Goal: Task Accomplishment & Management: Complete application form

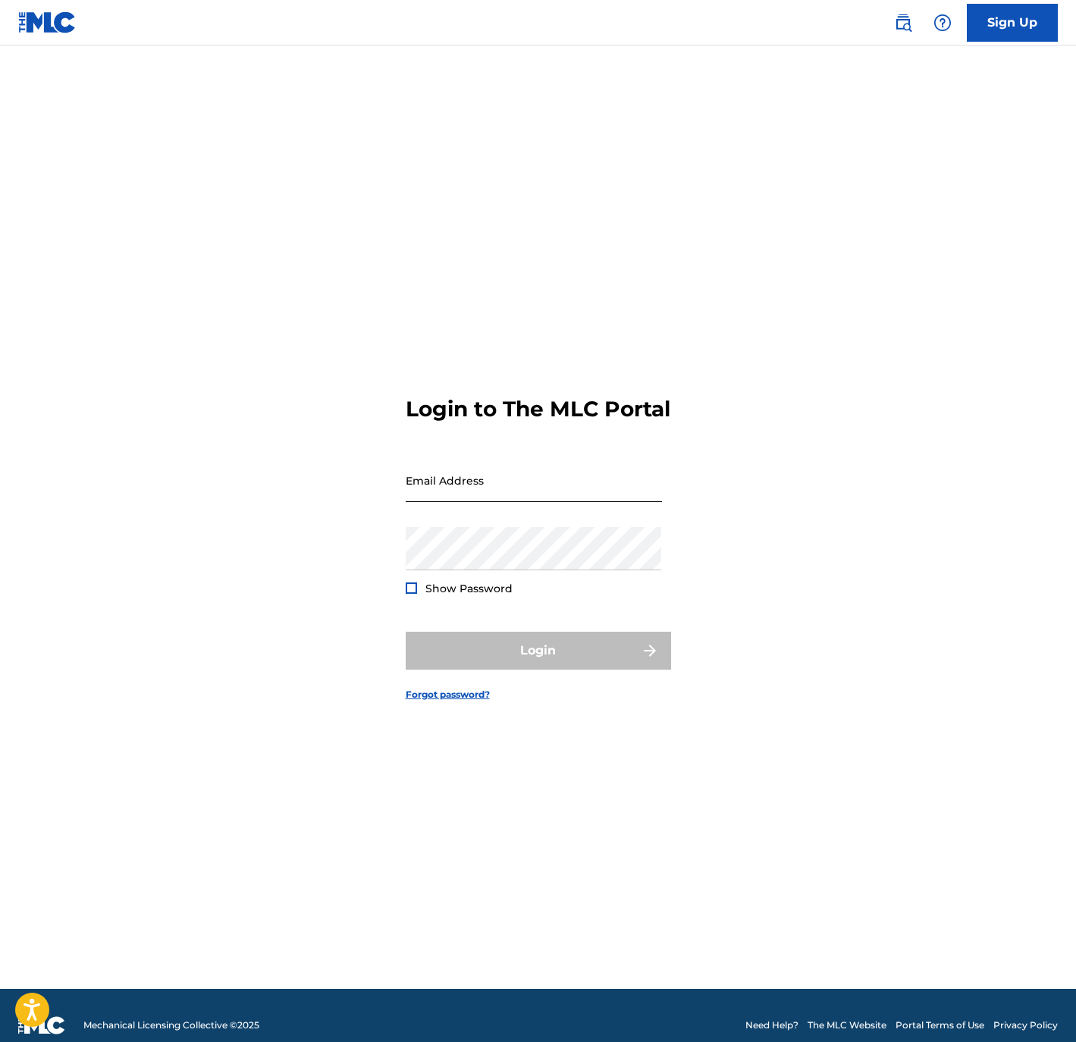
click at [472, 501] on input "Email Address" at bounding box center [534, 480] width 256 height 43
type input "[PERSON_NAME][EMAIL_ADDRESS][DOMAIN_NAME]"
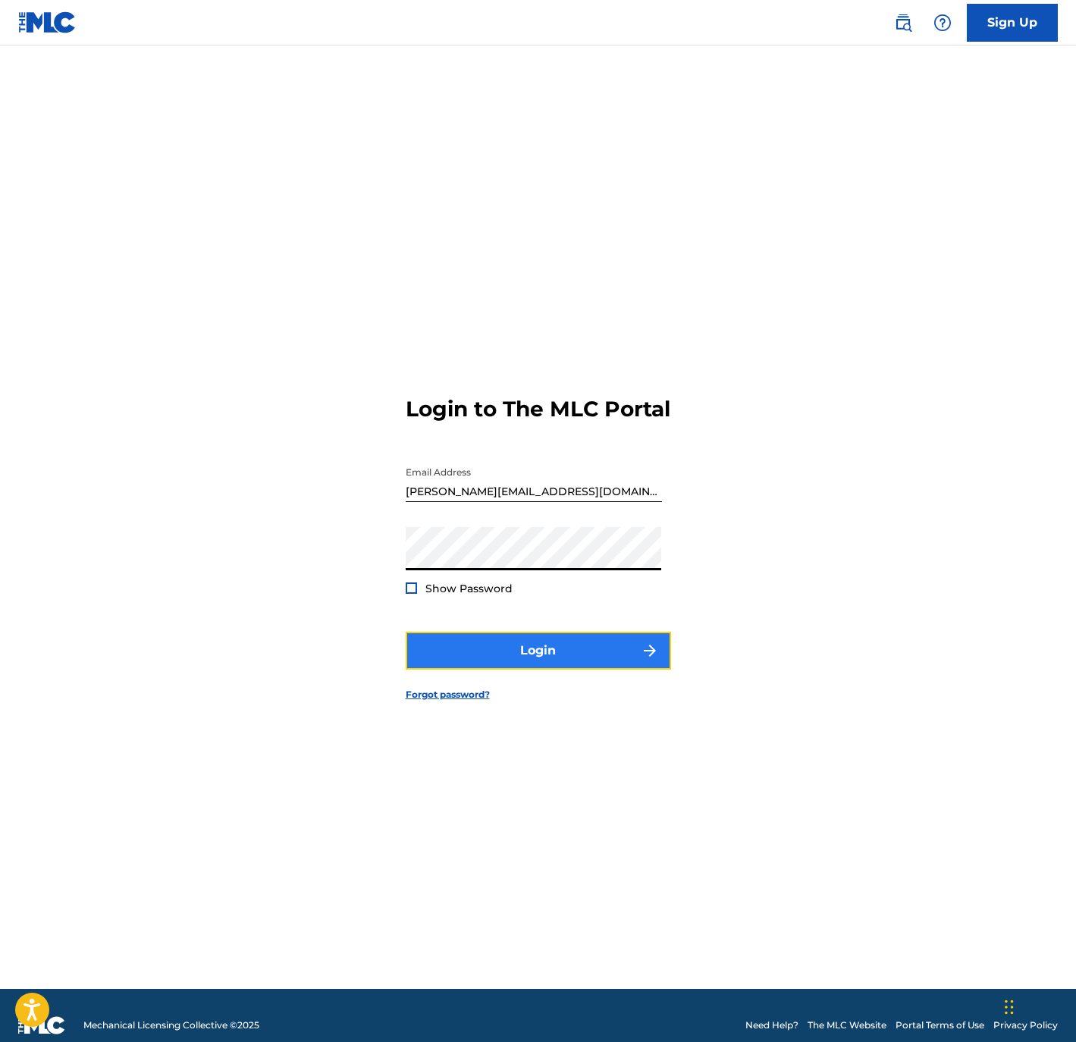
click at [562, 669] on button "Login" at bounding box center [538, 650] width 265 height 38
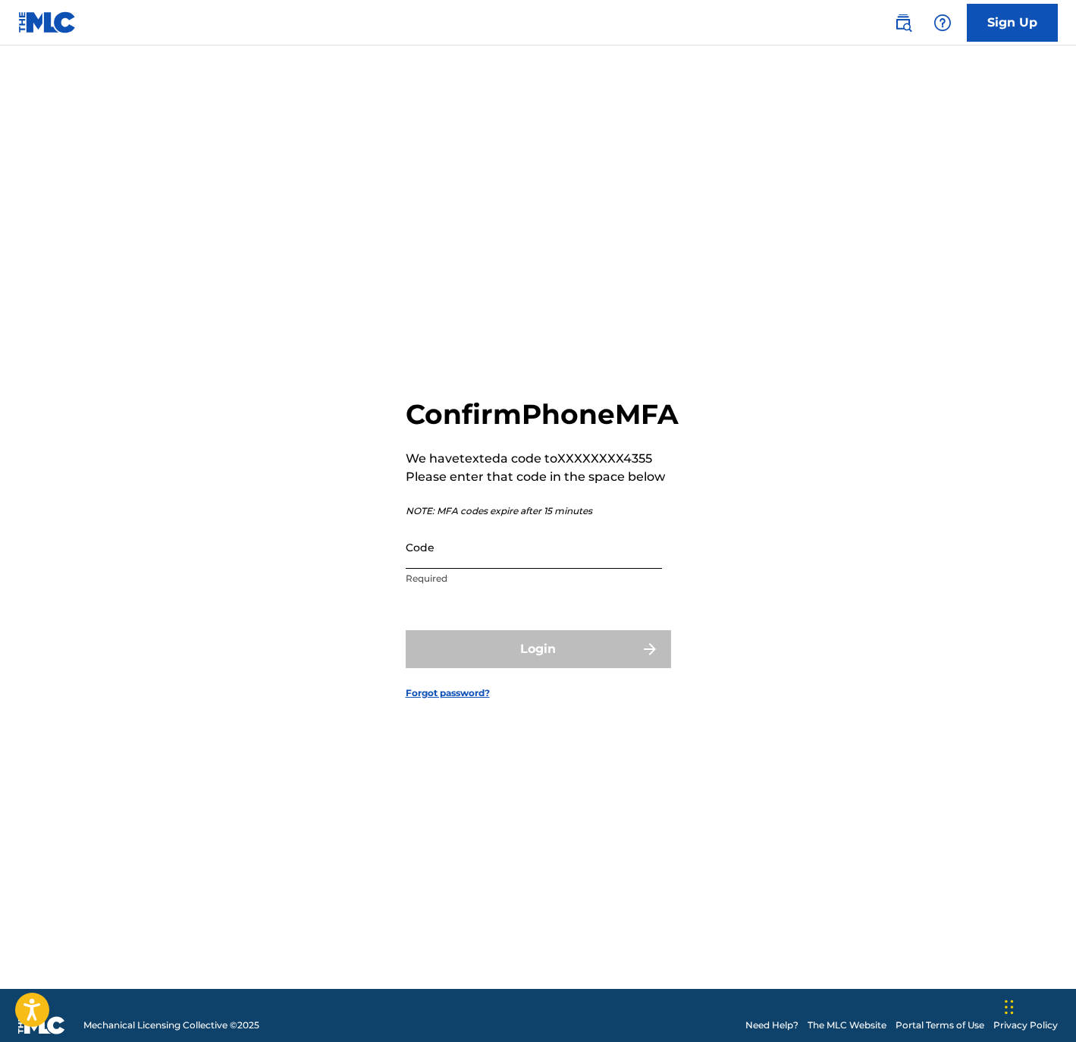
click at [625, 562] on input "Code" at bounding box center [534, 546] width 256 height 43
click at [612, 565] on input "Code" at bounding box center [534, 546] width 256 height 43
type input "085685"
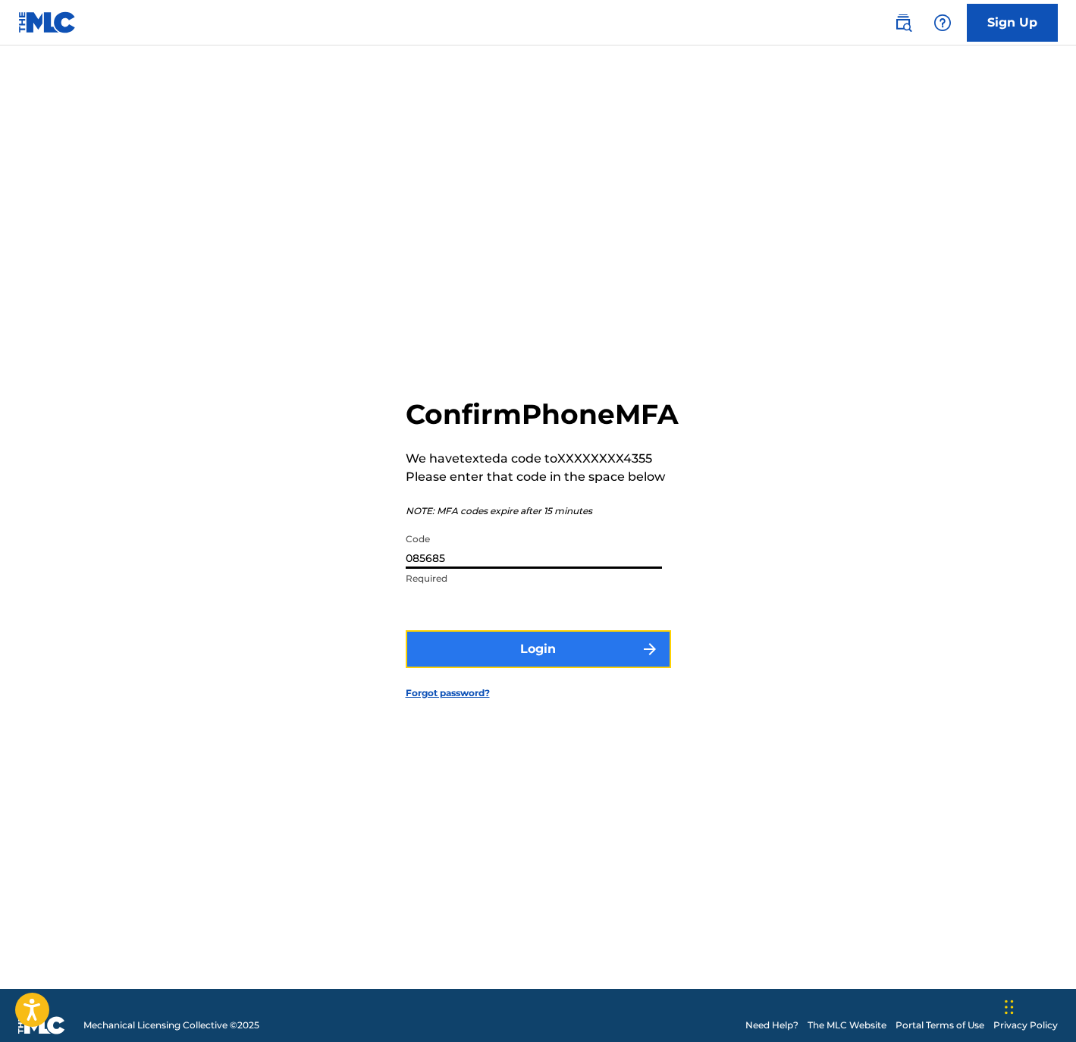
click at [587, 668] on button "Login" at bounding box center [538, 649] width 265 height 38
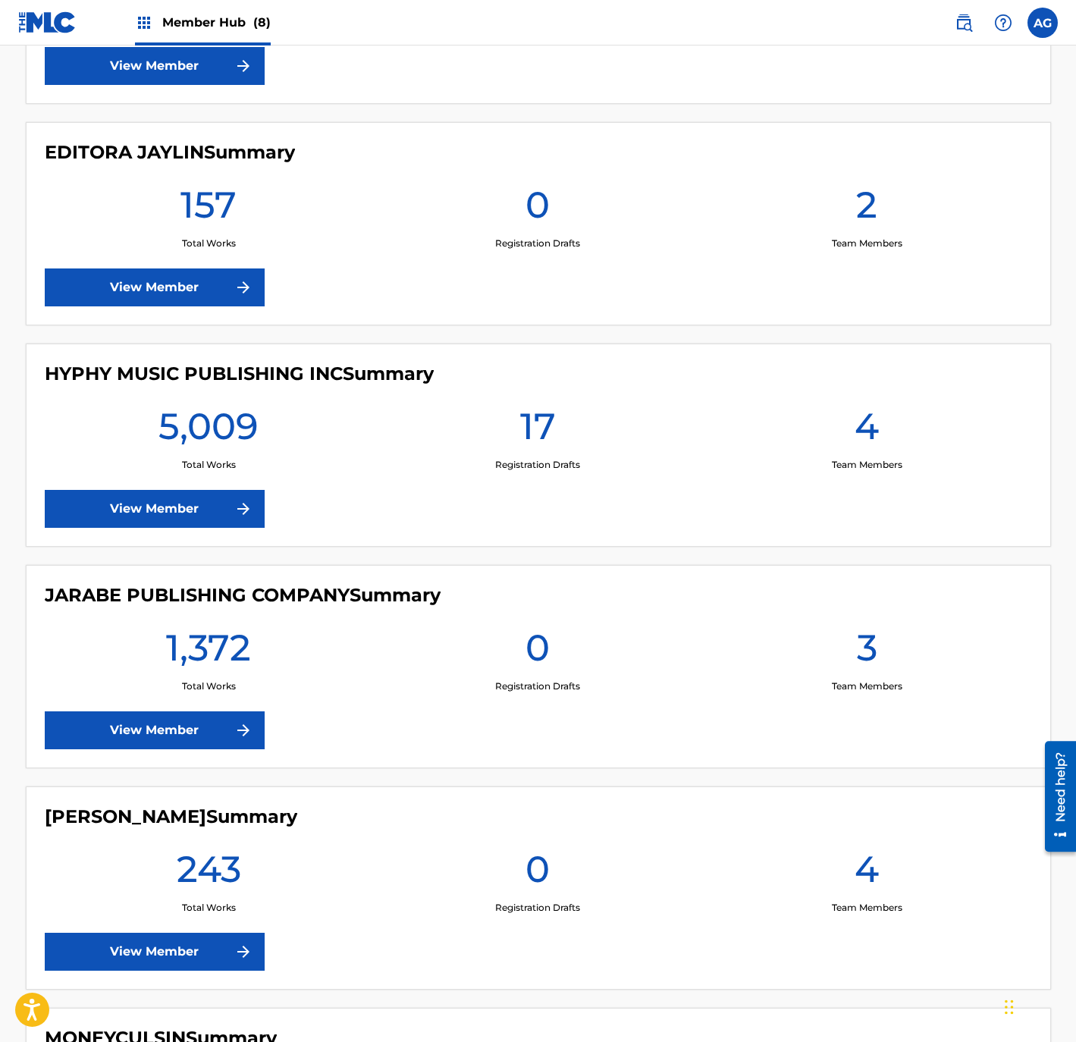
scroll to position [1263, 0]
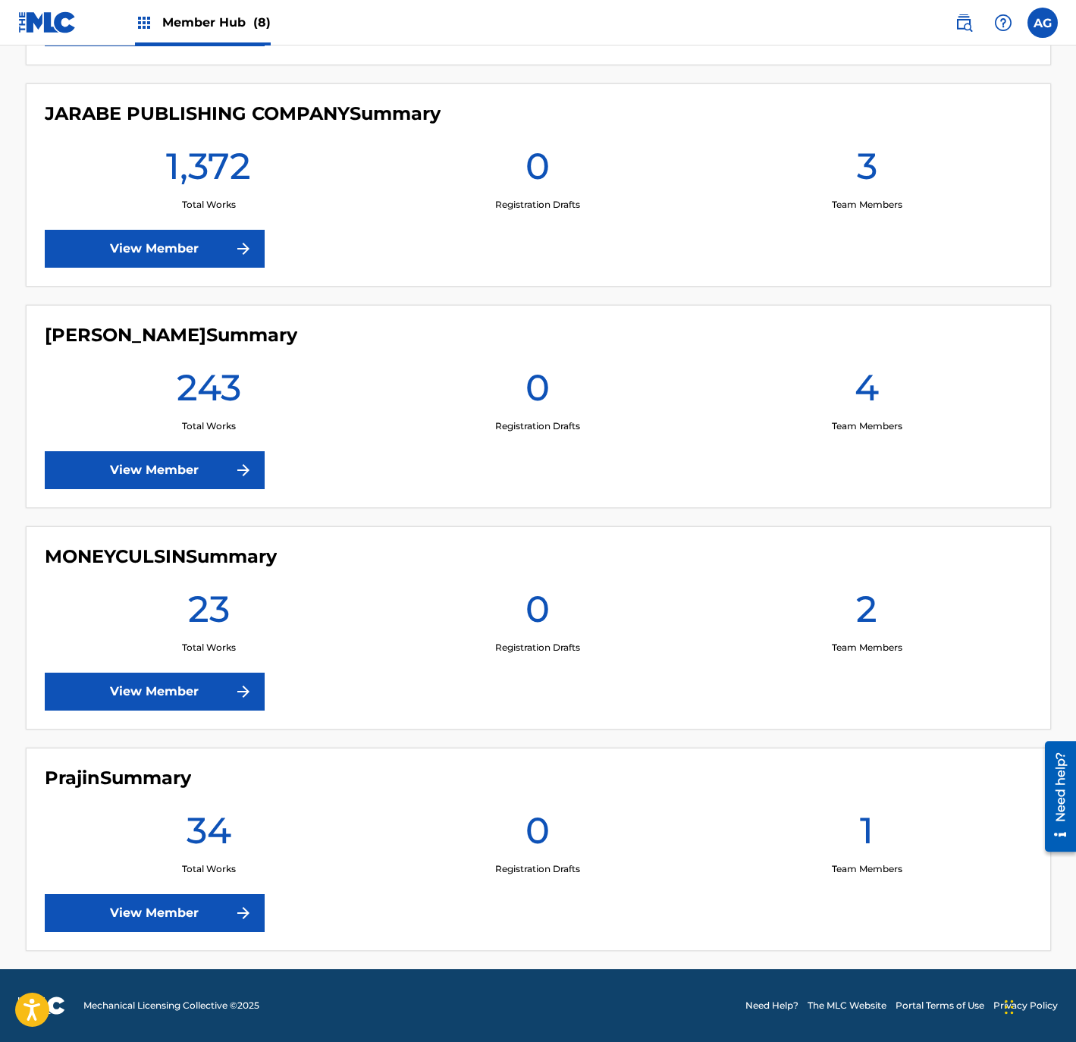
drag, startPoint x: 401, startPoint y: 467, endPoint x: 387, endPoint y: 644, distance: 178.0
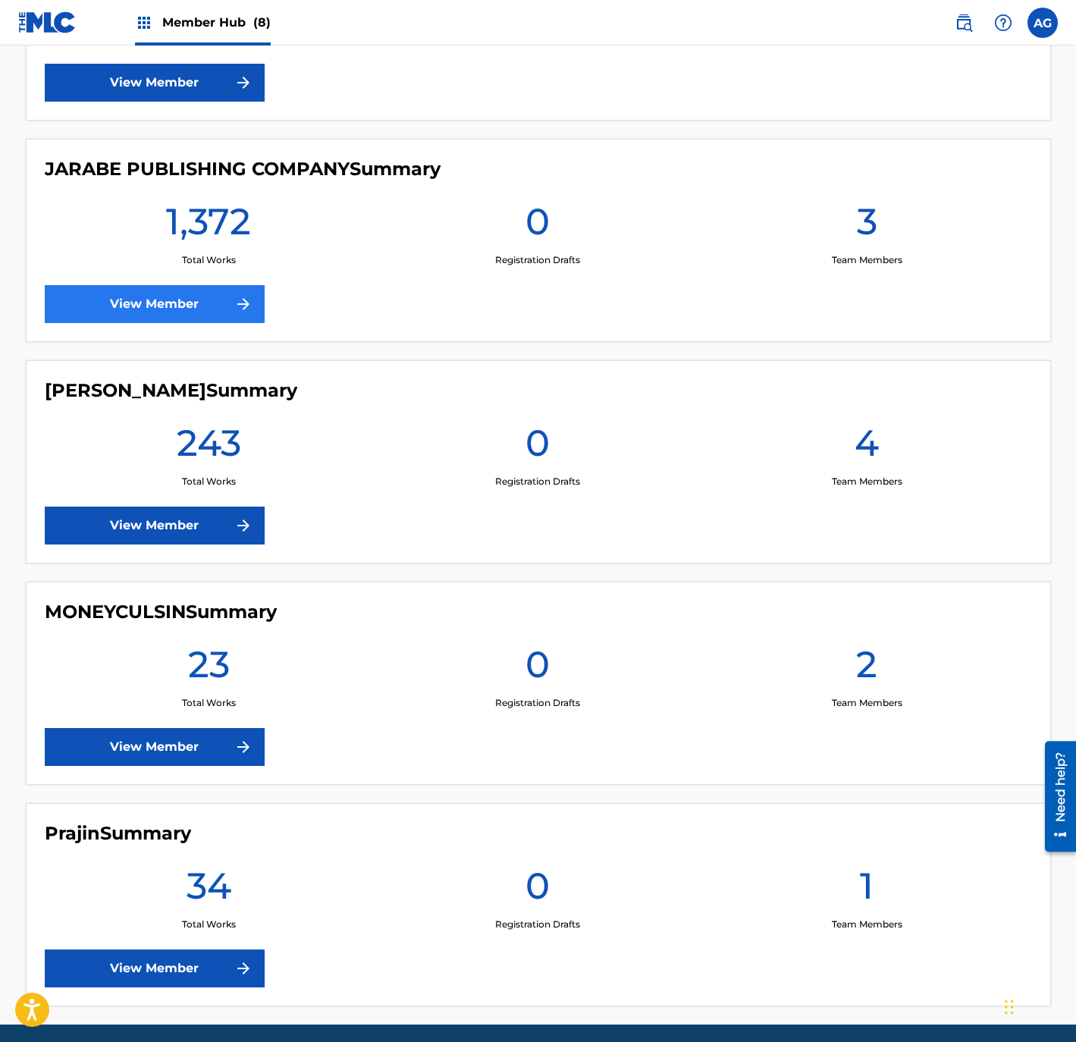
scroll to position [1149, 0]
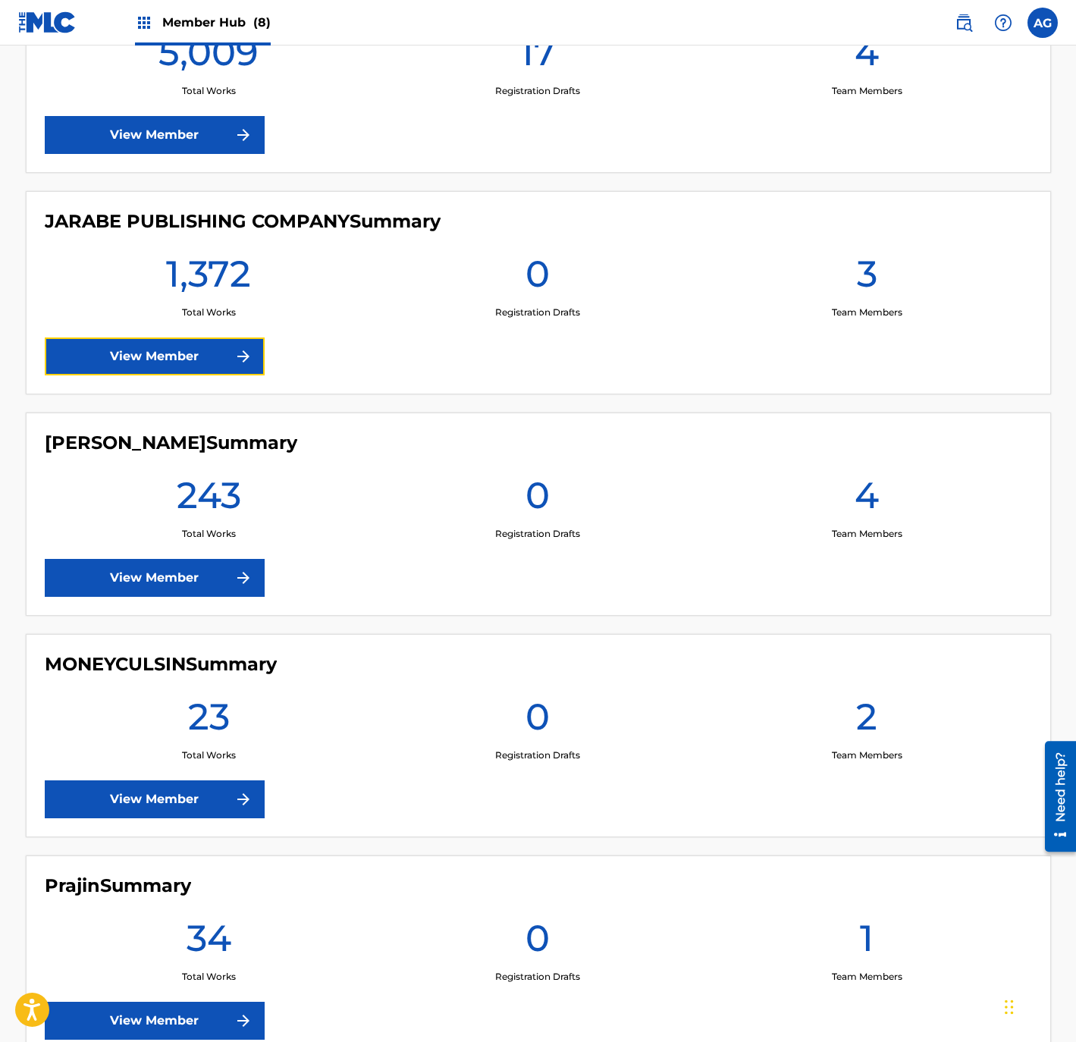
drag, startPoint x: 199, startPoint y: 356, endPoint x: 190, endPoint y: 232, distance: 123.9
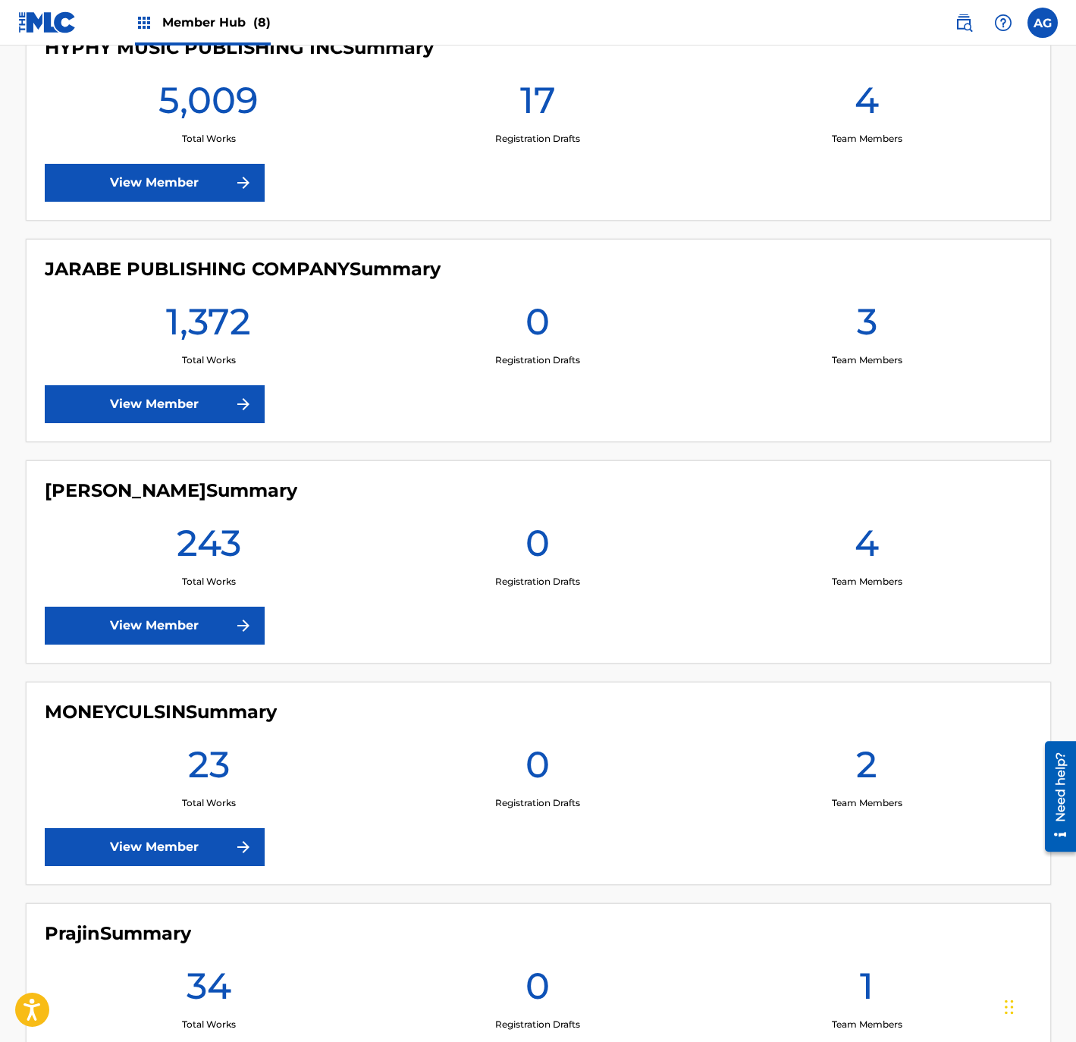
scroll to position [979, 0]
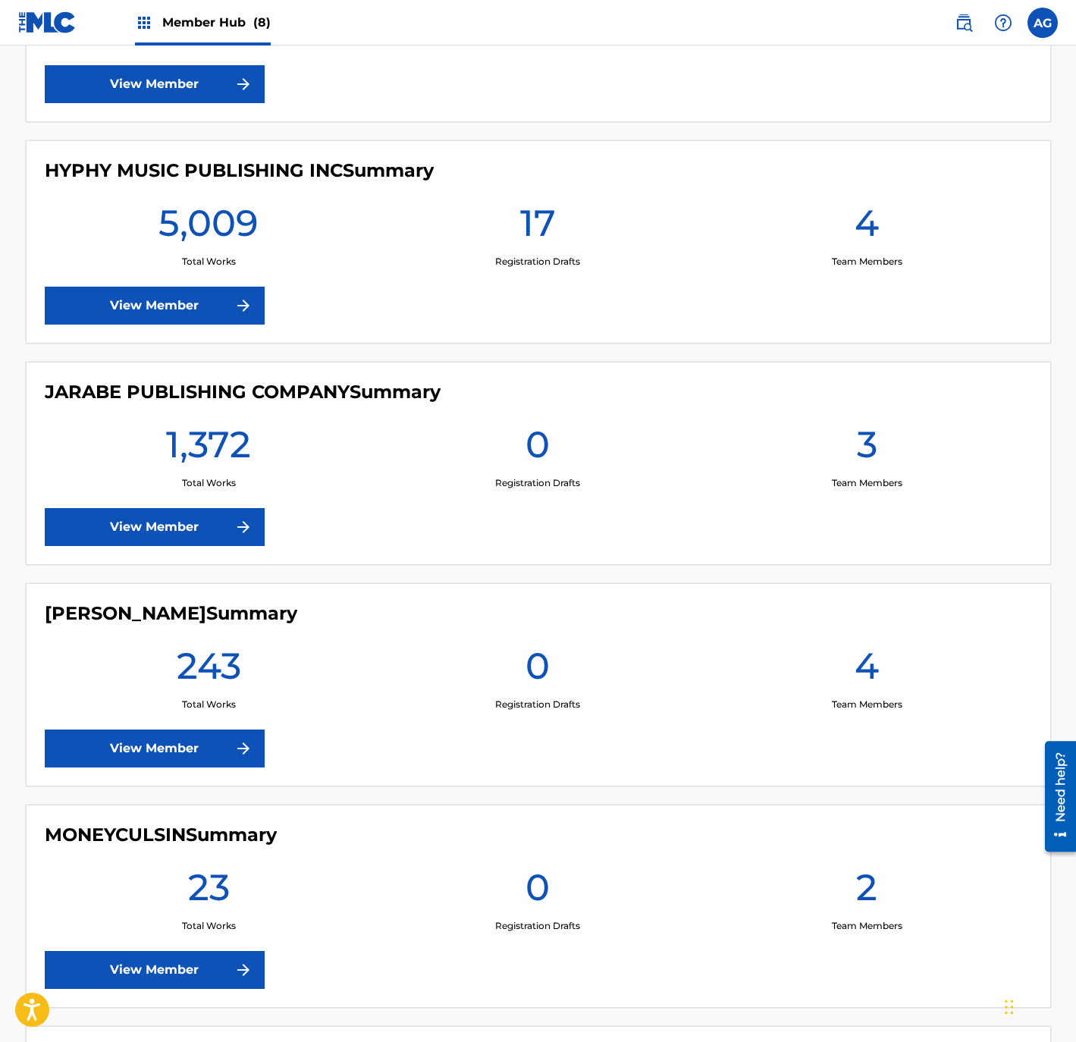
drag, startPoint x: 466, startPoint y: 246, endPoint x: 455, endPoint y: 173, distance: 73.7
click at [196, 307] on link "View Member" at bounding box center [155, 306] width 220 height 38
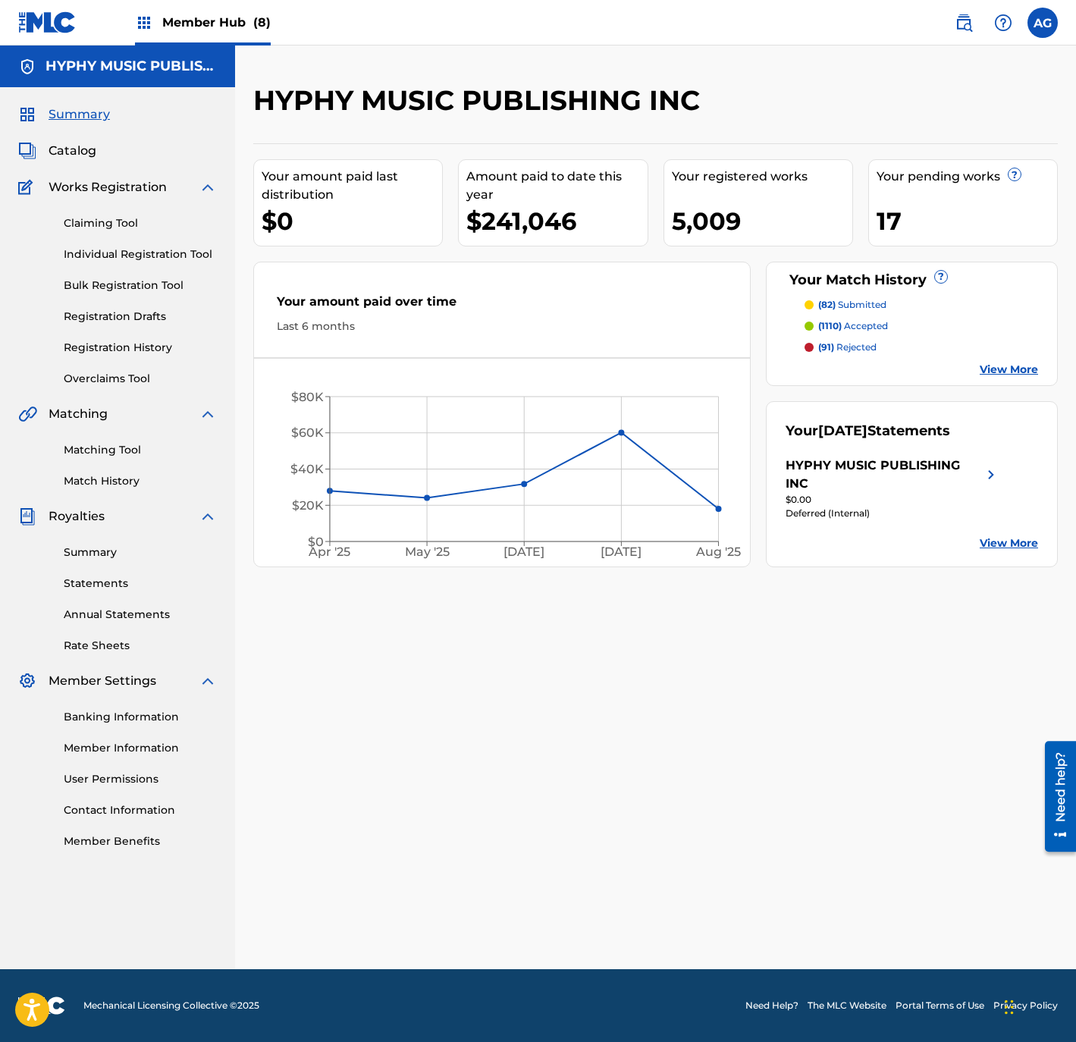
click at [196, 33] on div "Member Hub (8)" at bounding box center [203, 22] width 136 height 45
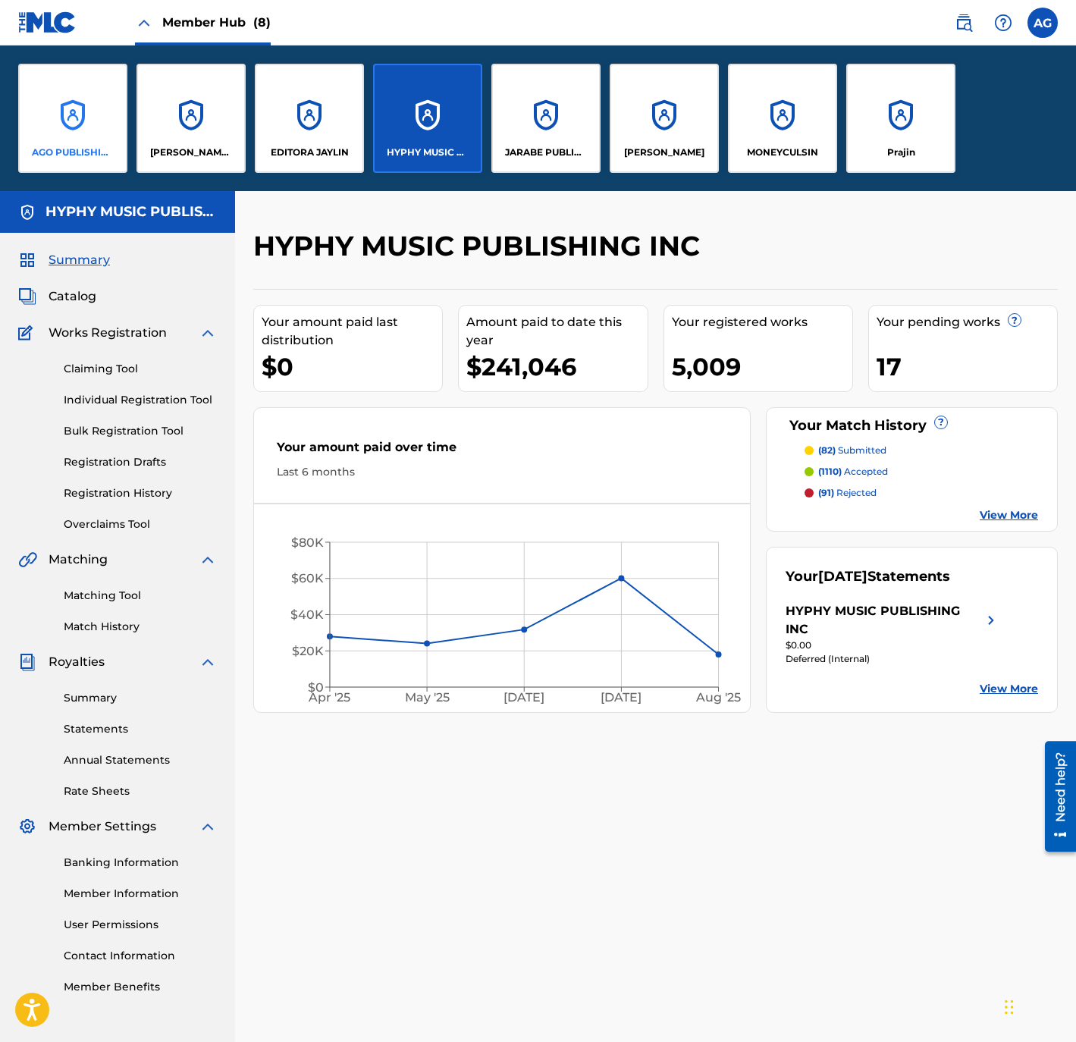
click at [43, 139] on div "AGO PUBLISHING, INC." at bounding box center [72, 118] width 109 height 109
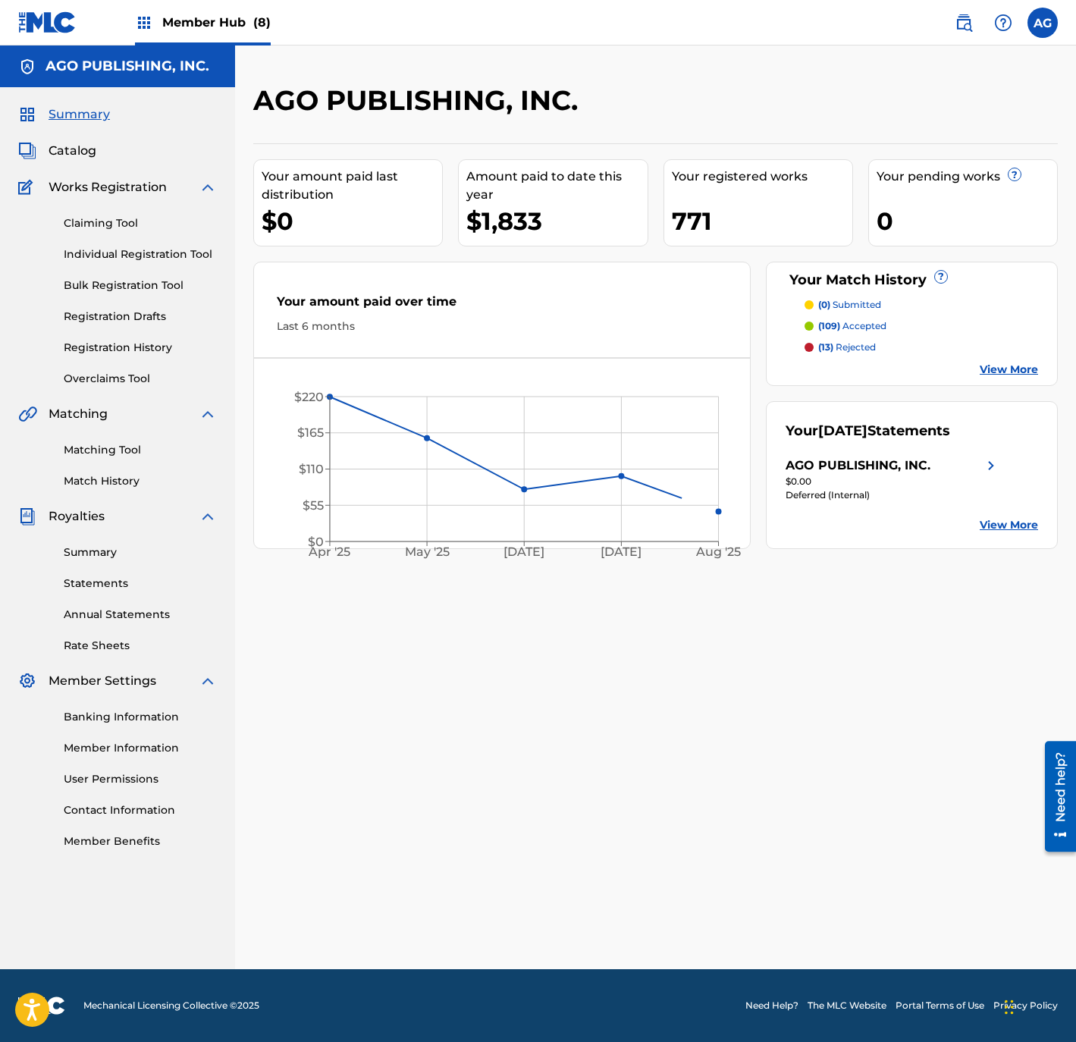
click at [166, 24] on span "Member Hub (8)" at bounding box center [216, 22] width 108 height 17
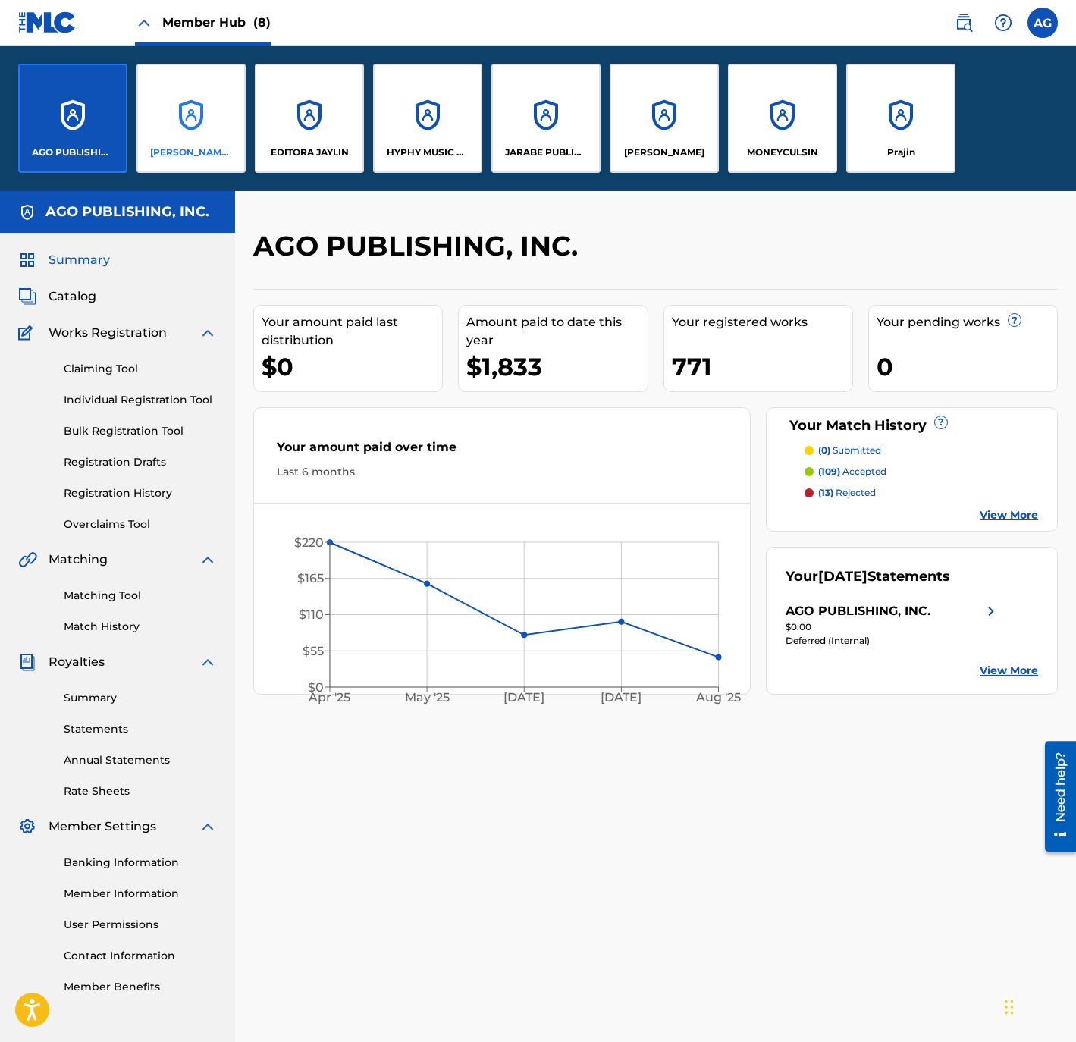
click at [194, 135] on div "CHAVEZ MUSIC INC" at bounding box center [190, 118] width 109 height 109
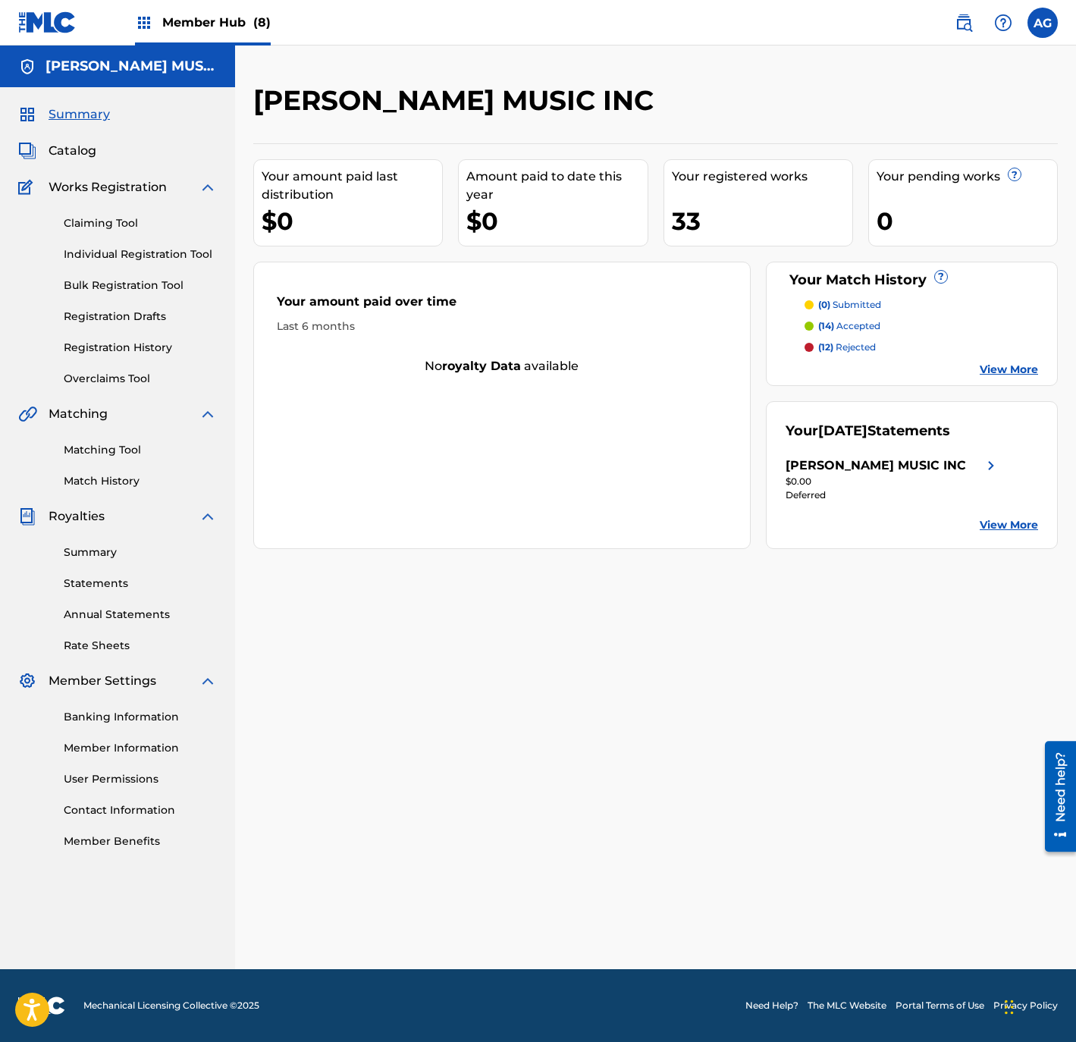
click at [161, 35] on div "Member Hub (8)" at bounding box center [203, 22] width 136 height 45
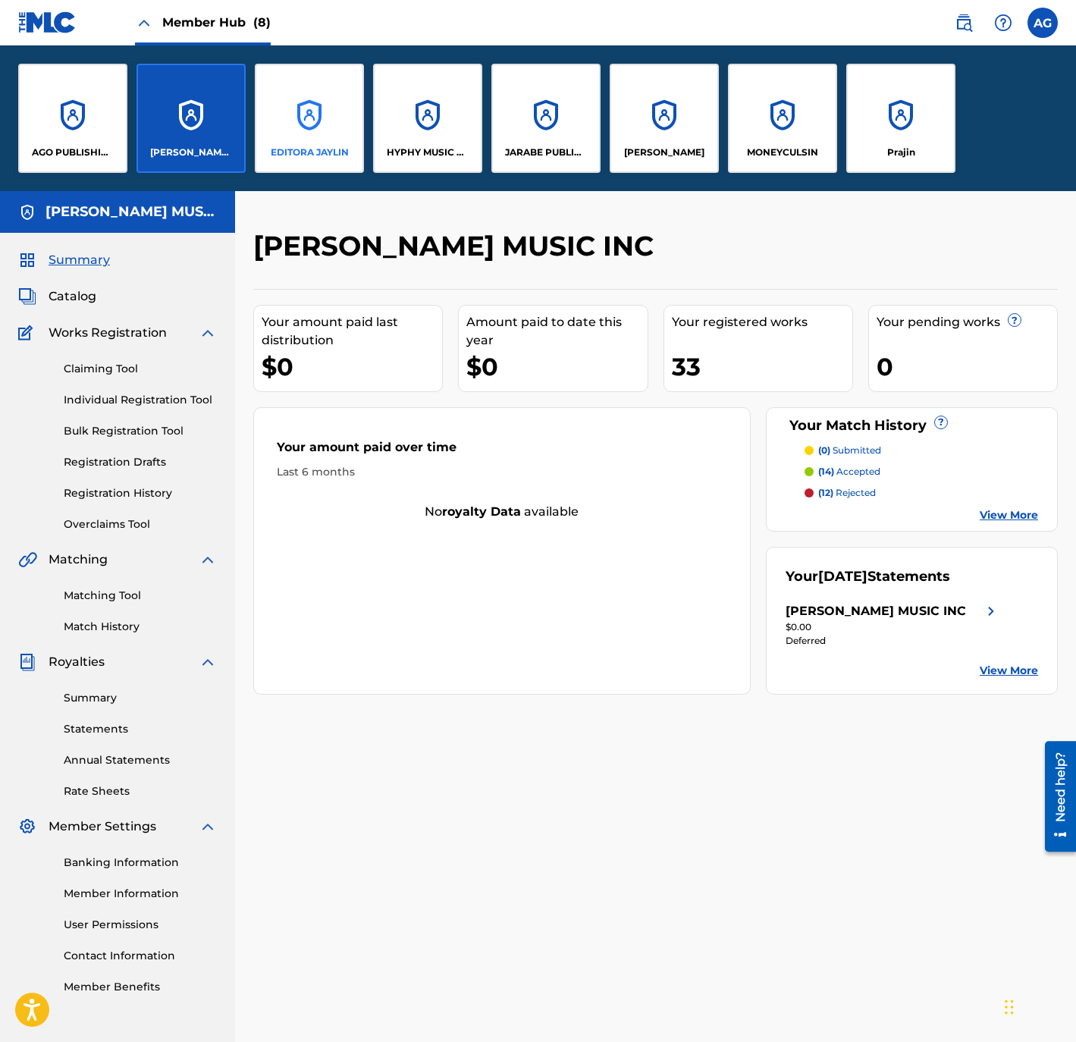
click at [294, 96] on div "EDITORA JAYLIN" at bounding box center [309, 118] width 109 height 109
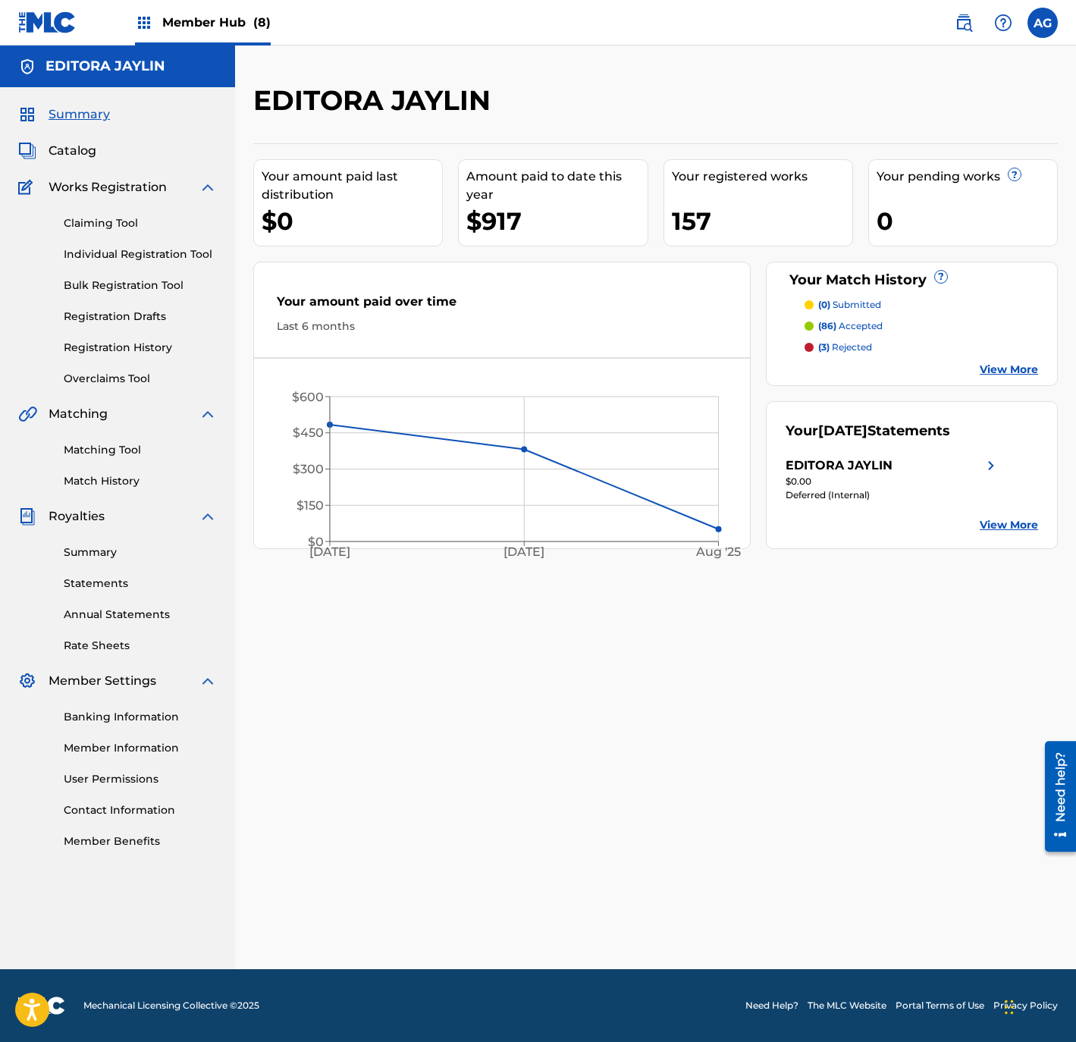
click at [155, 27] on div "Member Hub (8)" at bounding box center [203, 22] width 136 height 45
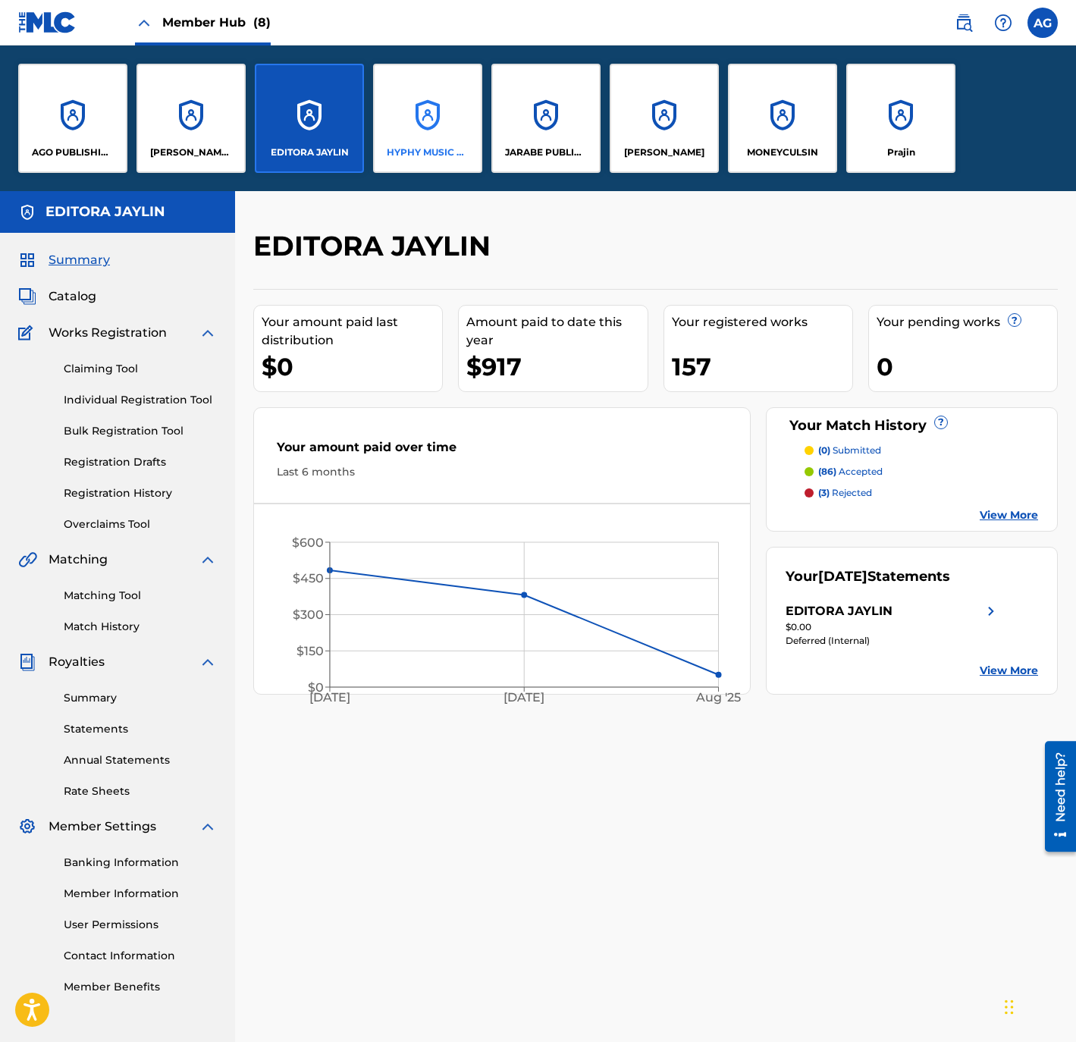
click at [437, 134] on div "HYPHY MUSIC PUBLISHING INC" at bounding box center [427, 118] width 109 height 109
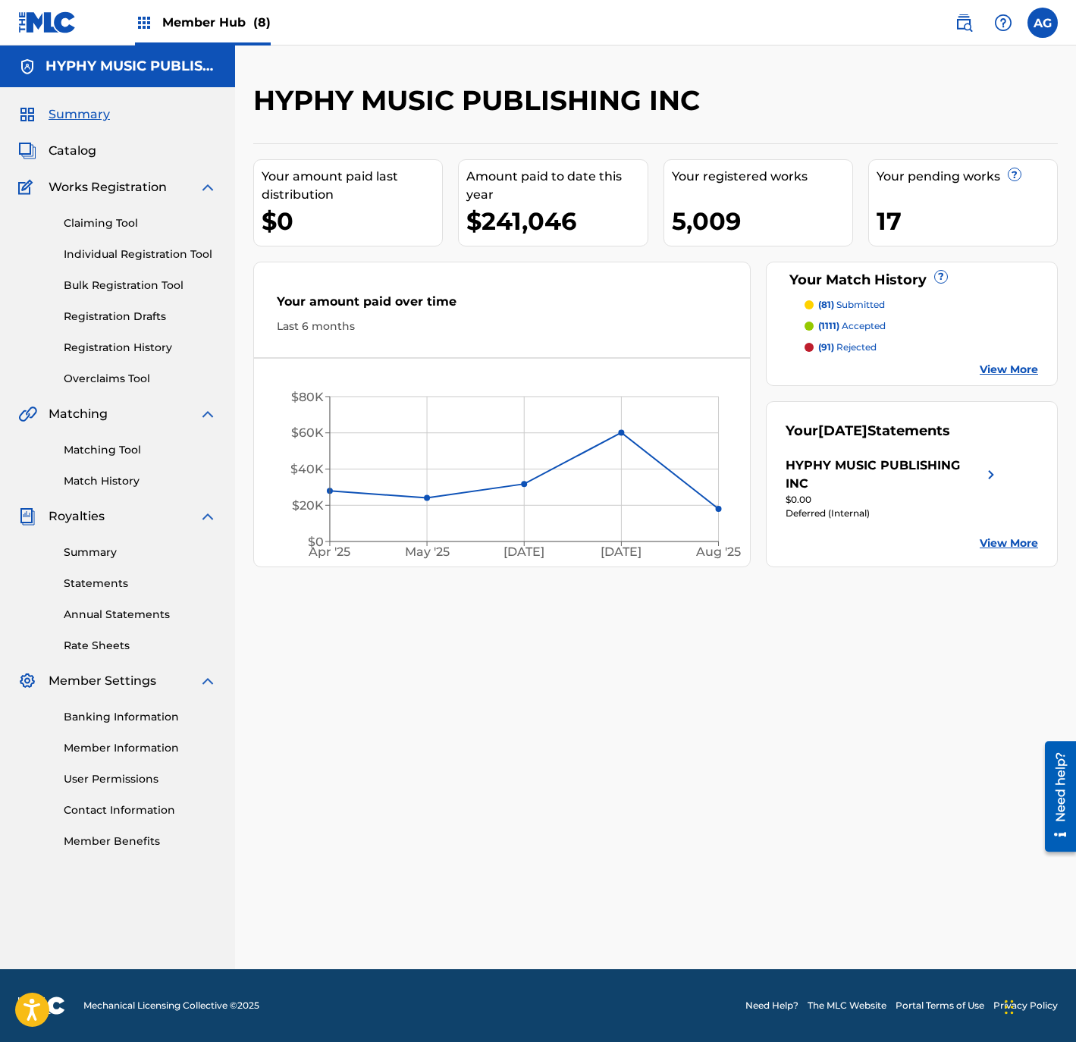
click at [139, 20] on img at bounding box center [144, 23] width 18 height 18
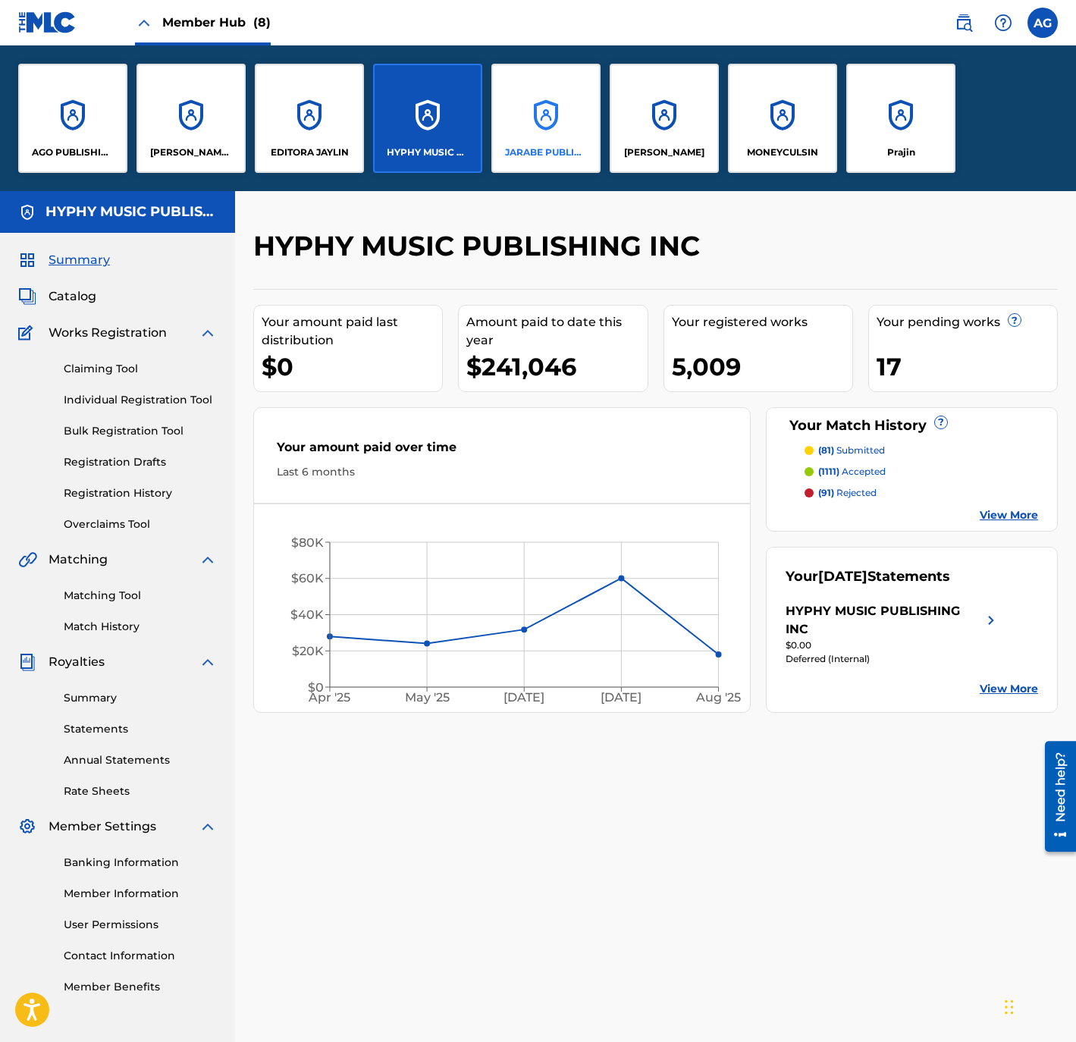
click at [544, 108] on div "JARABE PUBLISHING COMPANY" at bounding box center [545, 118] width 109 height 109
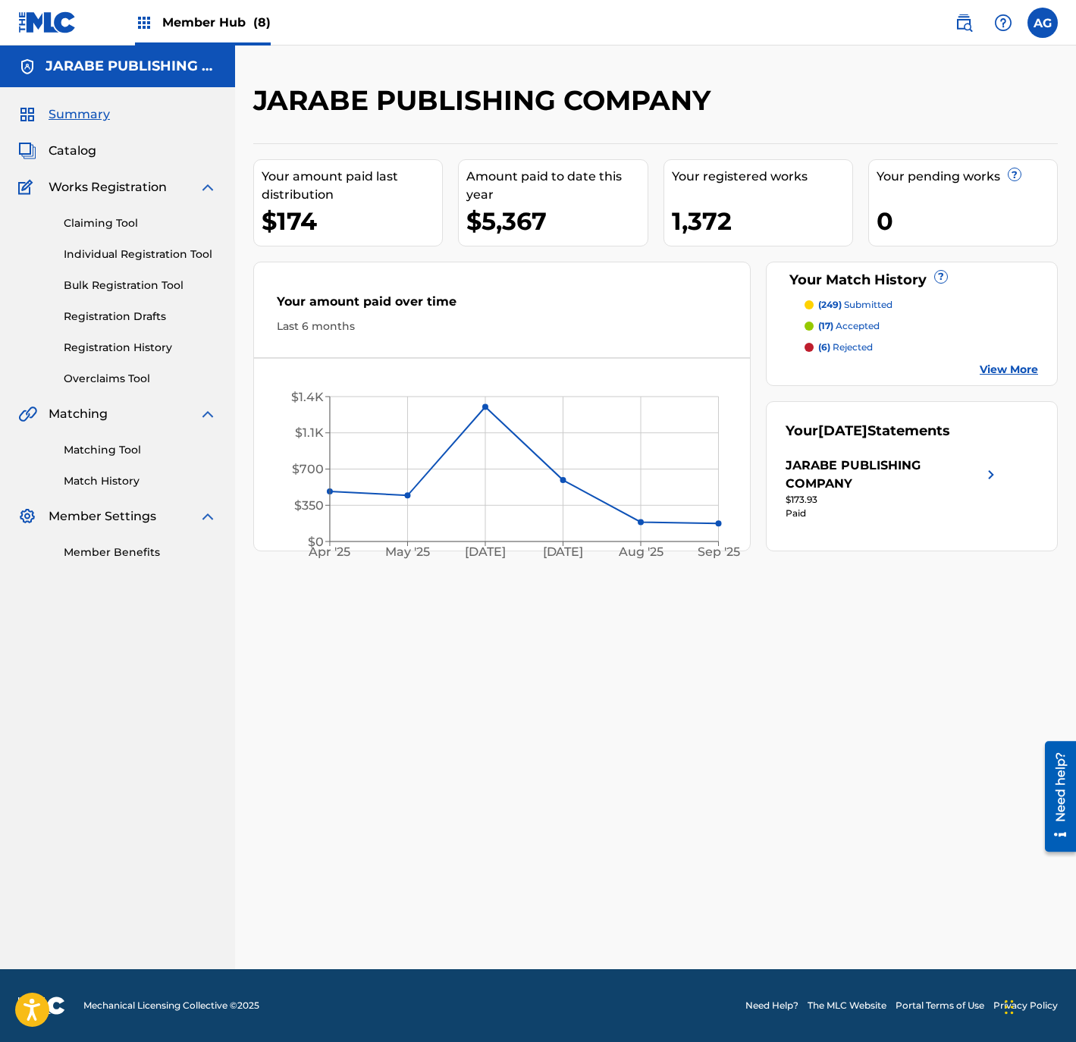
click at [149, 14] on img at bounding box center [144, 23] width 18 height 18
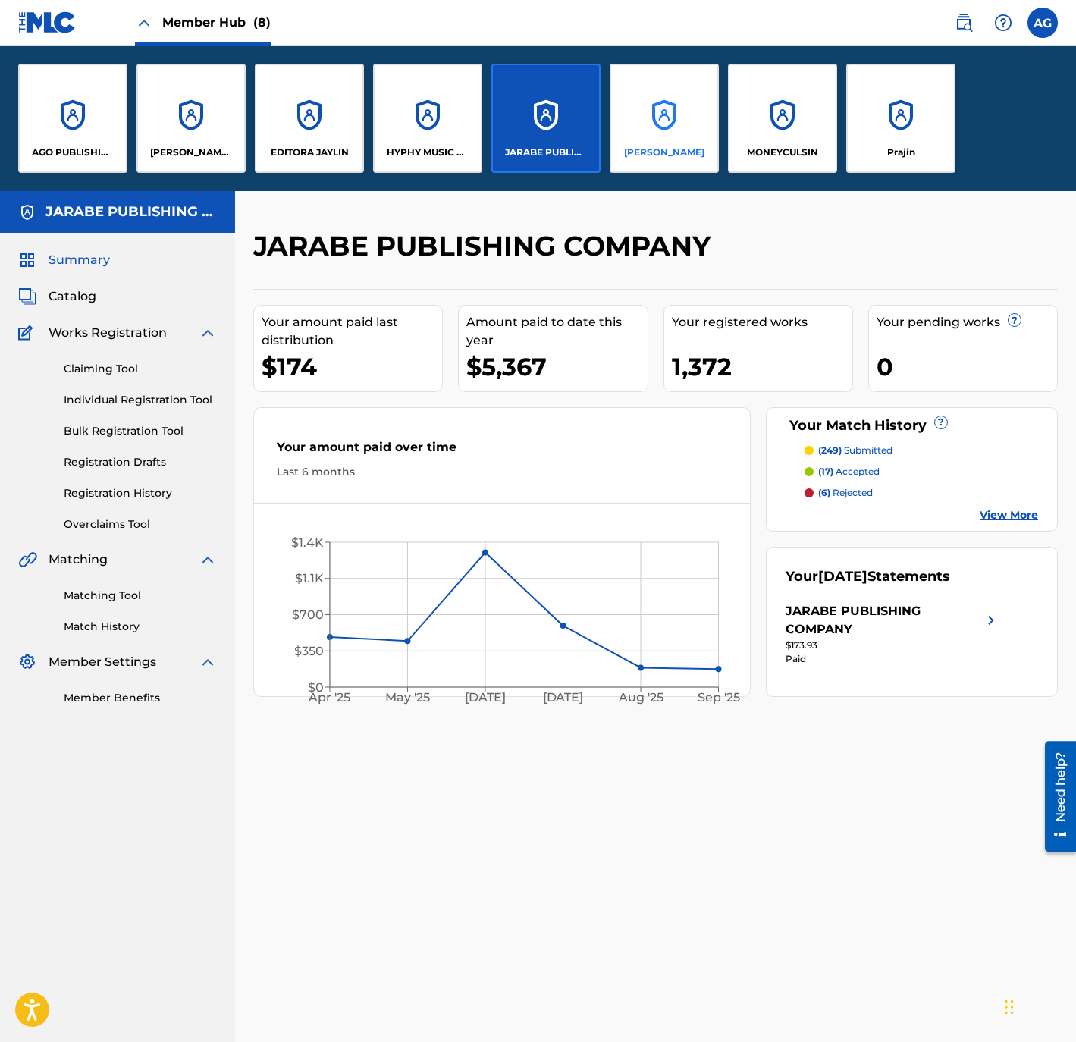
click at [676, 132] on div "JOSE ONTIVEROS MEZA" at bounding box center [664, 118] width 109 height 109
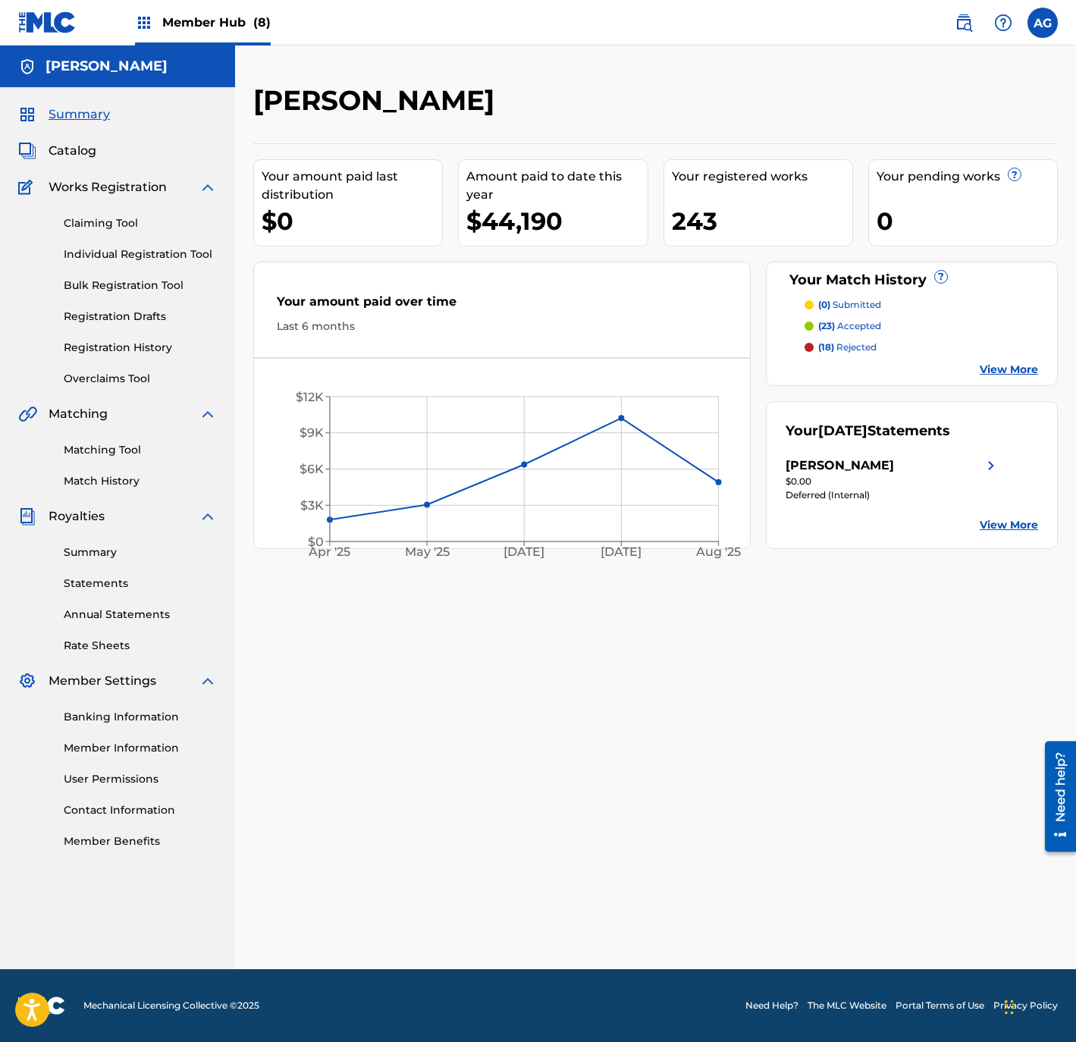
click at [164, 23] on span "Member Hub (8)" at bounding box center [216, 22] width 108 height 17
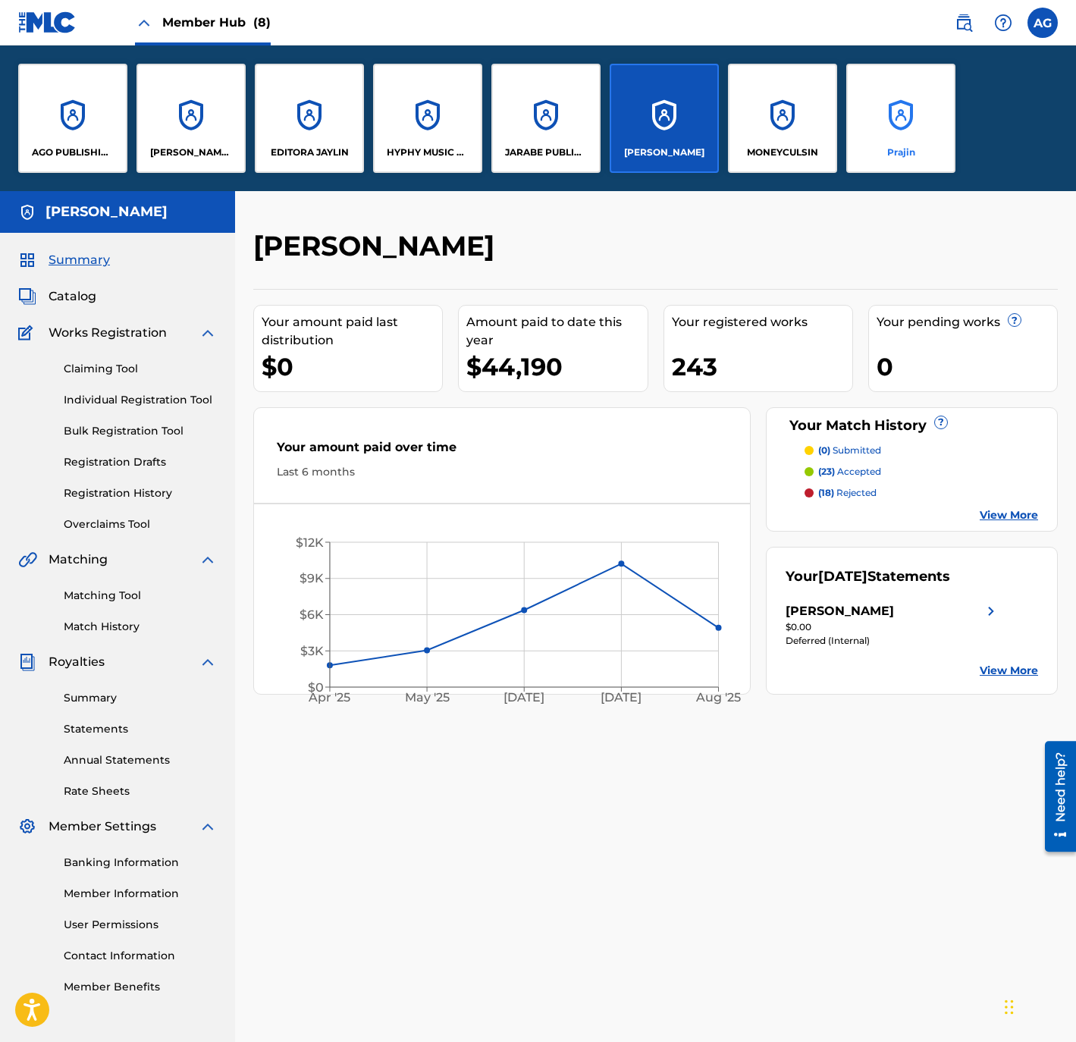
click at [860, 142] on div "Prajin" at bounding box center [900, 118] width 109 height 109
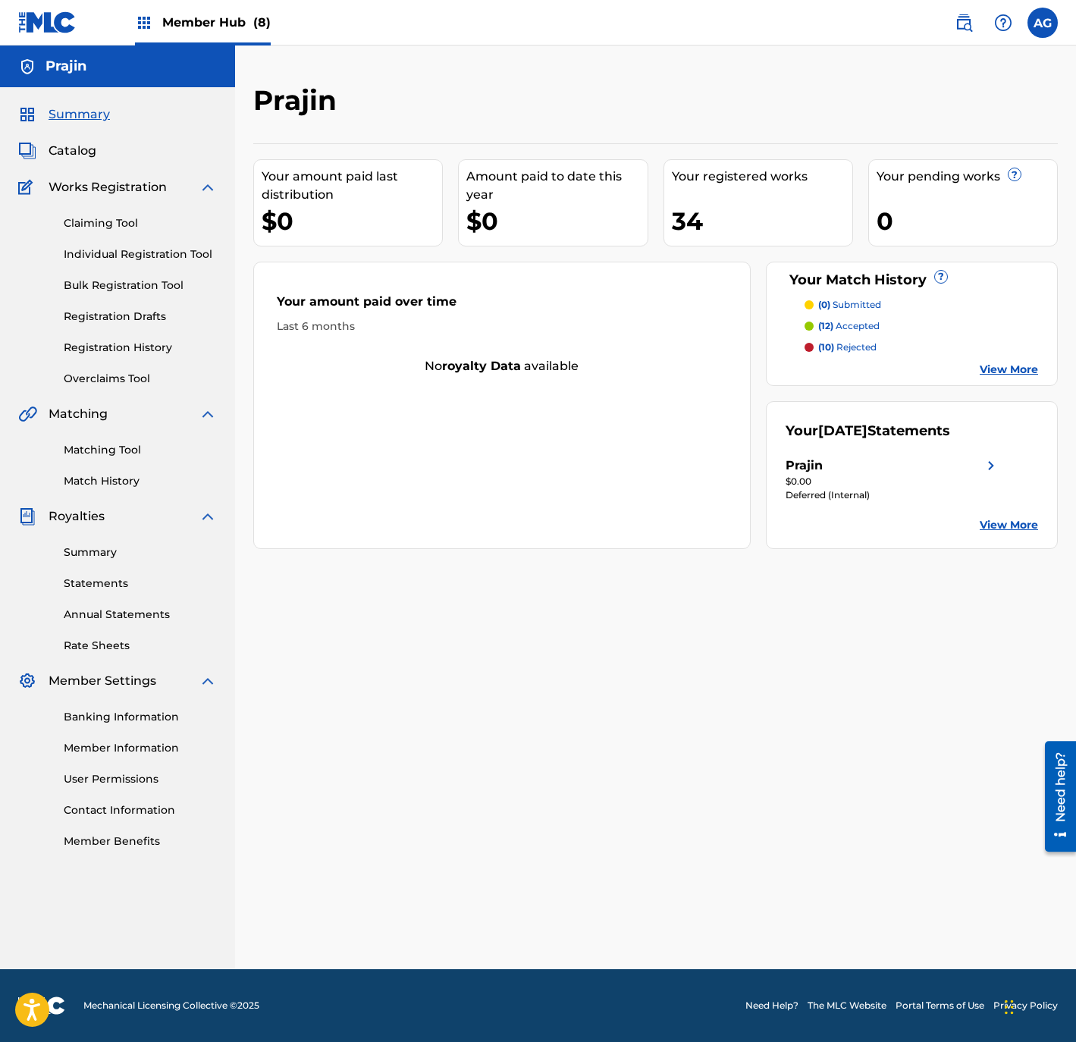
click at [194, 8] on div "Member Hub (8)" at bounding box center [203, 22] width 136 height 45
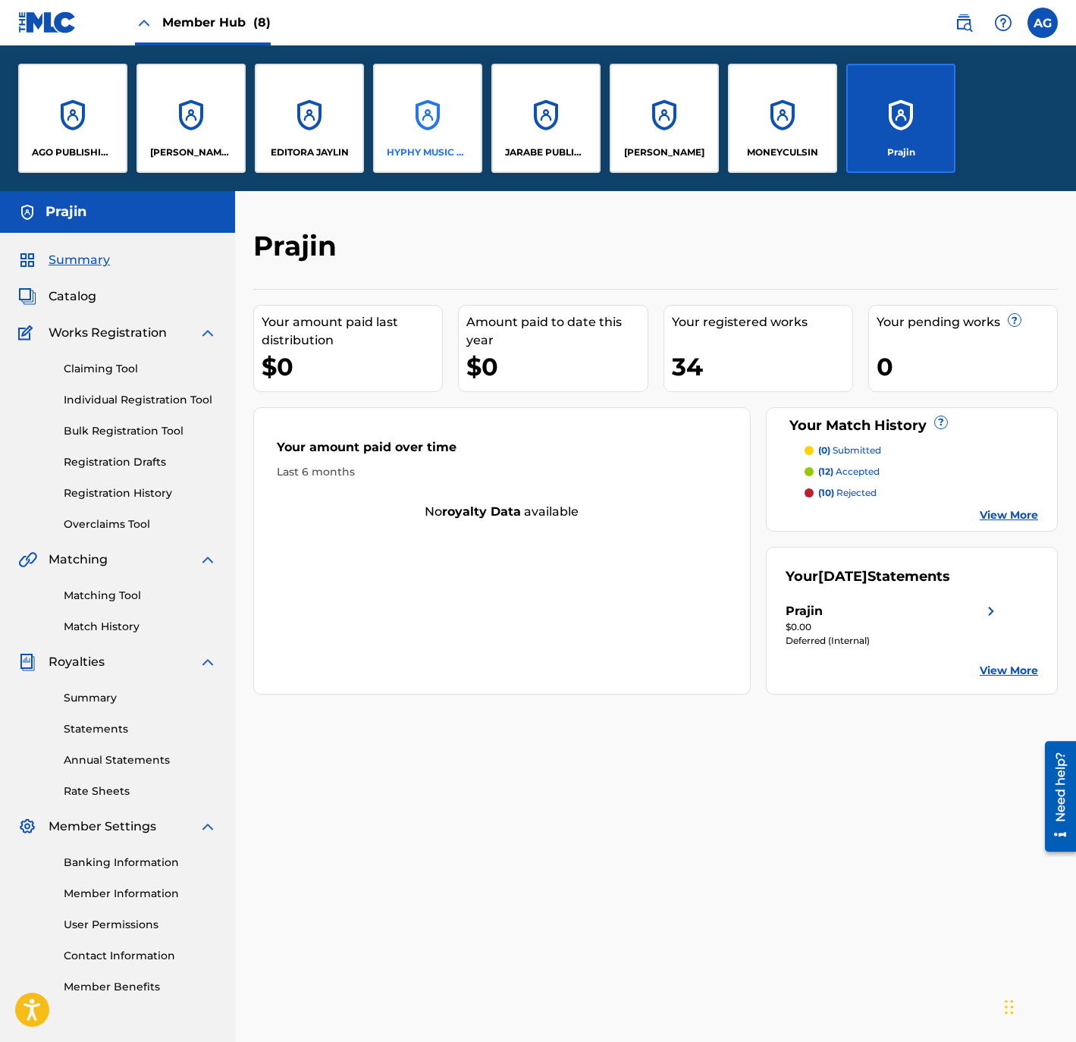
click at [409, 114] on div "HYPHY MUSIC PUBLISHING INC" at bounding box center [427, 118] width 109 height 109
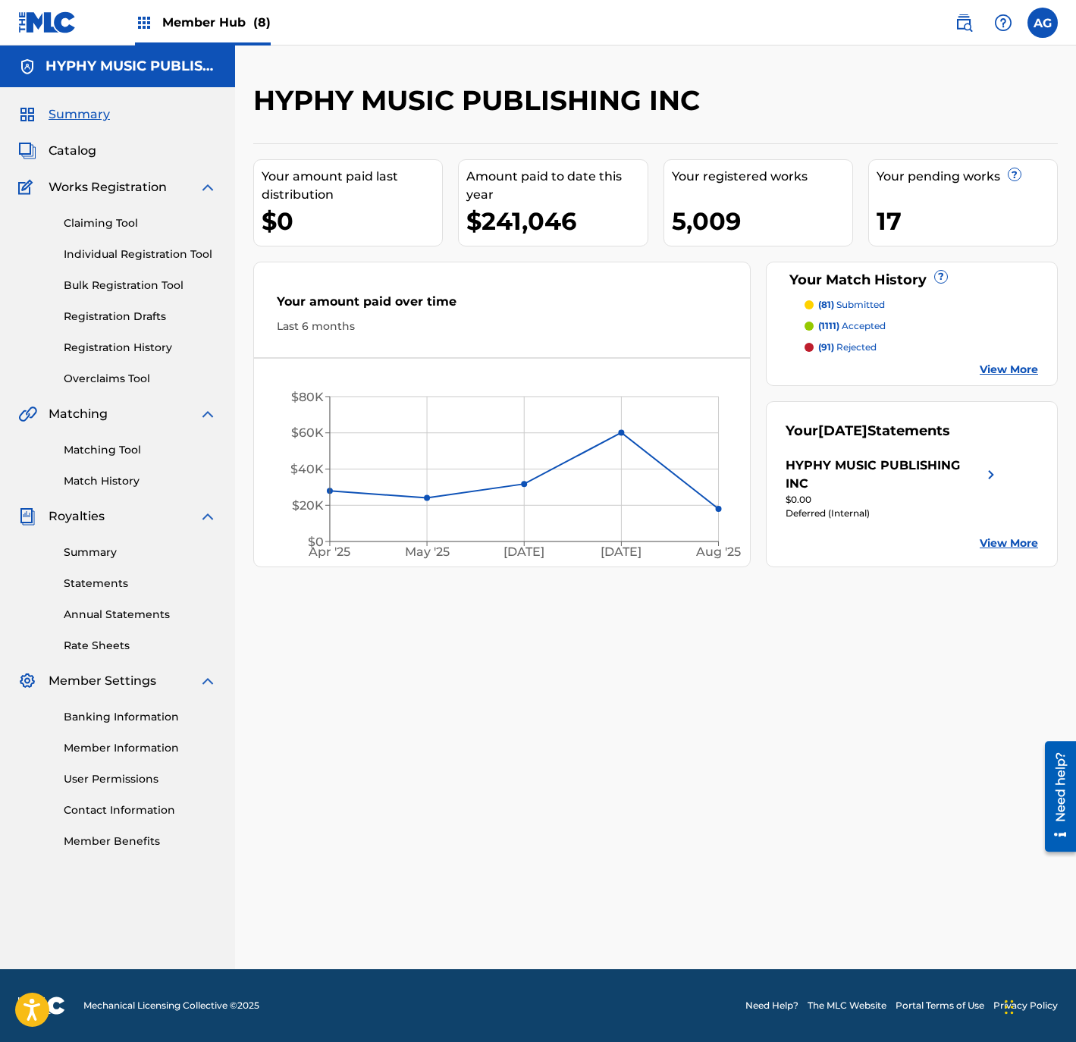
click at [657, 798] on div "HYPHY MUSIC PUBLISHING INC Your amount paid last distribution $0 Amount paid to…" at bounding box center [655, 525] width 841 height 885
click at [127, 257] on link "Individual Registration Tool" at bounding box center [140, 254] width 153 height 16
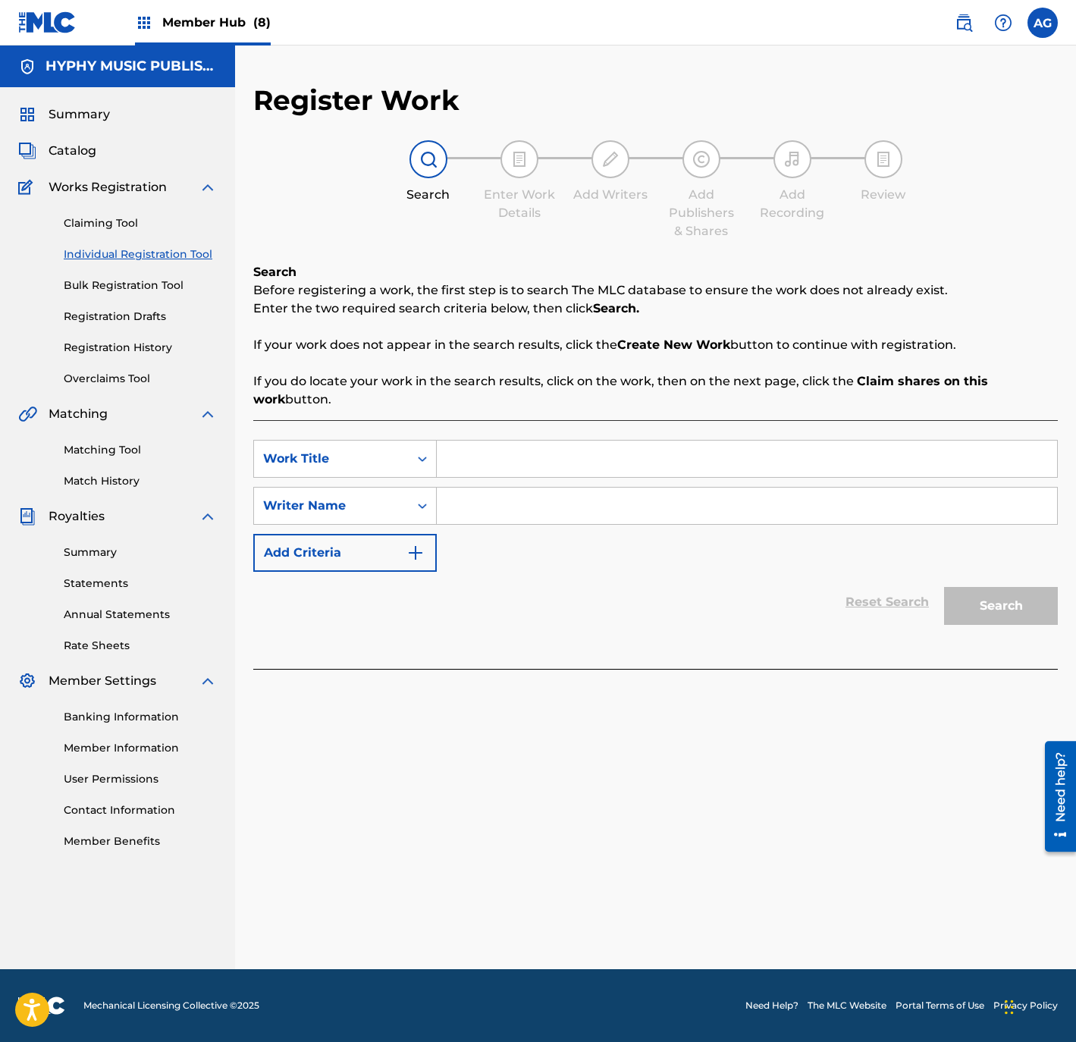
click at [550, 462] on input "Search Form" at bounding box center [747, 458] width 620 height 36
paste input "JUSTICA NEGRA"
drag, startPoint x: 567, startPoint y: 474, endPoint x: 298, endPoint y: 474, distance: 269.1
click at [298, 474] on div "SearchWithCriteria4c240769-d22c-4694-80e7-5041796b3b6d Work Title JUSTICA NEGRA" at bounding box center [655, 459] width 804 height 38
paste input "I"
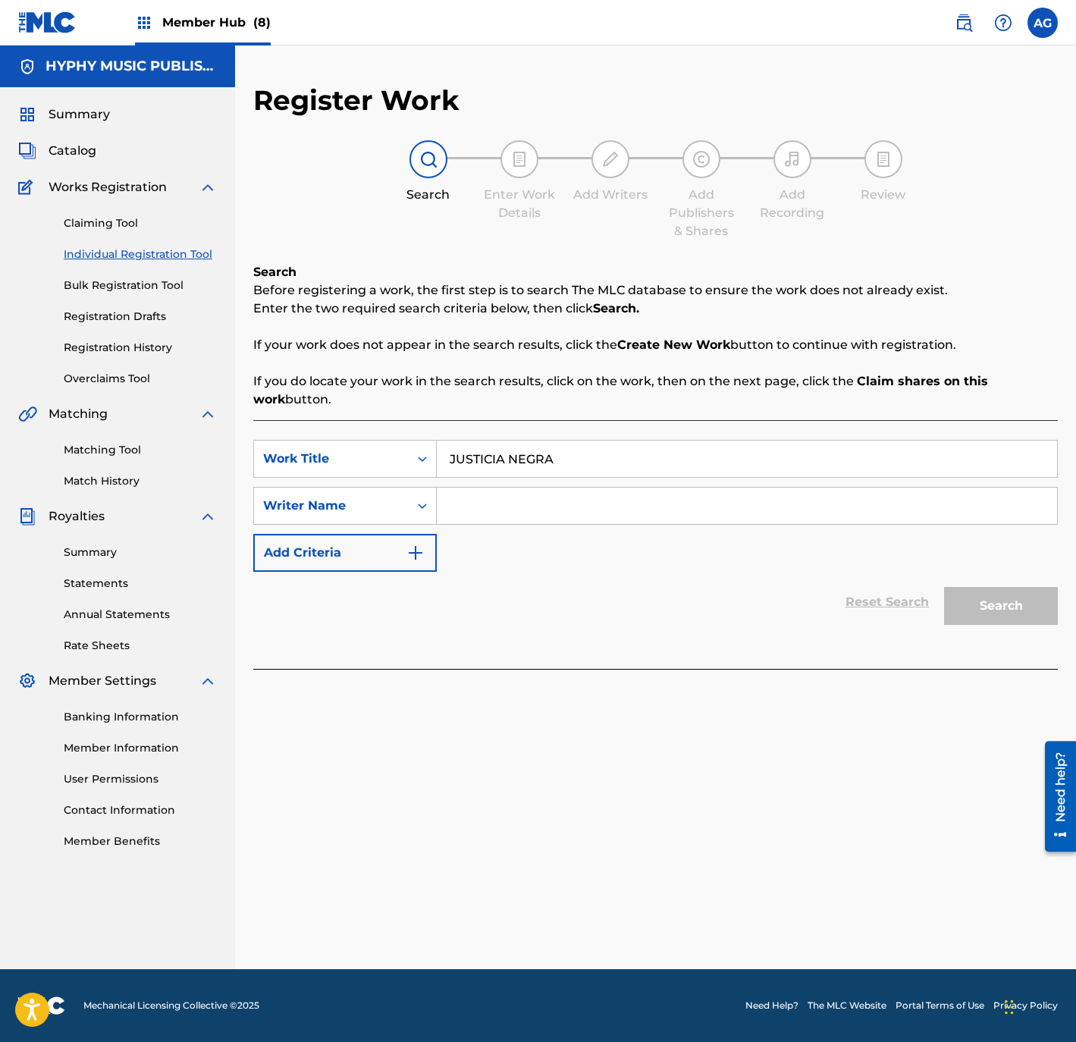
type input "JUSTICIA NEGRA"
click at [572, 501] on input "Search Form" at bounding box center [747, 505] width 620 height 36
paste input "MOISES GARCIA"
type input "MOISES GARCIA"
click at [976, 597] on button "Search" at bounding box center [1001, 606] width 114 height 38
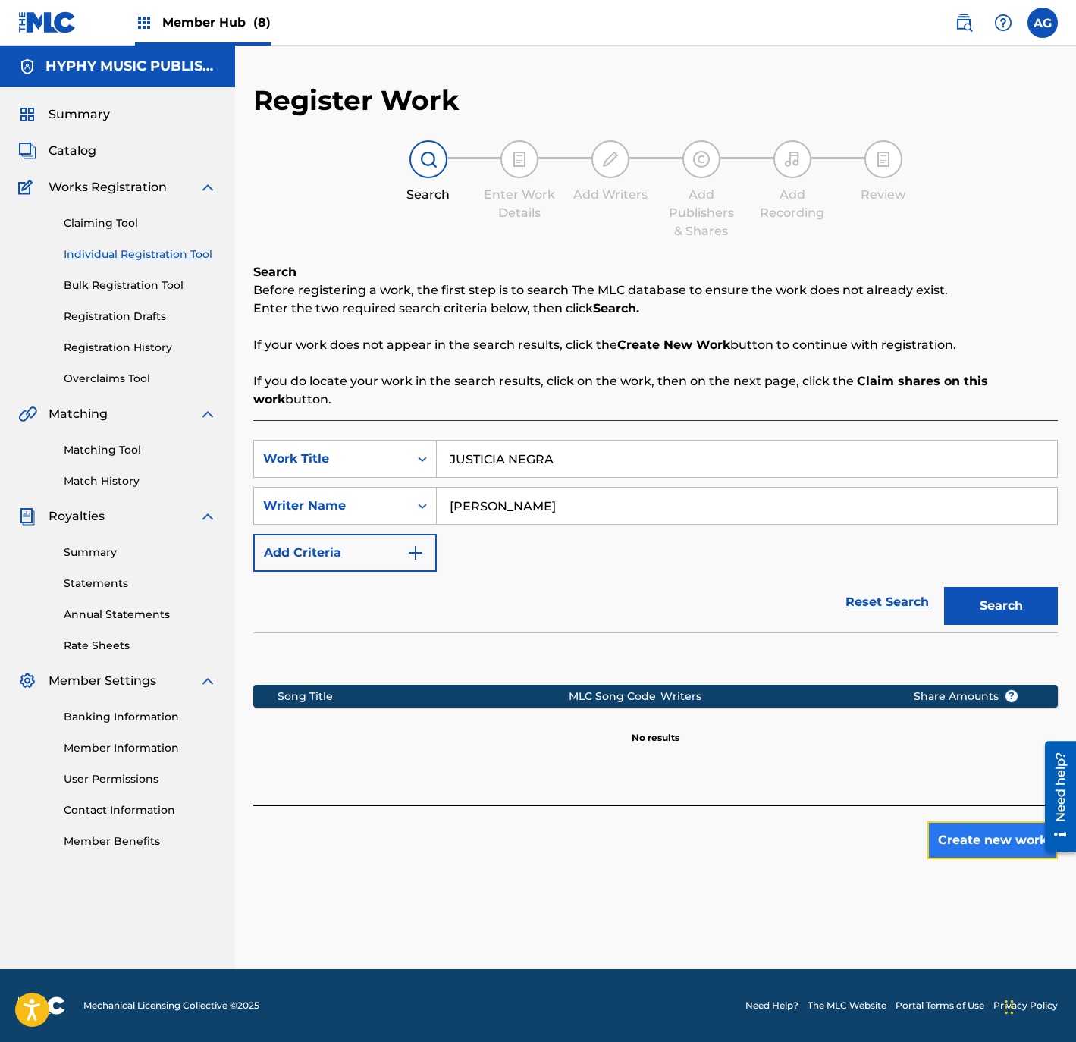
click at [947, 835] on button "Create new work" at bounding box center [992, 840] width 130 height 38
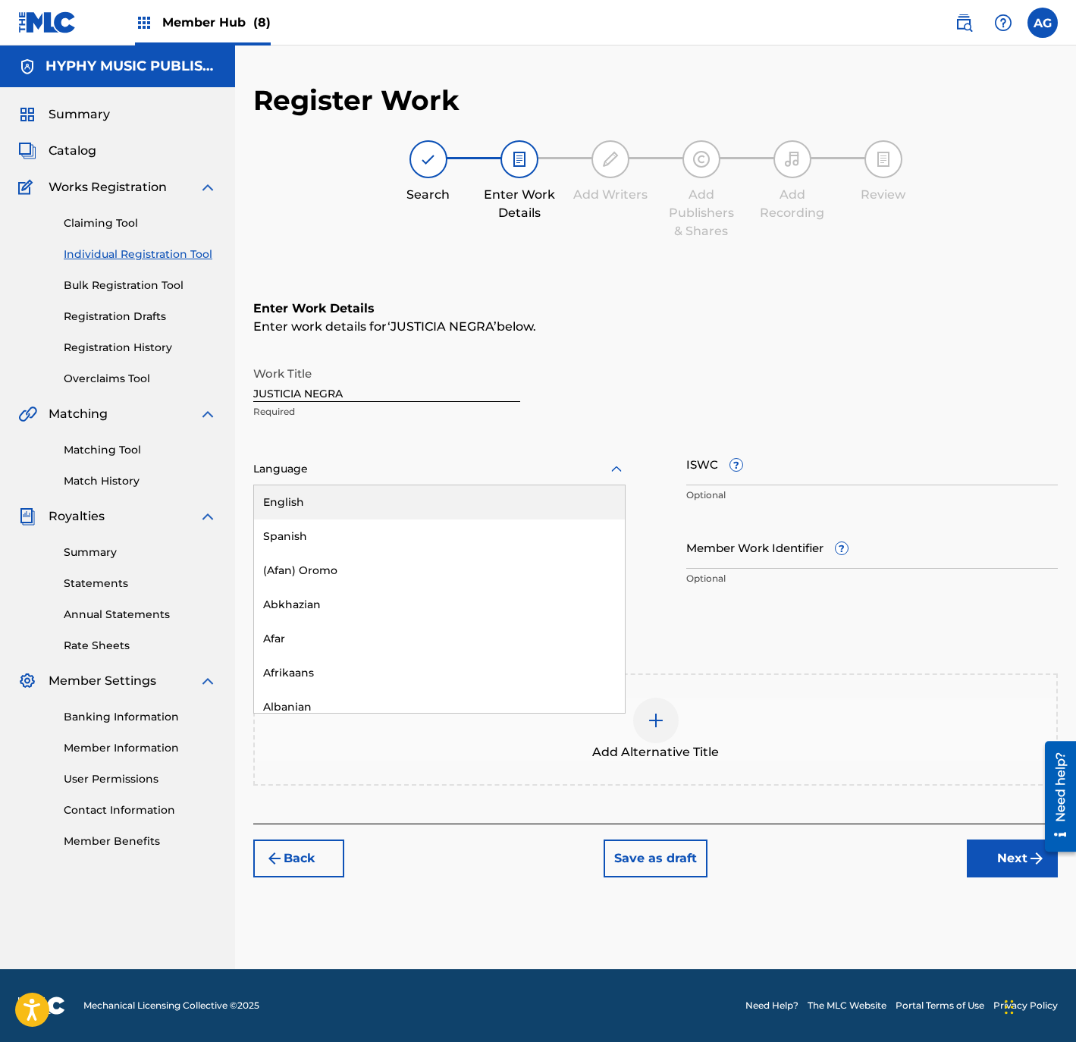
drag, startPoint x: 421, startPoint y: 472, endPoint x: 418, endPoint y: 489, distance: 17.7
click at [421, 473] on div at bounding box center [439, 468] width 372 height 19
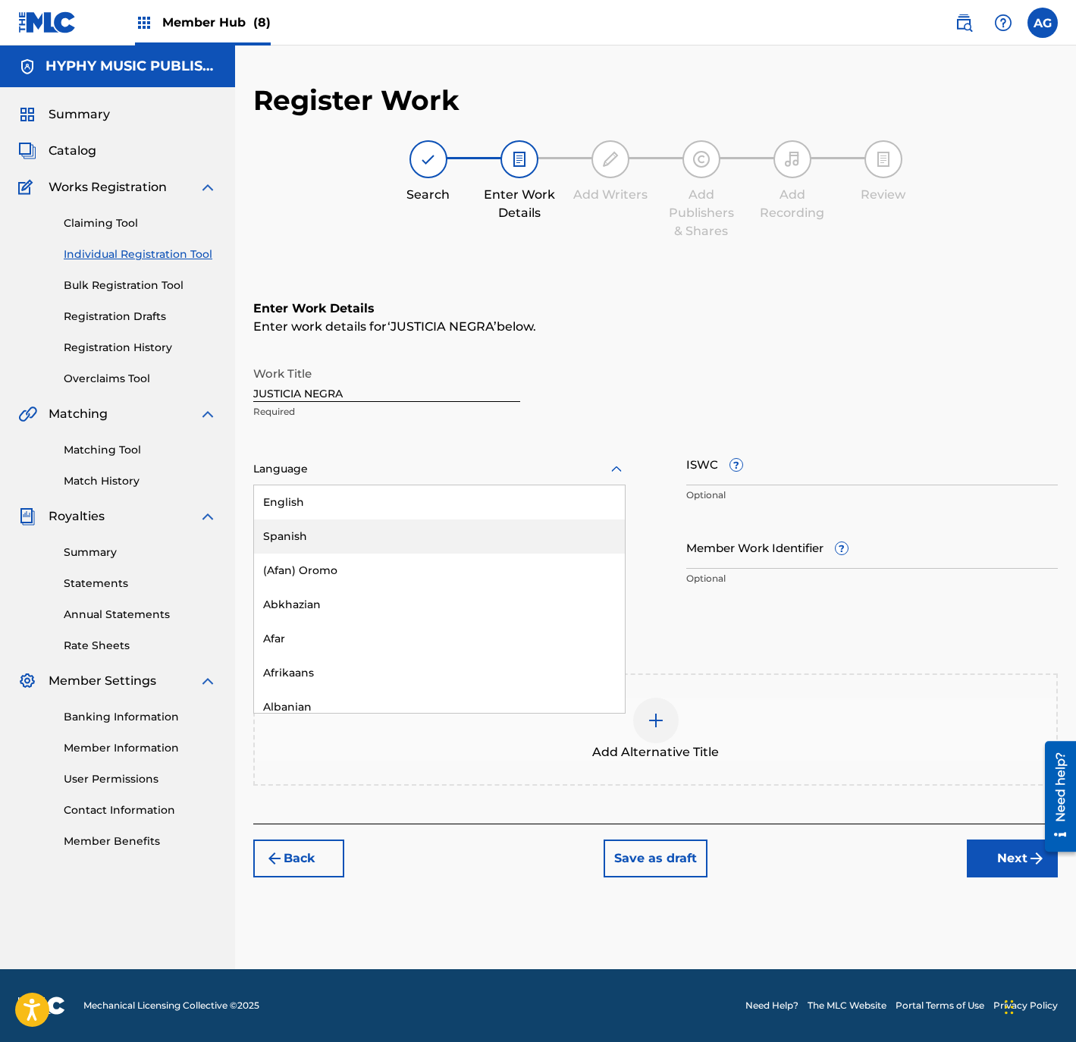
click at [393, 531] on div "Spanish" at bounding box center [439, 536] width 371 height 34
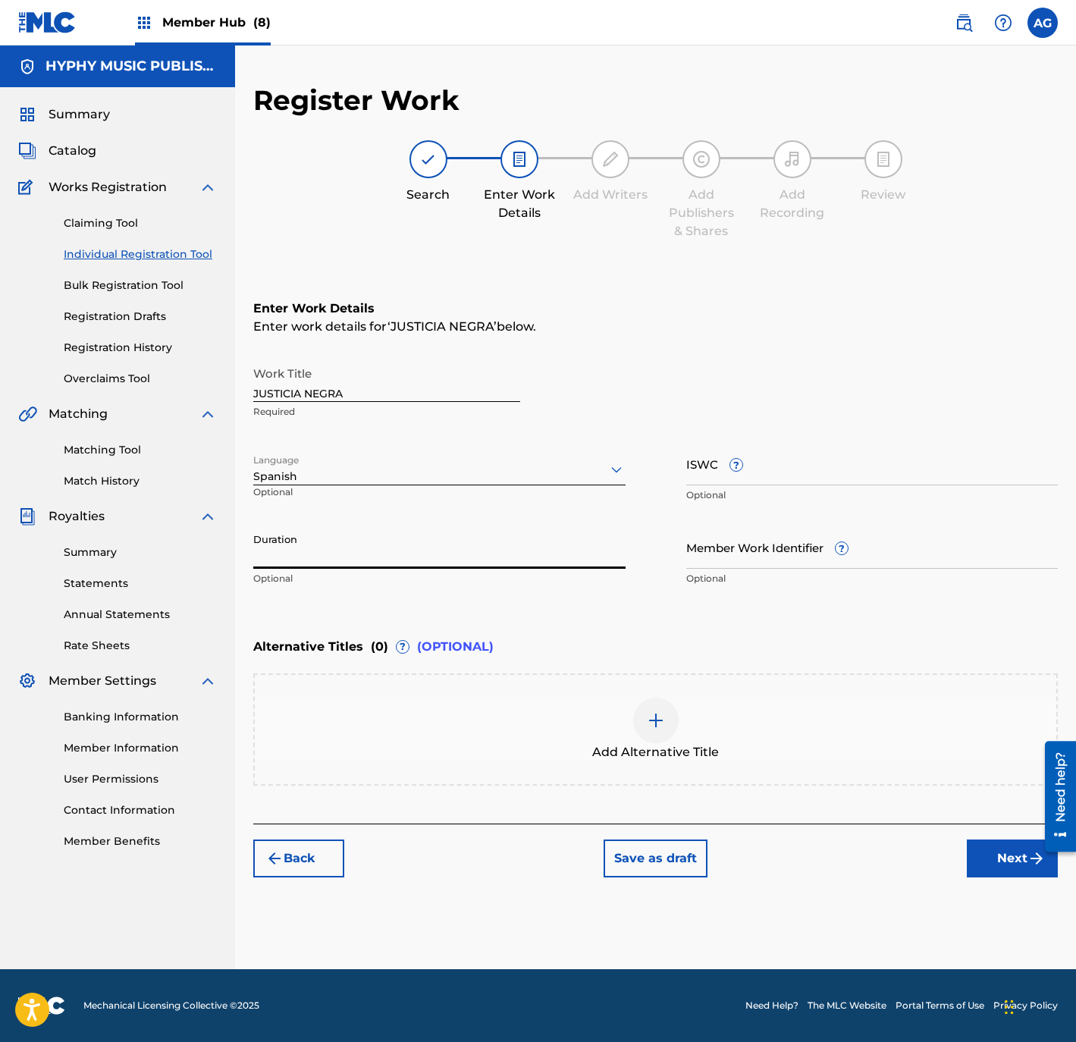
click at [332, 549] on input "Duration" at bounding box center [439, 546] width 372 height 43
paste input "3:08"
type input "03:08"
click at [976, 863] on button "Next" at bounding box center [1012, 858] width 91 height 38
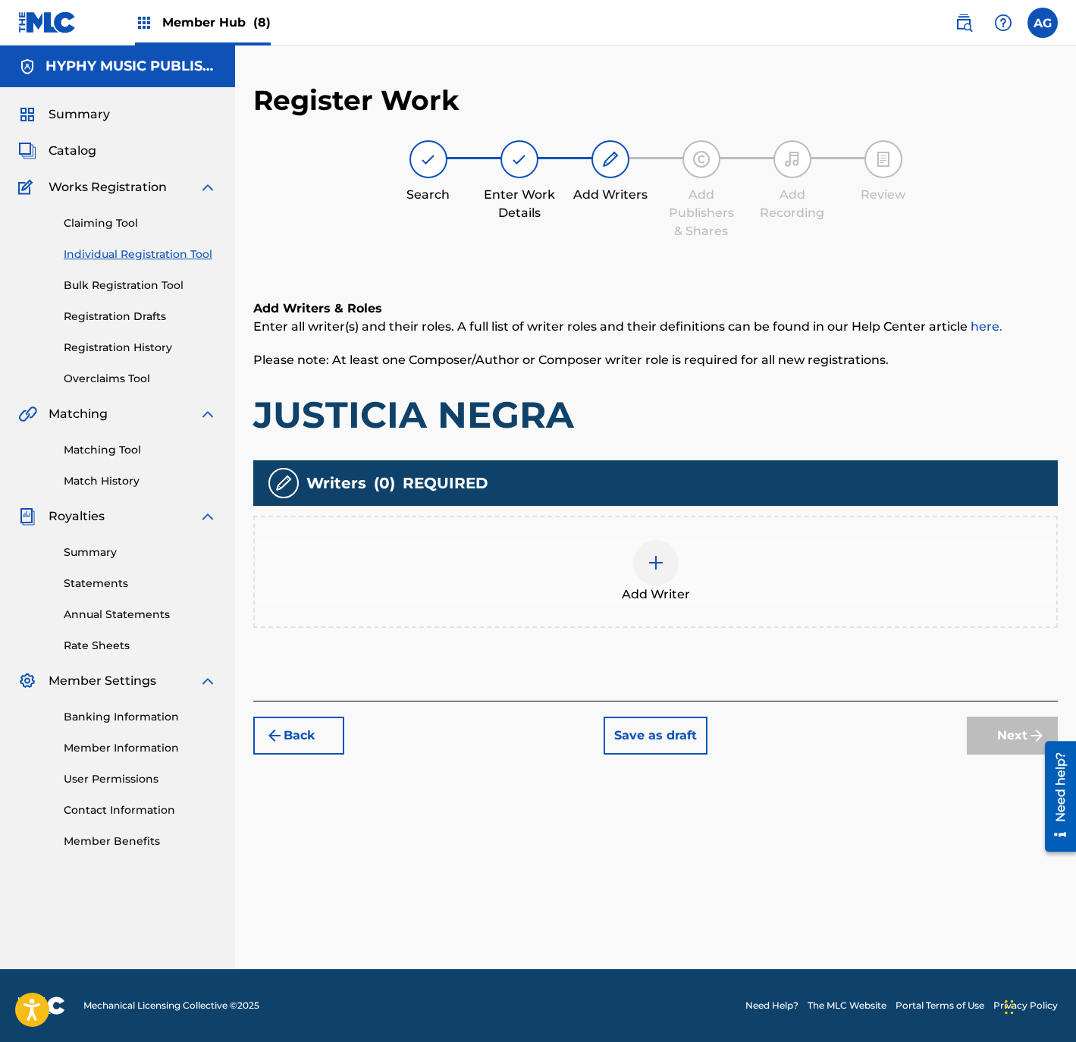
click at [641, 558] on div at bounding box center [655, 562] width 45 height 45
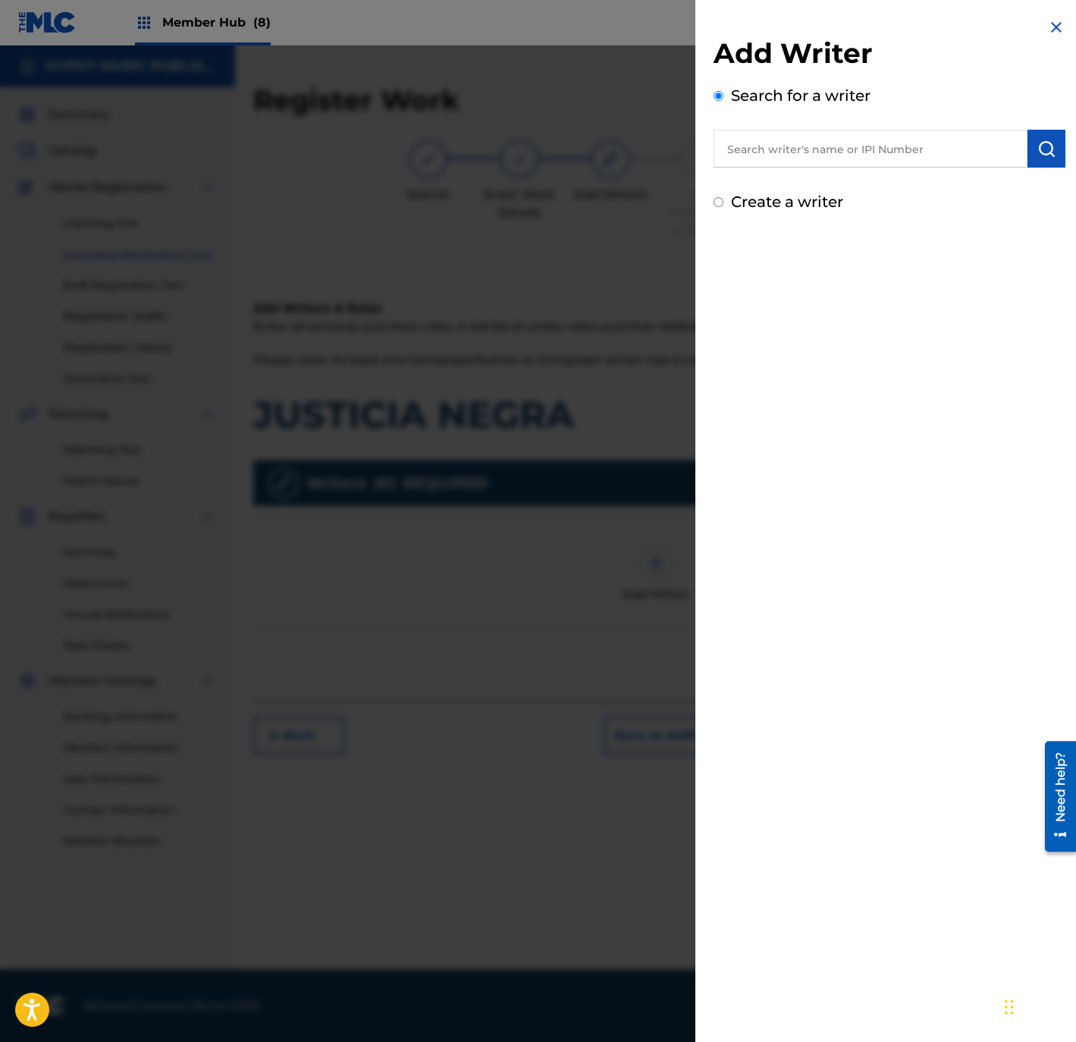
click at [782, 205] on label "Create a writer" at bounding box center [787, 202] width 112 height 18
radio input "true"
click at [723, 205] on input "Create a writer" at bounding box center [718, 202] width 10 height 10
radio input "false"
radio input "true"
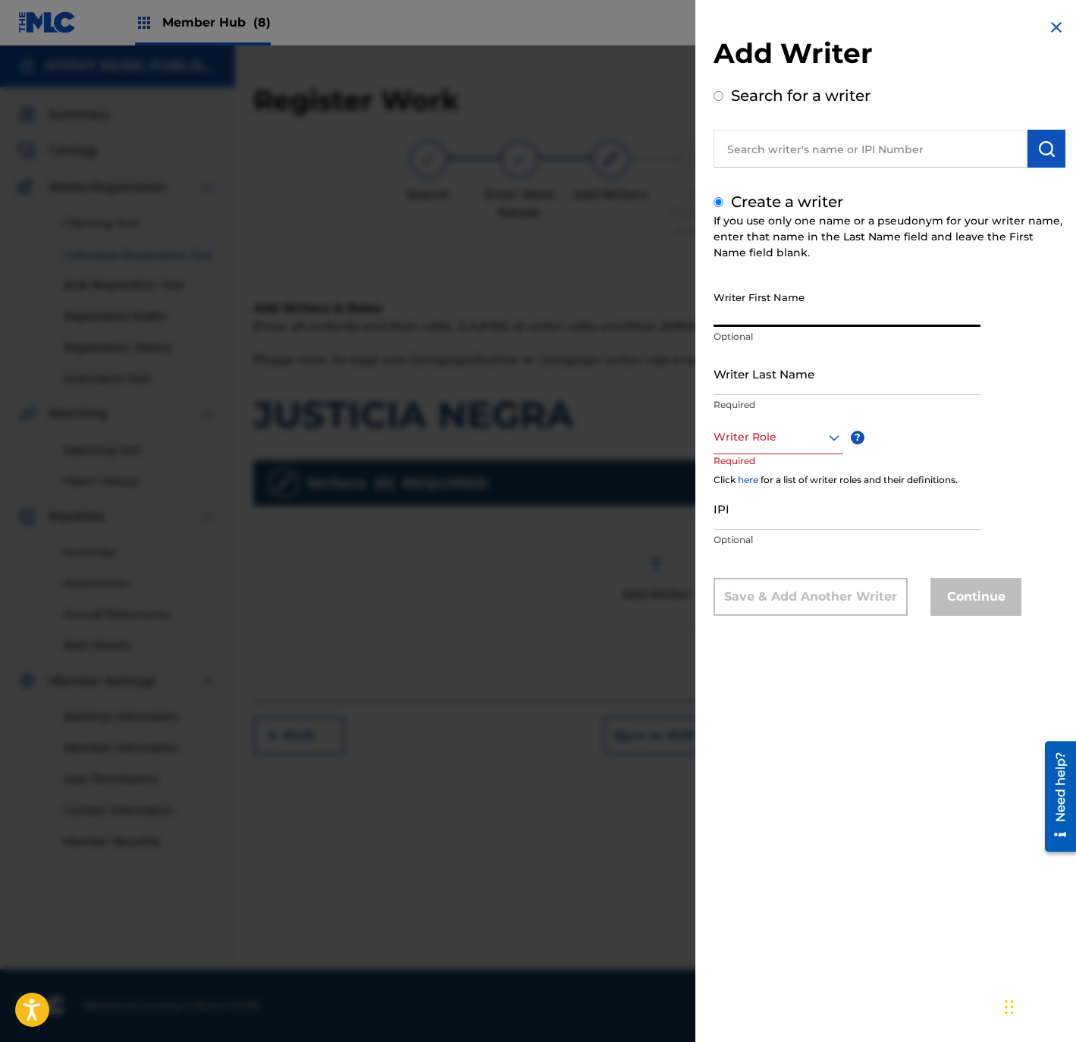
click at [773, 307] on input "Writer First Name" at bounding box center [846, 305] width 267 height 43
paste input "MOISES GARCIA"
type input "MOISES GARCIA"
click at [776, 385] on input "Writer Last Name" at bounding box center [846, 373] width 267 height 43
paste input "MOISES GARCIA"
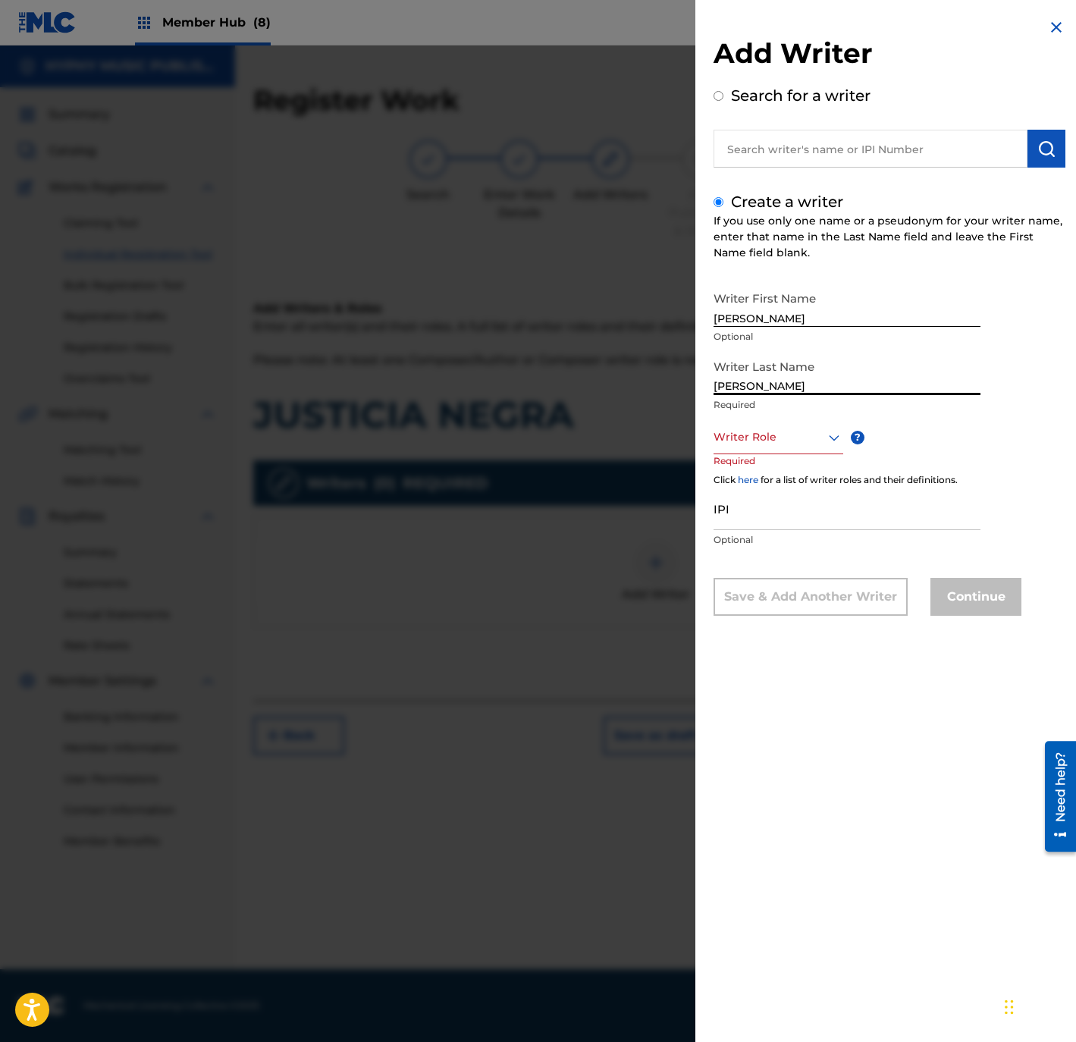
type input "MOISES GARCIA"
drag, startPoint x: 758, startPoint y: 321, endPoint x: 942, endPoint y: 318, distance: 184.2
click at [942, 318] on input "MOISES GARCIA" at bounding box center [846, 305] width 267 height 43
type input "MOISES"
drag, startPoint x: 760, startPoint y: 391, endPoint x: 628, endPoint y: 392, distance: 131.9
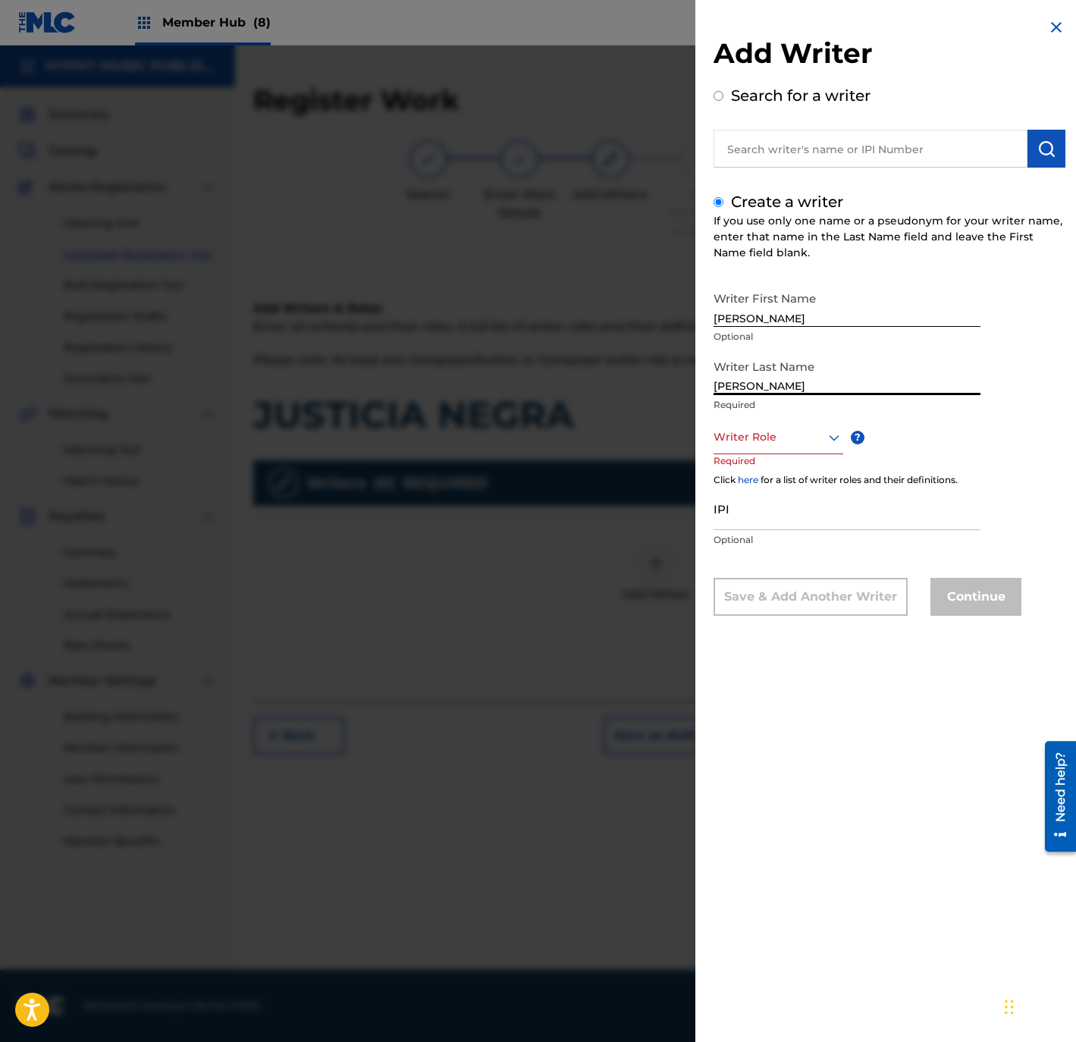
click at [628, 392] on div "Add Writer Search for a writer Create a writer If you use only one name or a ps…" at bounding box center [538, 543] width 1076 height 996
type input "GARCIA"
click at [744, 431] on div at bounding box center [778, 437] width 130 height 19
click at [751, 465] on div "Composer/Author" at bounding box center [778, 471] width 128 height 34
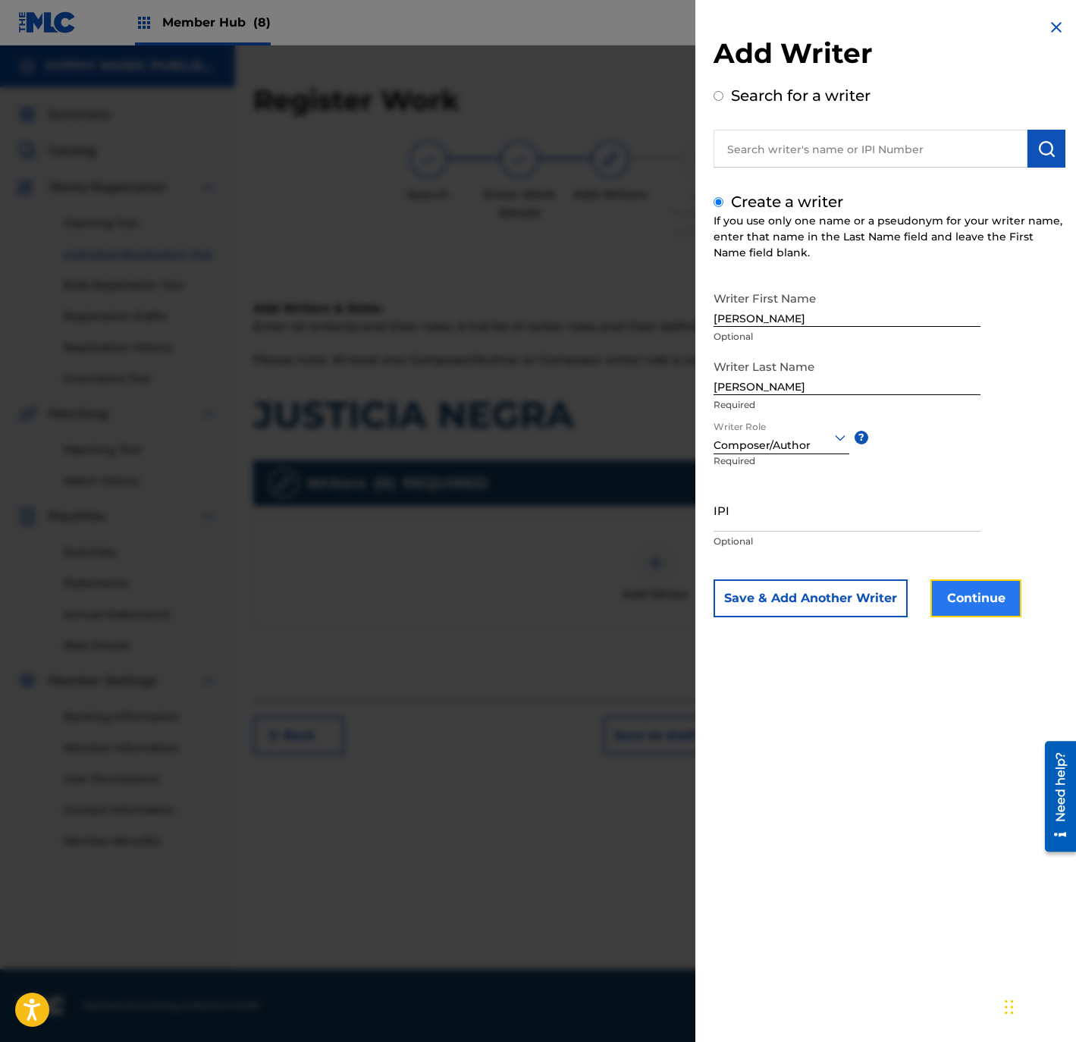
click at [960, 598] on button "Continue" at bounding box center [975, 598] width 91 height 38
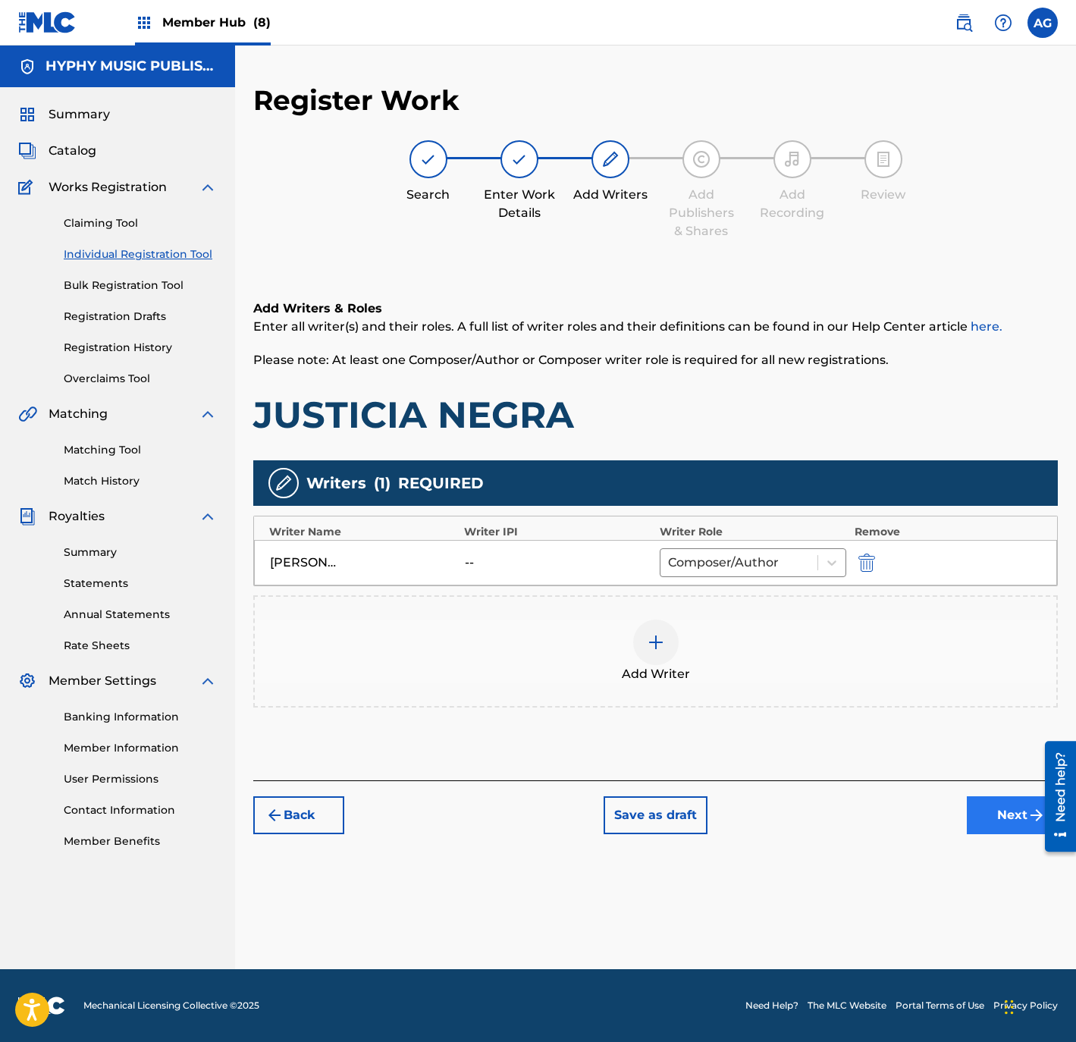
click at [976, 803] on div "Back Save as draft Next" at bounding box center [655, 807] width 804 height 54
click at [972, 803] on button "Next" at bounding box center [1012, 815] width 91 height 38
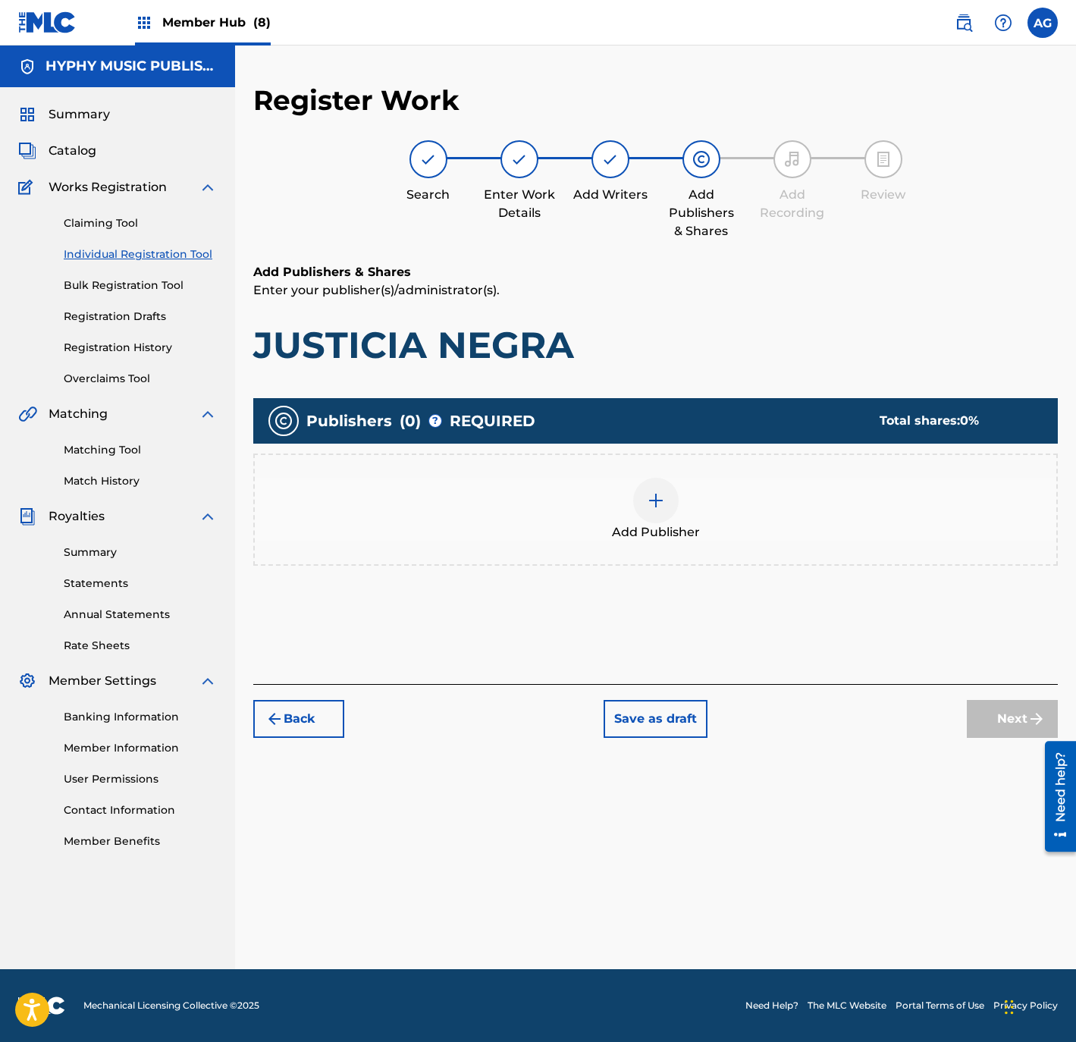
click at [628, 523] on span "Add Publisher" at bounding box center [656, 532] width 88 height 18
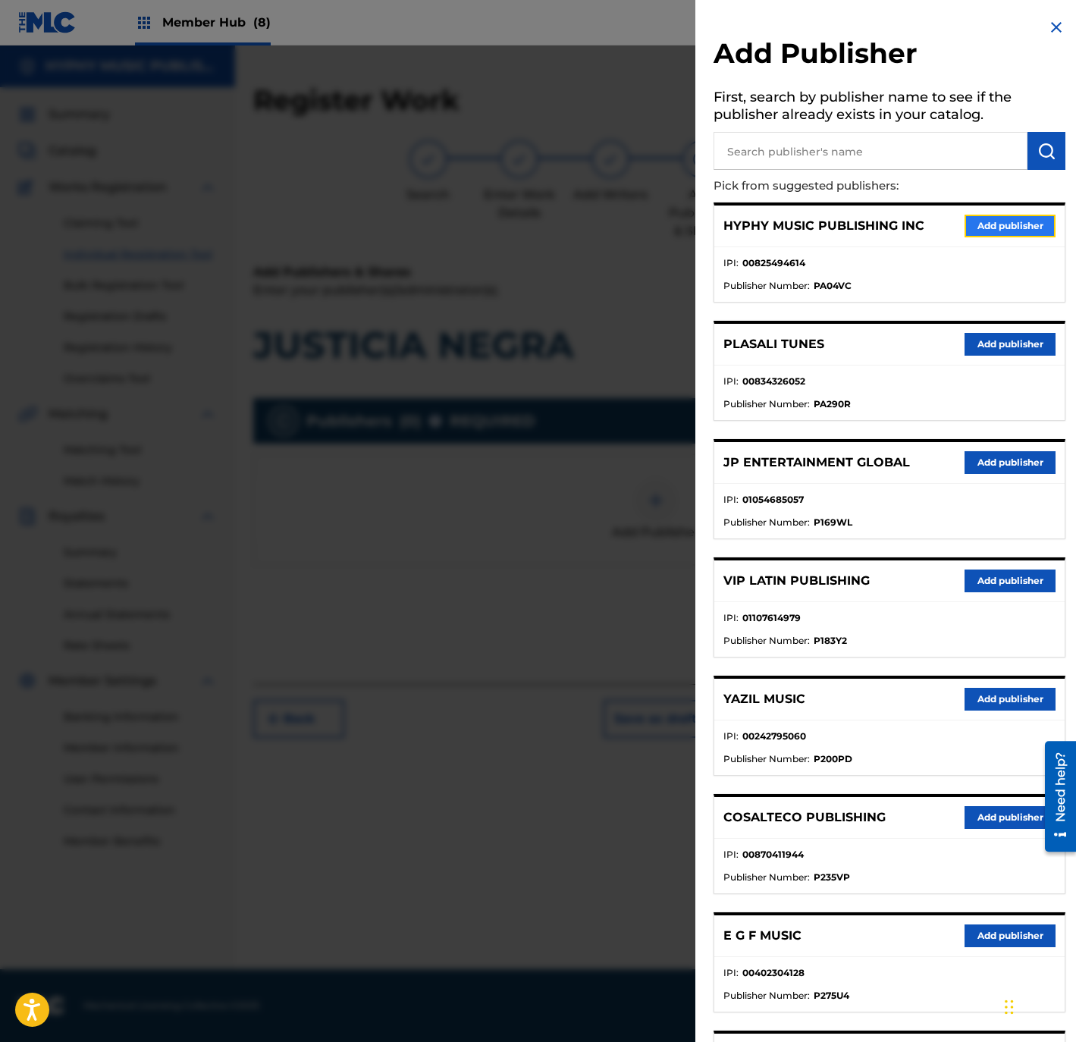
click at [1003, 216] on button "Add publisher" at bounding box center [1009, 226] width 91 height 23
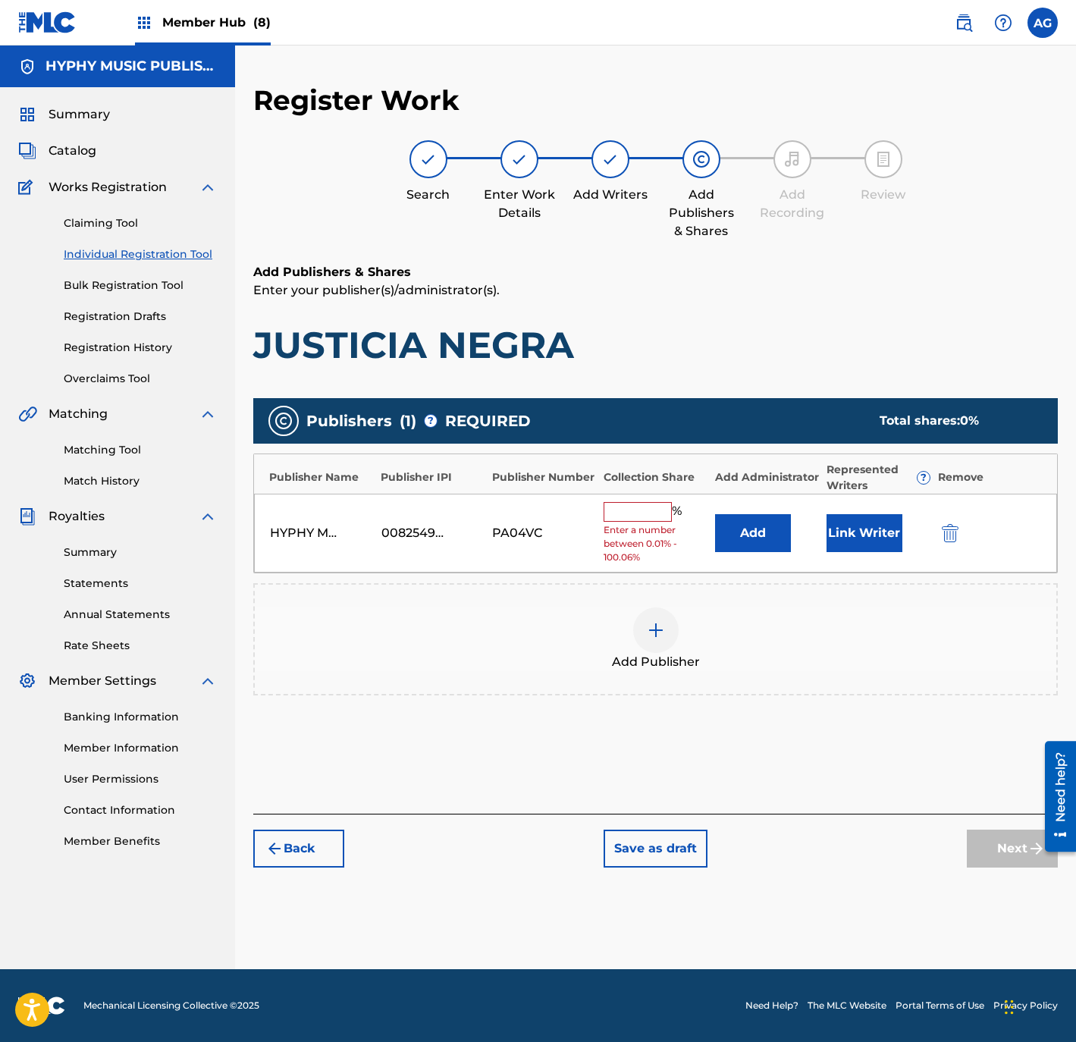
click at [630, 519] on input "text" at bounding box center [637, 512] width 68 height 20
type input "100"
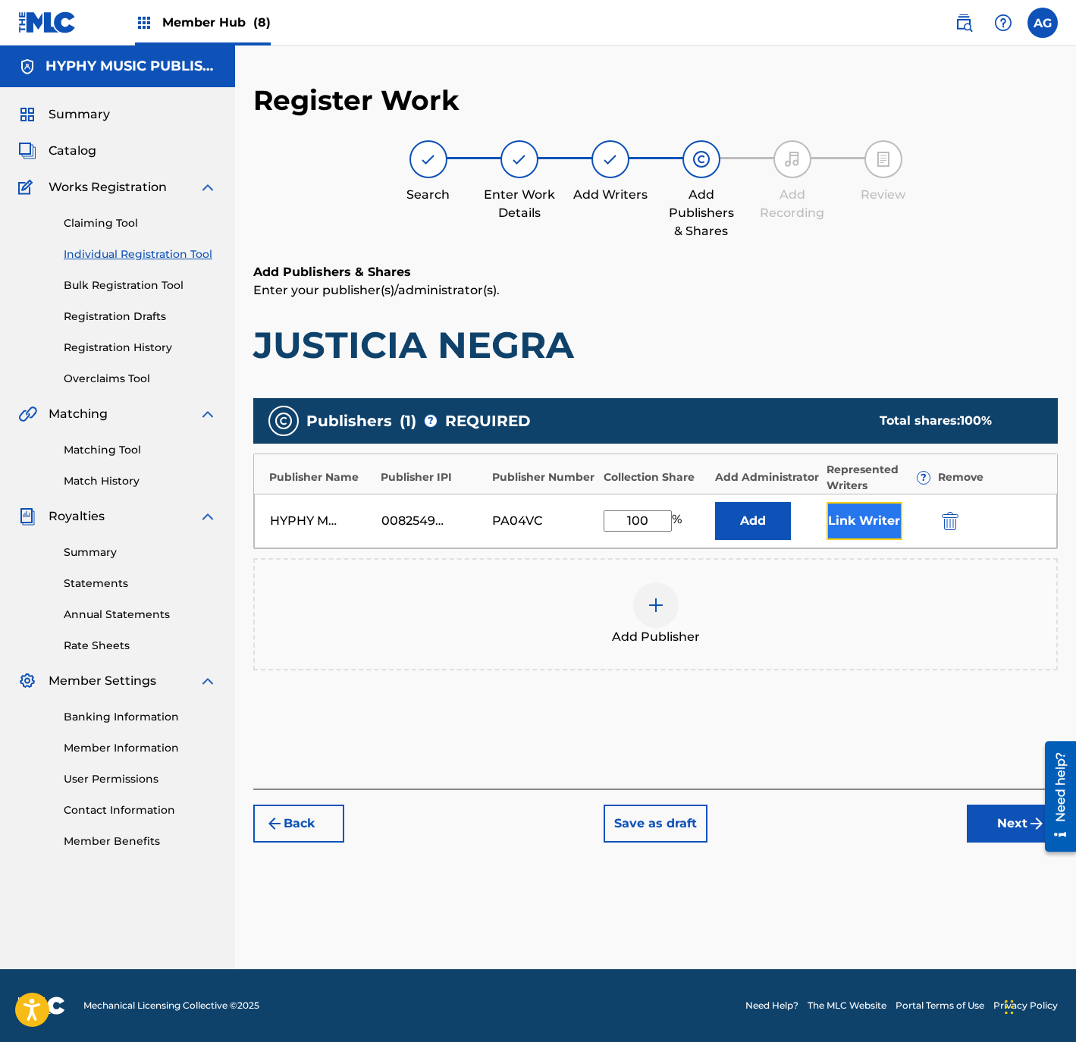
click at [892, 517] on button "Link Writer" at bounding box center [864, 521] width 76 height 38
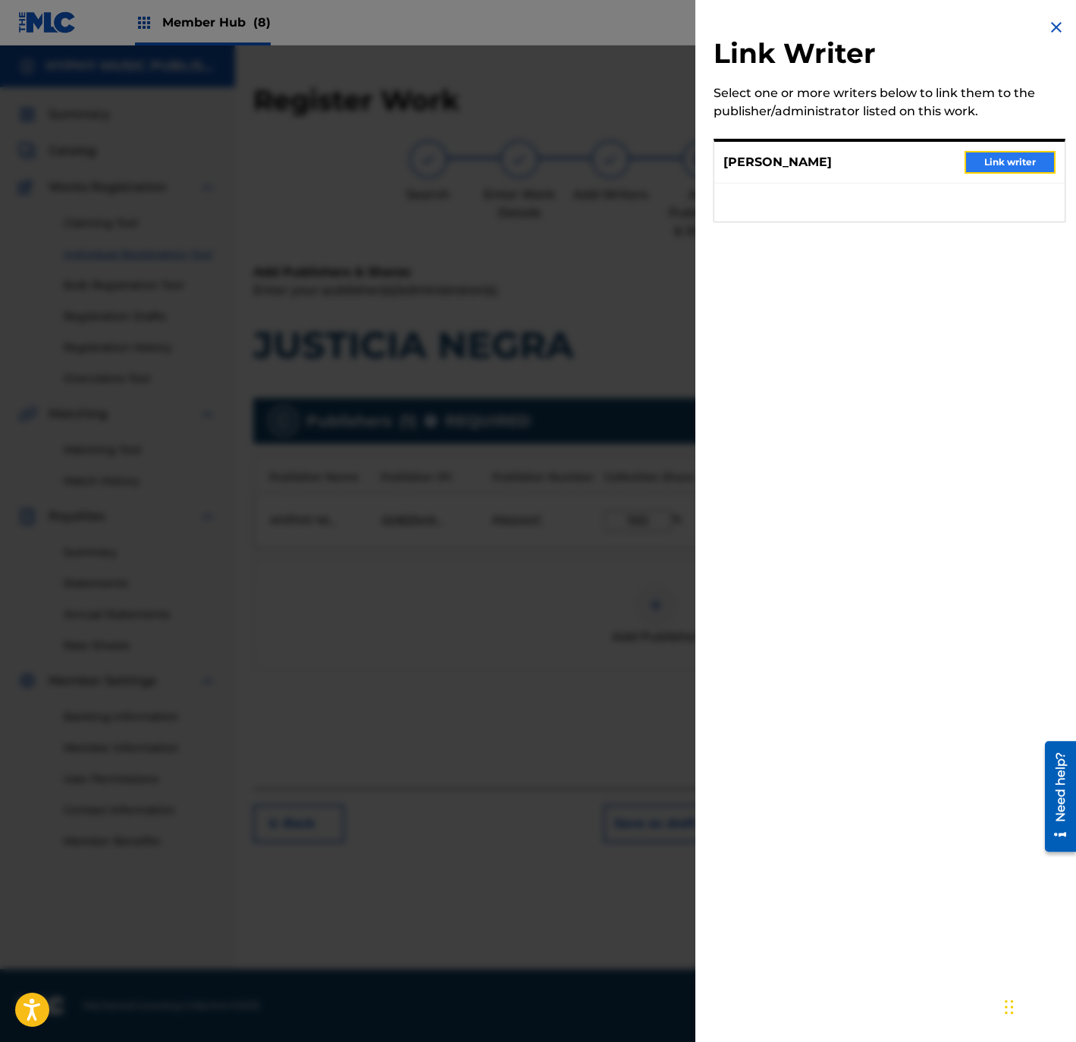
click at [1046, 158] on button "Link writer" at bounding box center [1009, 162] width 91 height 23
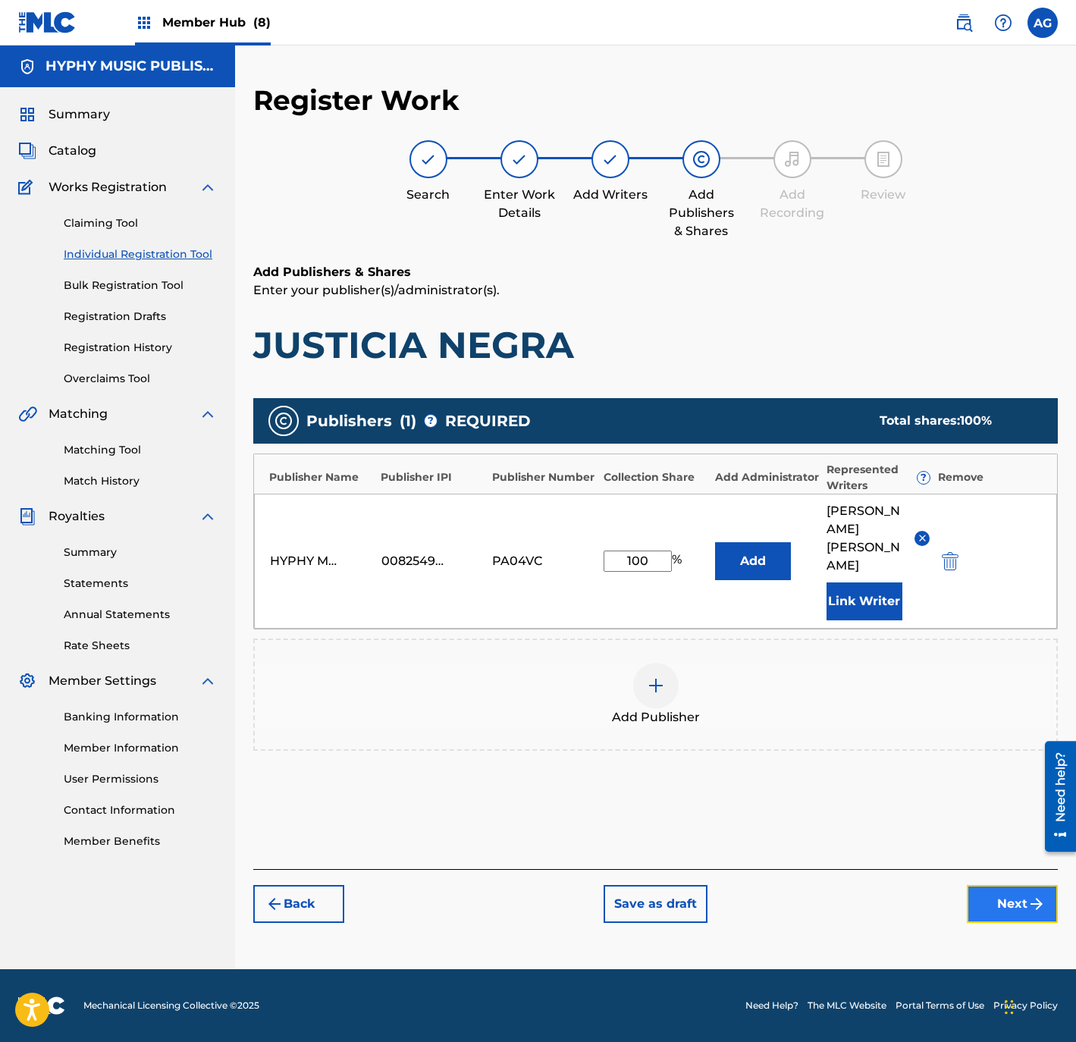
click at [1005, 887] on button "Next" at bounding box center [1012, 904] width 91 height 38
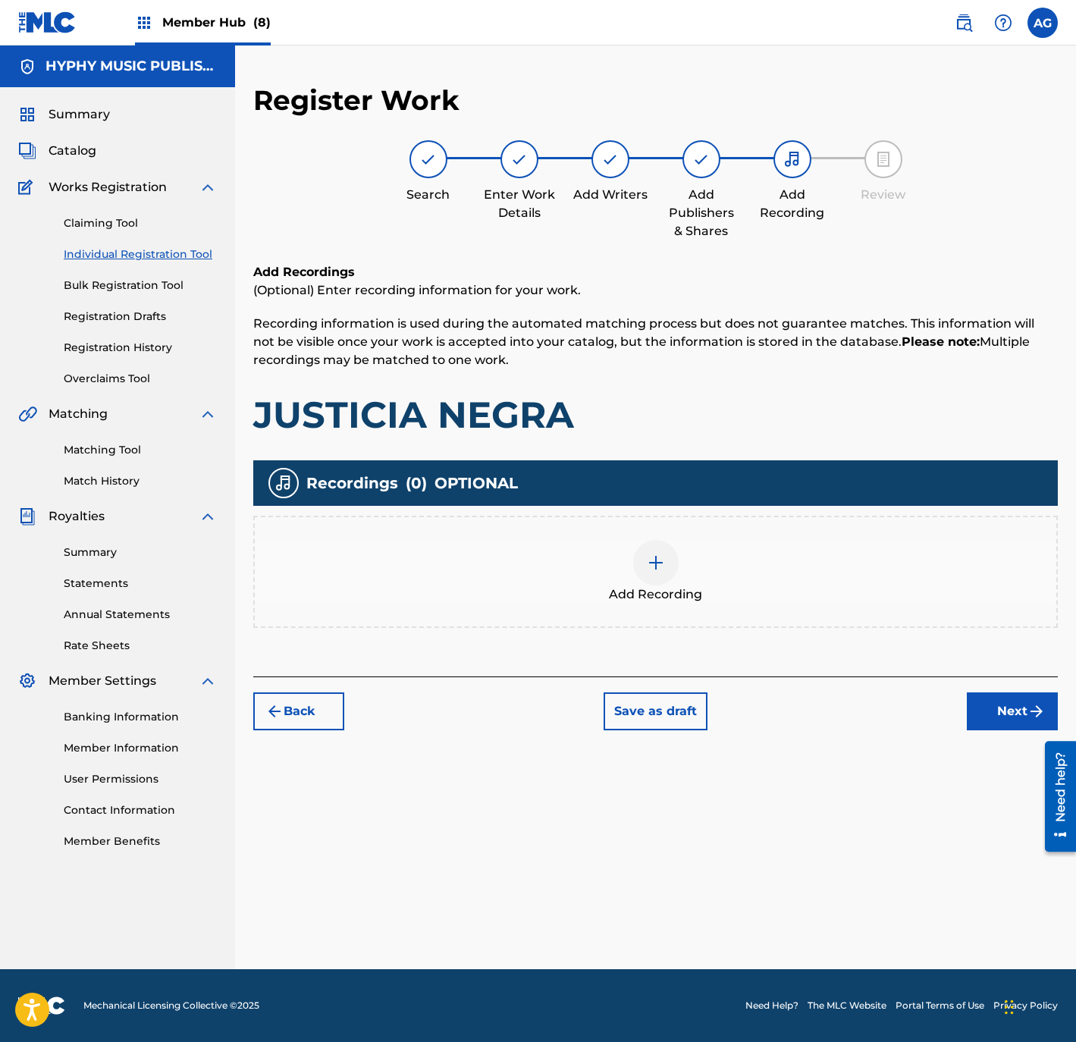
click at [683, 541] on div "Add Recording" at bounding box center [655, 572] width 801 height 64
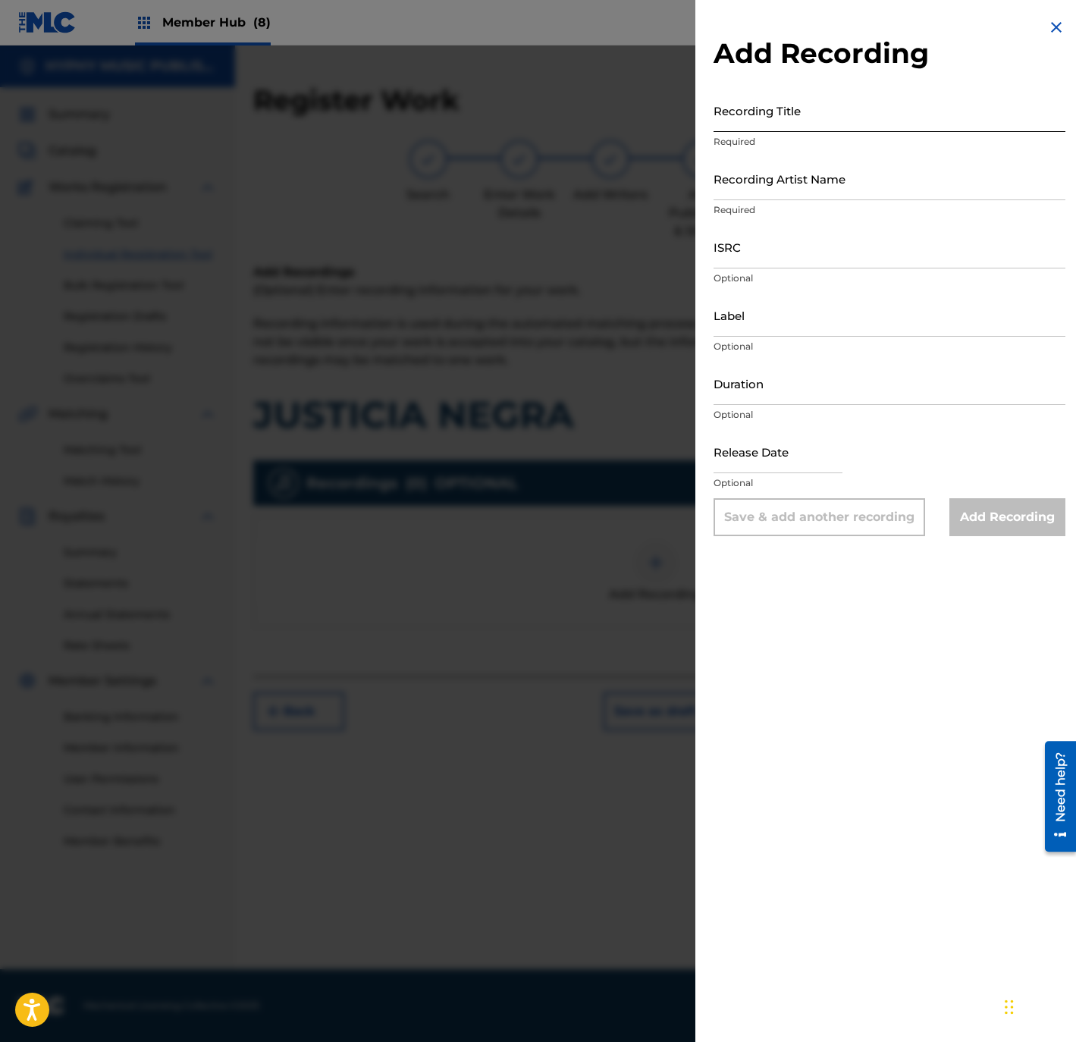
click at [763, 117] on input "Recording Title" at bounding box center [889, 110] width 352 height 43
paste input "Justicia Negra"
type input "Justicia Negra"
click at [781, 182] on input "Recording Artist Name" at bounding box center [889, 178] width 352 height 43
paste input "Nobleza De Aguililla"
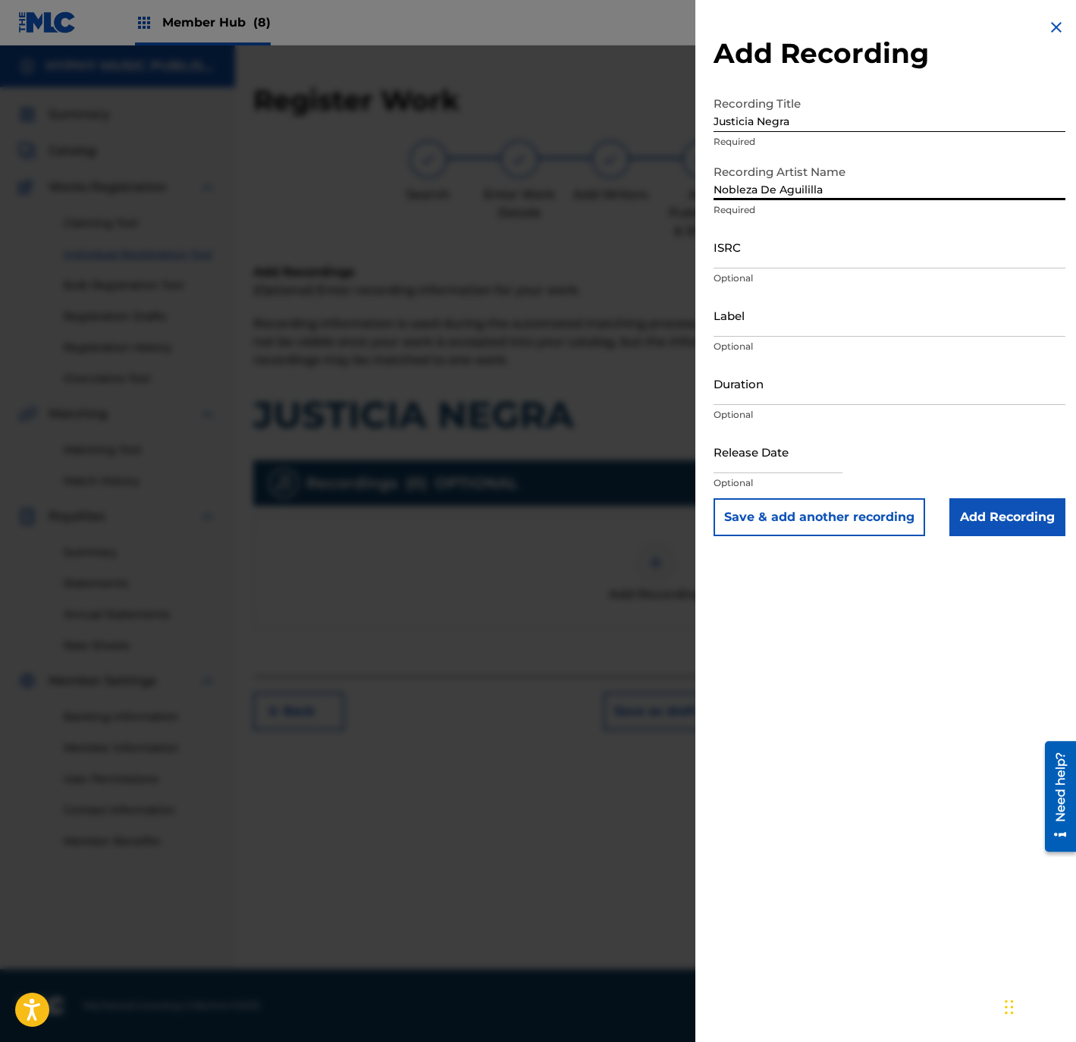
type input "Nobleza De Aguililla"
click at [840, 243] on input "ISRC" at bounding box center [889, 246] width 352 height 43
paste input "US3DF1310881"
type input "US3DF1310881"
click at [765, 316] on input "Label" at bounding box center [889, 314] width 352 height 43
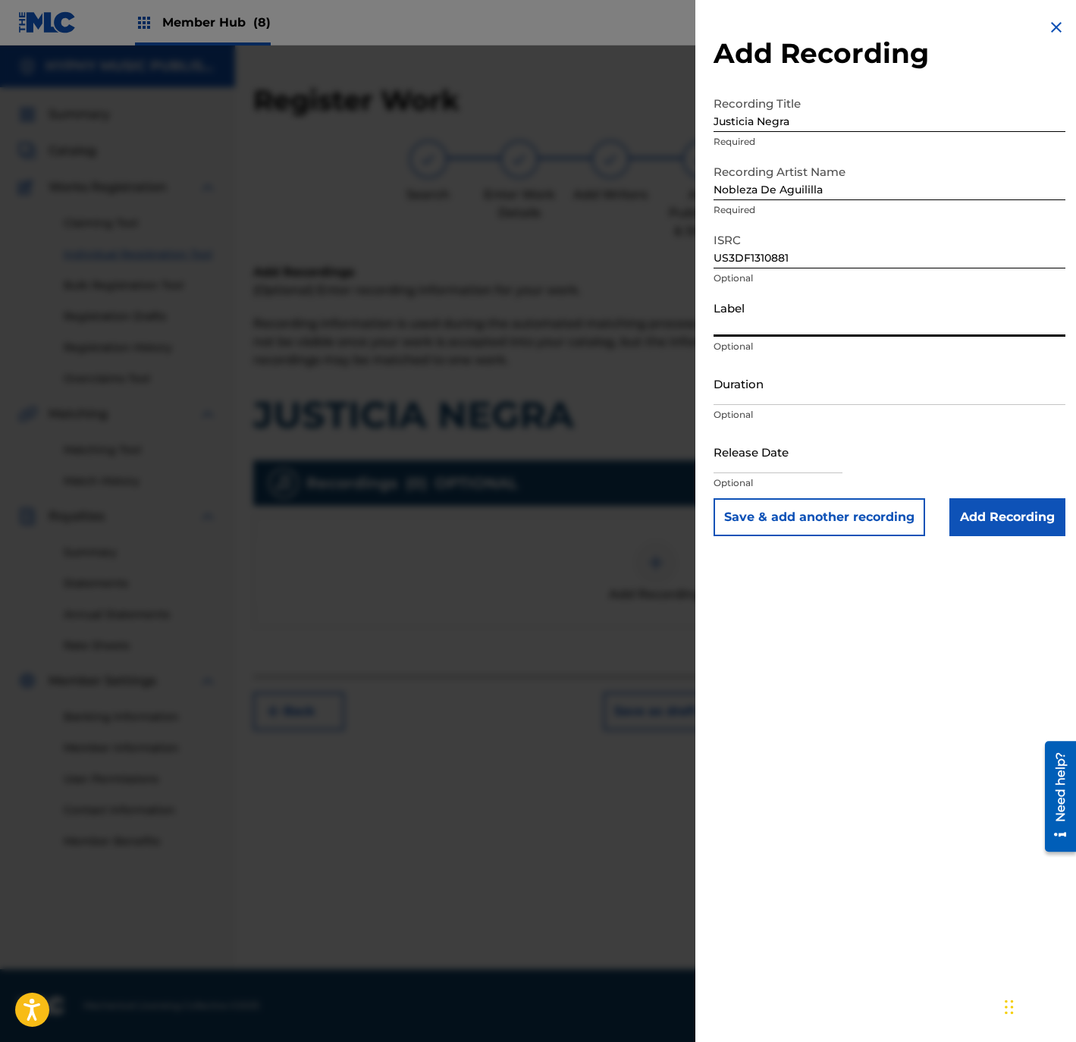
paste input "Discos Barajas"
type input "Discos Barajas"
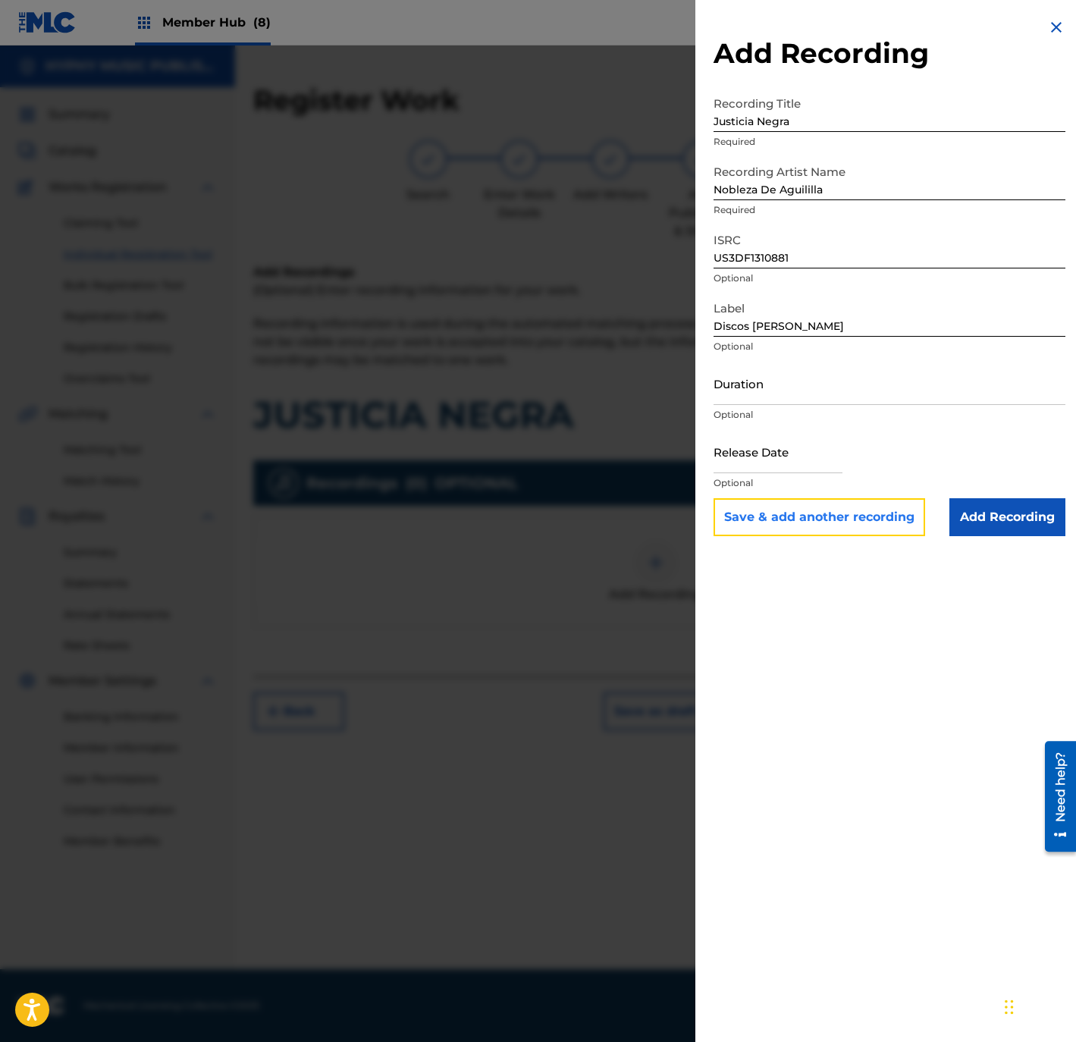
click at [842, 519] on button "Save & add another recording" at bounding box center [819, 517] width 212 height 38
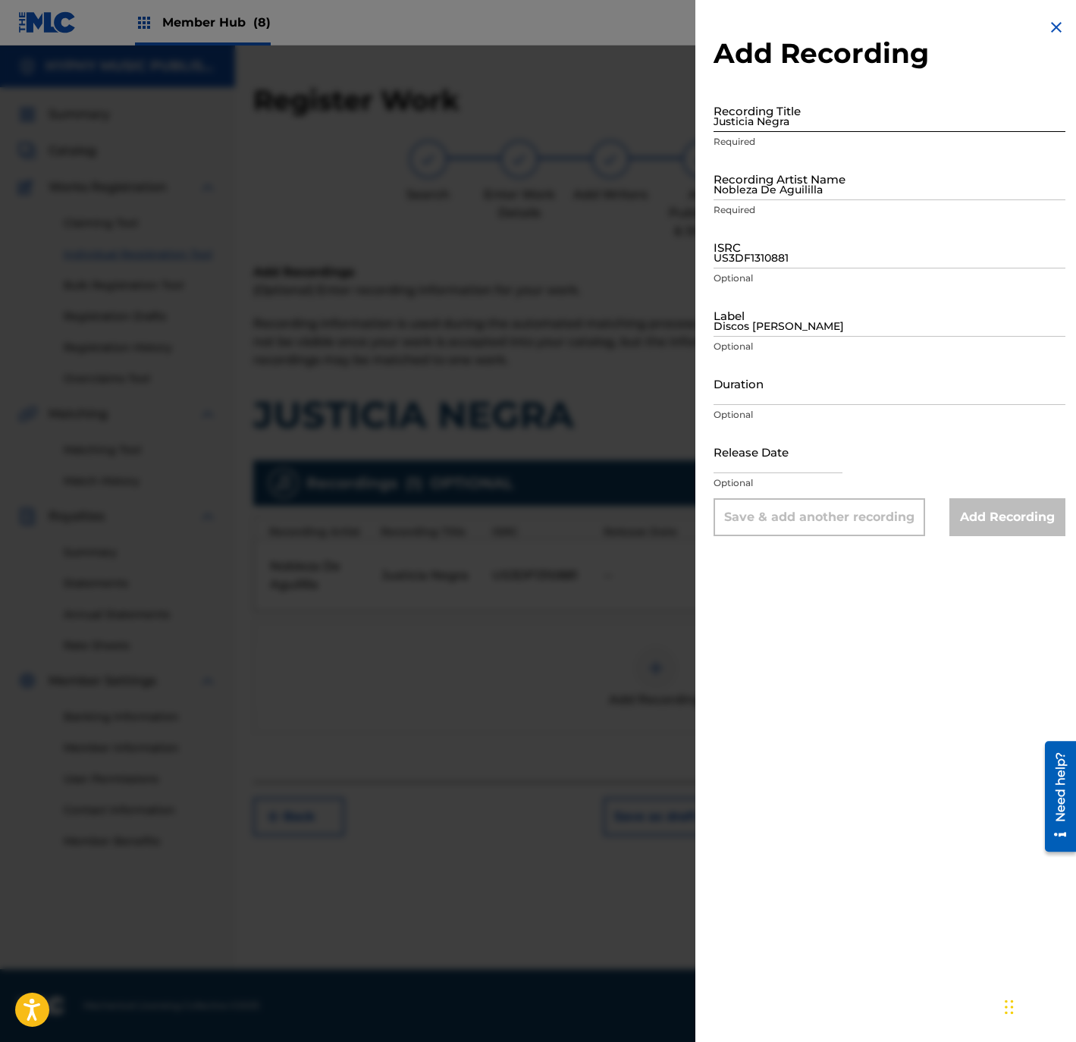
click at [824, 114] on input "Justicia Negra" at bounding box center [889, 110] width 352 height 43
paste input "Justicia Negra"
type input "Justicia Negra"
click at [778, 180] on input "Nobleza De Aguililla" at bounding box center [889, 178] width 352 height 43
paste input "La Nobleza De Aguililla"
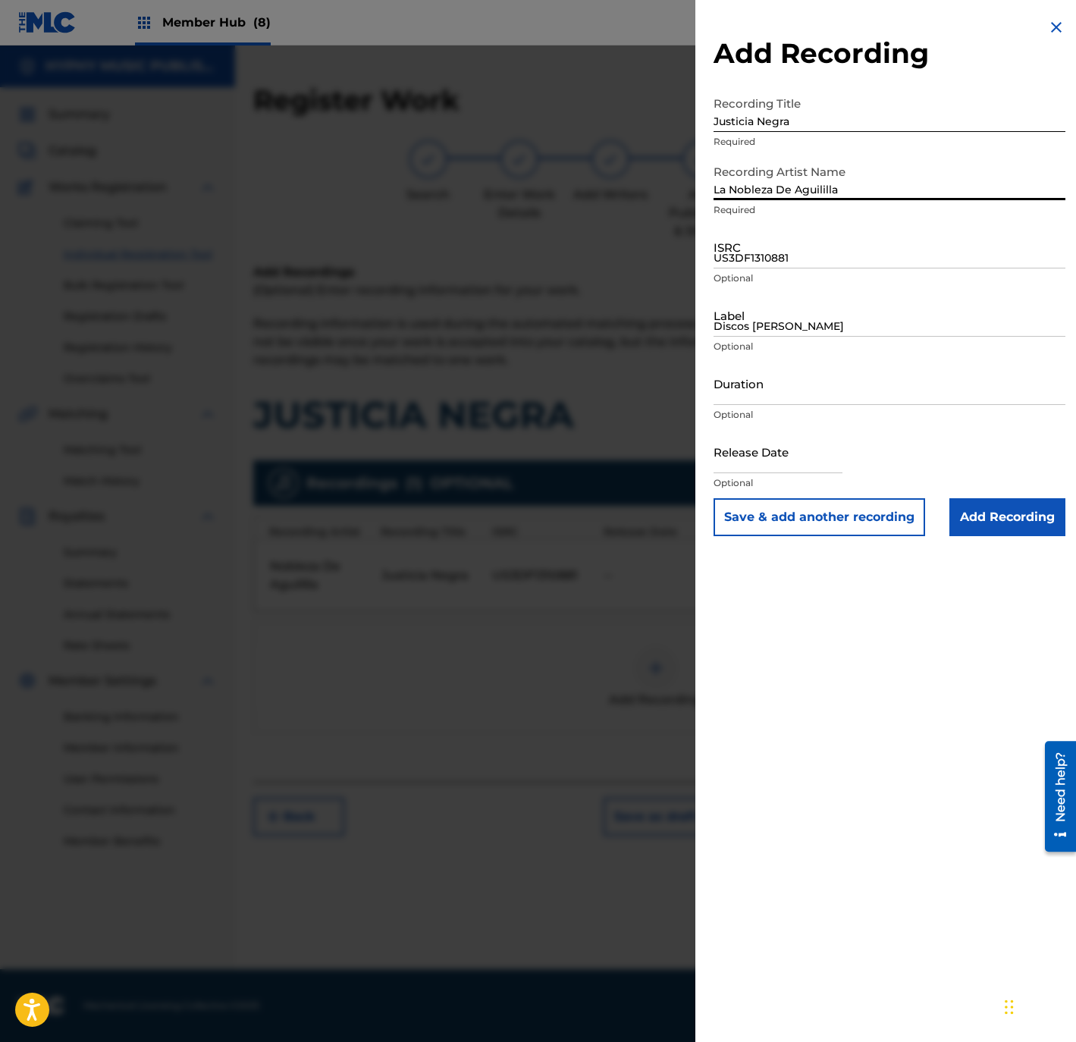
type input "La Nobleza De Aguililla"
click at [829, 246] on input "US3DF1310881" at bounding box center [889, 246] width 352 height 43
paste input "USJ3V1046375"
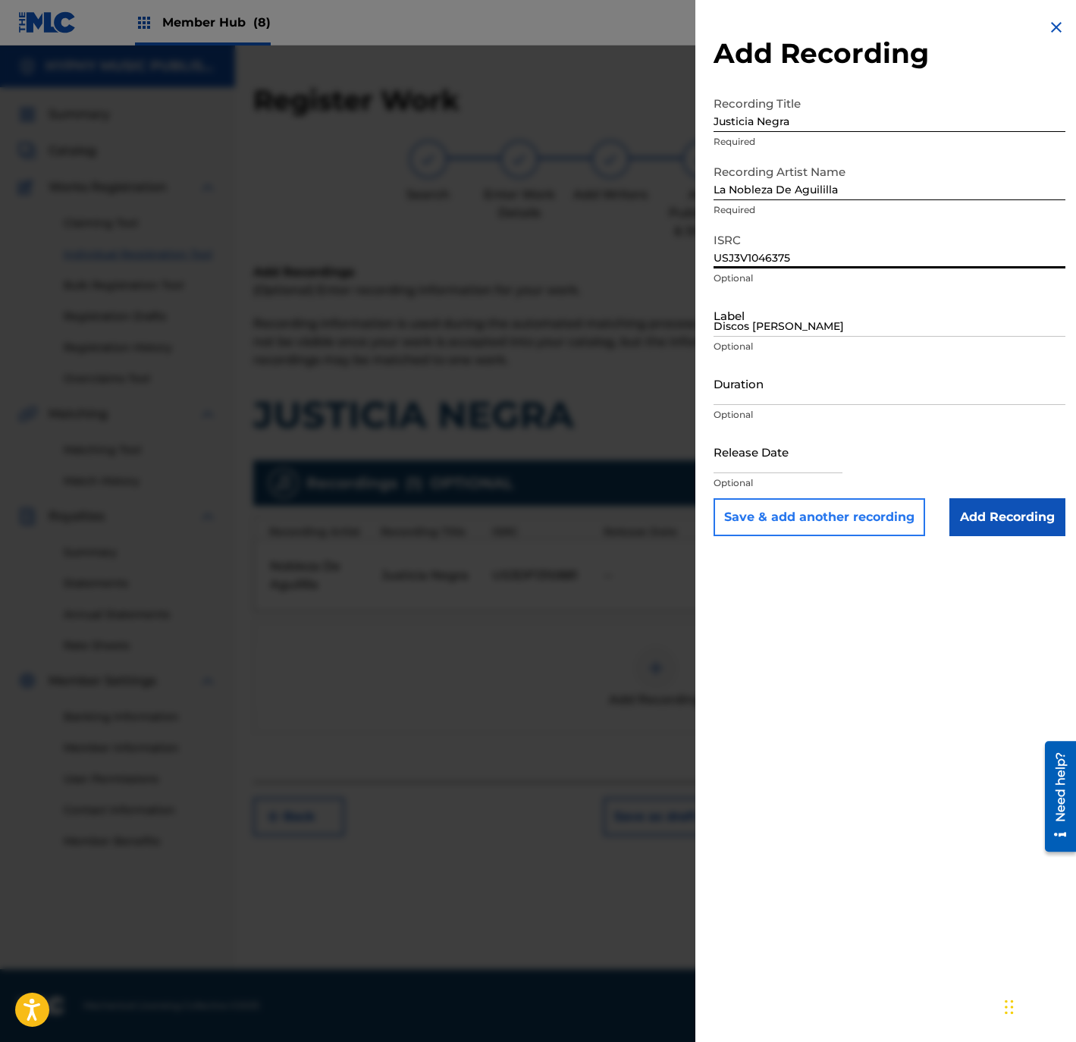
type input "USJ3V1046375"
click at [724, 508] on button "Save & add another recording" at bounding box center [819, 517] width 212 height 38
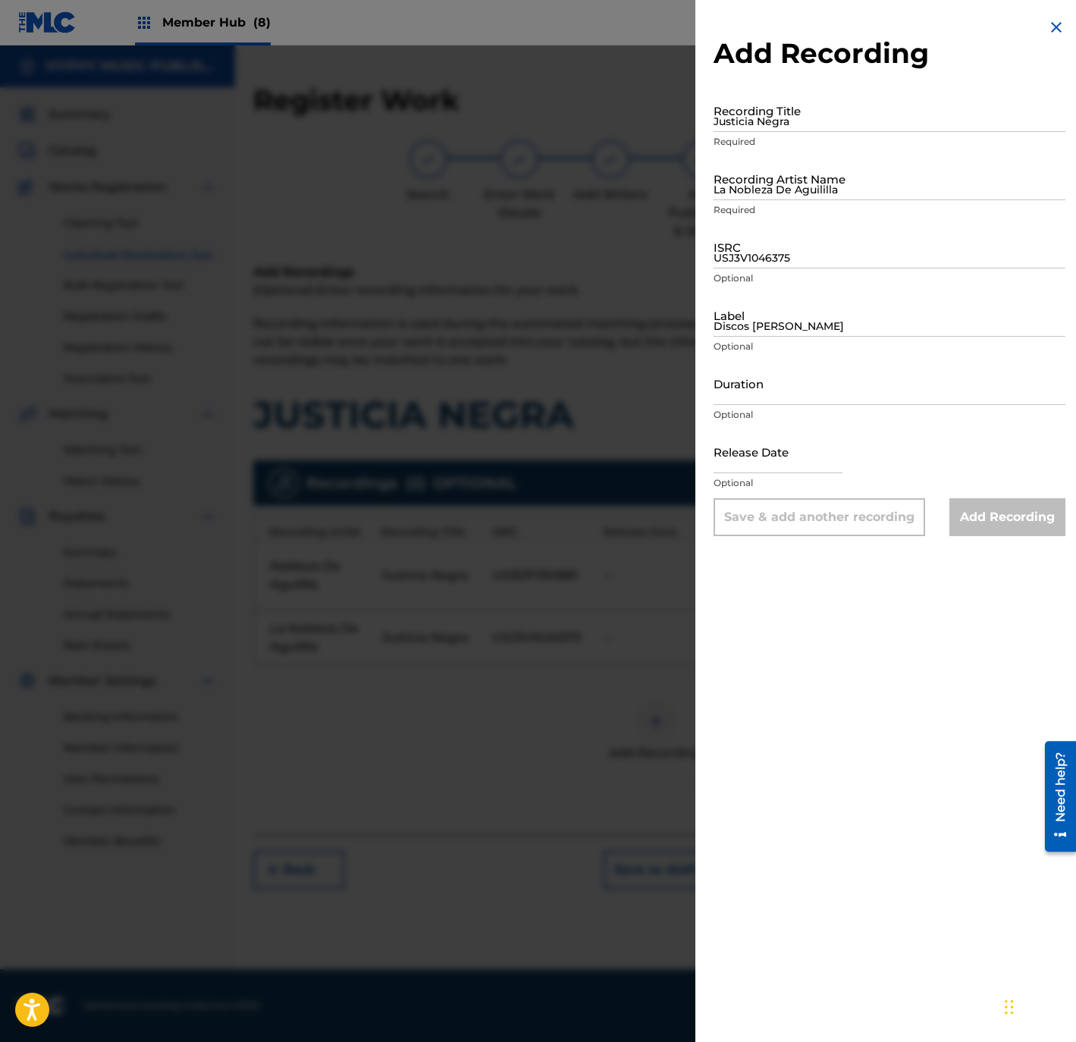
click at [796, 132] on div "Recording Title Justicia Negra Required" at bounding box center [889, 123] width 352 height 68
click at [794, 125] on input "Recording Title" at bounding box center [889, 110] width 352 height 43
paste input "Justicia Negra"
type input "Justicia Negra"
click at [791, 244] on input "USJ3V1046375" at bounding box center [889, 246] width 352 height 43
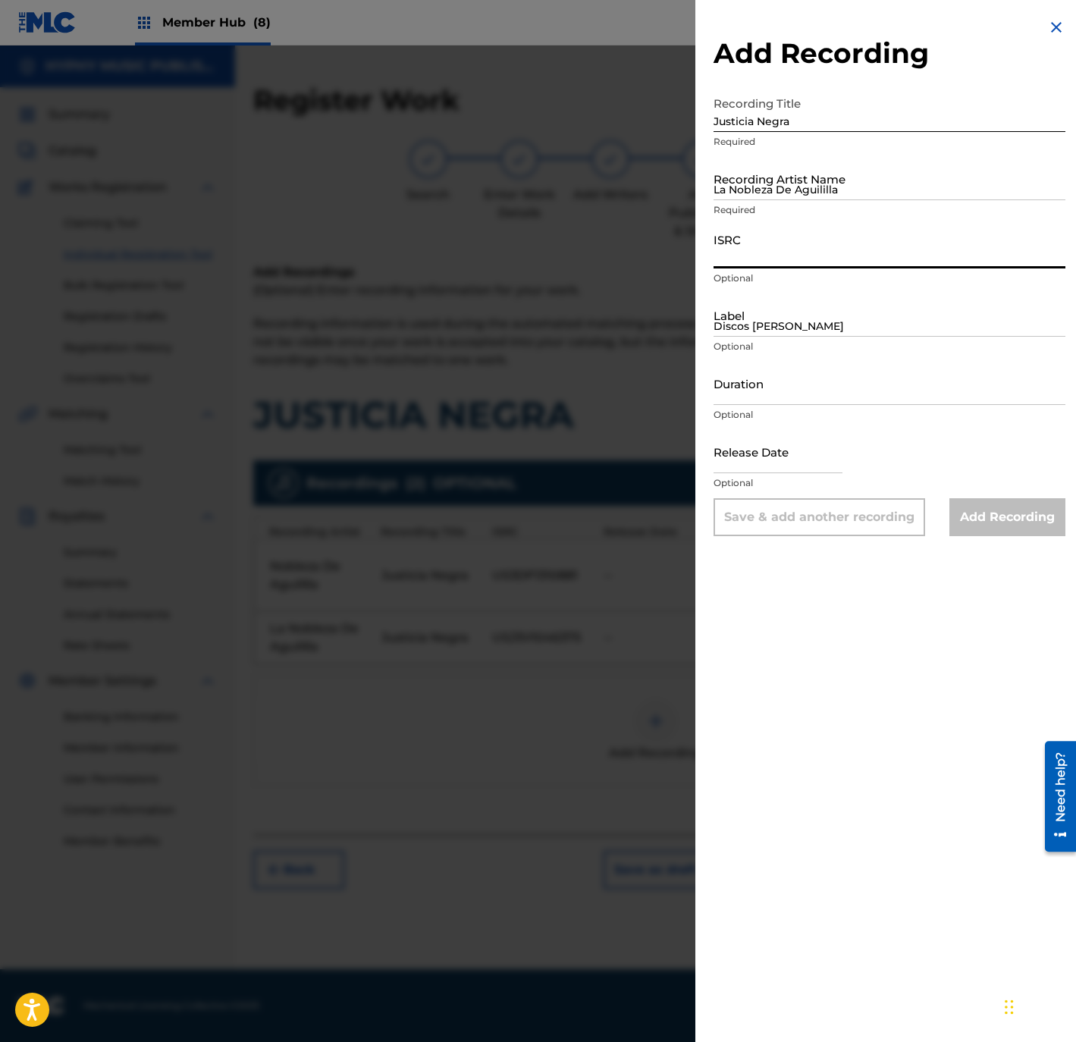
paste input "La Nobleza De Aguililla"
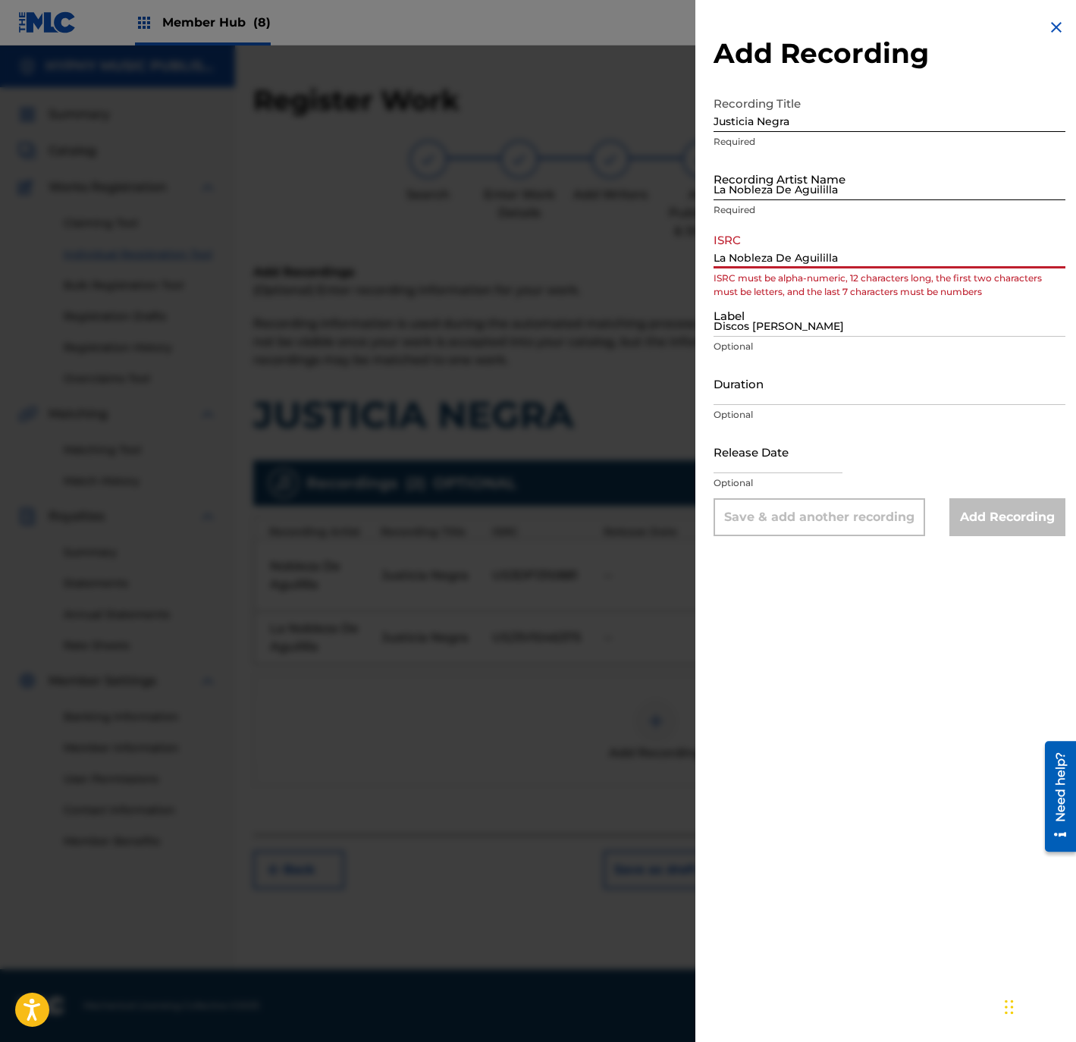
type input "La Nobleza De Aguililla"
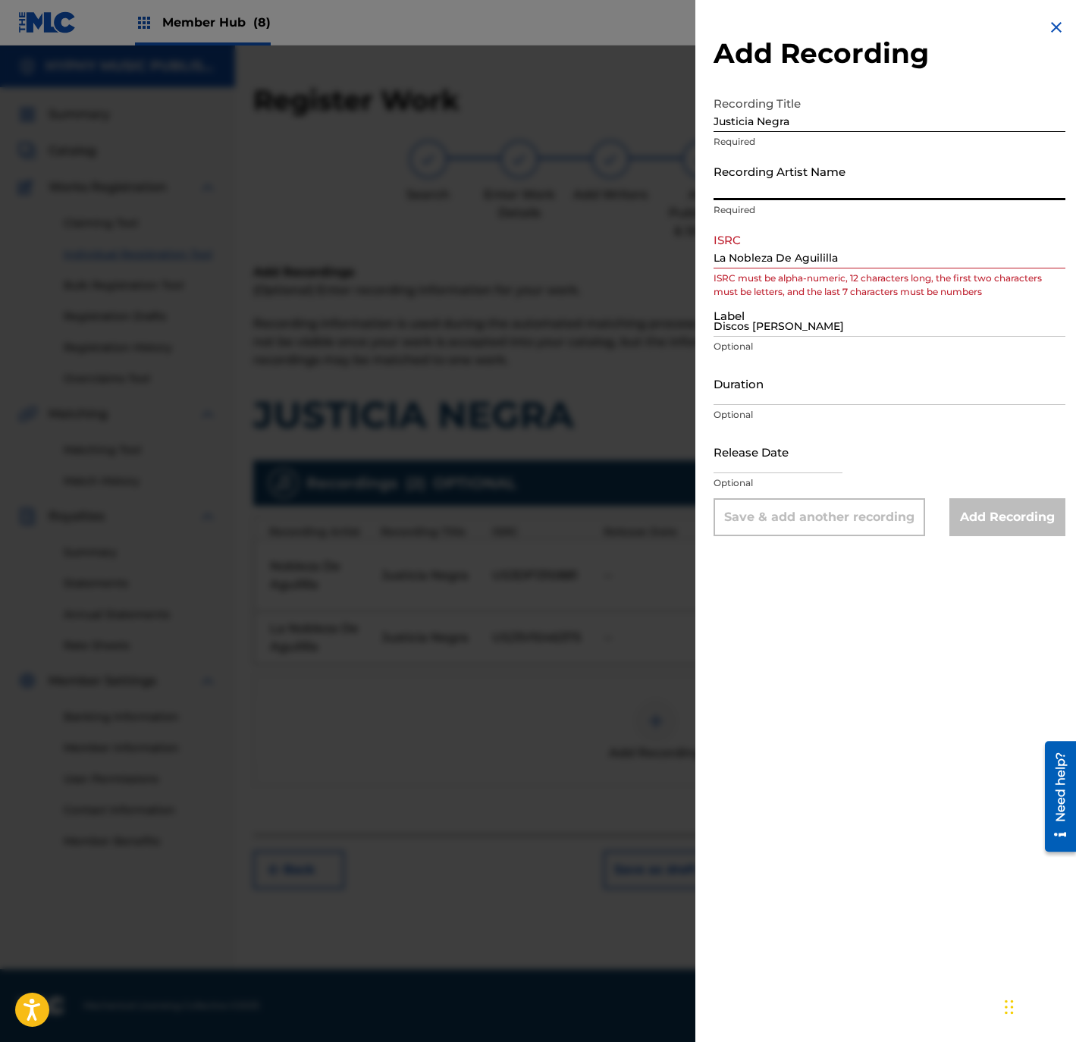
click at [740, 199] on input "Recording Artist Name" at bounding box center [889, 178] width 352 height 43
paste input "La Nobleza De Aguililla"
type input "La Nobleza De Aguililla"
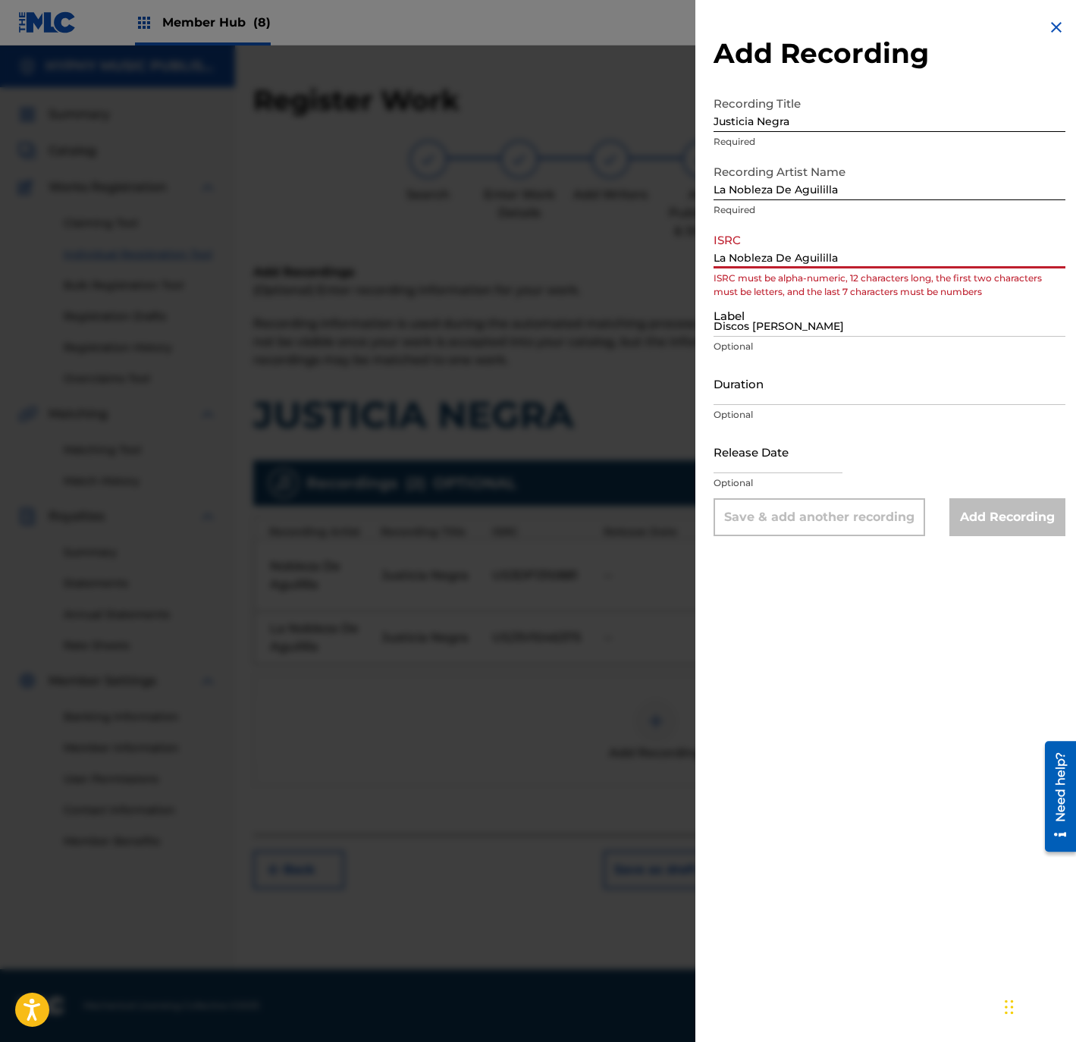
drag, startPoint x: 855, startPoint y: 265, endPoint x: 678, endPoint y: 258, distance: 176.8
click at [678, 258] on div "Add Recording Recording Title Justicia Negra Required Recording Artist Name La …" at bounding box center [538, 543] width 1076 height 996
paste input "US3DF1400158"
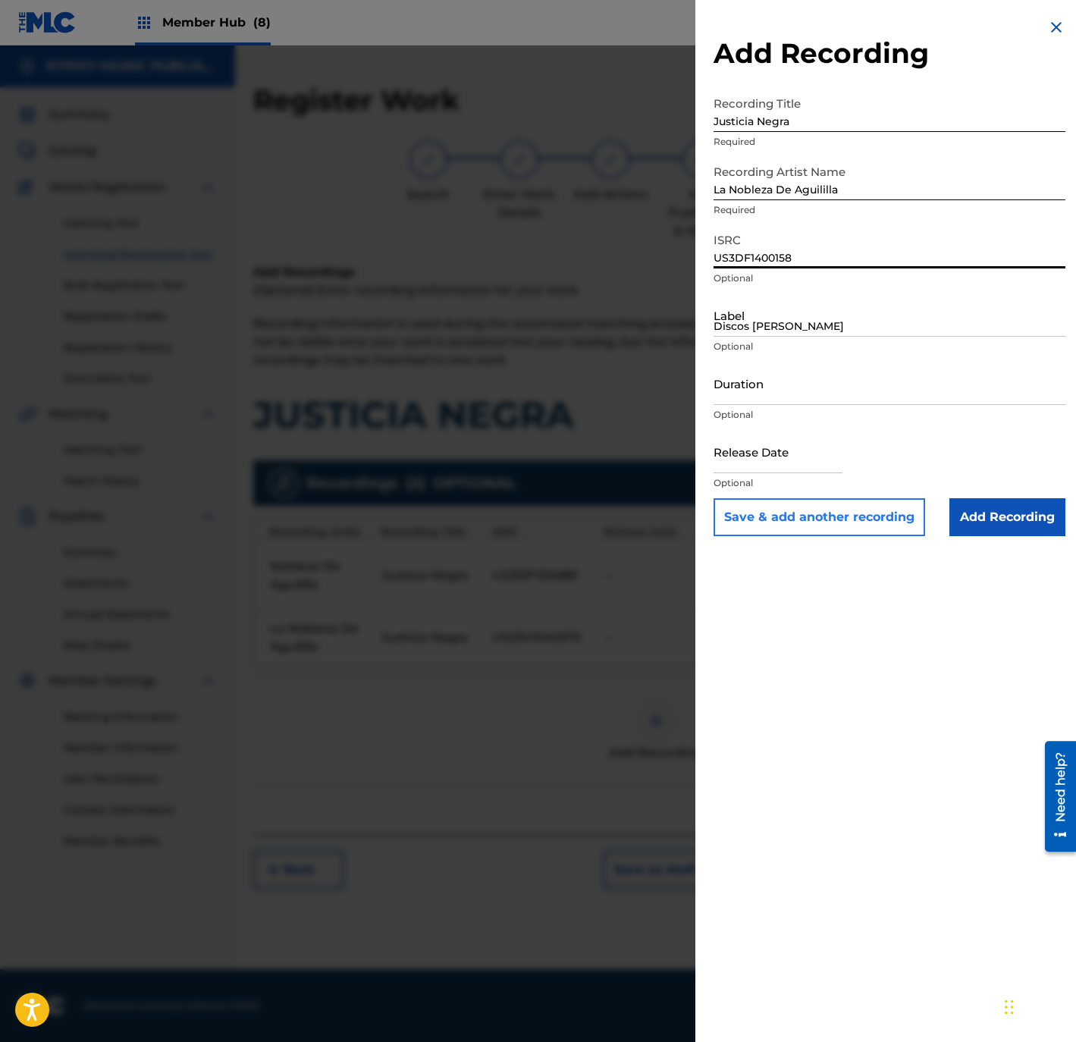
type input "US3DF1400158"
click at [832, 514] on button "Save & add another recording" at bounding box center [819, 517] width 212 height 38
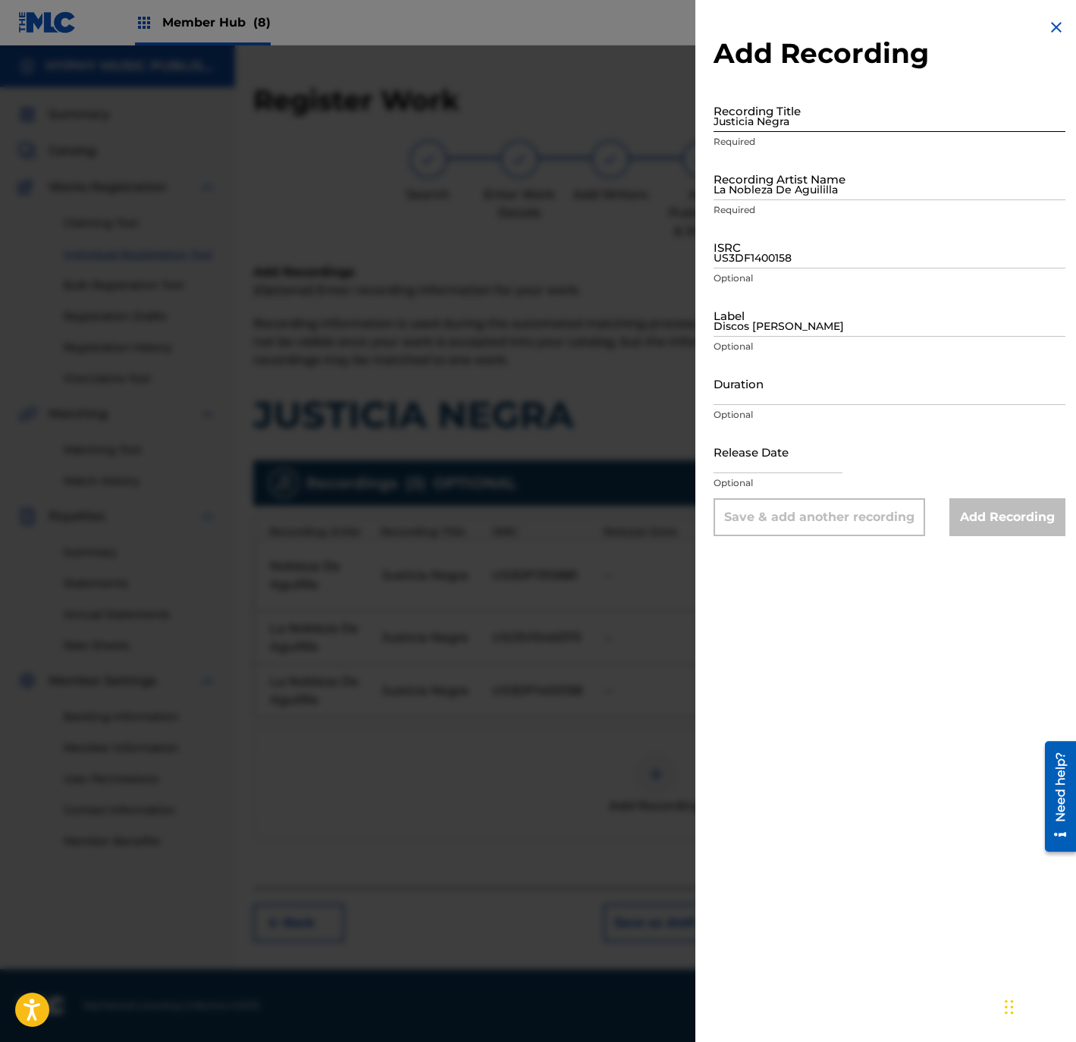
click at [760, 130] on input "Justicia Negra" at bounding box center [889, 110] width 352 height 43
paste input "Justicia Negra"
type input "Justicia Negra"
click at [785, 184] on input "La Nobleza De Aguililla" at bounding box center [889, 178] width 352 height 43
paste input "La Nobleza De Aguililla"
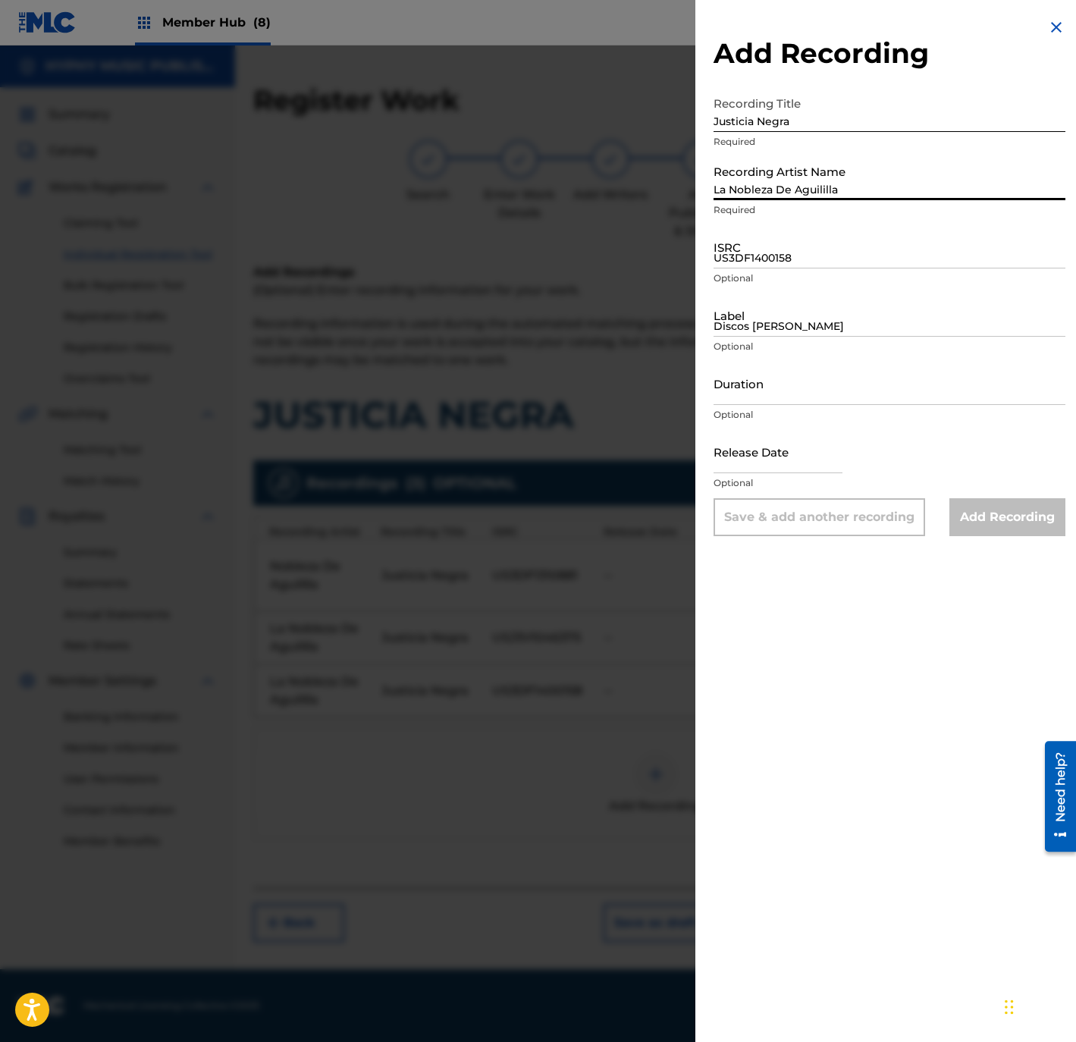
type input "La Nobleza De Aguililla"
click at [858, 250] on input "US3DF1400158" at bounding box center [889, 246] width 352 height 43
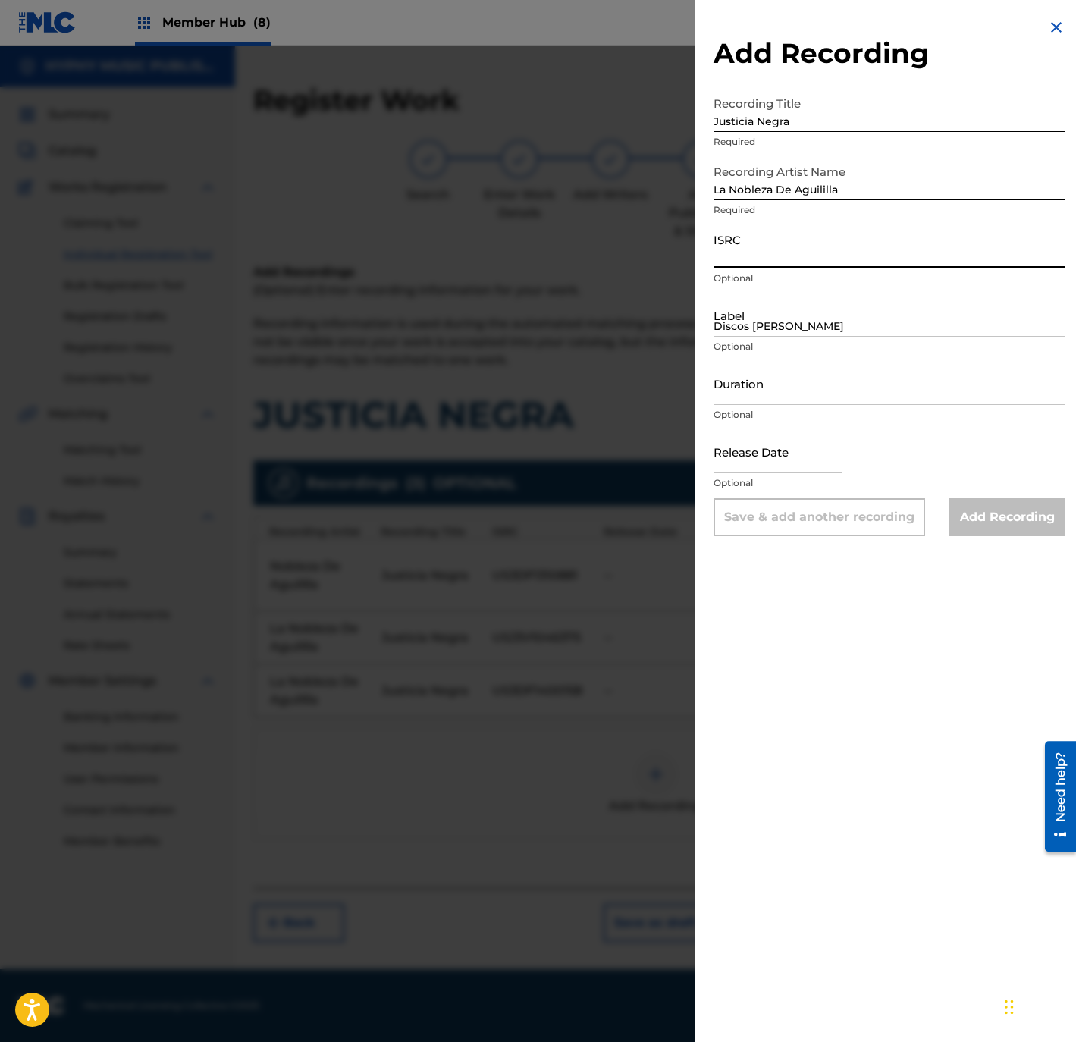
paste input "QZDQH2358901"
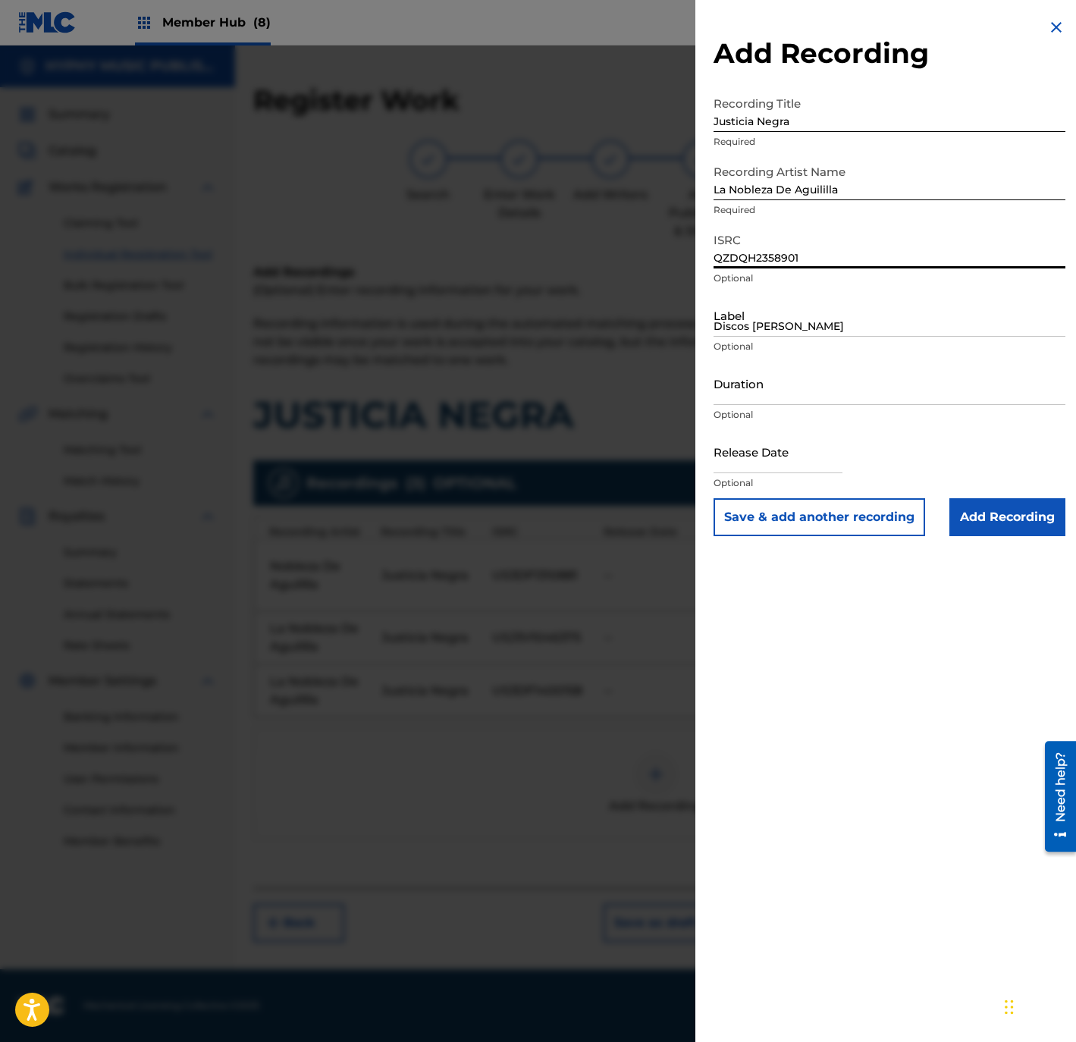
type input "QZDQH2358901"
click at [781, 310] on input "Discos Barajas" at bounding box center [889, 314] width 352 height 43
paste input "Justicia Negra"
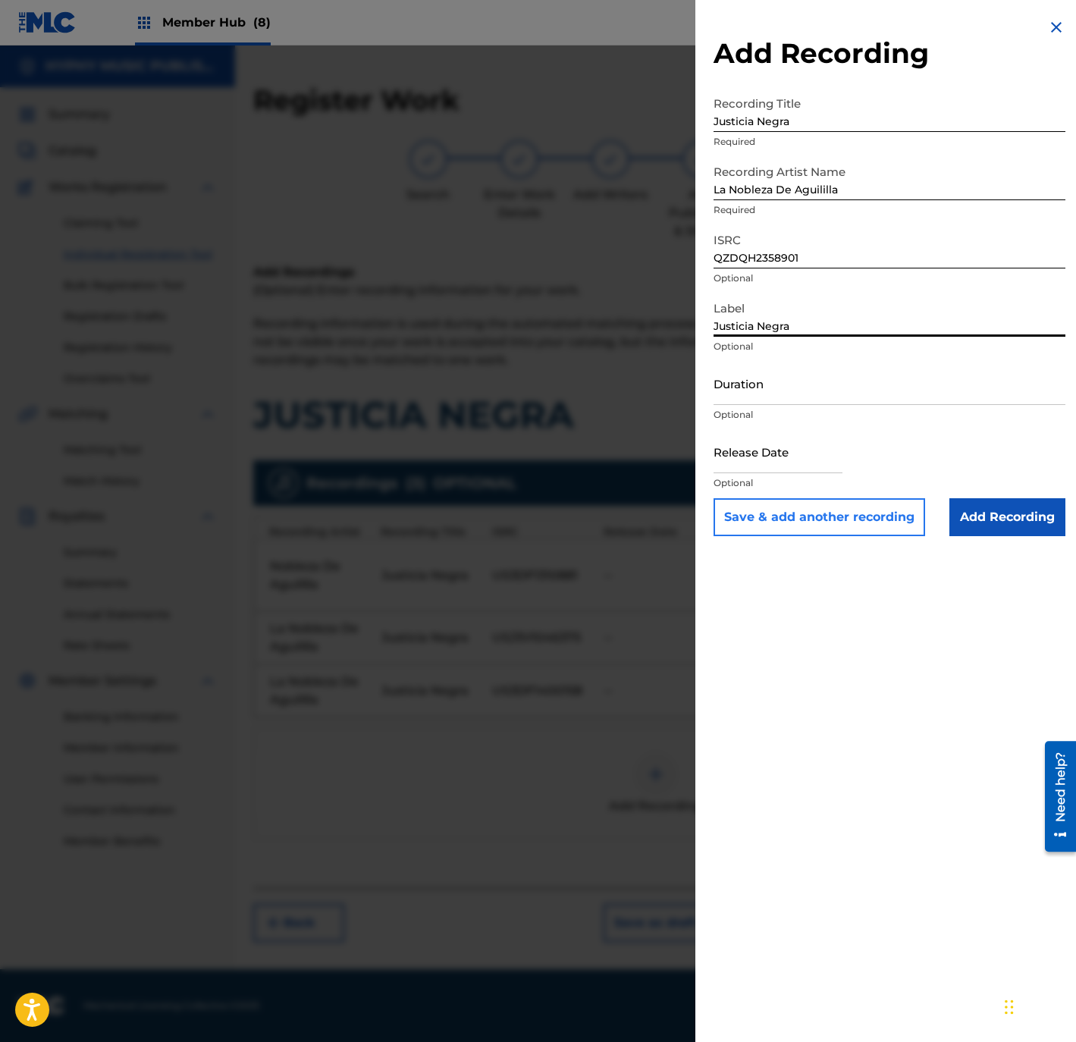
type input "Justicia Negra"
click at [794, 509] on button "Save & add another recording" at bounding box center [819, 517] width 212 height 38
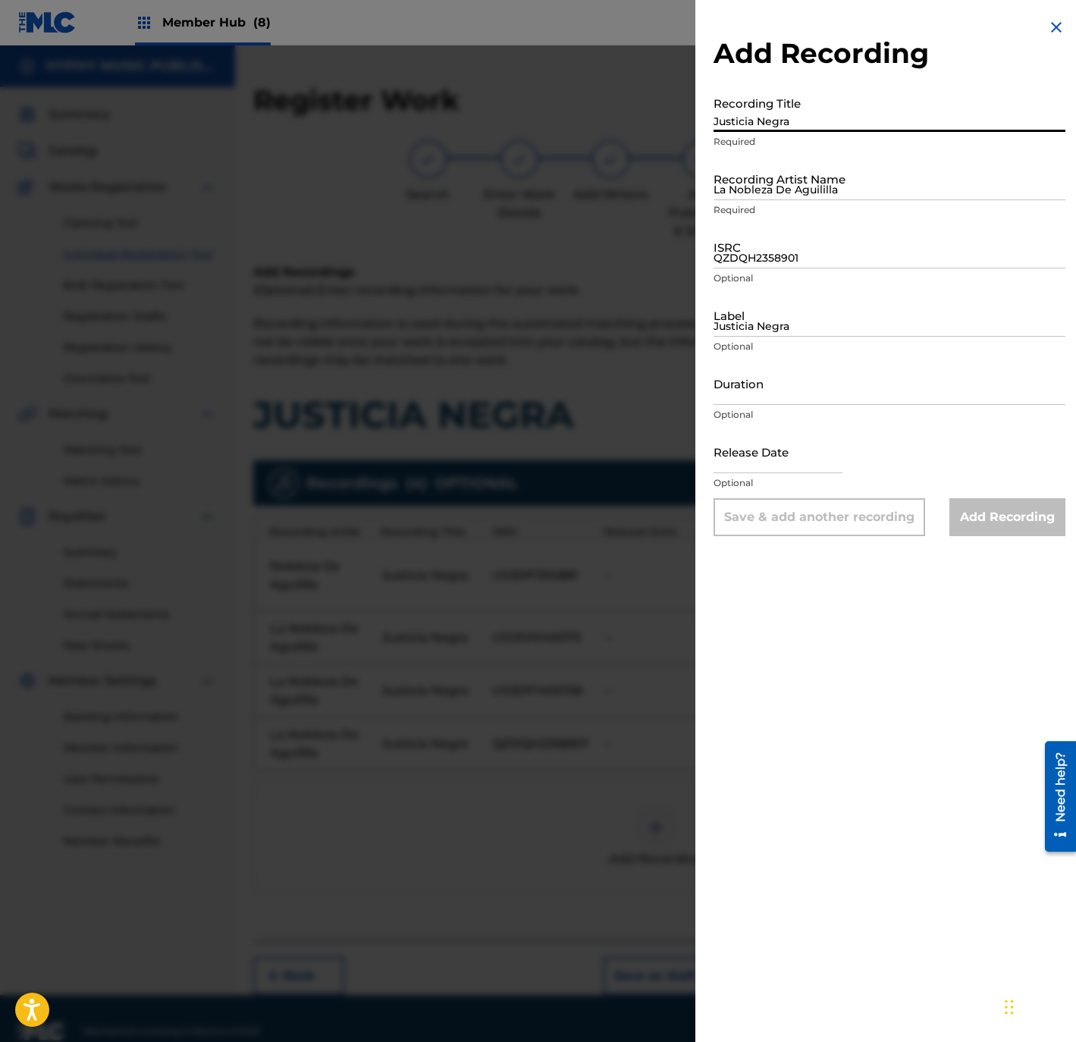
click at [835, 116] on input "Justicia Negra" at bounding box center [889, 110] width 352 height 43
paste input "Justicia Negra"
type input "Justicia Negra"
click at [842, 171] on input "La Nobleza De Aguililla" at bounding box center [889, 178] width 352 height 43
paste input "La Nobleza De Aguililla"
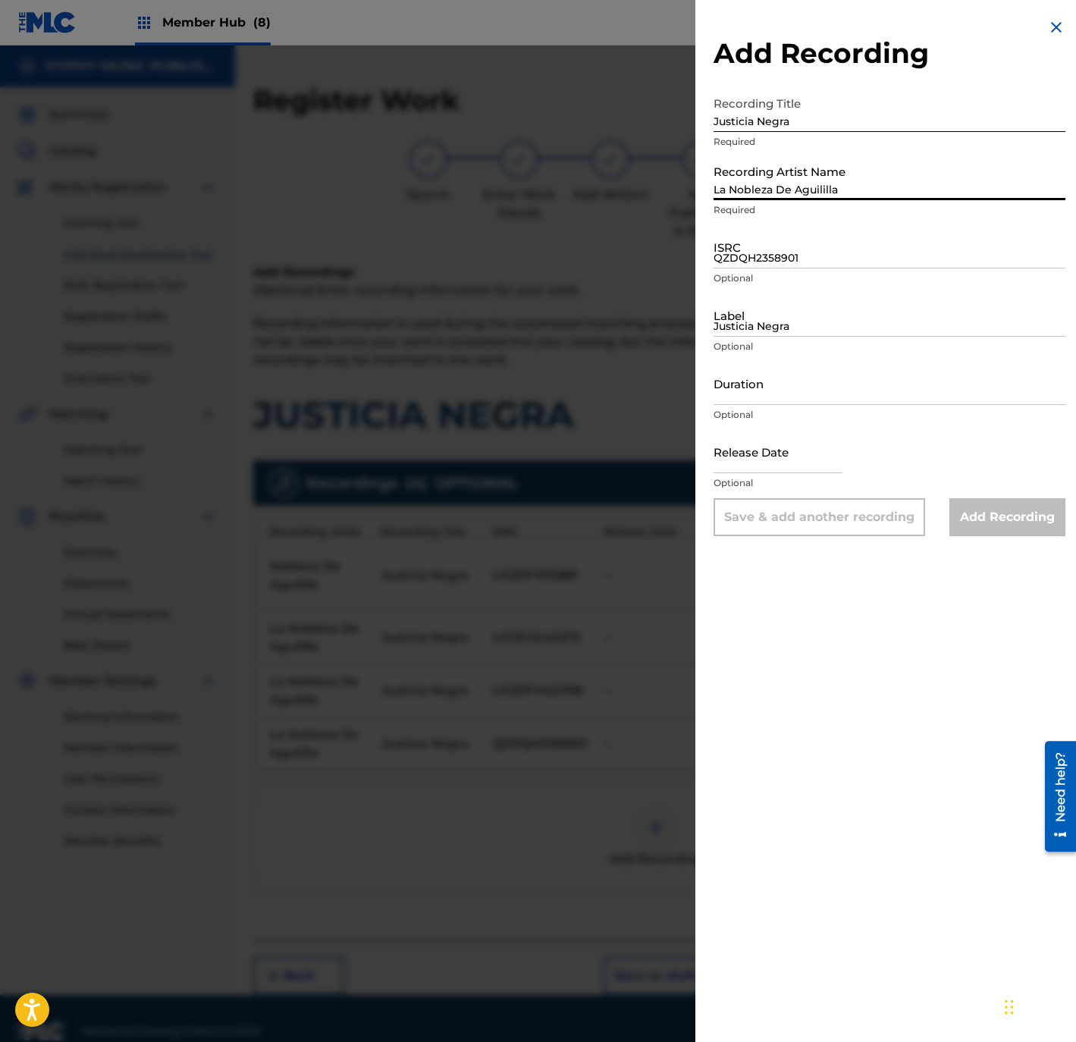
type input "La Nobleza De Aguililla"
click at [829, 258] on input "QZDQH2358901" at bounding box center [889, 246] width 352 height 43
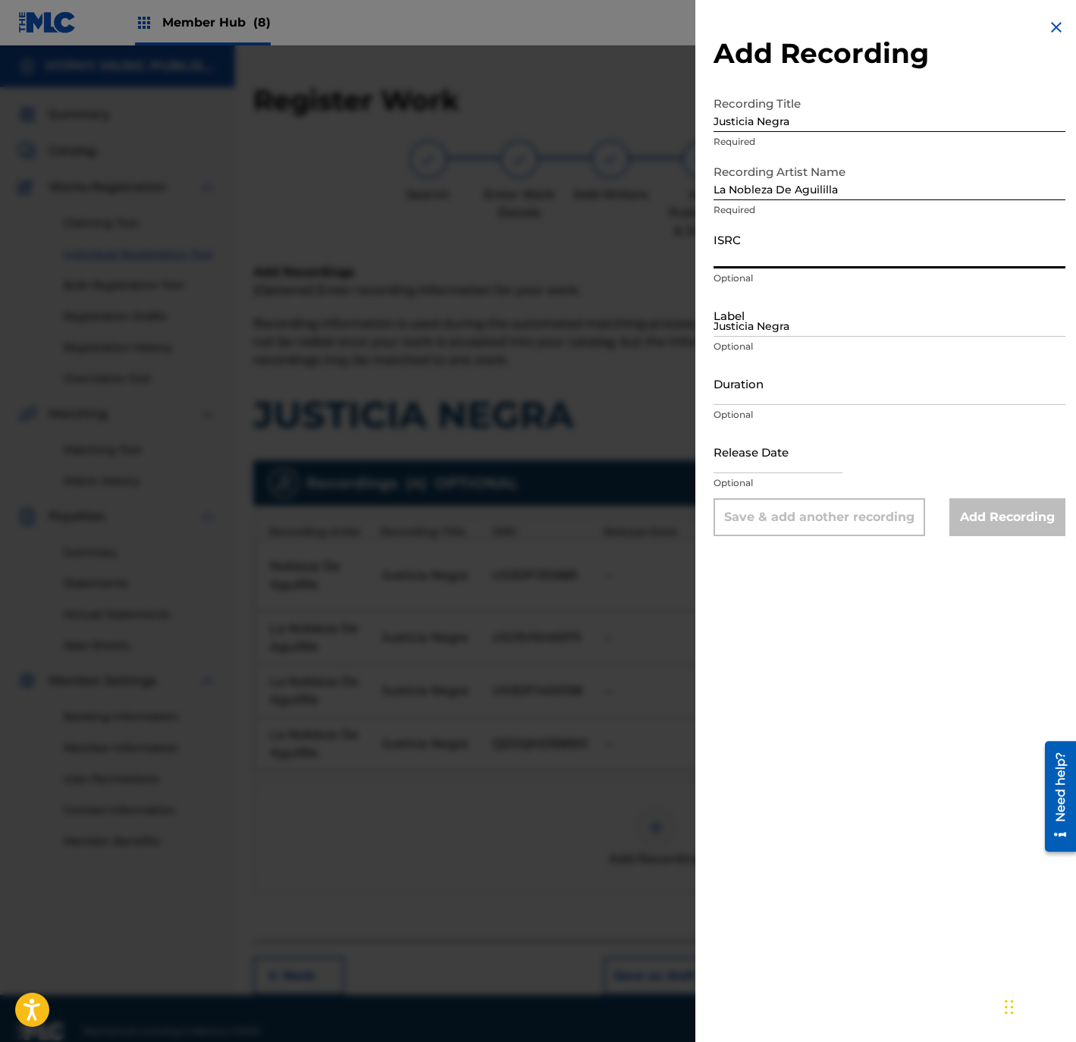
paste input "QM6DC1696297"
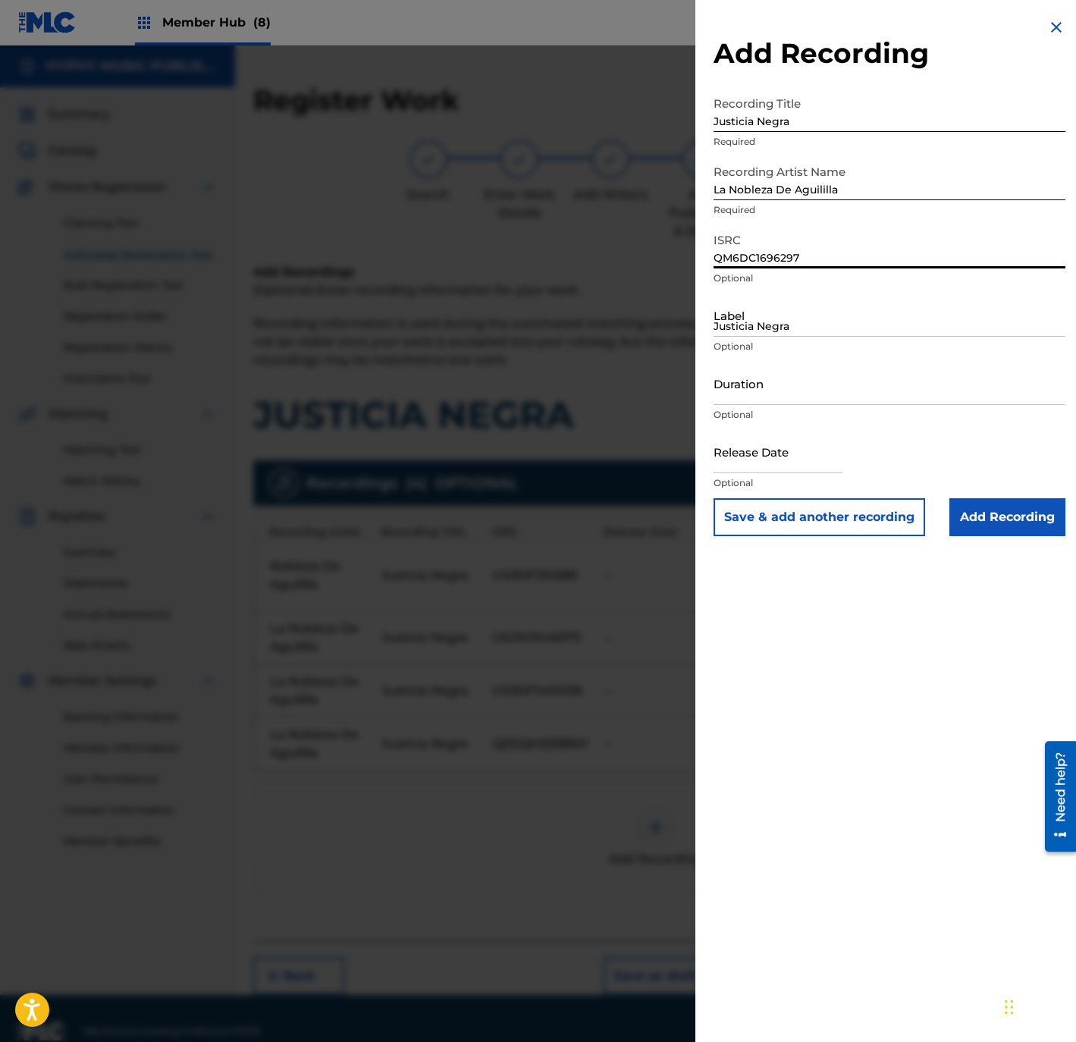
type input "QM6DC1696297"
click at [760, 328] on input "Justicia Negra" at bounding box center [889, 314] width 352 height 43
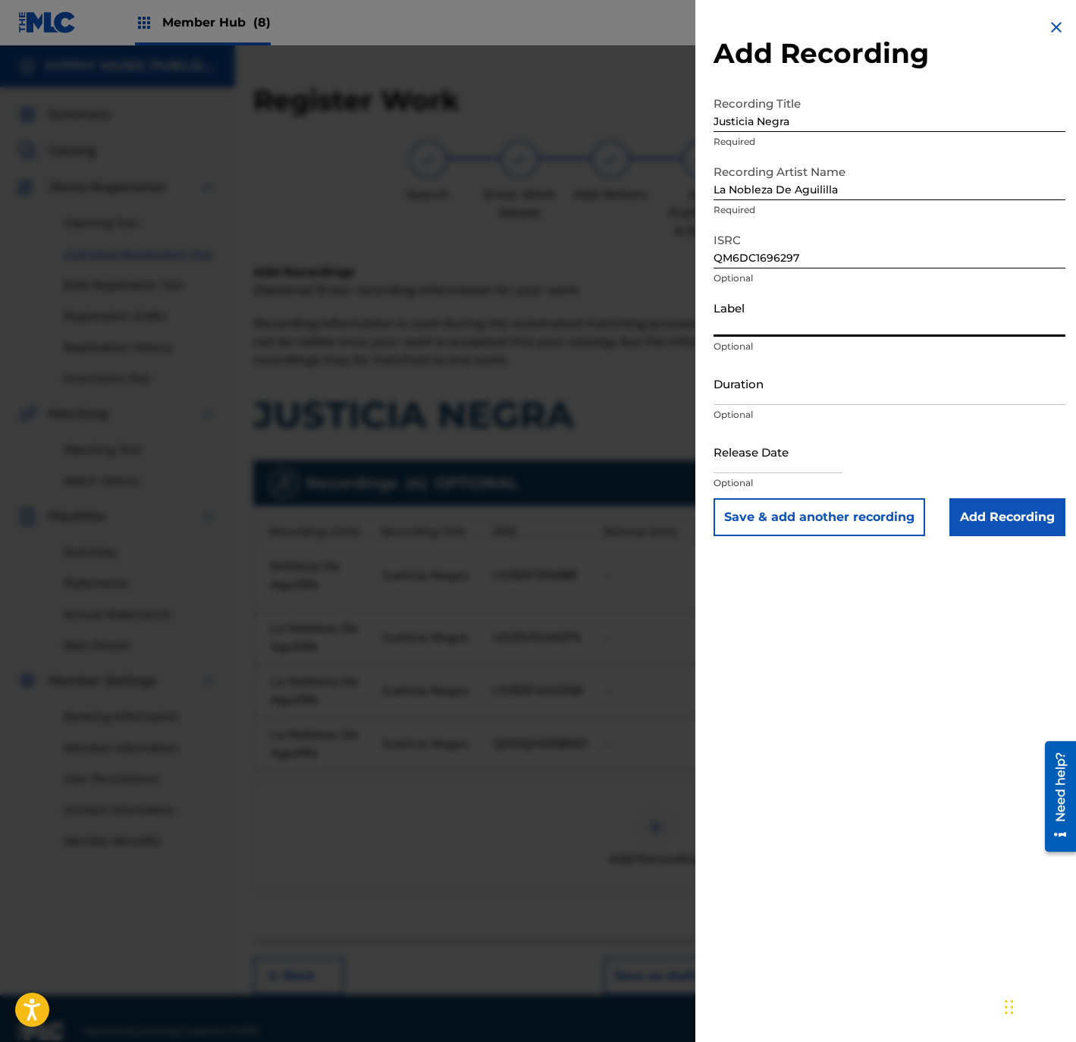
paste input "13 Temas"
type input "13 Temas"
click at [833, 525] on button "Save & add another recording" at bounding box center [819, 517] width 212 height 38
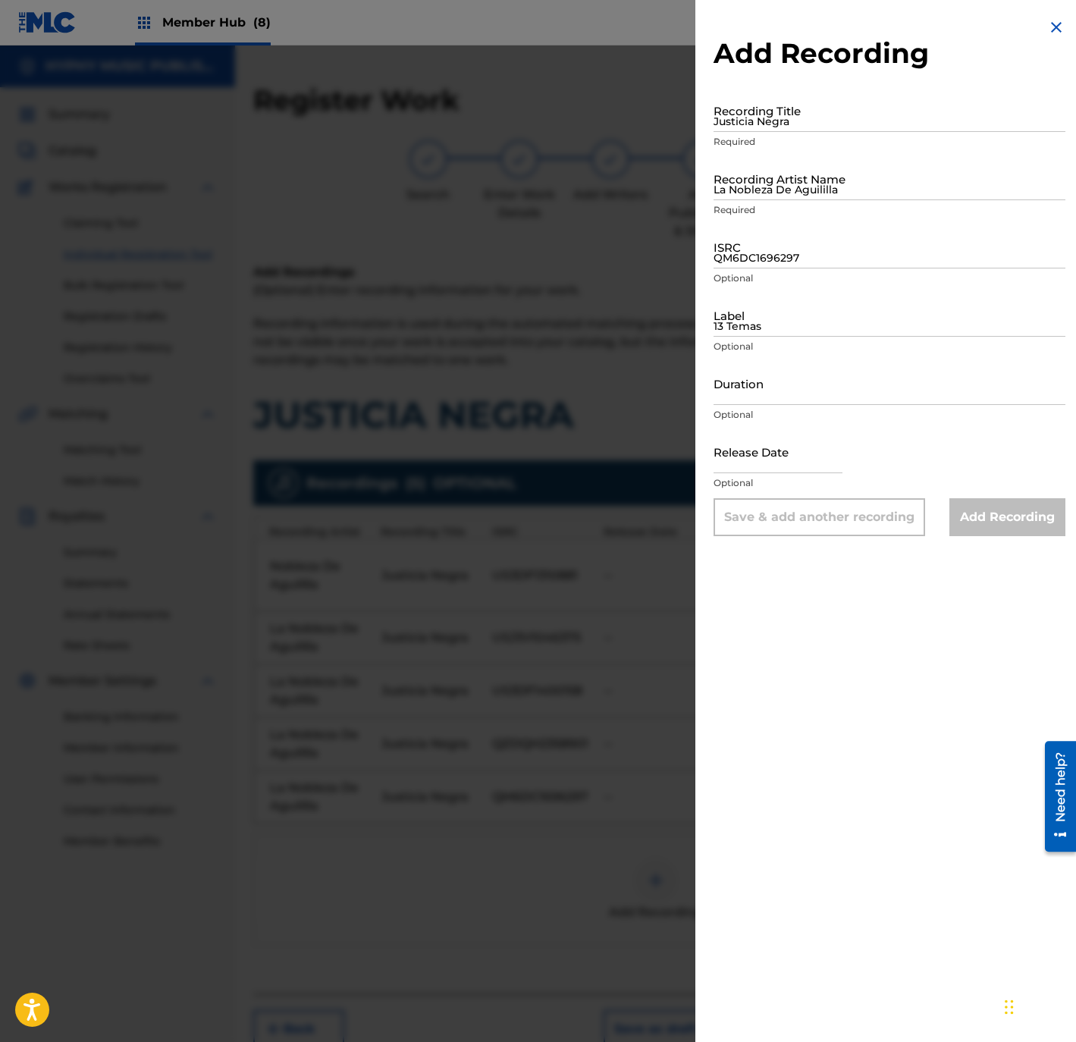
click at [498, 838] on div at bounding box center [538, 566] width 1076 height 1042
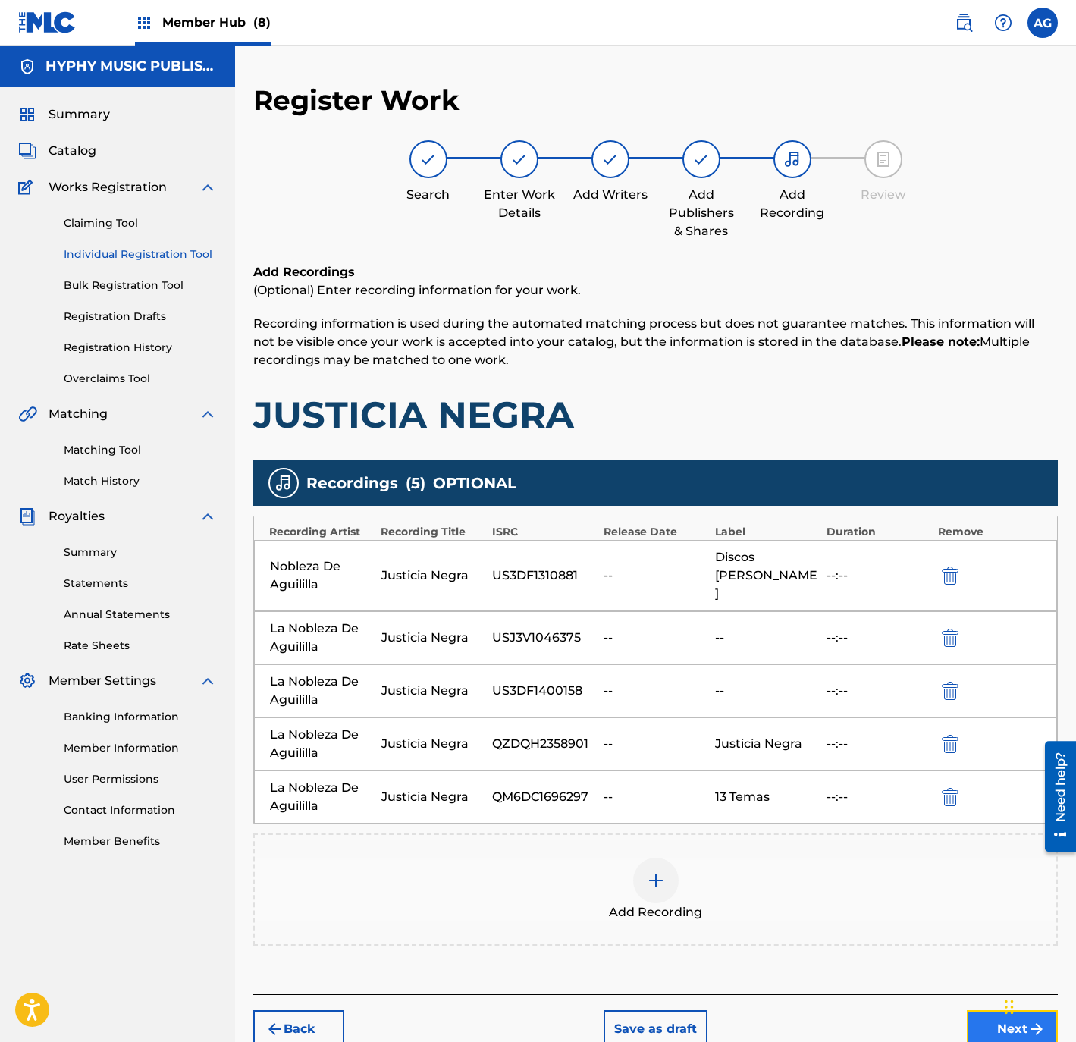
click at [982, 1010] on button "Next" at bounding box center [1012, 1029] width 91 height 38
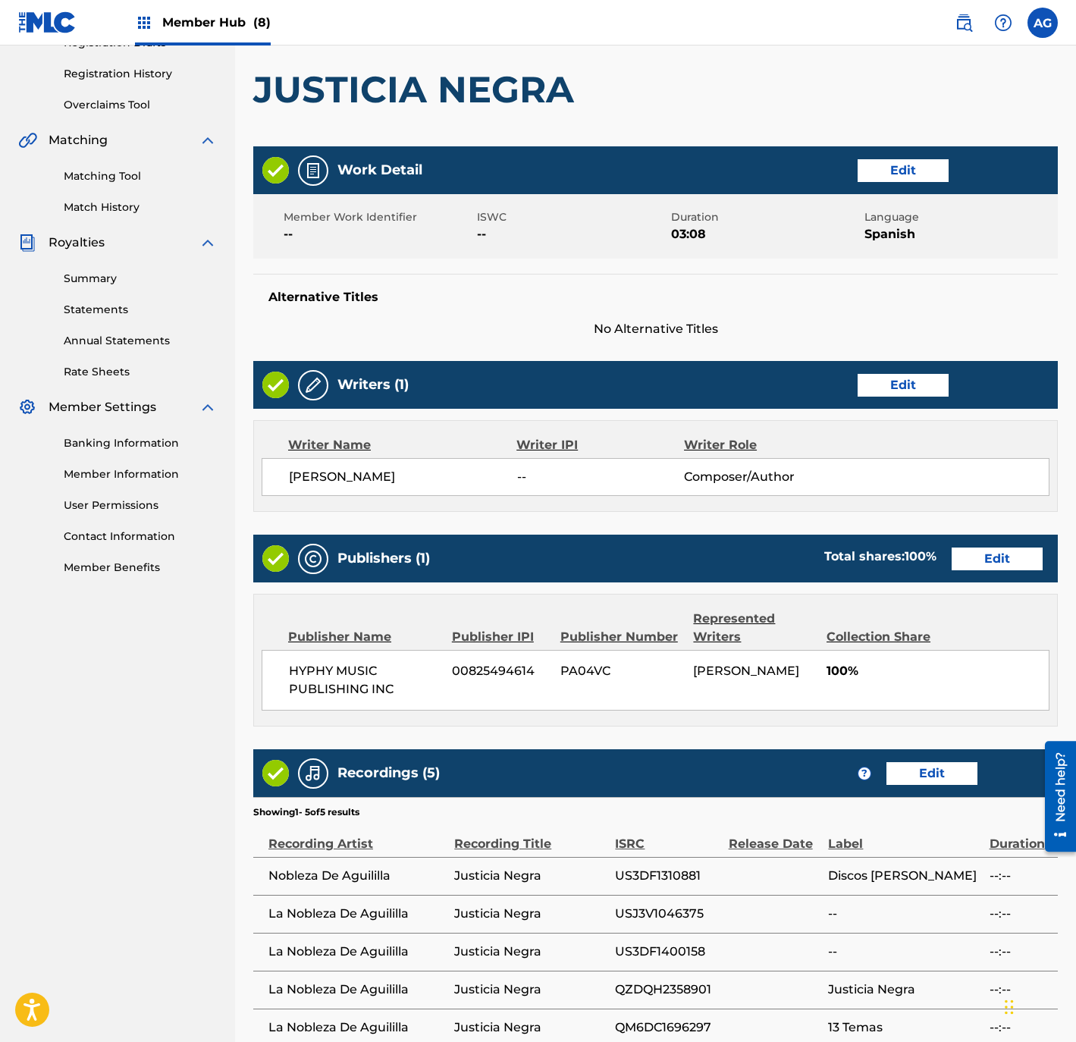
scroll to position [431, 0]
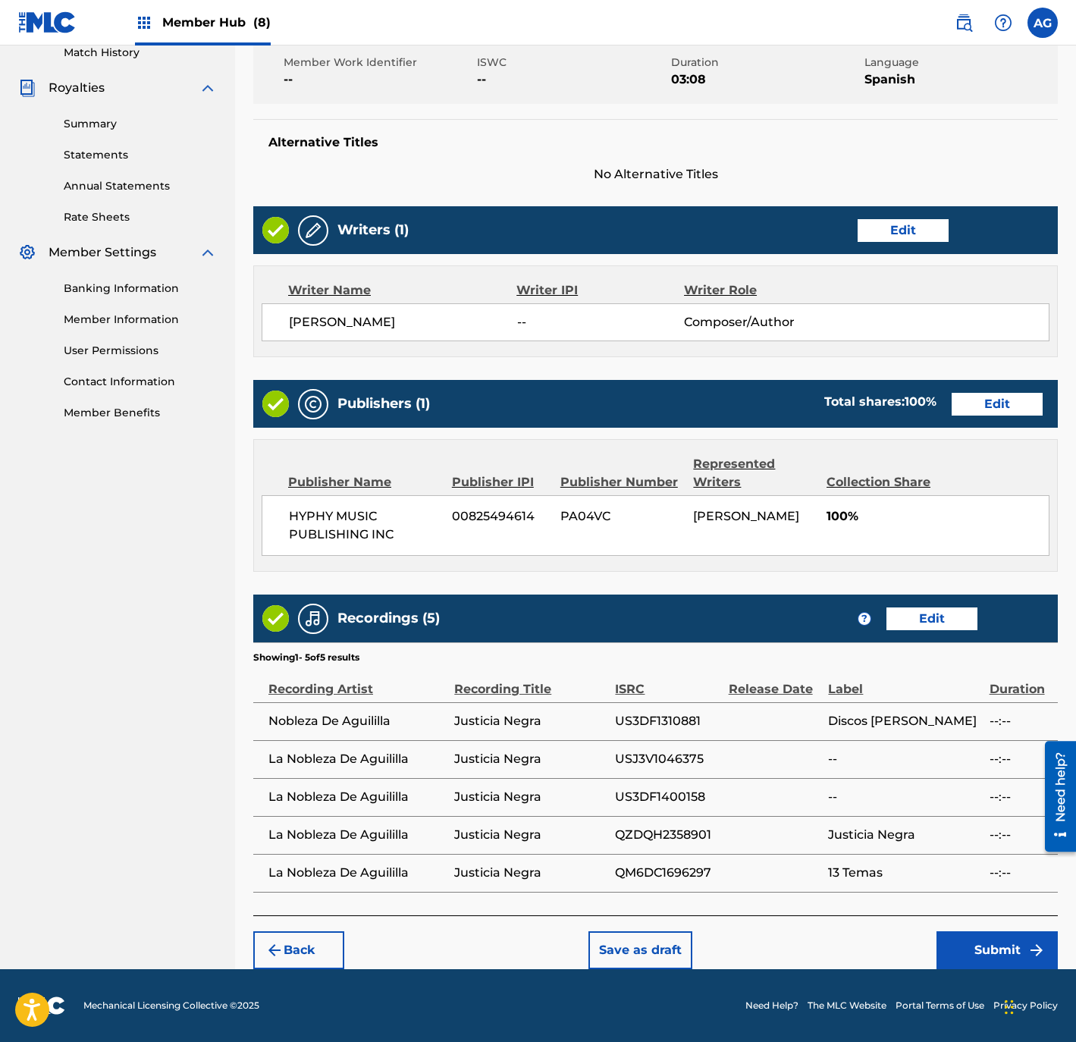
drag, startPoint x: 469, startPoint y: 592, endPoint x: 507, endPoint y: 863, distance: 273.3
click at [1001, 937] on button "Submit" at bounding box center [996, 950] width 121 height 38
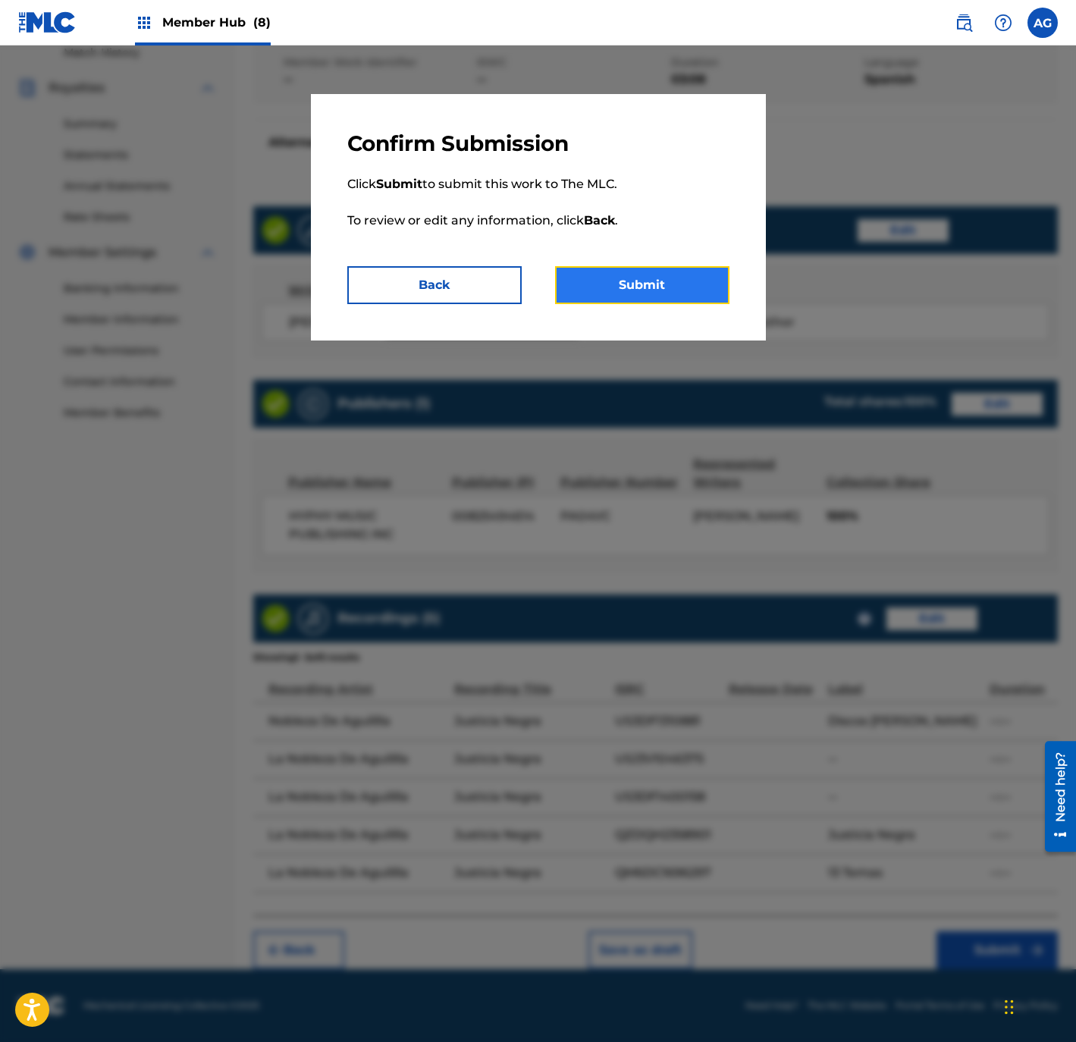
click at [646, 271] on button "Submit" at bounding box center [642, 285] width 174 height 38
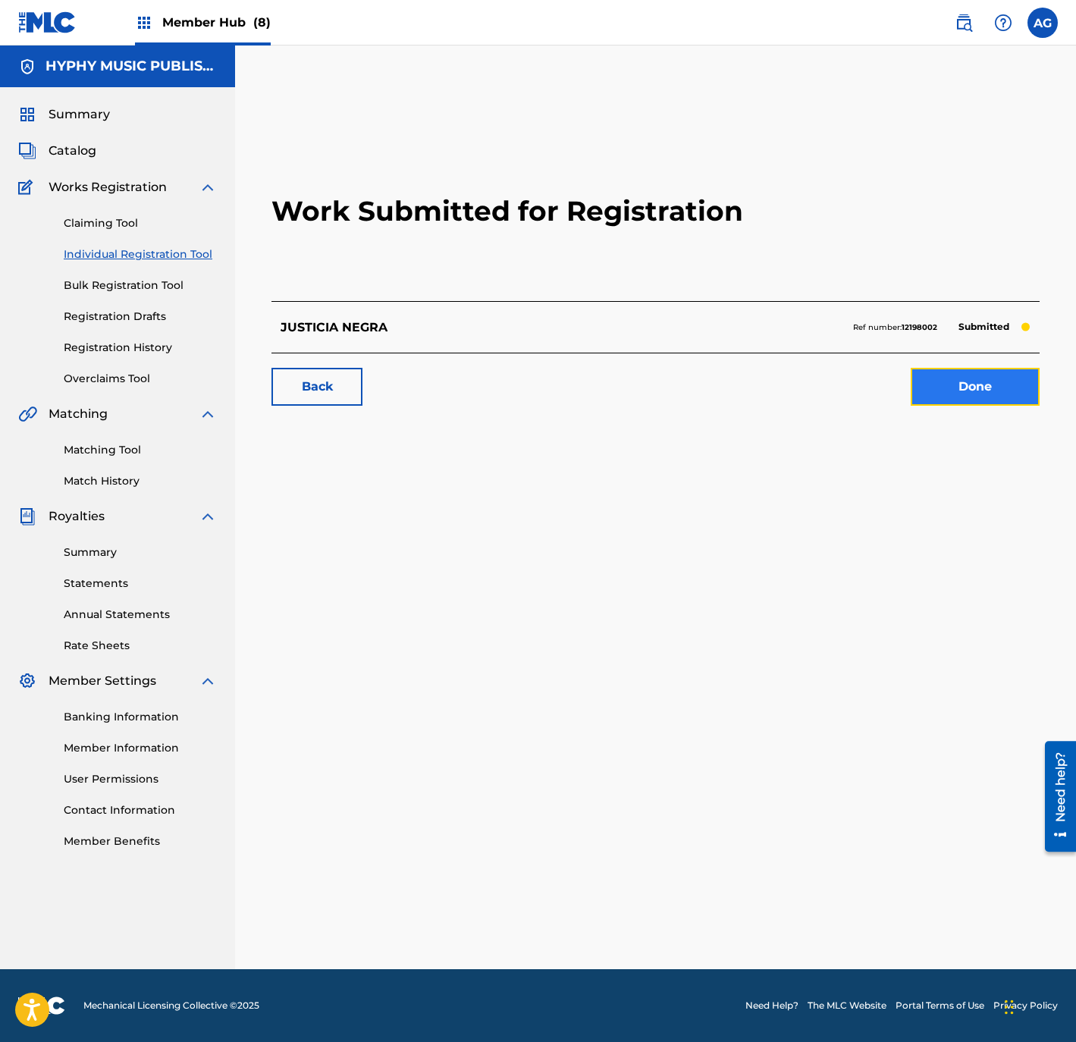
click at [970, 382] on link "Done" at bounding box center [974, 387] width 129 height 38
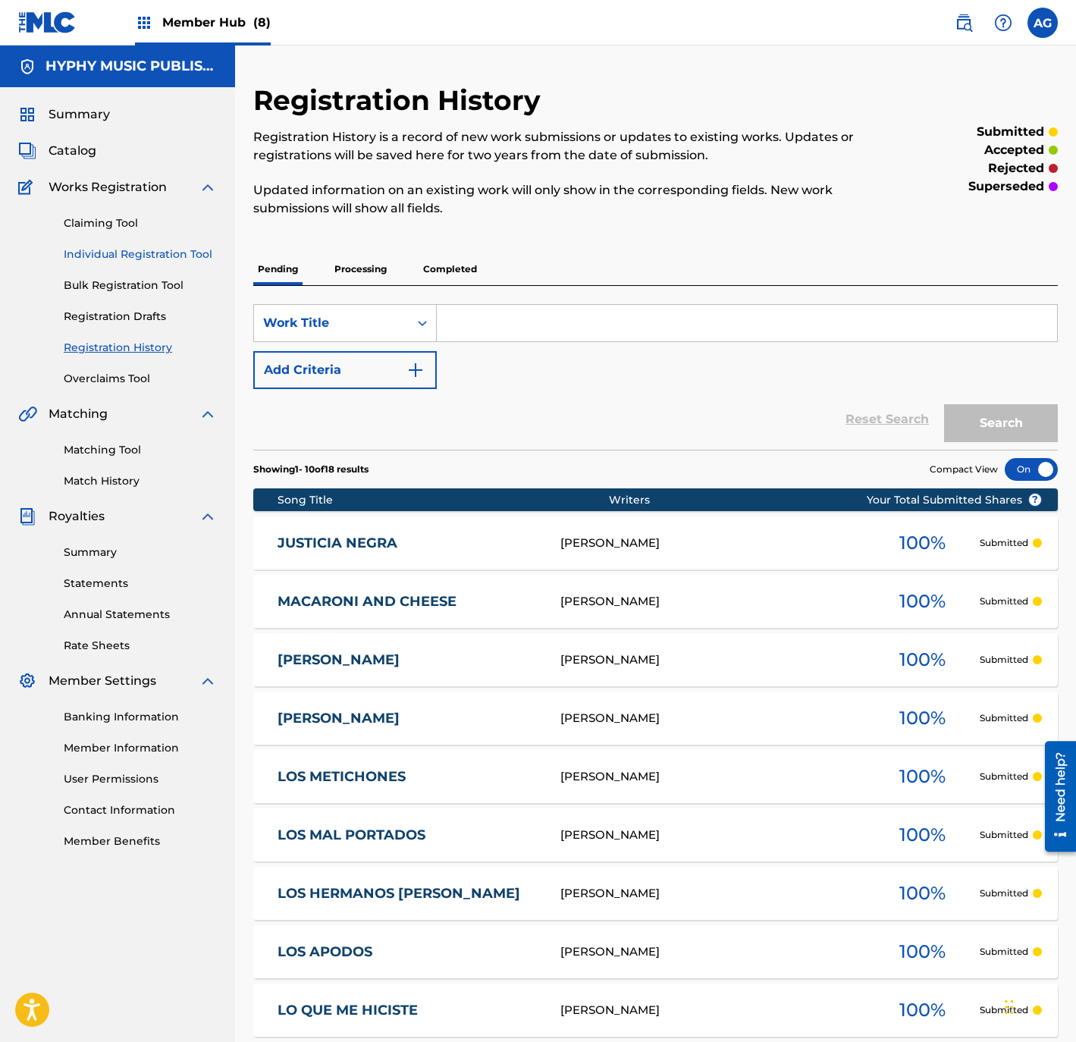
click at [133, 250] on link "Individual Registration Tool" at bounding box center [140, 254] width 153 height 16
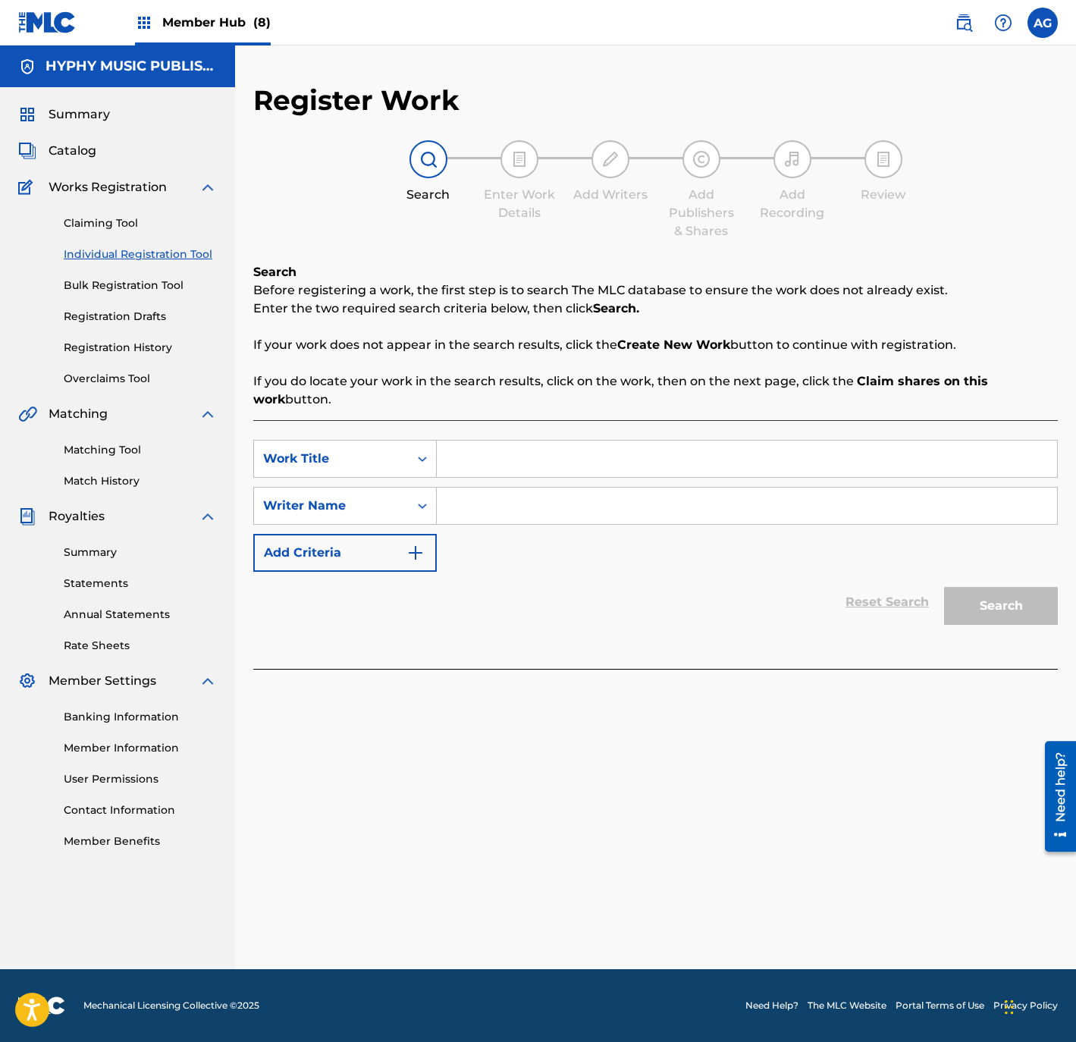
click at [553, 443] on input "Search Form" at bounding box center [747, 458] width 620 height 36
paste input "ODIO DE MUERTE"
type input "ODIO DE MUERTE"
click at [632, 494] on input "Search Form" at bounding box center [747, 505] width 620 height 36
paste input "MOISES GARCIA"
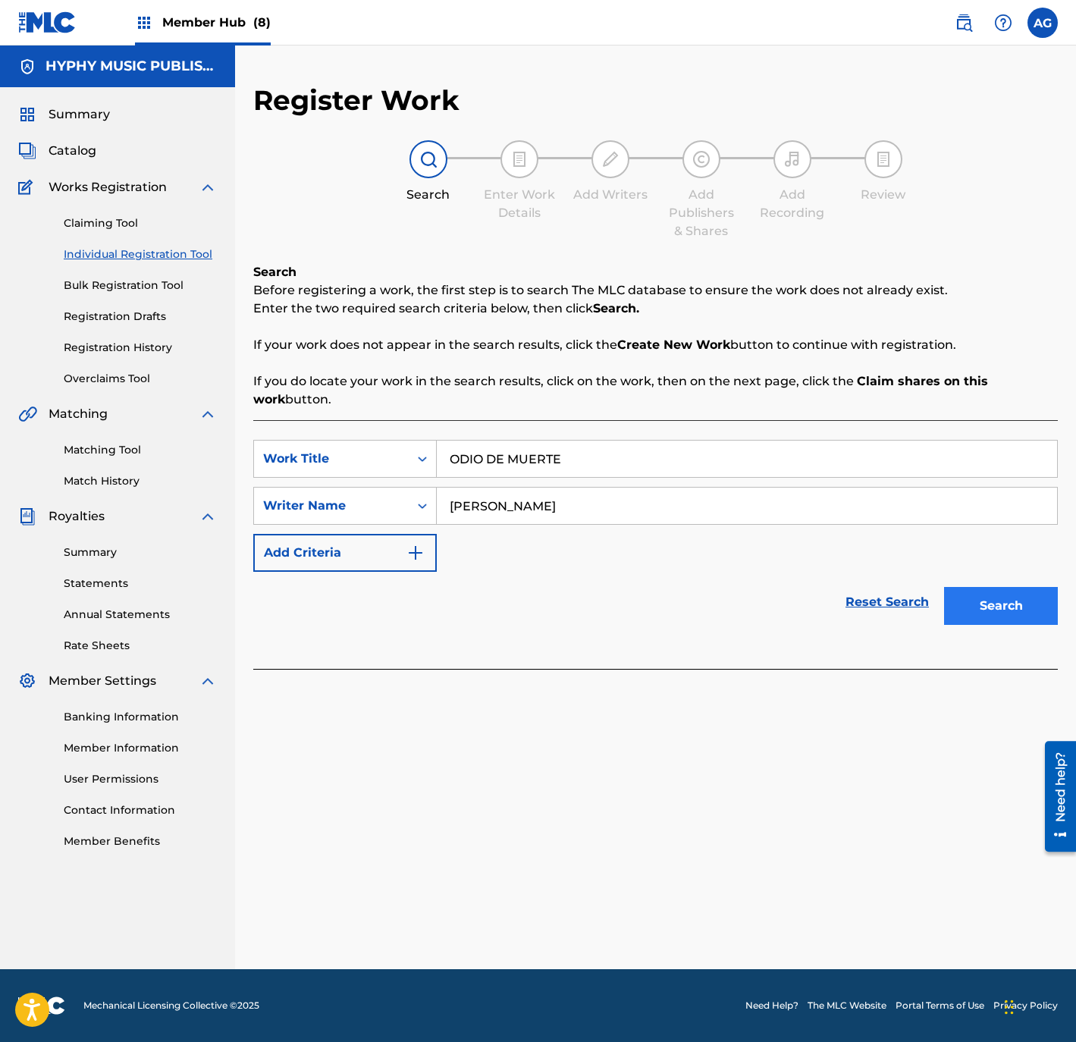
type input "MOISES GARCIA"
click at [1014, 598] on button "Search" at bounding box center [1001, 606] width 114 height 38
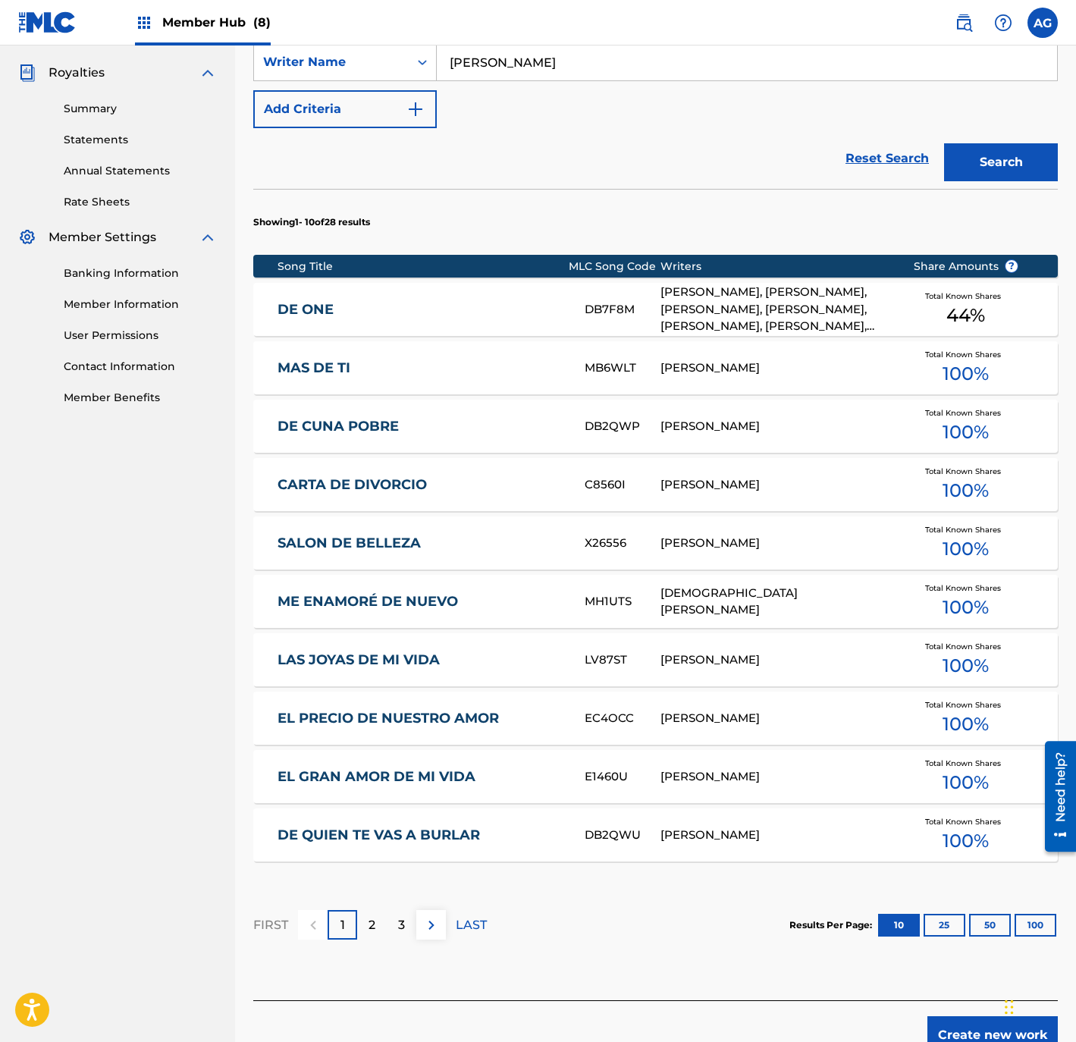
drag, startPoint x: 621, startPoint y: 638, endPoint x: 640, endPoint y: 719, distance: 83.3
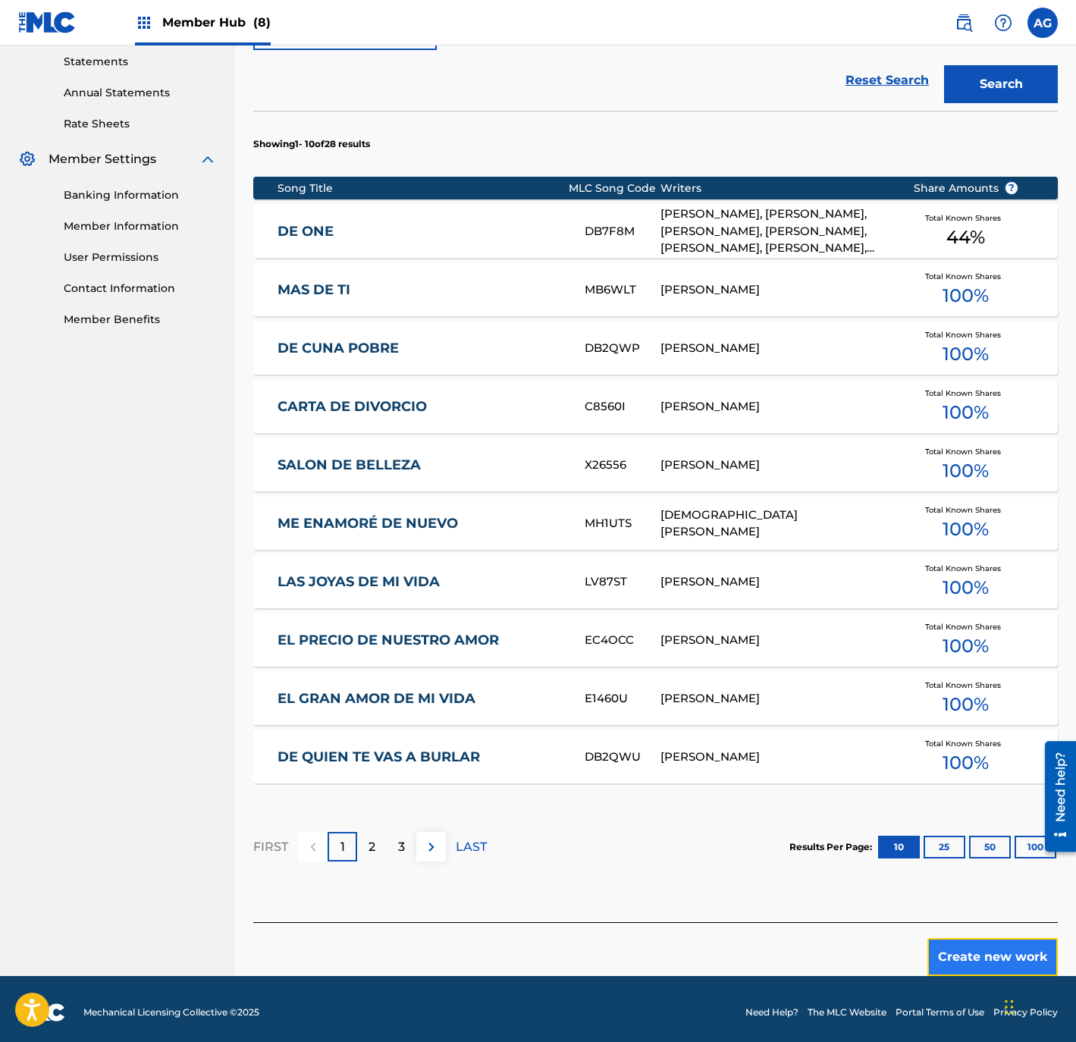
click at [981, 949] on button "Create new work" at bounding box center [992, 957] width 130 height 38
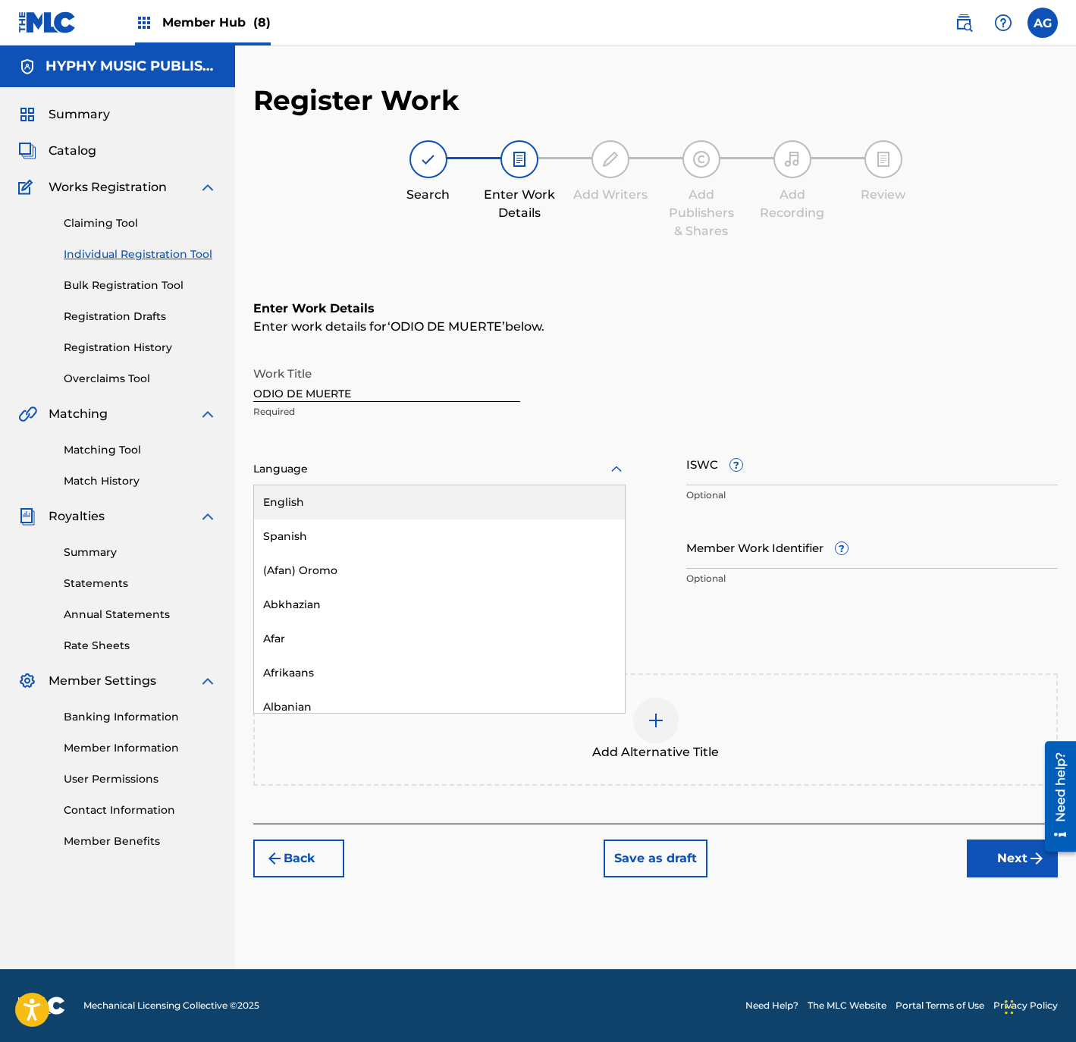
click at [319, 464] on div at bounding box center [439, 468] width 372 height 19
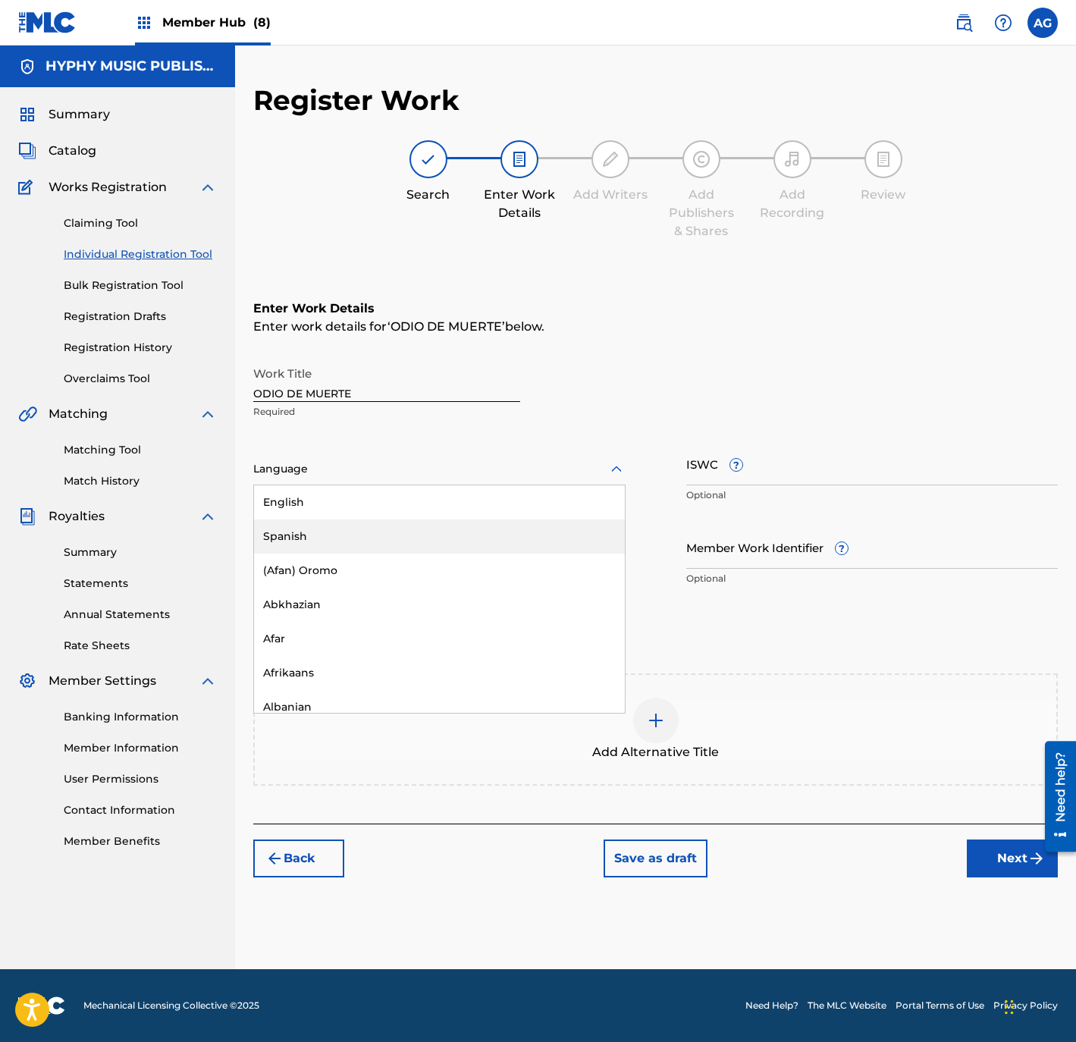
click at [321, 519] on div "Spanish" at bounding box center [439, 536] width 371 height 34
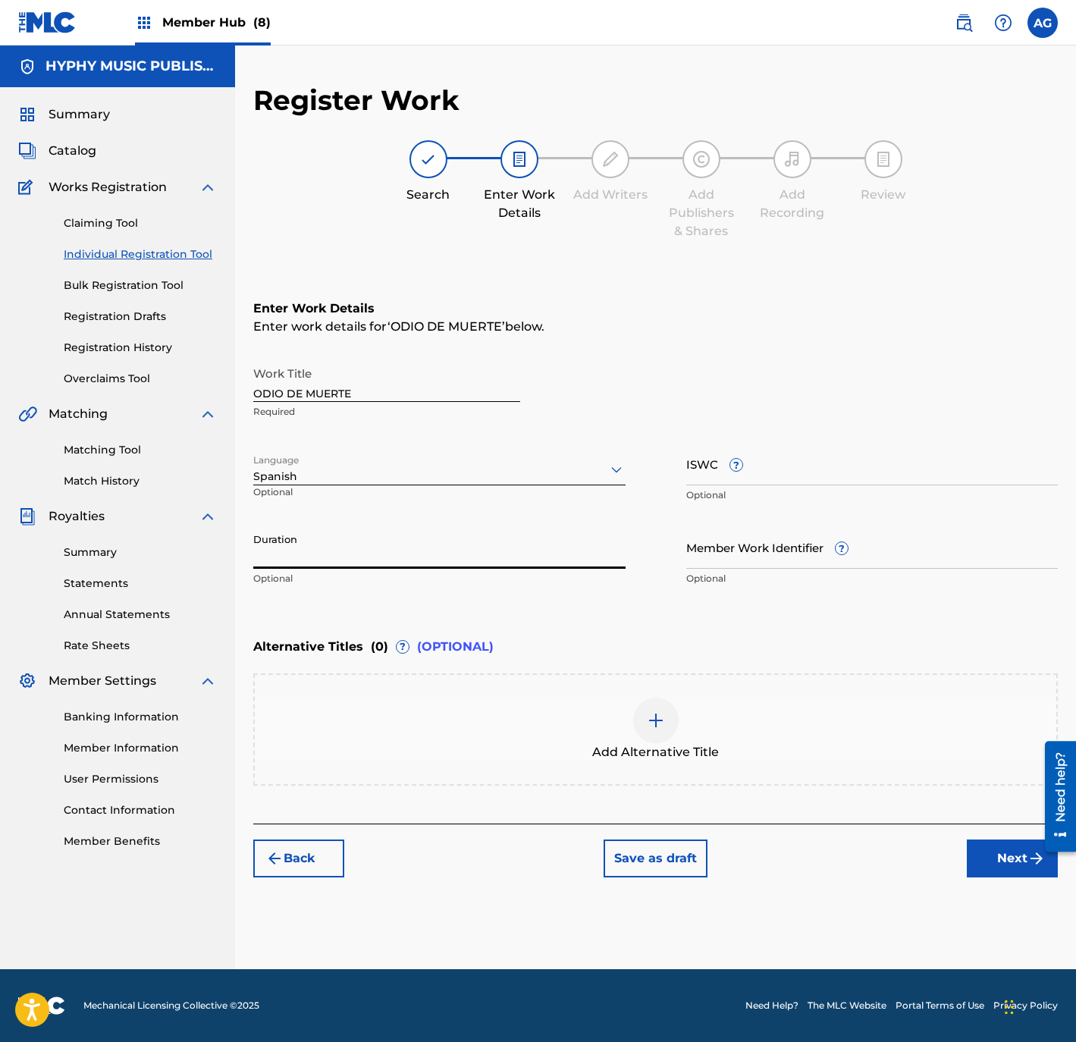
click at [393, 541] on input "Duration" at bounding box center [439, 546] width 372 height 43
paste input "3:08"
type input "03:08"
click at [978, 847] on button "Next" at bounding box center [1012, 858] width 91 height 38
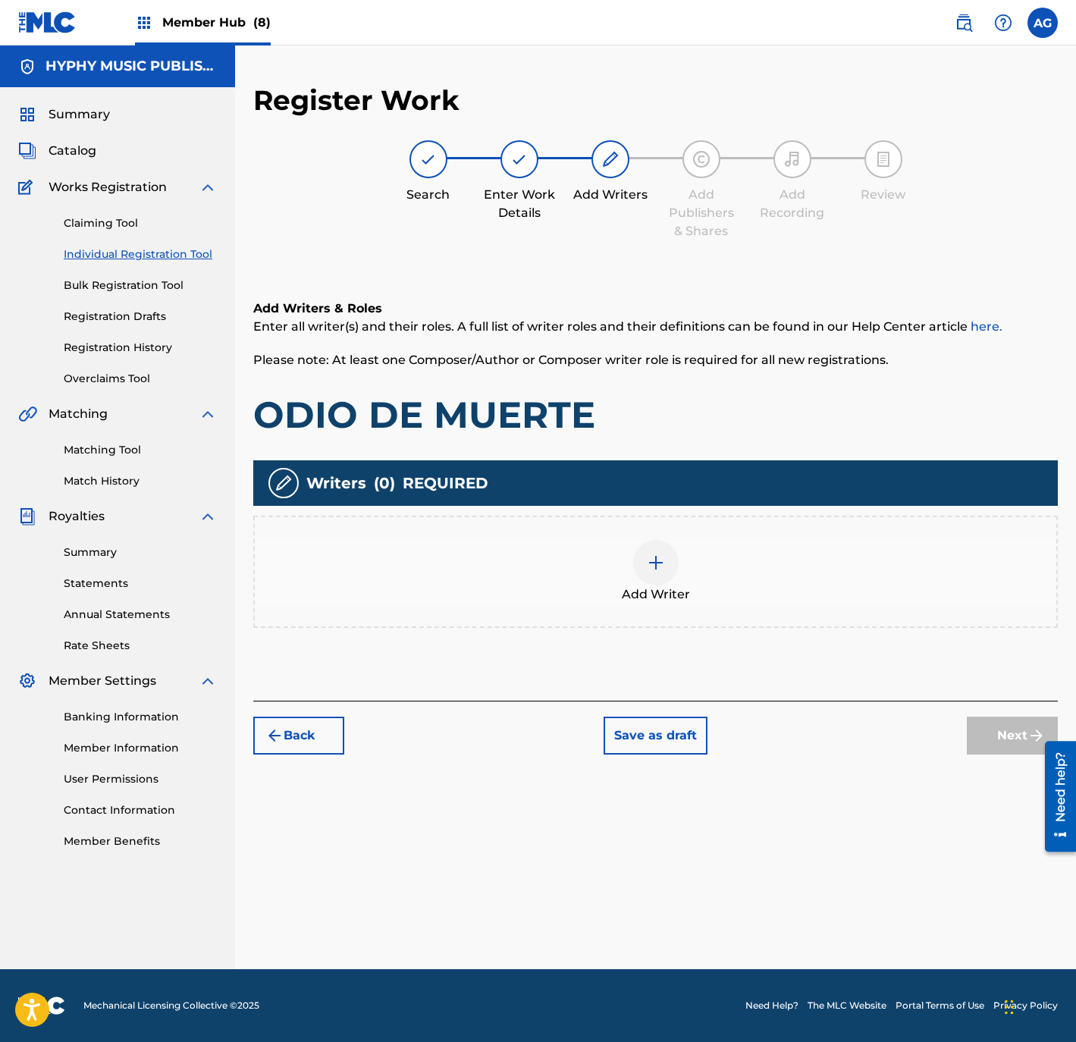
click at [434, 578] on div "Add Writer" at bounding box center [655, 572] width 801 height 64
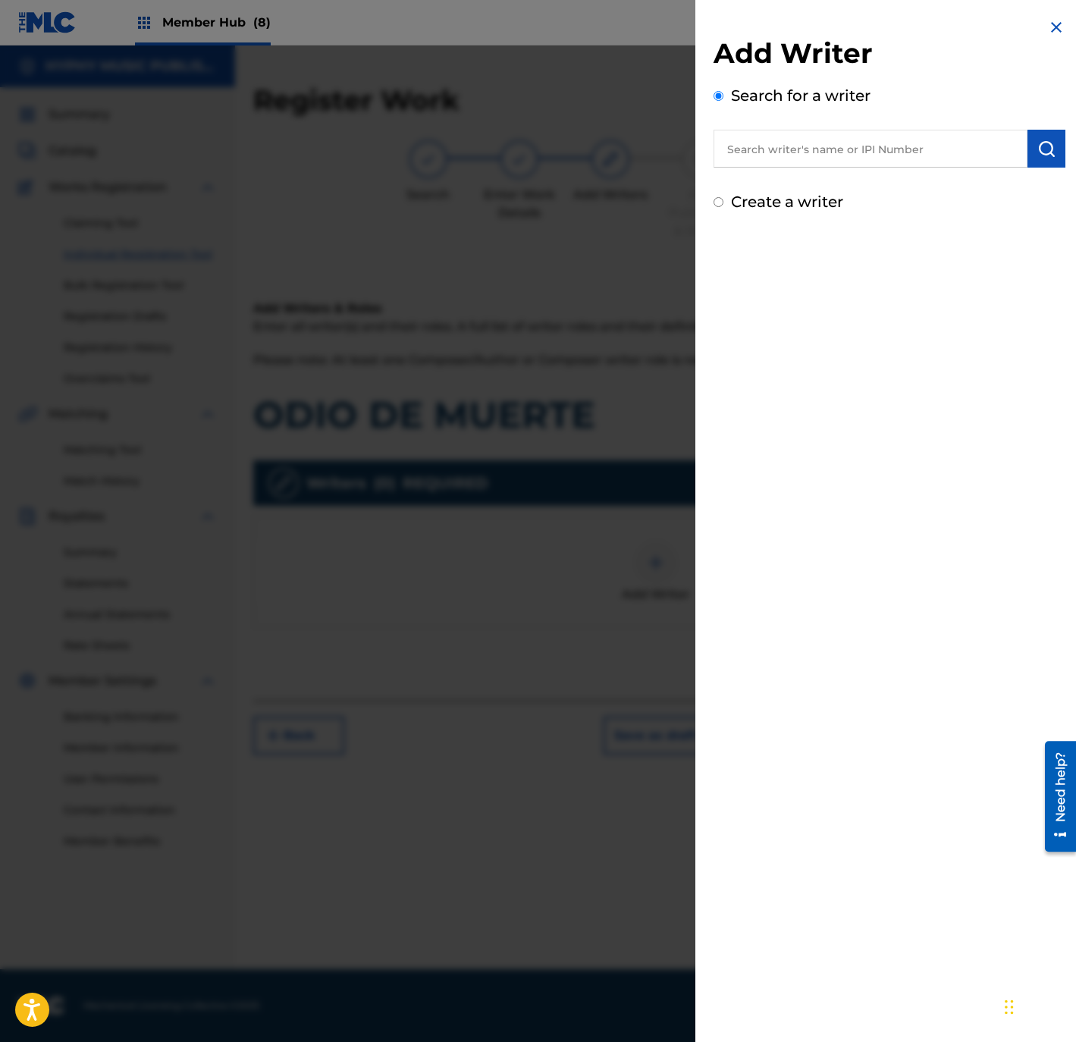
click at [764, 205] on label "Create a writer" at bounding box center [787, 202] width 112 height 18
radio input "true"
click at [723, 205] on input "Create a writer" at bounding box center [718, 202] width 10 height 10
radio input "false"
radio input "true"
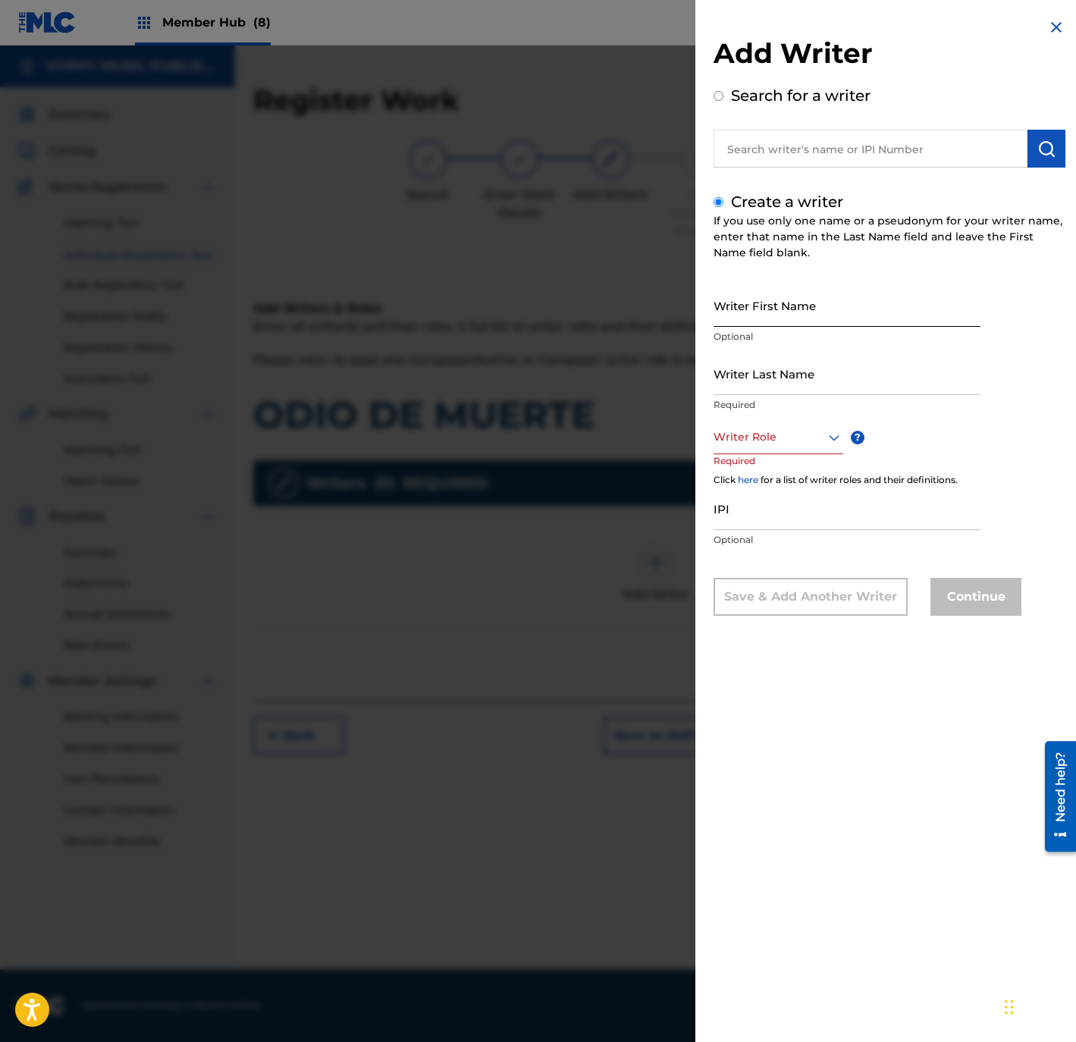
click at [757, 315] on input "Writer First Name" at bounding box center [846, 305] width 267 height 43
paste input "MOISES GARCIA"
type input "MOISES GARCIA"
click at [769, 376] on input "Writer Last Name" at bounding box center [846, 373] width 267 height 43
paste input "MOISES GARCIA"
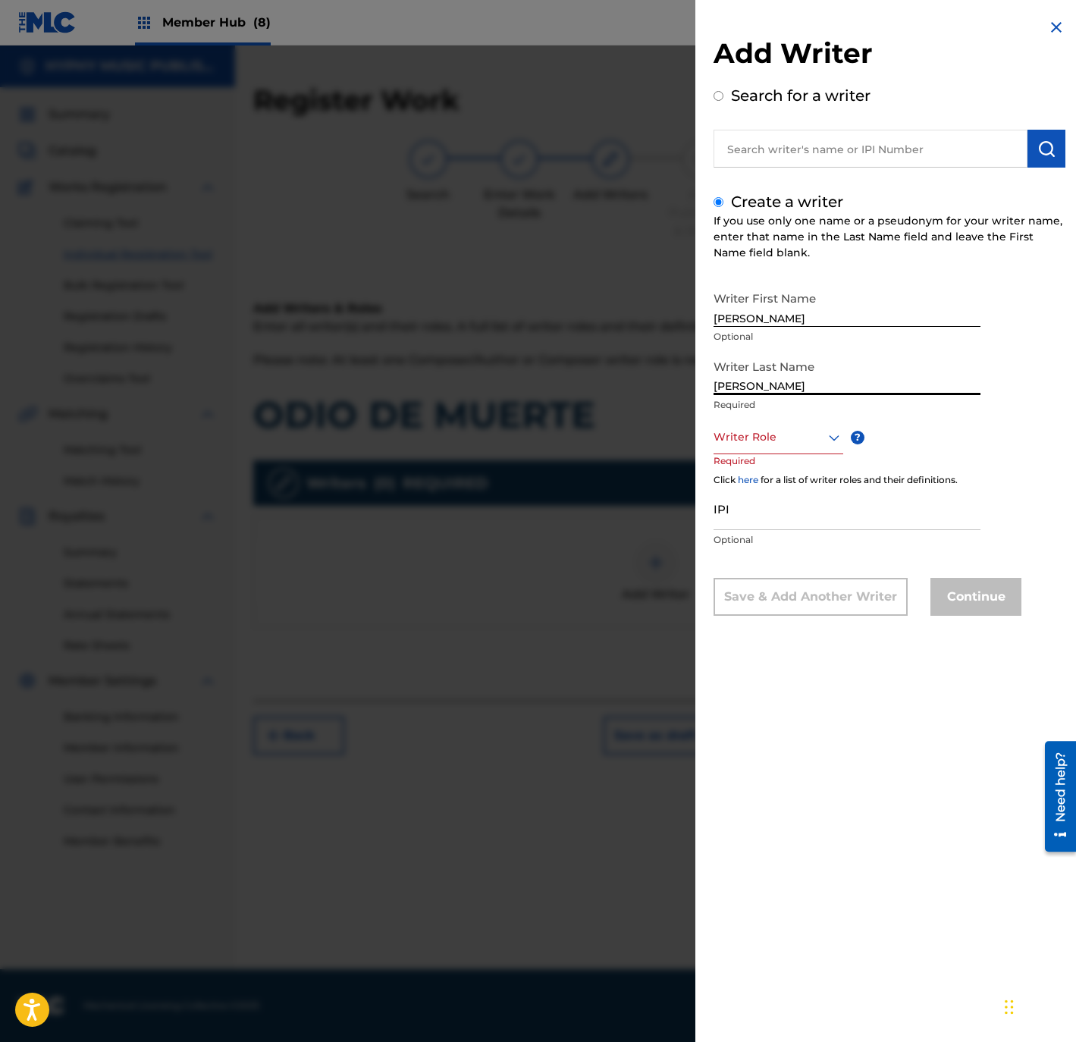
type input "MOISES GARCIA"
drag, startPoint x: 760, startPoint y: 319, endPoint x: 1036, endPoint y: 326, distance: 275.3
click at [1036, 326] on div "Writer First Name MOISES GARCIA Optional Writer Last Name MOISES GARCIA Require…" at bounding box center [889, 450] width 352 height 332
type input "MOISES"
drag, startPoint x: 760, startPoint y: 385, endPoint x: 672, endPoint y: 423, distance: 95.8
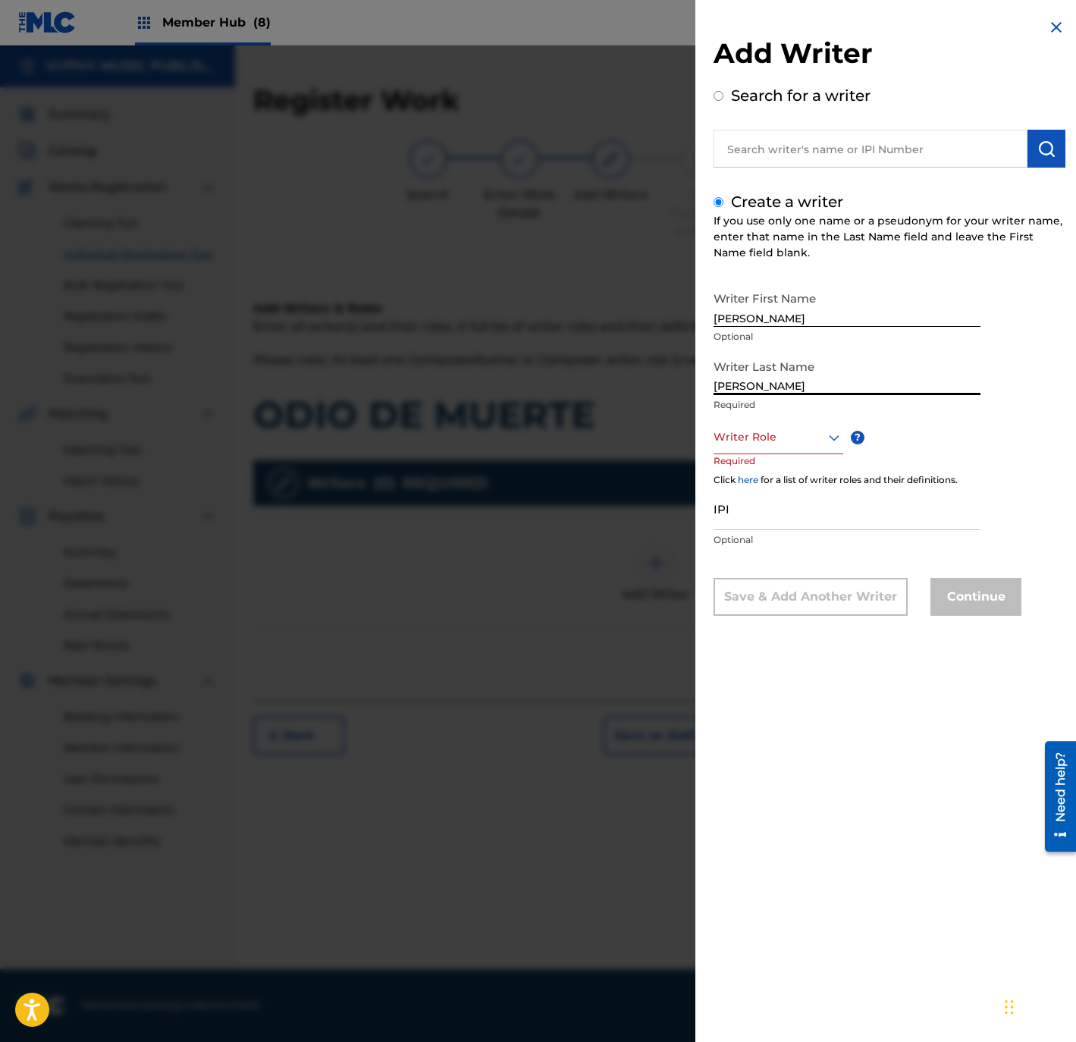
click at [619, 385] on div "Add Writer Search for a writer Create a writer If you use only one name or a ps…" at bounding box center [538, 543] width 1076 height 996
type input "GARCIA"
click at [813, 501] on input "IPI" at bounding box center [846, 508] width 267 height 43
click at [785, 446] on div "Writer Role" at bounding box center [778, 437] width 130 height 34
click at [785, 473] on div "Composer/Author" at bounding box center [778, 471] width 128 height 34
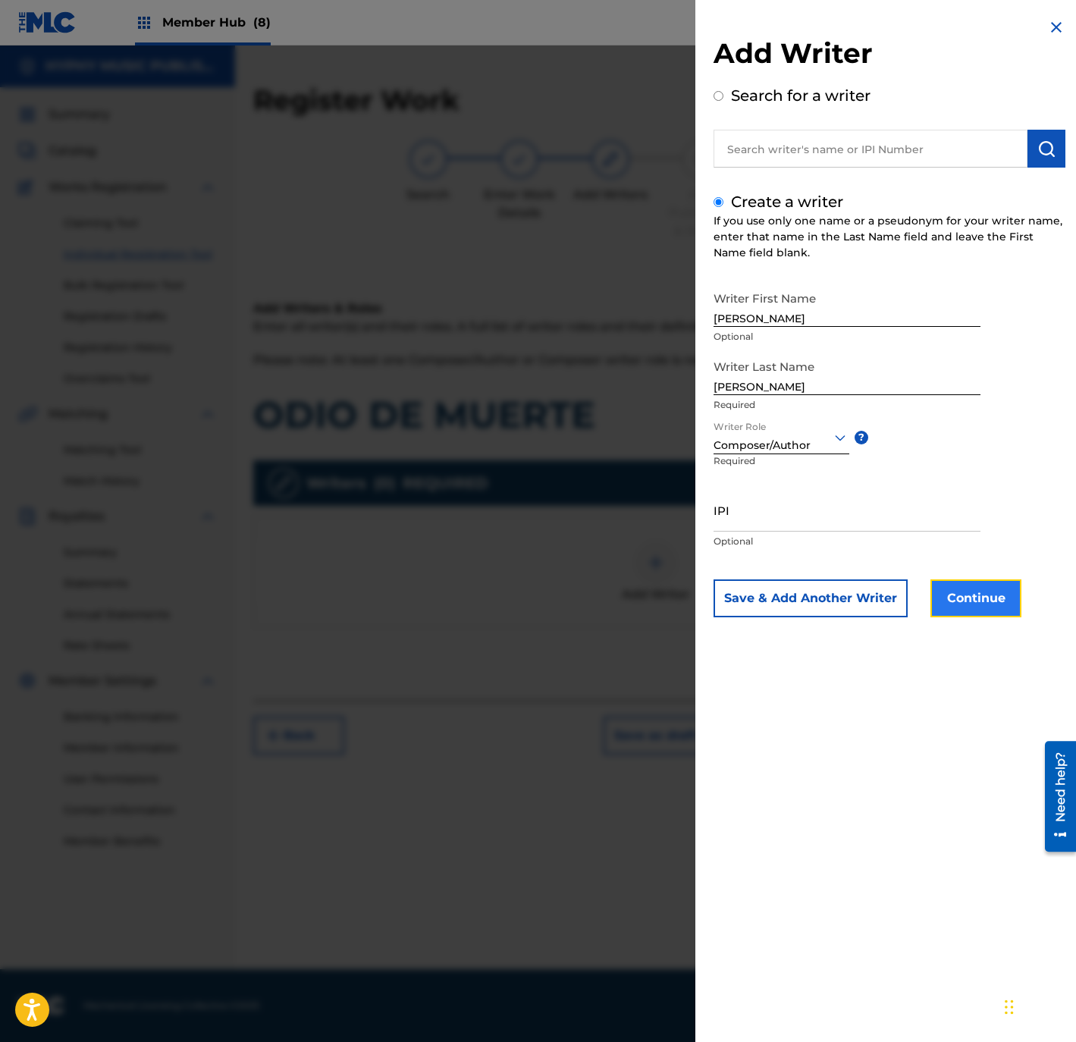
click at [940, 585] on button "Continue" at bounding box center [975, 598] width 91 height 38
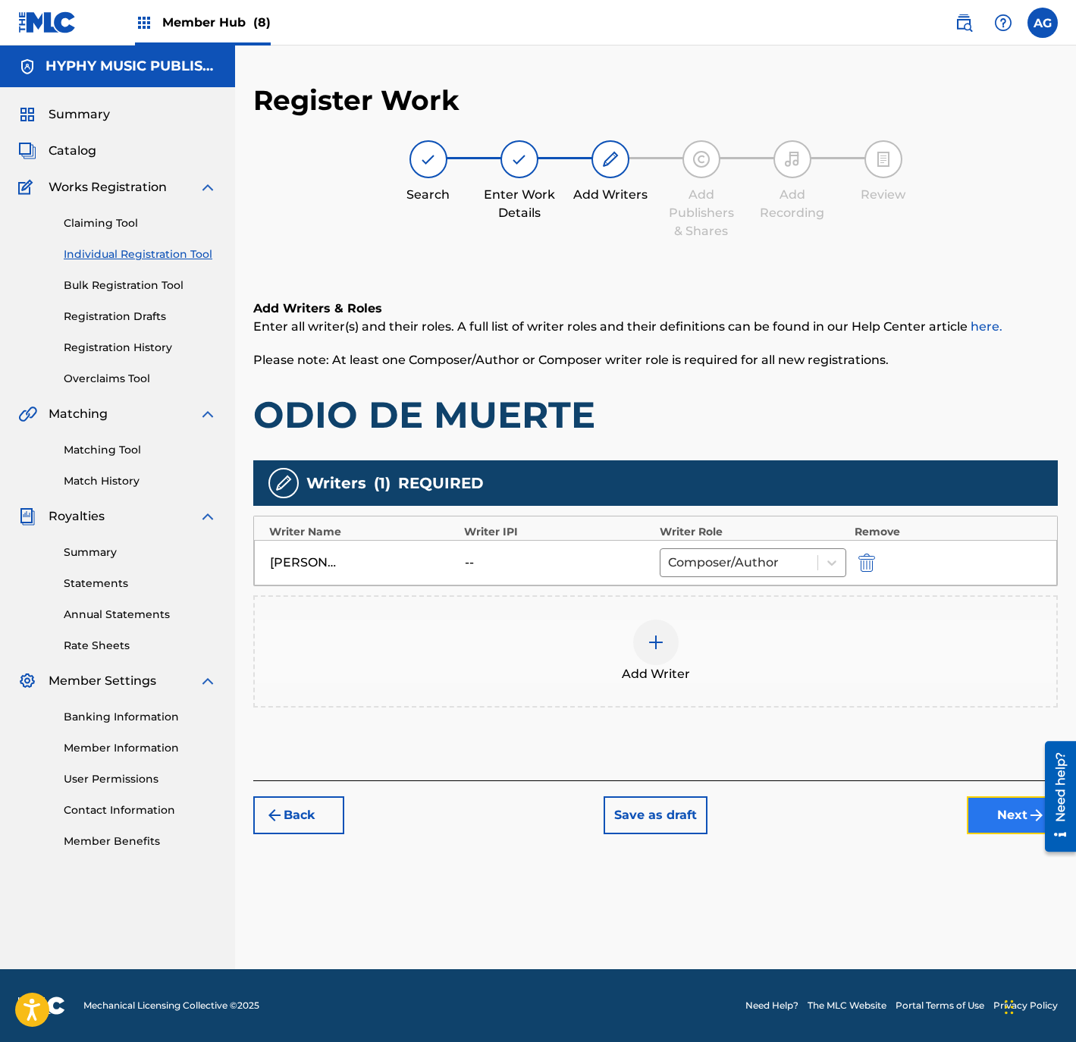
click at [973, 819] on button "Next" at bounding box center [1012, 815] width 91 height 38
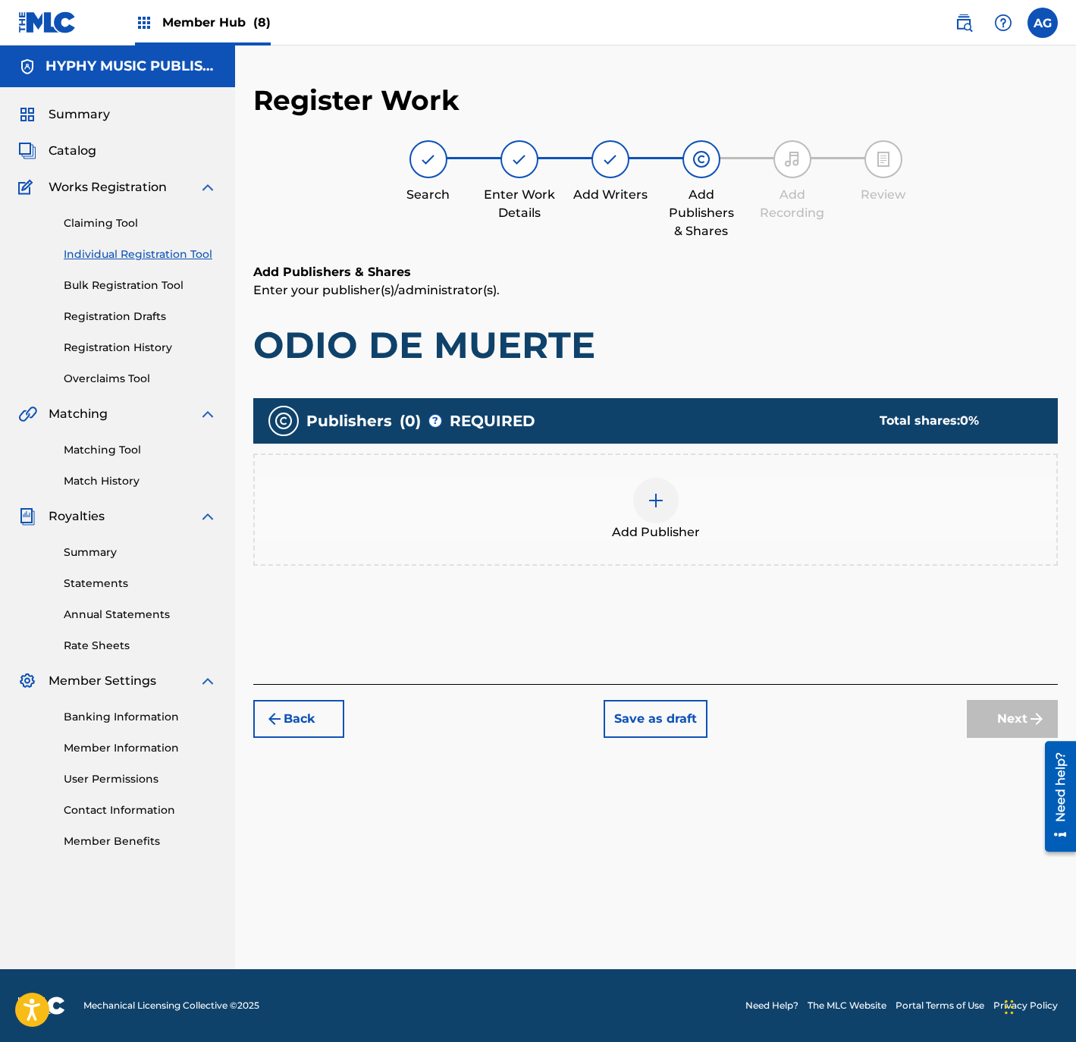
click at [606, 505] on div "Add Publisher" at bounding box center [655, 510] width 801 height 64
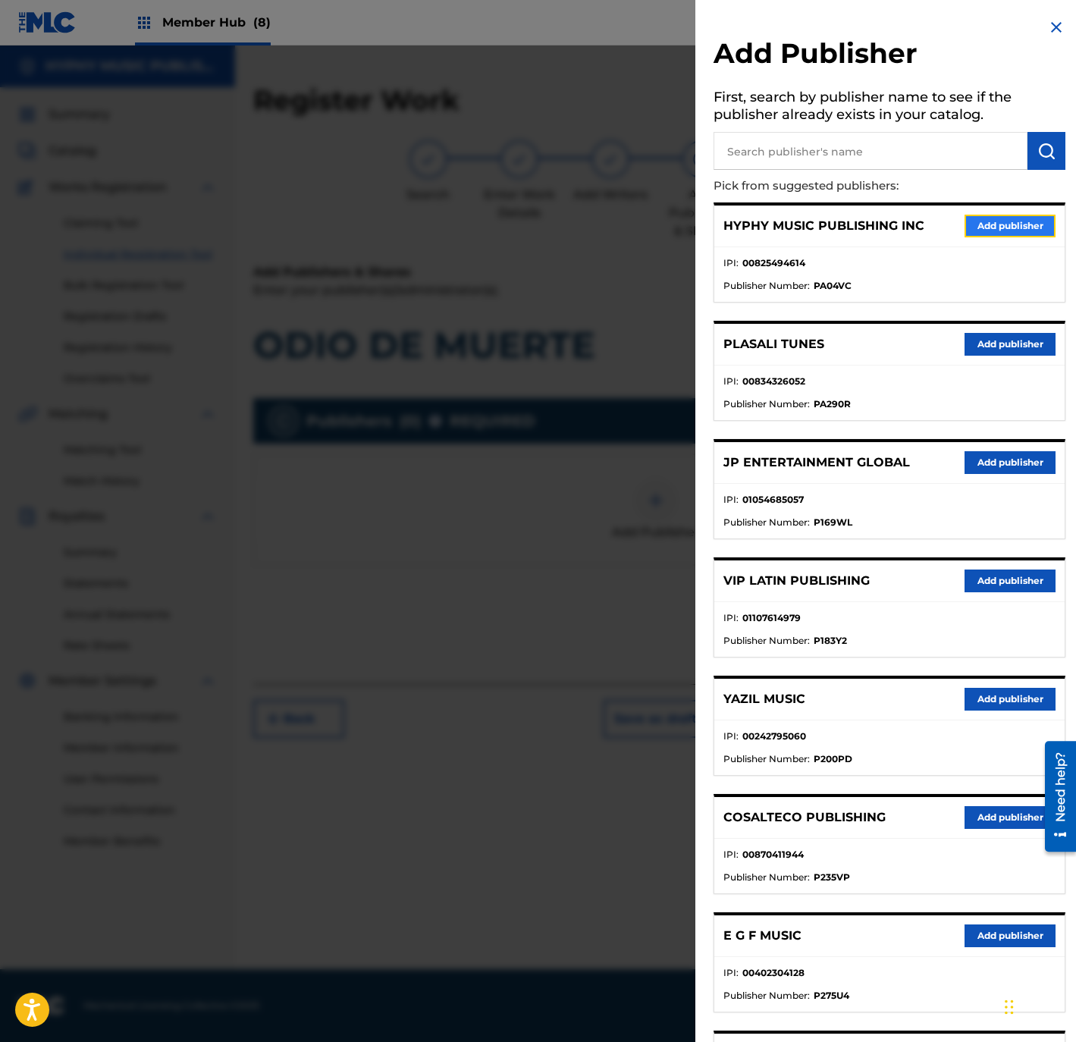
click at [996, 228] on button "Add publisher" at bounding box center [1009, 226] width 91 height 23
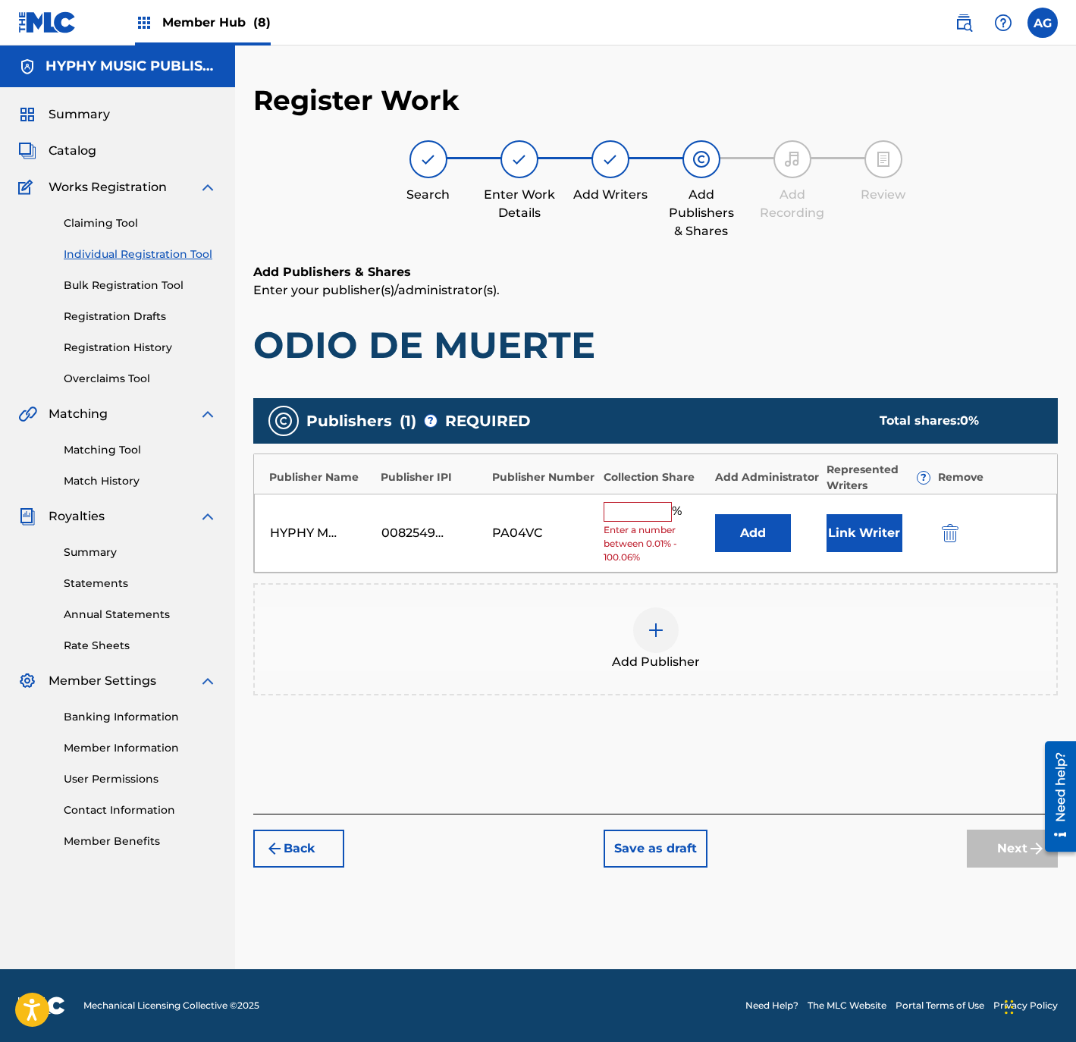
click at [657, 505] on input "text" at bounding box center [637, 512] width 68 height 20
type input "100"
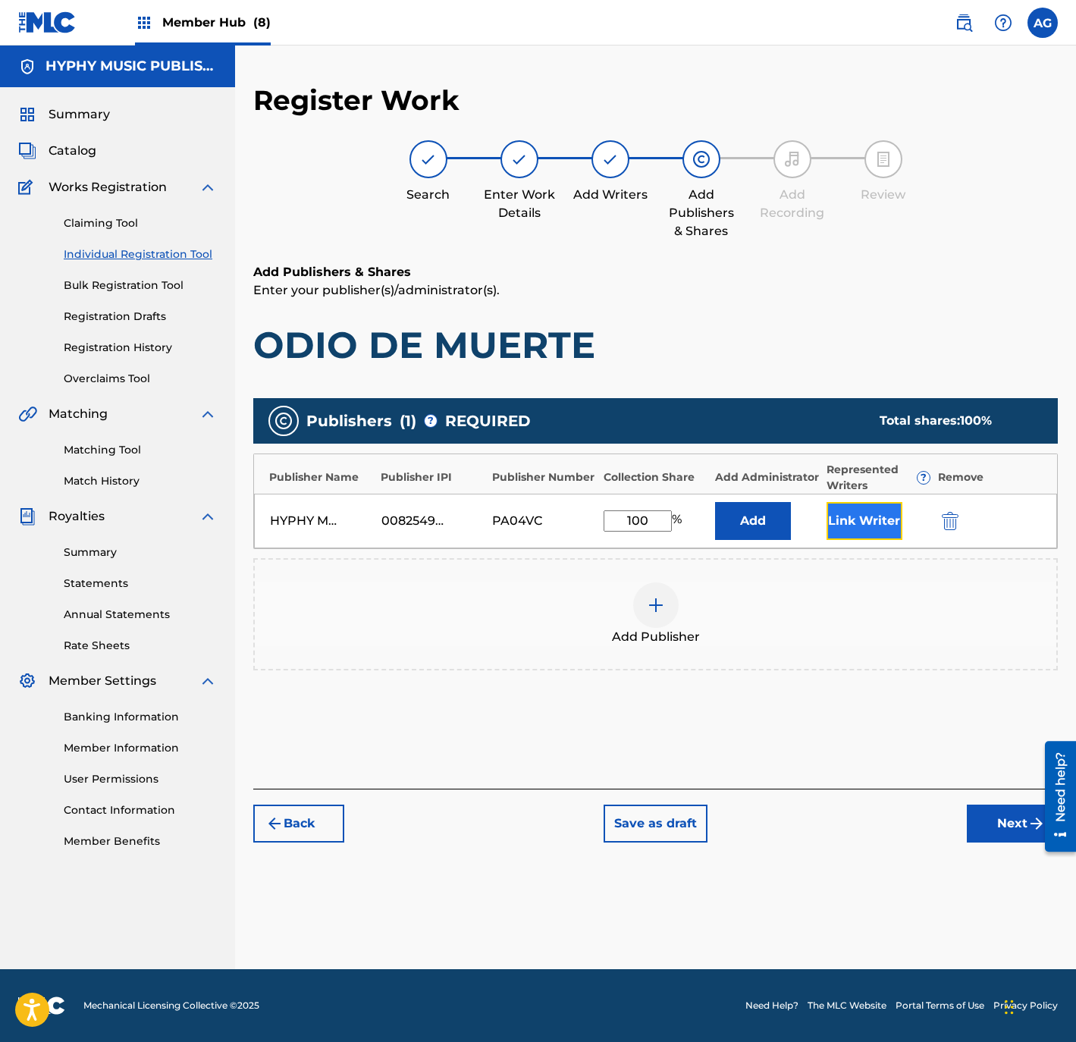
click at [863, 531] on button "Link Writer" at bounding box center [864, 521] width 76 height 38
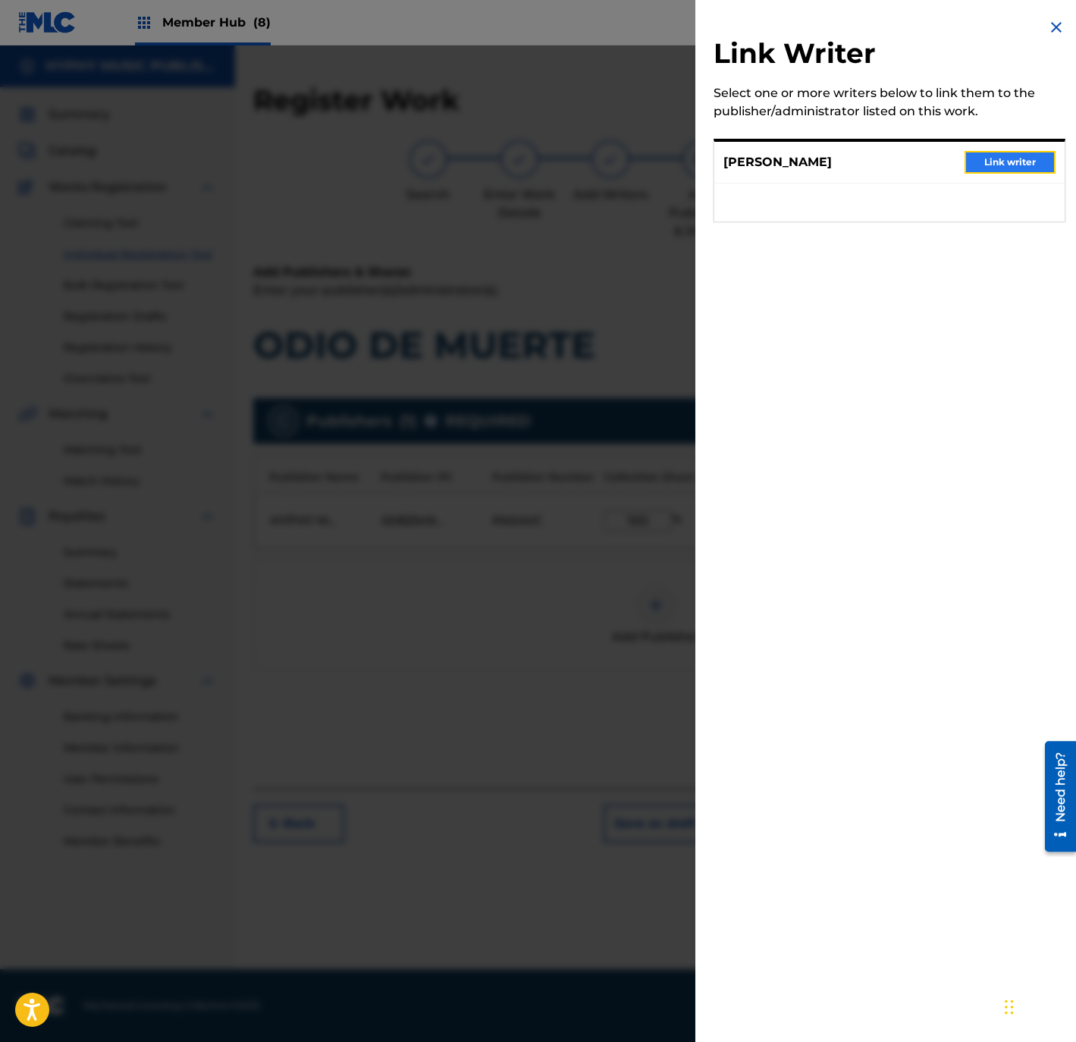
click at [996, 169] on button "Link writer" at bounding box center [1009, 162] width 91 height 23
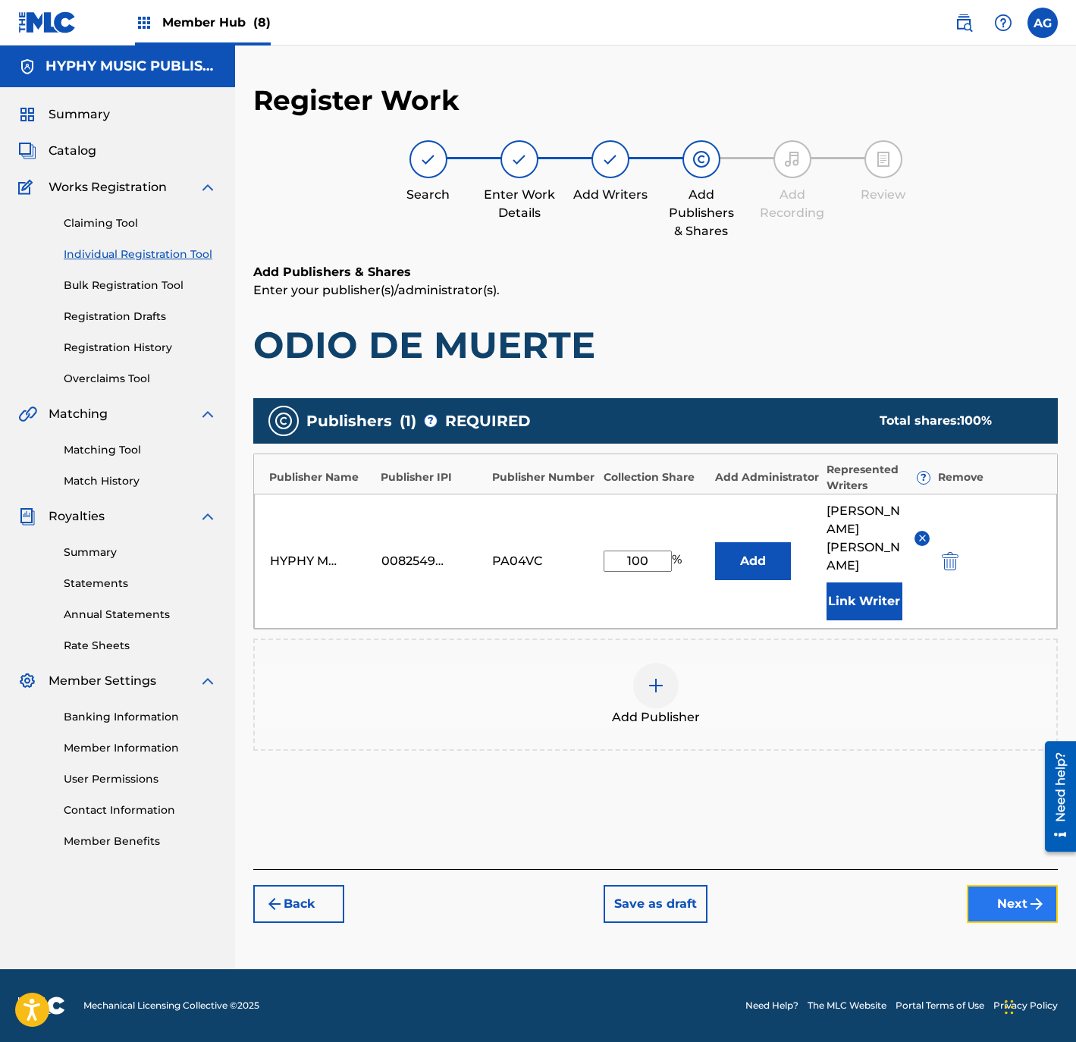
click at [1008, 885] on button "Next" at bounding box center [1012, 904] width 91 height 38
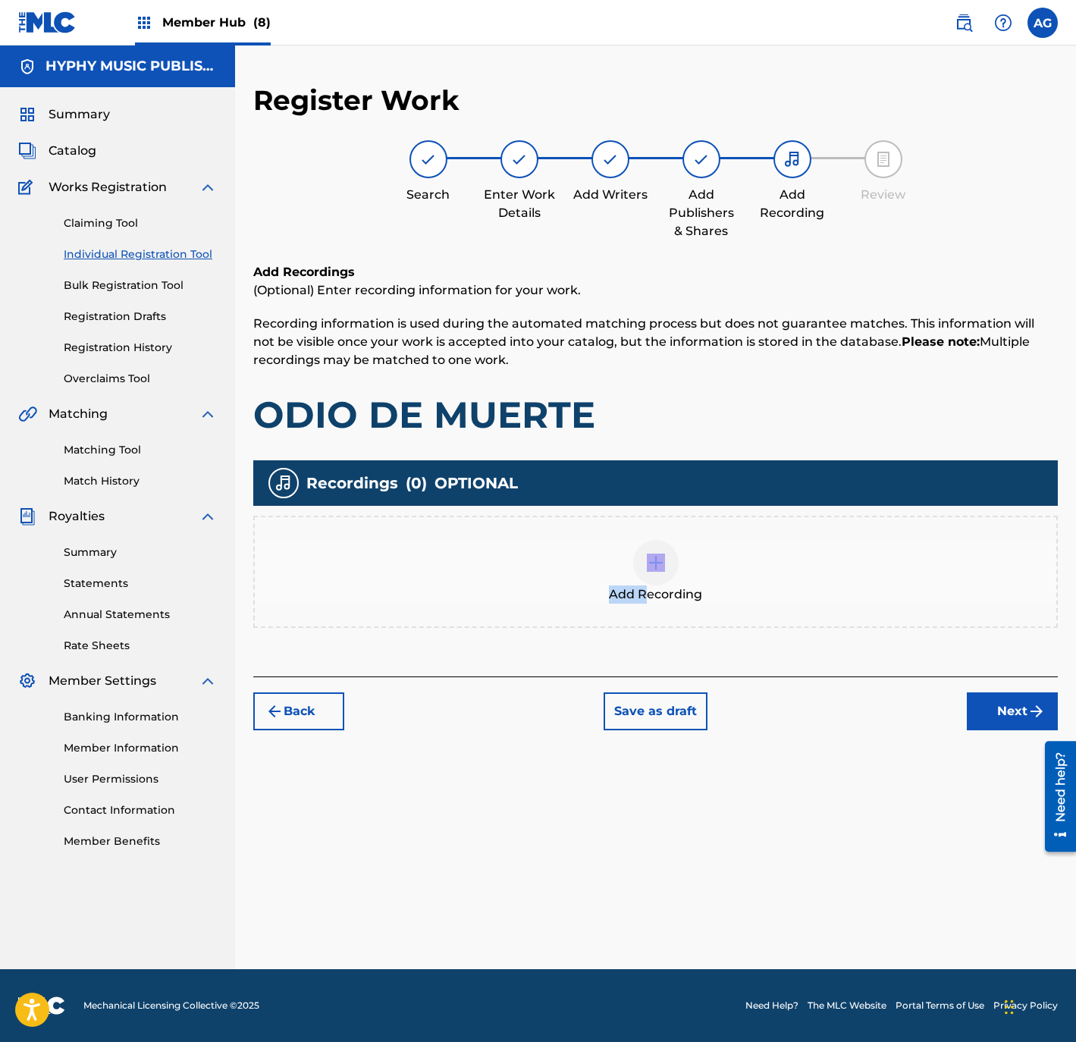
click at [642, 582] on div "Add Recording" at bounding box center [655, 572] width 801 height 64
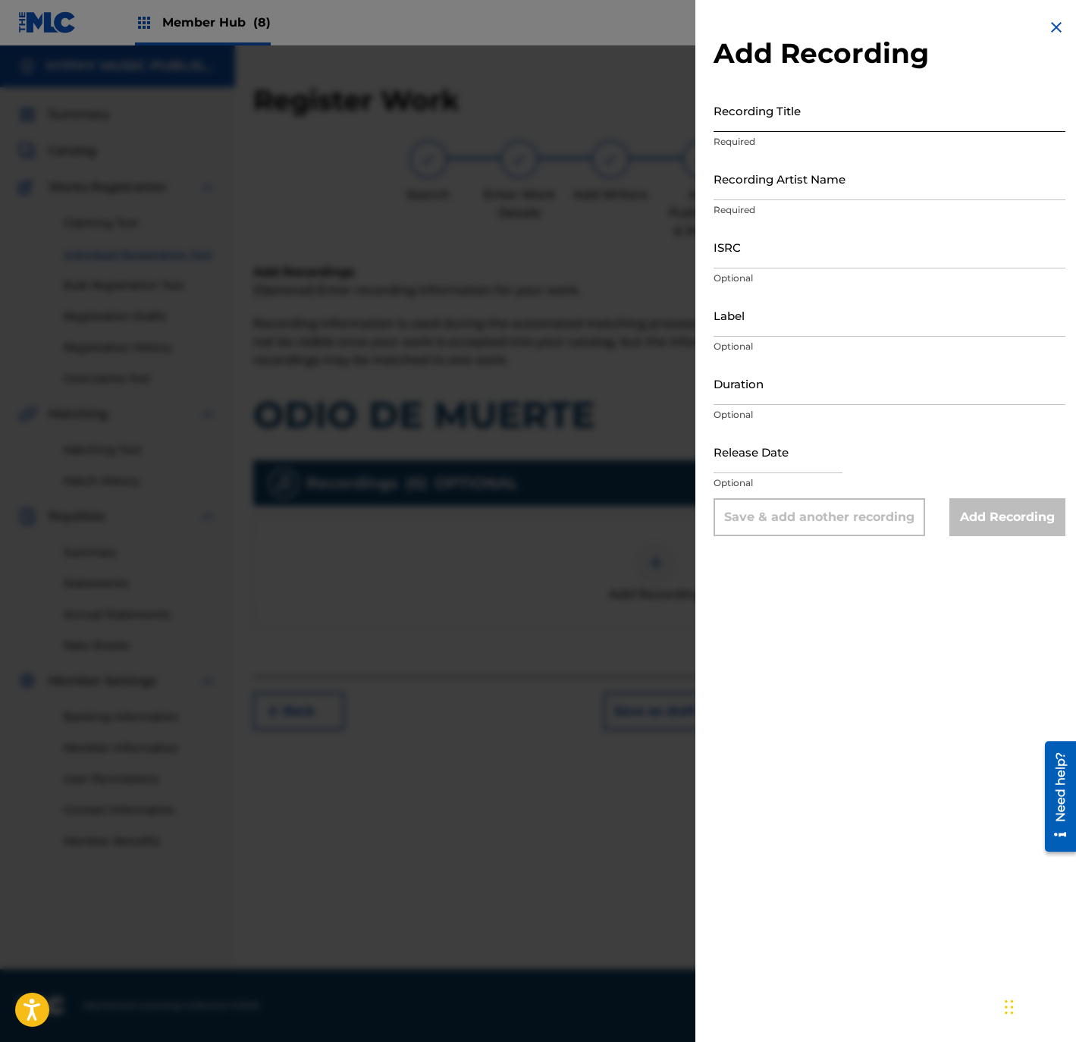
click at [849, 123] on input "Recording Title" at bounding box center [889, 110] width 352 height 43
paste input "Odio De Muerte"
type input "Odio De Muerte"
click at [765, 177] on input "Recording Artist Name" at bounding box center [889, 178] width 352 height 43
paste input "La Nobleza De Aguililla"
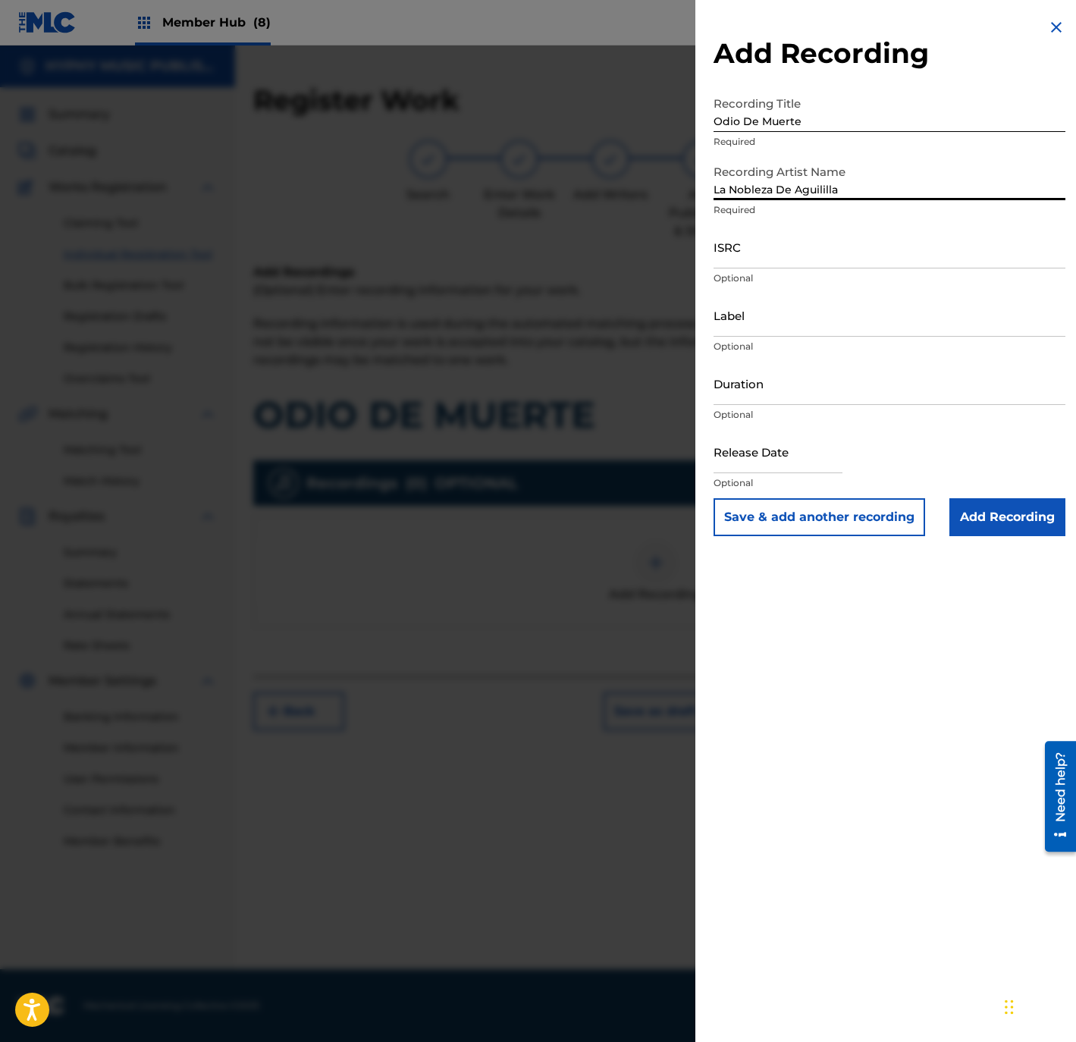
type input "La Nobleza De Aguililla"
click at [754, 234] on form "Recording Title Odio De Muerte Required Recording Artist Name La Nobleza De Agu…" at bounding box center [889, 312] width 352 height 447
click at [771, 249] on input "ISRC" at bounding box center [889, 246] width 352 height 43
paste input "USJ3V1046376"
type input "USJ3V1046376"
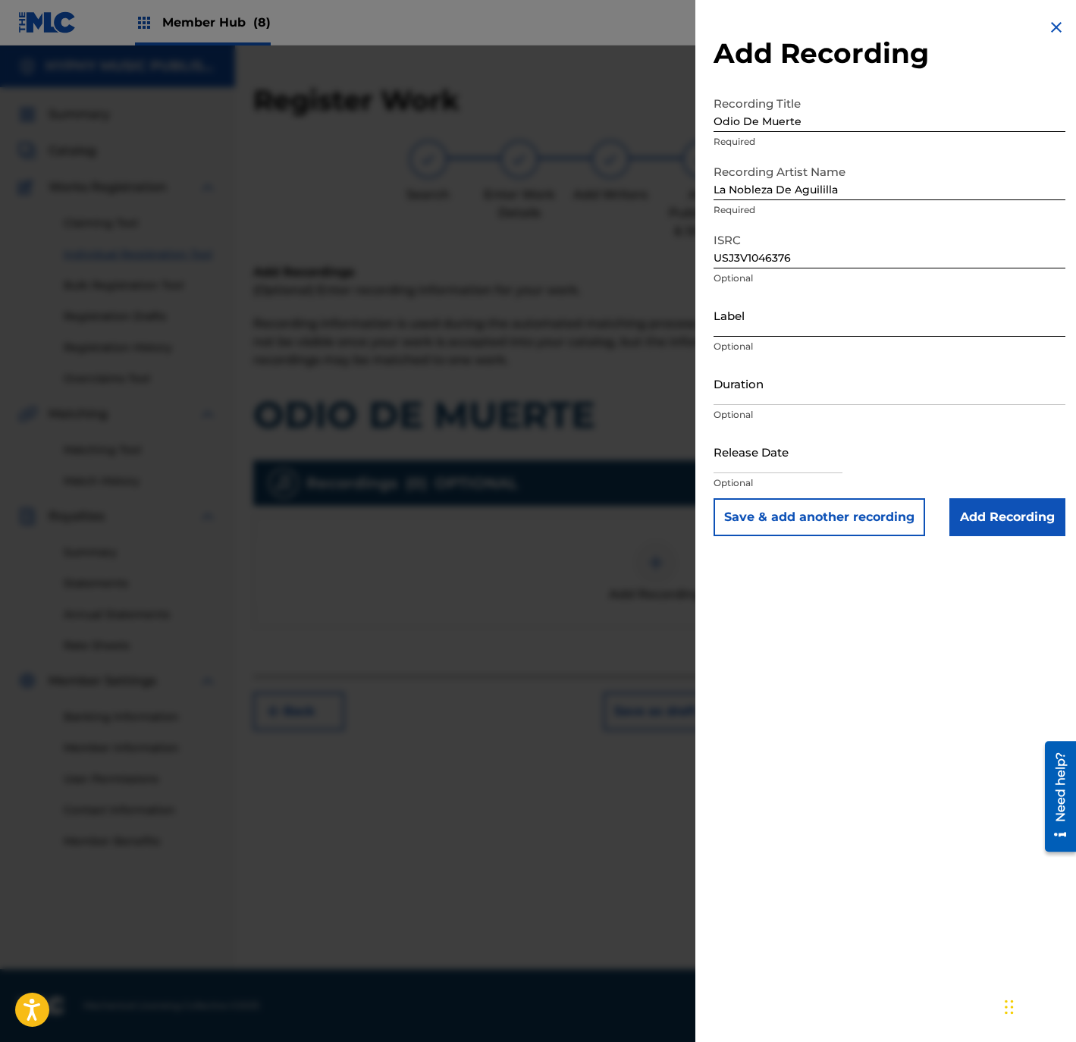
click at [785, 300] on input "Label" at bounding box center [889, 314] width 352 height 43
paste input "3:08"
type input "3:08"
drag, startPoint x: 776, startPoint y: 321, endPoint x: 550, endPoint y: 309, distance: 225.5
click at [553, 309] on div "Add Recording Recording Title Odio De Muerte Required Recording Artist Name La …" at bounding box center [538, 543] width 1076 height 996
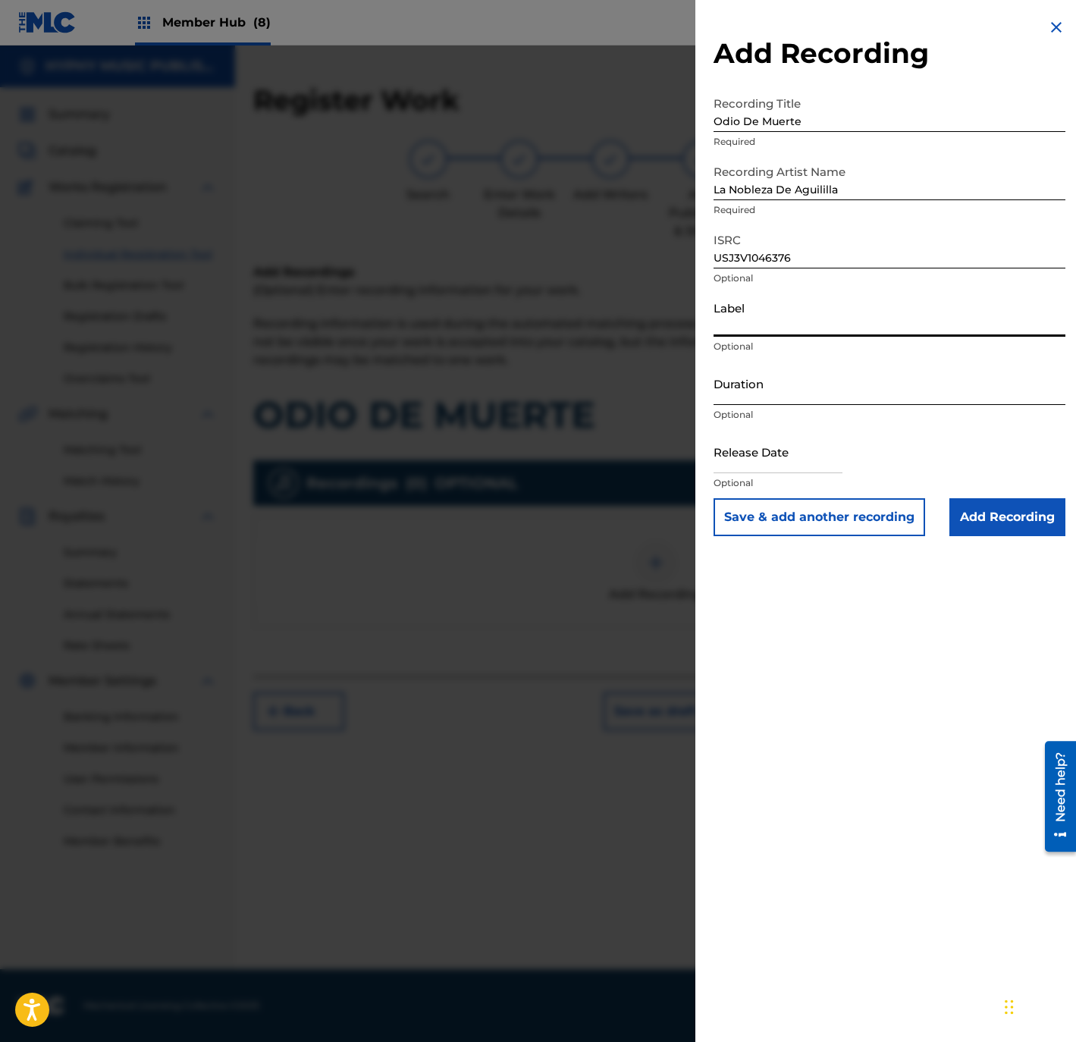
click at [779, 398] on input "Duration" at bounding box center [889, 383] width 352 height 43
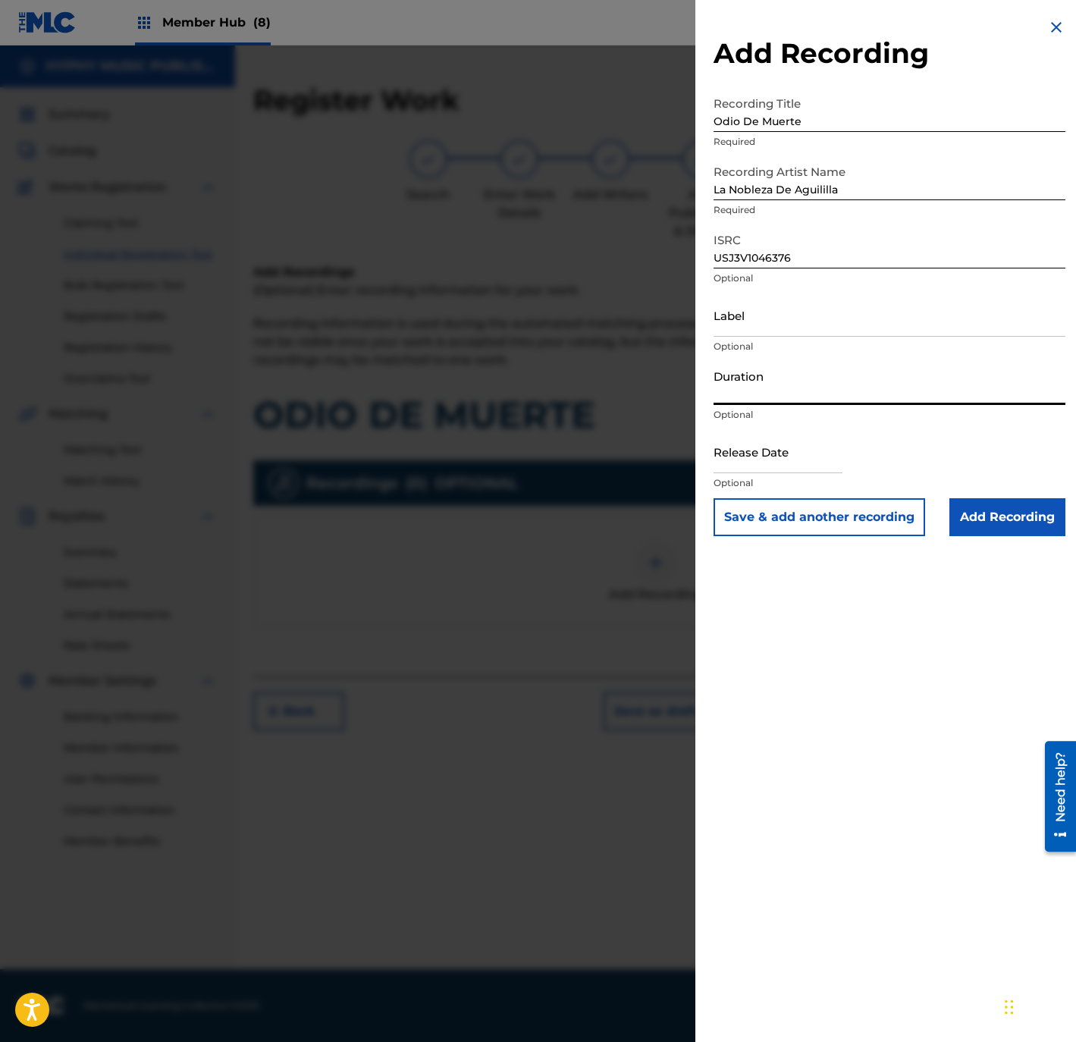
paste input "3:08"
type input "03:08"
click at [1051, 535] on input "Add Recording" at bounding box center [1007, 517] width 116 height 38
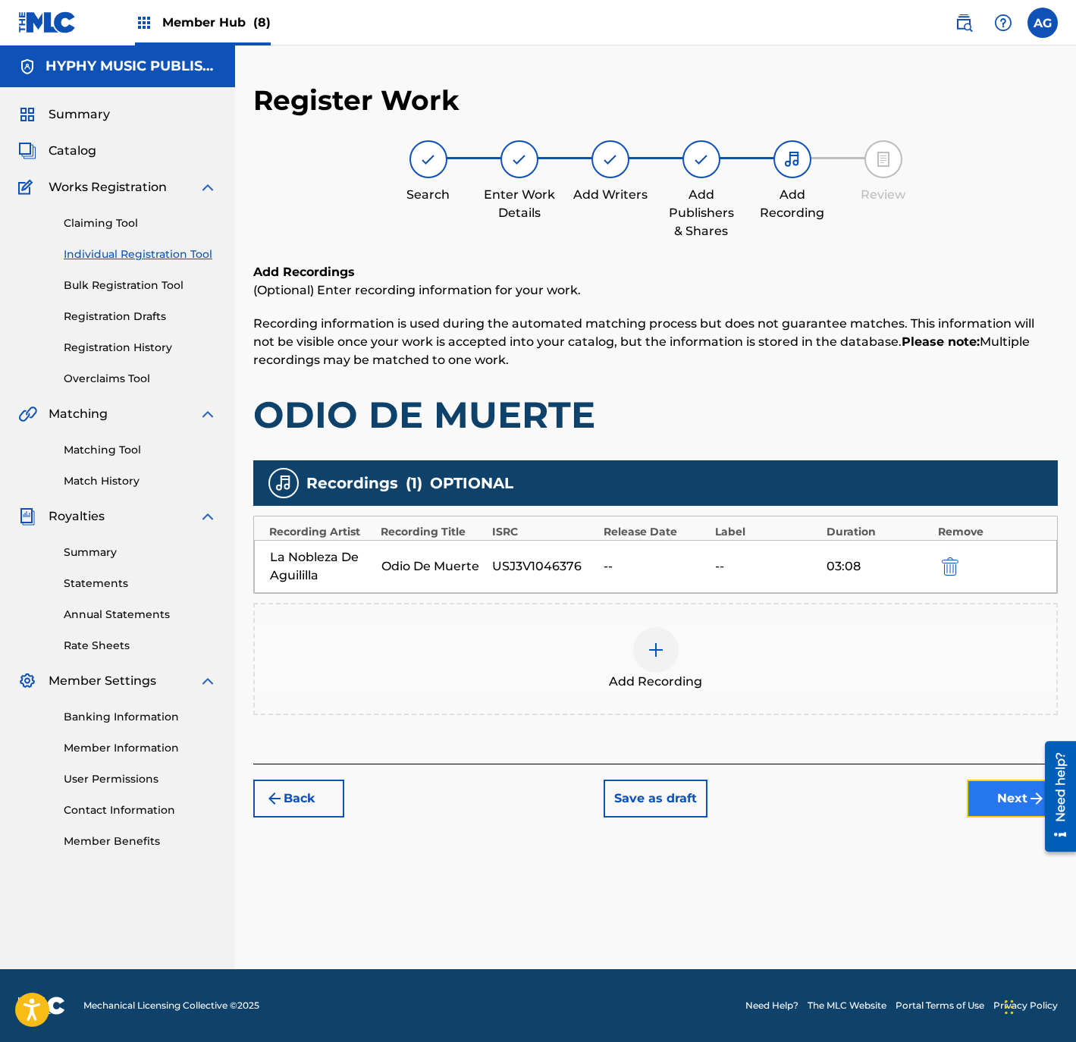
click at [978, 805] on button "Next" at bounding box center [1012, 798] width 91 height 38
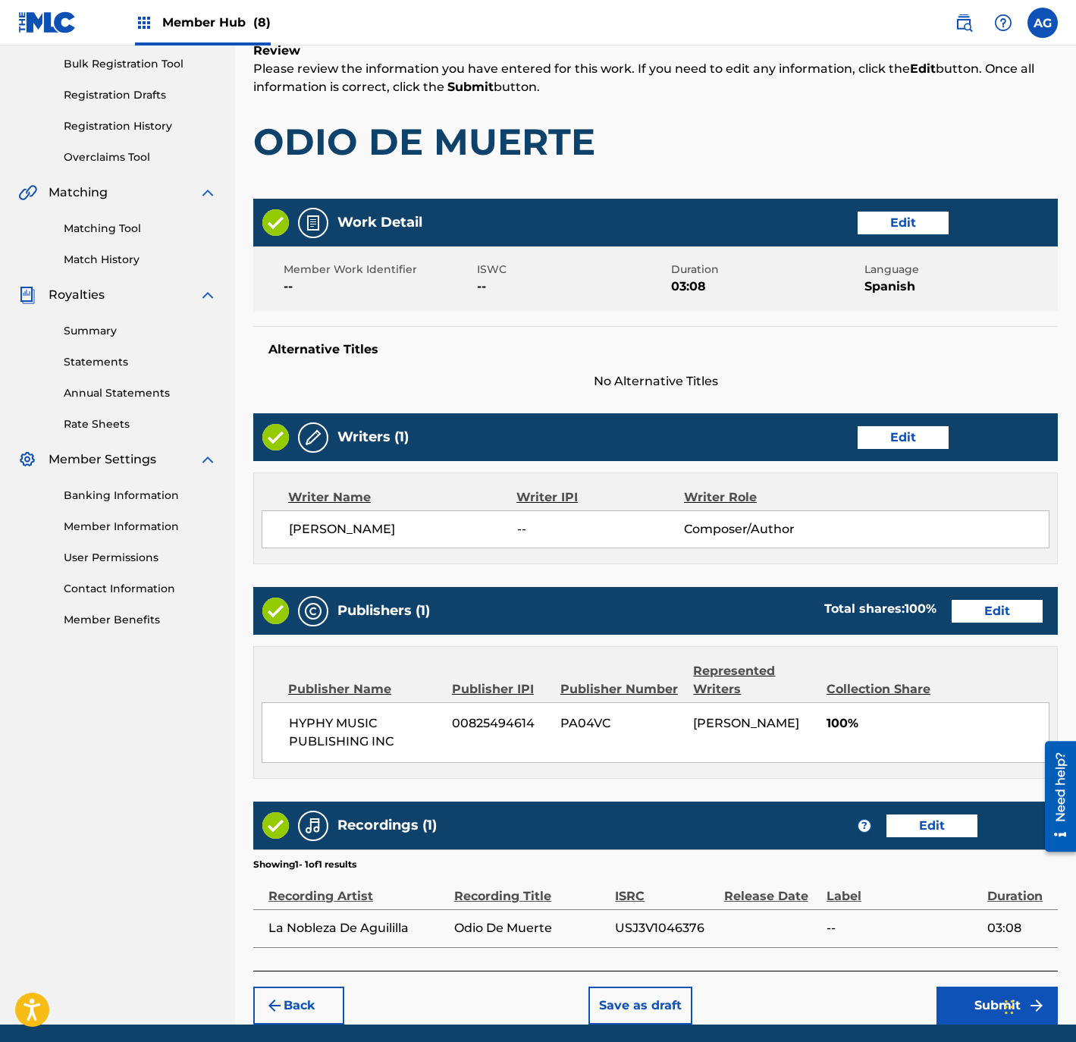
scroll to position [280, 0]
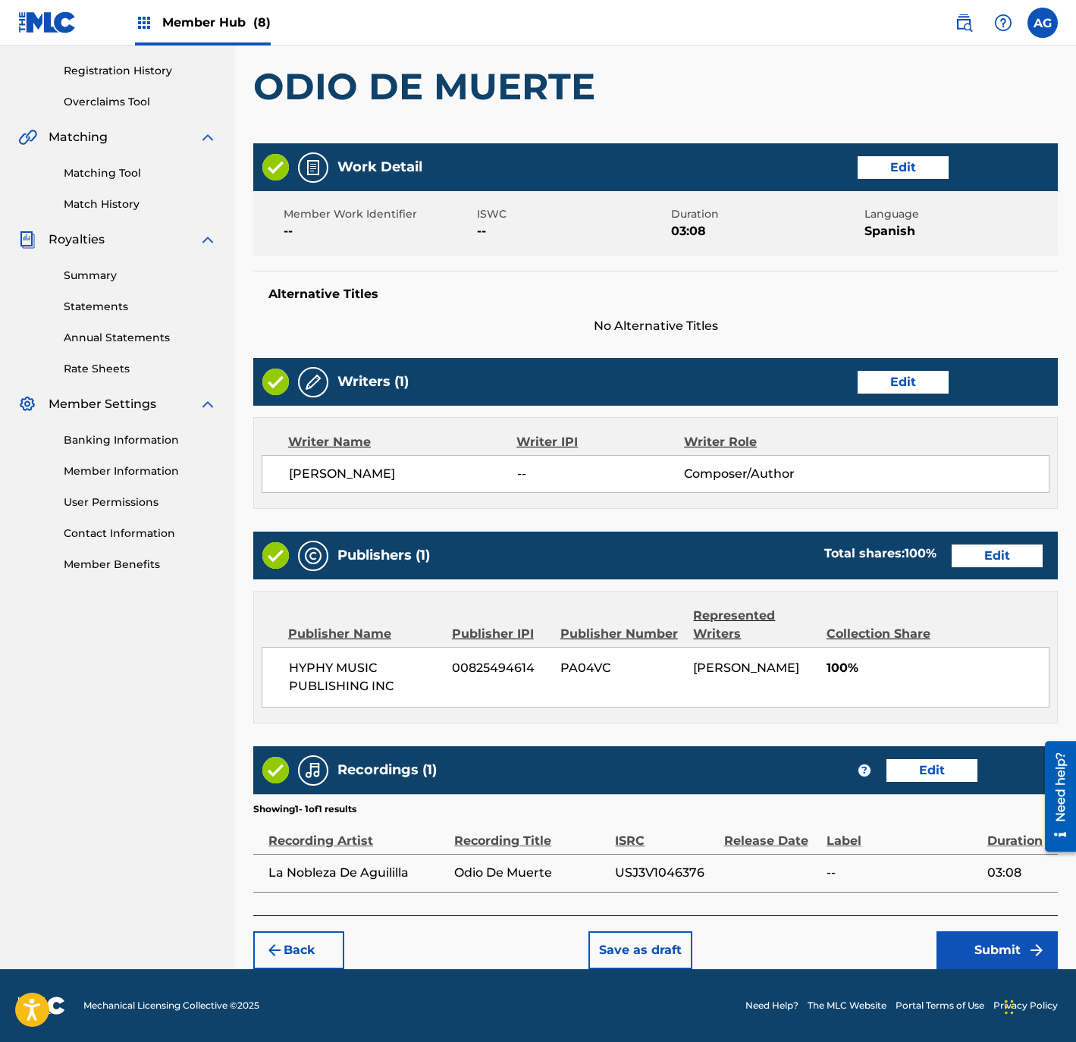
drag, startPoint x: 821, startPoint y: 660, endPoint x: 839, endPoint y: 928, distance: 269.0
click at [1001, 954] on button "Submit" at bounding box center [996, 950] width 121 height 38
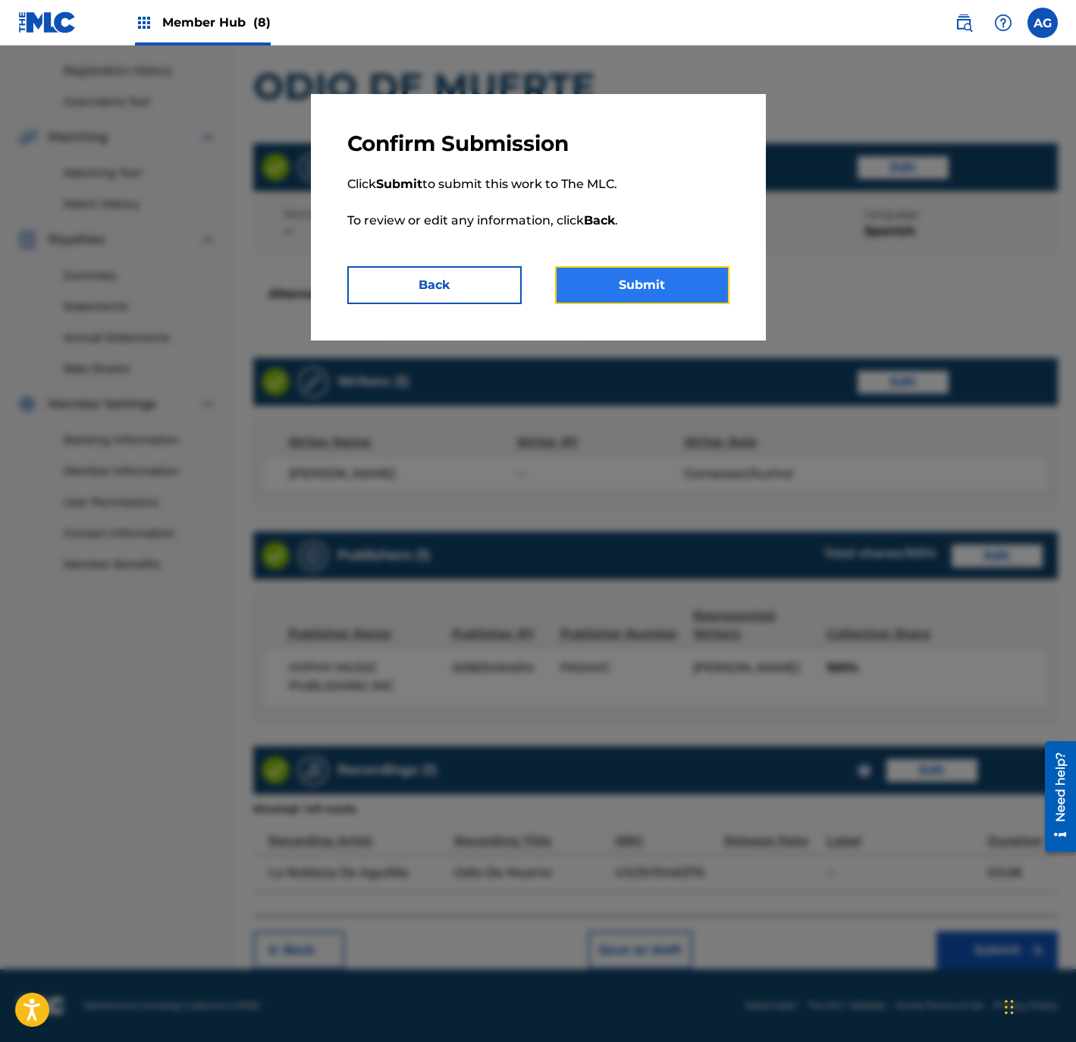
click at [640, 282] on button "Submit" at bounding box center [642, 285] width 174 height 38
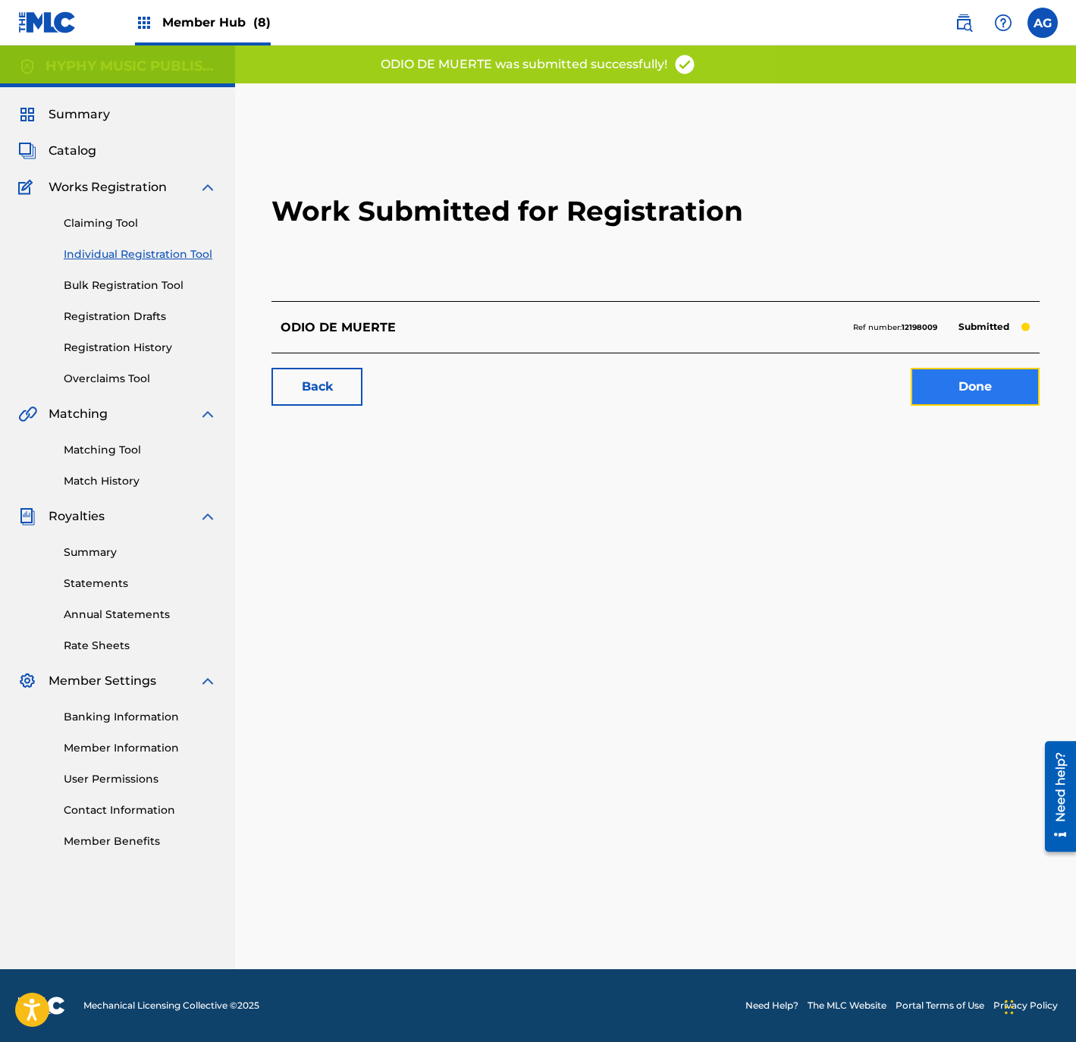
click at [951, 401] on link "Done" at bounding box center [974, 387] width 129 height 38
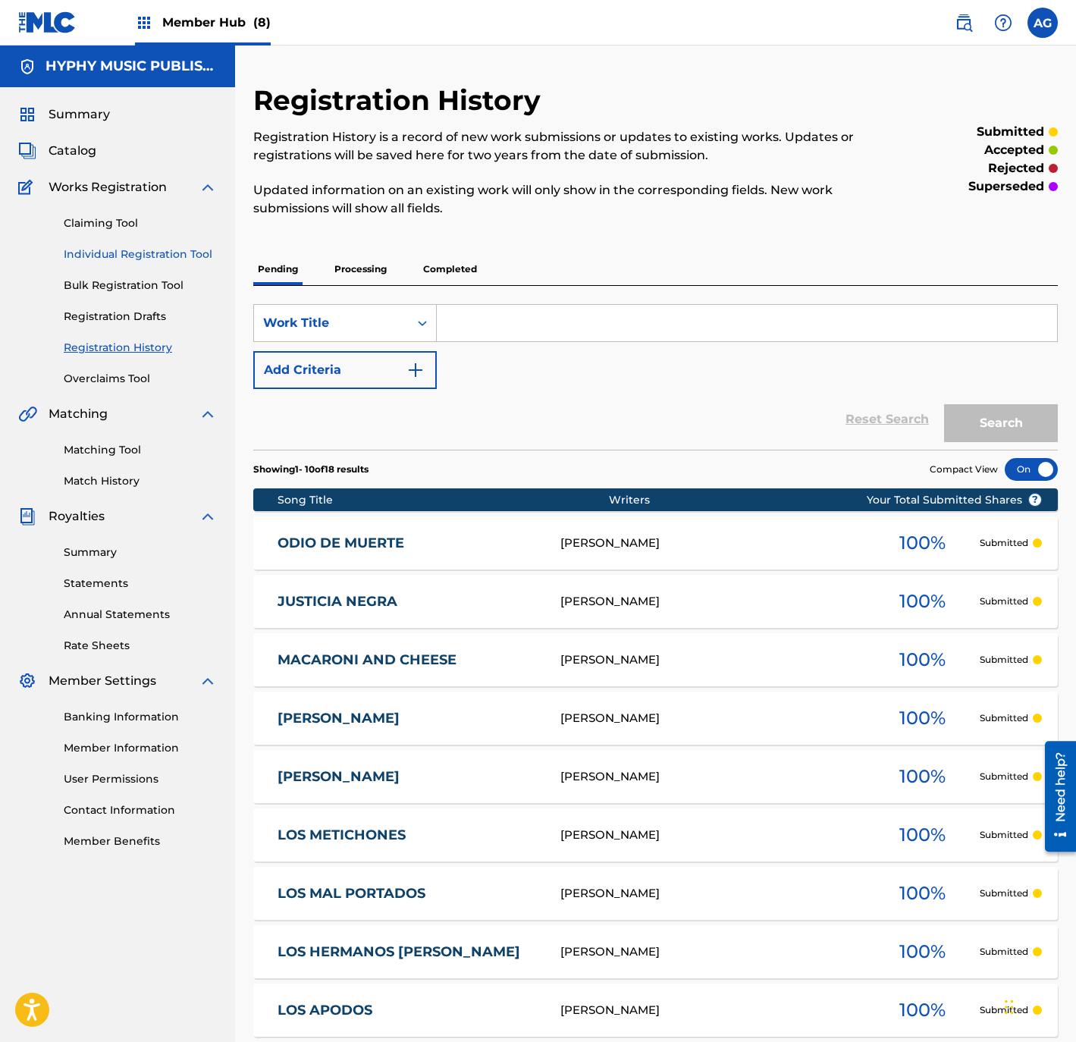
click at [191, 255] on link "Individual Registration Tool" at bounding box center [140, 254] width 153 height 16
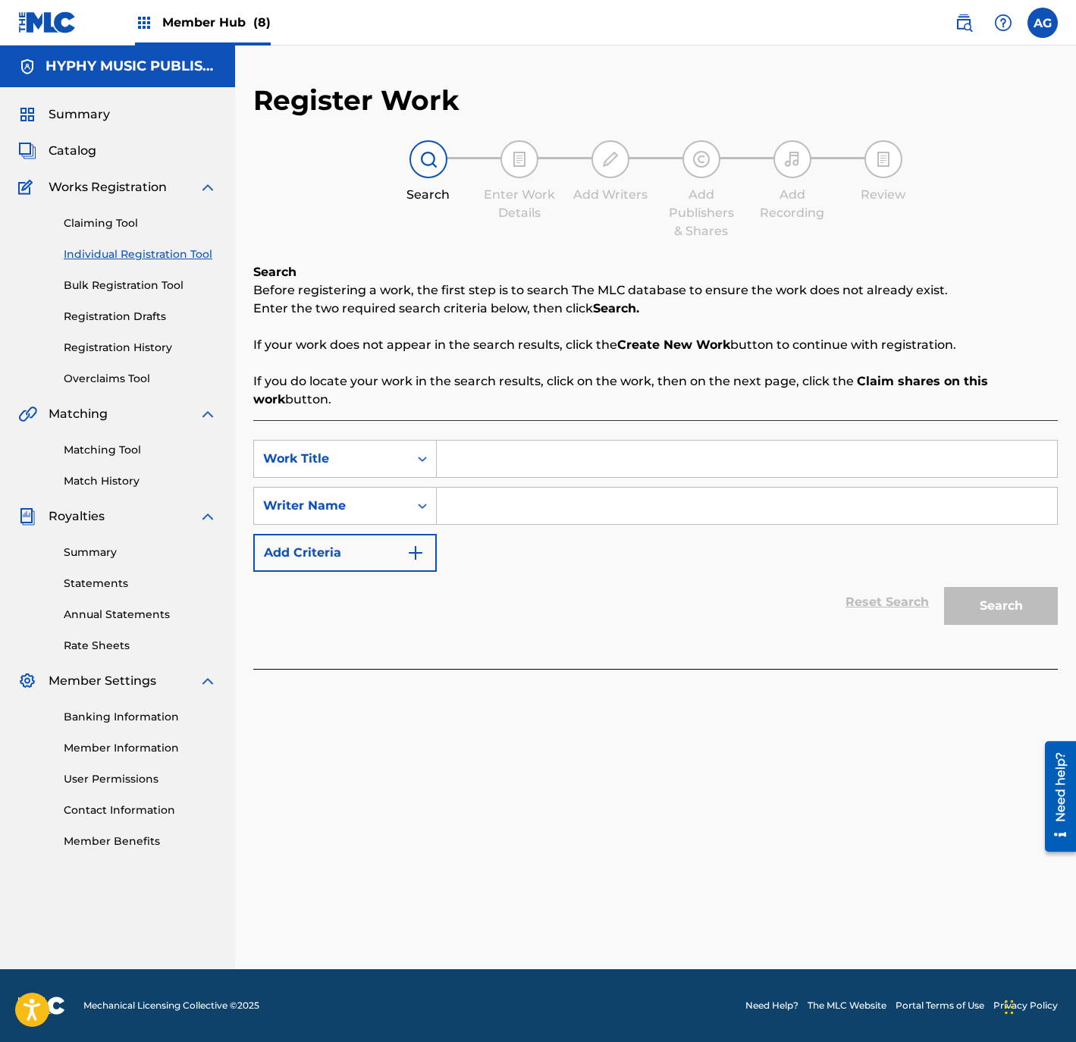
click at [528, 453] on input "Search Form" at bounding box center [747, 458] width 620 height 36
paste input "MAS QUE UNA MUJER"
type input "MAS QUE UNA MUJER"
drag, startPoint x: 544, startPoint y: 512, endPoint x: 710, endPoint y: 540, distance: 169.1
click at [544, 512] on input "Search Form" at bounding box center [747, 505] width 620 height 36
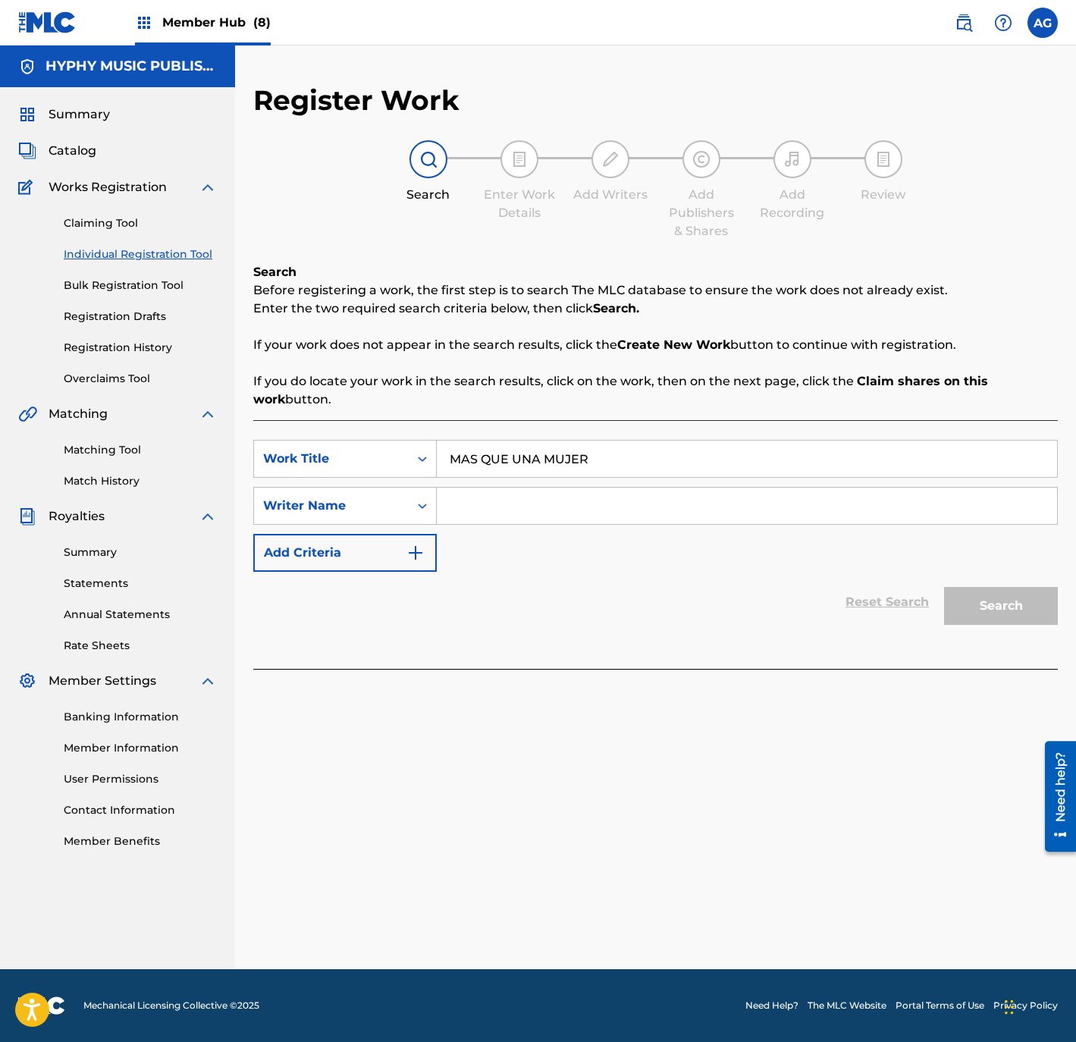
paste input "MOISES GARCIA"
type input "MOISES GARCIA"
click at [1013, 614] on button "Search" at bounding box center [1001, 606] width 114 height 38
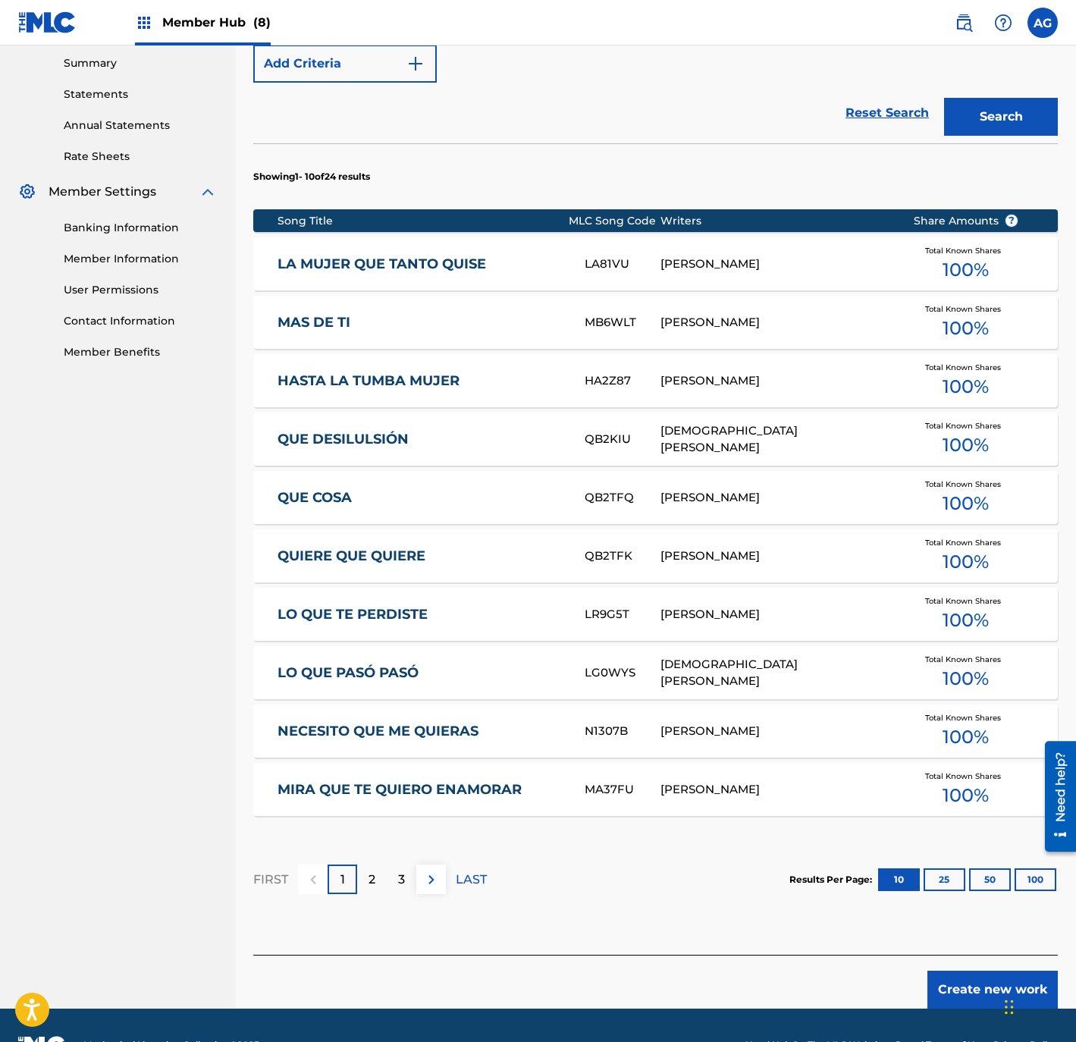
scroll to position [528, 0]
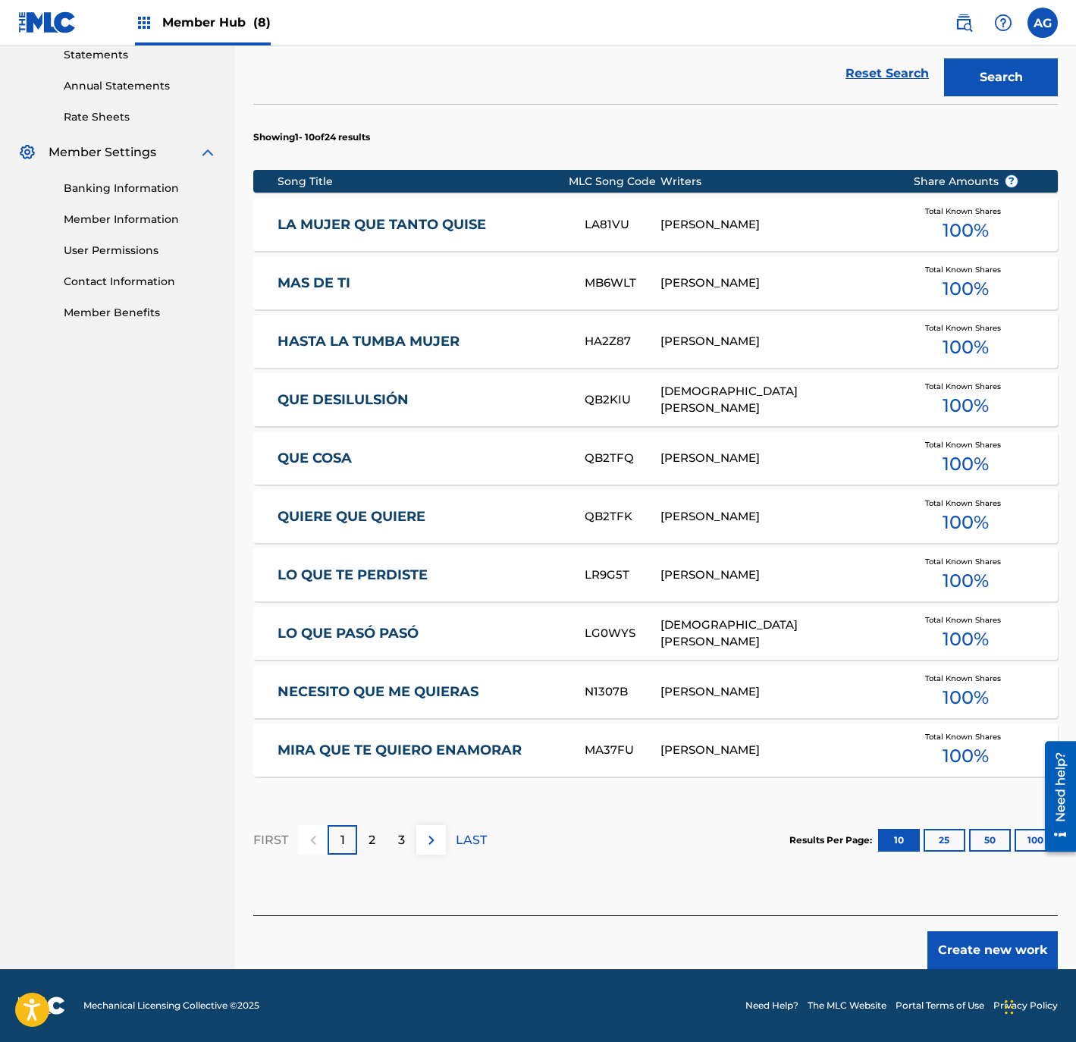
drag, startPoint x: 544, startPoint y: 669, endPoint x: 551, endPoint y: 707, distance: 39.4
click at [989, 944] on button "Create new work" at bounding box center [992, 950] width 130 height 38
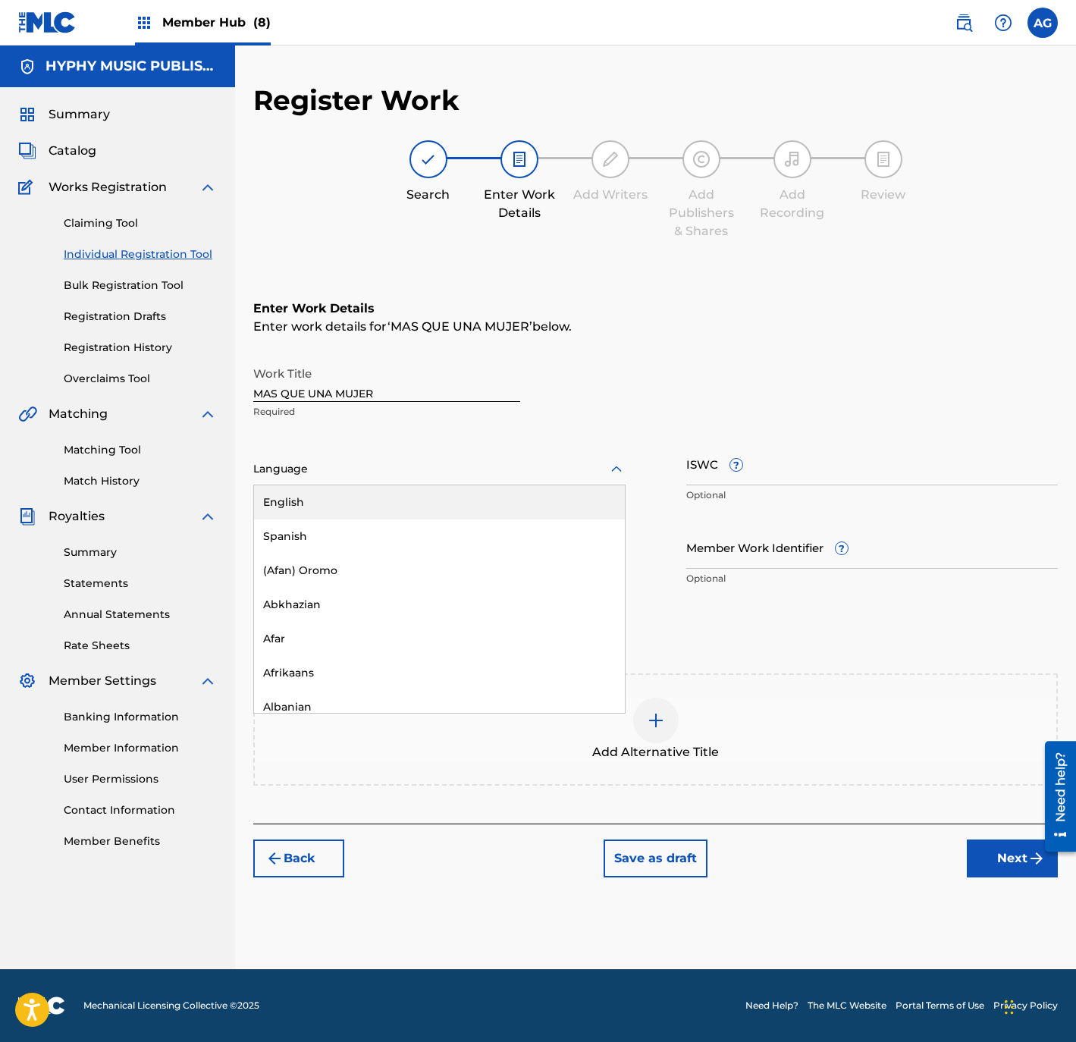
click at [365, 478] on div at bounding box center [439, 468] width 372 height 19
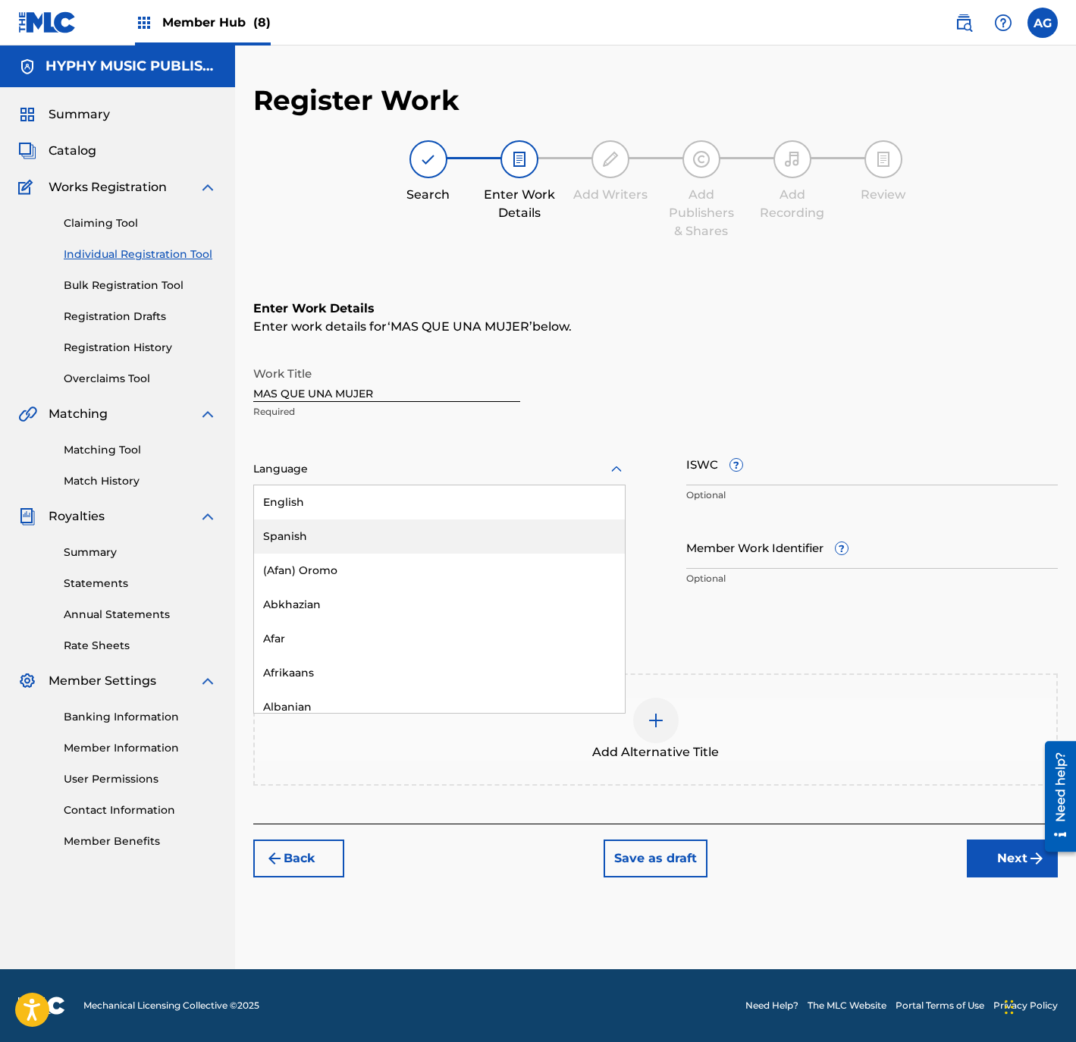
click at [356, 528] on div "Spanish" at bounding box center [439, 536] width 371 height 34
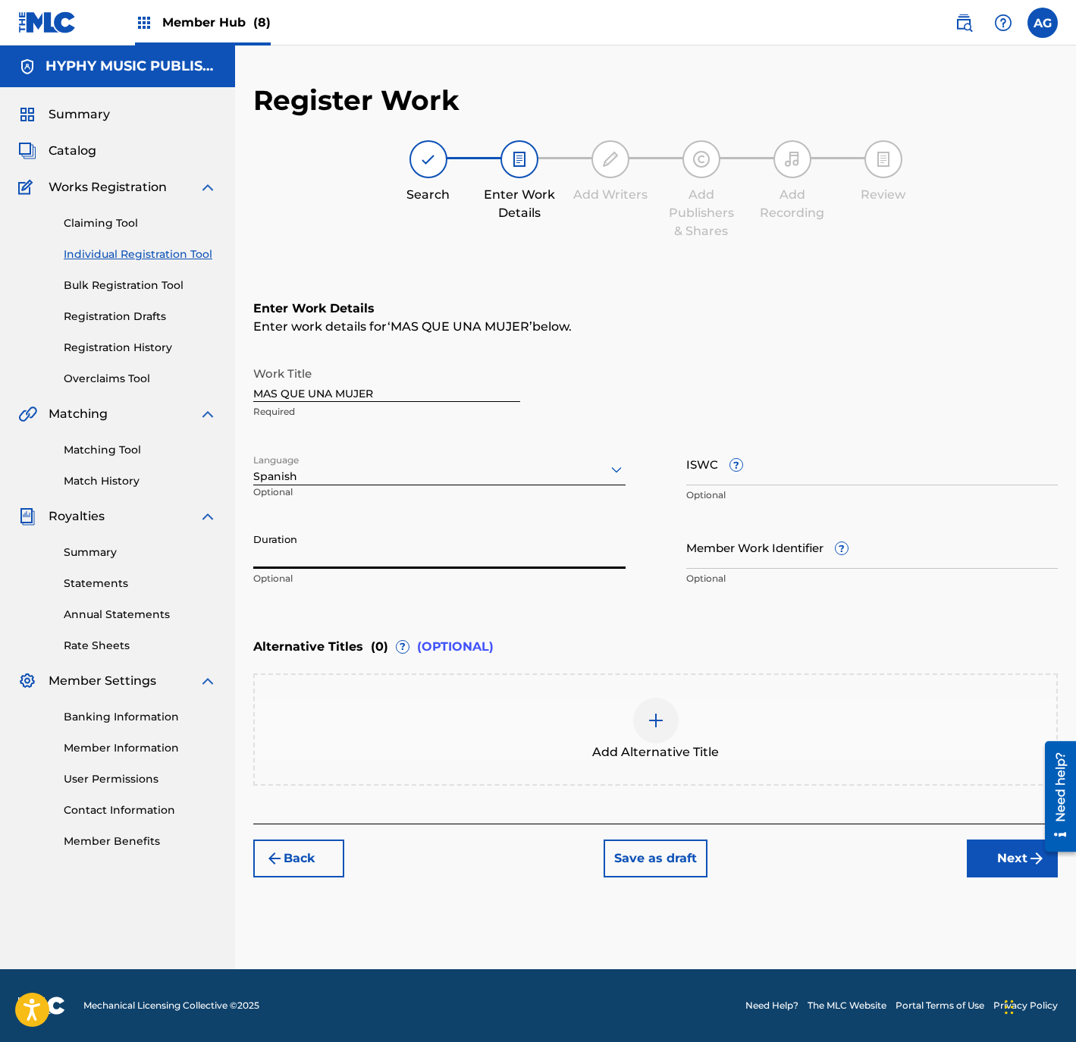
click at [425, 564] on input "Duration" at bounding box center [439, 546] width 372 height 43
type input "03:40"
click at [1019, 869] on button "Next" at bounding box center [1012, 858] width 91 height 38
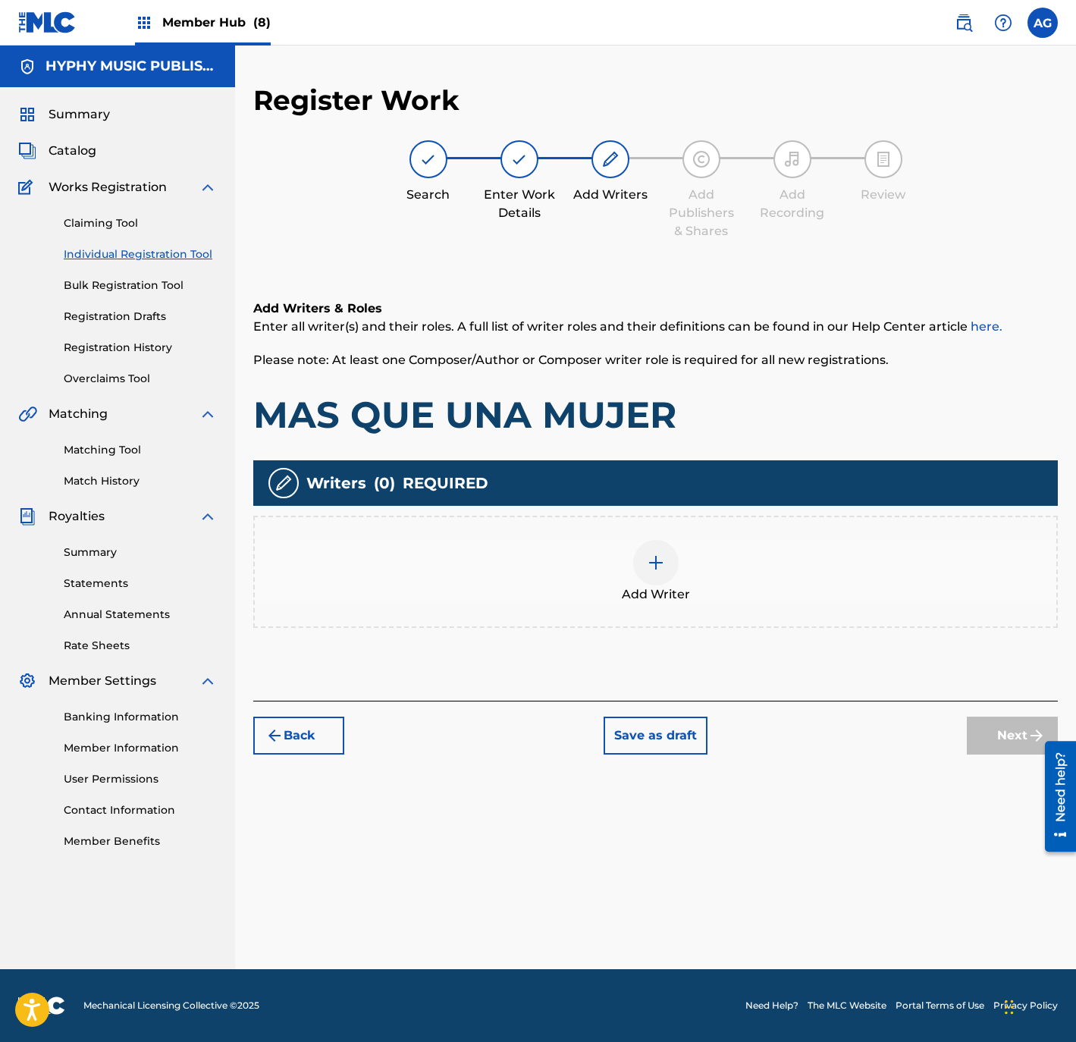
click at [607, 594] on div "Add Writer" at bounding box center [655, 572] width 801 height 64
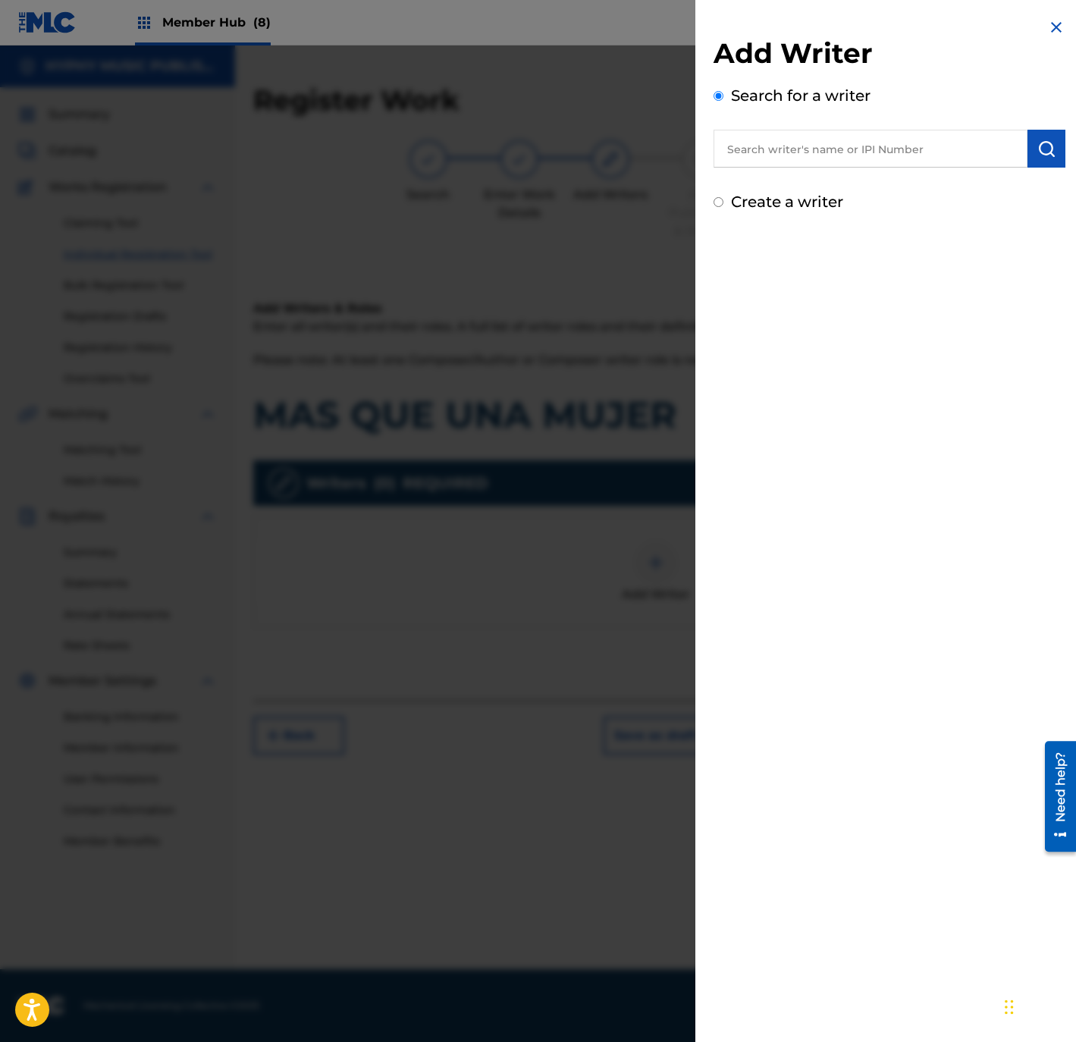
click at [813, 207] on label "Create a writer" at bounding box center [787, 202] width 112 height 18
radio input "true"
click at [723, 207] on input "Create a writer" at bounding box center [718, 202] width 10 height 10
radio input "false"
radio input "true"
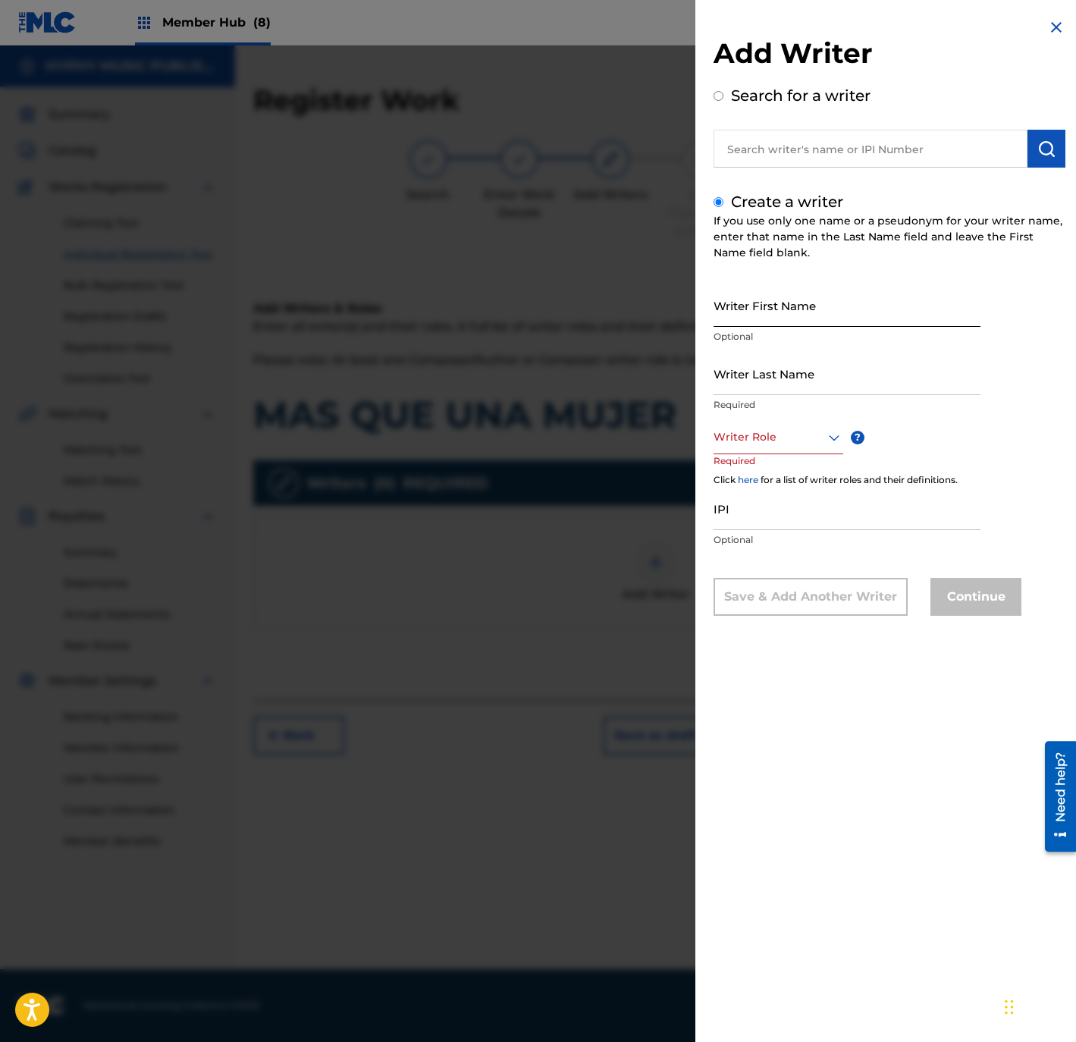
click at [794, 305] on input "Writer First Name" at bounding box center [846, 305] width 267 height 43
paste input "MOISES GARCIA"
type input "MOISES GARCIA"
click at [782, 384] on input "Writer Last Name" at bounding box center [846, 373] width 267 height 43
paste input "MOISES GARCIA"
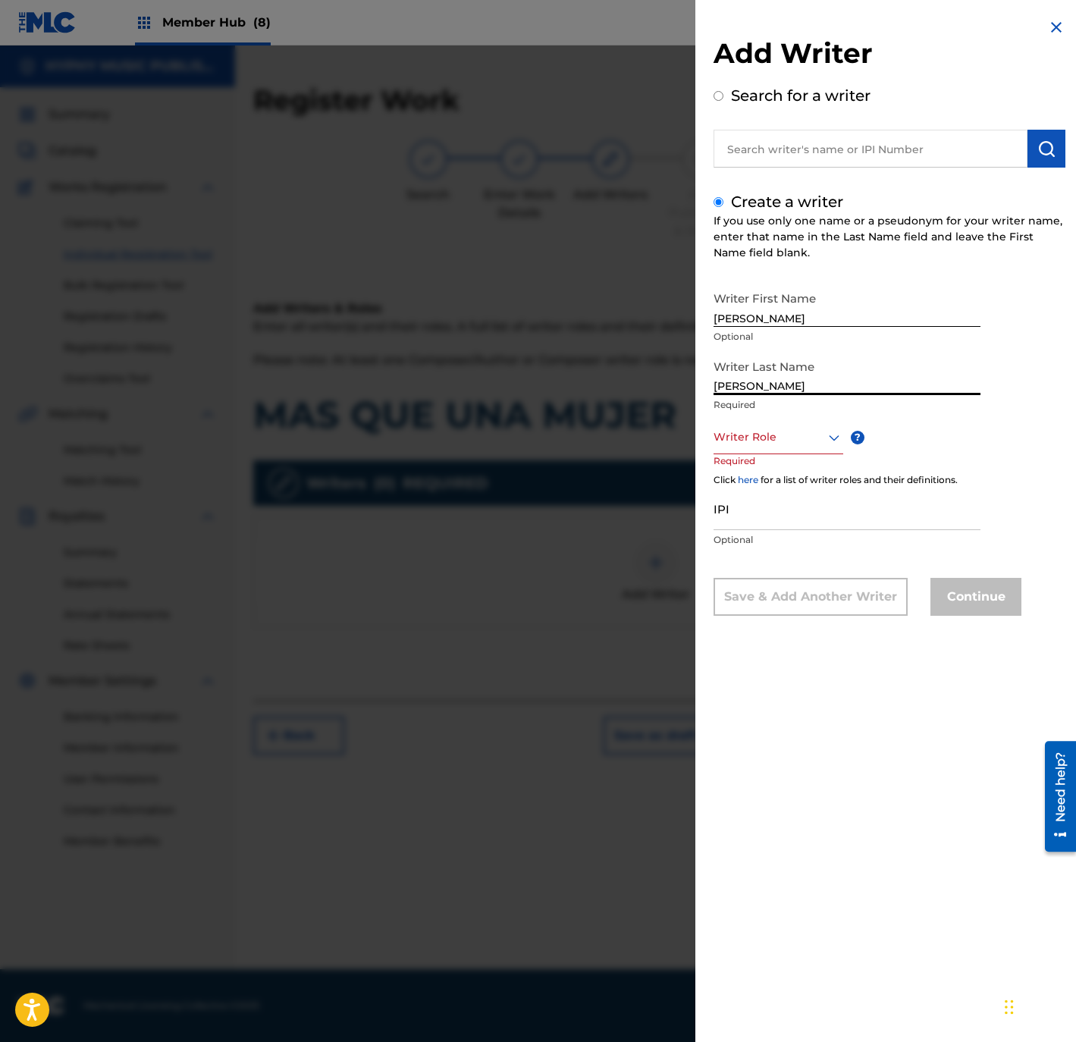
type input "MOISES GARCIA"
drag, startPoint x: 760, startPoint y: 319, endPoint x: 1192, endPoint y: 319, distance: 432.1
click at [1075, 319] on html "Accessibility Screen-Reader Guide, Feedback, and Issue Reporting | New window 0…" at bounding box center [538, 521] width 1076 height 1042
type input "MOISES"
drag, startPoint x: 757, startPoint y: 385, endPoint x: 675, endPoint y: 394, distance: 82.4
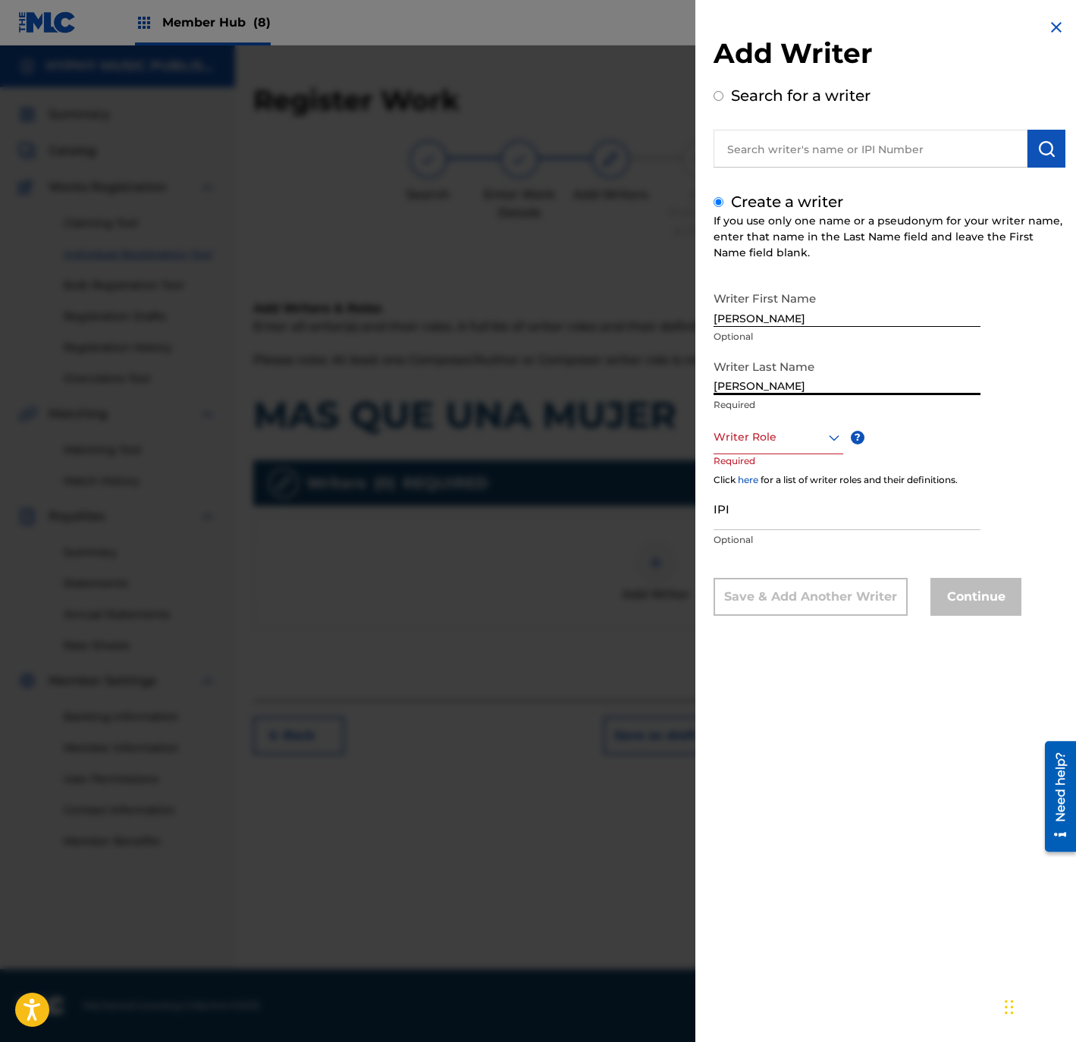
click at [676, 391] on div "Add Writer Search for a writer Create a writer If you use only one name or a ps…" at bounding box center [538, 543] width 1076 height 996
type input "GARCIA"
click at [751, 433] on div at bounding box center [778, 437] width 130 height 19
click at [764, 464] on div "Composer/Author" at bounding box center [778, 471] width 128 height 34
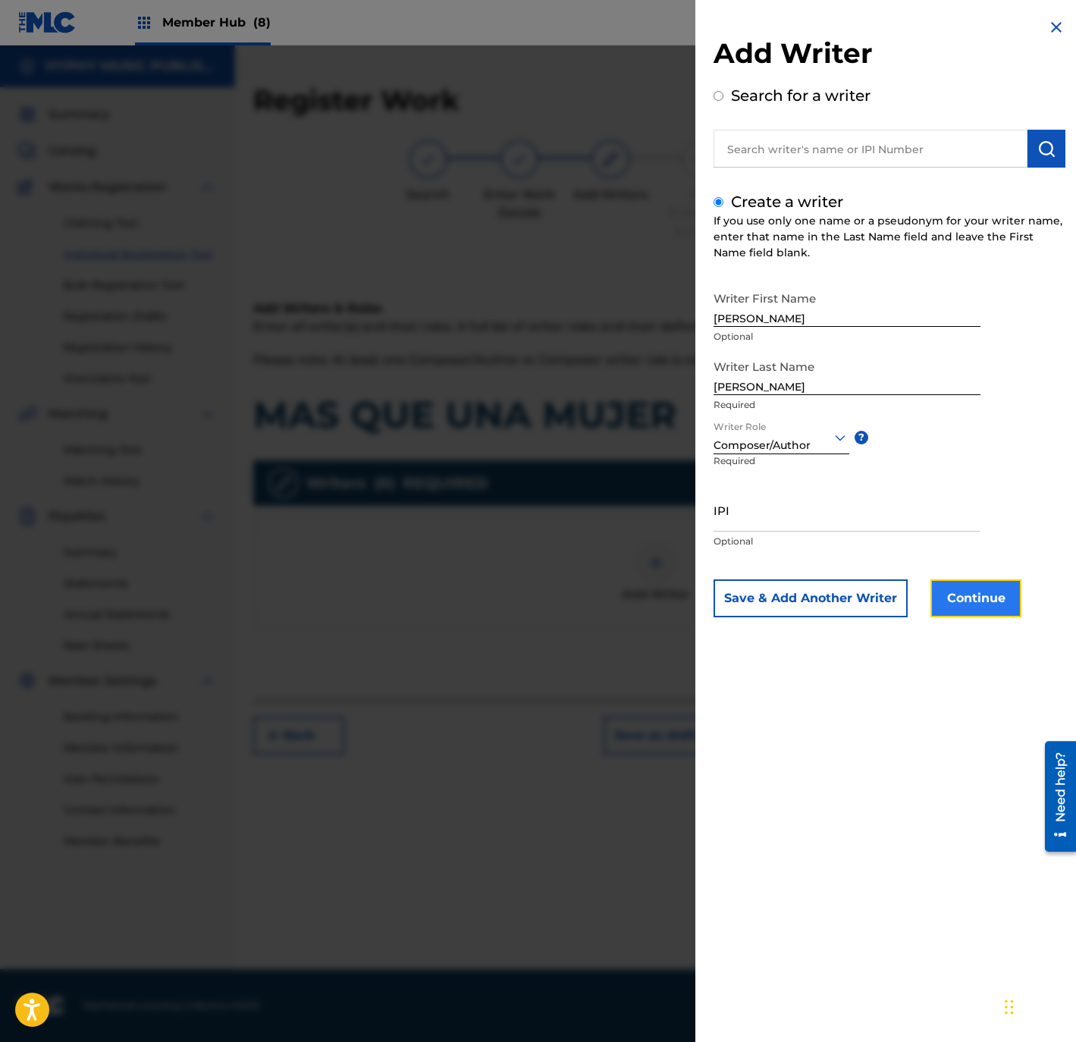
click at [960, 603] on button "Continue" at bounding box center [975, 598] width 91 height 38
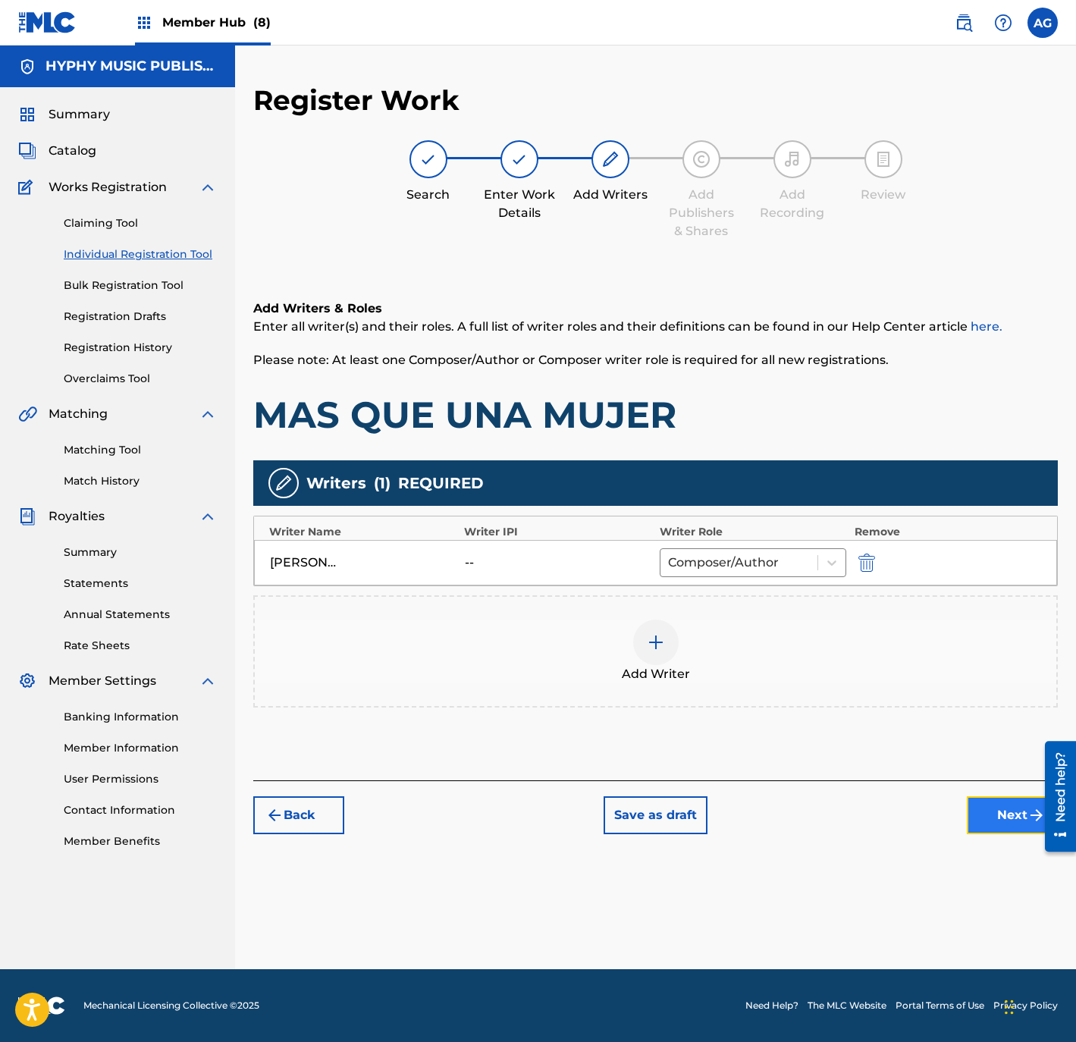
click at [998, 797] on button "Next" at bounding box center [1012, 815] width 91 height 38
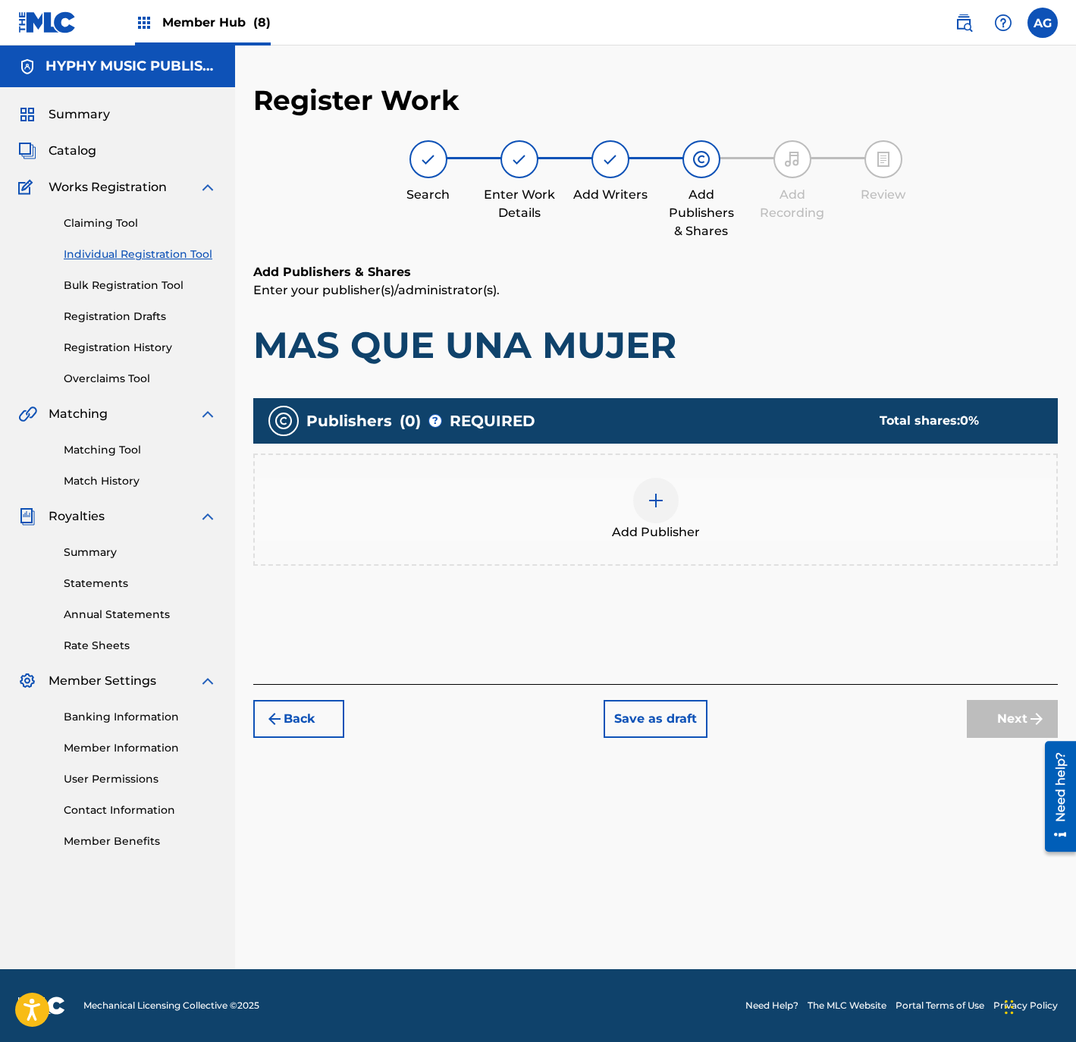
click at [794, 505] on div "Add Publisher" at bounding box center [655, 510] width 801 height 64
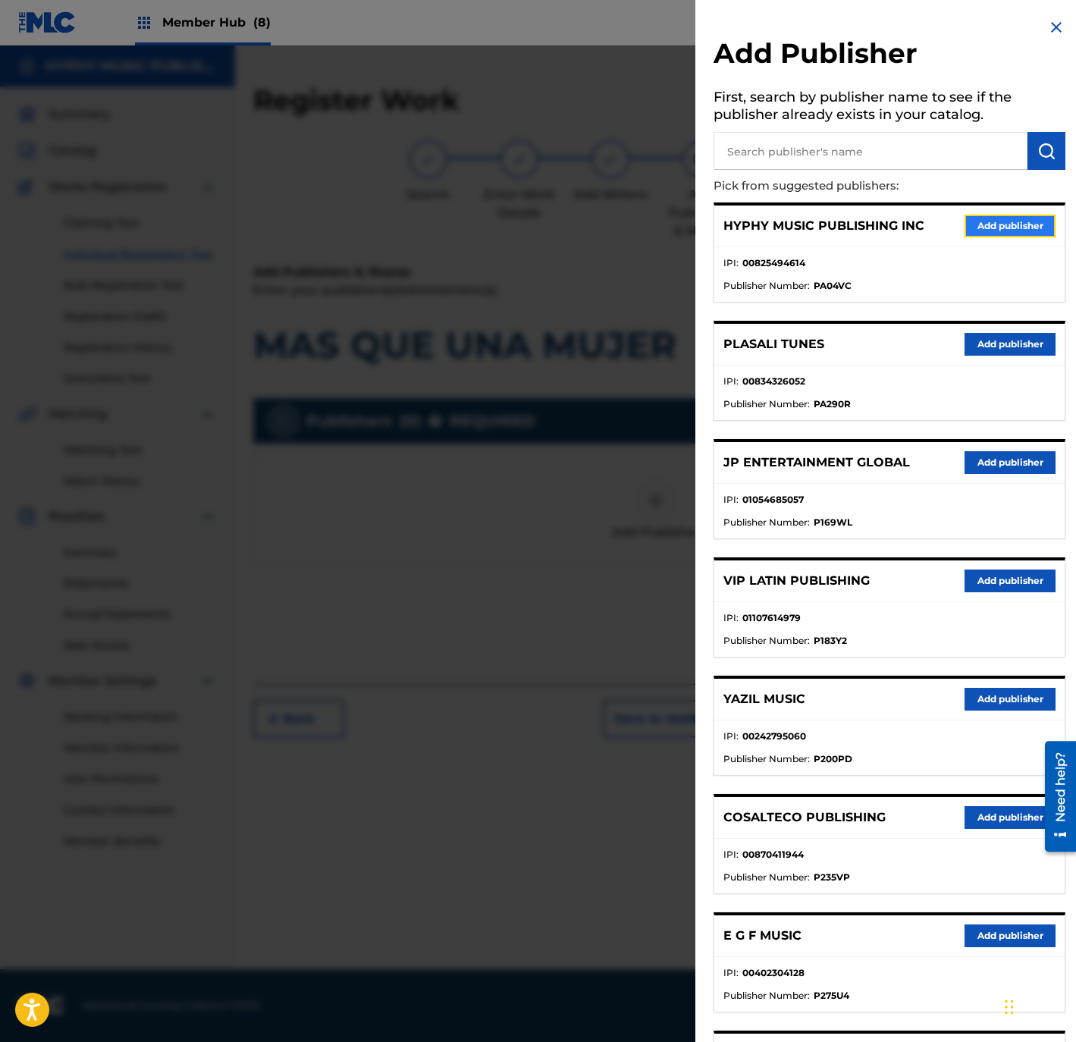
click at [982, 215] on button "Add publisher" at bounding box center [1009, 226] width 91 height 23
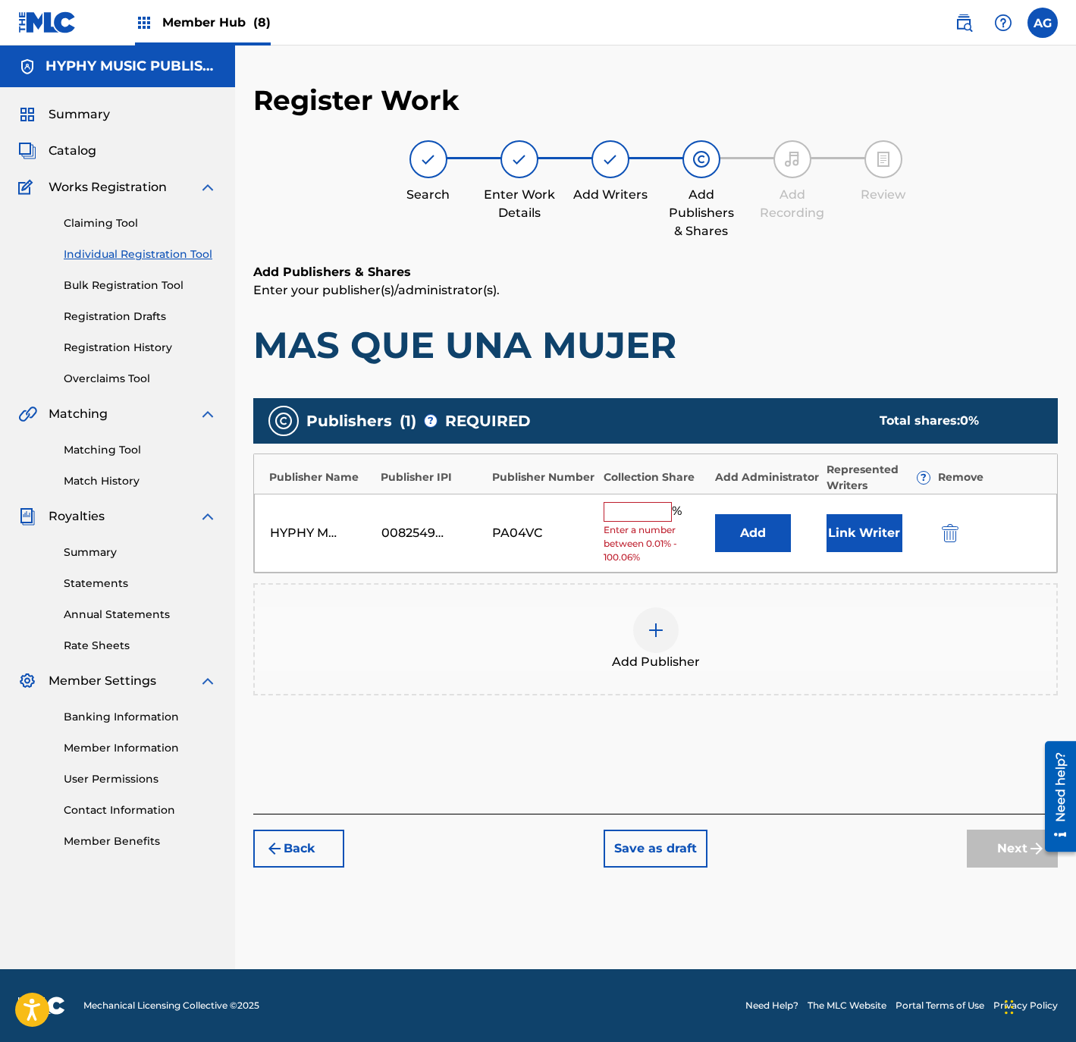
click at [631, 503] on input "text" at bounding box center [637, 512] width 68 height 20
type input "100"
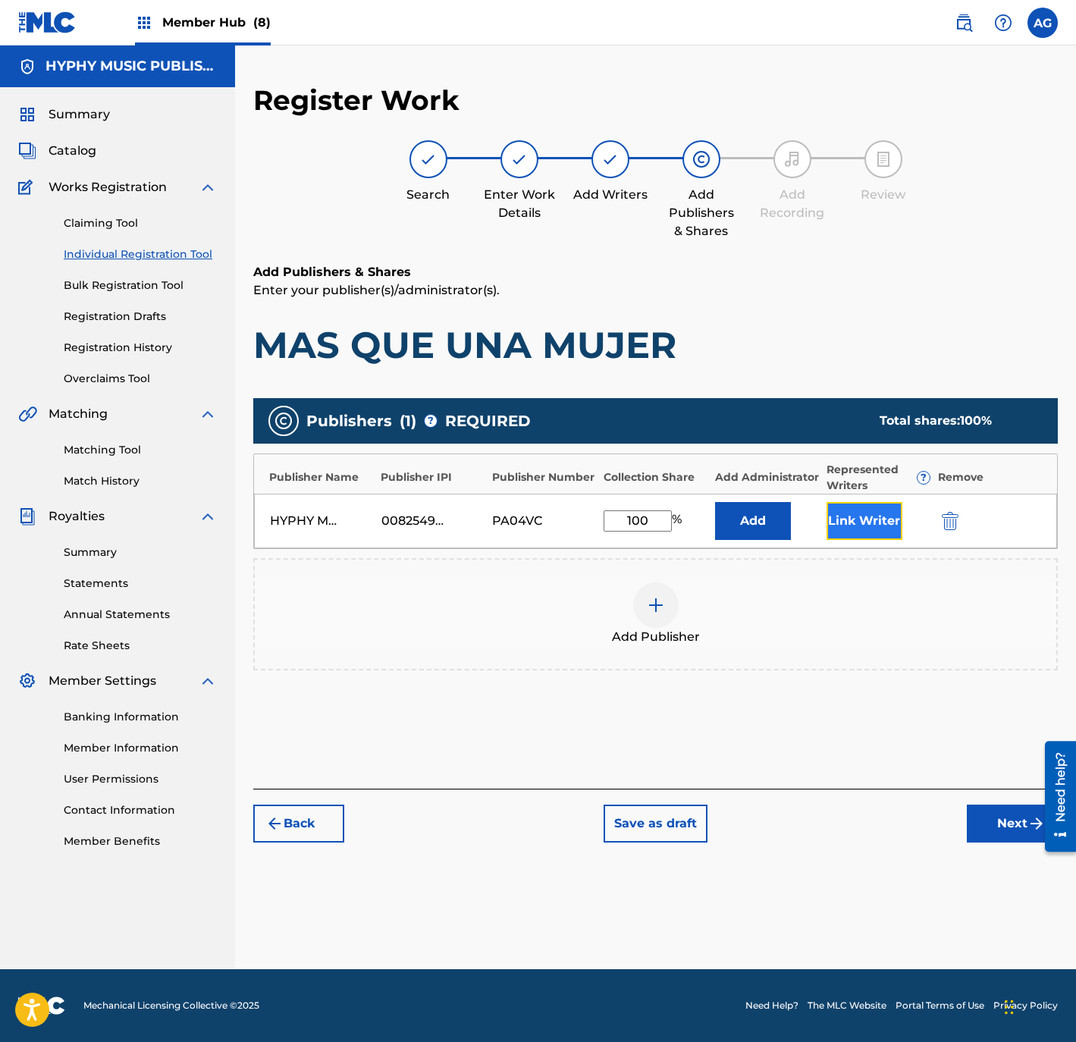
click at [865, 512] on button "Link Writer" at bounding box center [864, 521] width 76 height 38
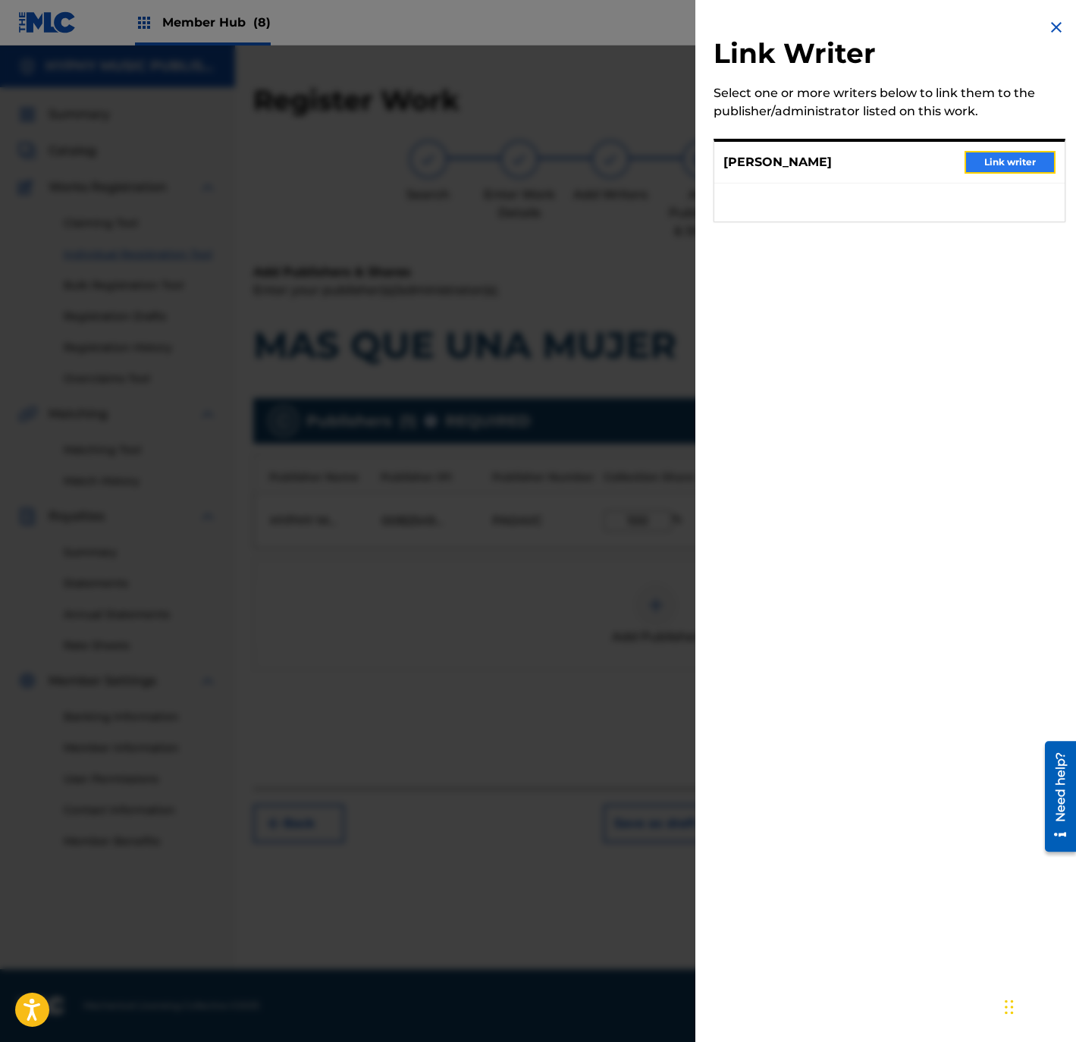
click at [986, 164] on button "Link writer" at bounding box center [1009, 162] width 91 height 23
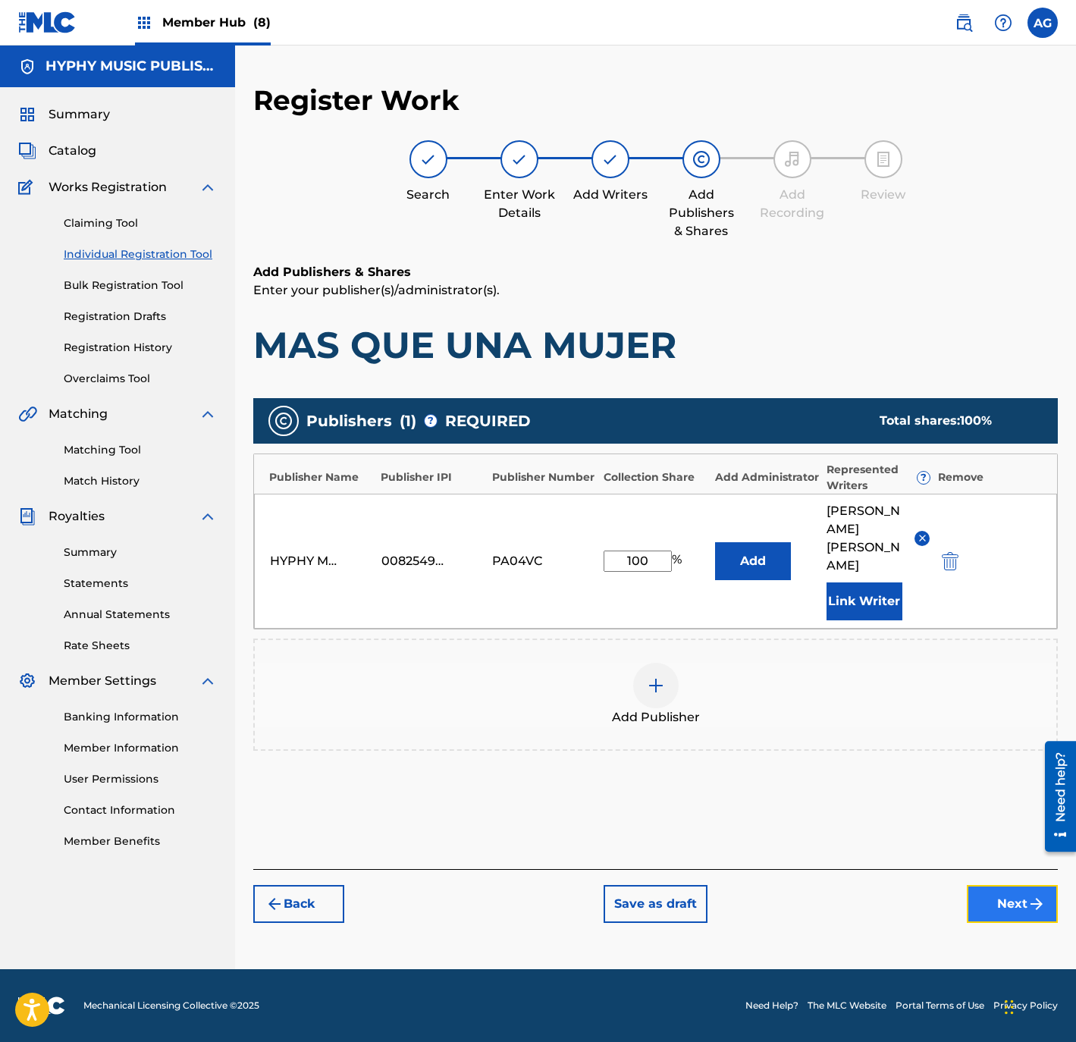
click at [1005, 885] on button "Next" at bounding box center [1012, 904] width 91 height 38
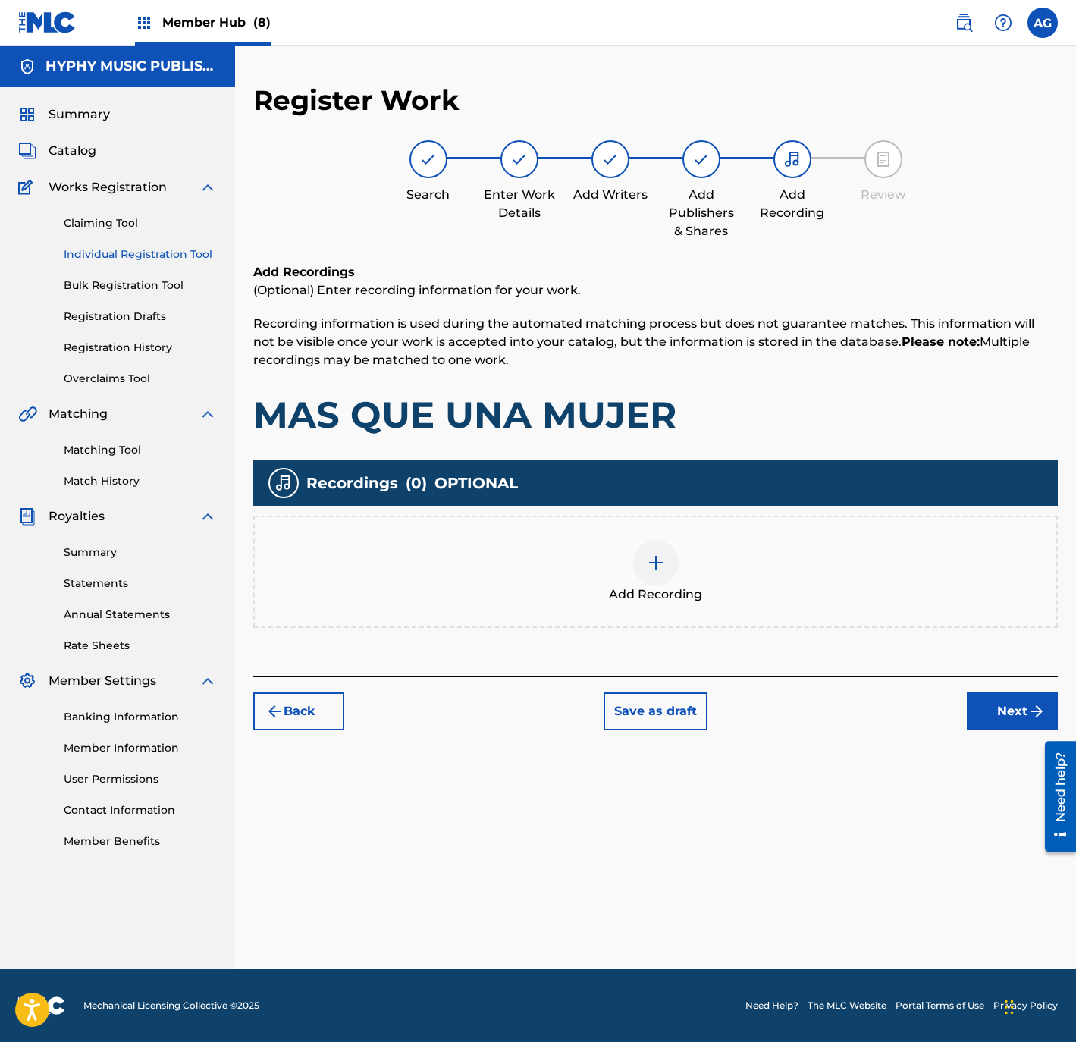
click at [721, 578] on div "Add Recording" at bounding box center [655, 572] width 801 height 64
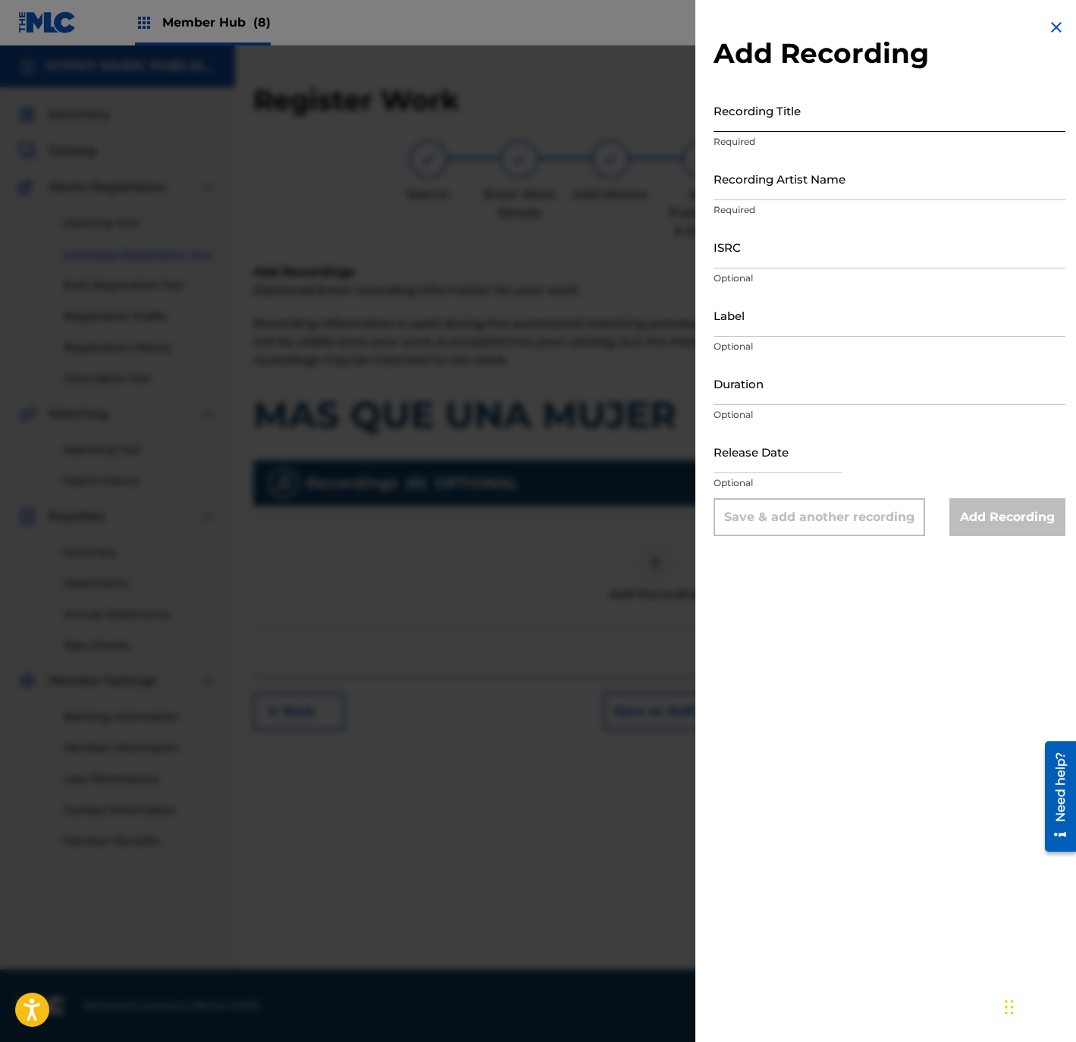
click at [862, 111] on input "Recording Title" at bounding box center [889, 110] width 352 height 43
paste input "Mas Que Una Mujer"
type input "Mas Que Una Mujer"
click at [769, 194] on input "Recording Artist Name" at bounding box center [889, 178] width 352 height 43
paste input "Nobleza De Aguililla"
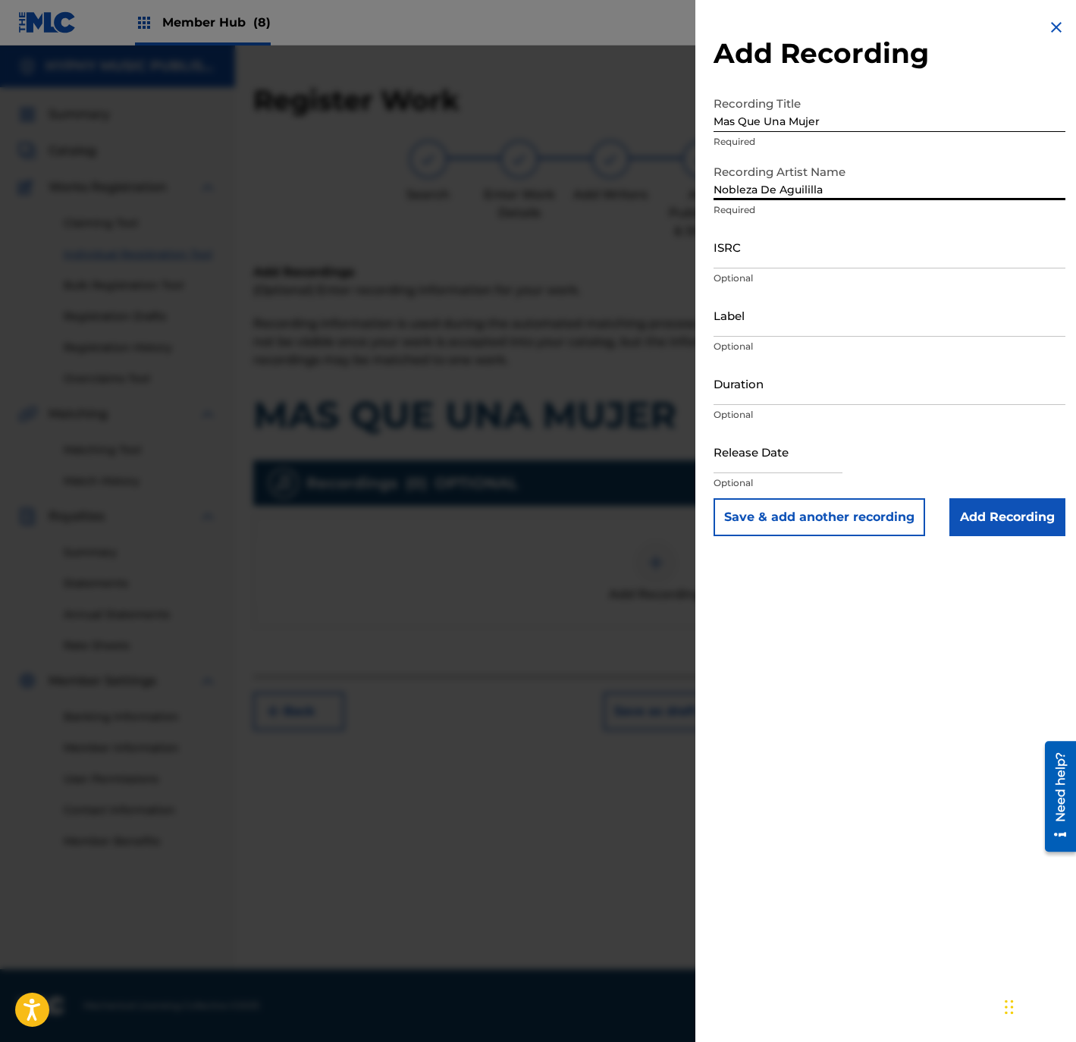
type input "Nobleza De Aguililla"
click at [738, 243] on input "ISRC" at bounding box center [889, 246] width 352 height 43
paste input "US3DF1310885"
type input "US3DF1310885"
click at [762, 314] on input "Label" at bounding box center [889, 314] width 352 height 43
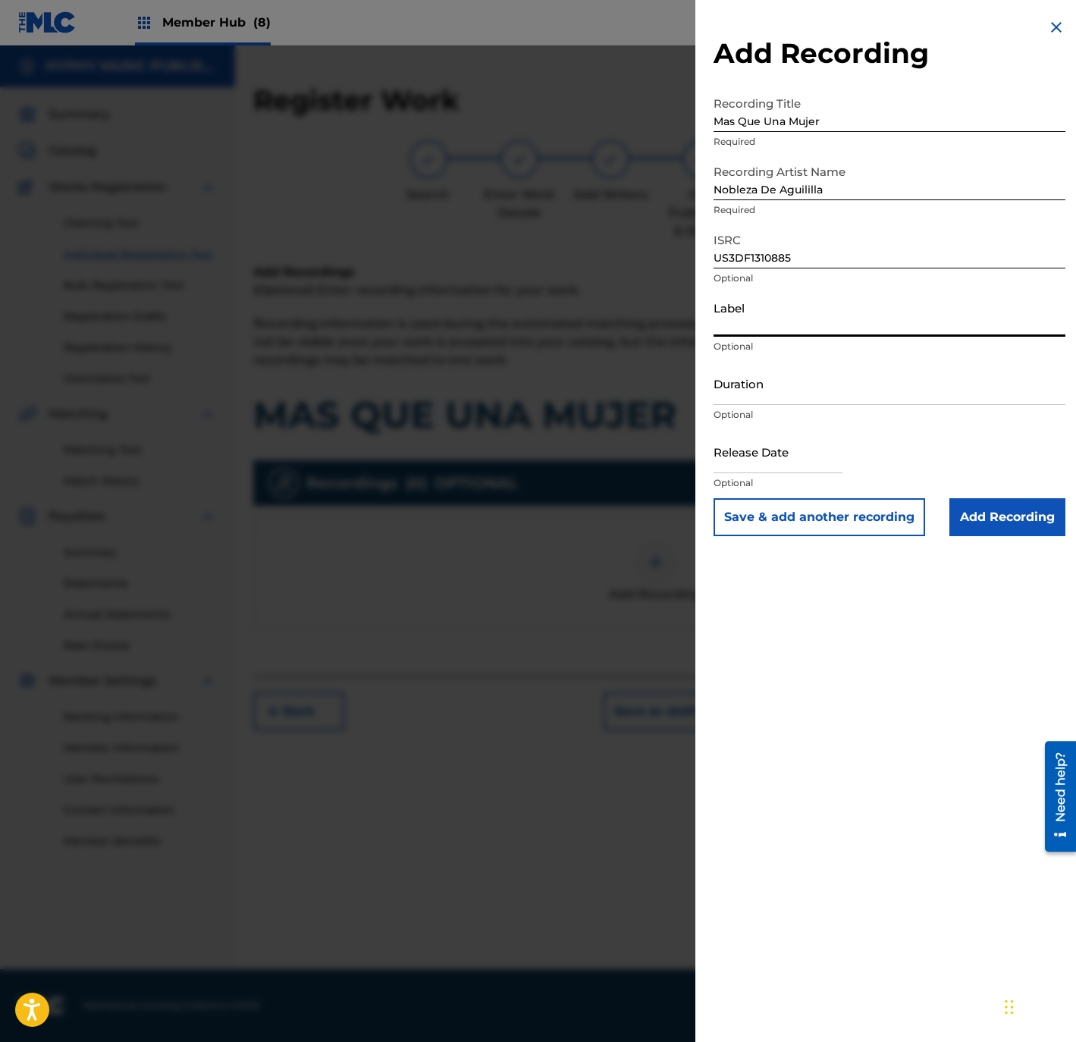
paste input "Discos Barajas"
type input "Discos Barajas"
drag, startPoint x: 837, startPoint y: 521, endPoint x: 807, endPoint y: 556, distance: 45.7
click at [837, 521] on button "Save & add another recording" at bounding box center [819, 517] width 212 height 38
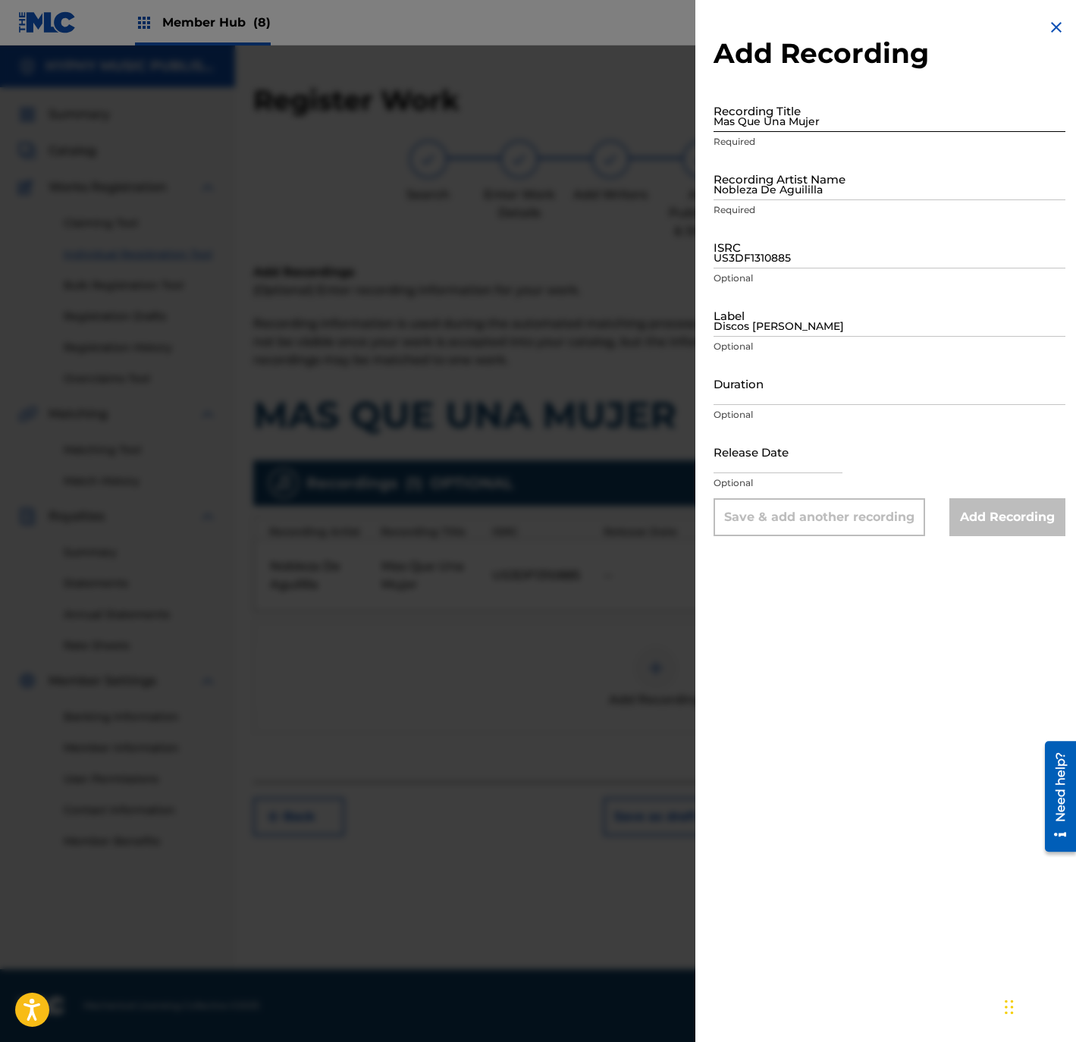
click at [830, 119] on input "Mas Que Una Mujer" at bounding box center [889, 110] width 352 height 43
paste input "Mas Que Una Mujer"
type input "Mas Que Una Mujer"
click at [815, 190] on input "Nobleza De Aguililla" at bounding box center [889, 178] width 352 height 43
paste input "La Nobleza De Aguililla"
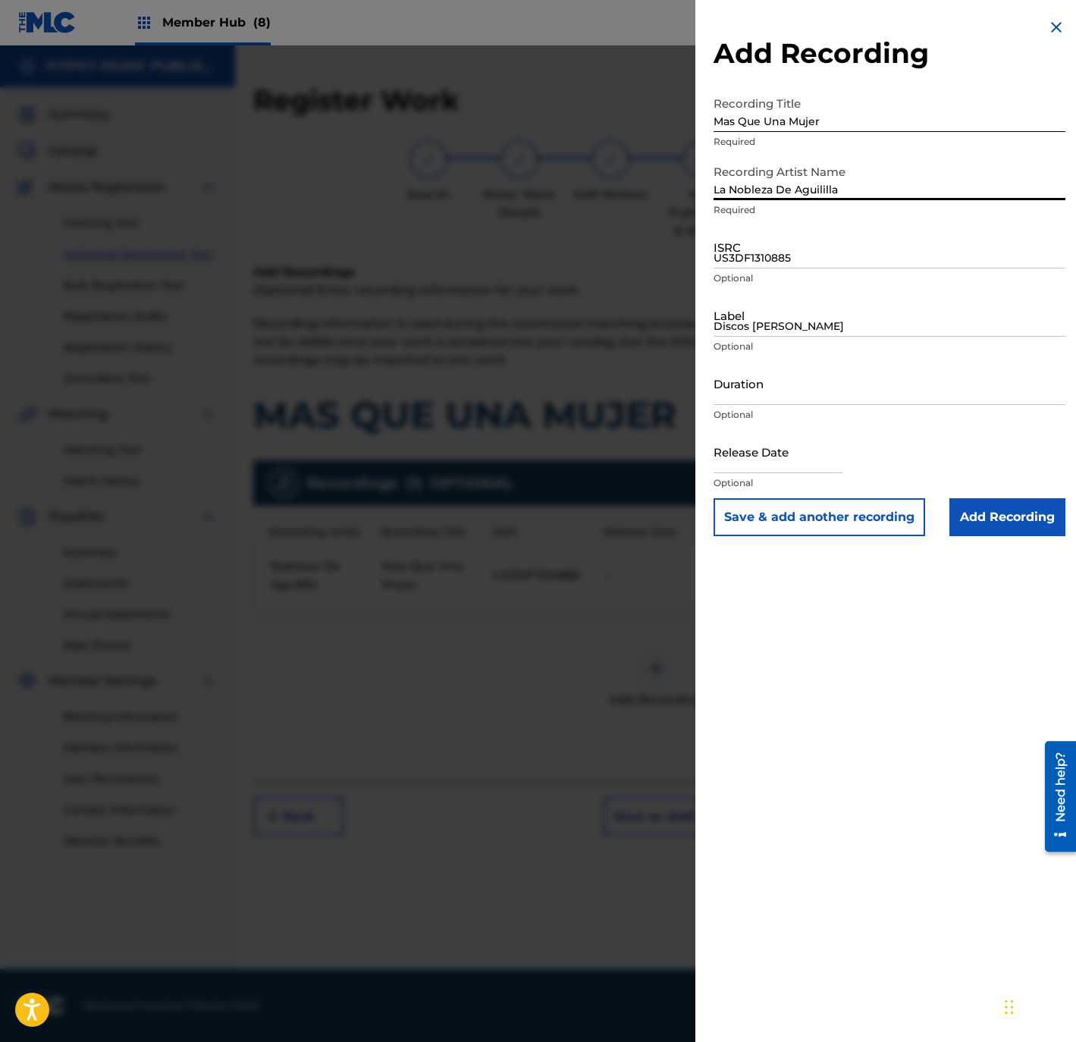
type input "La Nobleza De Aguililla"
click at [804, 246] on input "US3DF1310885" at bounding box center [889, 246] width 352 height 43
paste input "QM6DC1890346"
type input "QM6DC1890346"
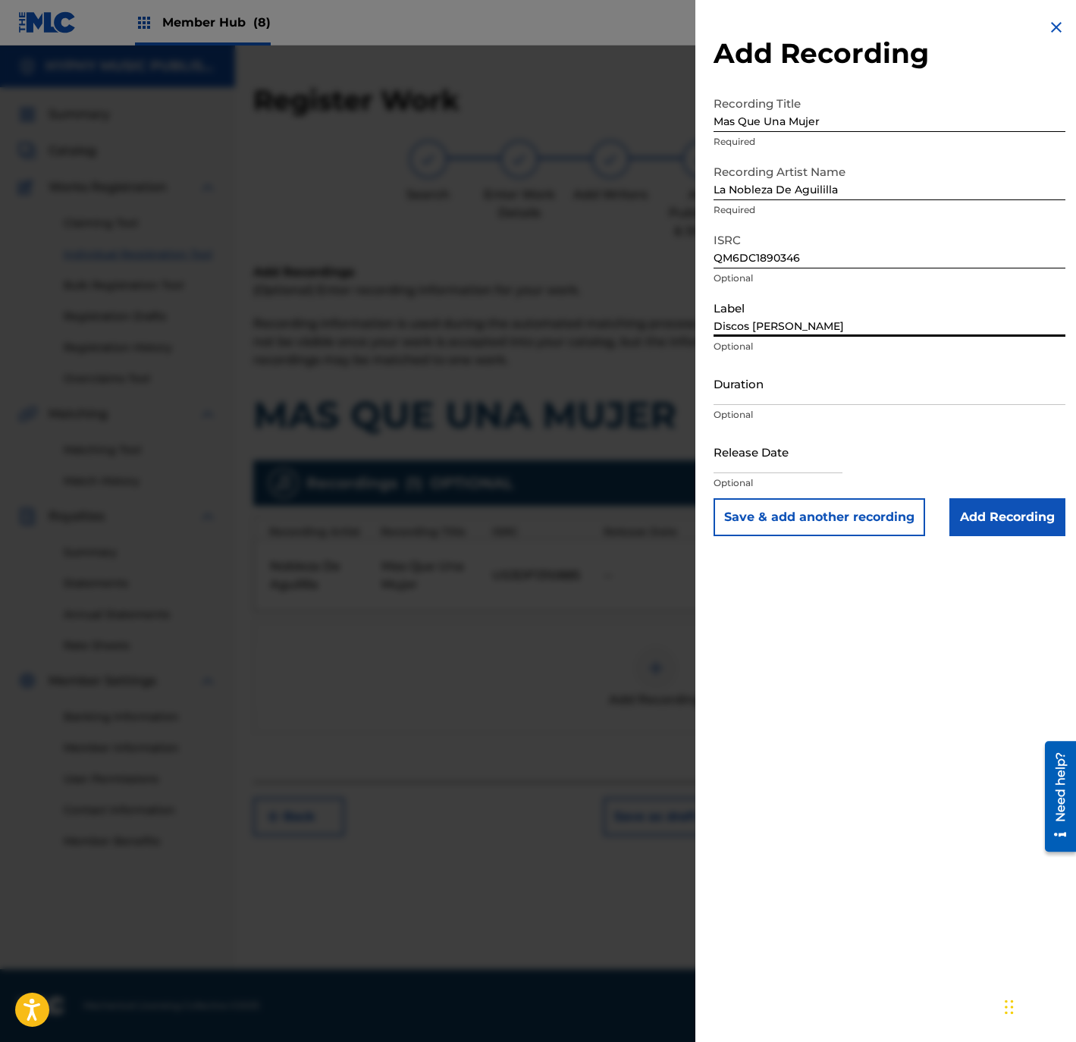
click at [766, 308] on input "Discos Barajas" at bounding box center [889, 314] width 352 height 43
paste input "Platino Records"
type input "Platino Records"
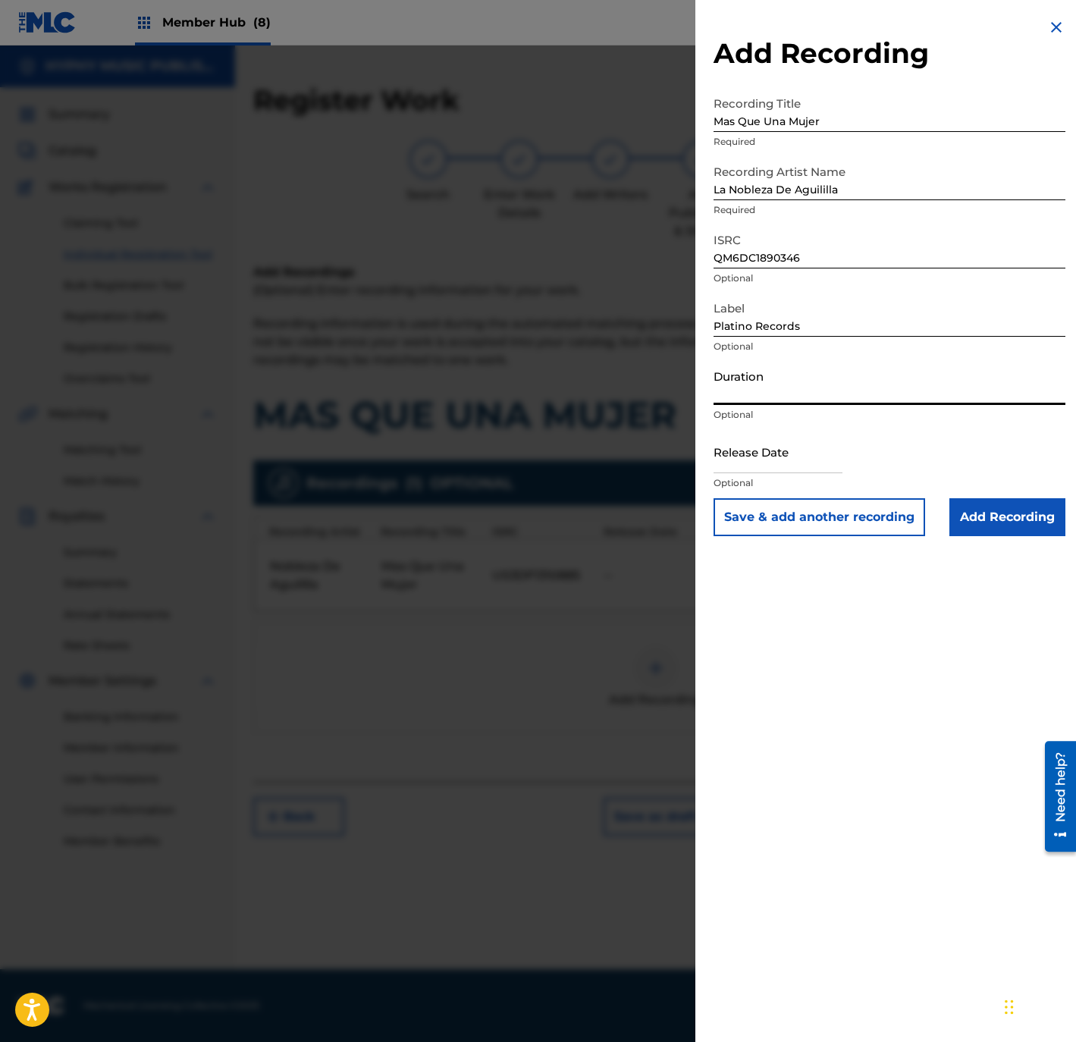
drag, startPoint x: 737, startPoint y: 393, endPoint x: 760, endPoint y: 393, distance: 22.7
click at [737, 393] on input "Duration" at bounding box center [889, 383] width 352 height 43
paste input "3:43"
type input "03:43"
click at [980, 515] on input "Add Recording" at bounding box center [1007, 517] width 116 height 38
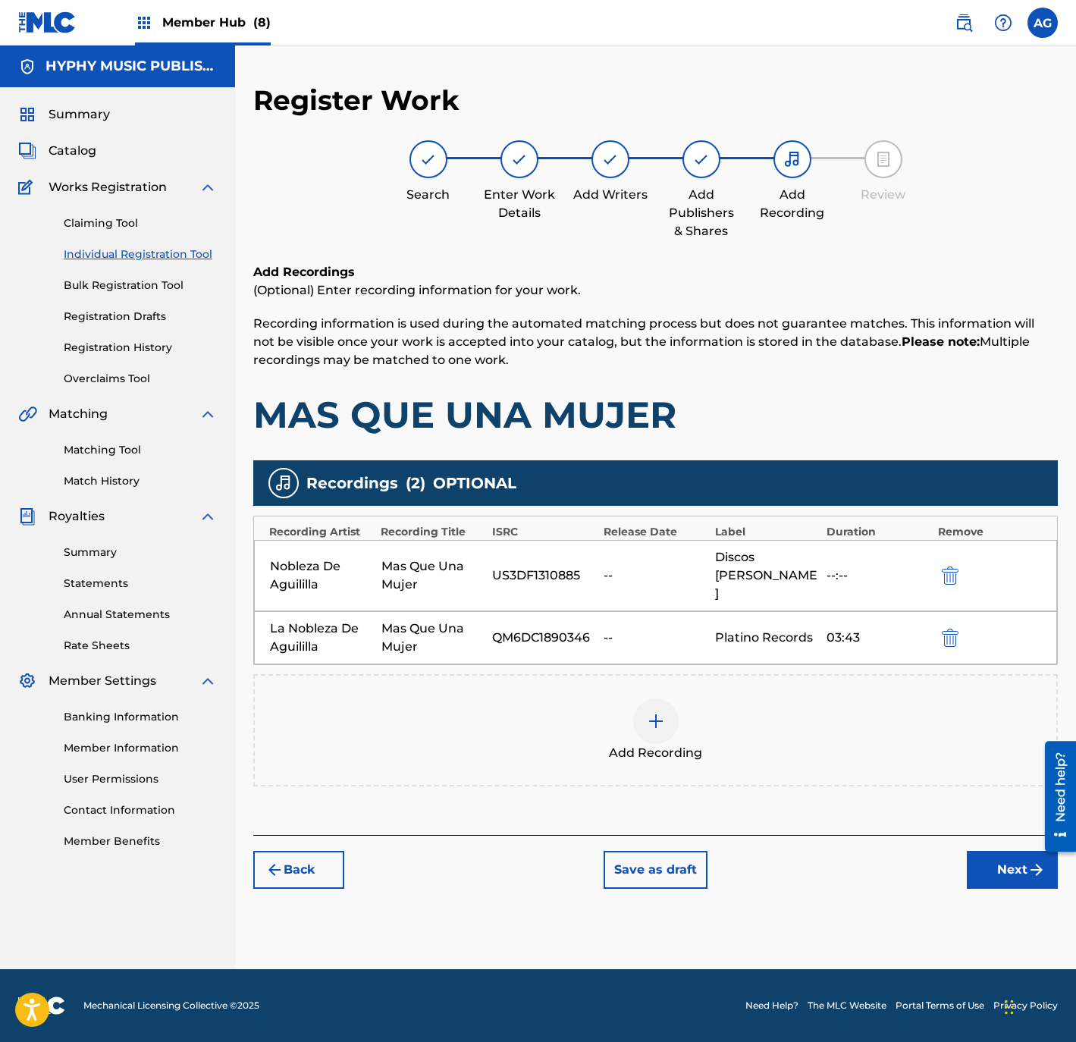
drag, startPoint x: 822, startPoint y: 762, endPoint x: 860, endPoint y: 939, distance: 181.4
drag, startPoint x: 1014, startPoint y: 851, endPoint x: 692, endPoint y: 699, distance: 356.1
click at [760, 699] on div "Register Work Search Enter Work Details Add Writers Add Publishers & Shares Add…" at bounding box center [655, 485] width 804 height 805
click at [691, 699] on div "Add Recording" at bounding box center [655, 730] width 801 height 64
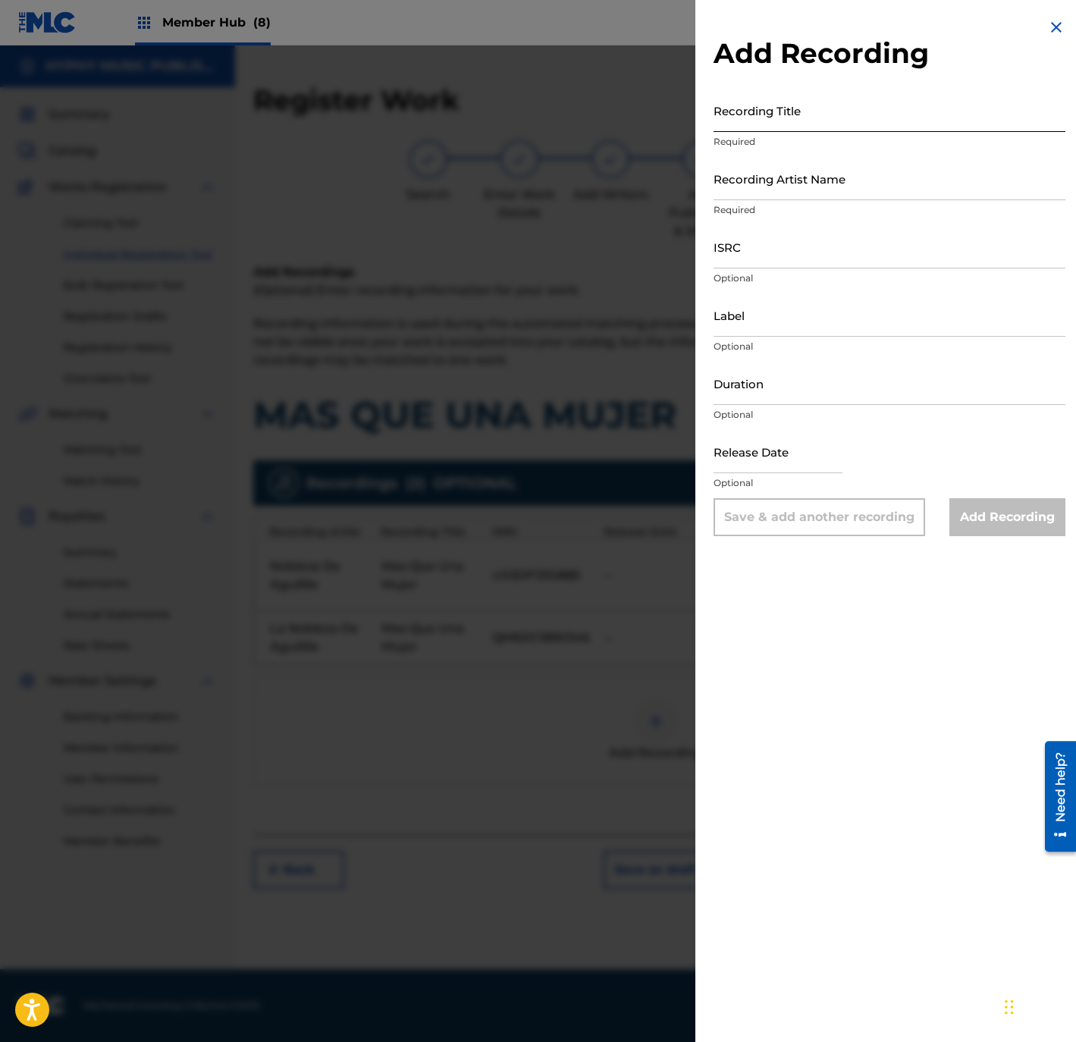
click at [788, 112] on input "Recording Title" at bounding box center [889, 110] width 352 height 43
paste input "Mas Que Una Mujer"
type input "Mas Que Una Mujer"
click at [847, 176] on input "Recording Artist Name" at bounding box center [889, 178] width 352 height 43
paste input "La Nobleza De Aguililla"
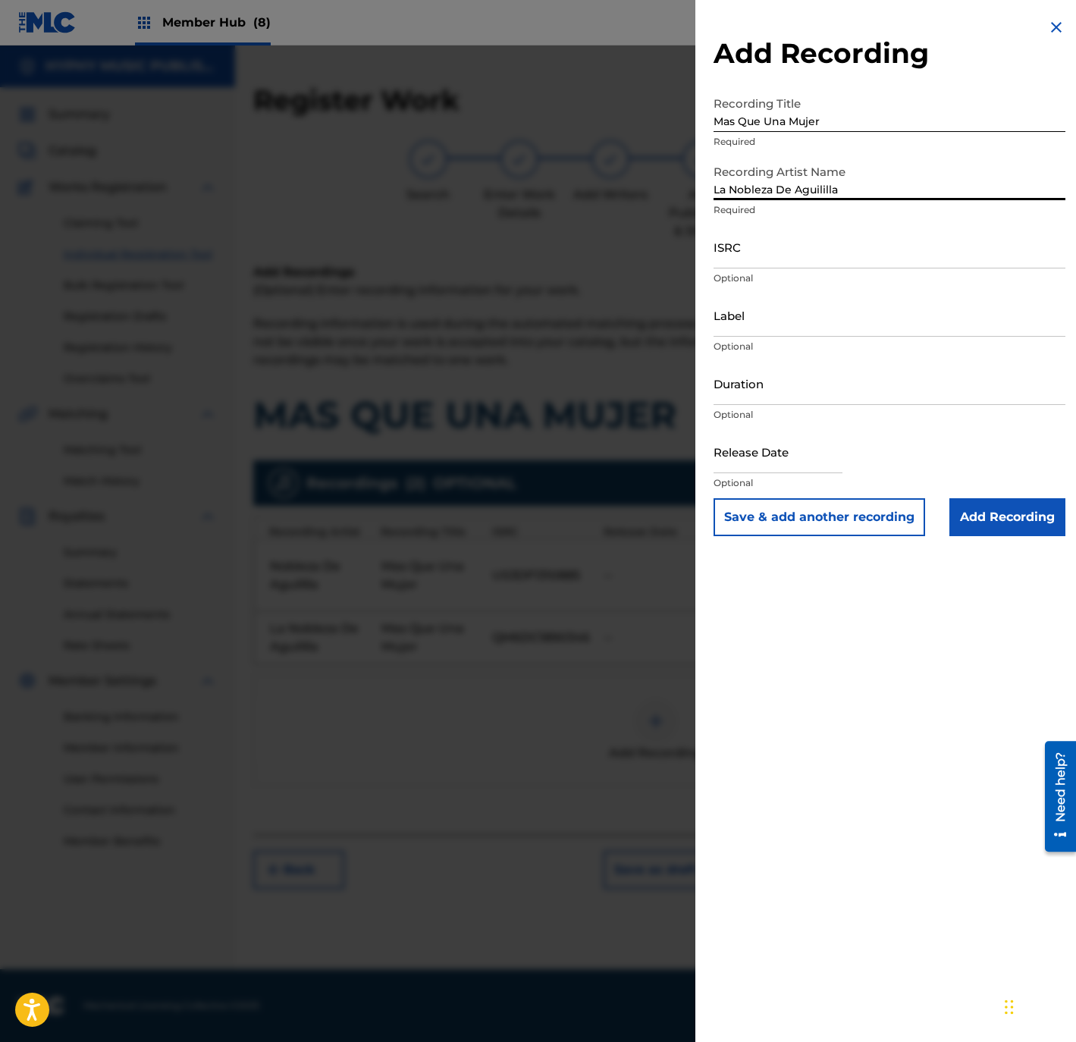
type input "La Nobleza De Aguililla"
click at [823, 240] on input "ISRC" at bounding box center [889, 246] width 352 height 43
paste input "QM6DC2075825"
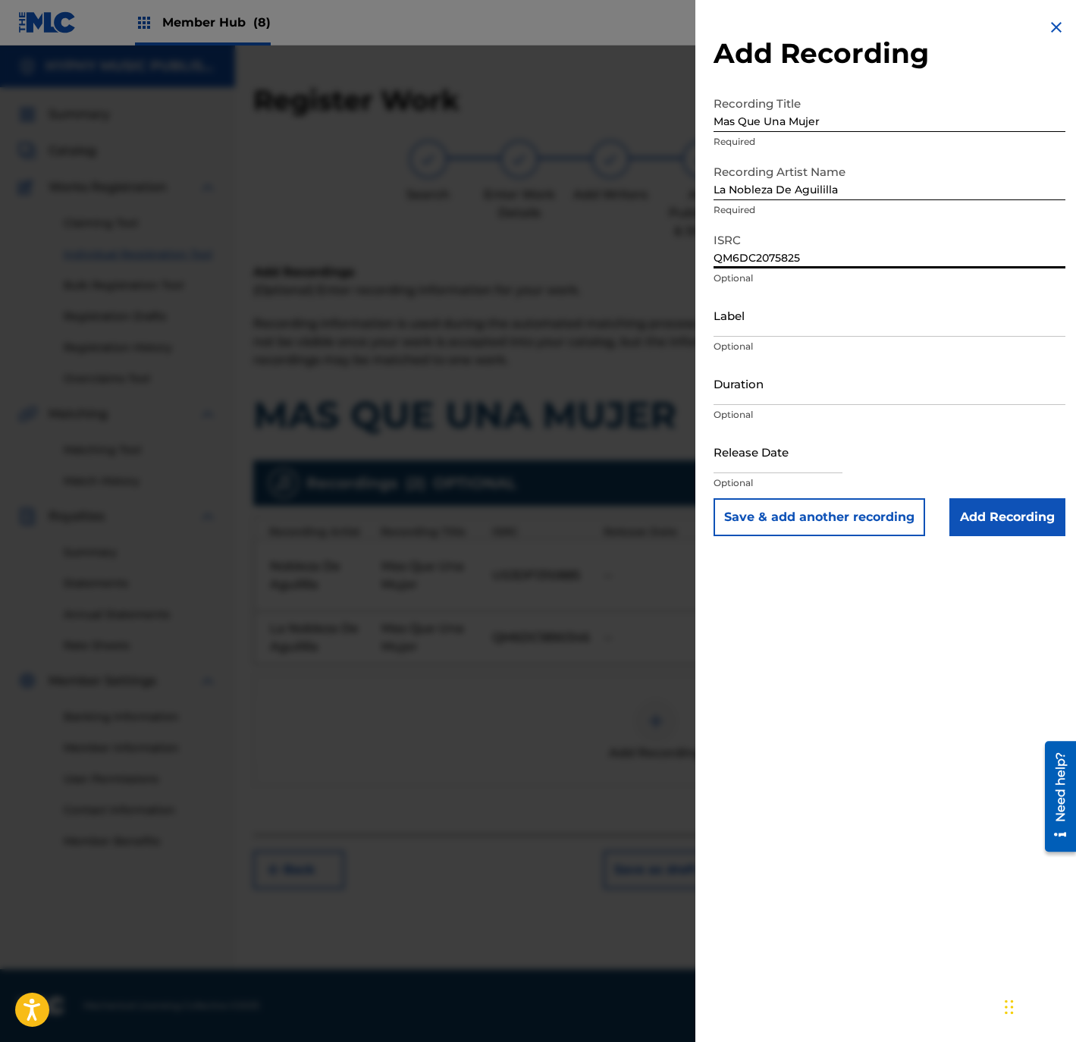
type input "QM6DC2075825"
click at [851, 307] on input "Label" at bounding box center [889, 314] width 352 height 43
paste input "Discos Barajas"
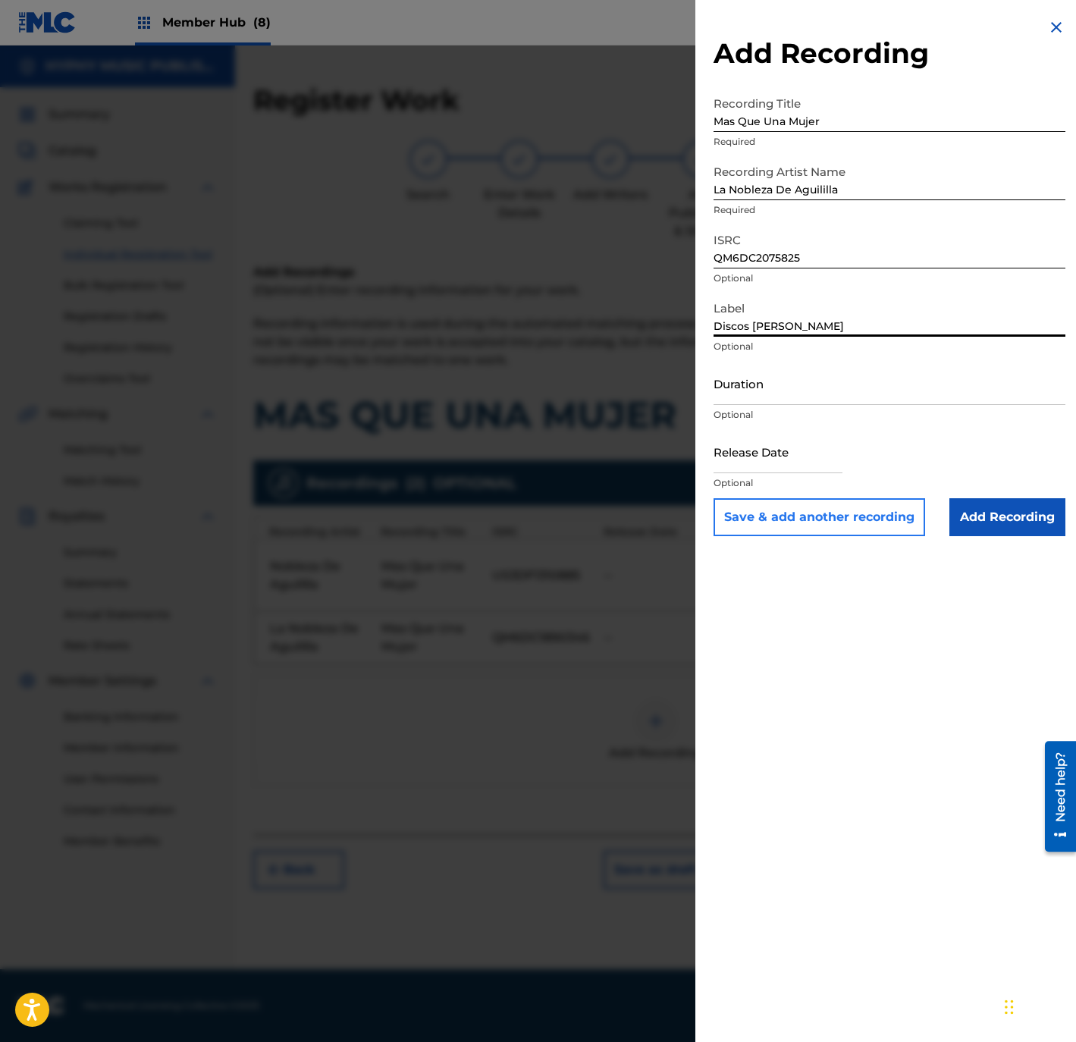
type input "Discos Barajas"
click at [842, 534] on button "Save & add another recording" at bounding box center [819, 517] width 212 height 38
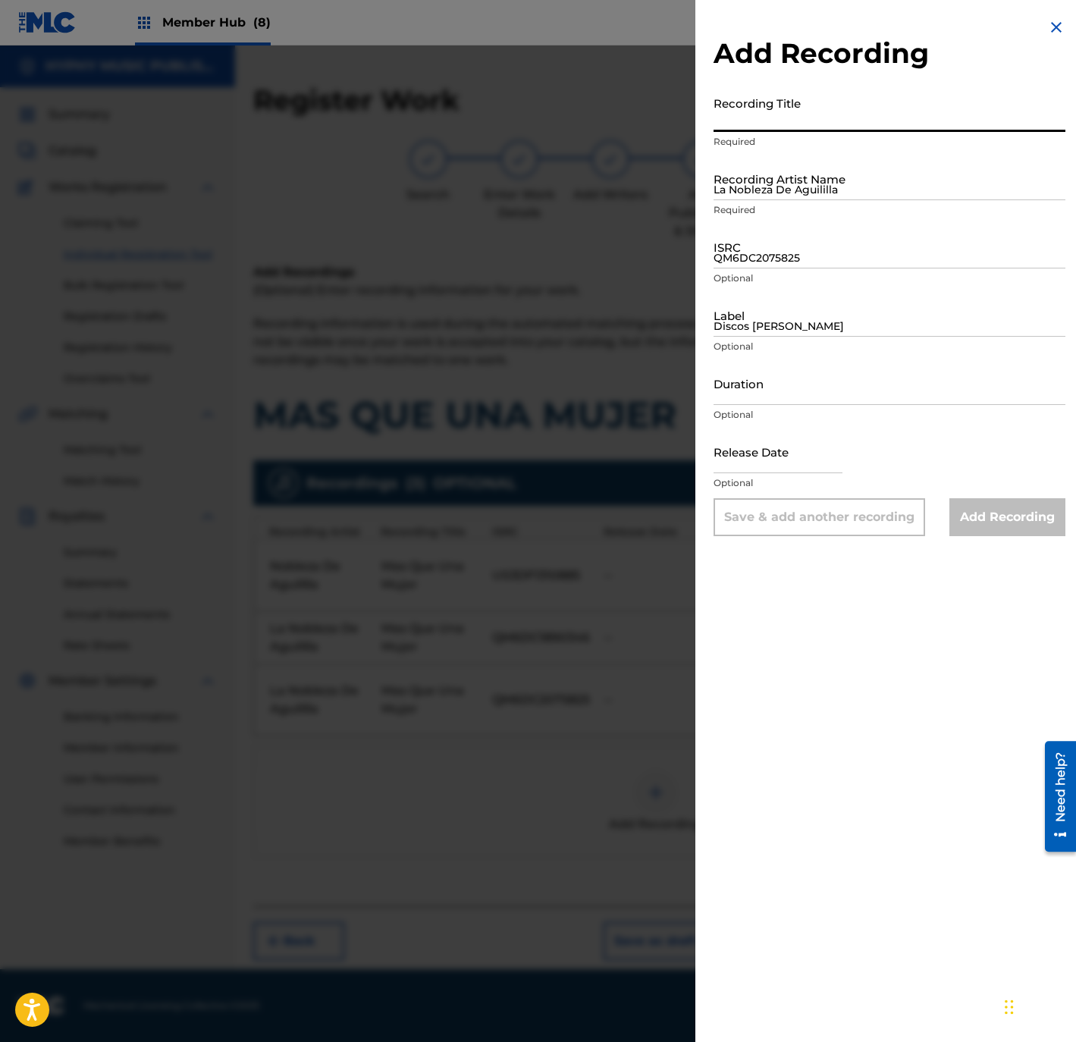
click at [805, 123] on input "Recording Title" at bounding box center [889, 110] width 352 height 43
paste input "Mas que una Mujer"
type input "Mas que una Mujer"
click at [817, 183] on input "La Nobleza De Aguililla" at bounding box center [889, 178] width 352 height 43
paste input "La Nobleza de Aguililla"
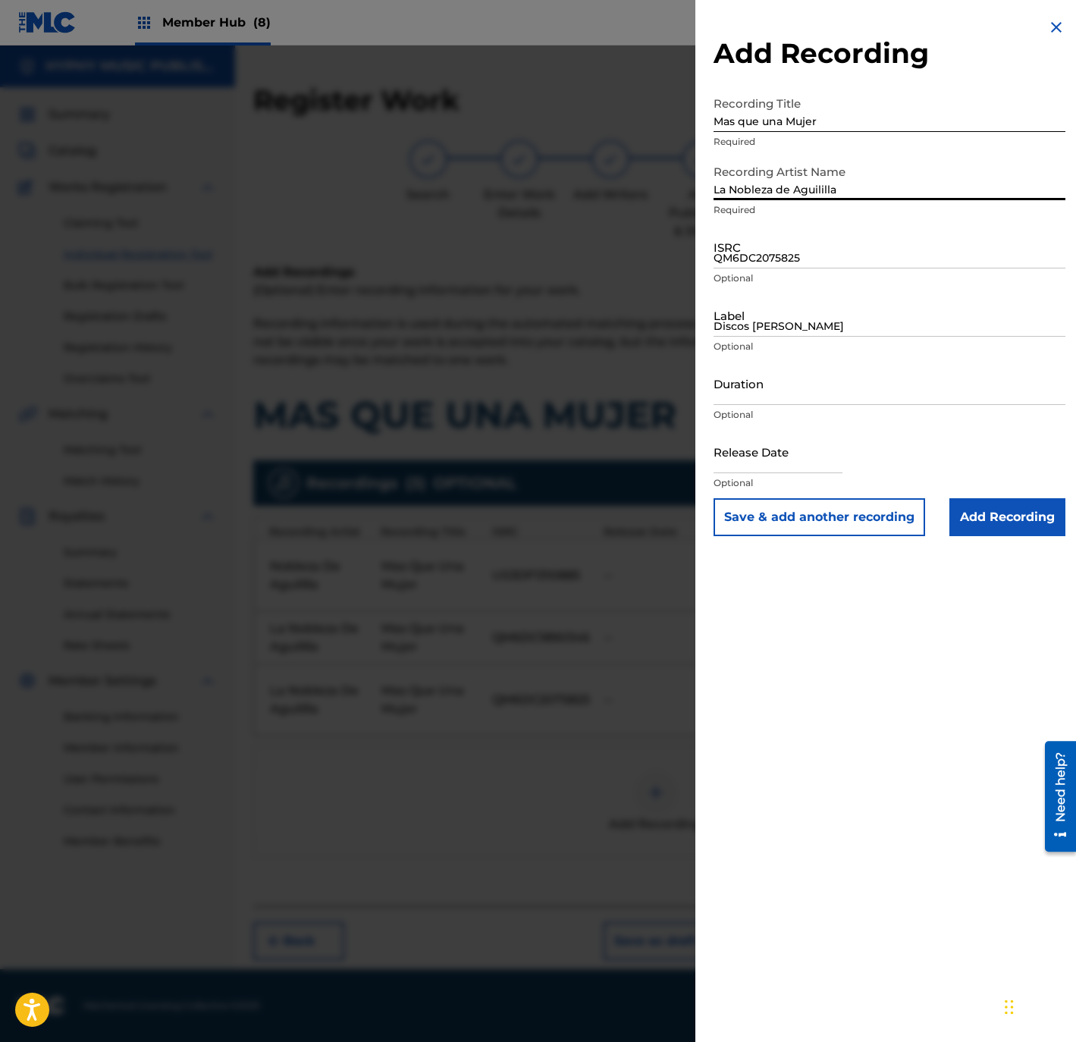
type input "La Nobleza de Aguililla"
click at [785, 249] on input "QM6DC2075825" at bounding box center [889, 246] width 352 height 43
paste input "QM6DC1683736"
type input "QM6DC1683736"
click at [751, 325] on input "Discos Barajas" at bounding box center [889, 314] width 352 height 43
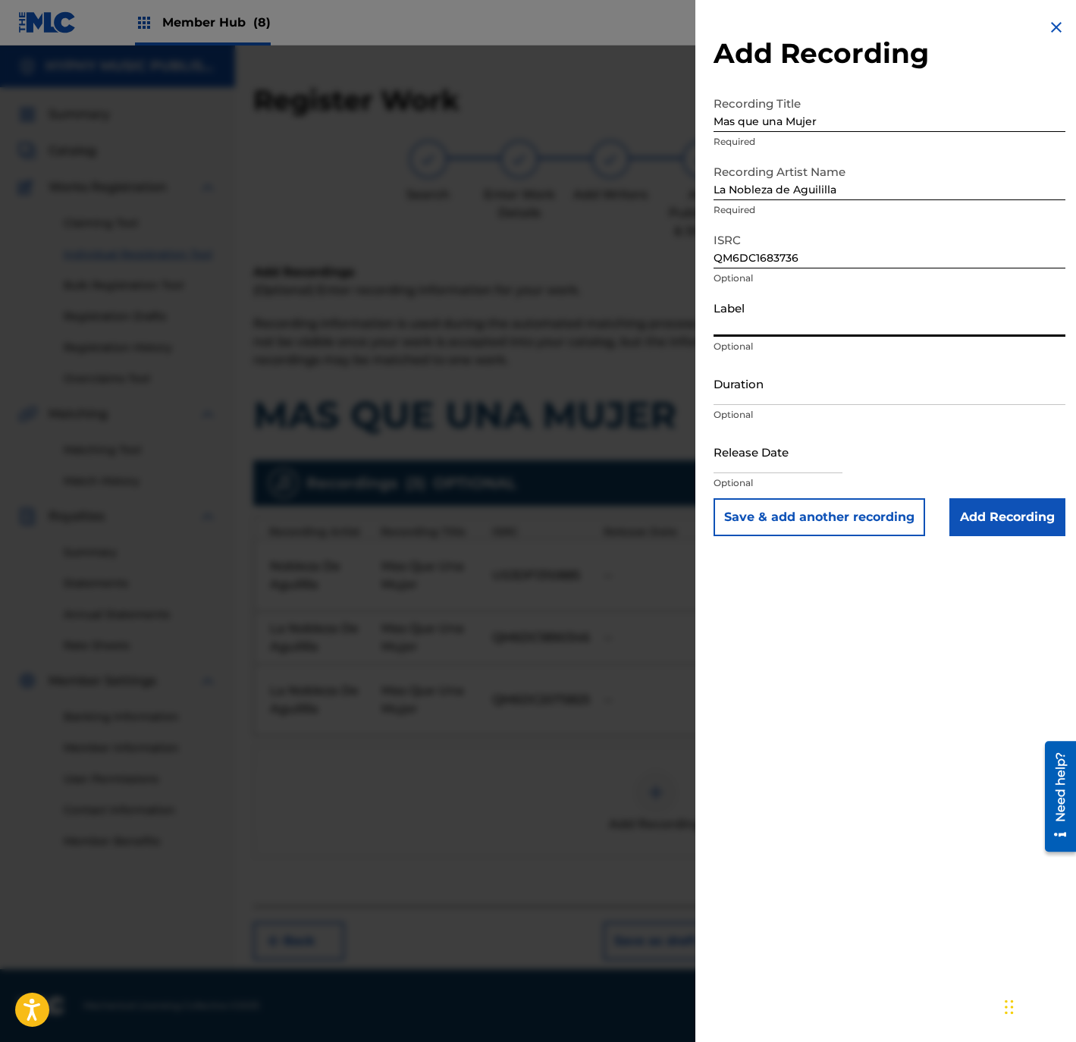
paste input "Barajas Music"
type input "Barajas Music"
click at [796, 534] on button "Save & add another recording" at bounding box center [819, 517] width 212 height 38
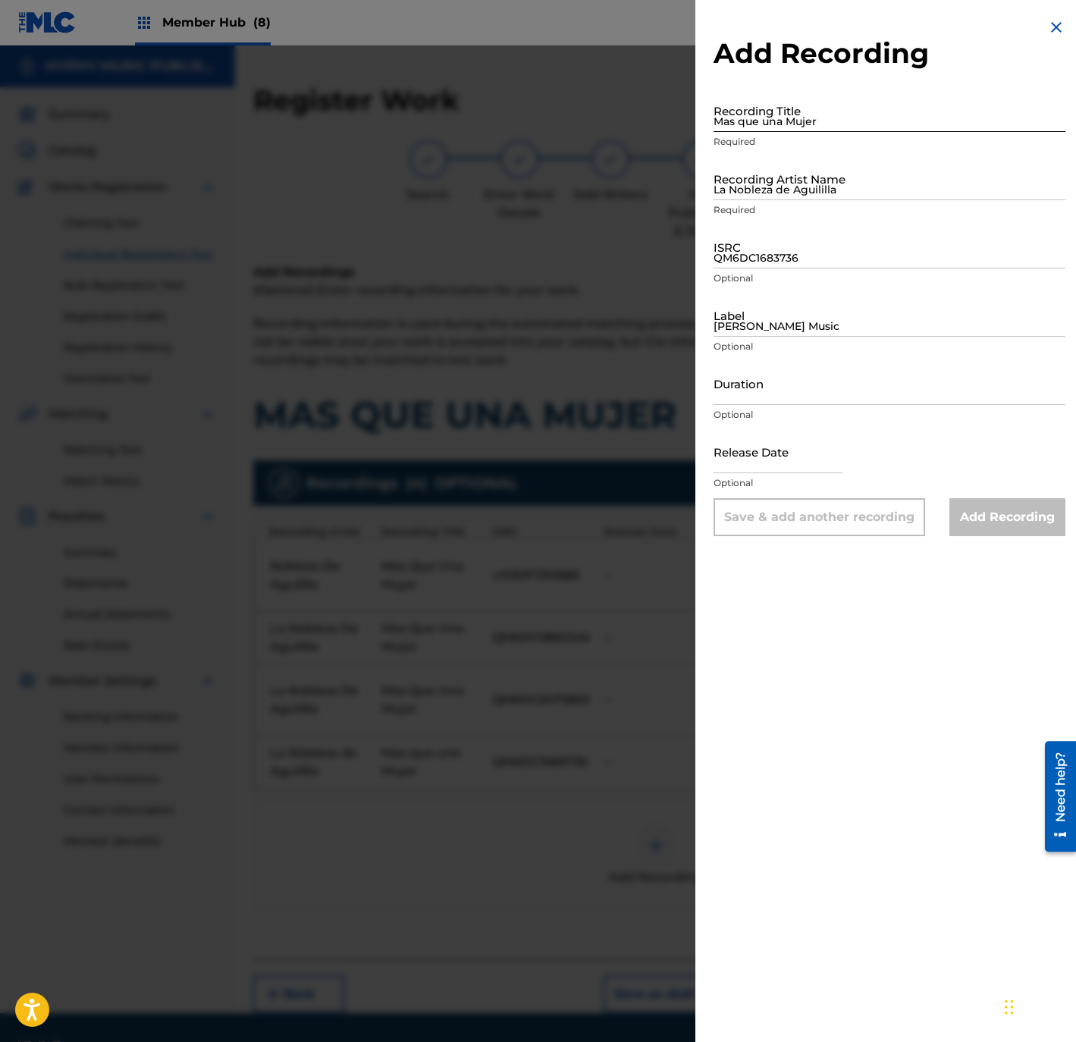
click at [788, 119] on input "Mas que una Mujer" at bounding box center [889, 110] width 352 height 43
paste input "Mas Que Una Mujer"
type input "Mas Que Una Mujer"
click at [778, 214] on p "Required" at bounding box center [889, 210] width 352 height 14
click at [782, 183] on input "La Nobleza de Aguililla" at bounding box center [889, 178] width 352 height 43
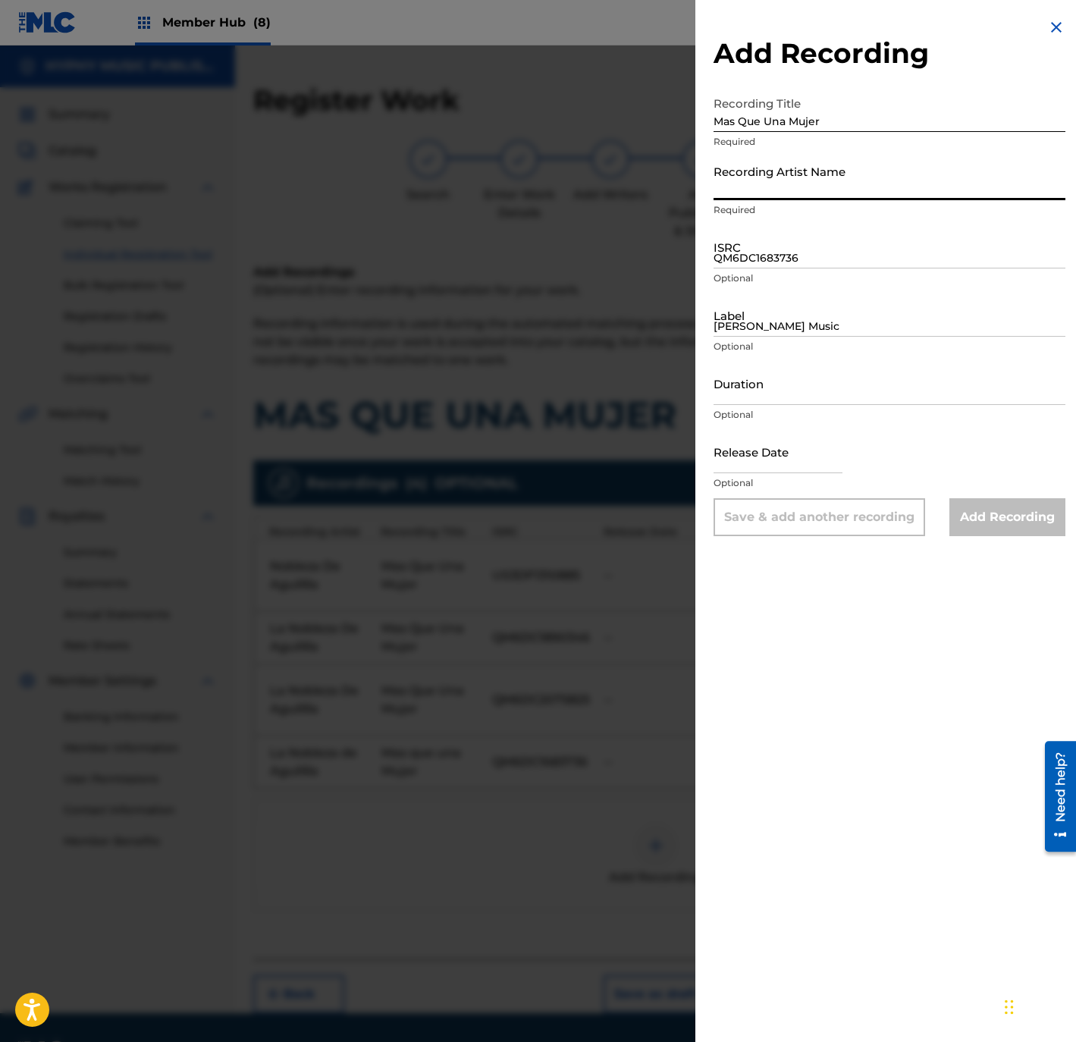
paste input "La Nobleza De Aguililla"
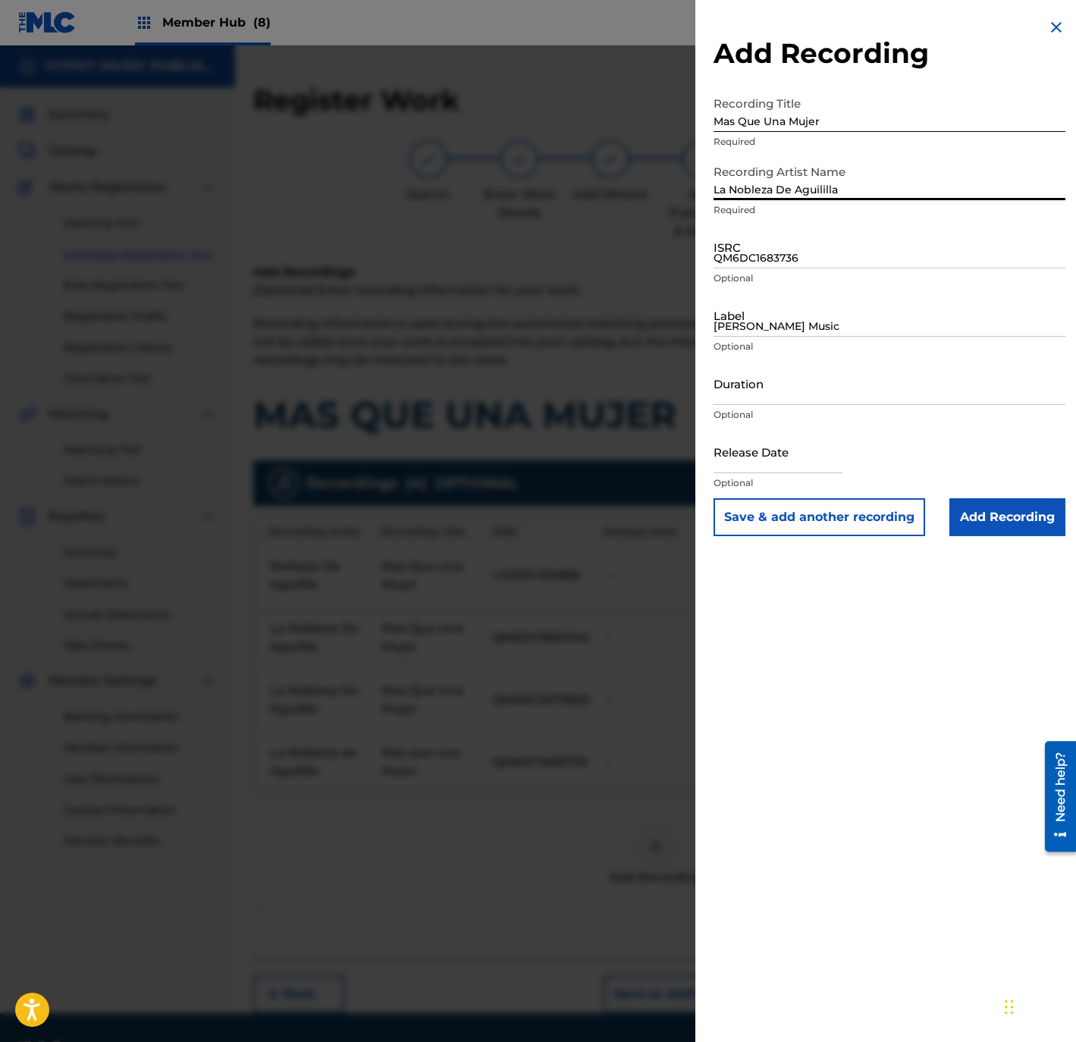
type input "La Nobleza De Aguililla"
click at [801, 224] on div "Recording Artist Name La Nobleza De Aguililla Required" at bounding box center [889, 191] width 352 height 68
click at [804, 255] on input "ISRC" at bounding box center [889, 246] width 352 height 43
paste input "USJ3V1046379"
type input "USJ3V1046379"
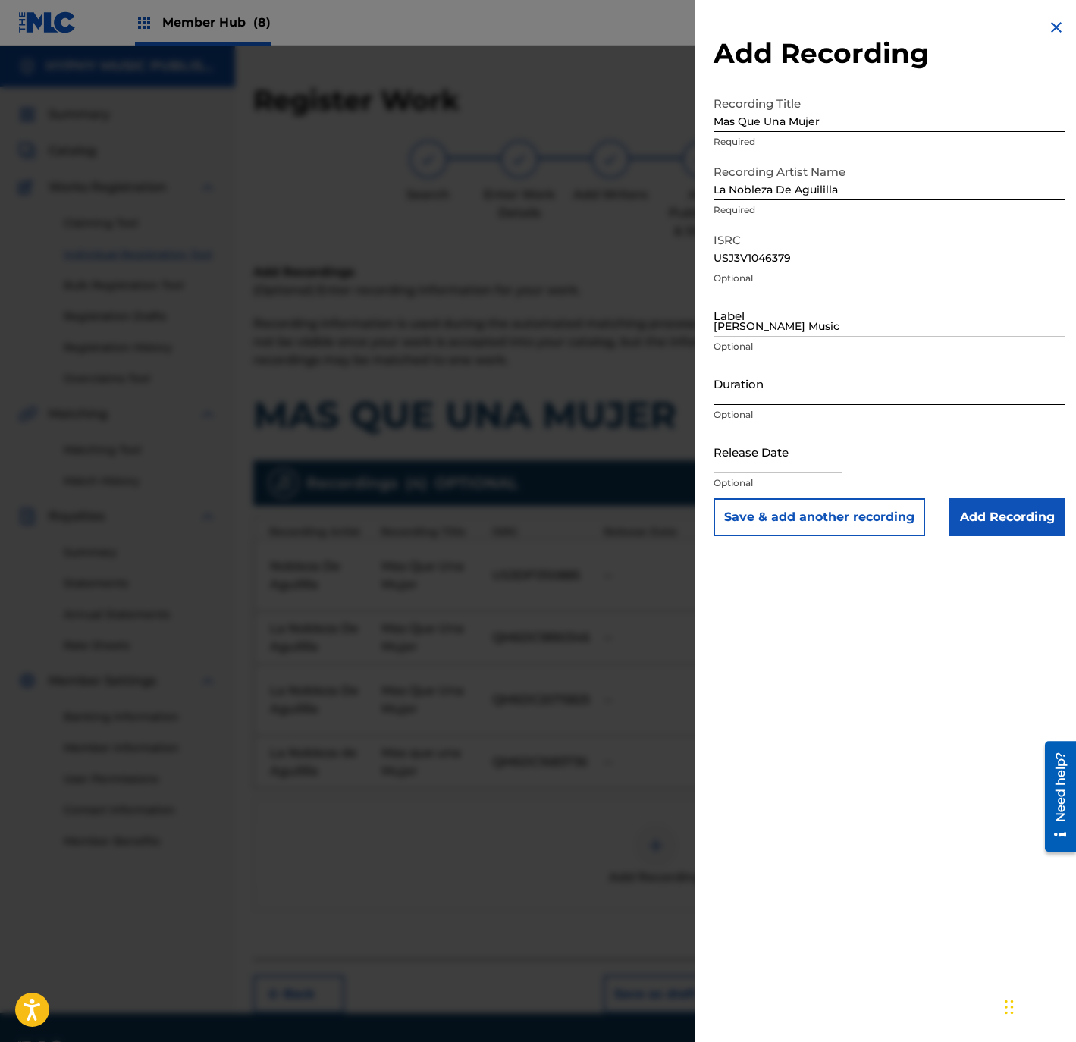
click at [819, 383] on input "Duration" at bounding box center [889, 383] width 352 height 43
paste input "3:32"
type input "03:32"
click at [1003, 515] on input "Add Recording" at bounding box center [1007, 517] width 116 height 38
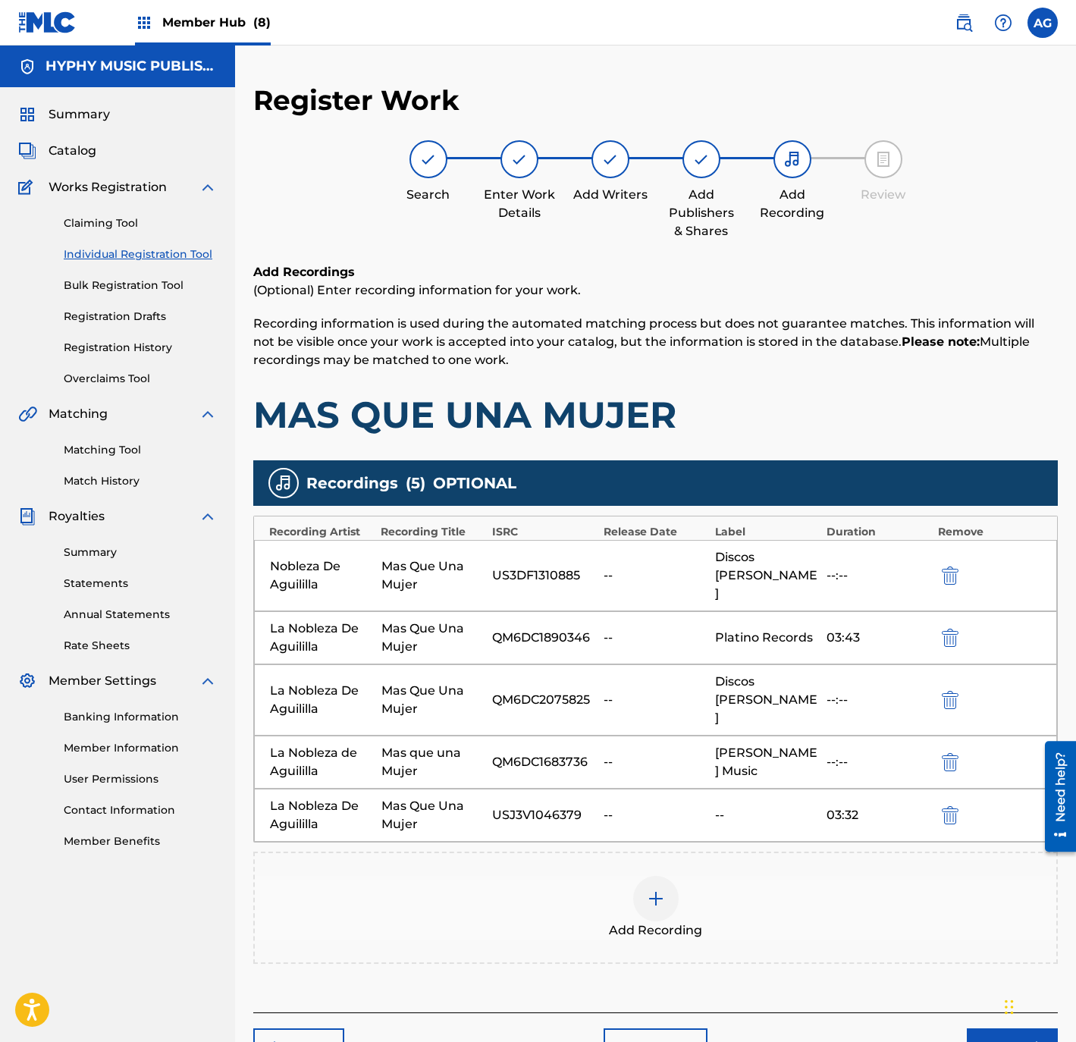
scroll to position [64, 0]
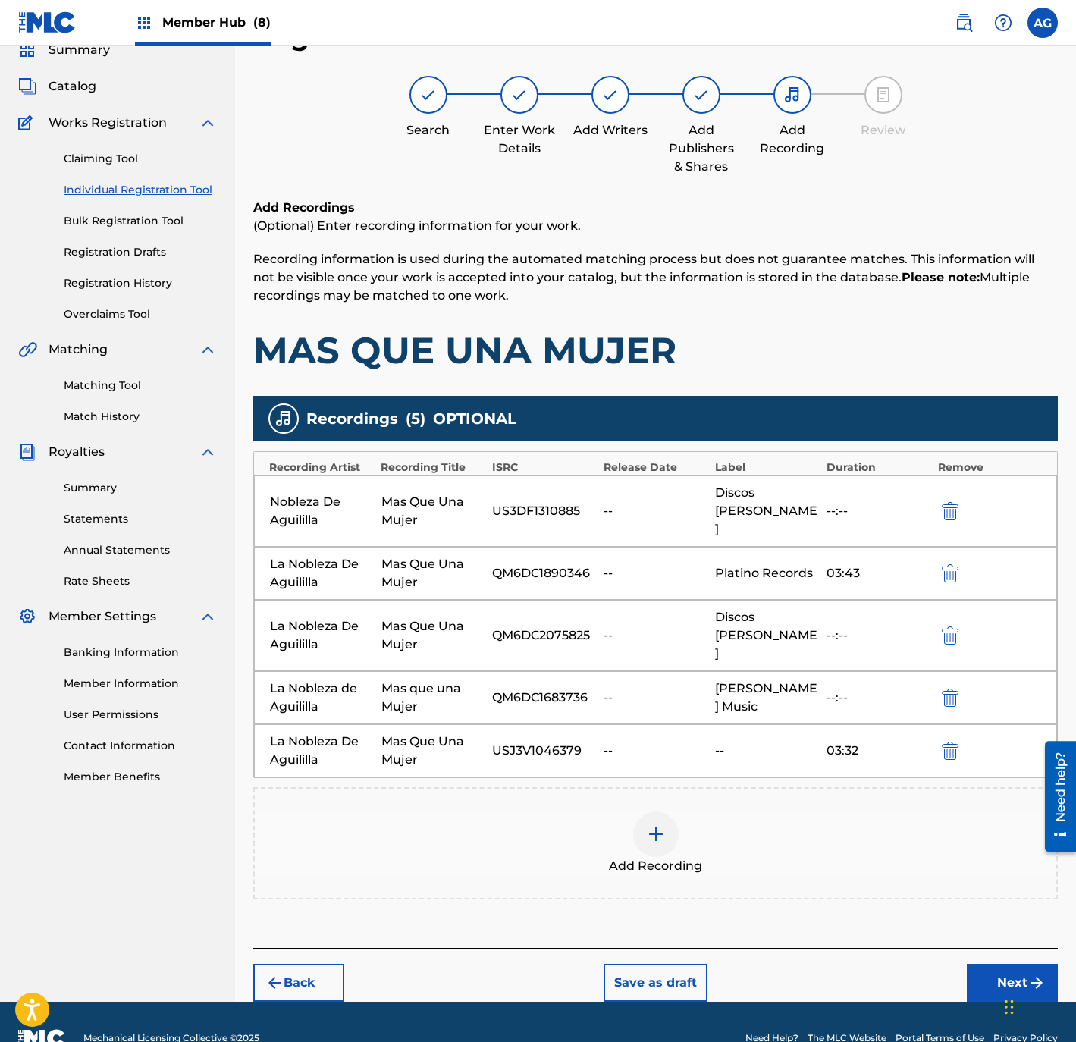
drag, startPoint x: 778, startPoint y: 928, endPoint x: 822, endPoint y: 1006, distance: 89.6
click at [992, 964] on button "Next" at bounding box center [1012, 983] width 91 height 38
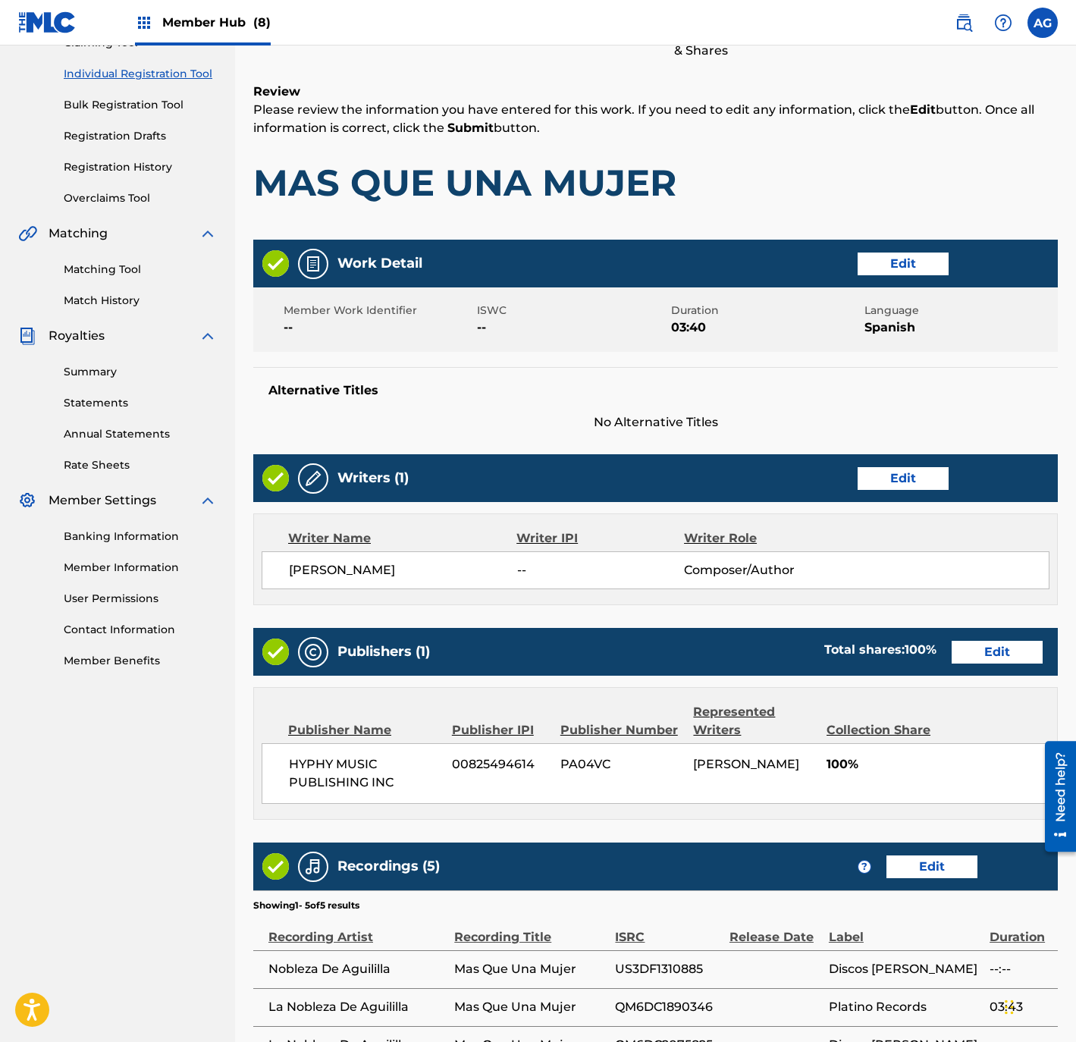
scroll to position [431, 0]
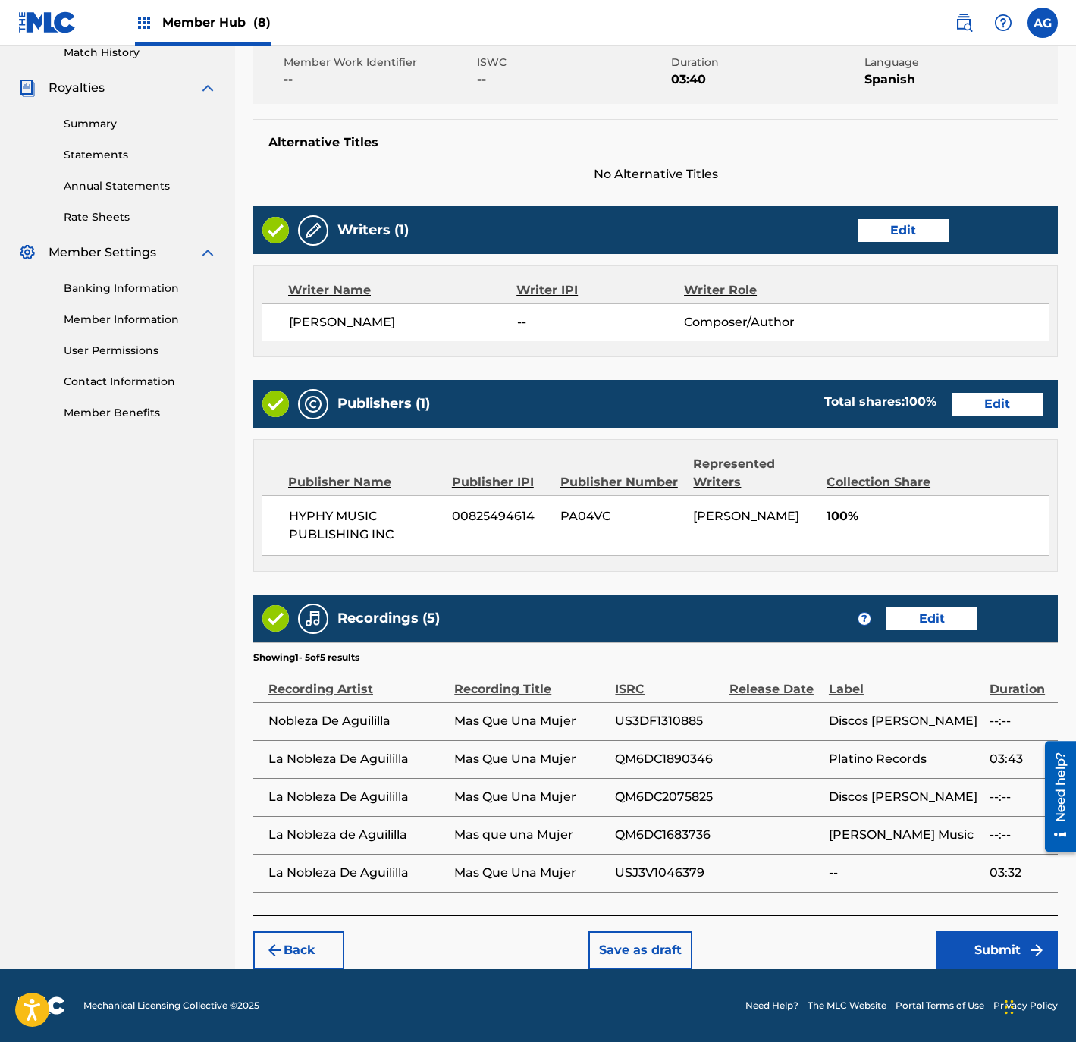
drag, startPoint x: 715, startPoint y: 456, endPoint x: 697, endPoint y: 845, distance: 389.3
click at [985, 932] on button "Submit" at bounding box center [996, 950] width 121 height 38
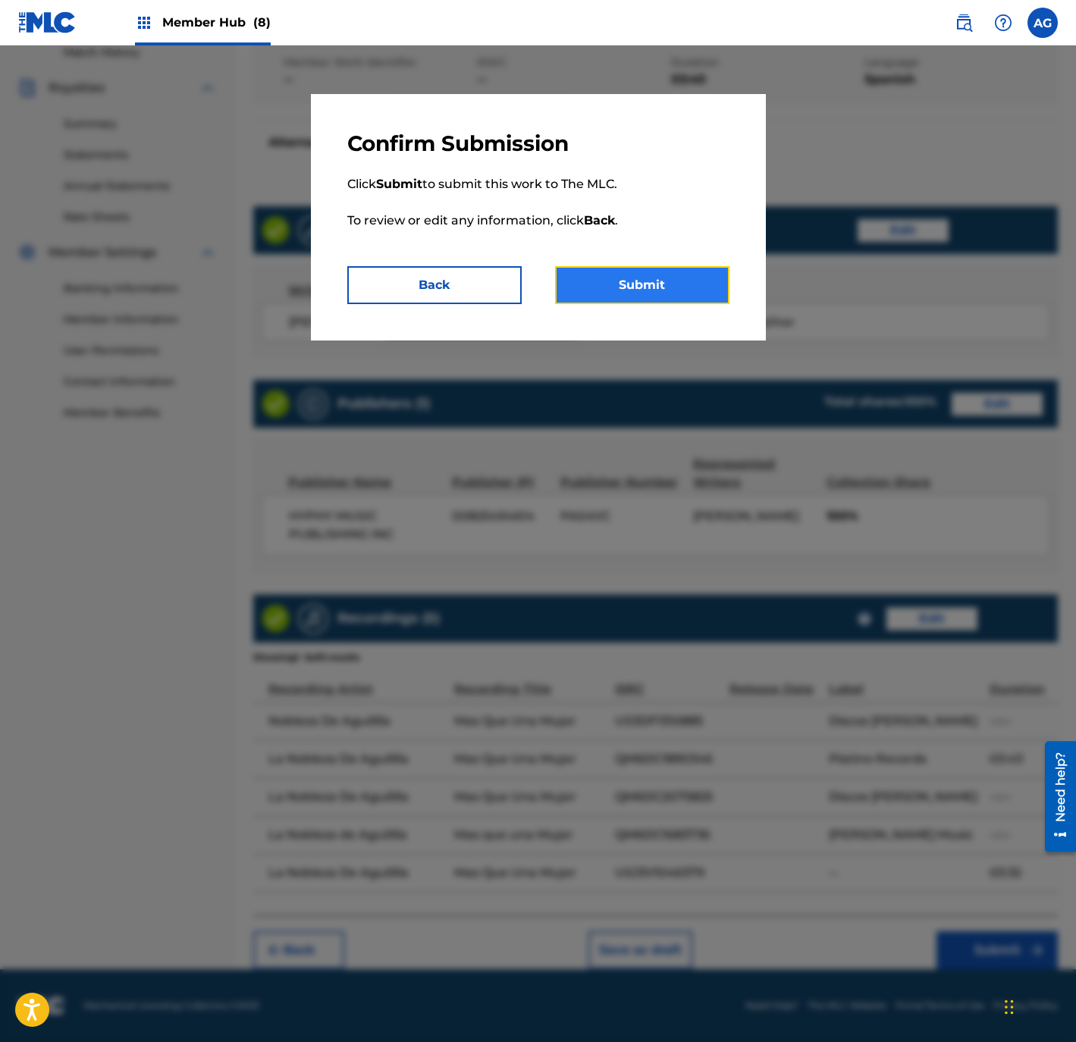
click at [644, 280] on button "Submit" at bounding box center [642, 285] width 174 height 38
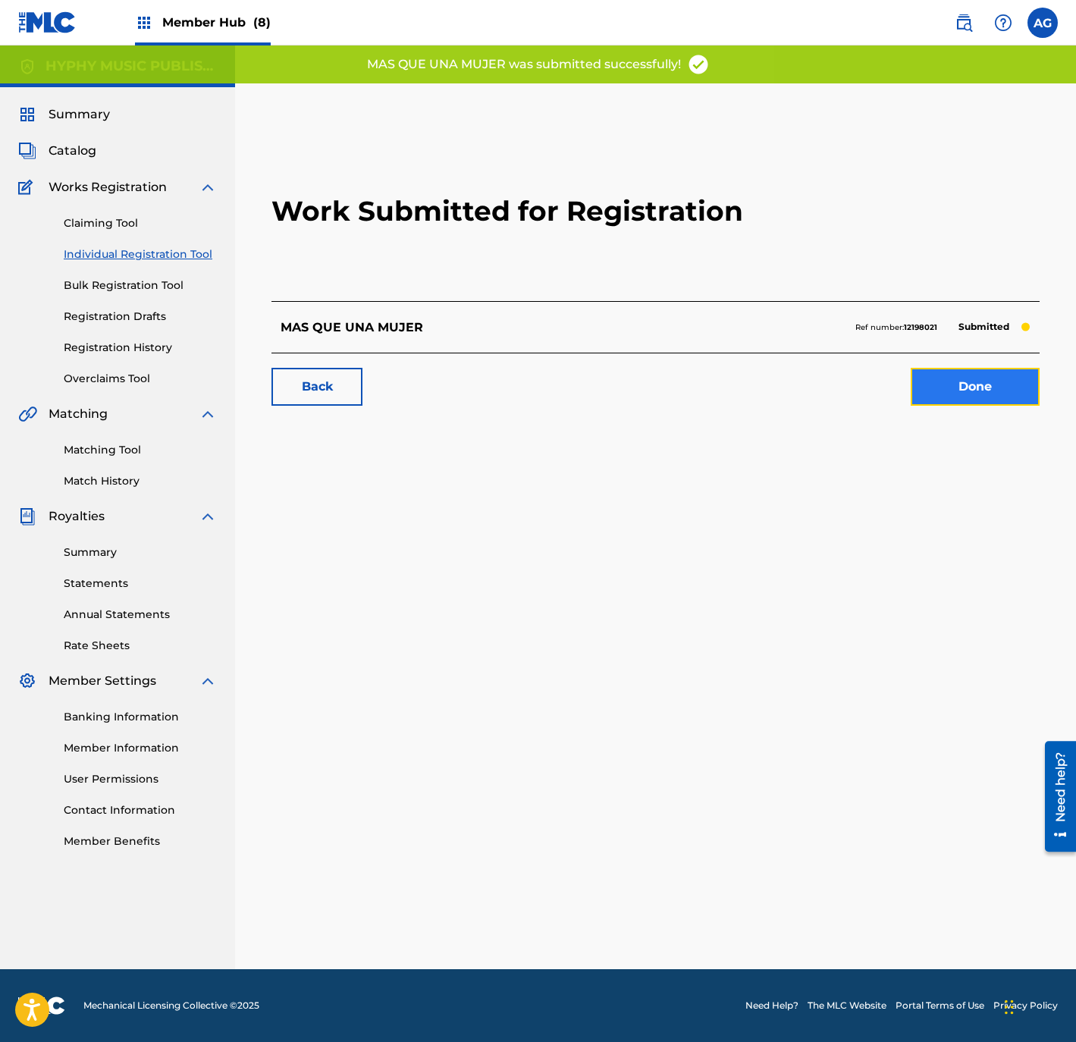
click at [976, 387] on link "Done" at bounding box center [974, 387] width 129 height 38
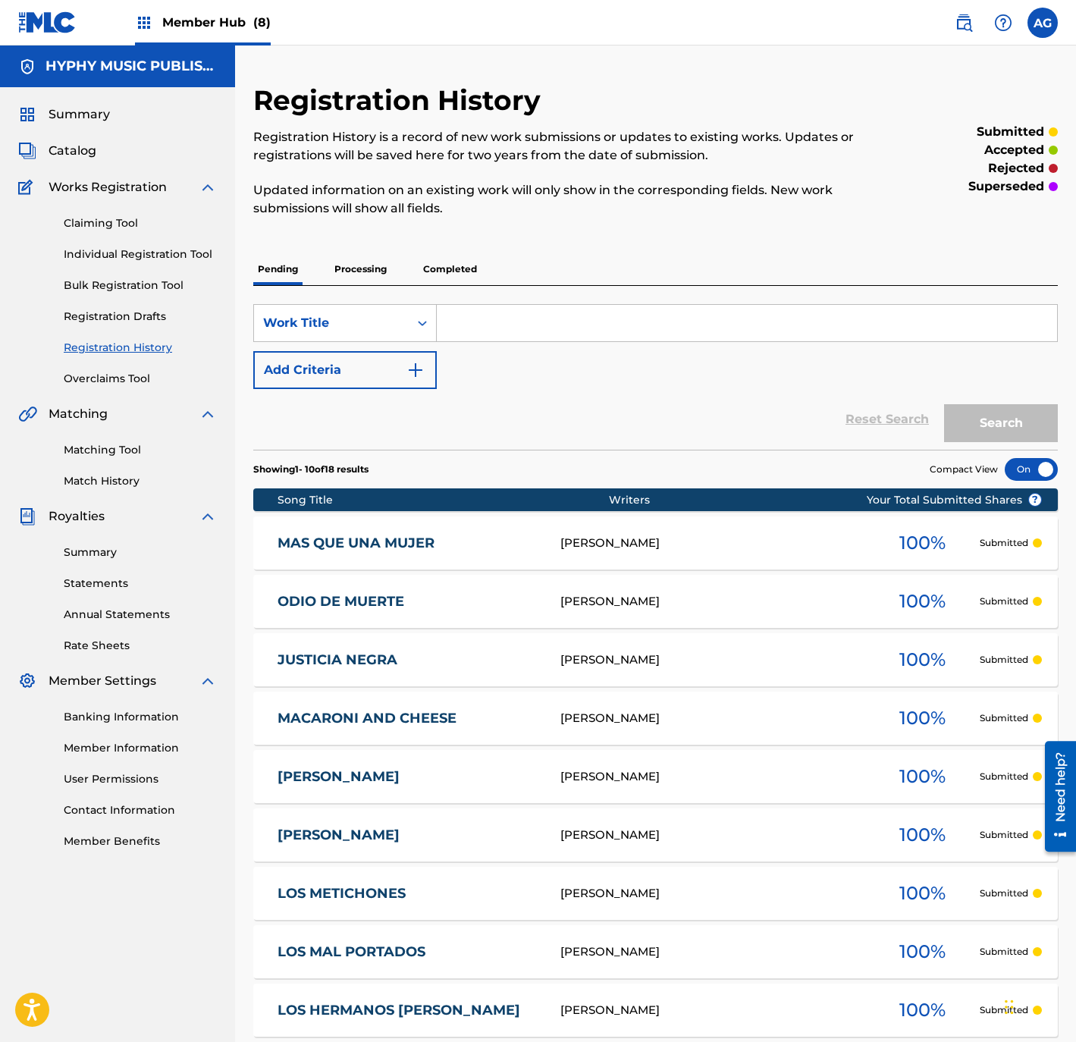
click at [165, 241] on div "Claiming Tool Individual Registration Tool Bulk Registration Tool Registration …" at bounding box center [117, 291] width 199 height 190
click at [161, 248] on link "Individual Registration Tool" at bounding box center [140, 254] width 153 height 16
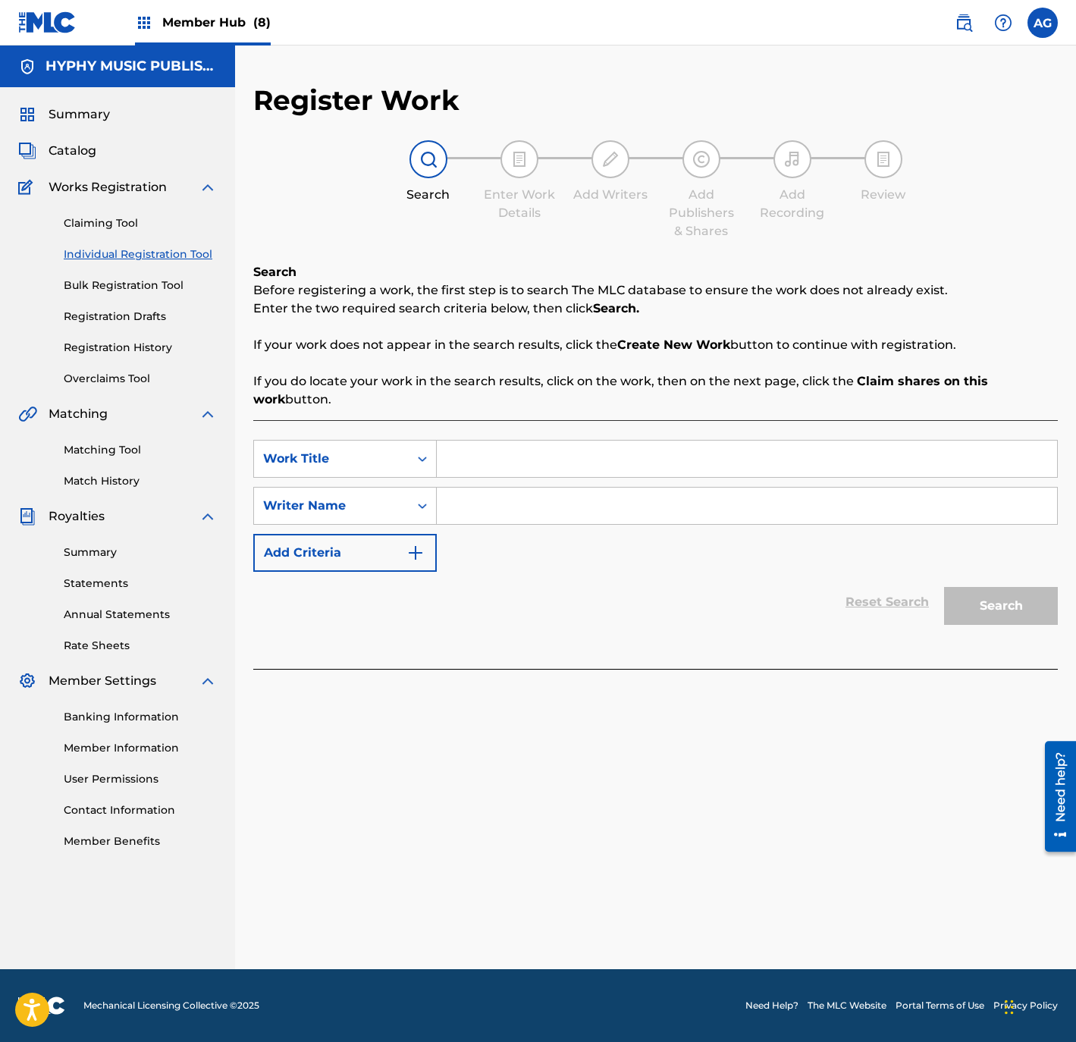
click at [528, 447] on input "Search Form" at bounding box center [747, 458] width 620 height 36
paste input "VEINTE MEDIAS"
type input "VEINTE MEDIAS"
click at [507, 512] on input "Search Form" at bounding box center [747, 505] width 620 height 36
paste input "Gonzalo Neney Soto"
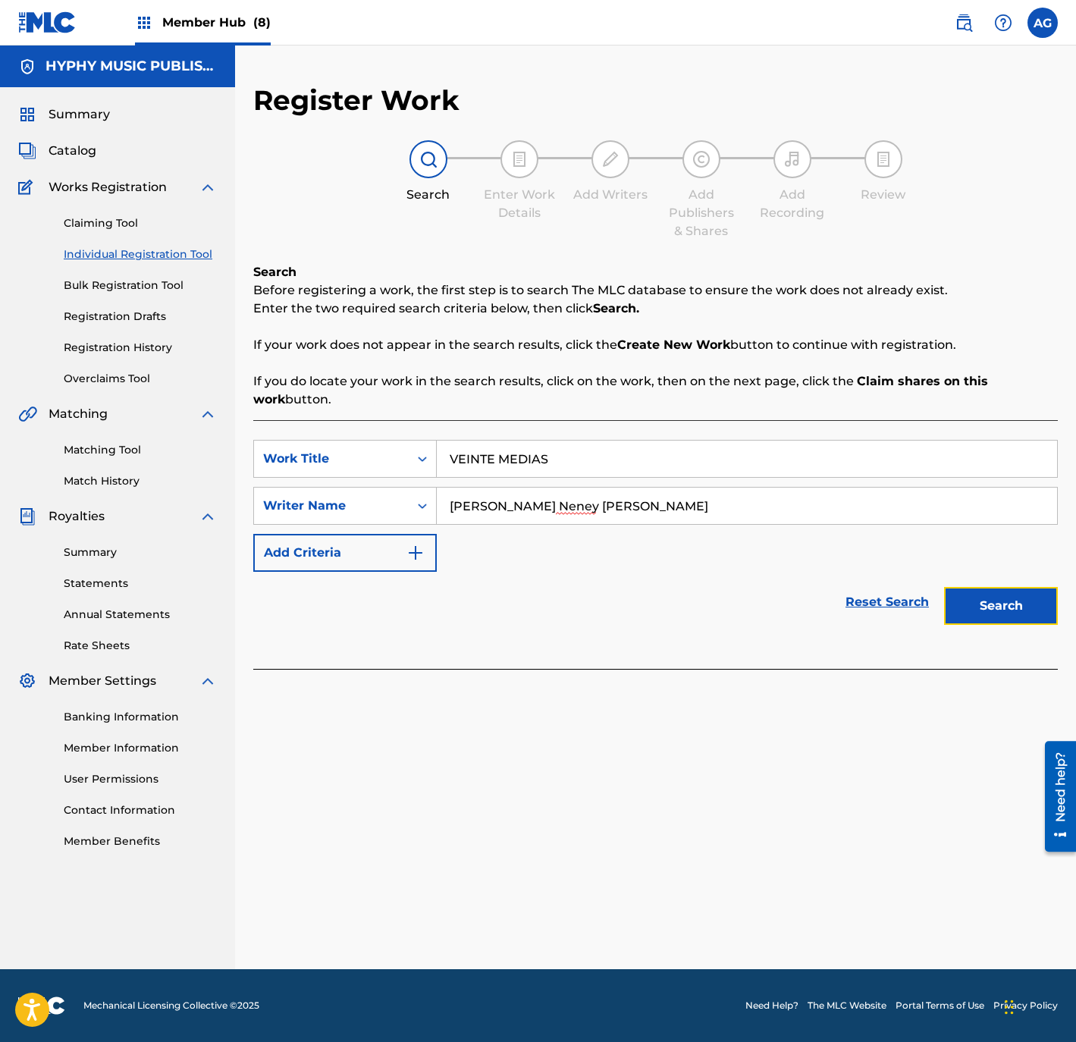
click at [967, 599] on button "Search" at bounding box center [1001, 606] width 114 height 38
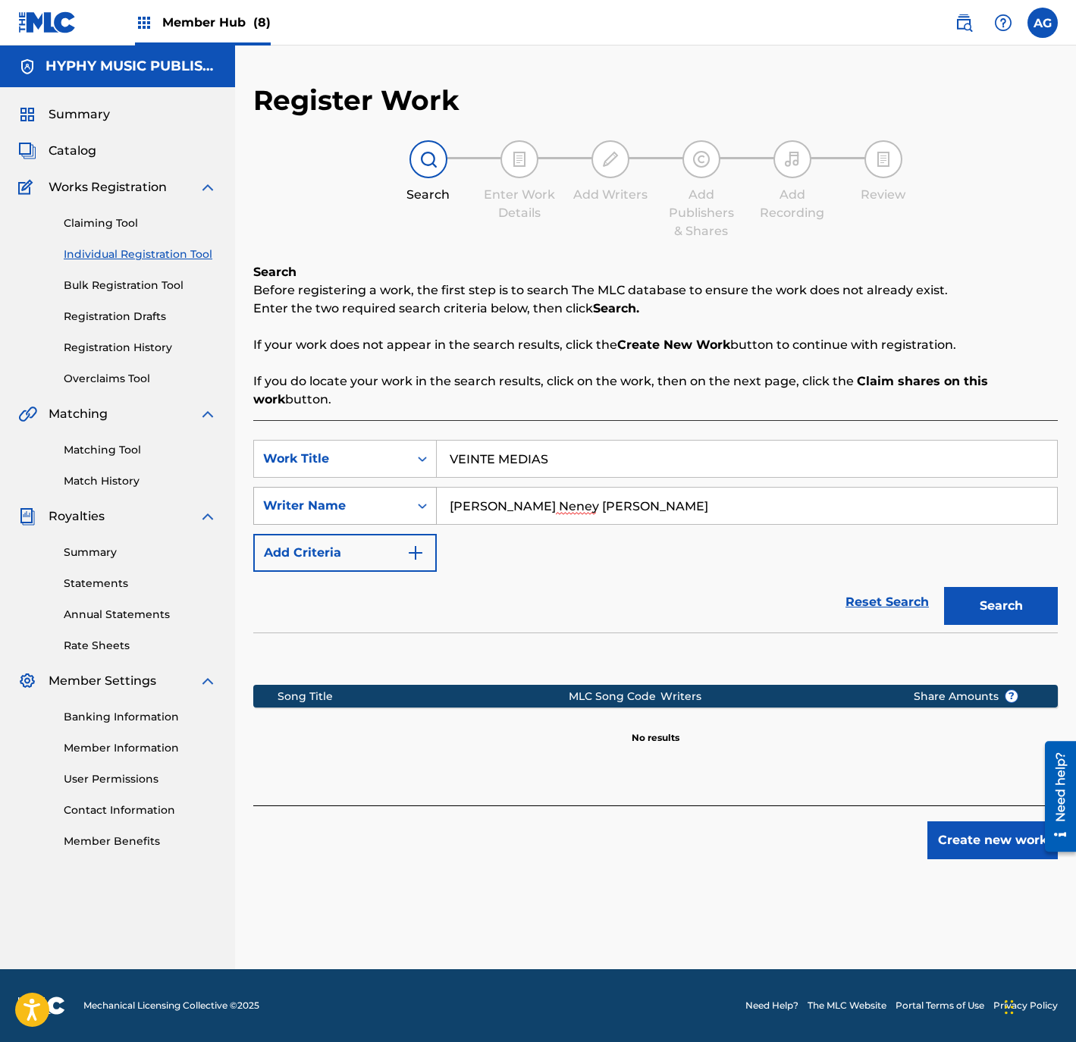
drag, startPoint x: 626, startPoint y: 496, endPoint x: 424, endPoint y: 514, distance: 203.2
click at [424, 514] on div "SearchWithCriteria044ad38f-6046-445a-8c98-1469c7578131 Writer Name Gonzalo Nene…" at bounding box center [655, 506] width 804 height 38
paste input "MOISES GARCIA"
type input "MOISES GARCIA"
click at [1014, 597] on button "Search" at bounding box center [1001, 606] width 114 height 38
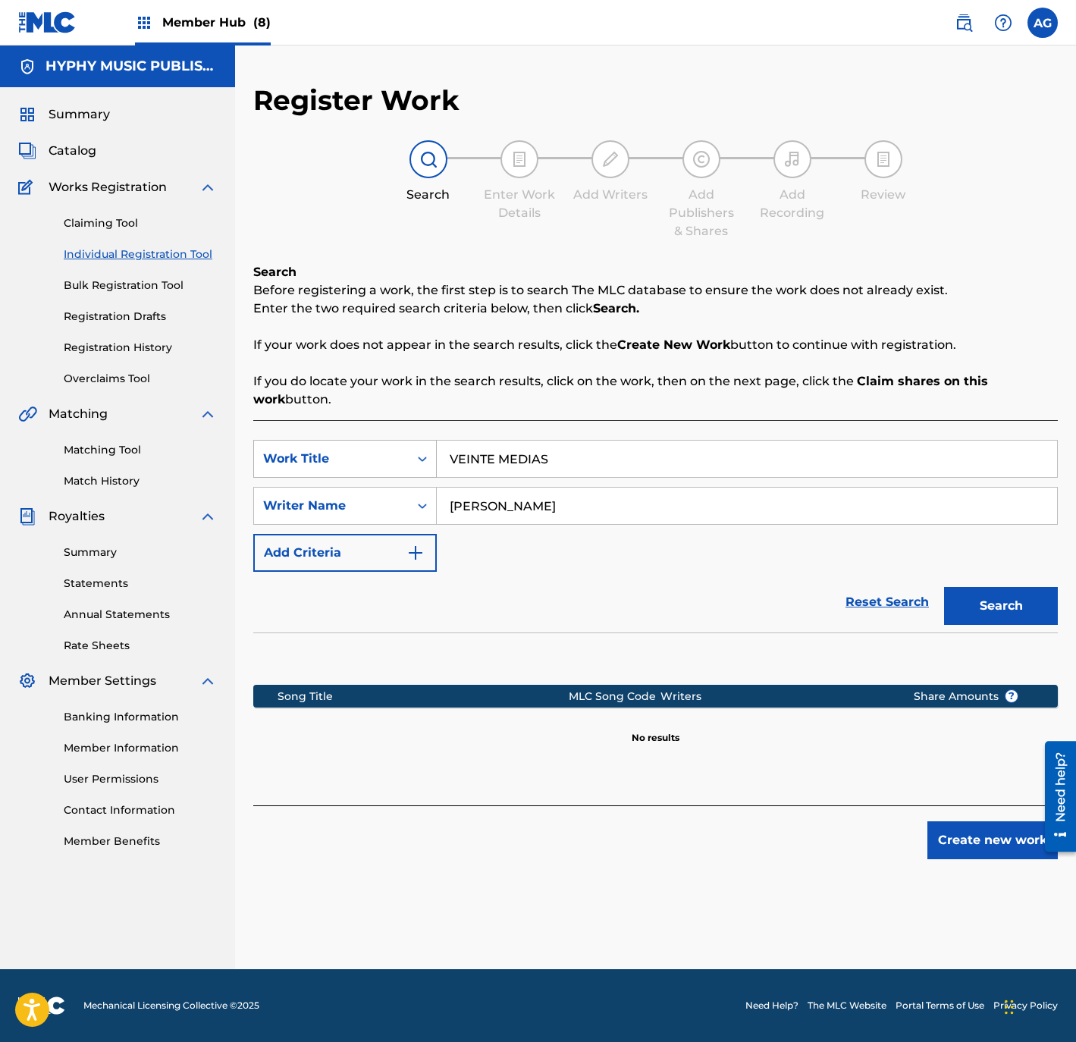
drag, startPoint x: 582, startPoint y: 457, endPoint x: 294, endPoint y: 447, distance: 288.3
click at [294, 447] on div "SearchWithCriteria4c240769-d22c-4694-80e7-5041796b3b6d Work Title VEINTE MEDIAS" at bounding box center [655, 459] width 804 height 38
paste input "BONITA"
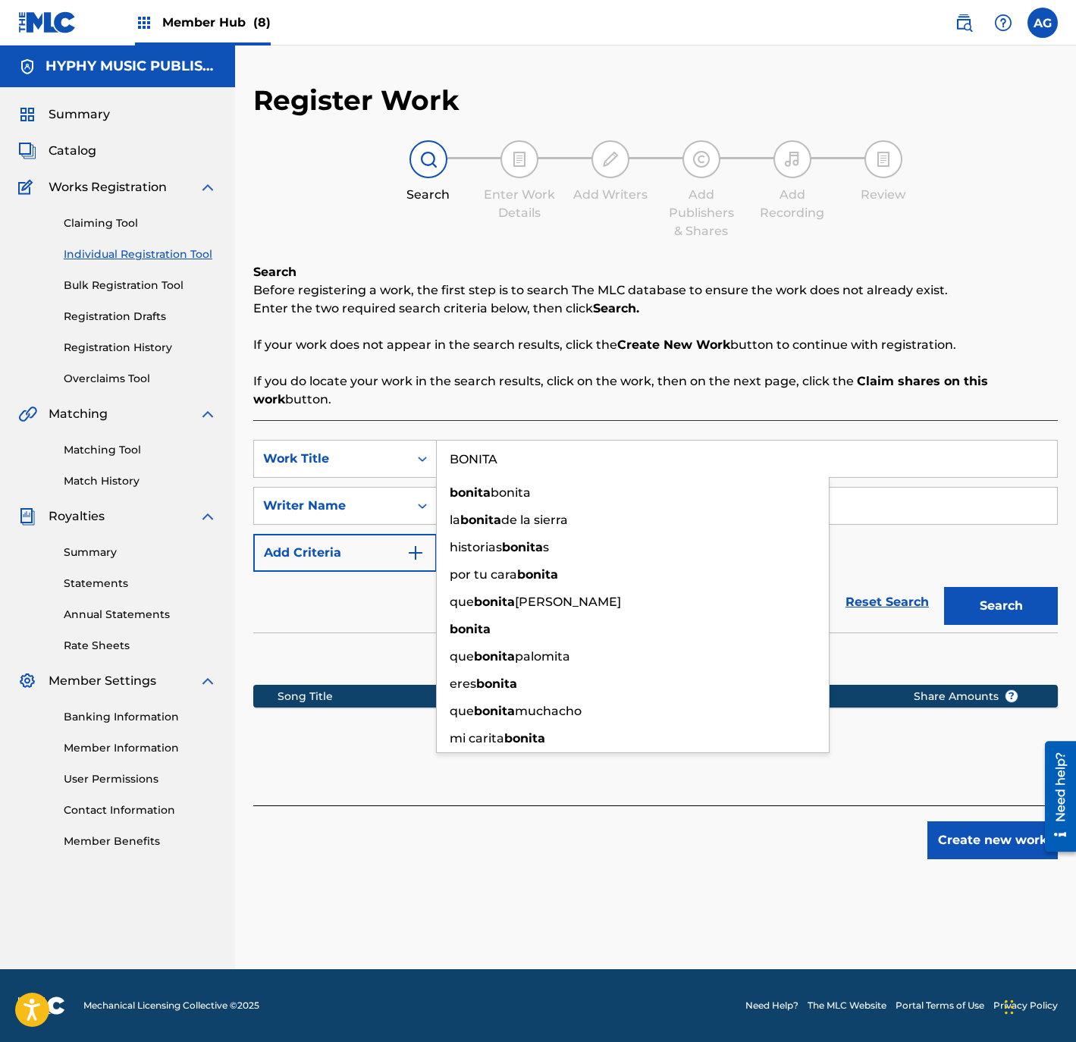
type input "BONITA"
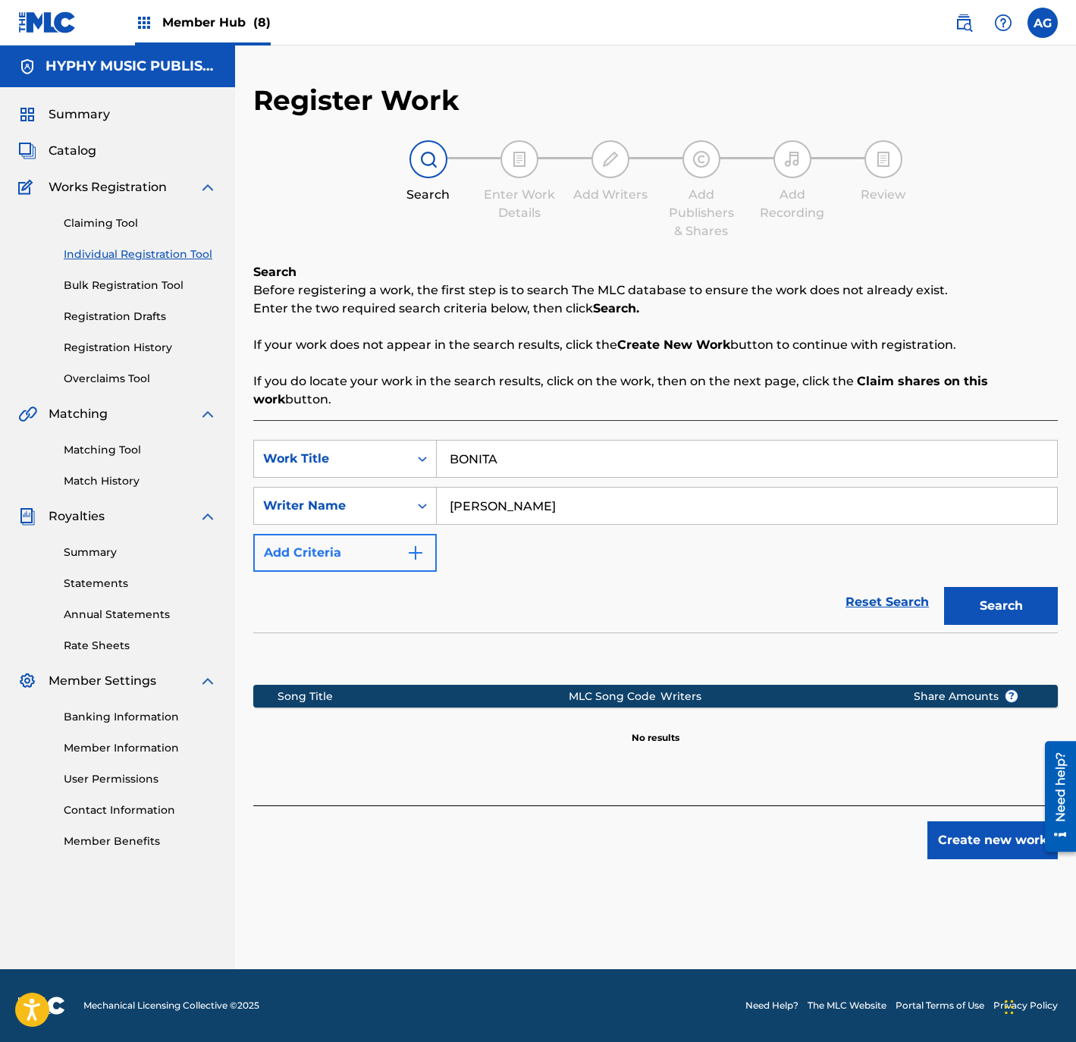
drag, startPoint x: 615, startPoint y: 512, endPoint x: 258, endPoint y: 546, distance: 358.6
click at [176, 519] on main "HYPHY MUSIC PUBLISHING INC Summary Catalog Works Registration Claiming Tool Ind…" at bounding box center [538, 506] width 1076 height 923
paste input "AGUSTIN PENALOZ"
type input "AGUSTIN PENALOZA"
click at [1012, 605] on button "Search" at bounding box center [1001, 606] width 114 height 38
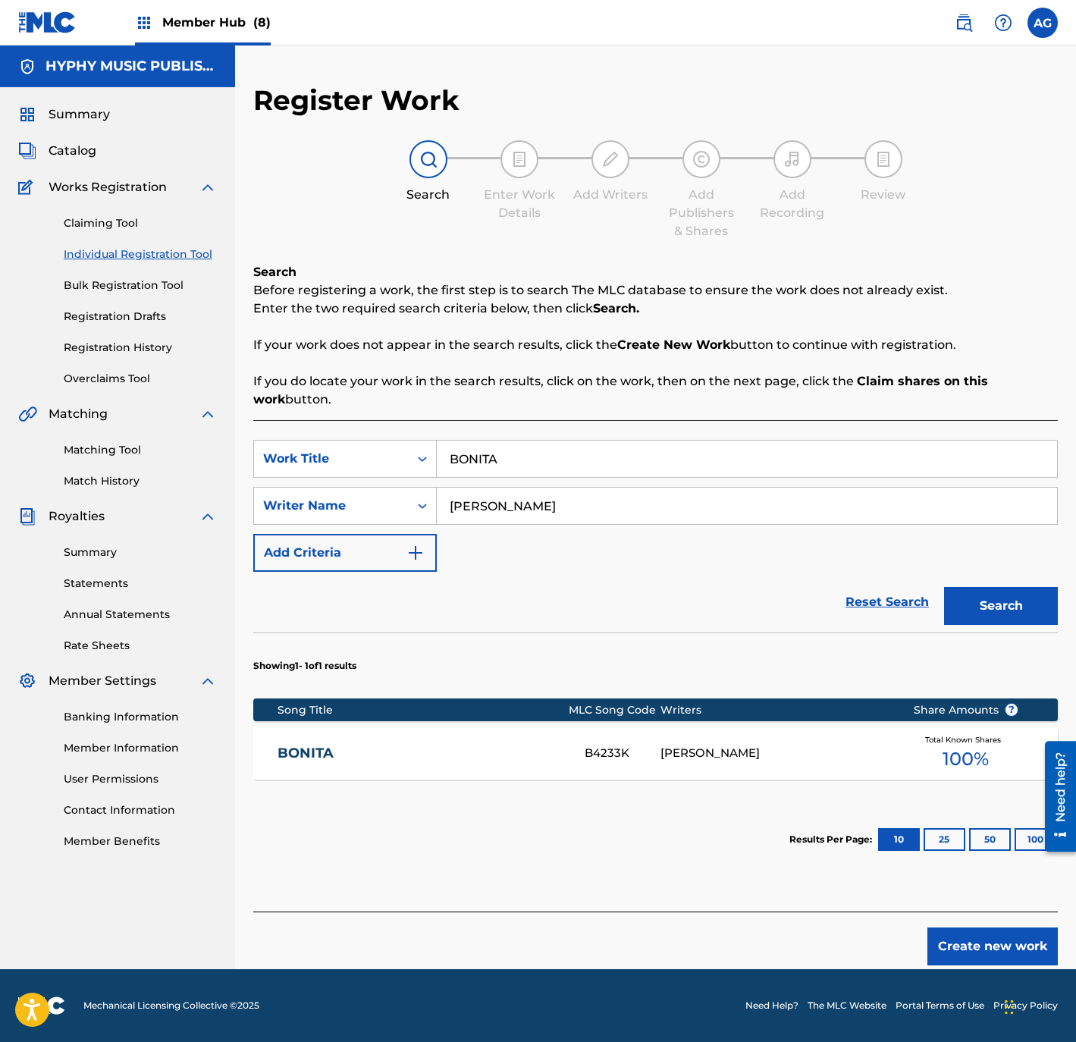
click at [508, 733] on div "BONITA B4233K AGUSTIN PENALOZA MENDOZA Total Known Shares 100 %" at bounding box center [655, 752] width 804 height 53
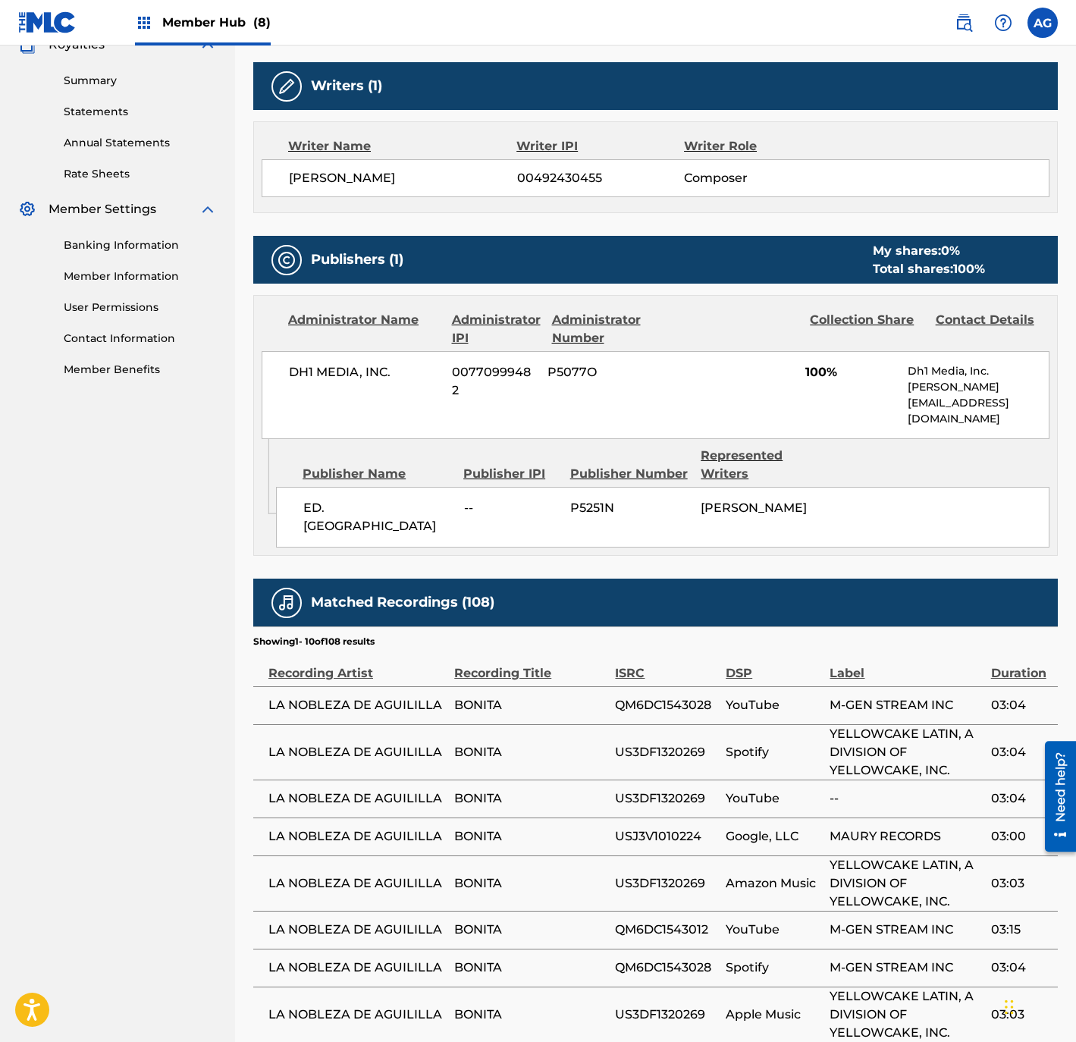
drag, startPoint x: 472, startPoint y: 710, endPoint x: 472, endPoint y: 816, distance: 106.9
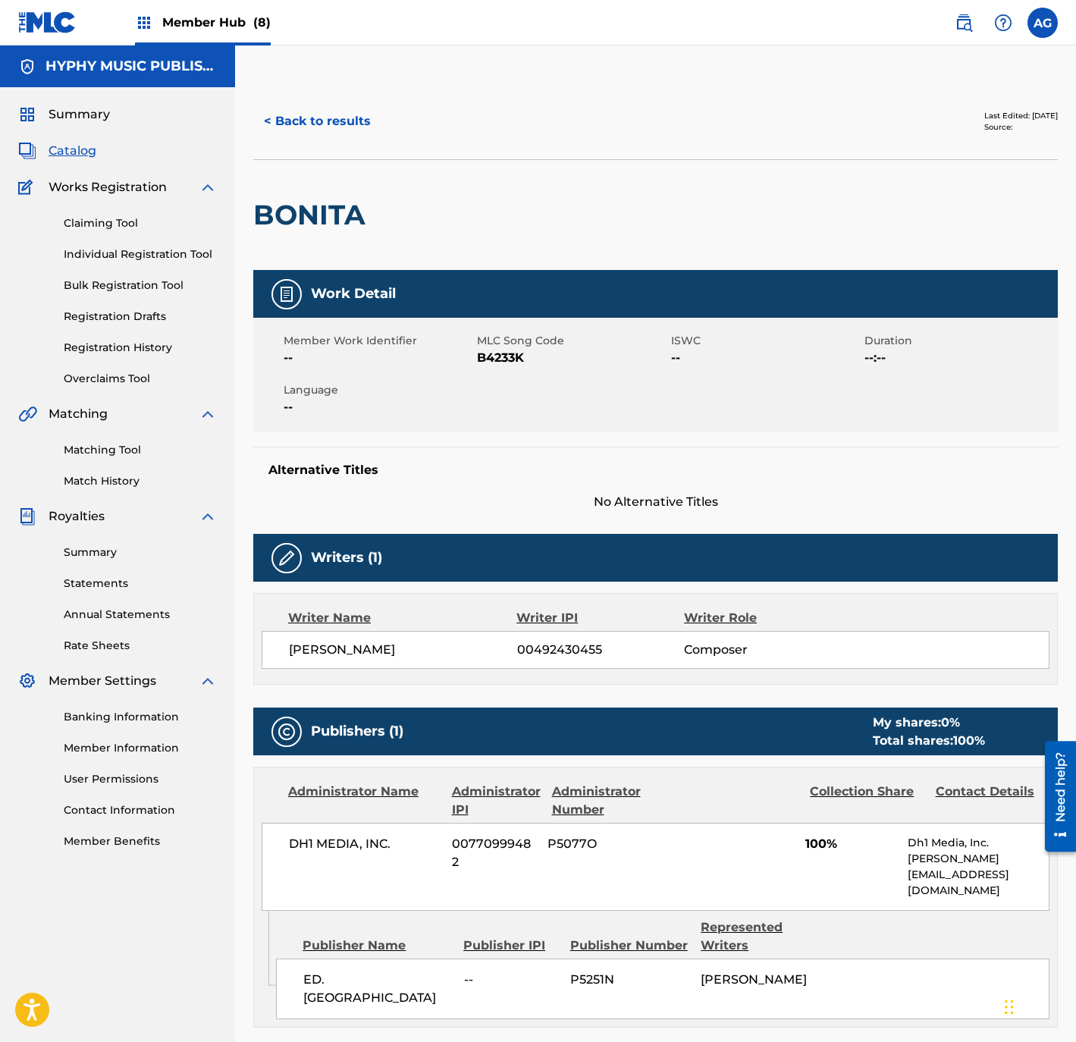
drag, startPoint x: 462, startPoint y: 712, endPoint x: 523, endPoint y: 475, distance: 244.2
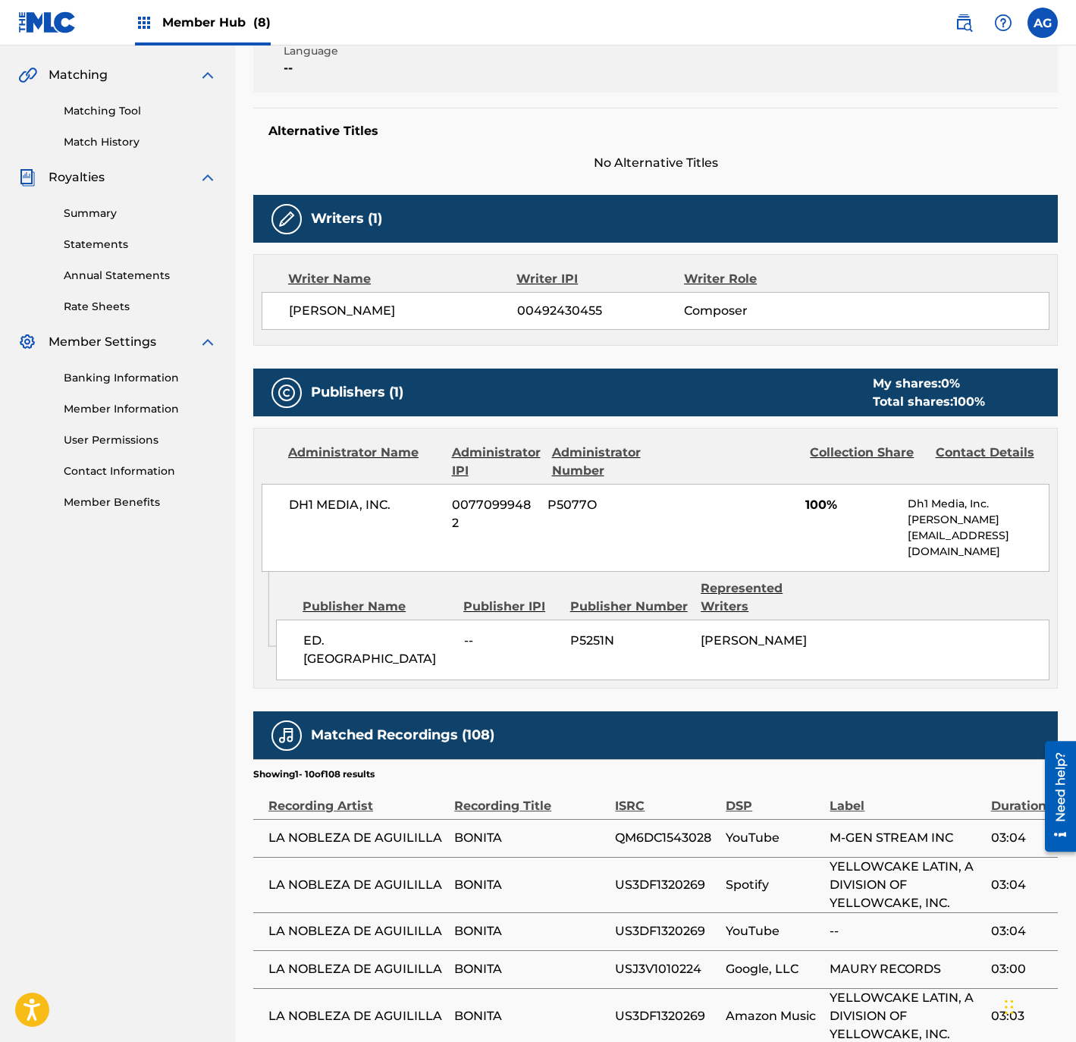
drag, startPoint x: 589, startPoint y: 719, endPoint x: 587, endPoint y: 810, distance: 91.8
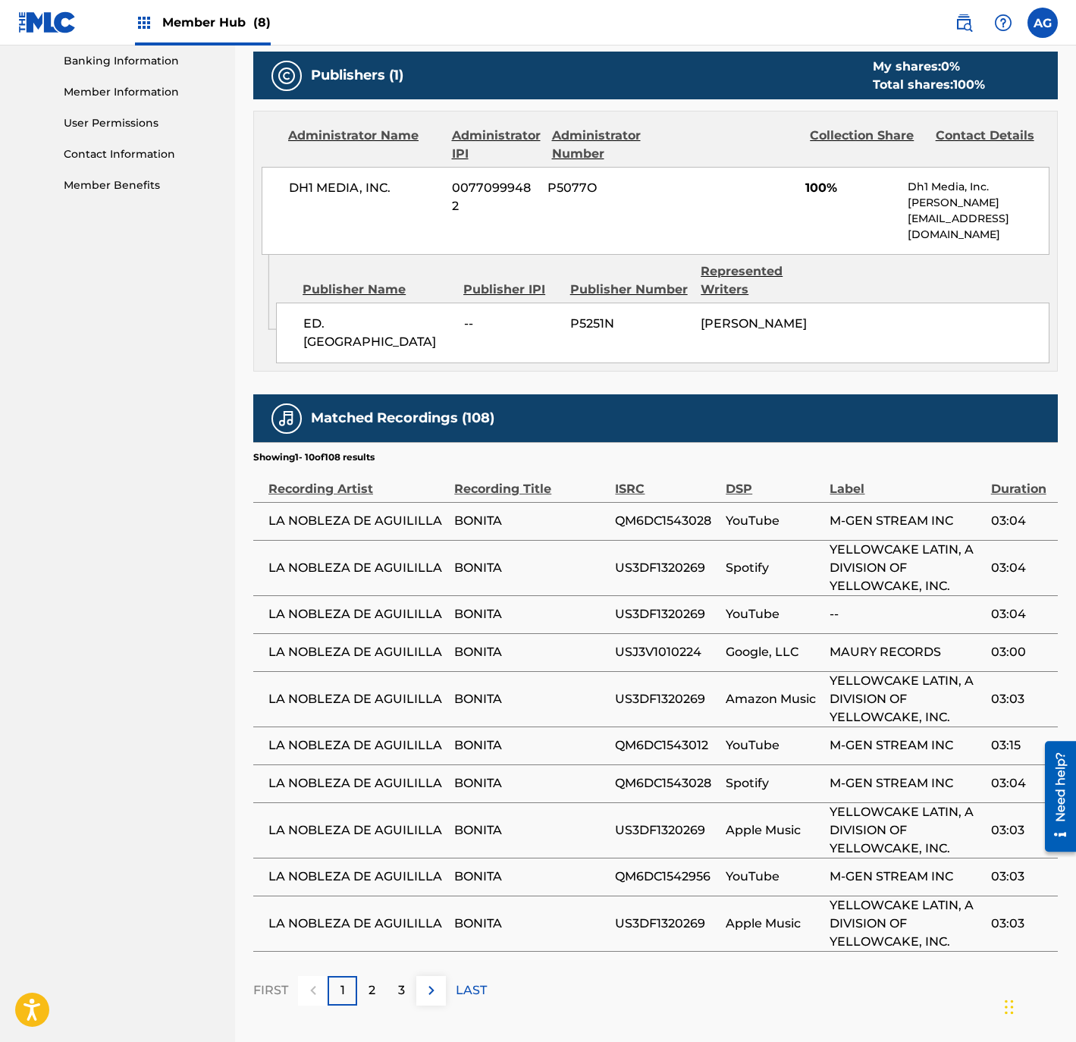
scroll to position [751, 0]
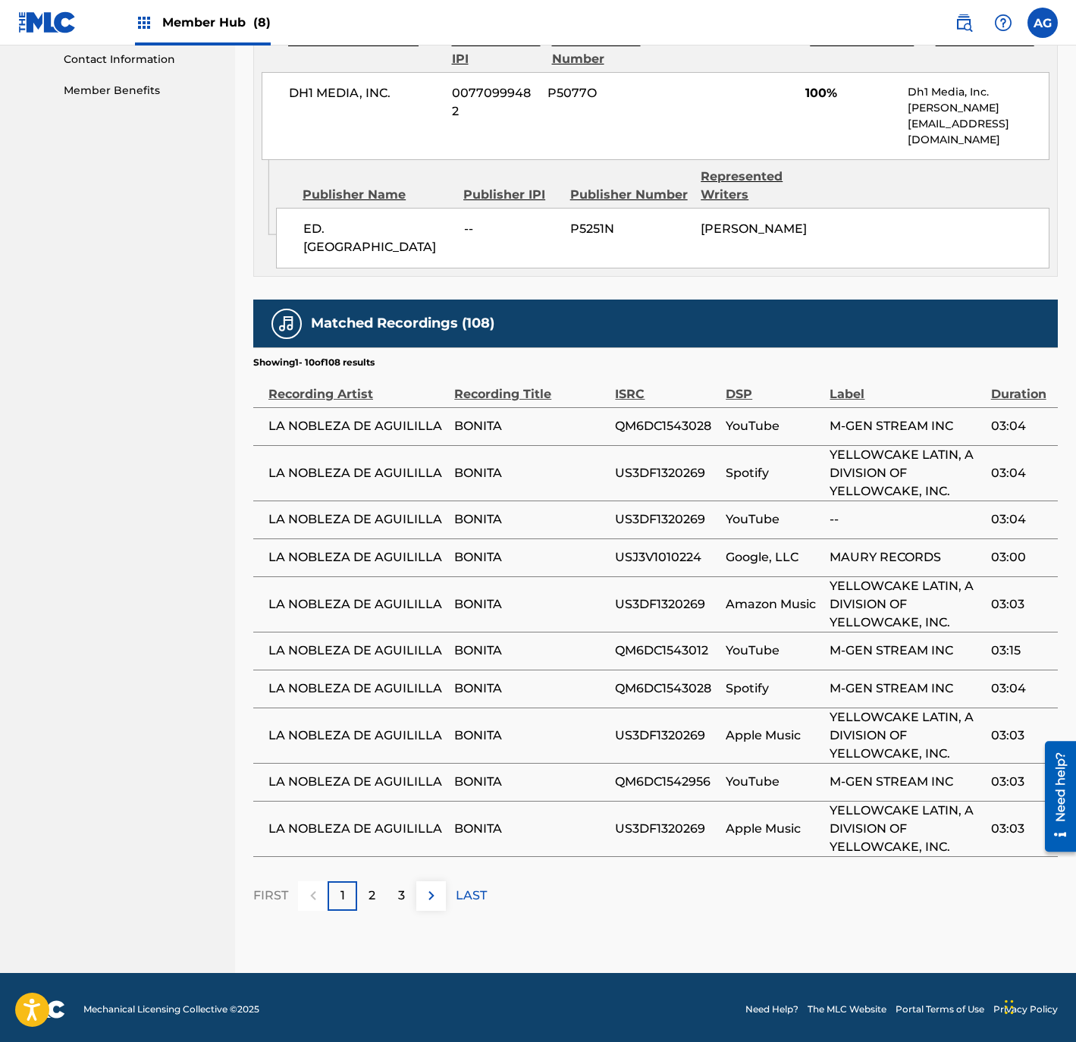
drag, startPoint x: 615, startPoint y: 721, endPoint x: 607, endPoint y: 848, distance: 127.6
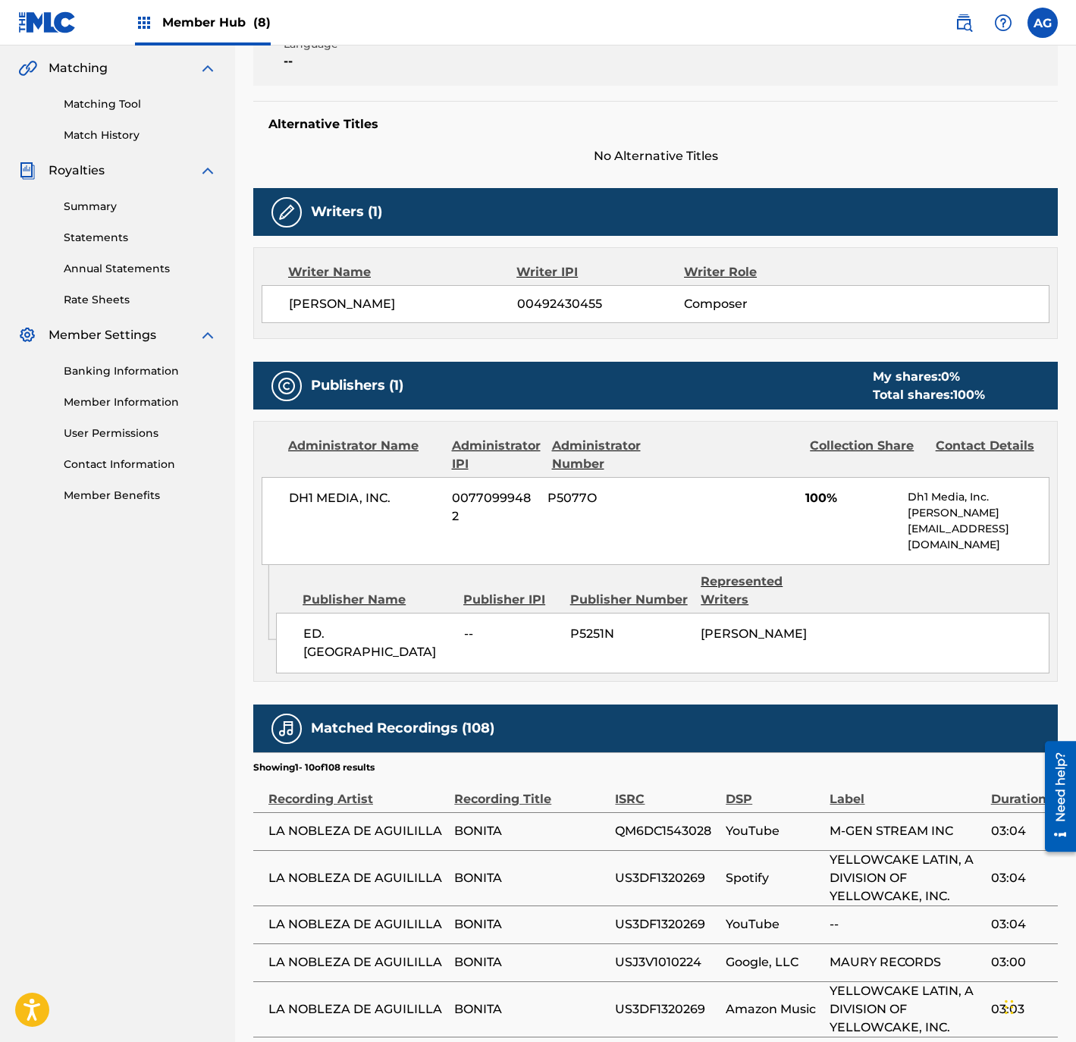
scroll to position [0, 0]
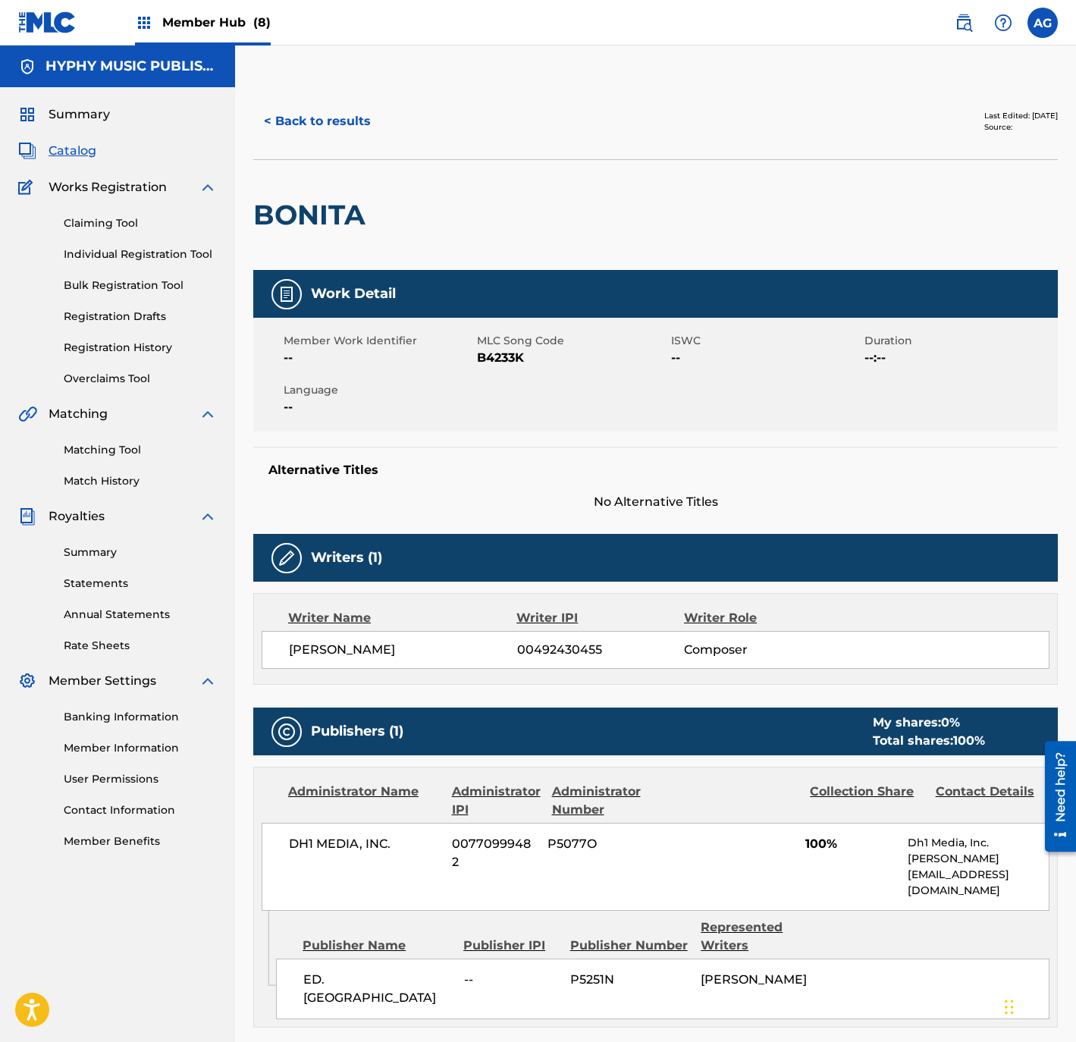
drag, startPoint x: 165, startPoint y: 443, endPoint x: 226, endPoint y: 152, distance: 297.5
click at [356, 116] on button "< Back to results" at bounding box center [317, 121] width 128 height 38
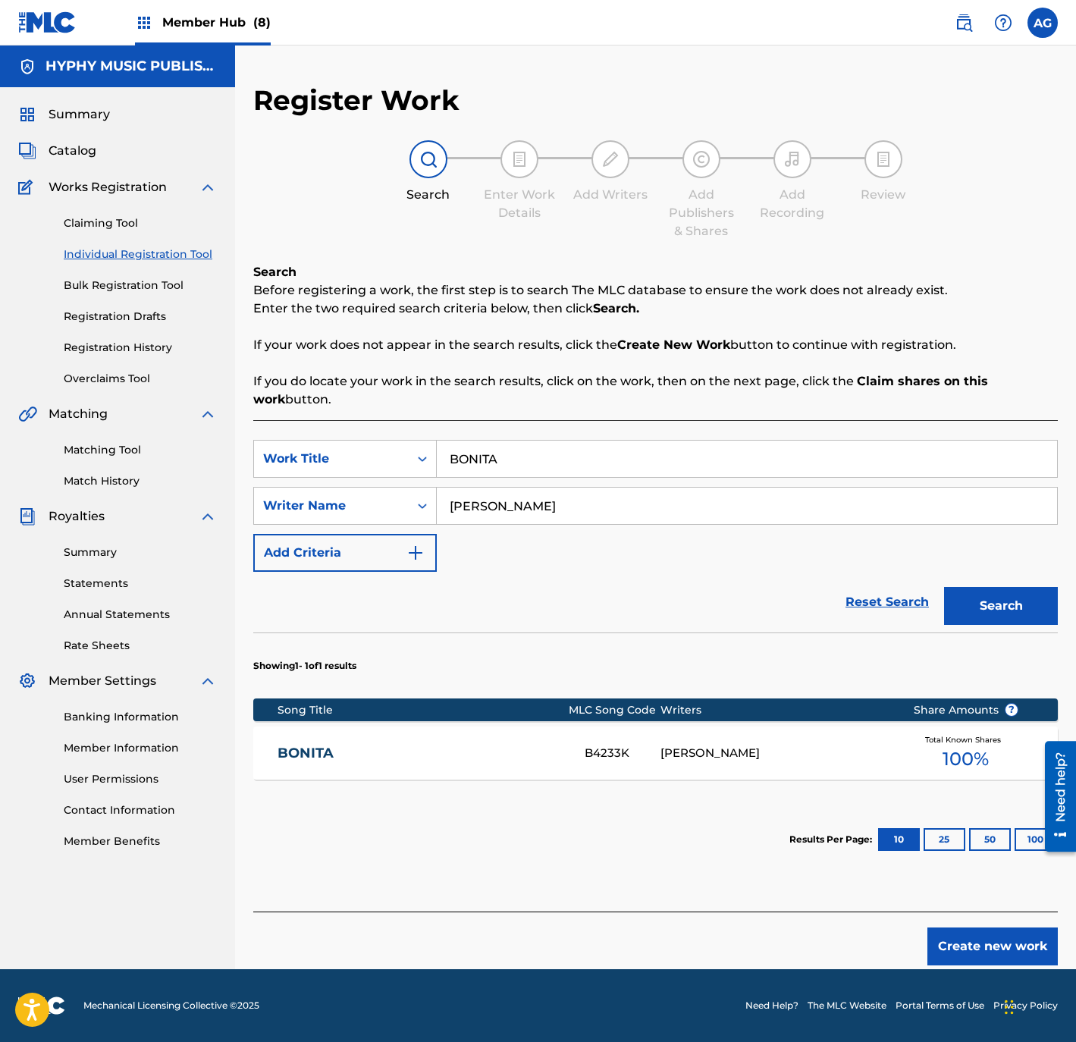
drag, startPoint x: 653, startPoint y: 514, endPoint x: 571, endPoint y: 475, distance: 90.5
click at [596, 508] on input "AGUSTIN PENALOZA" at bounding box center [747, 505] width 620 height 36
drag, startPoint x: 548, startPoint y: 460, endPoint x: 391, endPoint y: 459, distance: 156.9
click at [390, 459] on div "SearchWithCriteria4c240769-d22c-4694-80e7-5041796b3b6d Work Title BONITA" at bounding box center [655, 459] width 804 height 38
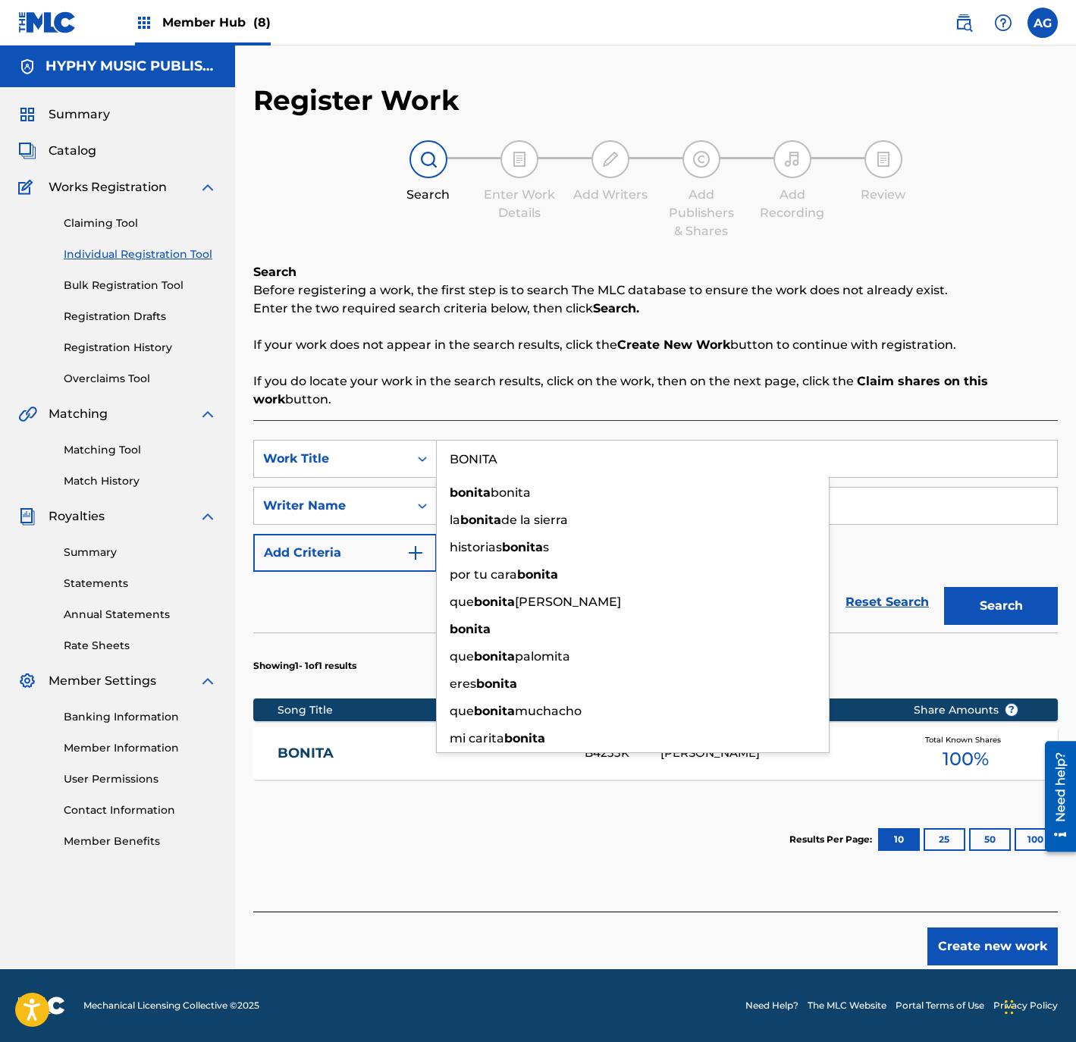
paste input "CHAPARR"
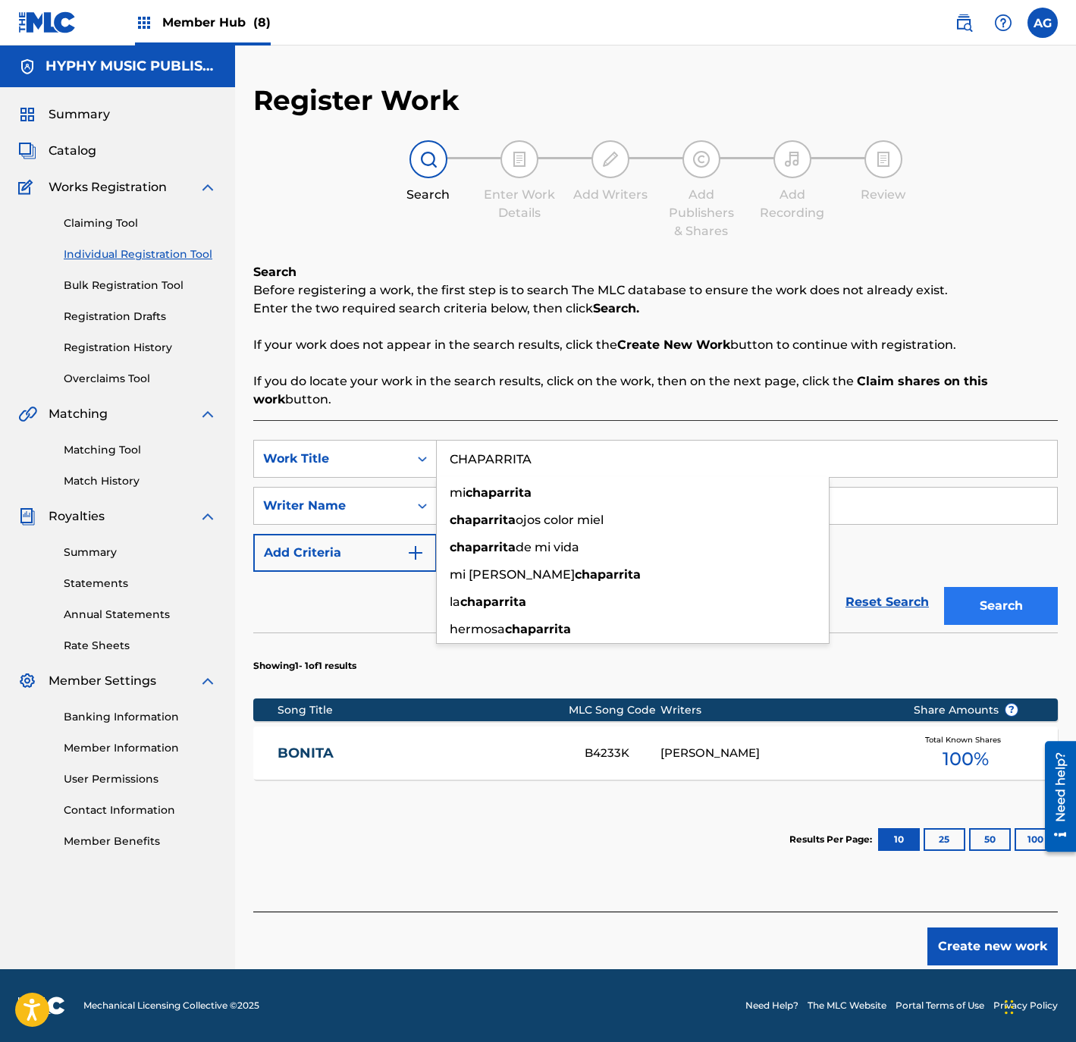
type input "CHAPARRITA"
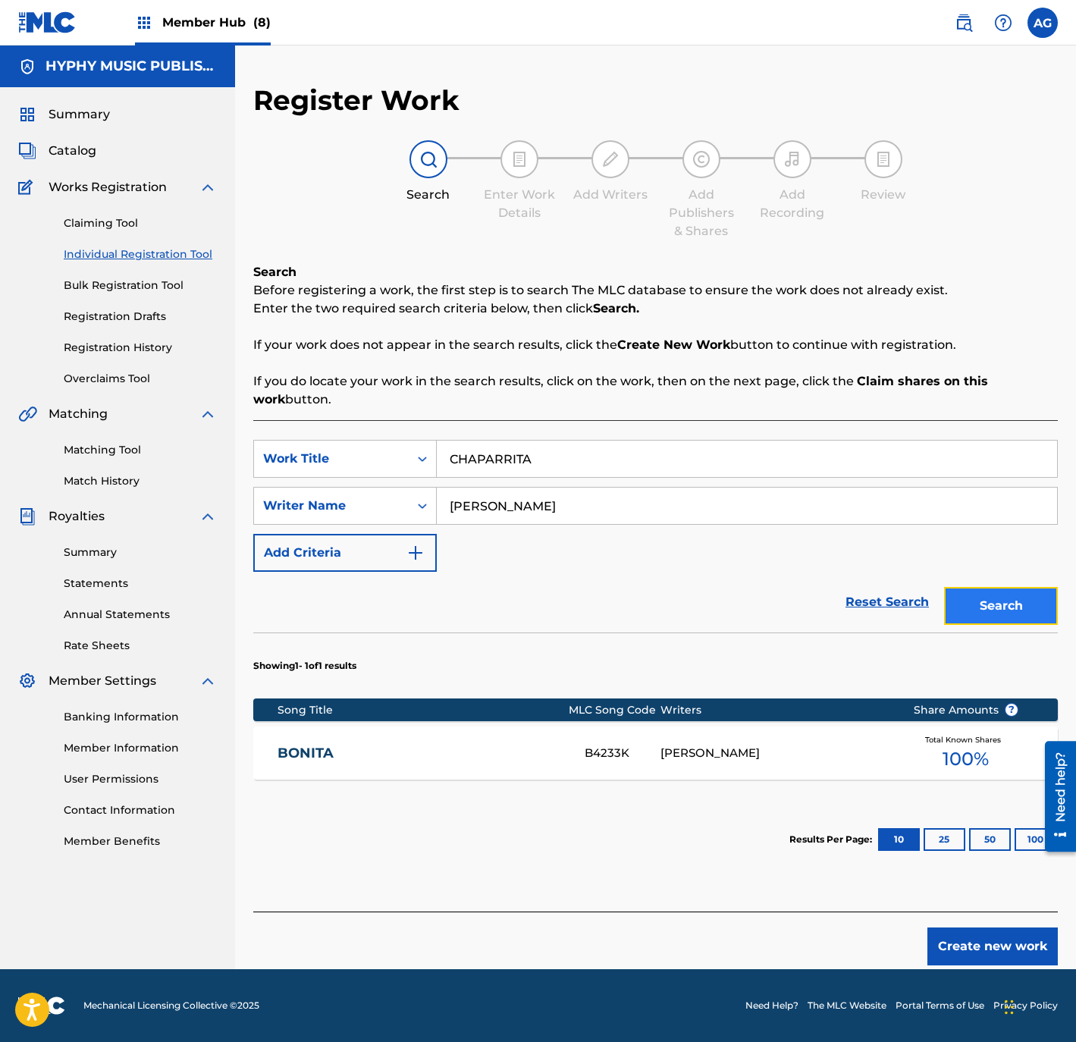
click at [992, 607] on button "Search" at bounding box center [1001, 606] width 114 height 38
click at [539, 744] on link "CHAPARRITA" at bounding box center [420, 752] width 287 height 17
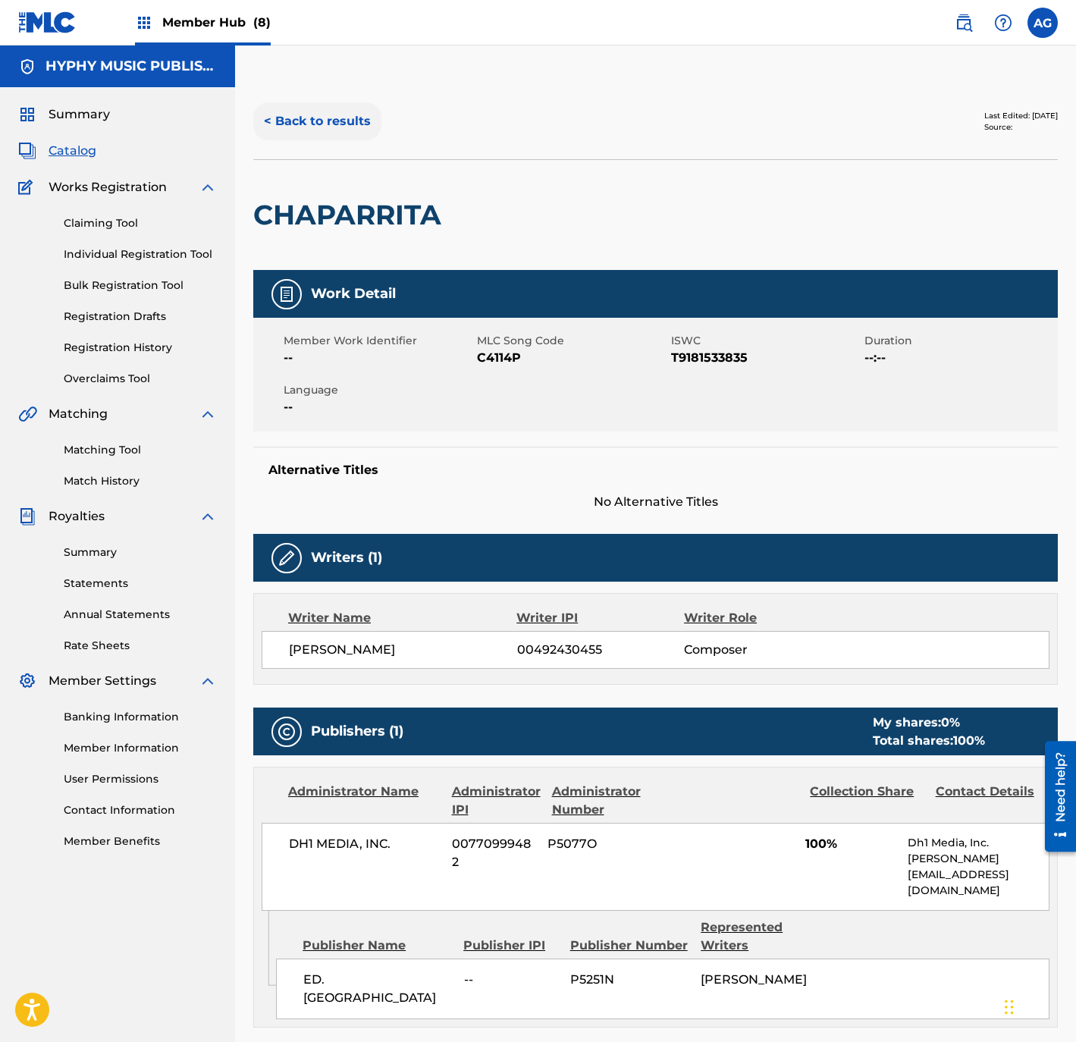
click at [321, 109] on button "< Back to results" at bounding box center [317, 121] width 128 height 38
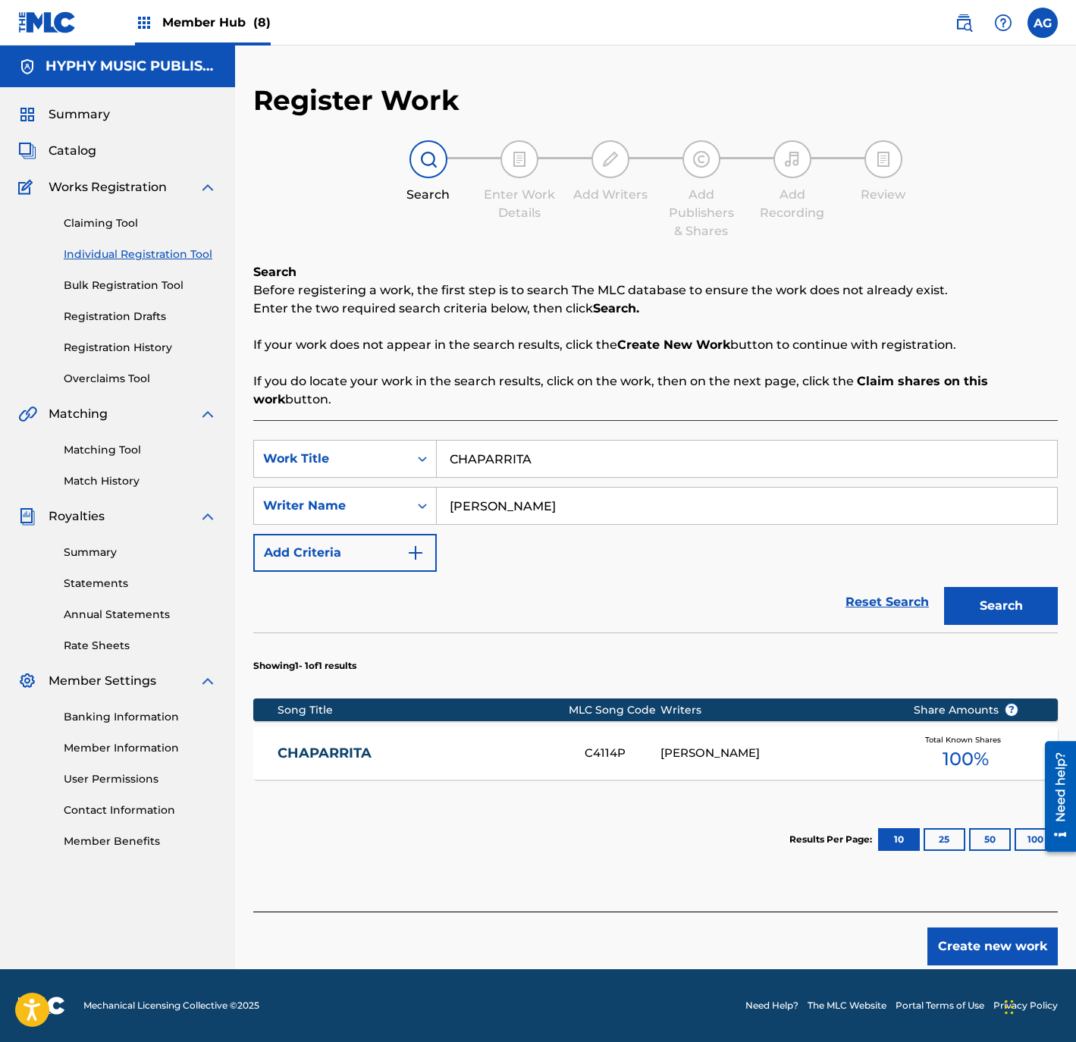
drag, startPoint x: 594, startPoint y: 476, endPoint x: 246, endPoint y: 483, distance: 348.0
click at [246, 483] on div "Register Work Search Enter Work Details Add Writers Add Publishers & Shares Add…" at bounding box center [655, 525] width 841 height 885
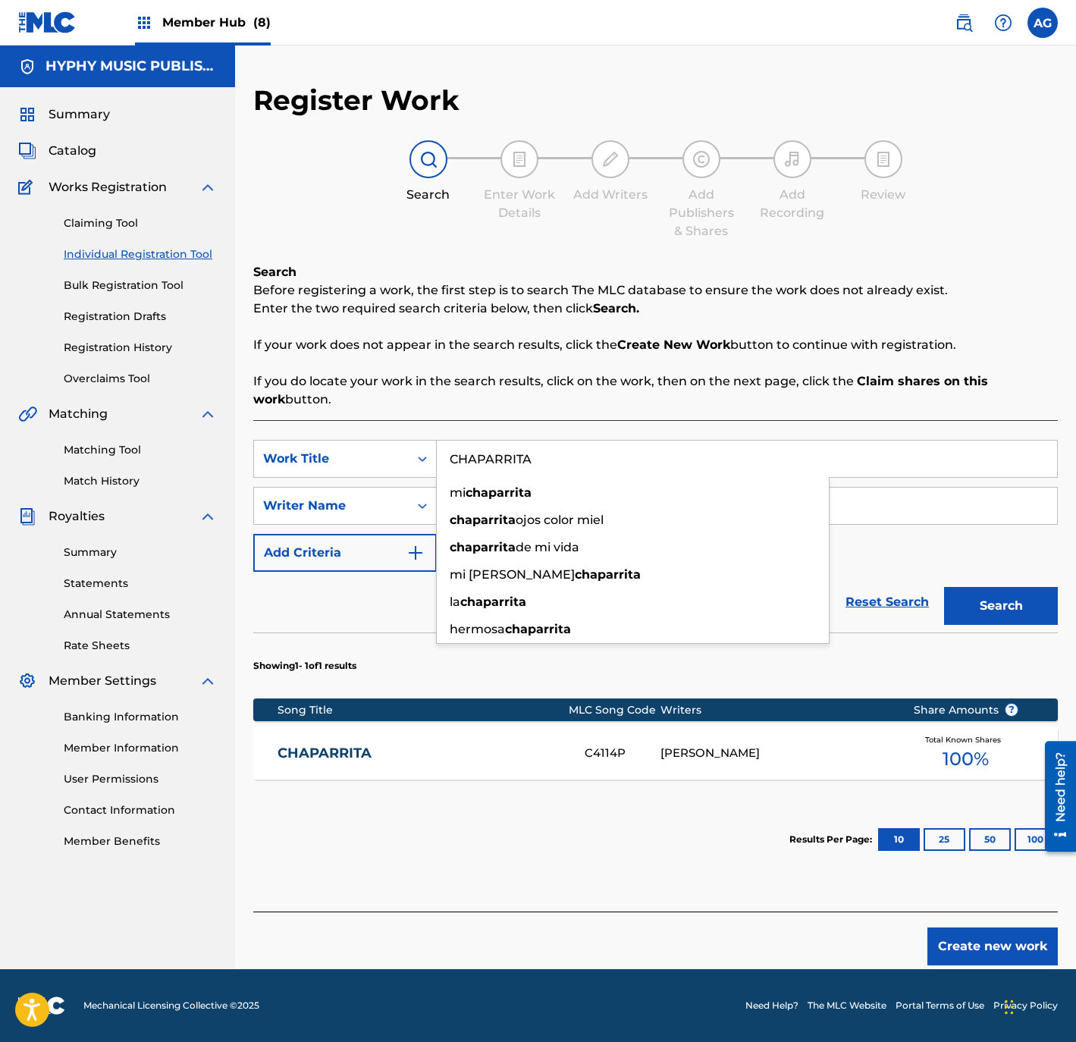
paste input "POR DINERO"
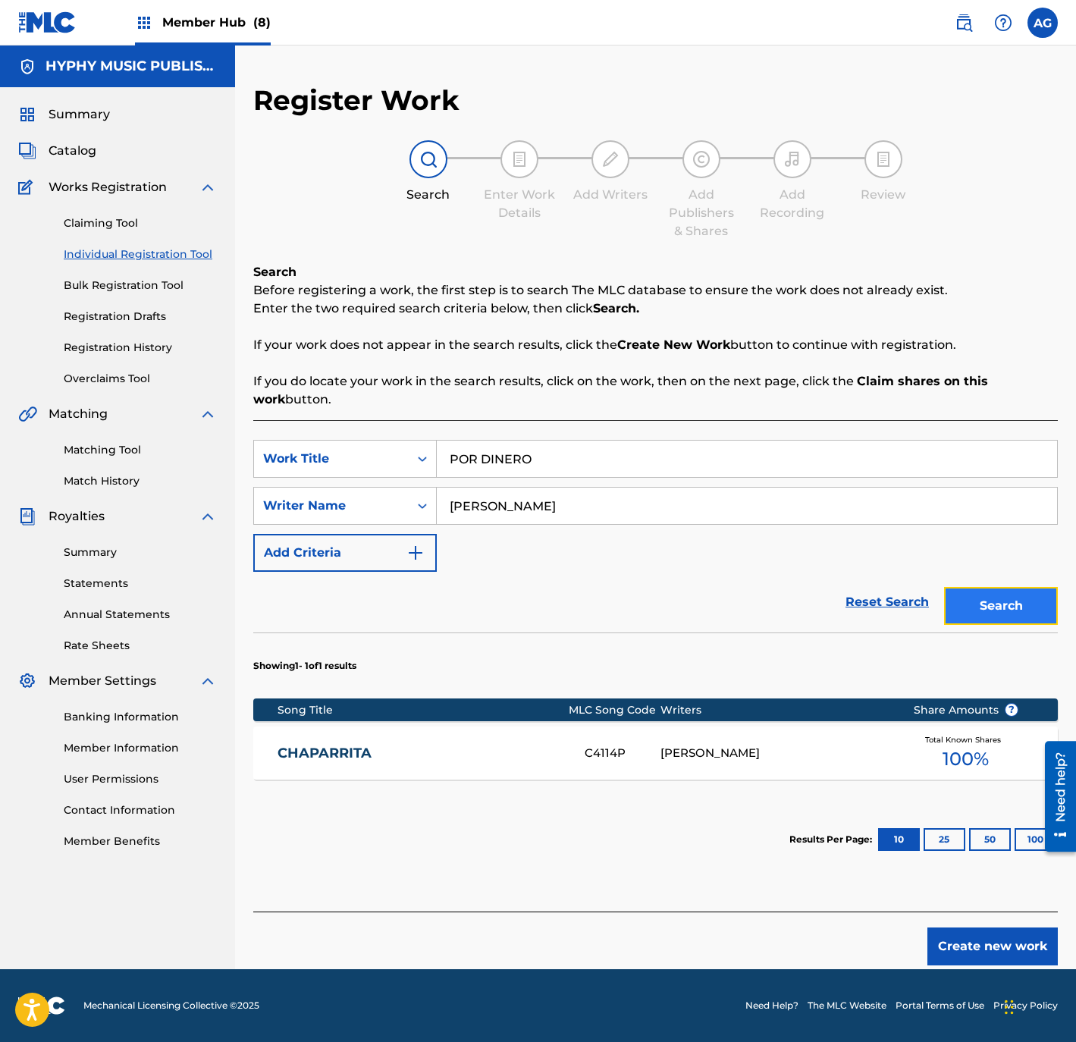
click at [1020, 599] on button "Search" at bounding box center [1001, 606] width 114 height 38
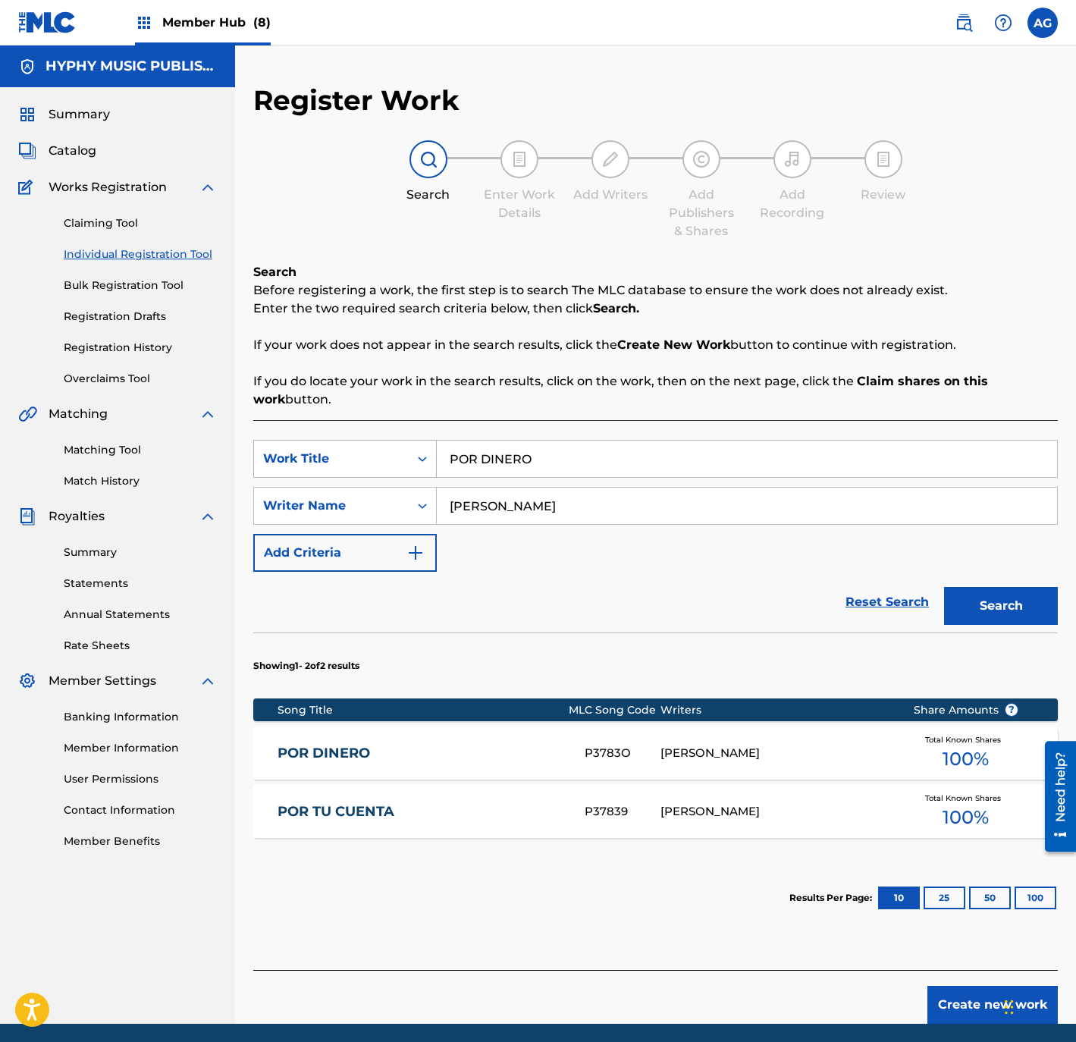
drag, startPoint x: 700, startPoint y: 459, endPoint x: 400, endPoint y: 465, distance: 300.2
click at [273, 459] on div "SearchWithCriteria4c240769-d22c-4694-80e7-5041796b3b6d Work Title POR DINERO" at bounding box center [655, 459] width 804 height 38
paste input "ENAMORAD"
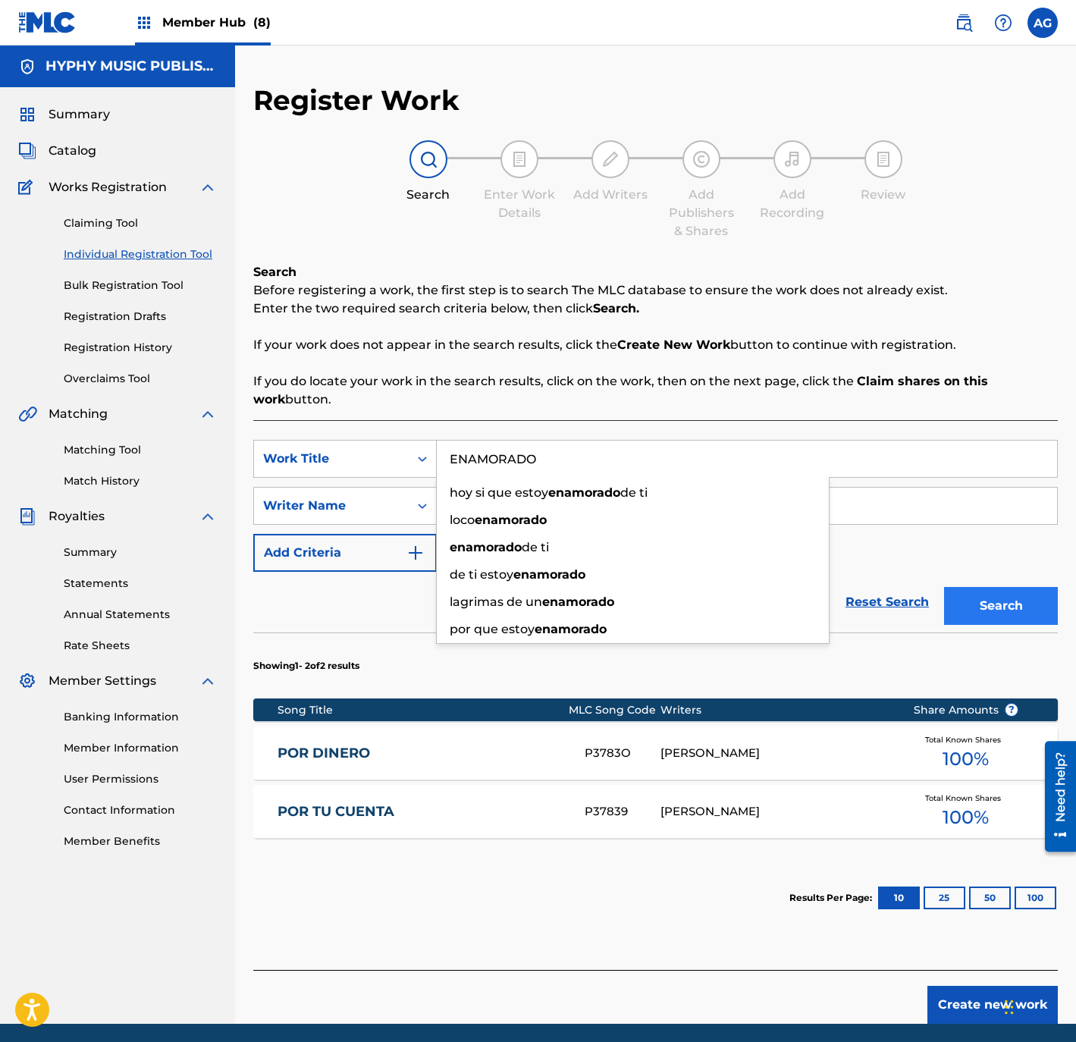
type input "ENAMORADO"
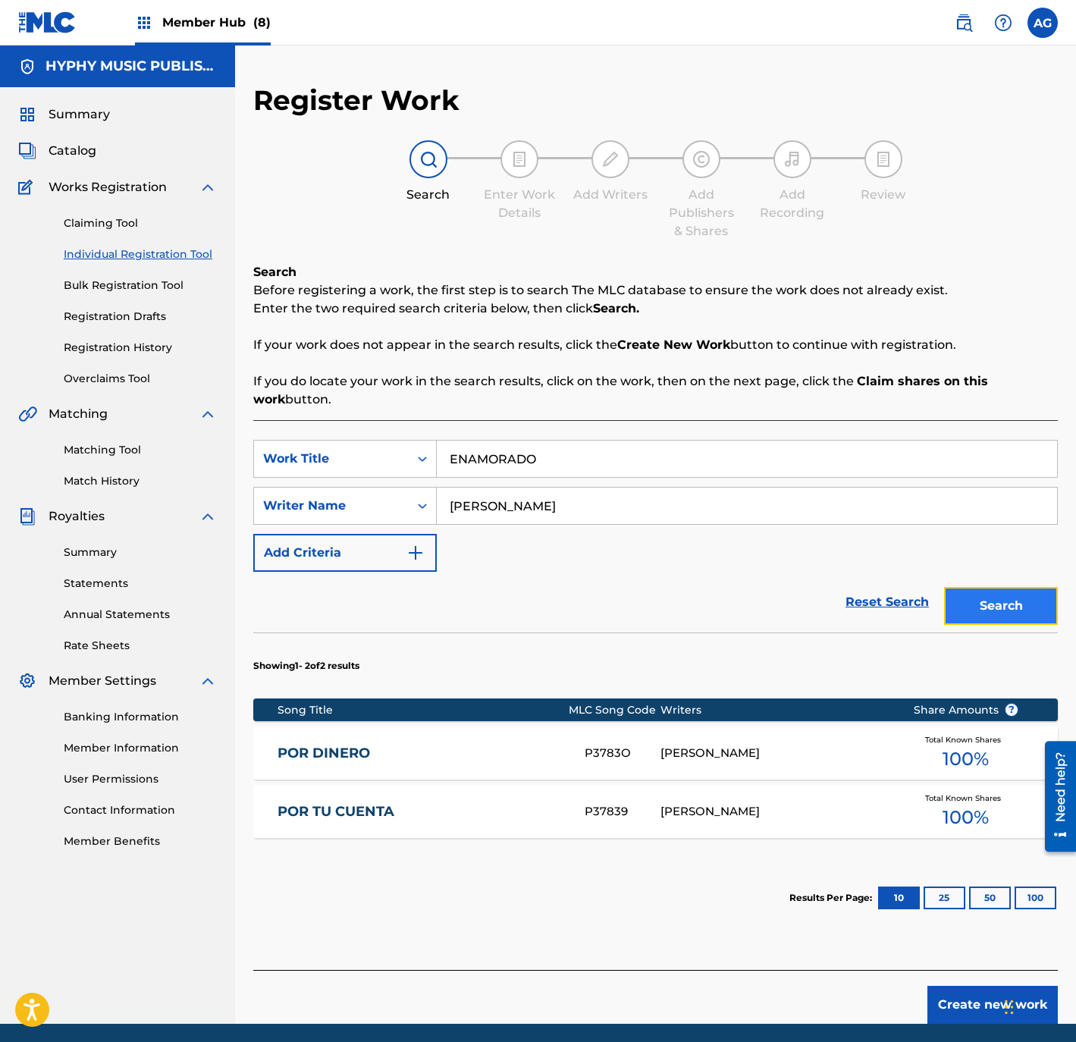
click at [1048, 601] on button "Search" at bounding box center [1001, 606] width 114 height 38
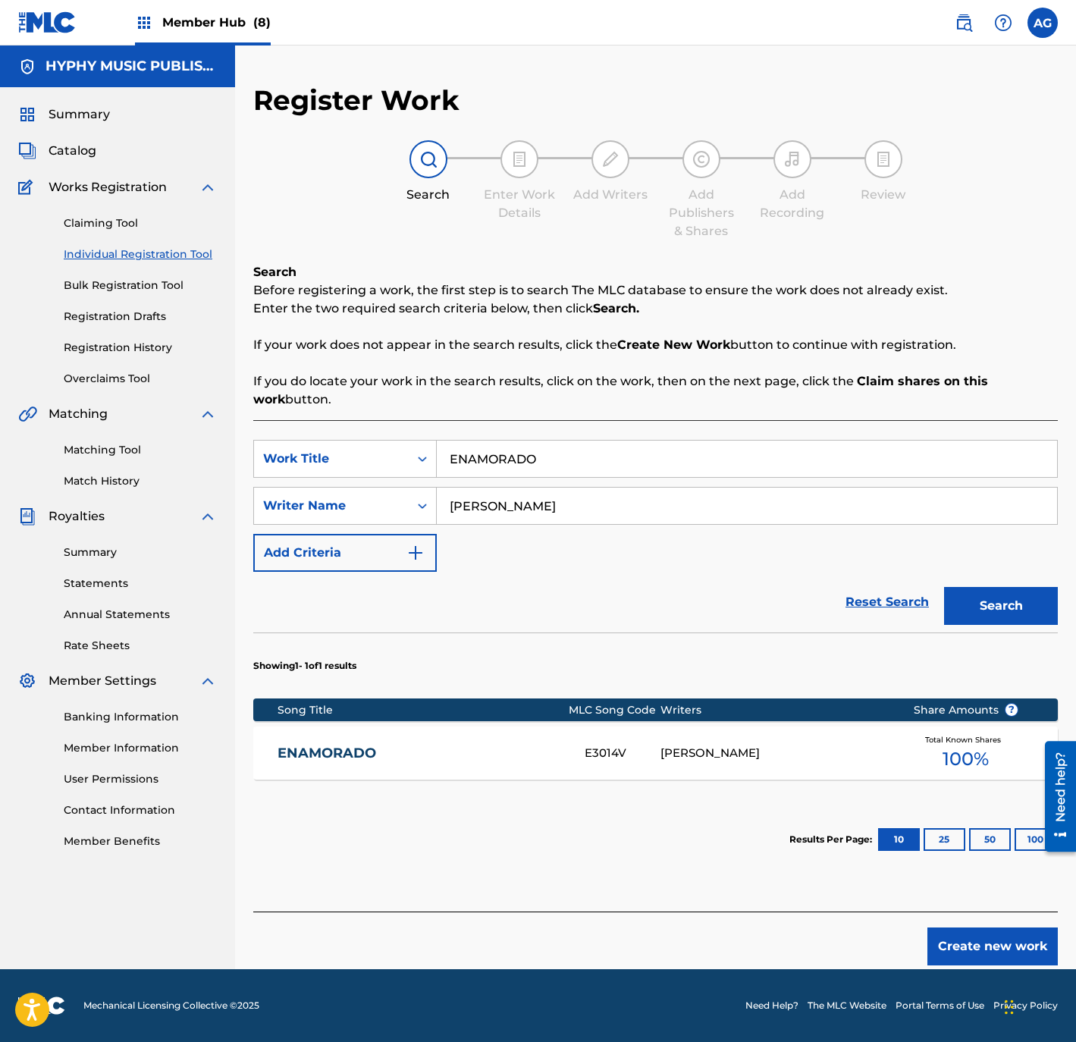
click at [150, 20] on img at bounding box center [144, 23] width 18 height 18
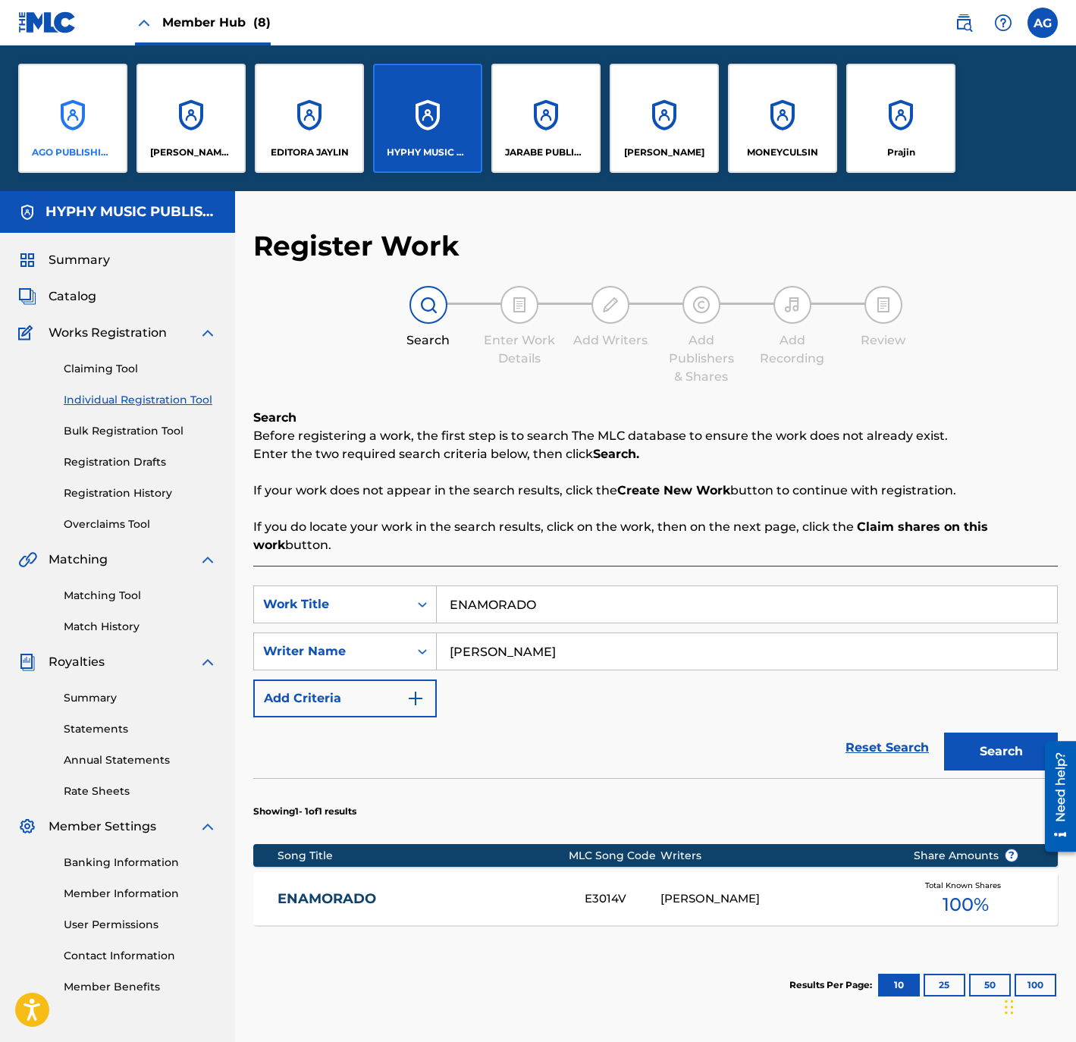
click at [87, 121] on div "AGO PUBLISHING, INC." at bounding box center [72, 118] width 109 height 109
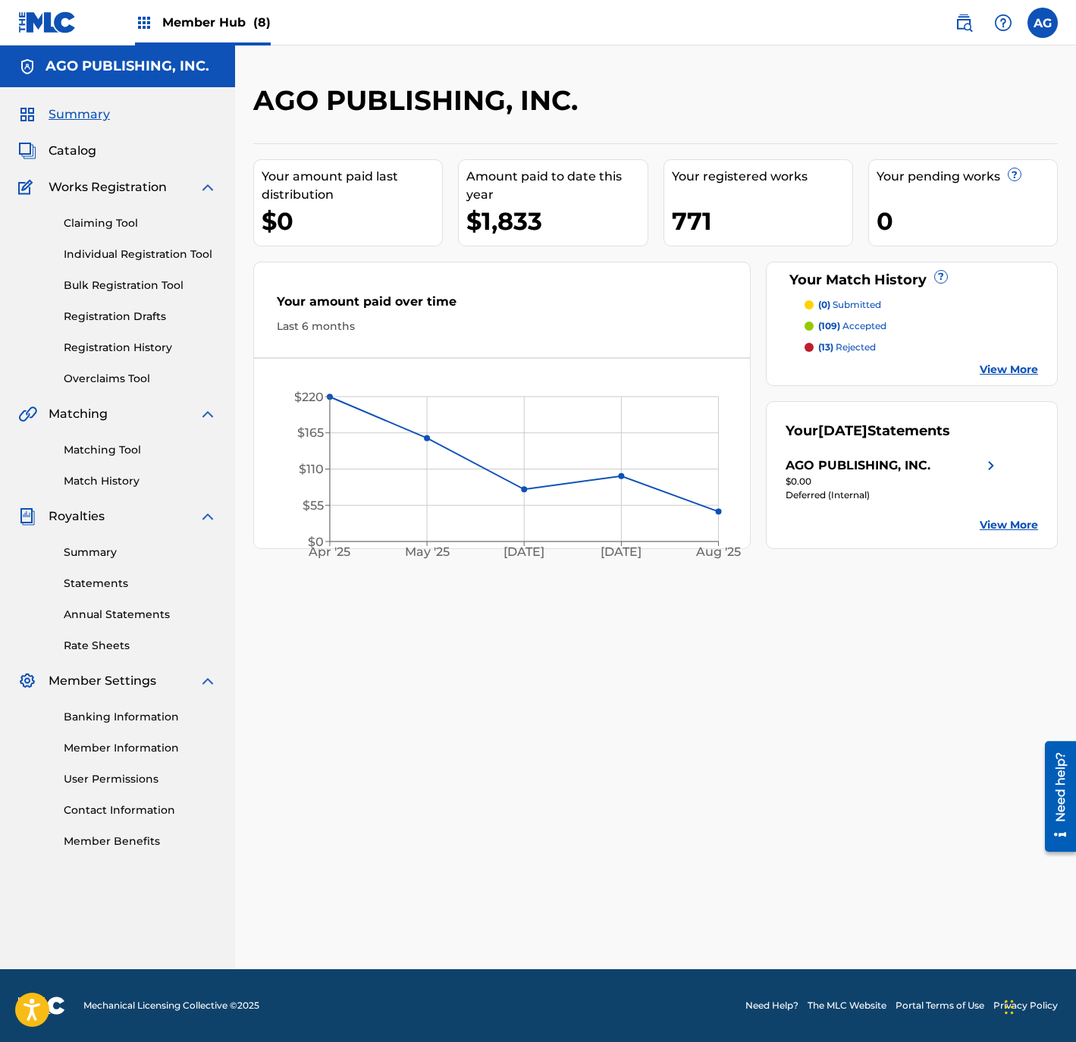
click at [64, 164] on div "Summary Catalog Works Registration Claiming Tool Individual Registration Tool B…" at bounding box center [117, 477] width 235 height 780
click at [64, 157] on span "Catalog" at bounding box center [73, 151] width 48 height 18
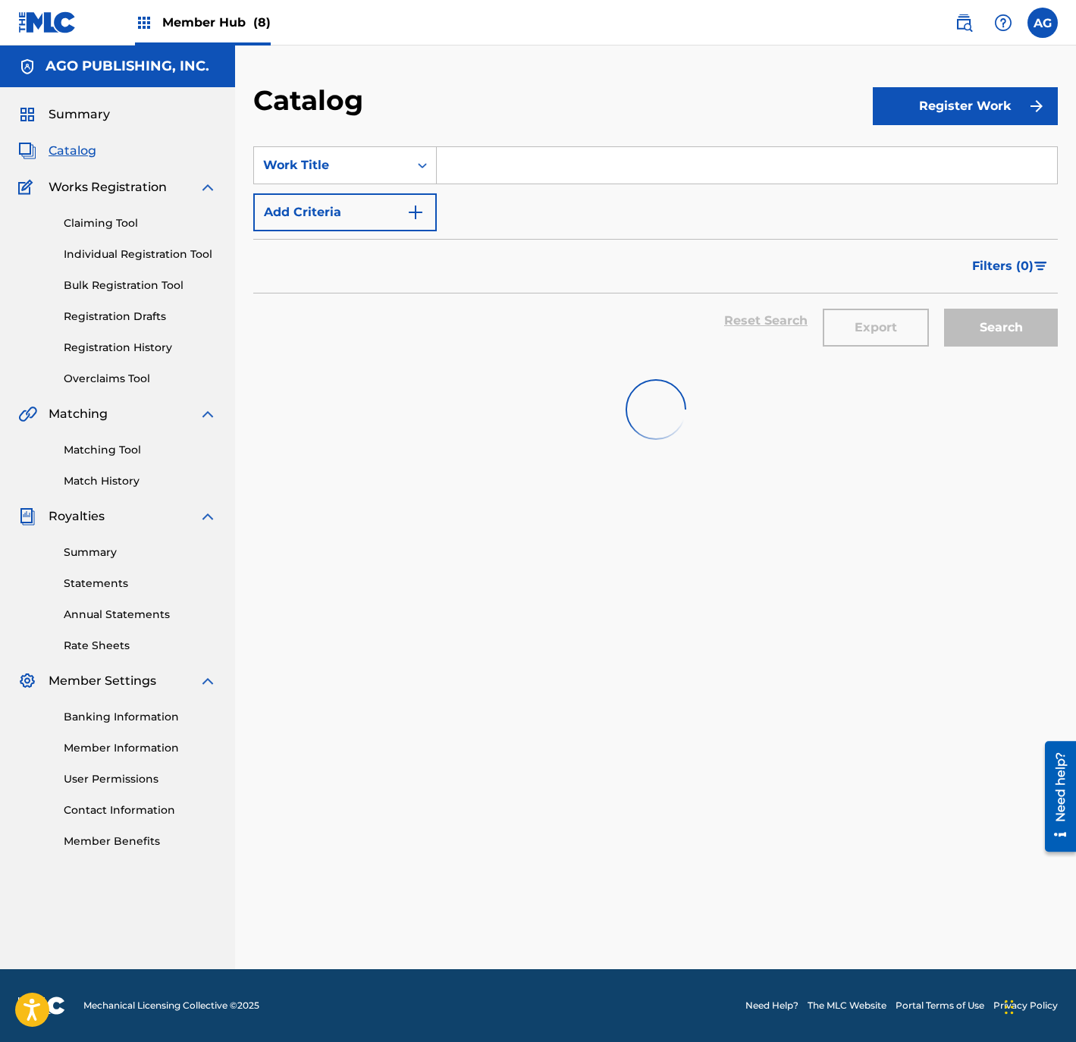
click at [603, 159] on input "Search Form" at bounding box center [747, 165] width 620 height 36
paste input "LA PACHANGA"
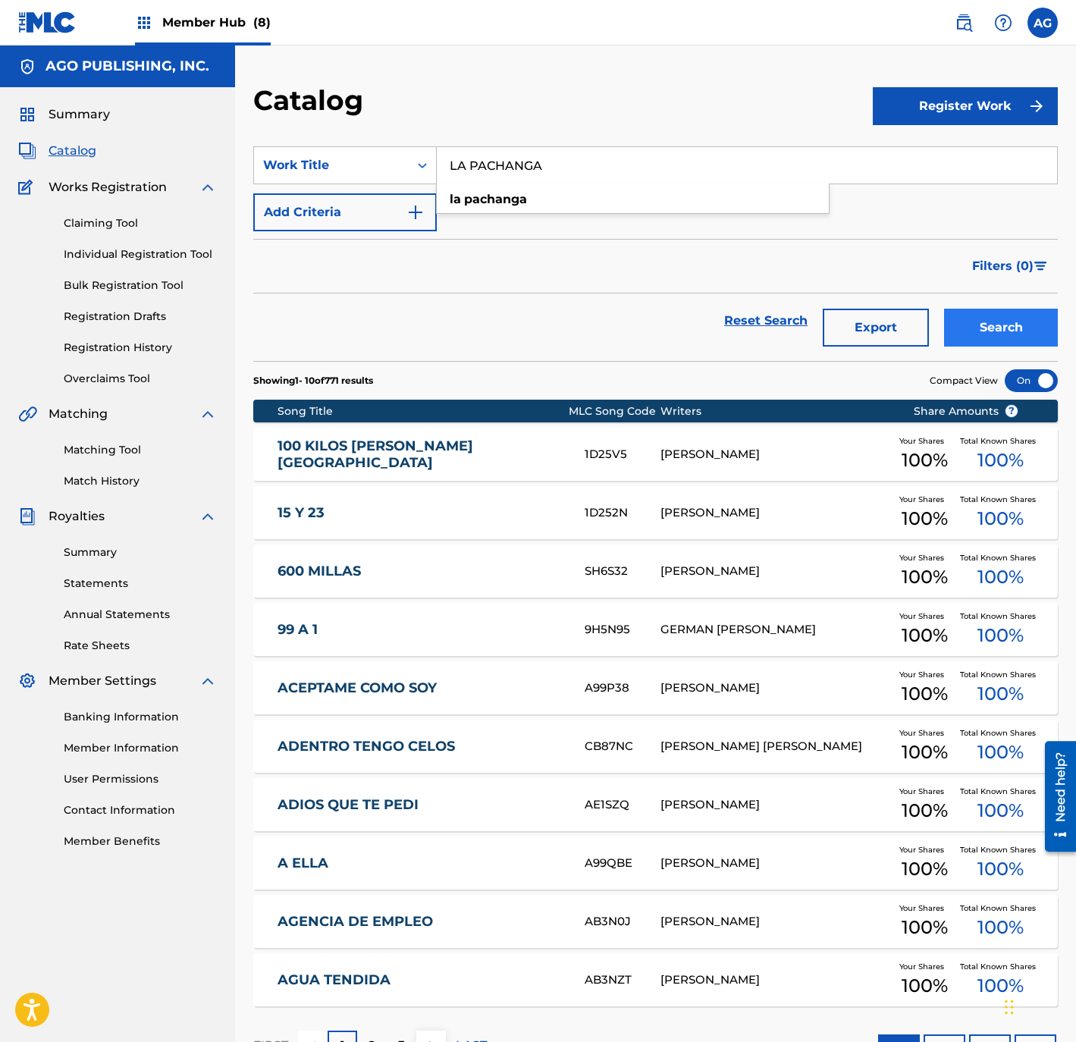
type input "LA PACHANGA"
click at [1013, 319] on button "Search" at bounding box center [1001, 328] width 114 height 38
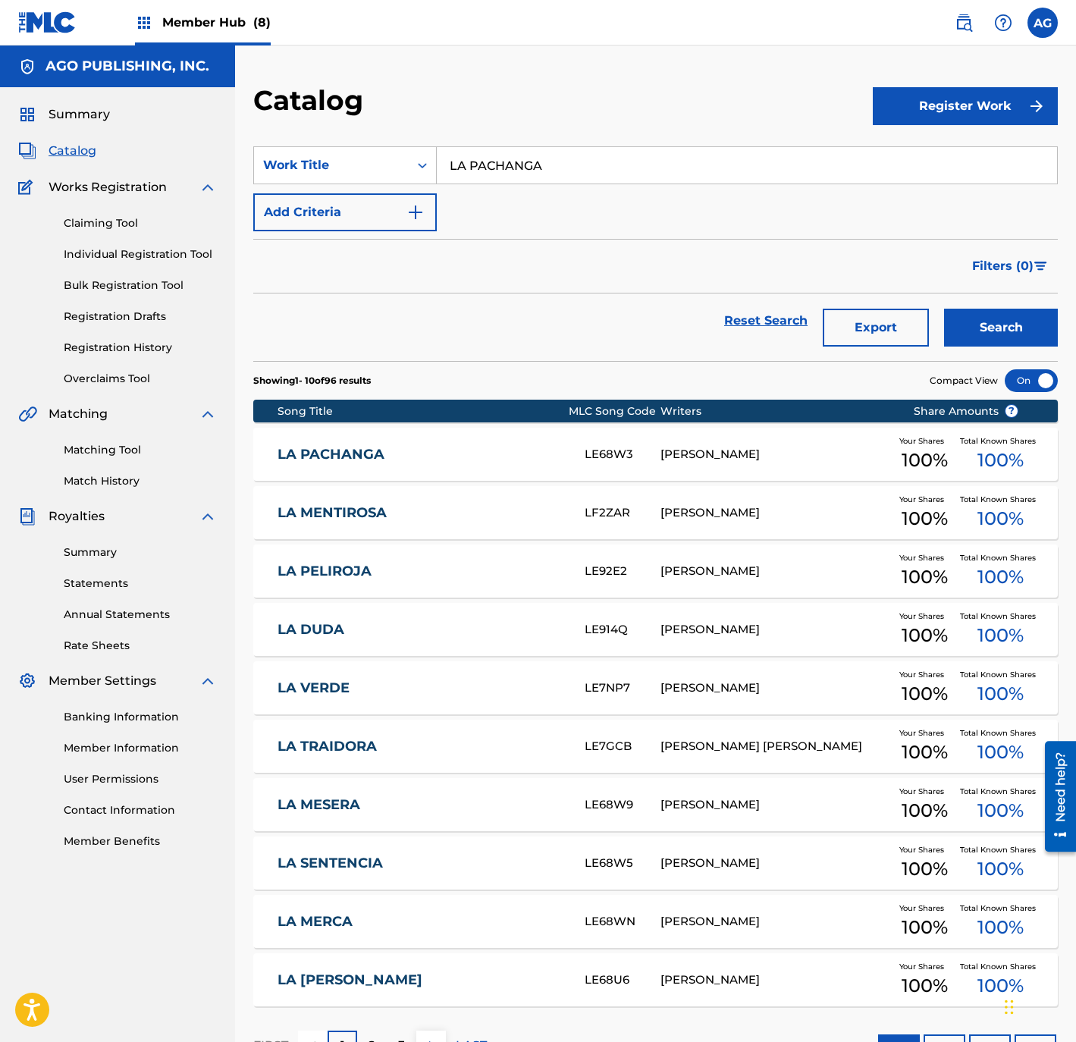
click at [440, 448] on link "LA PACHANGA" at bounding box center [420, 454] width 287 height 17
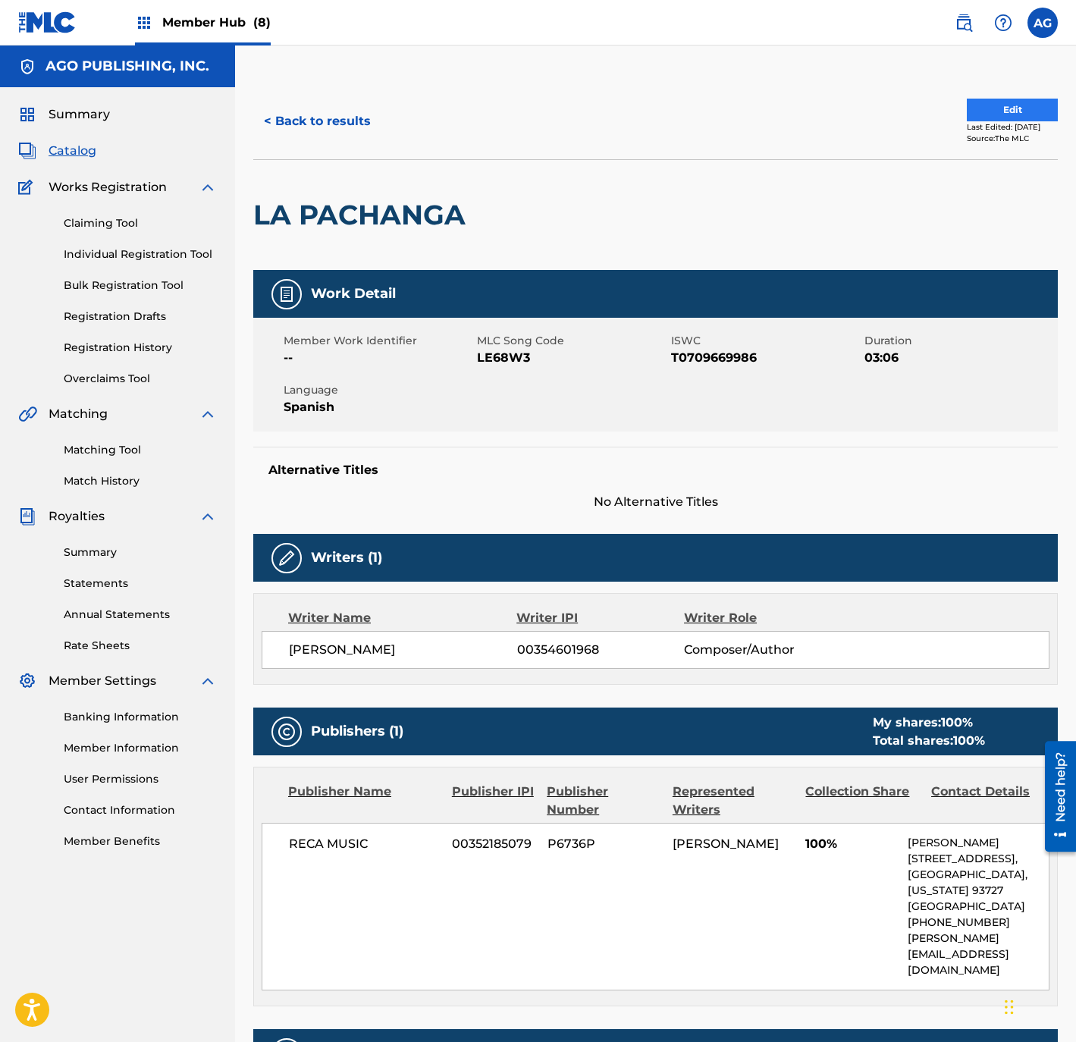
drag, startPoint x: 945, startPoint y: 205, endPoint x: 963, endPoint y: 98, distance: 109.2
click at [995, 96] on div "< Back to results Edit Last Edited: April 12, 2022 Source: The MLC" at bounding box center [655, 121] width 804 height 76
click at [997, 105] on button "Edit" at bounding box center [1012, 110] width 91 height 23
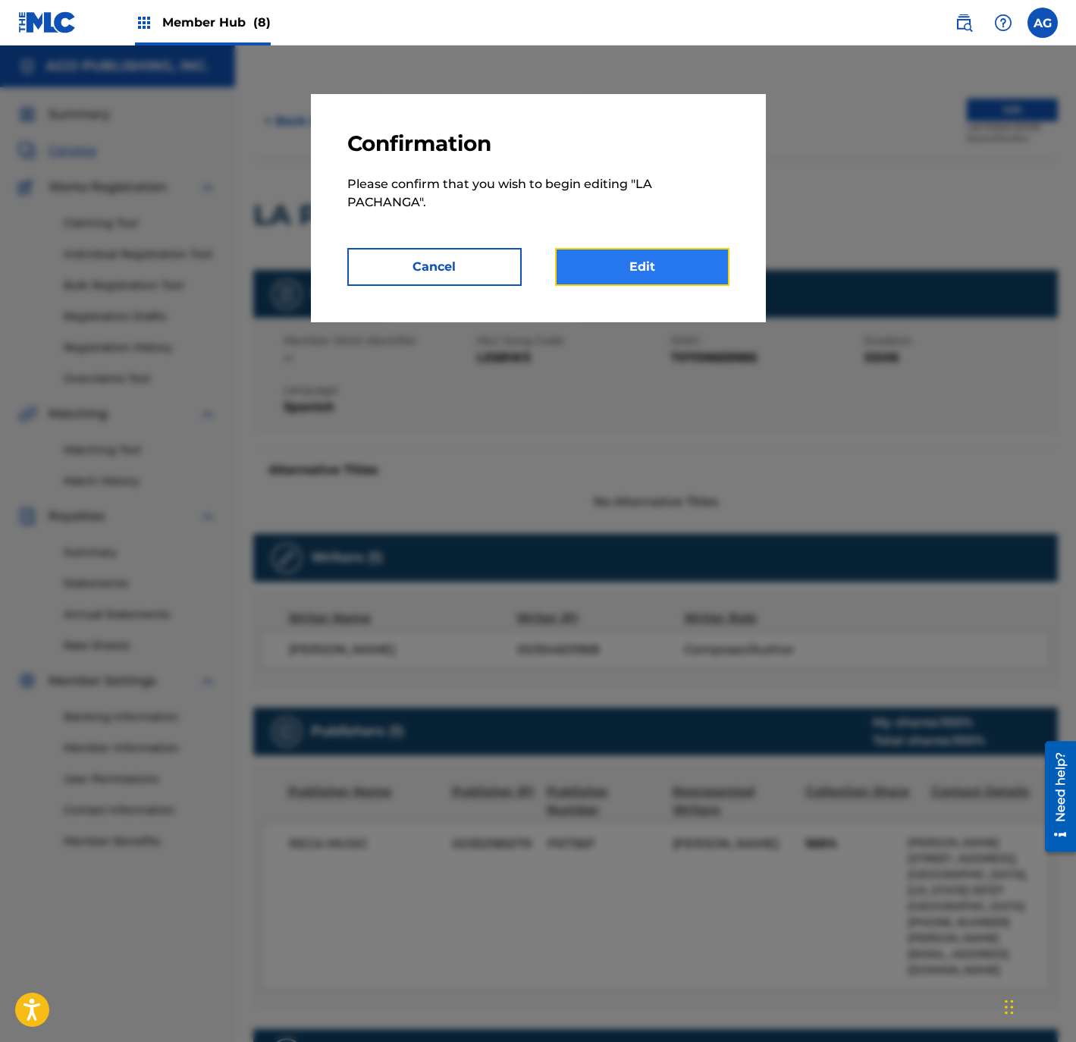
click at [628, 268] on link "Edit" at bounding box center [642, 267] width 174 height 38
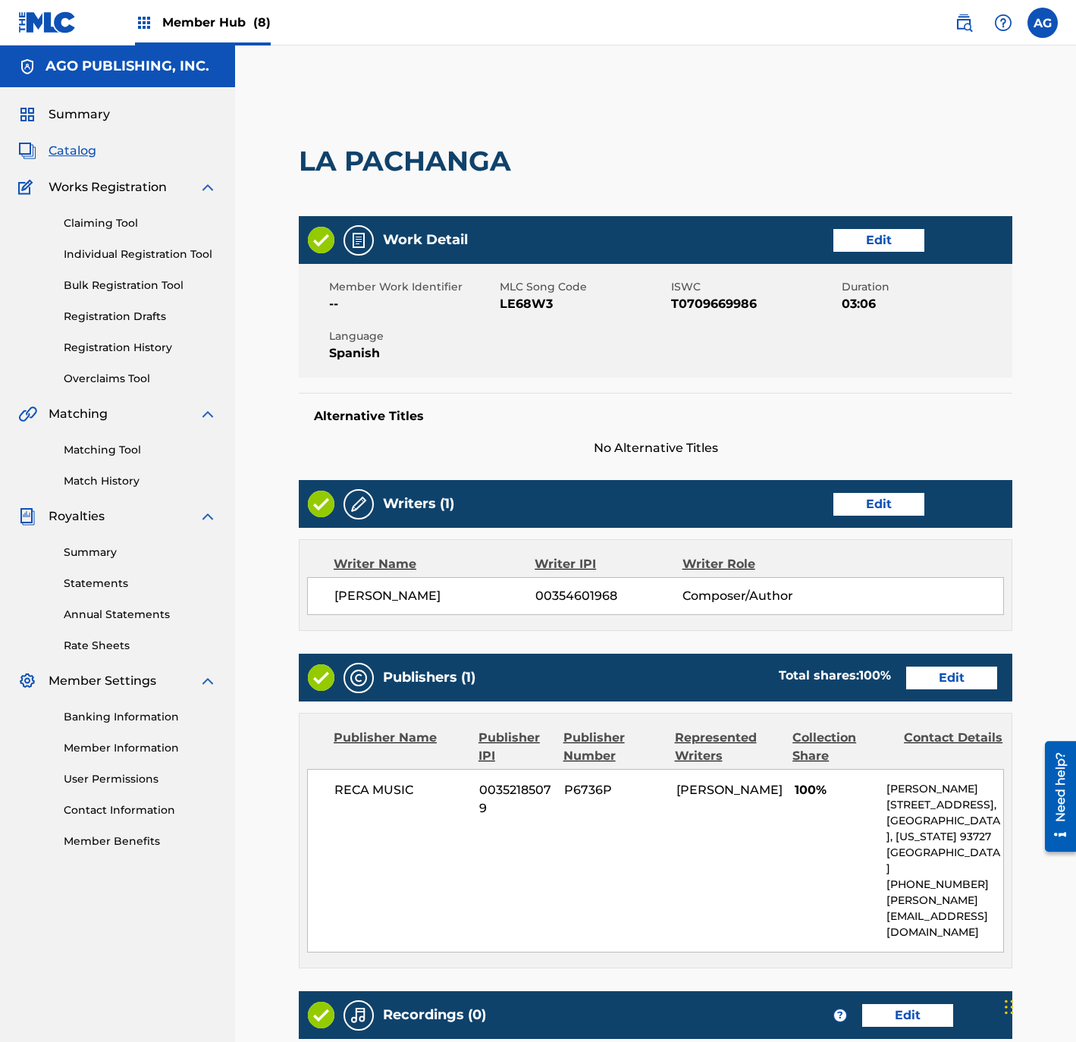
scroll to position [235, 0]
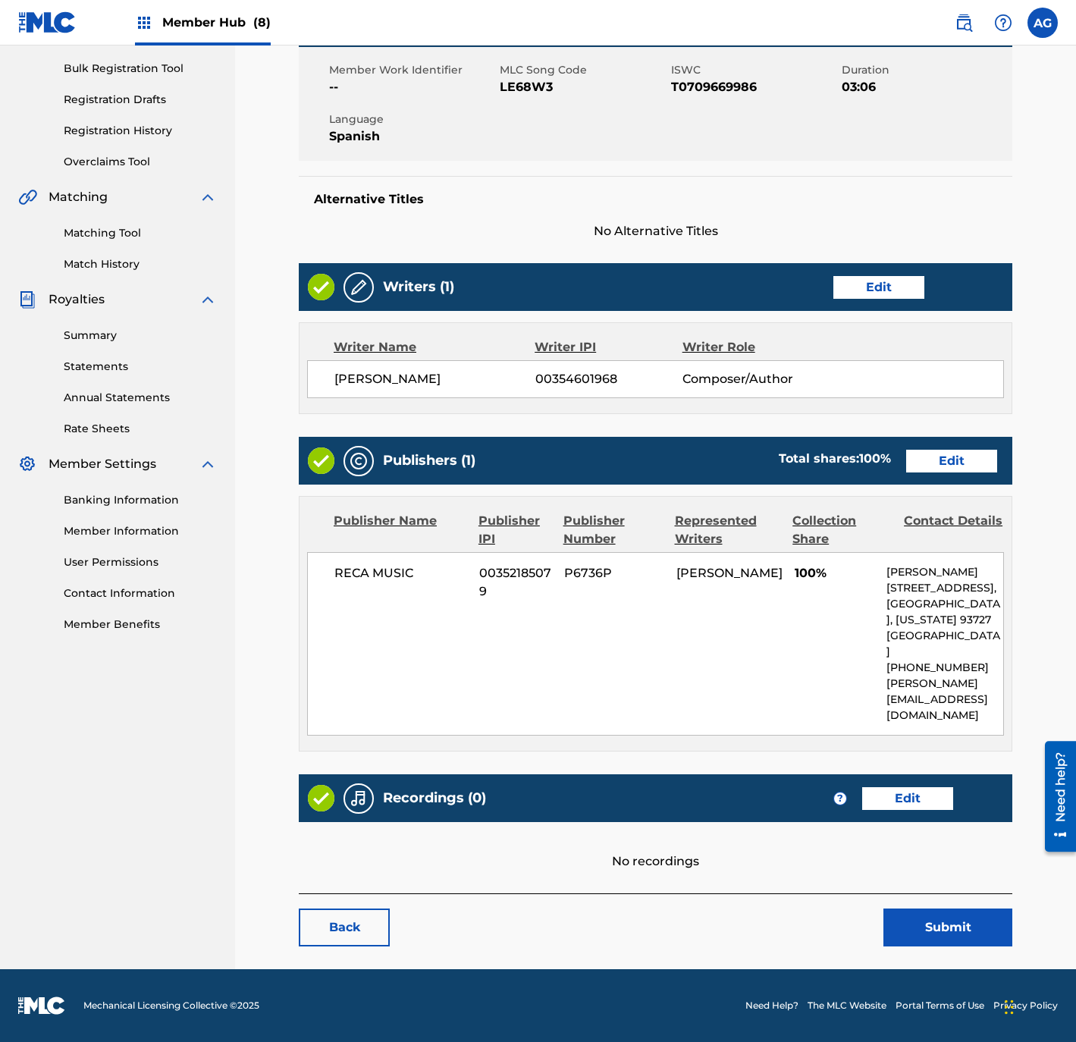
drag, startPoint x: 576, startPoint y: 403, endPoint x: 578, endPoint y: 635, distance: 232.0
click at [897, 806] on link "Edit" at bounding box center [907, 798] width 91 height 23
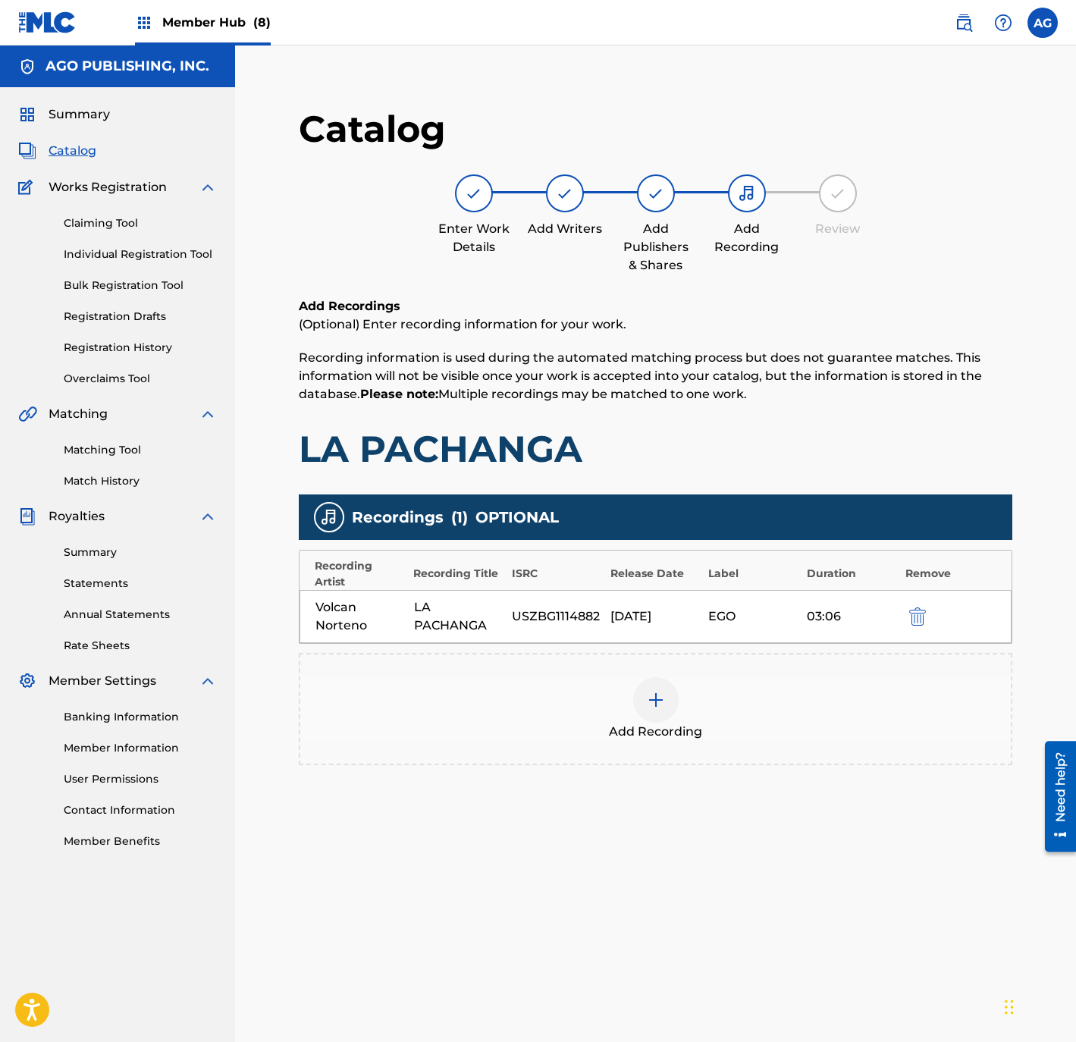
click at [648, 699] on img at bounding box center [656, 700] width 18 height 18
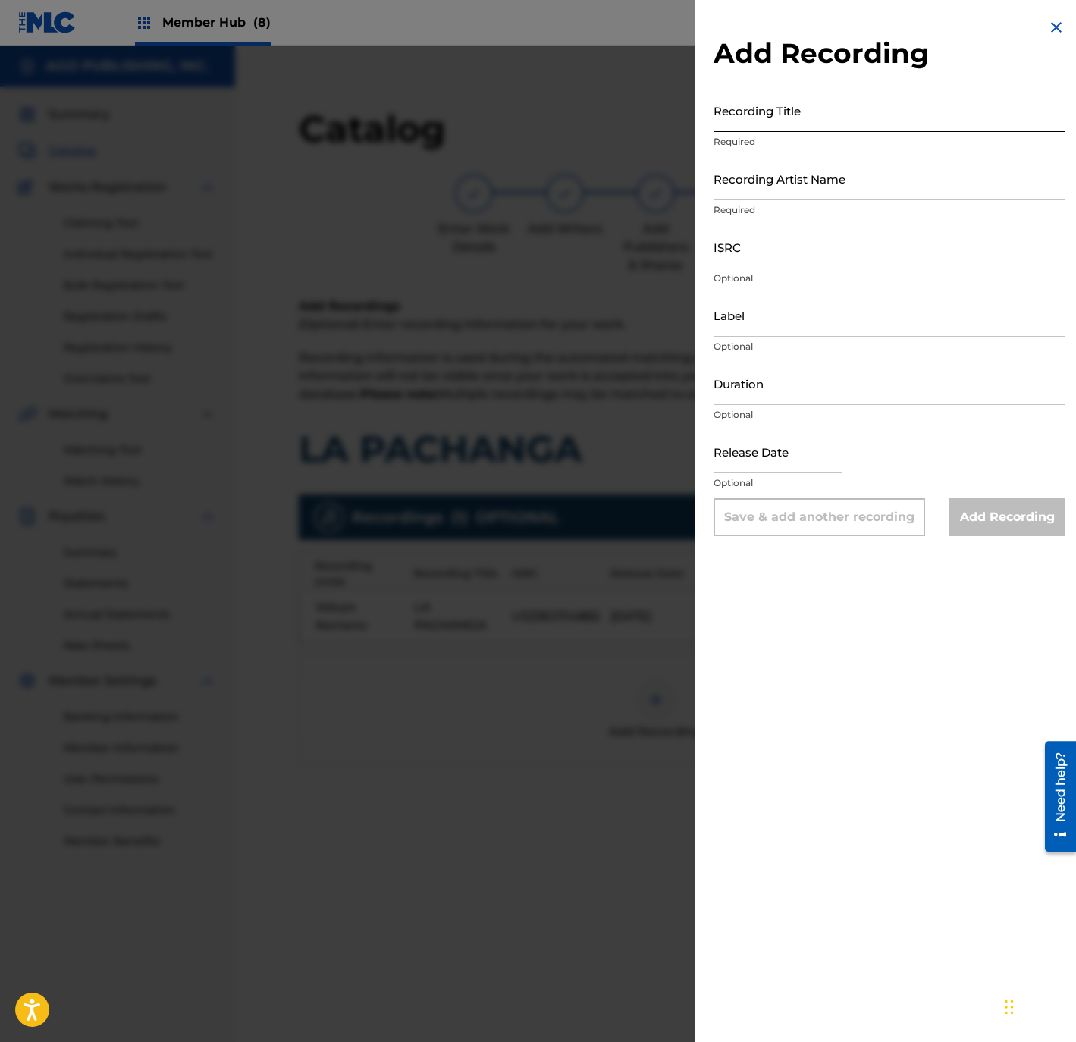
click at [796, 117] on input "Recording Title" at bounding box center [889, 110] width 352 height 43
paste input "LA PACHANGA"
type input "LA PACHANGA"
click at [780, 187] on input "Recording Artist Name" at bounding box center [889, 178] width 352 height 43
paste input "LO MAS BUSCADOS DE TIJUANA"
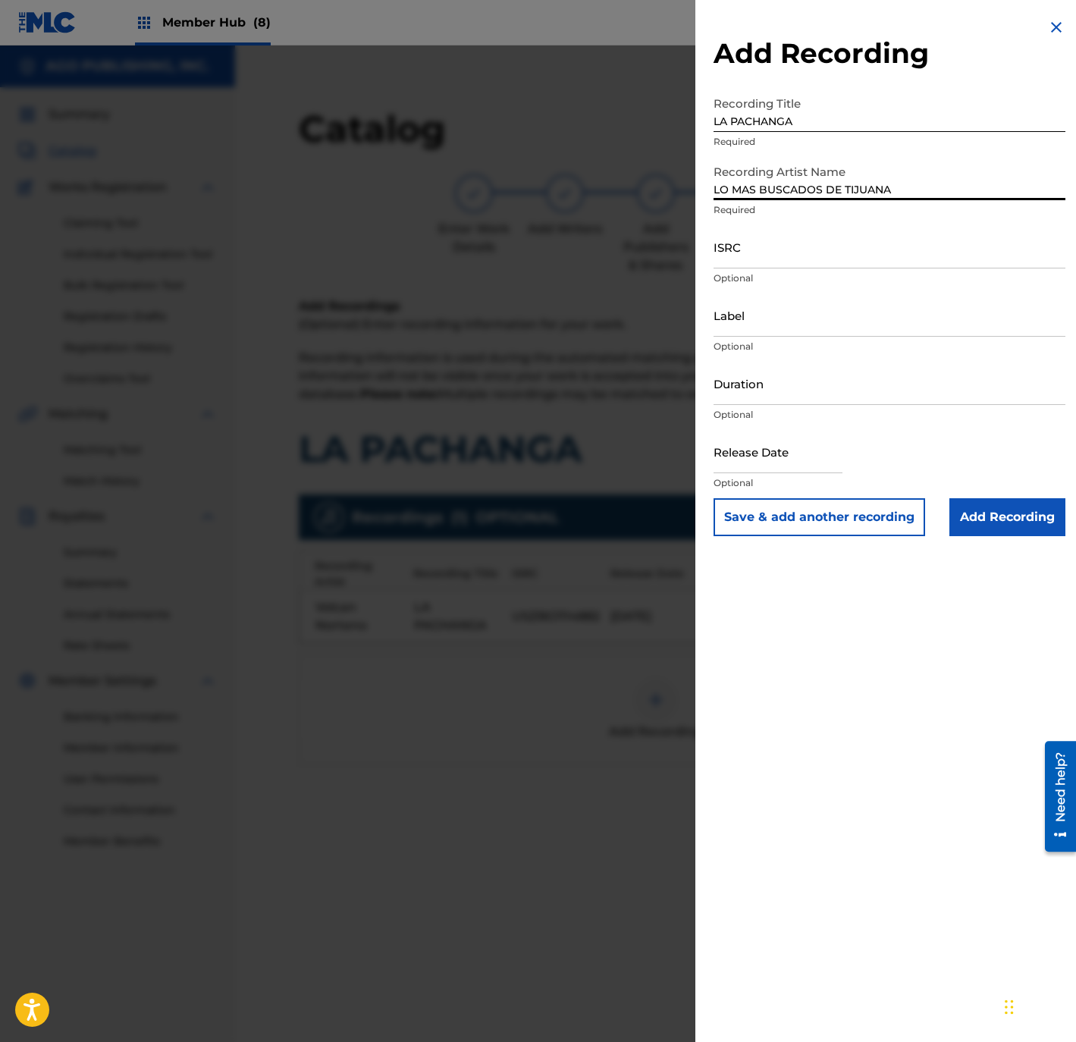
type input "LO MAS BUSCADOS DE TIJUANA"
click at [831, 255] on input "ISRC" at bounding box center [889, 246] width 352 height 43
paste input "QMFME2573401"
type input "QMFME2573401"
click at [870, 333] on input "Label" at bounding box center [889, 314] width 352 height 43
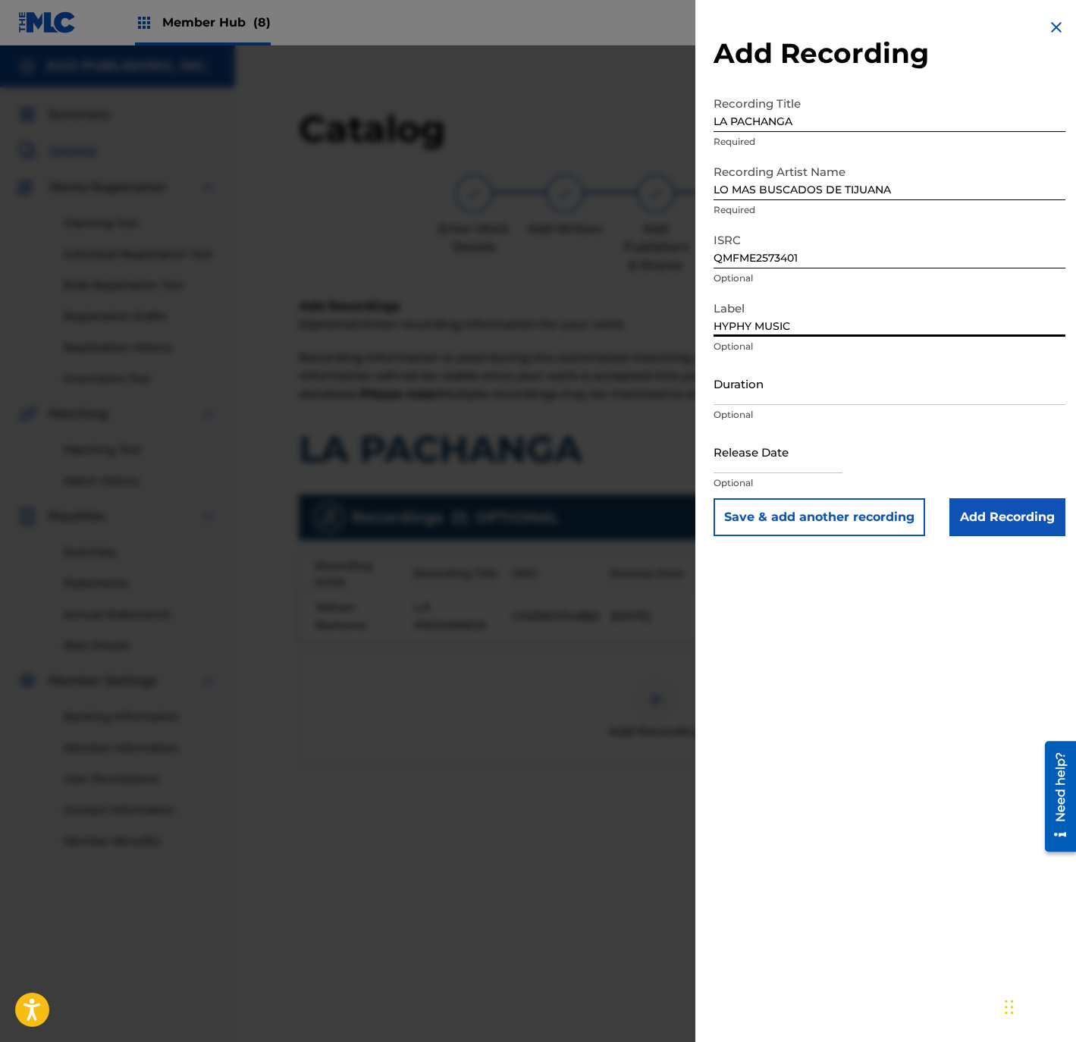
type input "HYPHY MUSIC"
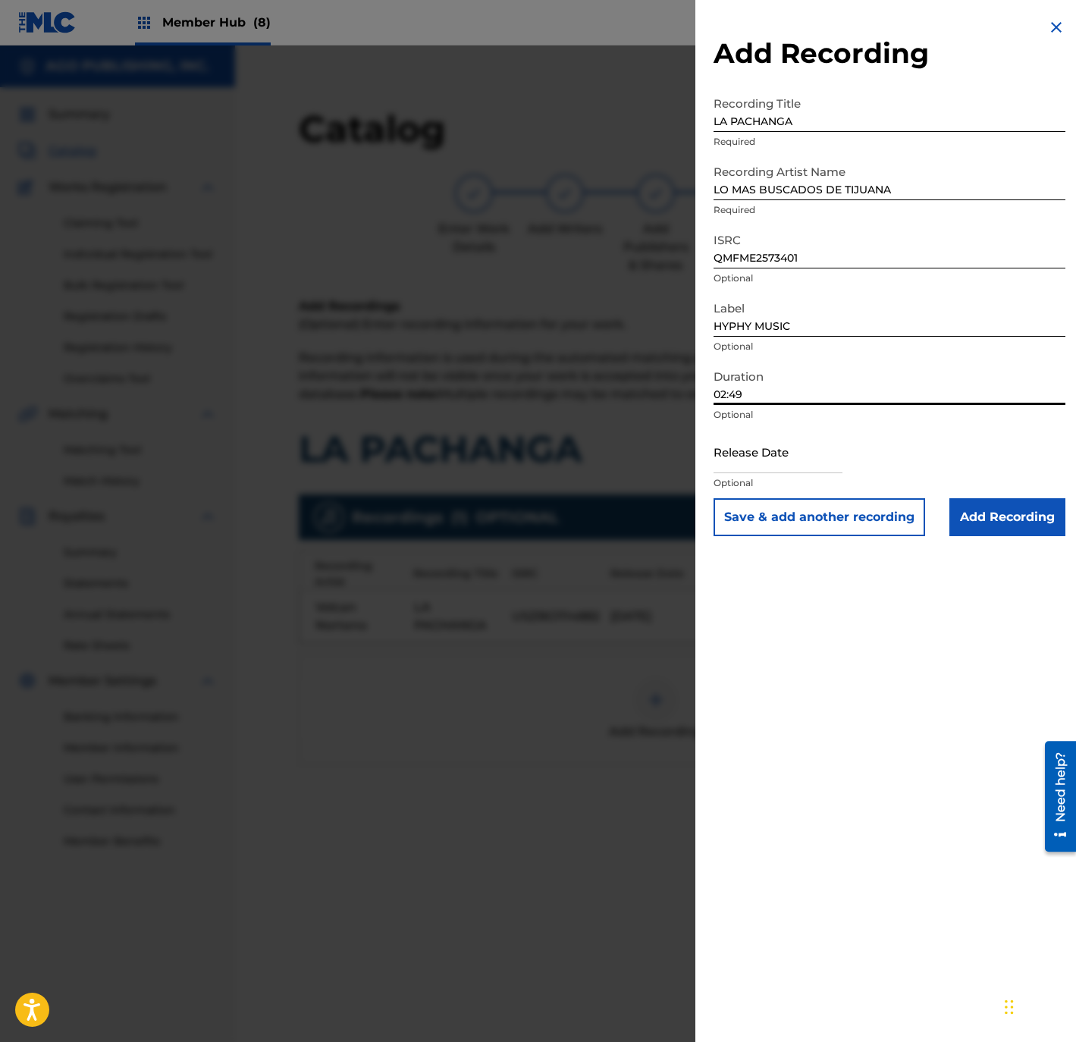
type input "02:49"
click at [764, 450] on input "text" at bounding box center [777, 451] width 129 height 43
select select "8"
select select "2025"
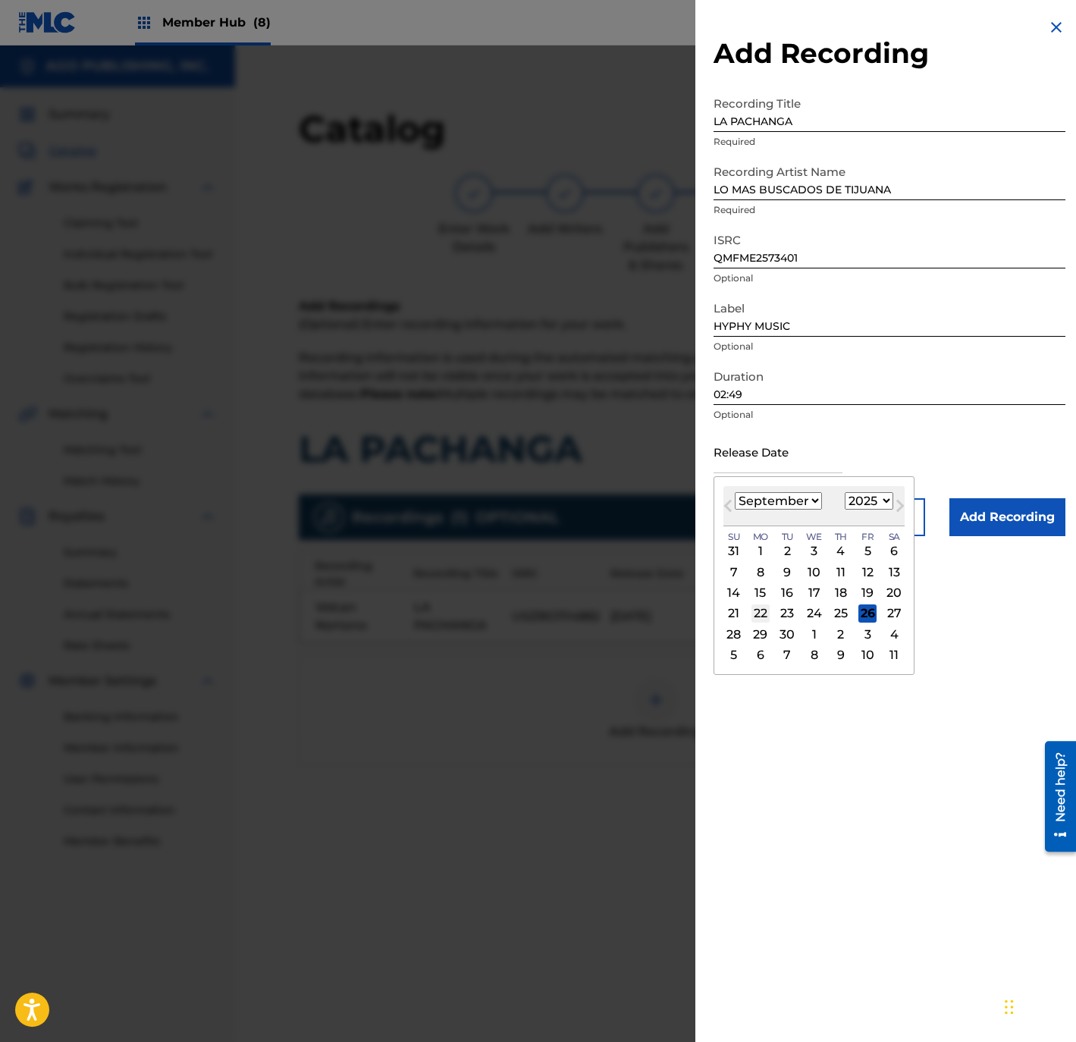
click at [766, 614] on div "22" at bounding box center [760, 613] width 18 height 18
type input "September 22 2025"
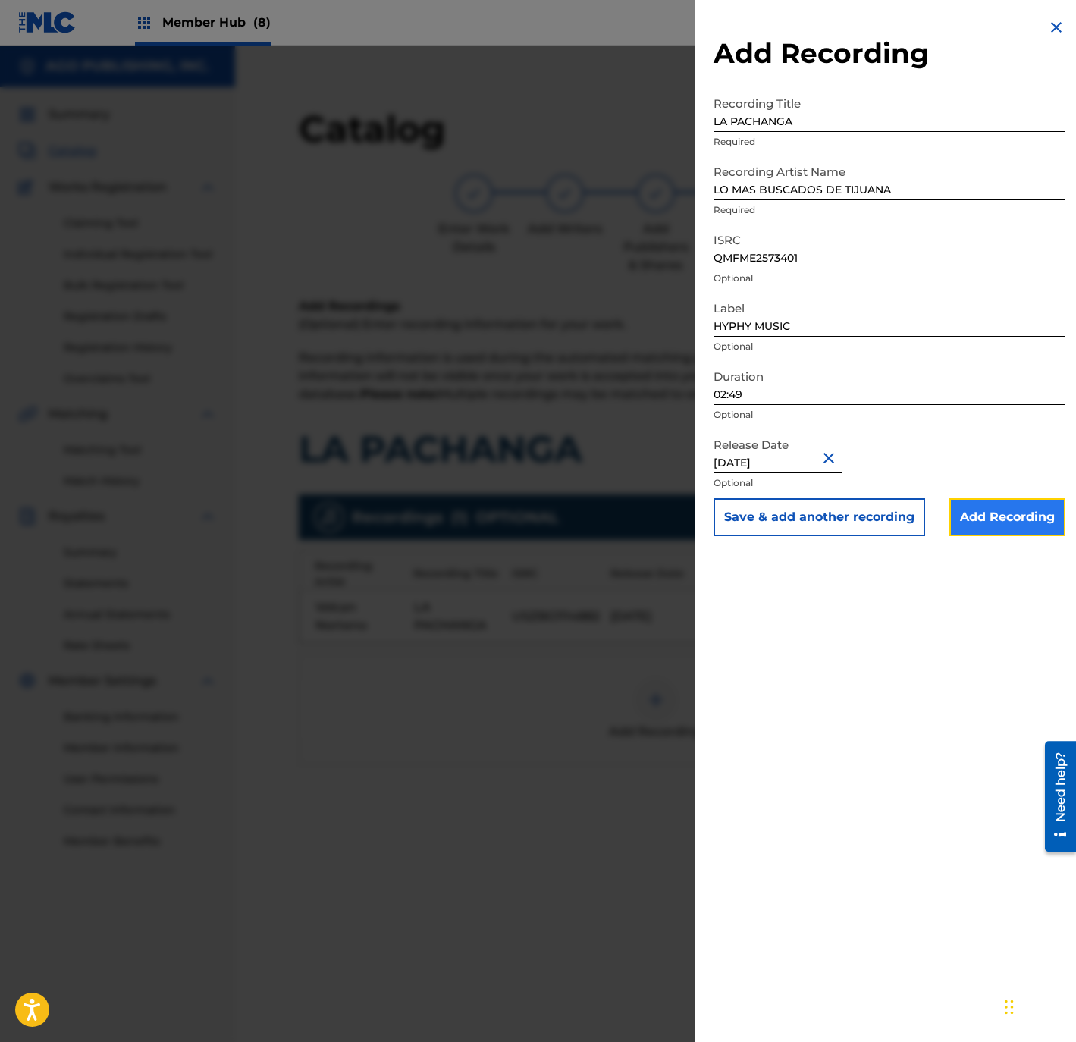
click at [954, 501] on input "Add Recording" at bounding box center [1007, 517] width 116 height 38
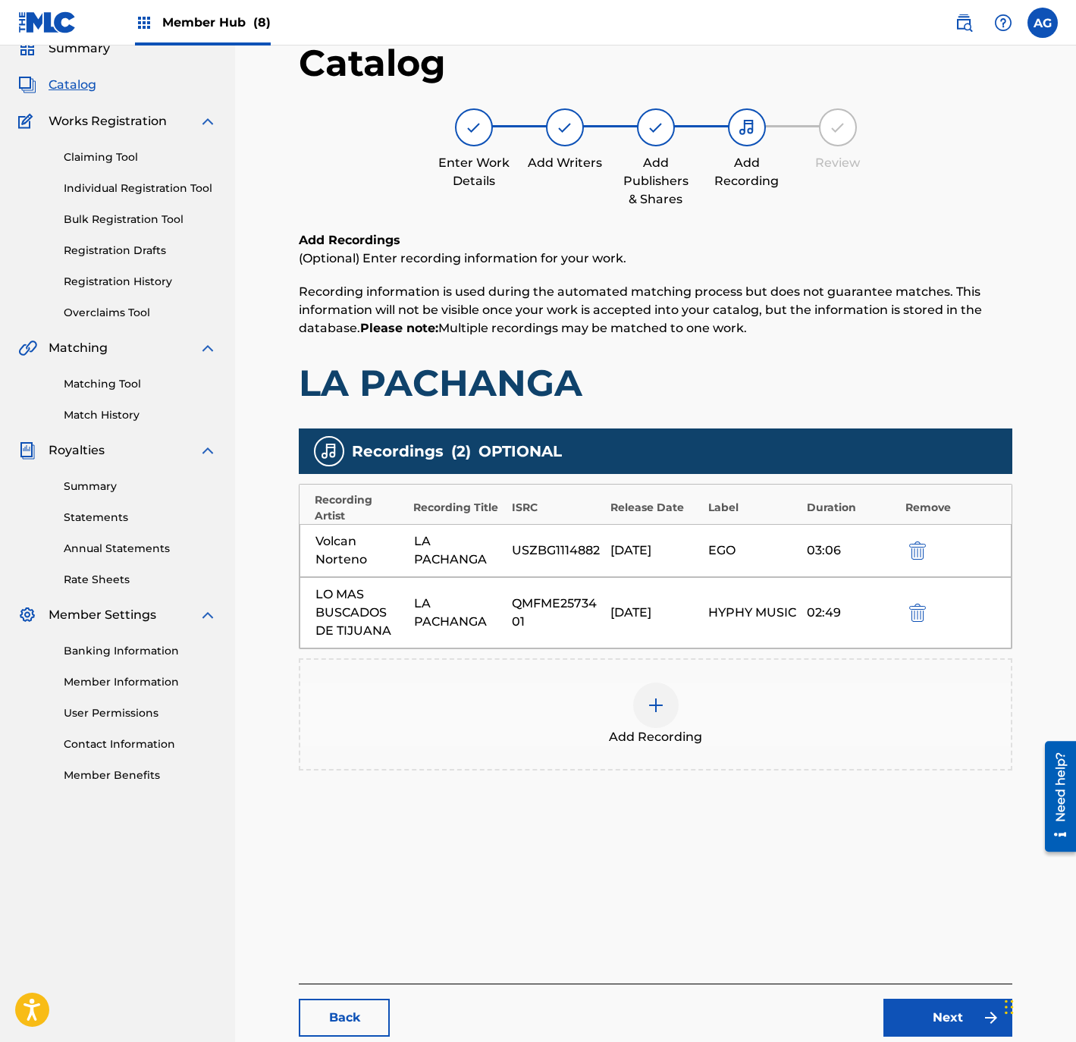
scroll to position [155, 0]
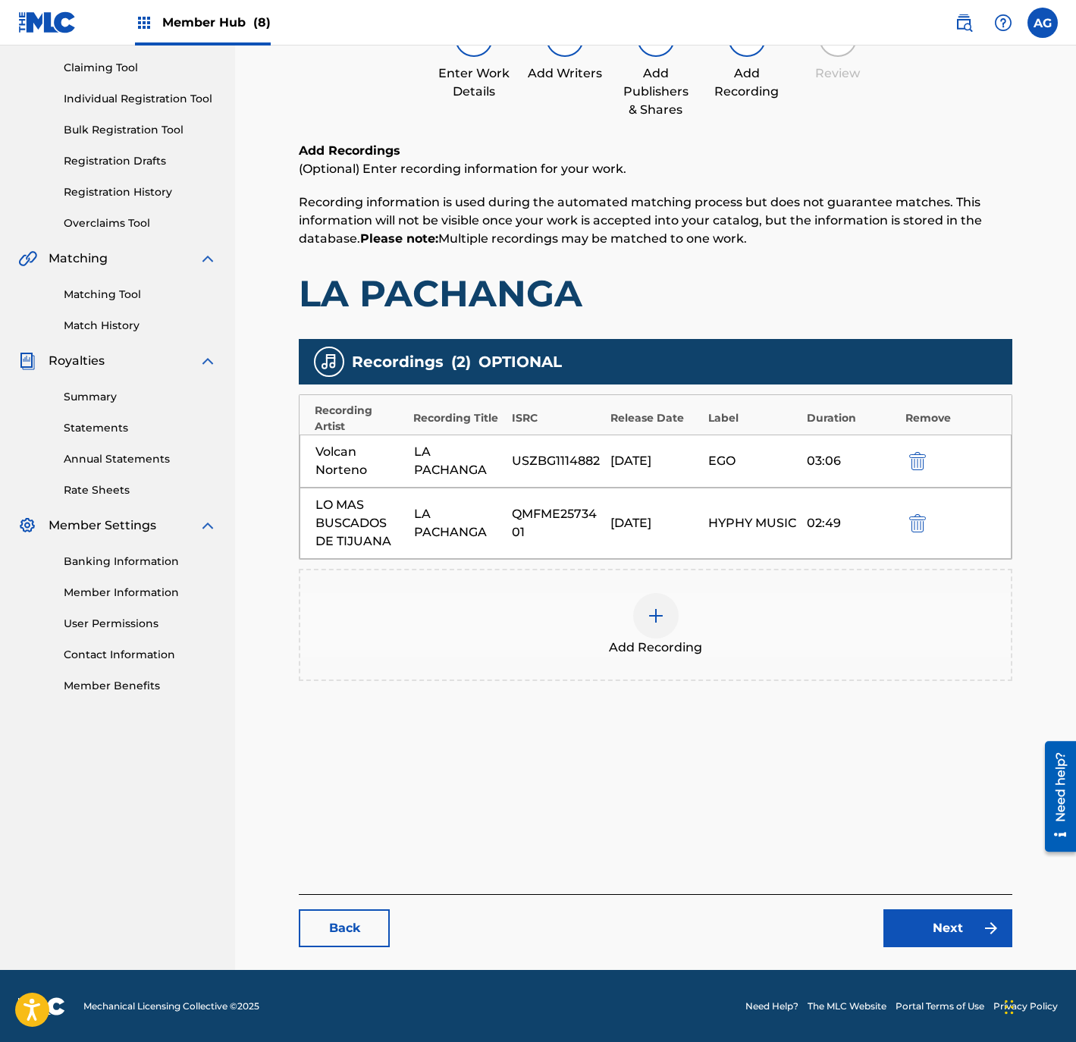
drag, startPoint x: 956, startPoint y: 849, endPoint x: 955, endPoint y: 956, distance: 106.9
click at [956, 924] on link "Next" at bounding box center [947, 928] width 129 height 38
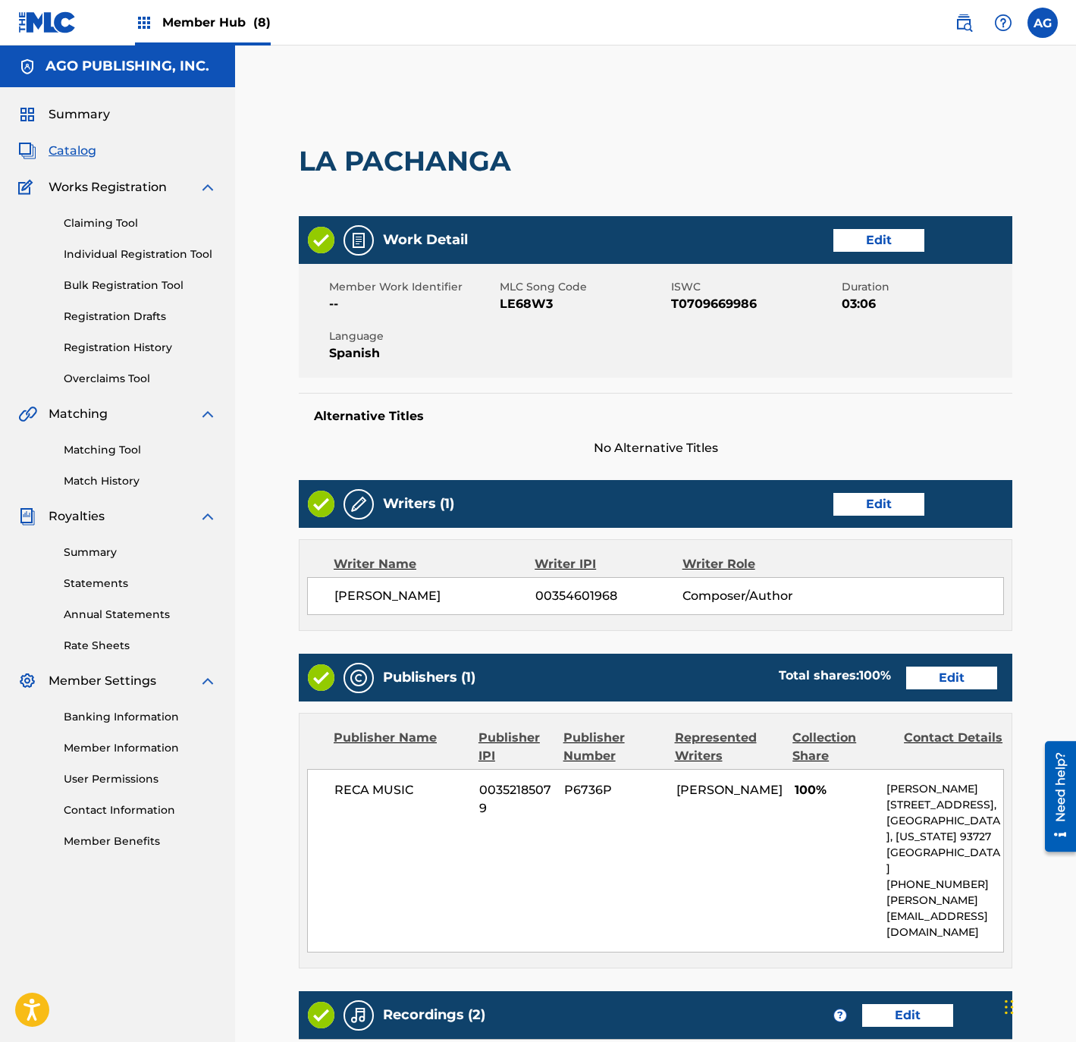
scroll to position [323, 0]
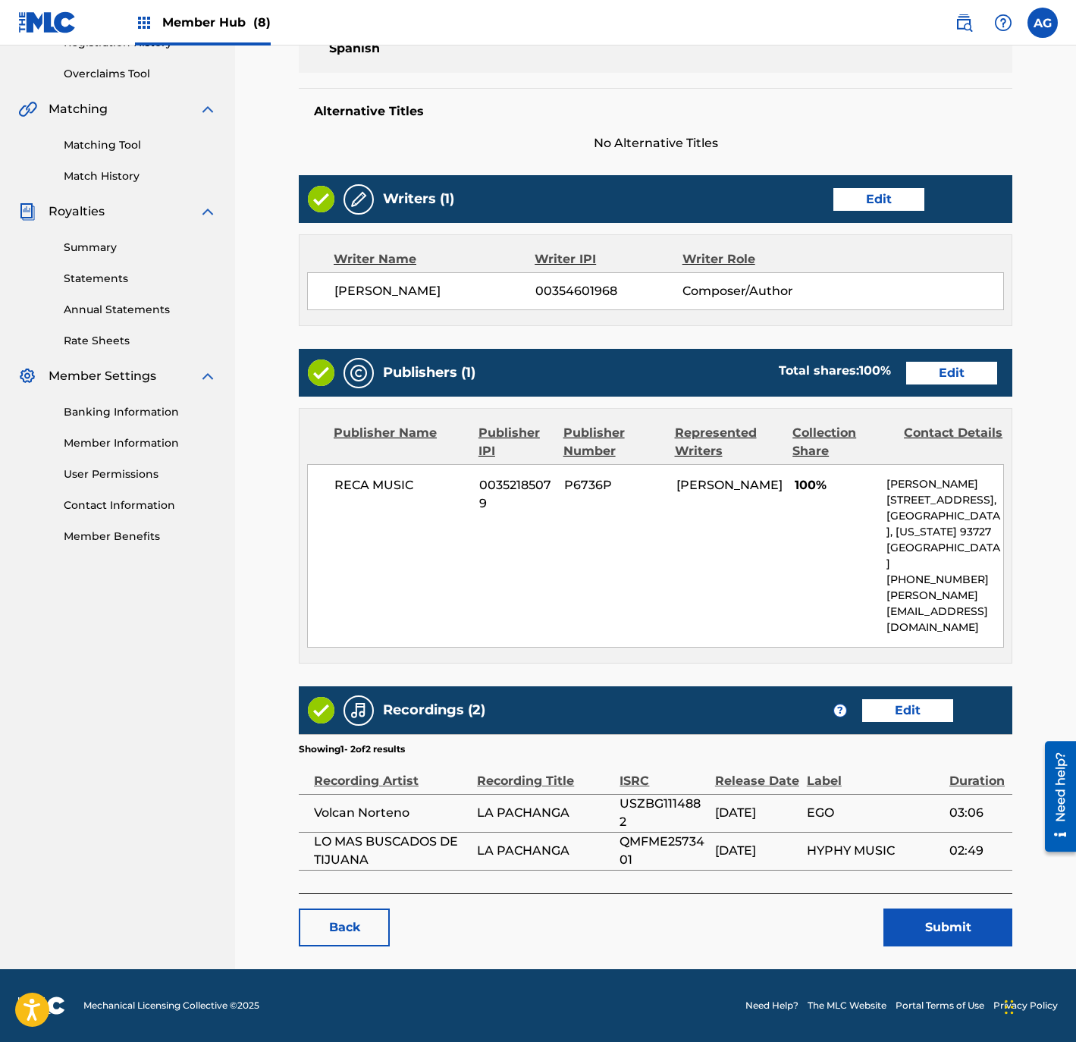
drag, startPoint x: 644, startPoint y: 723, endPoint x: 694, endPoint y: 865, distance: 150.3
click at [917, 897] on div "Back Submit" at bounding box center [655, 919] width 713 height 53
click at [919, 908] on button "Submit" at bounding box center [947, 927] width 129 height 38
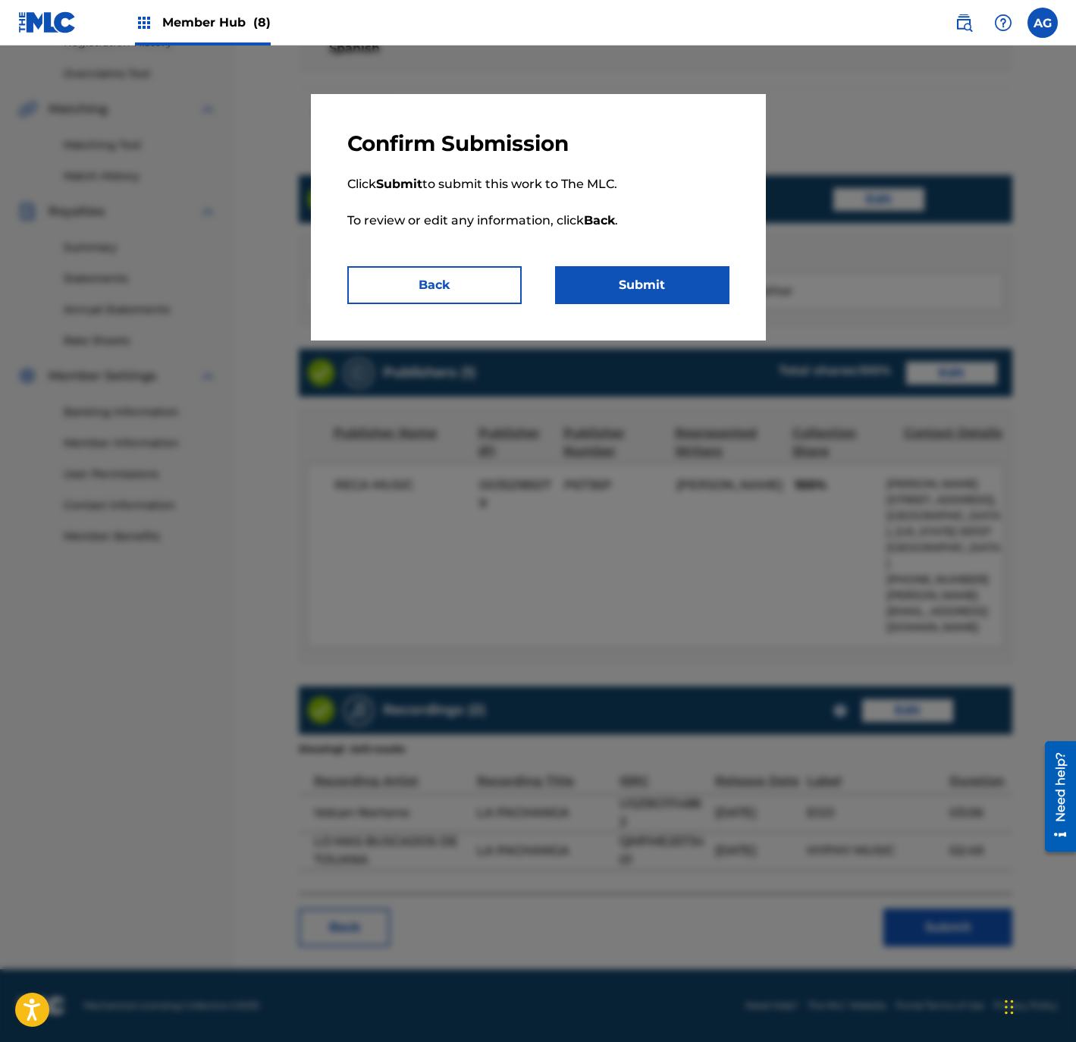
click at [623, 253] on p "Click Submit to submit this work to The MLC. To review or edit any information,…" at bounding box center [538, 211] width 382 height 109
click at [626, 294] on button "Submit" at bounding box center [642, 285] width 174 height 38
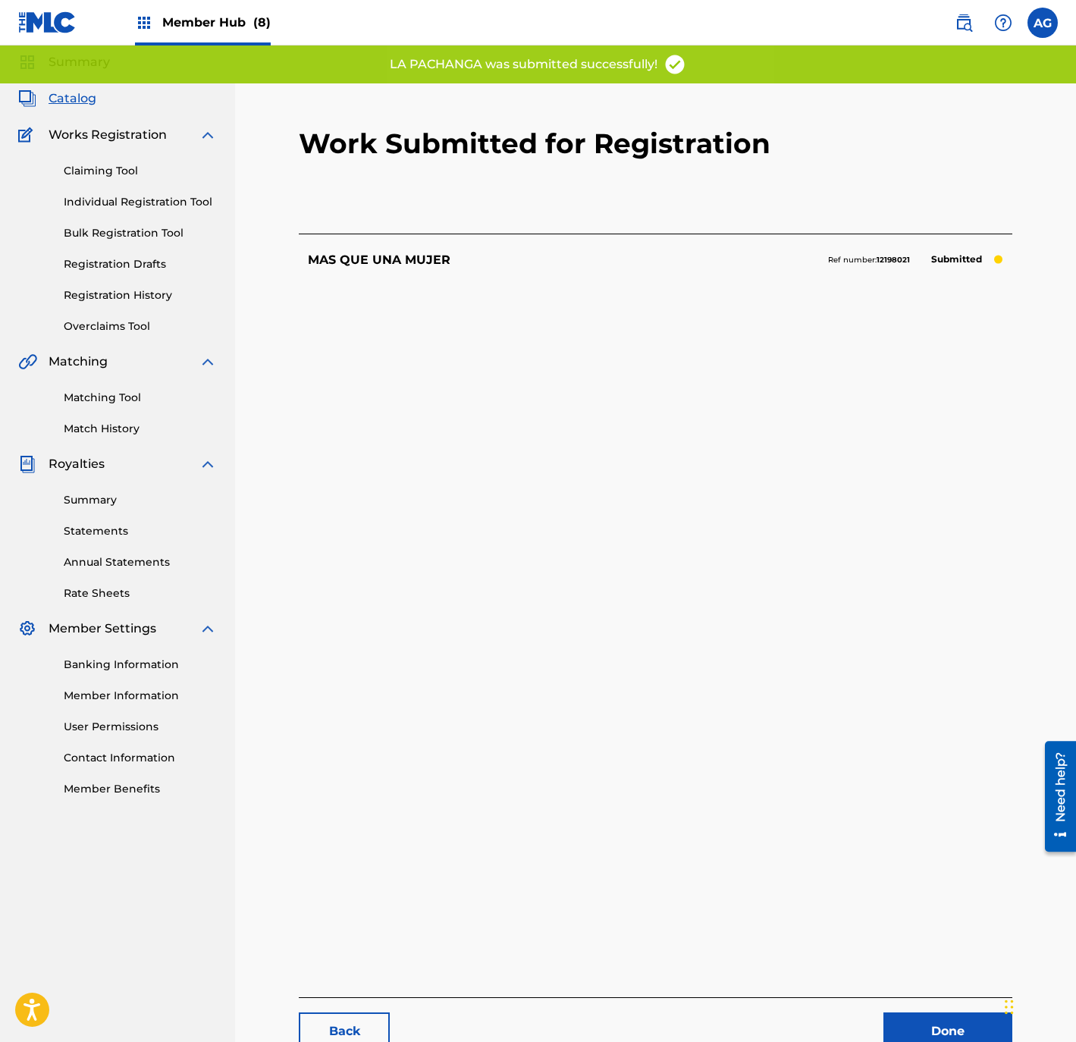
scroll to position [155, 0]
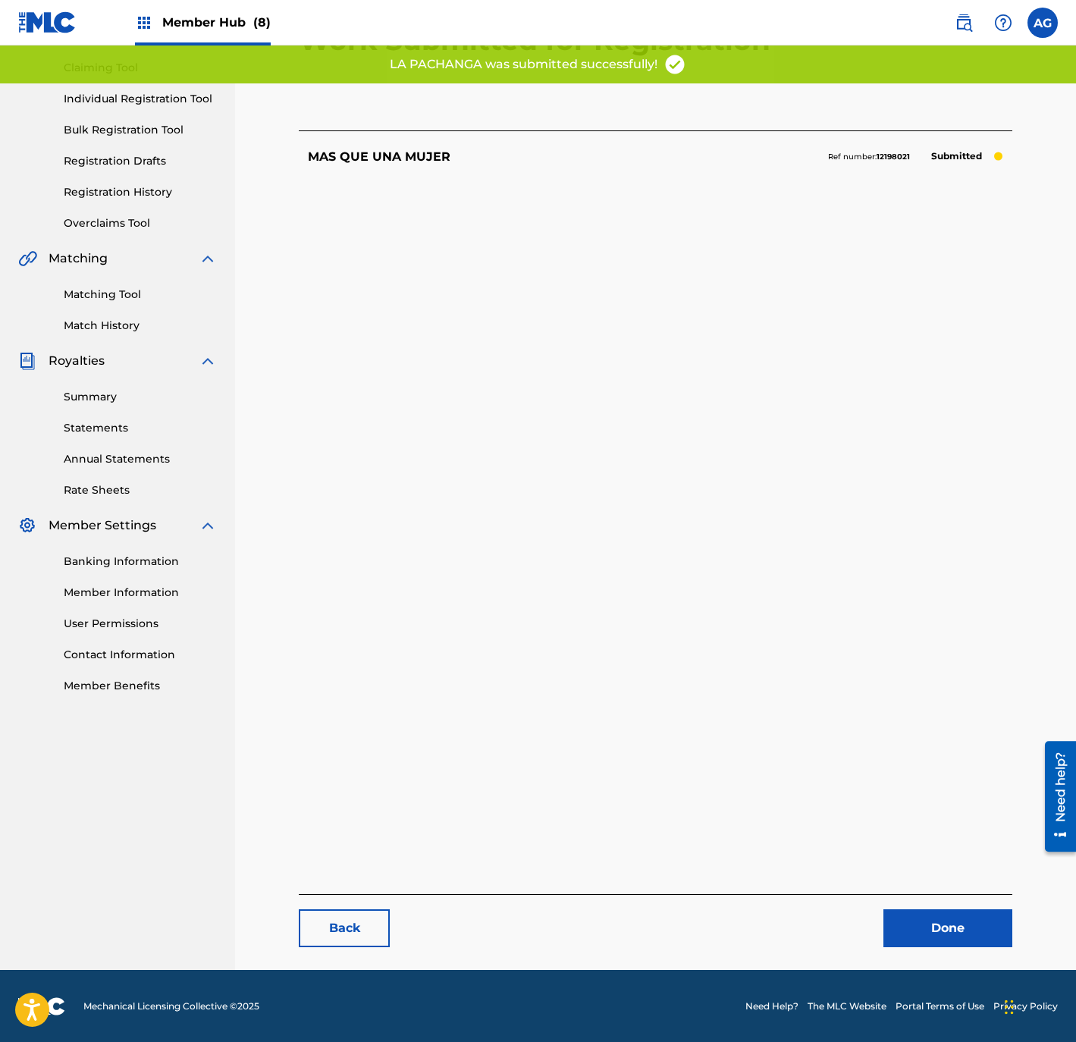
drag, startPoint x: 821, startPoint y: 646, endPoint x: 838, endPoint y: 876, distance: 231.1
click at [919, 920] on link "Done" at bounding box center [947, 928] width 129 height 38
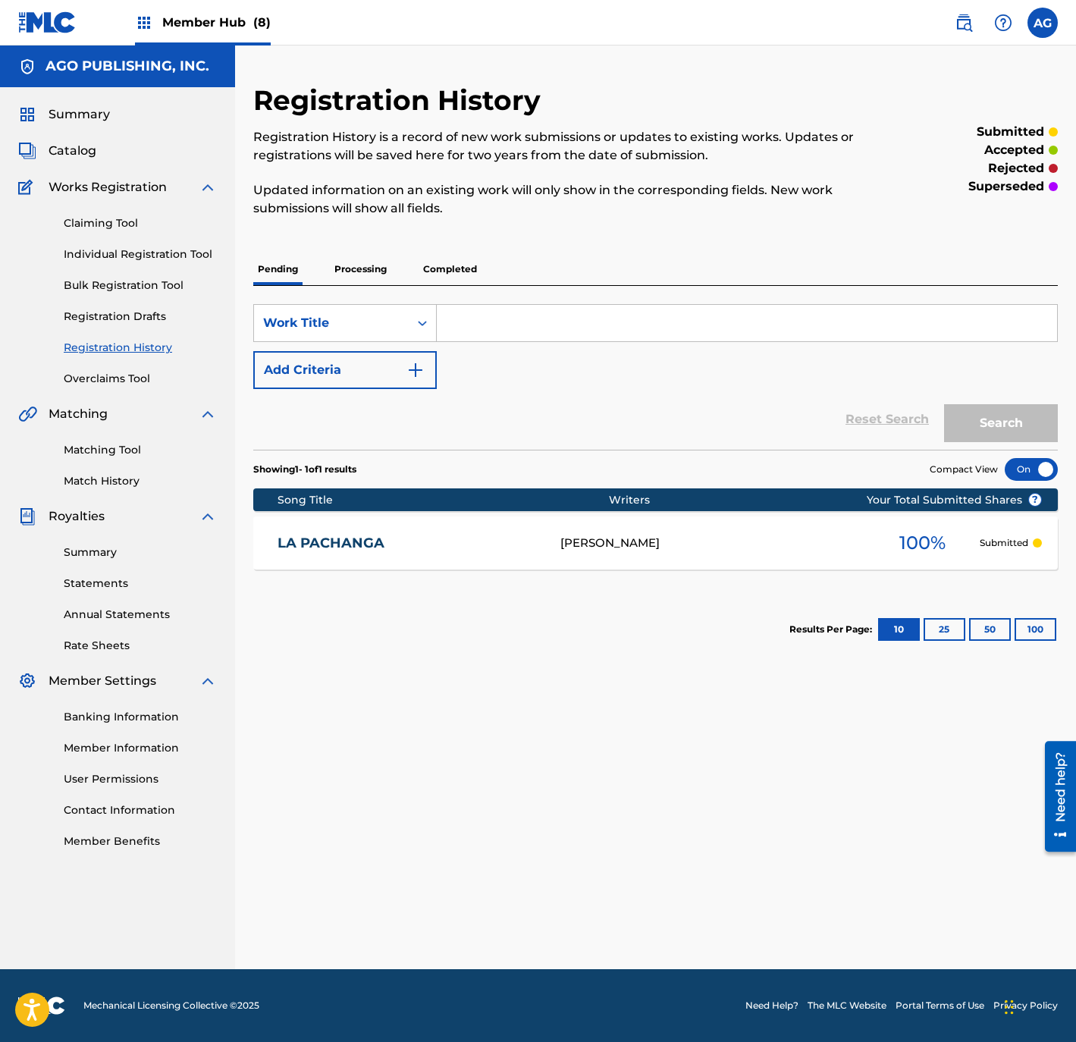
click at [221, 43] on div "Member Hub (8)" at bounding box center [203, 22] width 136 height 45
click at [200, 11] on div "Member Hub (8)" at bounding box center [203, 22] width 136 height 45
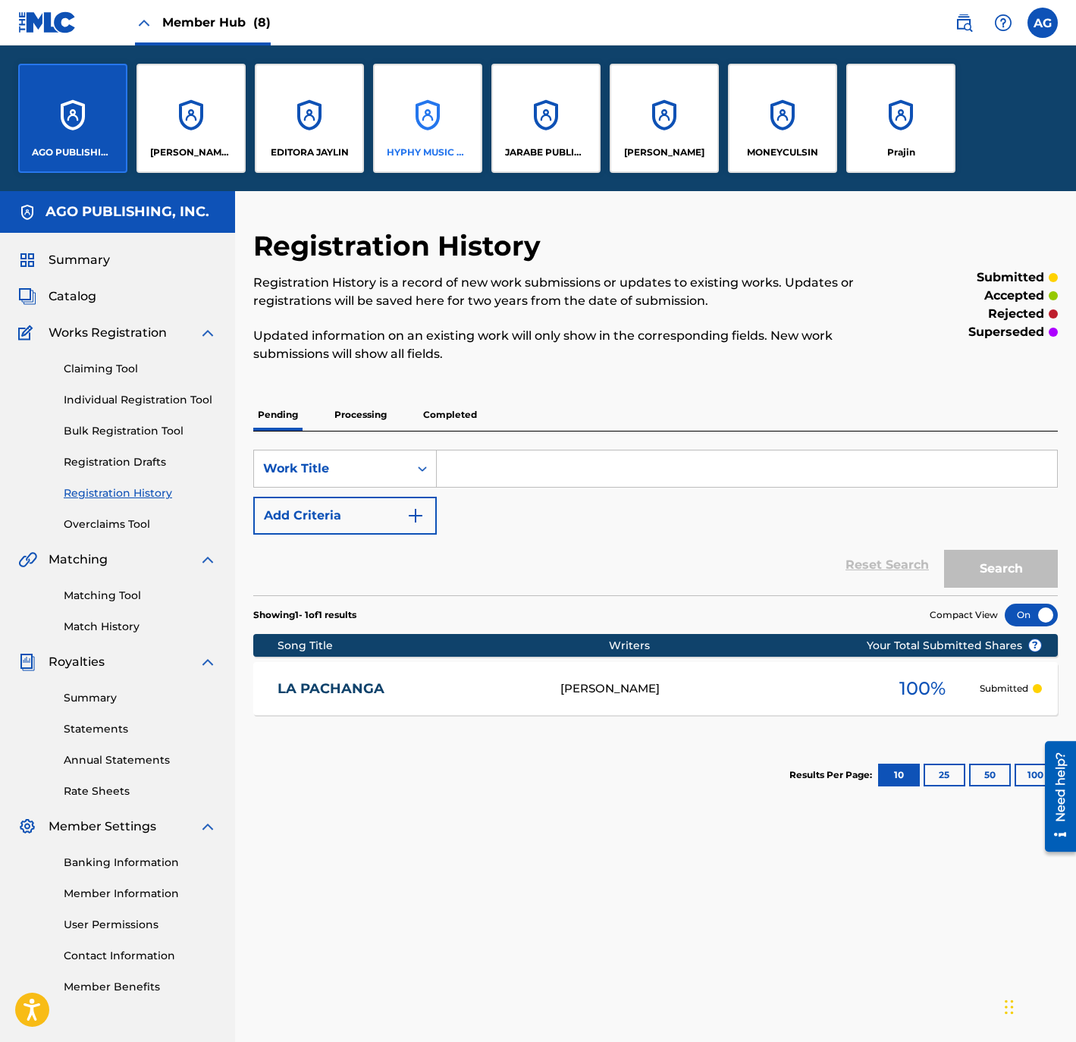
click at [443, 130] on div "HYPHY MUSIC PUBLISHING INC" at bounding box center [427, 118] width 109 height 109
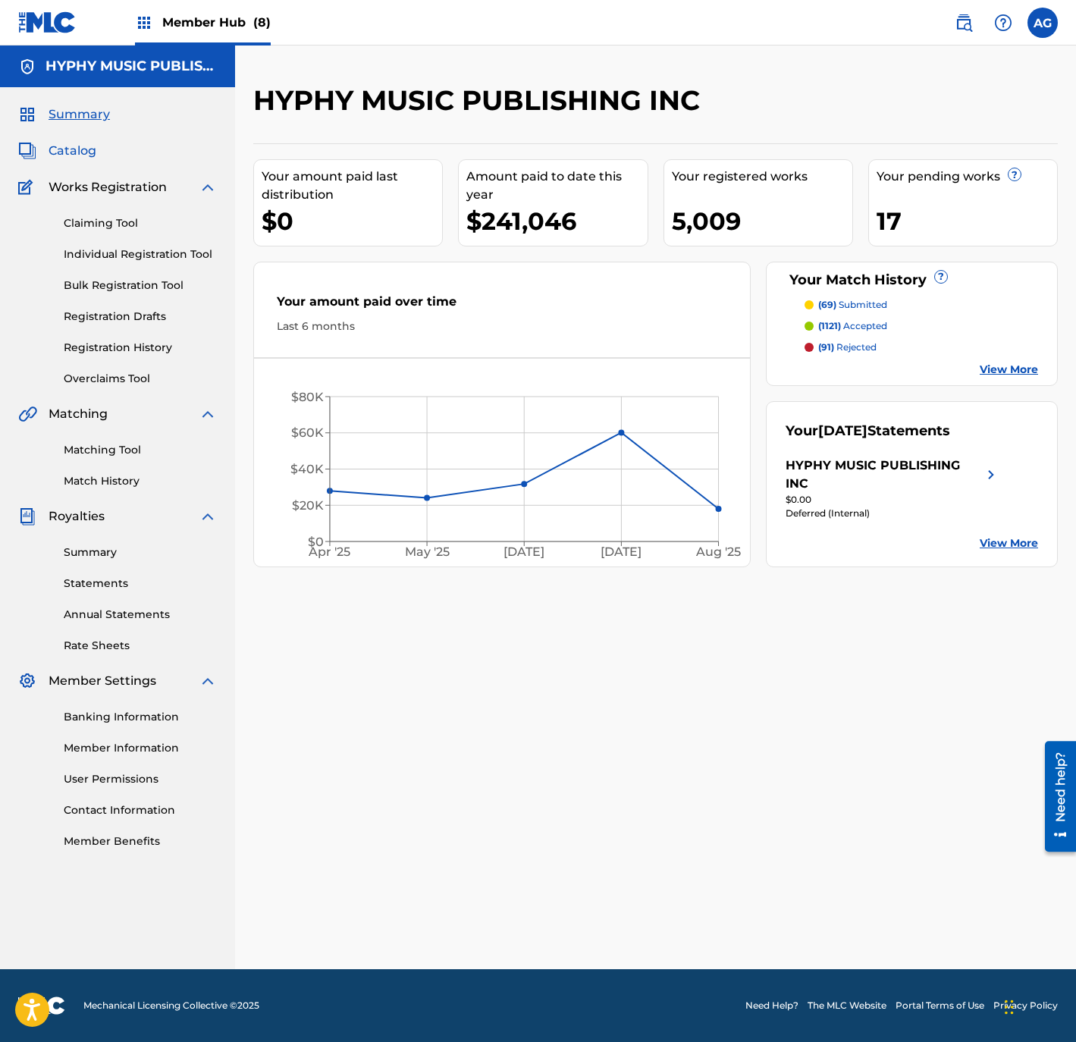
click at [64, 155] on span "Catalog" at bounding box center [73, 151] width 48 height 18
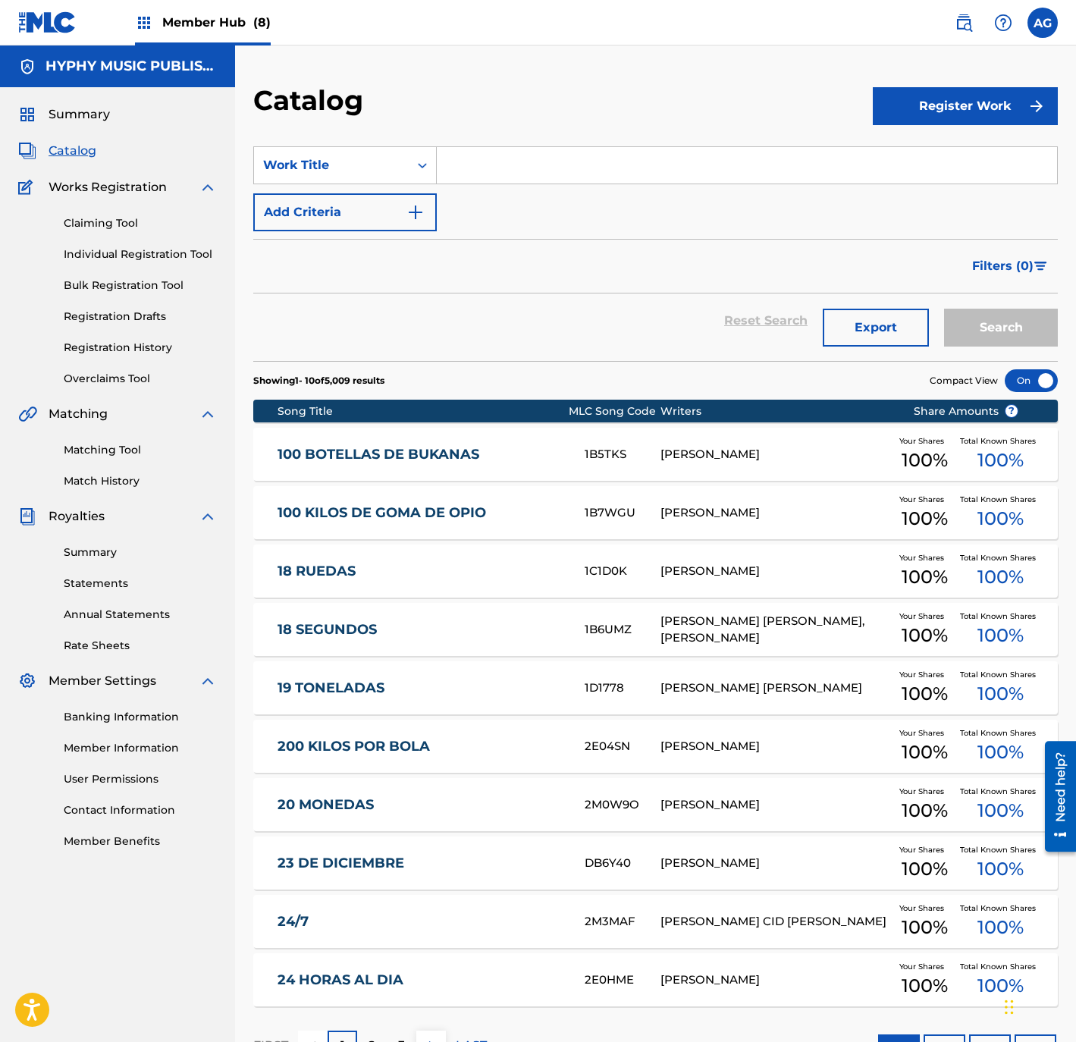
click at [496, 165] on input "Search Form" at bounding box center [747, 165] width 620 height 36
paste input "QUE SE PONGA BUENO"
type input "QUE SE PONGA BUENO"
click at [1019, 328] on button "Search" at bounding box center [1001, 328] width 114 height 38
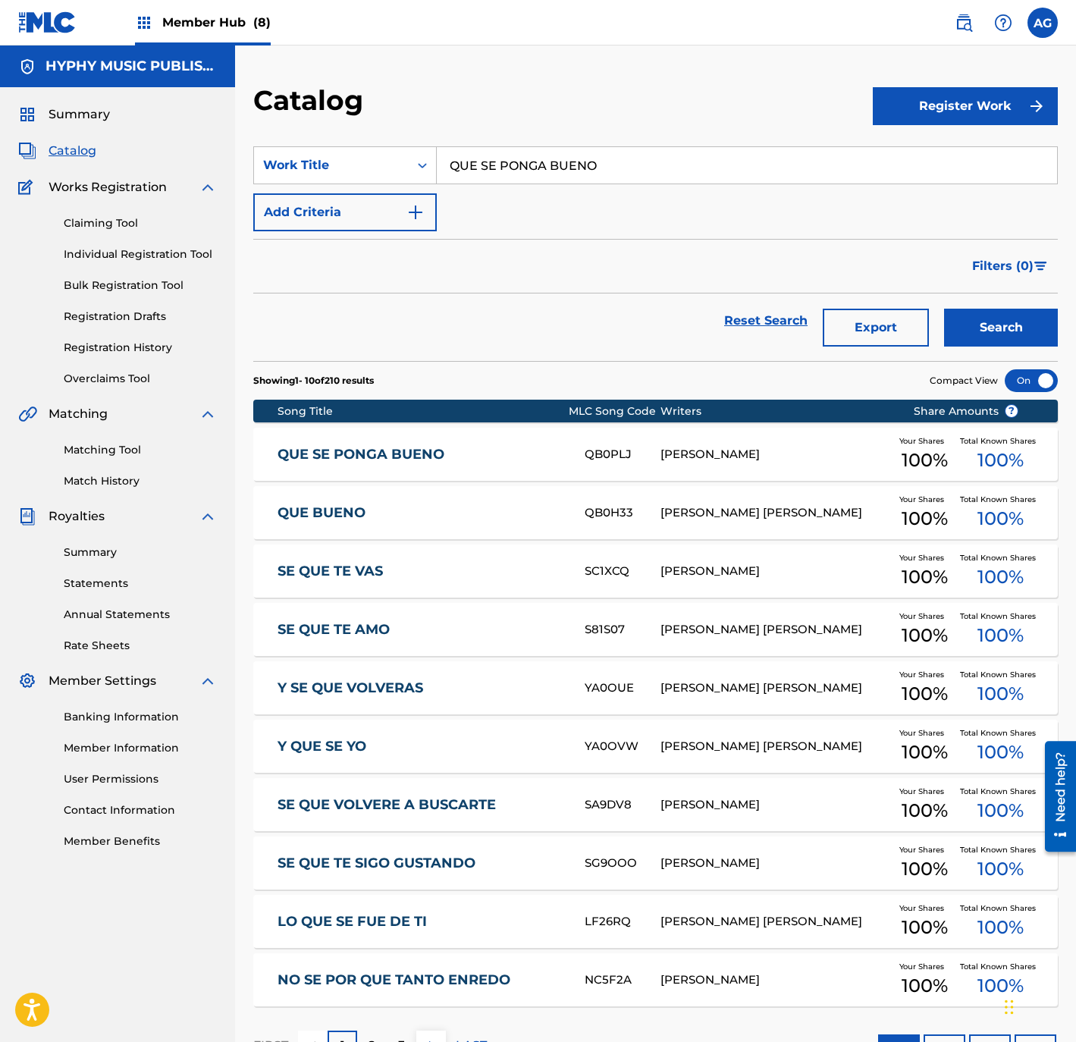
click at [483, 456] on link "QUE SE PONGA BUENO" at bounding box center [420, 454] width 287 height 17
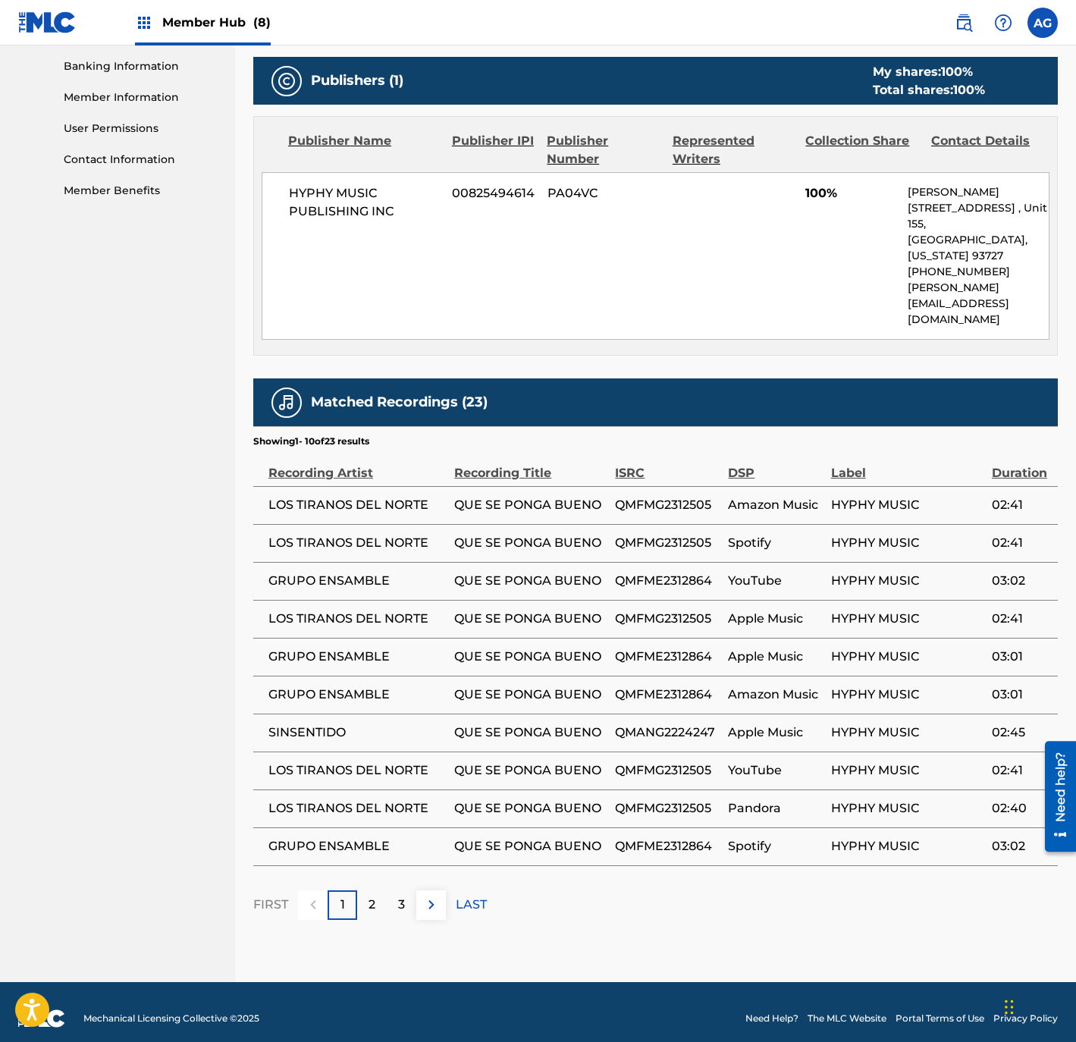
drag, startPoint x: 835, startPoint y: 251, endPoint x: 813, endPoint y: 509, distance: 259.5
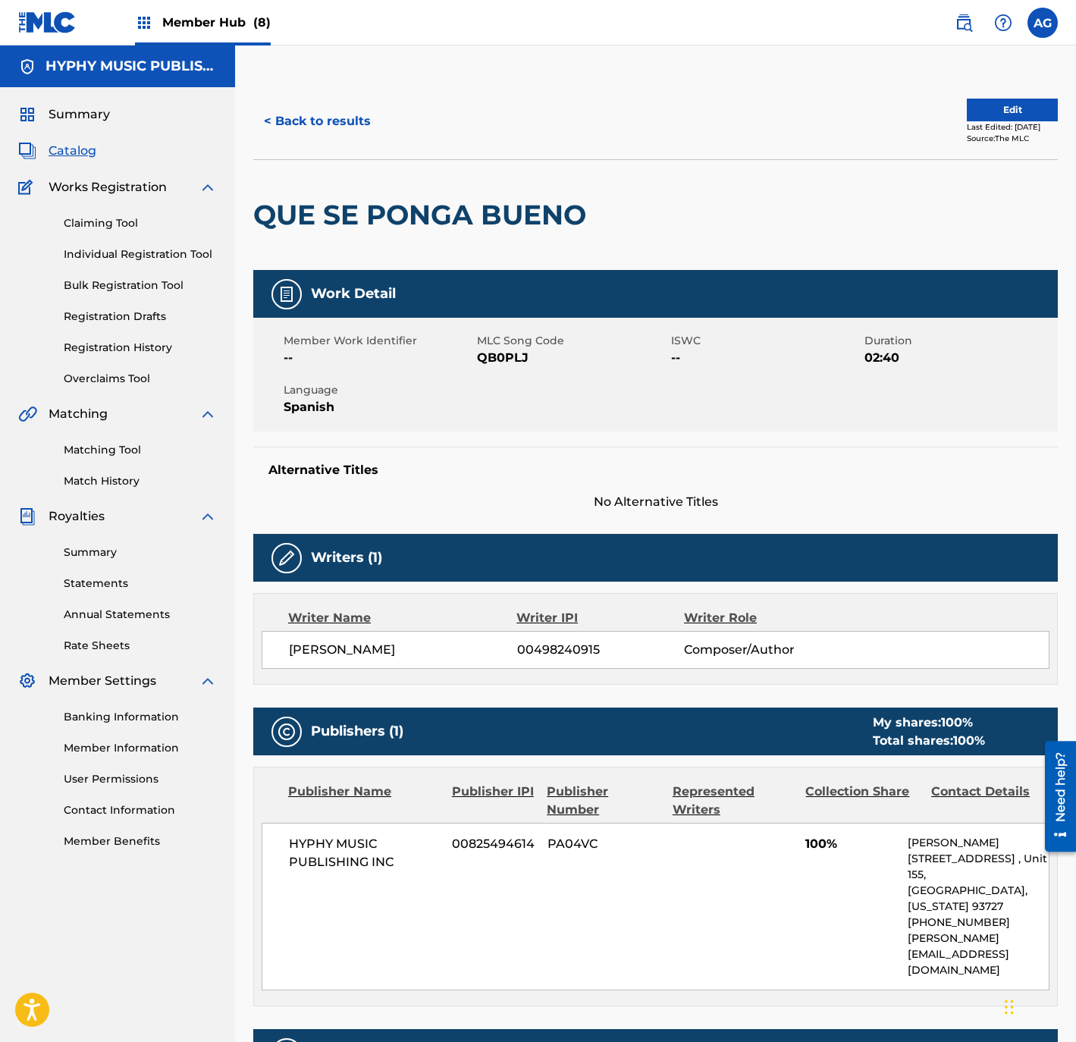
drag, startPoint x: 742, startPoint y: 573, endPoint x: 813, endPoint y: 331, distance: 252.6
click at [972, 105] on button "Edit" at bounding box center [1012, 110] width 91 height 23
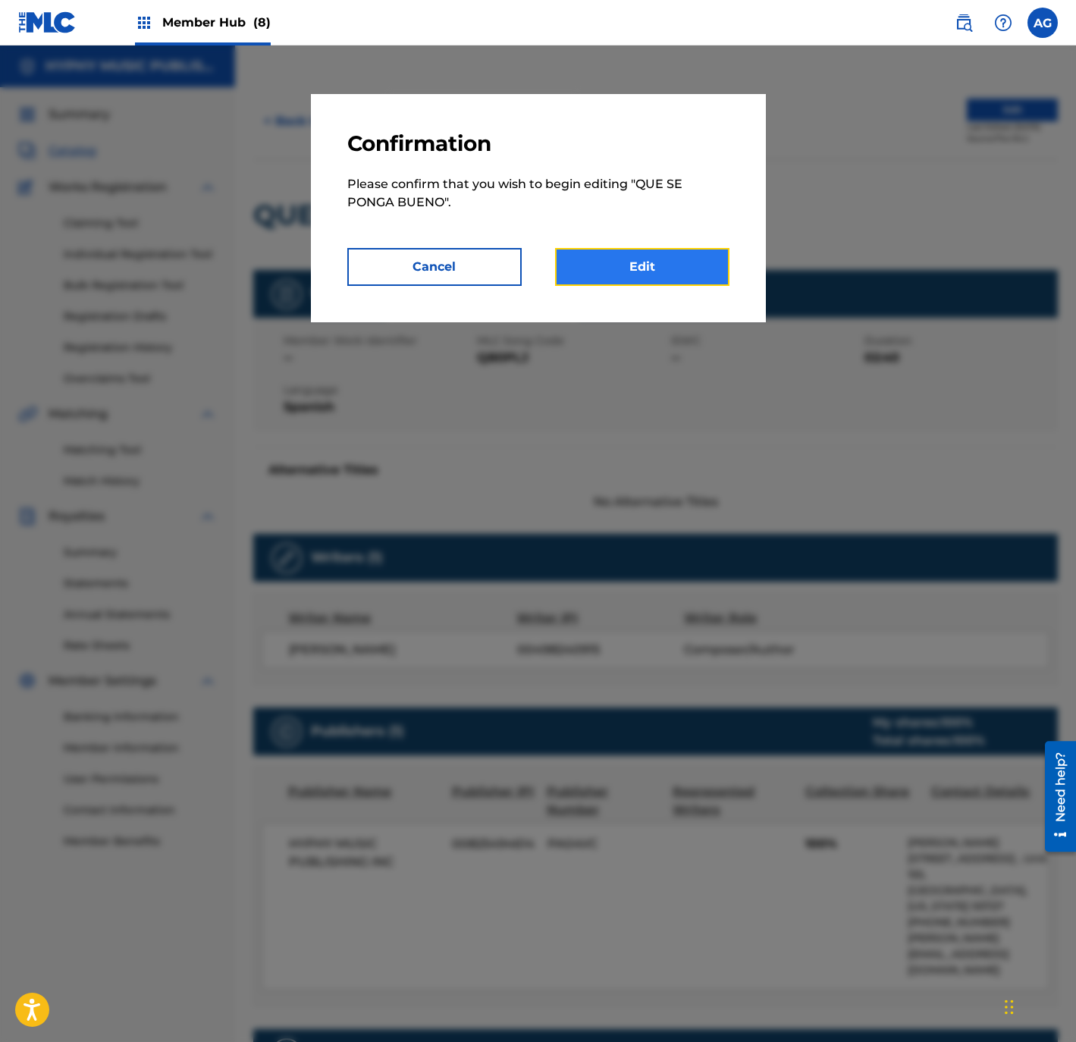
click at [644, 267] on link "Edit" at bounding box center [642, 267] width 174 height 38
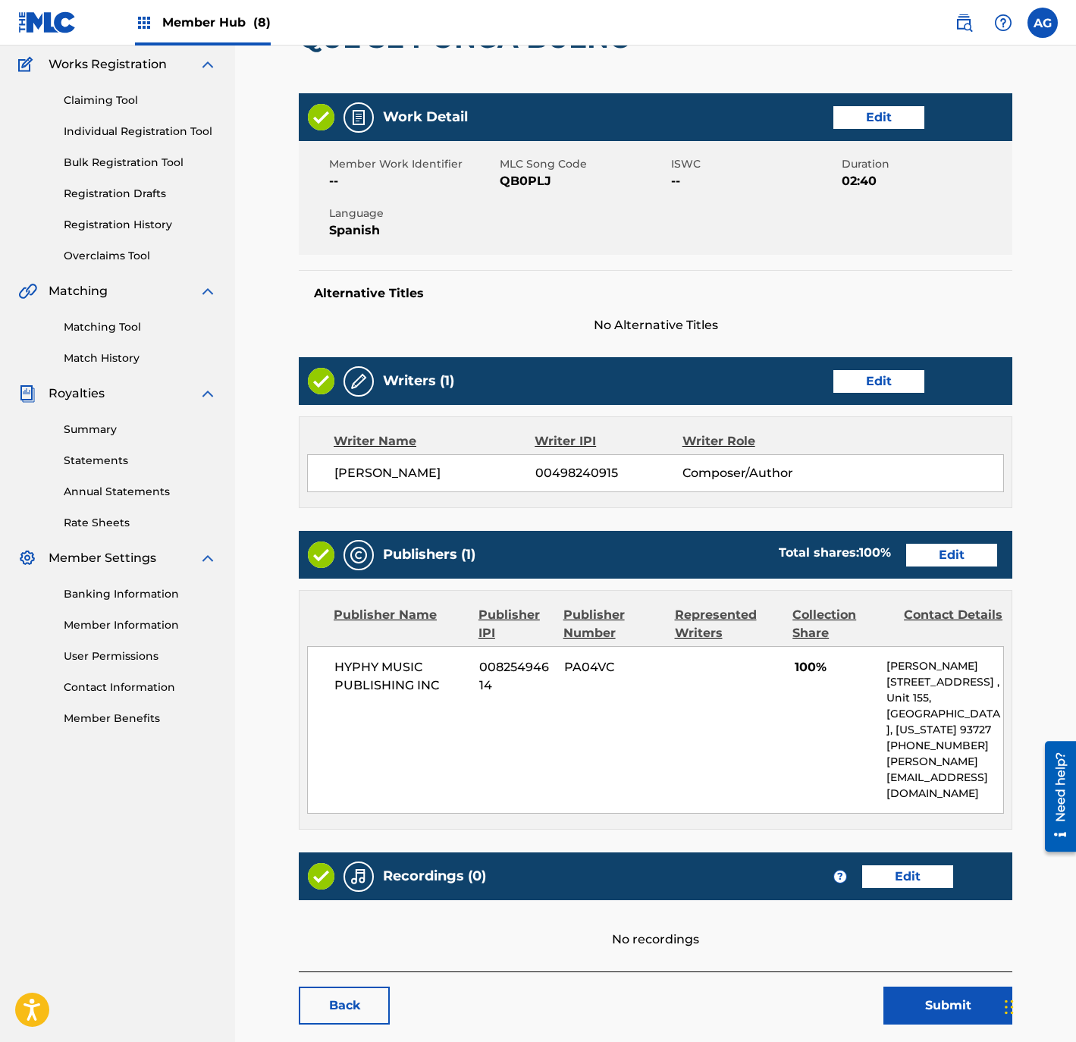
scroll to position [219, 0]
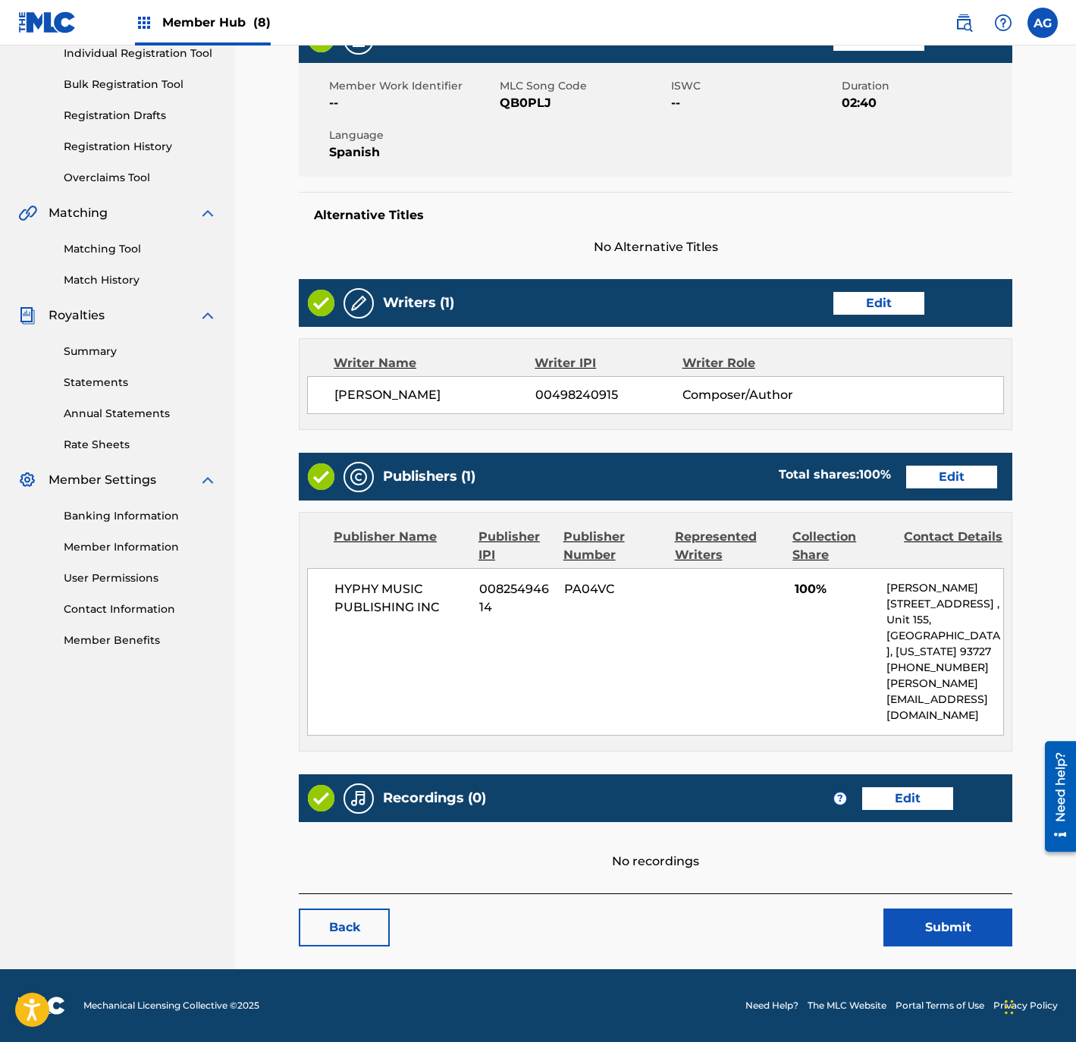
drag, startPoint x: 469, startPoint y: 564, endPoint x: 489, endPoint y: 712, distance: 149.1
click at [920, 798] on link "Edit" at bounding box center [907, 798] width 91 height 23
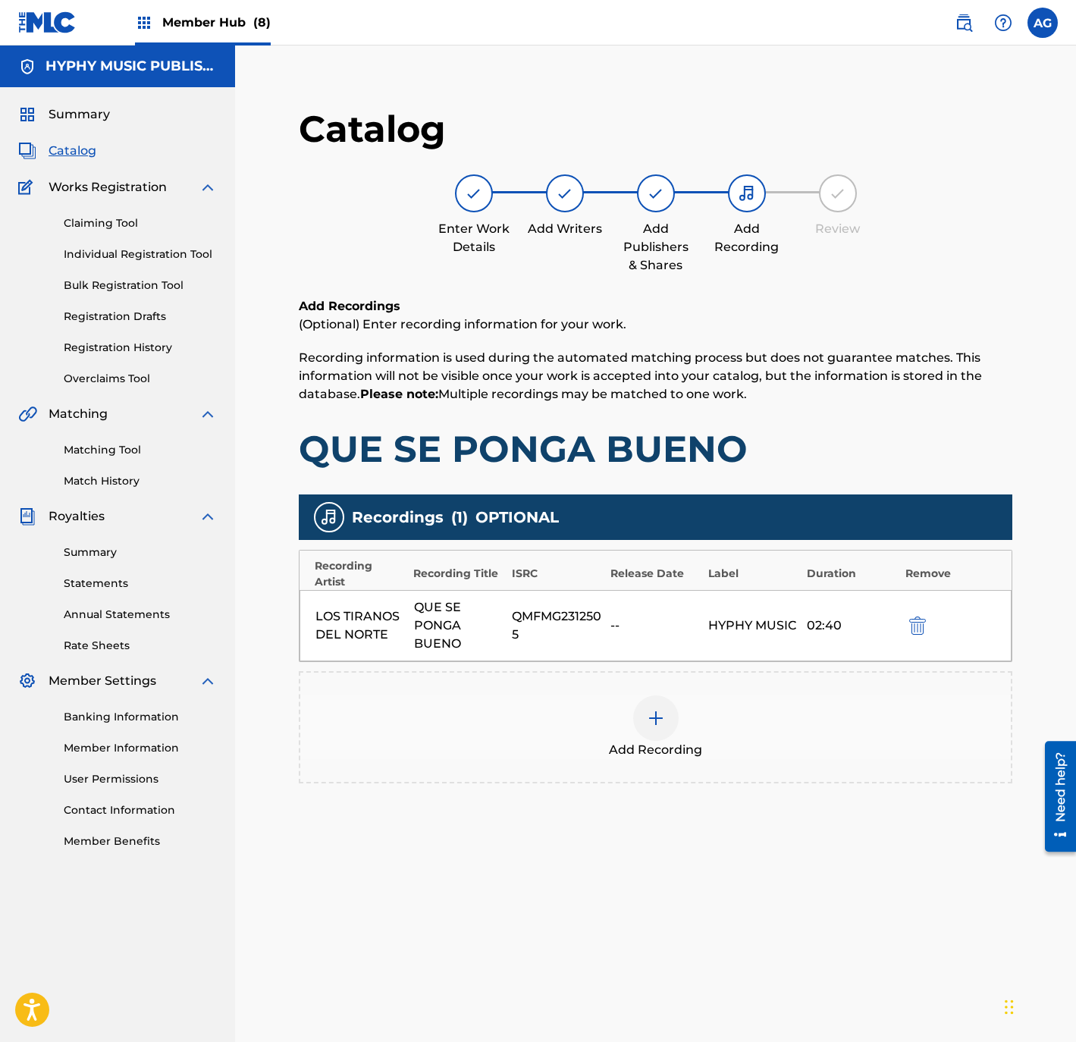
click at [651, 716] on img at bounding box center [656, 718] width 18 height 18
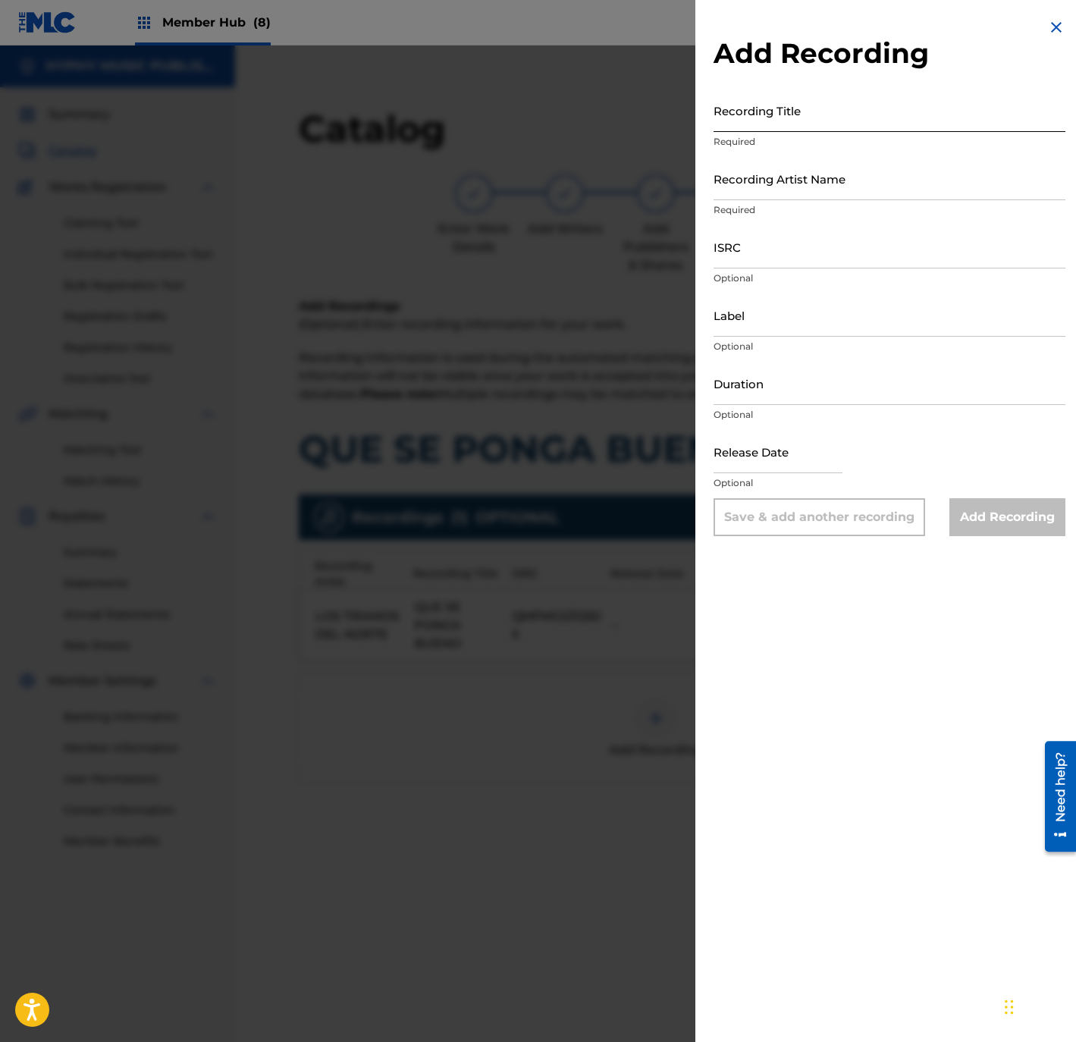
click at [760, 123] on input "Recording Title" at bounding box center [889, 110] width 352 height 43
paste input "QUE SE PONGA BUENO"
type input "QUE SE PONGA BUENO"
click at [805, 180] on input "Recording Artist Name" at bounding box center [889, 178] width 352 height 43
paste input "LOS MAS BUSCADOS DE TIJUANA"
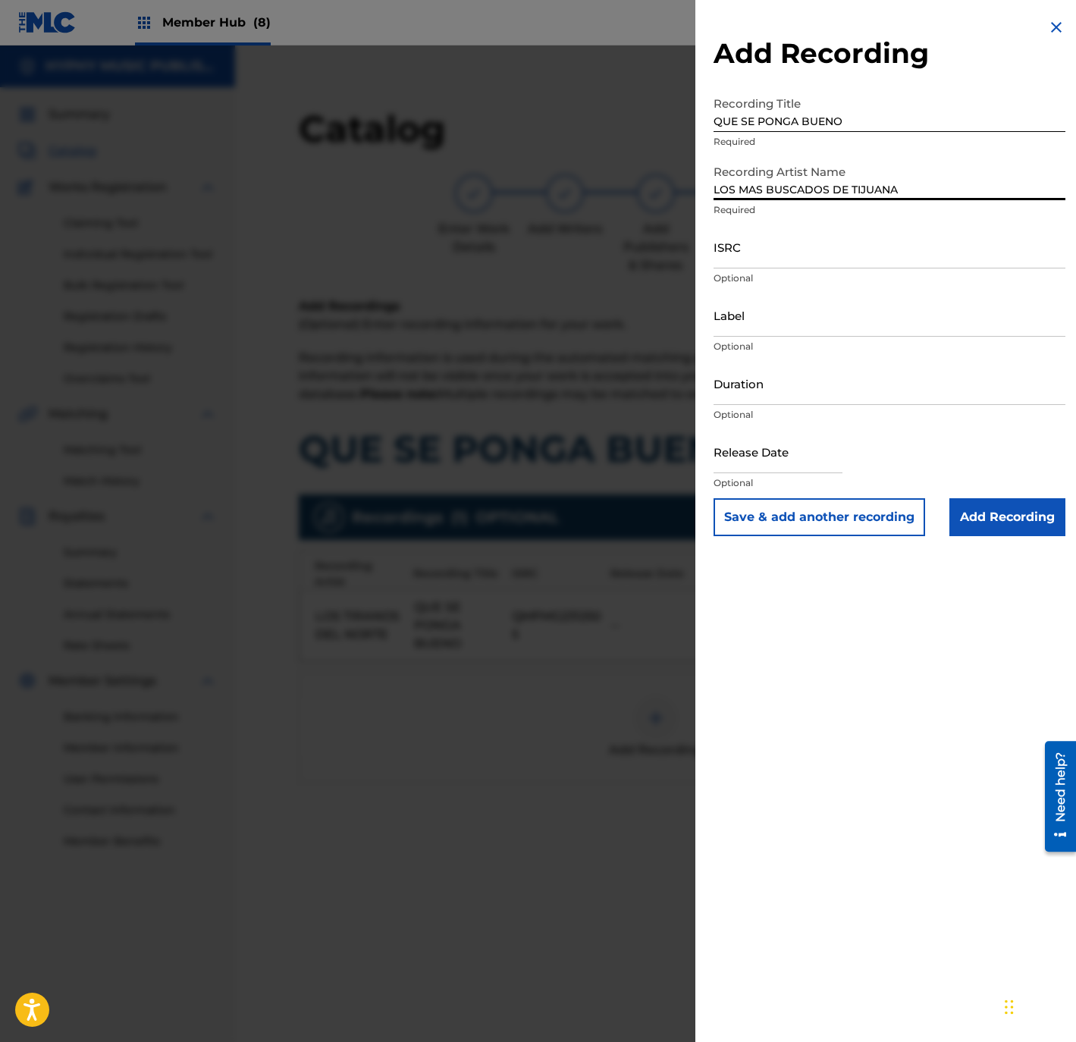
type input "LOS MAS BUSCADOS DE TIJUANA"
click at [763, 260] on input "ISRC" at bounding box center [889, 246] width 352 height 43
paste input "QMFME2573401"
type input "QMFME2573411"
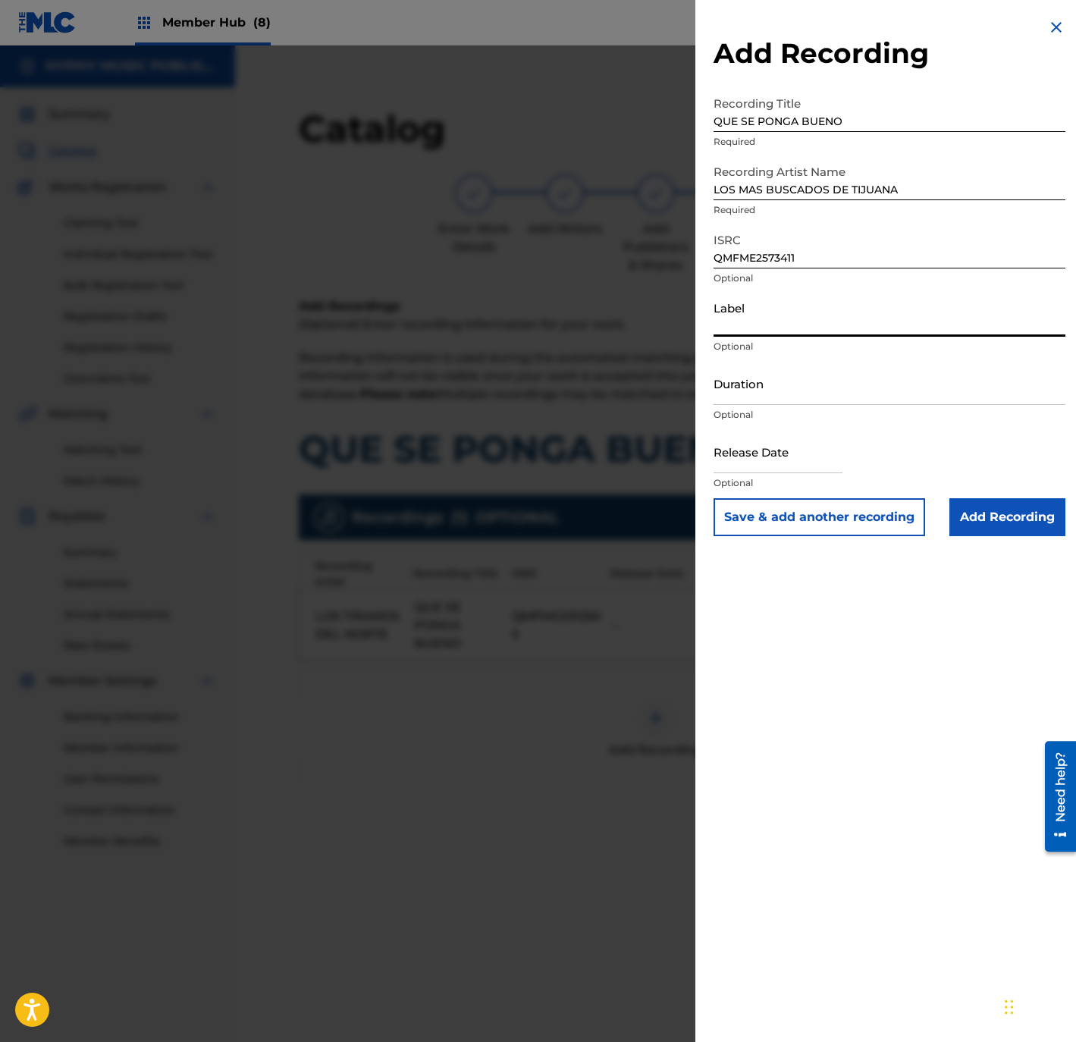
click at [810, 331] on input "Label" at bounding box center [889, 314] width 352 height 43
type input "HYPHY MUSIC"
click at [744, 259] on input "QMFME2573411" at bounding box center [889, 246] width 352 height 43
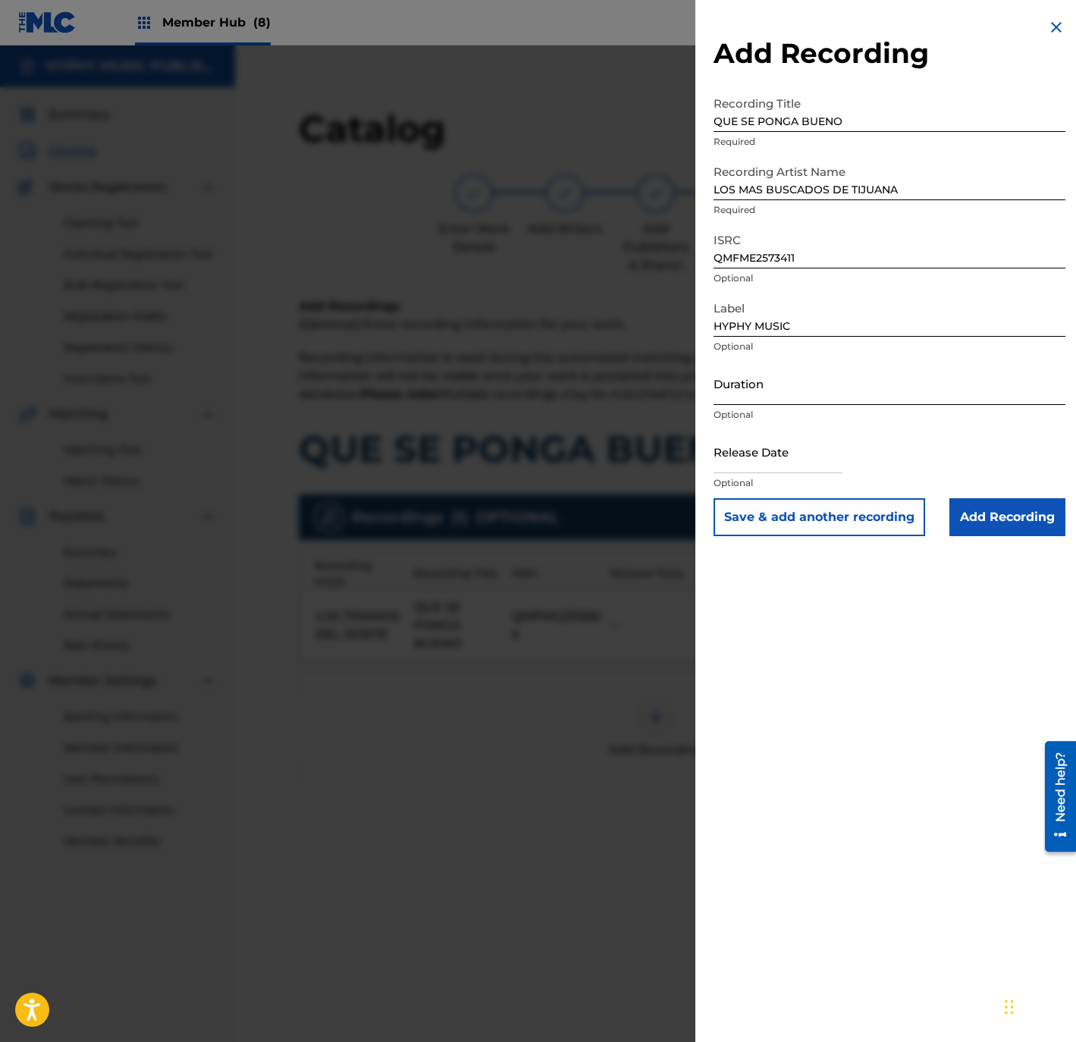
click at [885, 387] on input "Duration" at bounding box center [889, 383] width 352 height 43
type input "02:29"
click at [885, 951] on div "Add Recording Recording Title QUE SE PONGA BUENO Required Recording Artist Name…" at bounding box center [889, 521] width 388 height 1042
click at [747, 460] on input "text" at bounding box center [777, 451] width 129 height 43
select select "8"
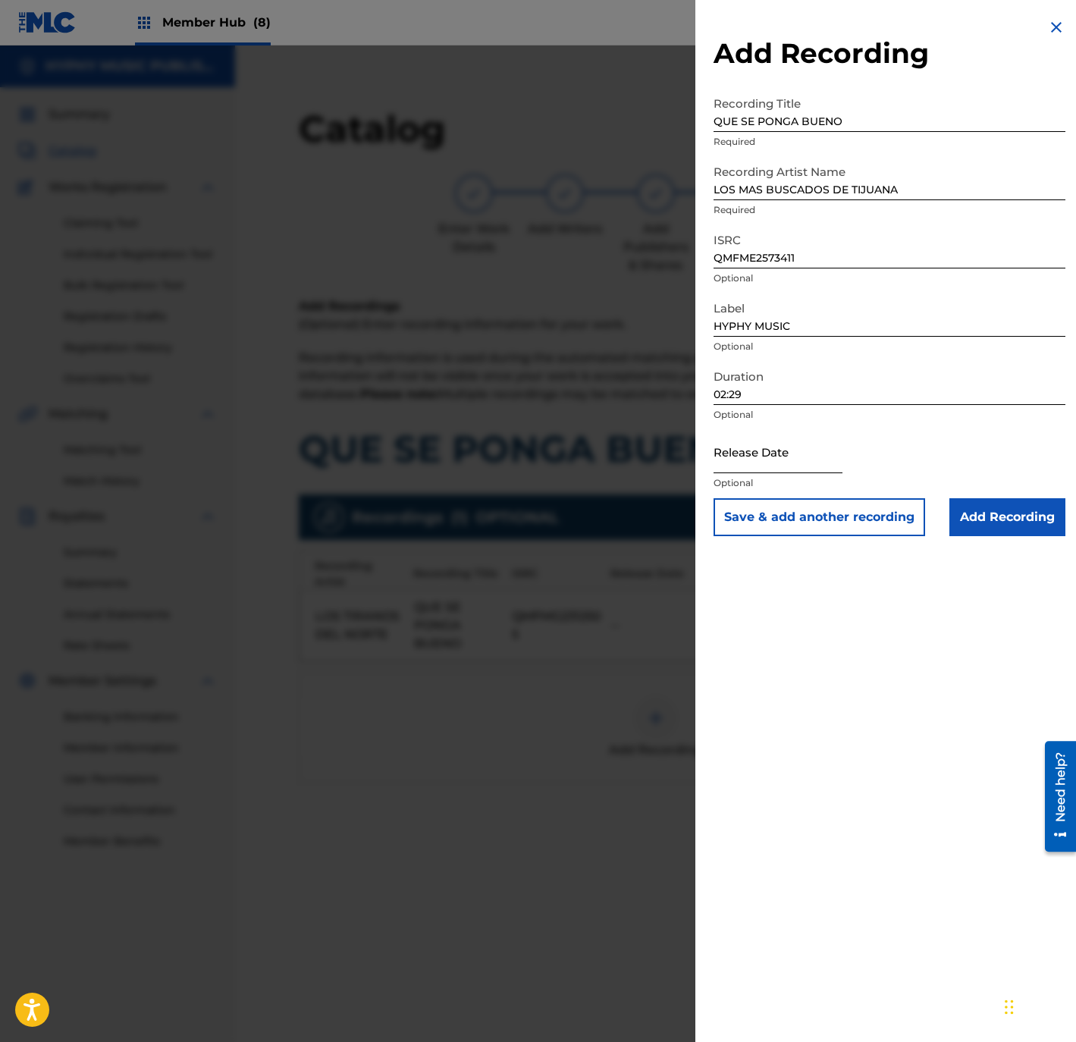
select select "2025"
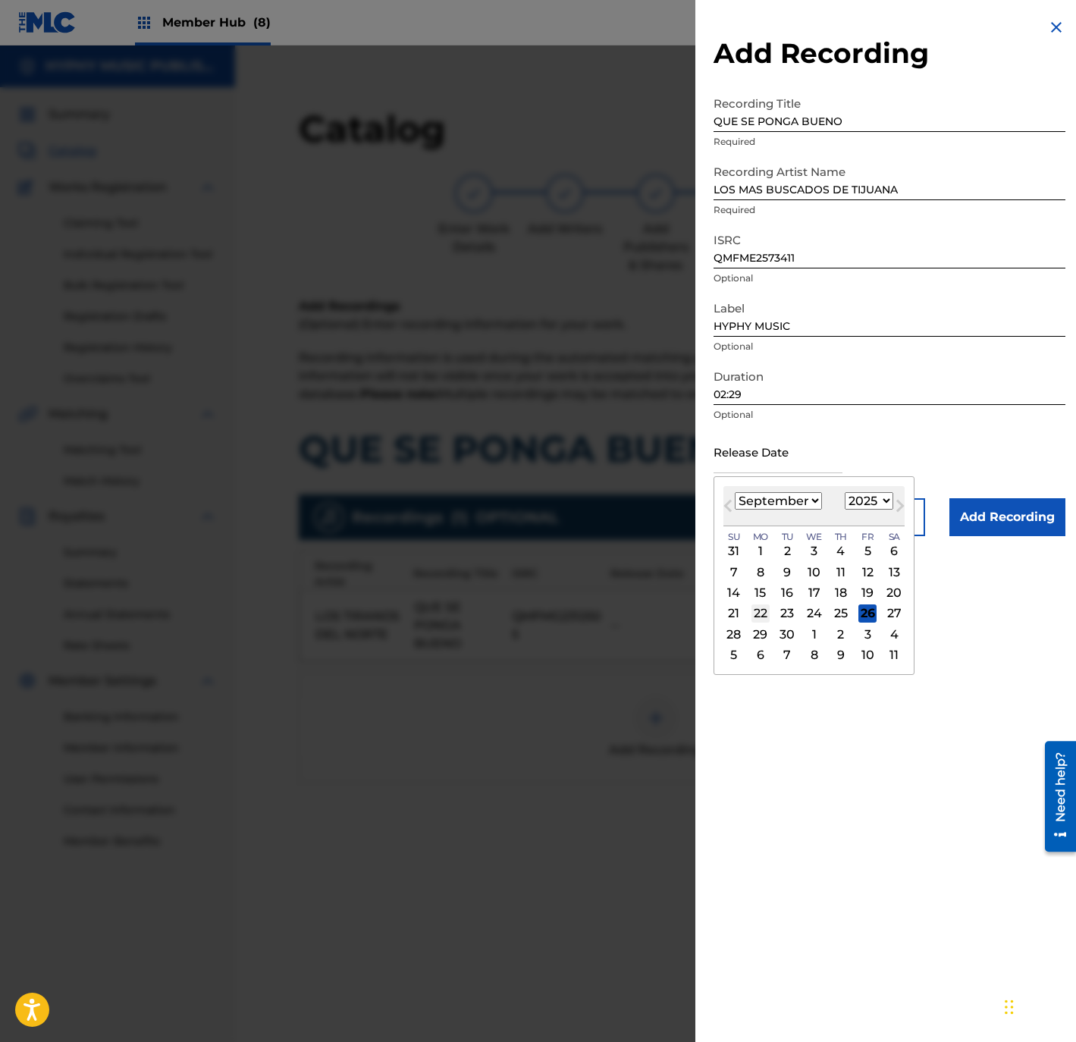
click at [762, 610] on div "22" at bounding box center [760, 613] width 18 height 18
type input "September 22 2025"
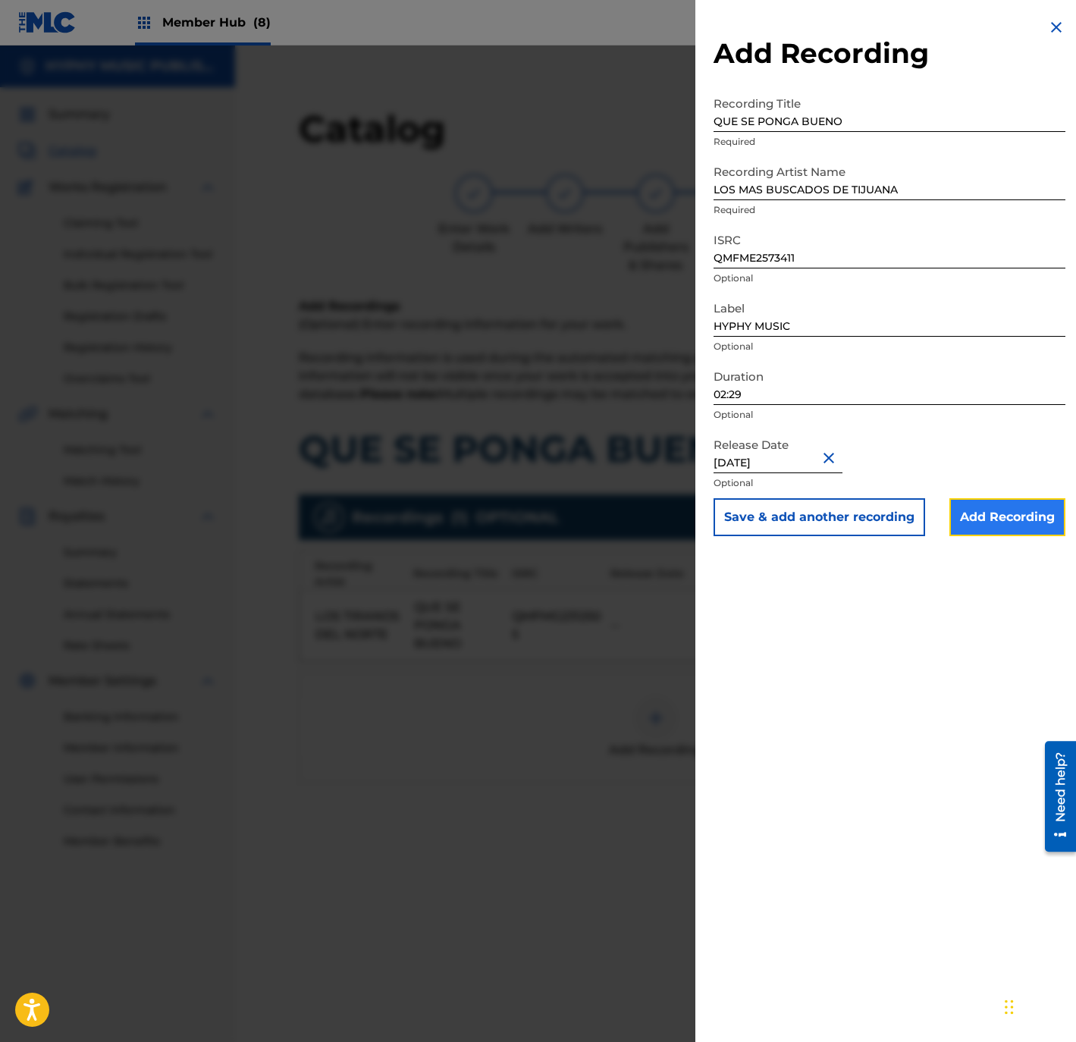
click at [988, 512] on input "Add Recording" at bounding box center [1007, 517] width 116 height 38
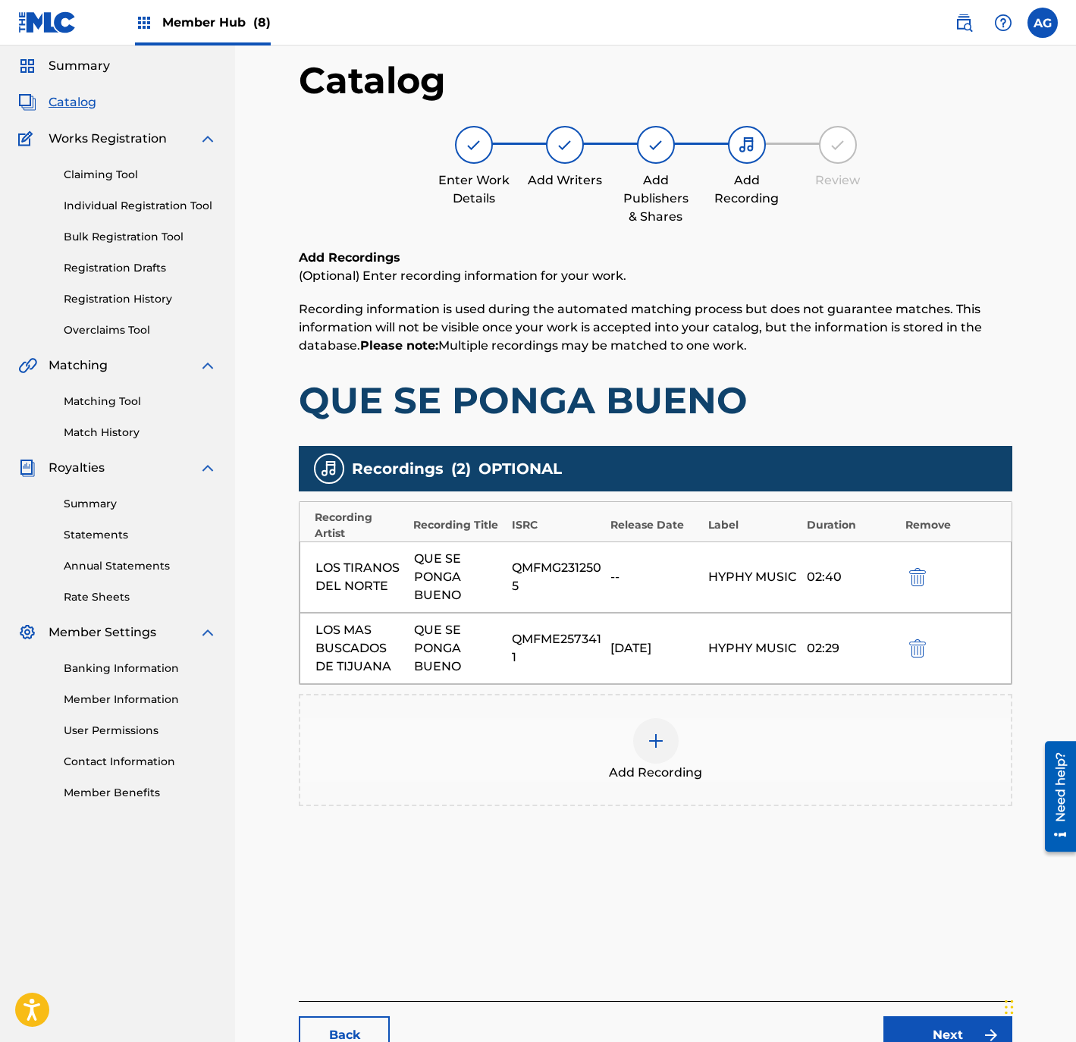
scroll to position [155, 0]
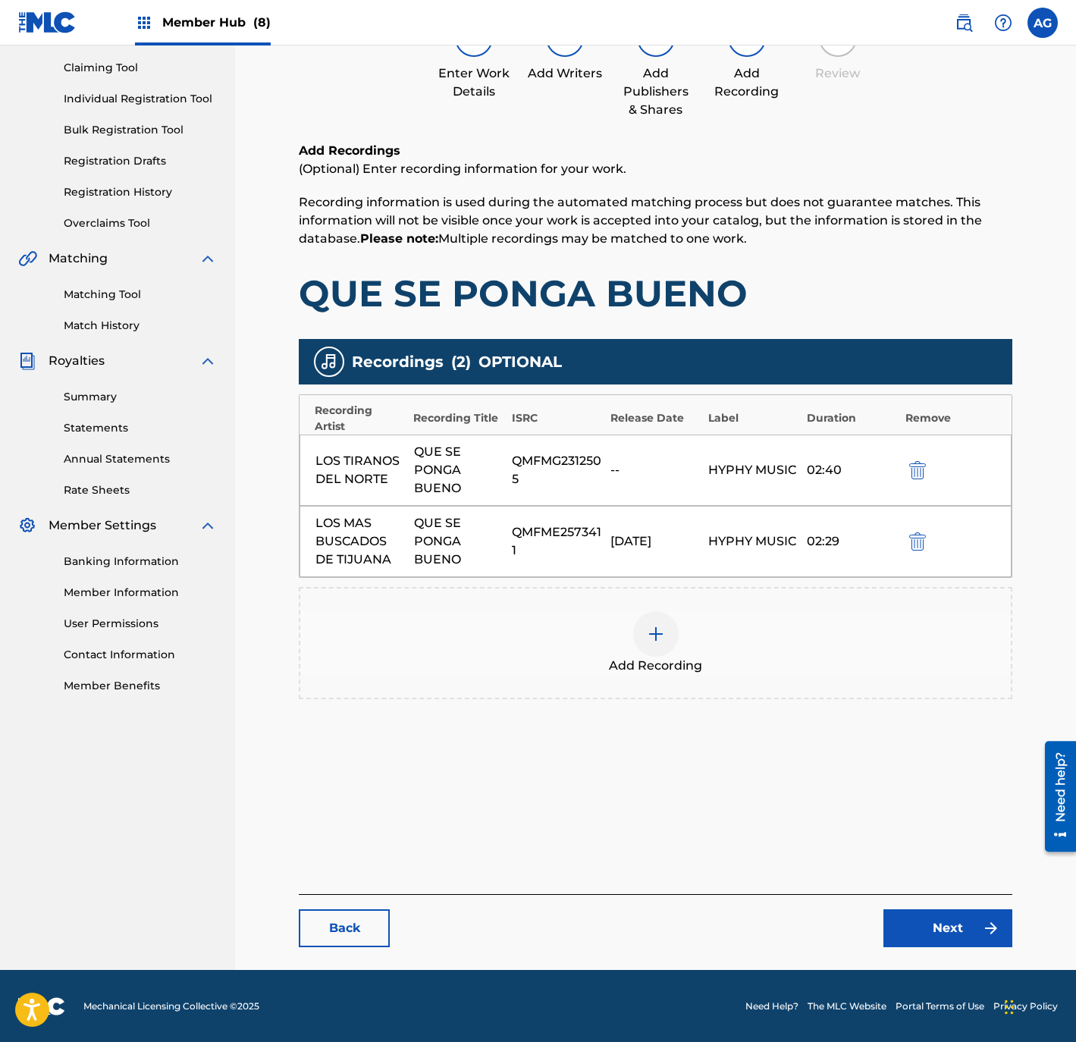
drag, startPoint x: 960, startPoint y: 767, endPoint x: 957, endPoint y: 906, distance: 138.7
click at [964, 915] on link "Next" at bounding box center [947, 928] width 129 height 38
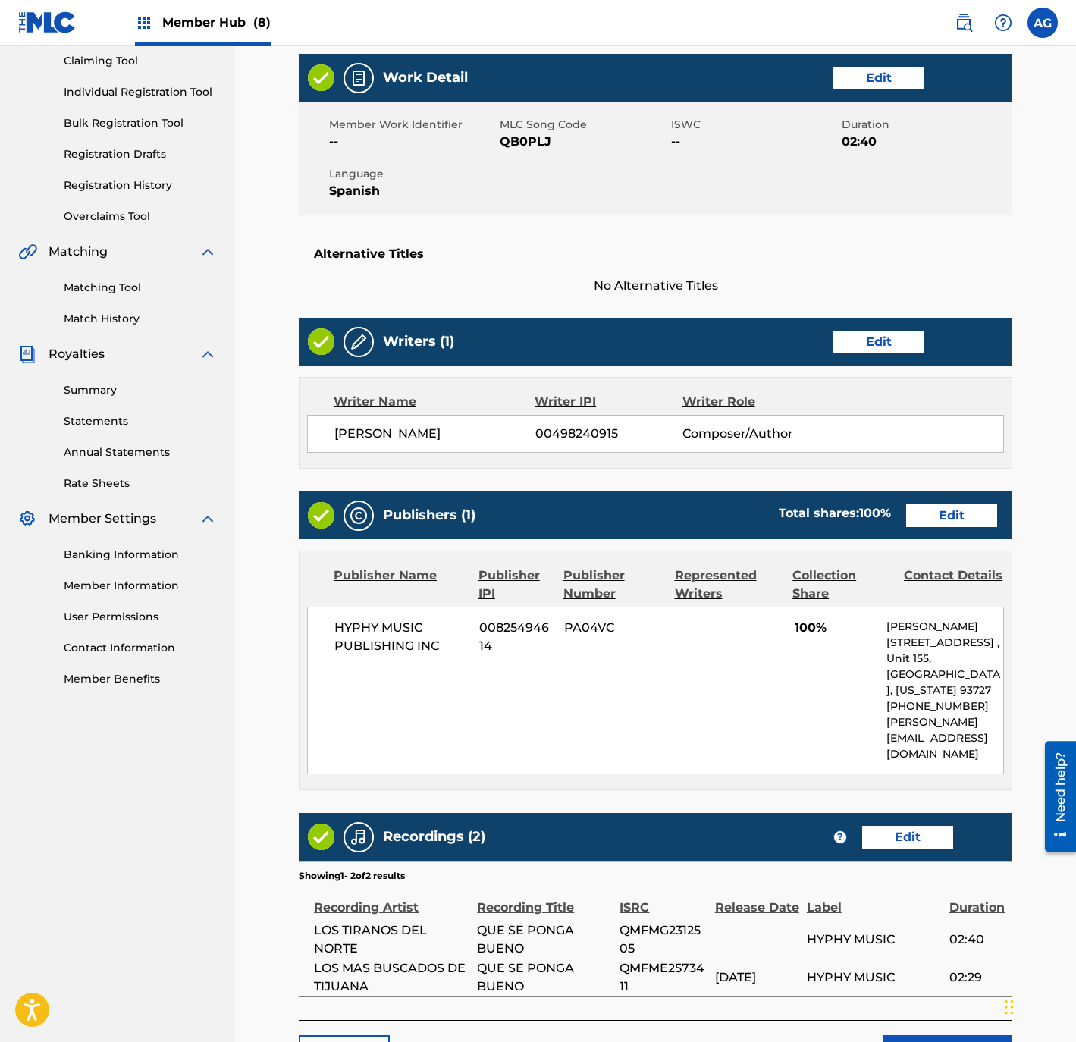
scroll to position [307, 0]
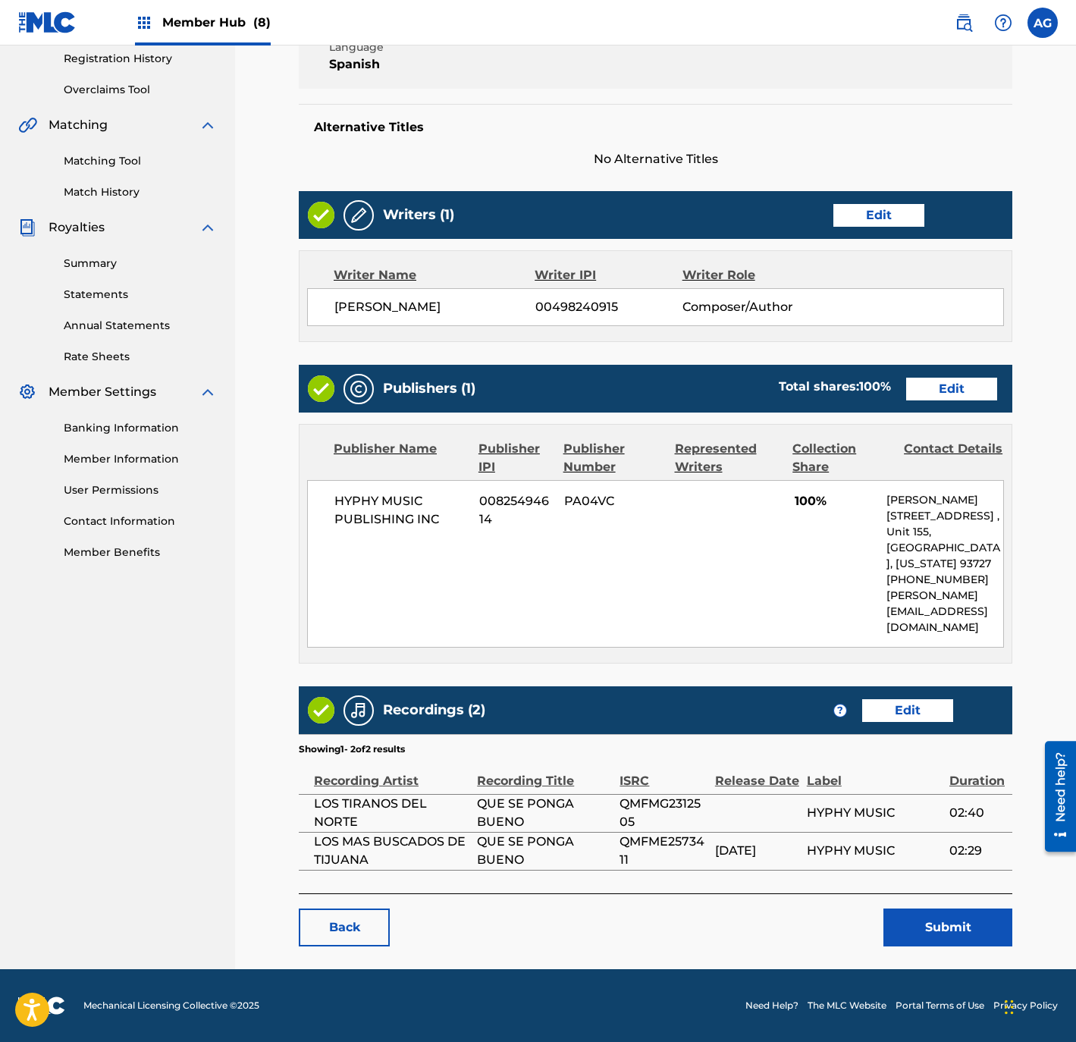
drag, startPoint x: 612, startPoint y: 391, endPoint x: 644, endPoint y: 732, distance: 342.6
click at [935, 926] on button "Submit" at bounding box center [947, 927] width 129 height 38
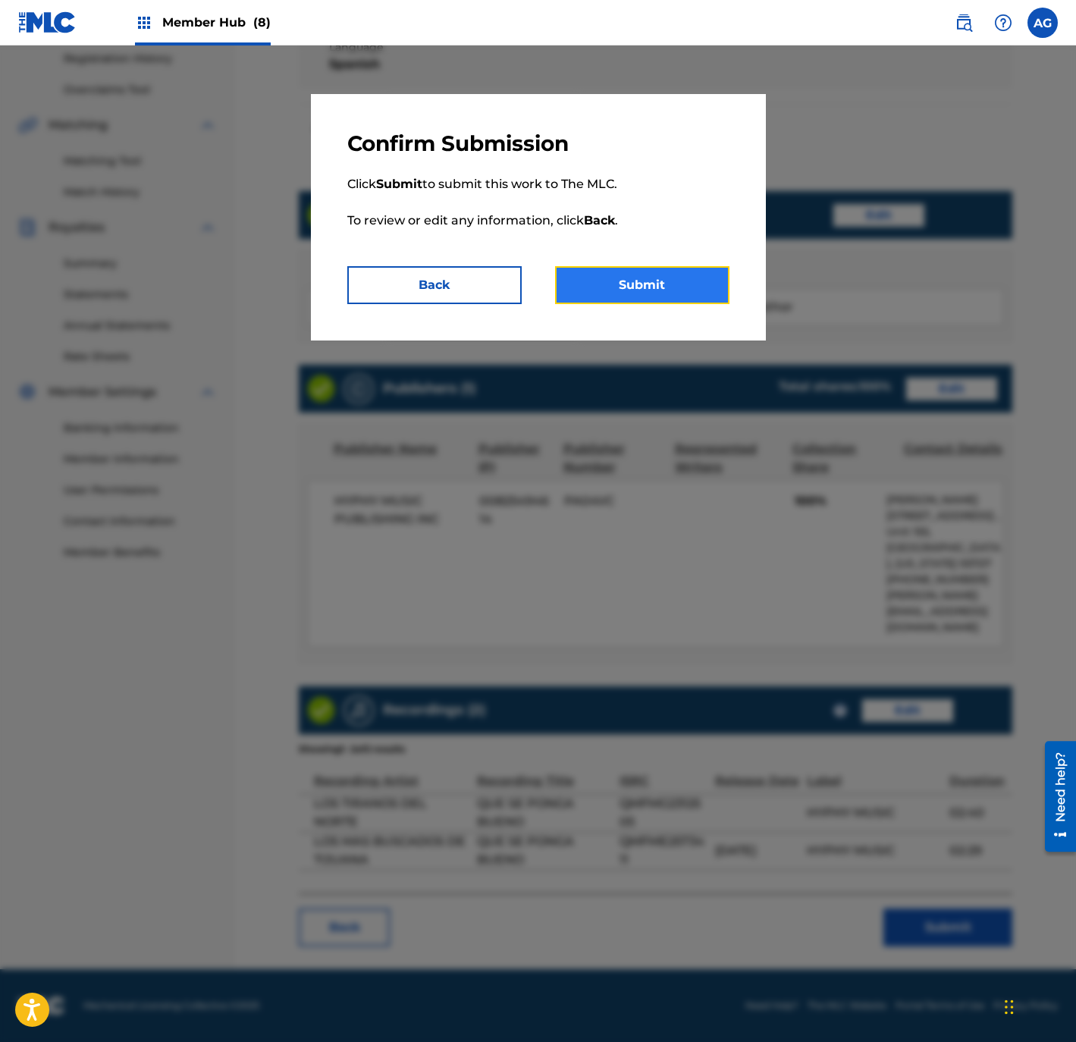
click at [594, 284] on button "Submit" at bounding box center [642, 285] width 174 height 38
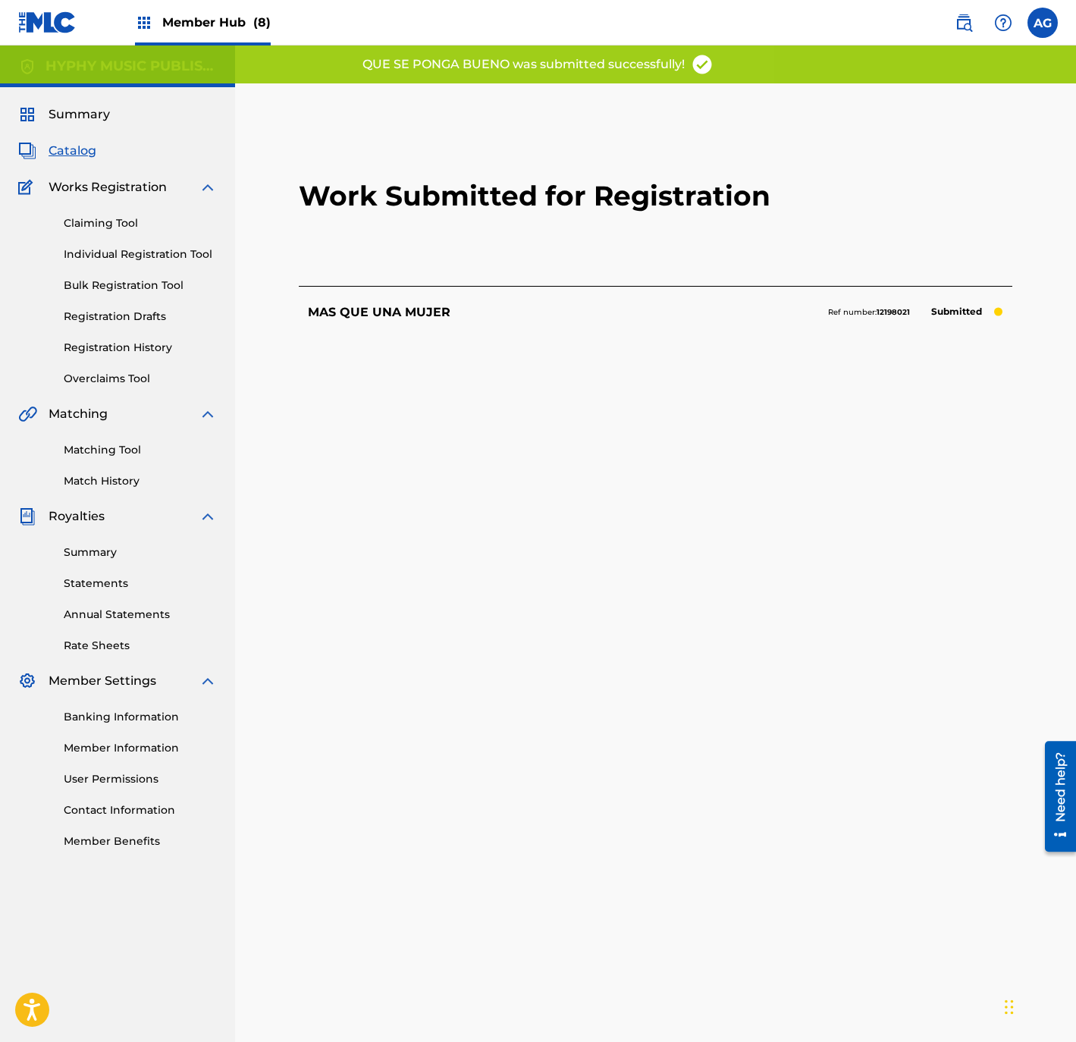
scroll to position [155, 0]
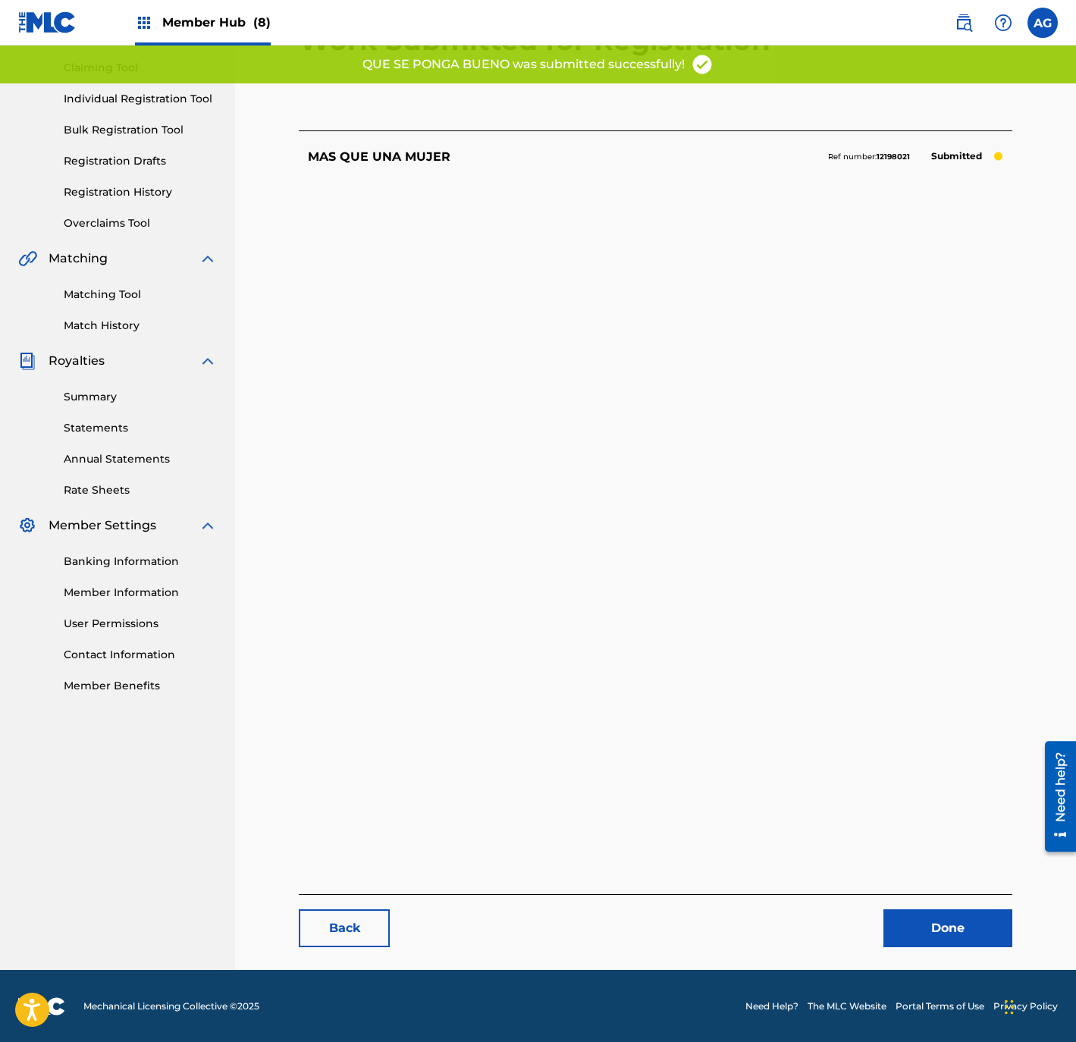
drag, startPoint x: 849, startPoint y: 732, endPoint x: 881, endPoint y: 947, distance: 216.9
click at [915, 924] on link "Done" at bounding box center [947, 928] width 129 height 38
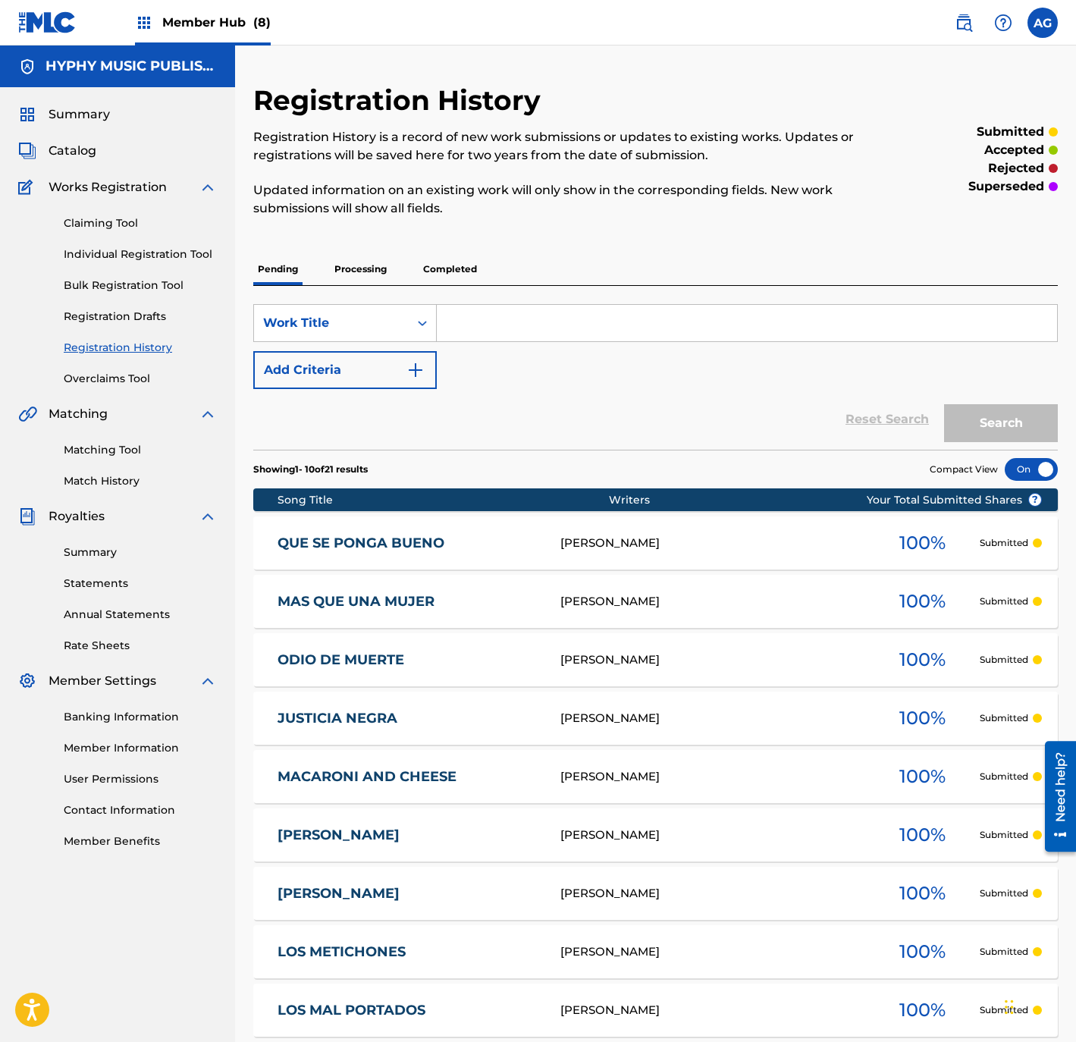
click at [617, 535] on div "ELIHU GALINDO GONZALEZ" at bounding box center [713, 542] width 306 height 17
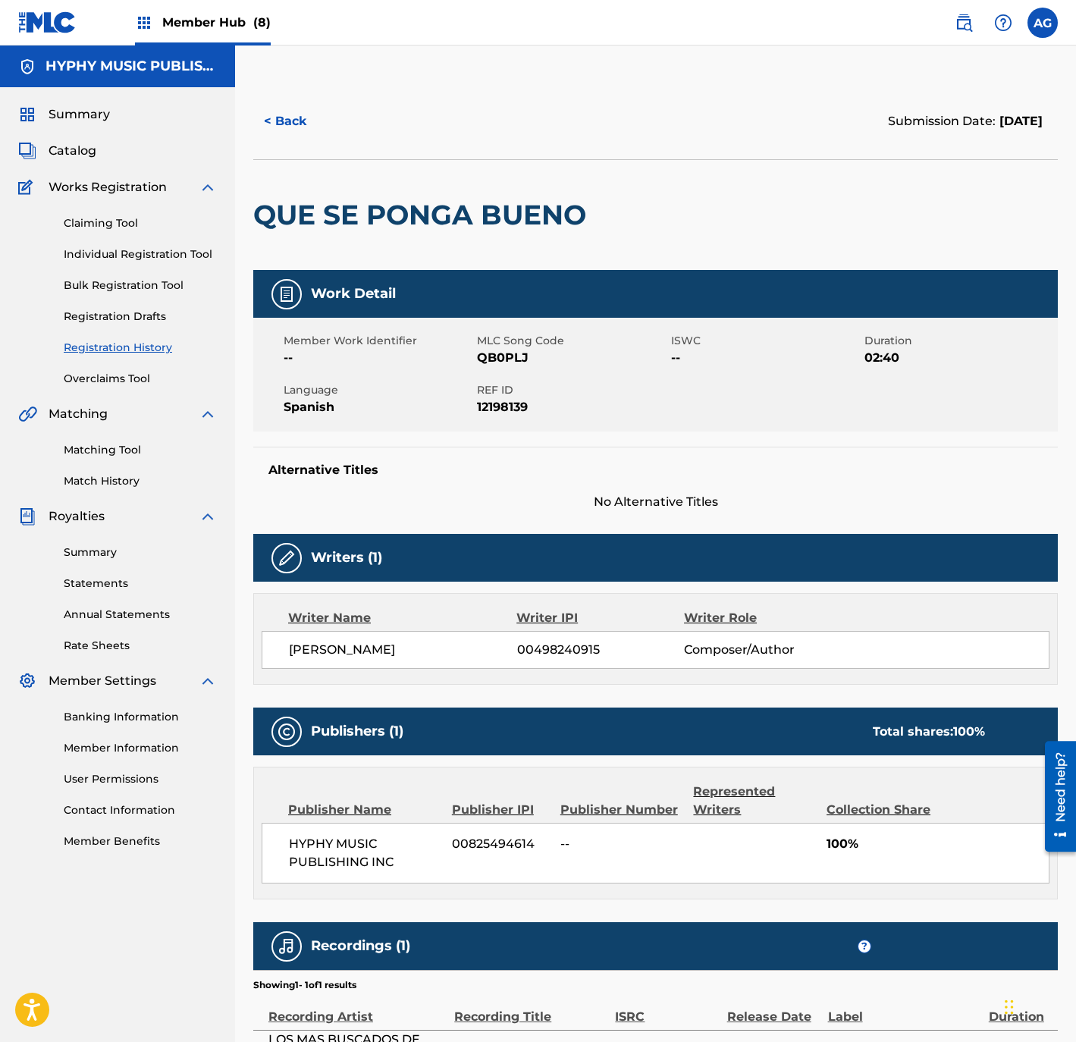
click at [367, 650] on span "ELIHU GALINDO GONZALEZ" at bounding box center [403, 650] width 228 height 18
drag, startPoint x: 367, startPoint y: 650, endPoint x: 594, endPoint y: 646, distance: 227.5
click at [592, 646] on span "00498240915" at bounding box center [600, 650] width 167 height 18
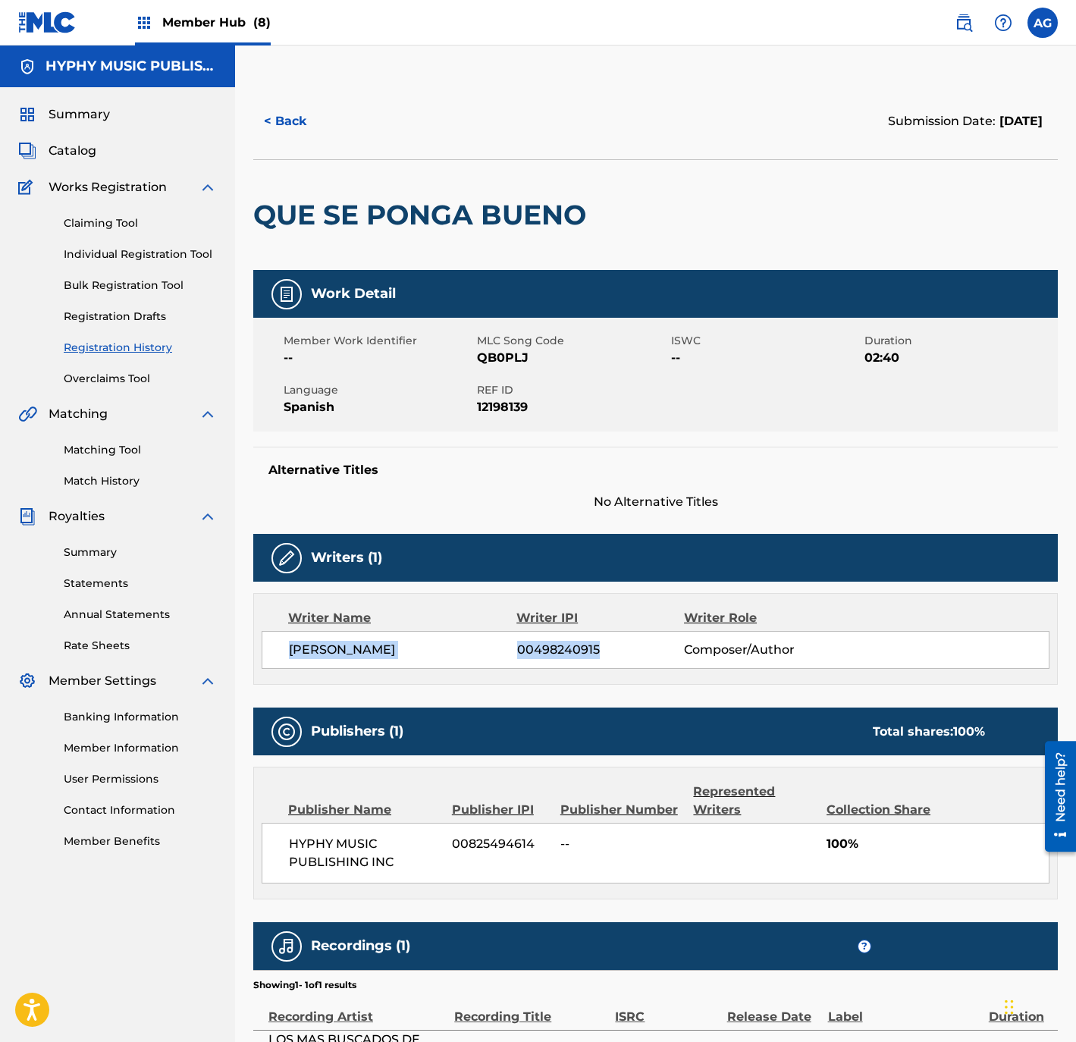
drag, startPoint x: 607, startPoint y: 644, endPoint x: 271, endPoint y: 646, distance: 335.8
click at [271, 646] on div "ELIHU GALINDO GONZALEZ 00498240915 Composer/Author" at bounding box center [656, 650] width 788 height 38
copy div "ELIHU GALINDO GONZALEZ 00498240915"
drag, startPoint x: 599, startPoint y: 571, endPoint x: 606, endPoint y: 624, distance: 53.5
click at [600, 576] on div "Writers (1)" at bounding box center [655, 558] width 804 height 48
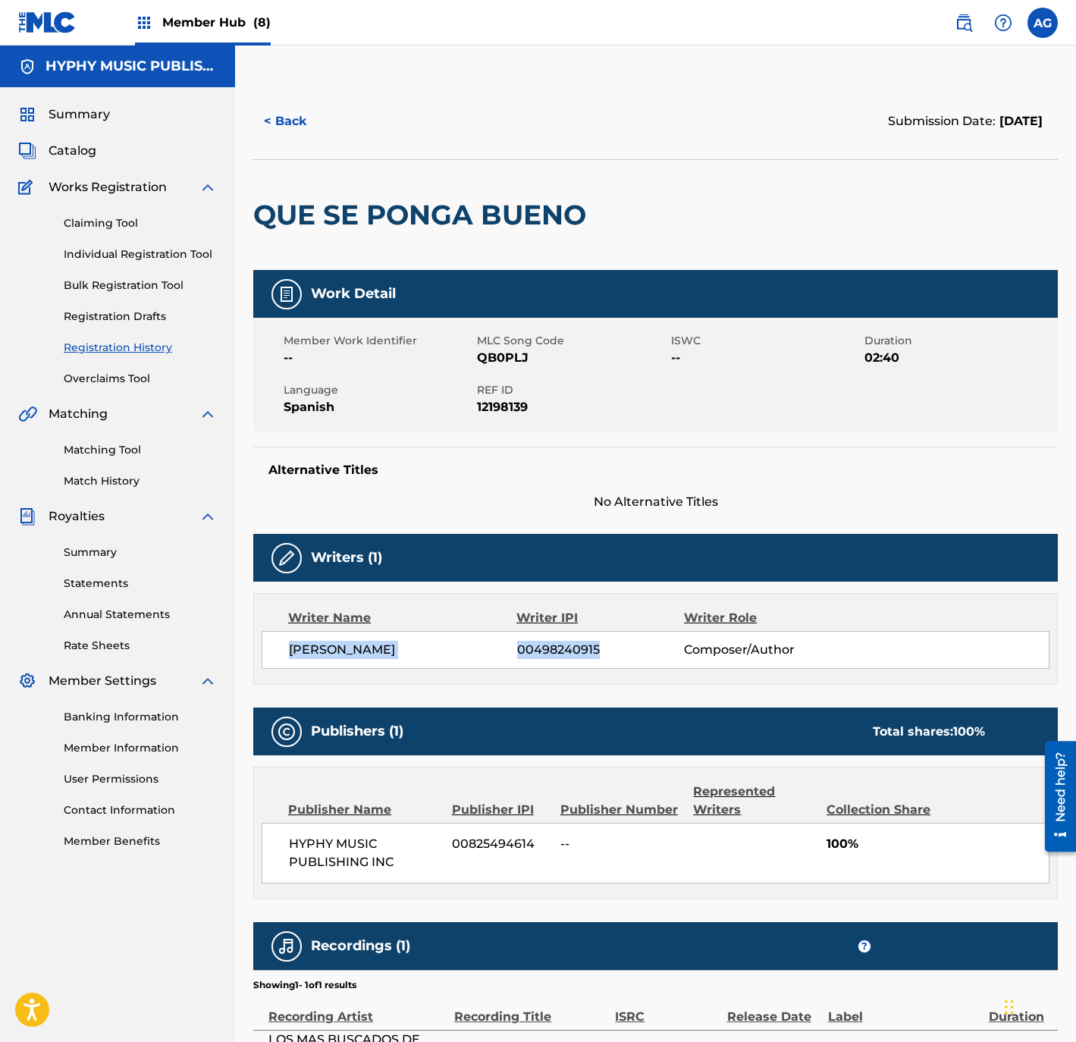
drag, startPoint x: 614, startPoint y: 653, endPoint x: 290, endPoint y: 644, distance: 324.6
click at [290, 644] on div "ELIHU GALINDO GONZALEZ 00498240915 Composer/Author" at bounding box center [669, 650] width 760 height 18
copy div "ELIHU GALINDO GONZALEZ 00498240915"
click at [127, 253] on link "Individual Registration Tool" at bounding box center [140, 254] width 153 height 16
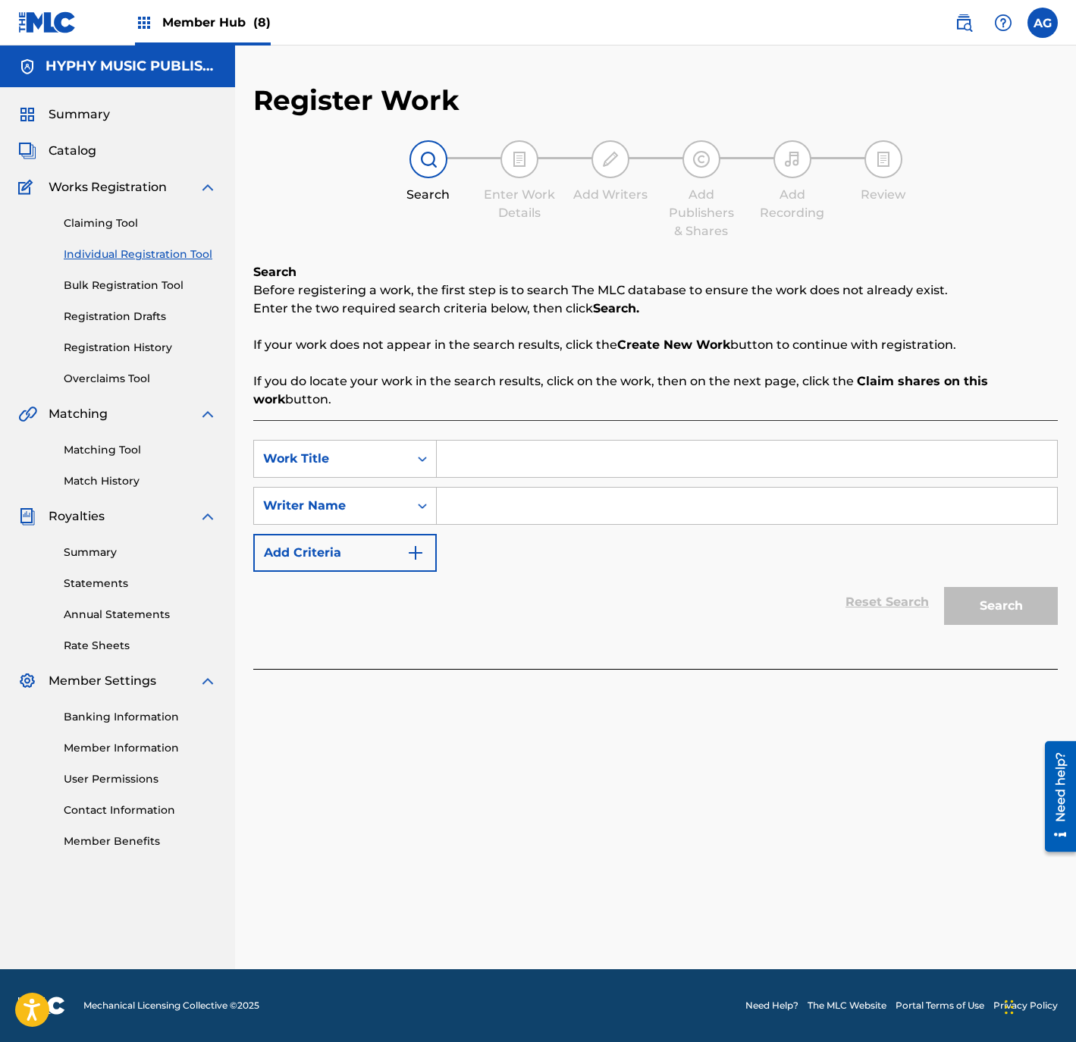
click at [601, 471] on input "Search Form" at bounding box center [747, 458] width 620 height 36
paste input "https://youtu.be/4WOLbwZ1P08?si=LuJ20sA_S5bAt1dk"
drag, startPoint x: 860, startPoint y: 478, endPoint x: 848, endPoint y: 468, distance: 15.6
click at [848, 468] on div "SearchWithCriteria4c240769-d22c-4694-80e7-5041796b3b6d Work Title https://youtu…" at bounding box center [655, 506] width 804 height 132
click at [390, 459] on div "SearchWithCriteria4c240769-d22c-4694-80e7-5041796b3b6d Work Title https://youtu…" at bounding box center [655, 459] width 804 height 38
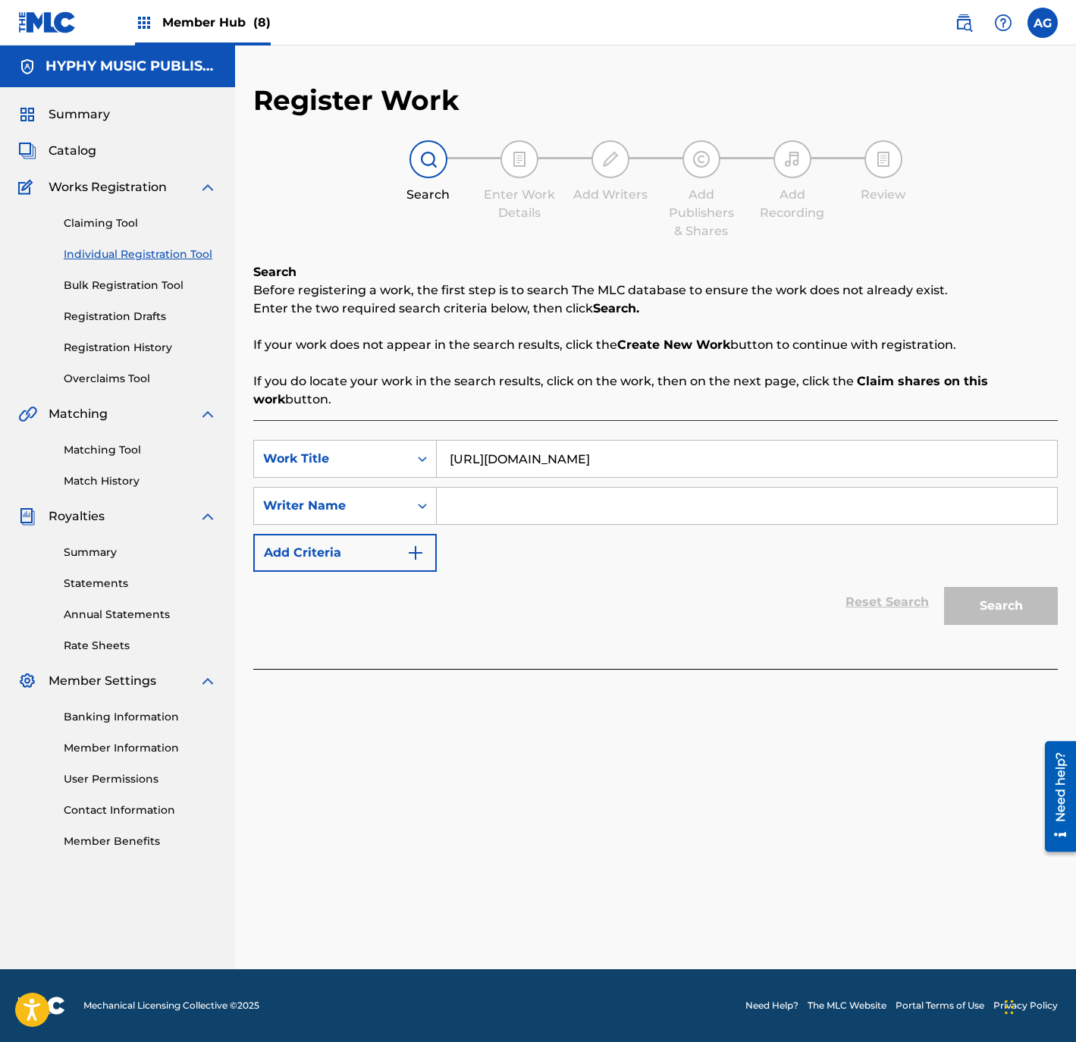
paste input "EL PICA FLORES"
type input "EL PICA FLORES"
drag, startPoint x: 700, startPoint y: 505, endPoint x: 710, endPoint y: 509, distance: 10.2
click at [699, 505] on input "Search Form" at bounding box center [747, 505] width 620 height 36
paste input "KARLO QUINTERO"
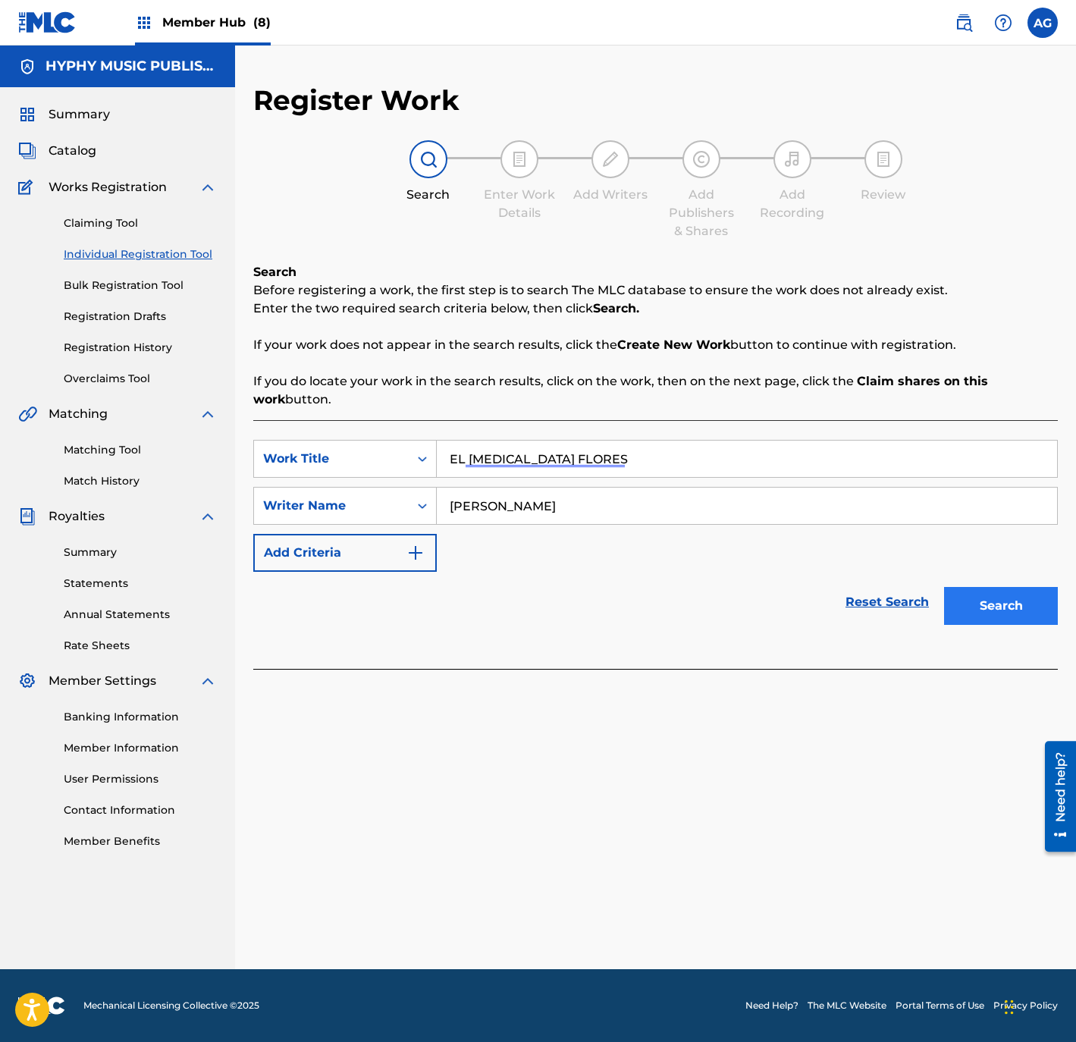
type input "KARLO QUINTERO"
click at [1035, 603] on button "Search" at bounding box center [1001, 606] width 114 height 38
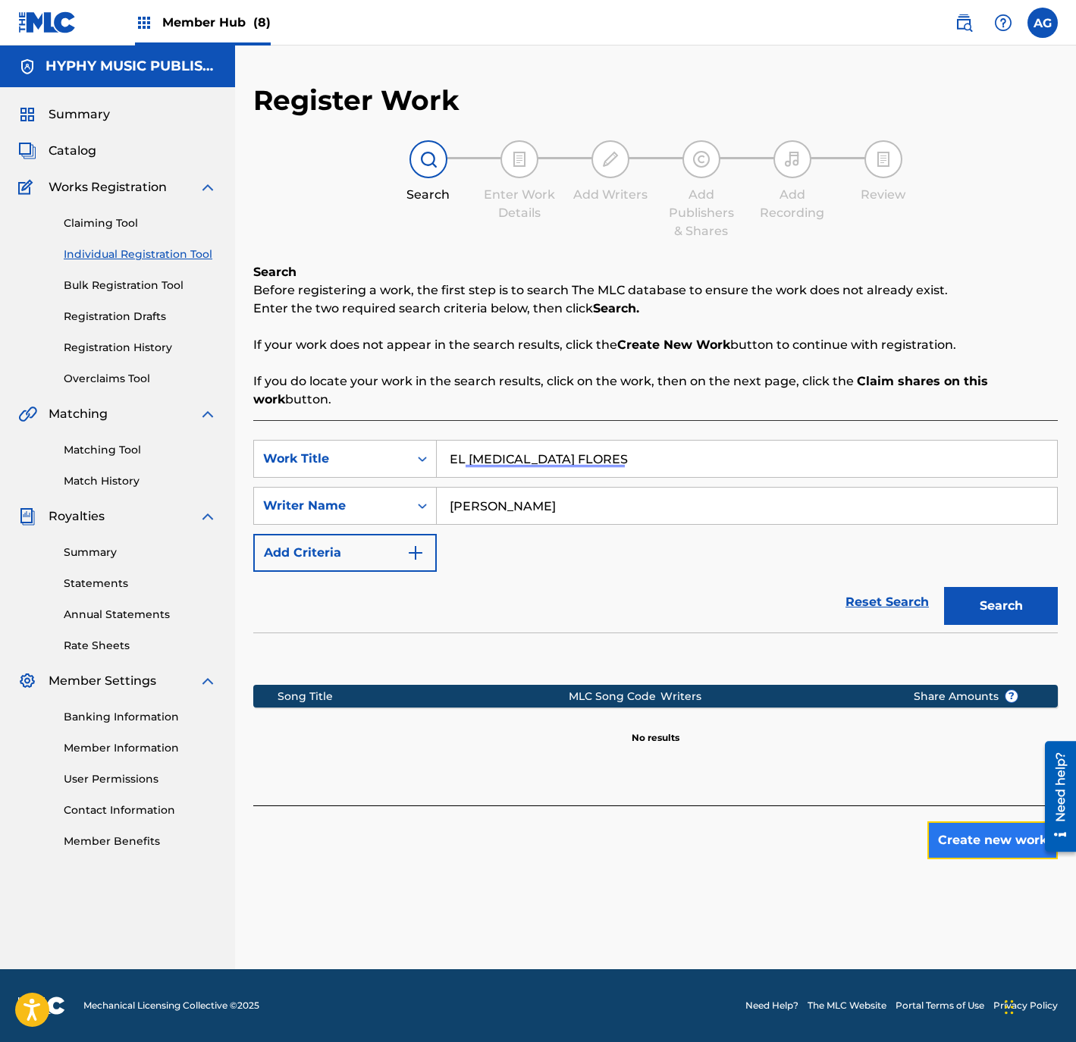
click at [988, 858] on button "Create new work" at bounding box center [992, 840] width 130 height 38
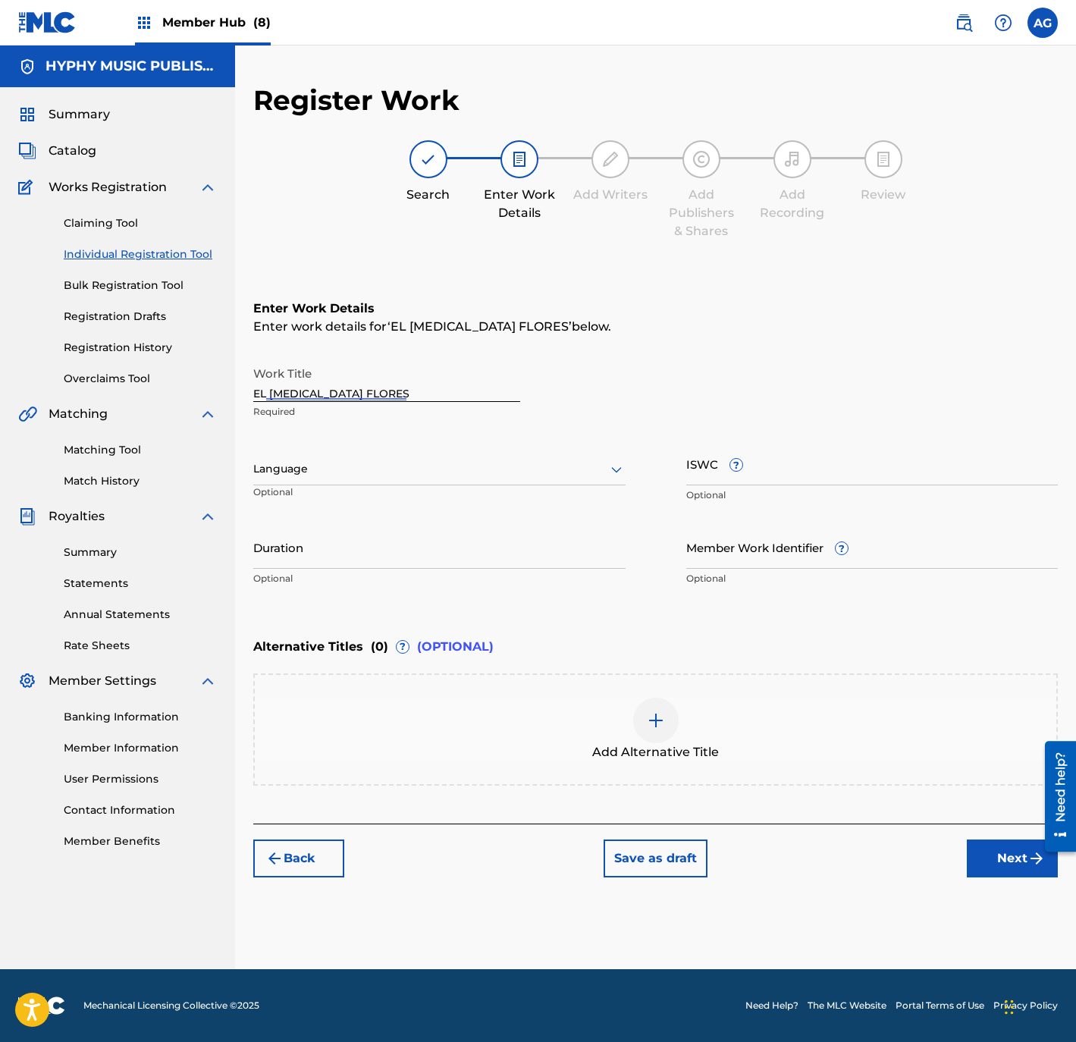
click at [478, 472] on div at bounding box center [439, 468] width 372 height 19
click at [441, 525] on div "Spanish" at bounding box center [439, 536] width 371 height 34
click at [351, 530] on input "Duration" at bounding box center [439, 546] width 372 height 43
type input "03:11"
click at [1001, 869] on button "Next" at bounding box center [1012, 858] width 91 height 38
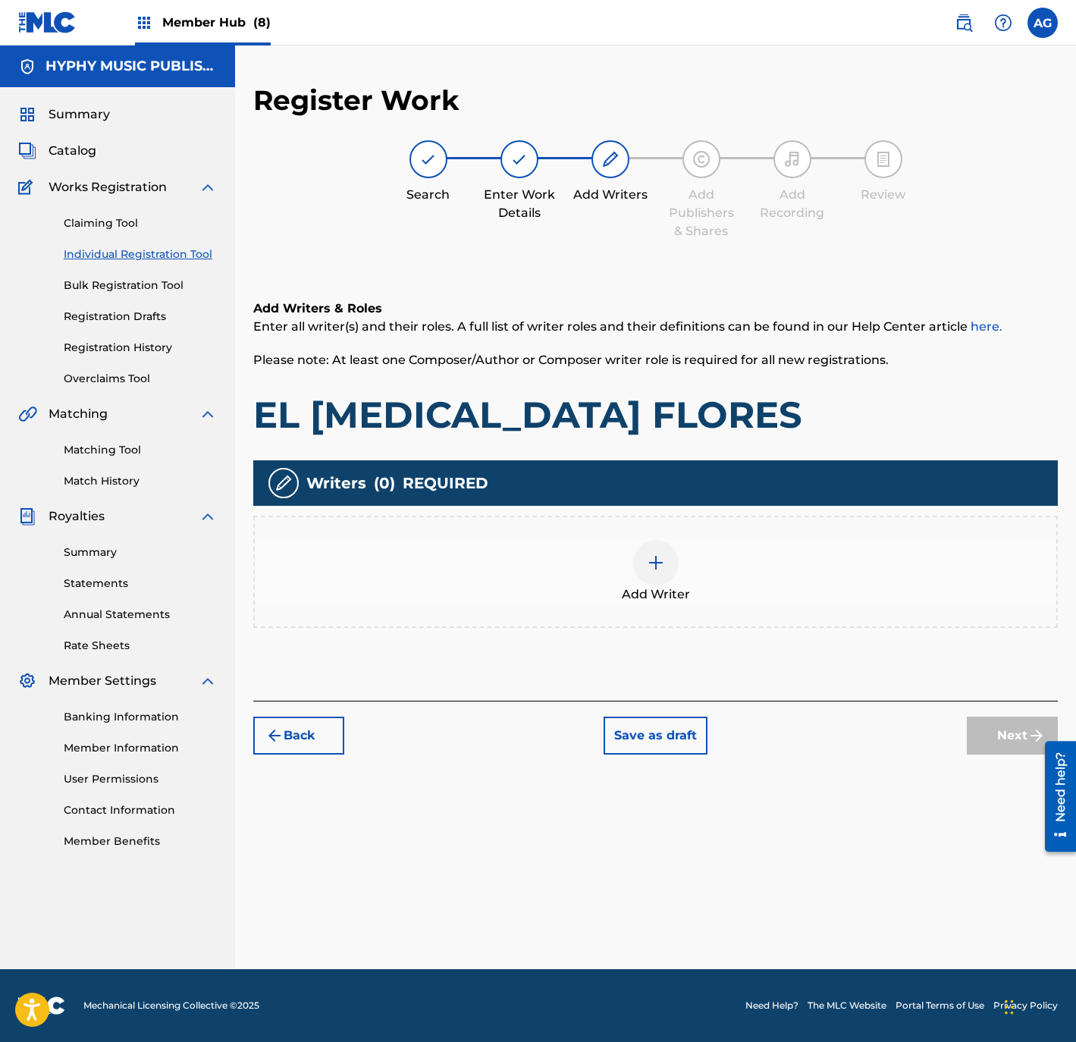
click at [660, 619] on div "Add Writer" at bounding box center [655, 571] width 804 height 112
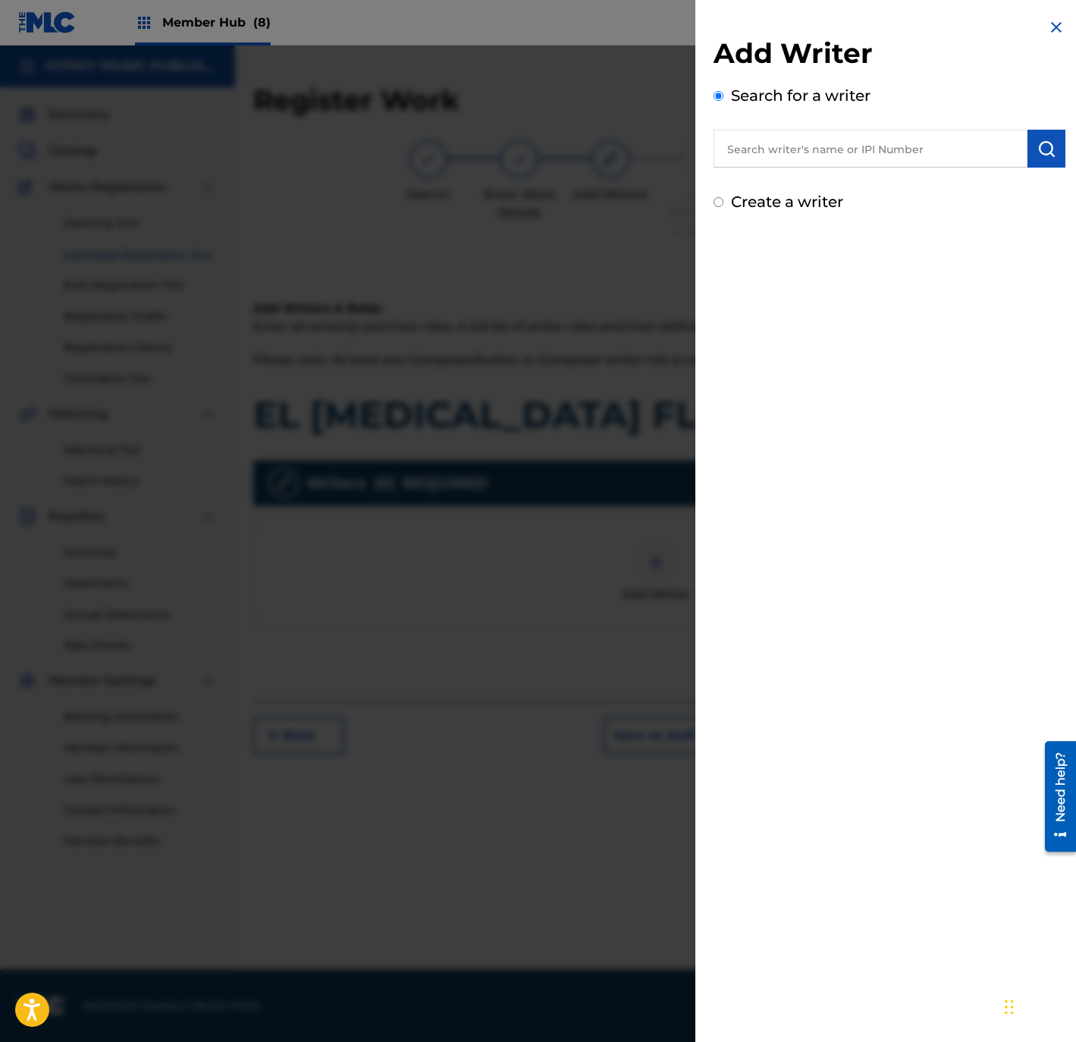
click at [813, 199] on label "Create a writer" at bounding box center [787, 202] width 112 height 18
radio input "true"
click at [723, 199] on input "Create a writer" at bounding box center [718, 202] width 10 height 10
radio input "false"
radio input "true"
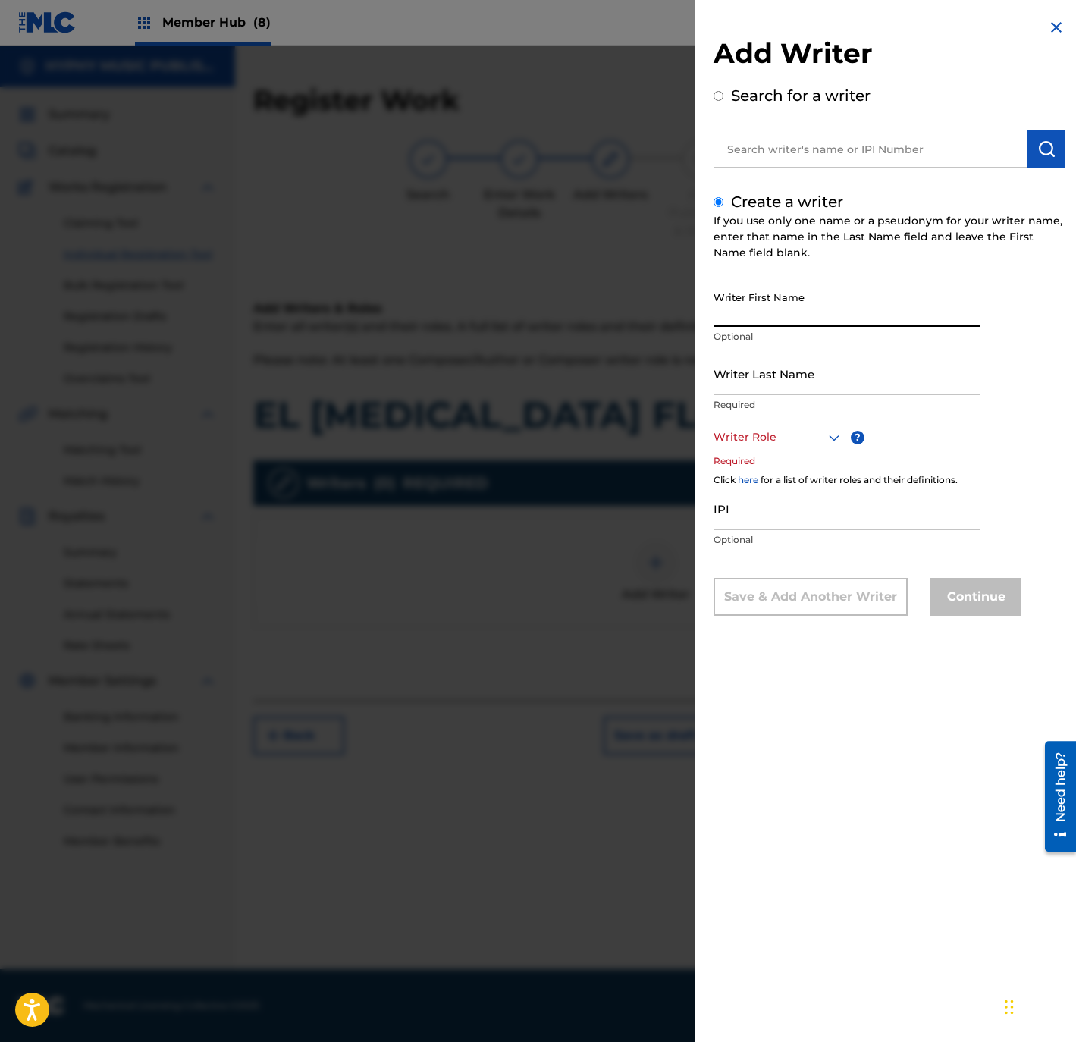
click at [810, 289] on input "Writer First Name" at bounding box center [846, 305] width 267 height 43
paste input "KARLO QUINTERO"
type input "KARLO QUINTERO"
drag, startPoint x: 796, startPoint y: 384, endPoint x: 751, endPoint y: 332, distance: 68.8
click at [794, 384] on input "Writer Last Name" at bounding box center [846, 373] width 267 height 43
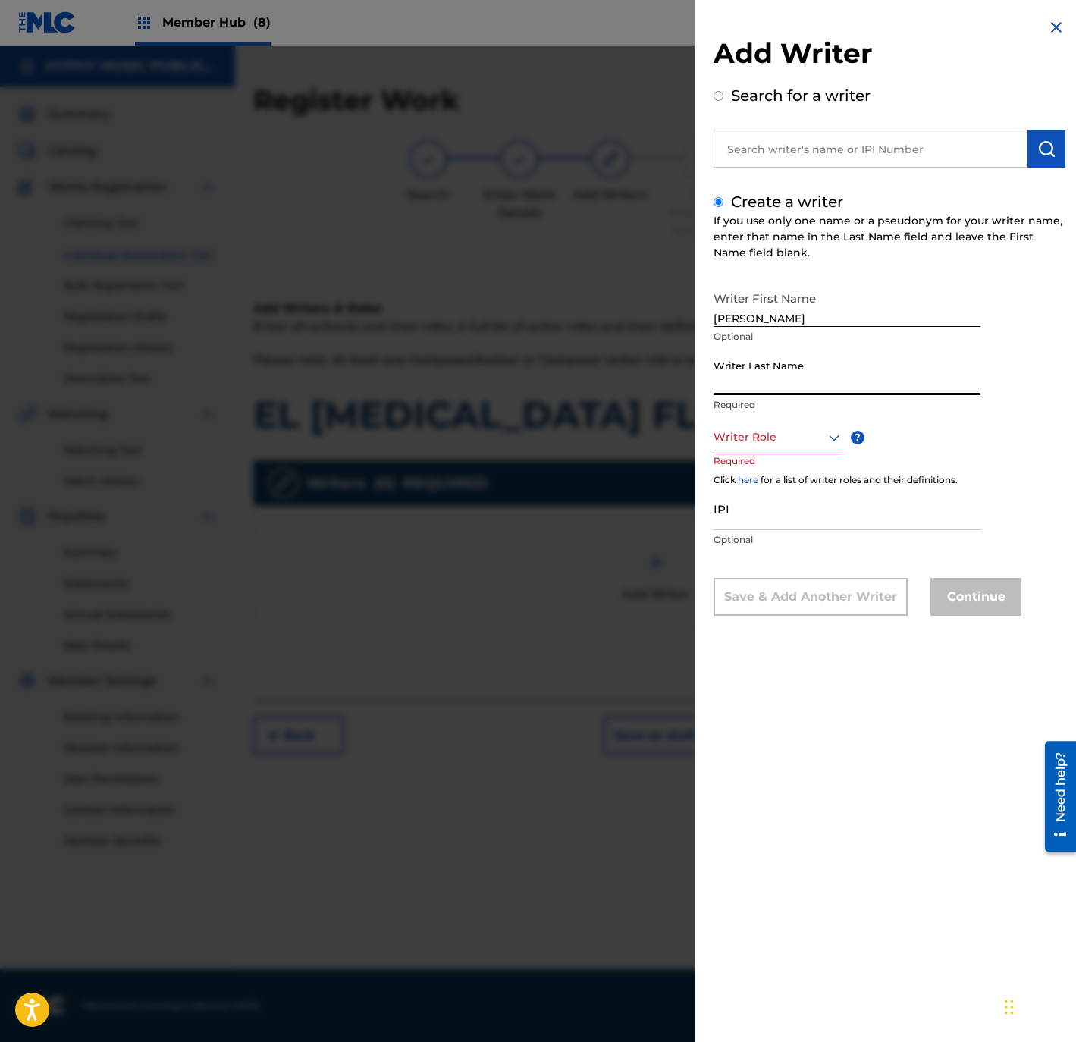
paste input "KARLO QUINTERO"
type input "KARLO QUINTERO"
drag, startPoint x: 755, startPoint y: 310, endPoint x: 1343, endPoint y: 321, distance: 587.6
click at [1075, 321] on html "Accessibility Screen-Reader Guide, Feedback, and Issue Reporting | New window 0…" at bounding box center [538, 521] width 1076 height 1042
type input "KARLO"
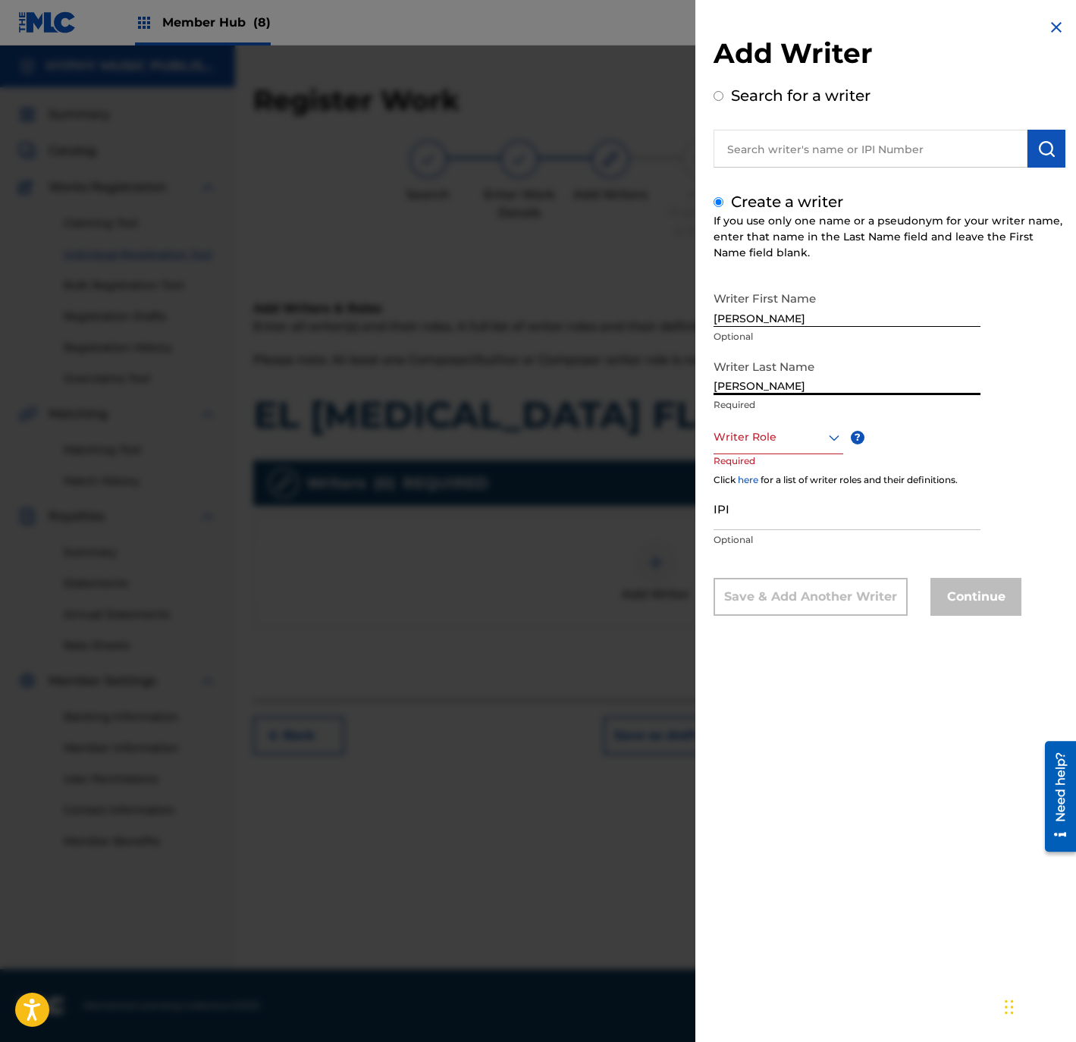
drag, startPoint x: 753, startPoint y: 382, endPoint x: 707, endPoint y: 414, distance: 55.5
click at [601, 381] on div "Add Writer Search for a writer Create a writer If you use only one name or a ps…" at bounding box center [538, 543] width 1076 height 996
type input "QUINTERO"
click at [760, 428] on div at bounding box center [778, 437] width 130 height 19
click at [765, 462] on div "Composer/Author" at bounding box center [778, 471] width 128 height 34
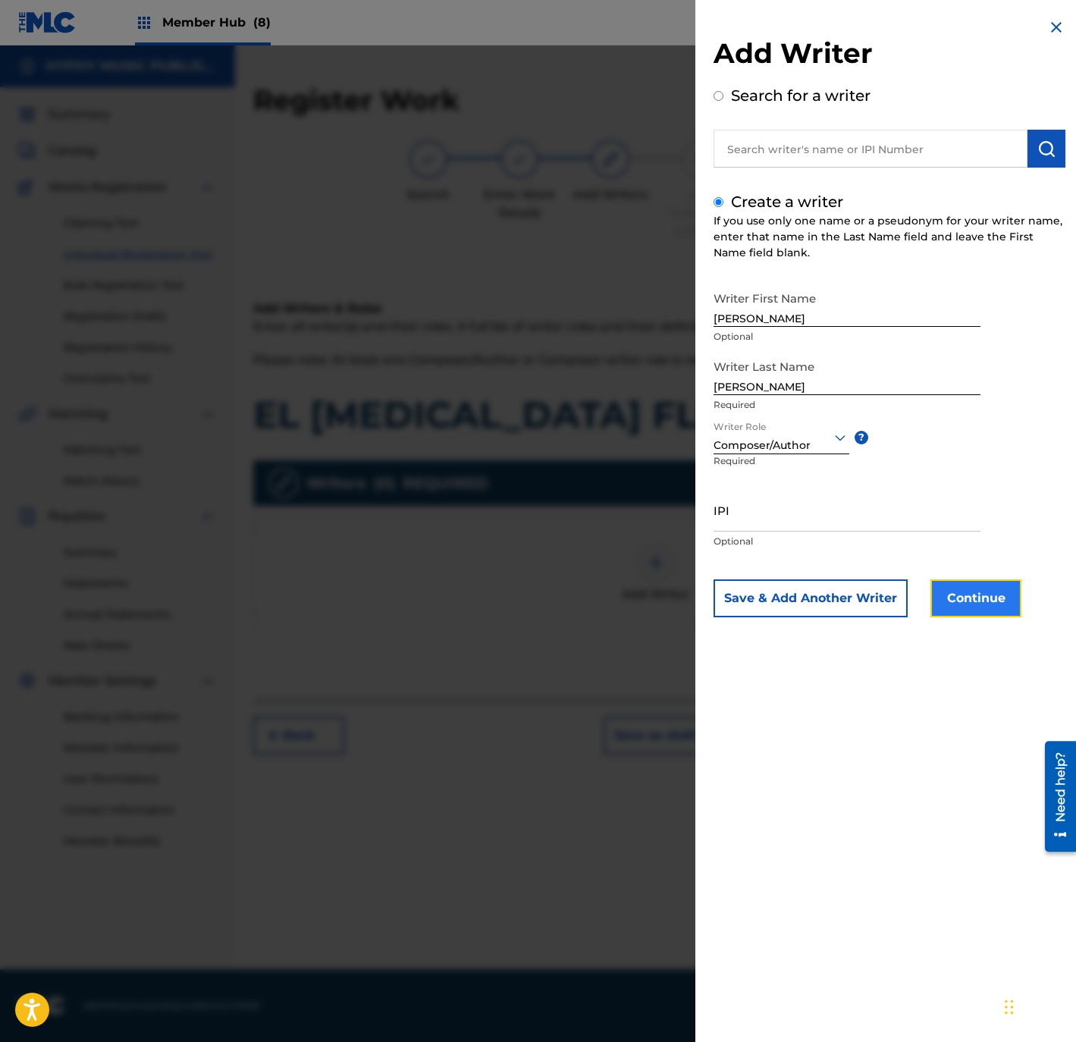
click at [985, 599] on button "Continue" at bounding box center [975, 598] width 91 height 38
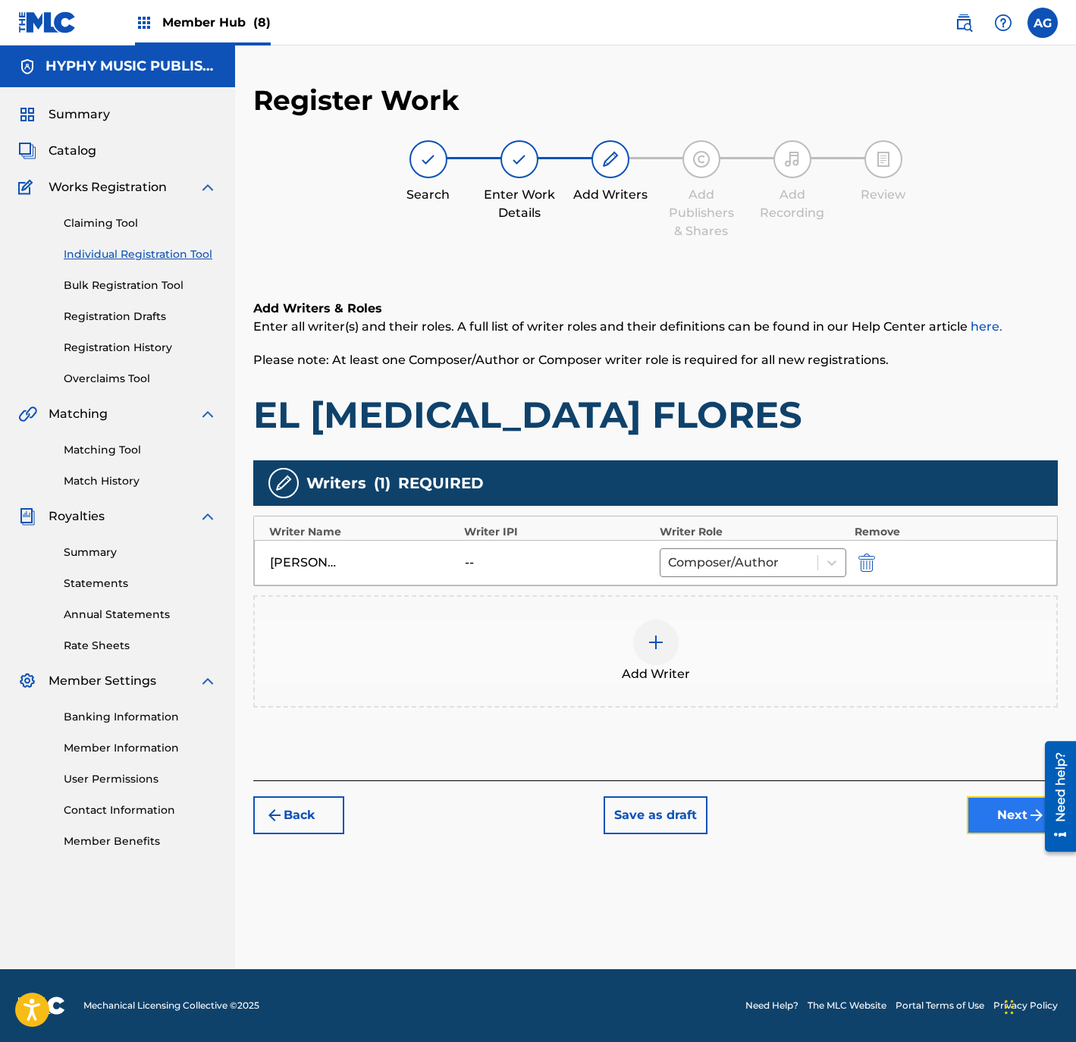
click at [976, 830] on button "Next" at bounding box center [1012, 815] width 91 height 38
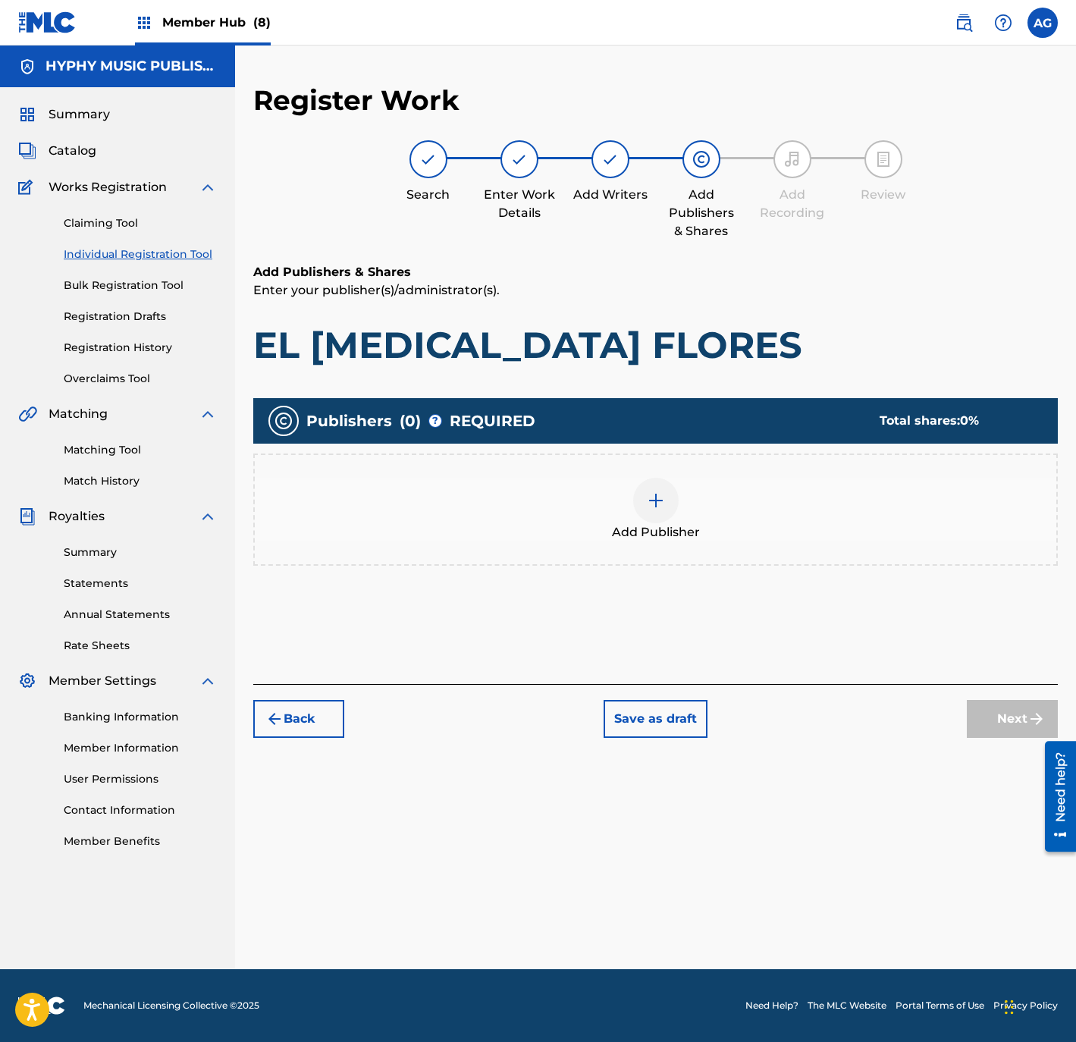
click at [678, 524] on span "Add Publisher" at bounding box center [656, 532] width 88 height 18
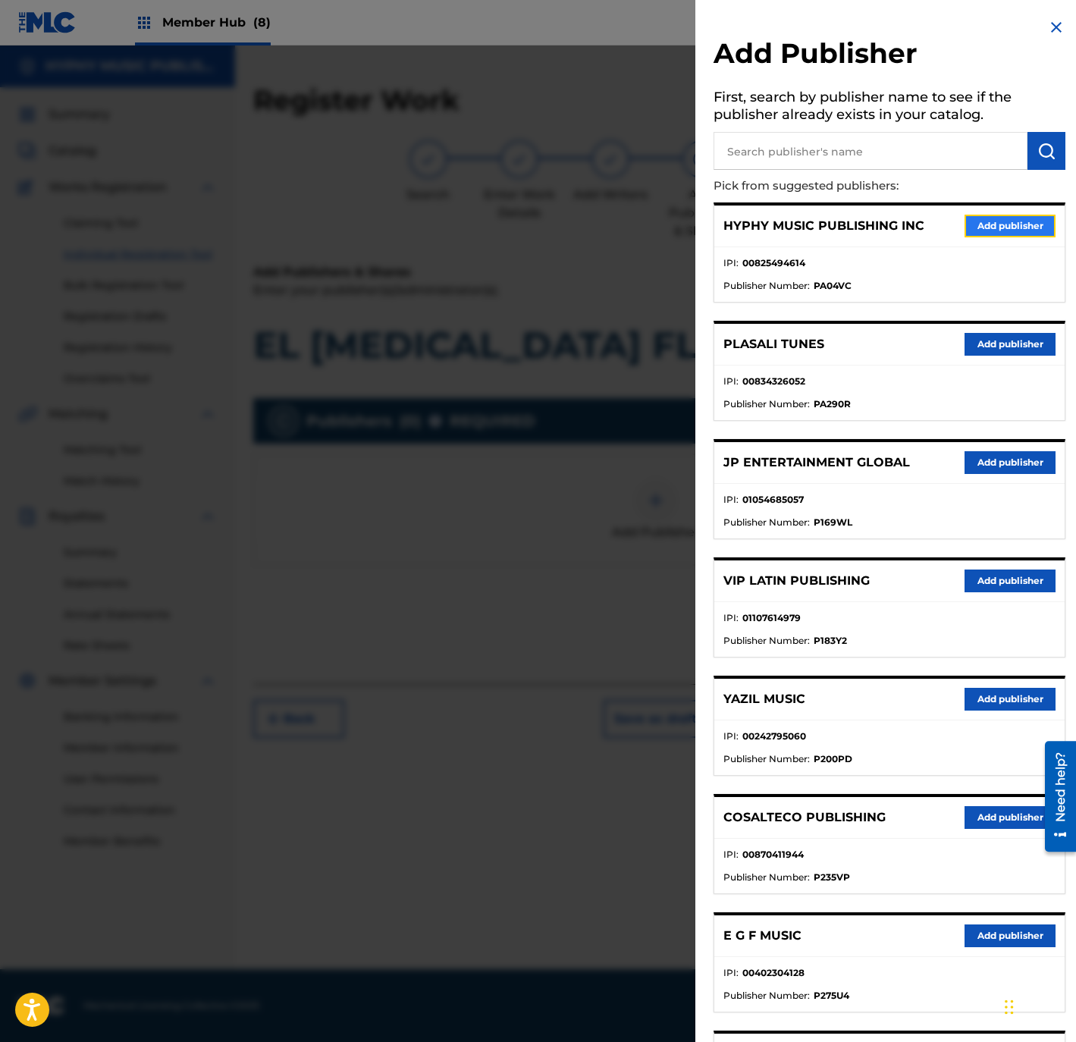
click at [998, 215] on button "Add publisher" at bounding box center [1009, 226] width 91 height 23
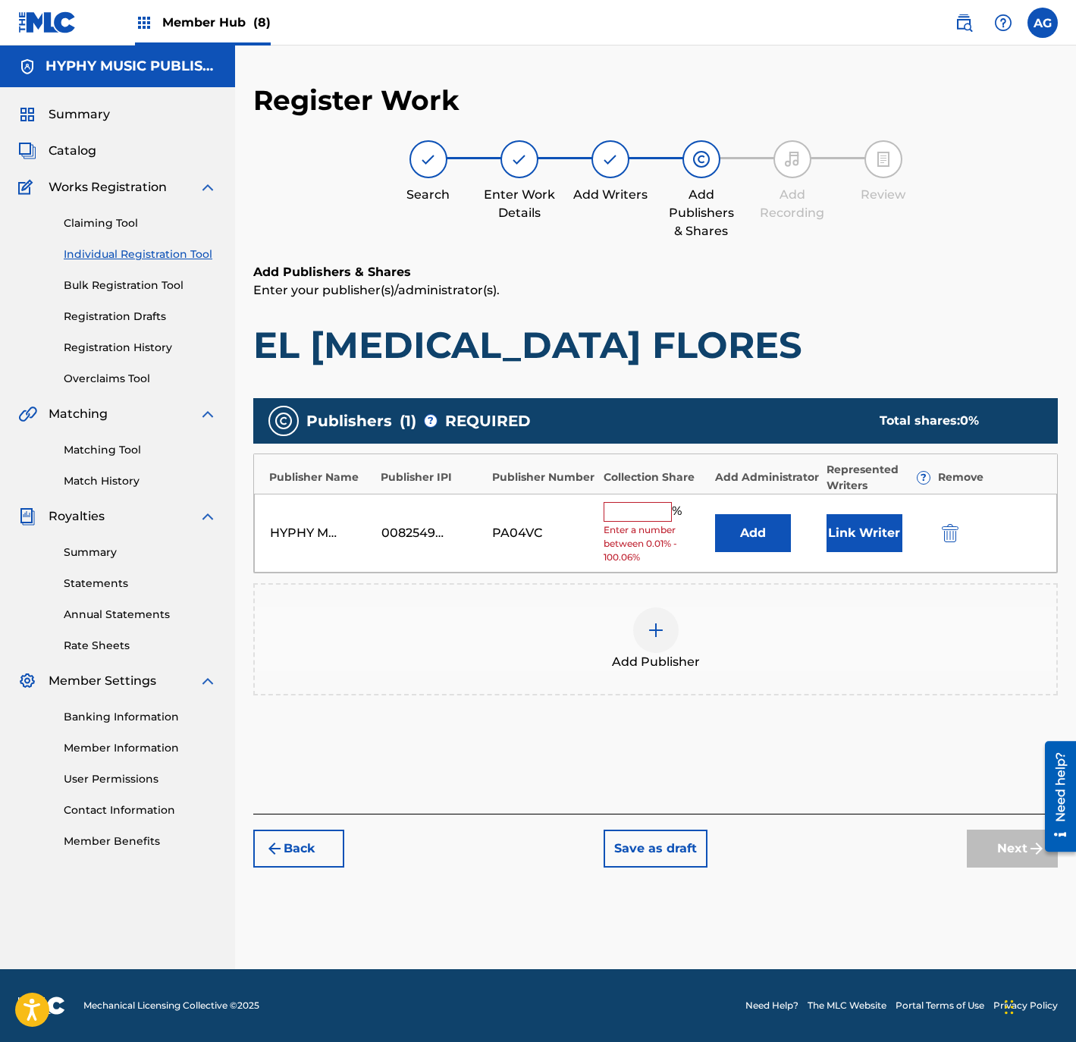
click at [622, 519] on input "text" at bounding box center [637, 512] width 68 height 20
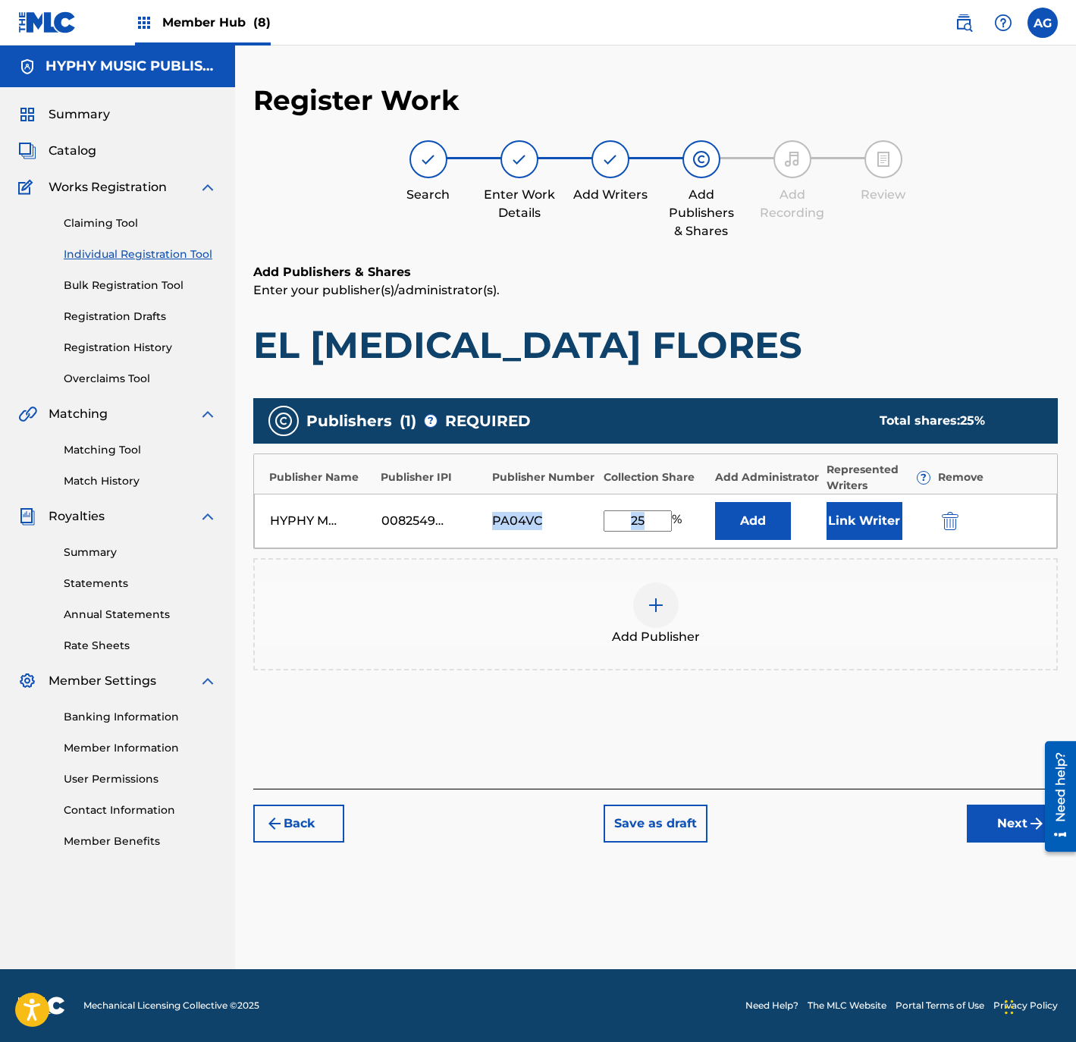
drag, startPoint x: 657, startPoint y: 508, endPoint x: 563, endPoint y: 512, distance: 94.9
click at [563, 512] on div "HYPHY MUSIC PUBLISHING INC 00825494614 PA04VC 25 % Add Link Writer" at bounding box center [655, 521] width 803 height 55
click at [633, 528] on input "25" at bounding box center [637, 520] width 68 height 21
click at [638, 526] on input "25" at bounding box center [637, 520] width 68 height 21
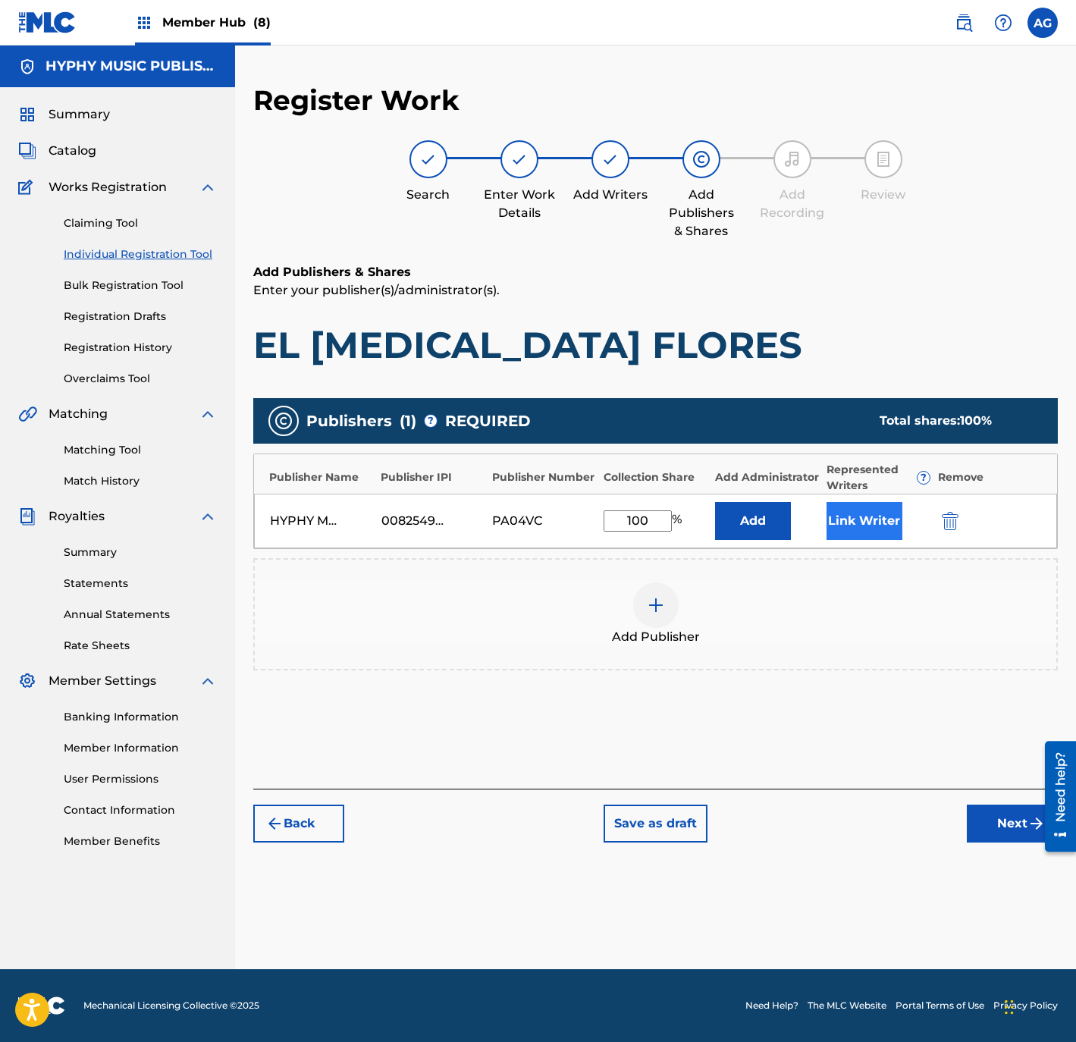
type input "100"
click at [878, 519] on button "Link Writer" at bounding box center [864, 521] width 76 height 38
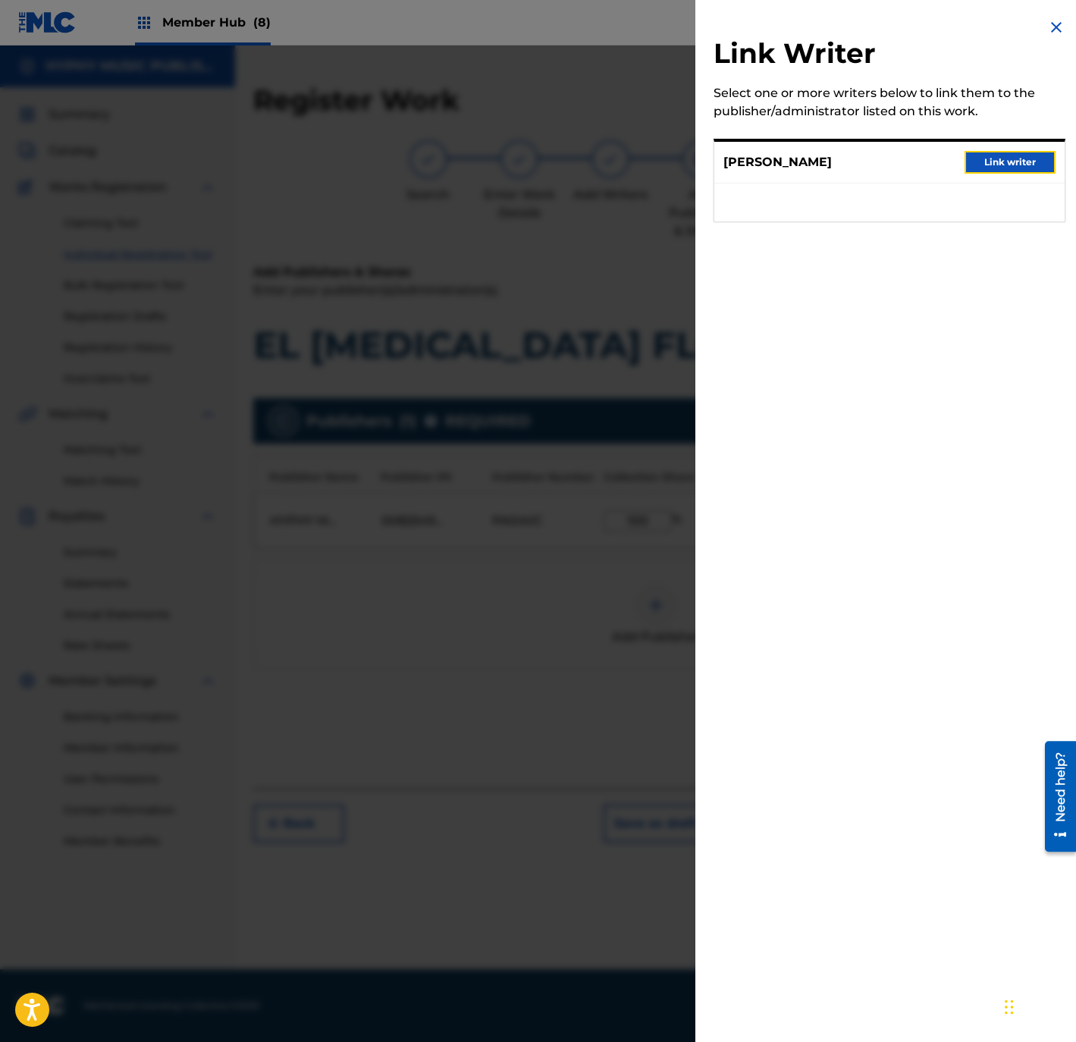
click at [1007, 164] on button "Link writer" at bounding box center [1009, 162] width 91 height 23
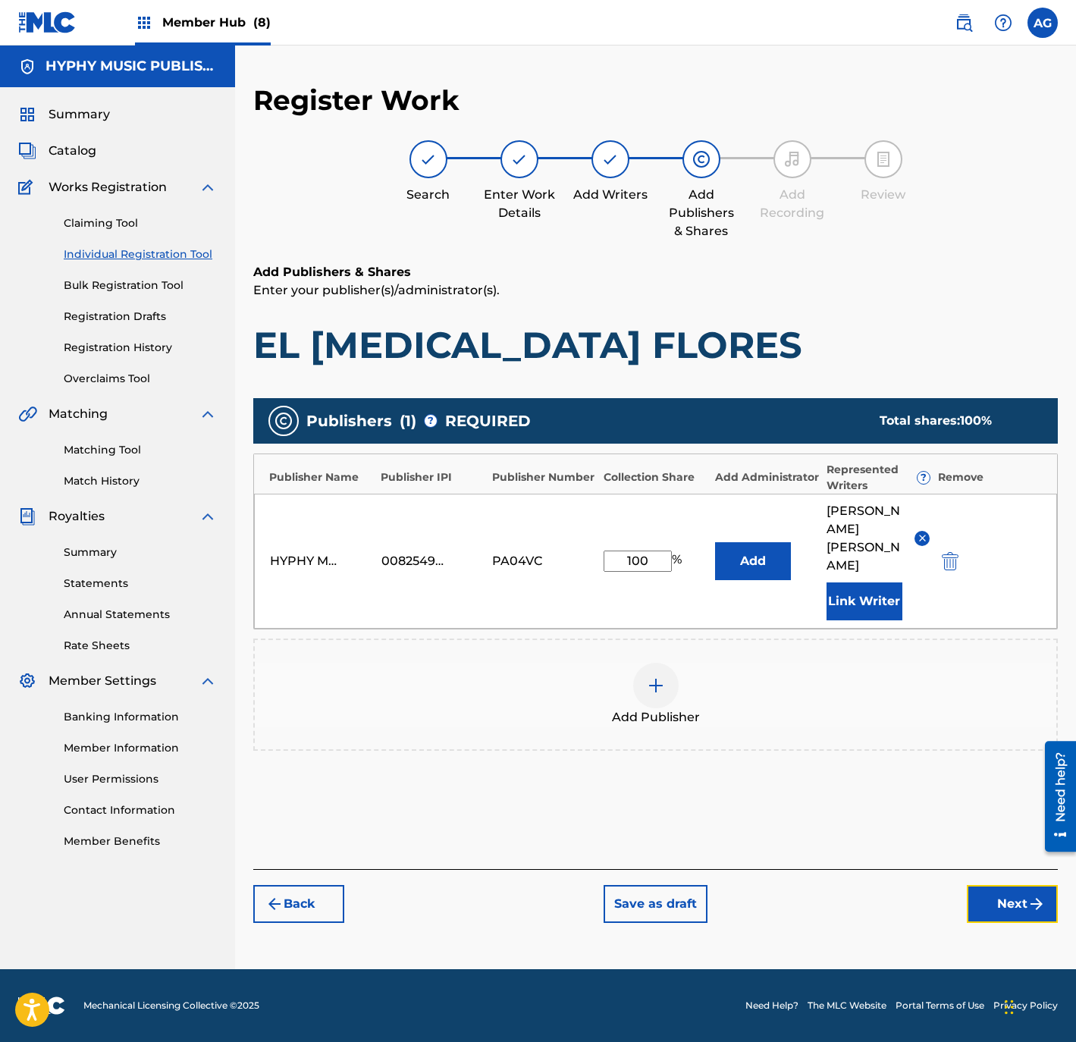
click at [987, 885] on button "Next" at bounding box center [1012, 904] width 91 height 38
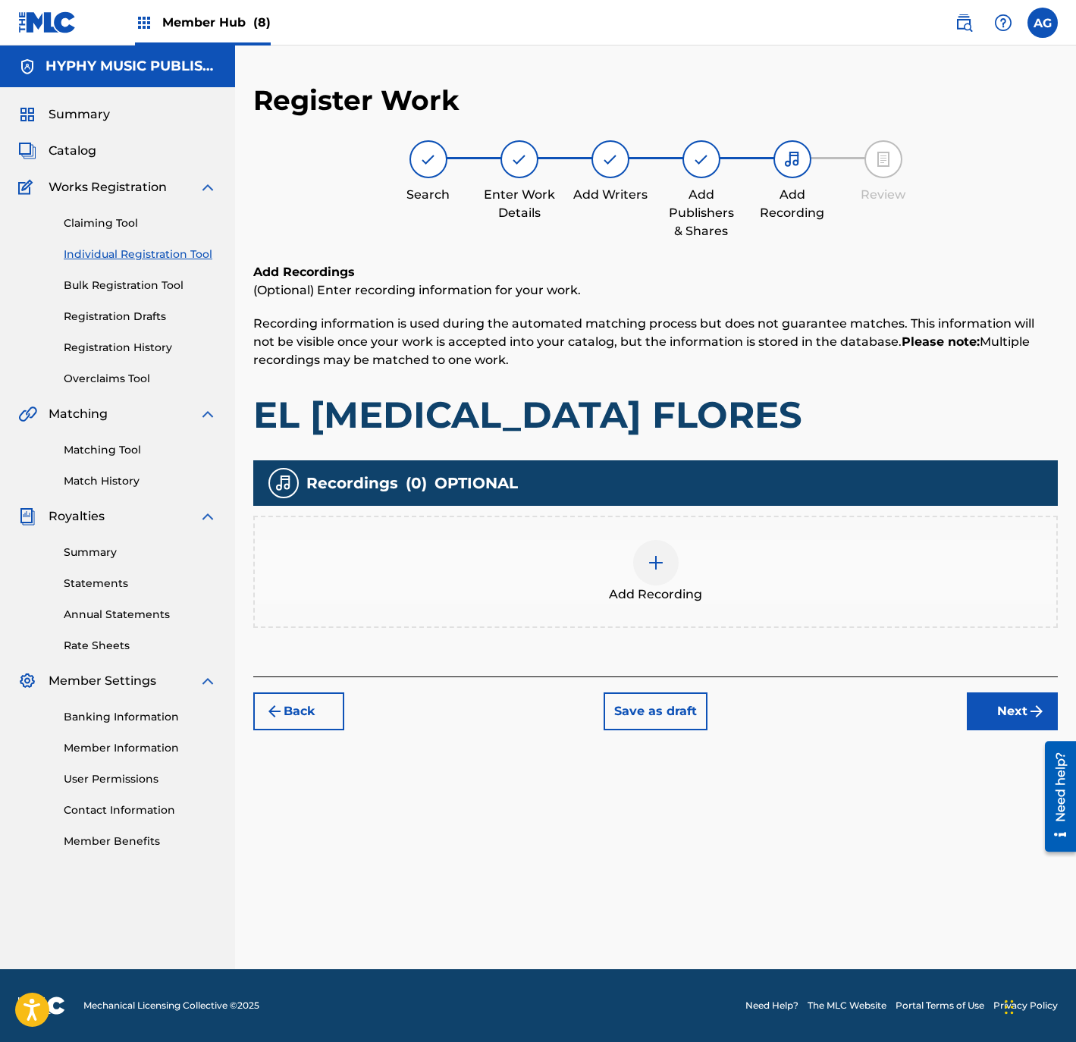
click at [669, 597] on span "Add Recording" at bounding box center [655, 594] width 93 height 18
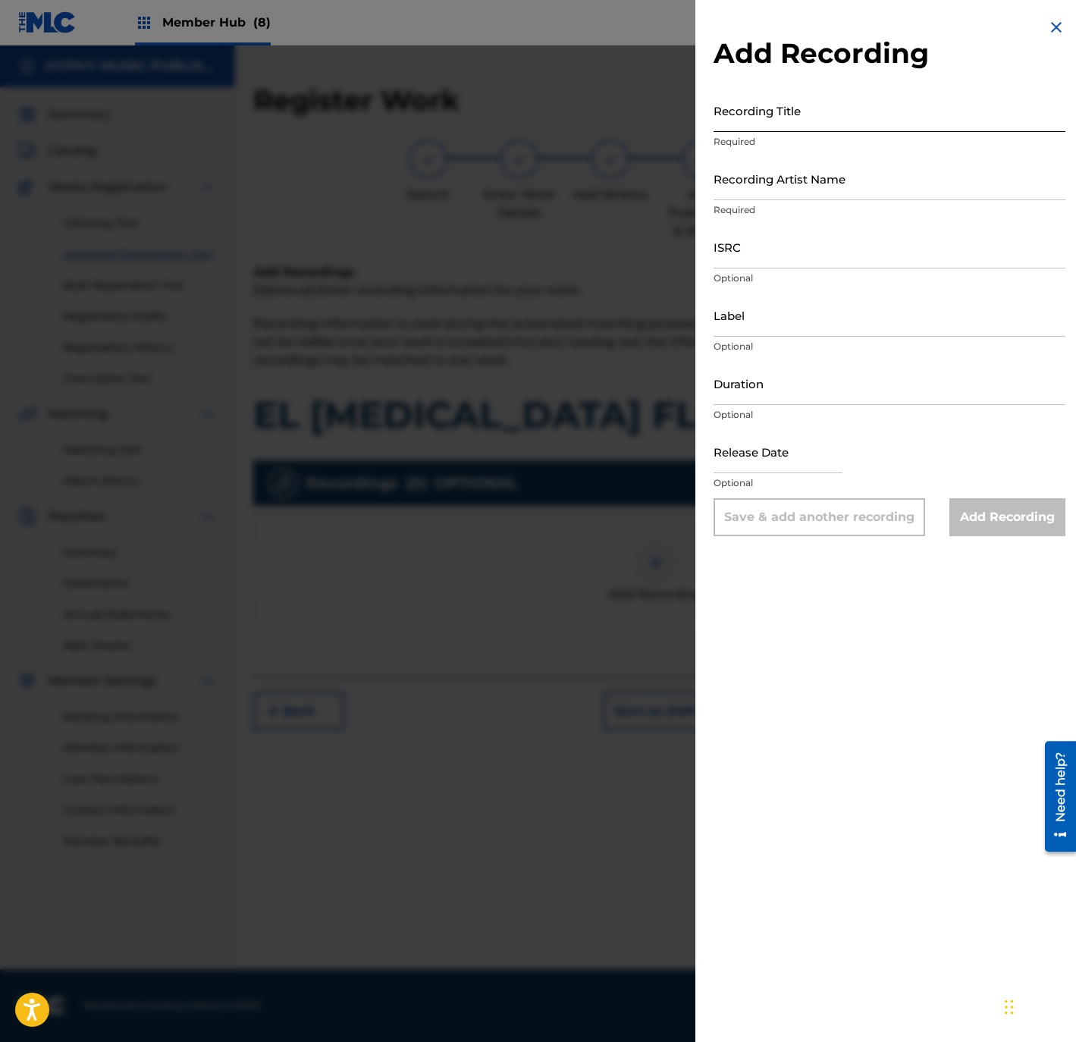
click at [790, 114] on input "Recording Title" at bounding box center [889, 110] width 352 height 43
paste input "EL PICA FLORES"
type input "EL PICA FLORES"
click at [849, 182] on input "Recording Artist Name" at bounding box center [889, 178] width 352 height 43
paste input "LO MAS BUSCADOS DE TIJUANA"
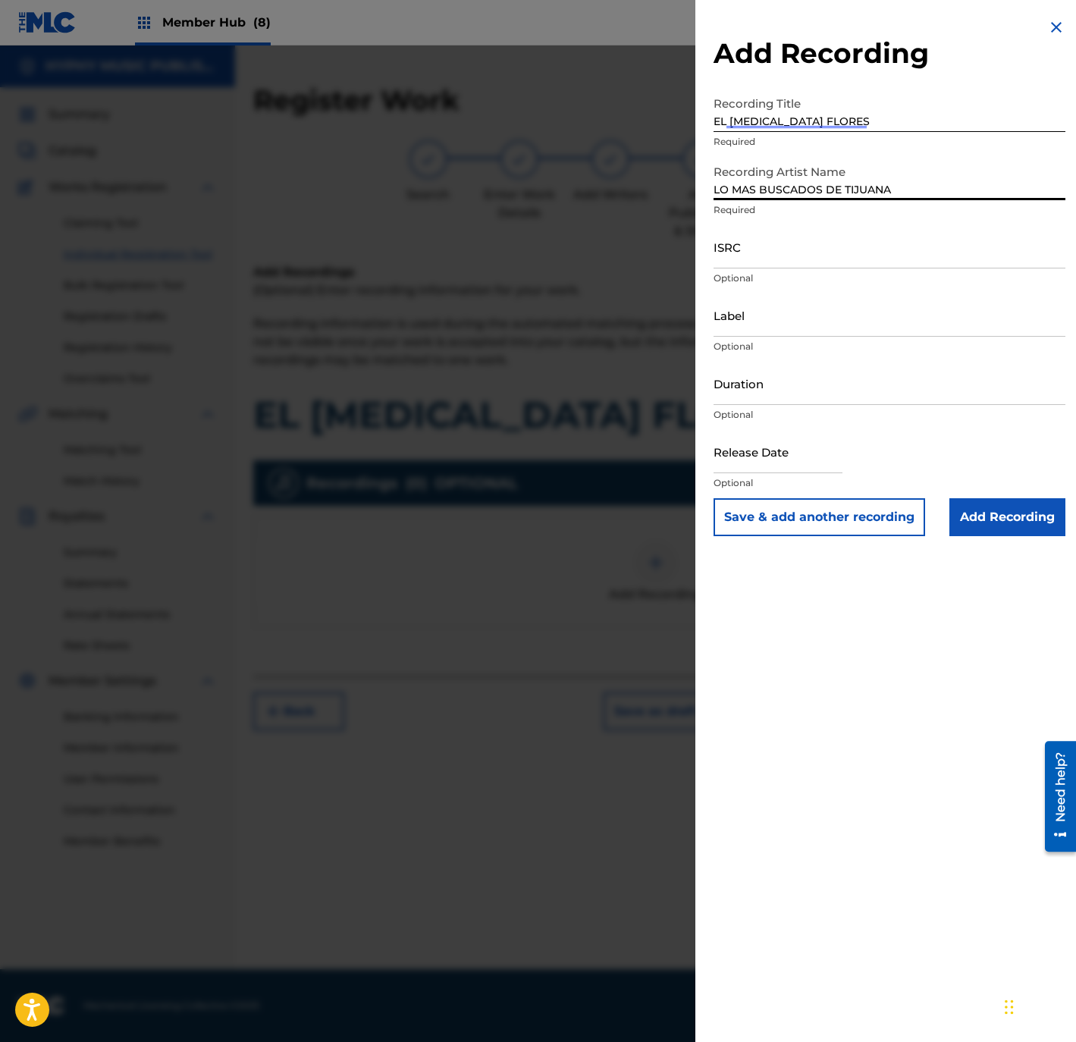
type input "LO MAS BUSCADOS DE TIJUANA"
click at [778, 255] on input "ISRC" at bounding box center [889, 246] width 352 height 43
paste input "QMFME2573410"
type input "QMFME2573410"
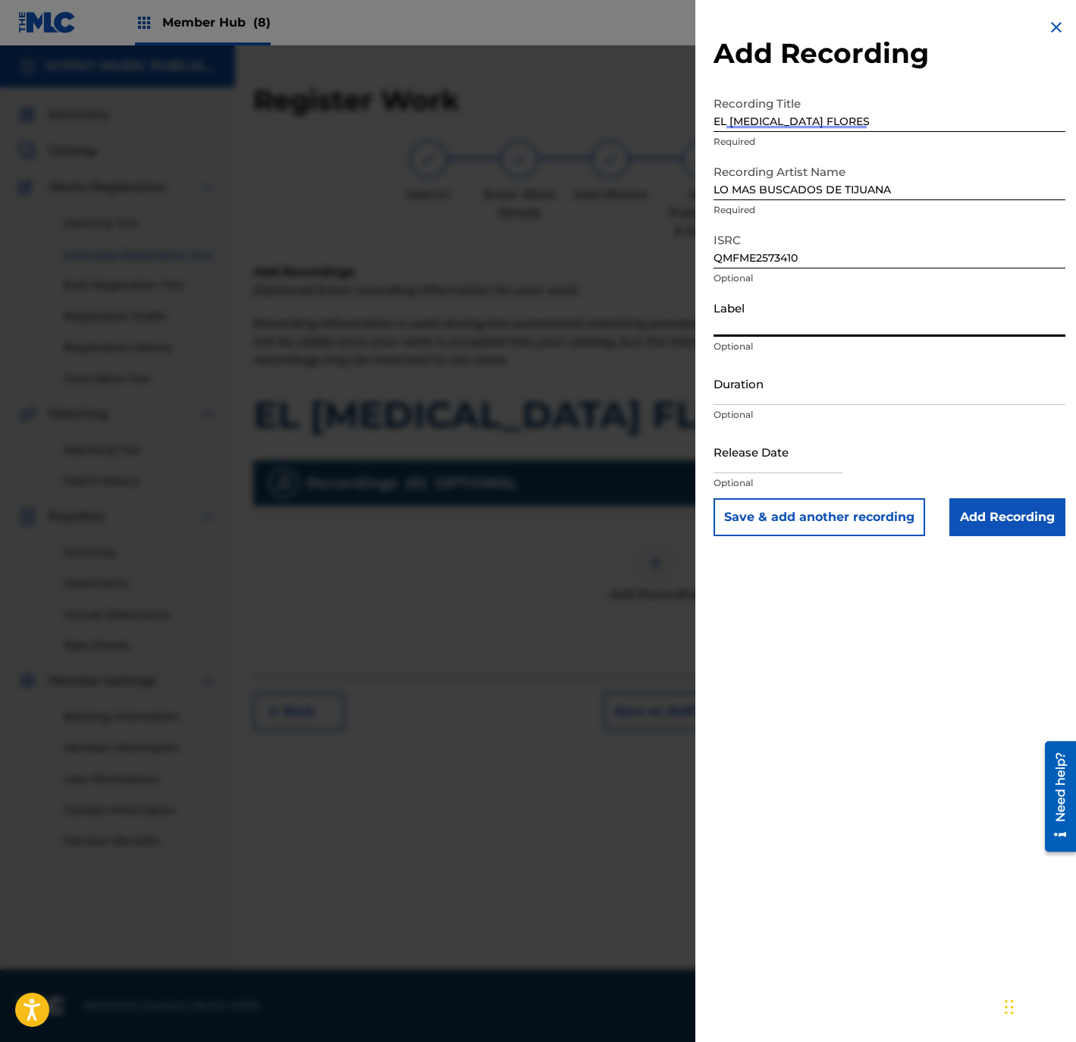
click at [780, 303] on input "Label" at bounding box center [889, 314] width 352 height 43
type input "HYPHY MUSIC"
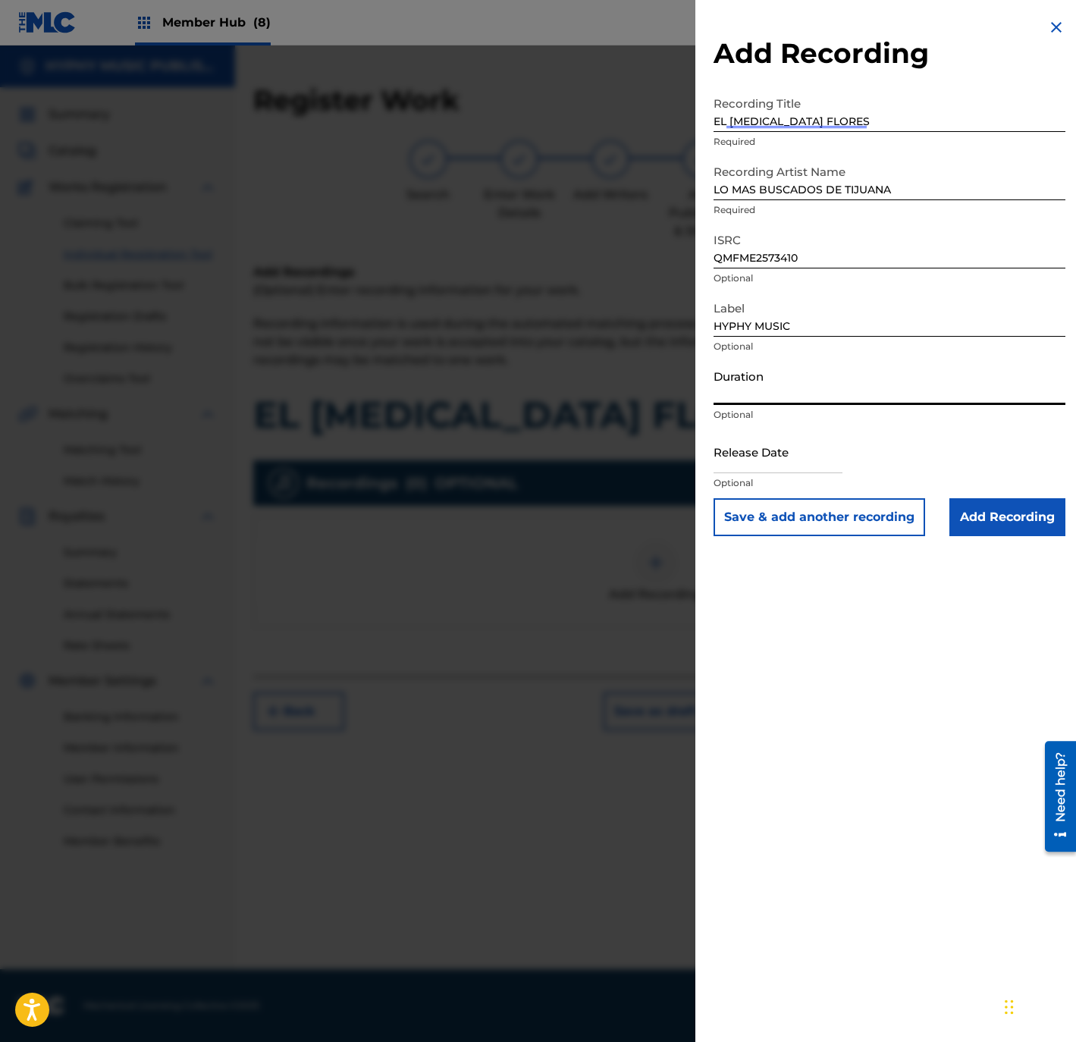
click at [769, 382] on input "Duration" at bounding box center [889, 383] width 352 height 43
type input "03:11"
click at [819, 446] on input "text" at bounding box center [777, 451] width 129 height 43
select select "8"
select select "2025"
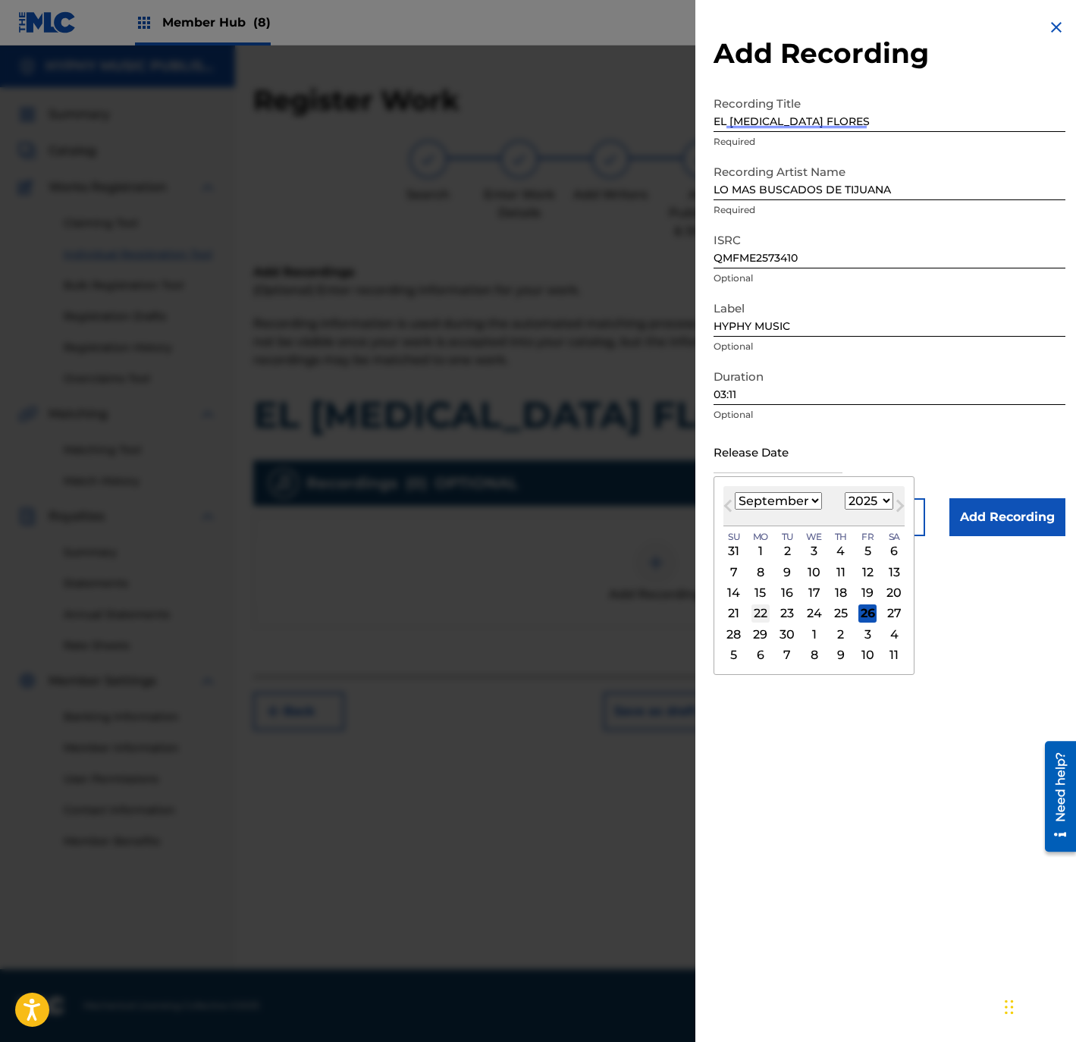
click at [760, 613] on div "22" at bounding box center [760, 613] width 18 height 18
type input "September 22 2025"
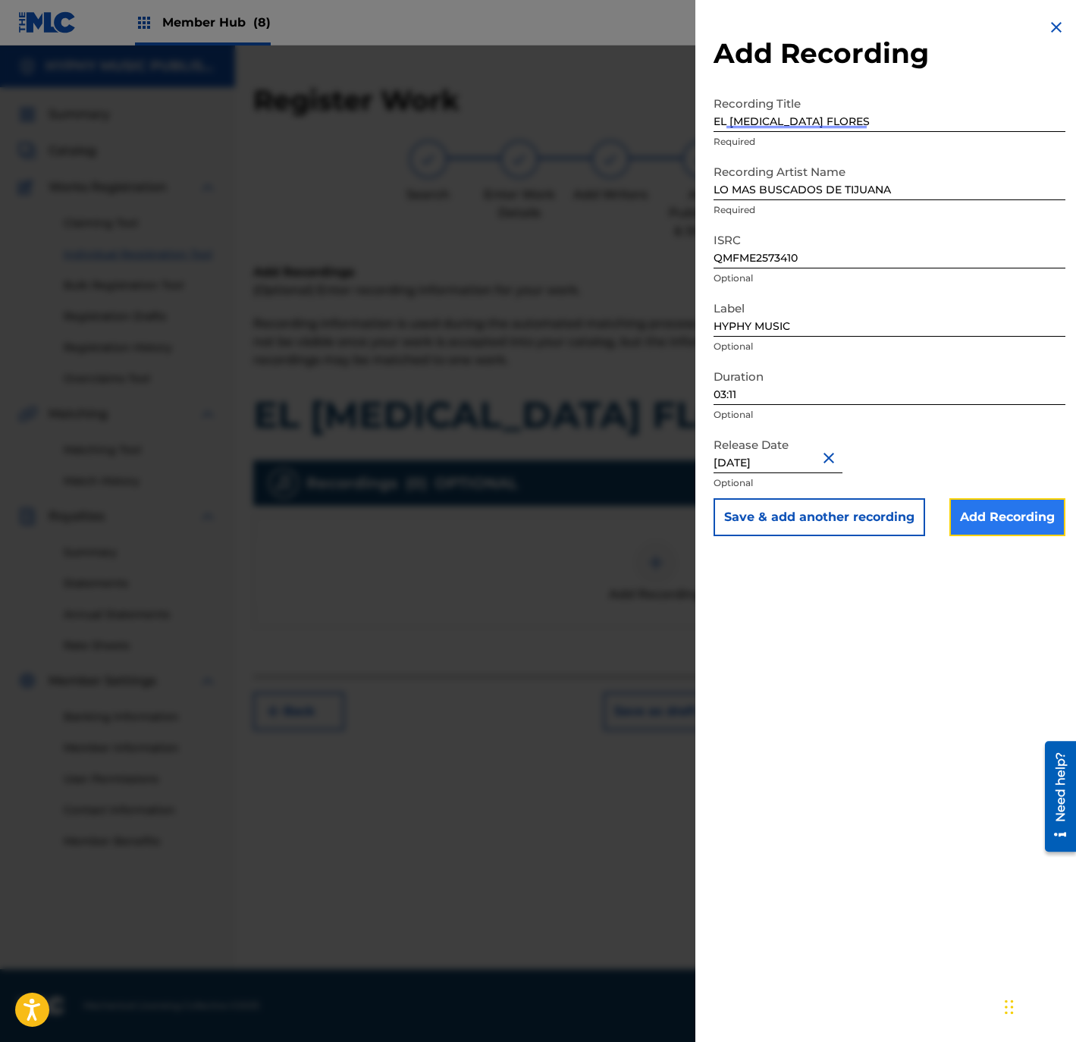
click at [997, 528] on input "Add Recording" at bounding box center [1007, 517] width 116 height 38
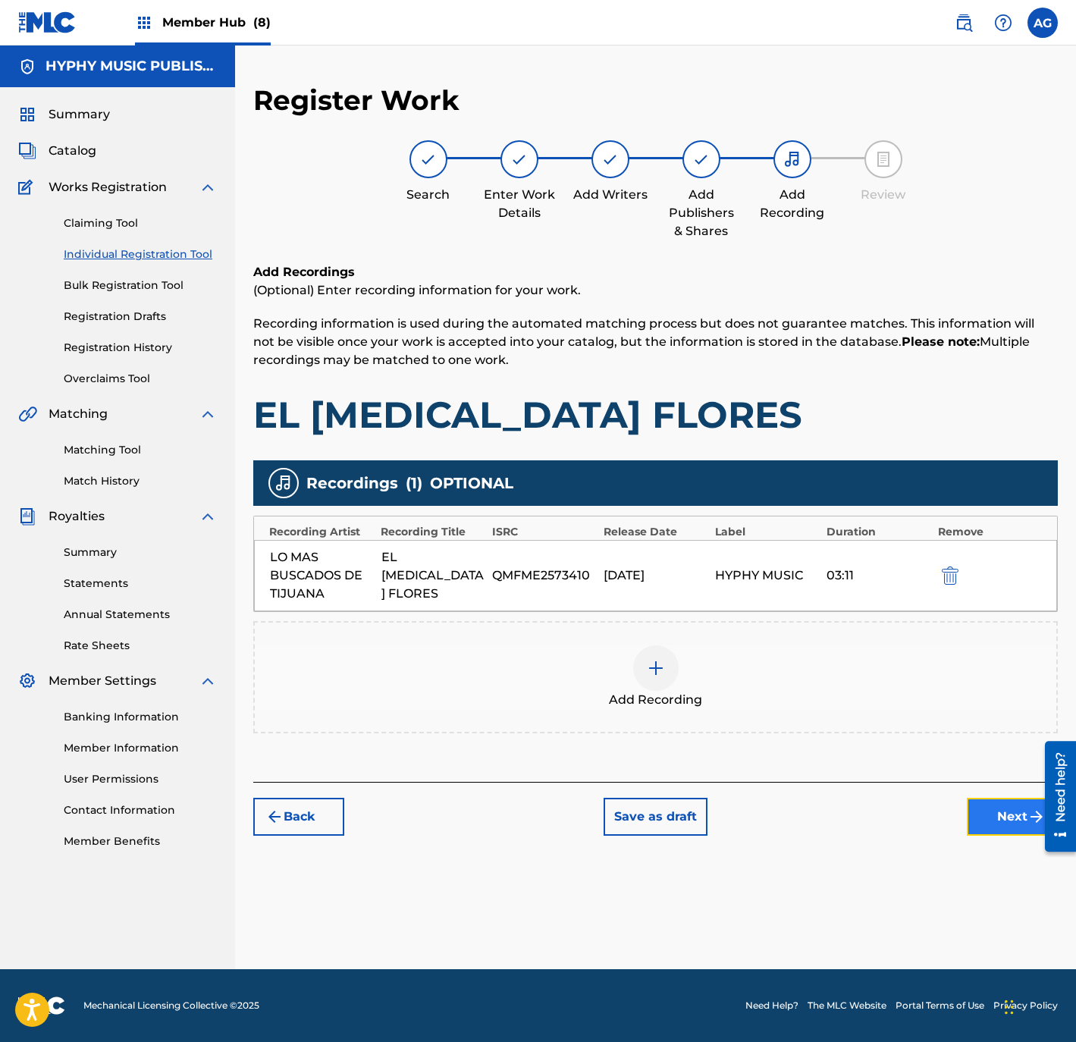
click at [1017, 799] on button "Next" at bounding box center [1012, 817] width 91 height 38
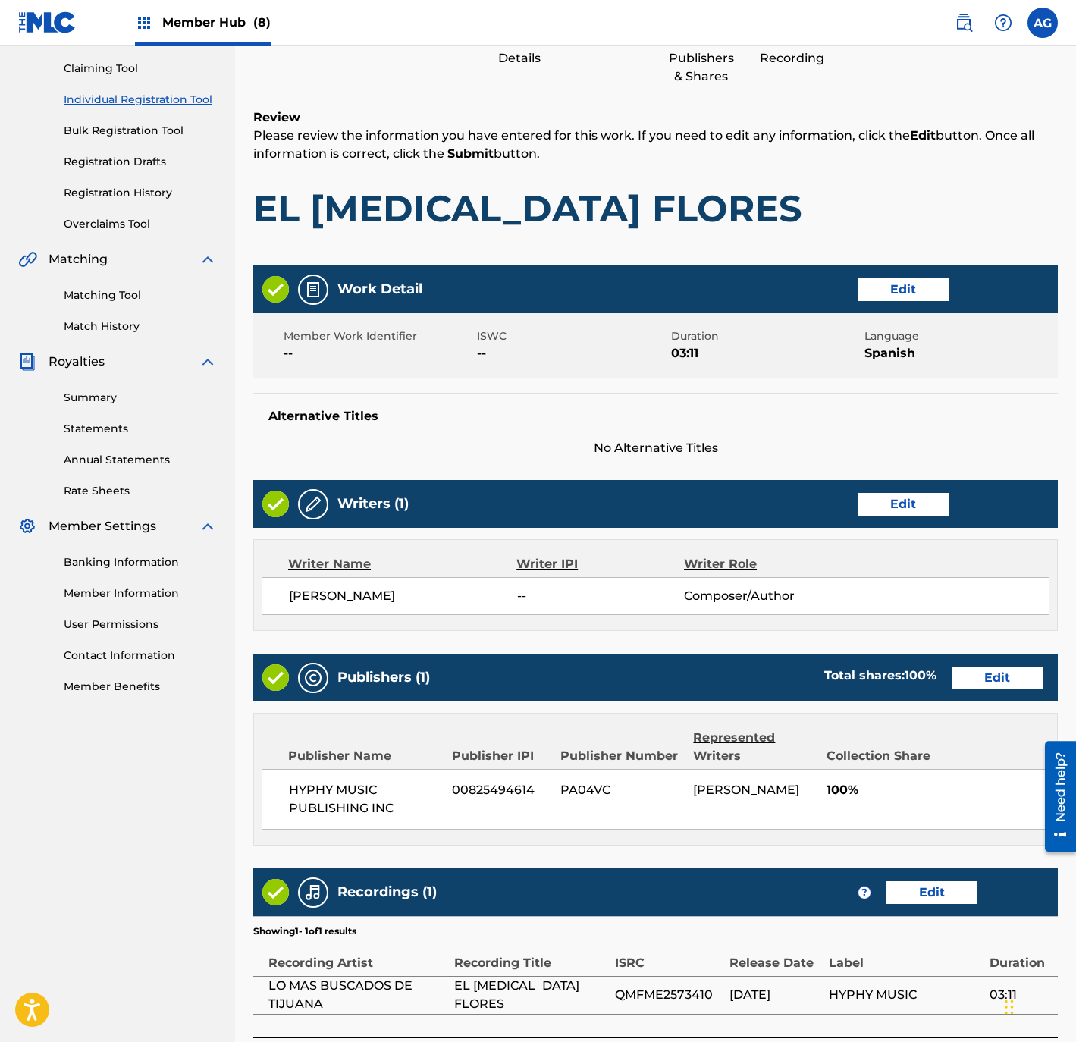
scroll to position [280, 0]
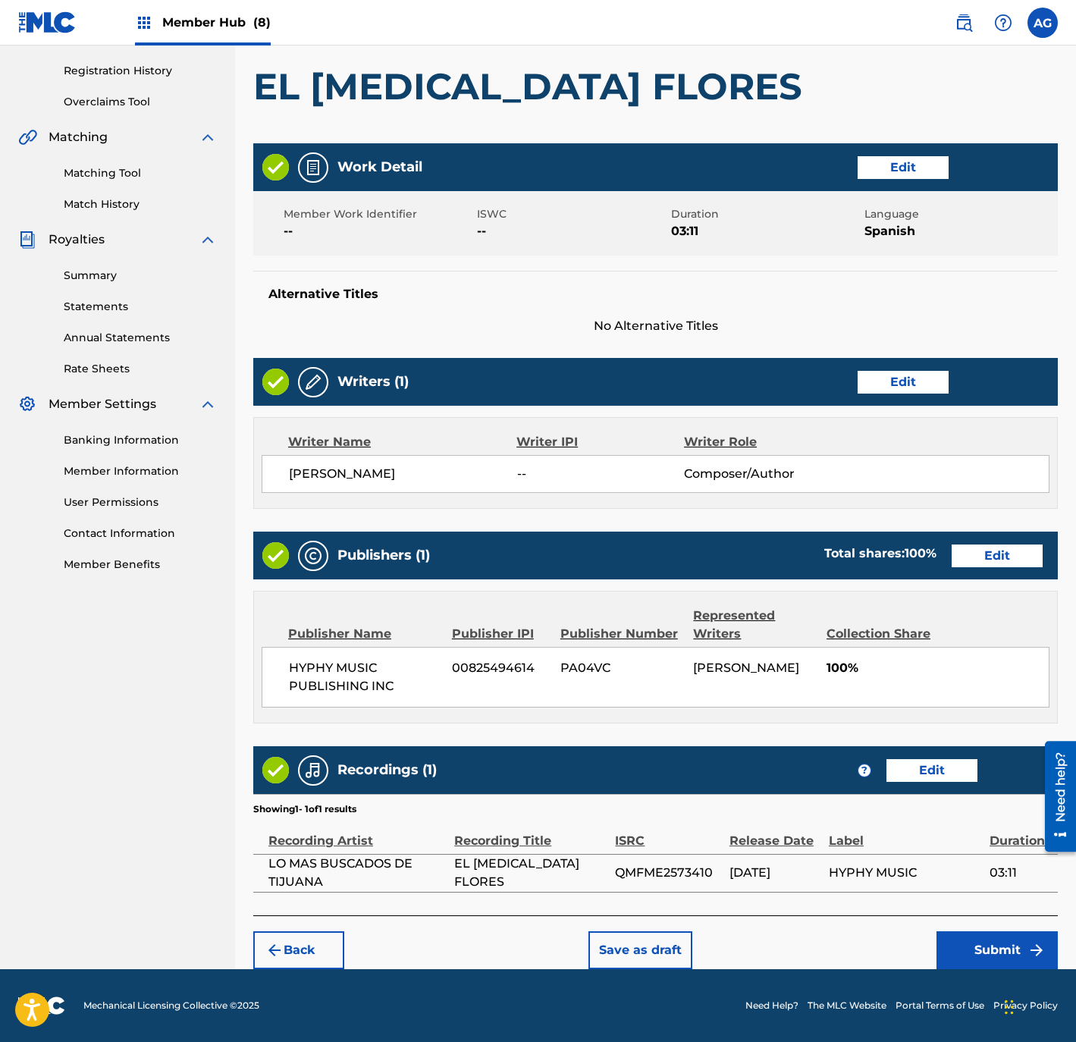
drag, startPoint x: 789, startPoint y: 674, endPoint x: 867, endPoint y: 881, distance: 221.2
click at [965, 949] on button "Submit" at bounding box center [996, 950] width 121 height 38
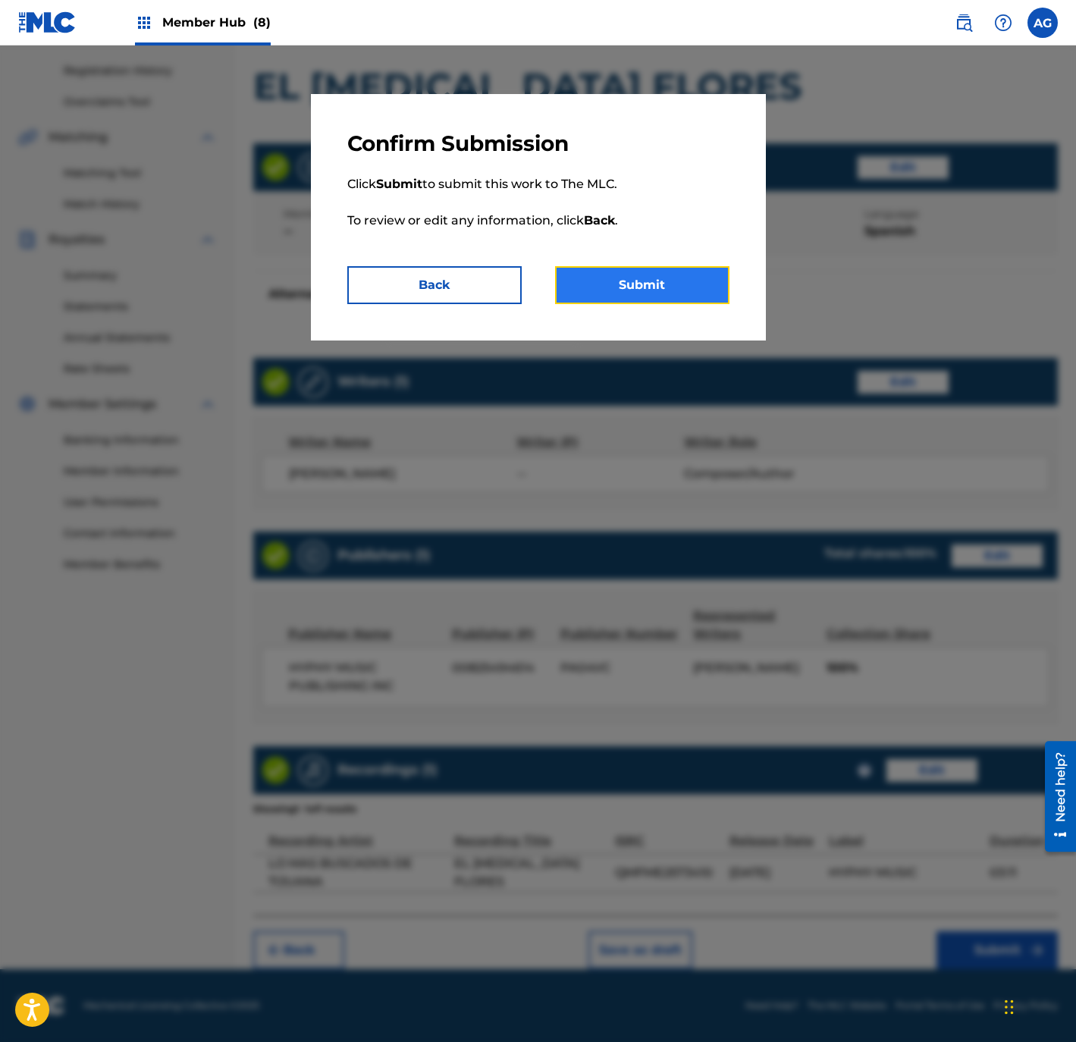
click at [647, 290] on button "Submit" at bounding box center [642, 285] width 174 height 38
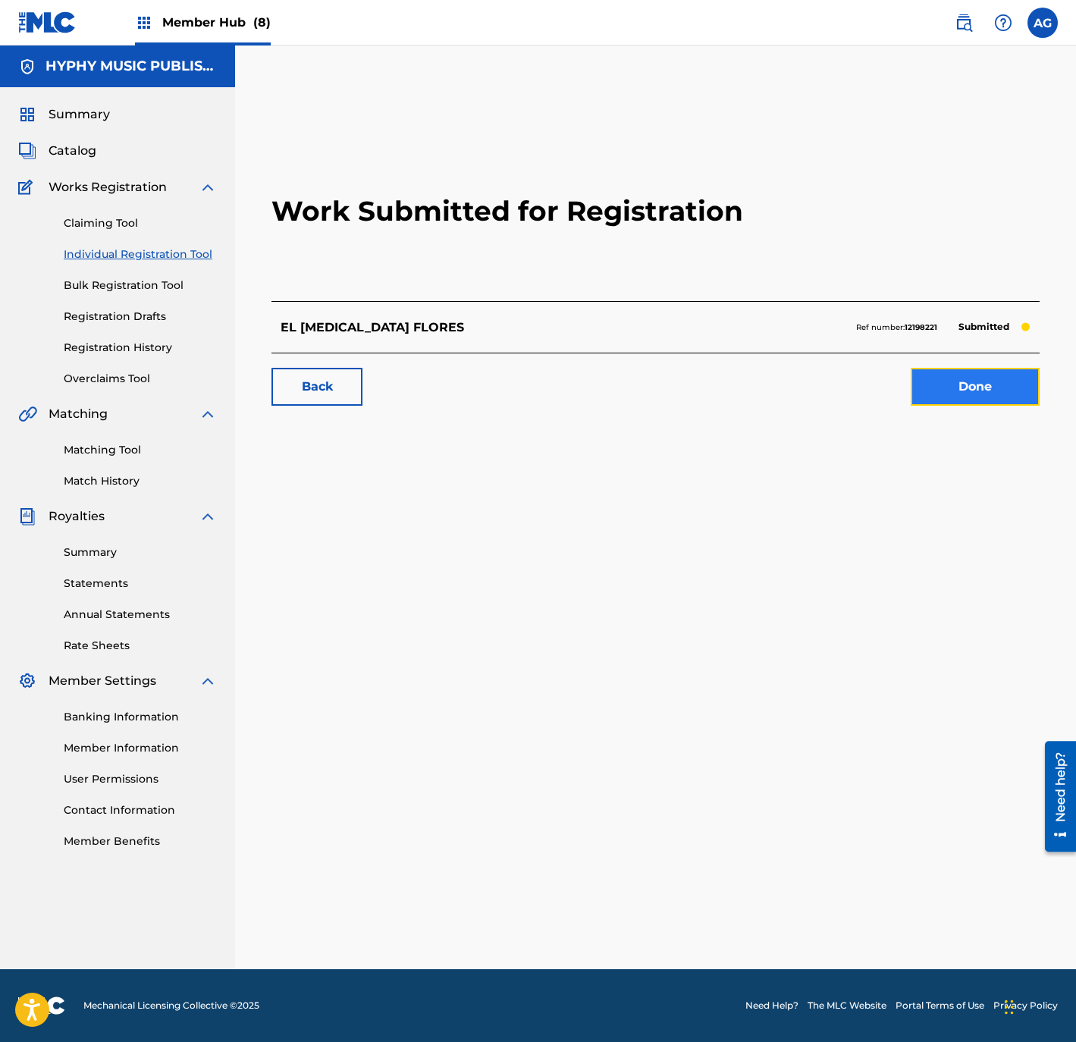
click at [986, 400] on link "Done" at bounding box center [974, 387] width 129 height 38
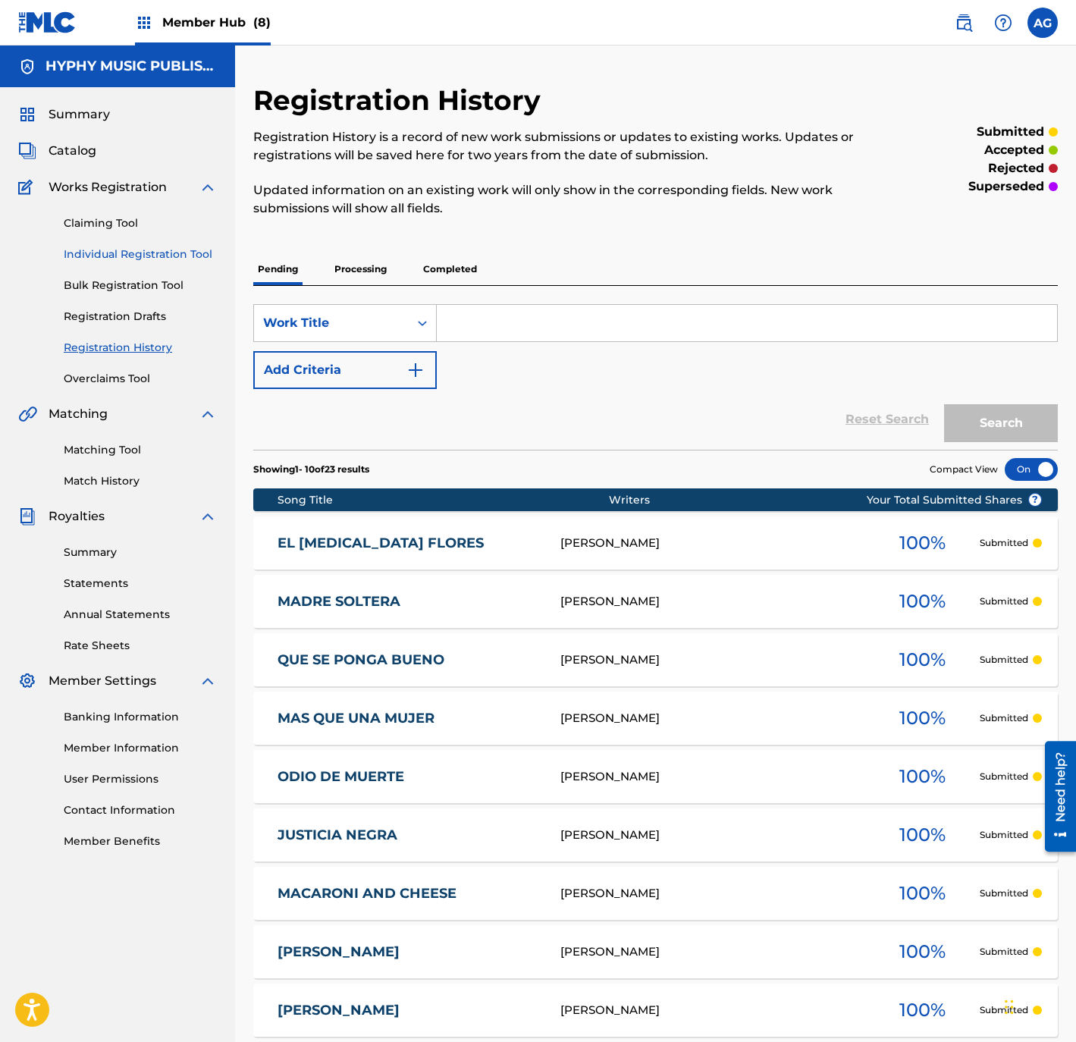
click at [157, 249] on link "Individual Registration Tool" at bounding box center [140, 254] width 153 height 16
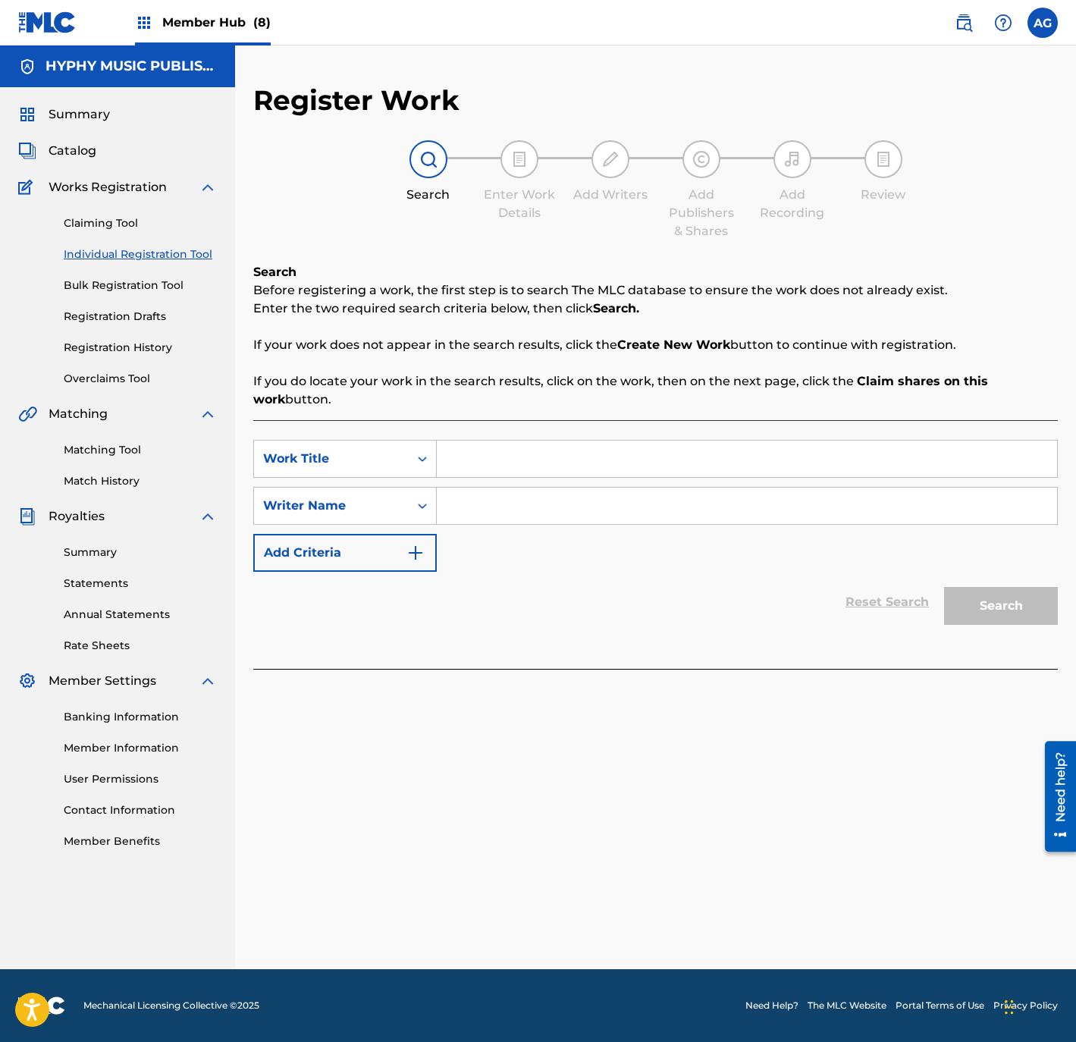
click at [603, 440] on input "Search Form" at bounding box center [747, 458] width 620 height 36
paste input "MIL CANDADOS"
type input "MIL CANDADOS"
click at [555, 507] on input "Search Form" at bounding box center [747, 505] width 620 height 36
click at [537, 508] on input "Search Form" at bounding box center [747, 505] width 620 height 36
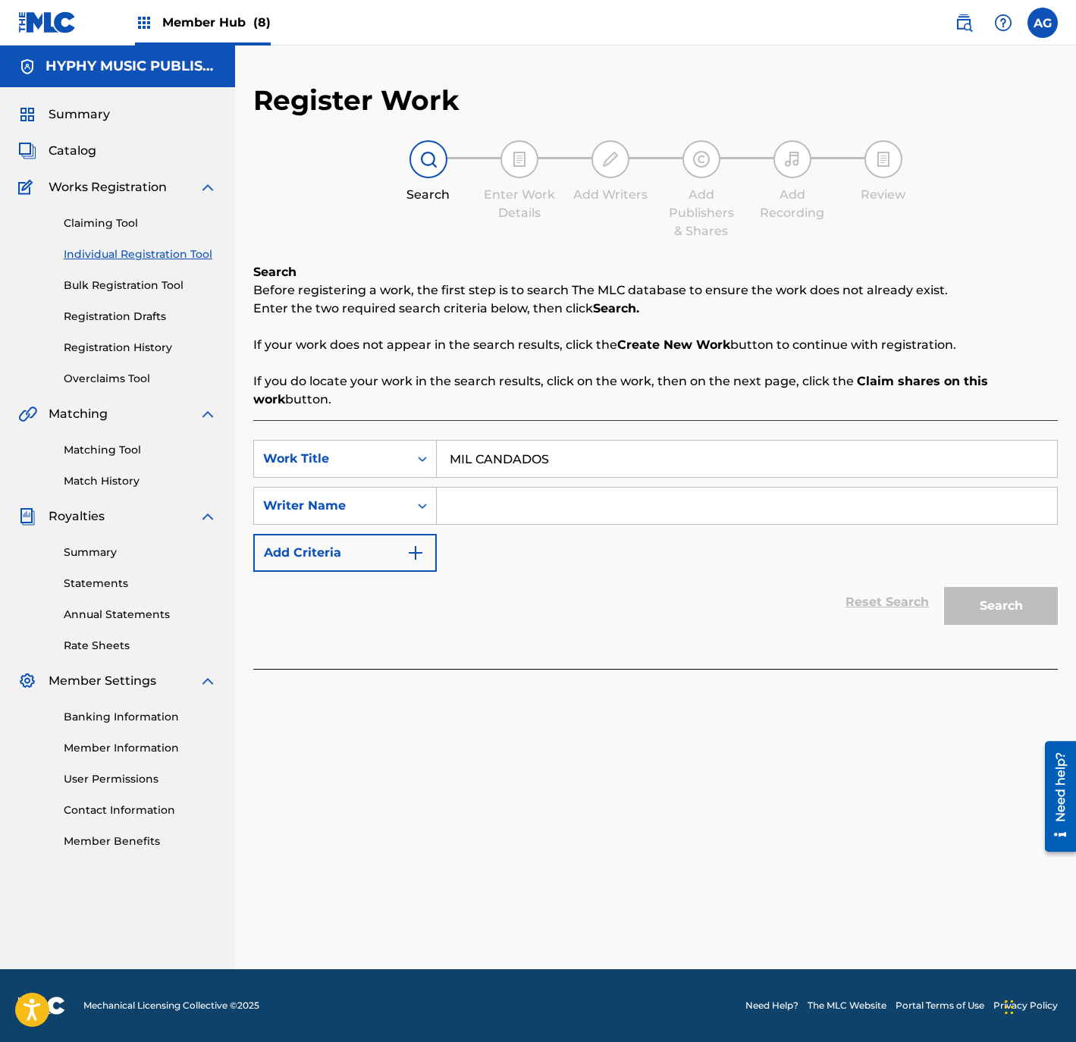
paste input "KARLO QUINTERO"
type input "KARLO QUINTERO"
click at [992, 589] on button "Search" at bounding box center [1001, 606] width 114 height 38
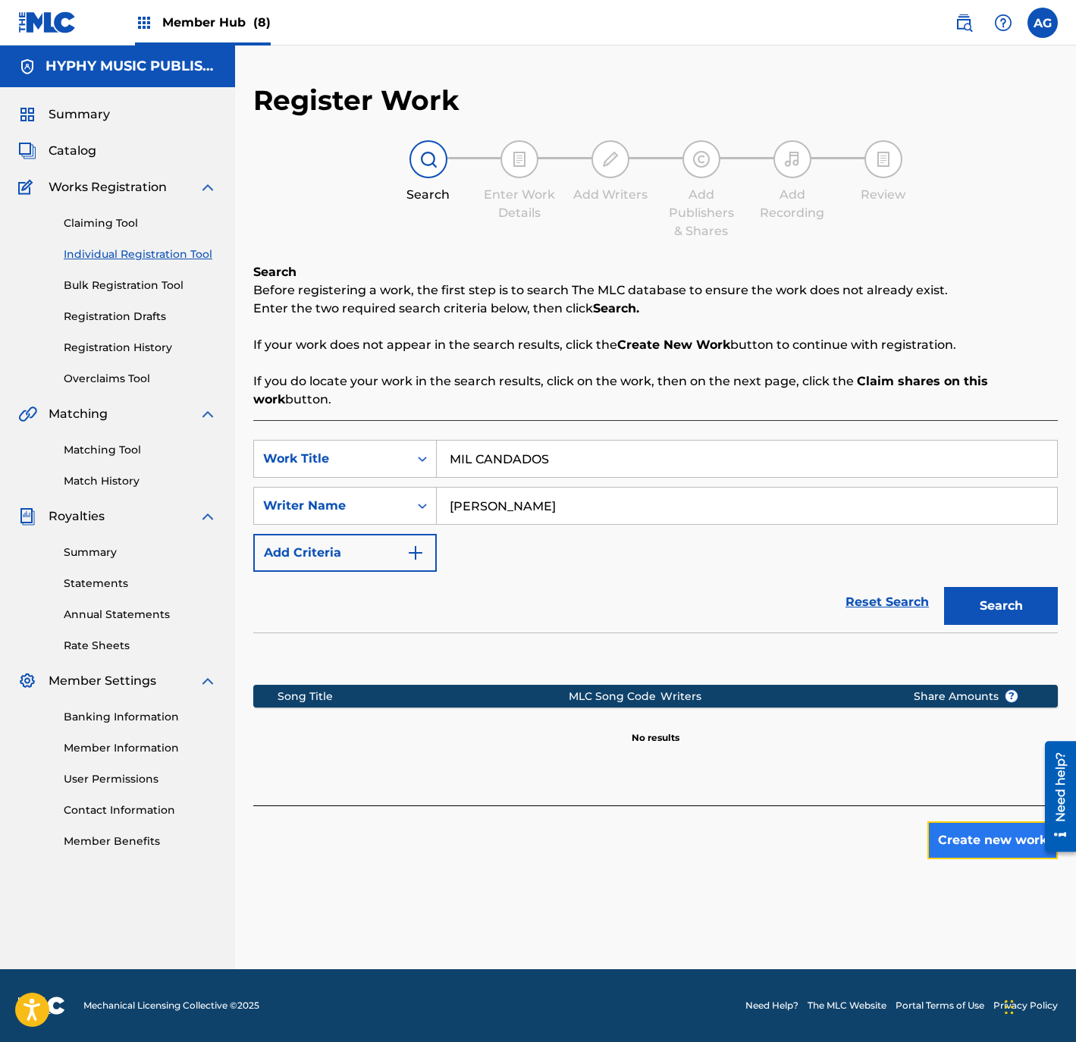
click at [992, 844] on button "Create new work" at bounding box center [992, 840] width 130 height 38
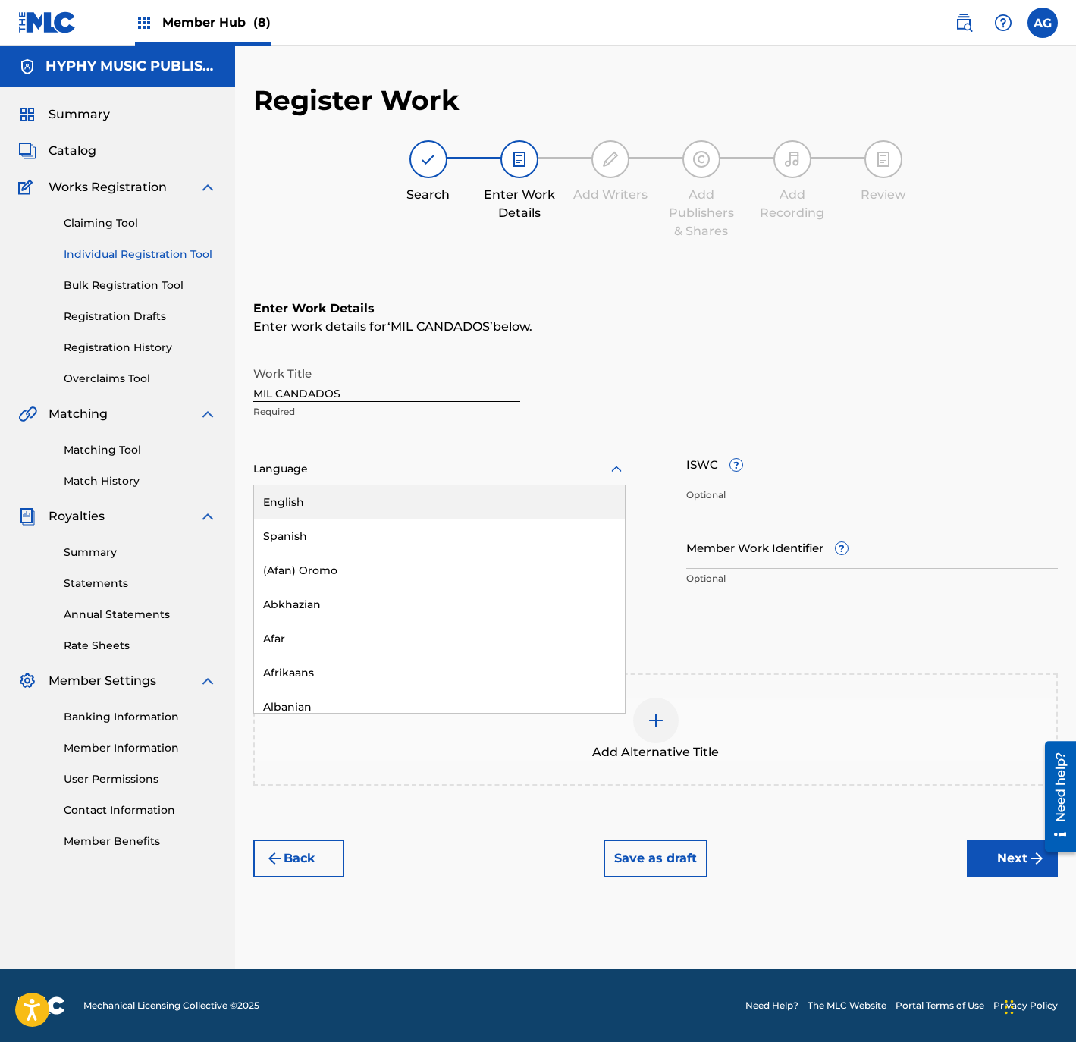
click at [334, 468] on div at bounding box center [439, 468] width 372 height 19
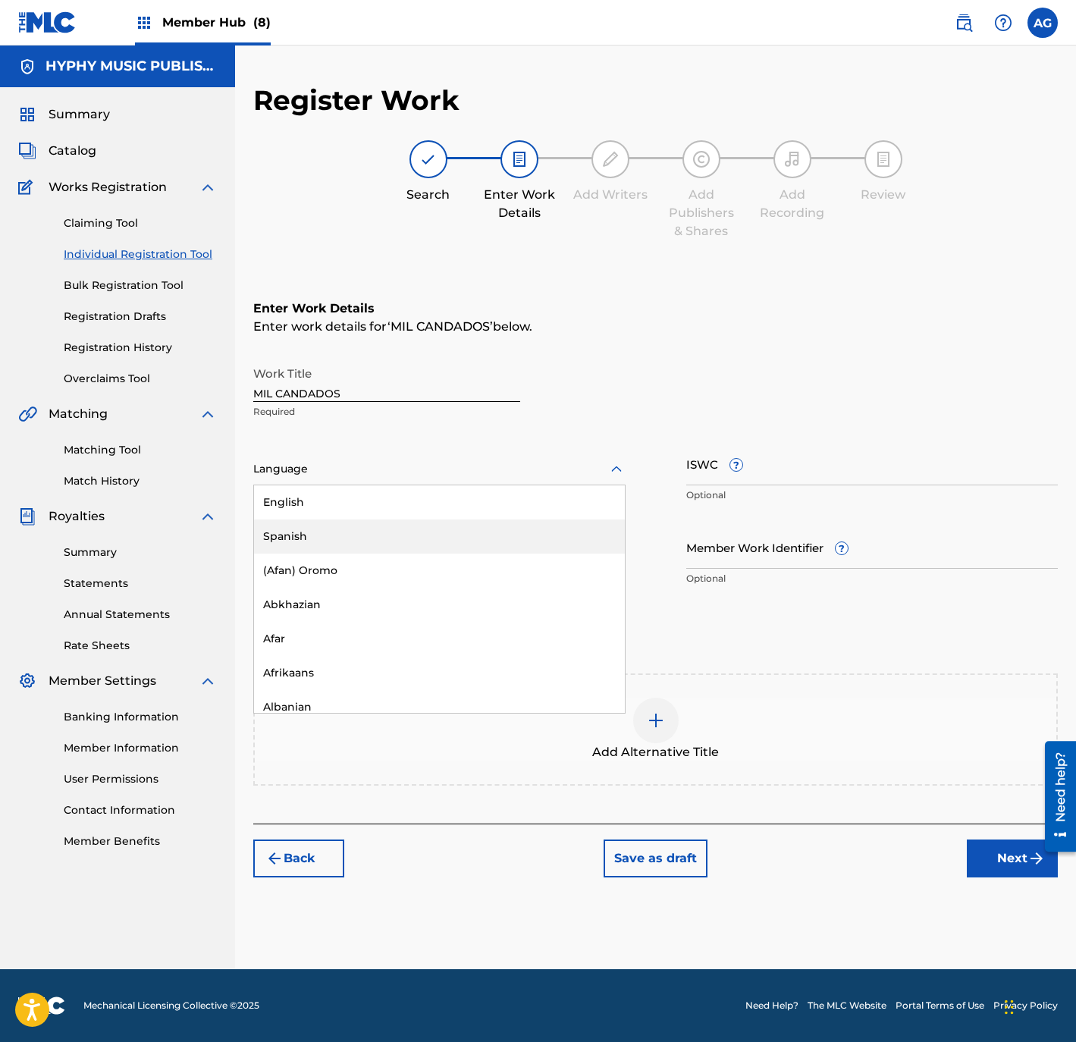
click at [323, 542] on div "Spanish" at bounding box center [439, 536] width 371 height 34
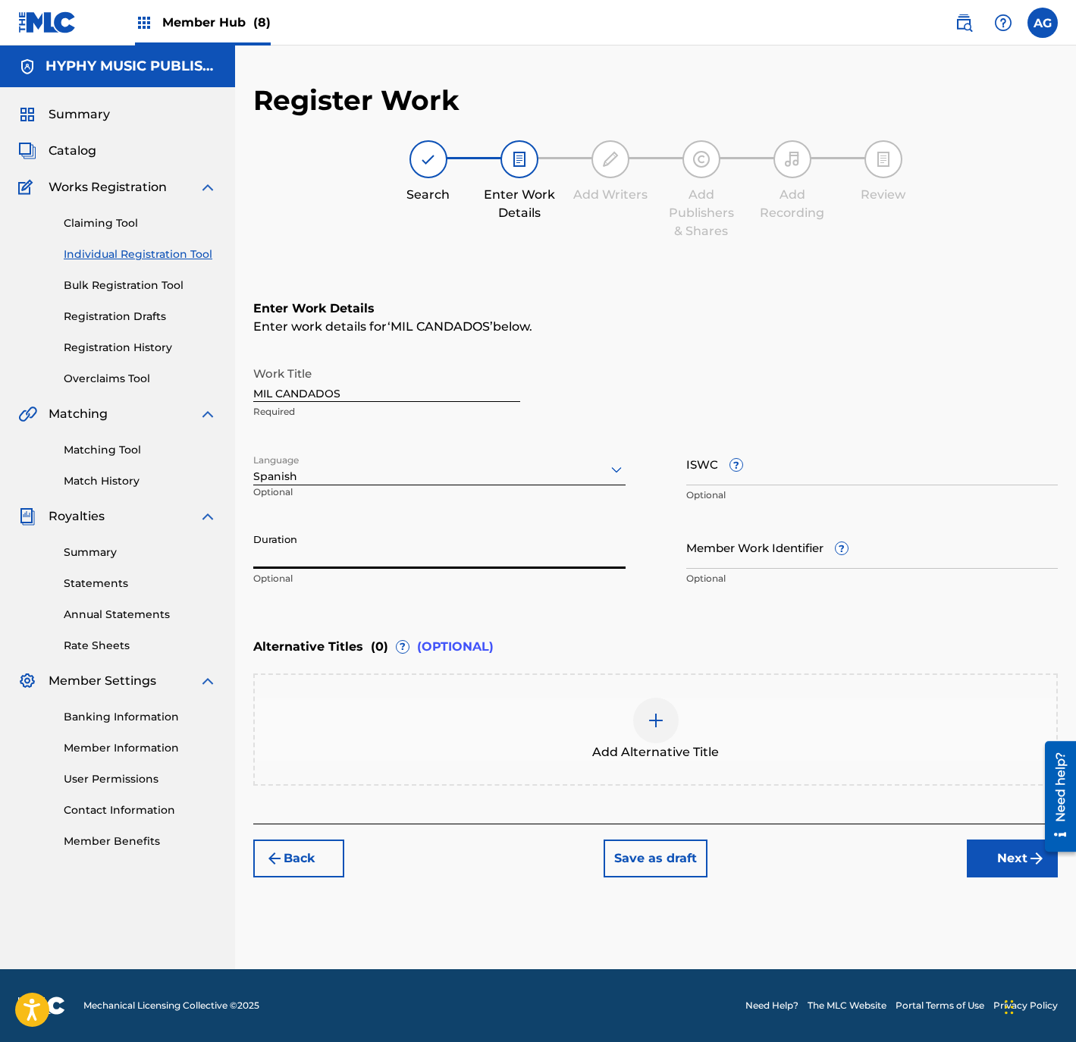
click at [383, 551] on input "Duration" at bounding box center [439, 546] width 372 height 43
type input "02:59"
click at [1006, 856] on button "Next" at bounding box center [1012, 858] width 91 height 38
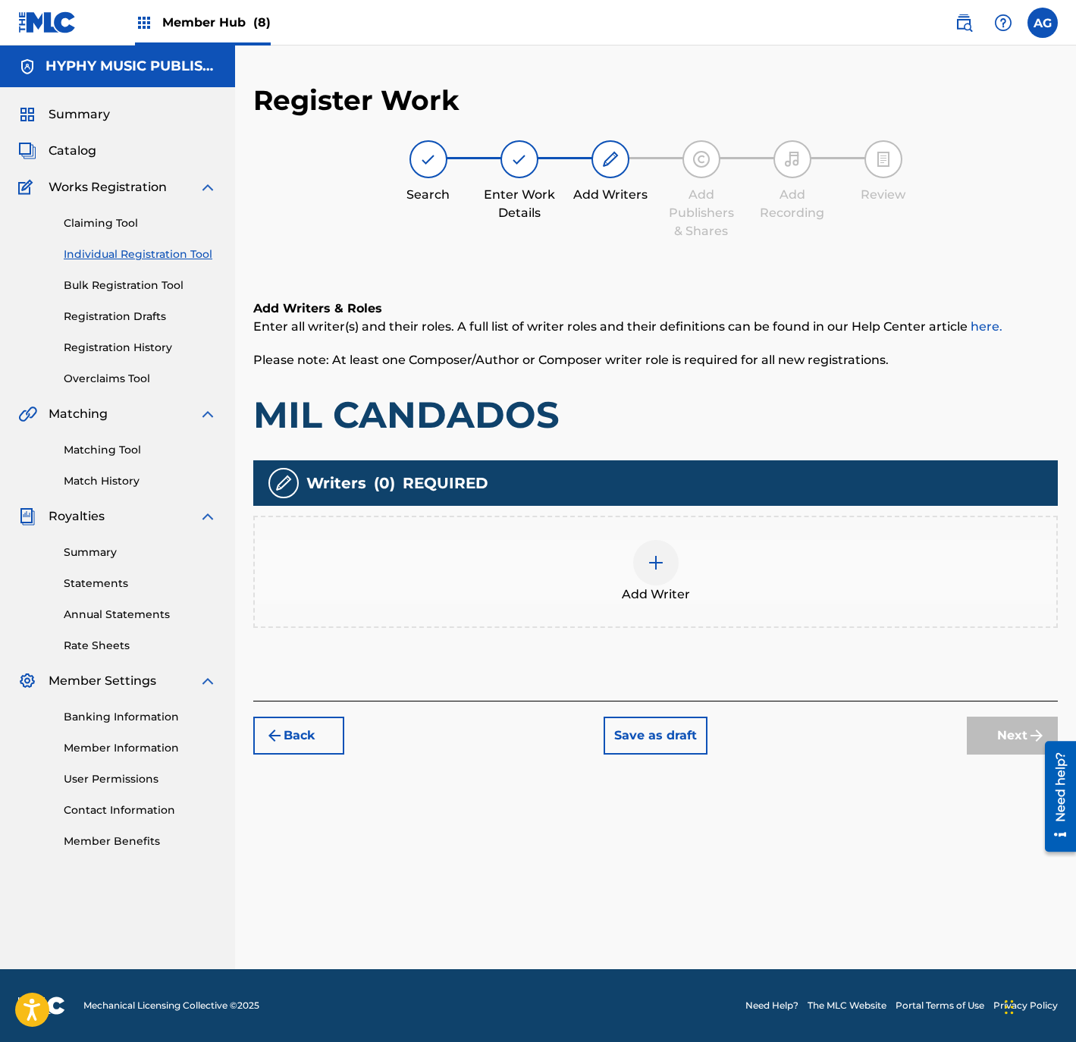
click at [669, 578] on div at bounding box center [655, 562] width 45 height 45
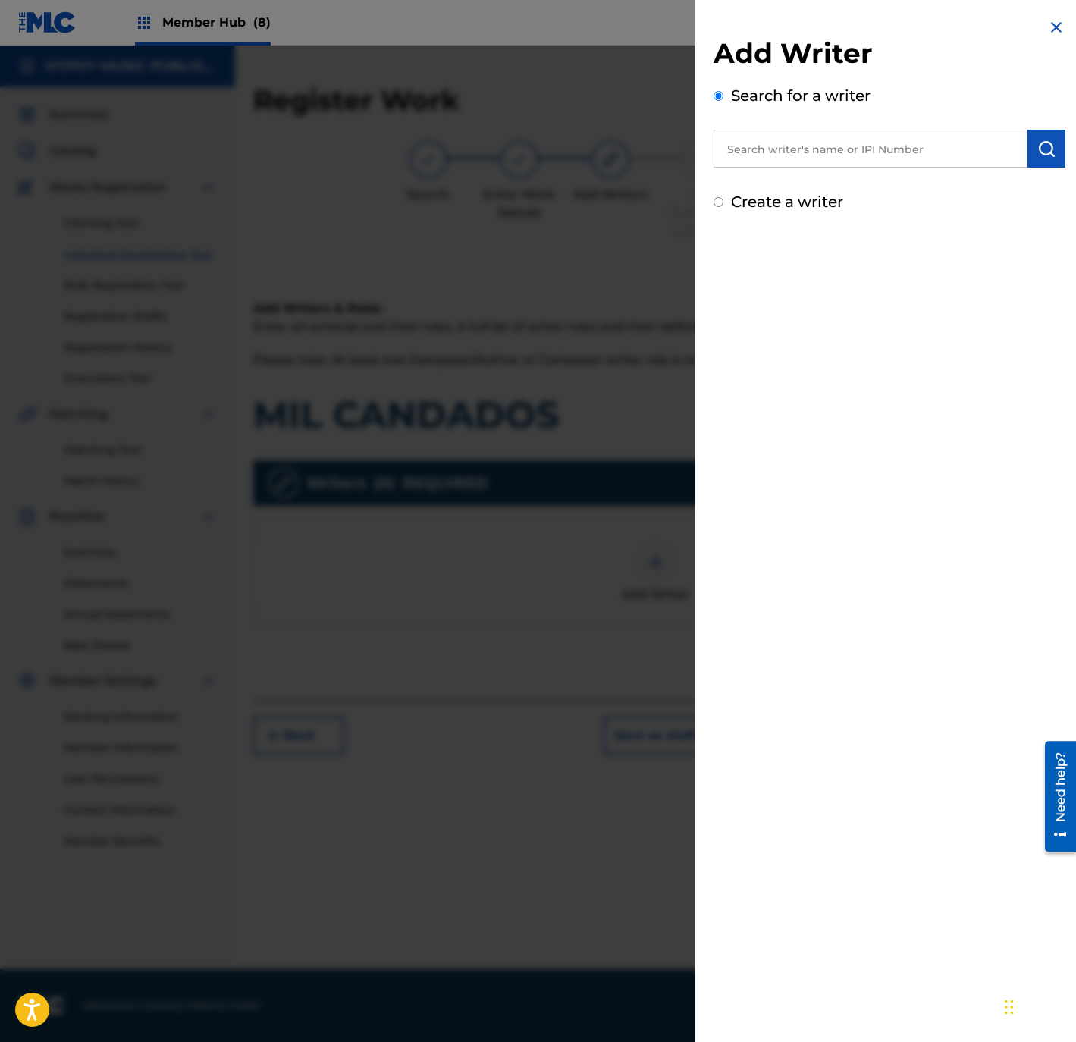
click at [776, 196] on label "Create a writer" at bounding box center [787, 202] width 112 height 18
radio input "true"
click at [723, 197] on input "Create a writer" at bounding box center [718, 202] width 10 height 10
radio input "false"
radio input "true"
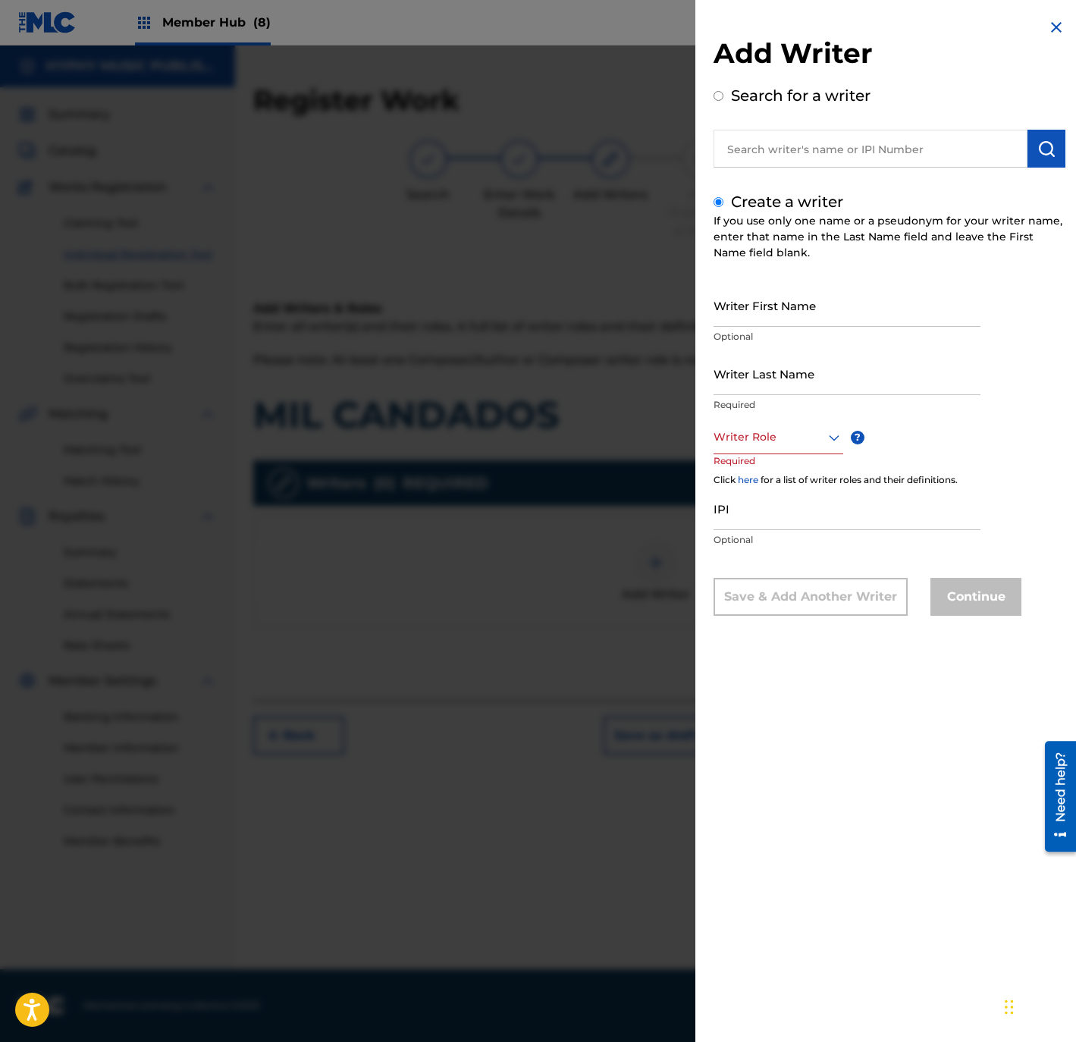
click at [785, 334] on p "Optional" at bounding box center [846, 337] width 267 height 14
click at [776, 303] on input "Writer First Name" at bounding box center [846, 305] width 267 height 43
paste input "KARLO QUINTERO"
type input "KARLO QUINTERO"
click at [778, 382] on input "Writer Last Name" at bounding box center [846, 373] width 267 height 43
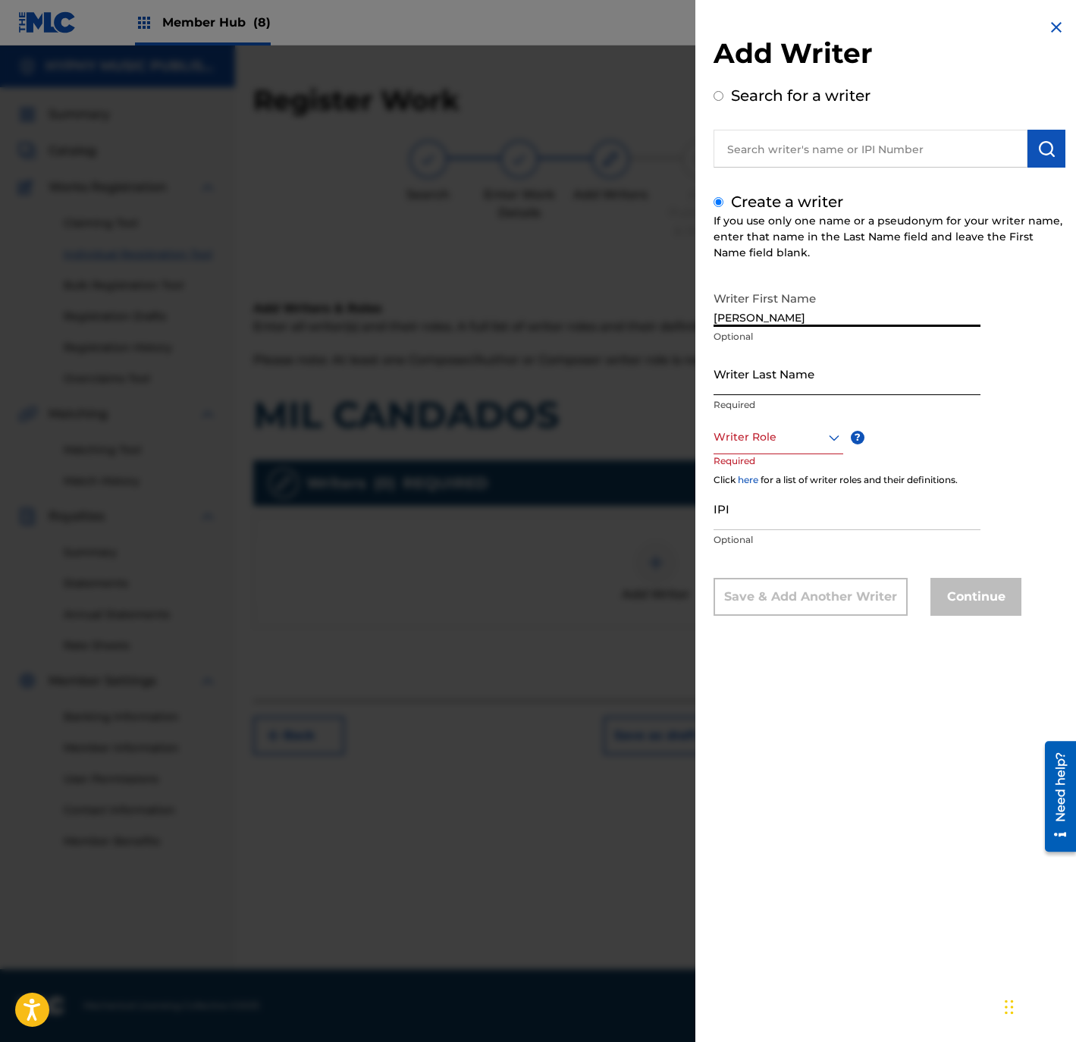
paste input "KARLO QUINTERO"
type input "KARLO QUINTERO"
drag, startPoint x: 885, startPoint y: 335, endPoint x: 1073, endPoint y: 349, distance: 188.5
click at [1073, 349] on div "Add Writer Search for a writer Create a writer If you use only one name or a ps…" at bounding box center [889, 328] width 388 height 657
type input "KARLO"
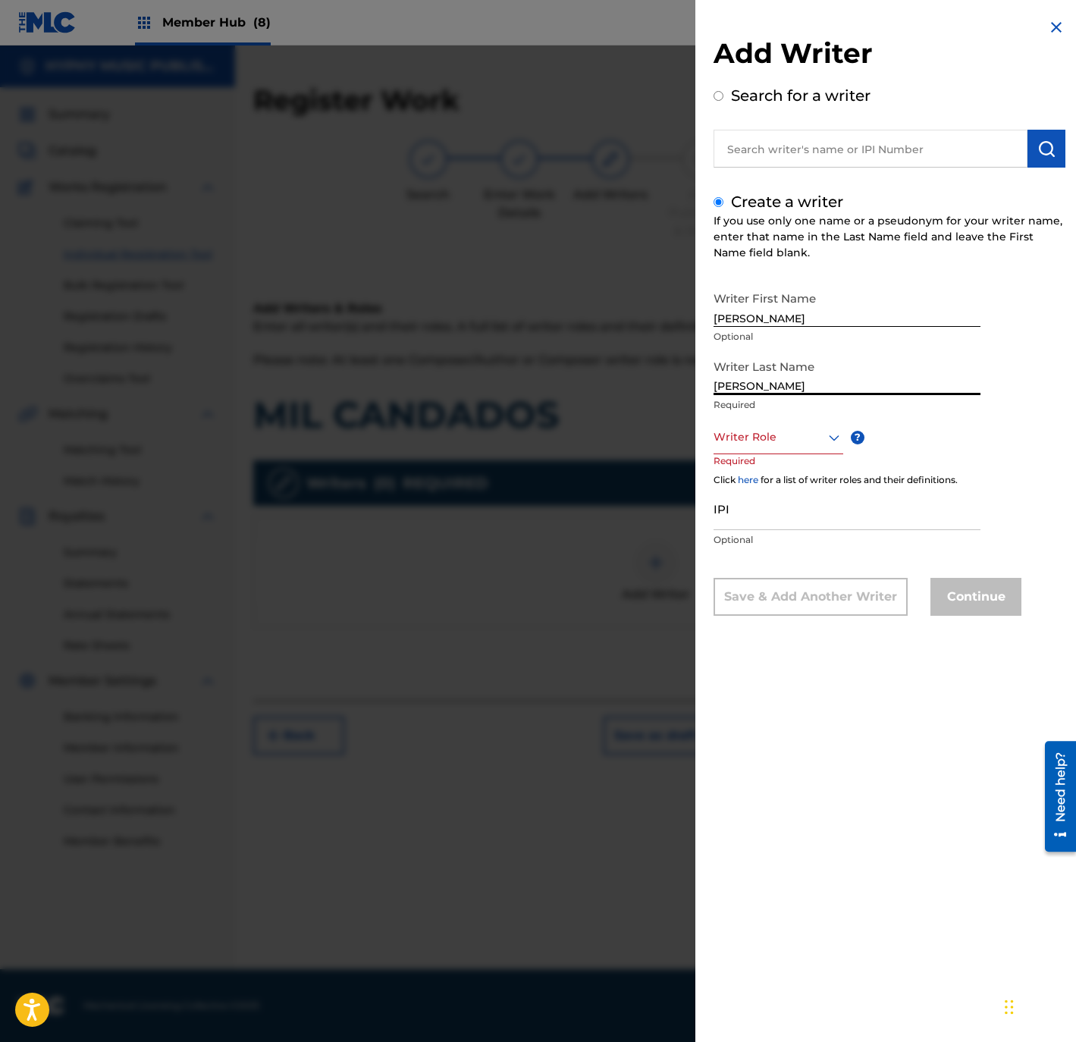
drag, startPoint x: 756, startPoint y: 380, endPoint x: 548, endPoint y: 396, distance: 208.4
click at [521, 381] on div "Add Writer Search for a writer Create a writer If you use only one name or a ps…" at bounding box center [538, 543] width 1076 height 996
type input "QUINTERO"
click at [757, 440] on div at bounding box center [778, 437] width 130 height 19
click at [760, 468] on div "Composer/Author" at bounding box center [778, 471] width 128 height 34
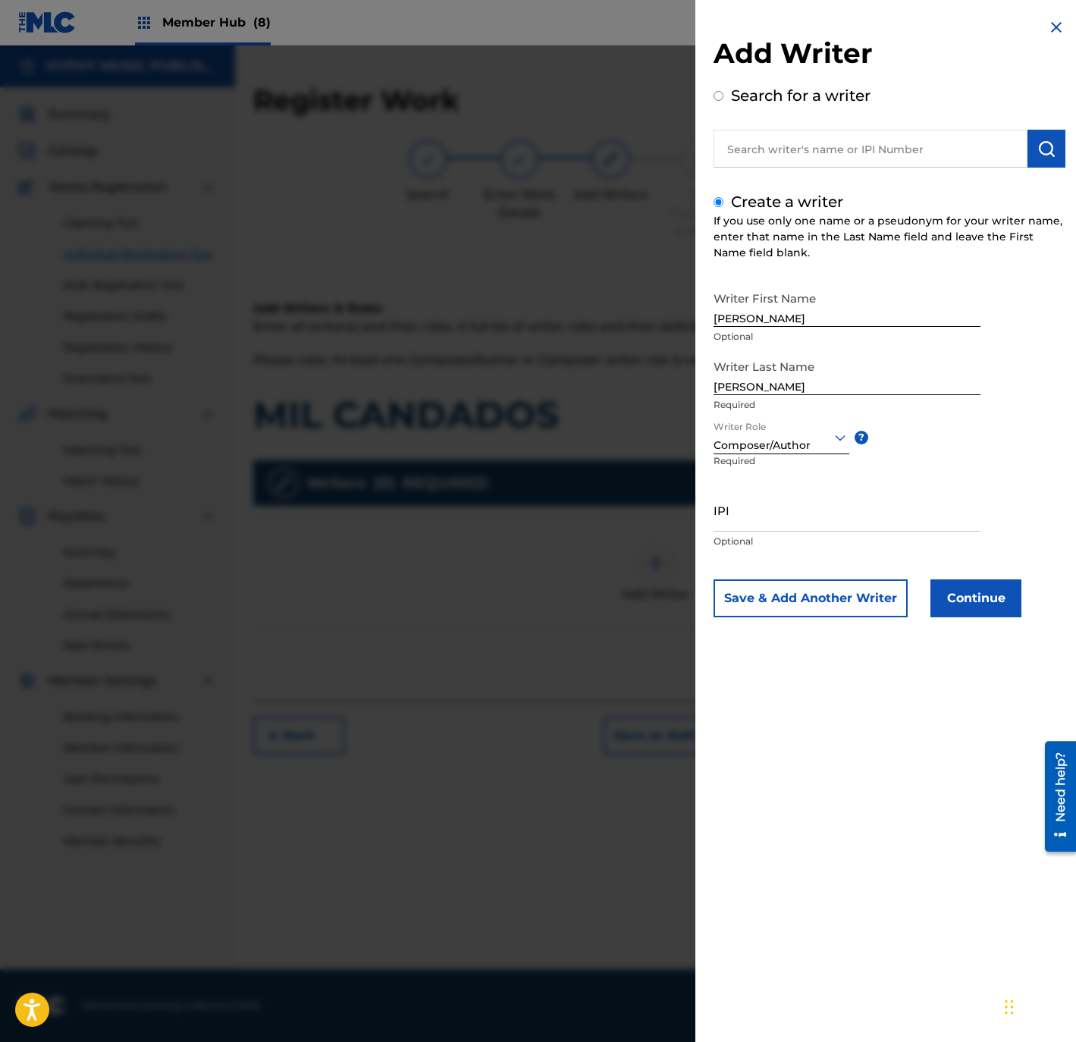
click at [996, 626] on div "Add Writer Search for a writer Create a writer If you use only one name or a ps…" at bounding box center [889, 329] width 388 height 658
click at [985, 591] on button "Continue" at bounding box center [975, 598] width 91 height 38
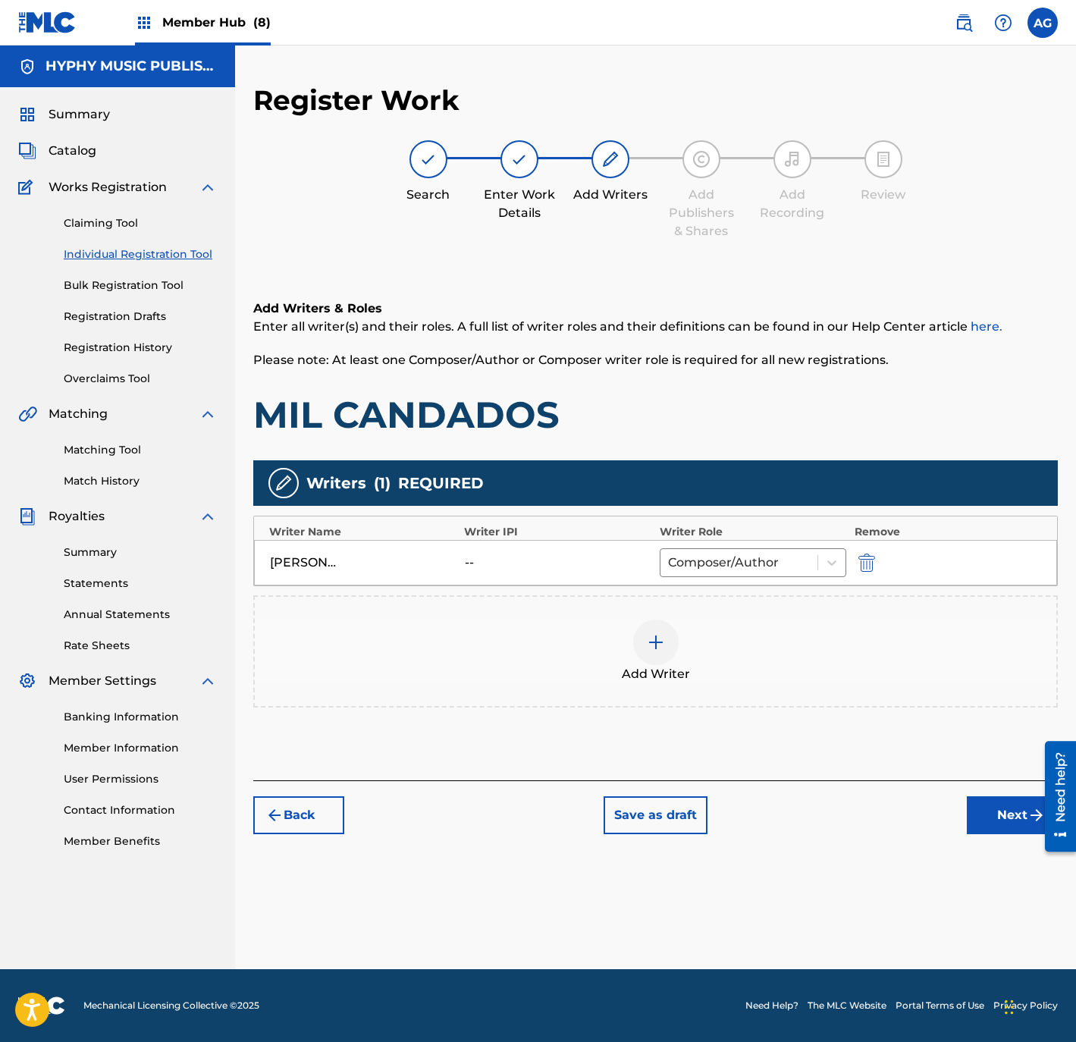
drag, startPoint x: 824, startPoint y: 708, endPoint x: 841, endPoint y: 785, distance: 78.5
drag, startPoint x: 485, startPoint y: 845, endPoint x: 508, endPoint y: 928, distance: 86.4
click at [978, 813] on button "Next" at bounding box center [1012, 815] width 91 height 38
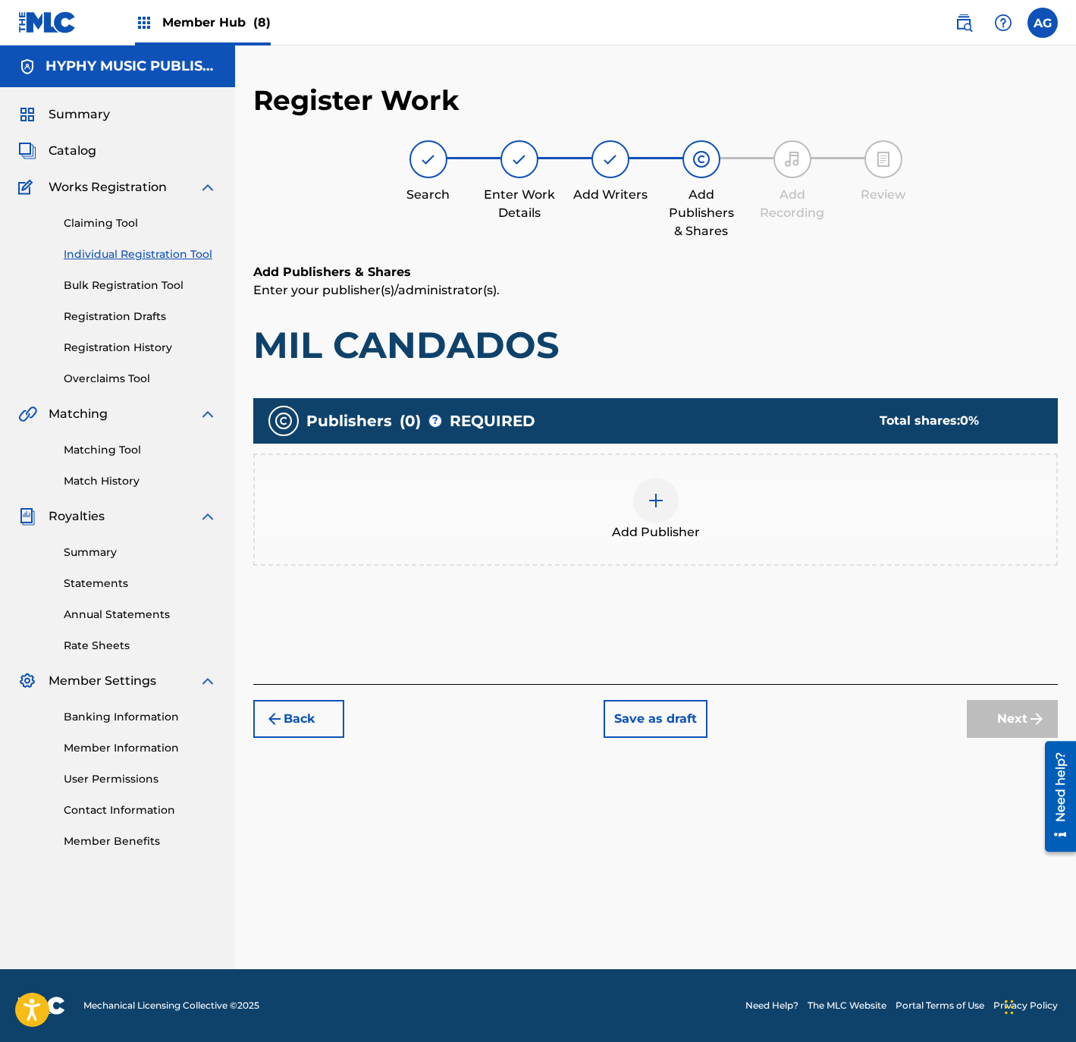
click at [681, 553] on div "Add Publisher" at bounding box center [655, 509] width 804 height 112
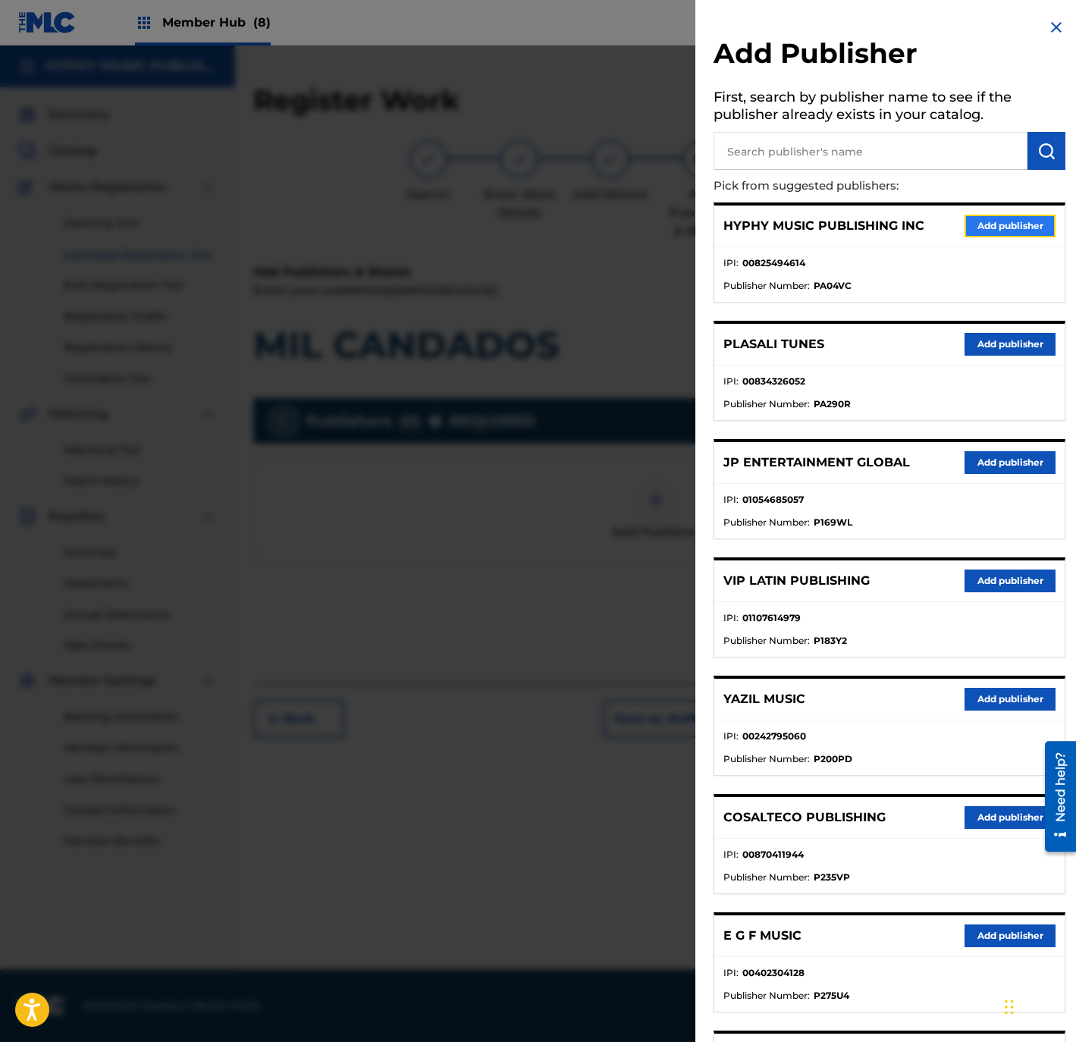
click at [1001, 232] on button "Add publisher" at bounding box center [1009, 226] width 91 height 23
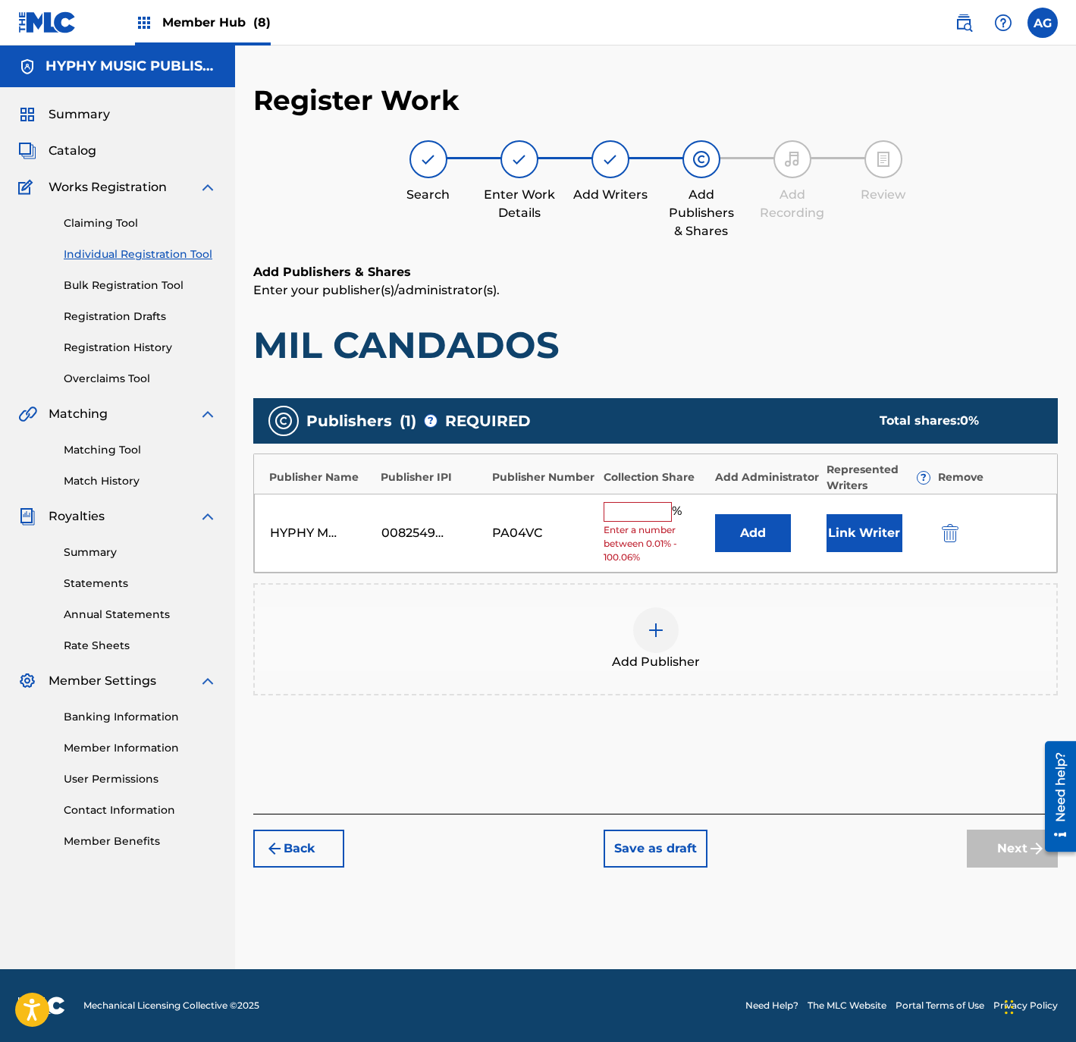
click at [632, 512] on input "text" at bounding box center [637, 512] width 68 height 20
type input "100"
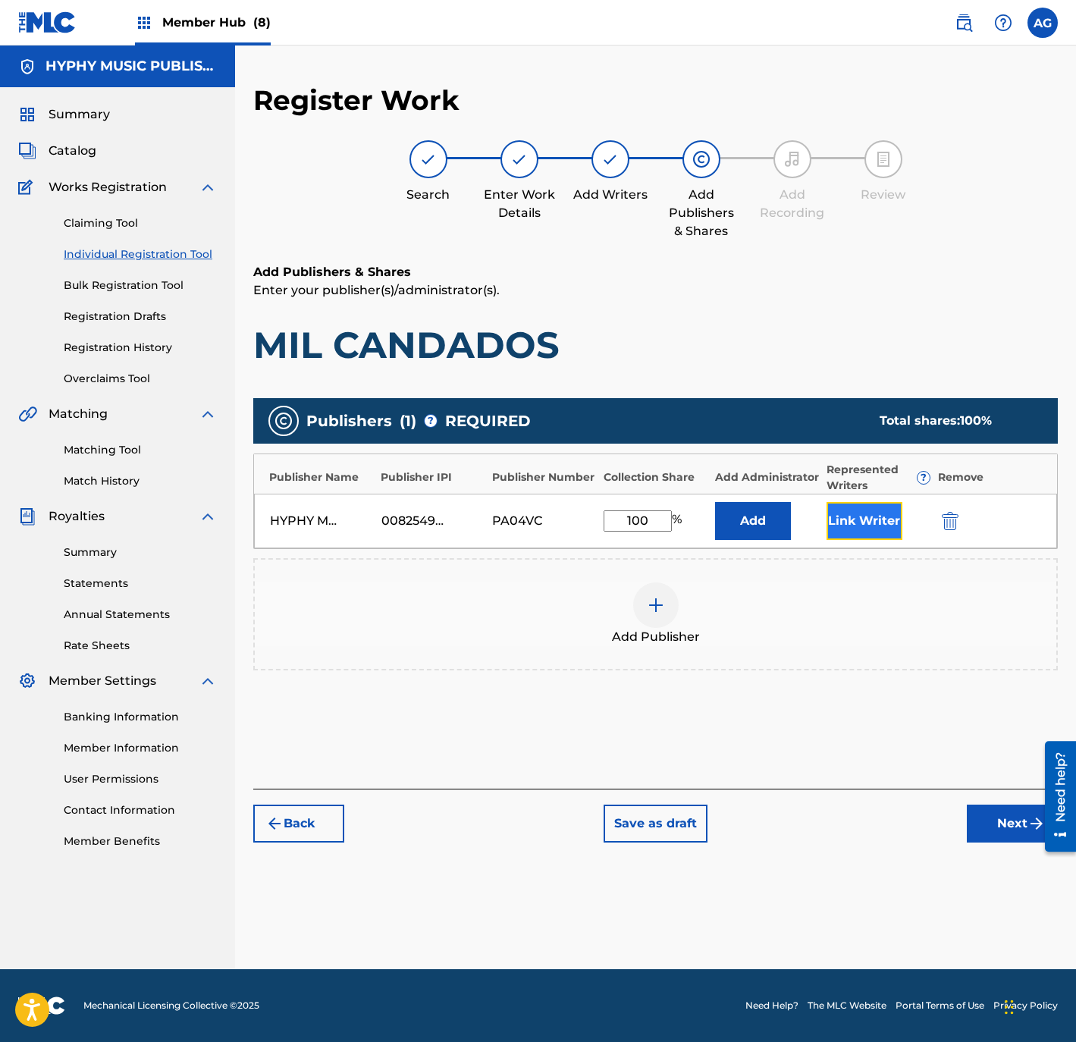
click at [879, 528] on button "Link Writer" at bounding box center [864, 521] width 76 height 38
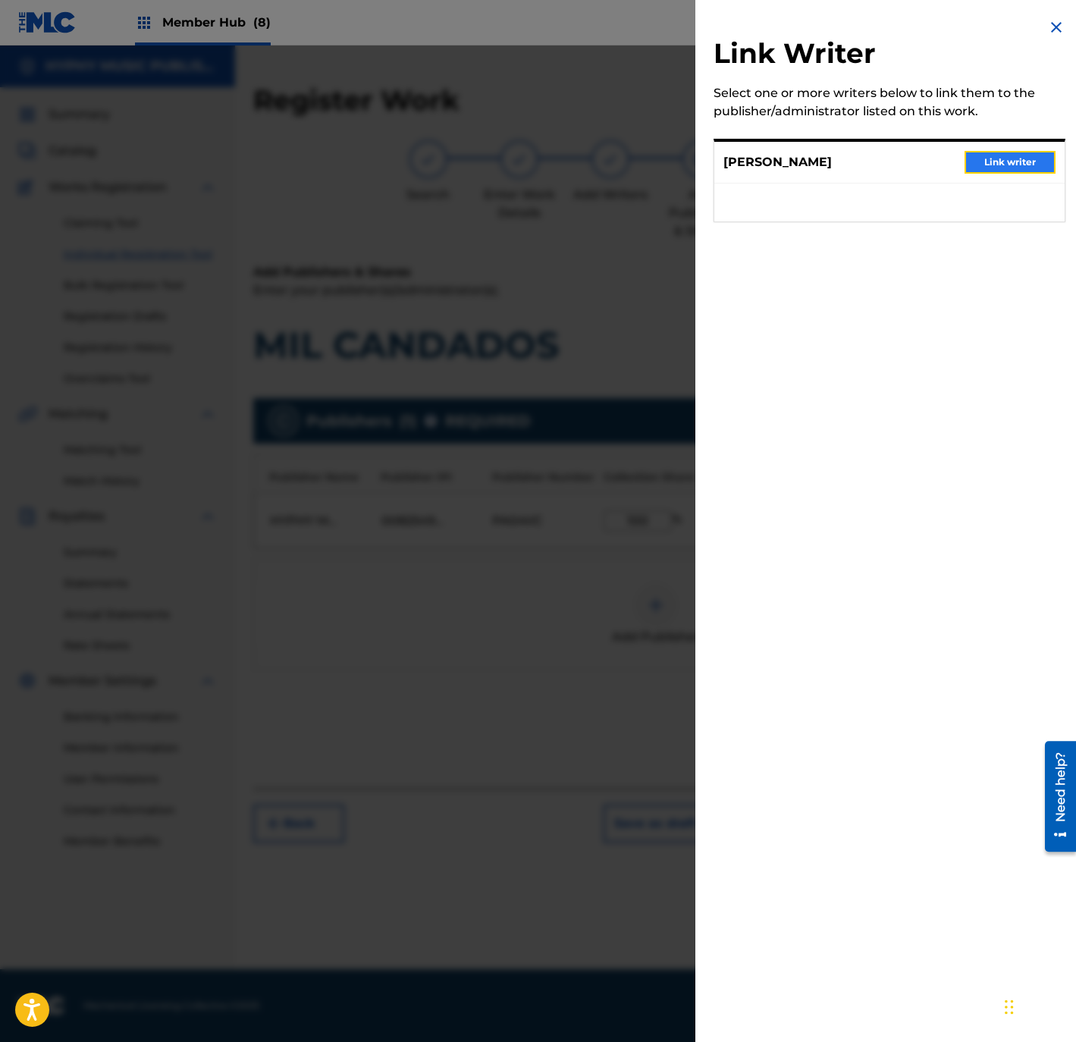
click at [970, 160] on button "Link writer" at bounding box center [1009, 162] width 91 height 23
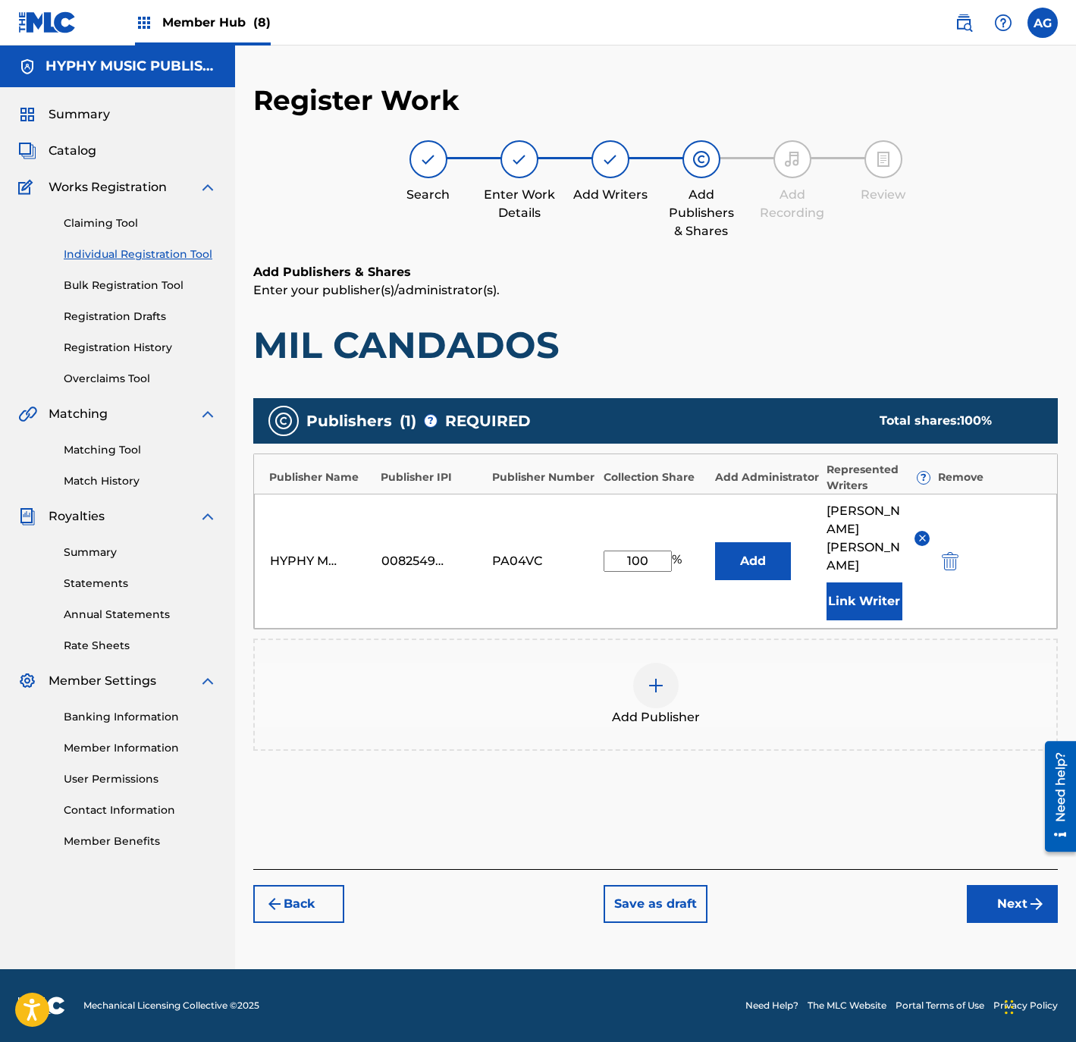
click at [999, 869] on div "Back Save as draft Next" at bounding box center [655, 896] width 804 height 54
click at [1003, 885] on button "Next" at bounding box center [1012, 904] width 91 height 38
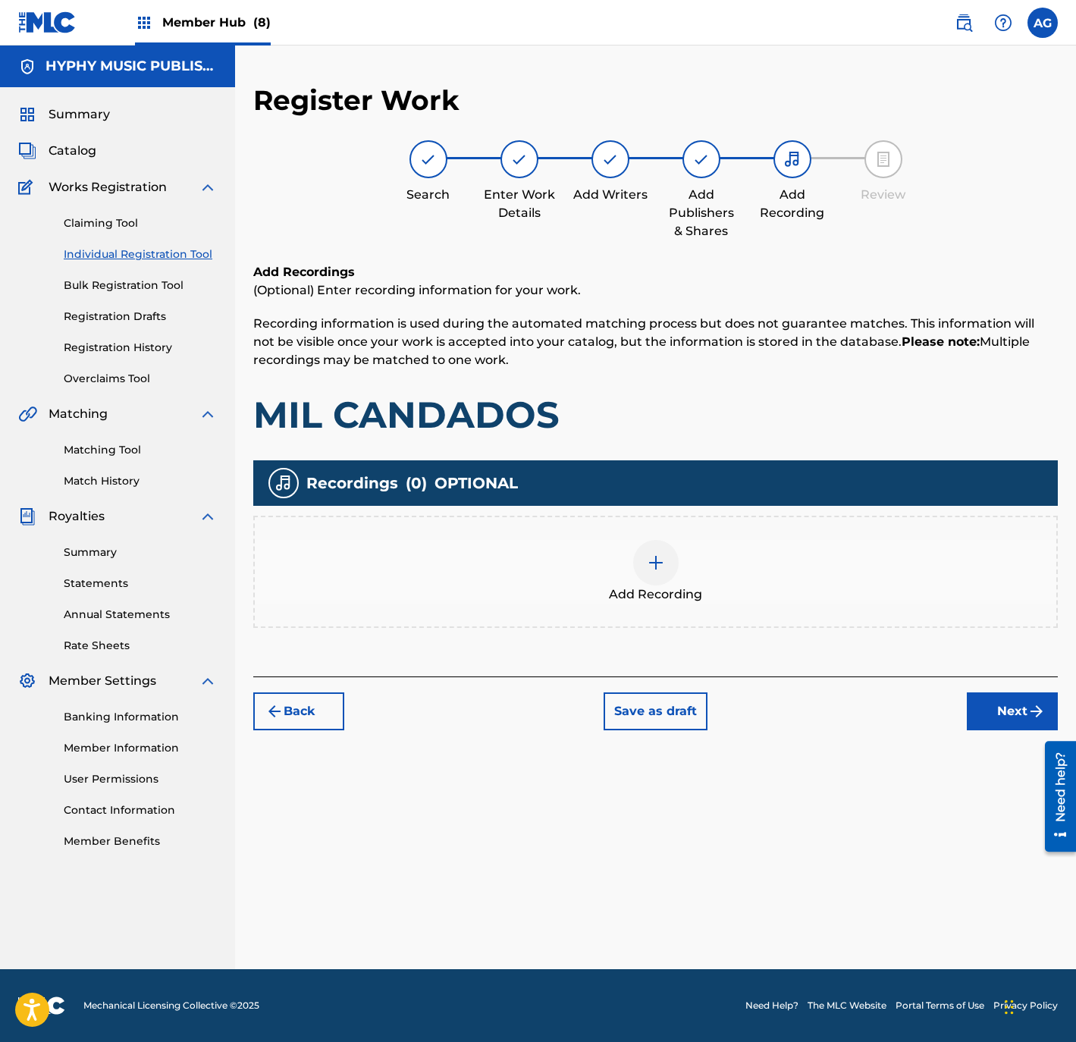
click at [719, 614] on div "Add Recording" at bounding box center [655, 571] width 804 height 112
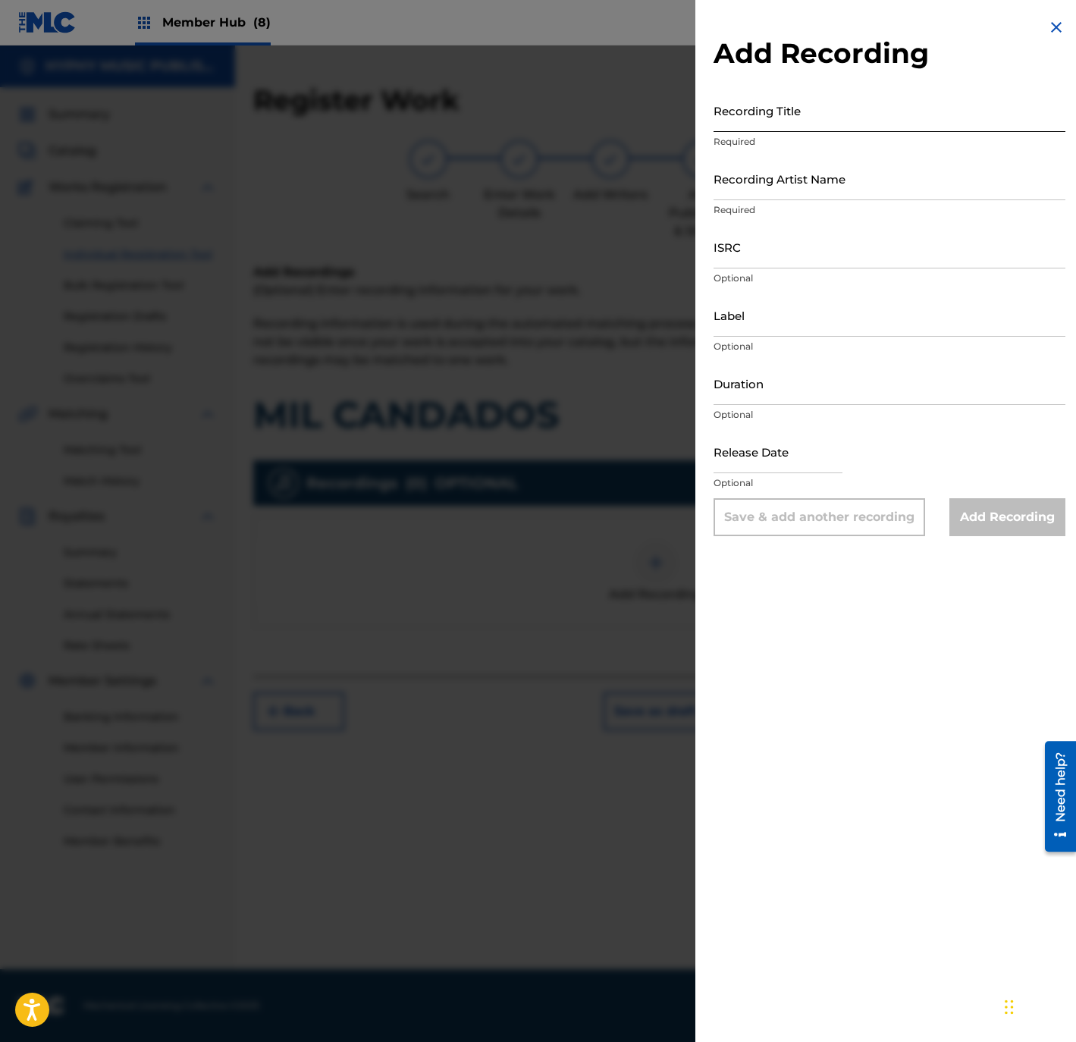
click at [798, 124] on input "Recording Title" at bounding box center [889, 110] width 352 height 43
paste input "MIL CANDADOS"
type input "MIL CANDADOS"
drag, startPoint x: 729, startPoint y: 153, endPoint x: 732, endPoint y: 162, distance: 9.9
click at [731, 158] on form "Recording Title MIL CANDADOS Required Recording Artist Name Required ISRC Optio…" at bounding box center [889, 312] width 352 height 447
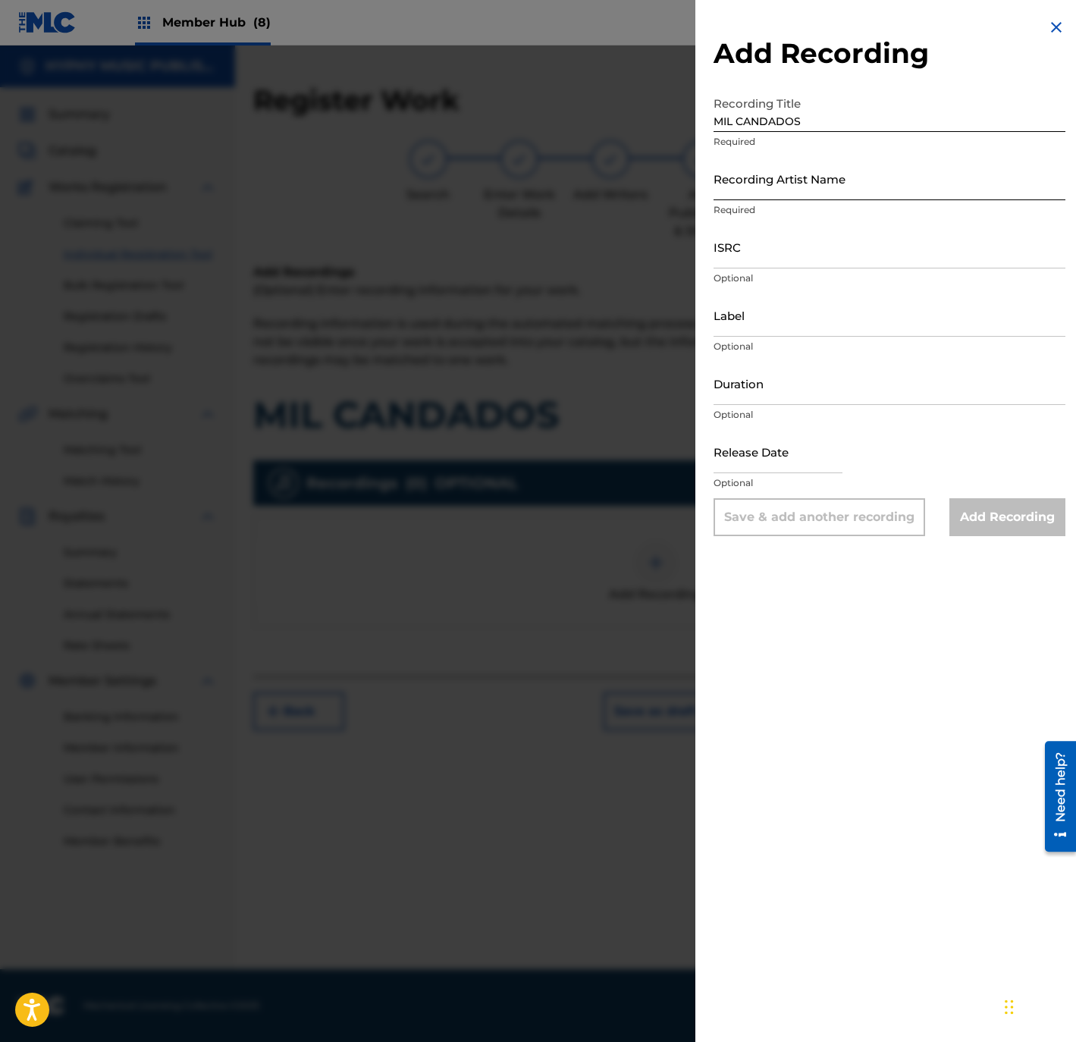
click at [735, 167] on input "Recording Artist Name" at bounding box center [889, 178] width 352 height 43
paste input "LO MAS BUSCADOS DE TIJUANA"
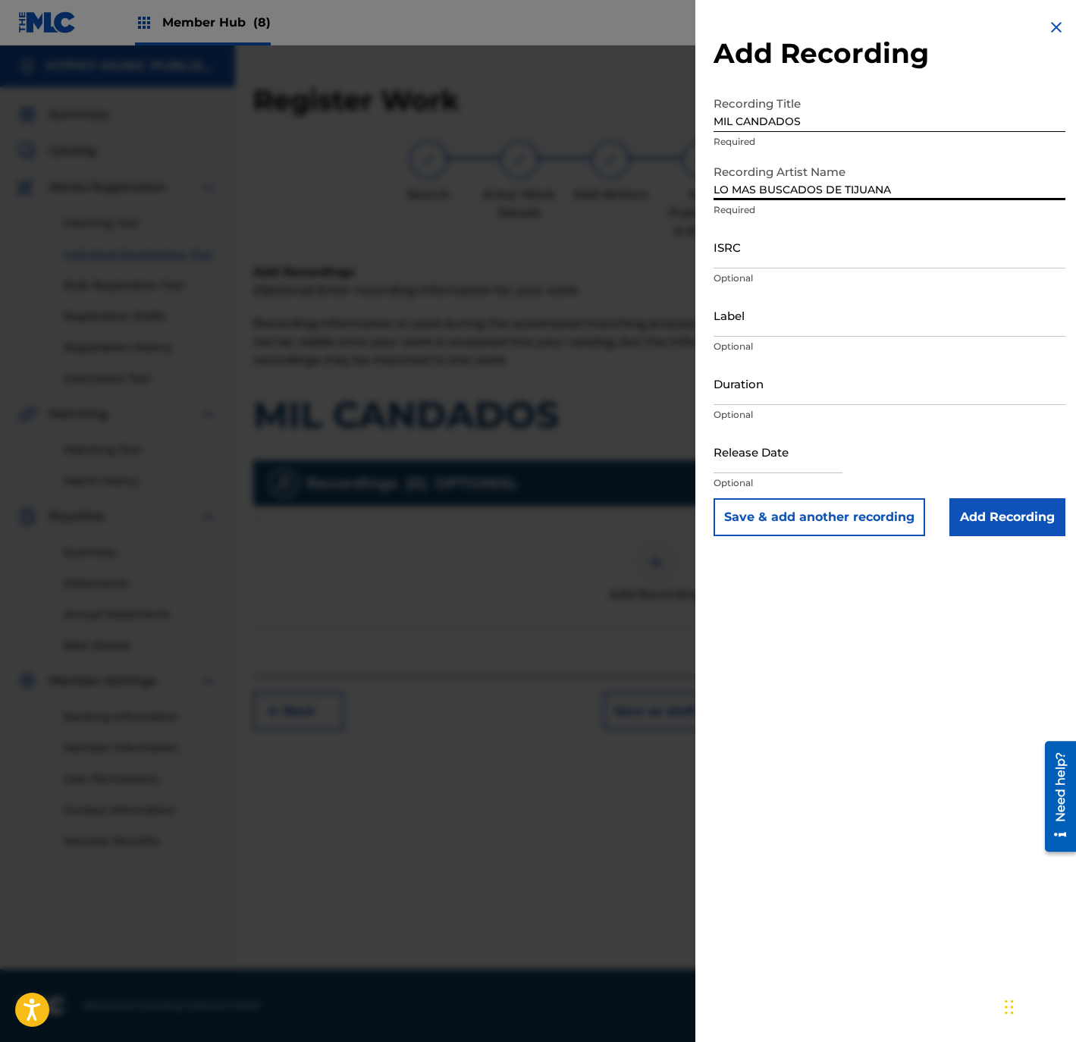
type input "LO MAS BUSCADOS DE TIJUANA"
click at [819, 255] on input "ISRC" at bounding box center [889, 246] width 352 height 43
paste input "QMFME2573404"
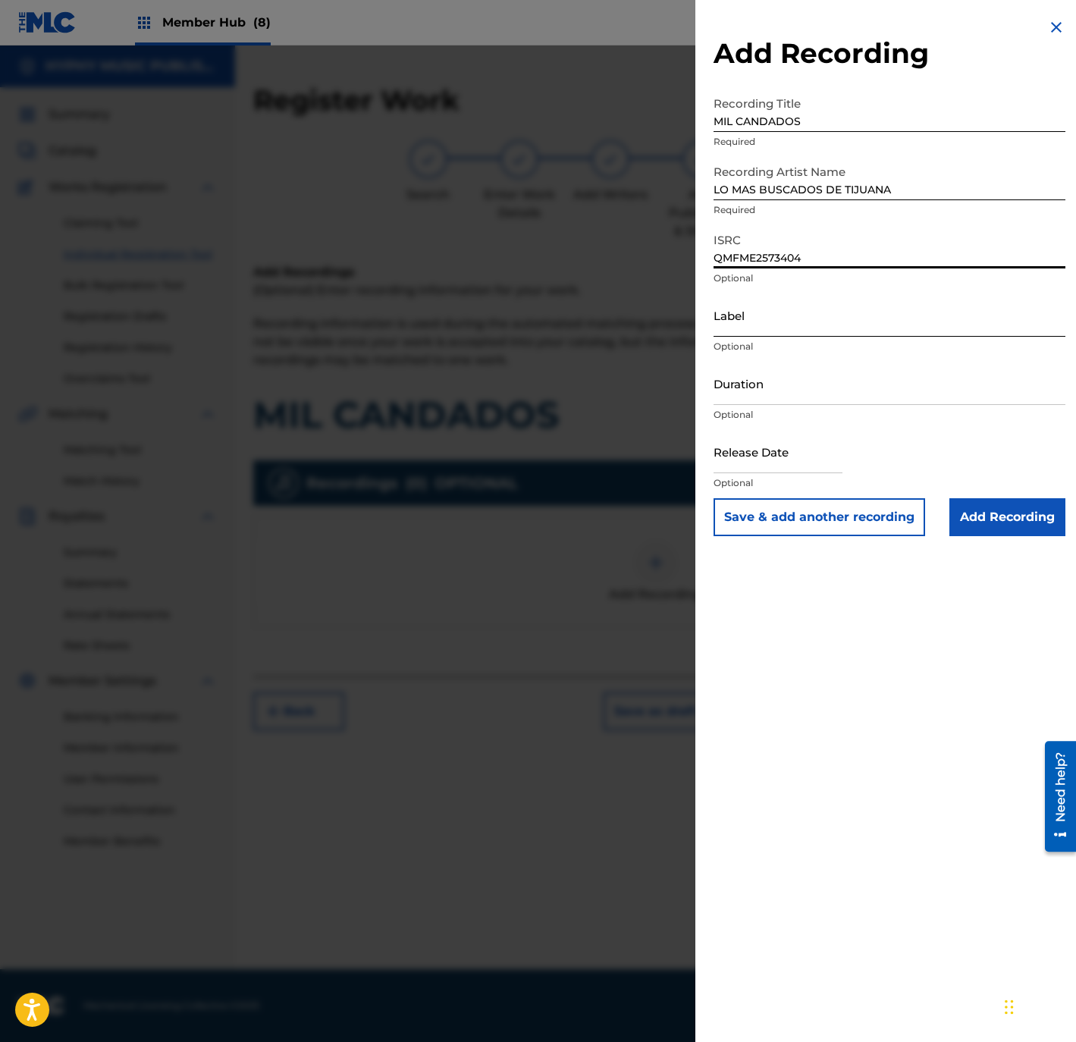
type input "QMFME2573404"
click at [801, 318] on input "Label" at bounding box center [889, 314] width 352 height 43
type input "HYPHY MUSIC"
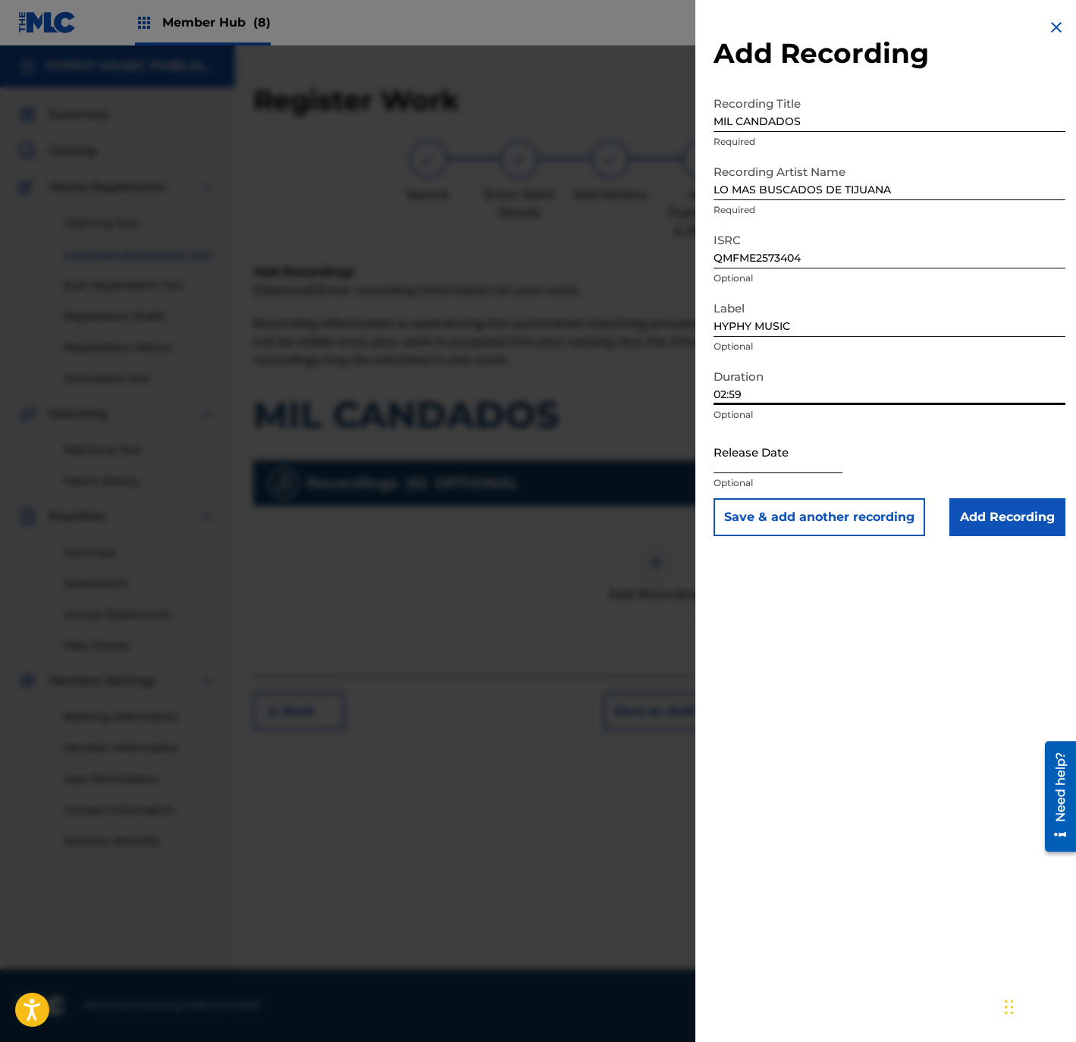
type input "02:59"
select select "8"
select select "2025"
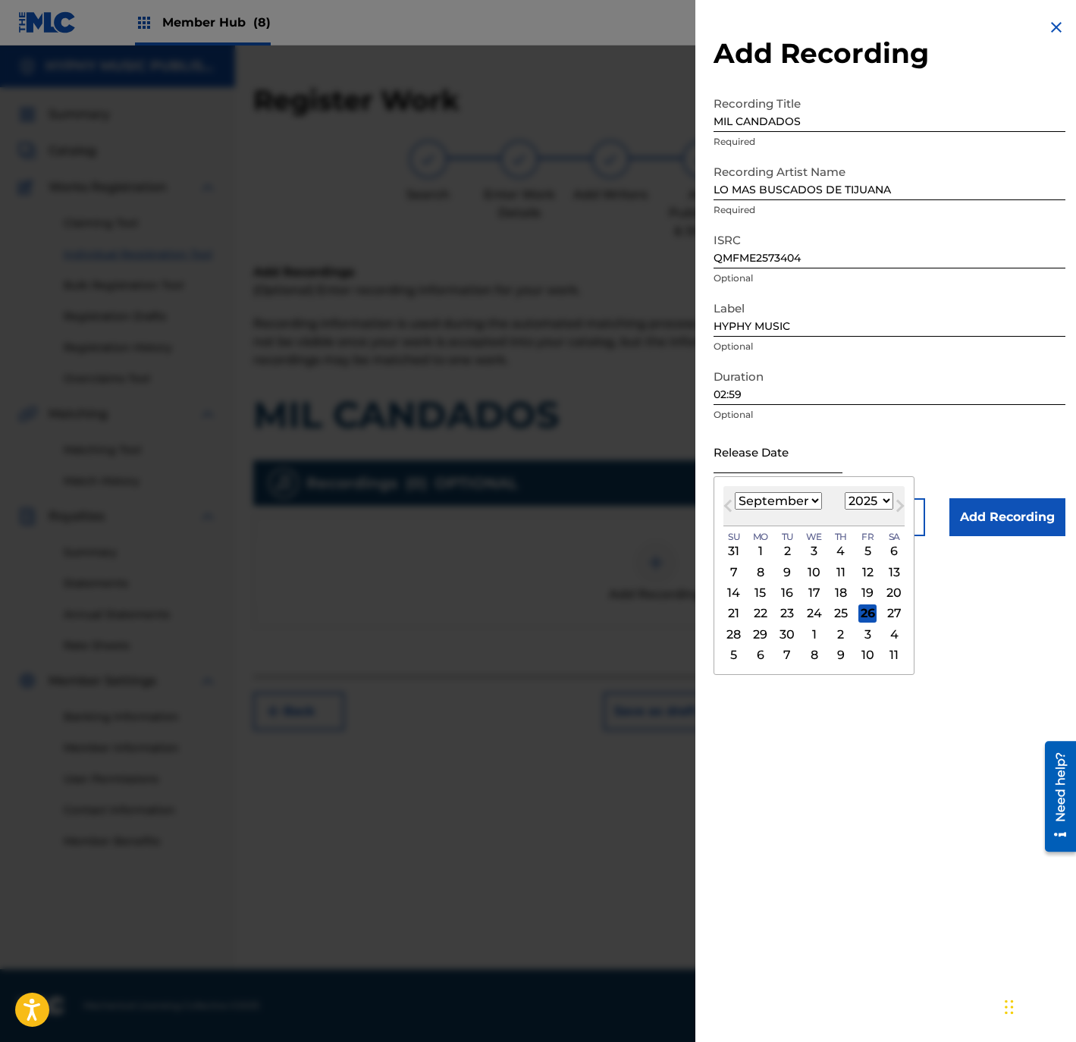
click at [758, 443] on input "text" at bounding box center [777, 451] width 129 height 43
click at [760, 616] on div "22" at bounding box center [760, 613] width 18 height 18
type input "September 22 2025"
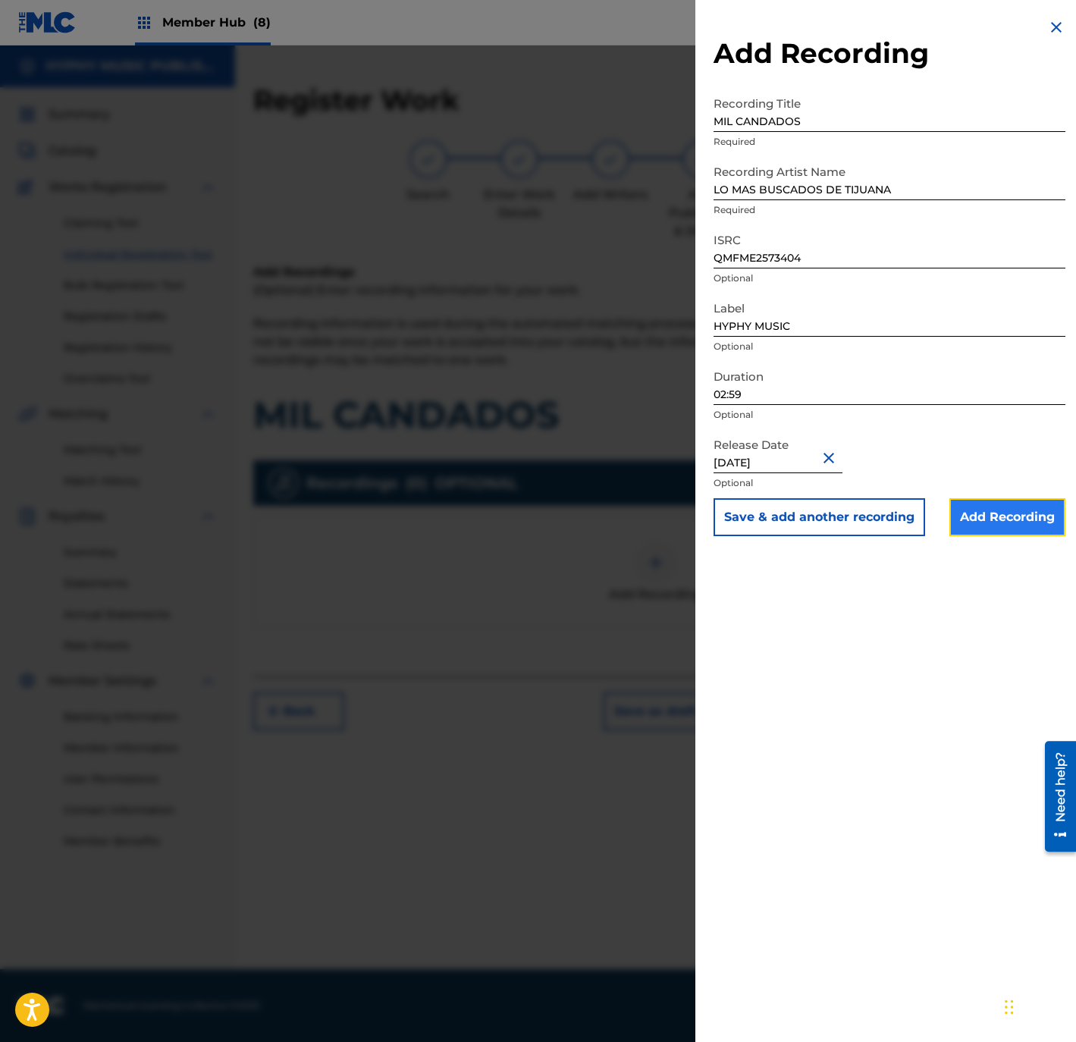
click at [1042, 512] on input "Add Recording" at bounding box center [1007, 517] width 116 height 38
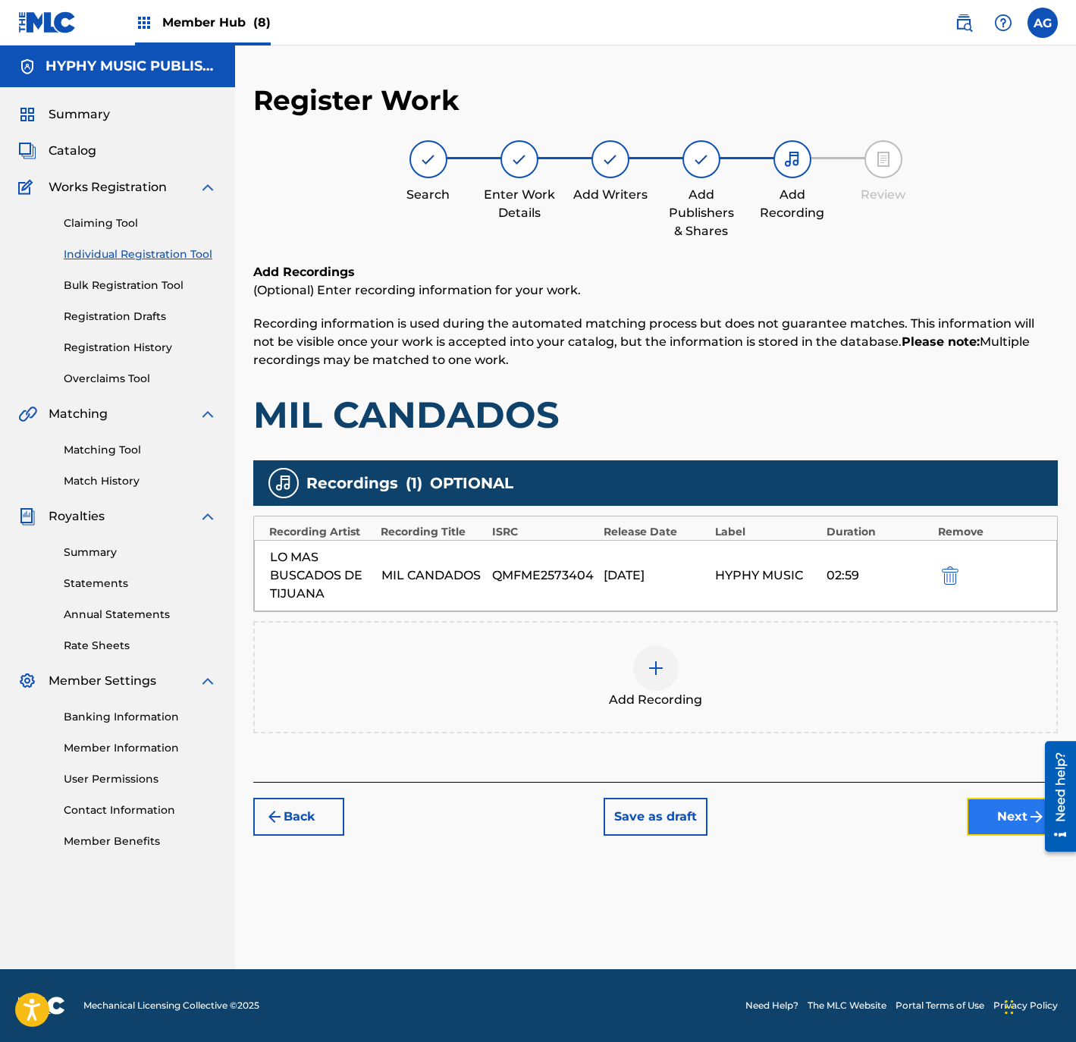
click at [983, 804] on button "Next" at bounding box center [1012, 817] width 91 height 38
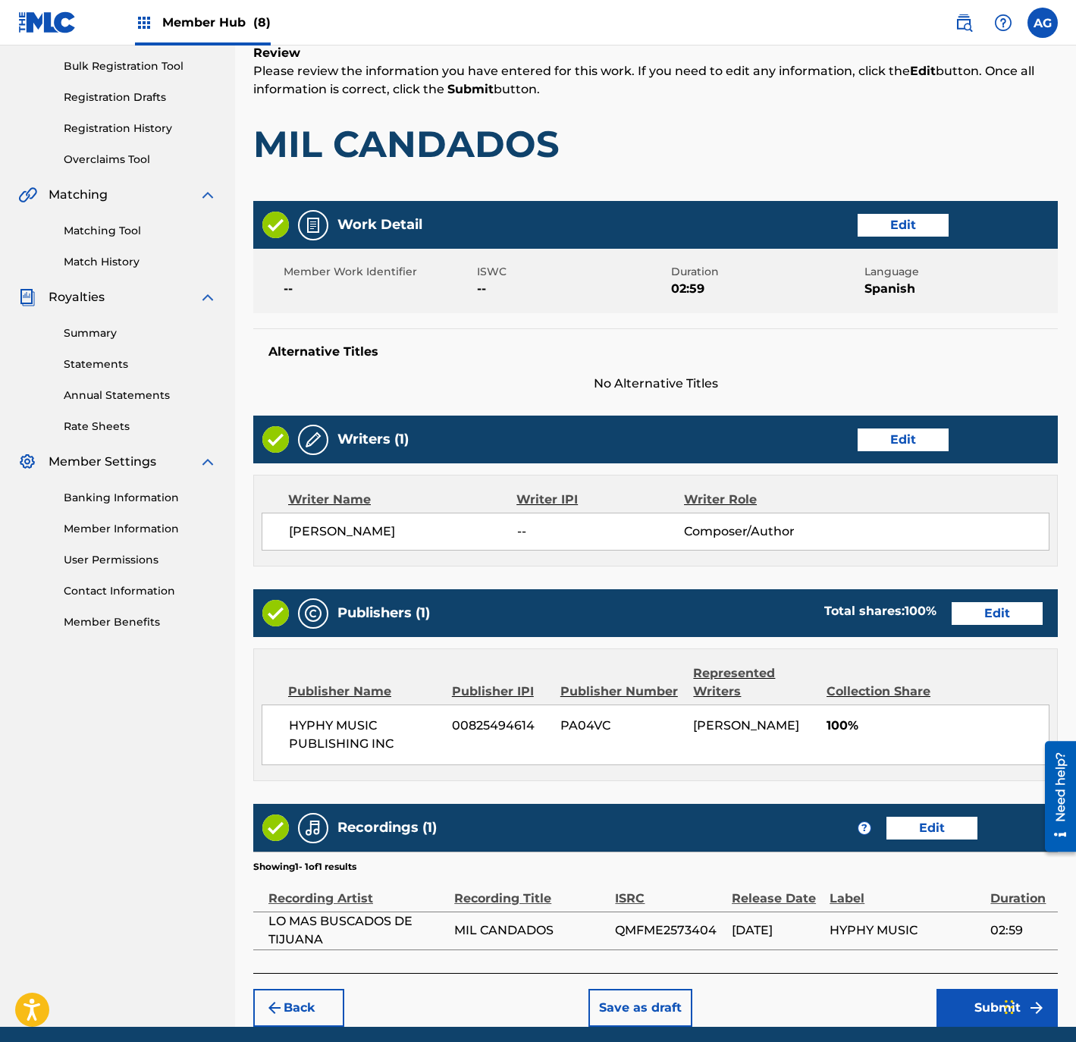
scroll to position [280, 0]
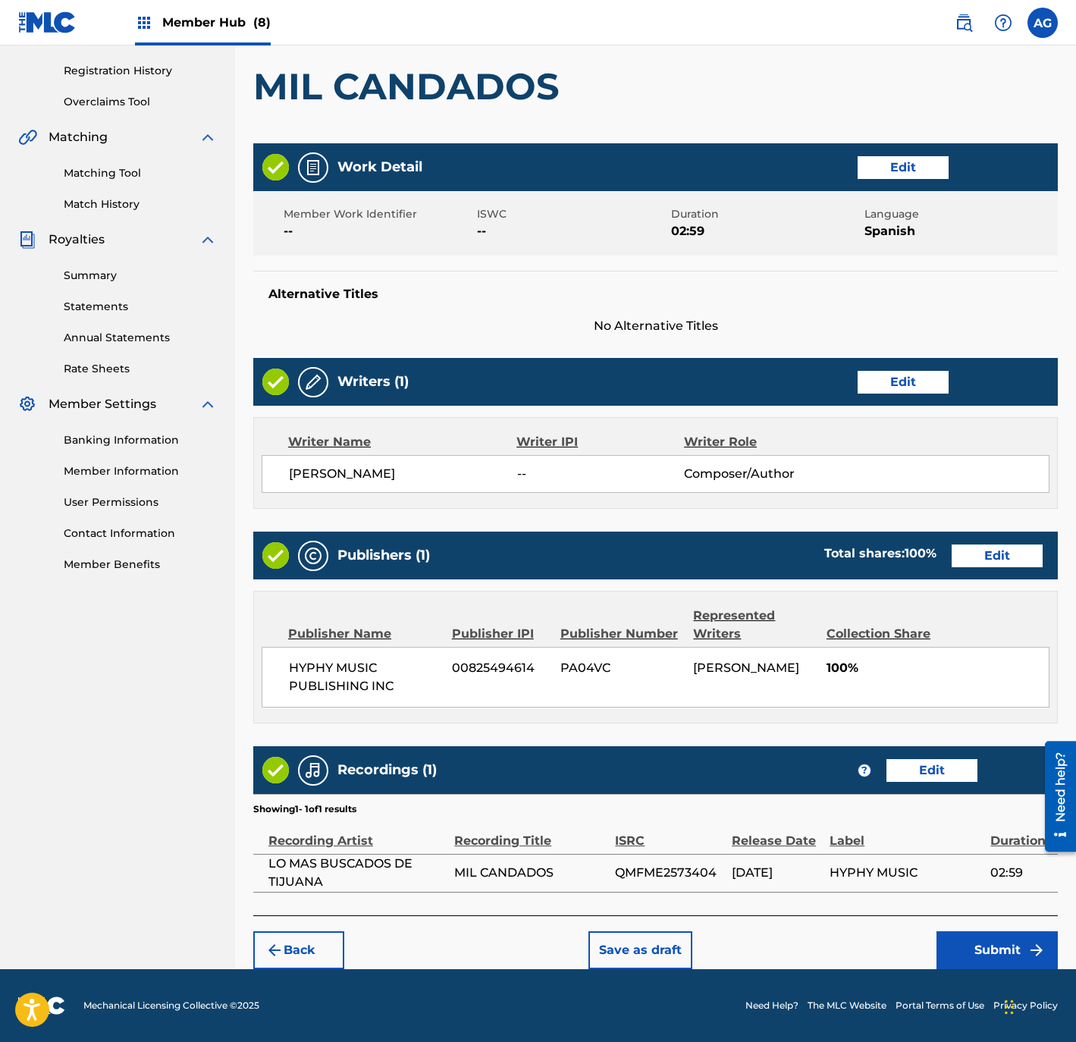
drag, startPoint x: 801, startPoint y: 614, endPoint x: 829, endPoint y: 846, distance: 233.7
click at [964, 931] on button "Submit" at bounding box center [996, 950] width 121 height 38
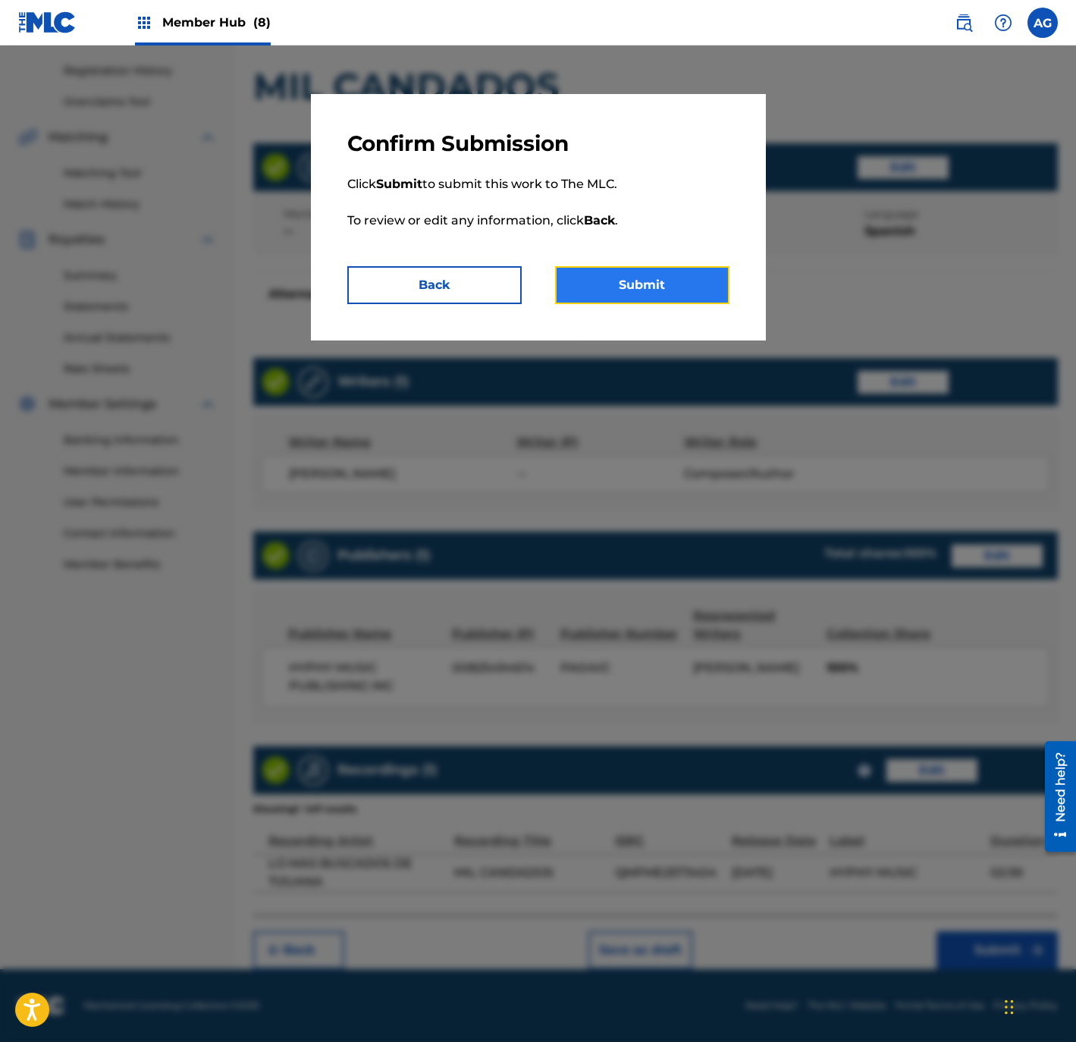
click at [597, 296] on button "Submit" at bounding box center [642, 285] width 174 height 38
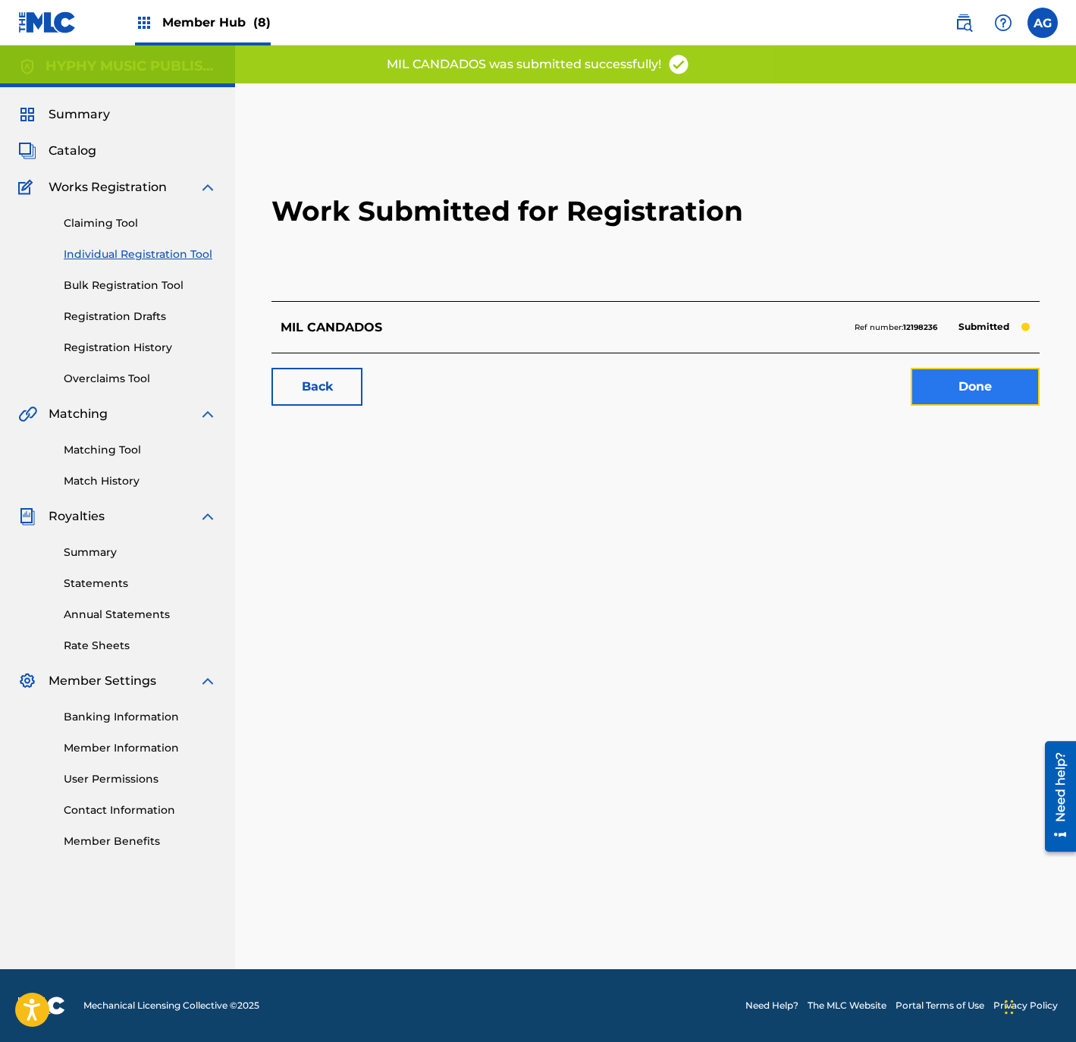
click at [976, 396] on link "Done" at bounding box center [974, 387] width 129 height 38
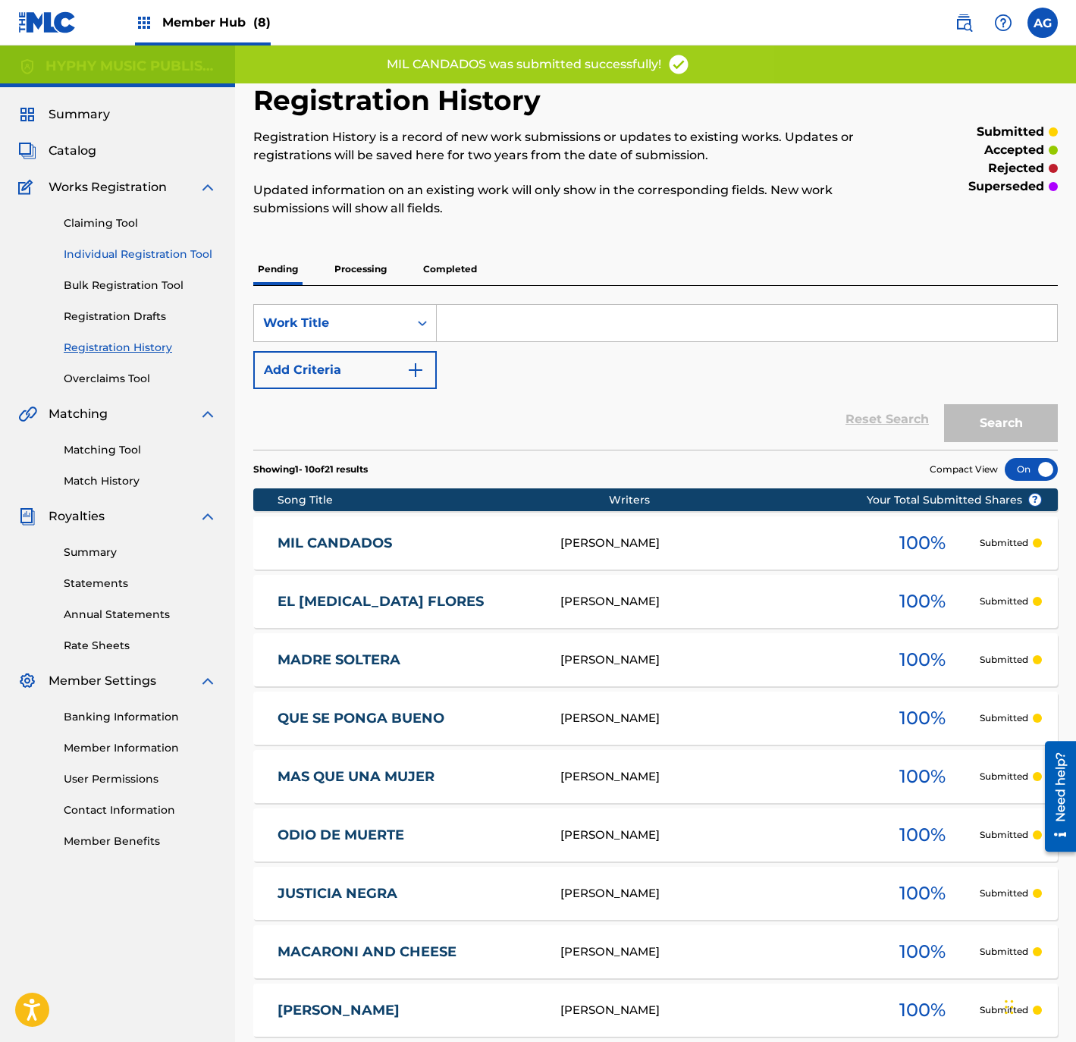
click at [185, 253] on link "Individual Registration Tool" at bounding box center [140, 254] width 153 height 16
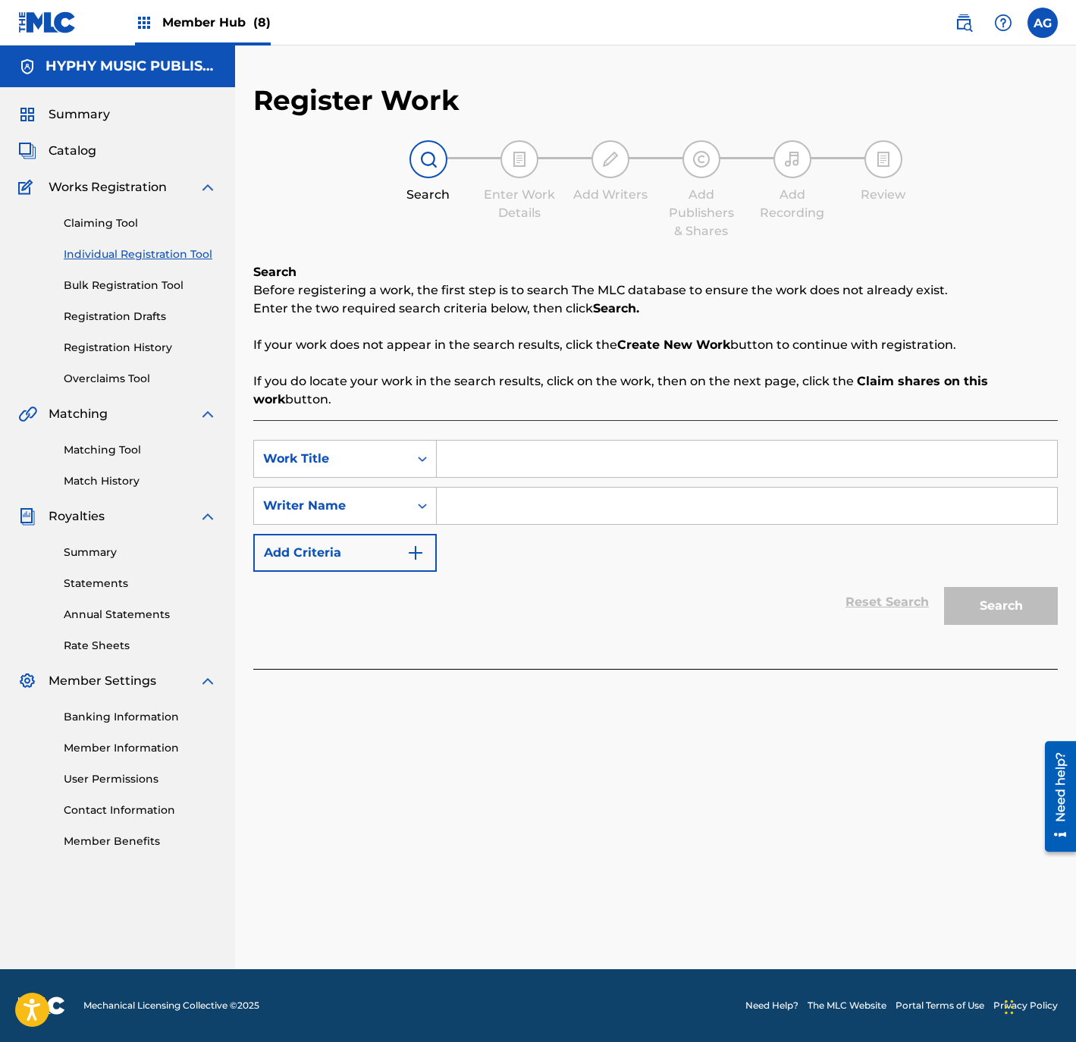
click at [503, 457] on input "Search Form" at bounding box center [747, 458] width 620 height 36
paste input "EL GORDO MAMBO"
type input "EL GORDO MAMBO"
drag, startPoint x: 614, startPoint y: 519, endPoint x: 744, endPoint y: 556, distance: 135.4
click at [614, 519] on input "Search Form" at bounding box center [747, 505] width 620 height 36
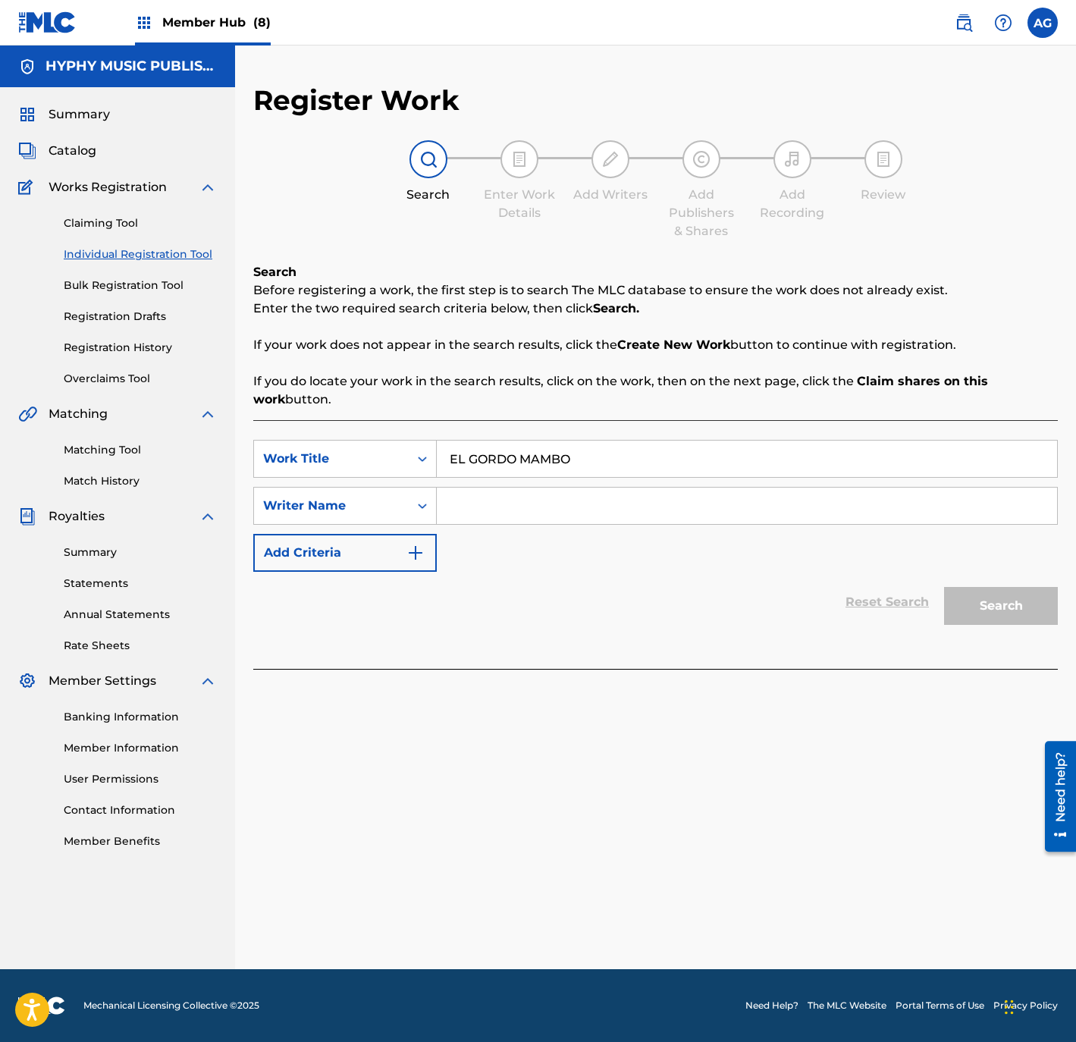
paste input "KARLO QUINTERO"
type input "KARLO QUINTERO"
click at [998, 617] on button "Search" at bounding box center [1001, 606] width 114 height 38
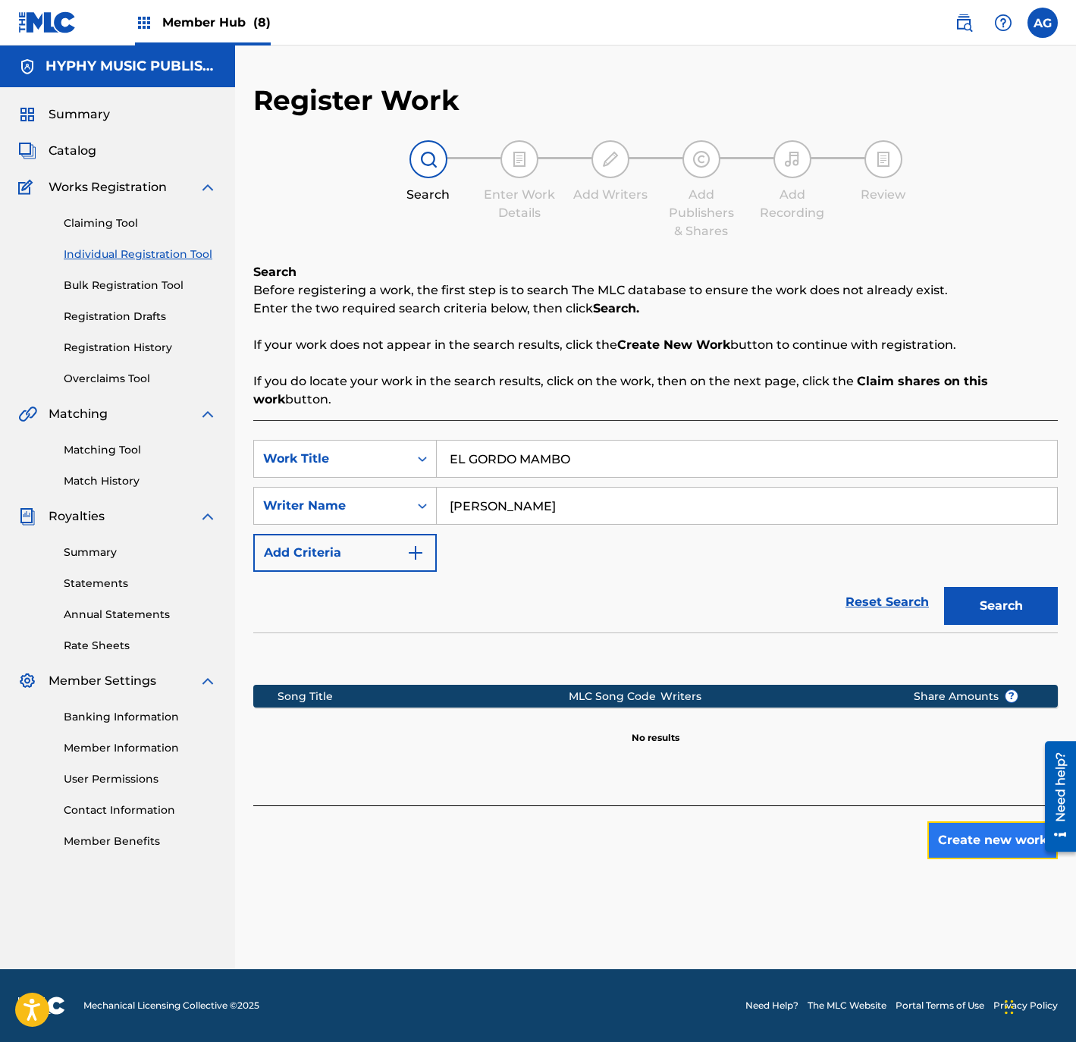
click at [989, 858] on button "Create new work" at bounding box center [992, 840] width 130 height 38
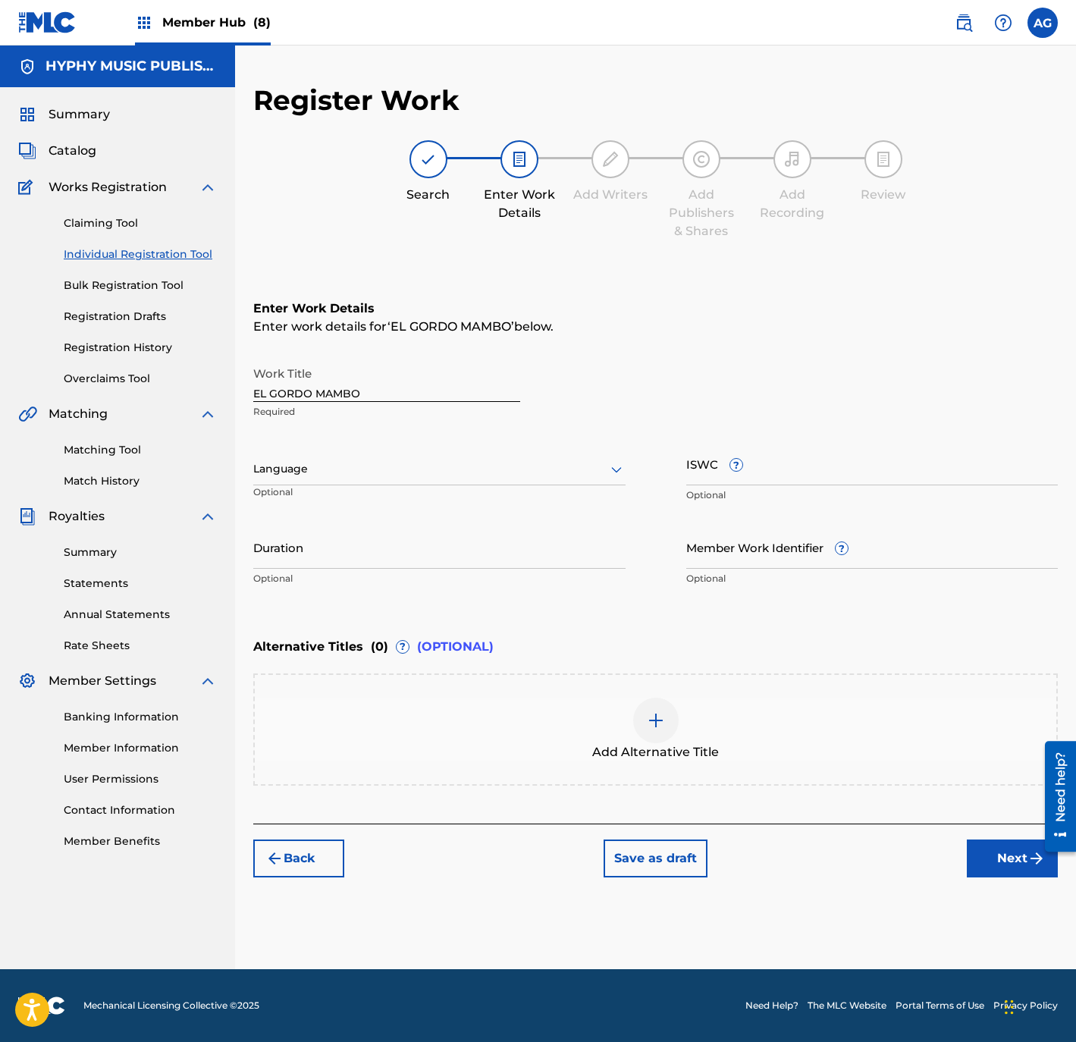
click at [449, 484] on div "Language" at bounding box center [439, 469] width 372 height 32
click at [401, 546] on div "Spanish" at bounding box center [439, 536] width 371 height 34
click at [393, 555] on input "Duration" at bounding box center [439, 546] width 372 height 43
type input "02:57"
click at [1011, 854] on button "Next" at bounding box center [1012, 858] width 91 height 38
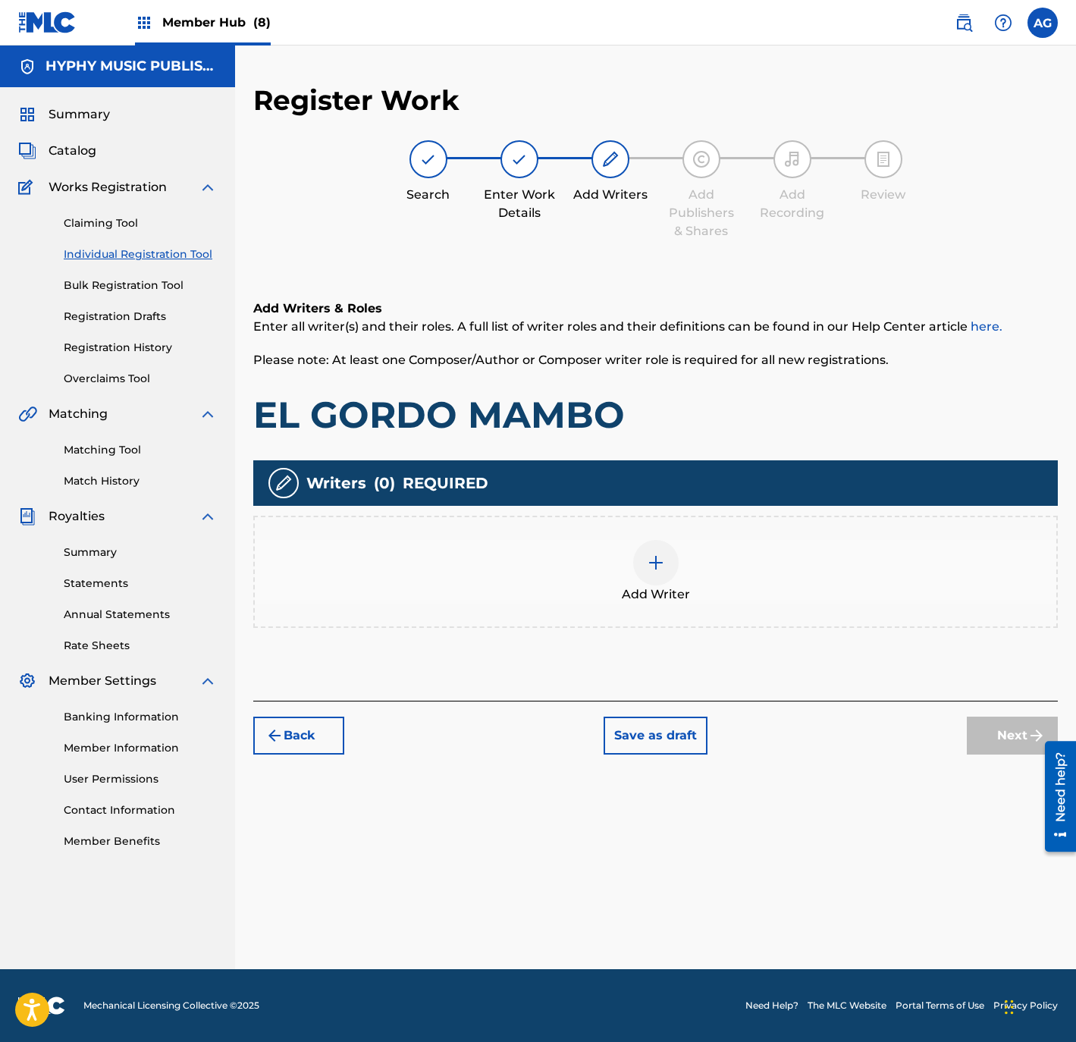
click at [610, 594] on div "Add Writer" at bounding box center [655, 572] width 801 height 64
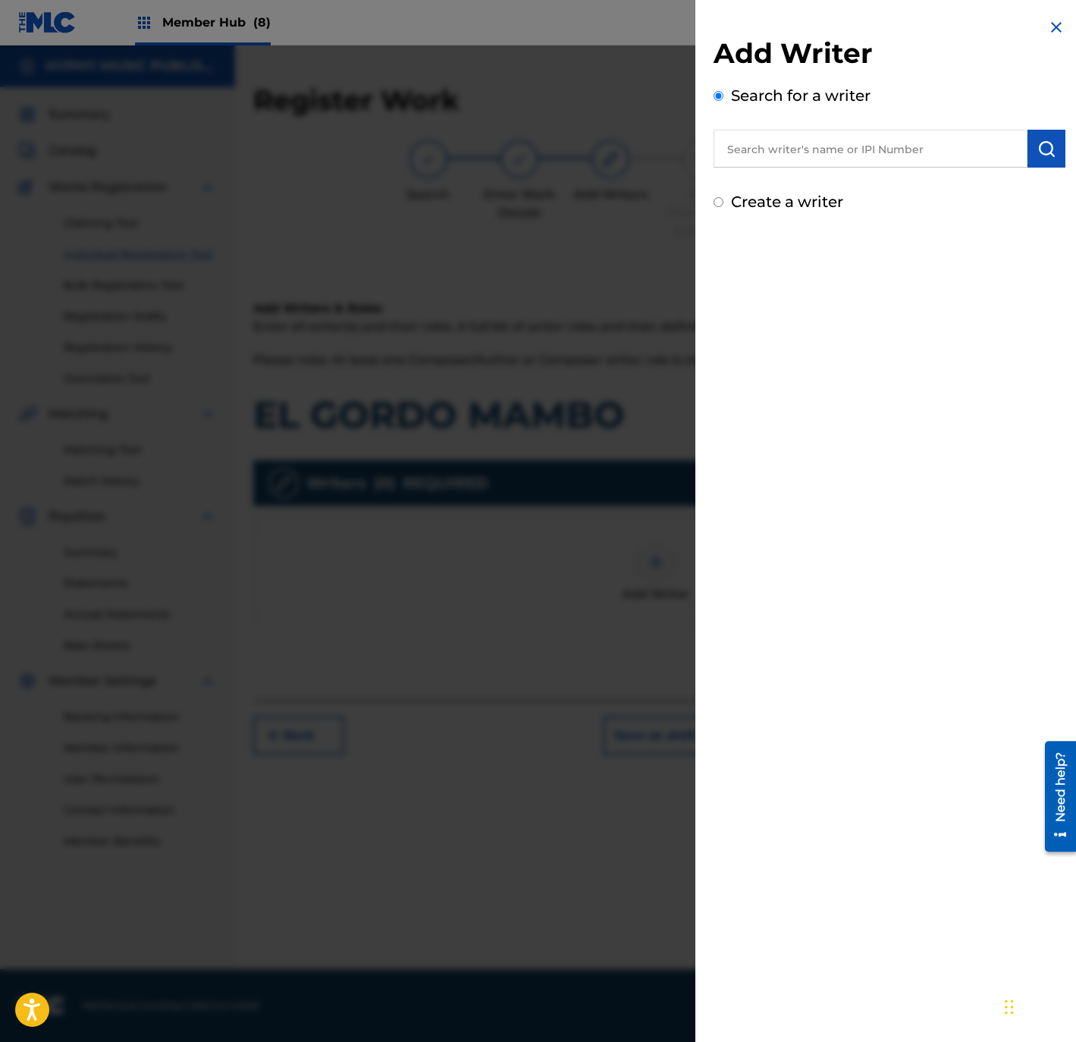
click at [769, 198] on label "Create a writer" at bounding box center [787, 202] width 112 height 18
radio input "true"
click at [723, 198] on input "Create a writer" at bounding box center [718, 202] width 10 height 10
radio input "false"
radio input "true"
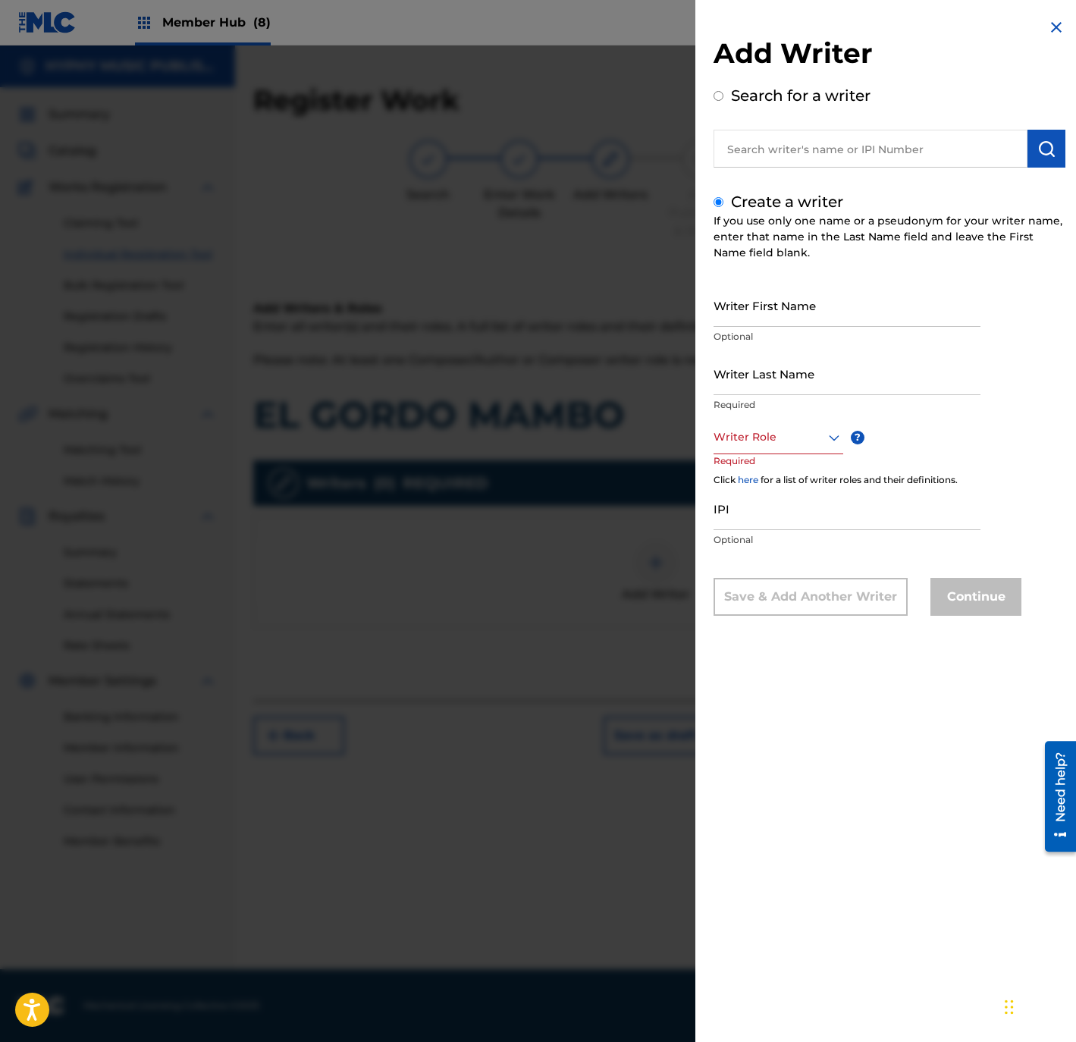
drag, startPoint x: 783, startPoint y: 299, endPoint x: 785, endPoint y: 327, distance: 28.9
click at [785, 302] on input "Writer First Name" at bounding box center [846, 305] width 267 height 43
paste input "KARLO QUINTERO"
click at [785, 398] on p "Required" at bounding box center [846, 405] width 267 height 14
drag, startPoint x: 755, startPoint y: 308, endPoint x: 978, endPoint y: 319, distance: 223.2
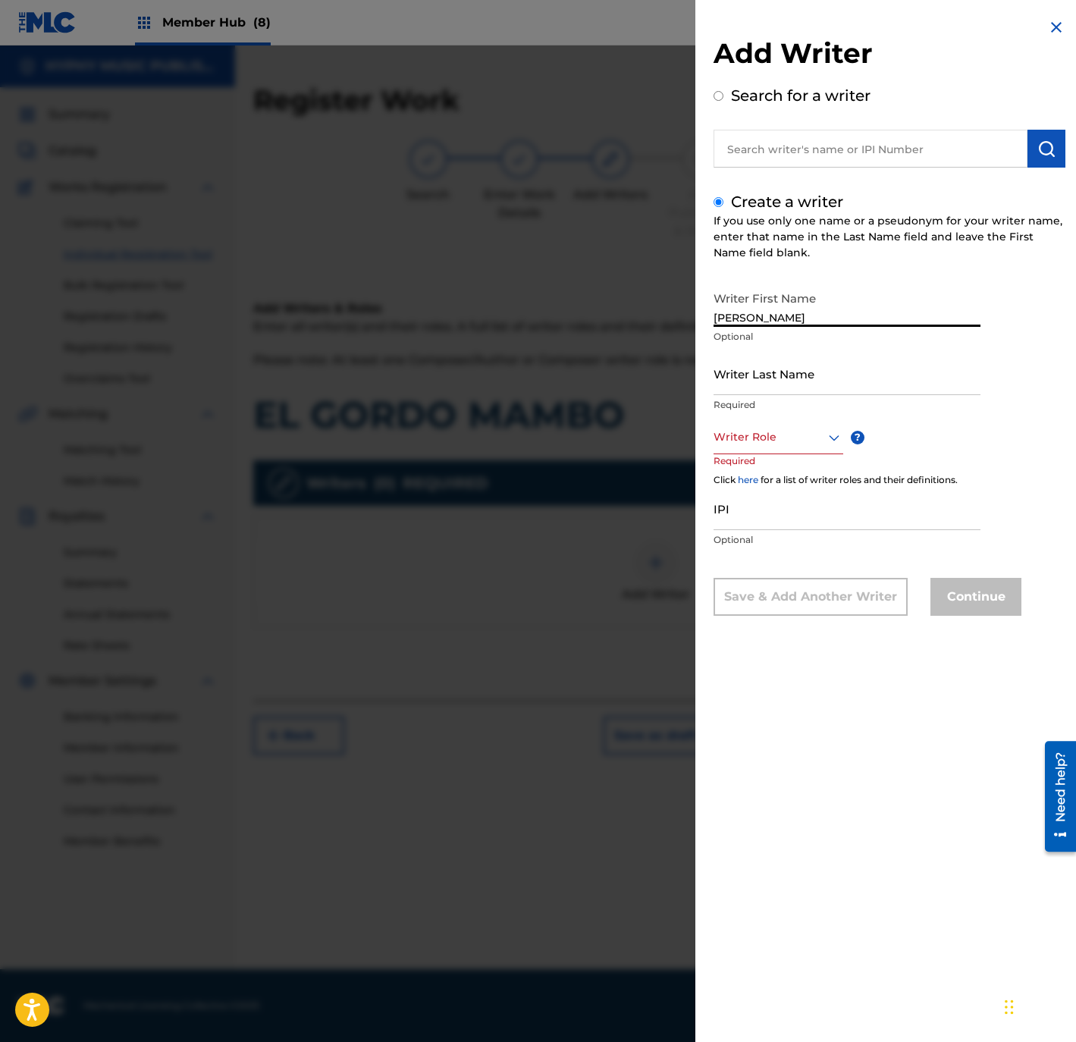
click at [978, 319] on input "KARLO QUINTERO" at bounding box center [846, 305] width 267 height 43
type input "KARLO"
click at [785, 380] on input "Writer Last Name" at bounding box center [846, 373] width 267 height 43
paste input "KARLO QUINTERO"
drag, startPoint x: 758, startPoint y: 384, endPoint x: 608, endPoint y: 383, distance: 150.1
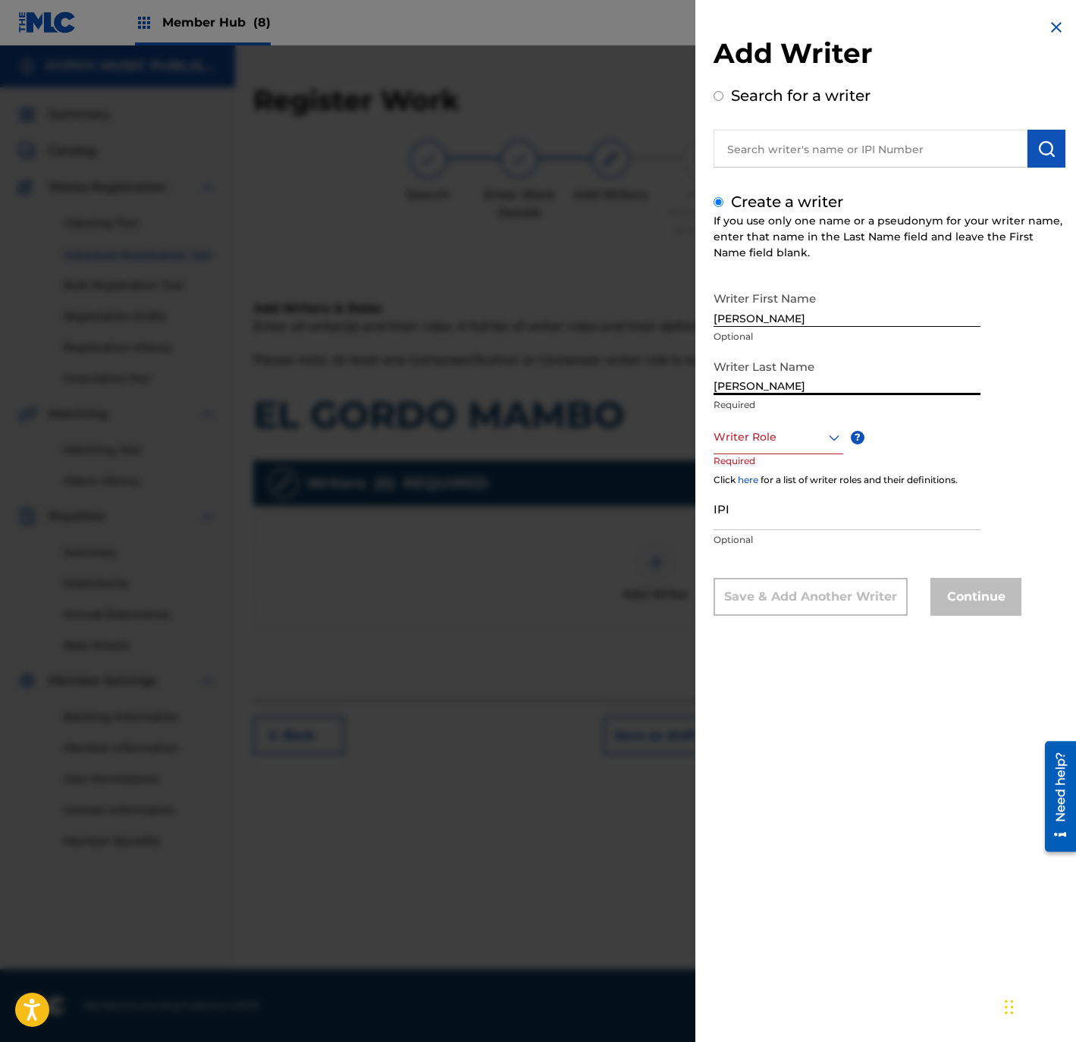
click at [608, 383] on div "Add Writer Search for a writer Create a writer If you use only one name or a ps…" at bounding box center [538, 543] width 1076 height 996
type input "QUINTERO"
drag, startPoint x: 749, startPoint y: 430, endPoint x: 742, endPoint y: 446, distance: 17.3
click at [748, 430] on div at bounding box center [778, 437] width 130 height 19
click at [742, 450] on div "Writer Role" at bounding box center [778, 437] width 130 height 34
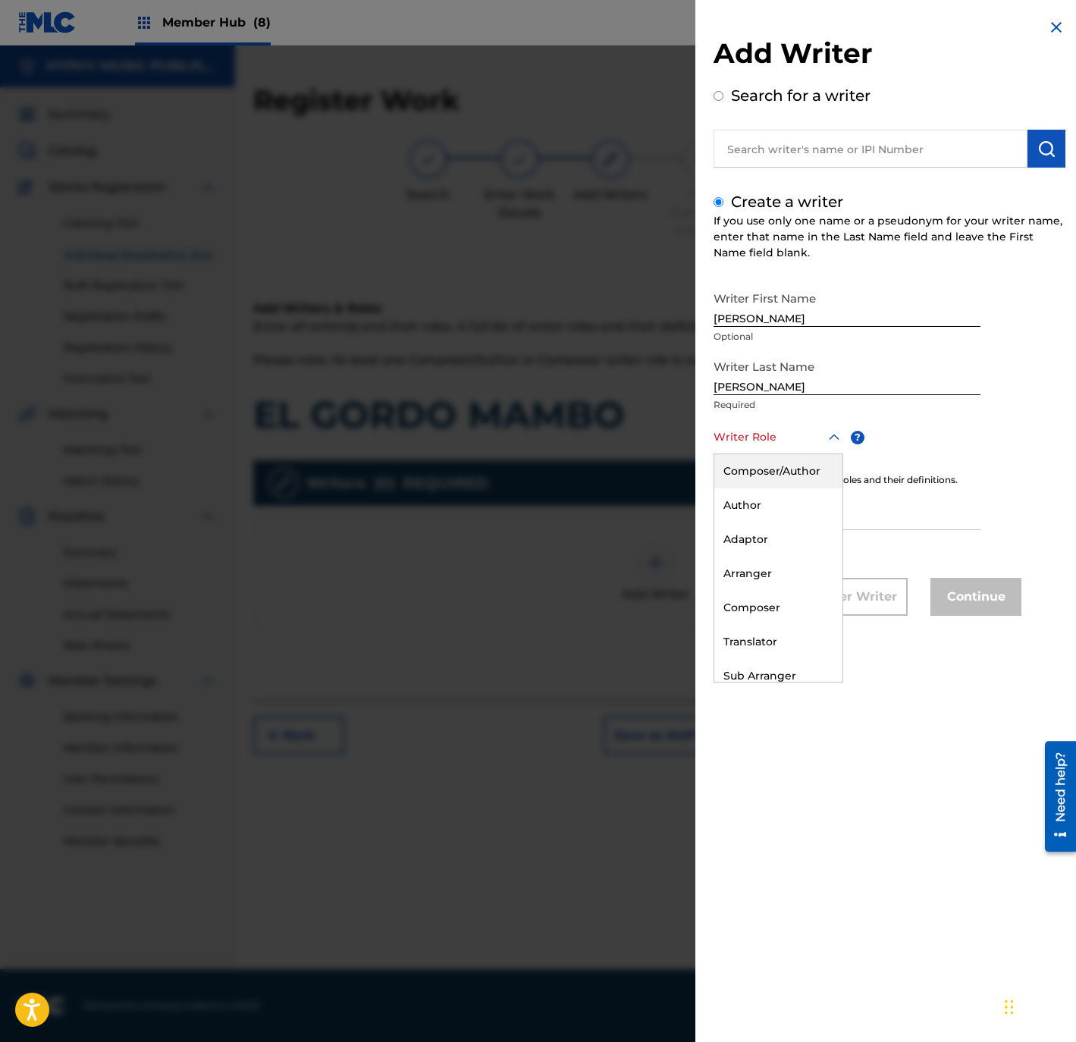
click at [760, 449] on div "Writer Role" at bounding box center [778, 437] width 130 height 34
click at [760, 467] on div "Composer/Author" at bounding box center [778, 471] width 128 height 34
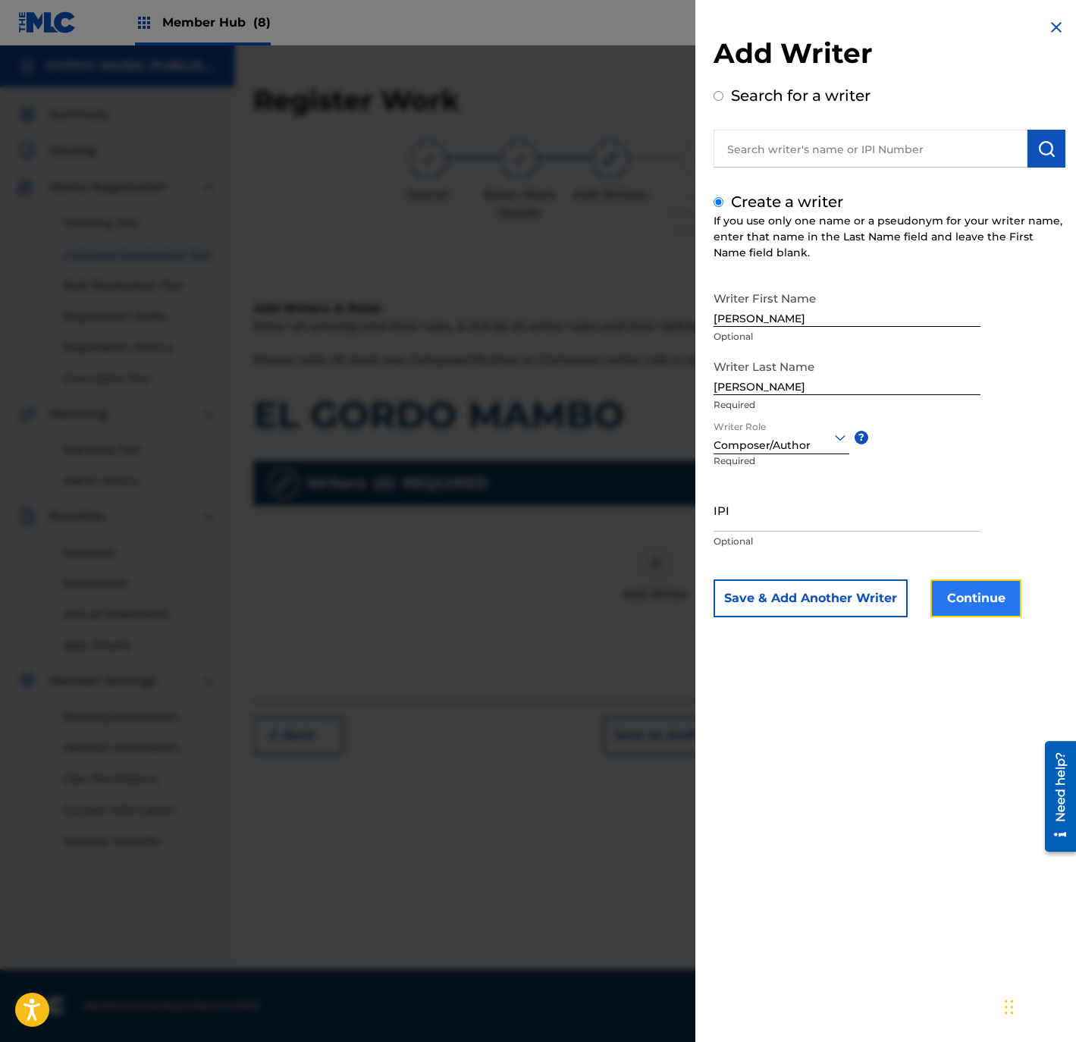
click at [949, 594] on button "Continue" at bounding box center [975, 598] width 91 height 38
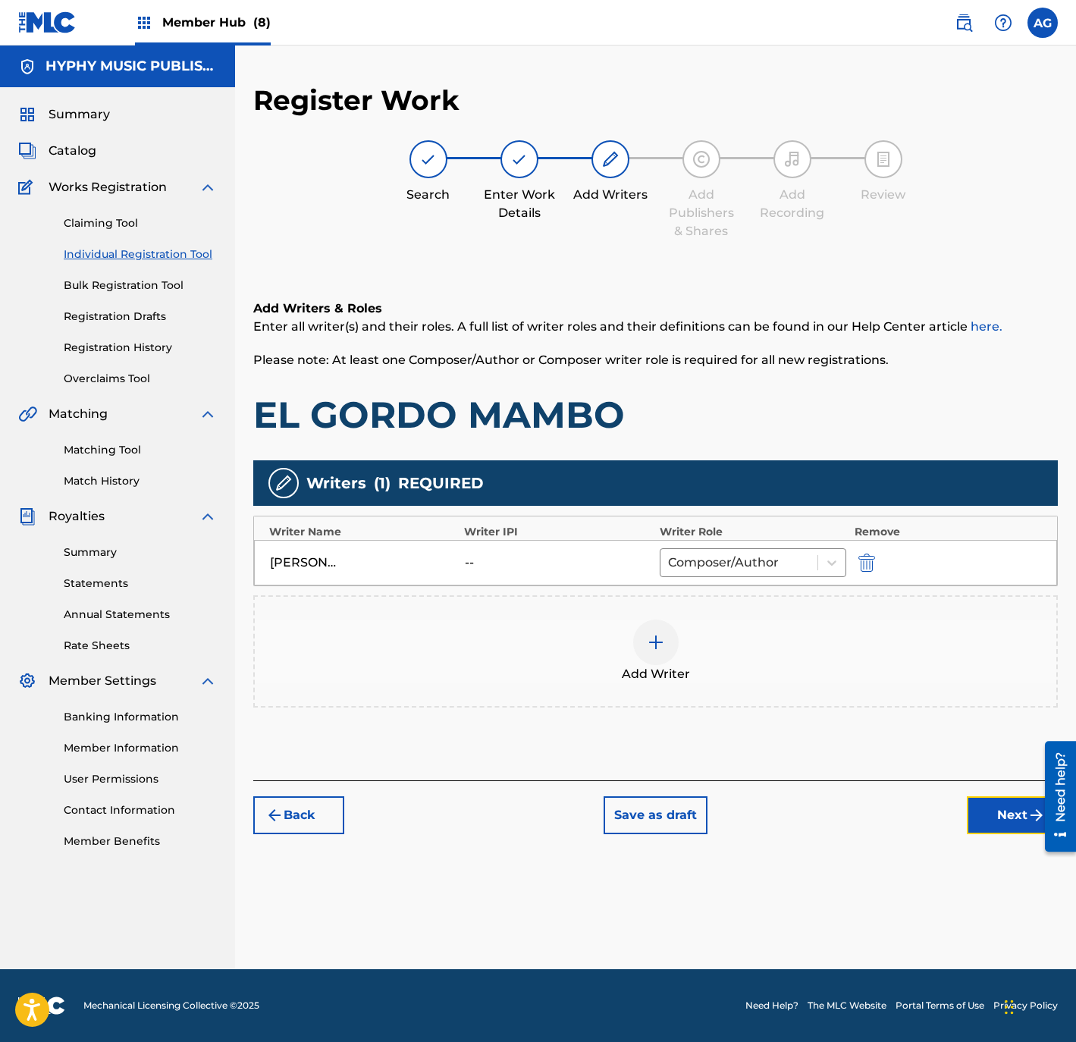
drag, startPoint x: 999, startPoint y: 822, endPoint x: 990, endPoint y: 815, distance: 11.4
click at [990, 815] on button "Next" at bounding box center [1012, 815] width 91 height 38
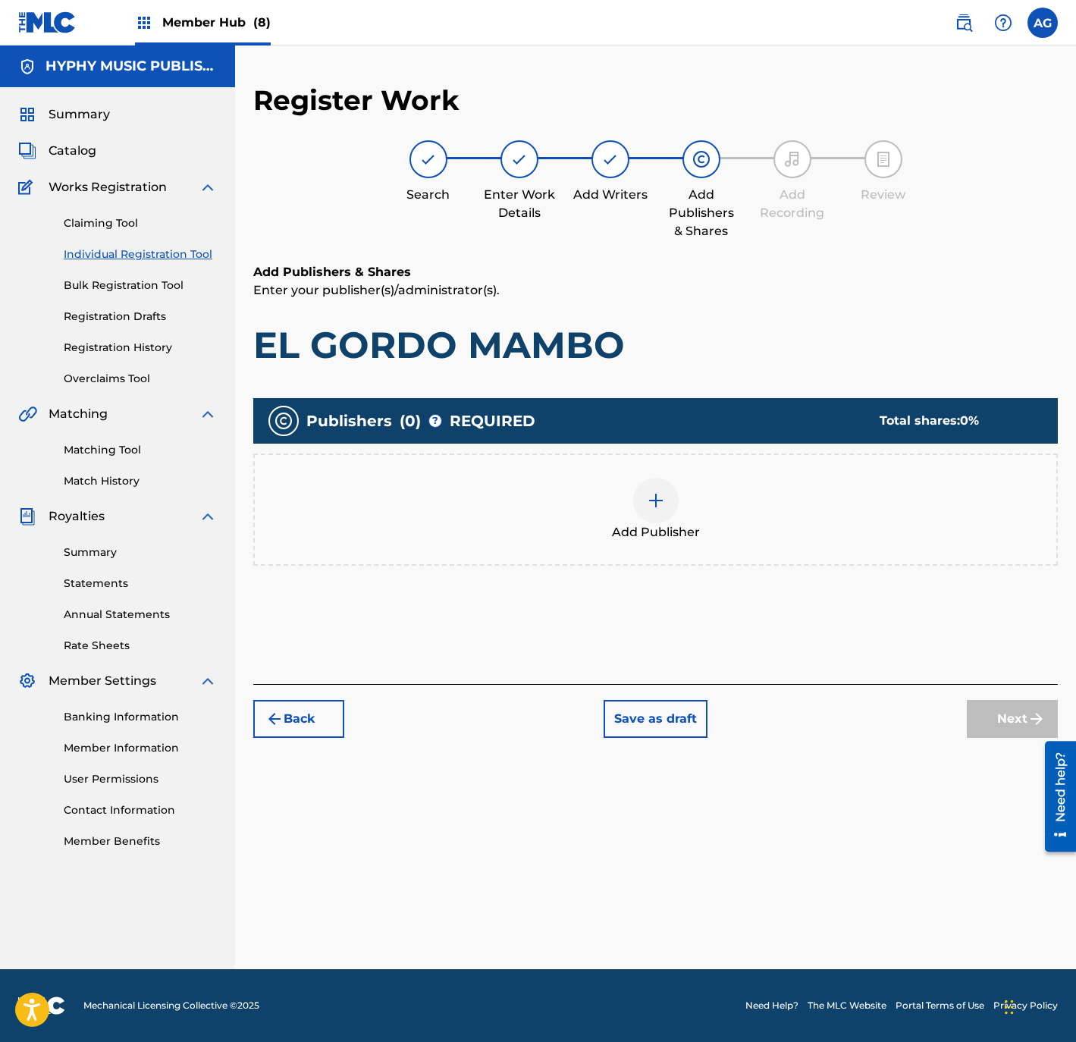
click at [698, 519] on div "Add Publisher" at bounding box center [655, 510] width 801 height 64
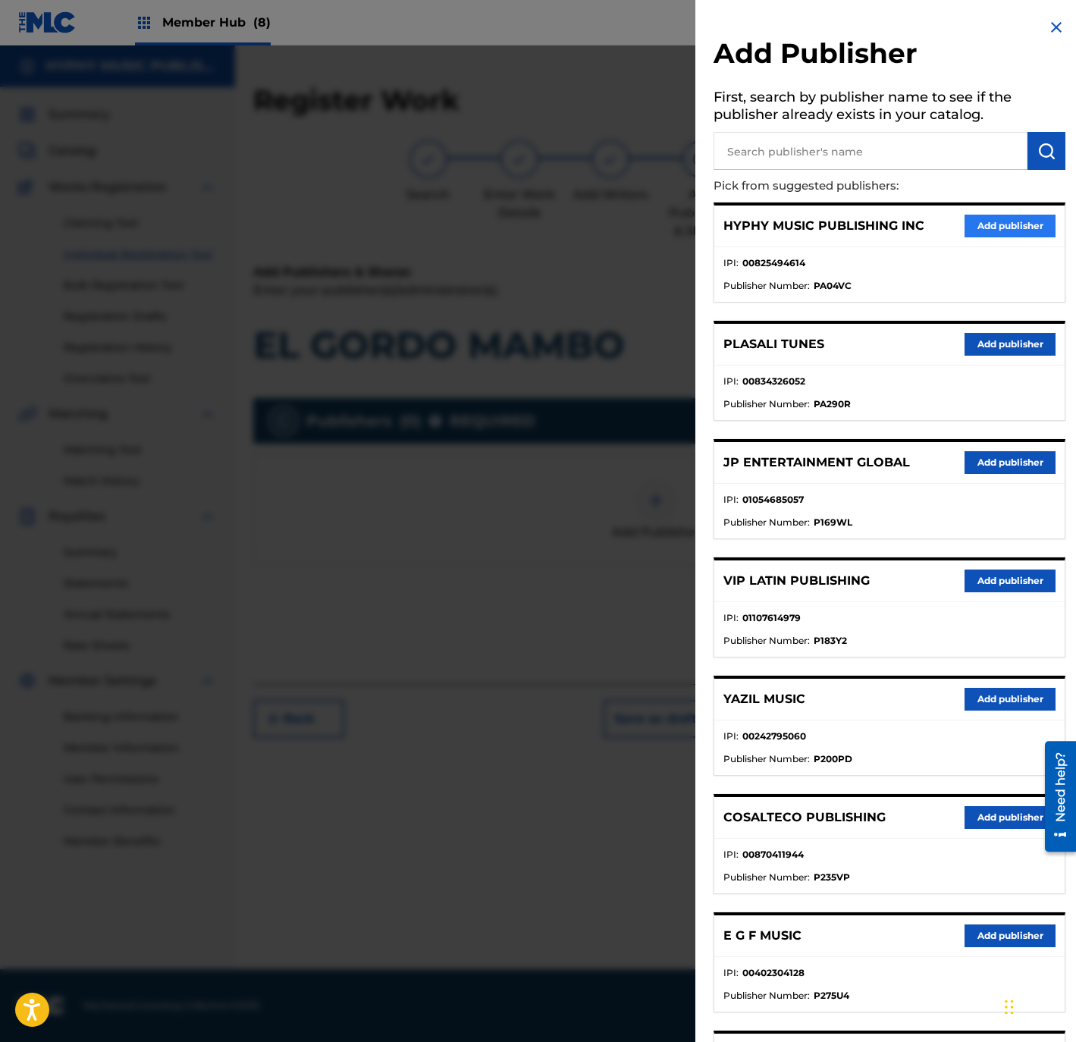
click at [958, 225] on div "HYPHY MUSIC PUBLISHING INC Add publisher" at bounding box center [889, 226] width 350 height 42
click at [971, 226] on button "Add publisher" at bounding box center [1009, 226] width 91 height 23
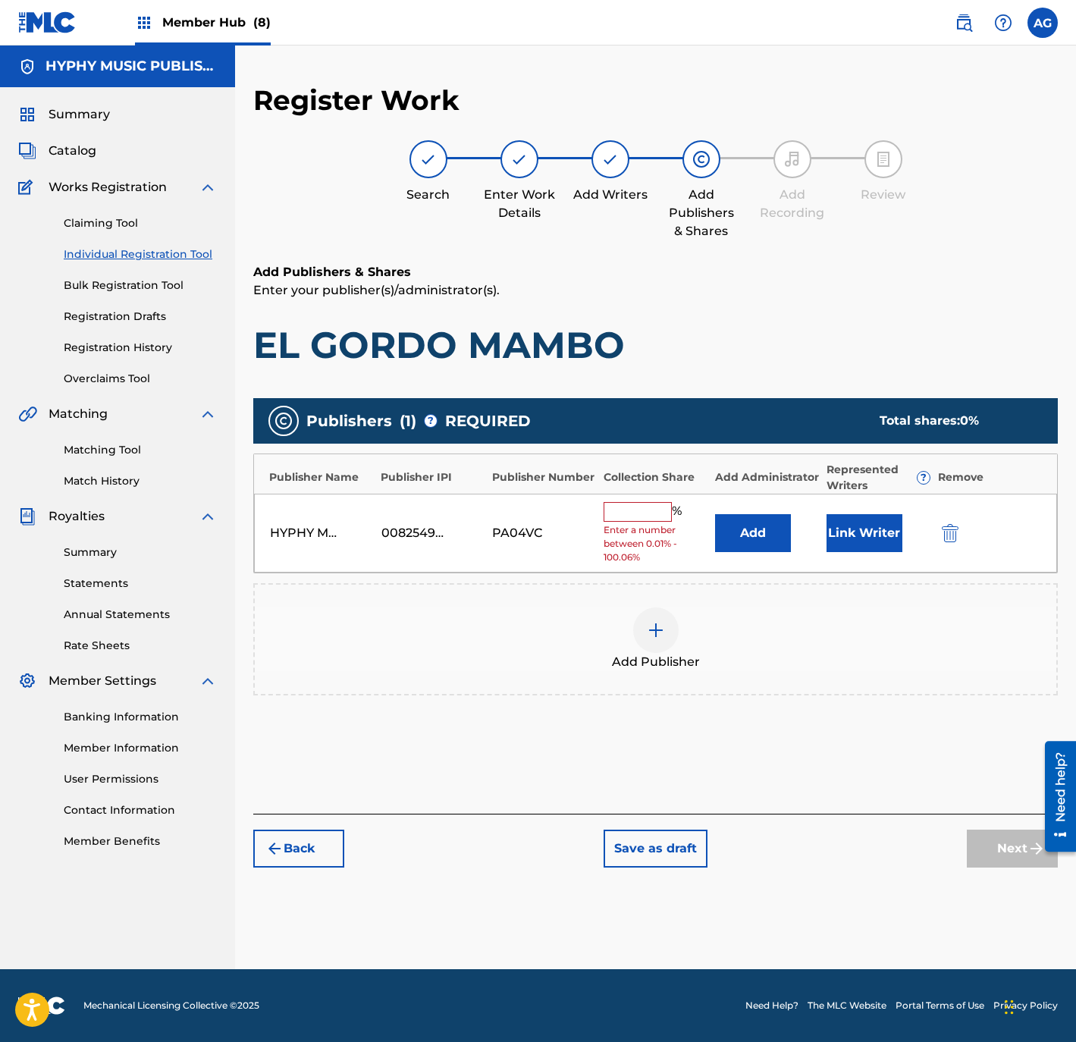
click at [622, 516] on input "text" at bounding box center [637, 512] width 68 height 20
type input "100"
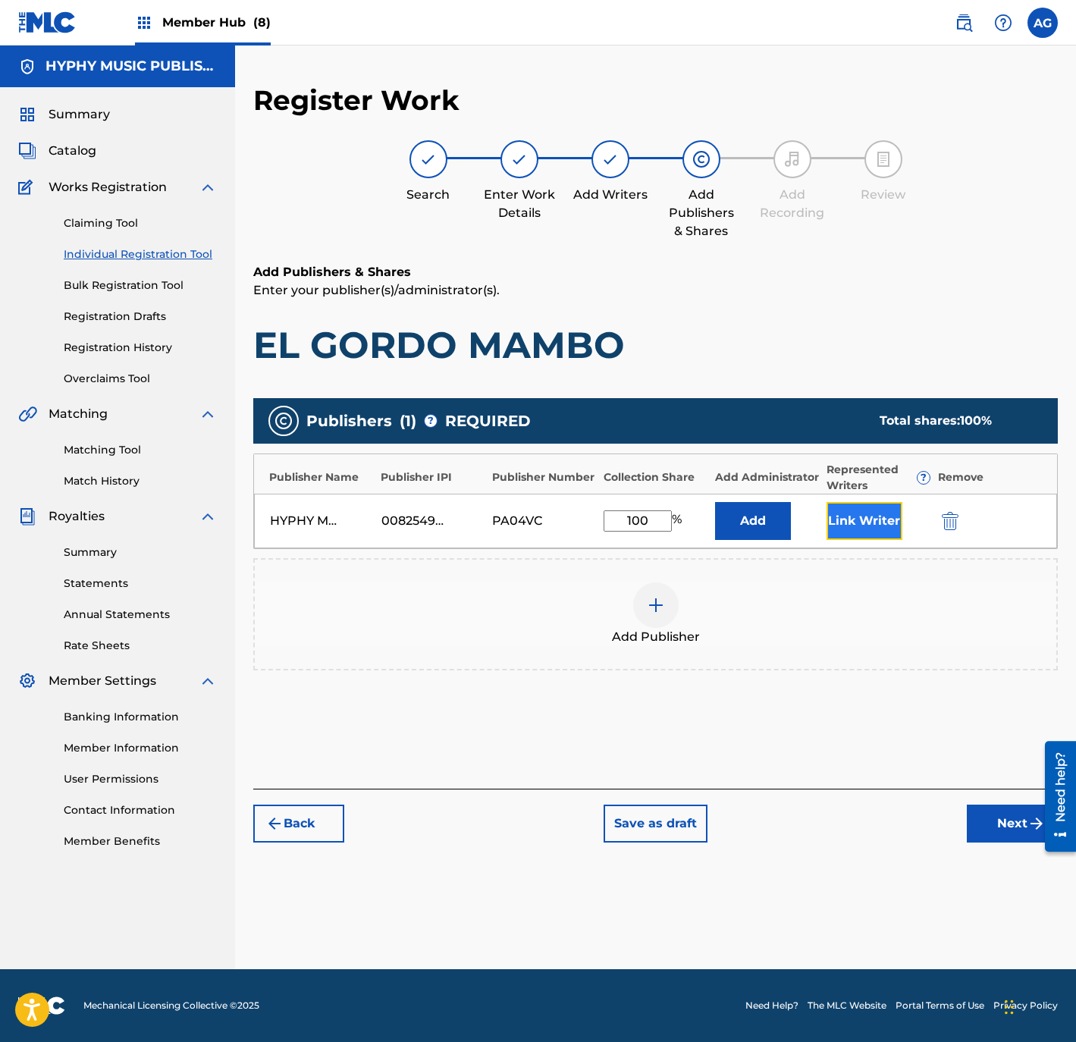
click at [853, 515] on button "Link Writer" at bounding box center [864, 521] width 76 height 38
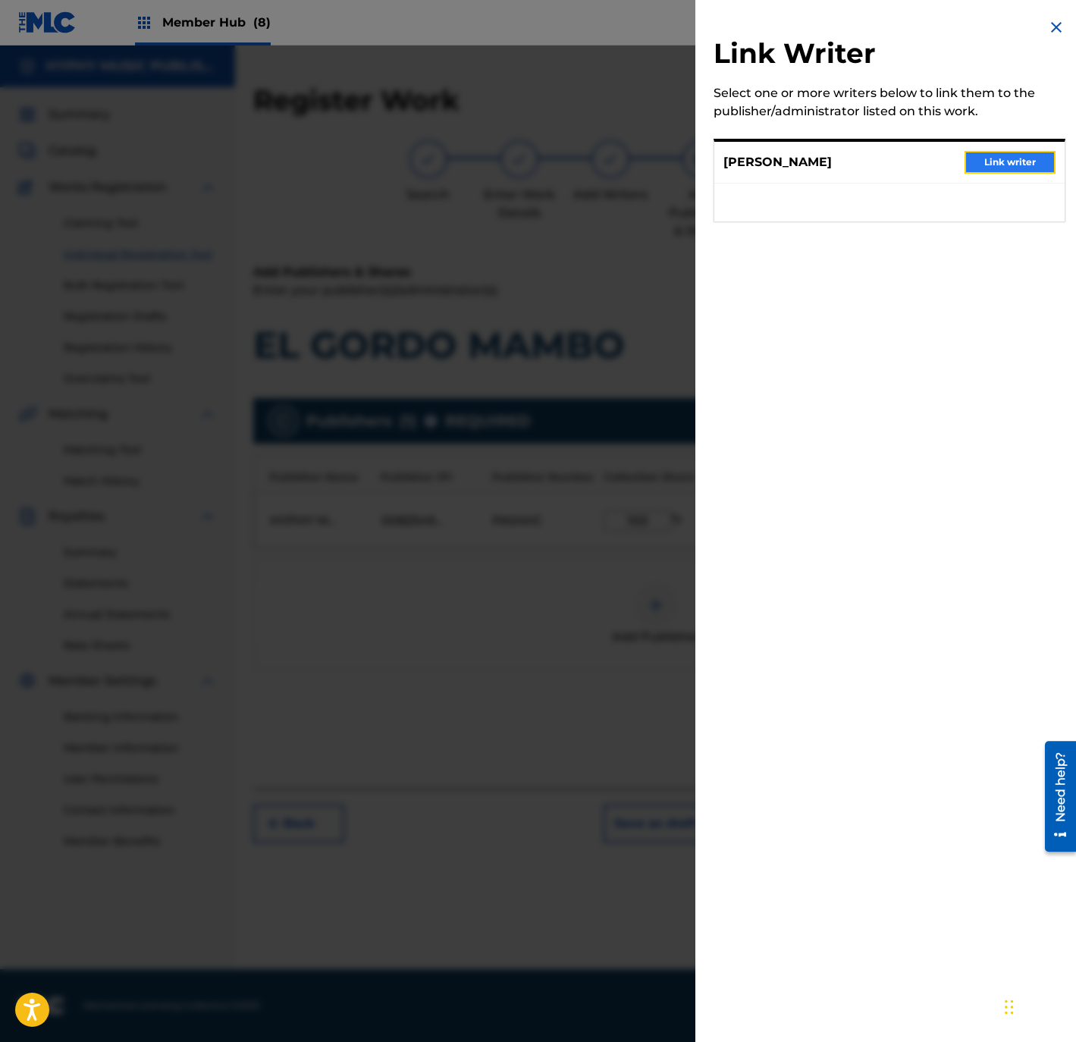
click at [1020, 159] on button "Link writer" at bounding box center [1009, 162] width 91 height 23
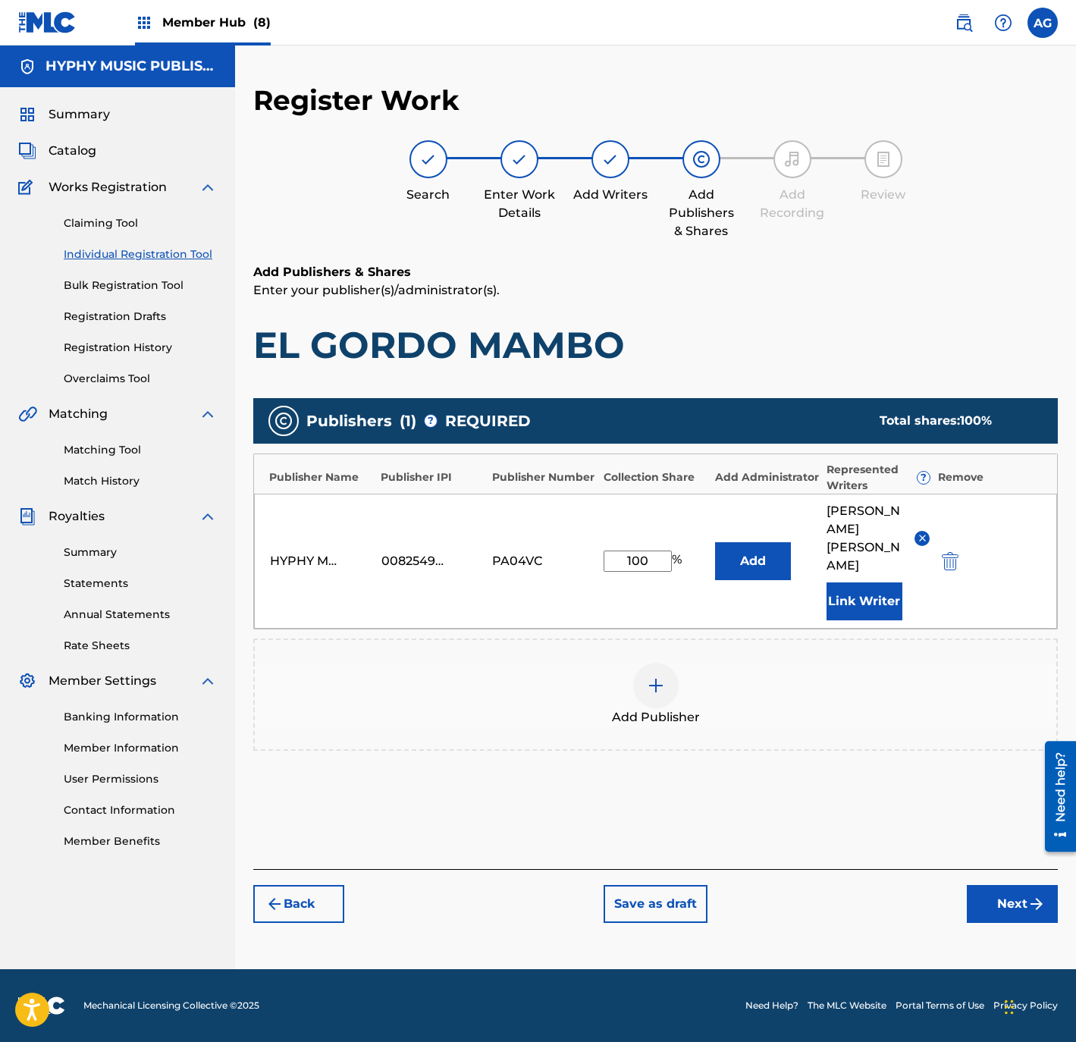
click at [1004, 869] on div "Back Save as draft Next" at bounding box center [655, 896] width 804 height 54
click at [1004, 885] on button "Next" at bounding box center [1012, 904] width 91 height 38
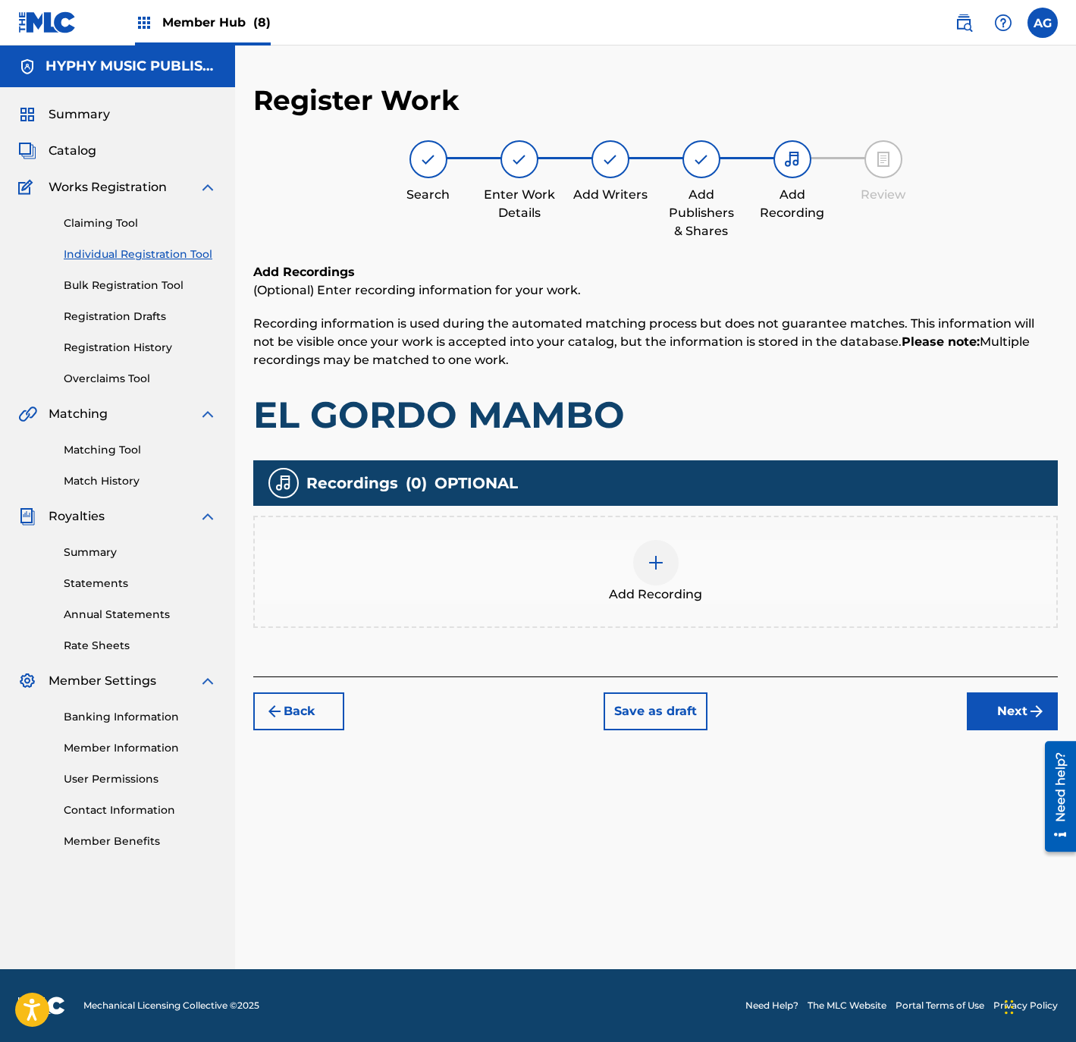
click at [669, 585] on span "Add Recording" at bounding box center [655, 594] width 93 height 18
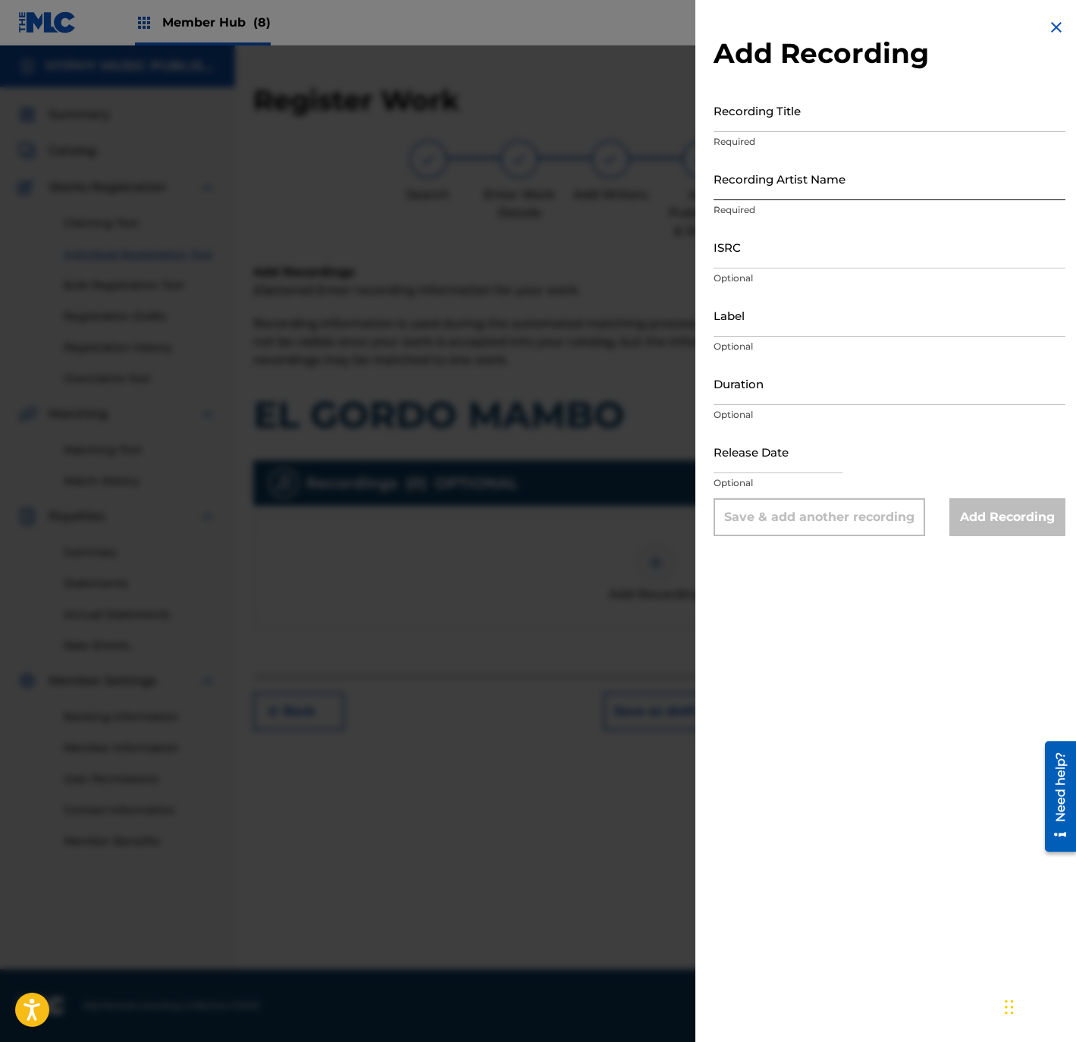
drag, startPoint x: 926, startPoint y: 93, endPoint x: 860, endPoint y: 162, distance: 95.4
click at [926, 93] on input "Recording Title" at bounding box center [889, 110] width 352 height 43
paste input "EL GORDO MAMBO"
type input "EL GORDO MAMBO"
drag, startPoint x: 935, startPoint y: 174, endPoint x: 919, endPoint y: 185, distance: 19.6
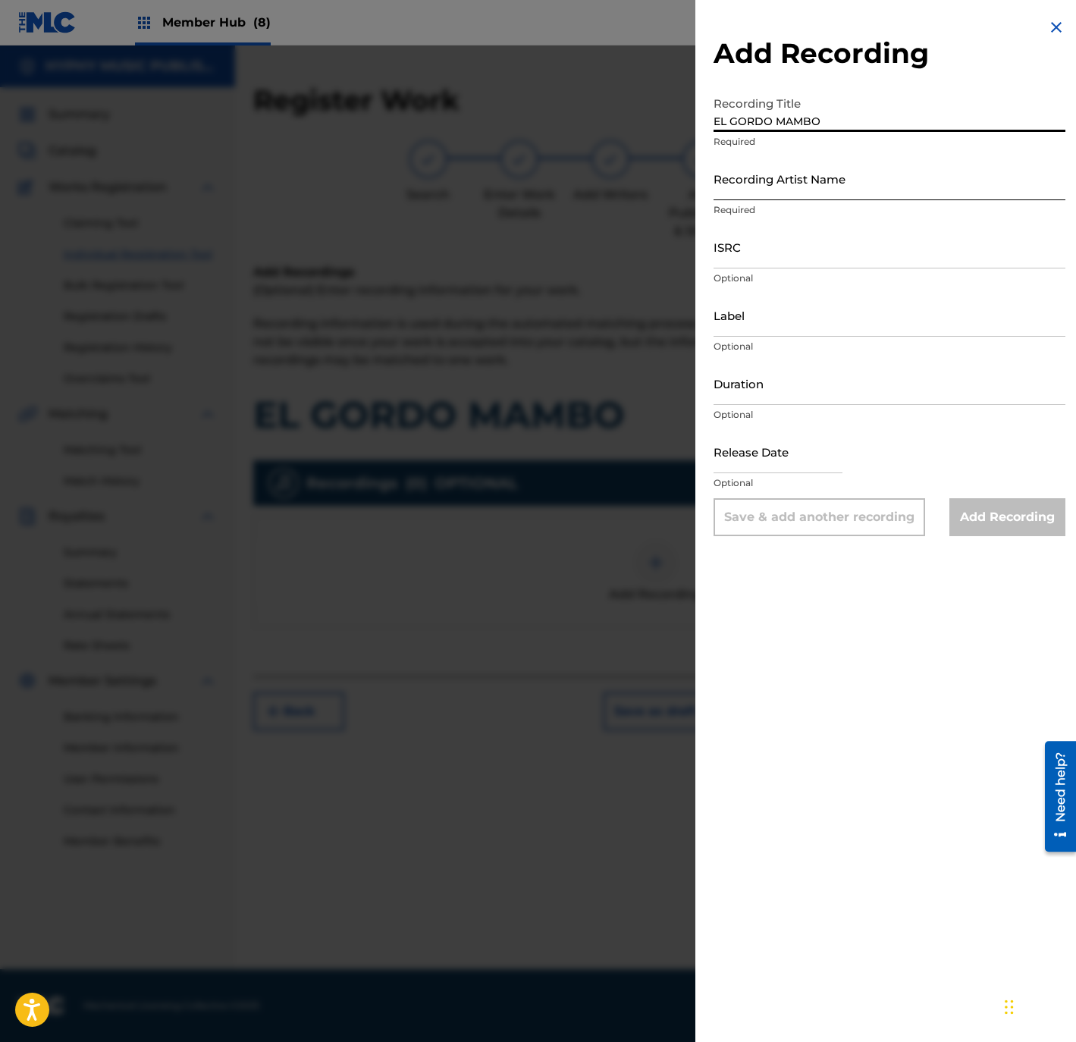
click at [935, 174] on input "Recording Artist Name" at bounding box center [889, 178] width 352 height 43
paste input "LO MAS BUSCADOS DE TIJUANA"
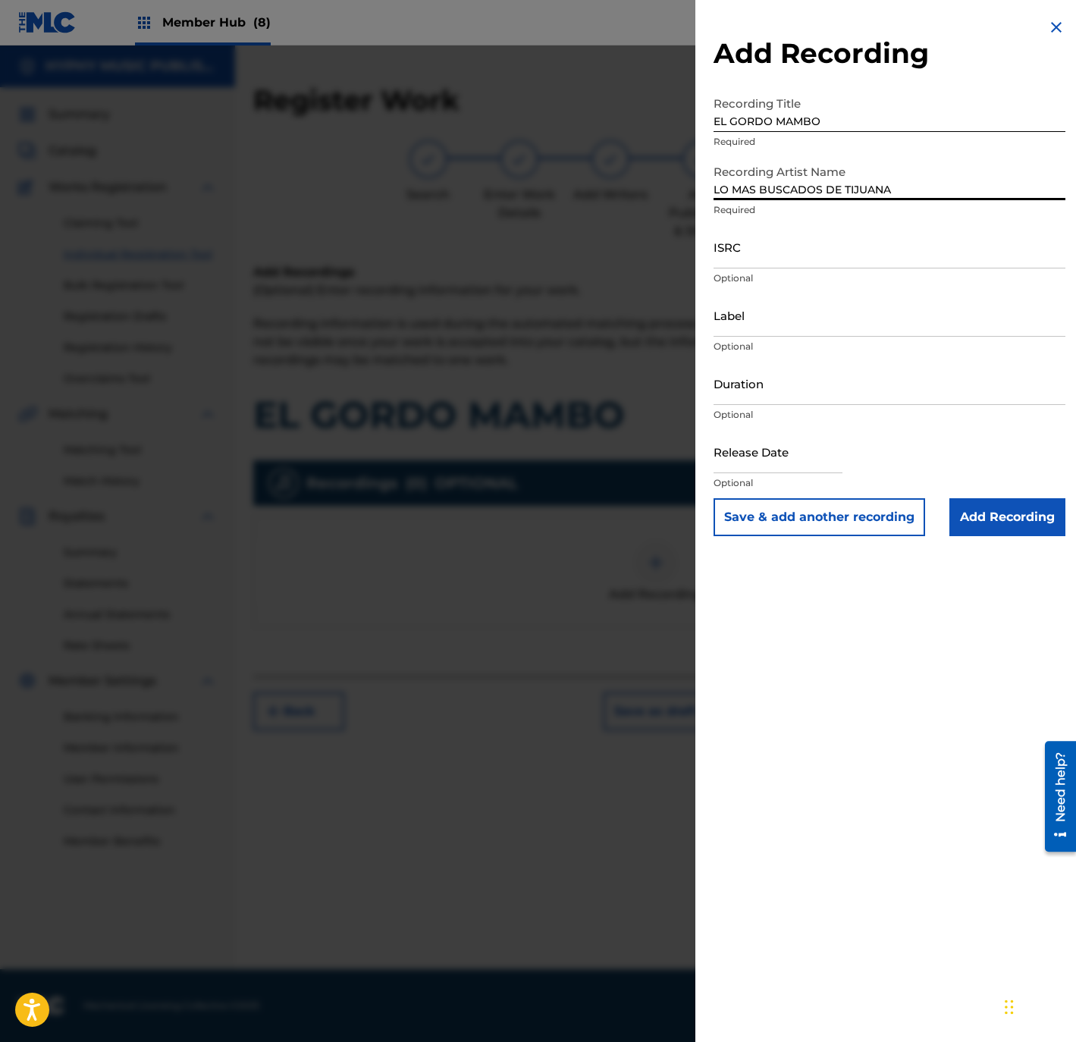
type input "LO MAS BUSCADOS DE TIJUANA"
click at [903, 274] on p "Optional" at bounding box center [889, 278] width 352 height 14
click at [888, 258] on input "ISRC" at bounding box center [889, 246] width 352 height 43
paste input "QMFME2573403"
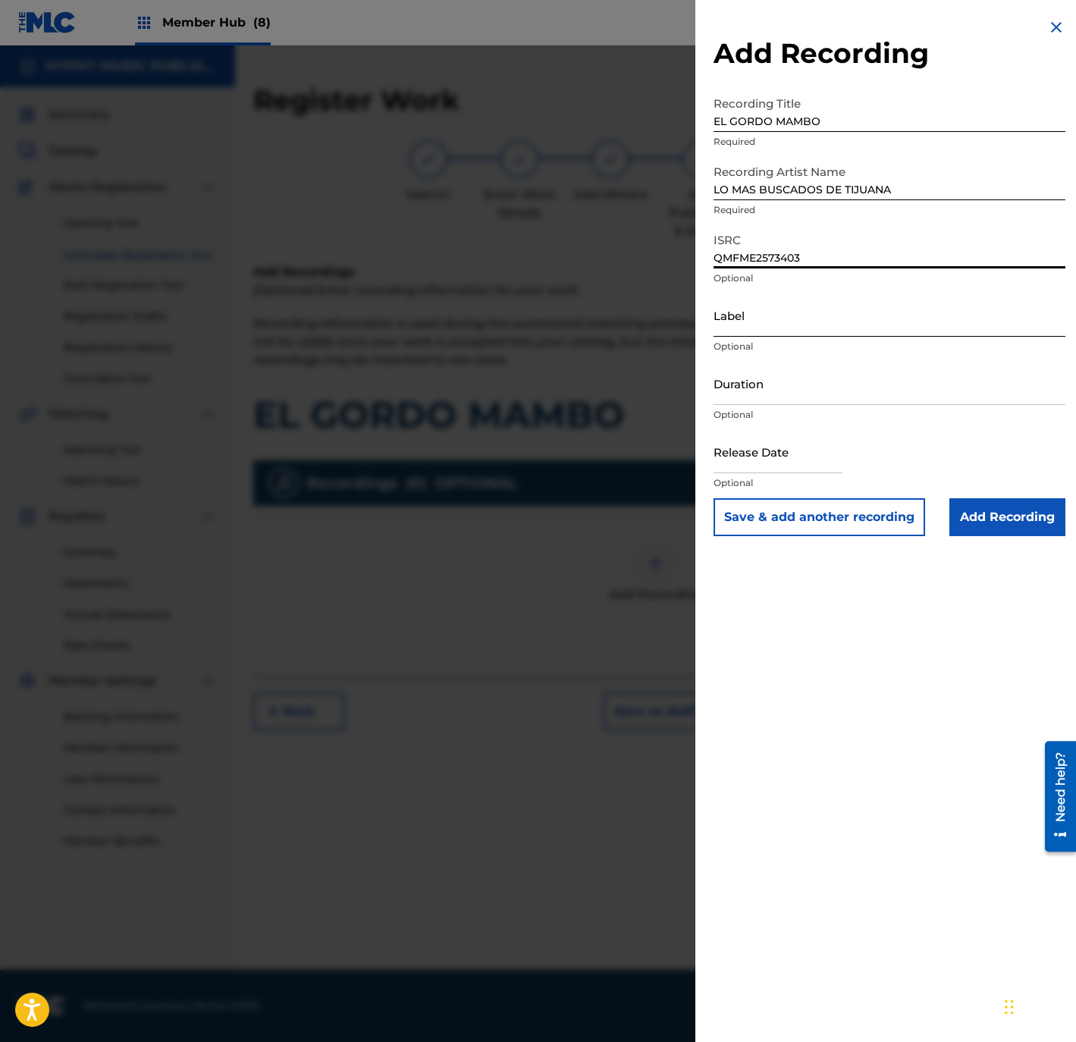
type input "QMFME2573403"
click at [756, 331] on input "Label" at bounding box center [889, 314] width 352 height 43
type input "HYPHY MUSIC"
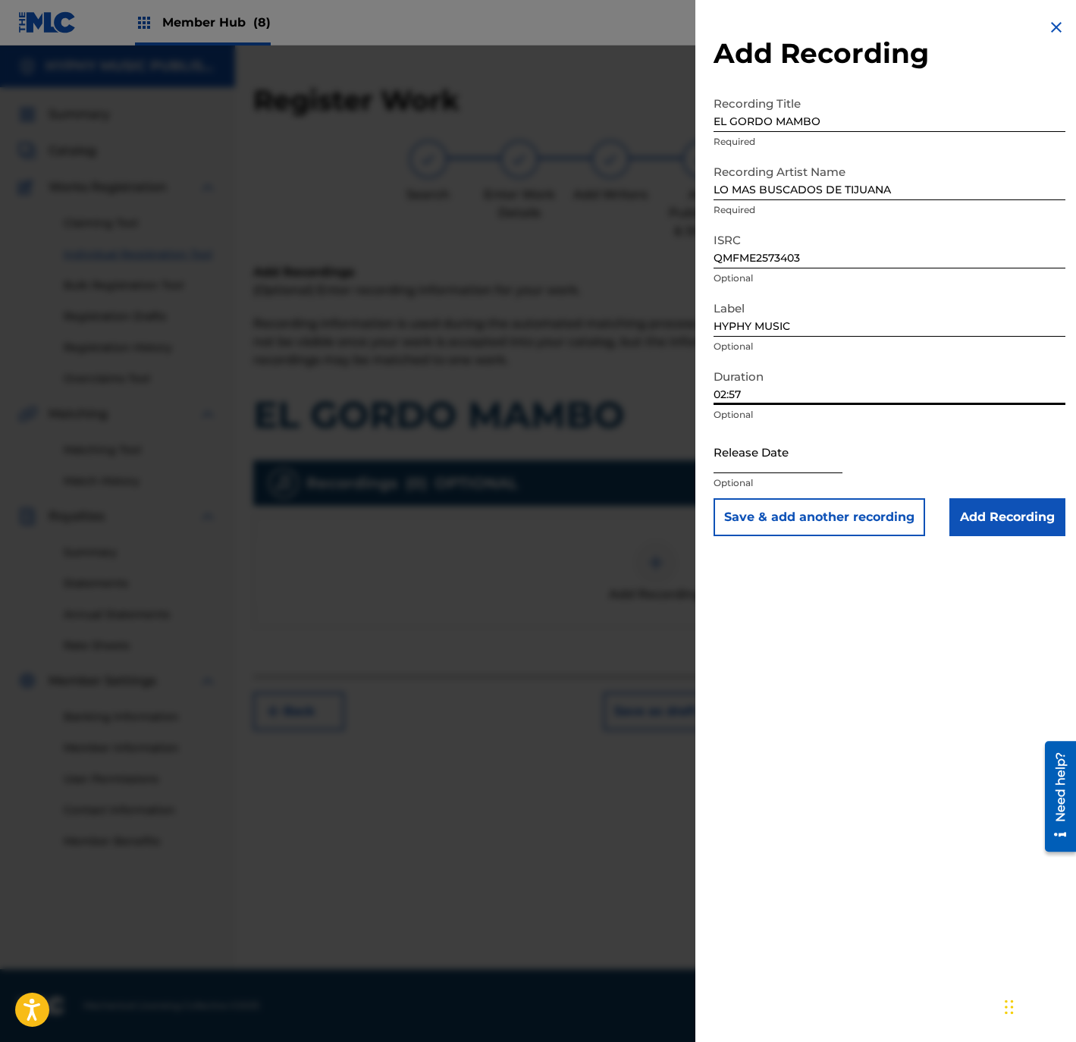
type input "02:57"
select select "8"
select select "2025"
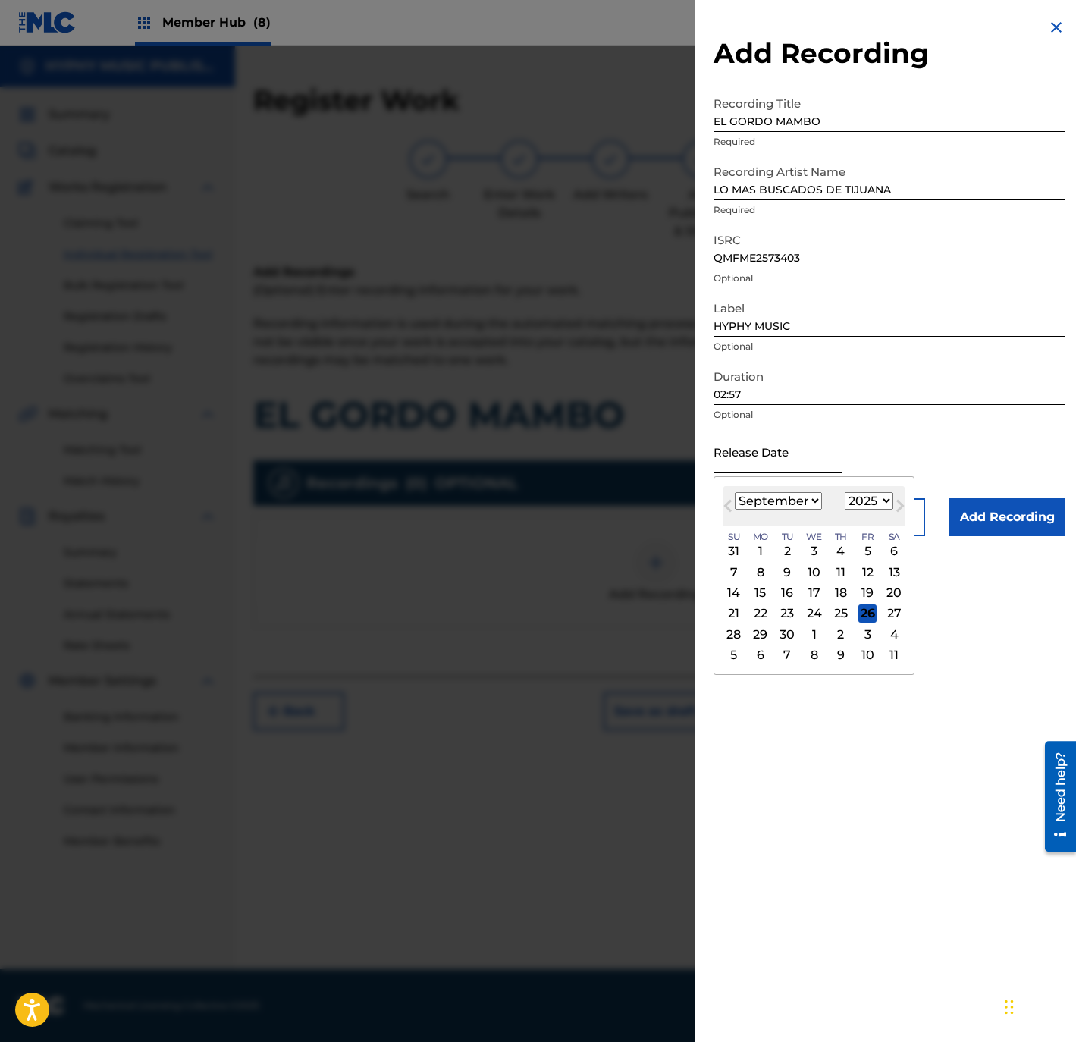
drag, startPoint x: 816, startPoint y: 455, endPoint x: 812, endPoint y: 462, distance: 8.8
click at [815, 458] on input "text" at bounding box center [777, 451] width 129 height 43
drag, startPoint x: 760, startPoint y: 615, endPoint x: 879, endPoint y: 553, distance: 133.3
click at [760, 615] on div "22" at bounding box center [760, 613] width 18 height 18
type input "September 22 2025"
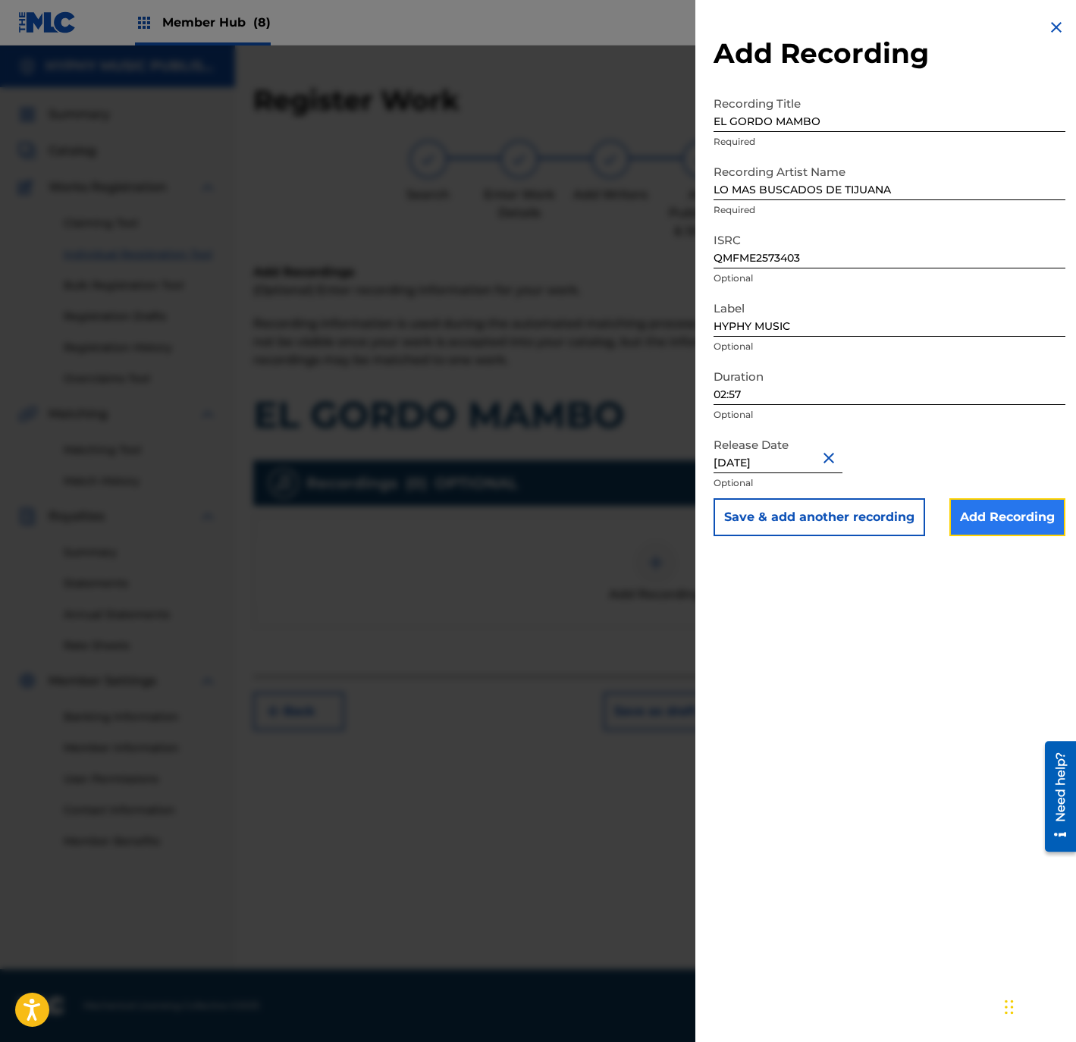
click at [970, 510] on input "Add Recording" at bounding box center [1007, 517] width 116 height 38
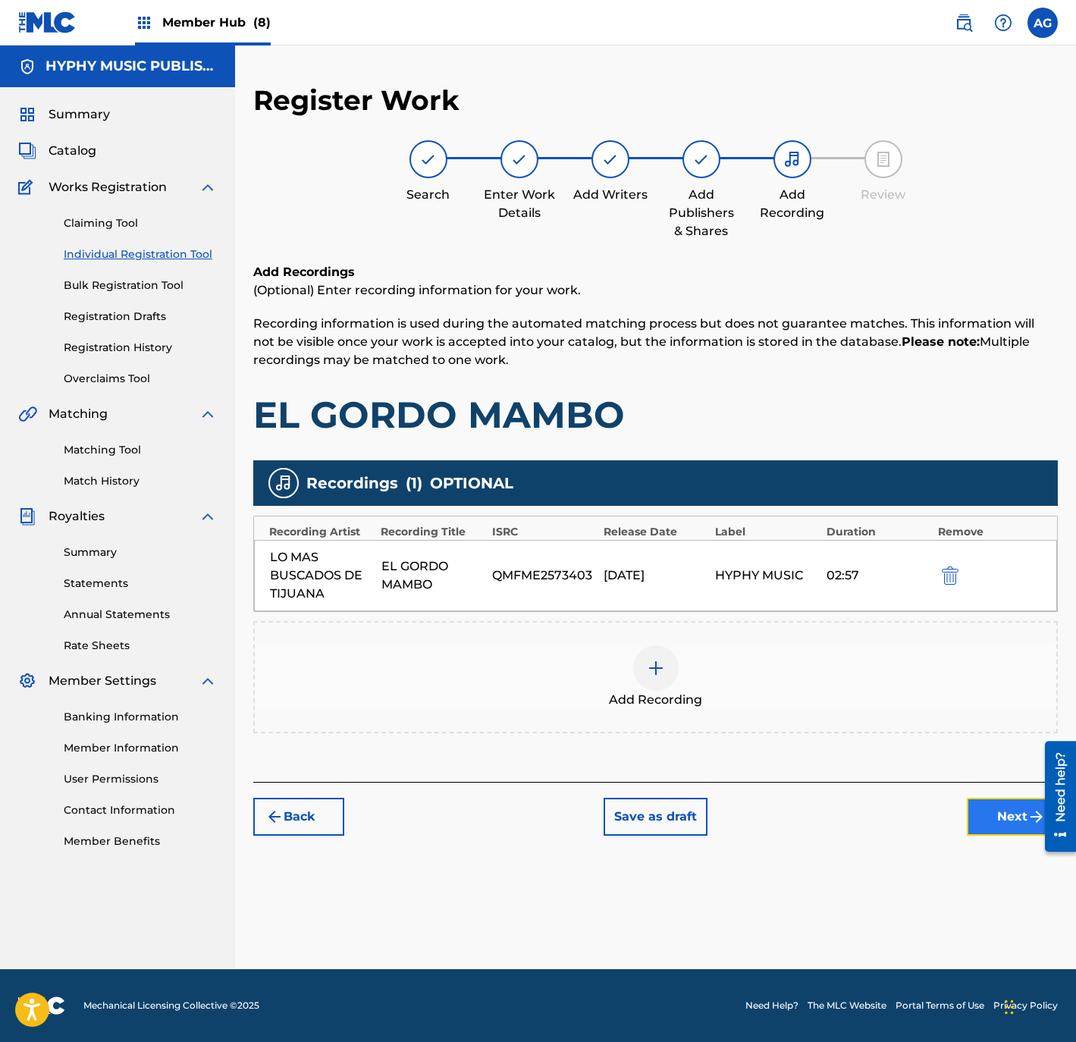
click at [986, 810] on button "Next" at bounding box center [1012, 817] width 91 height 38
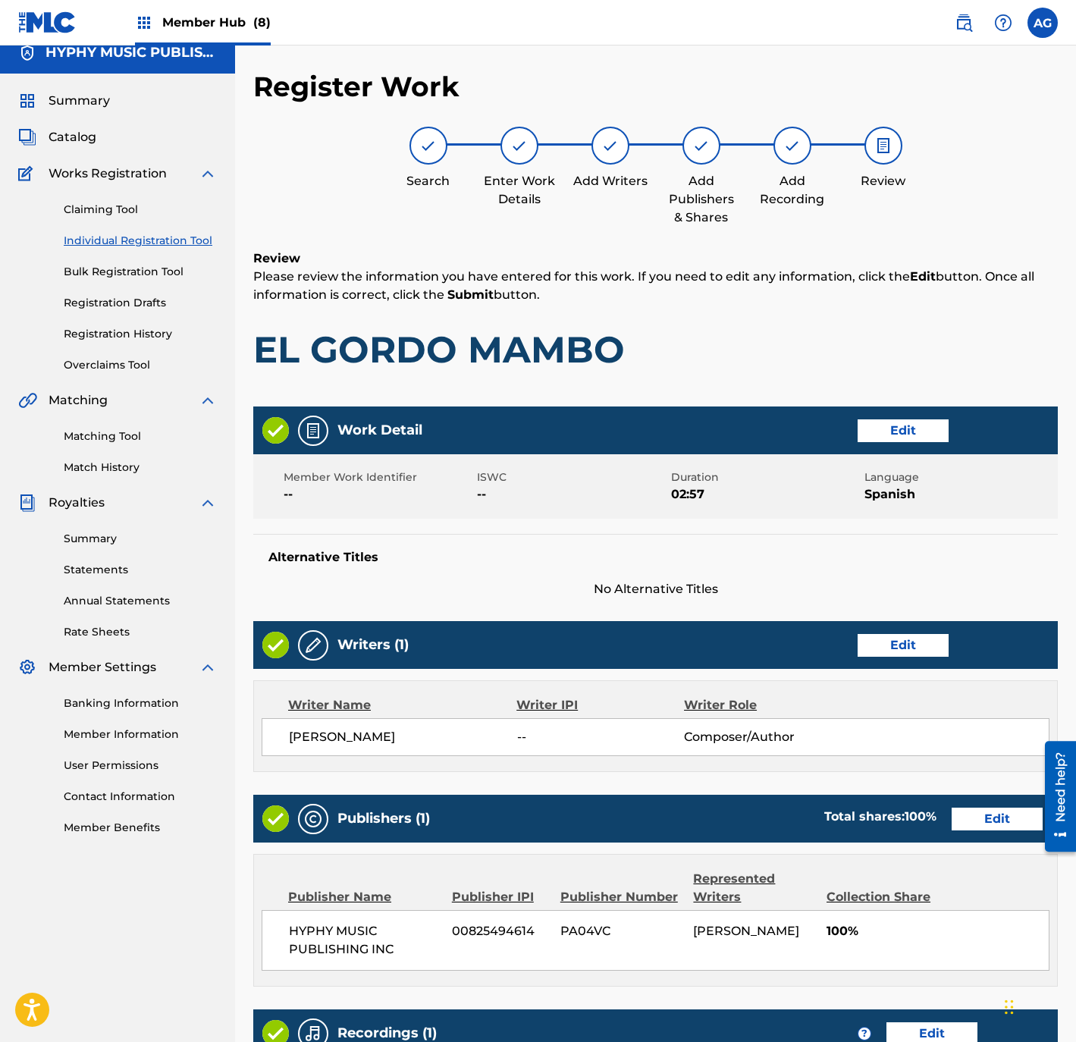
scroll to position [280, 0]
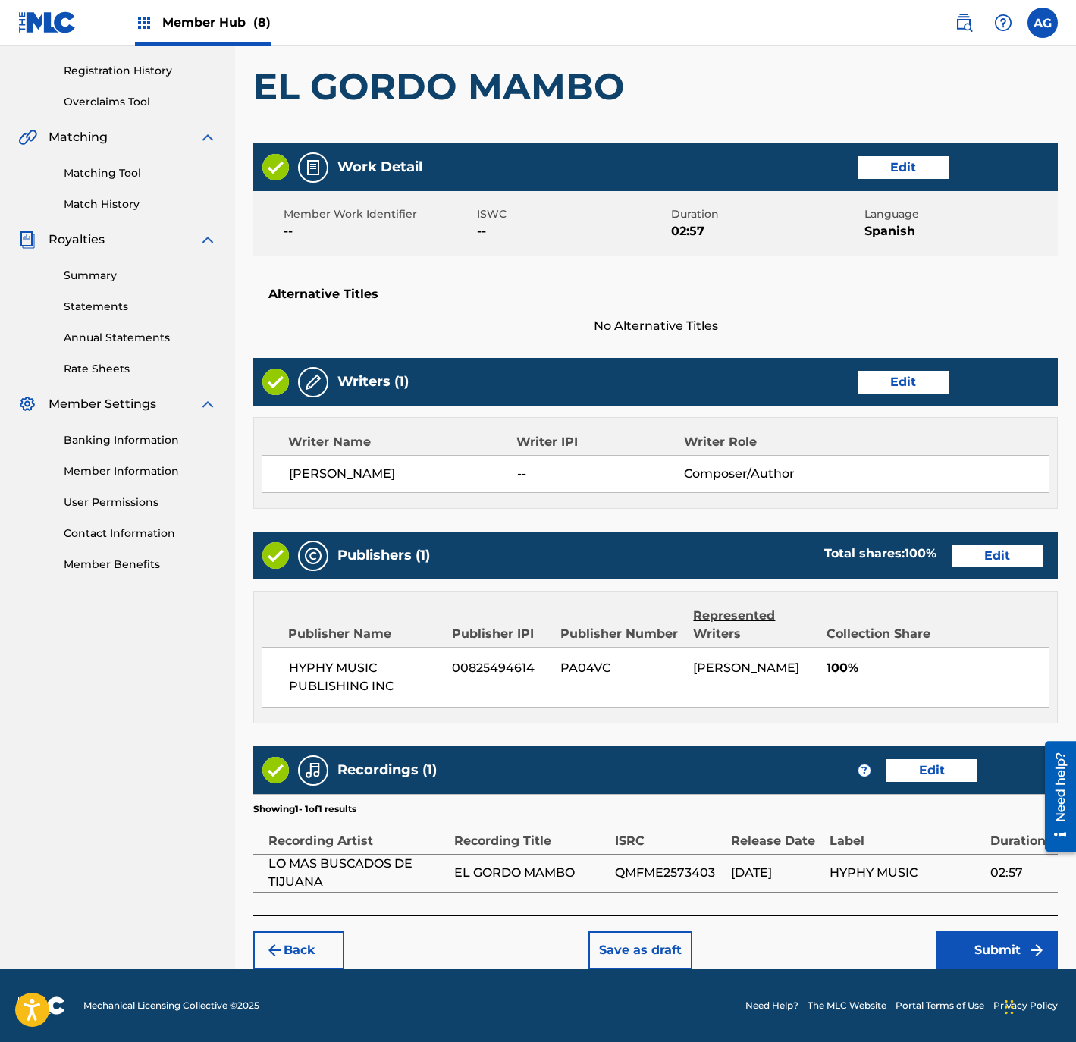
drag, startPoint x: 587, startPoint y: 249, endPoint x: 651, endPoint y: 589, distance: 346.4
click at [958, 948] on button "Submit" at bounding box center [996, 950] width 121 height 38
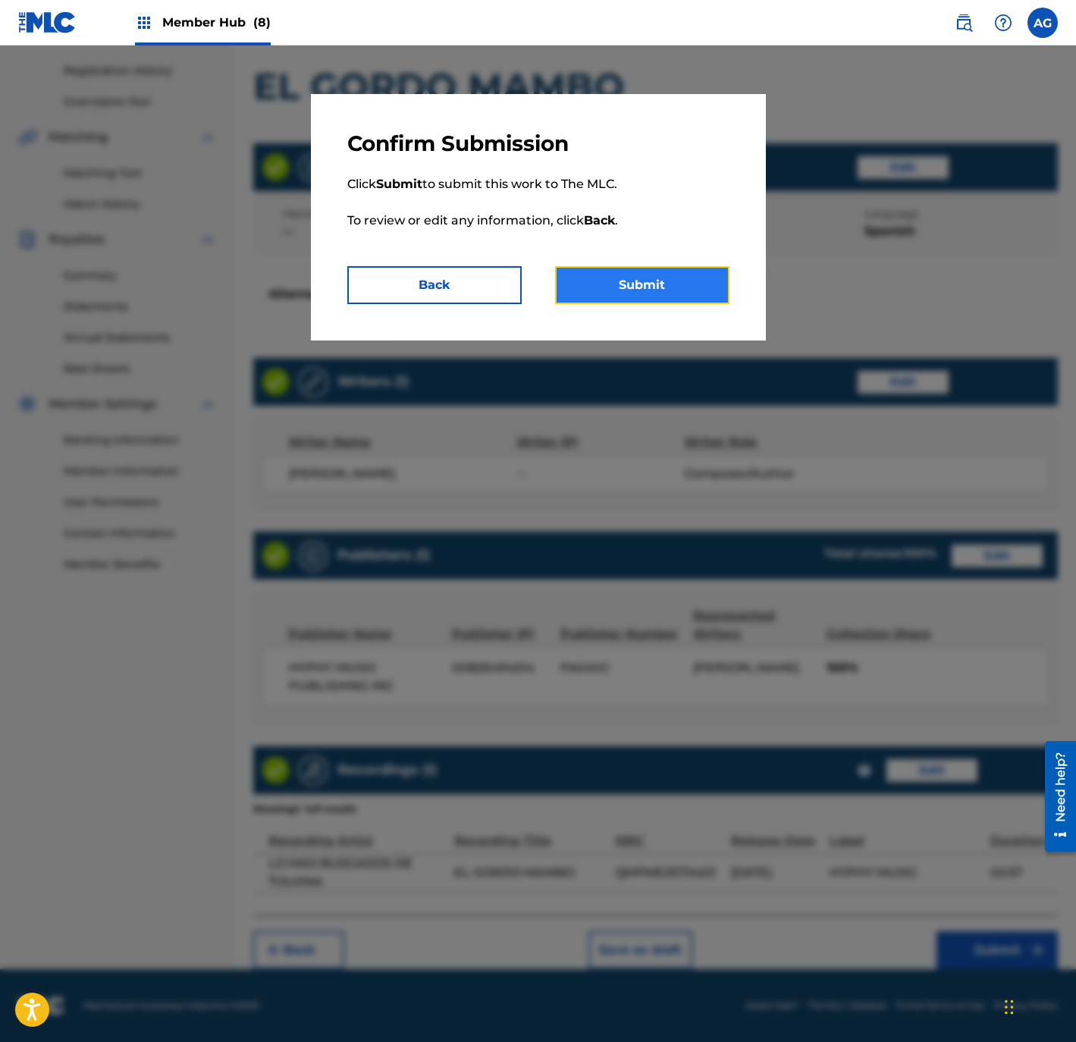
click at [592, 296] on button "Submit" at bounding box center [642, 285] width 174 height 38
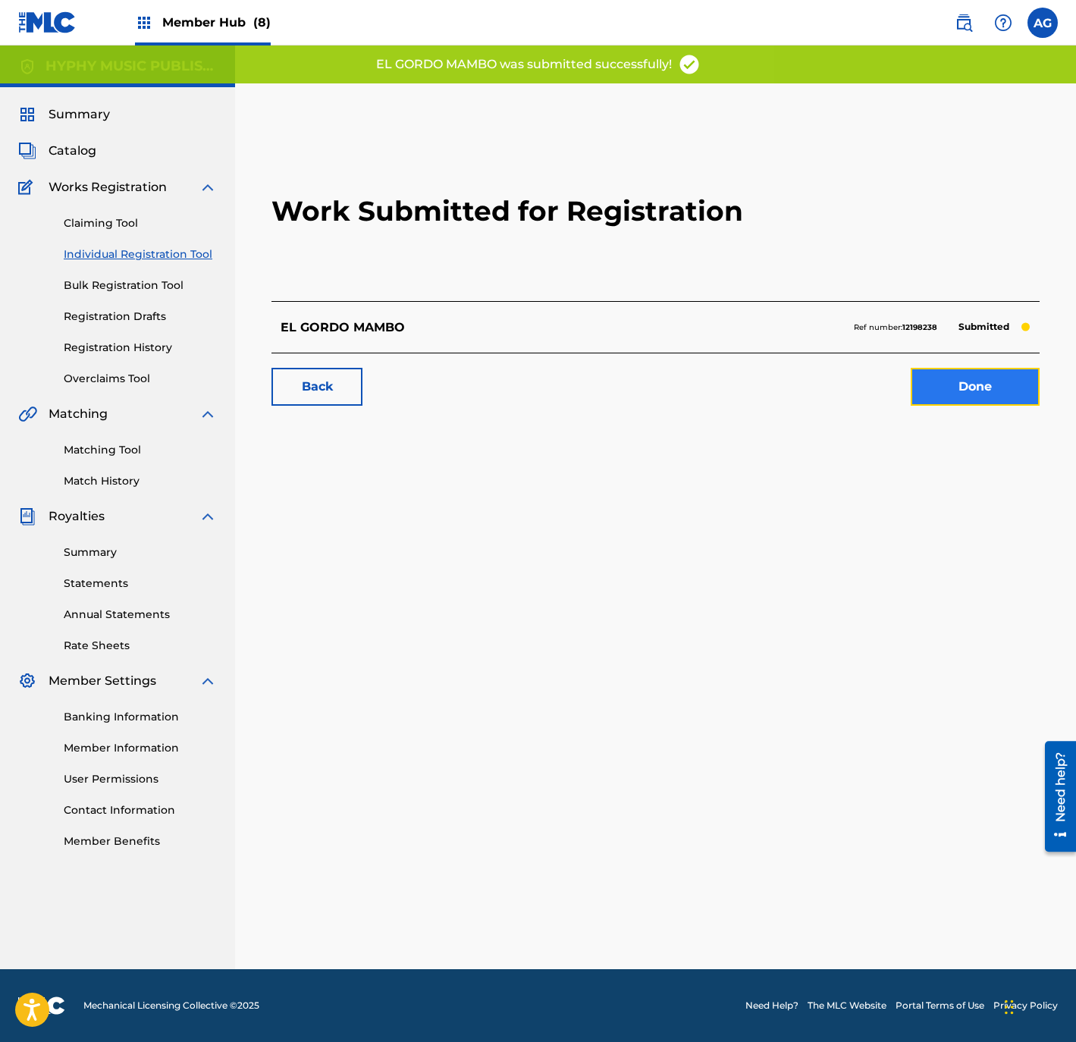
click at [960, 387] on link "Done" at bounding box center [974, 387] width 129 height 38
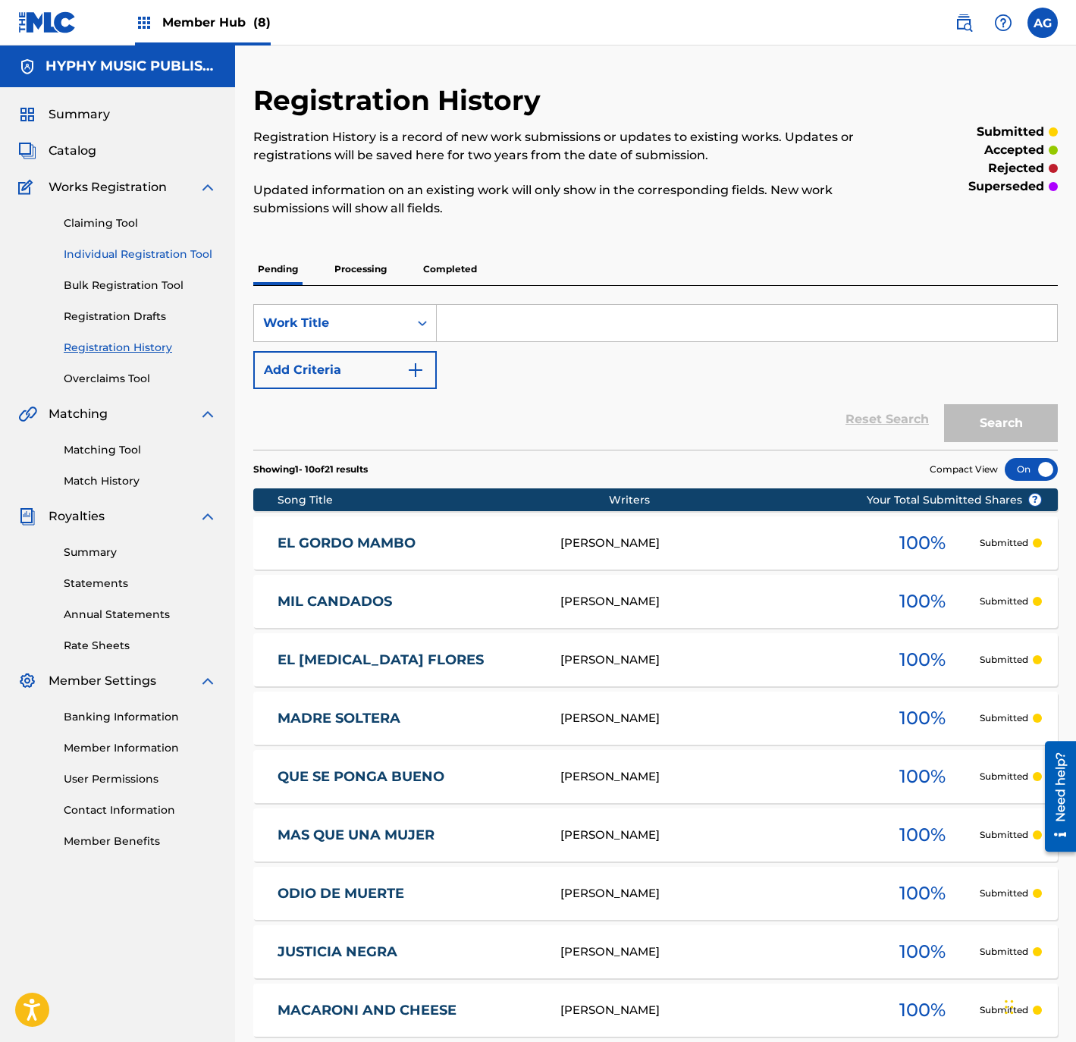
click at [137, 250] on link "Individual Registration Tool" at bounding box center [140, 254] width 153 height 16
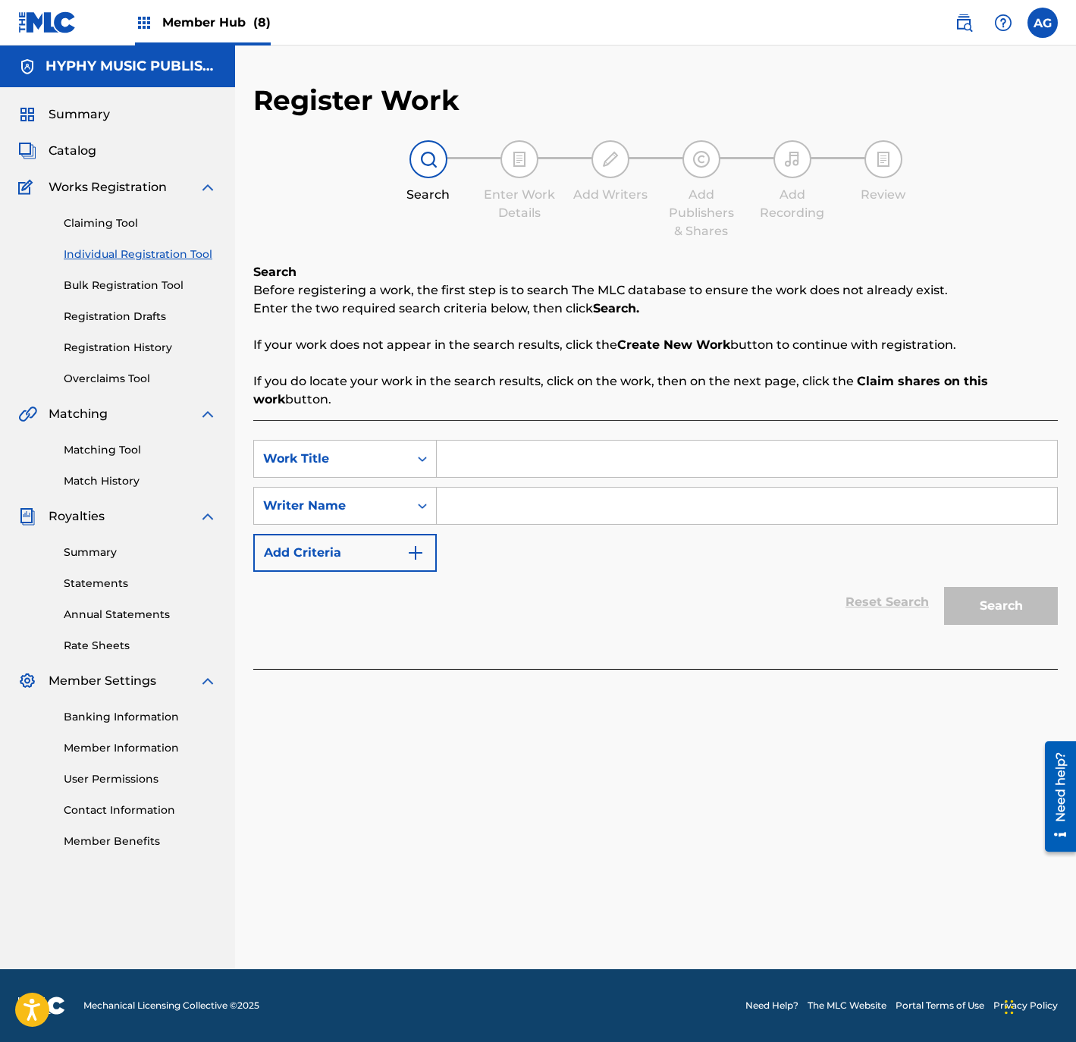
drag, startPoint x: 449, startPoint y: 466, endPoint x: 448, endPoint y: 482, distance: 15.9
click at [449, 466] on input "Search Form" at bounding box center [747, 458] width 620 height 36
paste input "ALEGRE Y PARRANDERO"
type input "ALEGRE Y PARRANDERO"
click at [541, 494] on input "Search Form" at bounding box center [747, 505] width 620 height 36
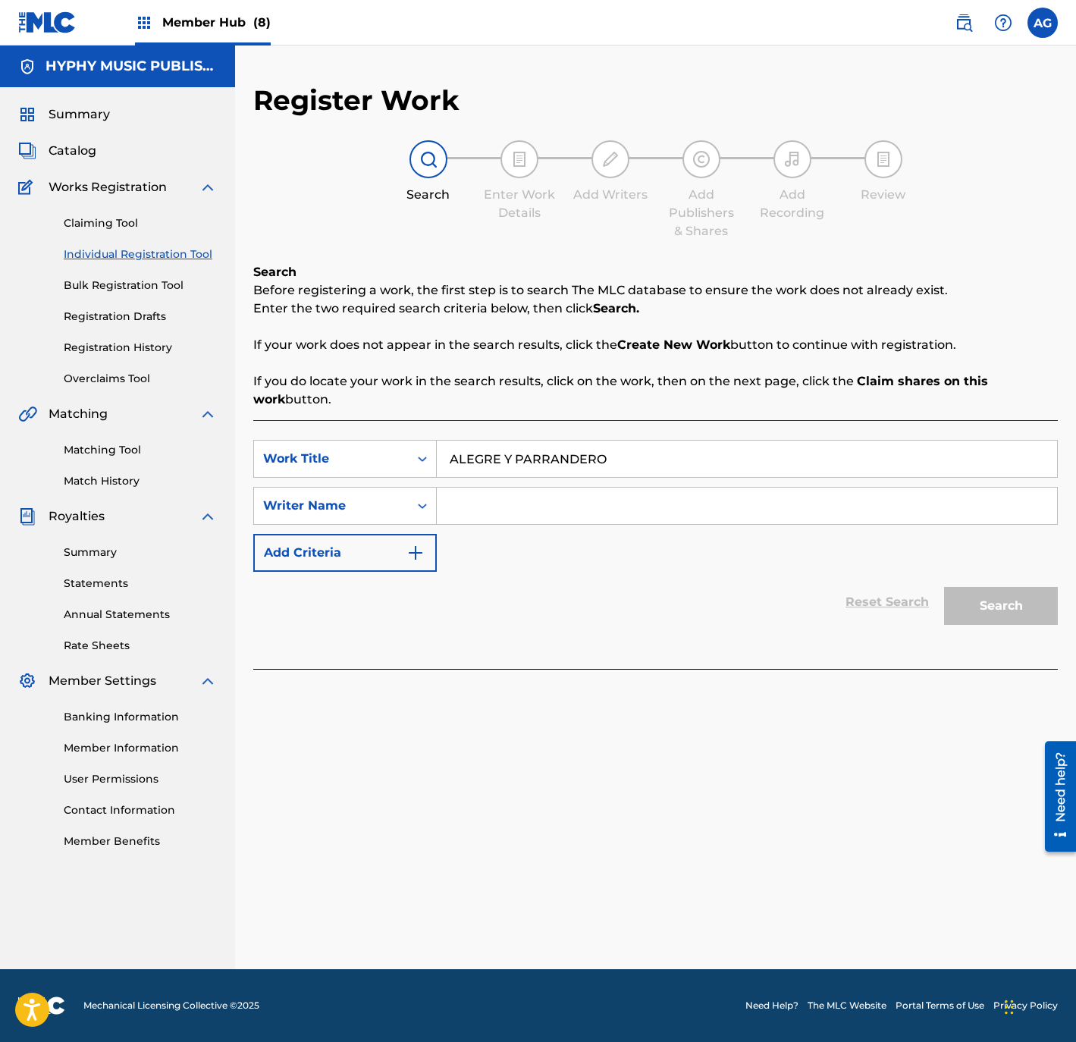
paste input "KARLO QUINTERO"
type input "KARLO QUINTERO"
click at [1001, 605] on button "Search" at bounding box center [1001, 606] width 114 height 38
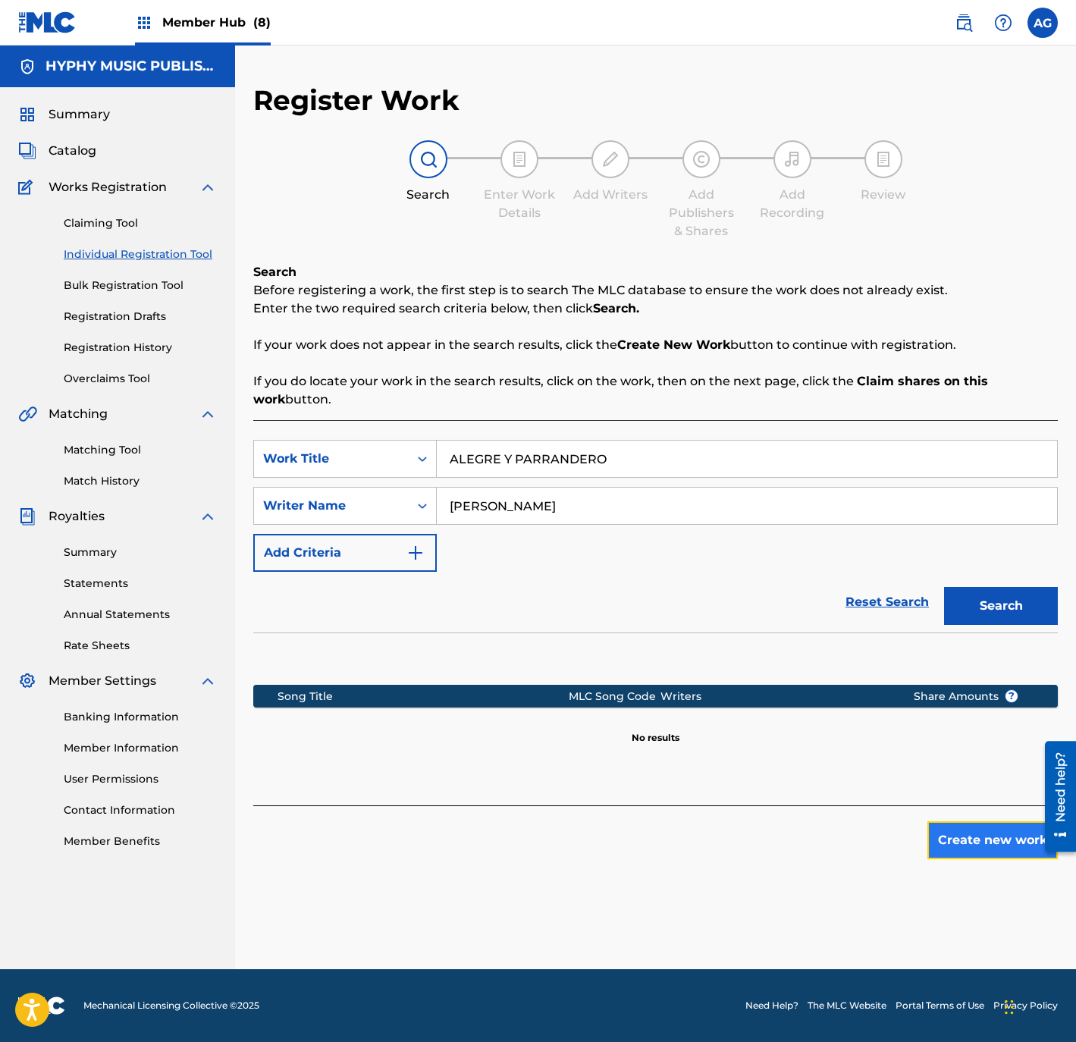
click at [971, 847] on button "Create new work" at bounding box center [992, 840] width 130 height 38
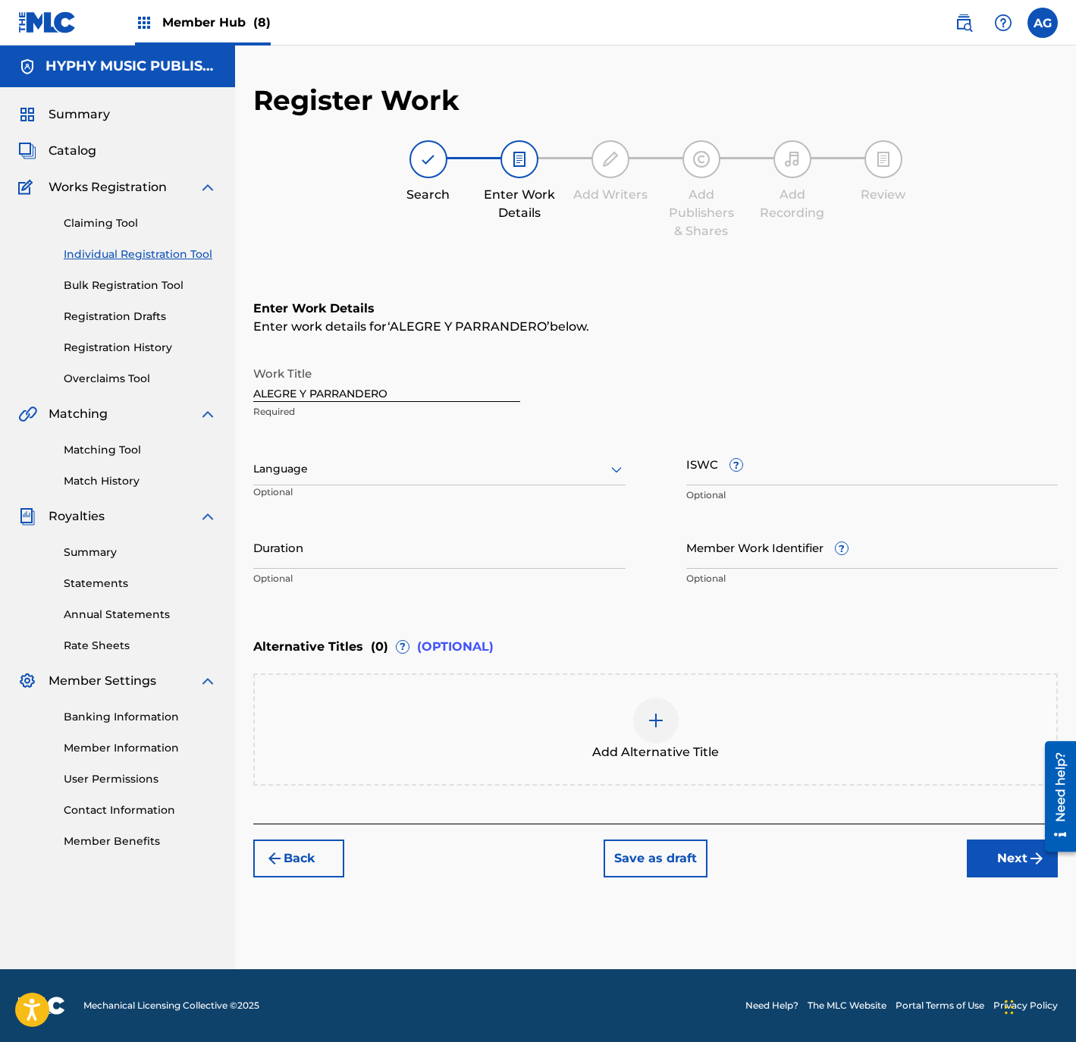
click at [351, 446] on div "Language Optional" at bounding box center [439, 476] width 372 height 68
click at [355, 462] on div at bounding box center [439, 468] width 372 height 19
click at [356, 540] on div "Spanish" at bounding box center [439, 536] width 371 height 34
click at [384, 544] on input "Duration" at bounding box center [439, 546] width 372 height 43
type input "03:04"
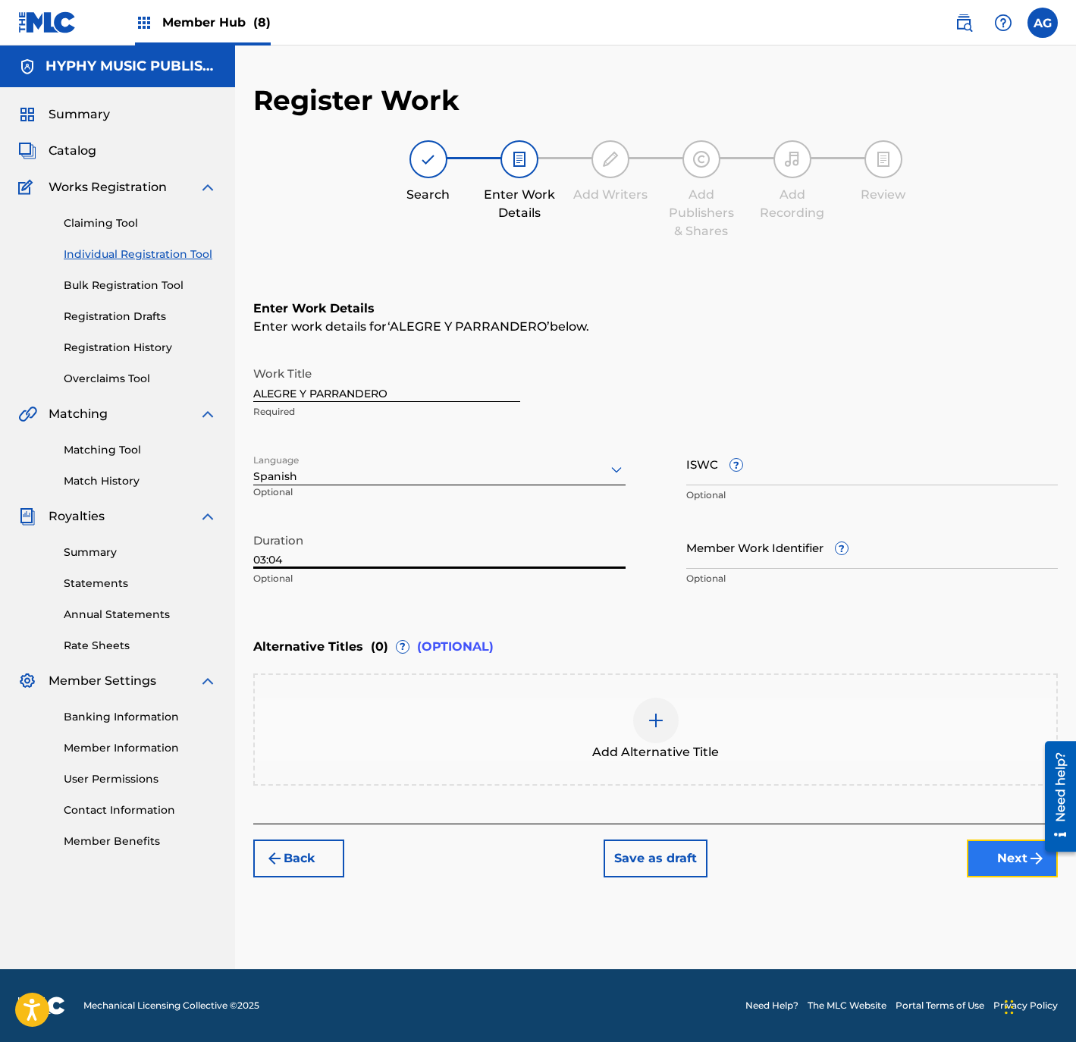
click at [989, 860] on button "Next" at bounding box center [1012, 858] width 91 height 38
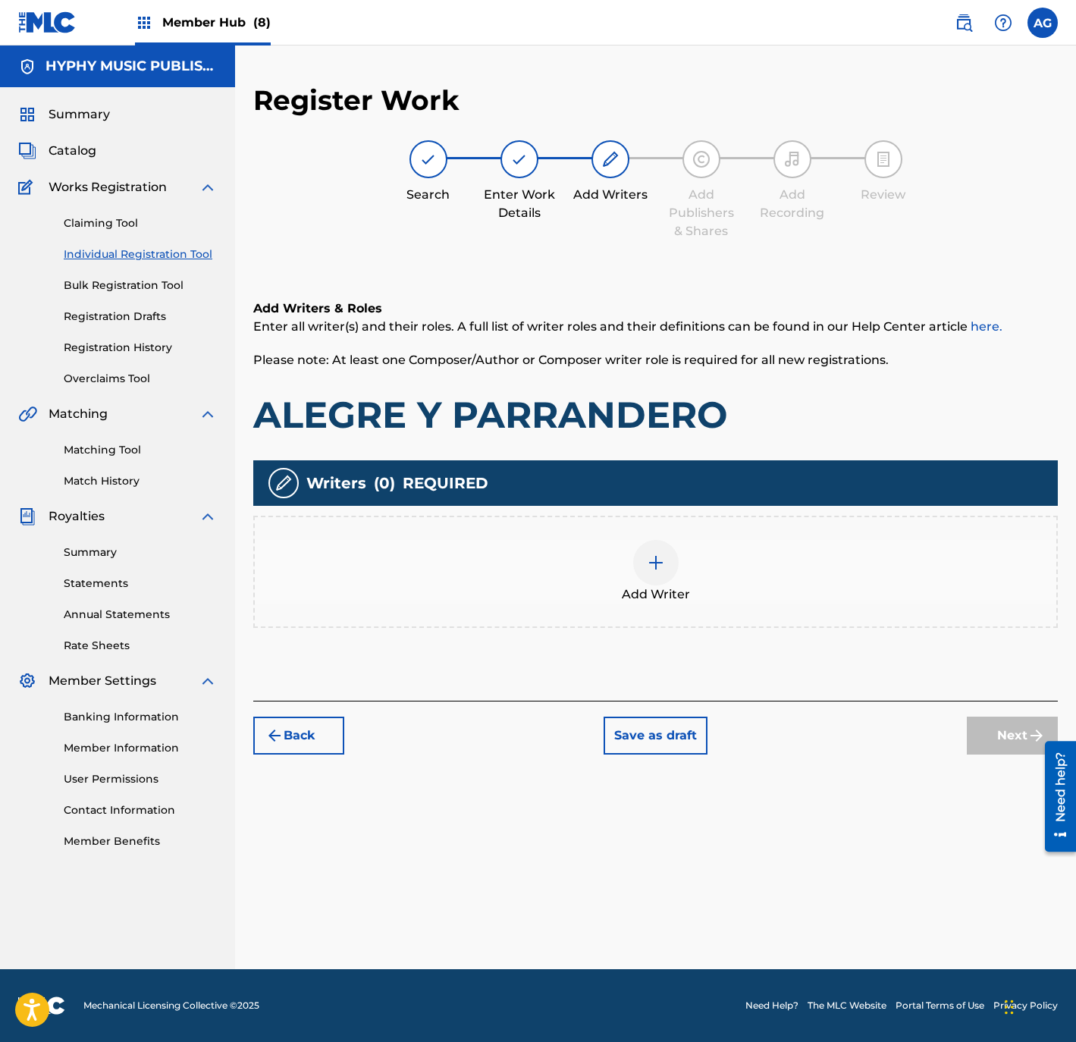
click at [688, 575] on div "Add Writer" at bounding box center [655, 572] width 801 height 64
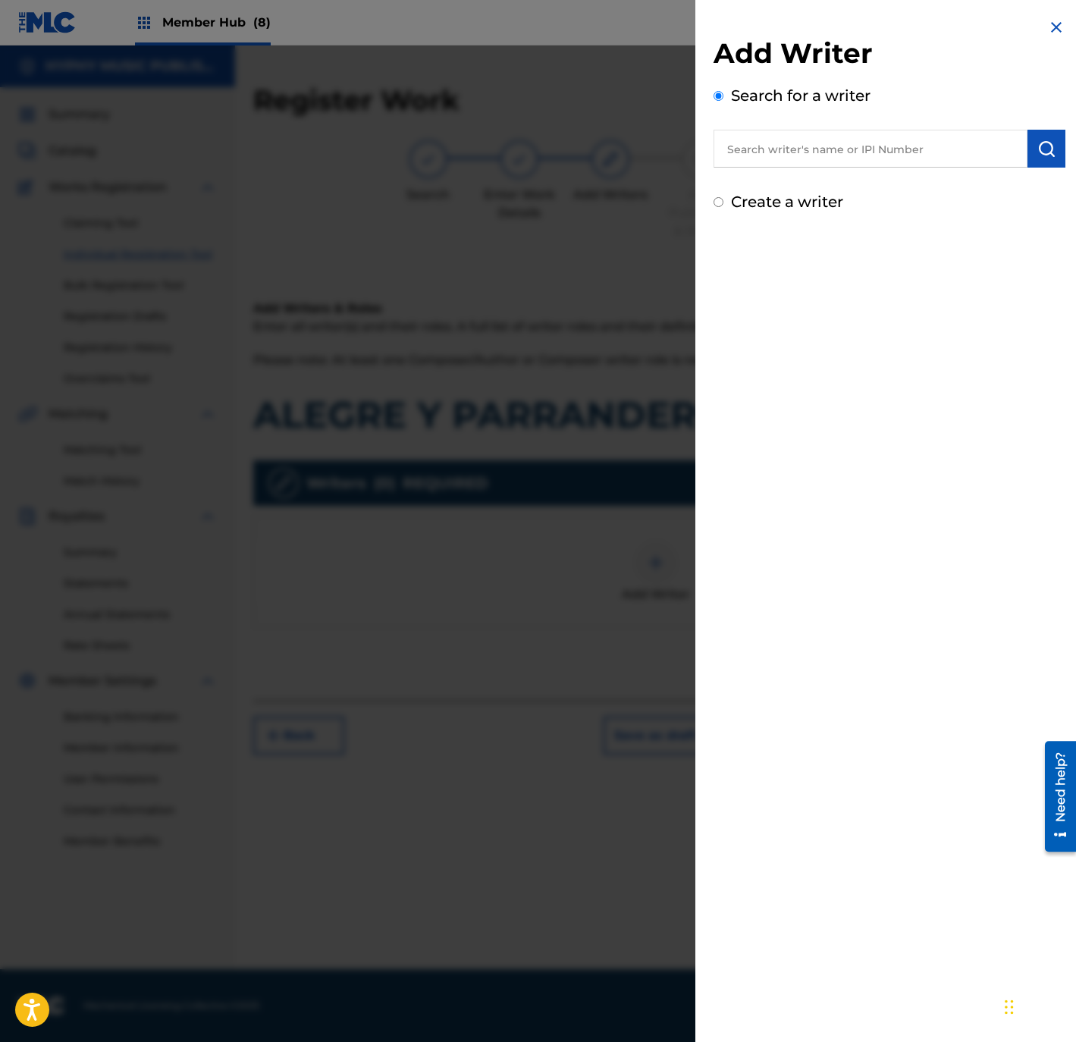
click at [766, 202] on label "Create a writer" at bounding box center [787, 202] width 112 height 18
radio input "true"
click at [723, 202] on input "Create a writer" at bounding box center [718, 202] width 10 height 10
radio input "false"
radio input "true"
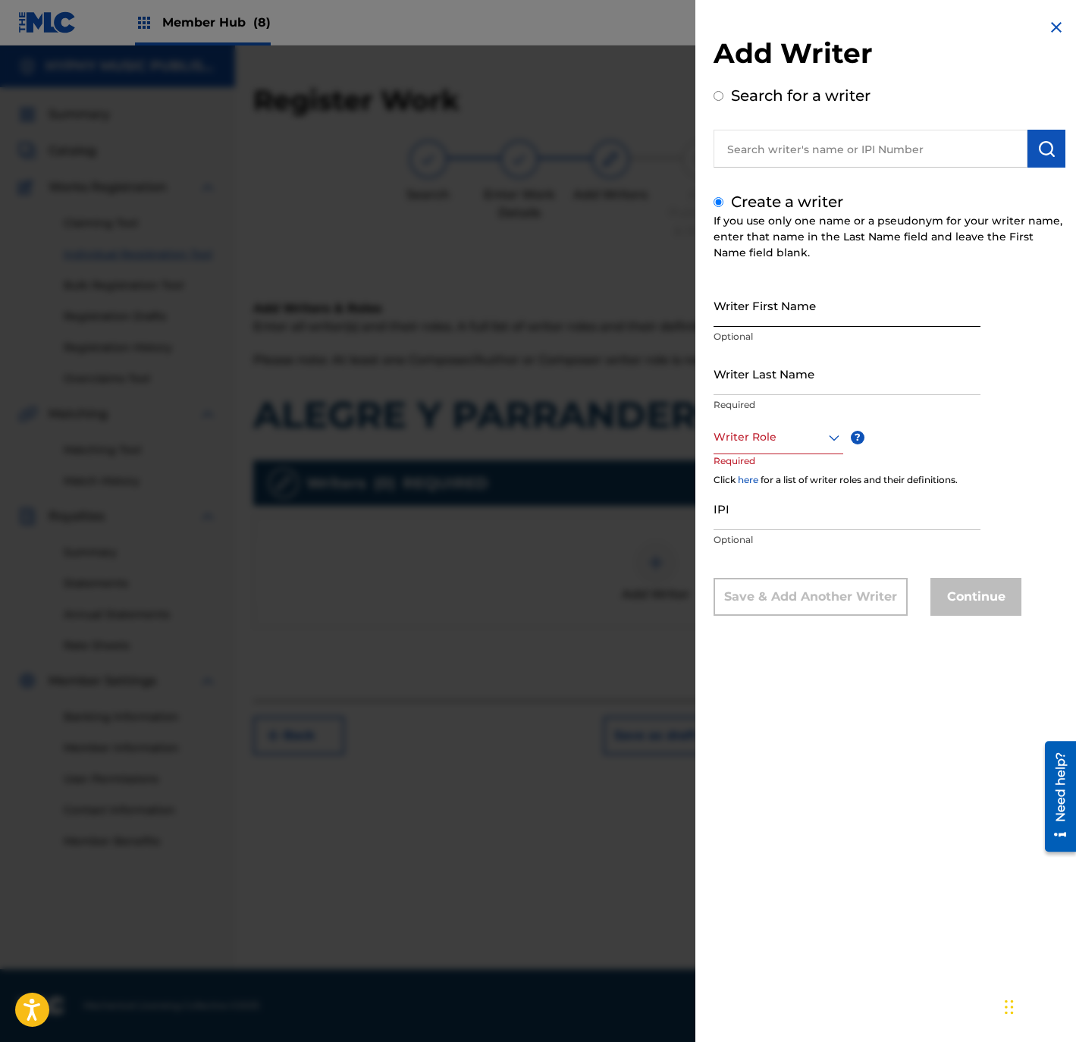
drag, startPoint x: 801, startPoint y: 274, endPoint x: 804, endPoint y: 289, distance: 15.3
click at [804, 280] on div "Create a writer If you use only one name or a pseudonym for your writer name, e…" at bounding box center [889, 402] width 352 height 425
click at [804, 300] on input "Writer First Name" at bounding box center [846, 305] width 267 height 43
paste
type input "KARLO QUINTERO"
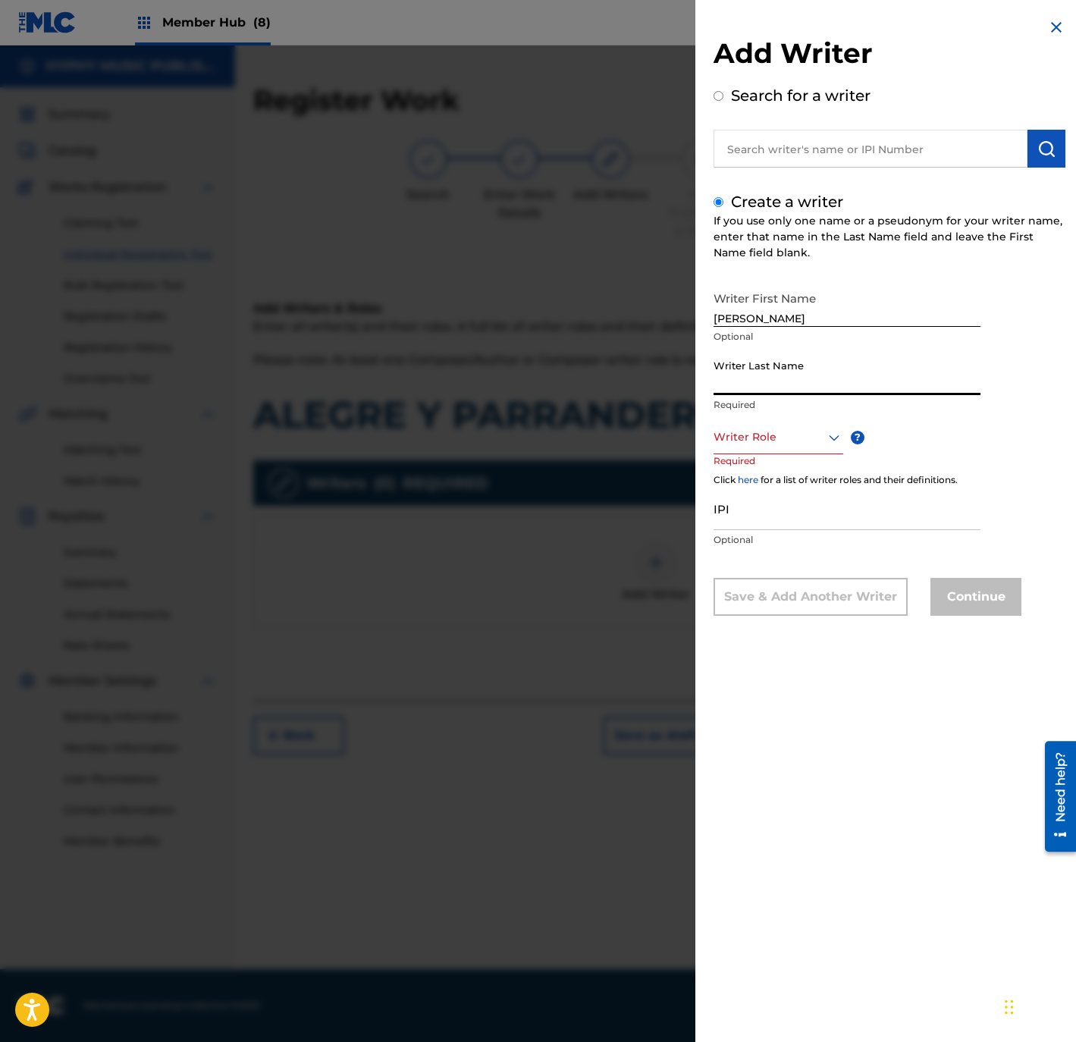
click at [787, 371] on input "Writer Last Name" at bounding box center [846, 373] width 267 height 43
type input "KARLO QUINTERO"
drag, startPoint x: 755, startPoint y: 314, endPoint x: 1029, endPoint y: 315, distance: 273.7
click at [1029, 315] on div "Writer First Name KARLO QUINTERO Optional Writer Last Name KARLO QUINTERO Requi…" at bounding box center [889, 450] width 352 height 332
type input "KARLO"
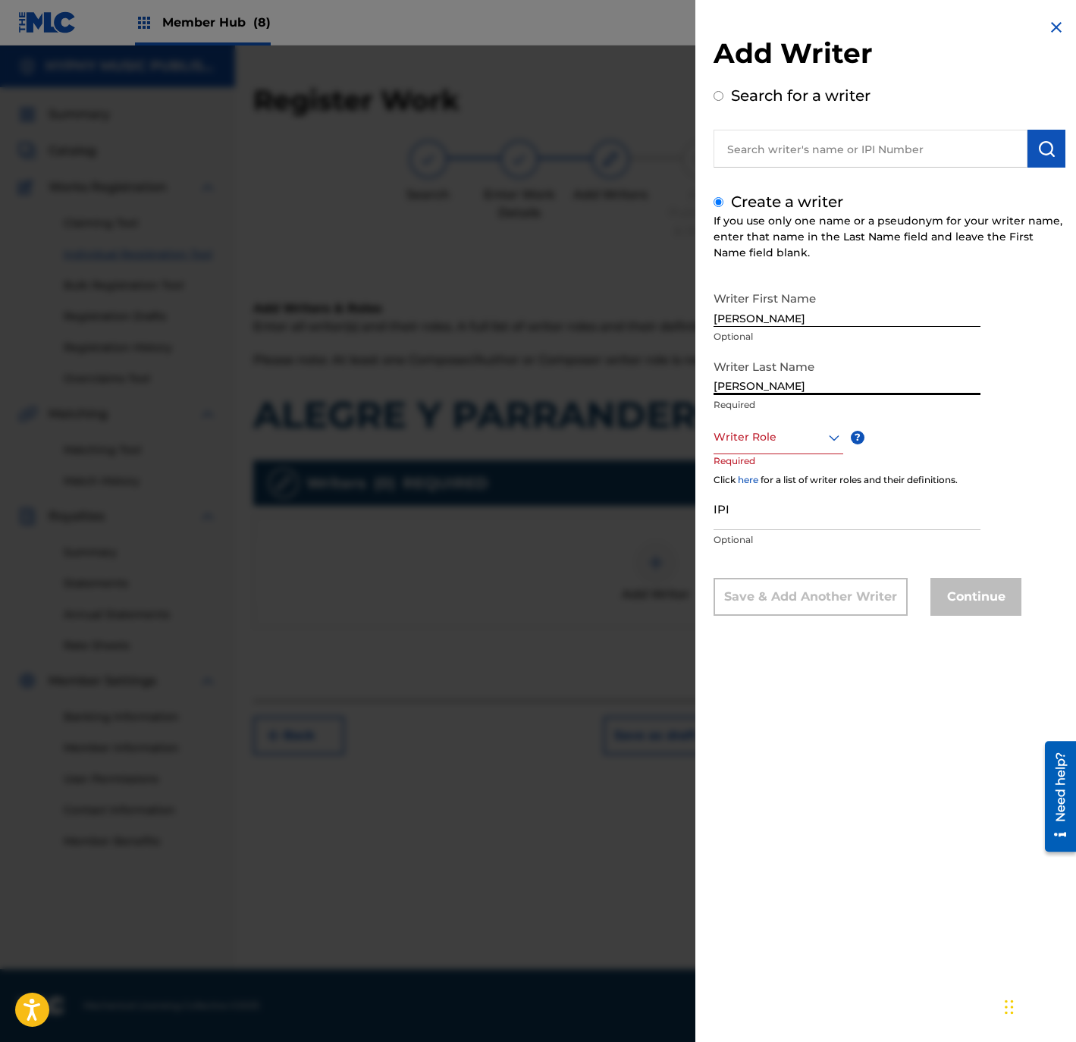
drag, startPoint x: 755, startPoint y: 380, endPoint x: 653, endPoint y: 385, distance: 102.5
click at [653, 385] on div "Add Writer Search for a writer Create a writer If you use only one name or a ps…" at bounding box center [538, 543] width 1076 height 996
type input "QUINTERO"
click at [789, 443] on div at bounding box center [778, 437] width 130 height 19
click at [781, 460] on div "Composer/Author" at bounding box center [778, 471] width 128 height 34
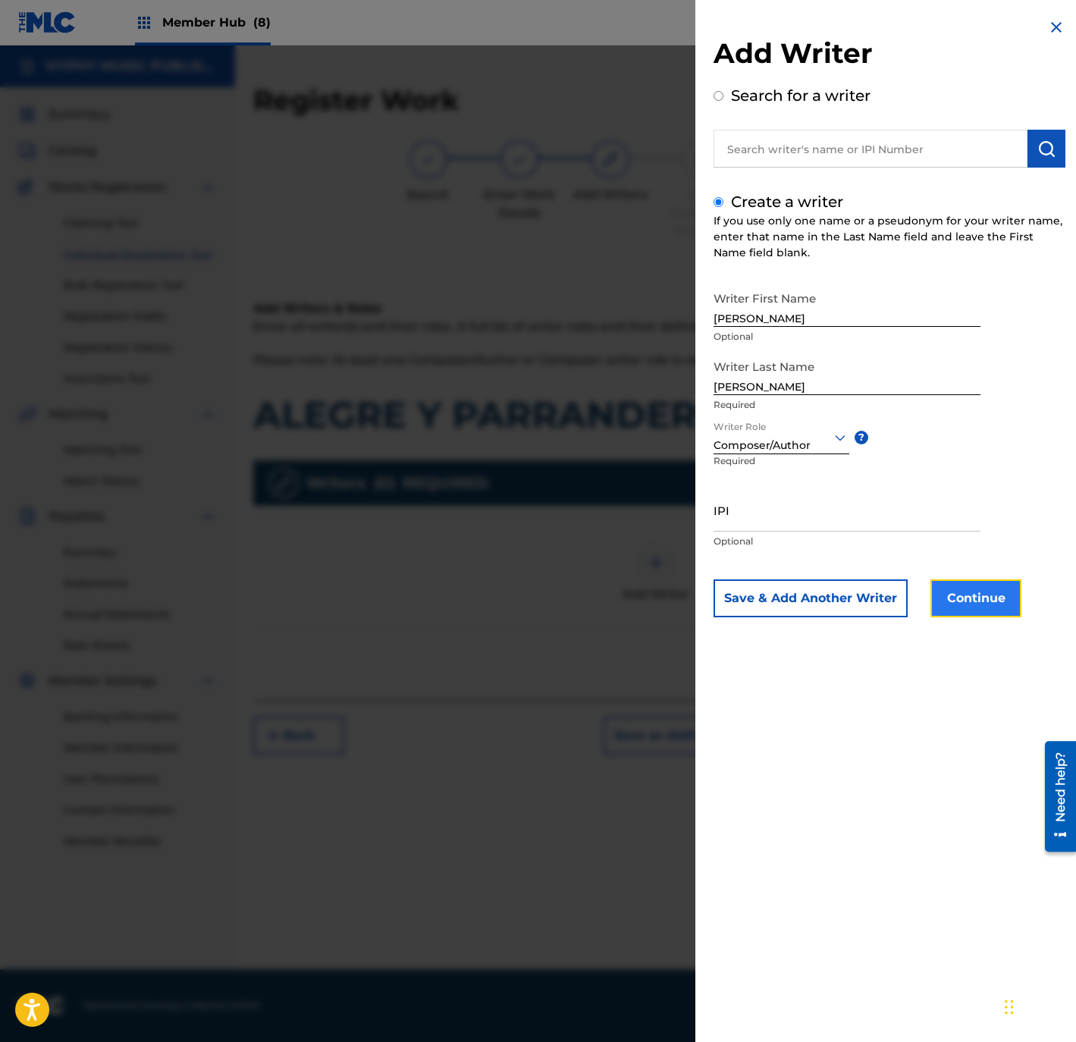
click at [960, 590] on button "Continue" at bounding box center [975, 598] width 91 height 38
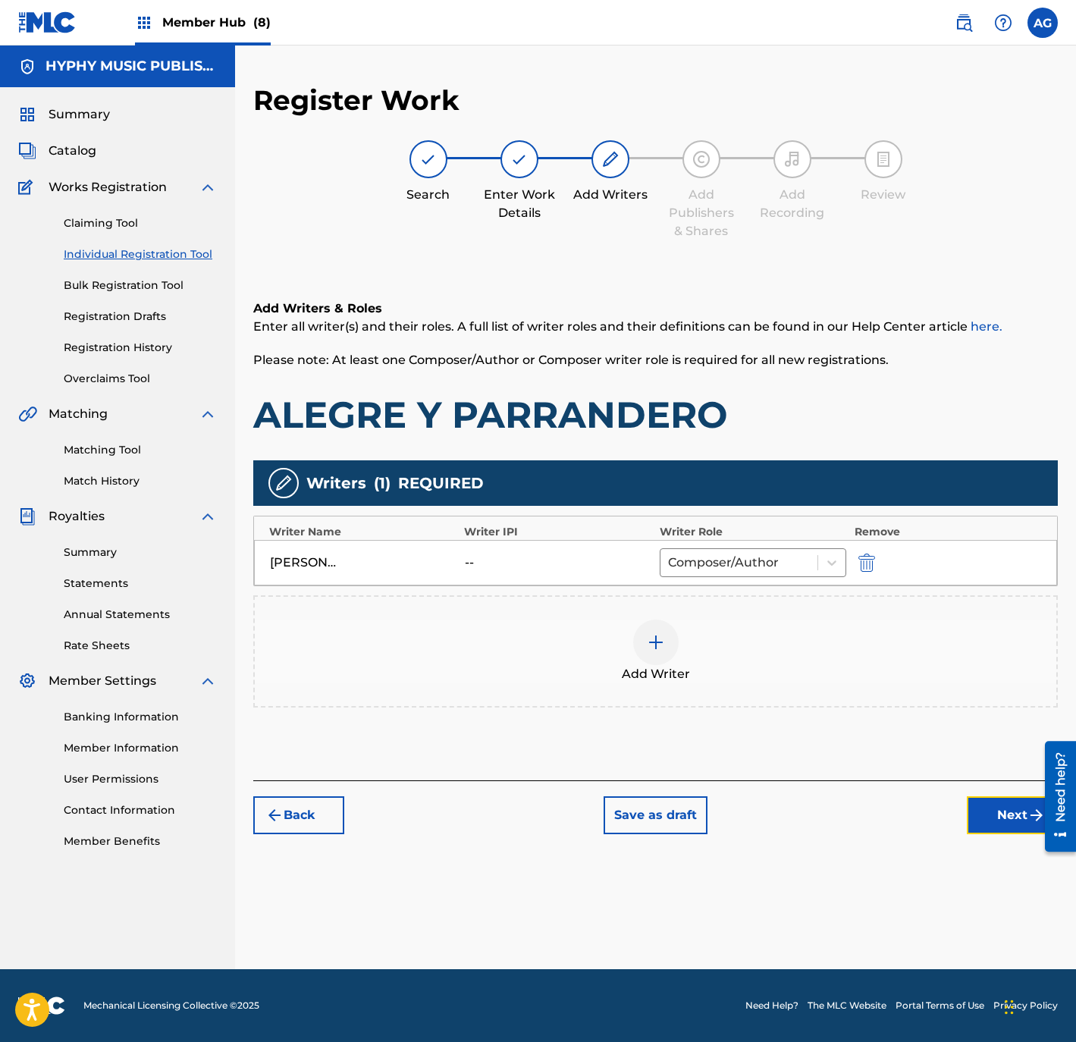
click at [986, 813] on button "Next" at bounding box center [1012, 815] width 91 height 38
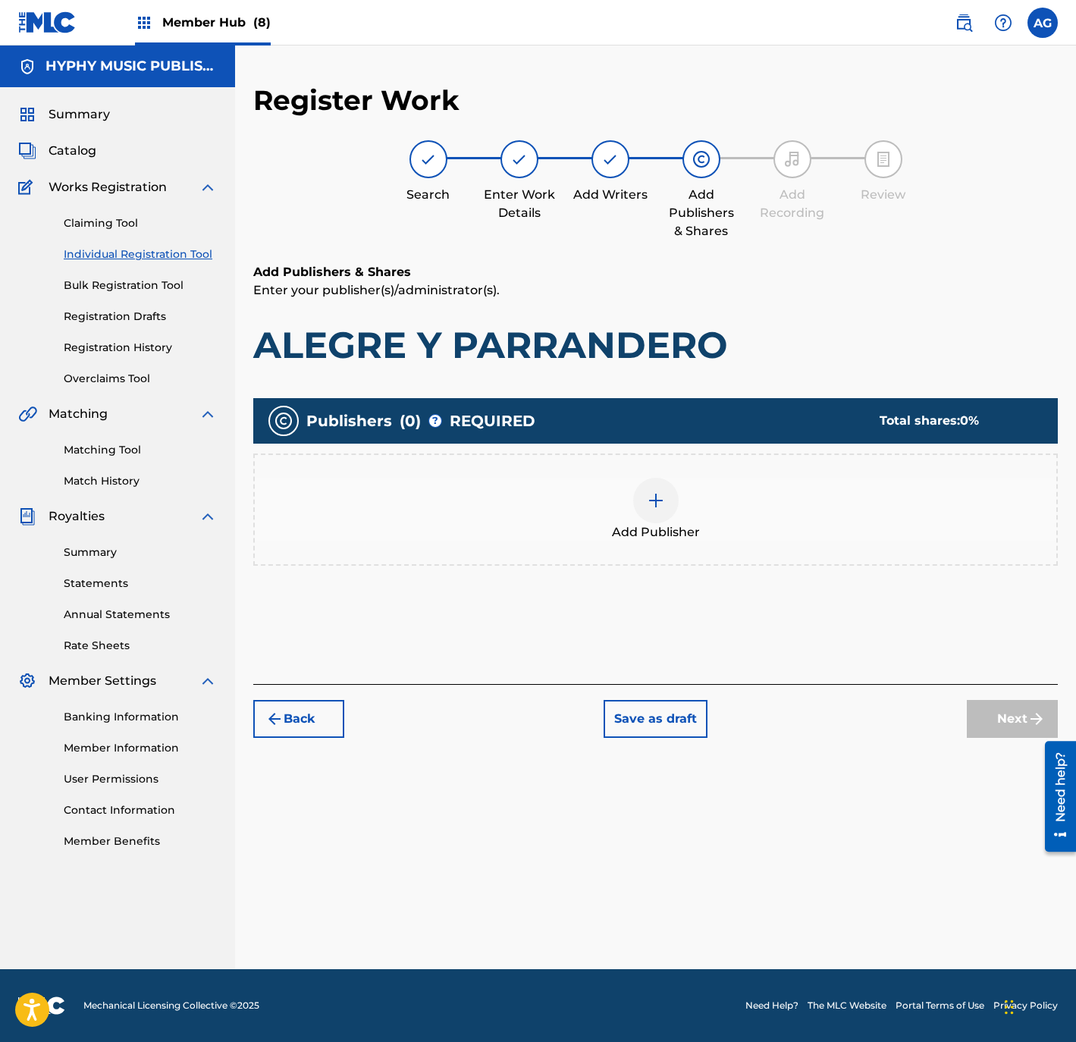
click at [653, 526] on span "Add Publisher" at bounding box center [656, 532] width 88 height 18
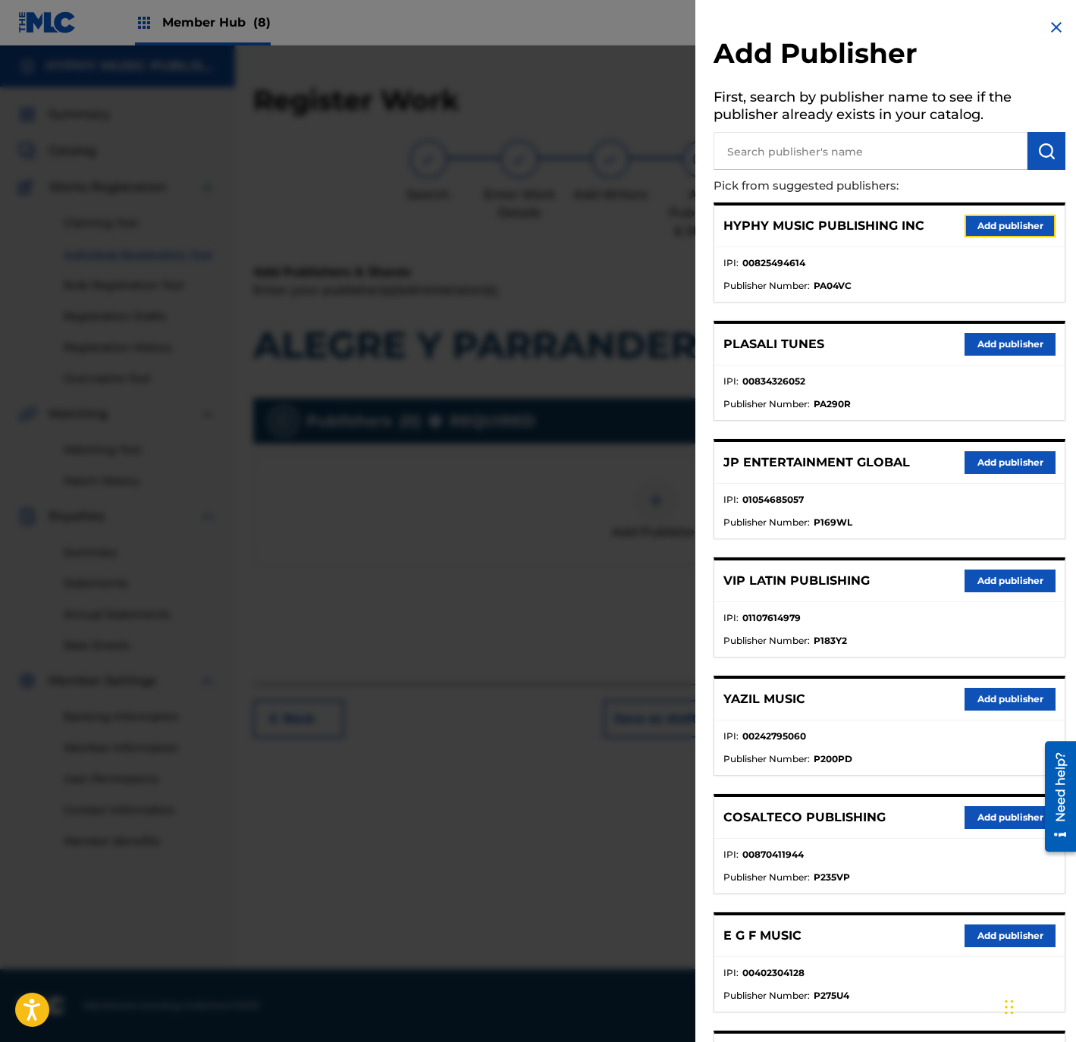
click at [1014, 226] on button "Add publisher" at bounding box center [1009, 226] width 91 height 23
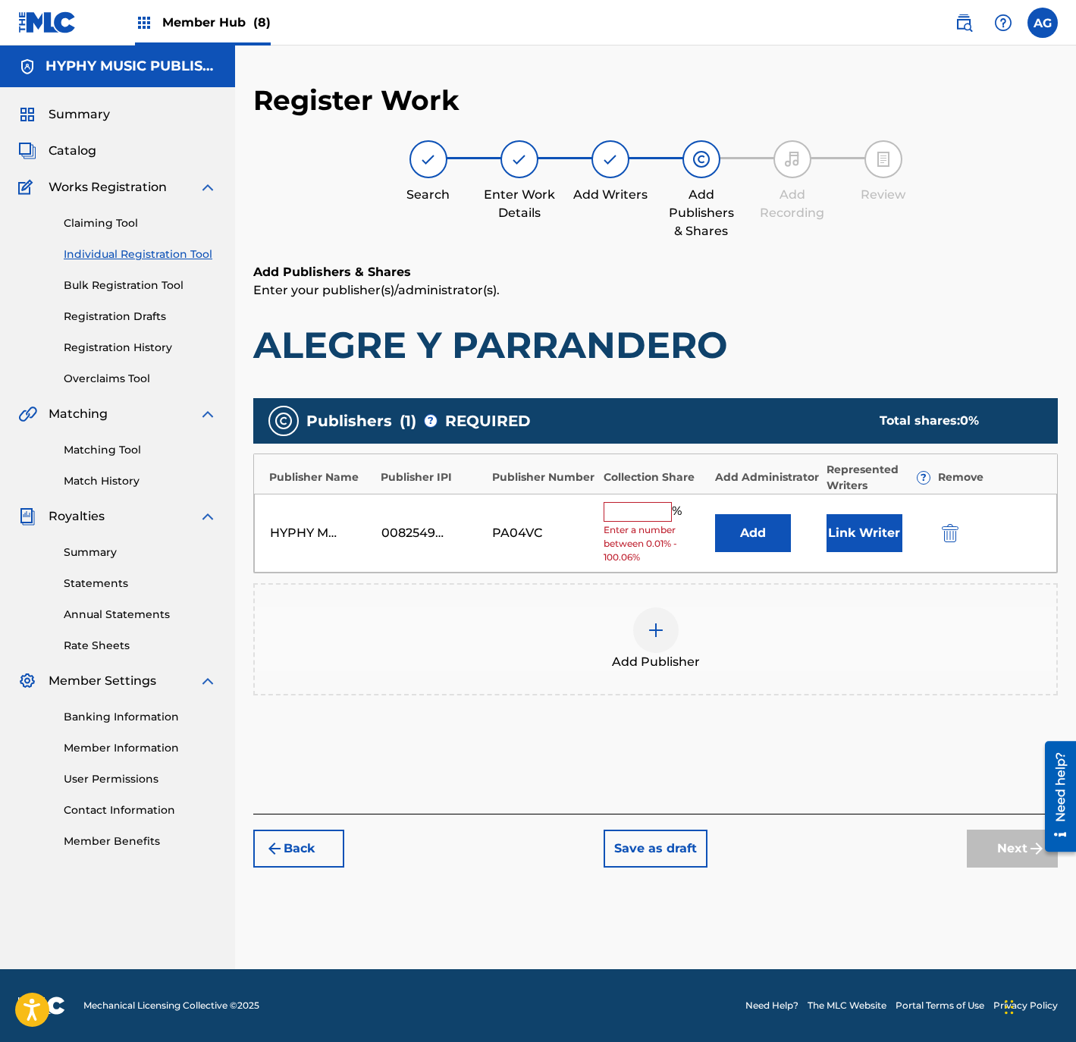
click at [607, 519] on input "text" at bounding box center [637, 512] width 68 height 20
type input "100"
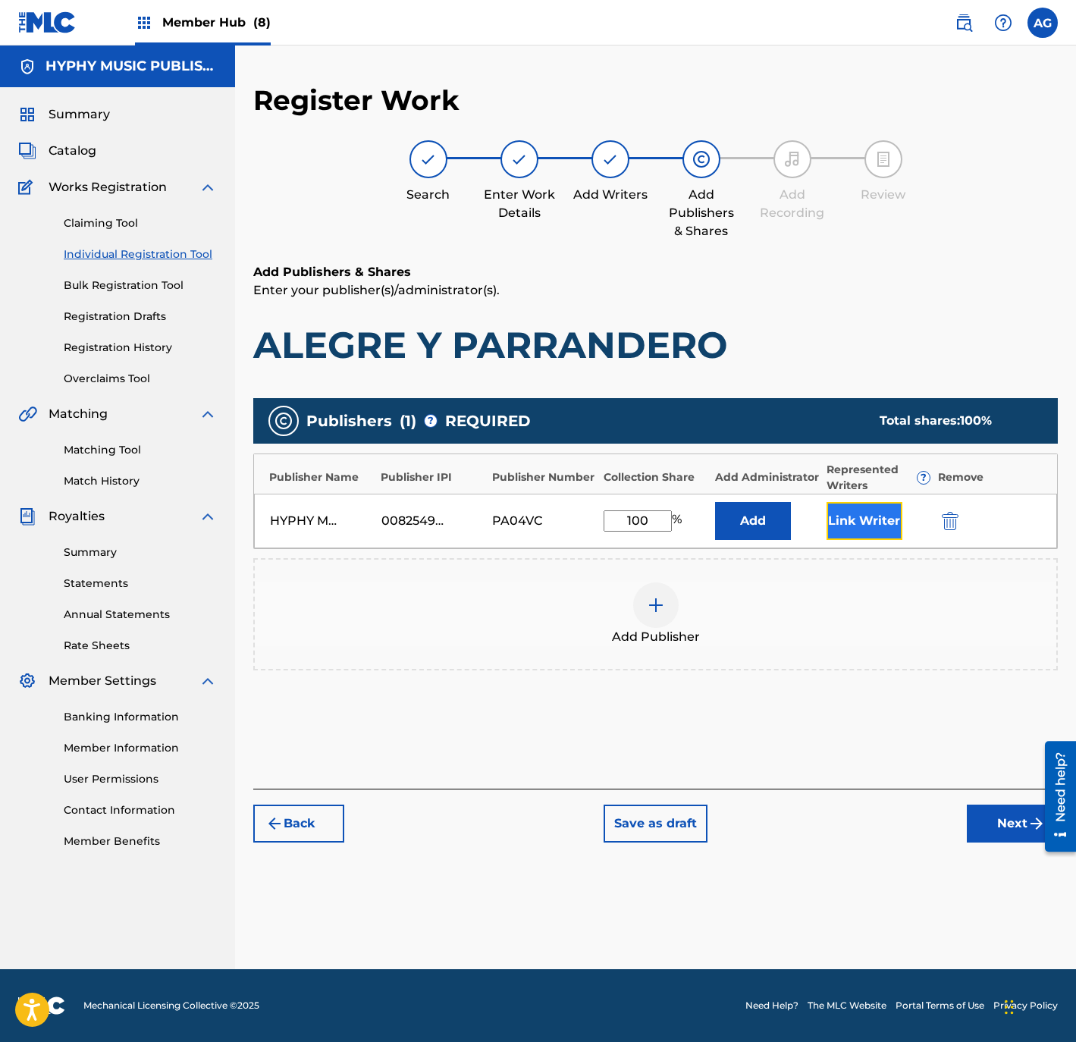
click at [847, 521] on button "Link Writer" at bounding box center [864, 521] width 76 height 38
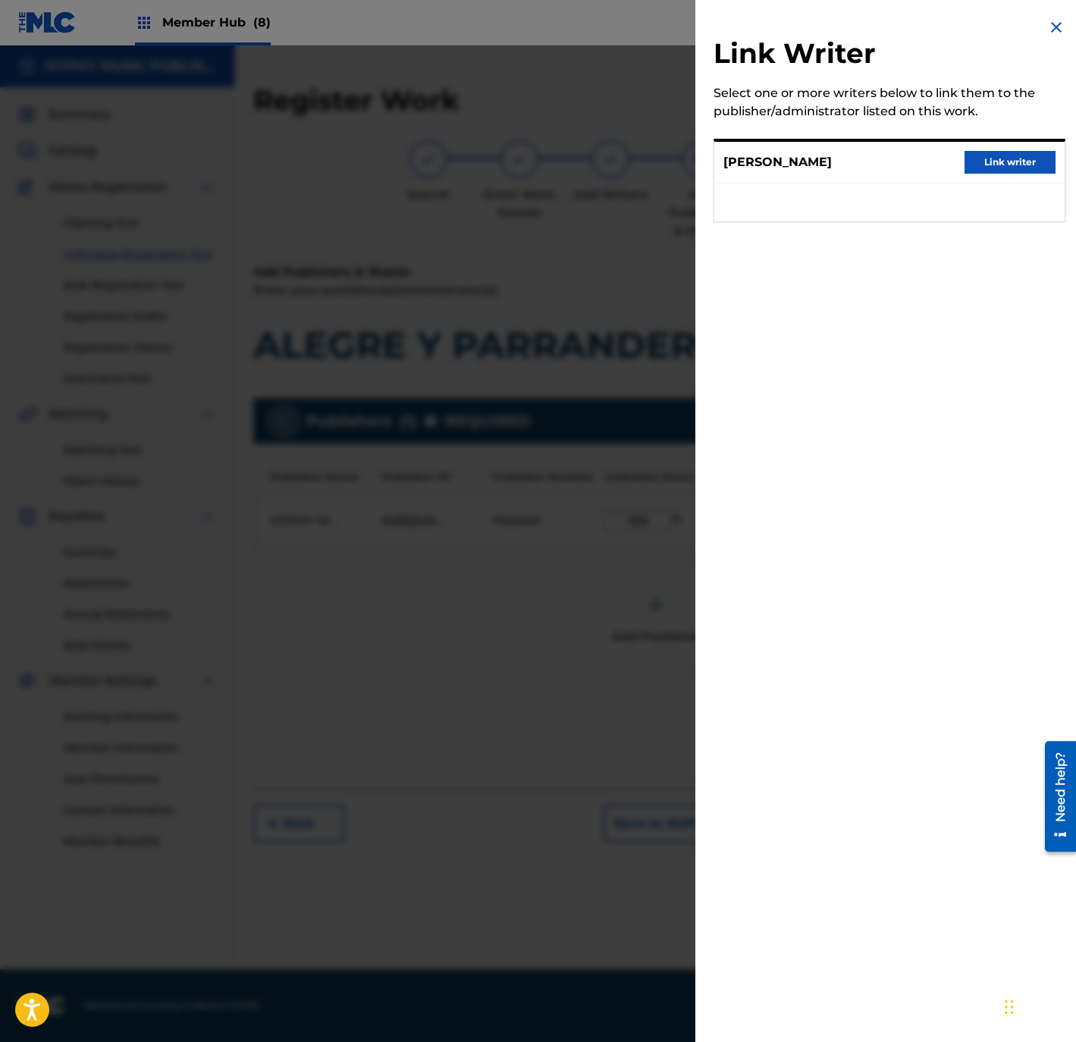
click at [1030, 173] on div "KARLO QUINTERO Link writer" at bounding box center [889, 163] width 350 height 42
click at [1026, 167] on div "KARLO QUINTERO Link writer" at bounding box center [889, 163] width 350 height 42
click at [1024, 164] on button "Link writer" at bounding box center [1009, 162] width 91 height 23
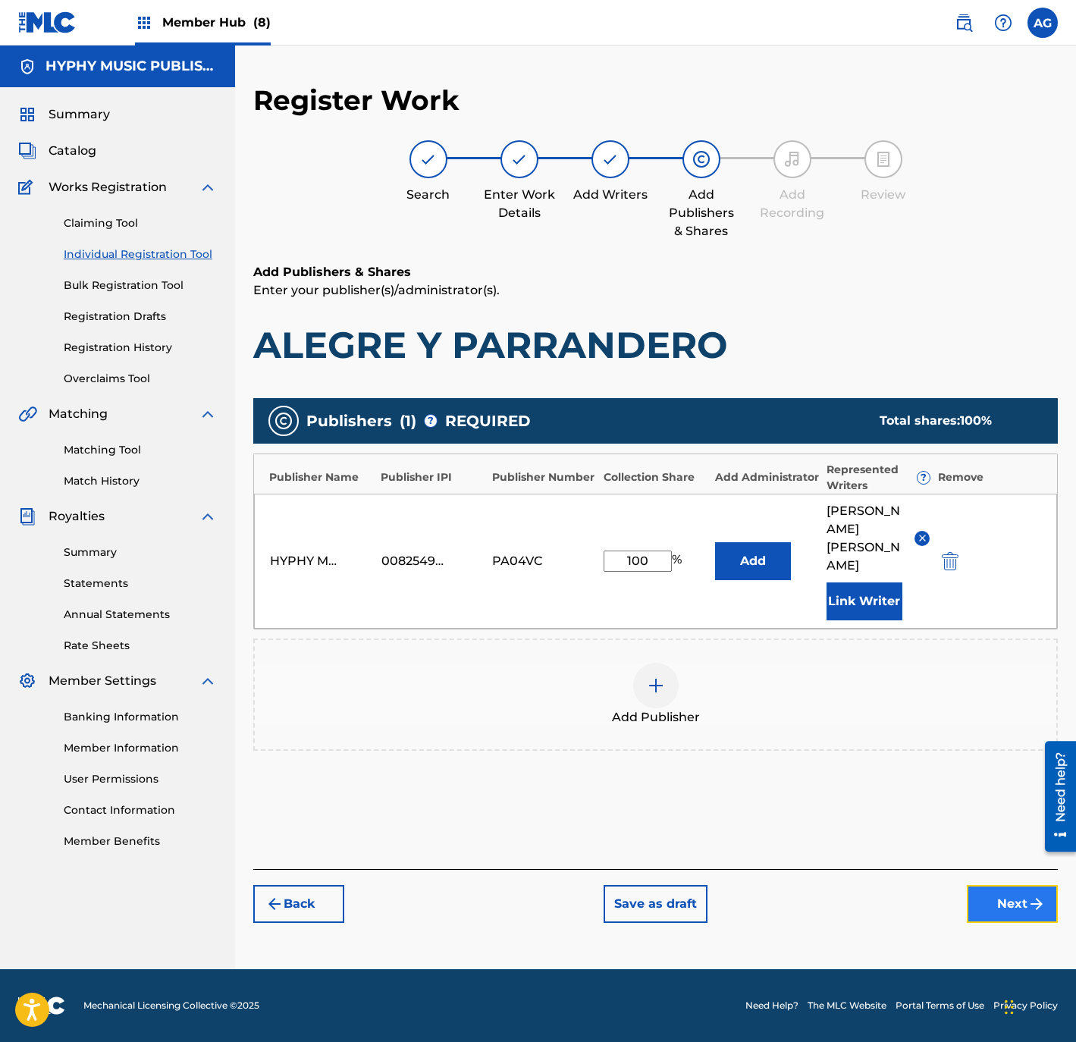
click at [1008, 885] on button "Next" at bounding box center [1012, 904] width 91 height 38
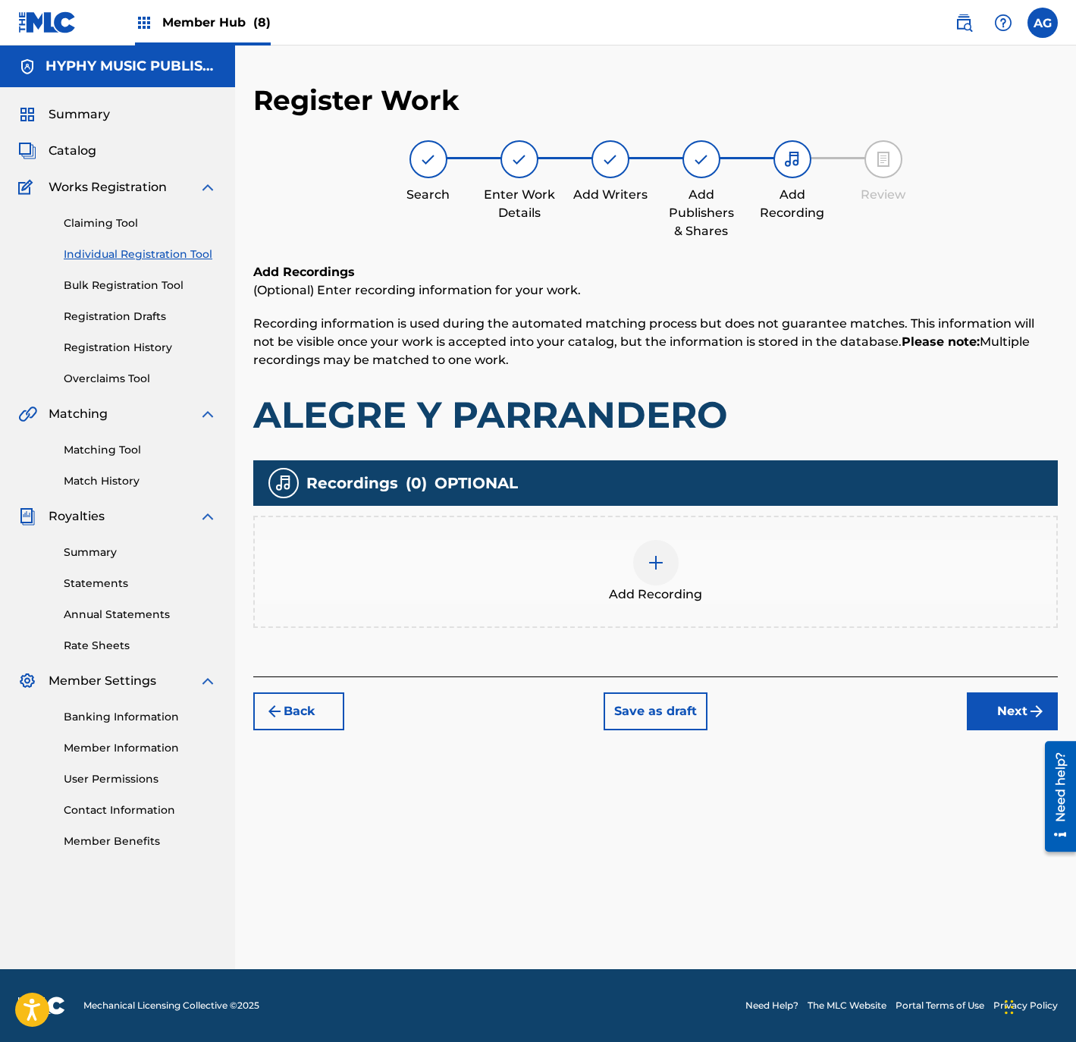
click at [737, 594] on div "Add Recording" at bounding box center [655, 572] width 801 height 64
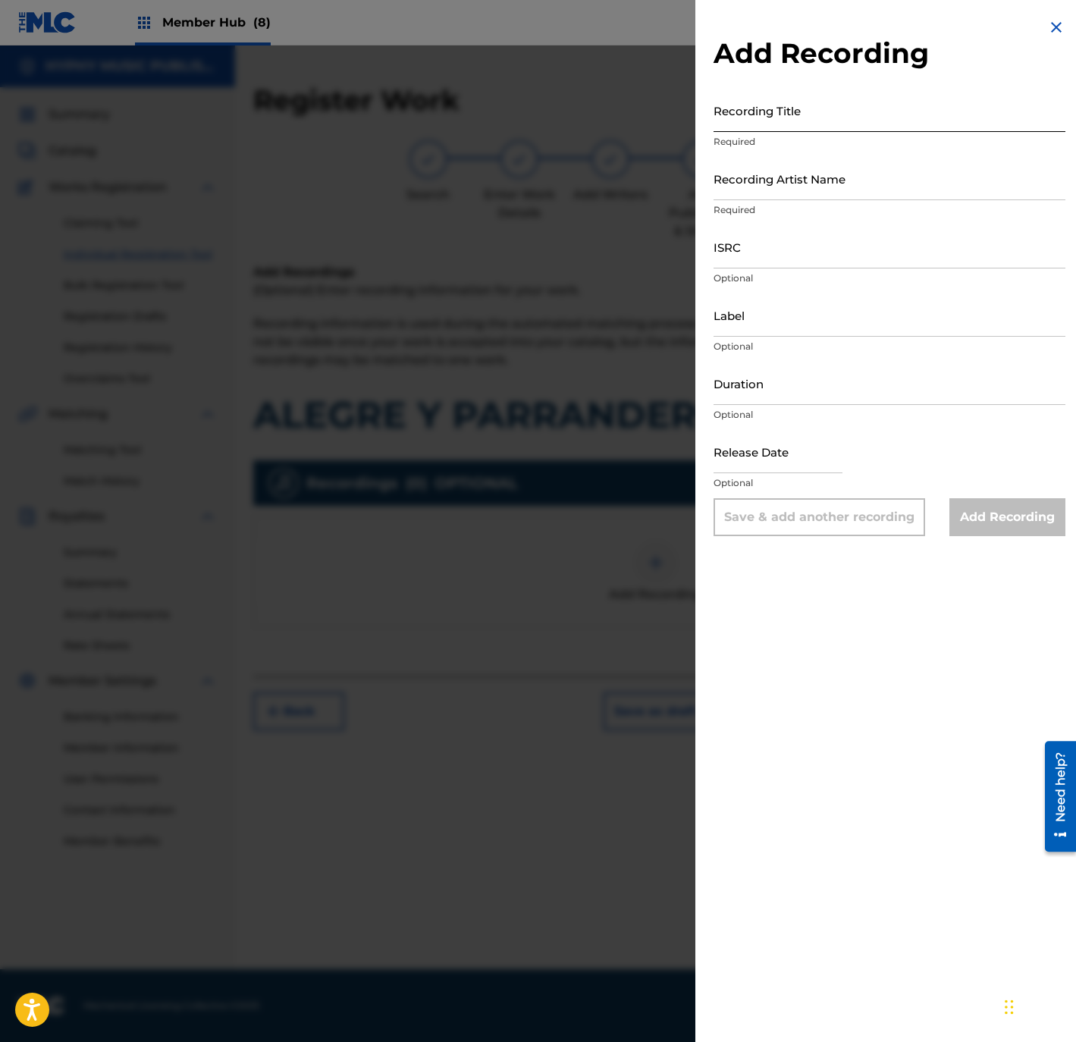
click at [776, 114] on input "Recording Title" at bounding box center [889, 110] width 352 height 43
type input "ALEGRE Y PARRANDERO"
click at [794, 187] on input "Recording Artist Name" at bounding box center [889, 178] width 352 height 43
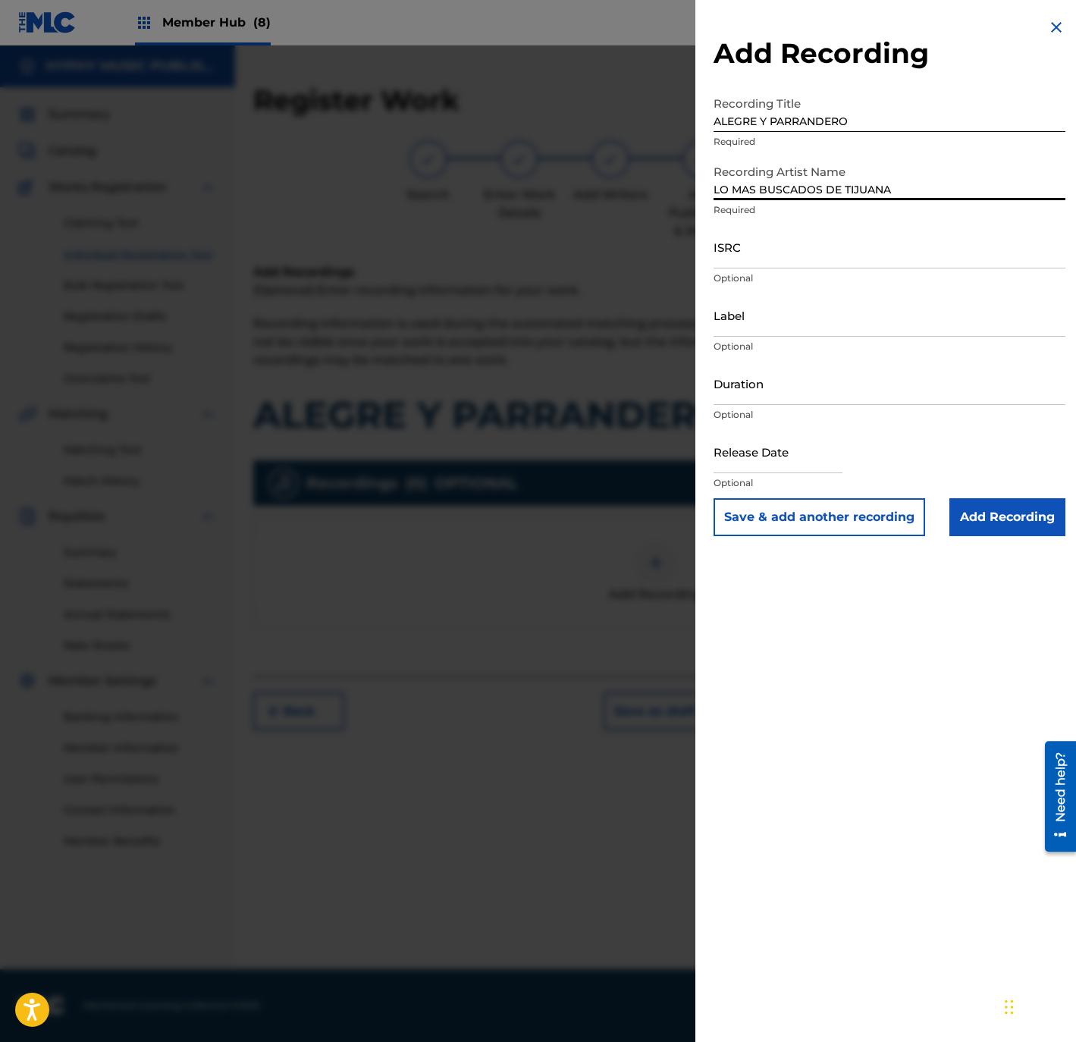
type input "LO MAS BUSCADOS DE TIJUANA"
click at [881, 230] on input "ISRC" at bounding box center [889, 246] width 352 height 43
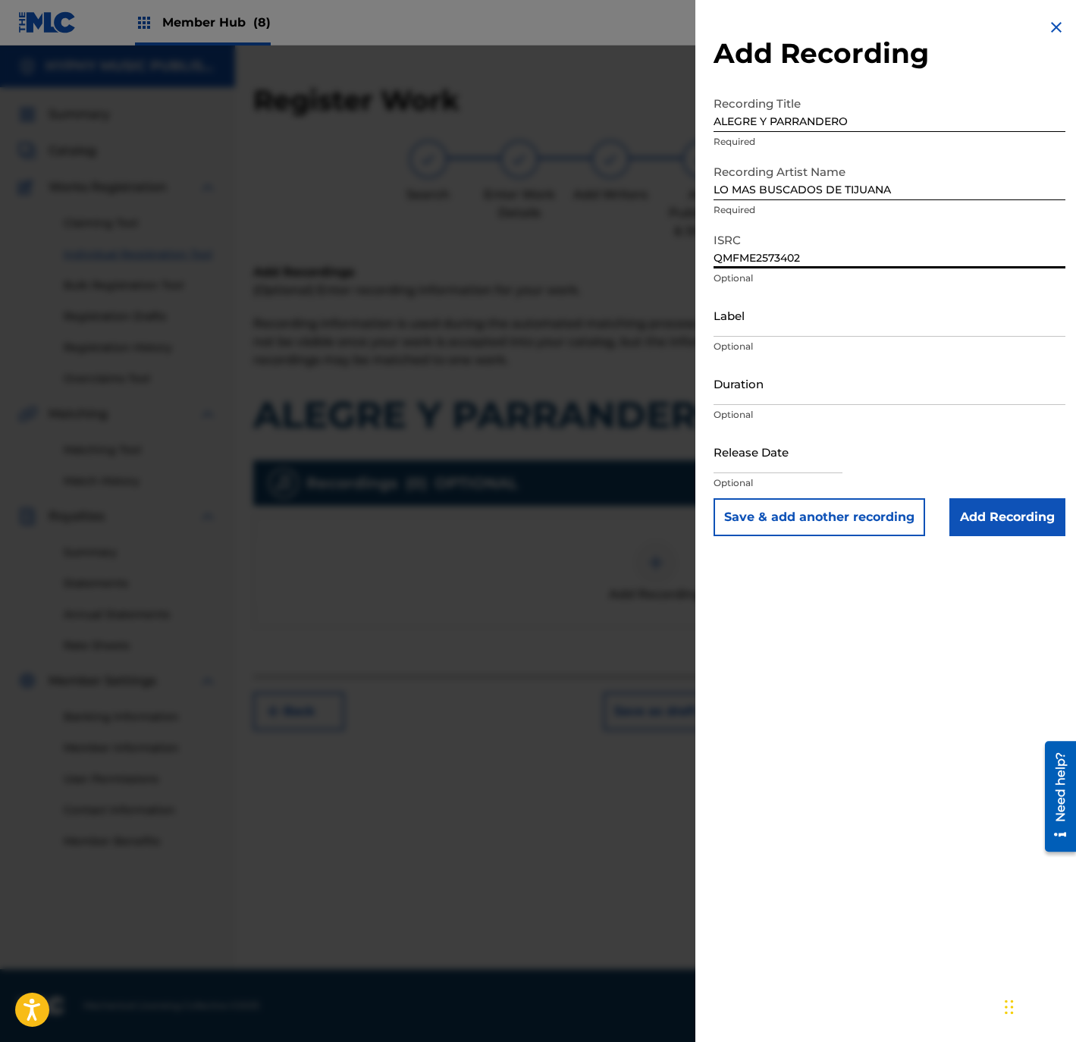
type input "QMFME2573402"
click at [792, 312] on input "Label" at bounding box center [889, 314] width 352 height 43
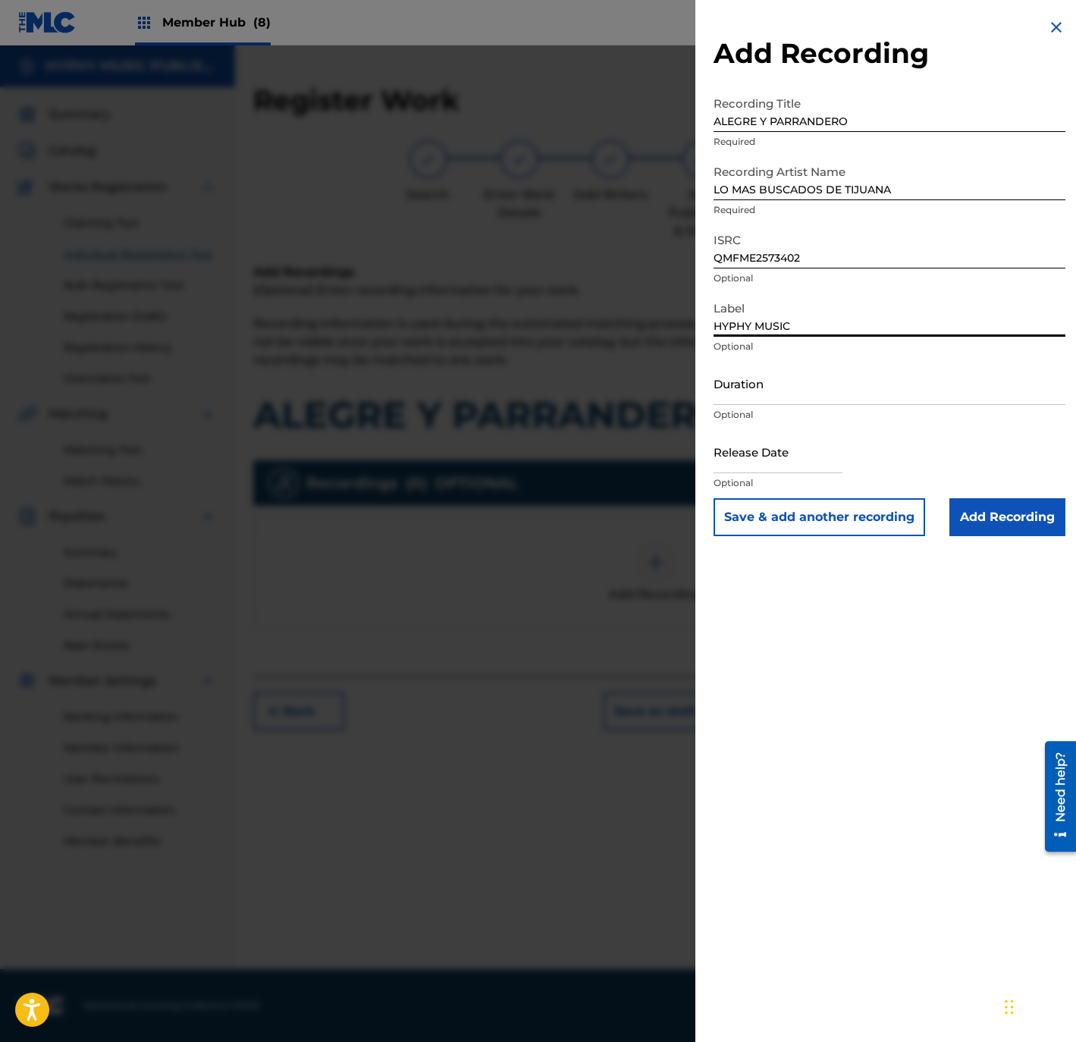
type input "HYPHY MUSIC"
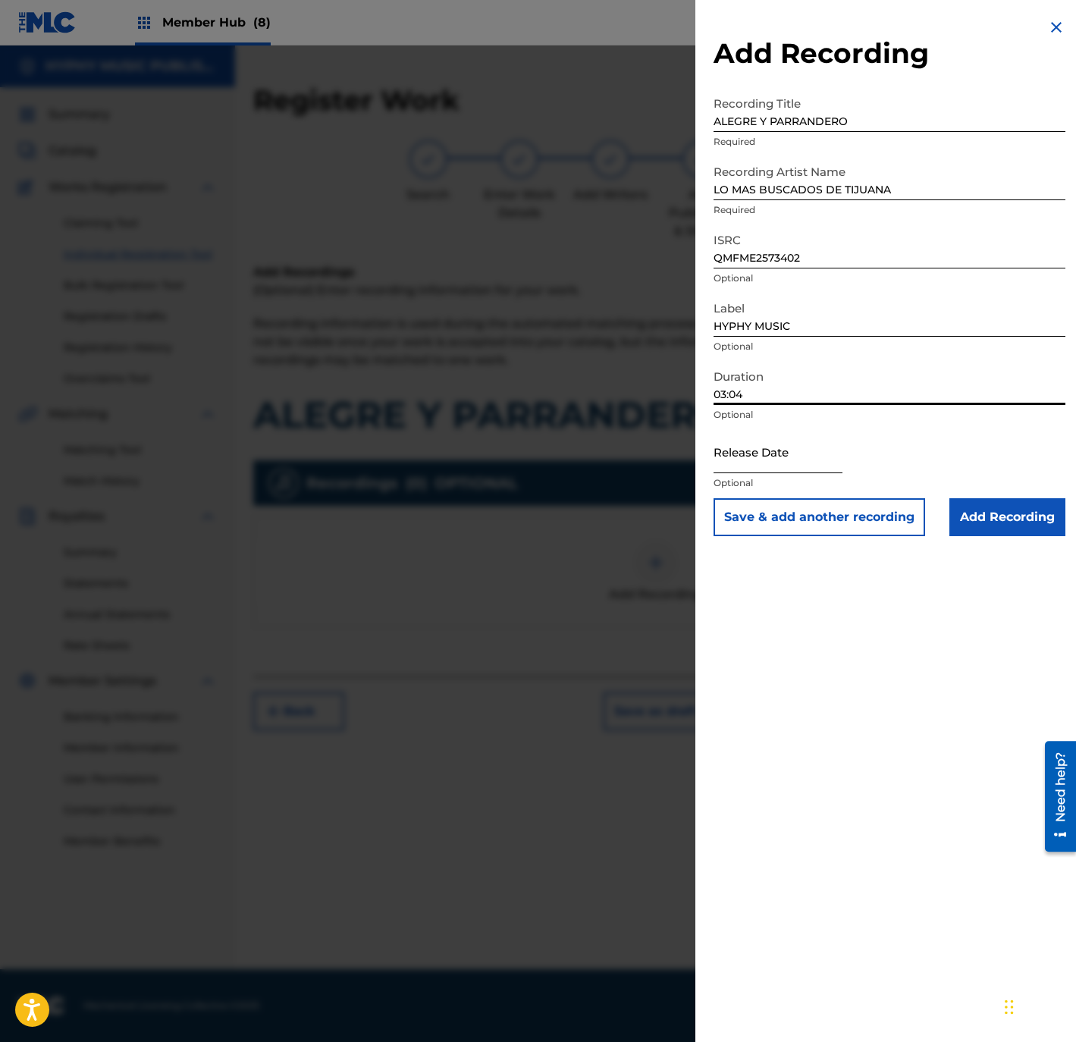
type input "03:04"
click at [824, 468] on input "text" at bounding box center [777, 451] width 129 height 43
select select "8"
select select "2025"
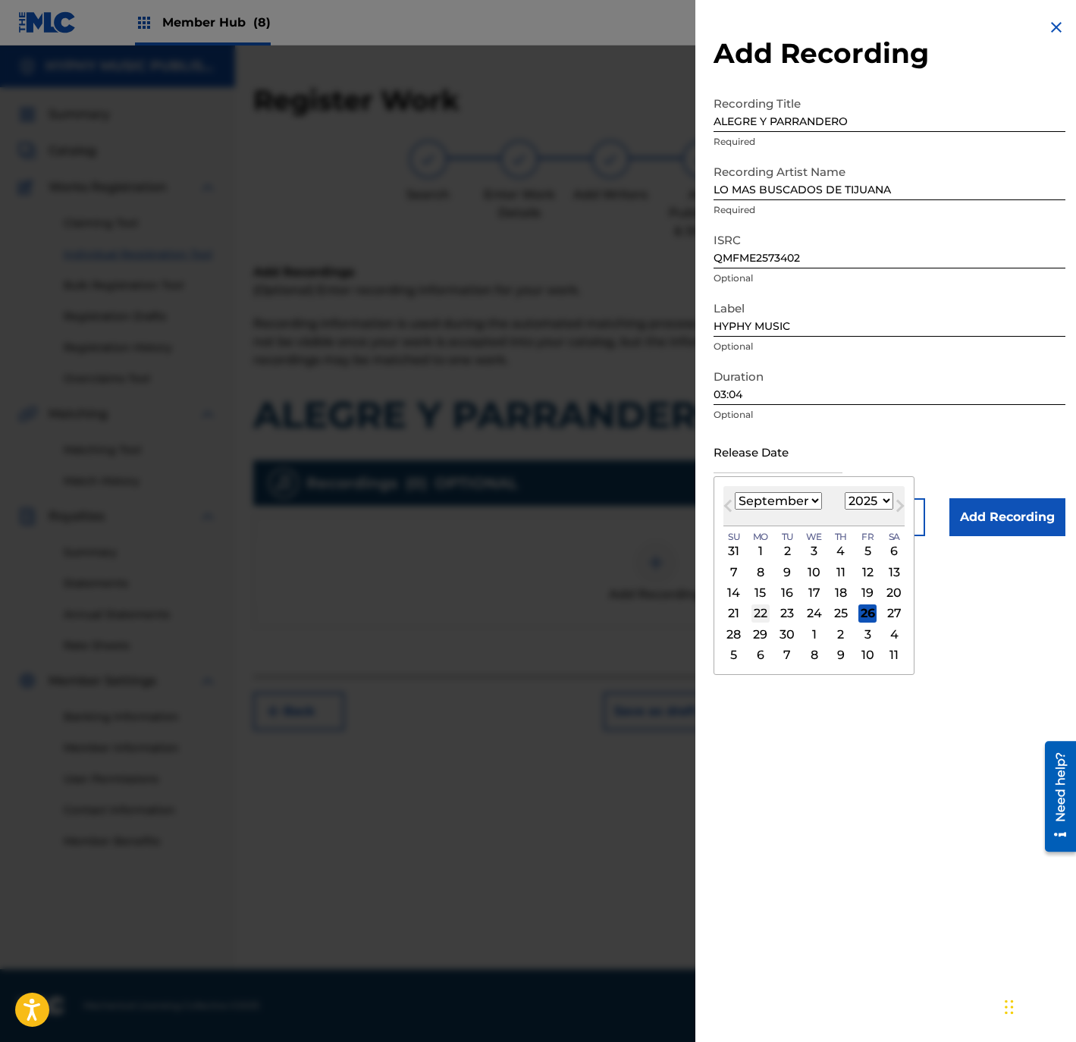
click at [763, 608] on div "22" at bounding box center [760, 613] width 18 height 18
type input "September 22 2025"
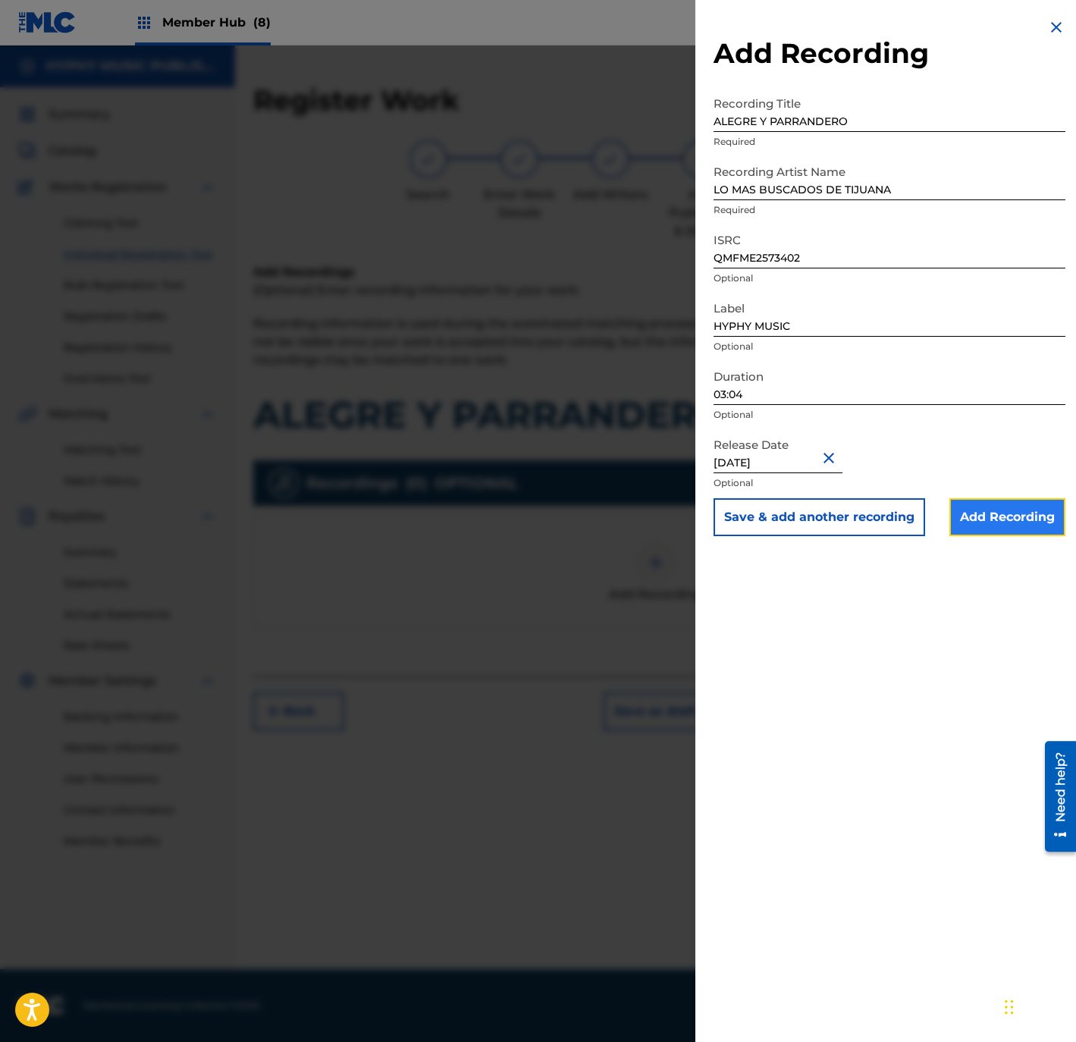
click at [996, 525] on input "Add Recording" at bounding box center [1007, 517] width 116 height 38
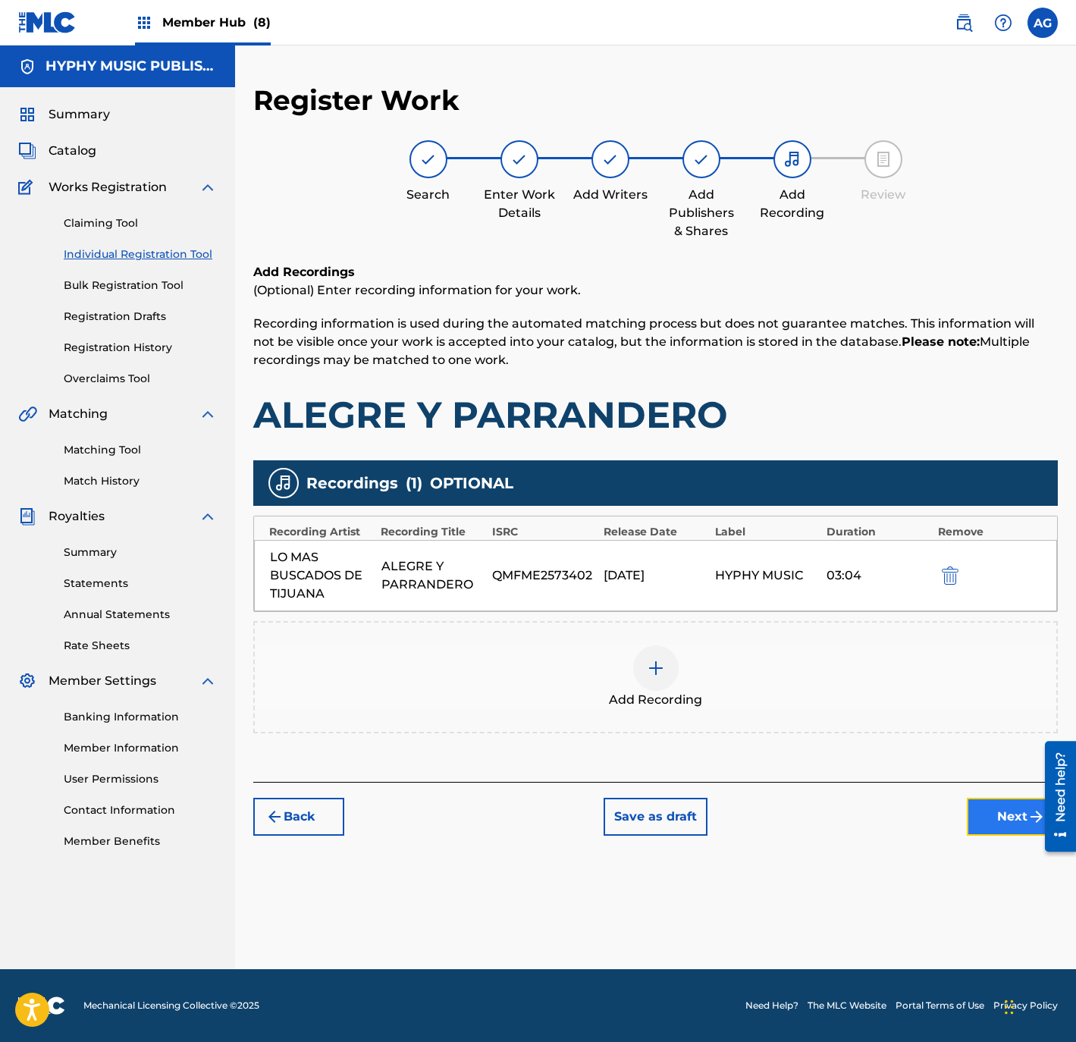
click at [1001, 821] on button "Next" at bounding box center [1012, 817] width 91 height 38
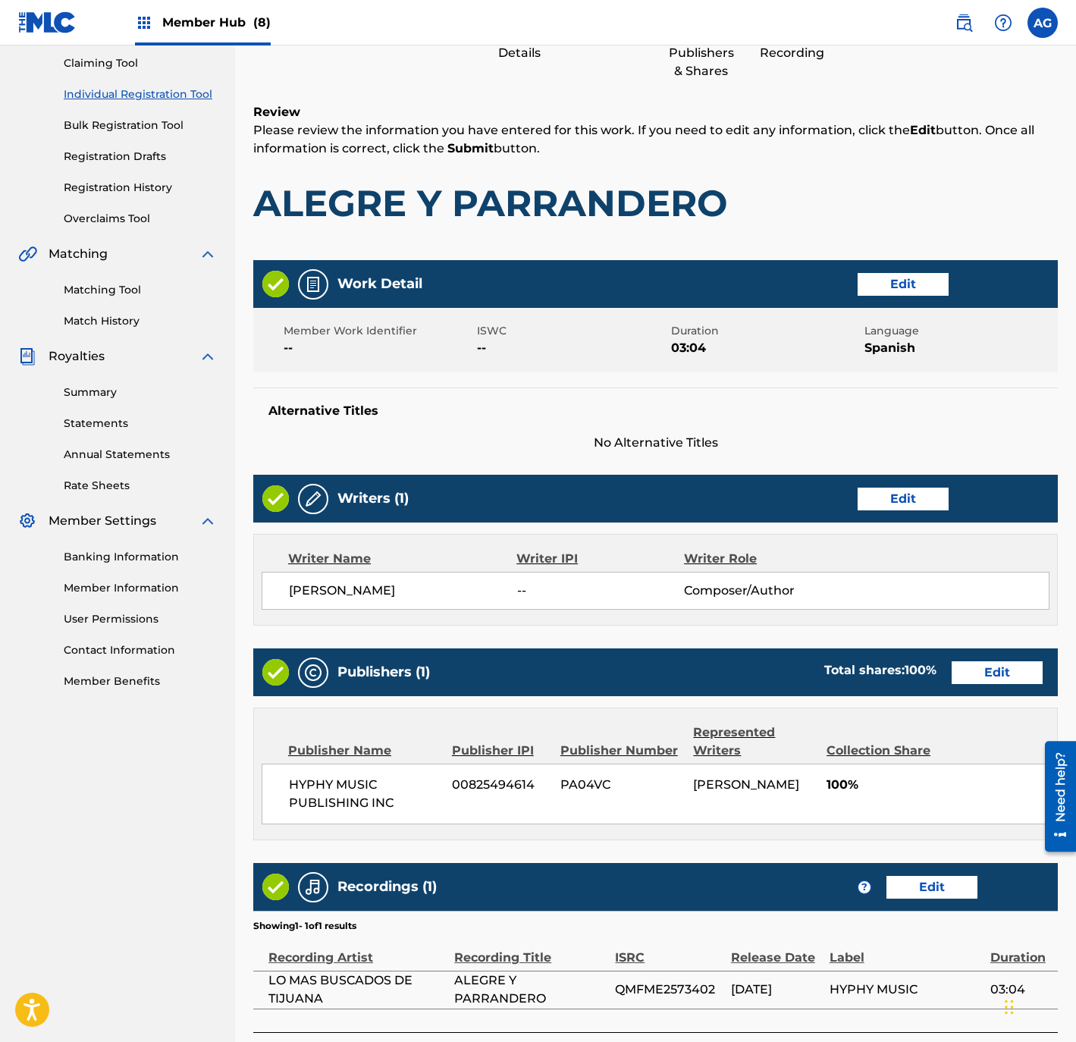
scroll to position [280, 0]
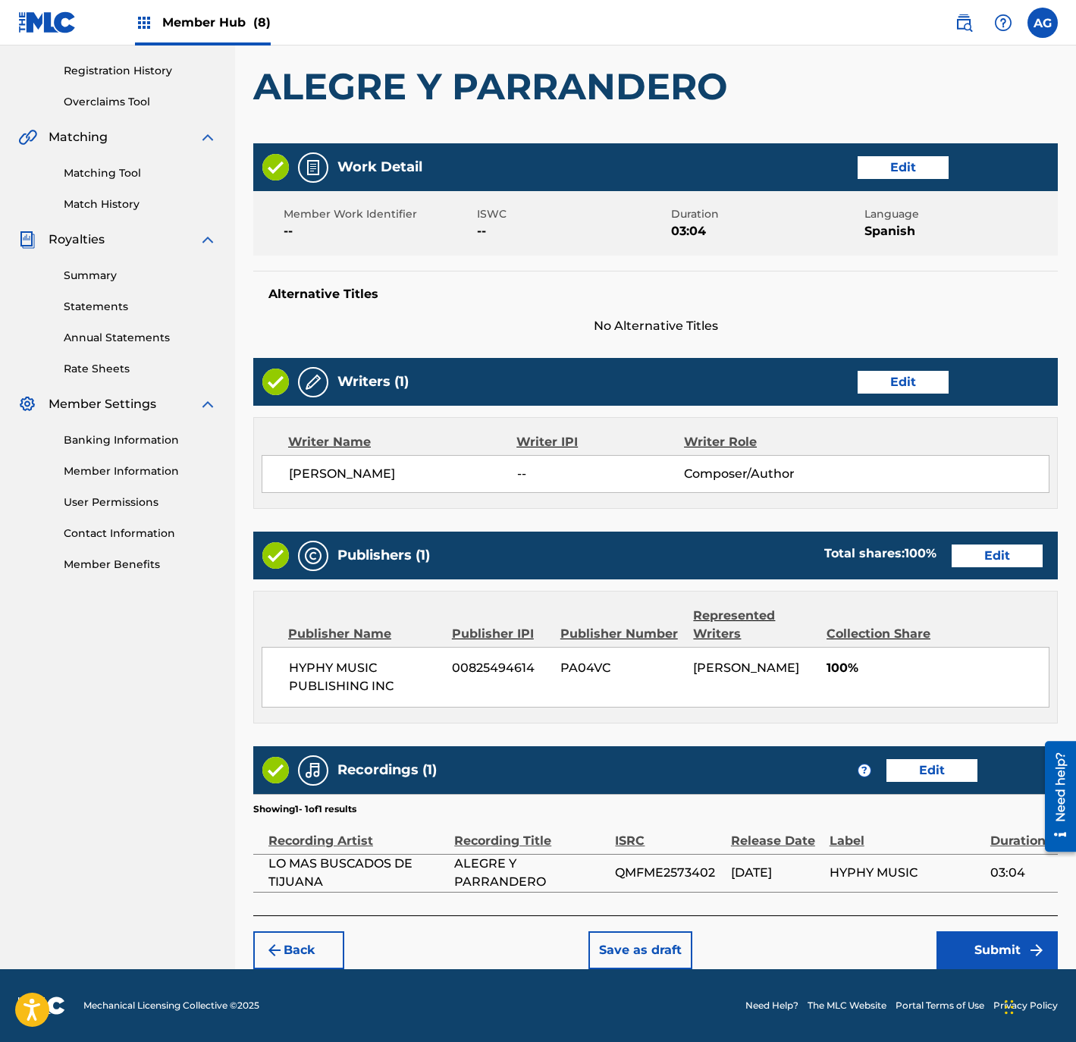
drag, startPoint x: 733, startPoint y: 506, endPoint x: 689, endPoint y: 751, distance: 249.5
click at [994, 947] on button "Submit" at bounding box center [996, 950] width 121 height 38
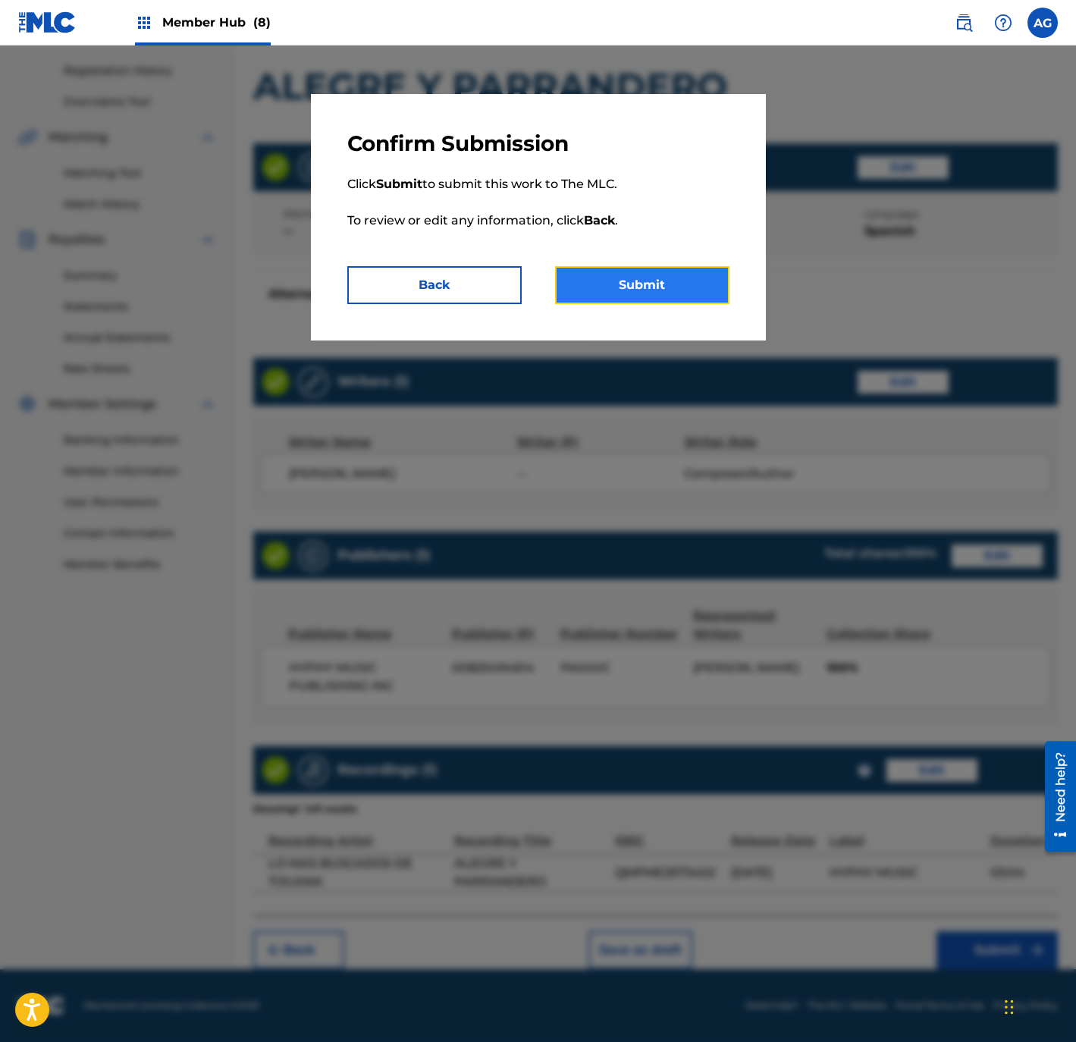
click at [674, 287] on button "Submit" at bounding box center [642, 285] width 174 height 38
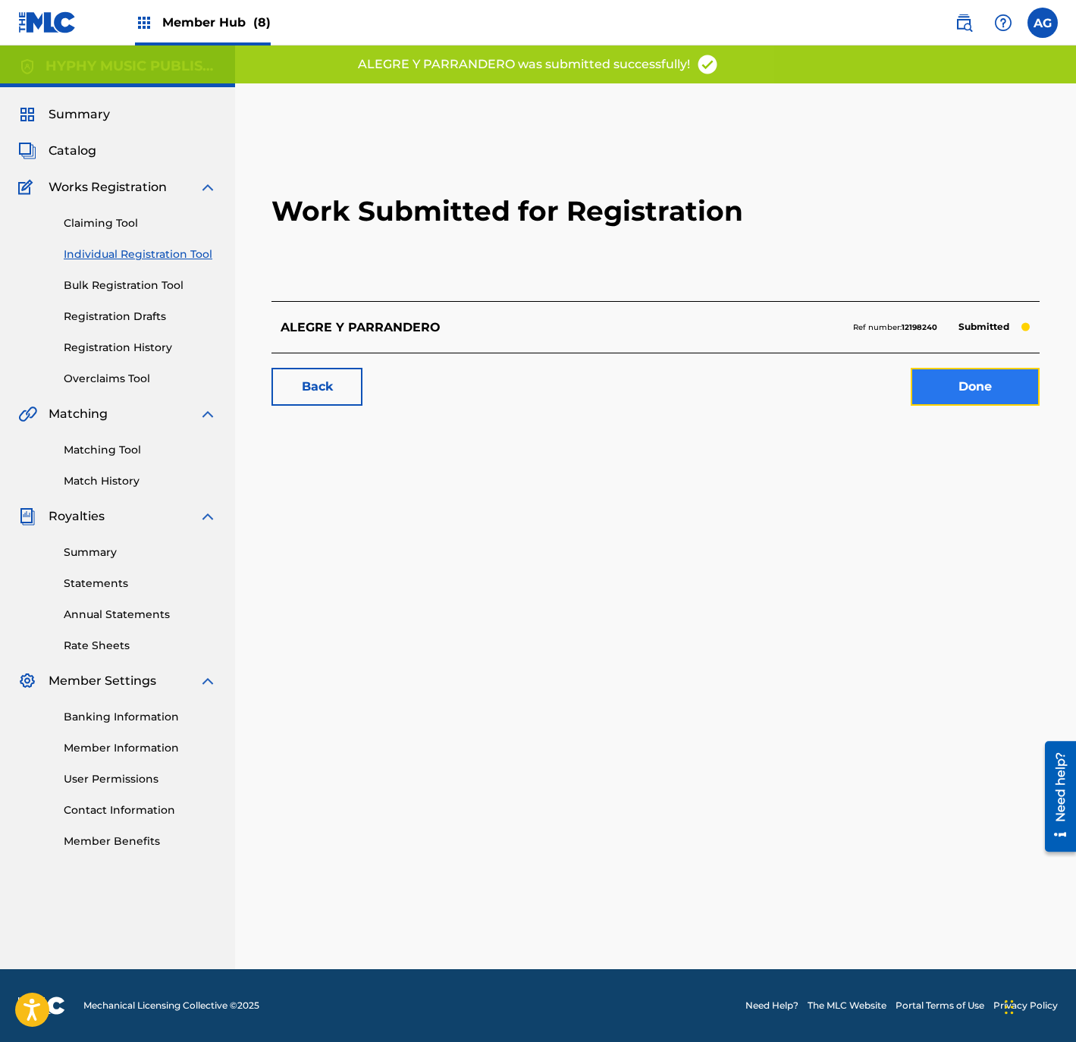
click at [938, 394] on link "Done" at bounding box center [974, 387] width 129 height 38
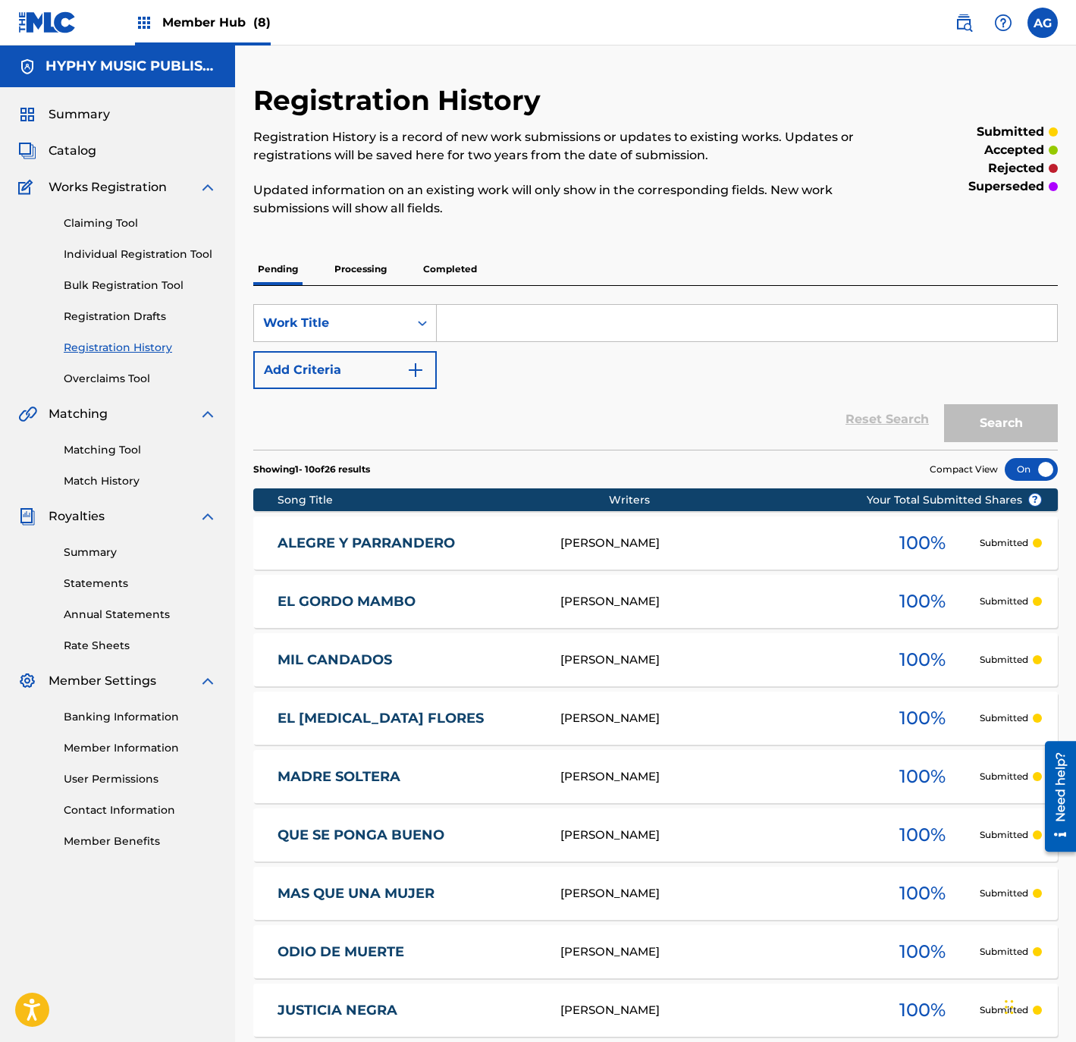
click at [150, 242] on div "Claiming Tool Individual Registration Tool Bulk Registration Tool Registration …" at bounding box center [117, 291] width 199 height 190
click at [150, 246] on link "Individual Registration Tool" at bounding box center [140, 254] width 153 height 16
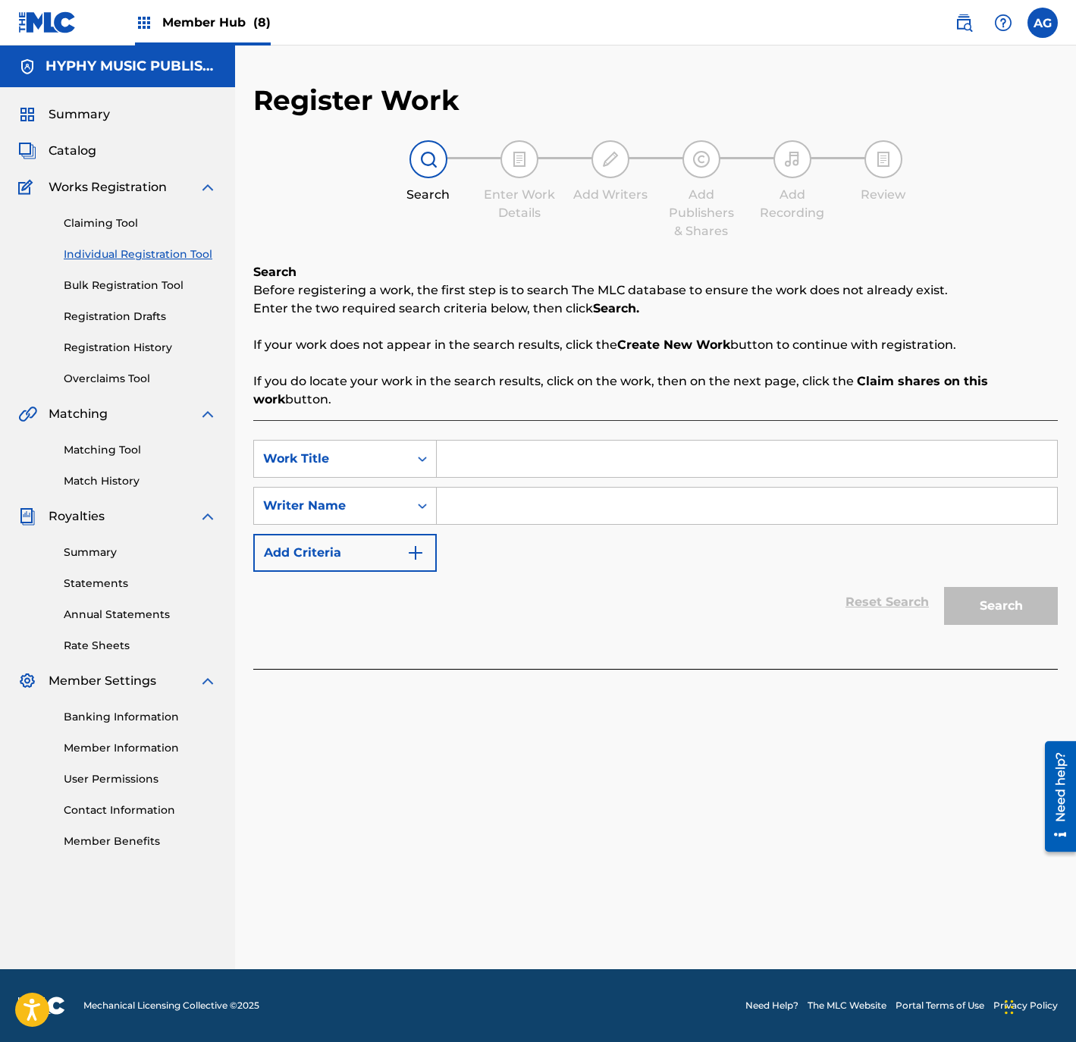
click at [522, 447] on input "Search Form" at bounding box center [747, 458] width 620 height 36
type input "TE QUEDAS DORMIDO"
drag, startPoint x: 582, startPoint y: 521, endPoint x: 585, endPoint y: 533, distance: 12.5
click at [582, 521] on input "Search Form" at bounding box center [747, 505] width 620 height 36
type input "KARLO QUINTERO"
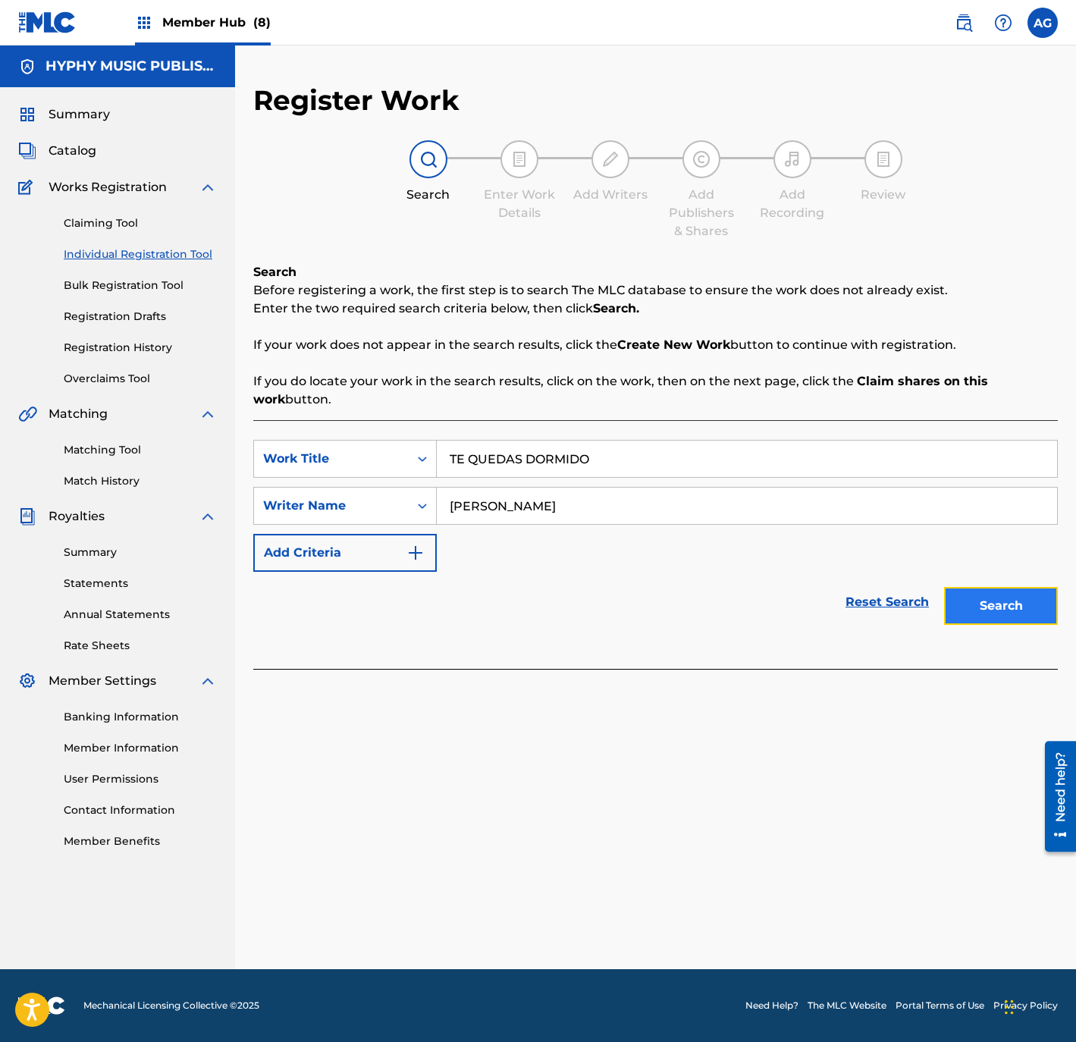
click at [1039, 606] on button "Search" at bounding box center [1001, 606] width 114 height 38
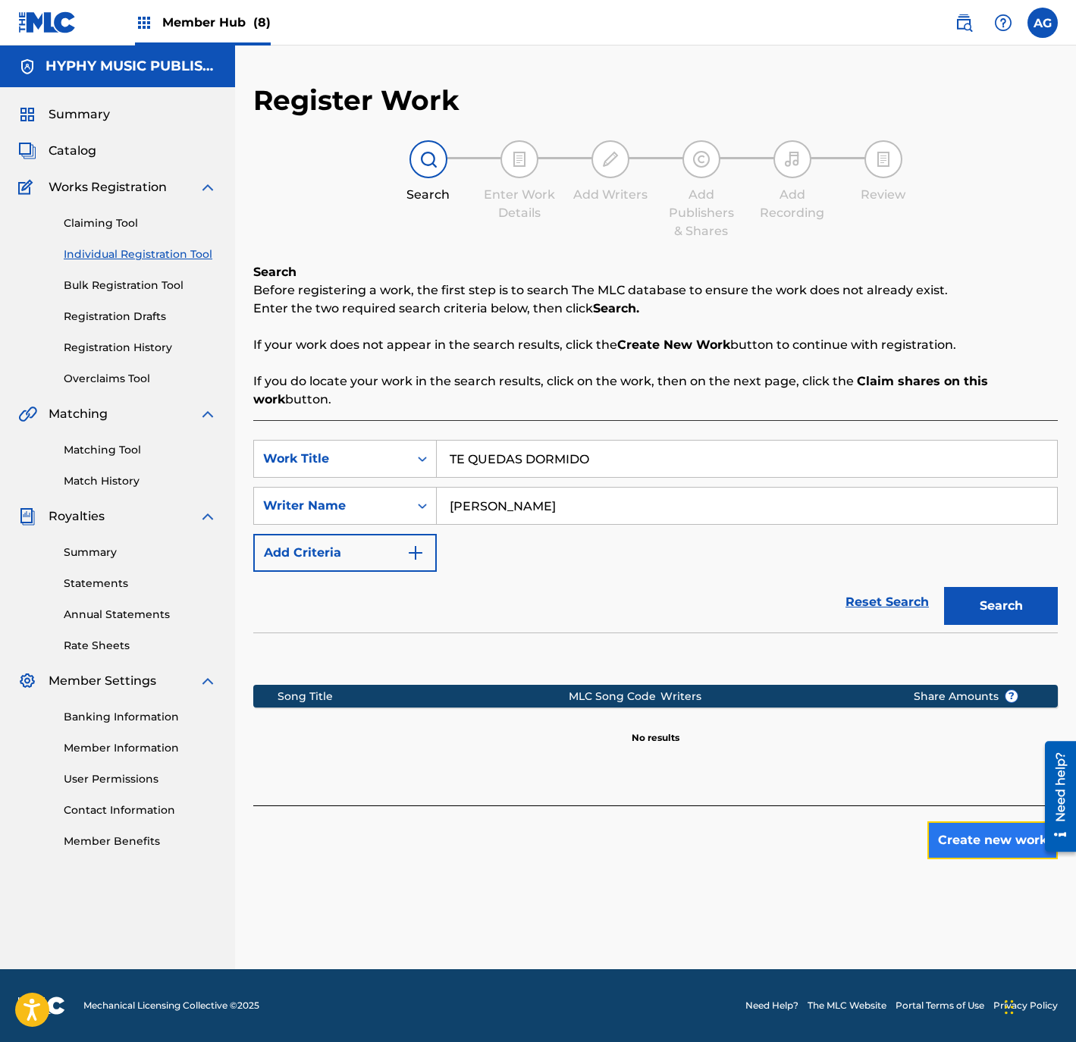
click at [996, 857] on button "Create new work" at bounding box center [992, 840] width 130 height 38
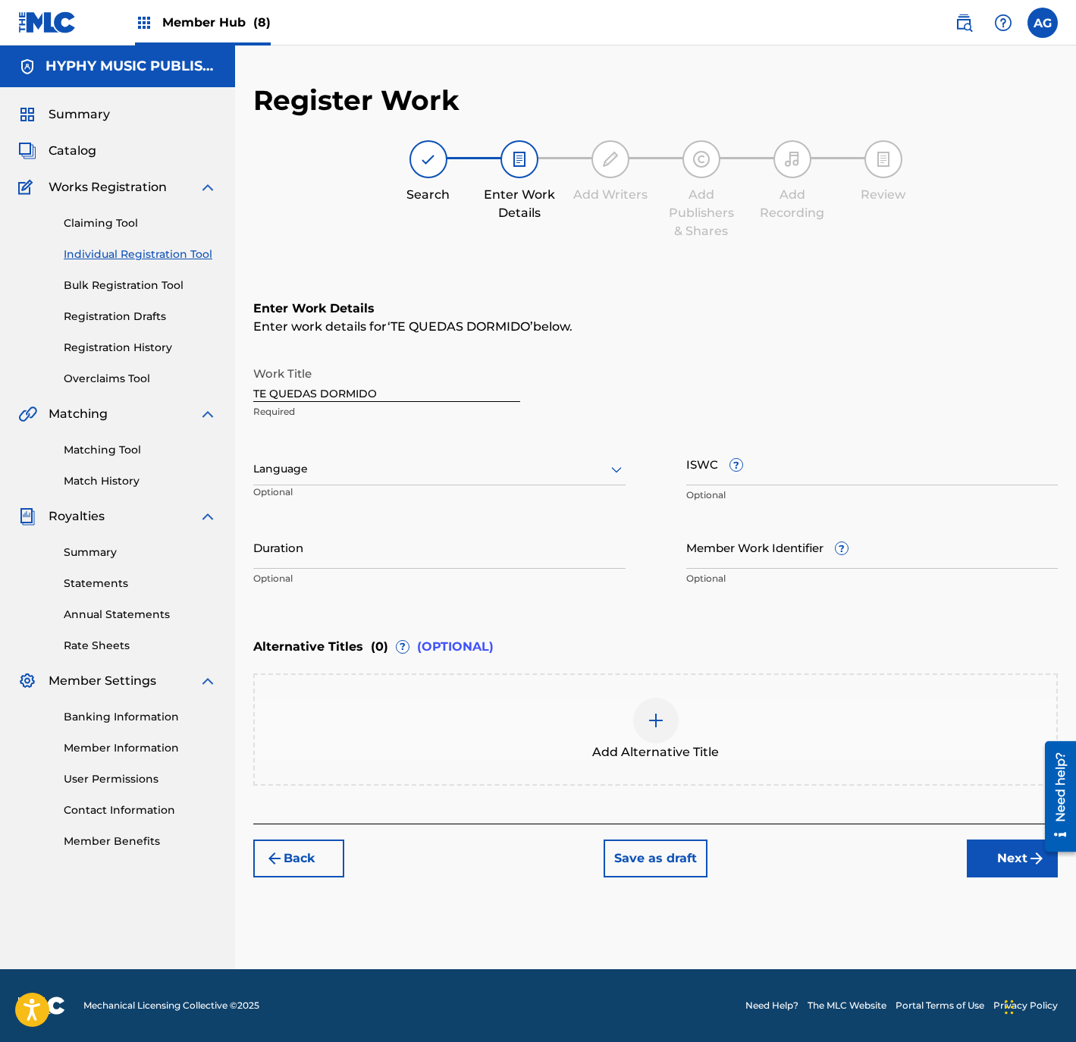
click at [508, 484] on div "Language Optional" at bounding box center [439, 476] width 372 height 68
click at [426, 469] on div at bounding box center [439, 468] width 372 height 19
click at [383, 530] on div "Spanish" at bounding box center [439, 536] width 371 height 34
click at [391, 549] on input "Duration" at bounding box center [439, 546] width 372 height 43
type input "03:07"
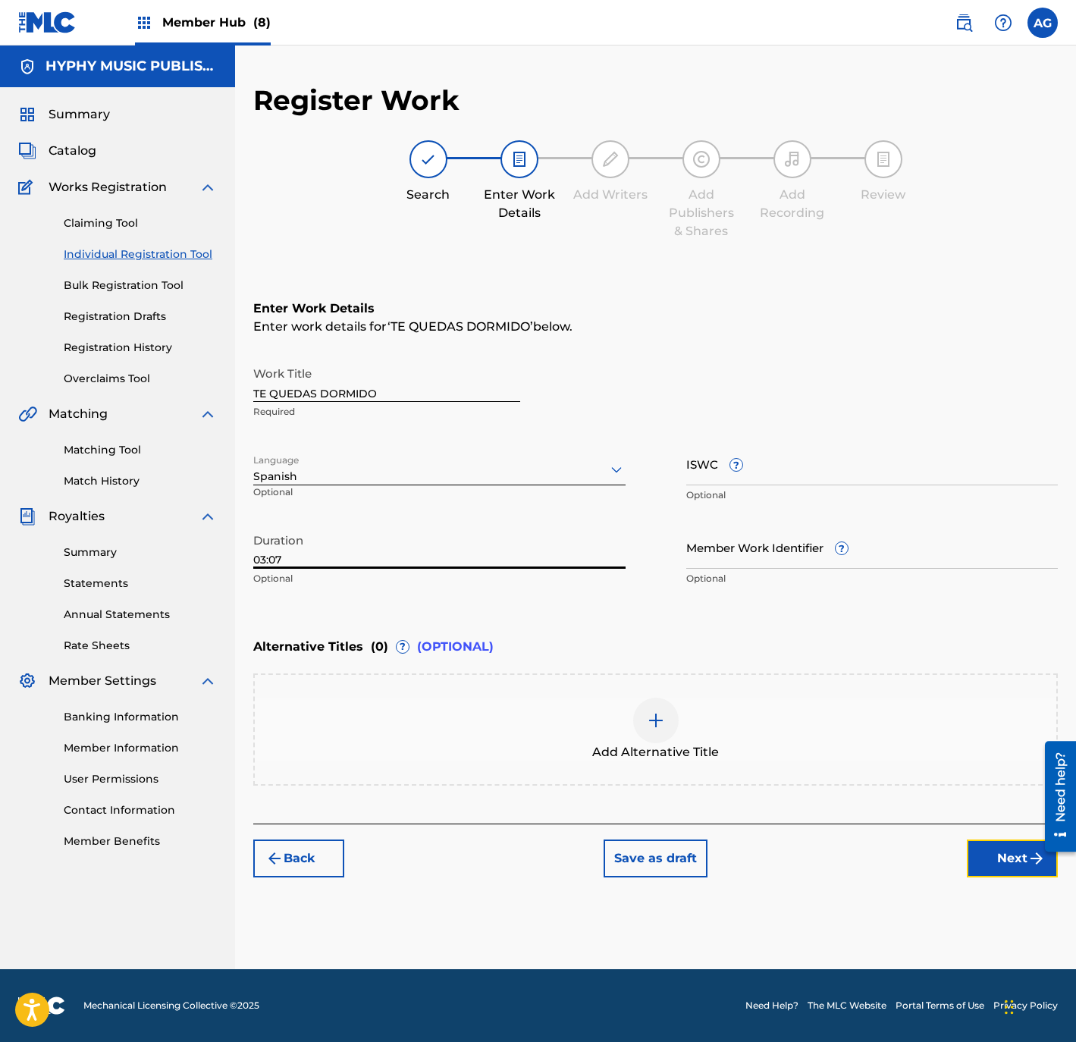
click at [1045, 872] on button "Next" at bounding box center [1012, 858] width 91 height 38
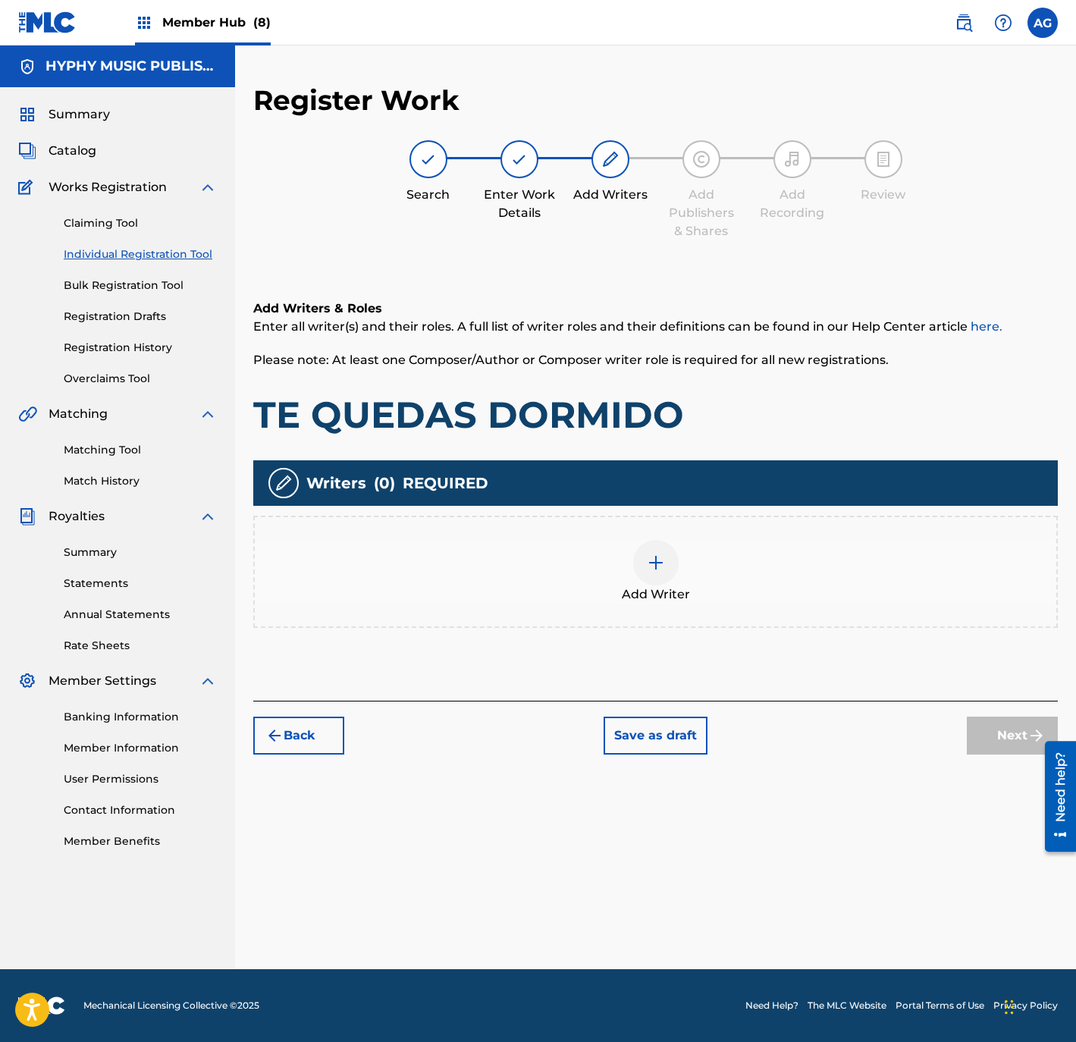
click at [665, 571] on div at bounding box center [655, 562] width 45 height 45
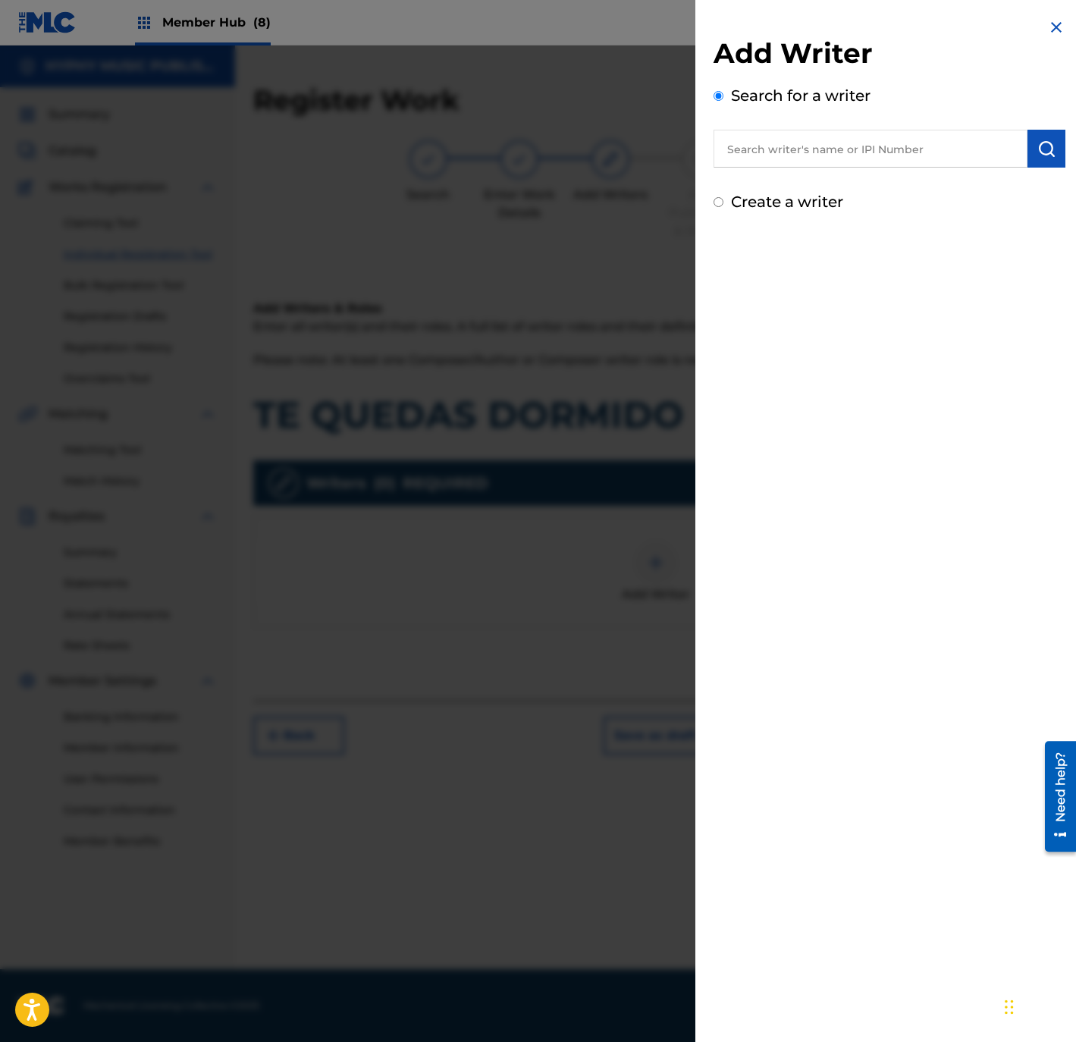
drag, startPoint x: 863, startPoint y: 193, endPoint x: 851, endPoint y: 194, distance: 11.4
click at [863, 193] on div "Create a writer" at bounding box center [889, 201] width 352 height 23
click at [822, 196] on label "Create a writer" at bounding box center [787, 202] width 112 height 18
radio input "true"
click at [723, 197] on input "Create a writer" at bounding box center [718, 202] width 10 height 10
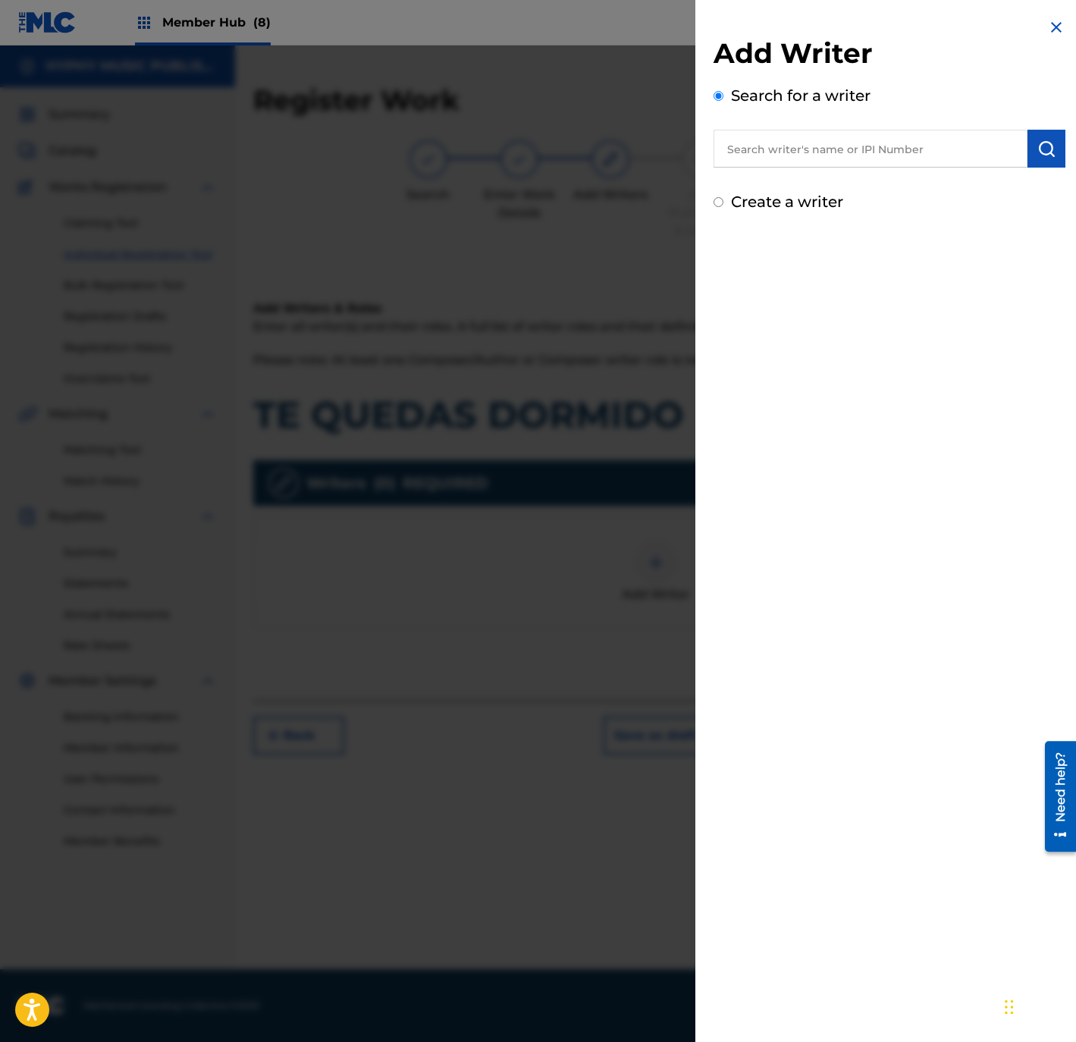
radio input "false"
radio input "true"
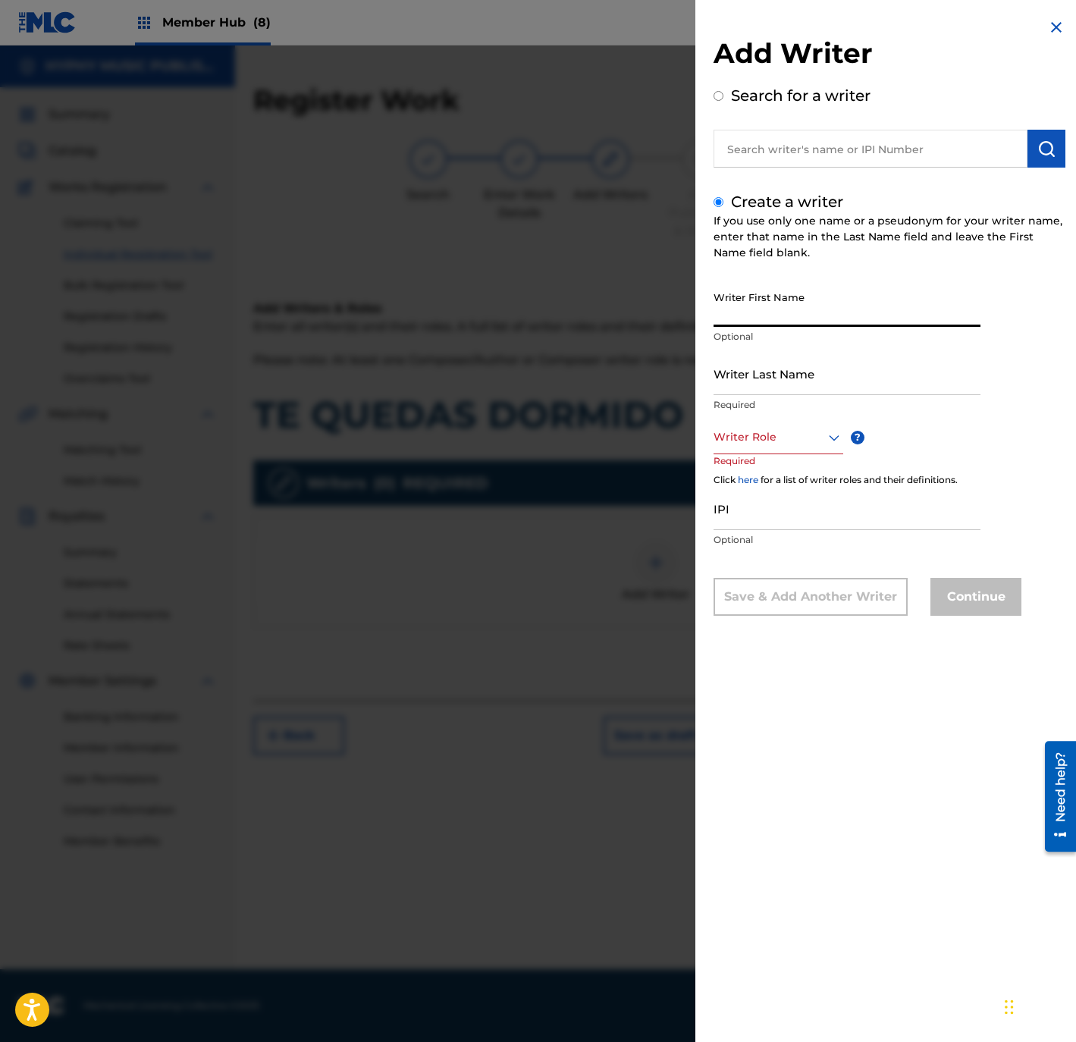
drag, startPoint x: 779, startPoint y: 308, endPoint x: 780, endPoint y: 333, distance: 25.1
click at [779, 309] on input "Writer First Name" at bounding box center [846, 305] width 267 height 43
type input "KARLO QUINTERO"
click at [764, 365] on input "Writer Last Name" at bounding box center [846, 373] width 267 height 43
type input "KARLO QUINTERO"
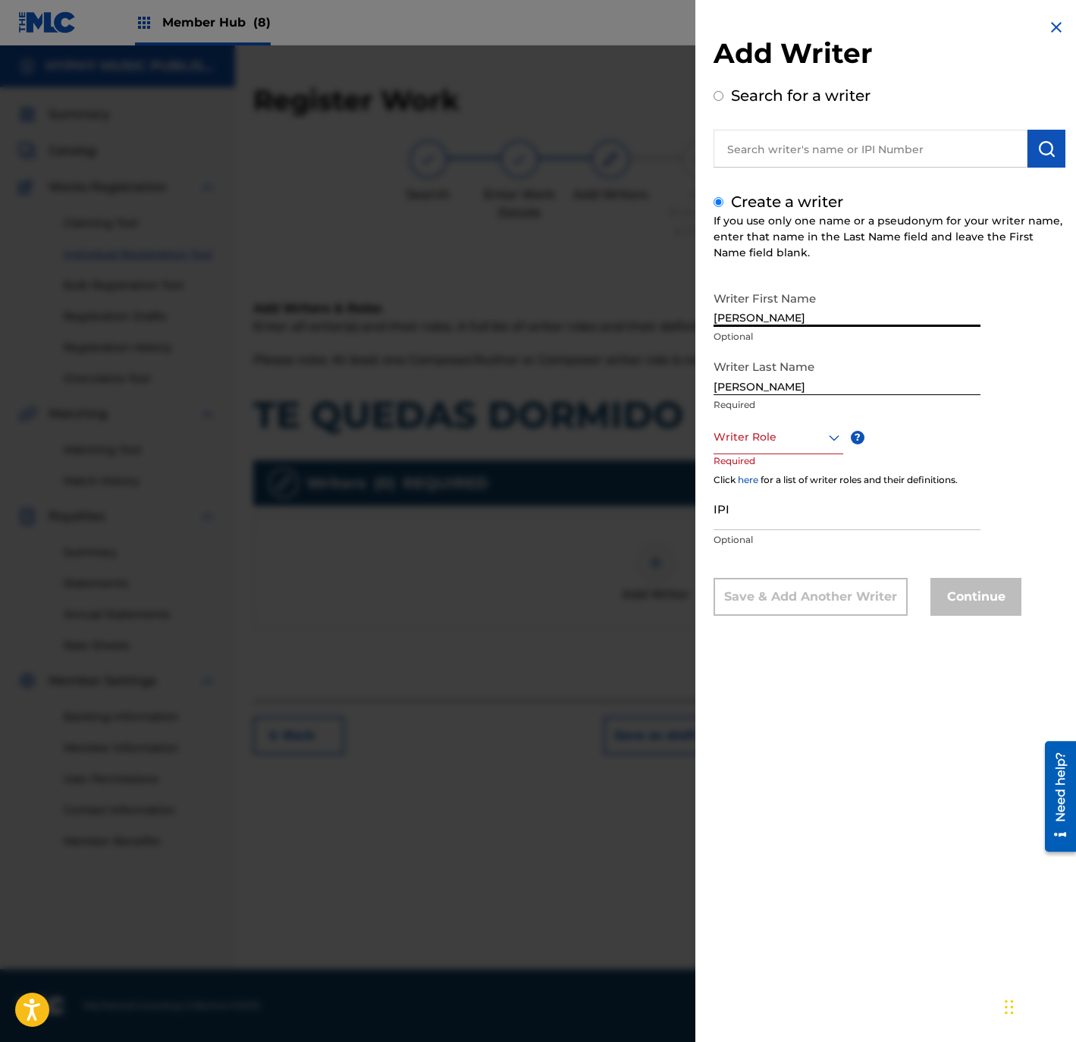
drag, startPoint x: 751, startPoint y: 315, endPoint x: 910, endPoint y: 314, distance: 159.2
click at [910, 314] on input "KARLO QUINTERO" at bounding box center [846, 305] width 267 height 43
type input "KARLO"
drag, startPoint x: 754, startPoint y: 380, endPoint x: 678, endPoint y: 385, distance: 76.0
click at [678, 385] on div "Add Writer Search for a writer Create a writer If you use only one name or a ps…" at bounding box center [538, 543] width 1076 height 996
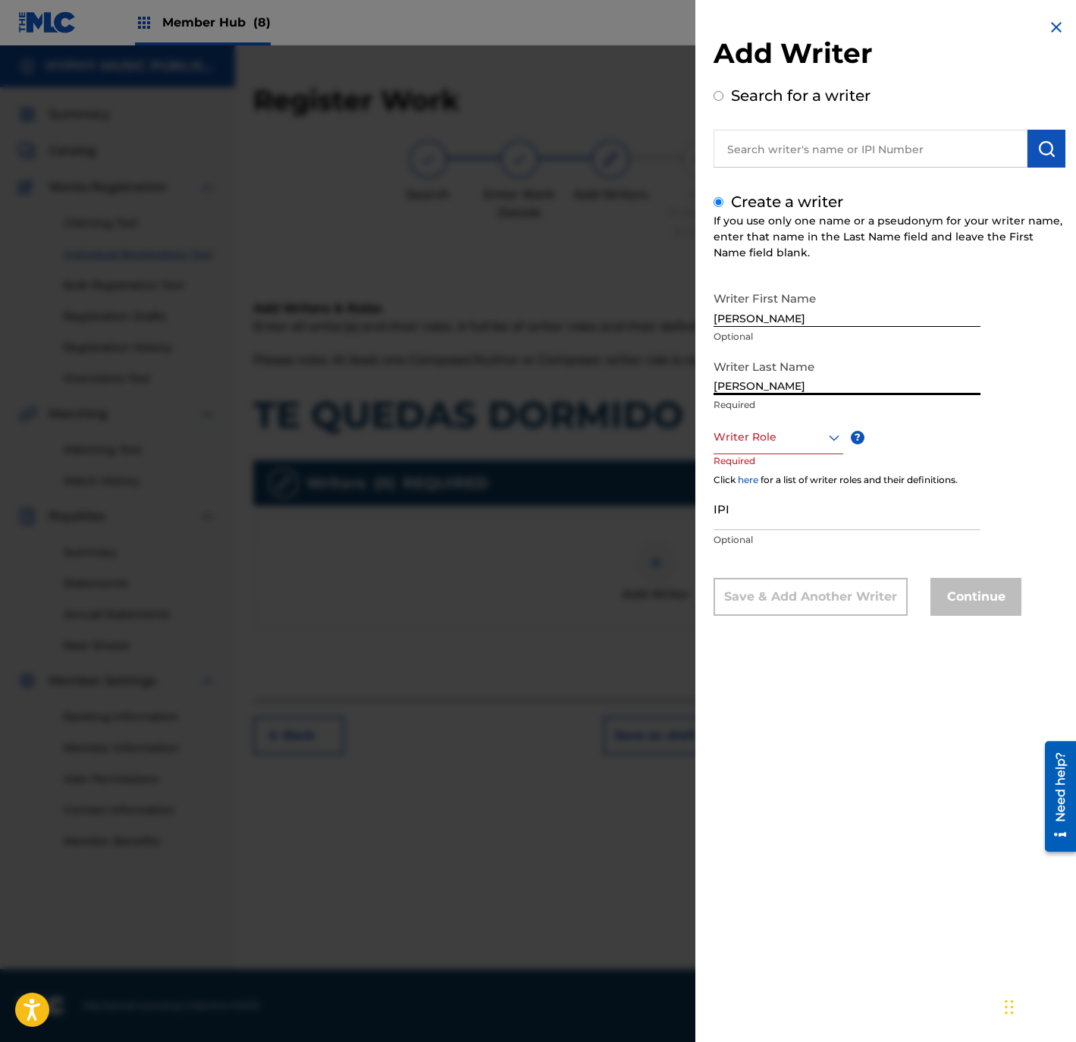
type input "QUINTERO"
click at [767, 446] on div at bounding box center [778, 437] width 130 height 19
click at [767, 465] on div "Composer/Author" at bounding box center [778, 471] width 128 height 34
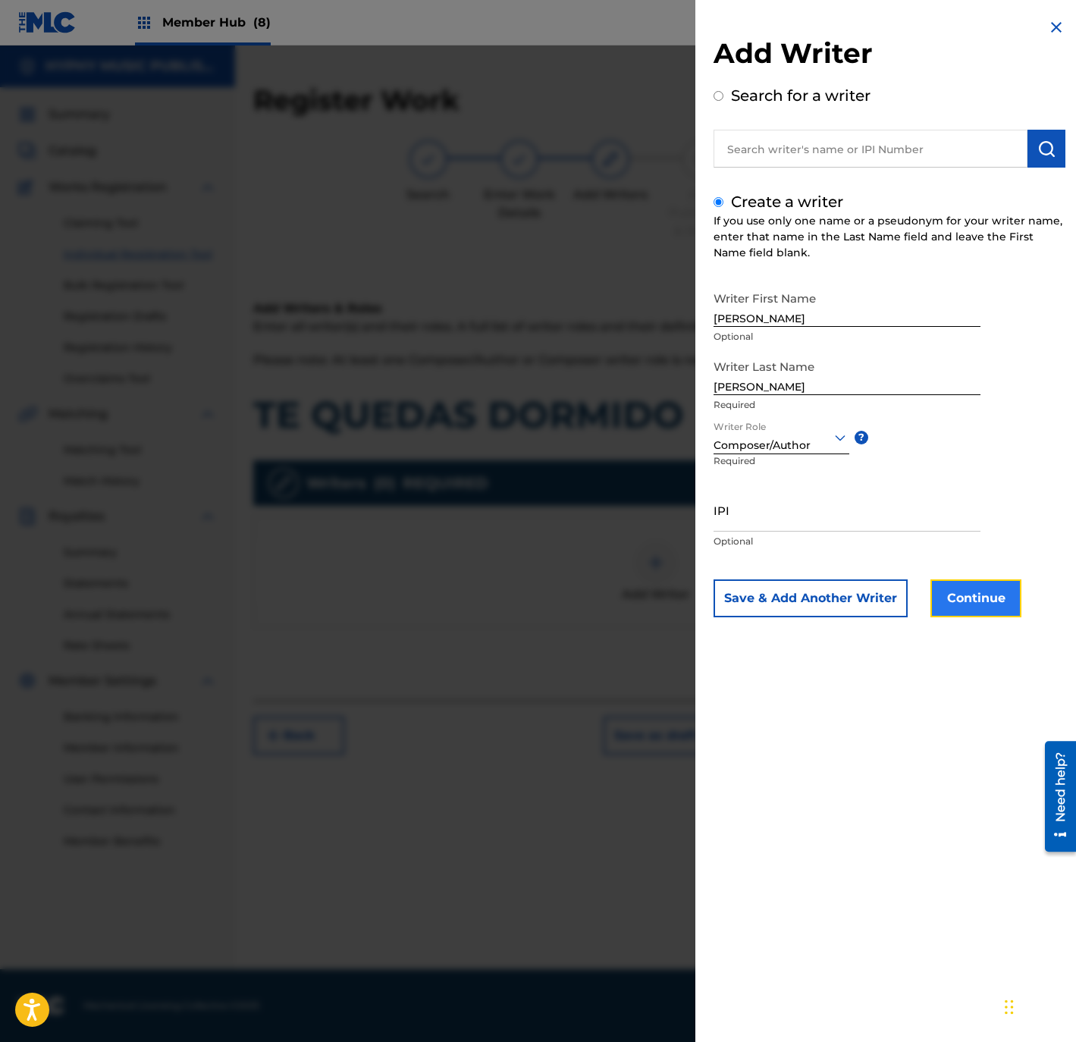
click at [998, 589] on button "Continue" at bounding box center [975, 598] width 91 height 38
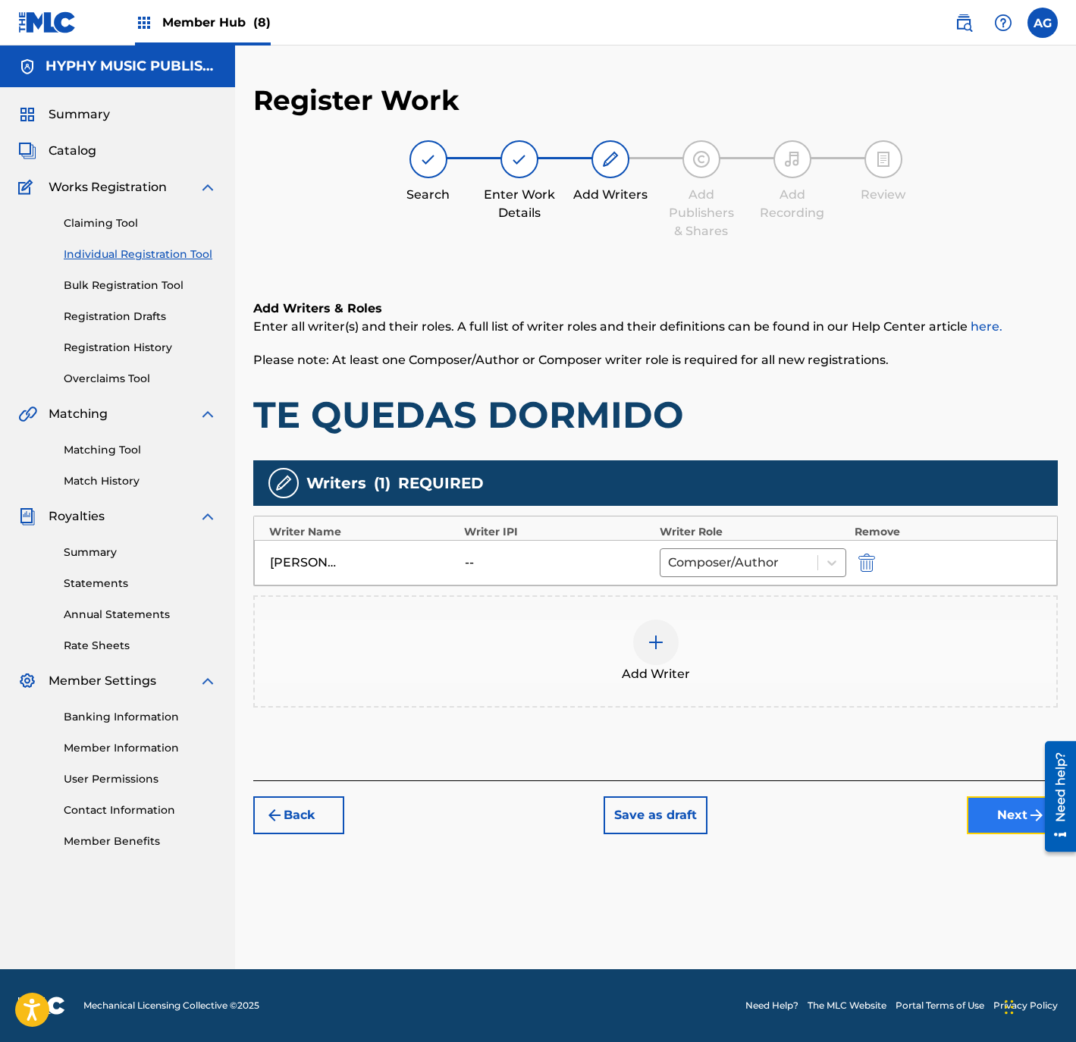
click at [1003, 813] on button "Next" at bounding box center [1012, 815] width 91 height 38
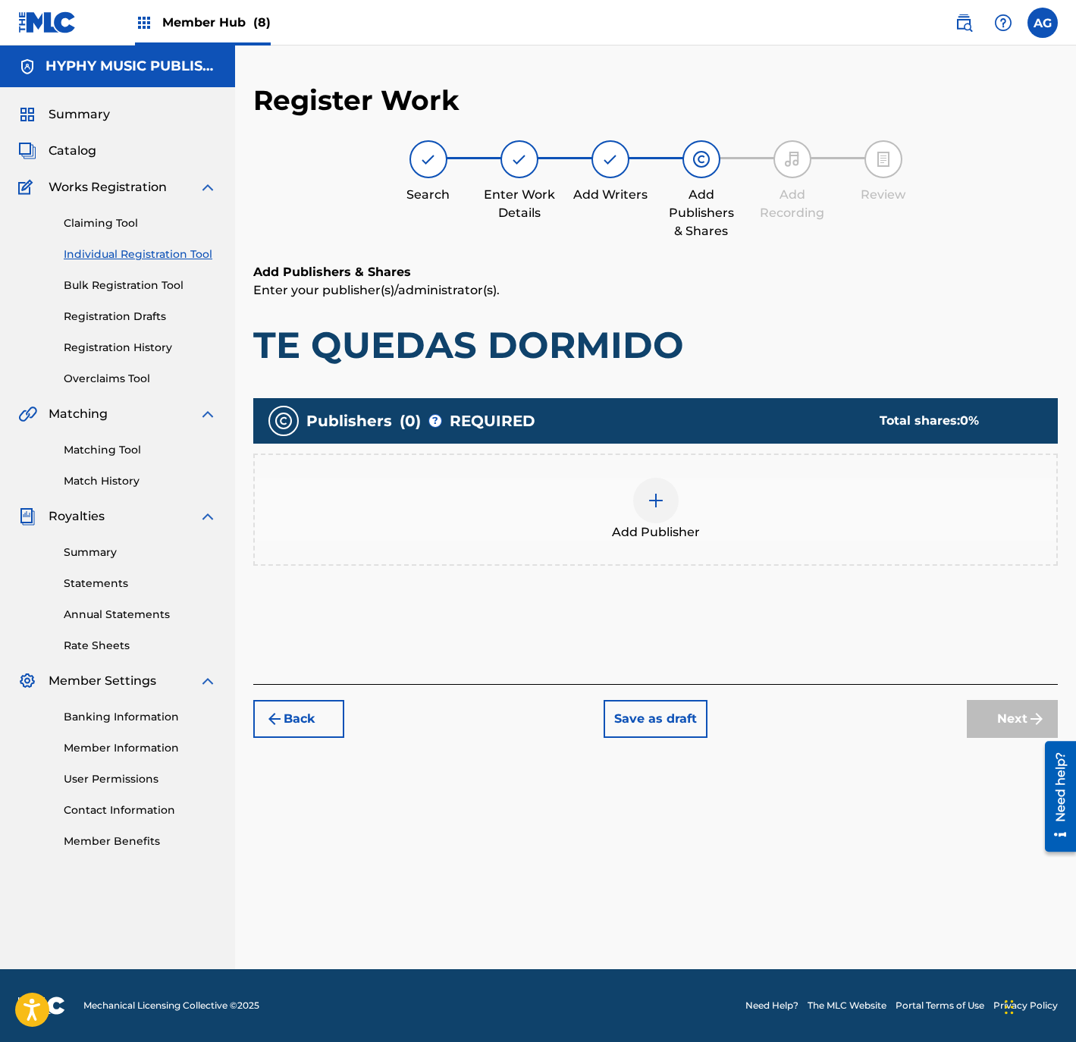
click at [594, 487] on div "Add Publisher" at bounding box center [655, 510] width 801 height 64
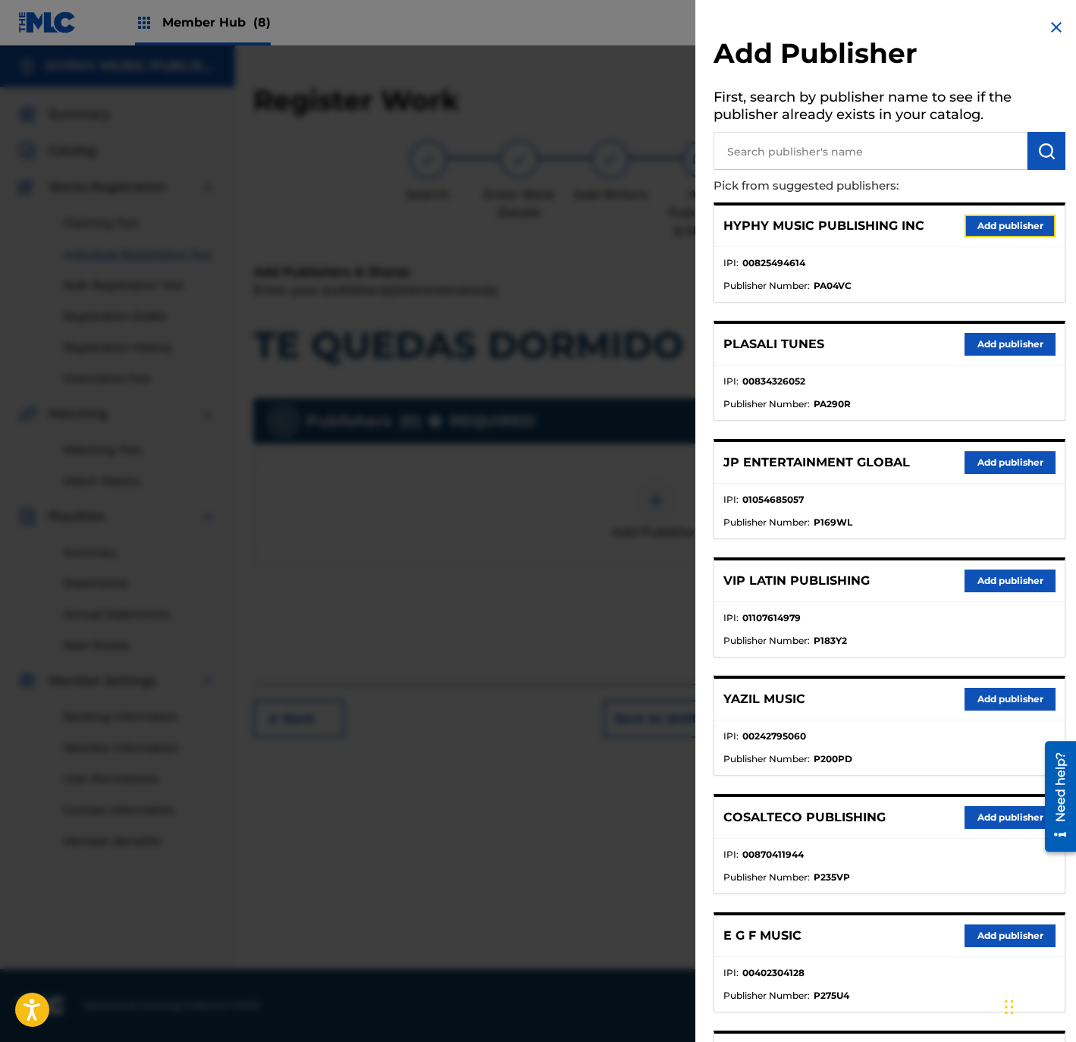
click at [972, 217] on button "Add publisher" at bounding box center [1009, 226] width 91 height 23
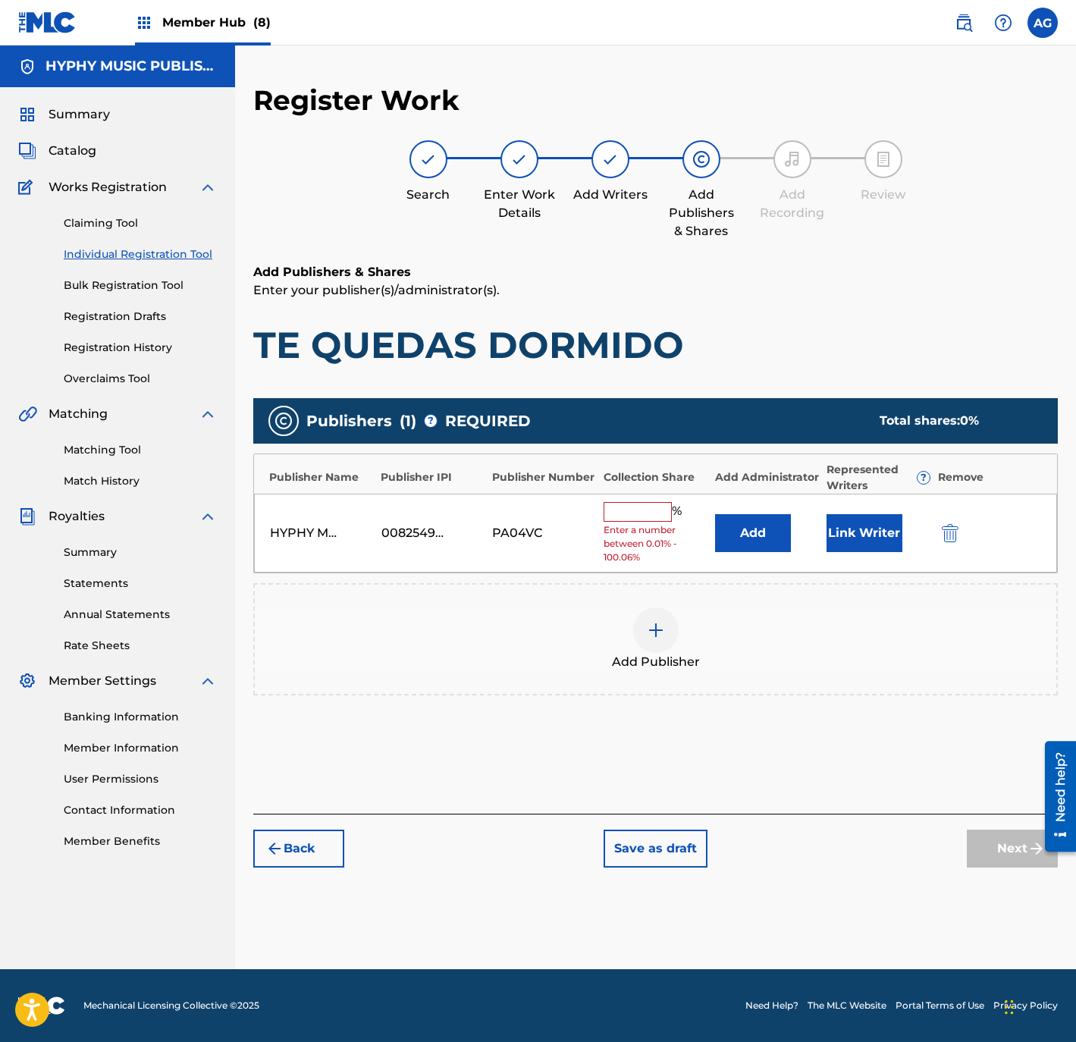
click at [650, 519] on input "text" at bounding box center [637, 512] width 68 height 20
type input "100"
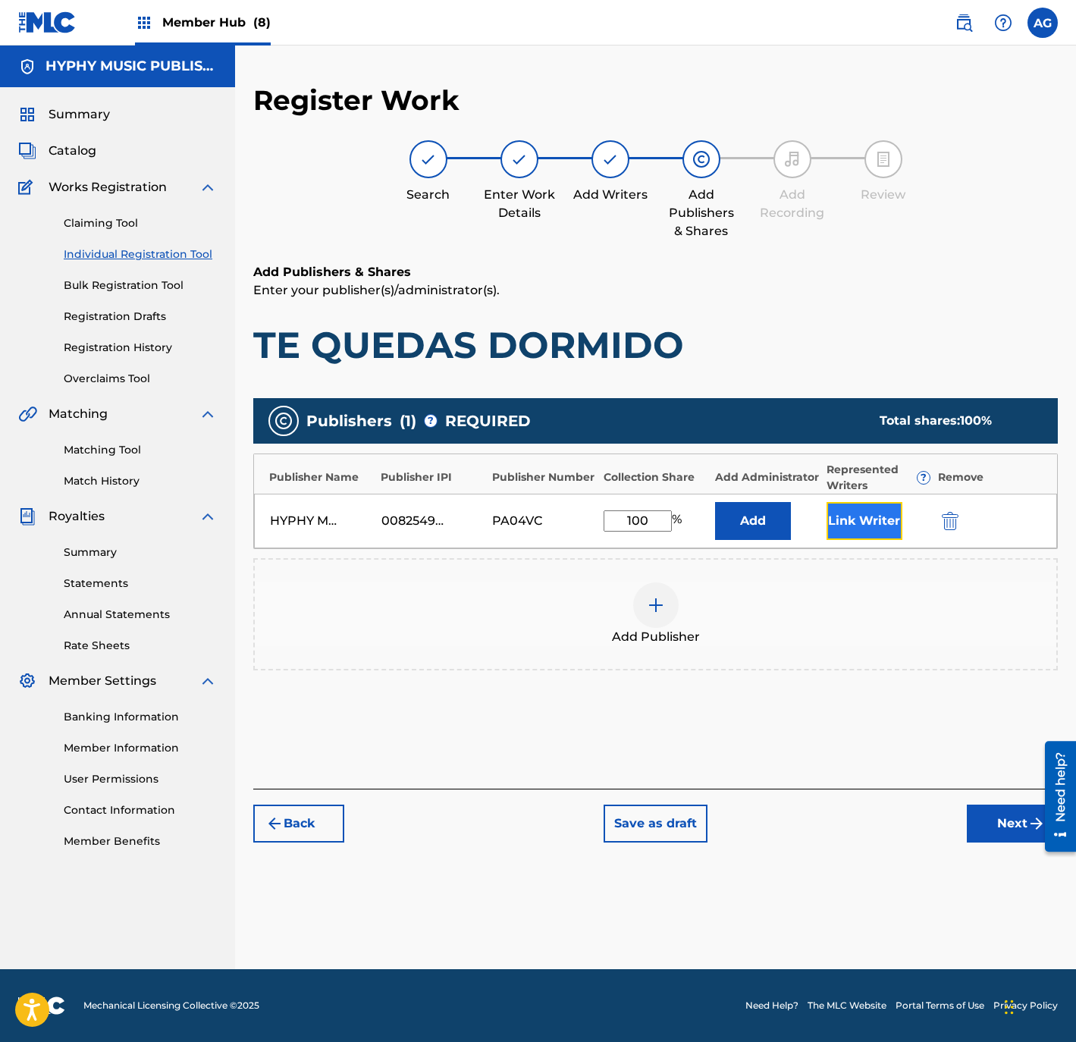
click at [849, 525] on button "Link Writer" at bounding box center [864, 521] width 76 height 38
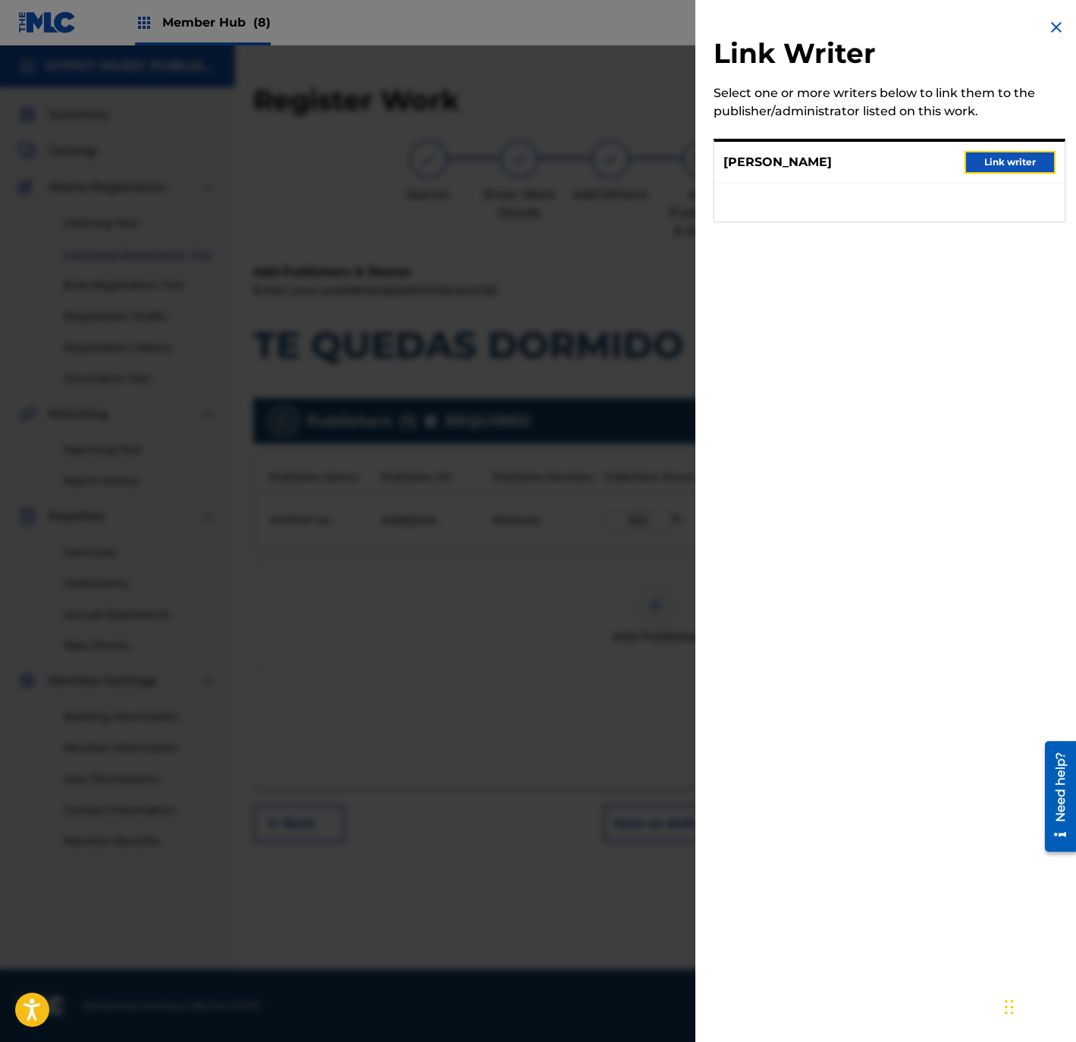
click at [1021, 158] on button "Link writer" at bounding box center [1009, 162] width 91 height 23
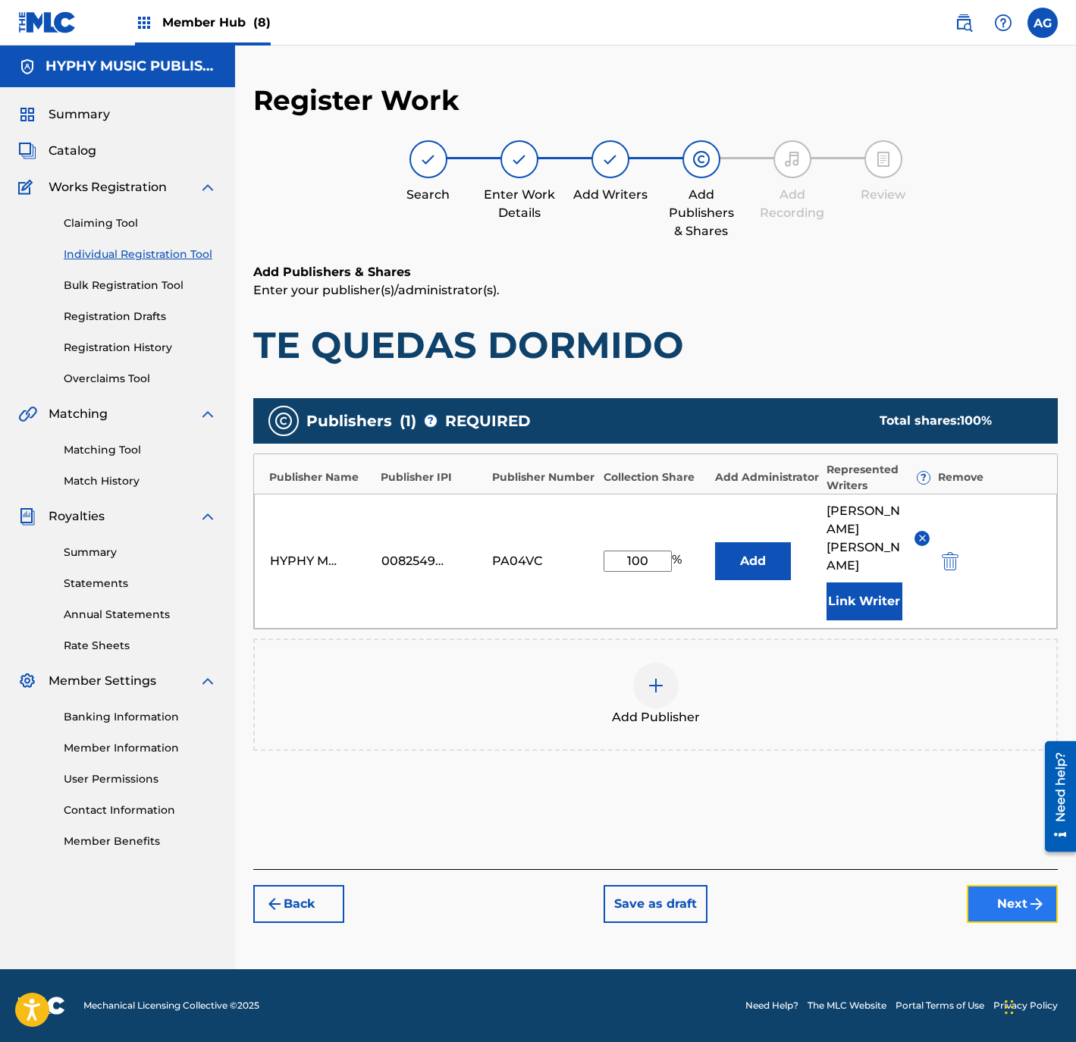
click at [1011, 885] on button "Next" at bounding box center [1012, 904] width 91 height 38
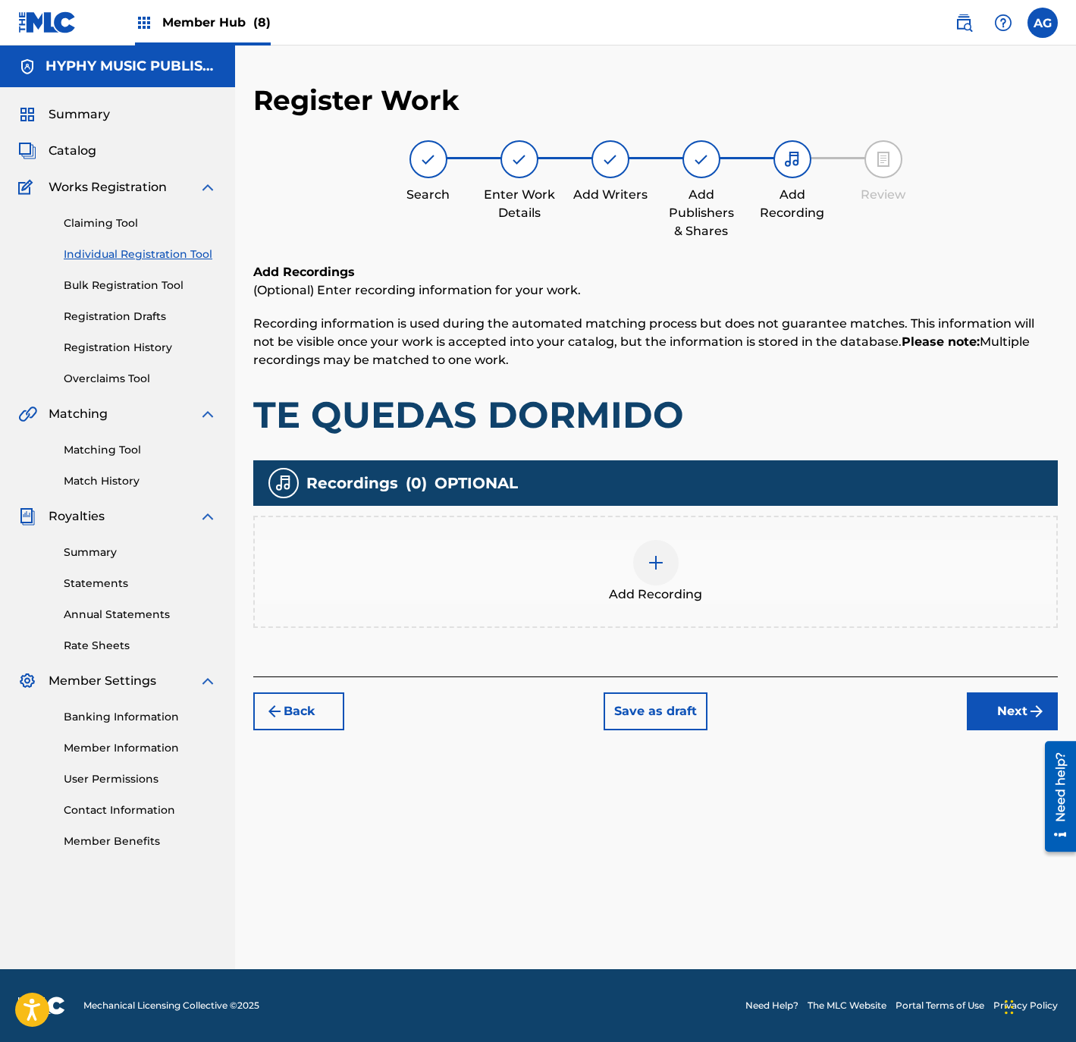
click at [583, 578] on div "Add Recording" at bounding box center [655, 572] width 801 height 64
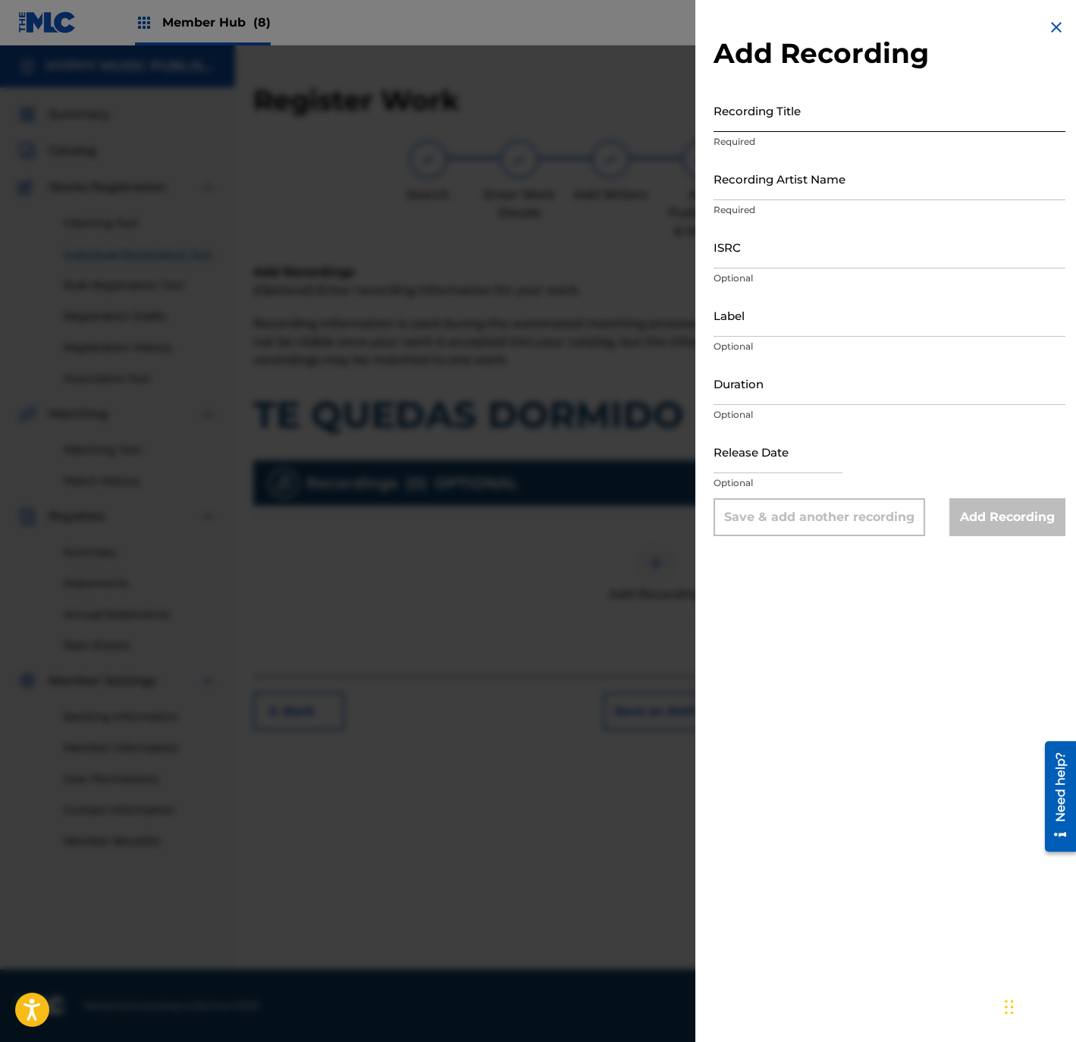
click at [821, 105] on input "Recording Title" at bounding box center [889, 110] width 352 height 43
type input "TE QUEDAS DORMIDO"
click at [831, 177] on input "Recording Artist Name" at bounding box center [889, 178] width 352 height 43
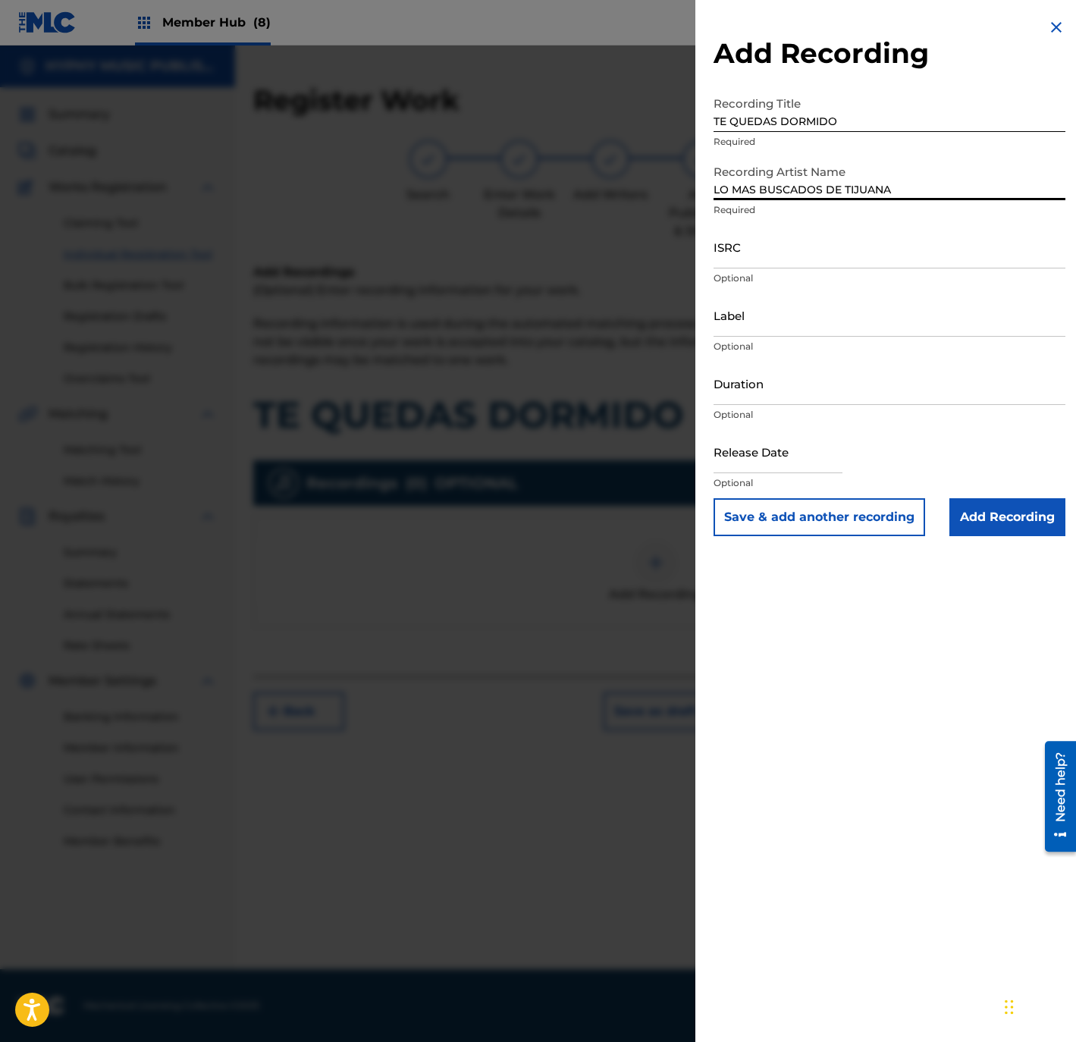
type input "LO MAS BUSCADOS DE TIJUANA"
drag, startPoint x: 870, startPoint y: 246, endPoint x: 860, endPoint y: 255, distance: 13.9
click at [870, 244] on input "ISRC" at bounding box center [889, 246] width 352 height 43
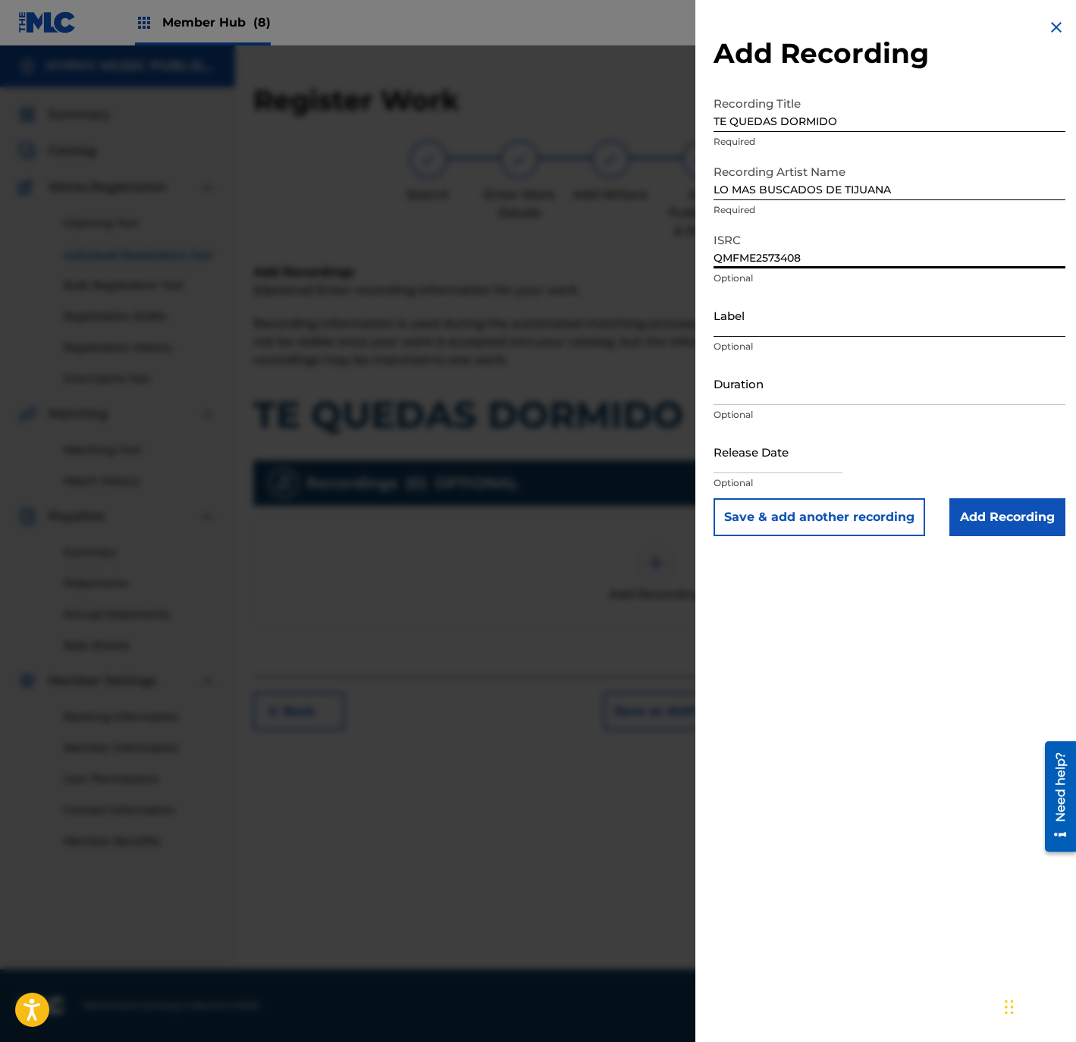
type input "QMFME2573408"
click at [801, 316] on input "Label" at bounding box center [889, 314] width 352 height 43
type input "HYPHY MUSIC"
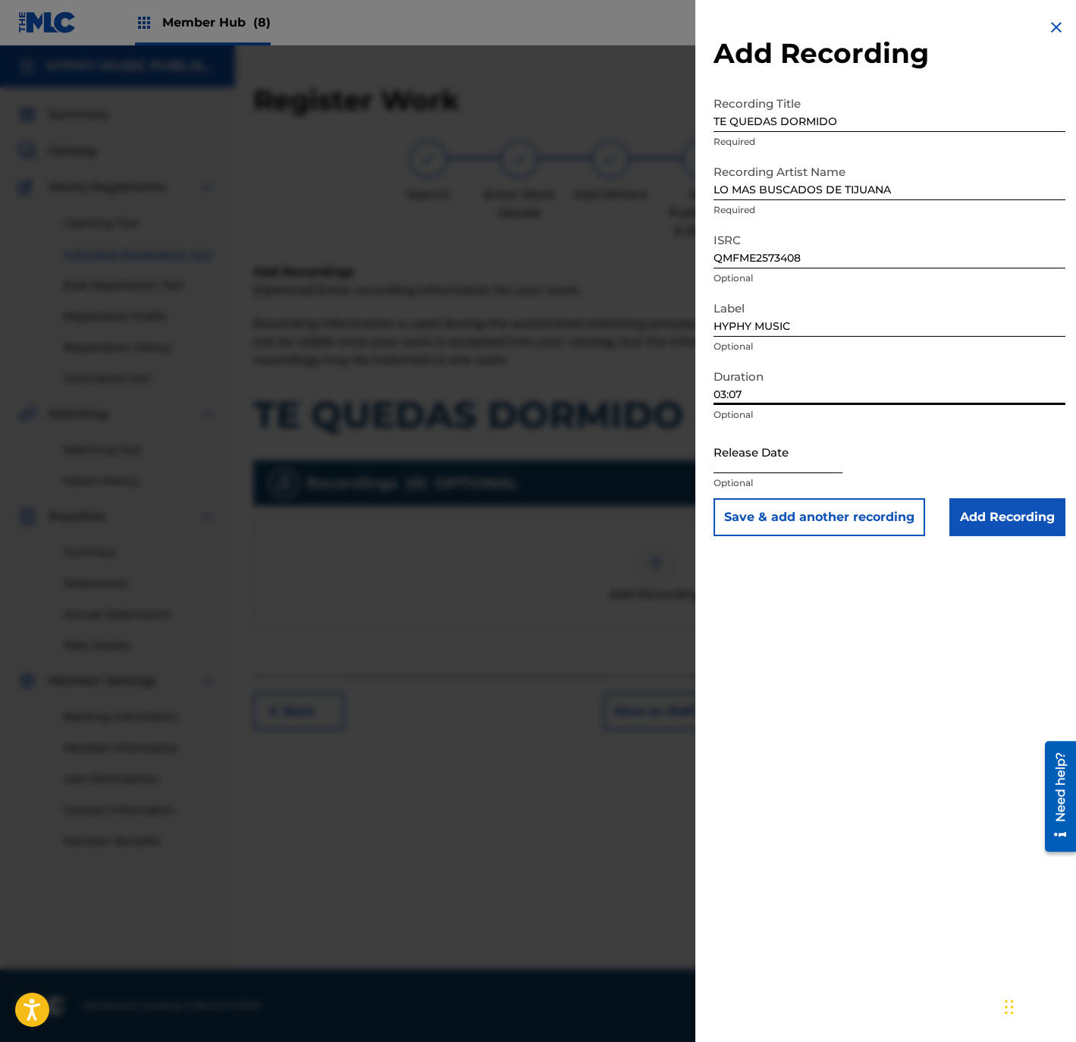
type input "03:07"
click at [801, 459] on input "text" at bounding box center [777, 451] width 129 height 43
select select "8"
select select "2025"
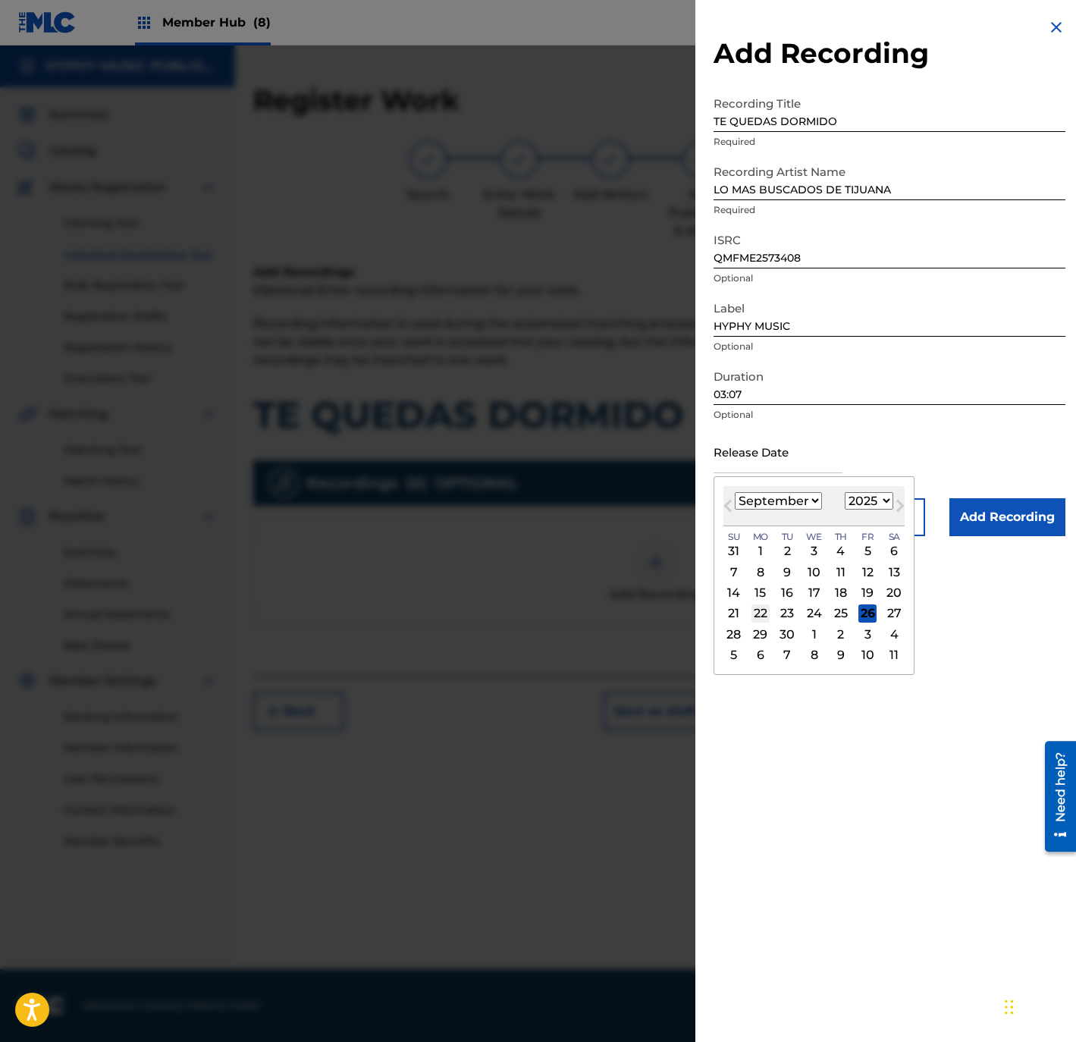
click at [764, 612] on div "22" at bounding box center [760, 613] width 18 height 18
type input "September 22 2025"
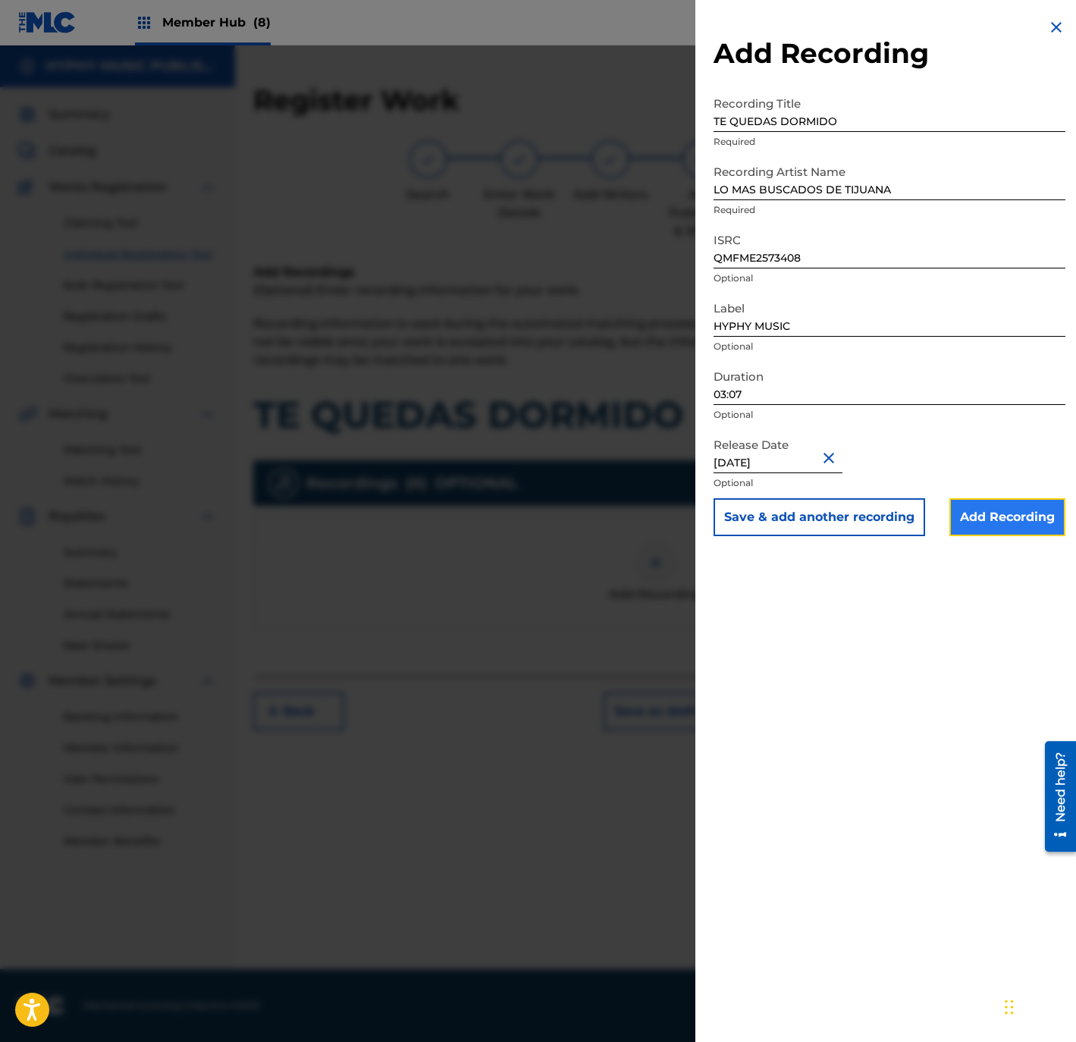
click at [999, 521] on input "Add Recording" at bounding box center [1007, 517] width 116 height 38
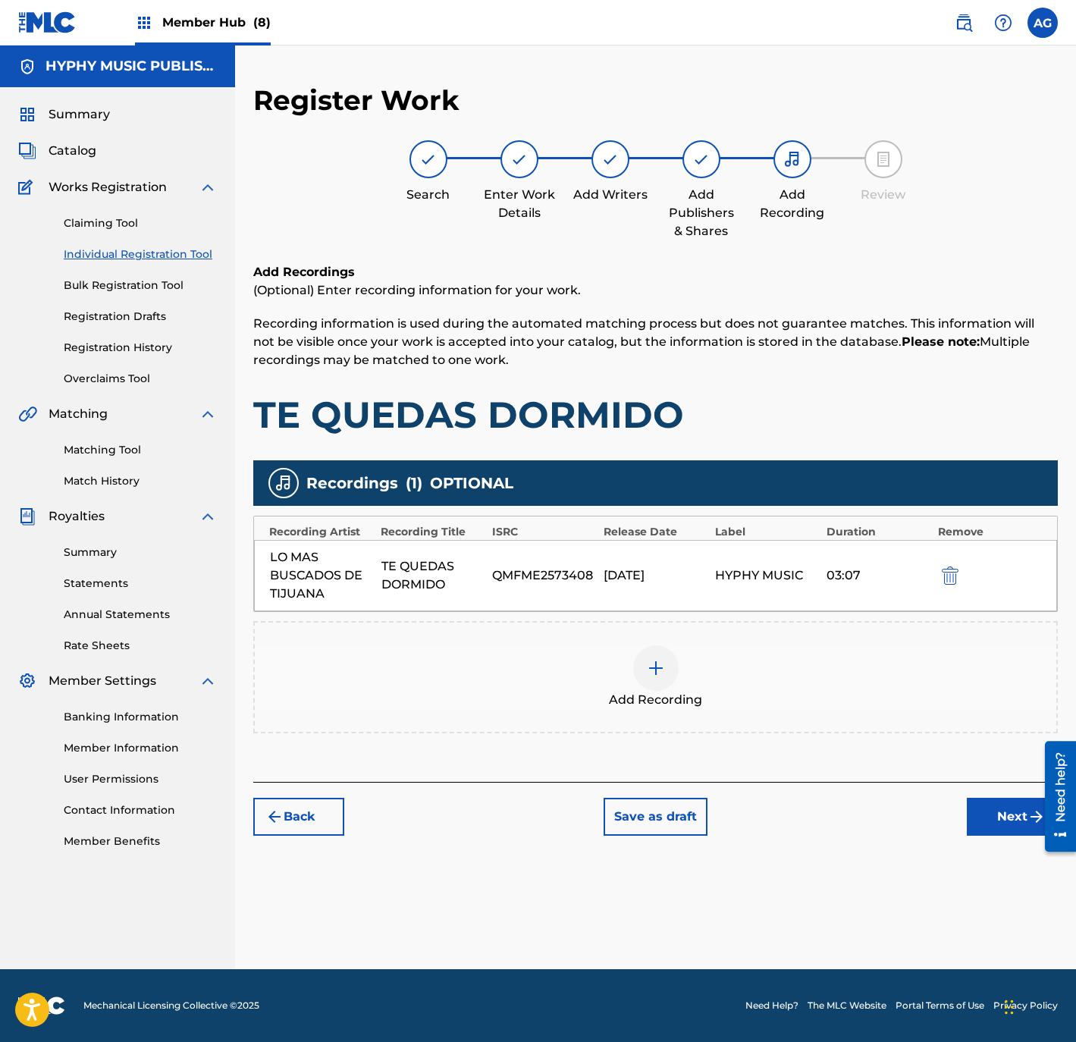
drag, startPoint x: 847, startPoint y: 653, endPoint x: 987, endPoint y: 762, distance: 177.7
click at [1021, 812] on button "Next" at bounding box center [1012, 817] width 91 height 38
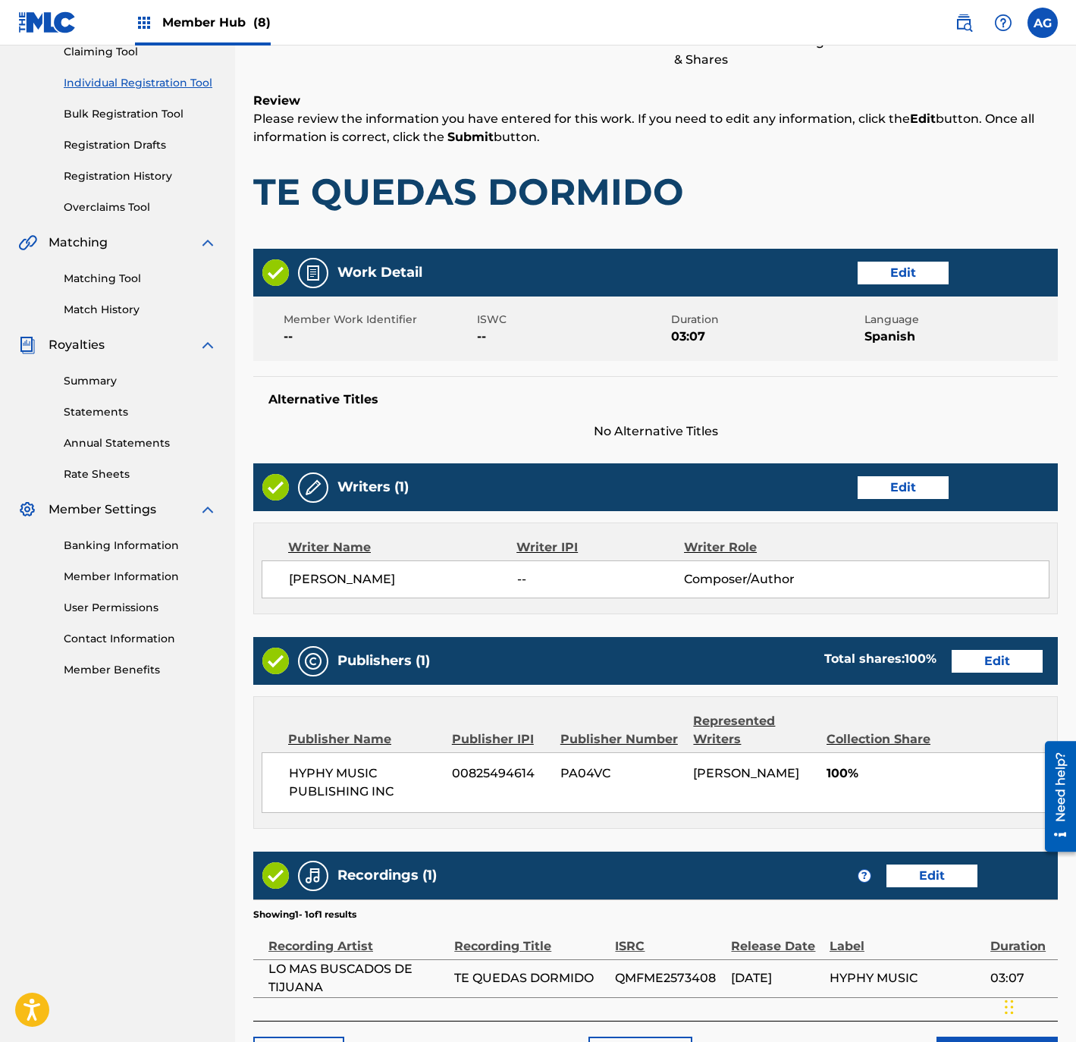
scroll to position [280, 0]
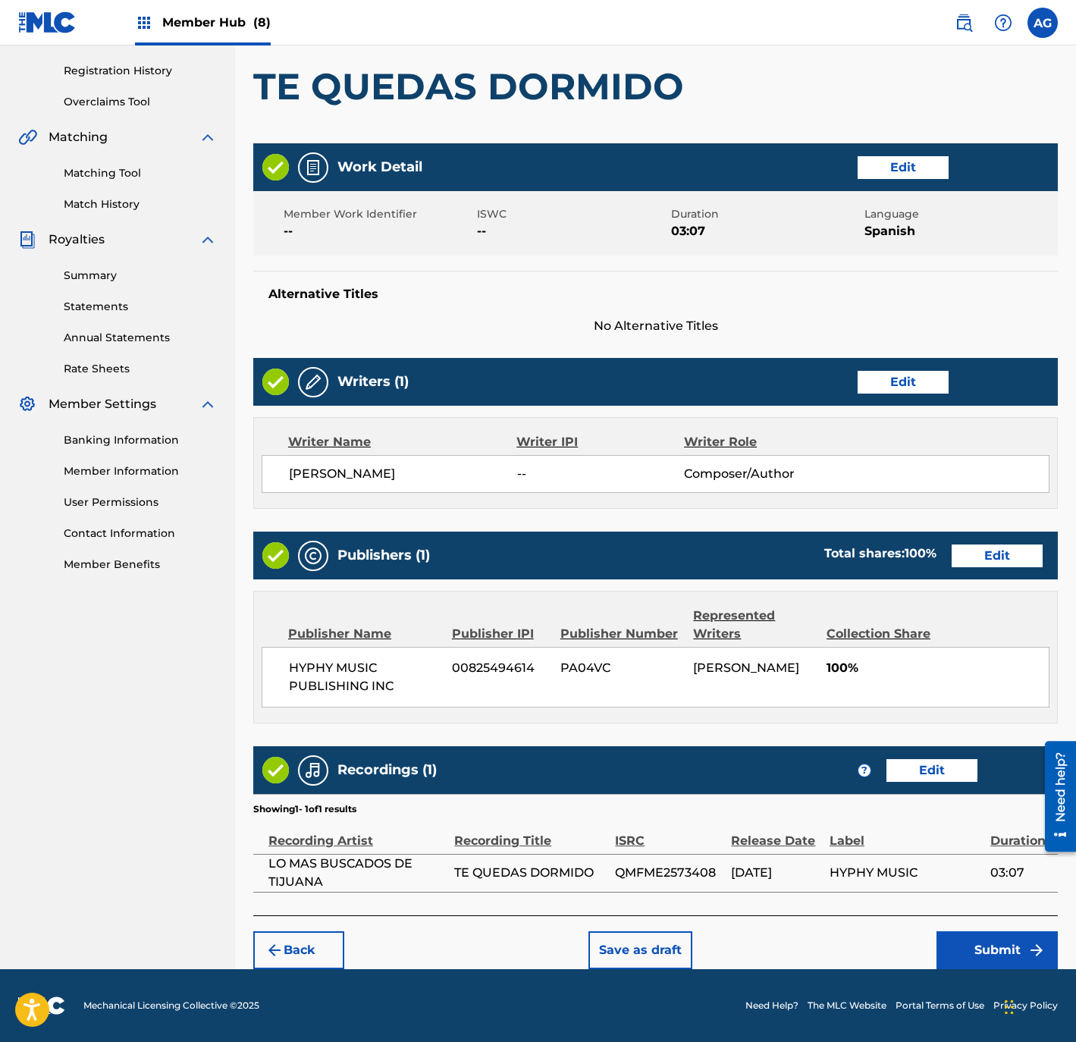
drag, startPoint x: 691, startPoint y: 362, endPoint x: 779, endPoint y: 715, distance: 363.1
click at [960, 957] on button "Submit" at bounding box center [996, 950] width 121 height 38
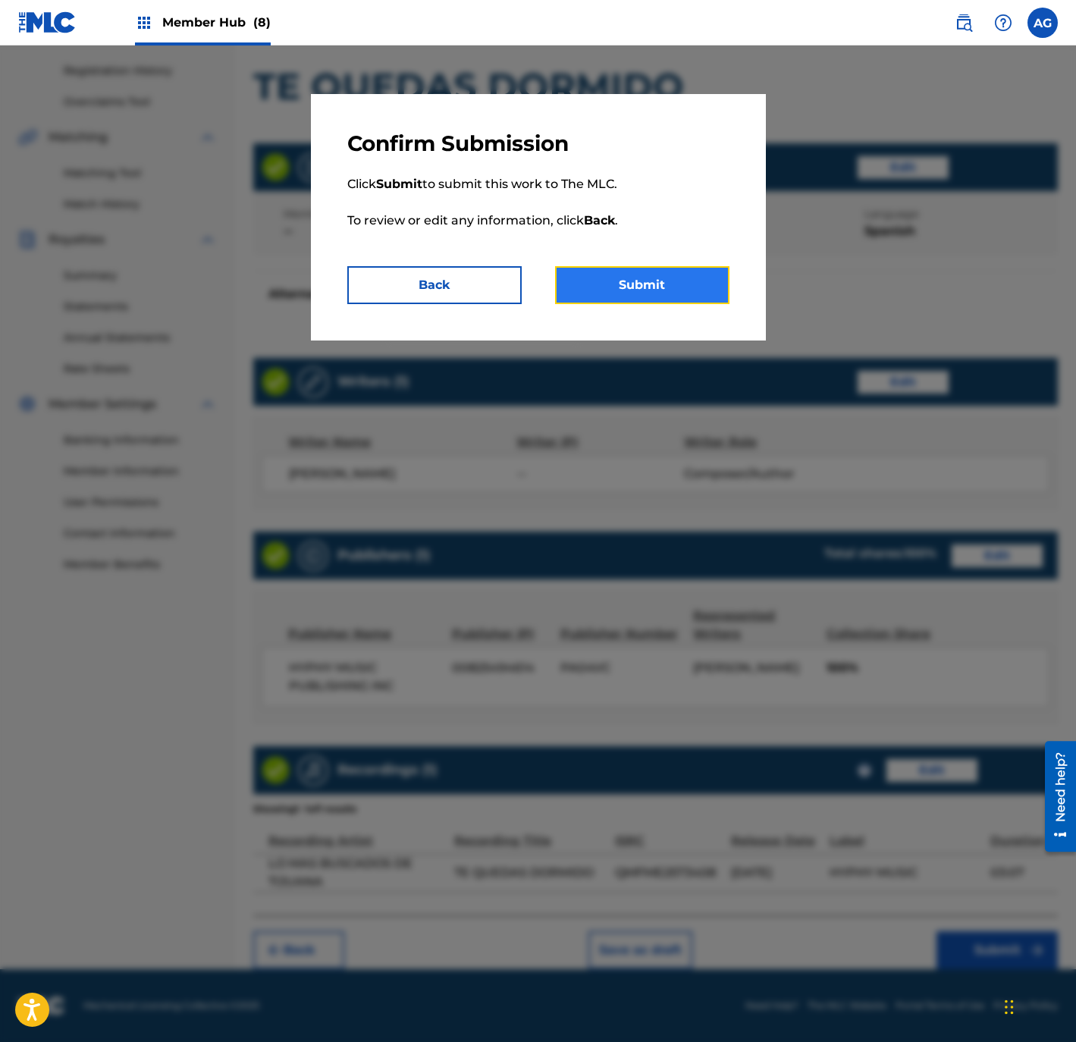
click at [660, 296] on button "Submit" at bounding box center [642, 285] width 174 height 38
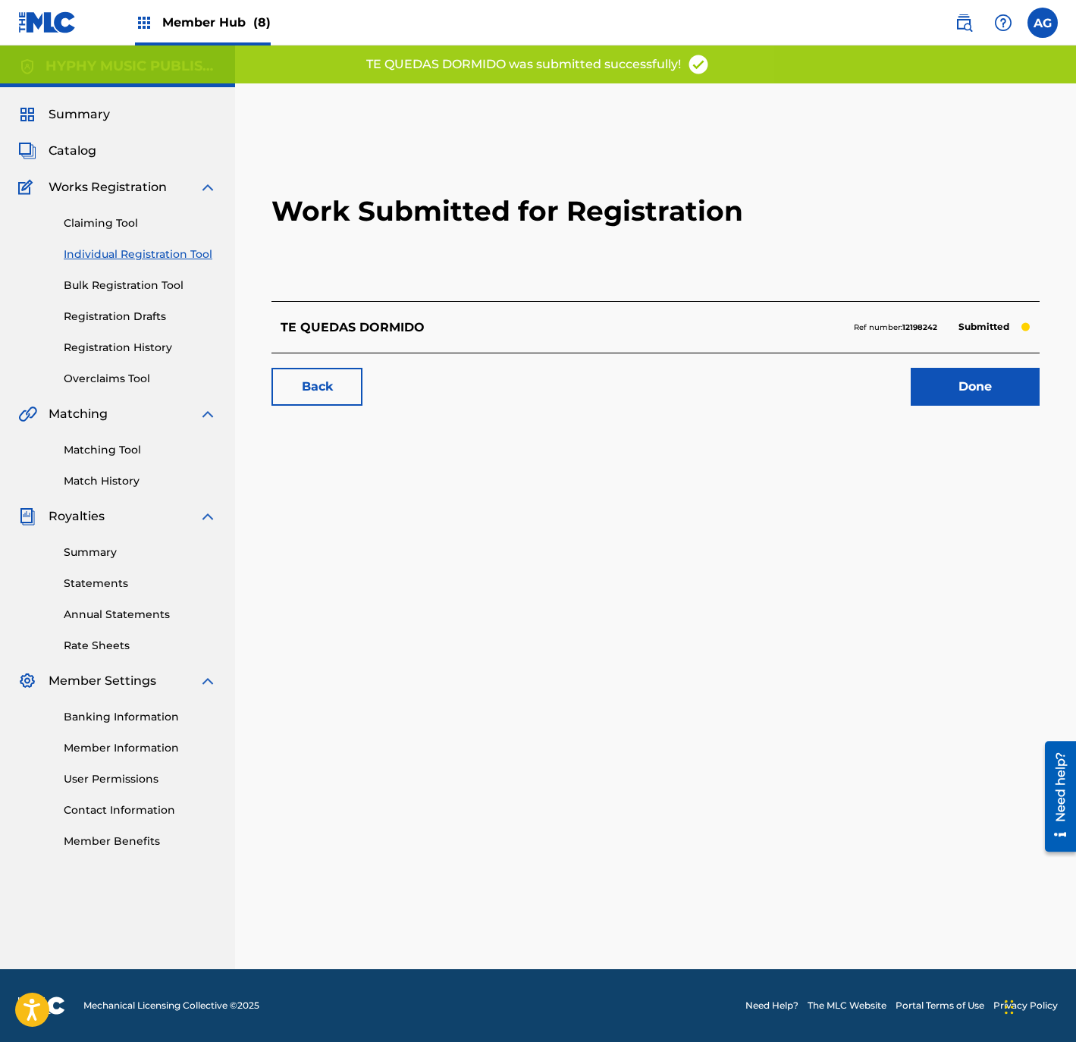
click at [944, 415] on div "Work Submitted for Registration TE QUEDAS DORMIDO Ref number: 12198242 Submitte…" at bounding box center [655, 270] width 804 height 299
click at [928, 366] on div "Back Done" at bounding box center [655, 379] width 768 height 53
click at [1001, 371] on link "Done" at bounding box center [974, 387] width 129 height 38
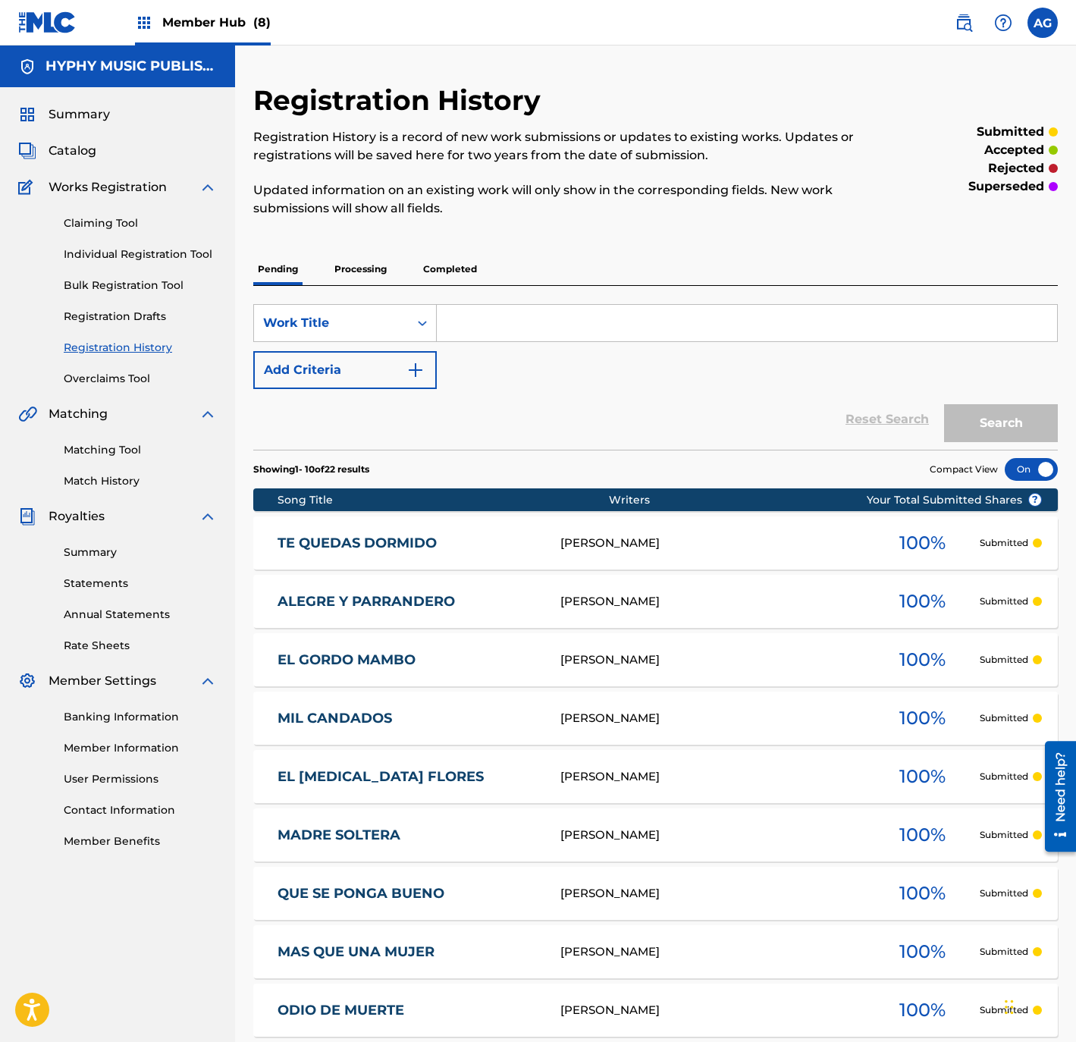
click at [200, 244] on div "Claiming Tool Individual Registration Tool Bulk Registration Tool Registration …" at bounding box center [117, 291] width 199 height 190
click at [198, 255] on link "Individual Registration Tool" at bounding box center [140, 254] width 153 height 16
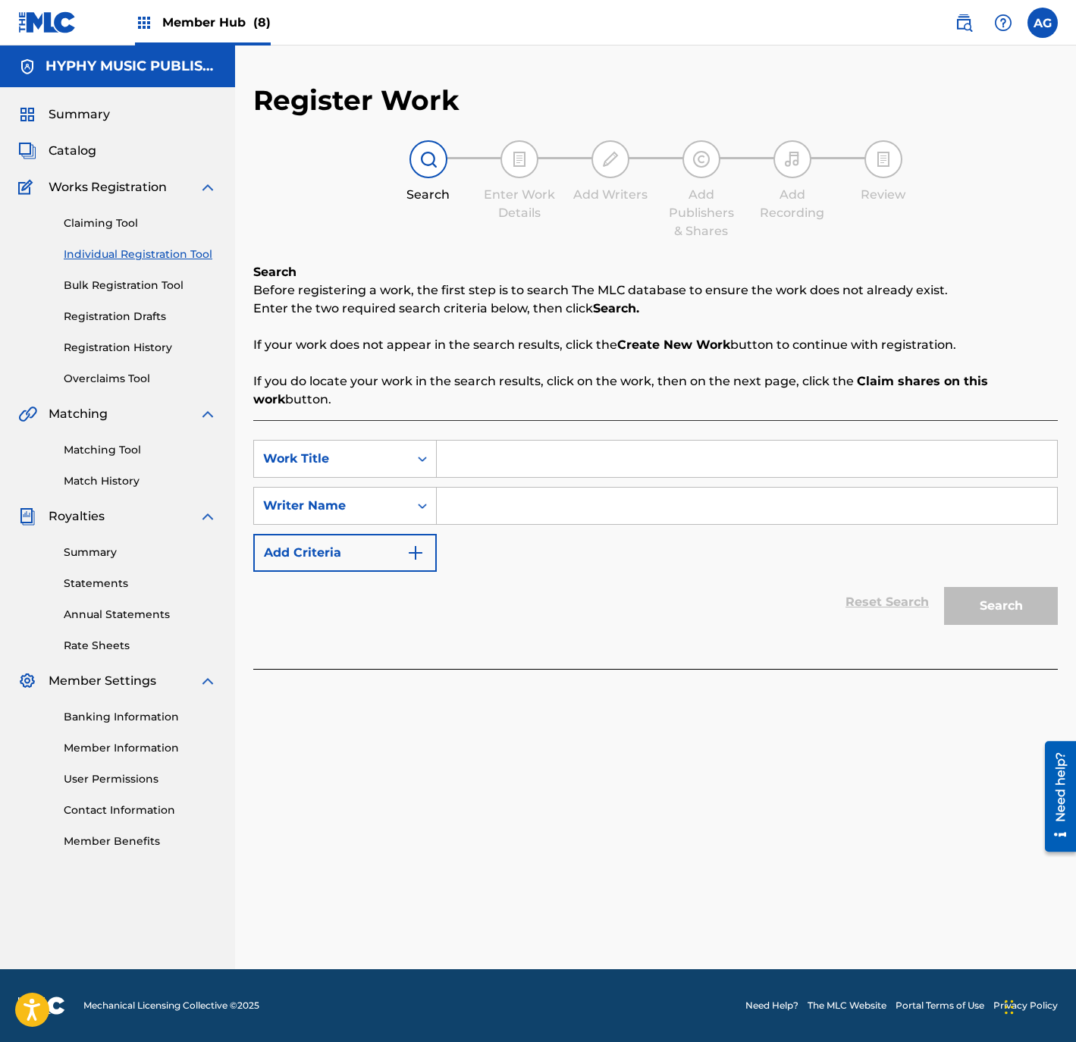
click at [499, 471] on input "Search Form" at bounding box center [747, 458] width 620 height 36
type input "RITMO CALIENTE"
drag, startPoint x: 544, startPoint y: 497, endPoint x: 569, endPoint y: 503, distance: 25.7
click at [544, 501] on input "Search Form" at bounding box center [747, 505] width 620 height 36
type input "KARLO QUINTERO"
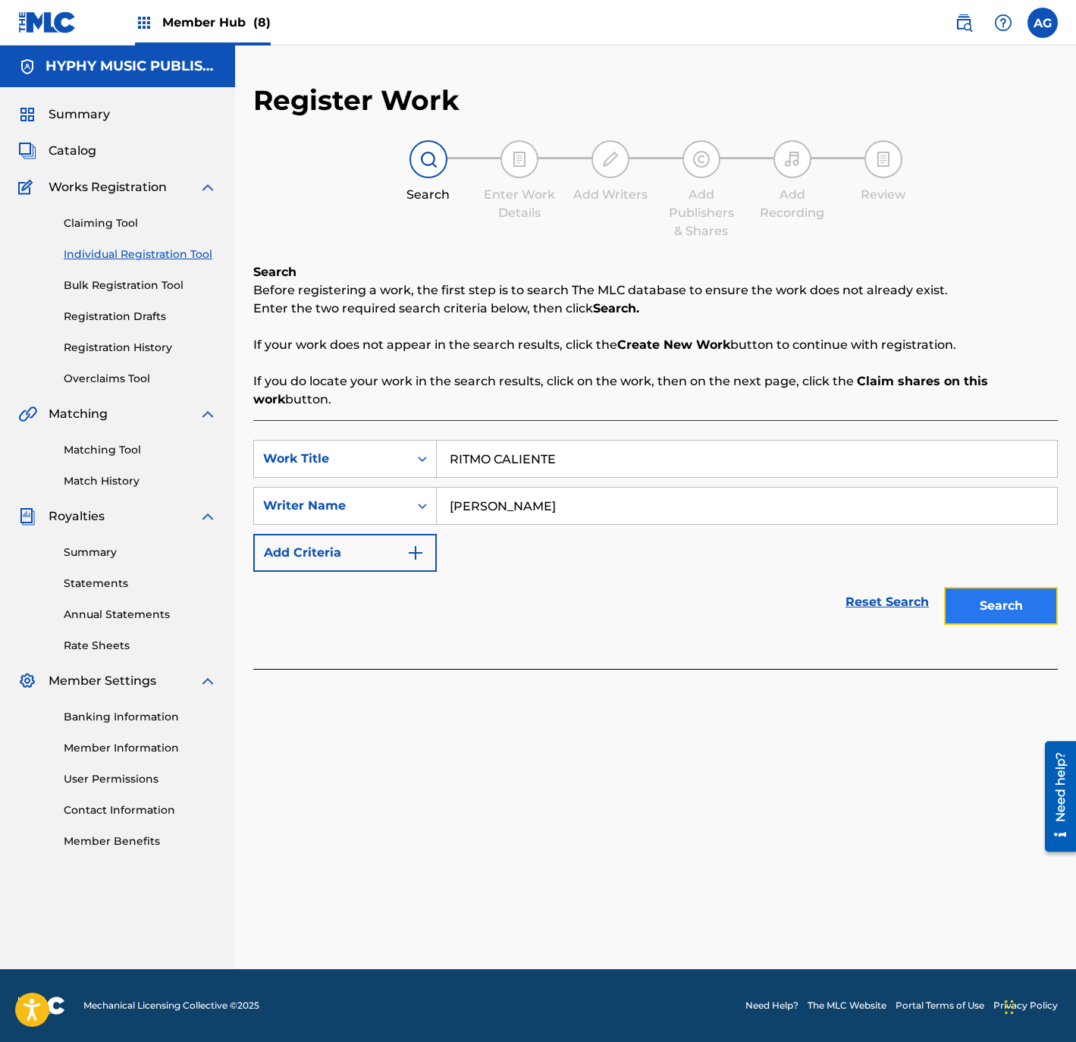
click at [990, 592] on button "Search" at bounding box center [1001, 606] width 114 height 38
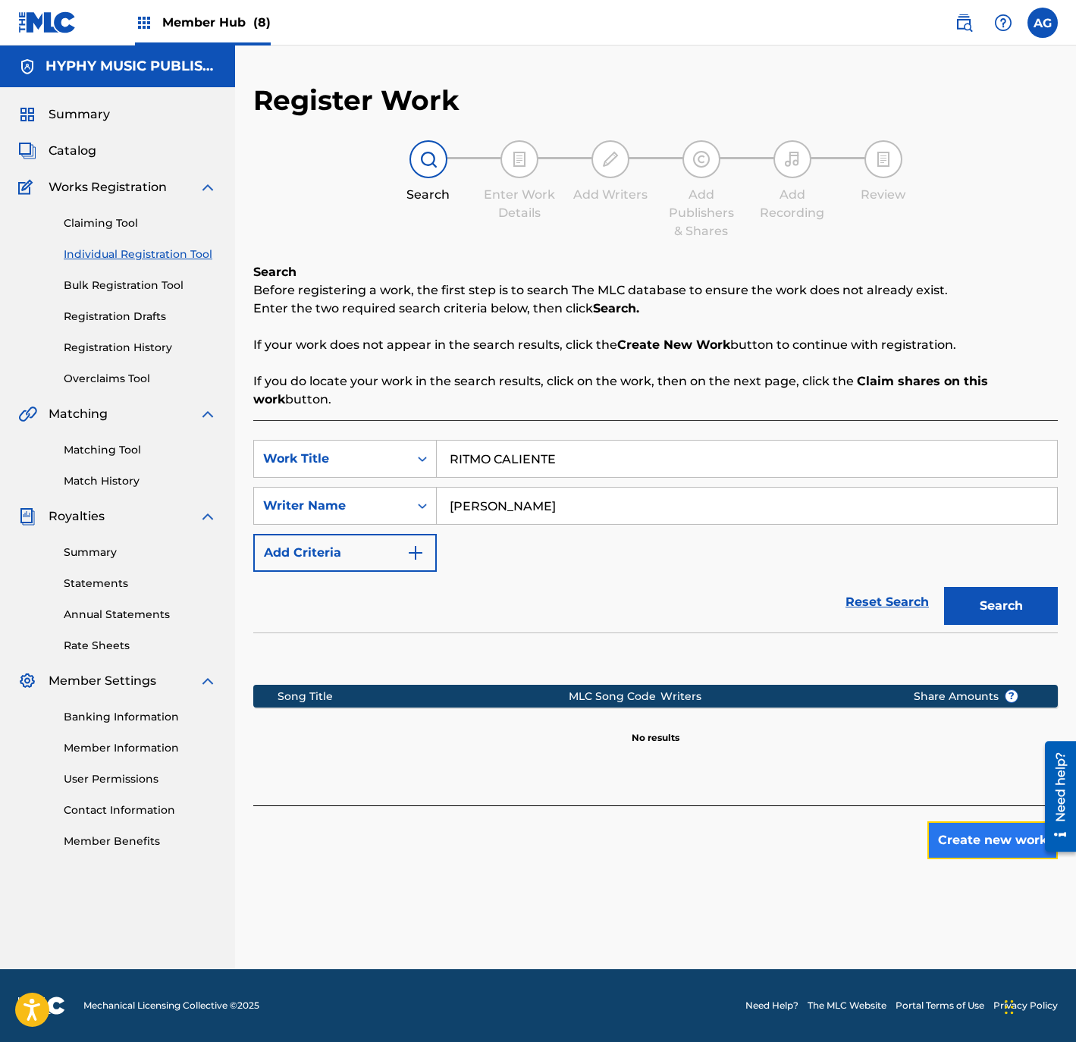
click at [976, 851] on button "Create new work" at bounding box center [992, 840] width 130 height 38
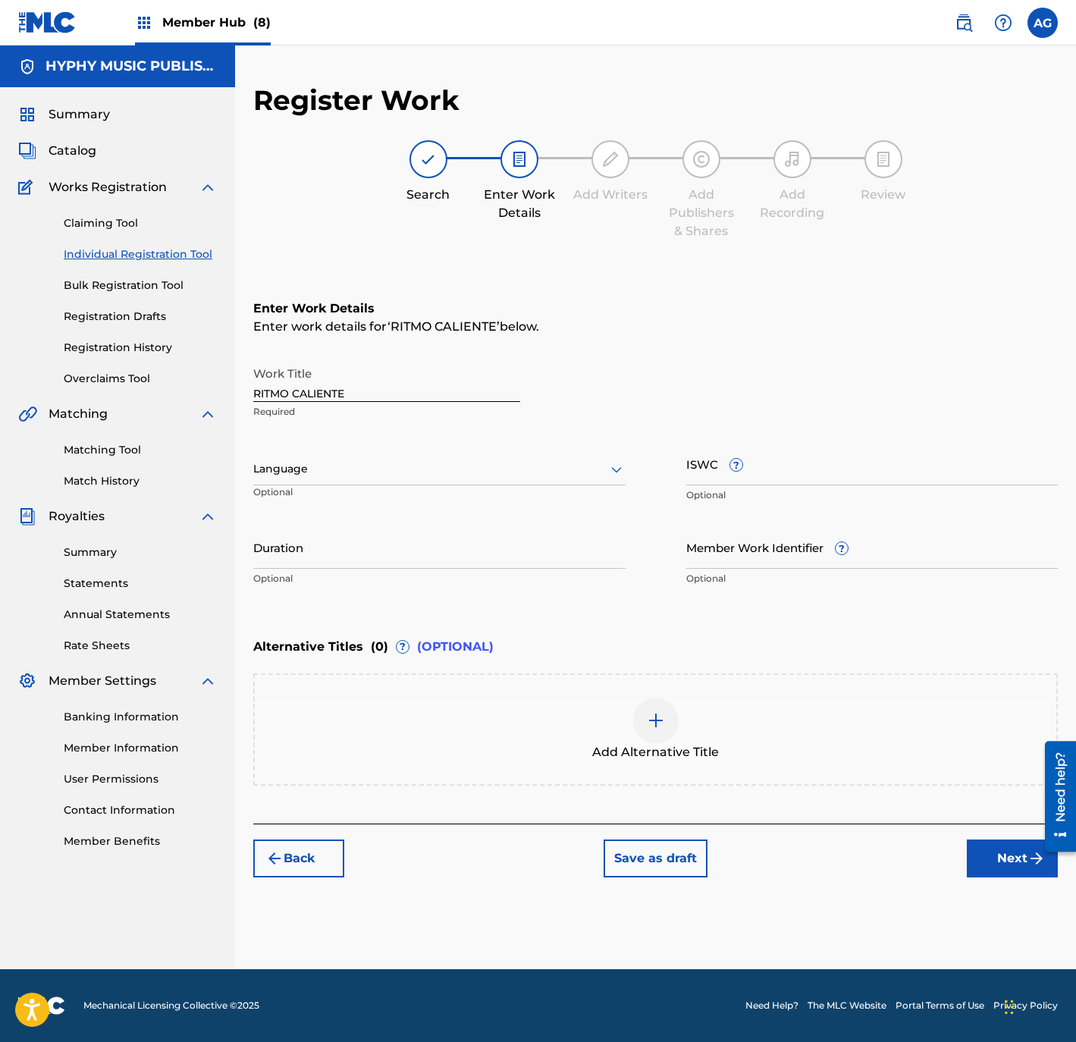
click at [501, 453] on div "Language" at bounding box center [439, 469] width 372 height 32
click at [437, 522] on div "Spanish" at bounding box center [439, 536] width 371 height 34
click at [376, 572] on p "Optional" at bounding box center [439, 579] width 372 height 14
click at [367, 562] on input "Duration" at bounding box center [439, 546] width 372 height 43
click at [983, 860] on button "Next" at bounding box center [1012, 858] width 91 height 38
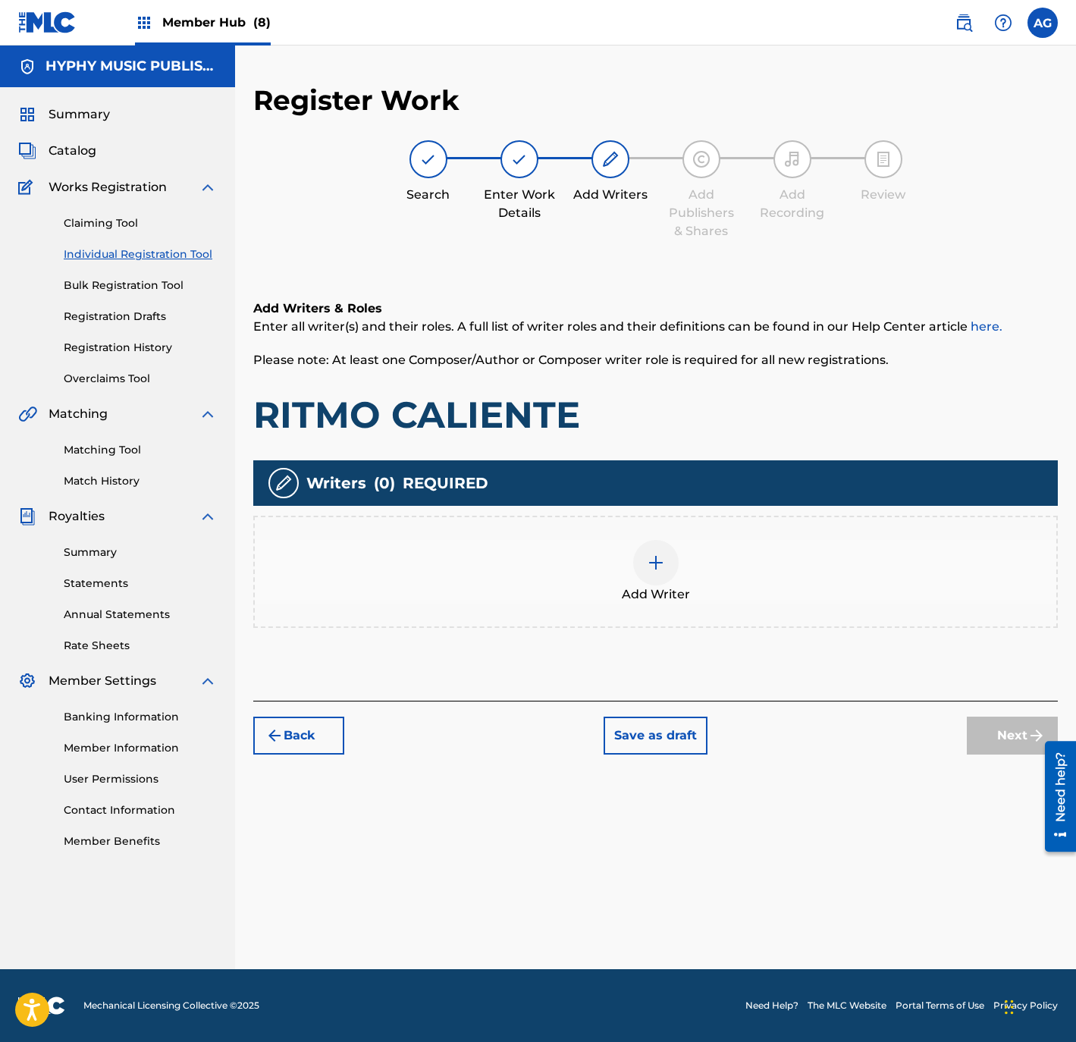
click at [760, 571] on div "Add Writer" at bounding box center [655, 572] width 801 height 64
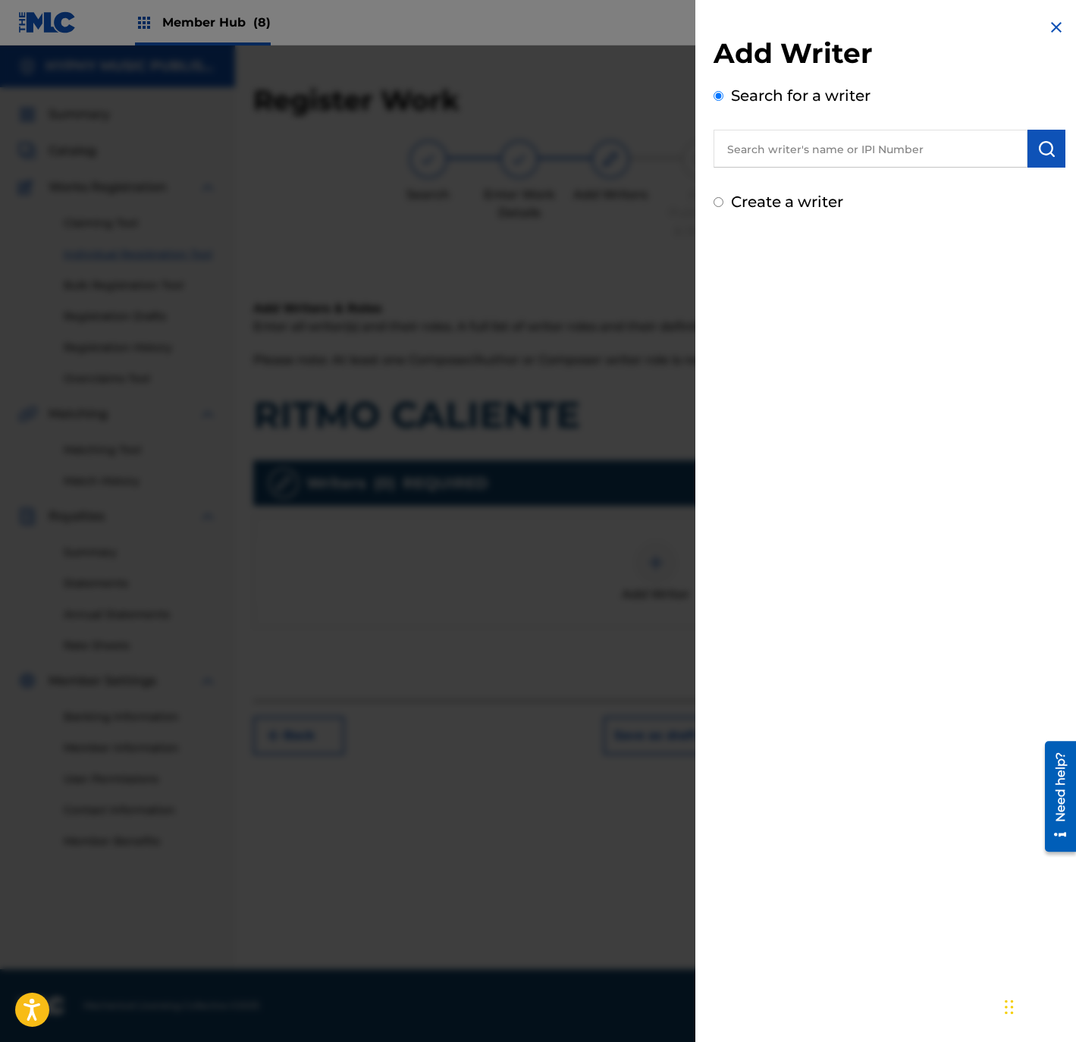
click at [751, 149] on input "text" at bounding box center [870, 149] width 314 height 38
click at [748, 201] on label "Create a writer" at bounding box center [787, 202] width 112 height 18
click at [723, 201] on input "Create a writer" at bounding box center [718, 202] width 10 height 10
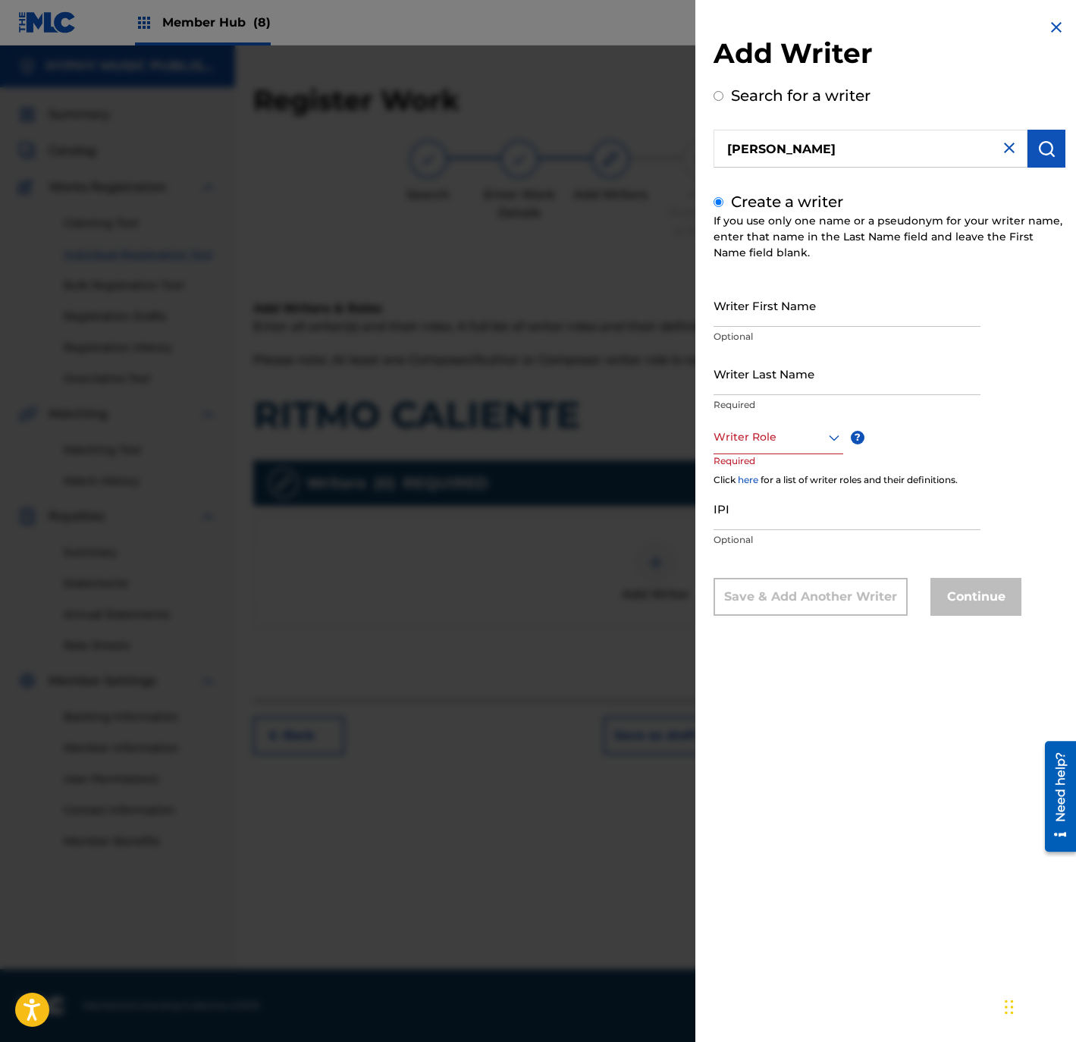
drag, startPoint x: 792, startPoint y: 314, endPoint x: 790, endPoint y: 334, distance: 20.6
click at [791, 314] on input "Writer First Name" at bounding box center [846, 305] width 267 height 43
click at [791, 381] on input "Writer Last Name" at bounding box center [846, 373] width 267 height 43
drag, startPoint x: 856, startPoint y: 314, endPoint x: 1147, endPoint y: 314, distance: 291.1
click at [1075, 314] on html "Accessibility Screen-Reader Guide, Feedback, and Issue Reporting | New window 0…" at bounding box center [538, 521] width 1076 height 1042
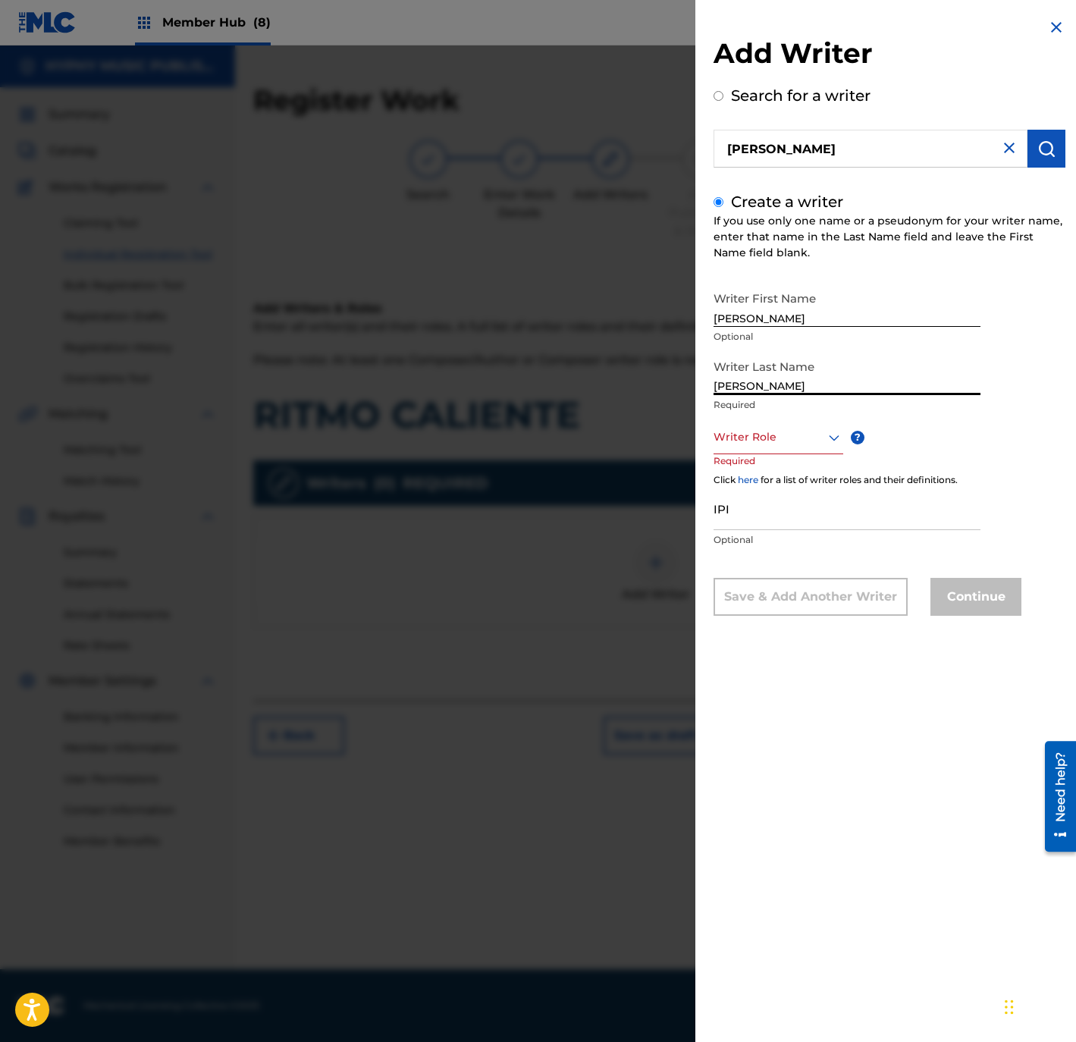
drag, startPoint x: 753, startPoint y: 391, endPoint x: 673, endPoint y: 398, distance: 79.9
click at [672, 394] on div "Add Writer Search for a writer KARLO QUINTERO Create a writer If you use only o…" at bounding box center [538, 543] width 1076 height 996
click at [769, 446] on div at bounding box center [778, 437] width 130 height 19
click at [776, 464] on div "Composer/Author" at bounding box center [778, 471] width 128 height 34
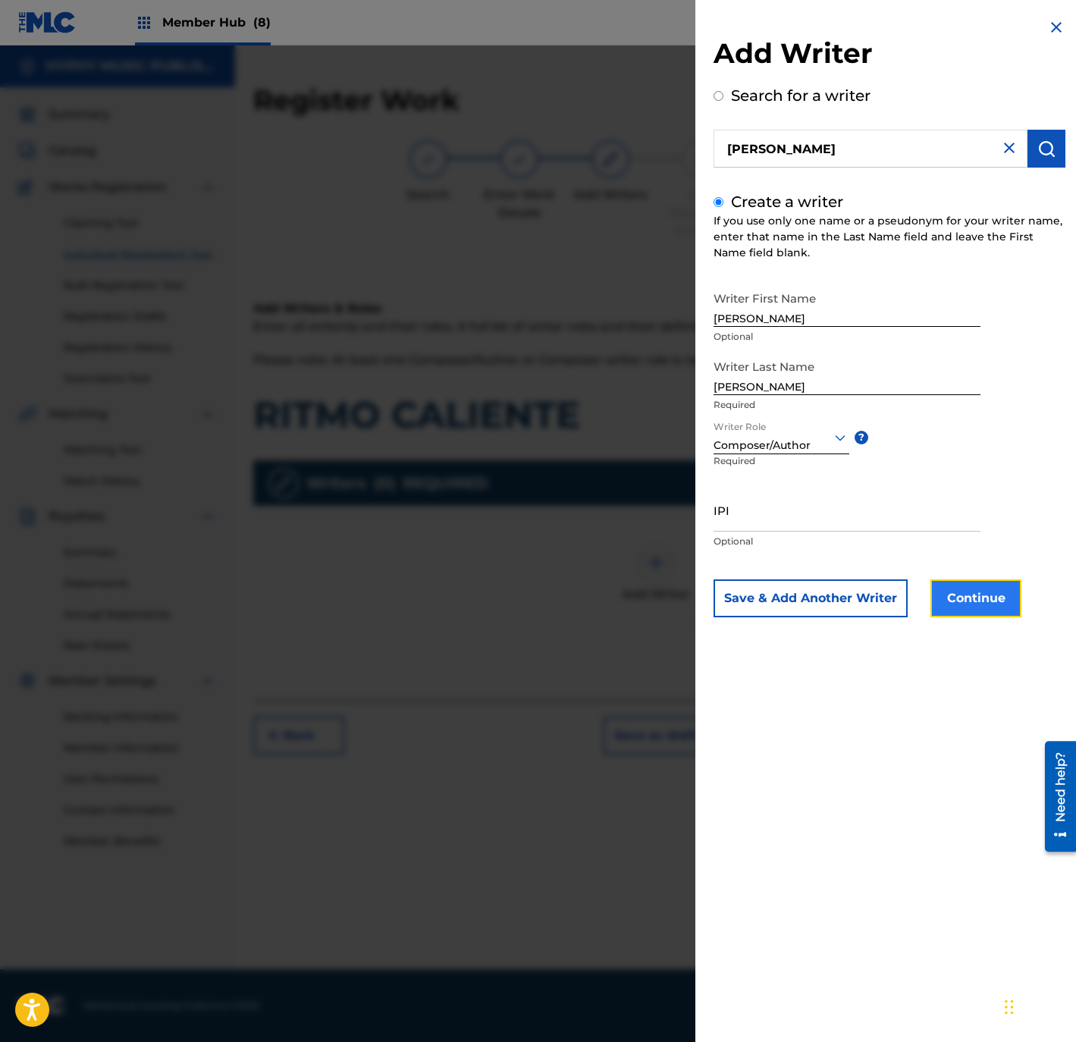
click at [974, 605] on button "Continue" at bounding box center [975, 598] width 91 height 38
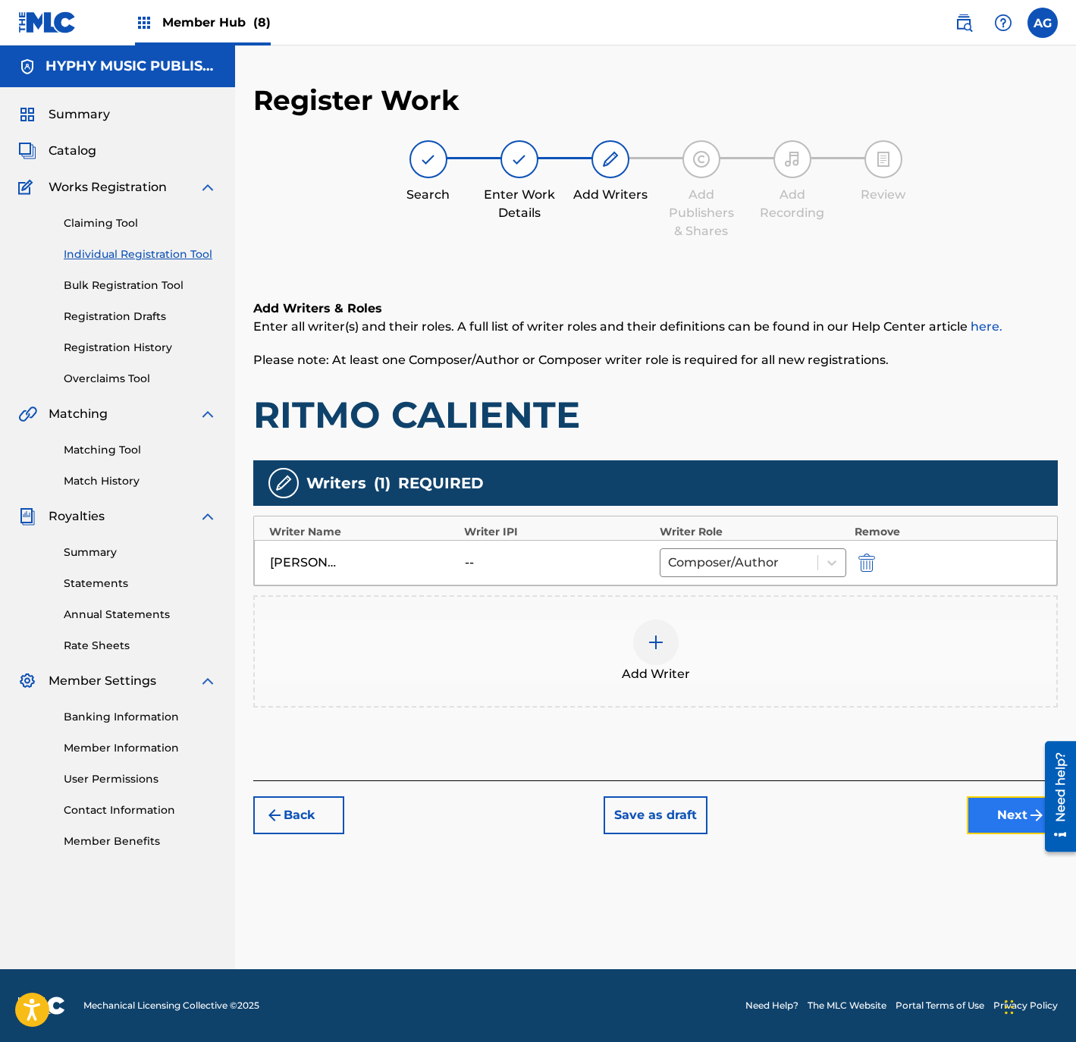
click at [992, 807] on button "Next" at bounding box center [1012, 815] width 91 height 38
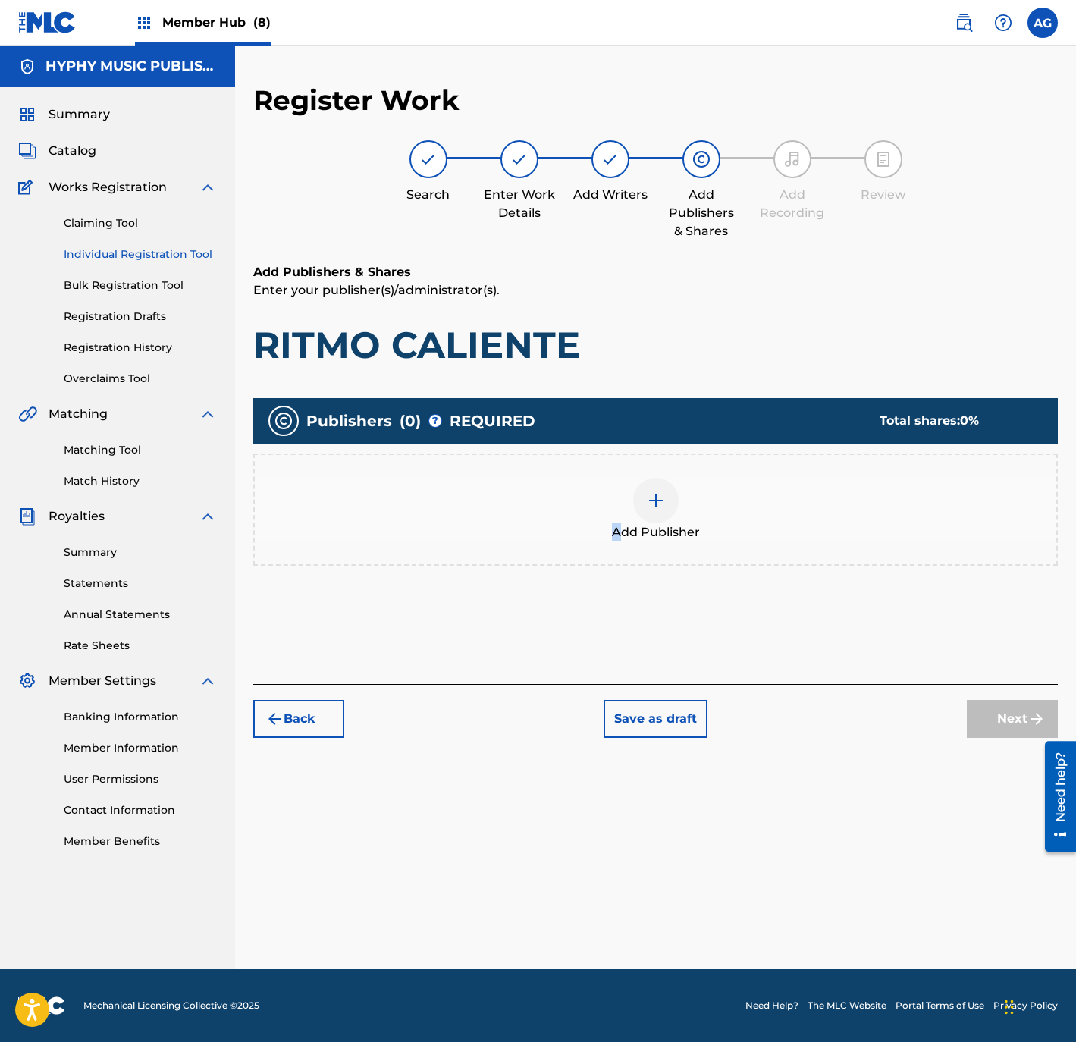
click at [621, 530] on div "Add Publisher" at bounding box center [655, 510] width 801 height 64
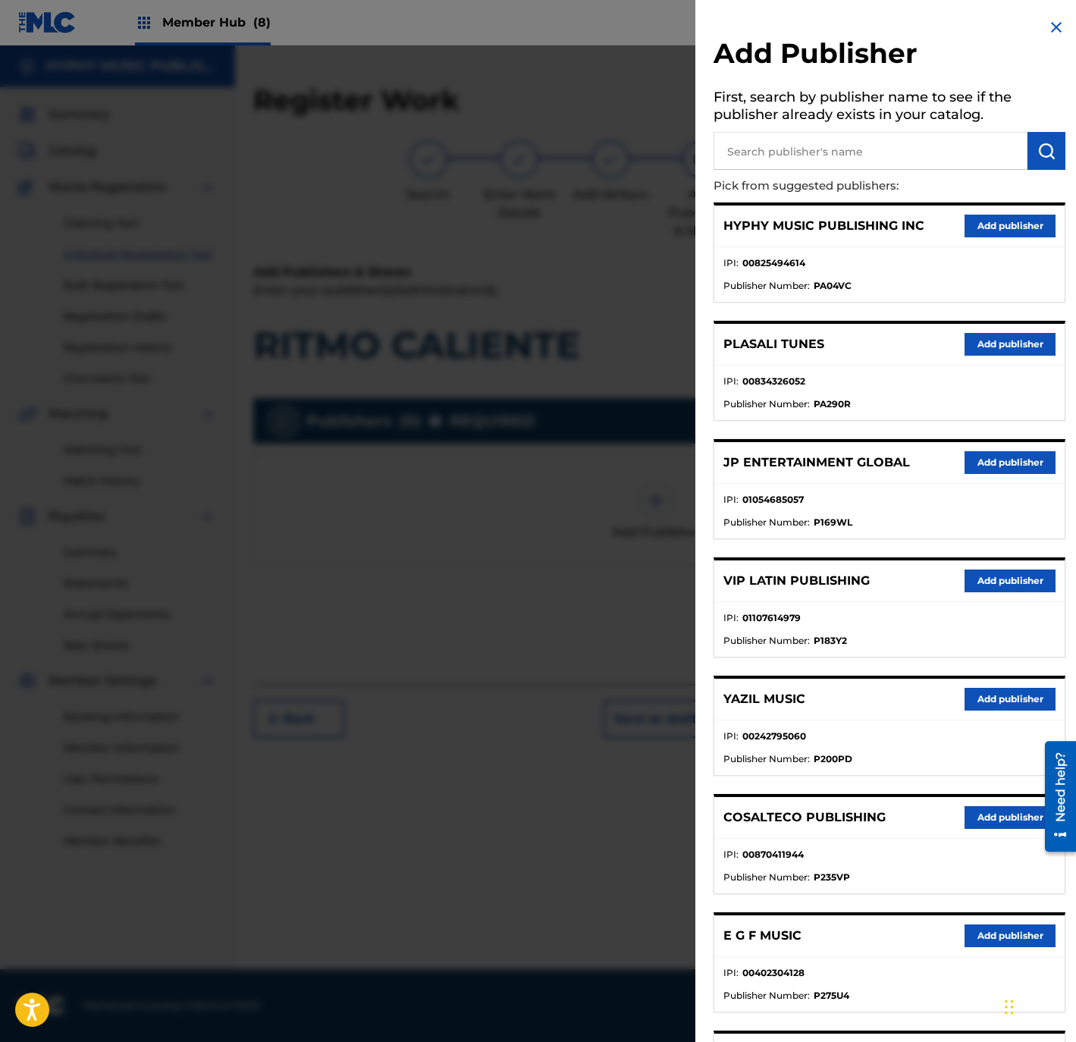
click at [1010, 205] on div "HYPHY MUSIC PUBLISHING INC Add publisher" at bounding box center [889, 226] width 350 height 42
click at [1011, 219] on button "Add publisher" at bounding box center [1009, 226] width 91 height 23
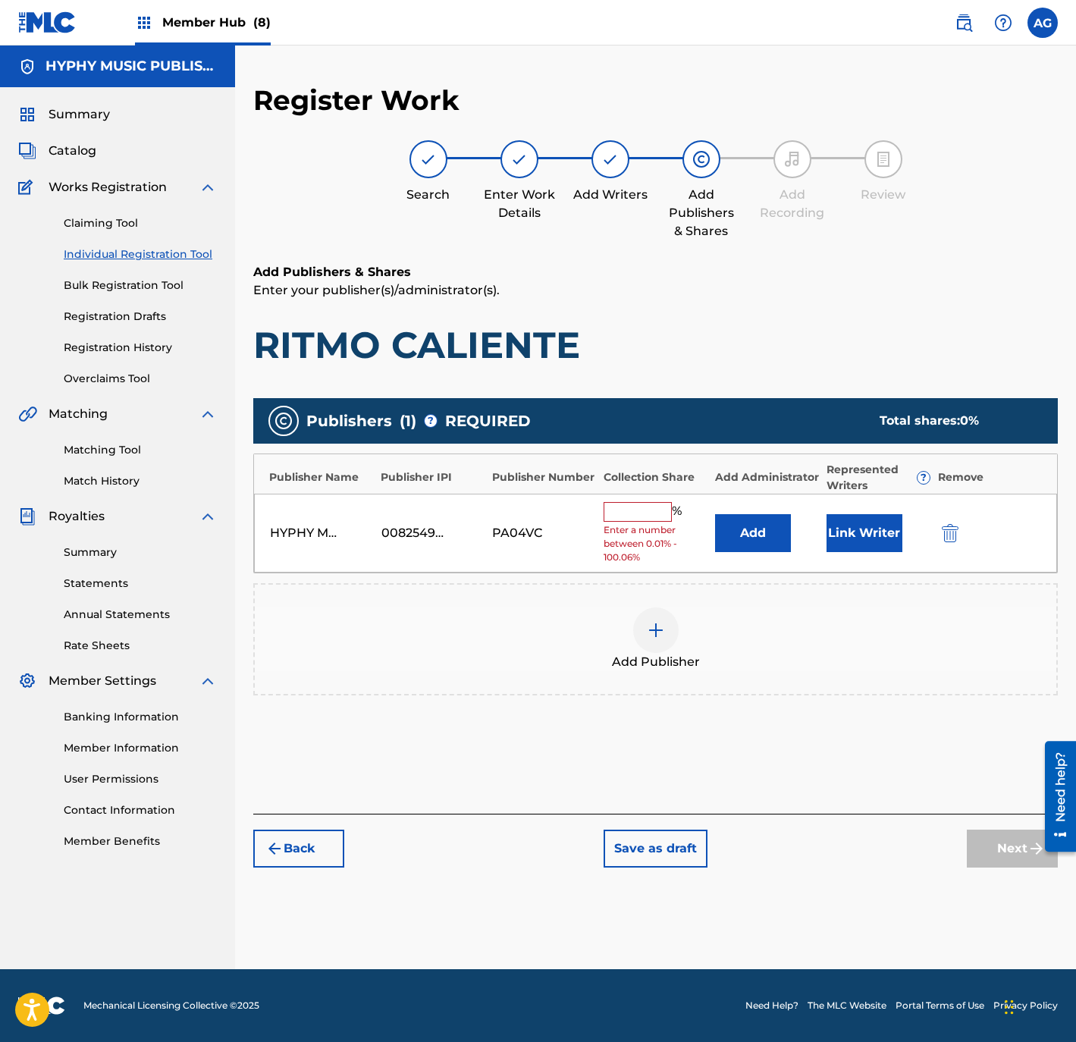
click at [640, 500] on div "HYPHY MUSIC PUBLISHING INC 00825494614 PA04VC % Enter a number between 0.01% - …" at bounding box center [655, 534] width 803 height 80
click at [640, 515] on input "text" at bounding box center [637, 512] width 68 height 20
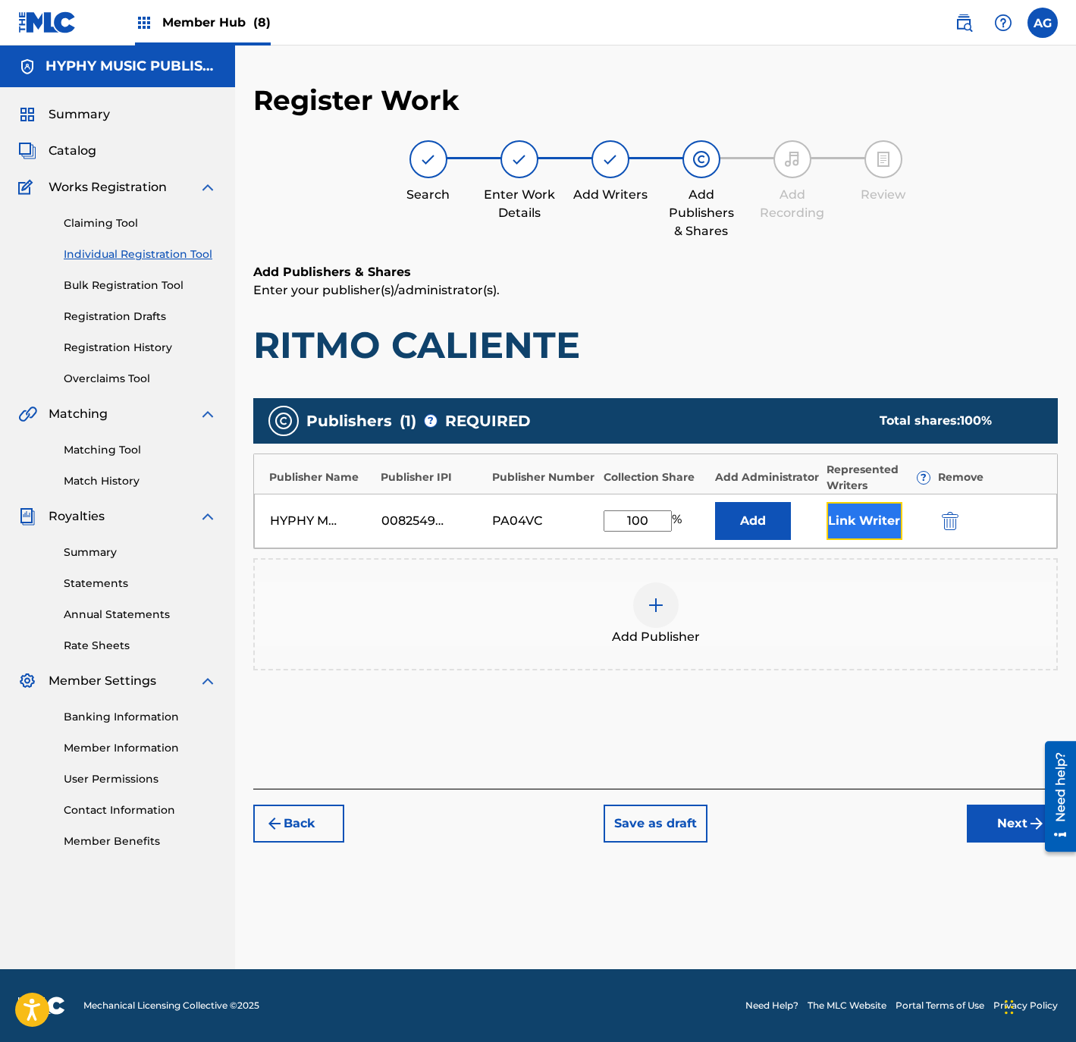
click at [835, 524] on button "Link Writer" at bounding box center [864, 521] width 76 height 38
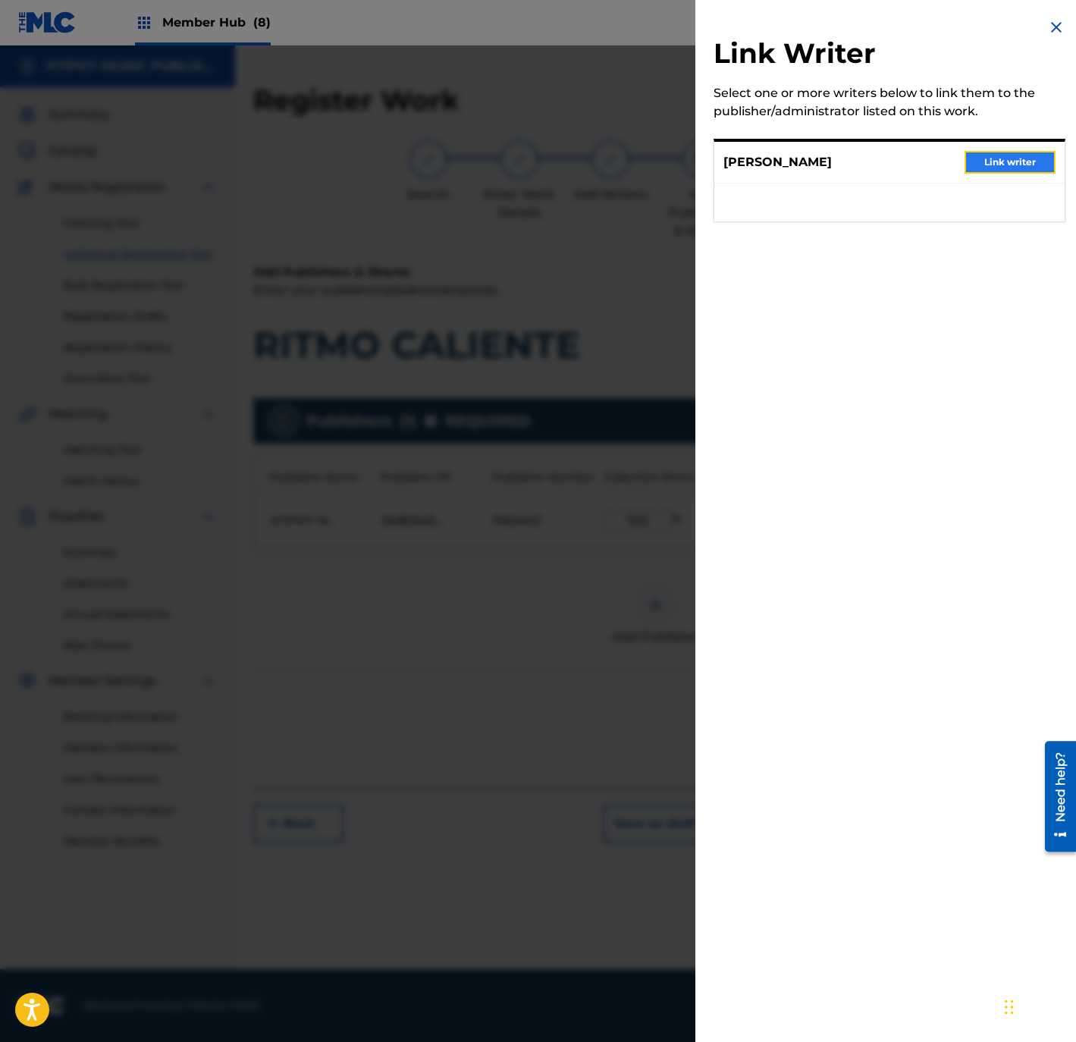
click at [986, 158] on button "Link writer" at bounding box center [1009, 162] width 91 height 23
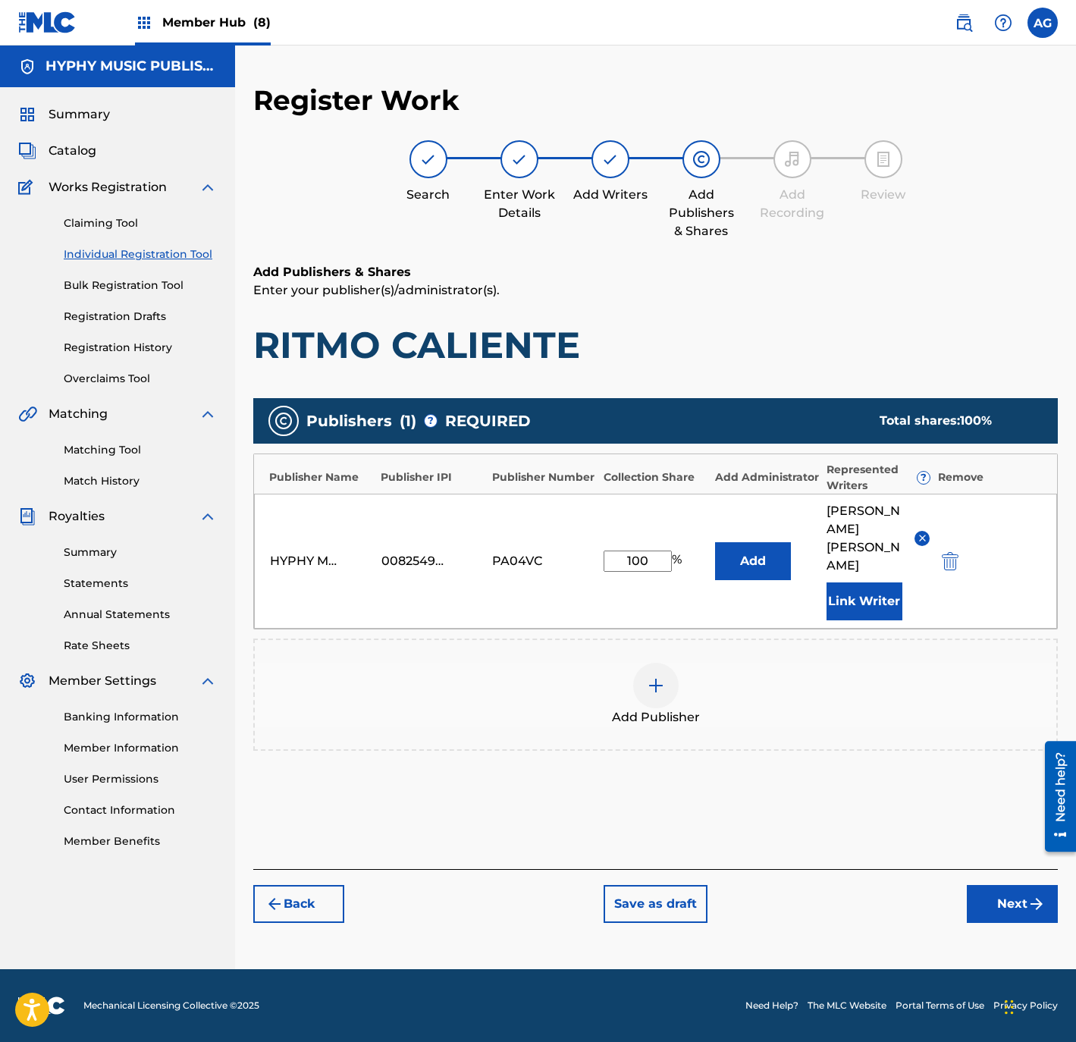
drag, startPoint x: 942, startPoint y: 296, endPoint x: 948, endPoint y: 601, distance: 304.8
click at [1003, 885] on button "Next" at bounding box center [1012, 904] width 91 height 38
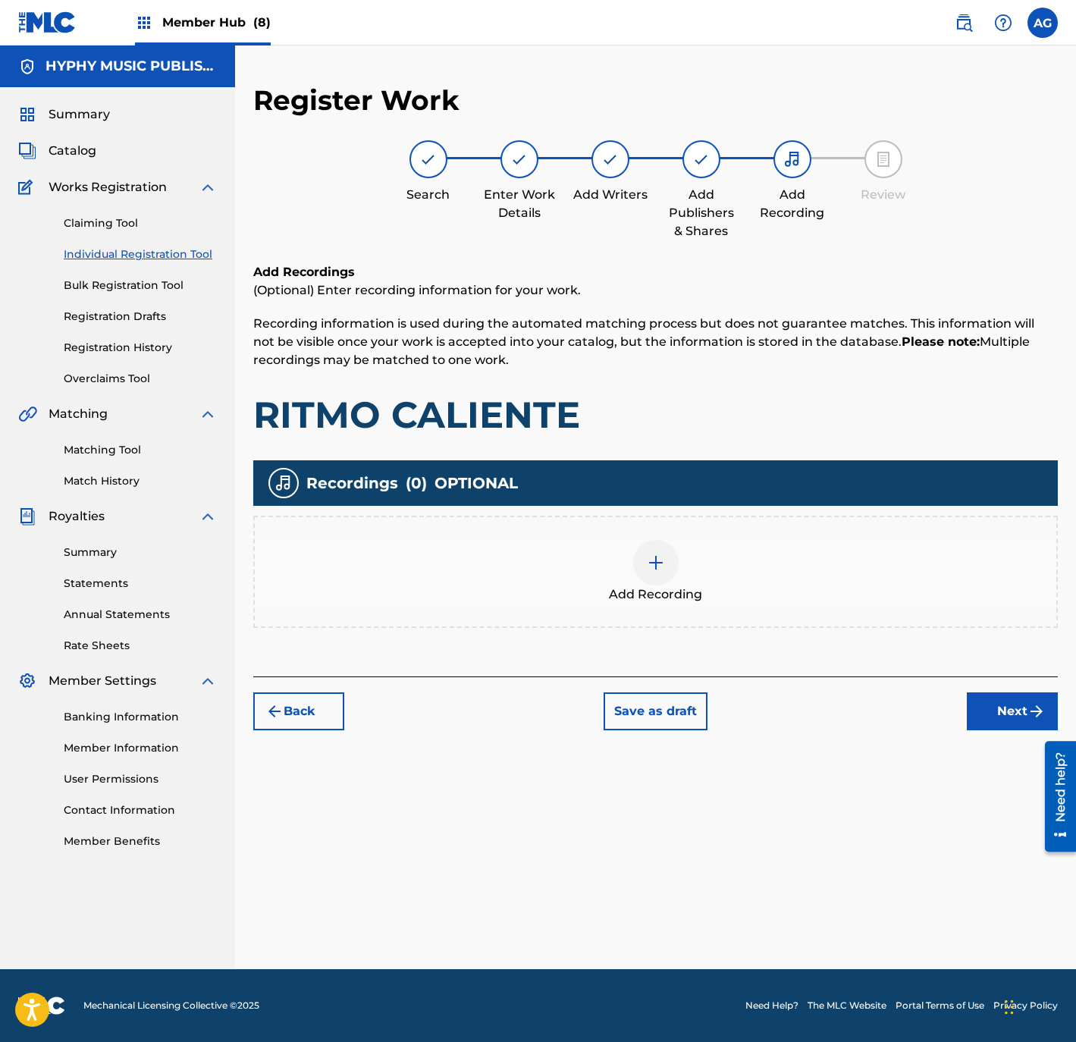
drag, startPoint x: 378, startPoint y: 399, endPoint x: 405, endPoint y: 631, distance: 233.6
click at [730, 556] on div "Add Recording" at bounding box center [655, 572] width 801 height 64
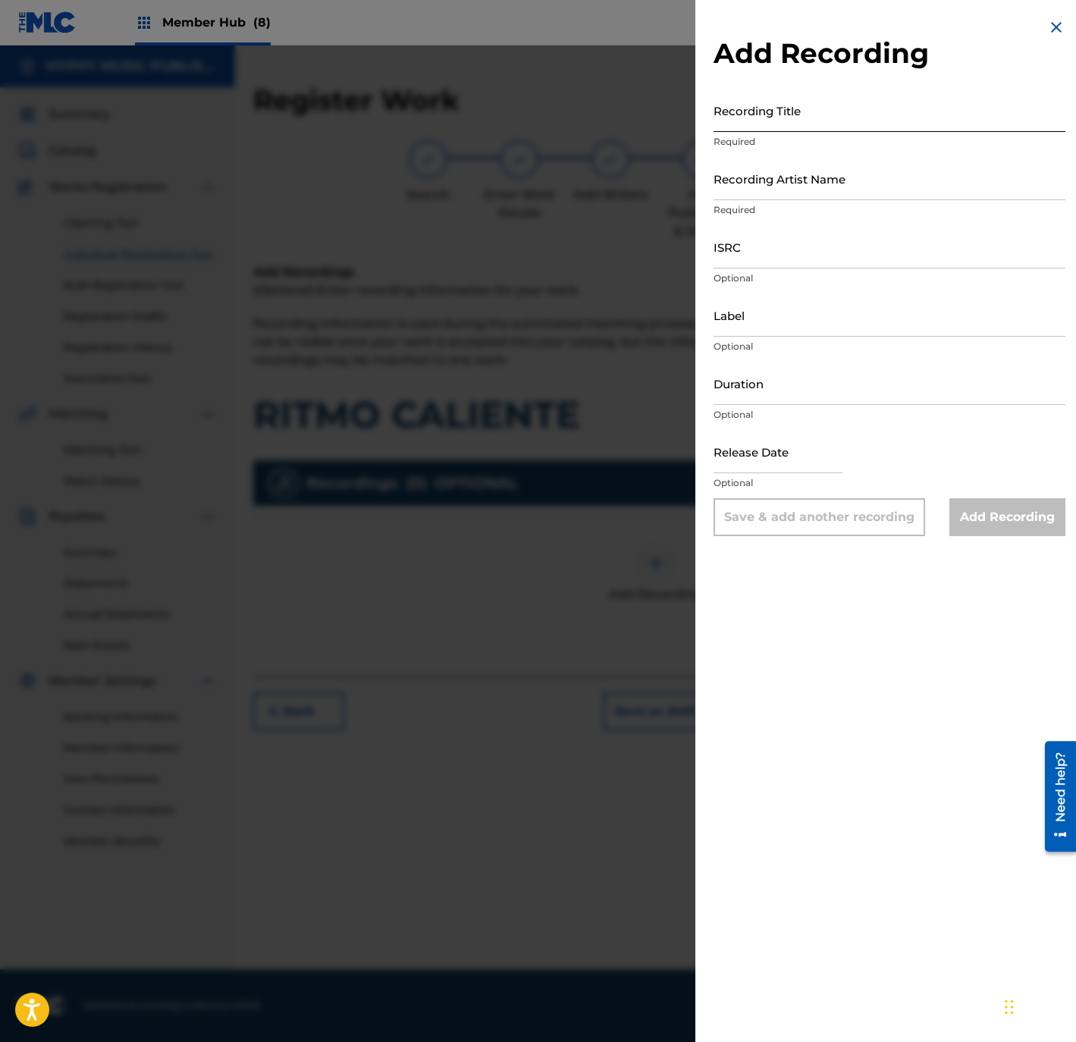
click at [760, 118] on input "Recording Title" at bounding box center [889, 110] width 352 height 43
click at [812, 194] on input "Recording Artist Name" at bounding box center [889, 178] width 352 height 43
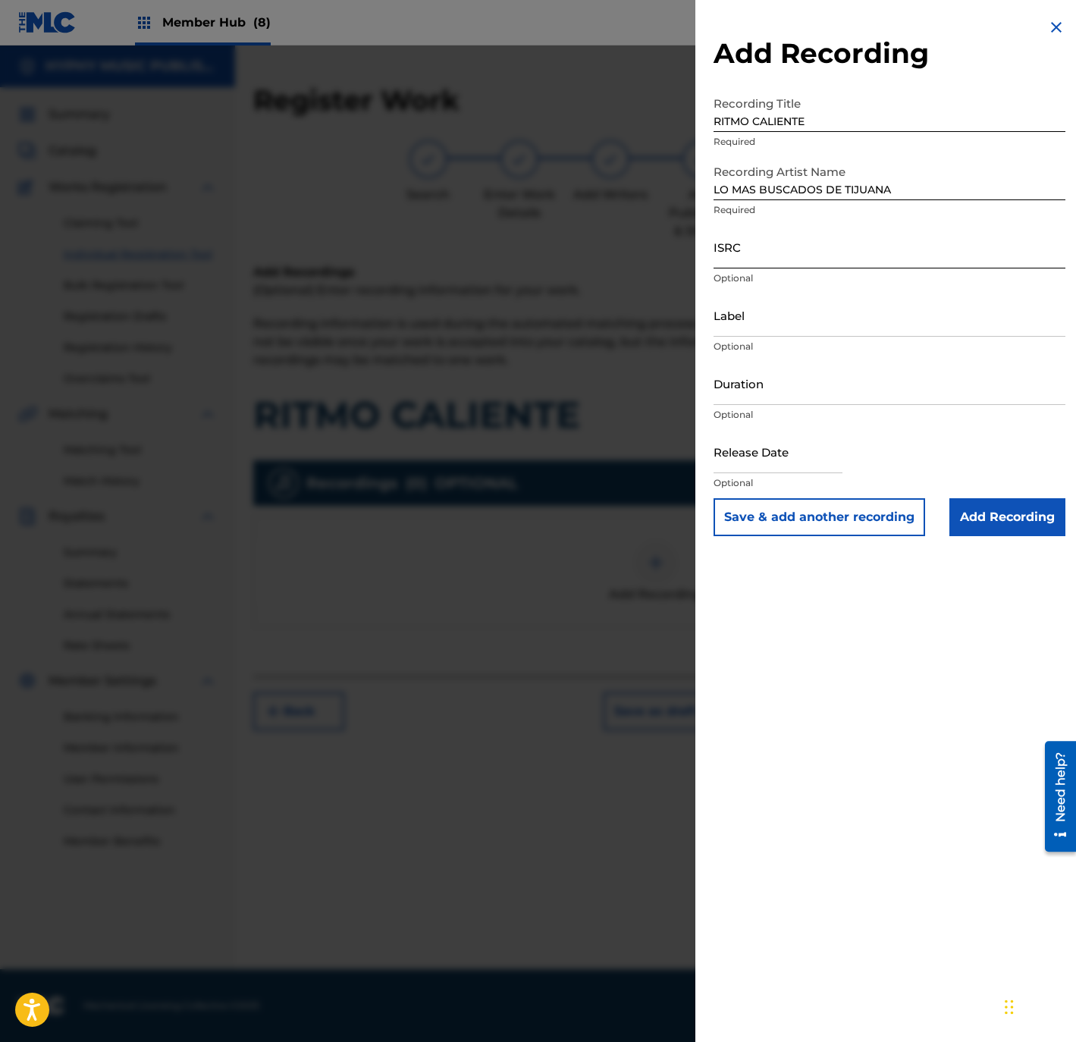
click at [799, 244] on input "ISRC" at bounding box center [889, 246] width 352 height 43
click at [778, 308] on input "Label" at bounding box center [889, 314] width 352 height 43
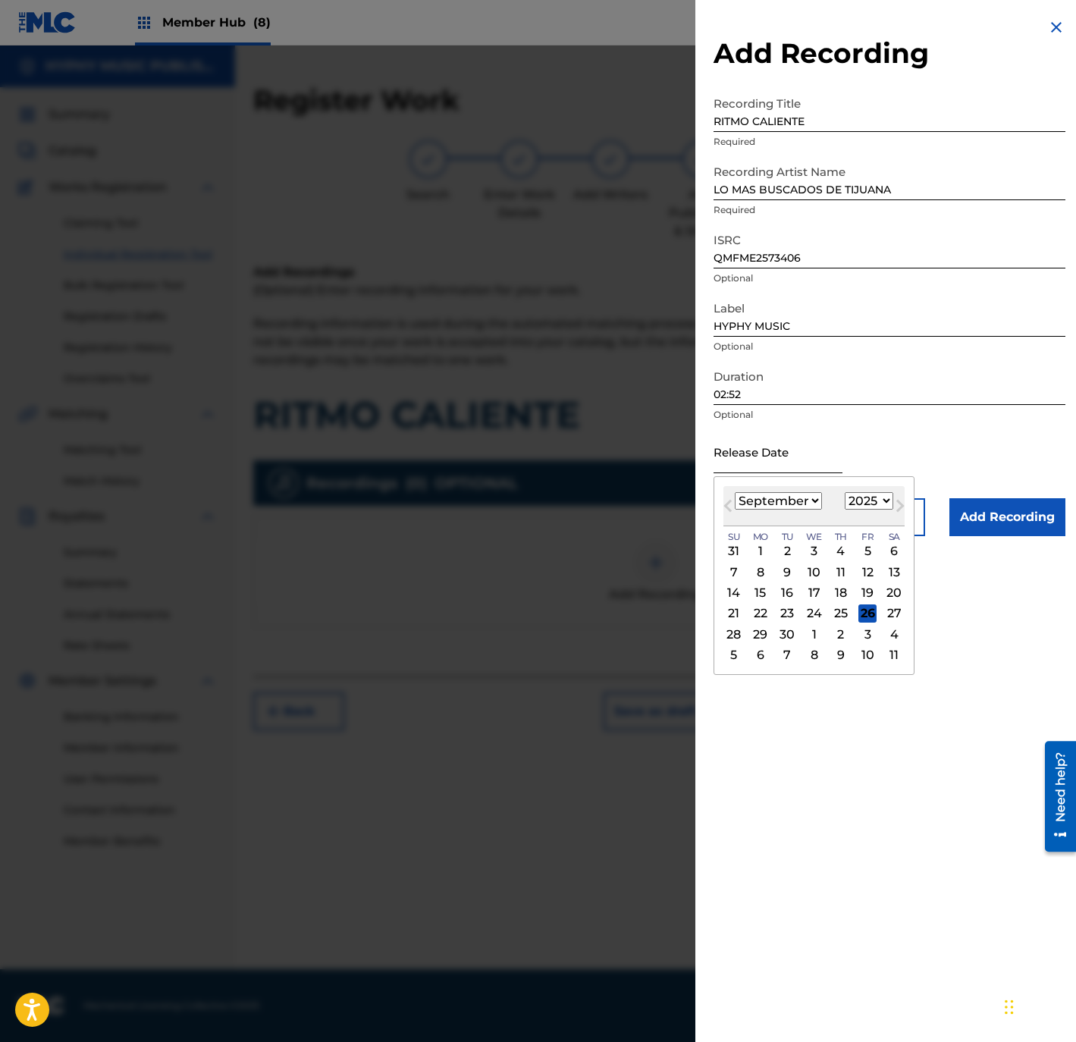
click at [778, 462] on input "text" at bounding box center [777, 451] width 129 height 43
click at [762, 617] on div "22" at bounding box center [760, 613] width 18 height 18
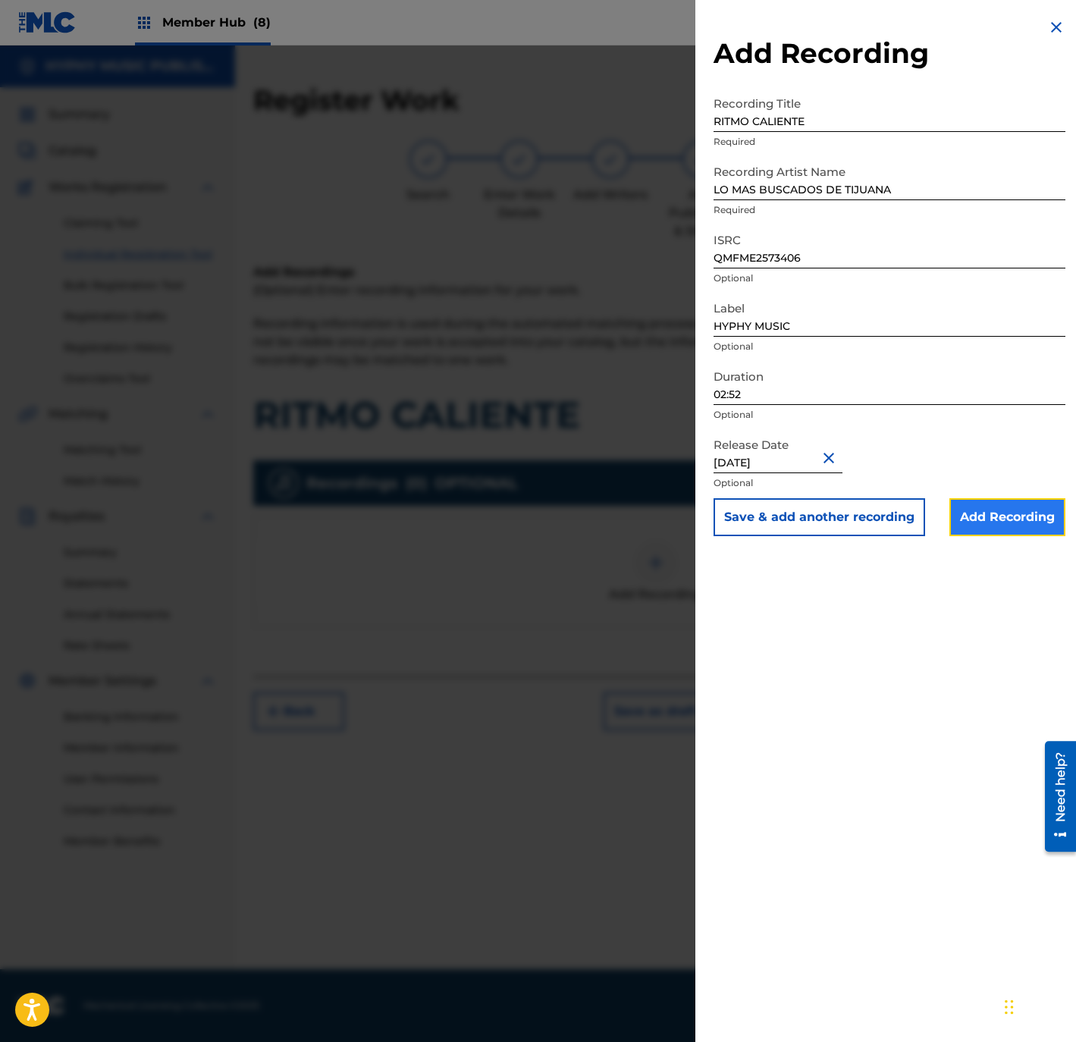
click at [990, 521] on input "Add Recording" at bounding box center [1007, 517] width 116 height 38
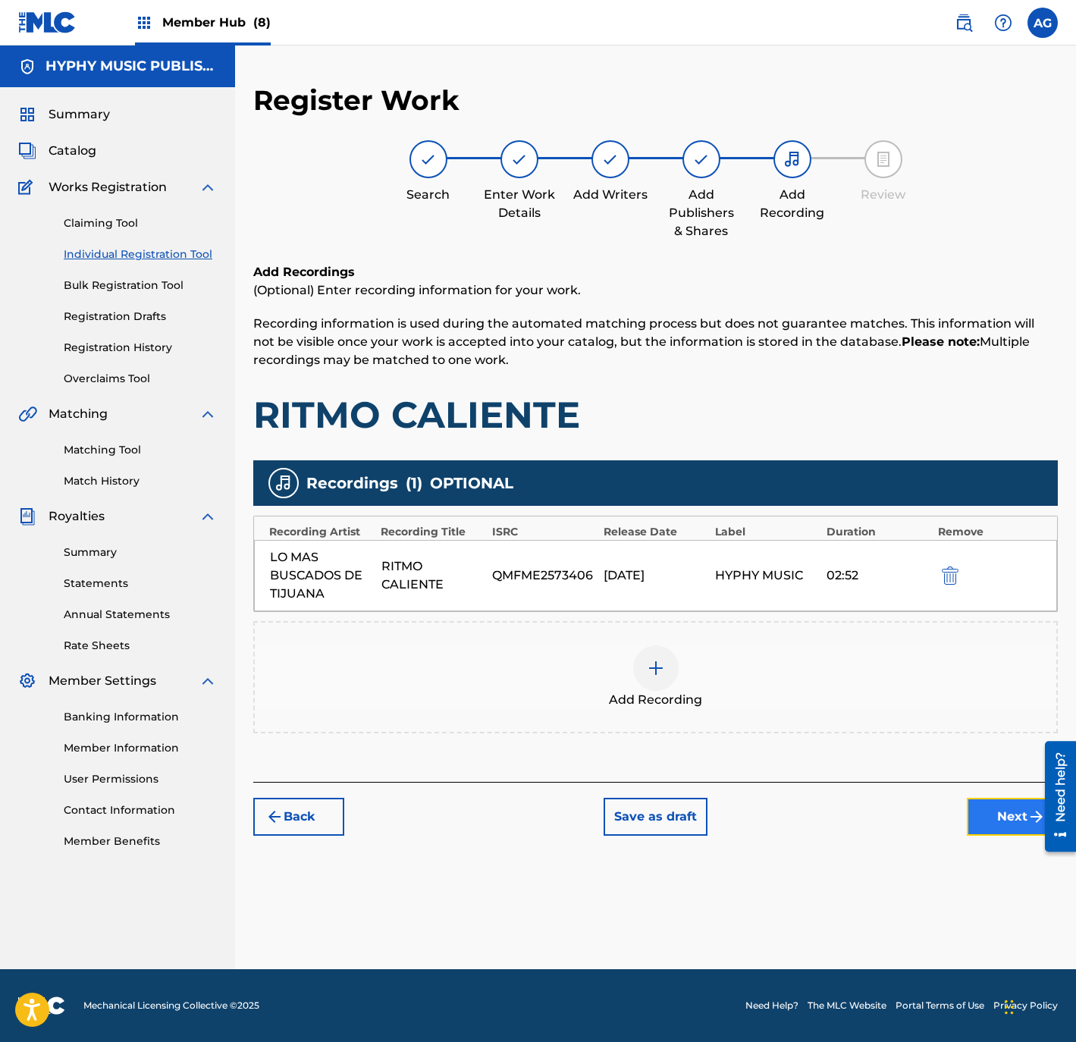
click at [1013, 826] on button "Next" at bounding box center [1012, 817] width 91 height 38
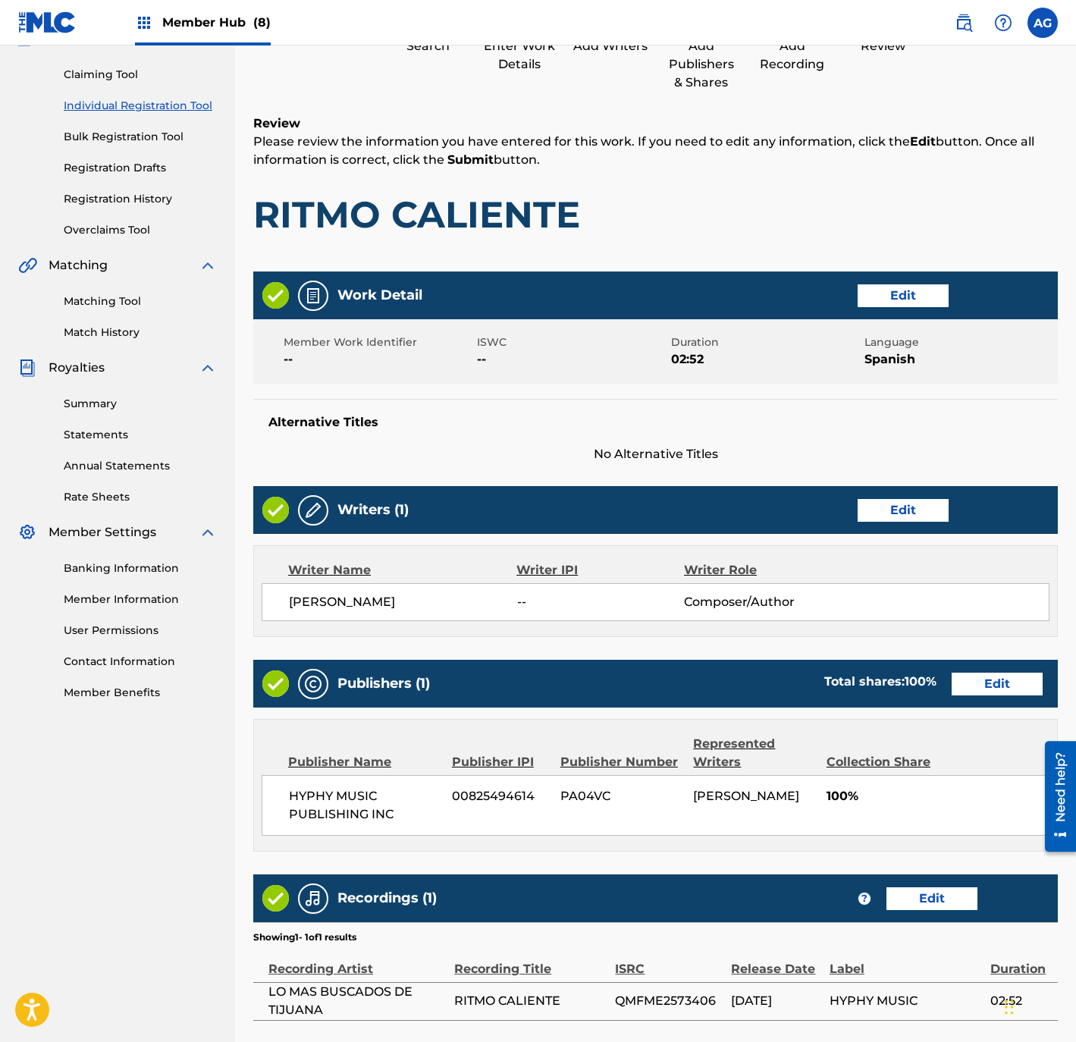
scroll to position [280, 0]
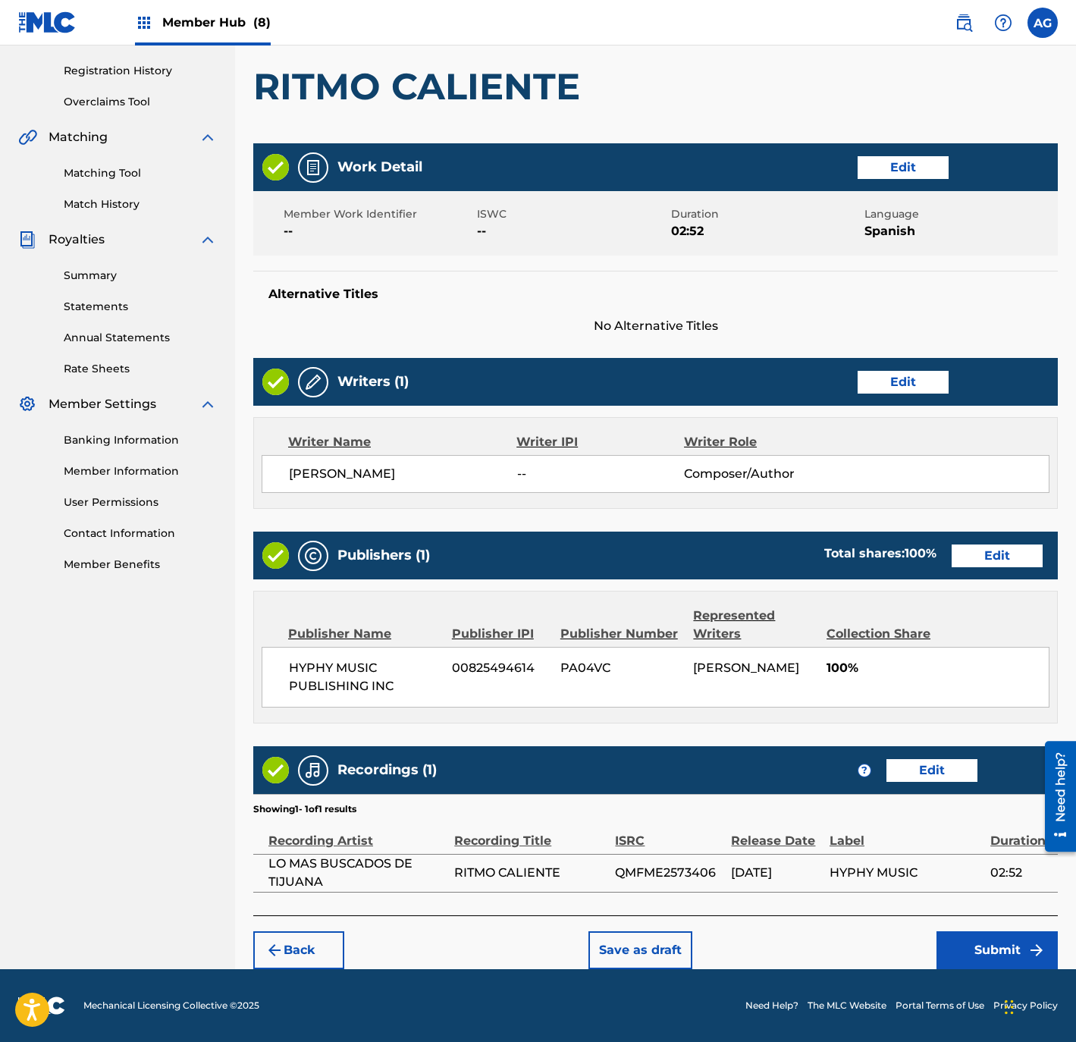
drag, startPoint x: 663, startPoint y: 550, endPoint x: 701, endPoint y: 857, distance: 309.5
click at [1004, 947] on button "Submit" at bounding box center [996, 950] width 121 height 38
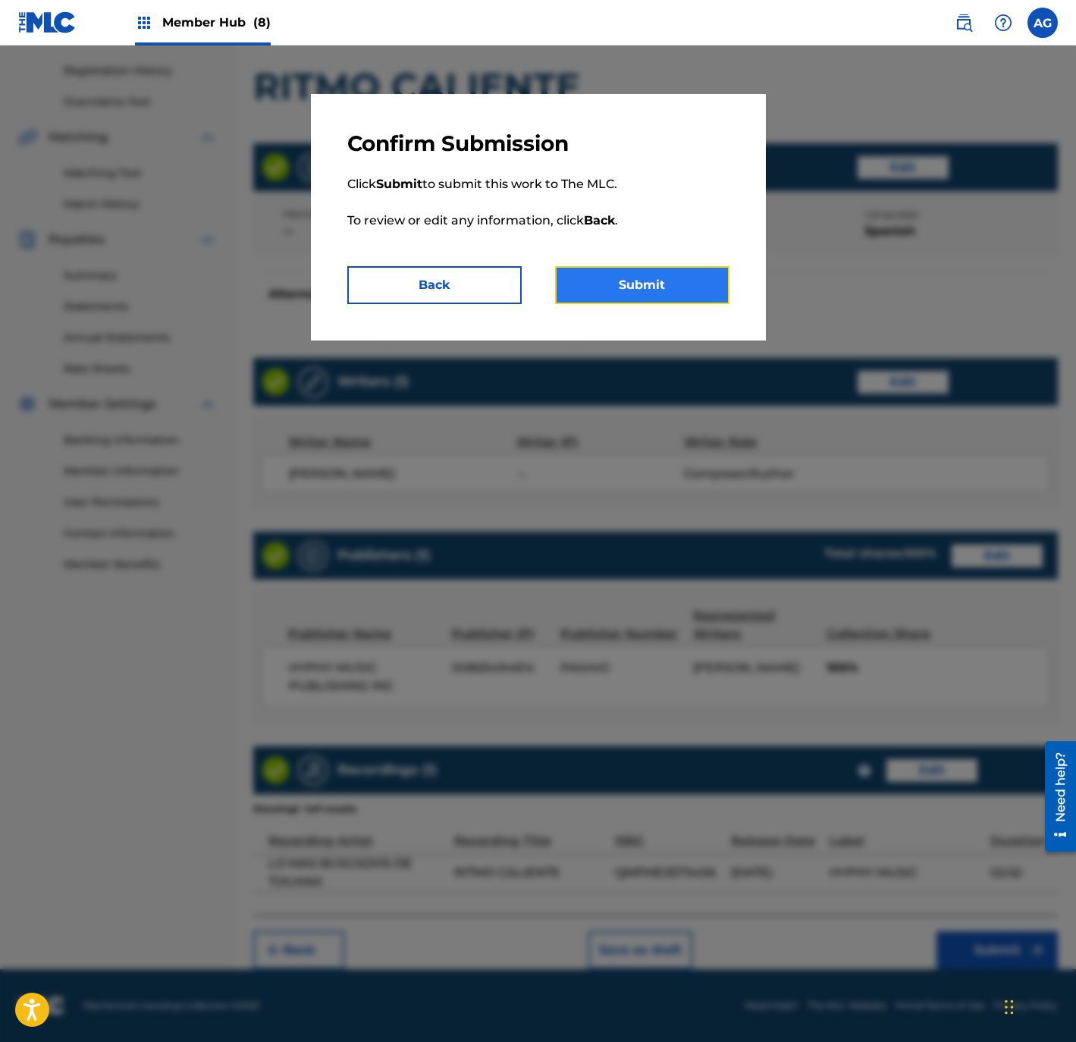
click at [632, 275] on button "Submit" at bounding box center [642, 285] width 174 height 38
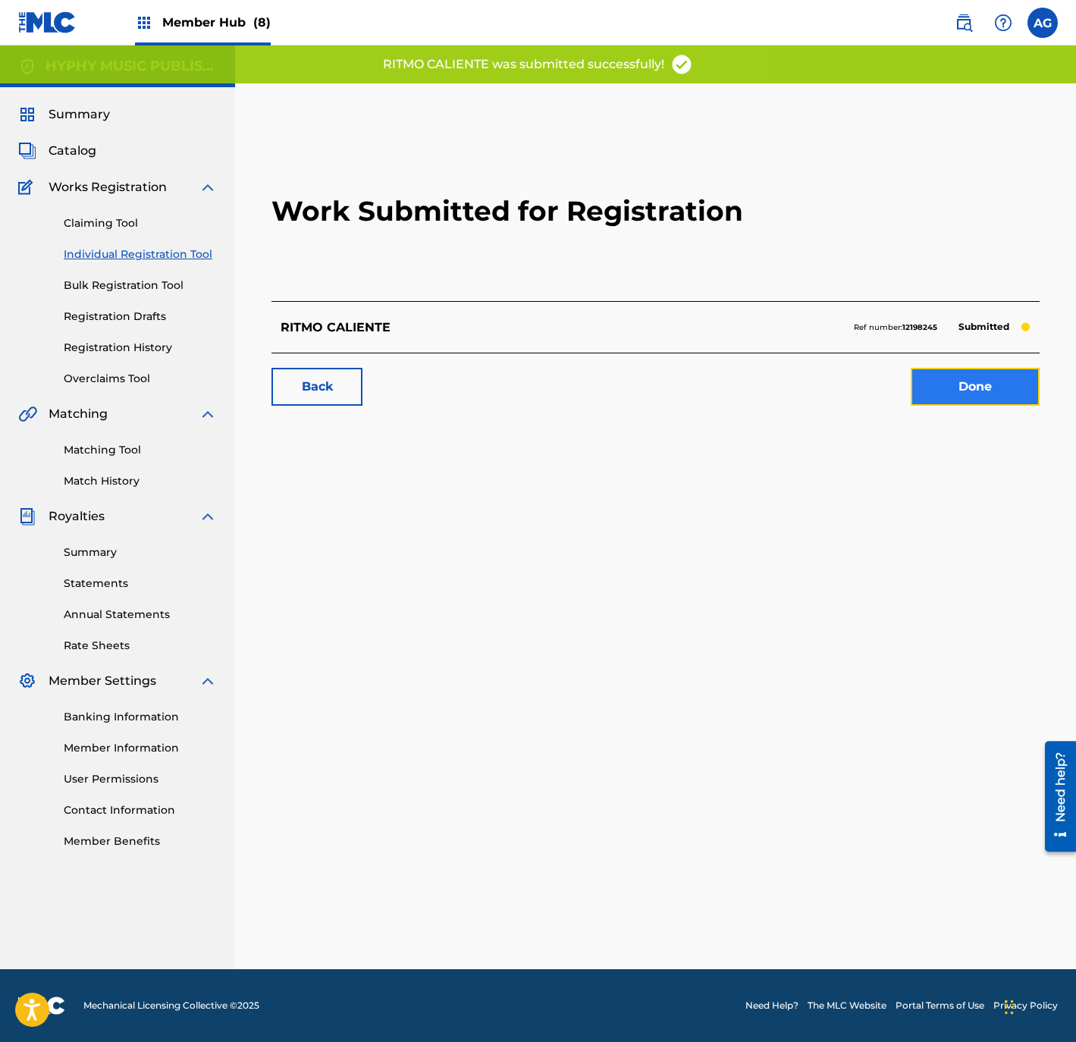
click at [958, 387] on link "Done" at bounding box center [974, 387] width 129 height 38
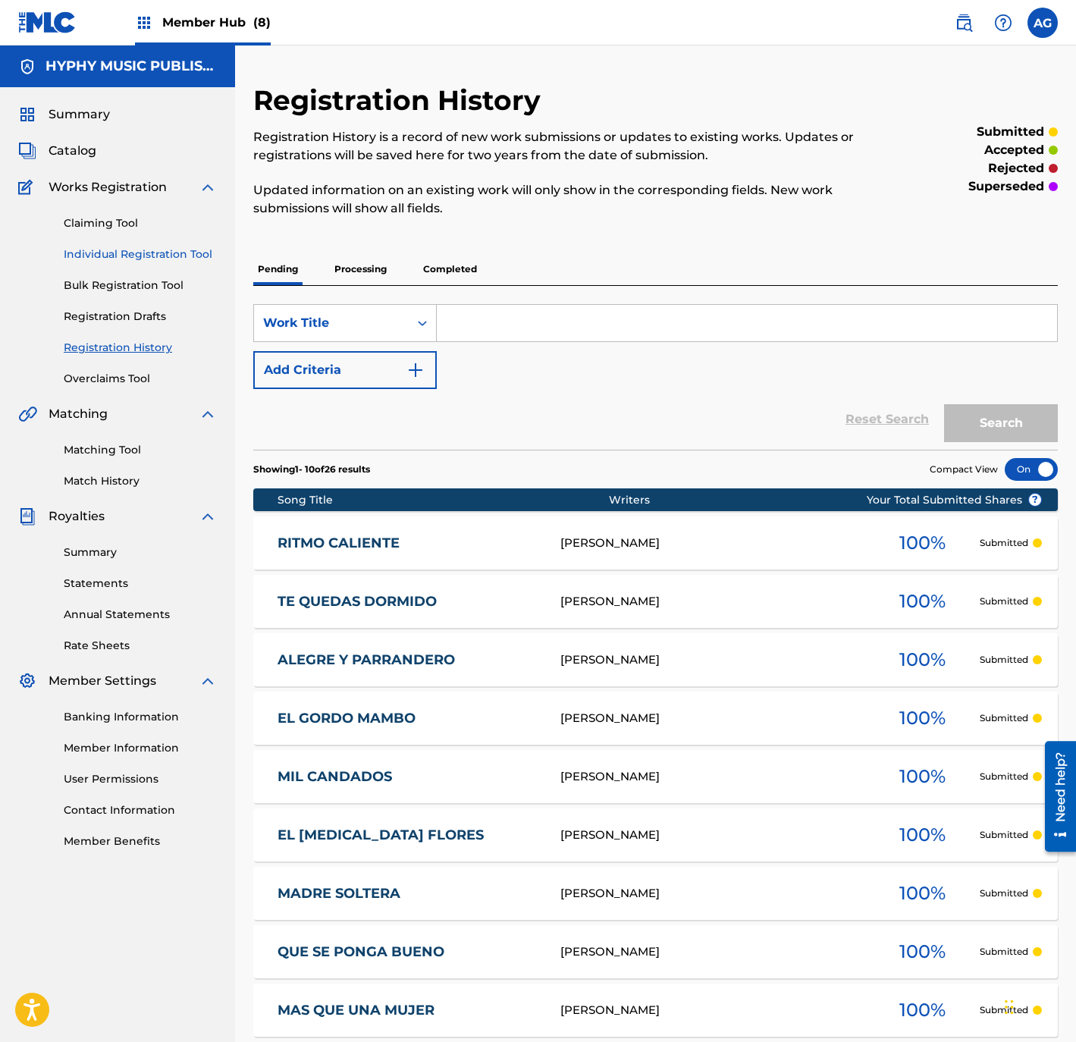
click at [178, 250] on link "Individual Registration Tool" at bounding box center [140, 254] width 153 height 16
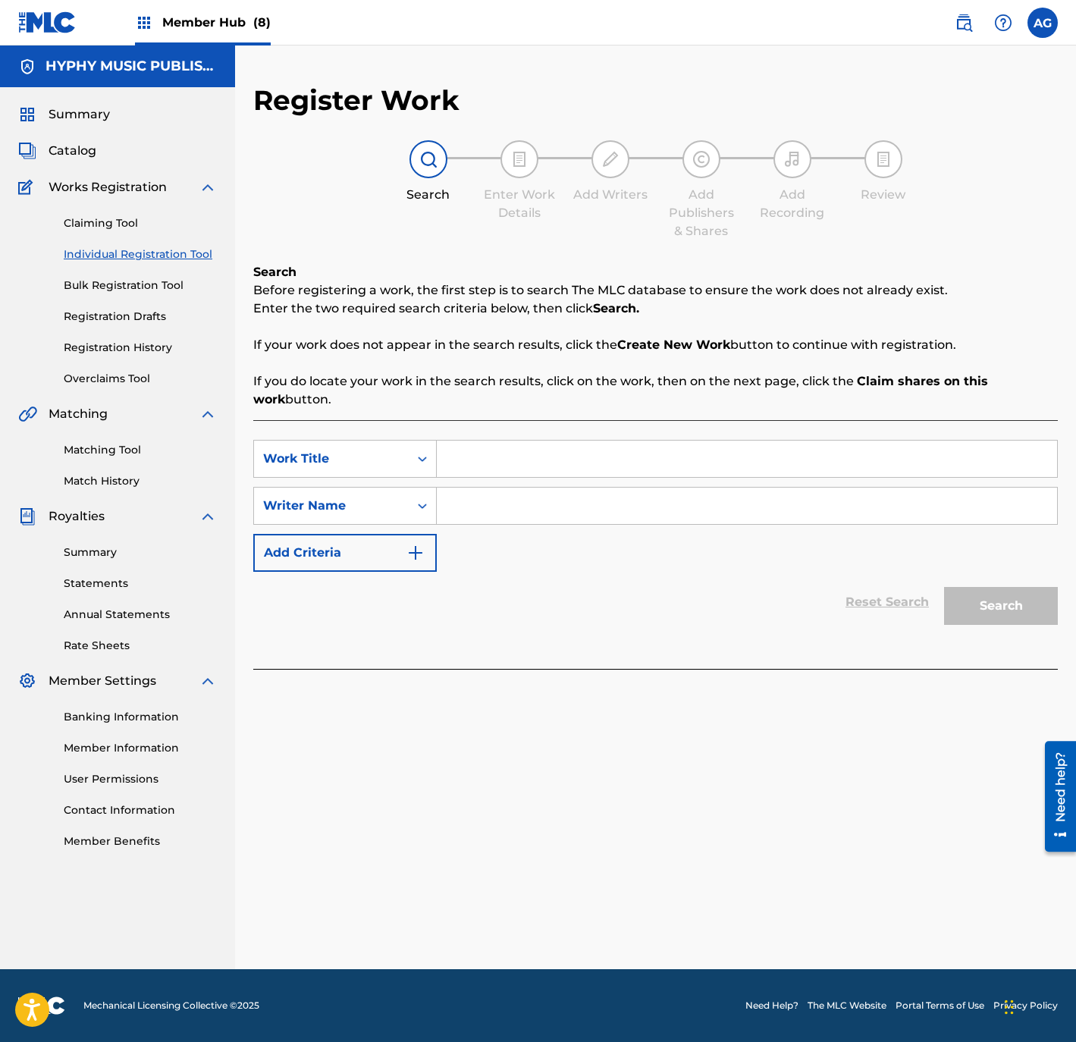
click at [512, 465] on input "Search Form" at bounding box center [747, 458] width 620 height 36
drag, startPoint x: 482, startPoint y: 515, endPoint x: 528, endPoint y: 528, distance: 47.3
click at [482, 515] on input "Search Form" at bounding box center [747, 505] width 620 height 36
click at [995, 598] on button "Search" at bounding box center [1001, 606] width 114 height 38
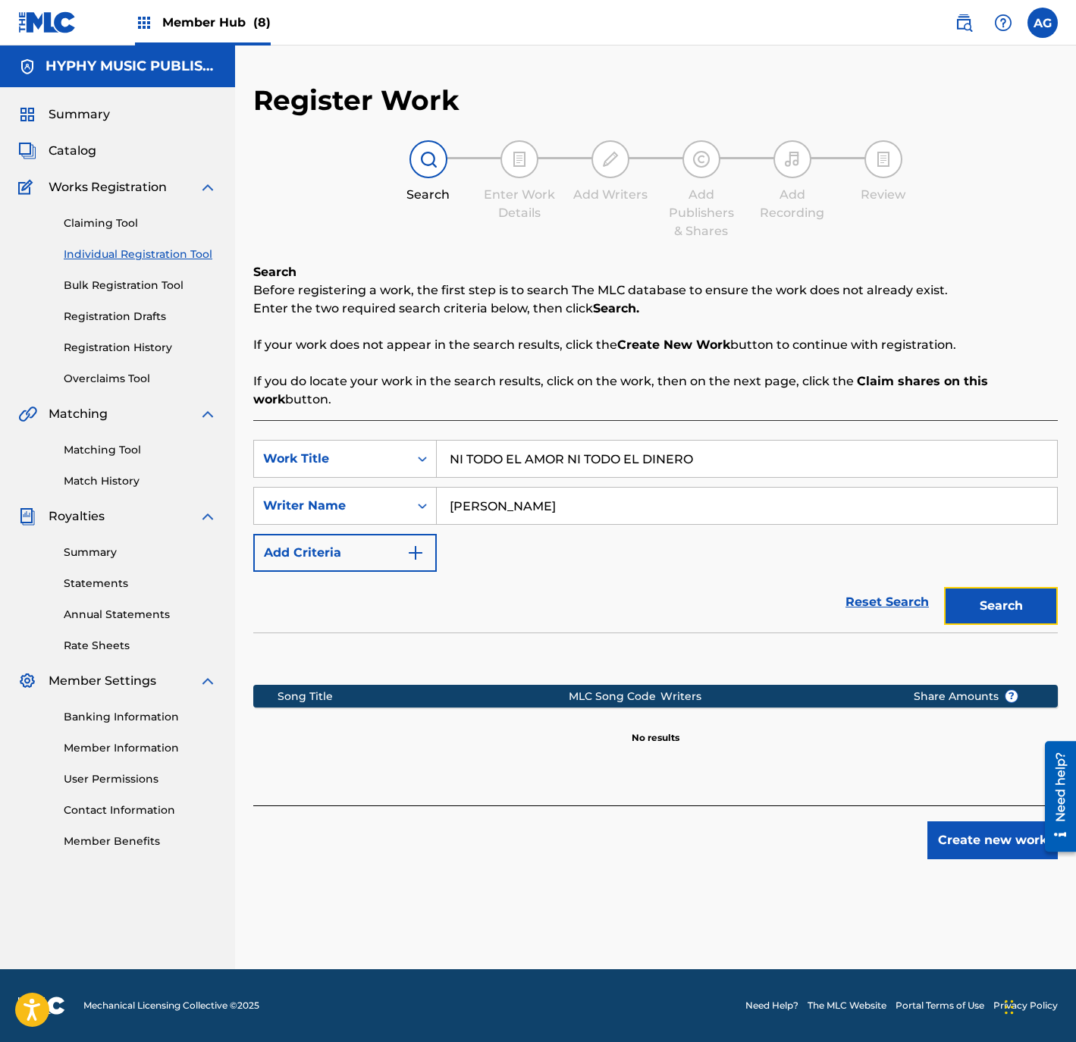
drag, startPoint x: 983, startPoint y: 612, endPoint x: 983, endPoint y: 622, distance: 9.9
click at [983, 612] on button "Search" at bounding box center [1001, 606] width 114 height 38
click at [974, 845] on button "Create new work" at bounding box center [992, 840] width 130 height 38
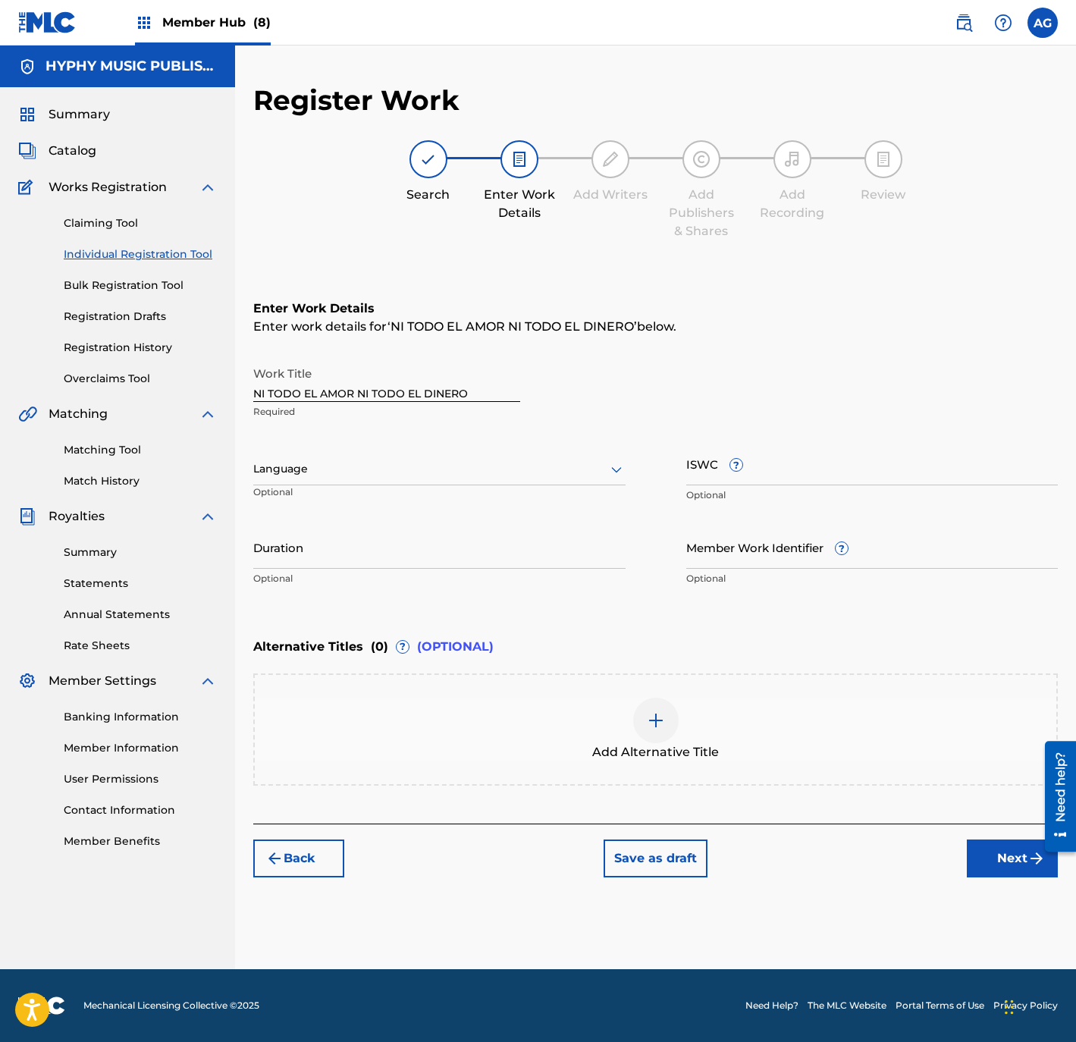
click at [251, 465] on div "Register Work Search Enter Work Details Add Writers Add Publishers & Shares Add…" at bounding box center [655, 525] width 841 height 885
click at [296, 476] on div at bounding box center [439, 468] width 372 height 19
click at [318, 546] on div "Spanish" at bounding box center [439, 536] width 371 height 34
click at [331, 563] on input "Duration" at bounding box center [439, 546] width 372 height 43
click at [1013, 853] on button "Next" at bounding box center [1012, 858] width 91 height 38
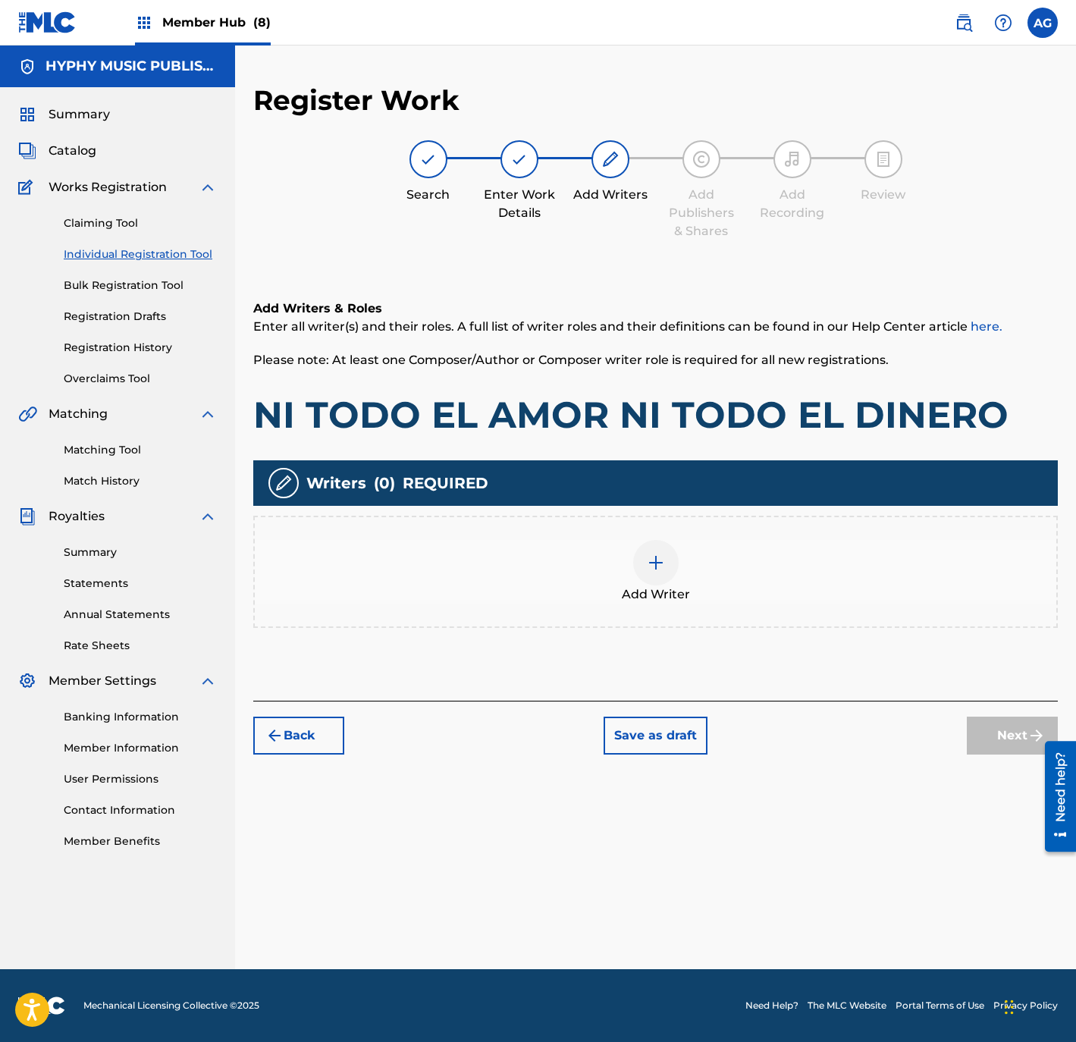
click at [737, 598] on div "Add Writer" at bounding box center [655, 572] width 801 height 64
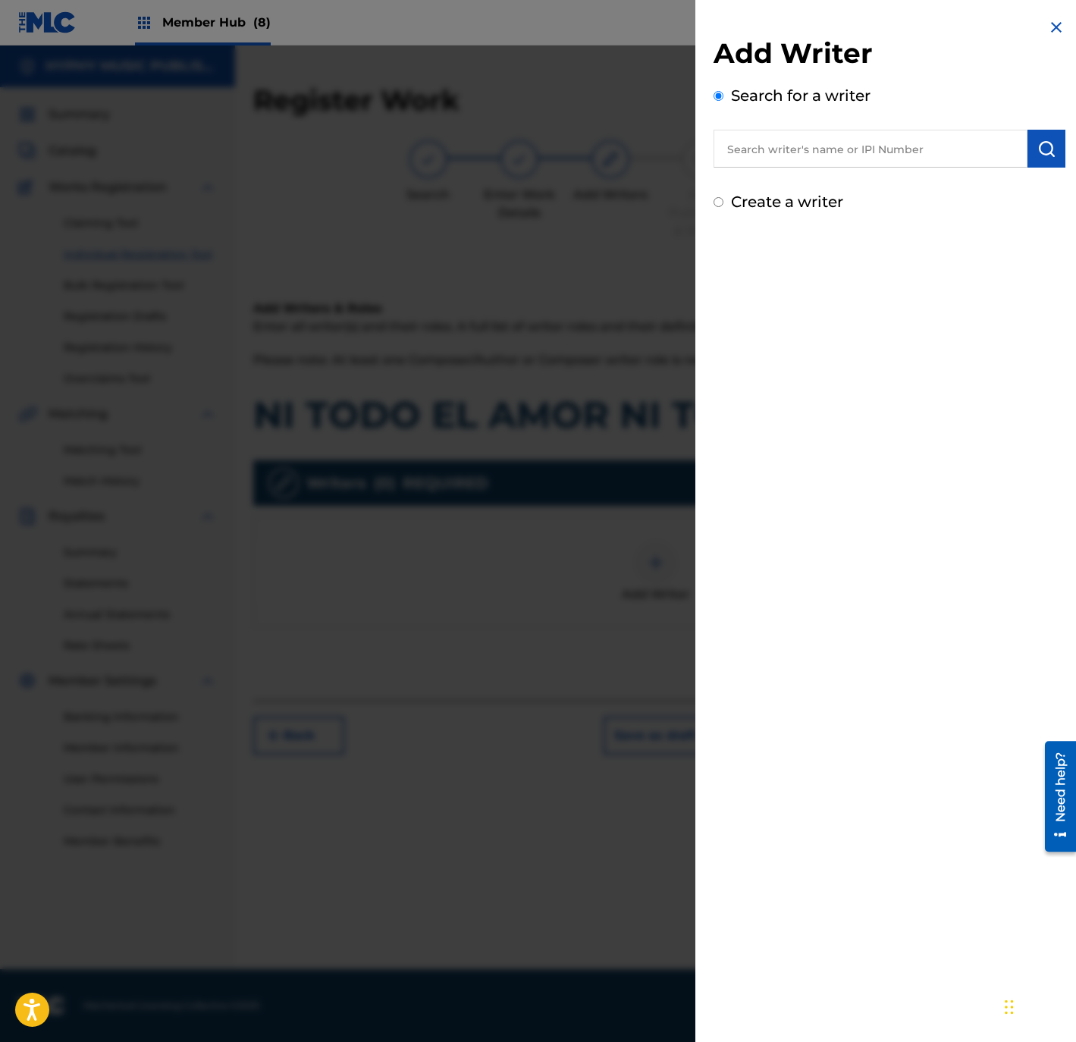
click at [813, 142] on input "text" at bounding box center [870, 149] width 314 height 38
drag, startPoint x: 806, startPoint y: 196, endPoint x: 807, endPoint y: 205, distance: 10.0
click at [806, 196] on label "Create a writer" at bounding box center [787, 202] width 112 height 18
click at [723, 197] on input "Create a writer" at bounding box center [718, 202] width 10 height 10
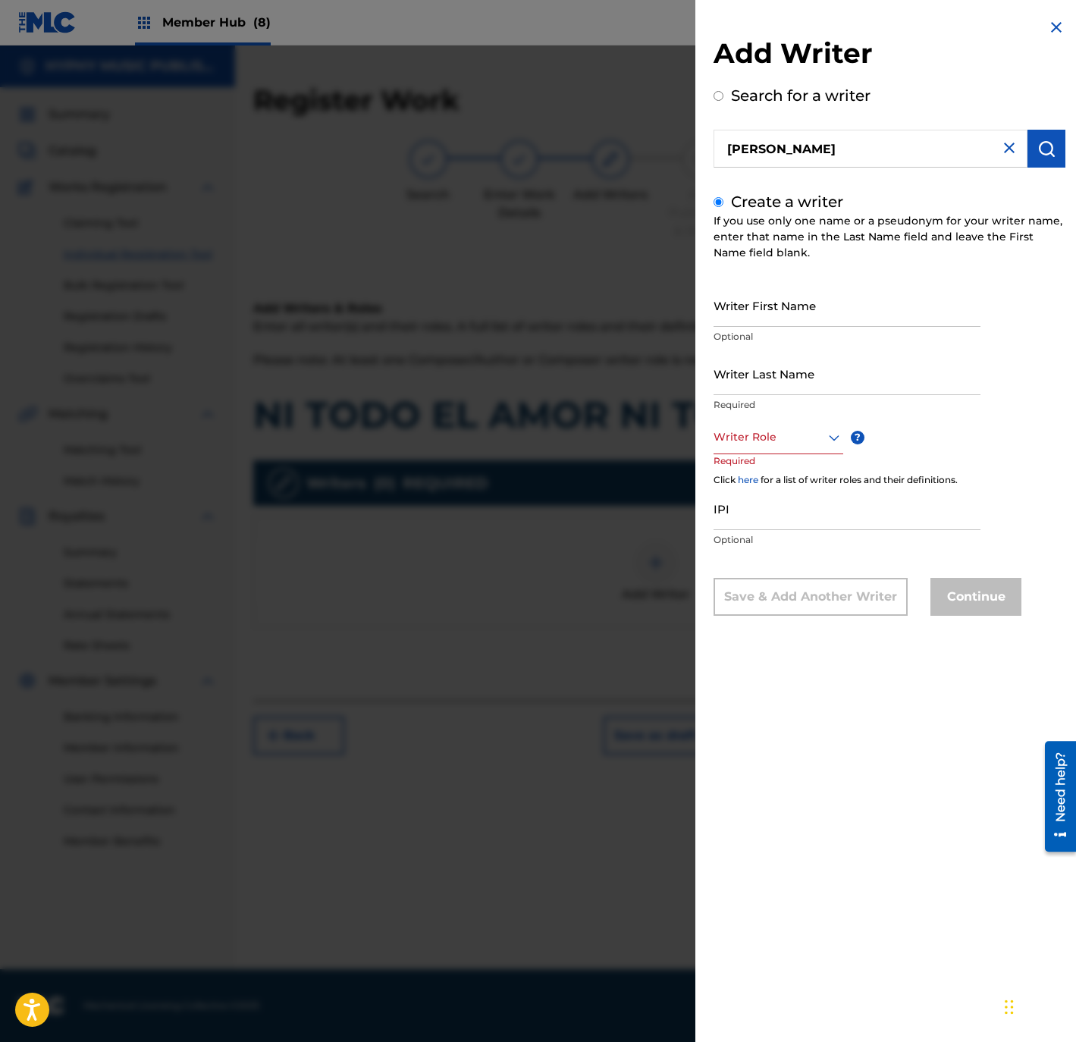
drag, startPoint x: 812, startPoint y: 294, endPoint x: 796, endPoint y: 346, distance: 54.0
click at [812, 296] on input "Writer First Name" at bounding box center [846, 305] width 267 height 43
click at [782, 374] on input "Writer Last Name" at bounding box center [846, 373] width 267 height 43
drag, startPoint x: 753, startPoint y: 316, endPoint x: 940, endPoint y: 308, distance: 187.4
click at [940, 308] on input "KARLO QUINTERO" at bounding box center [846, 305] width 267 height 43
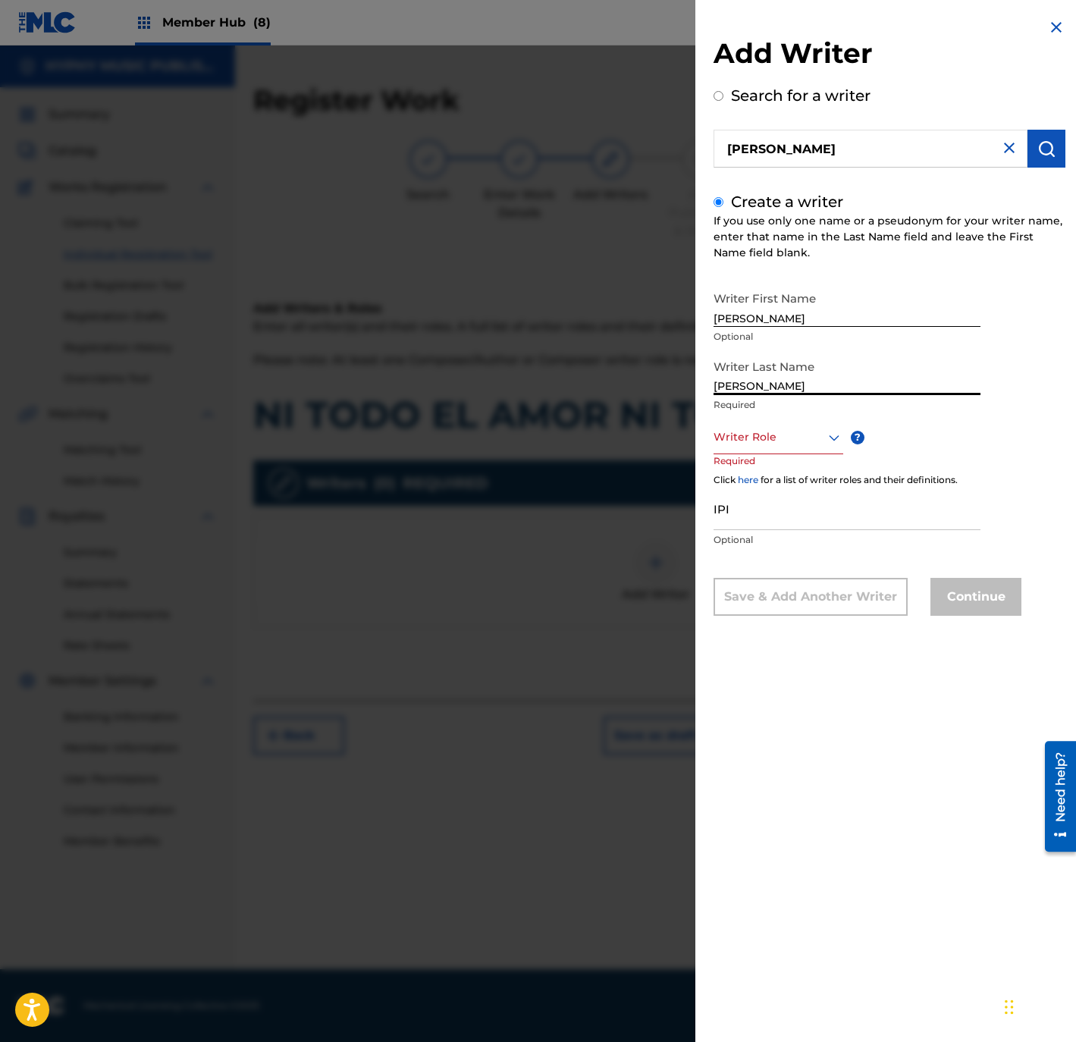
drag, startPoint x: 755, startPoint y: 381, endPoint x: 704, endPoint y: 382, distance: 51.6
click at [704, 382] on div "Add Writer Search for a writer KARLO QUINTERO Create a writer If you use only o…" at bounding box center [889, 328] width 388 height 657
click at [762, 440] on div at bounding box center [778, 437] width 130 height 19
click at [762, 466] on div "Composer/Author" at bounding box center [778, 471] width 128 height 34
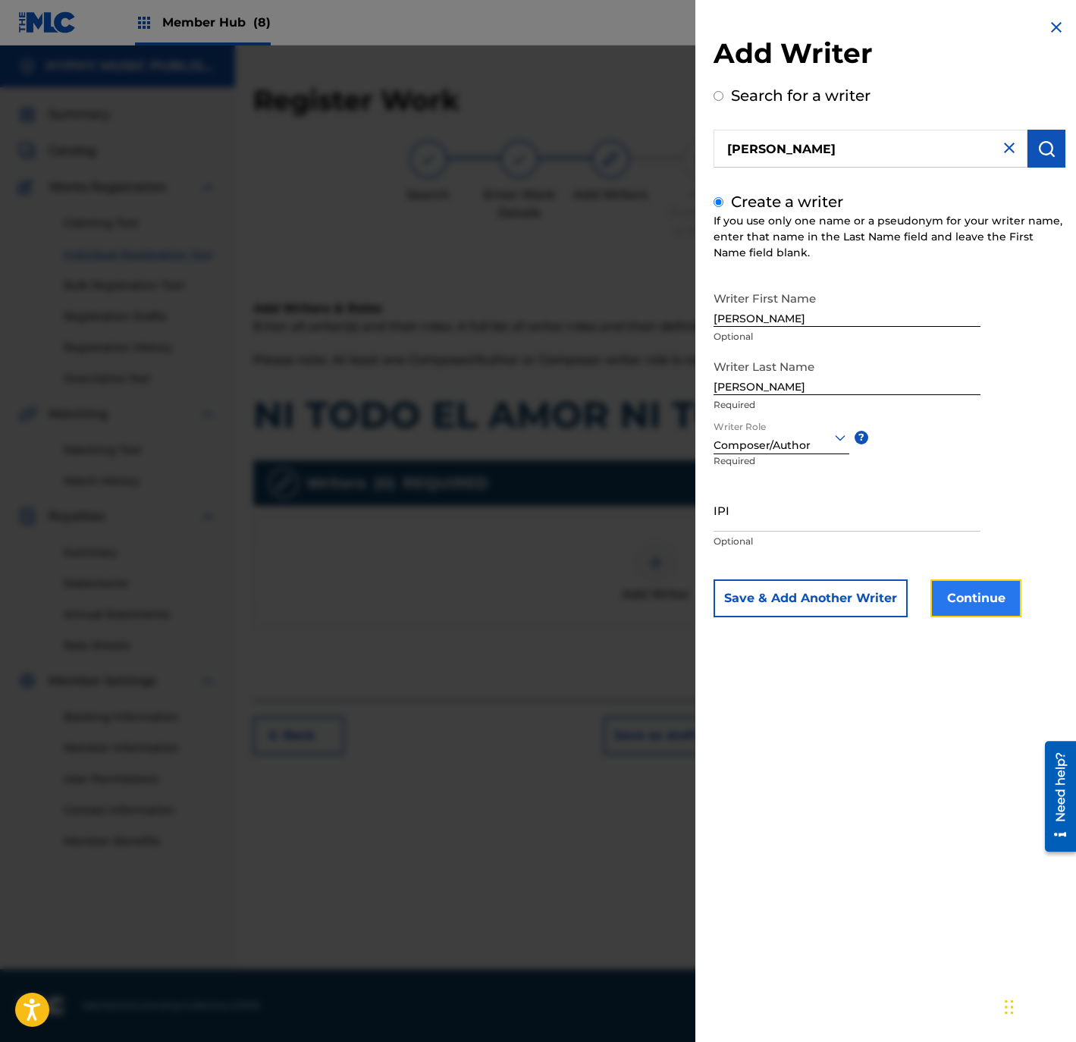
click at [969, 597] on button "Continue" at bounding box center [975, 598] width 91 height 38
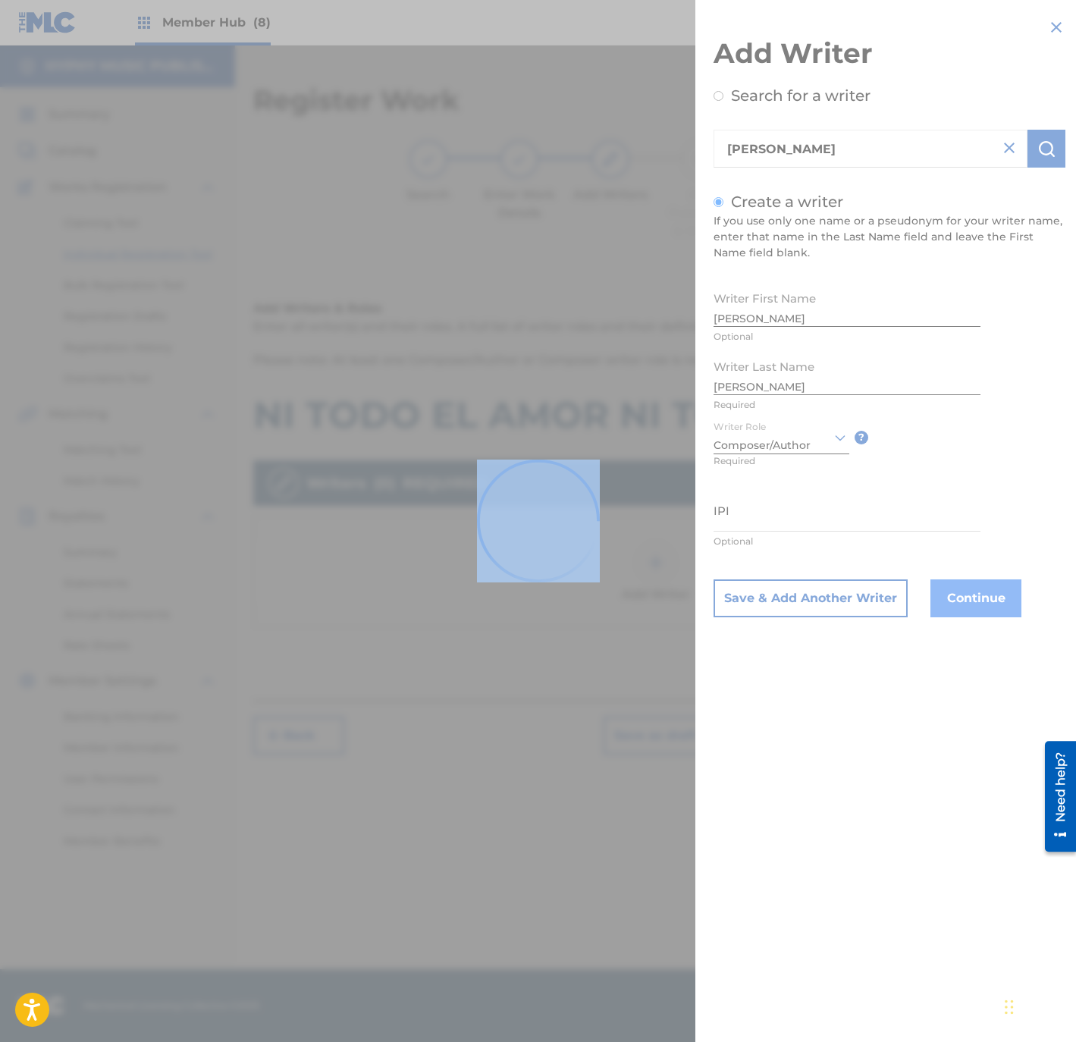
click at [969, 597] on div at bounding box center [538, 521] width 1076 height 1042
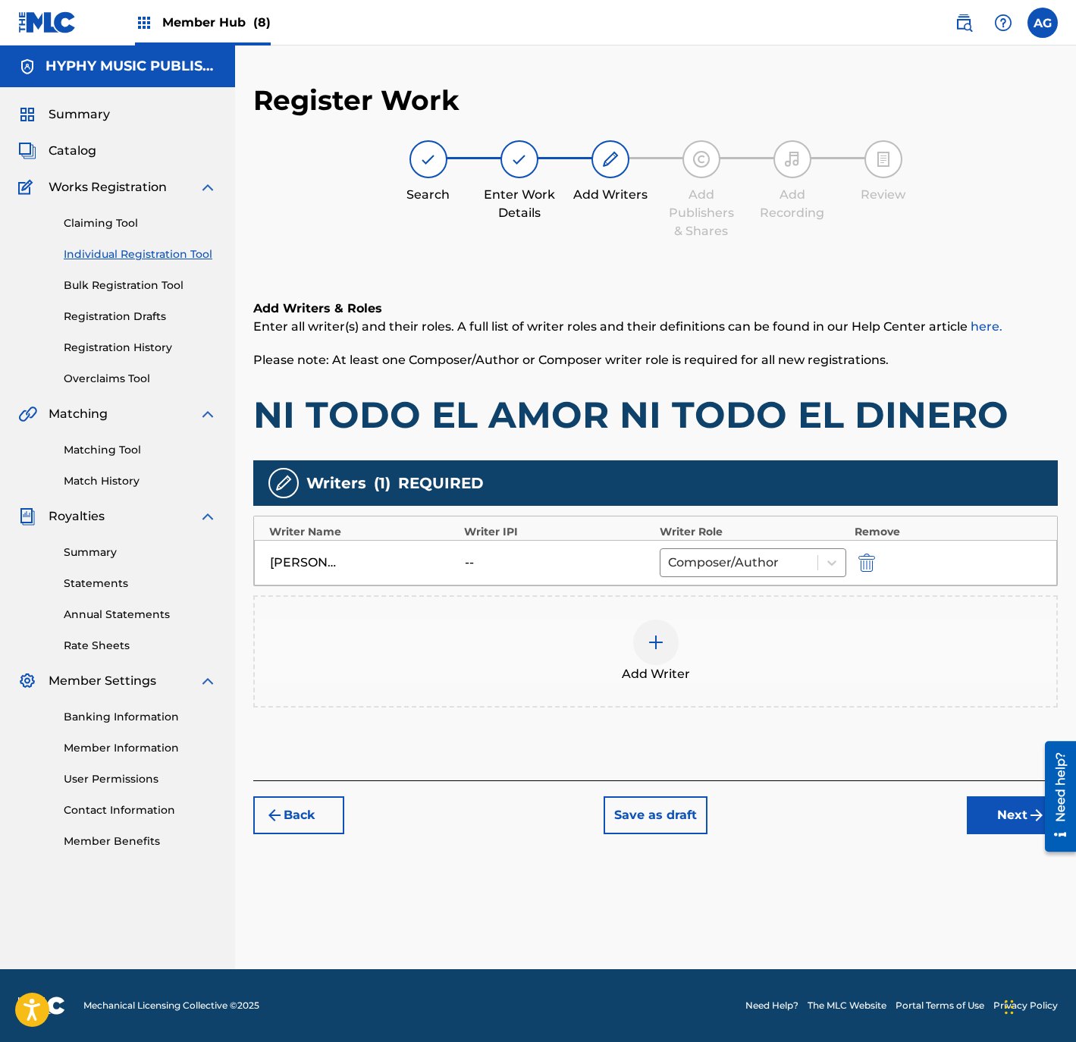
click at [508, 640] on div "Add Writer" at bounding box center [655, 651] width 801 height 64
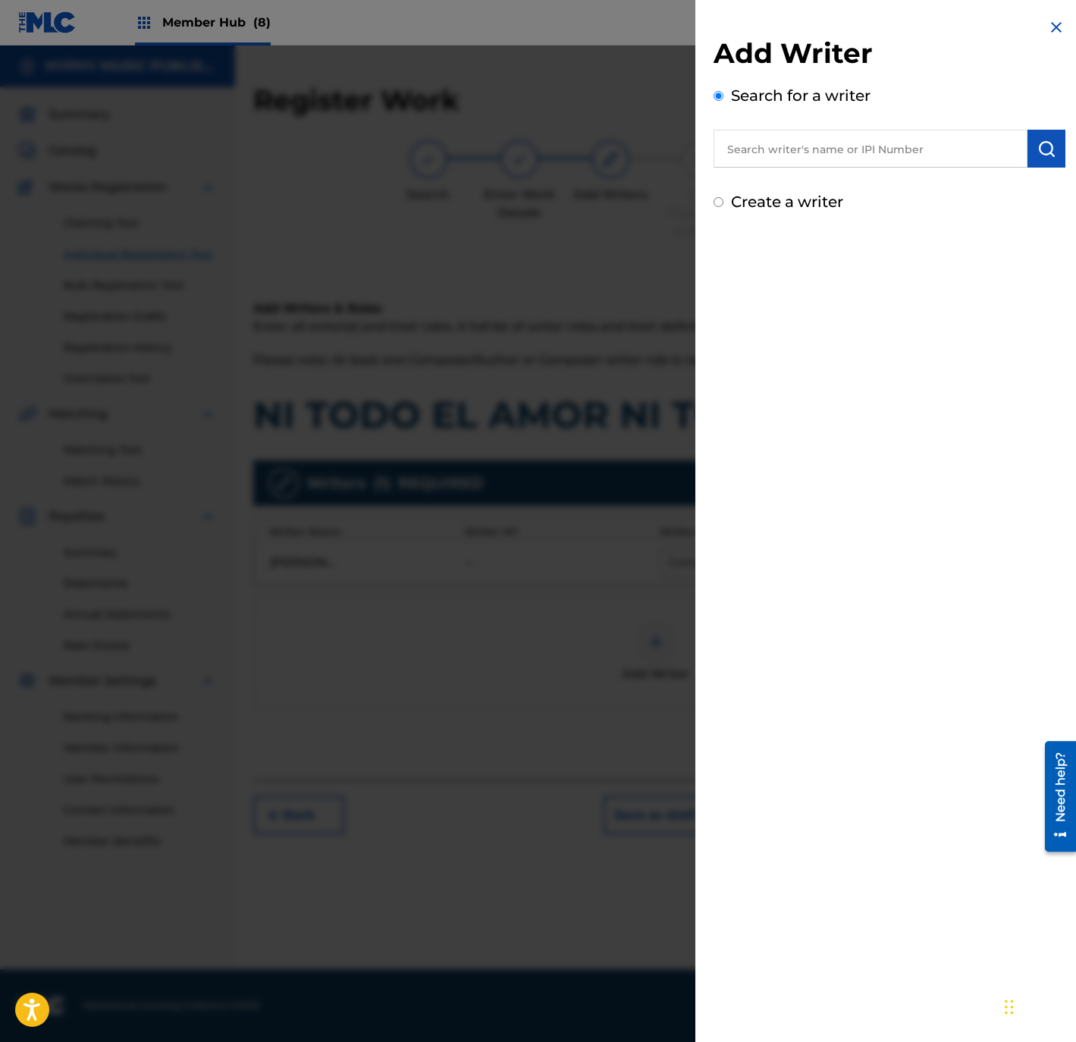
drag, startPoint x: 467, startPoint y: 651, endPoint x: 498, endPoint y: 638, distance: 33.9
click at [467, 648] on div at bounding box center [538, 566] width 1076 height 1042
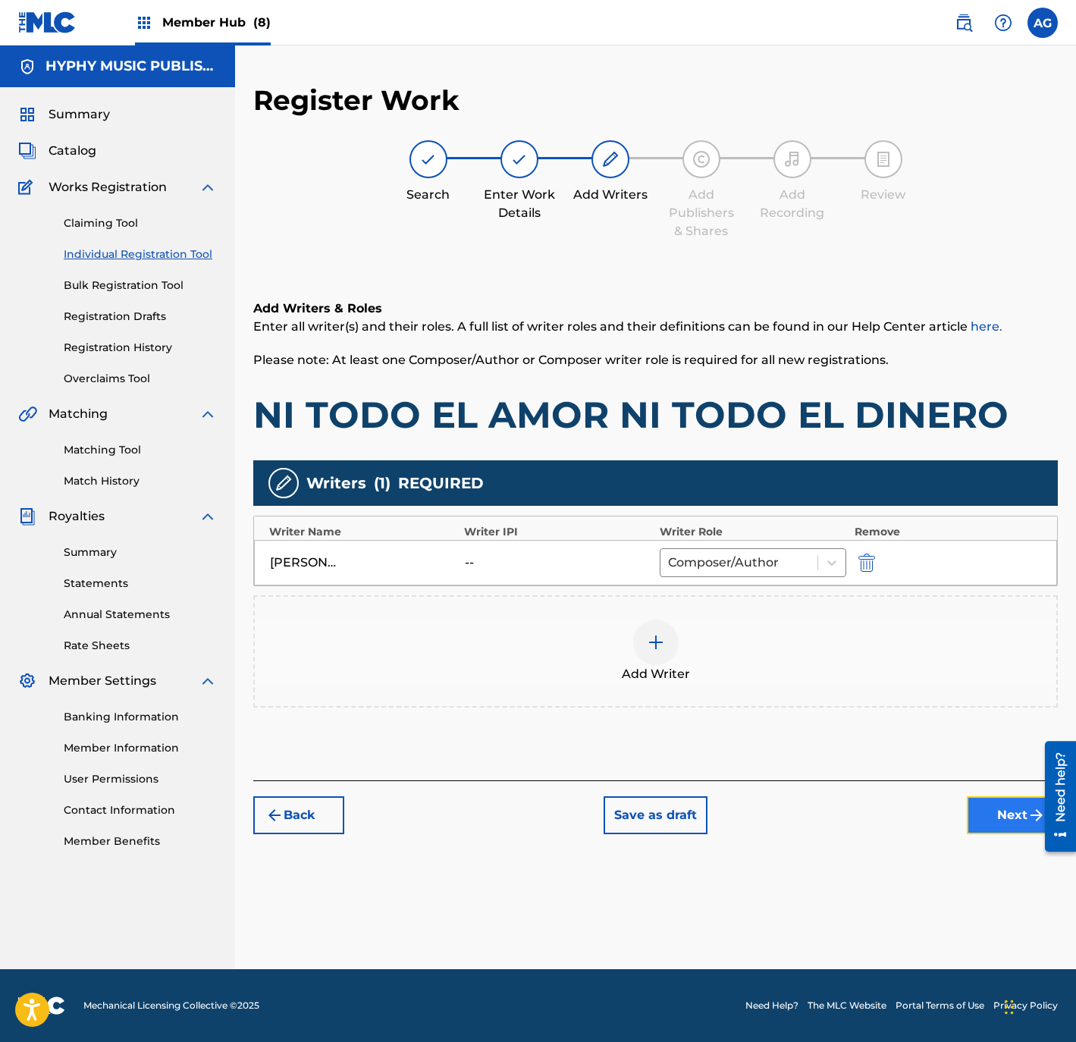
click at [994, 823] on button "Next" at bounding box center [1012, 815] width 91 height 38
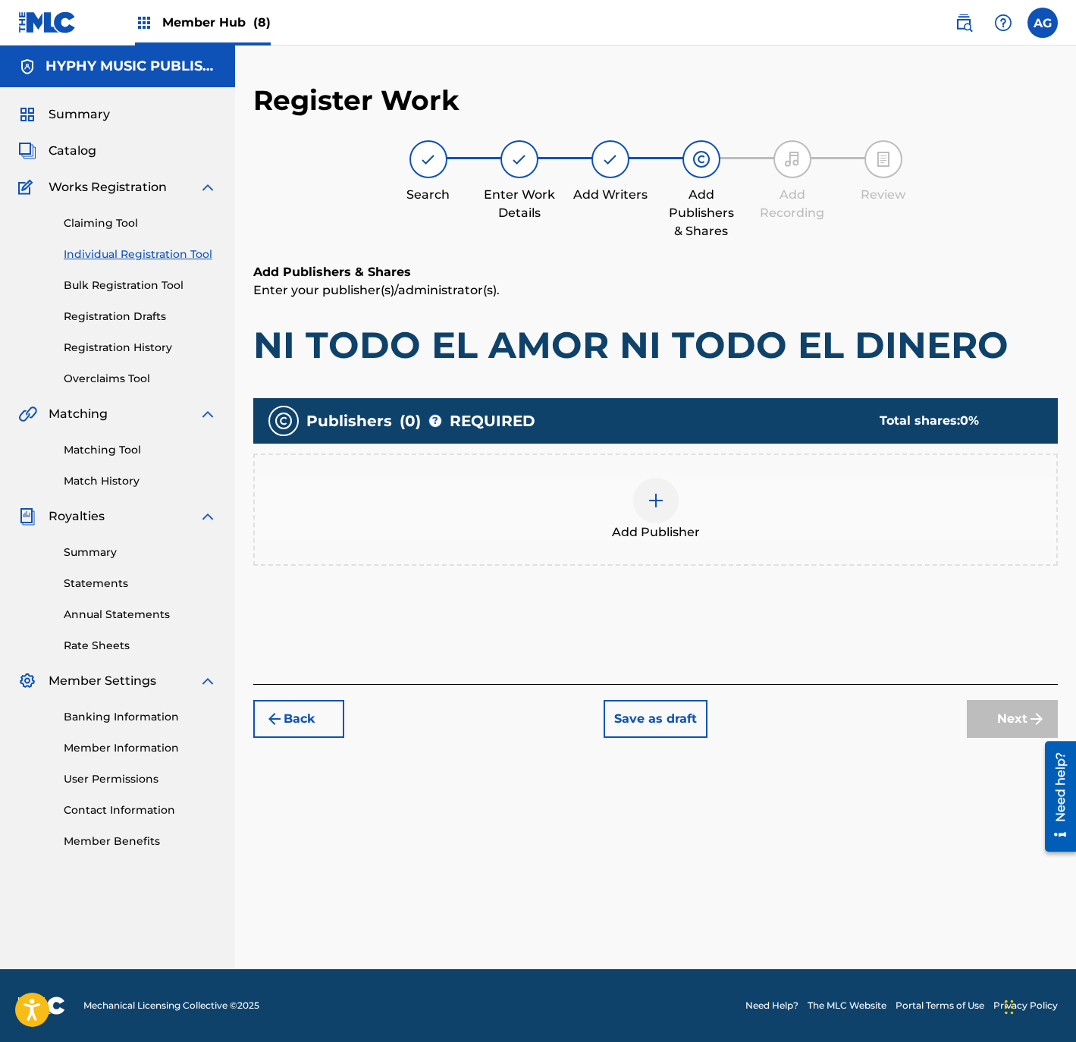
click at [685, 539] on span "Add Publisher" at bounding box center [656, 532] width 88 height 18
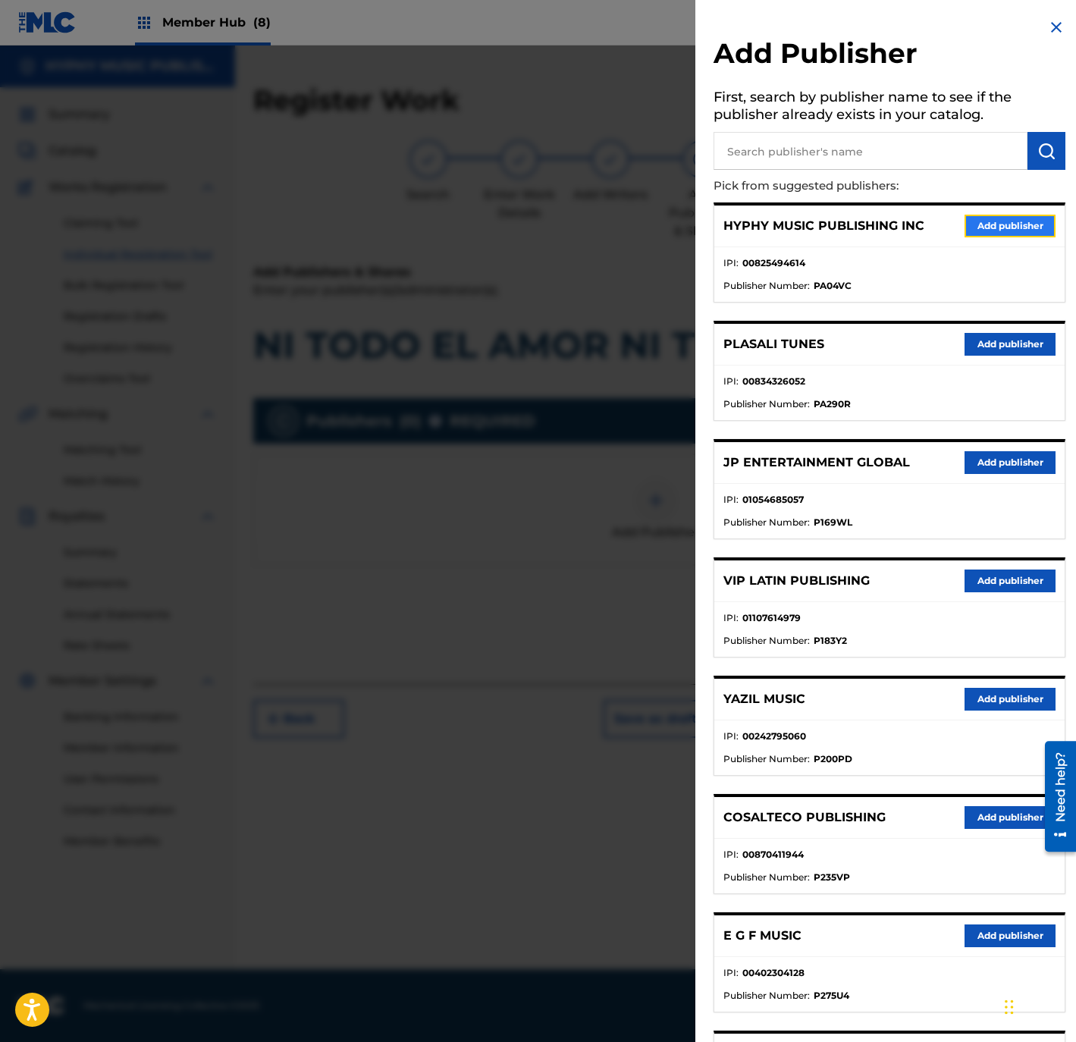
click at [1013, 226] on button "Add publisher" at bounding box center [1009, 226] width 91 height 23
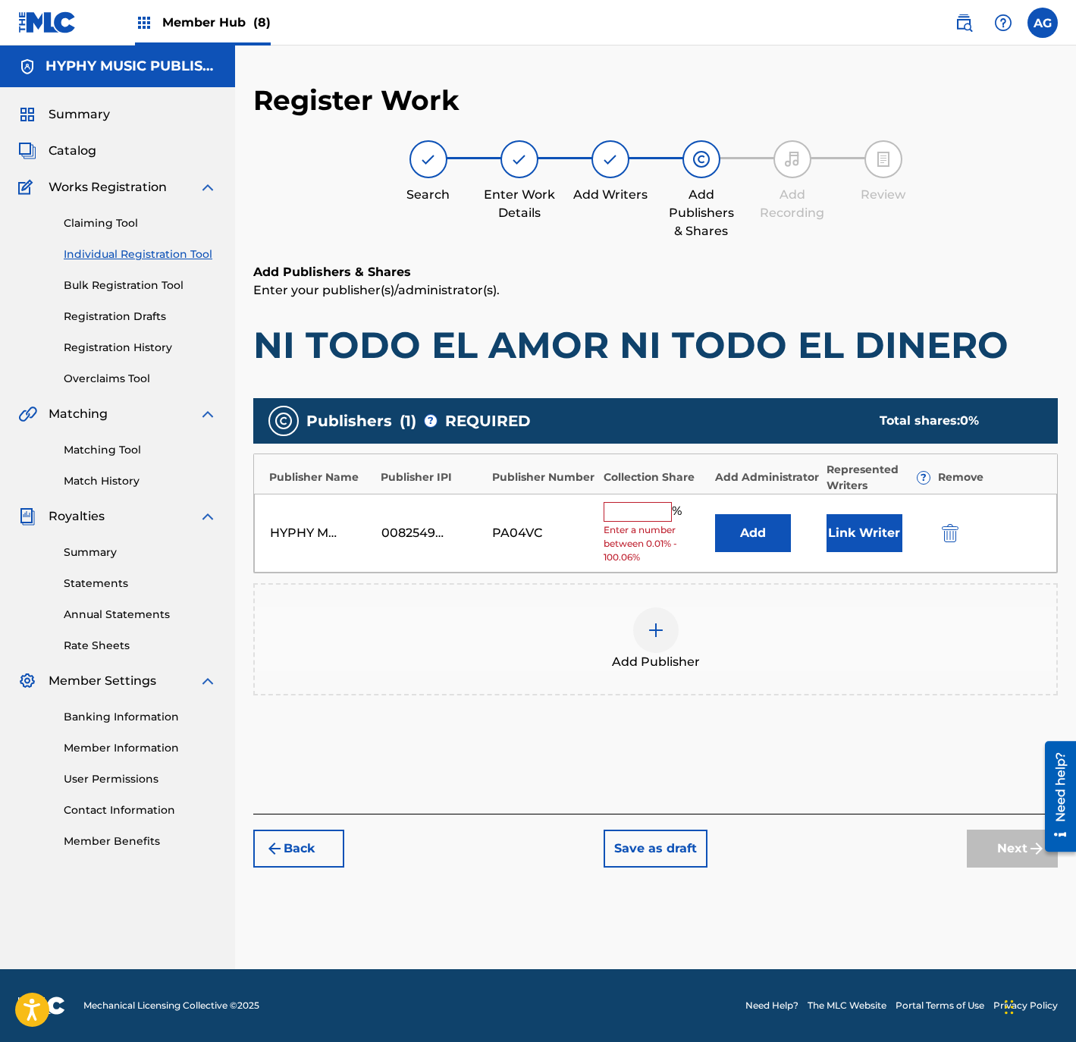
click at [632, 516] on input "text" at bounding box center [637, 512] width 68 height 20
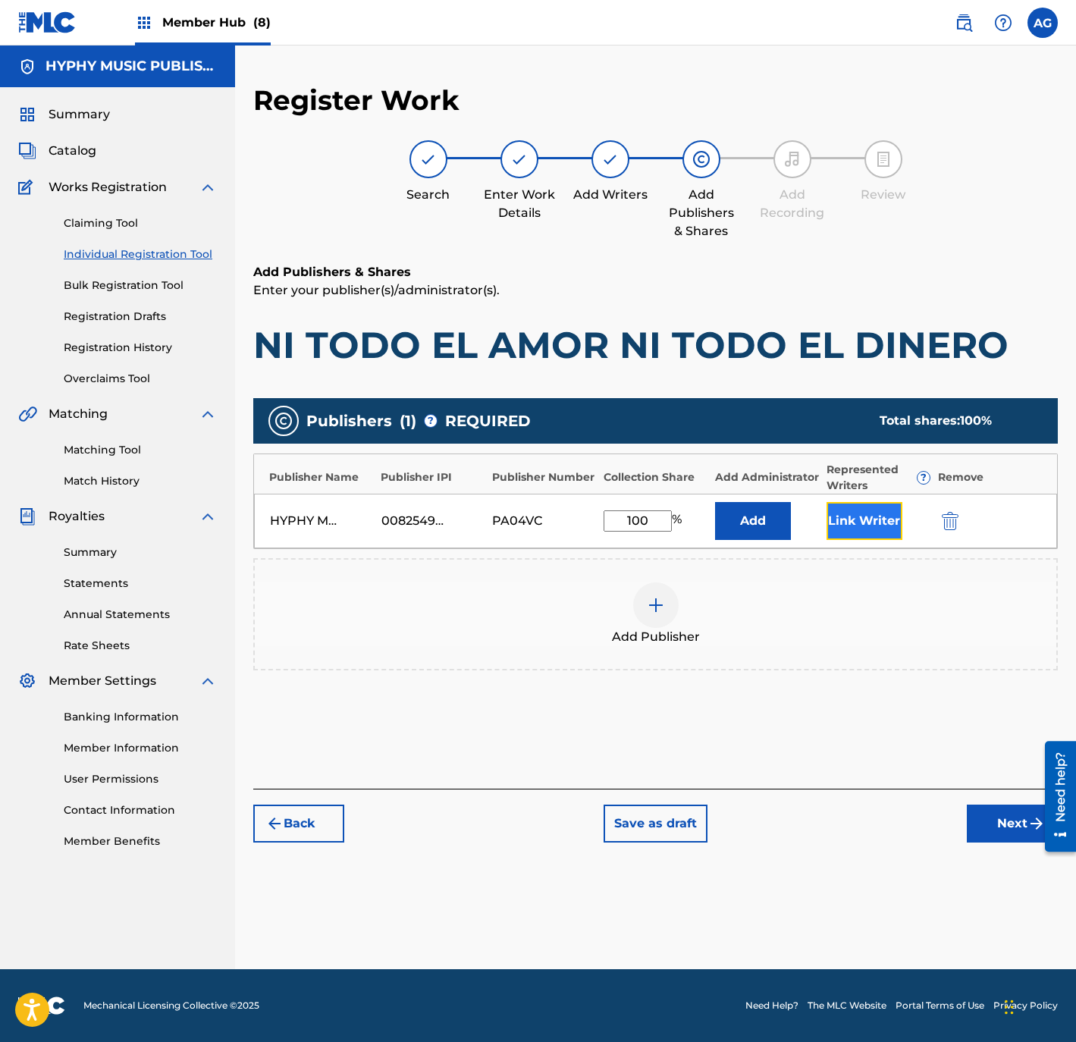
click at [864, 523] on button "Link Writer" at bounding box center [864, 521] width 76 height 38
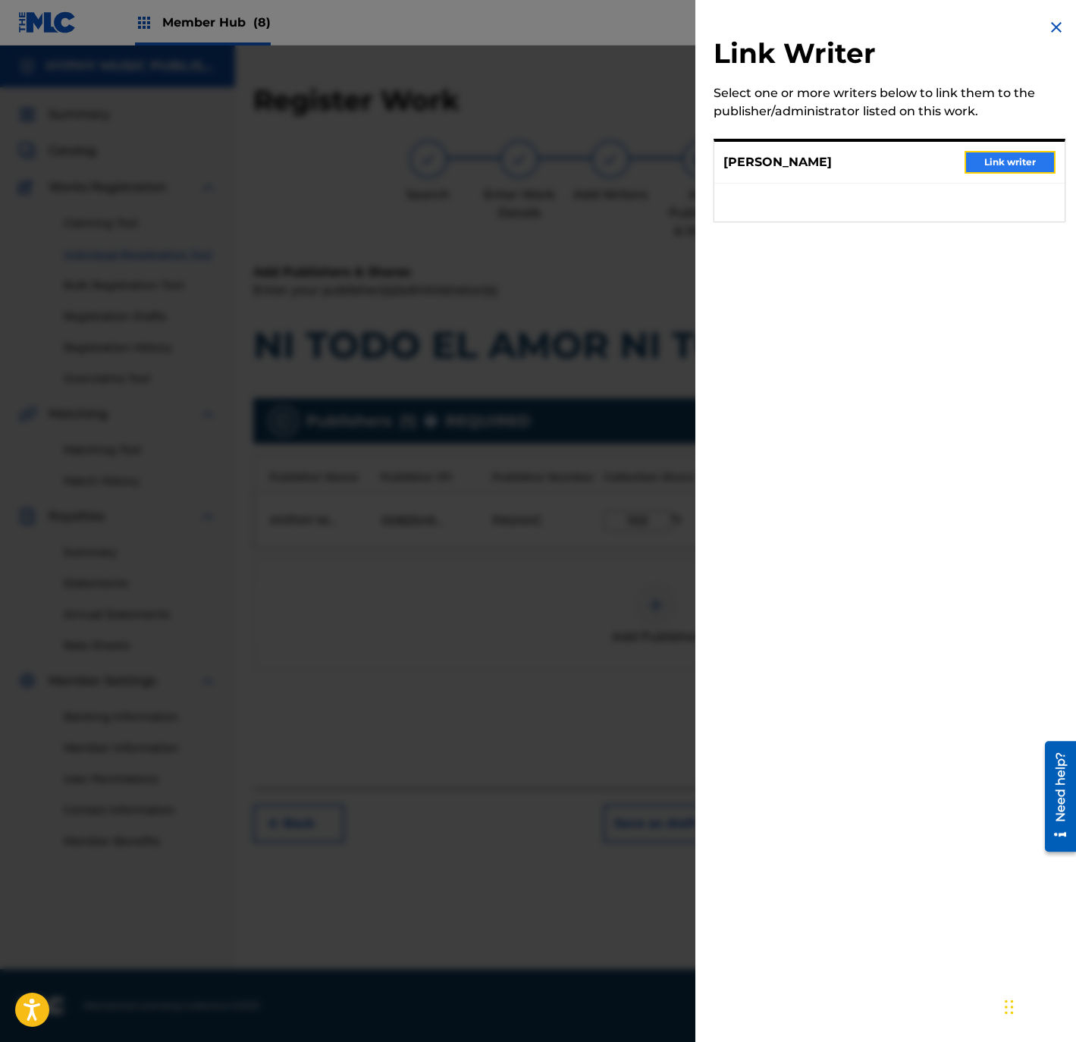
click at [990, 160] on button "Link writer" at bounding box center [1009, 162] width 91 height 23
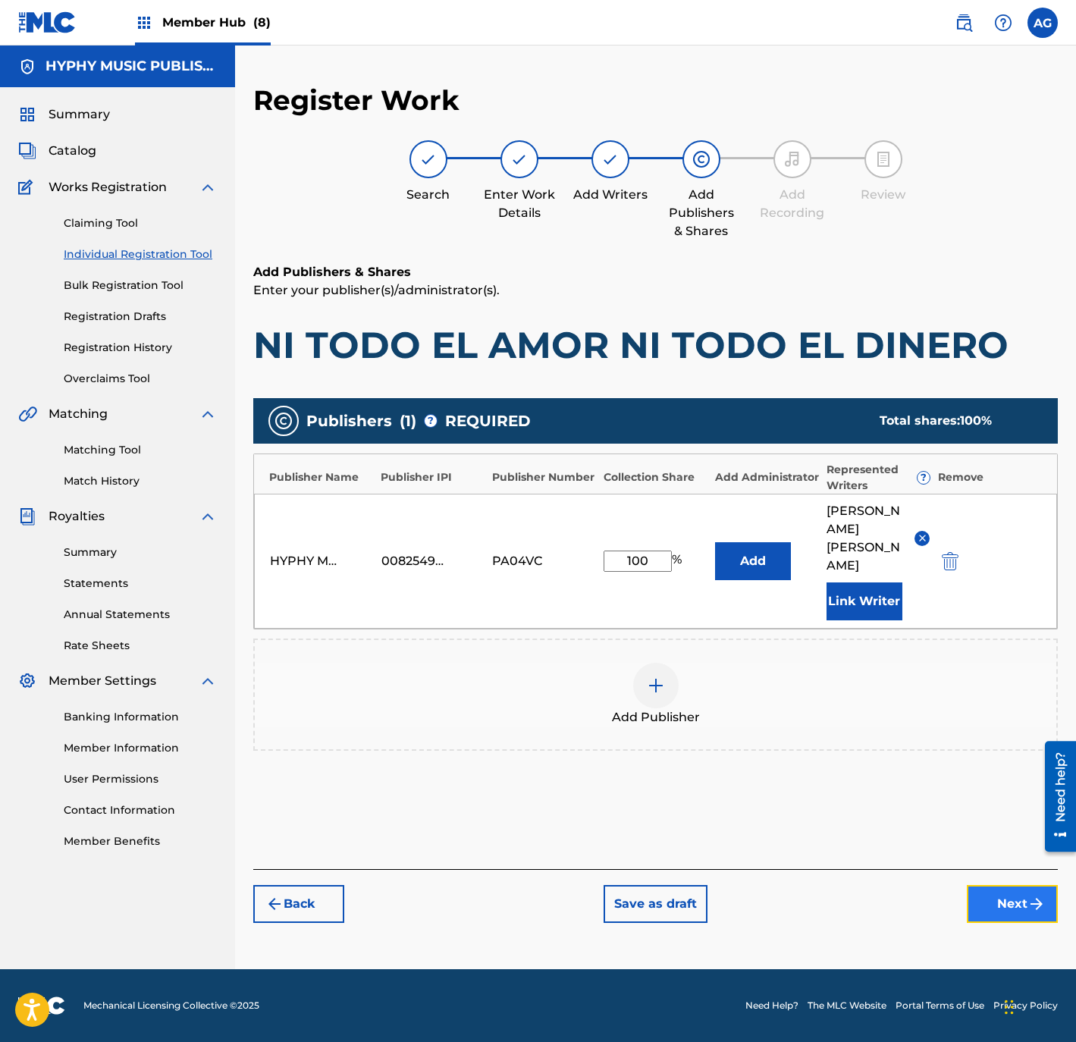
click at [997, 885] on button "Next" at bounding box center [1012, 904] width 91 height 38
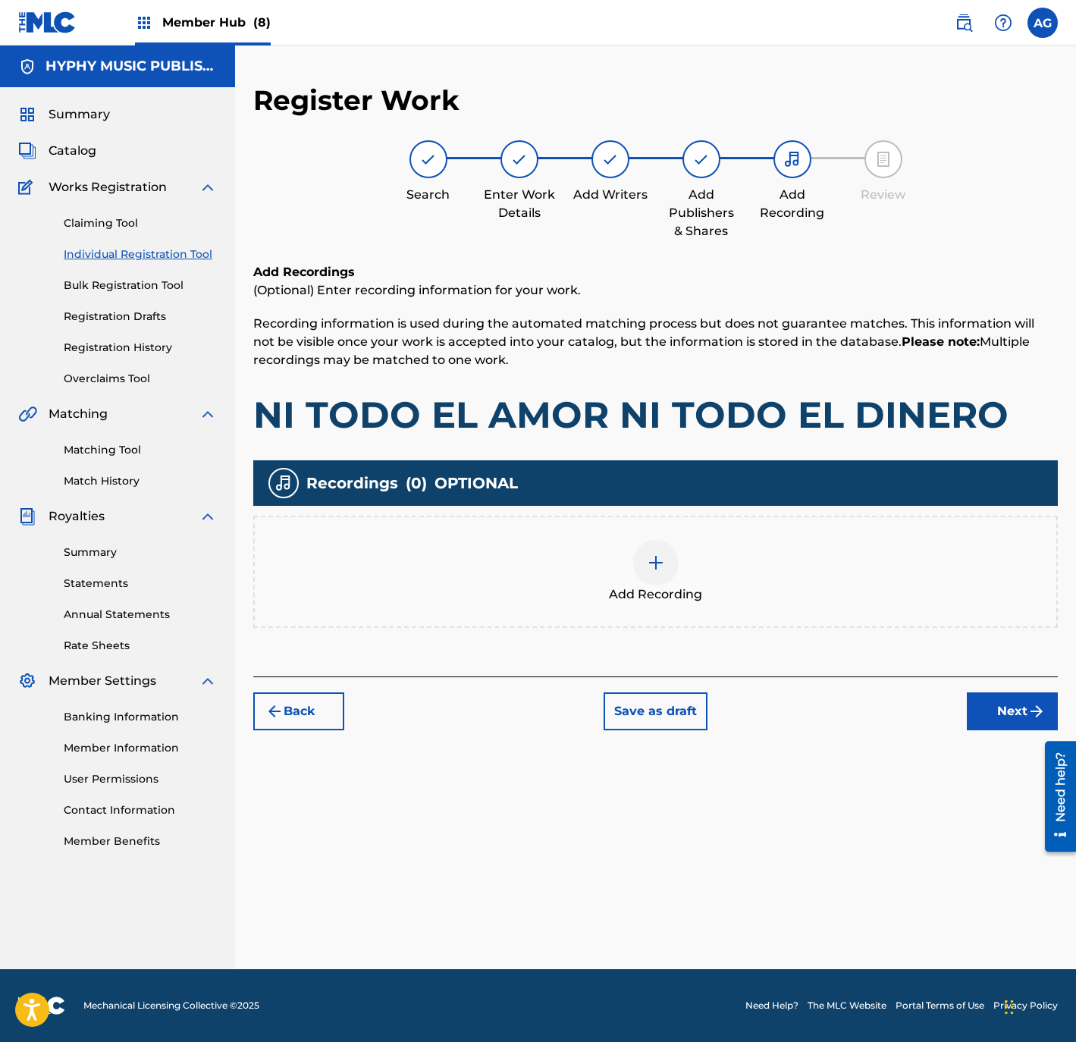
click at [671, 555] on div at bounding box center [655, 562] width 45 height 45
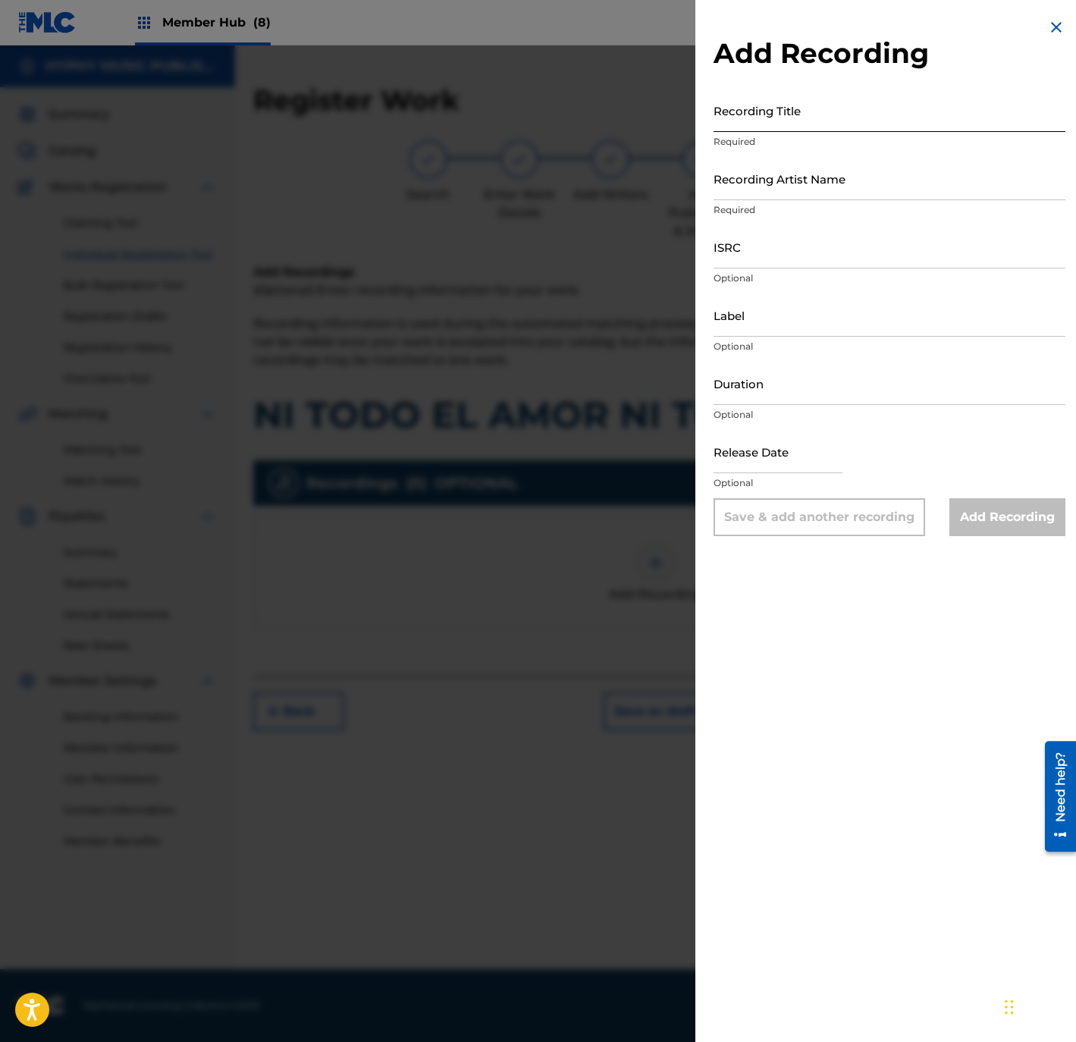
click at [781, 127] on input "Recording Title" at bounding box center [889, 110] width 352 height 43
drag, startPoint x: 824, startPoint y: 194, endPoint x: 628, endPoint y: 287, distance: 217.4
click at [824, 194] on input "Recording Artist Name" at bounding box center [889, 178] width 352 height 43
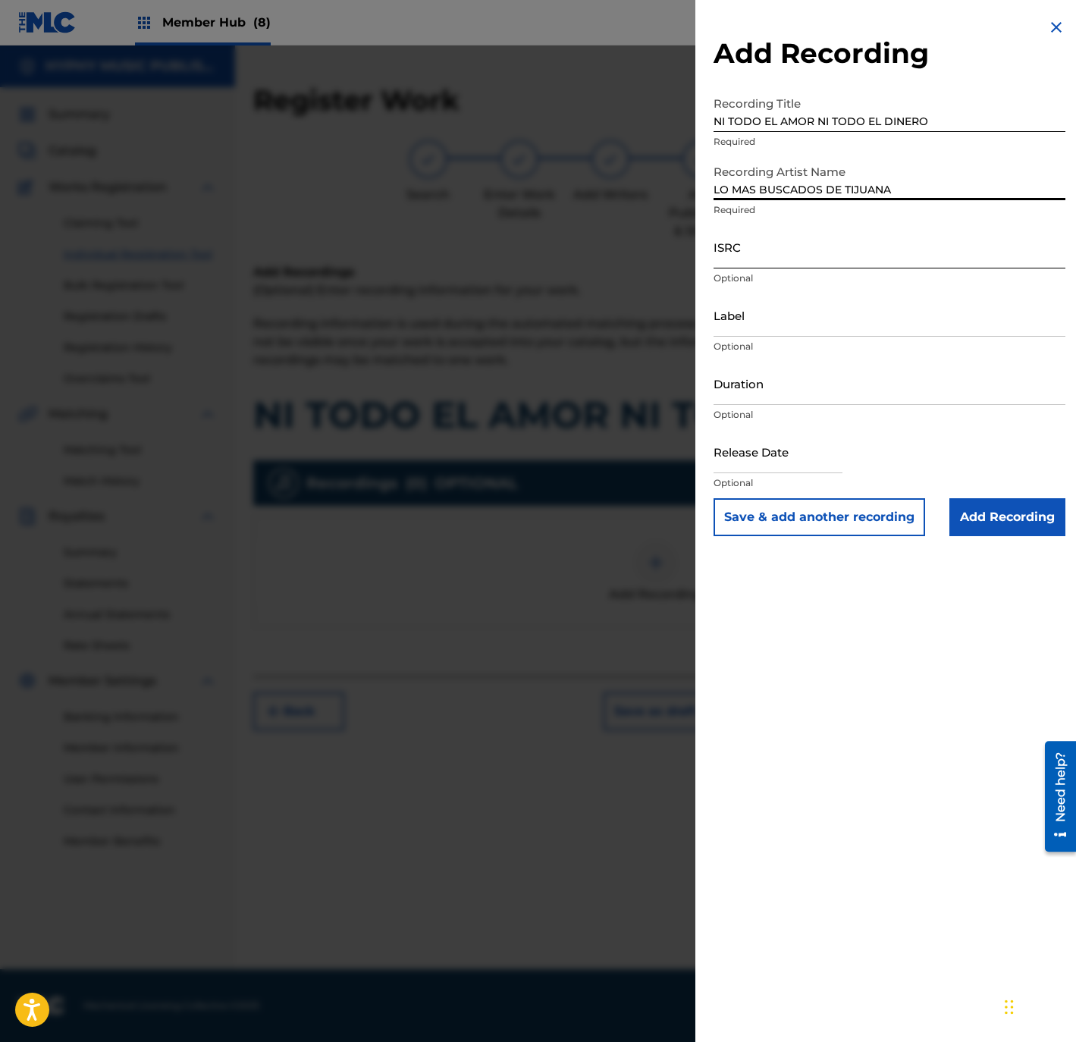
click at [776, 258] on input "ISRC" at bounding box center [889, 246] width 352 height 43
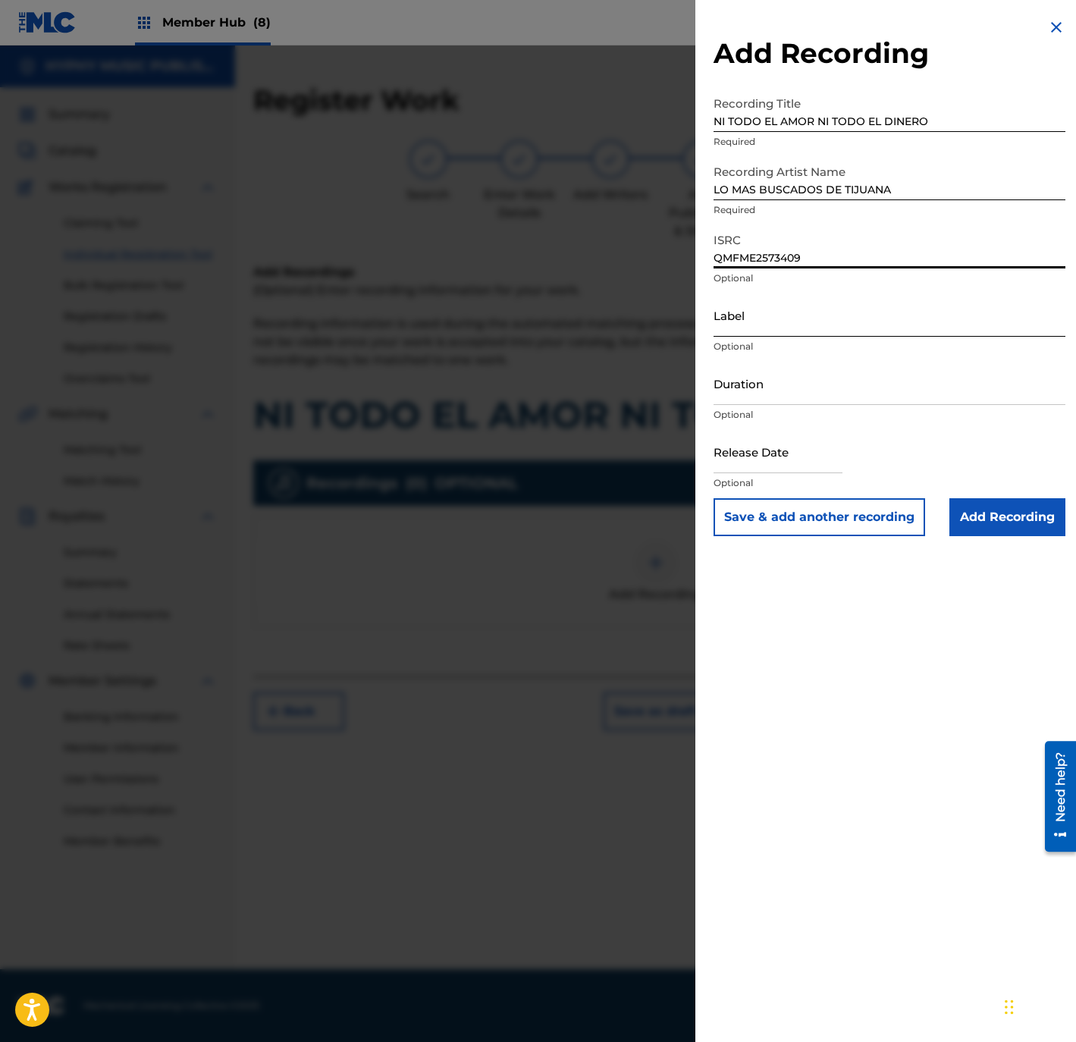
click at [788, 319] on input "Label" at bounding box center [889, 314] width 352 height 43
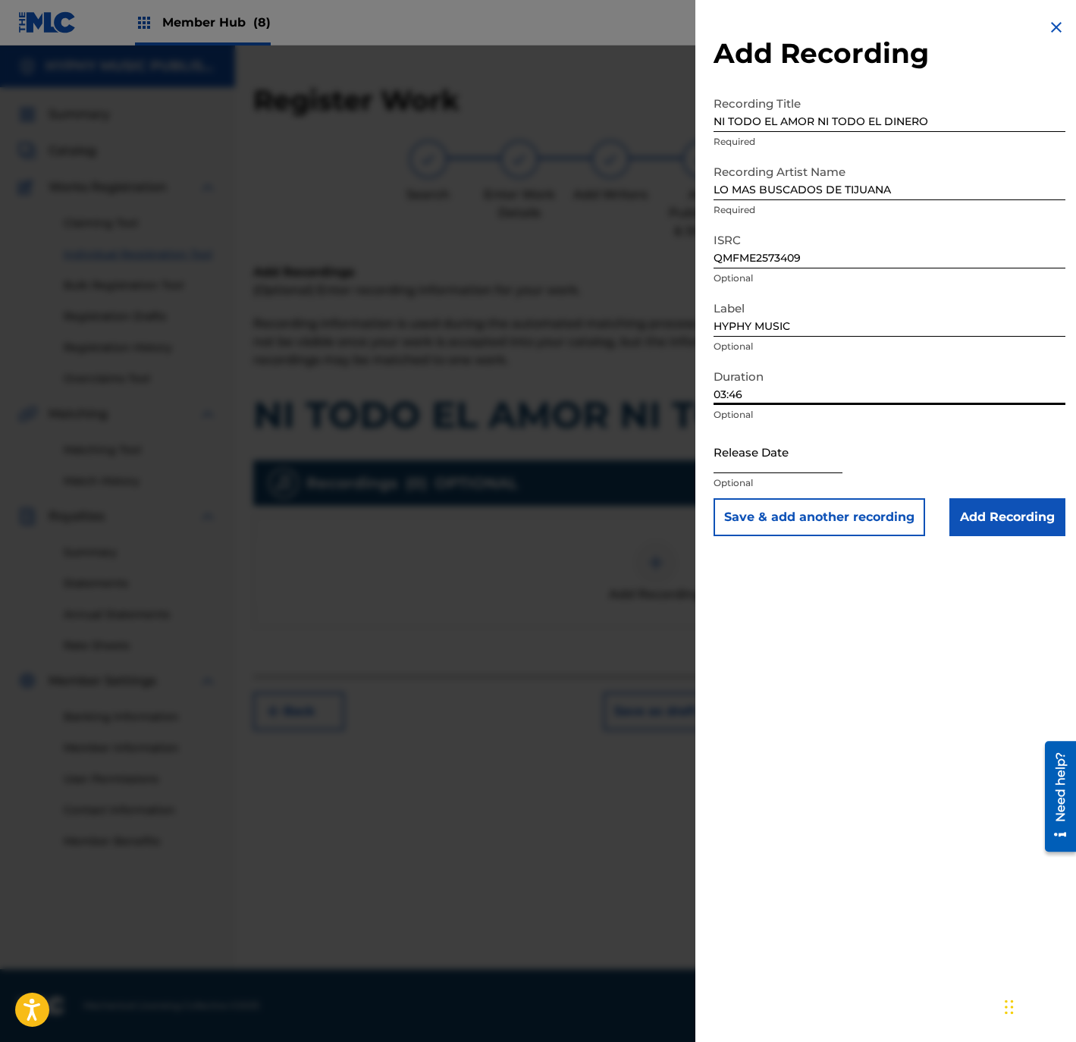
click at [773, 464] on input "text" at bounding box center [777, 451] width 129 height 43
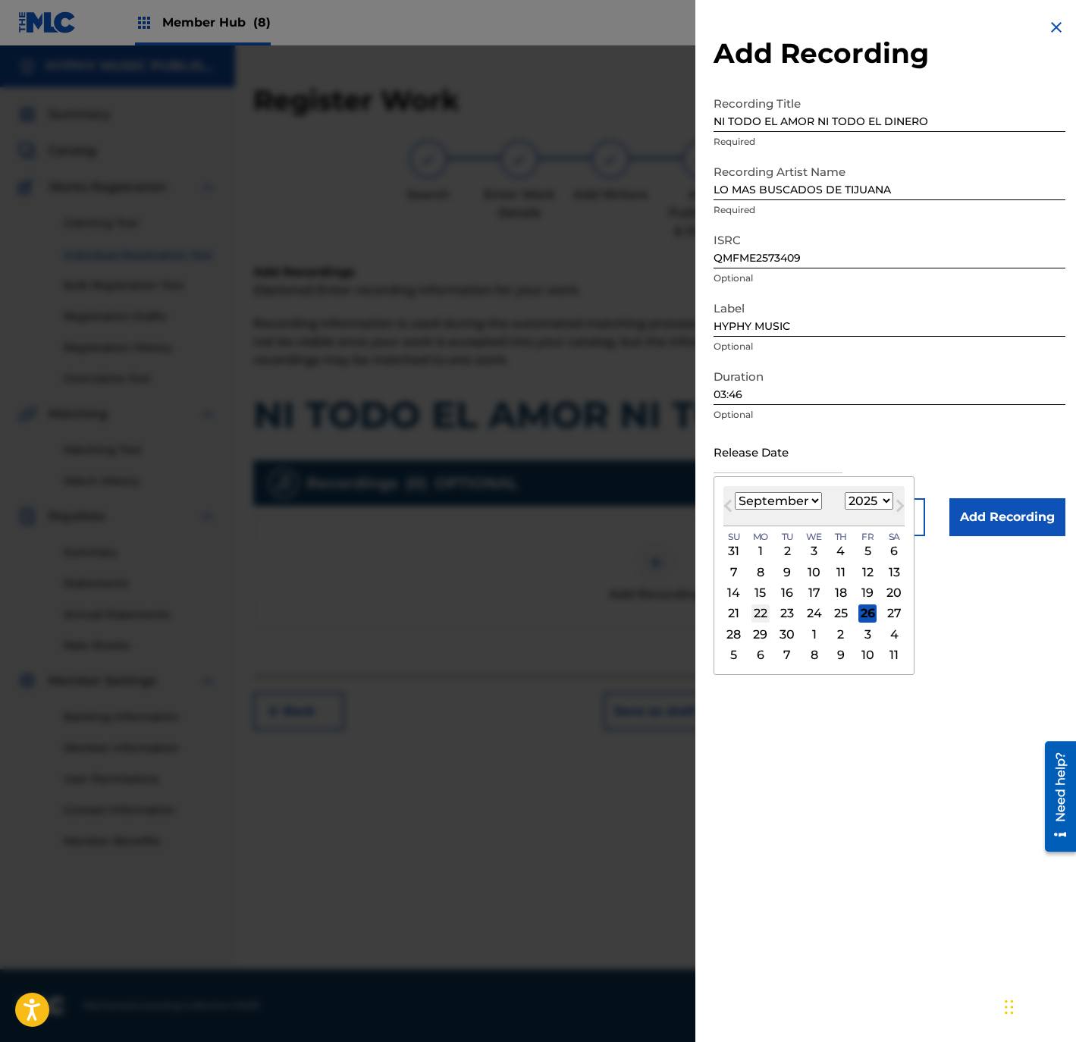
click at [760, 612] on div "22" at bounding box center [760, 613] width 18 height 18
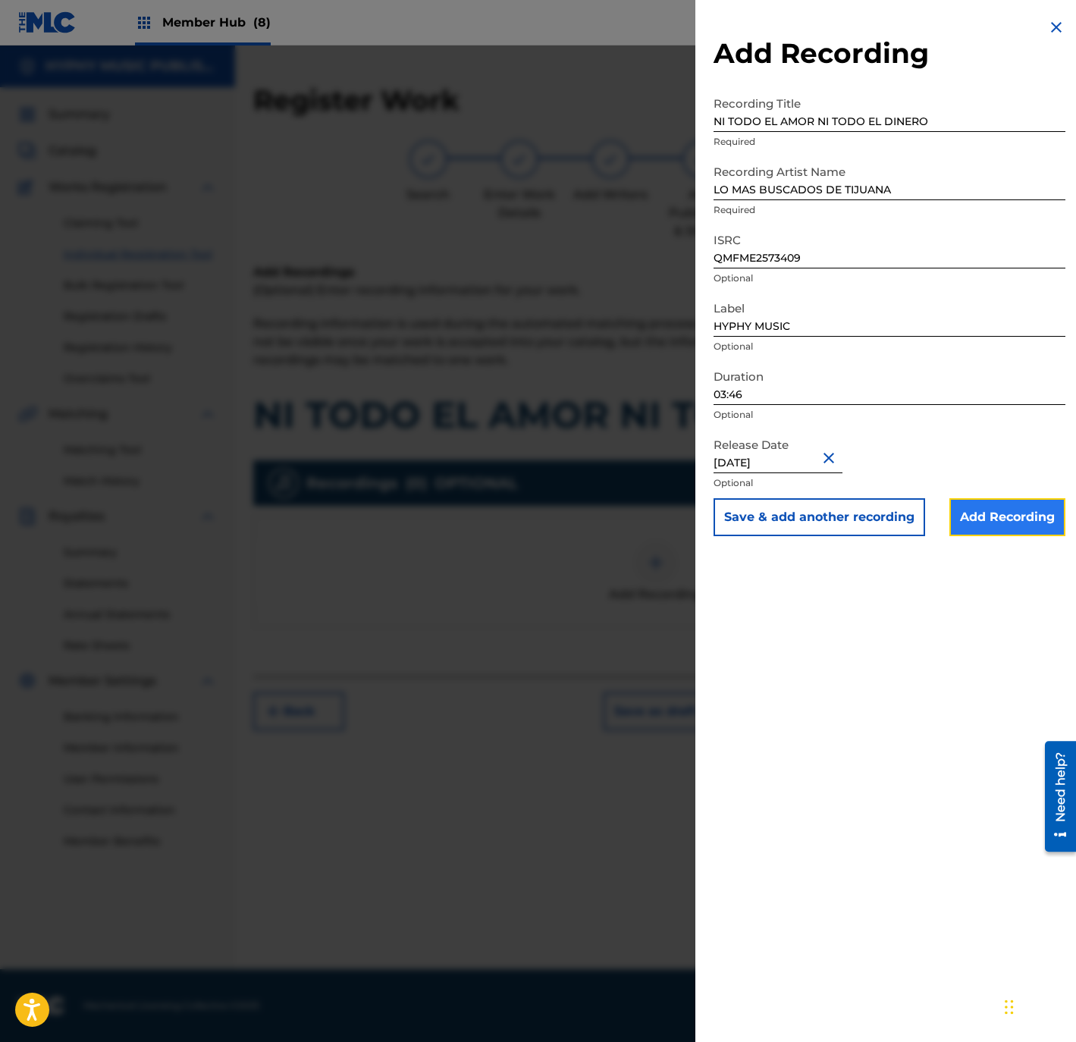
click at [999, 522] on input "Add Recording" at bounding box center [1007, 517] width 116 height 38
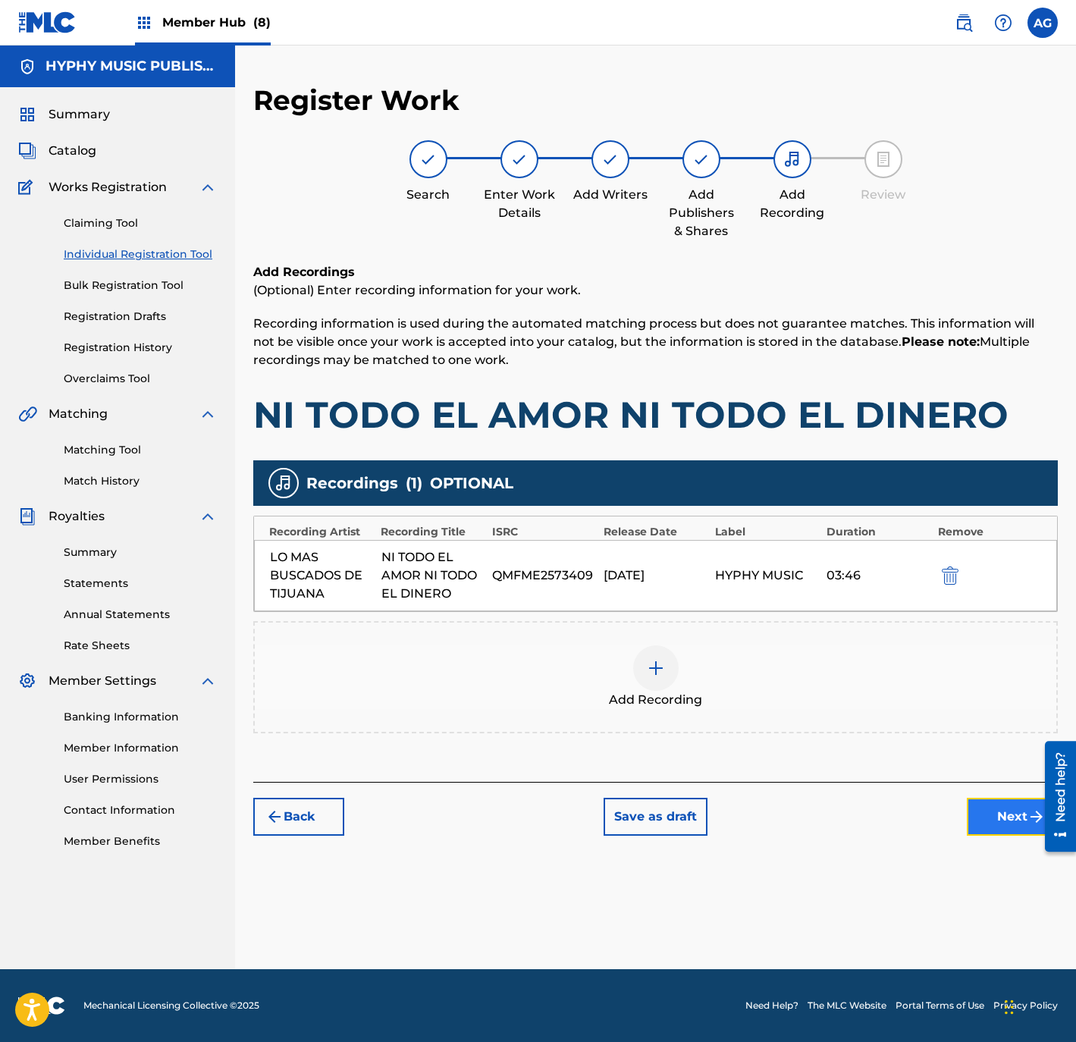
click at [990, 828] on button "Next" at bounding box center [1012, 817] width 91 height 38
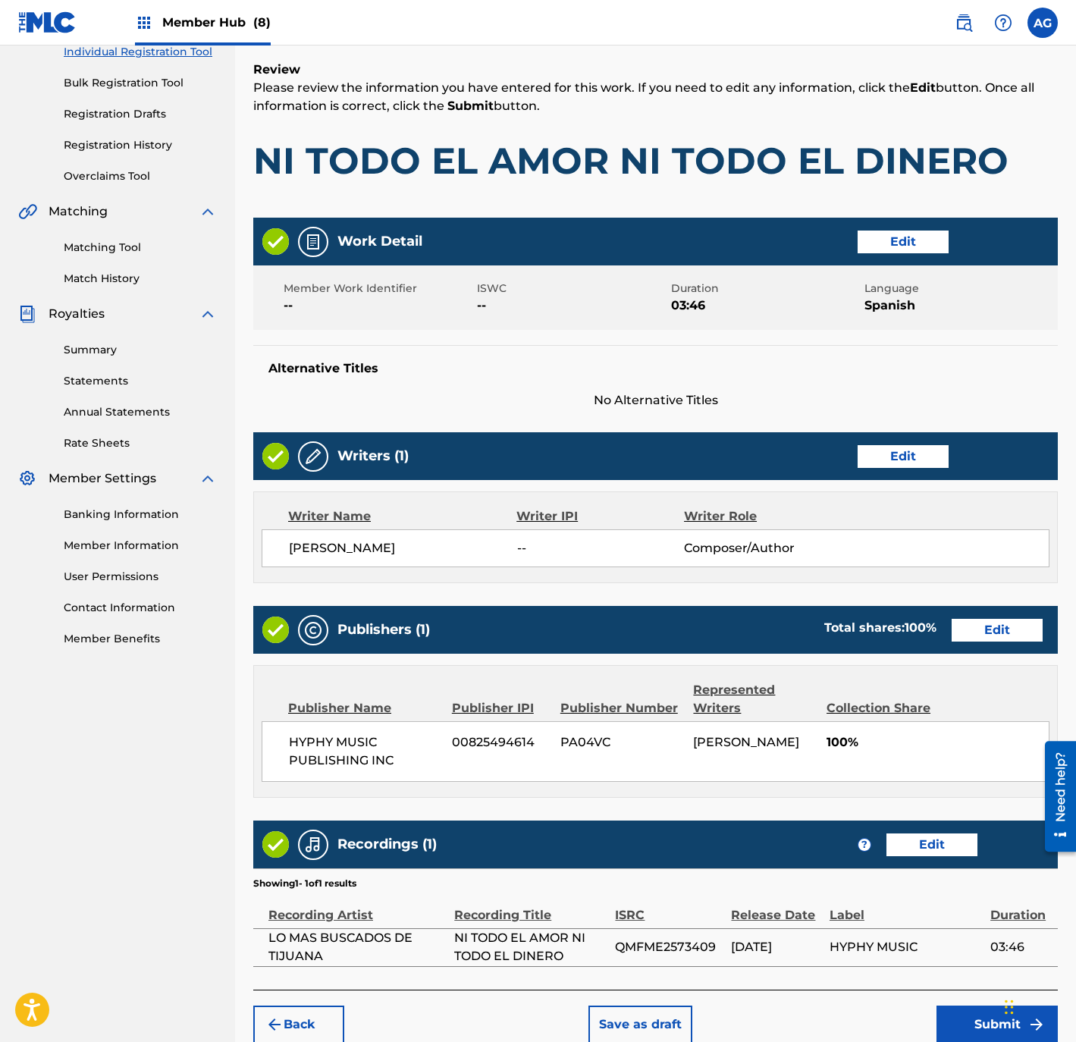
drag, startPoint x: 622, startPoint y: 715, endPoint x: 762, endPoint y: 874, distance: 212.2
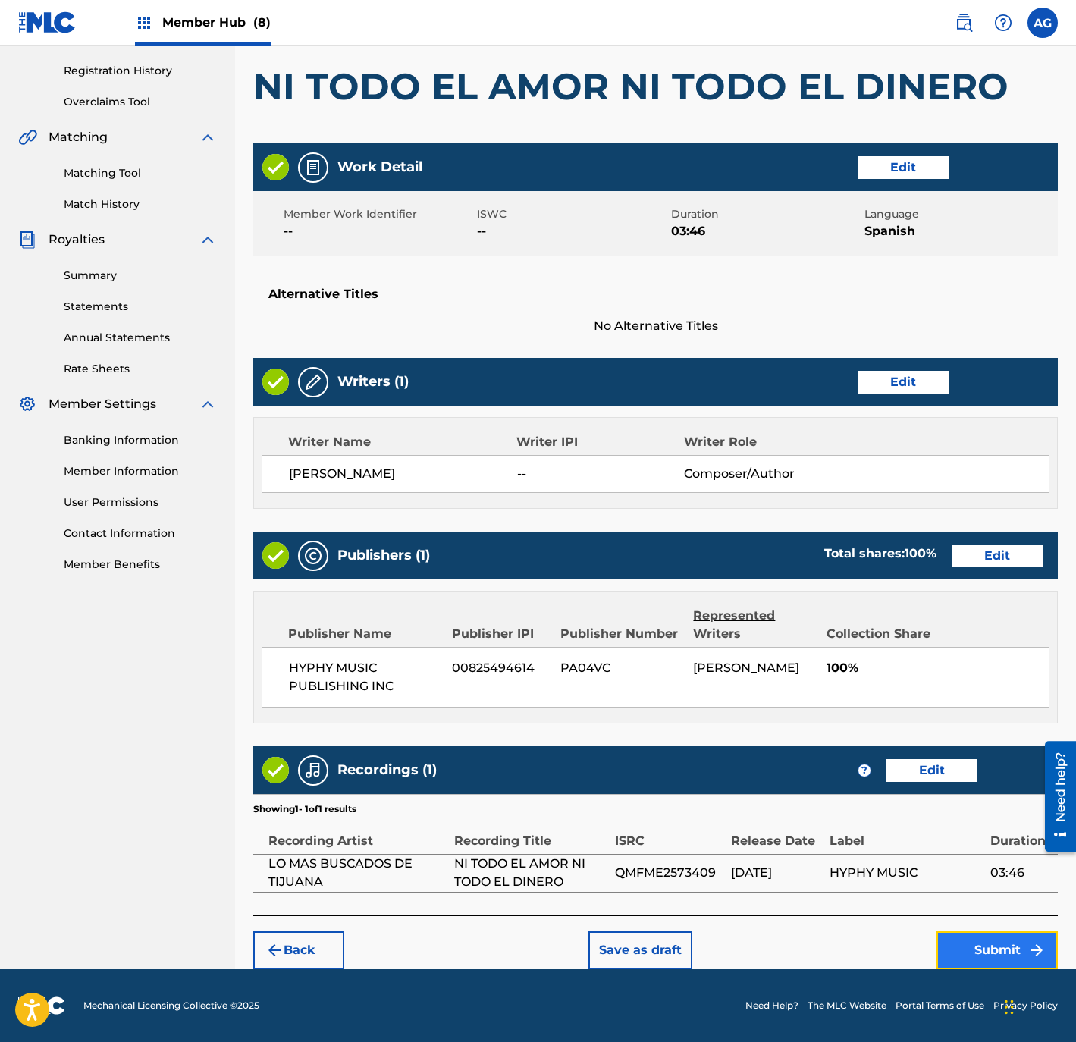
click at [987, 956] on button "Submit" at bounding box center [996, 950] width 121 height 38
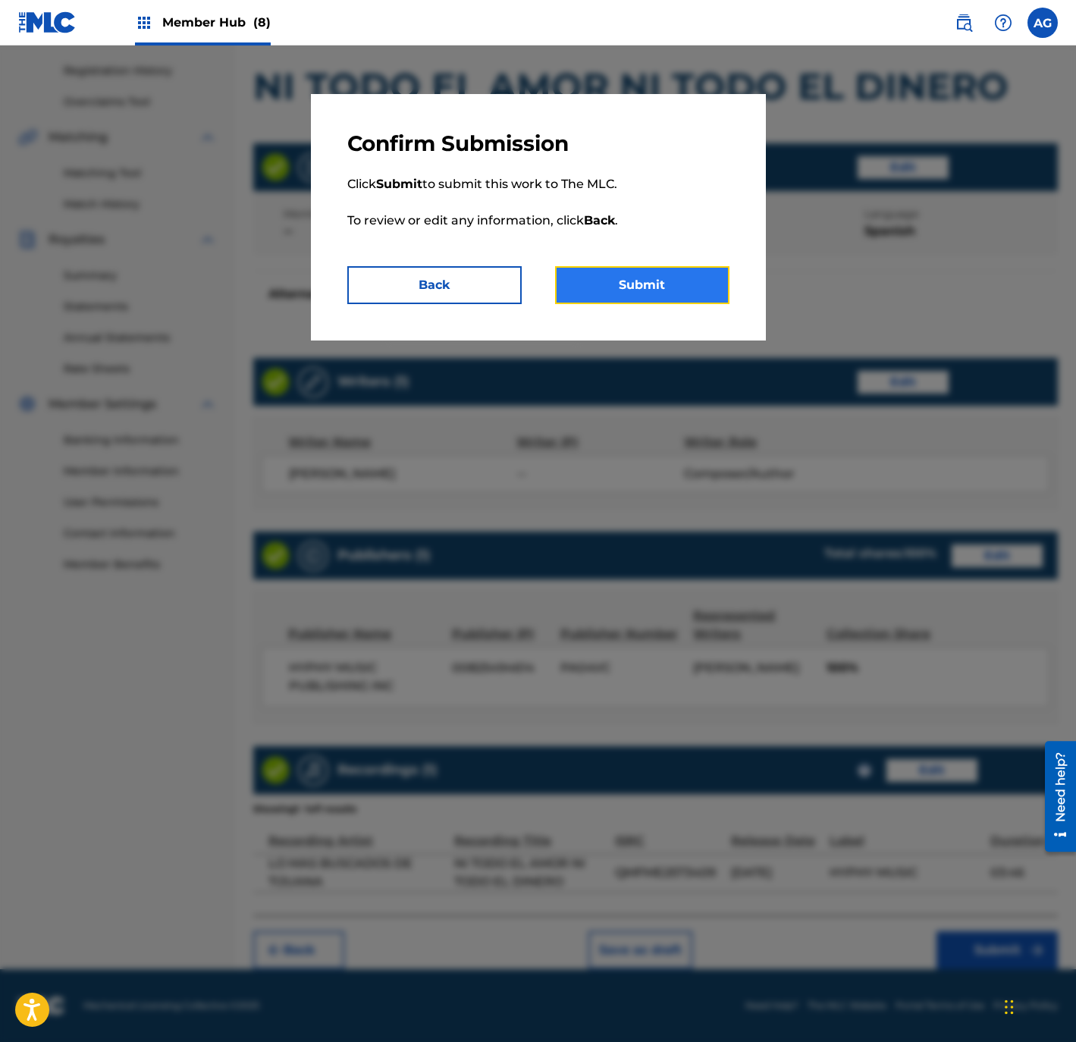
click at [630, 294] on button "Submit" at bounding box center [642, 285] width 174 height 38
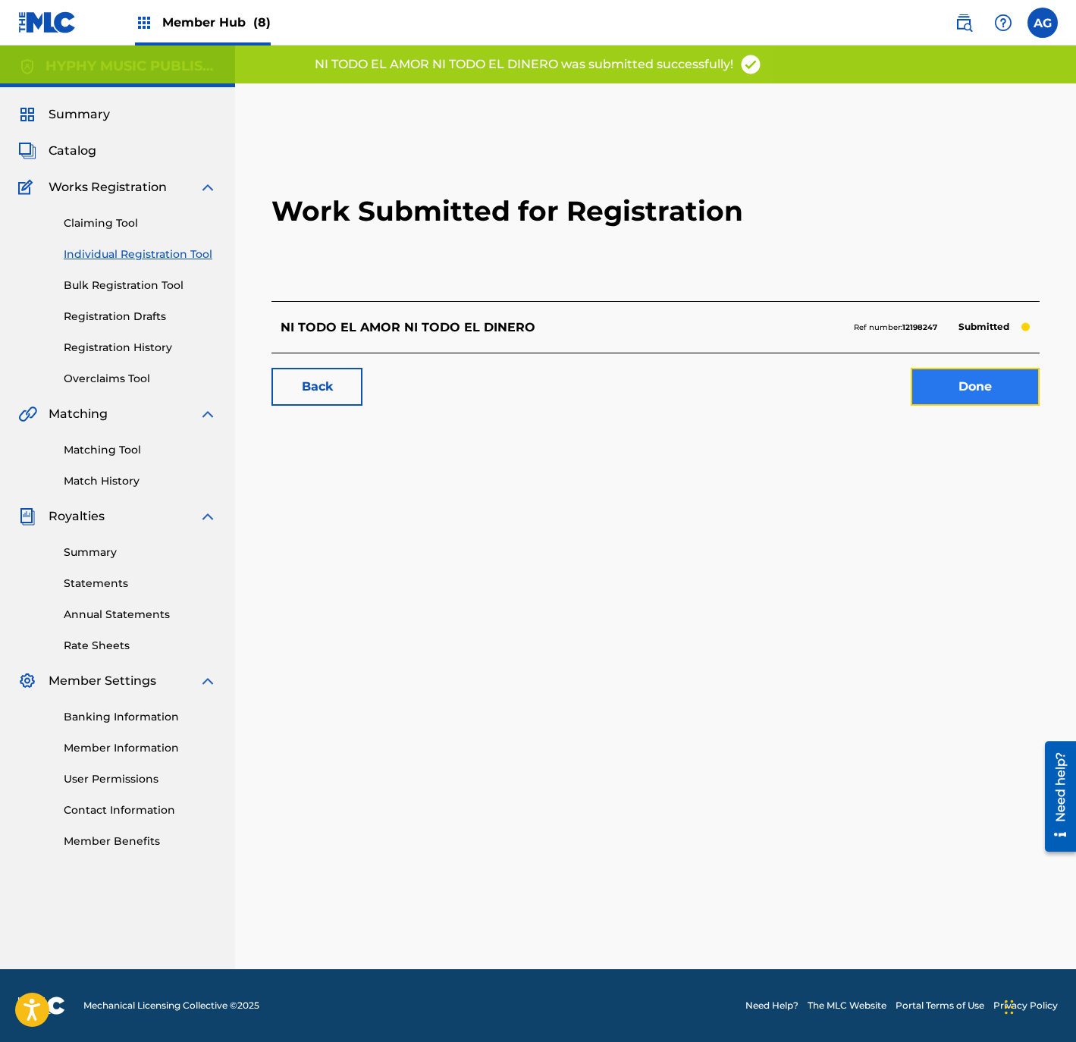
click at [1017, 401] on link "Done" at bounding box center [974, 387] width 129 height 38
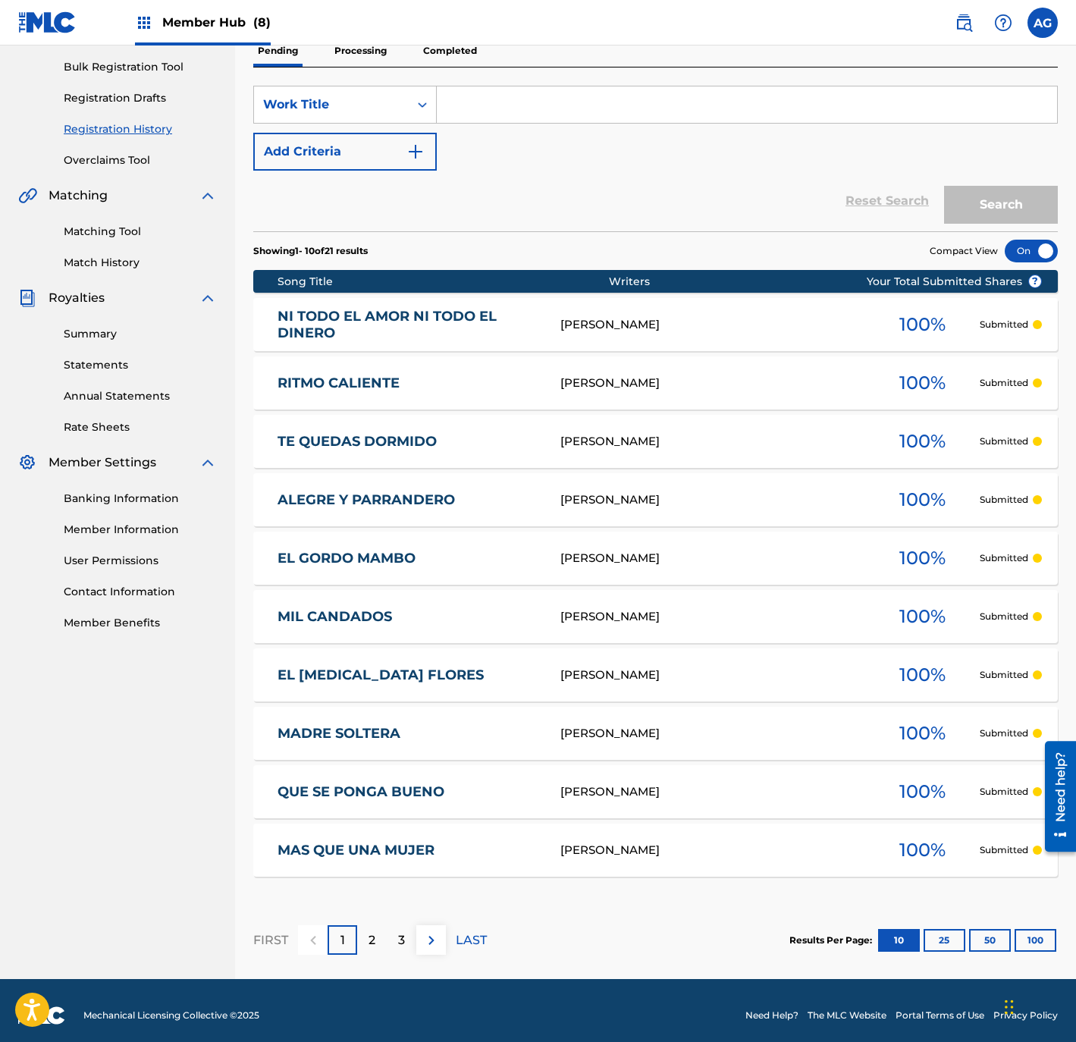
scroll to position [228, 0]
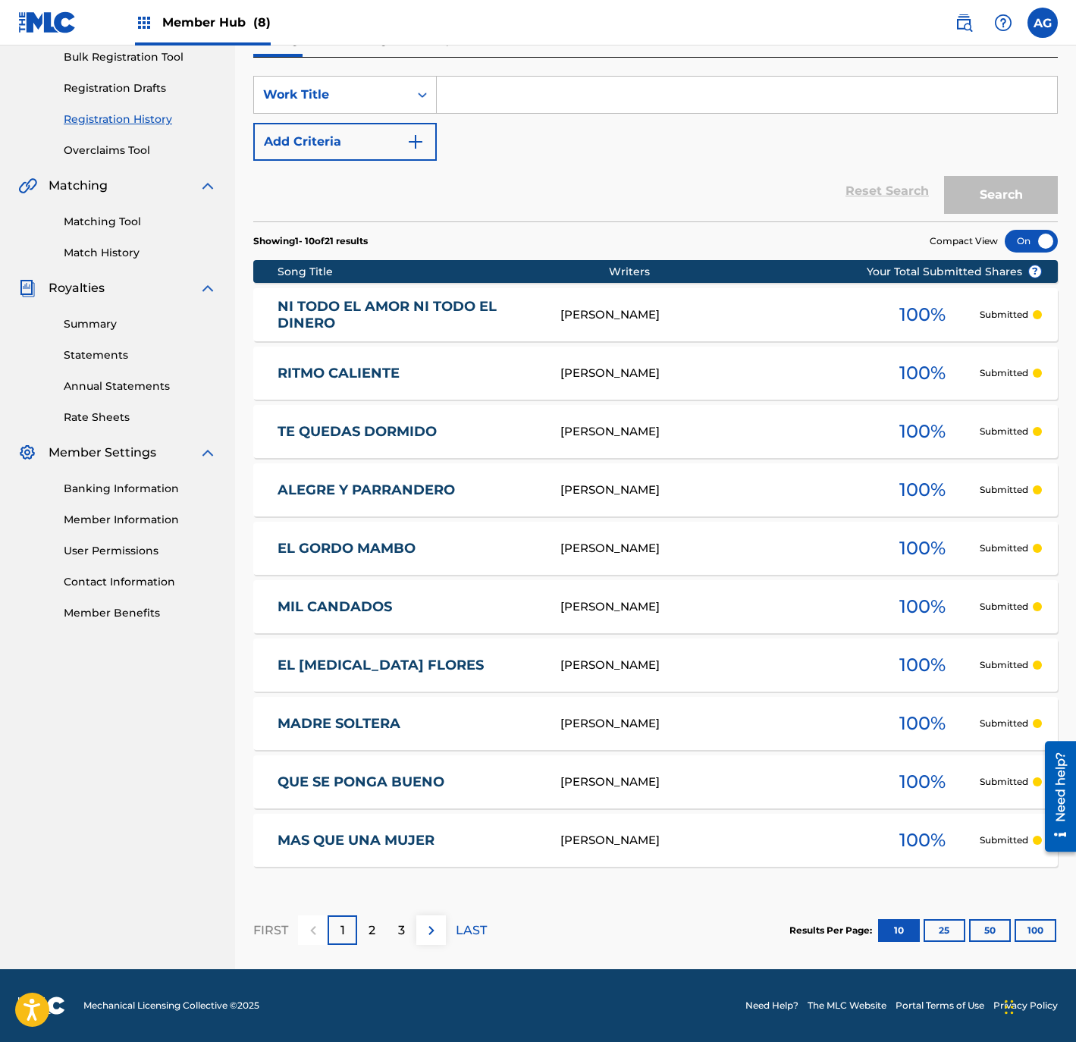
drag, startPoint x: 498, startPoint y: 415, endPoint x: 12, endPoint y: 442, distance: 486.7
drag, startPoint x: 648, startPoint y: 212, endPoint x: 664, endPoint y: 522, distance: 309.7
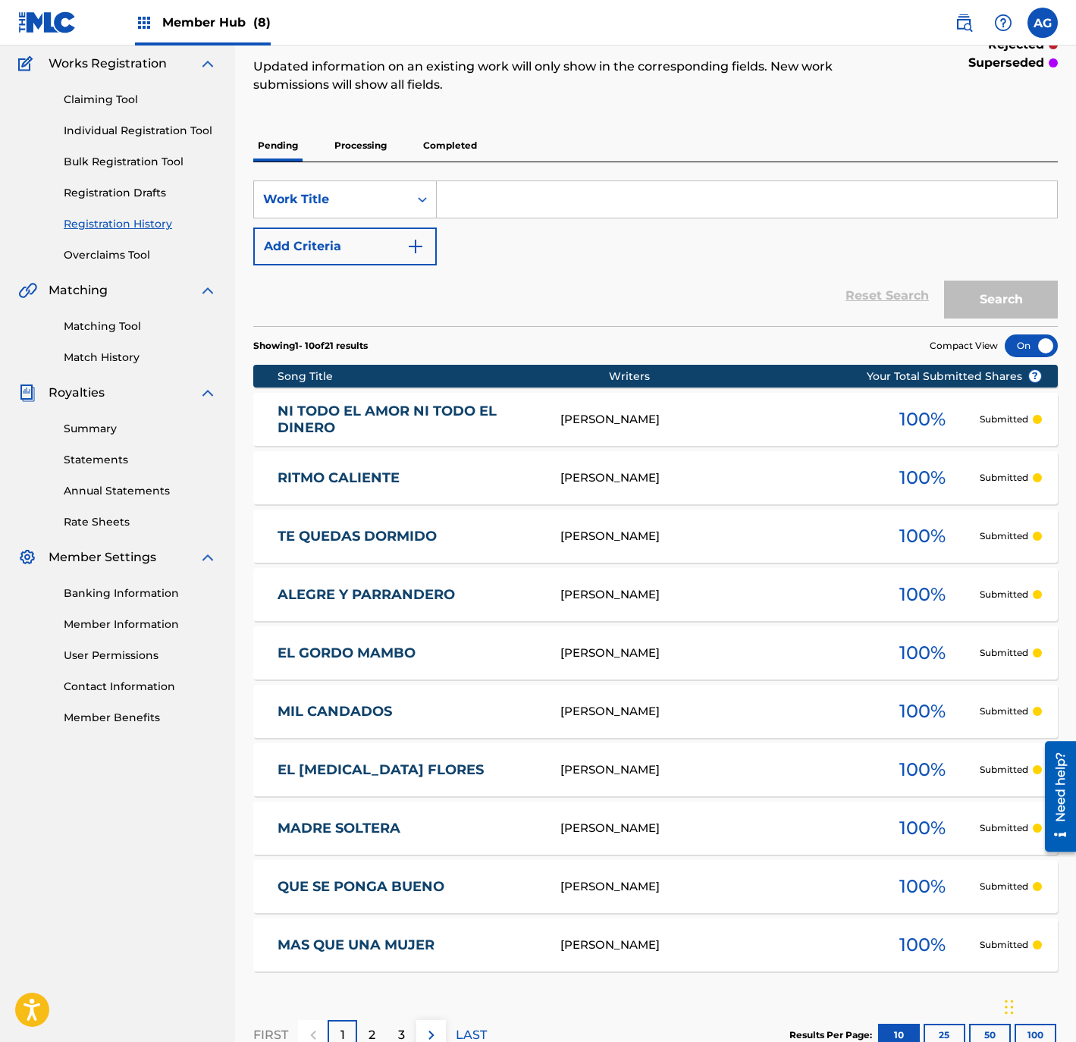
scroll to position [0, 0]
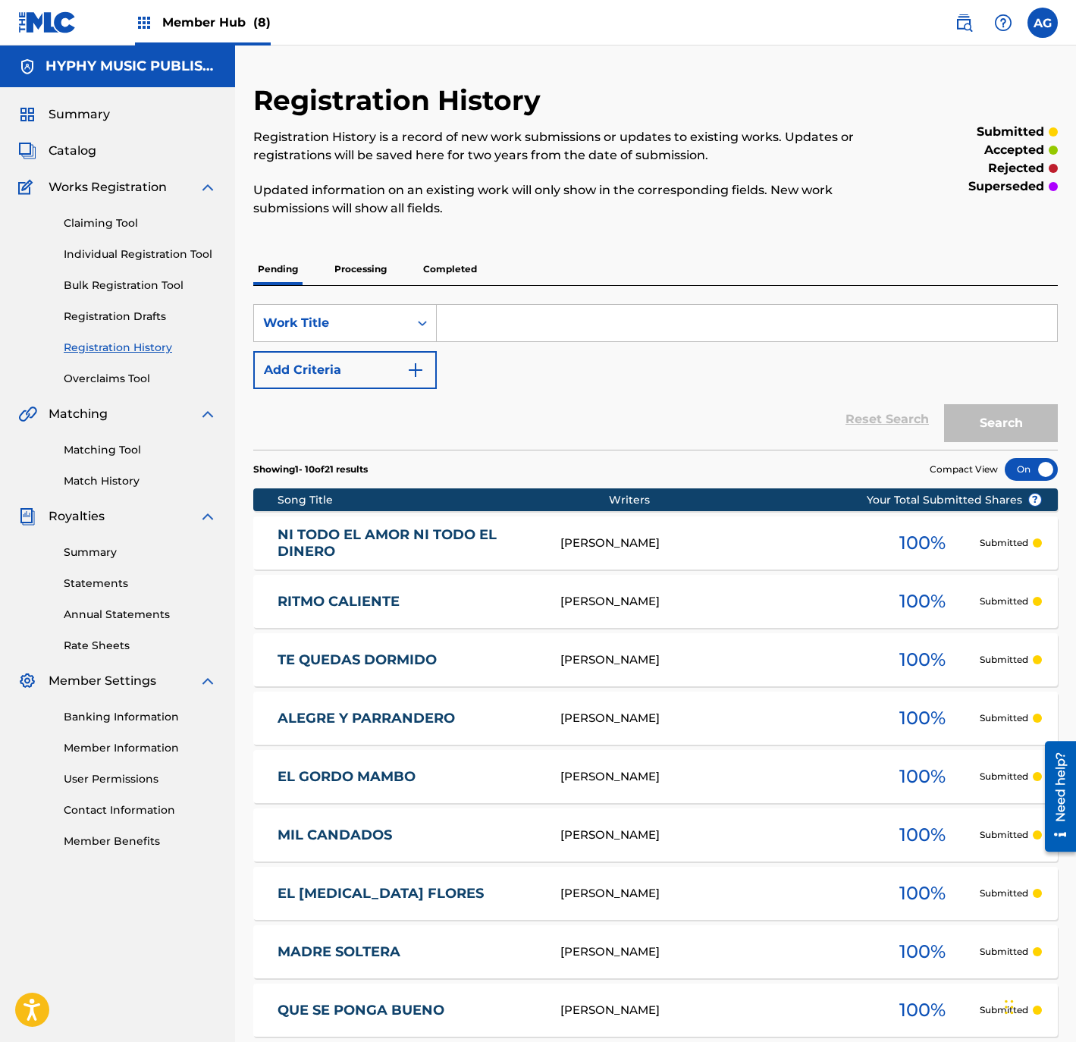
drag, startPoint x: 555, startPoint y: 600, endPoint x: 542, endPoint y: 465, distance: 136.3
click at [153, 262] on div "Claiming Tool Individual Registration Tool Bulk Registration Tool Registration …" at bounding box center [117, 291] width 199 height 190
click at [149, 251] on link "Individual Registration Tool" at bounding box center [140, 254] width 153 height 16
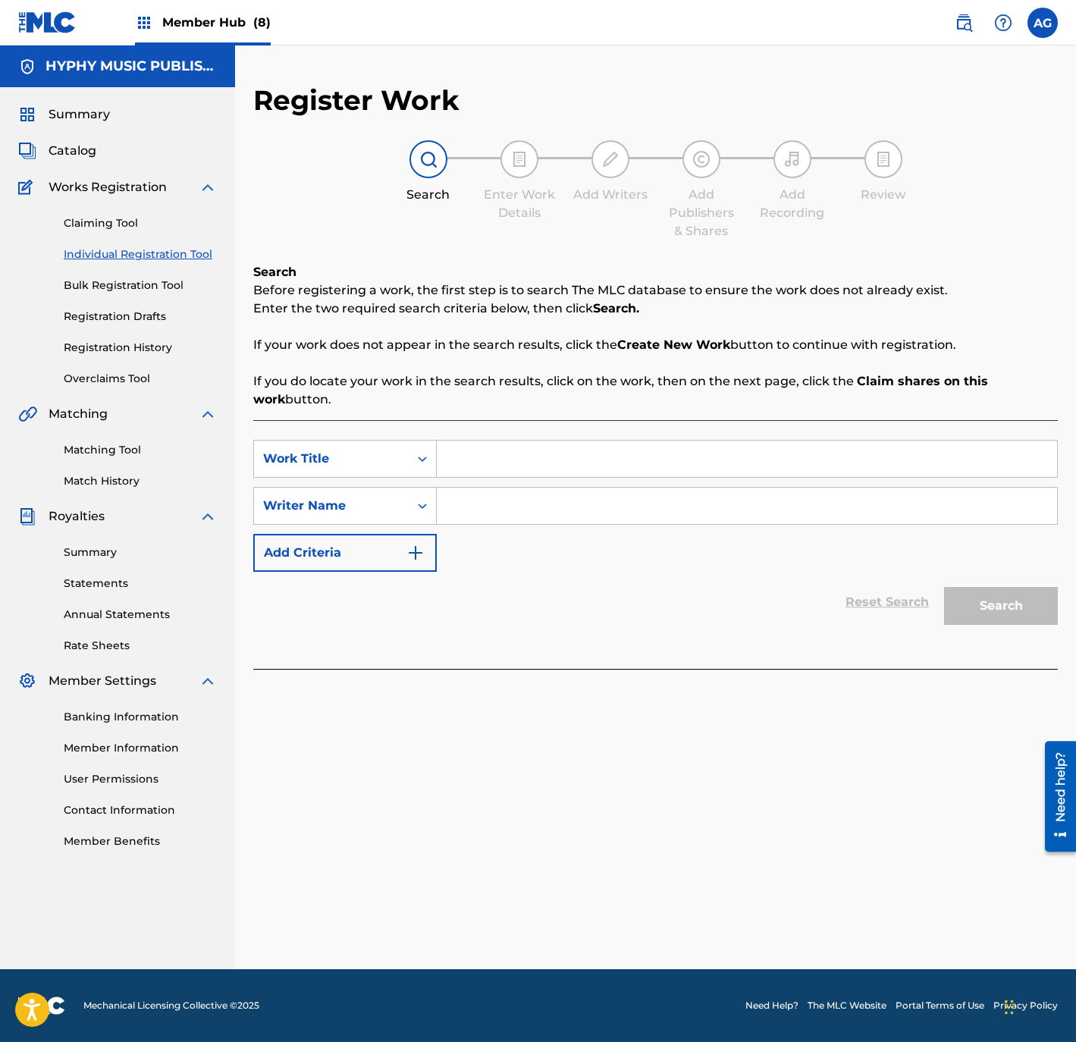
click at [528, 462] on input "Search Form" at bounding box center [747, 458] width 620 height 36
click at [594, 508] on input "Search Form" at bounding box center [747, 505] width 620 height 36
drag, startPoint x: 973, startPoint y: 622, endPoint x: 979, endPoint y: 615, distance: 8.6
click at [978, 616] on button "Search" at bounding box center [1001, 606] width 114 height 38
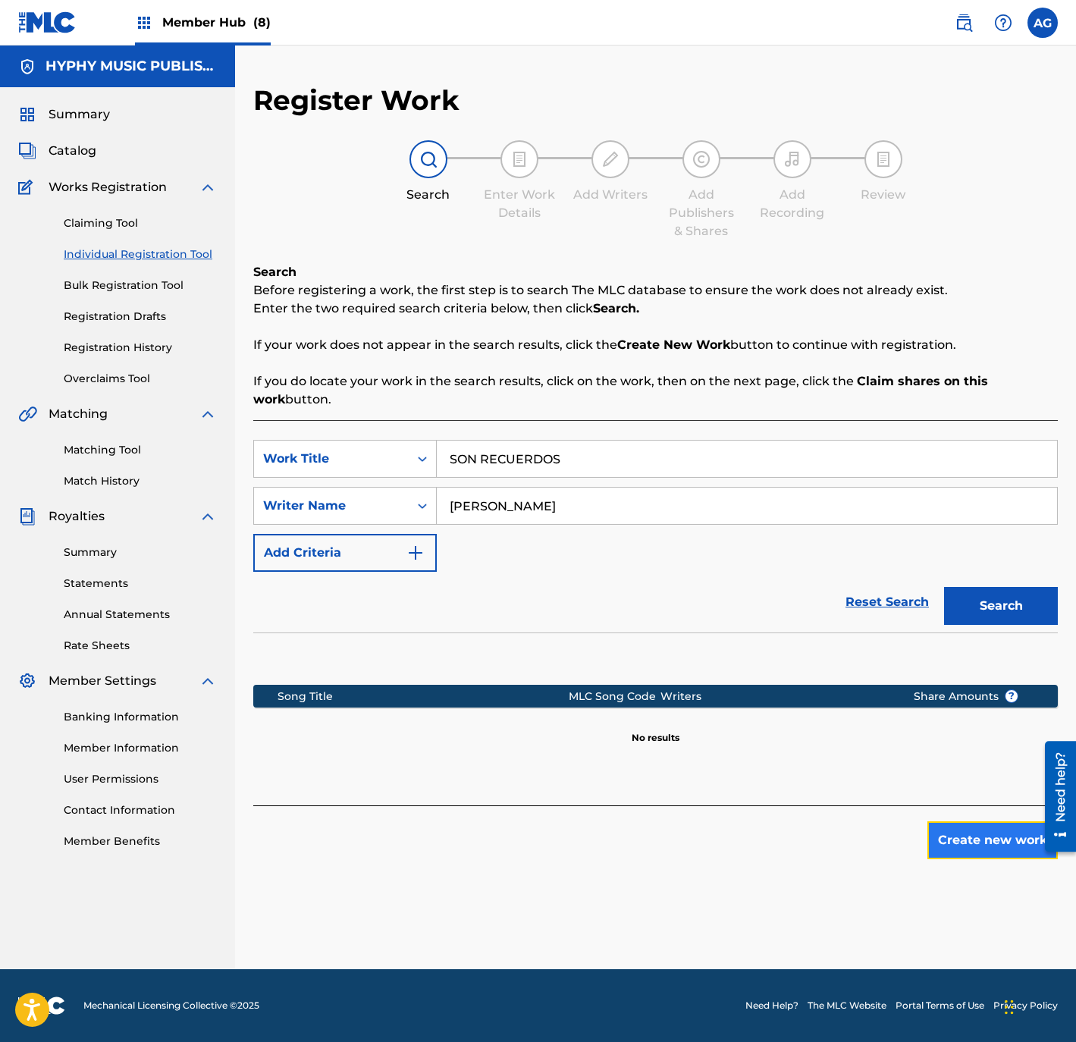
click at [949, 831] on button "Create new work" at bounding box center [992, 840] width 130 height 38
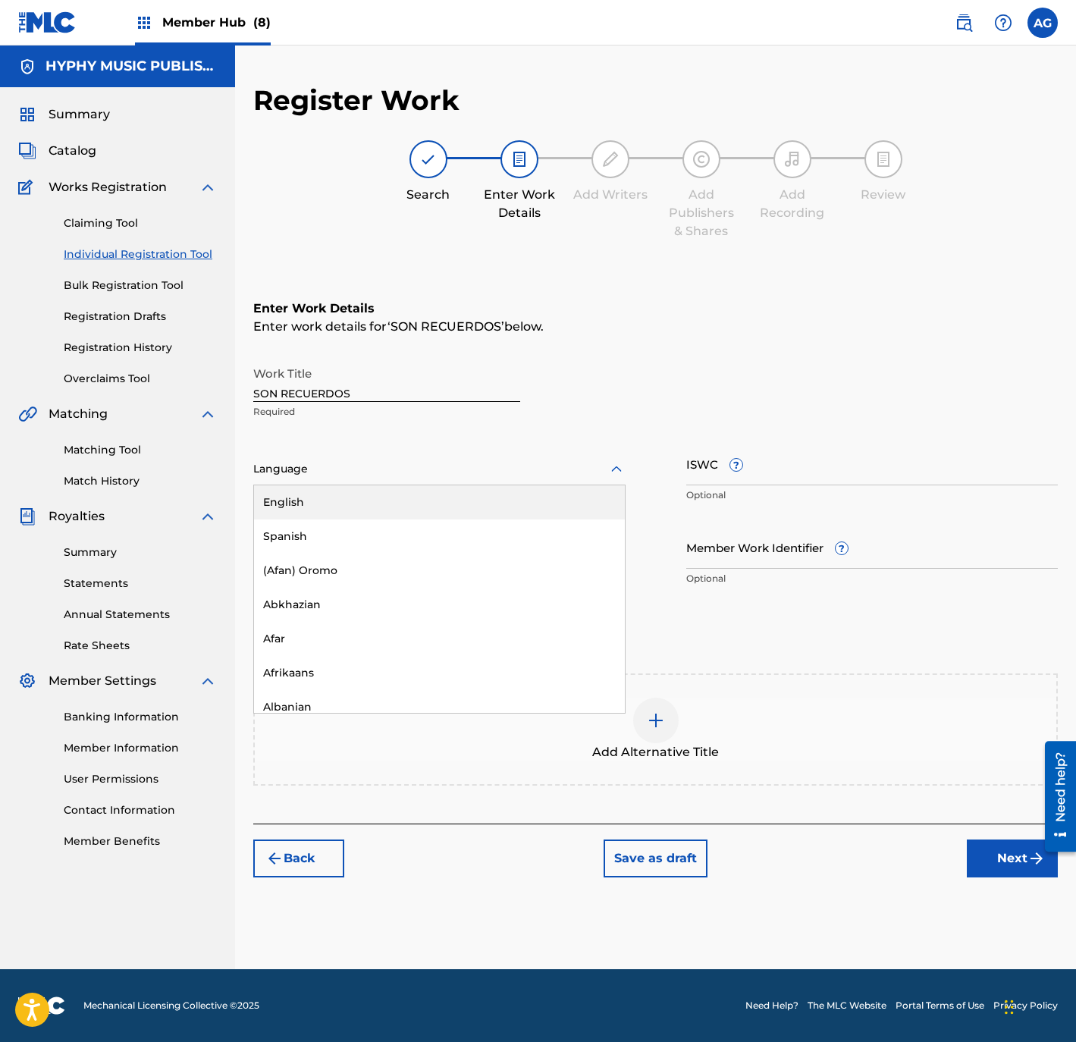
click at [426, 476] on div at bounding box center [439, 468] width 372 height 19
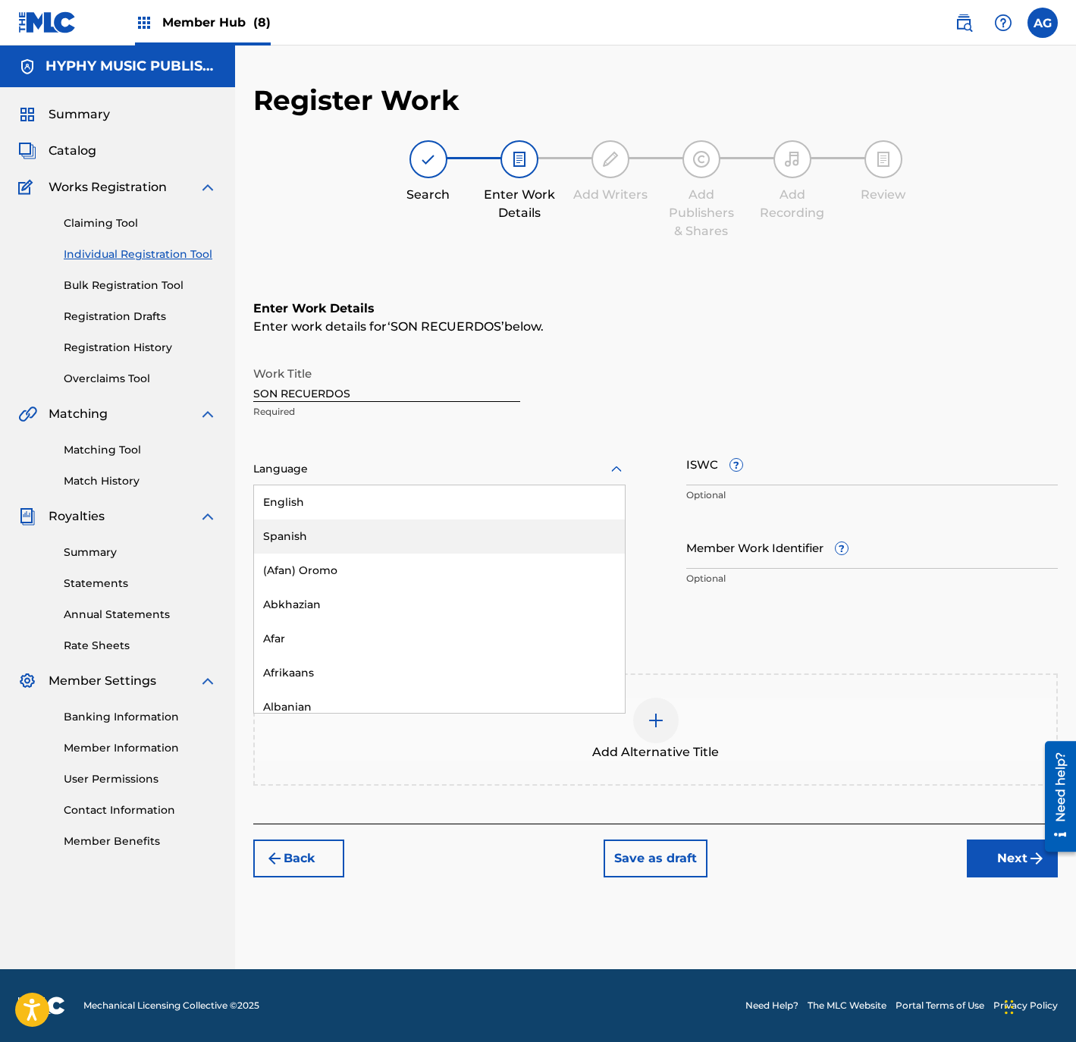
click at [378, 539] on div "Spanish" at bounding box center [439, 536] width 371 height 34
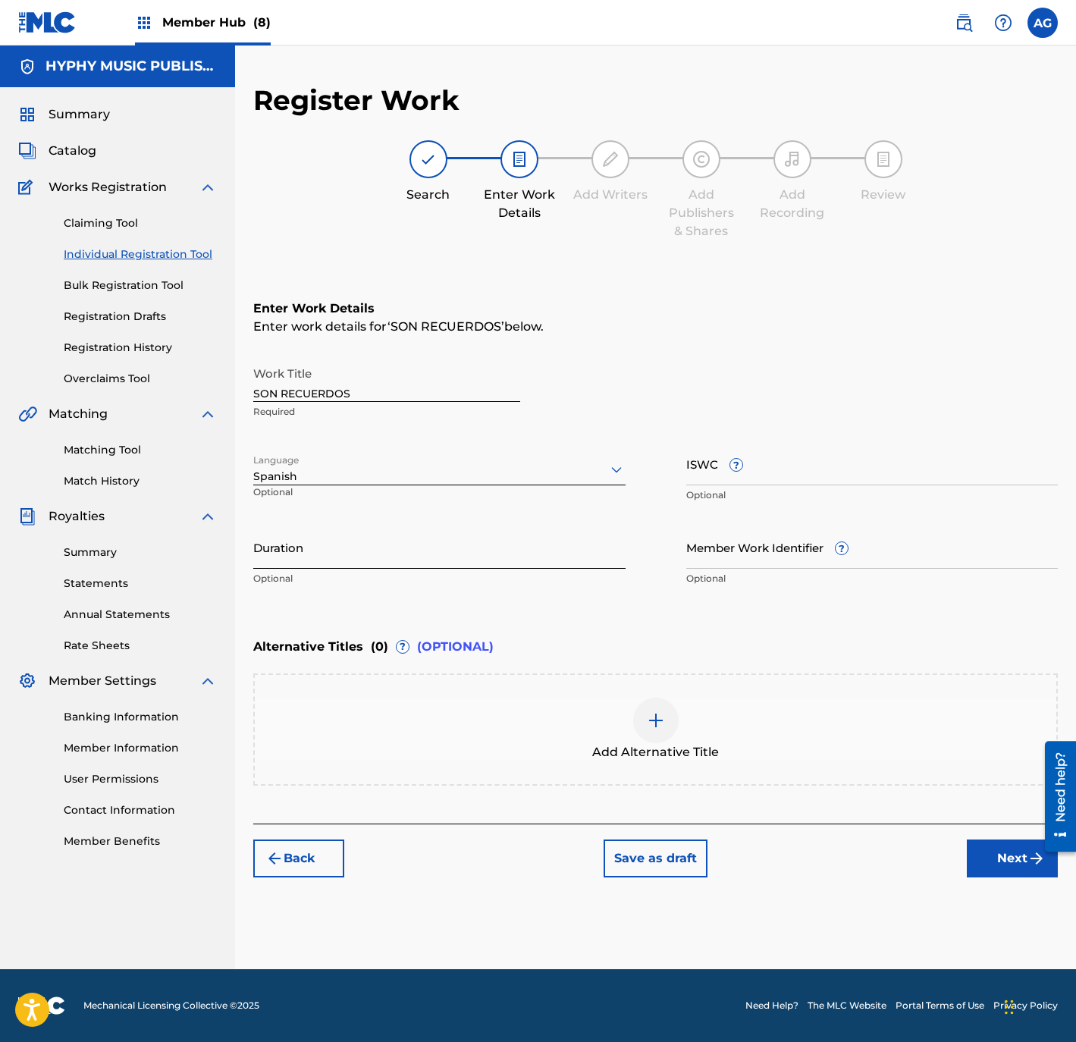
click at [424, 544] on input "Duration" at bounding box center [439, 546] width 372 height 43
click at [1001, 865] on button "Next" at bounding box center [1012, 858] width 91 height 38
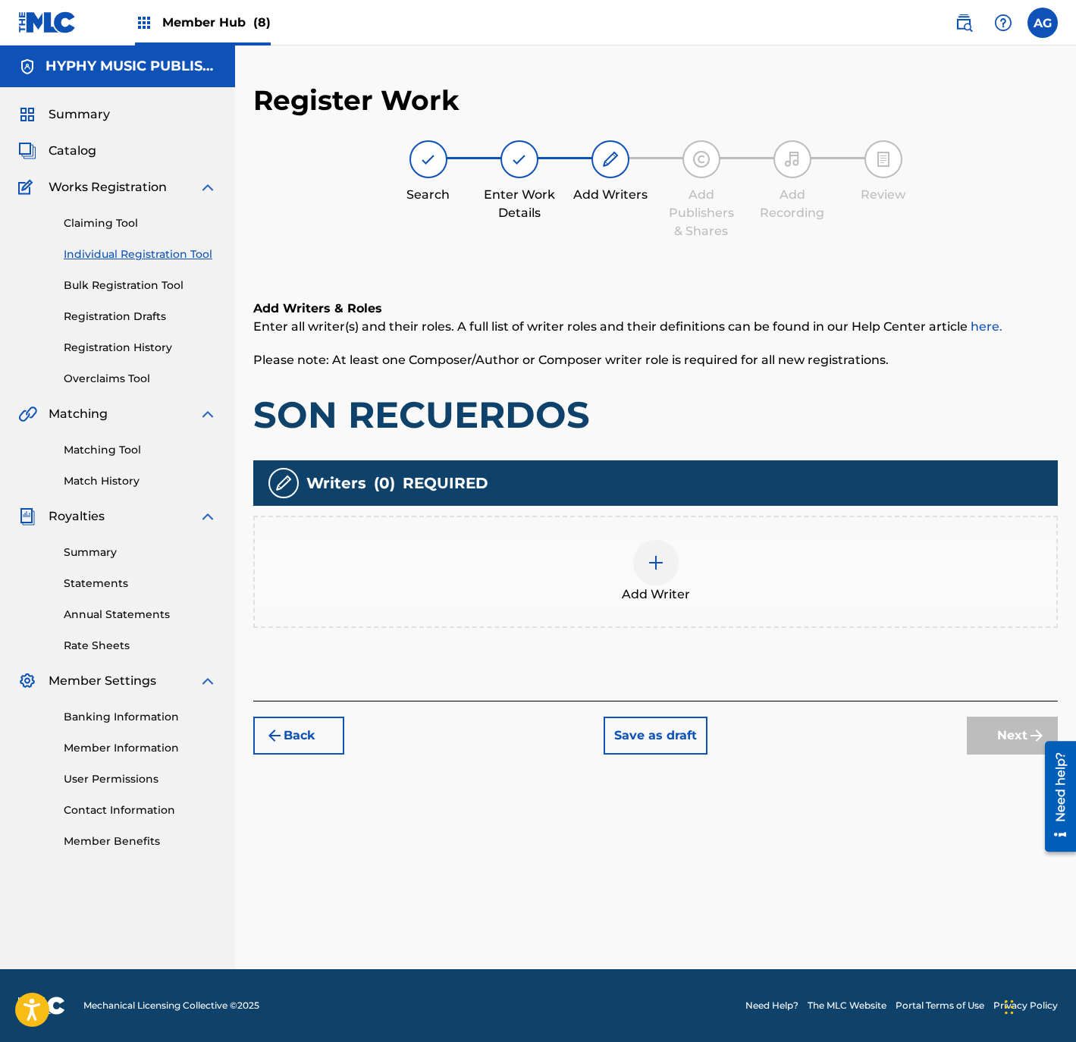
click at [746, 588] on div "Add Writer" at bounding box center [655, 572] width 801 height 64
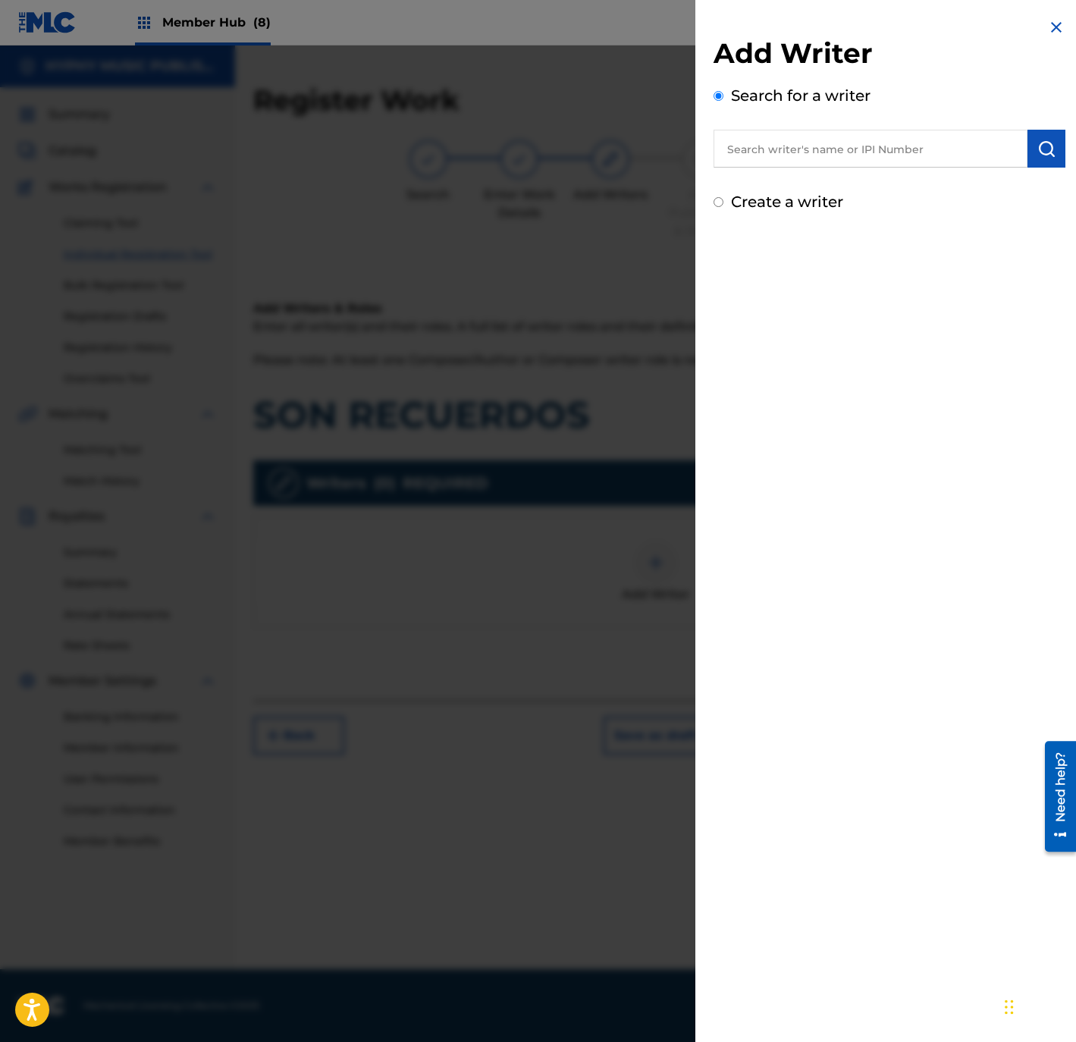
drag, startPoint x: 758, startPoint y: 193, endPoint x: 762, endPoint y: 208, distance: 14.9
click at [758, 194] on label "Create a writer" at bounding box center [787, 202] width 112 height 18
click at [723, 197] on input "Create a writer" at bounding box center [718, 202] width 10 height 10
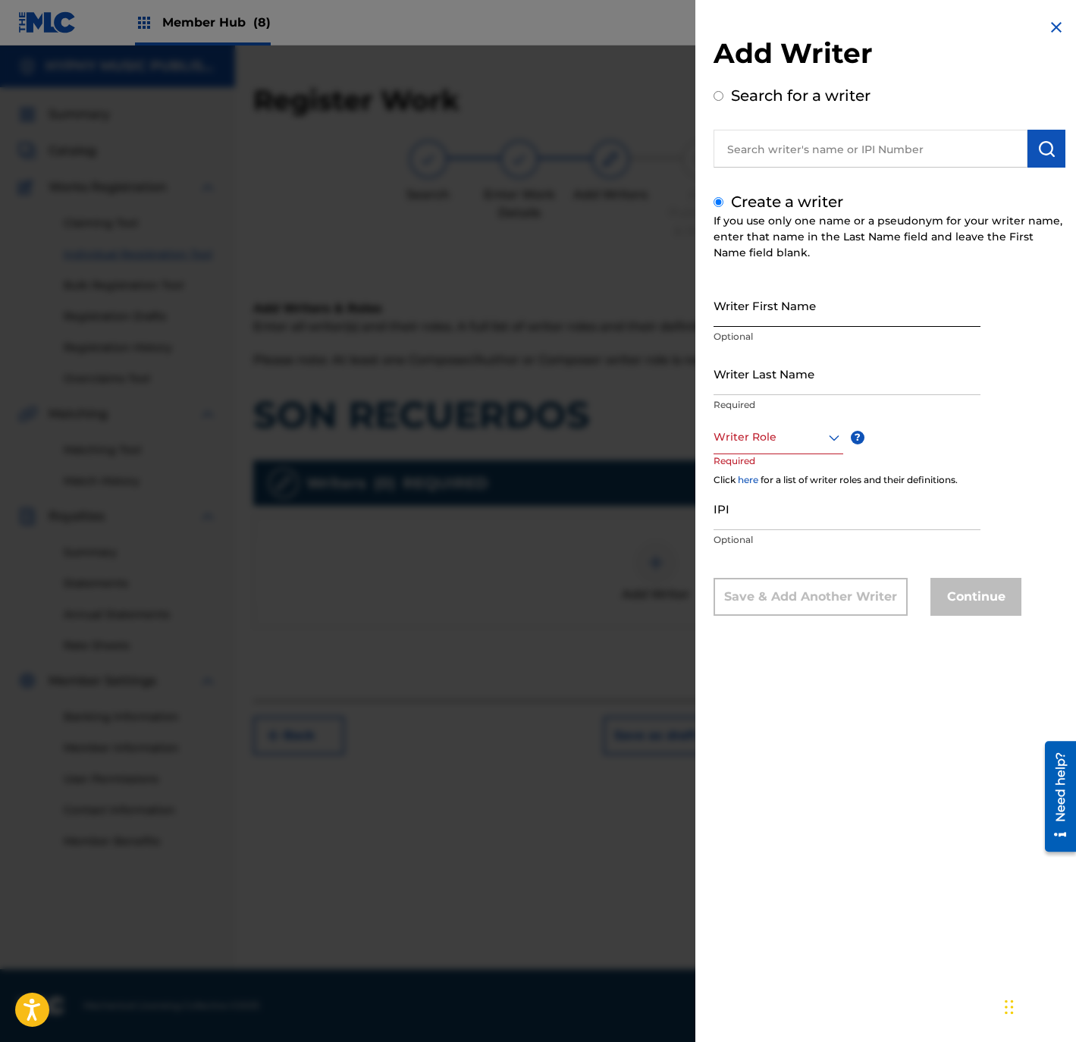
drag, startPoint x: 771, startPoint y: 301, endPoint x: 776, endPoint y: 319, distance: 18.8
click at [771, 305] on input "Writer First Name" at bounding box center [846, 305] width 267 height 43
click at [782, 381] on input "Writer Last Name" at bounding box center [846, 373] width 267 height 43
drag, startPoint x: 756, startPoint y: 318, endPoint x: 1062, endPoint y: 318, distance: 306.3
click at [1065, 318] on div "Add Writer Search for a writer Create a writer If you use only one name or a ps…" at bounding box center [889, 328] width 388 height 657
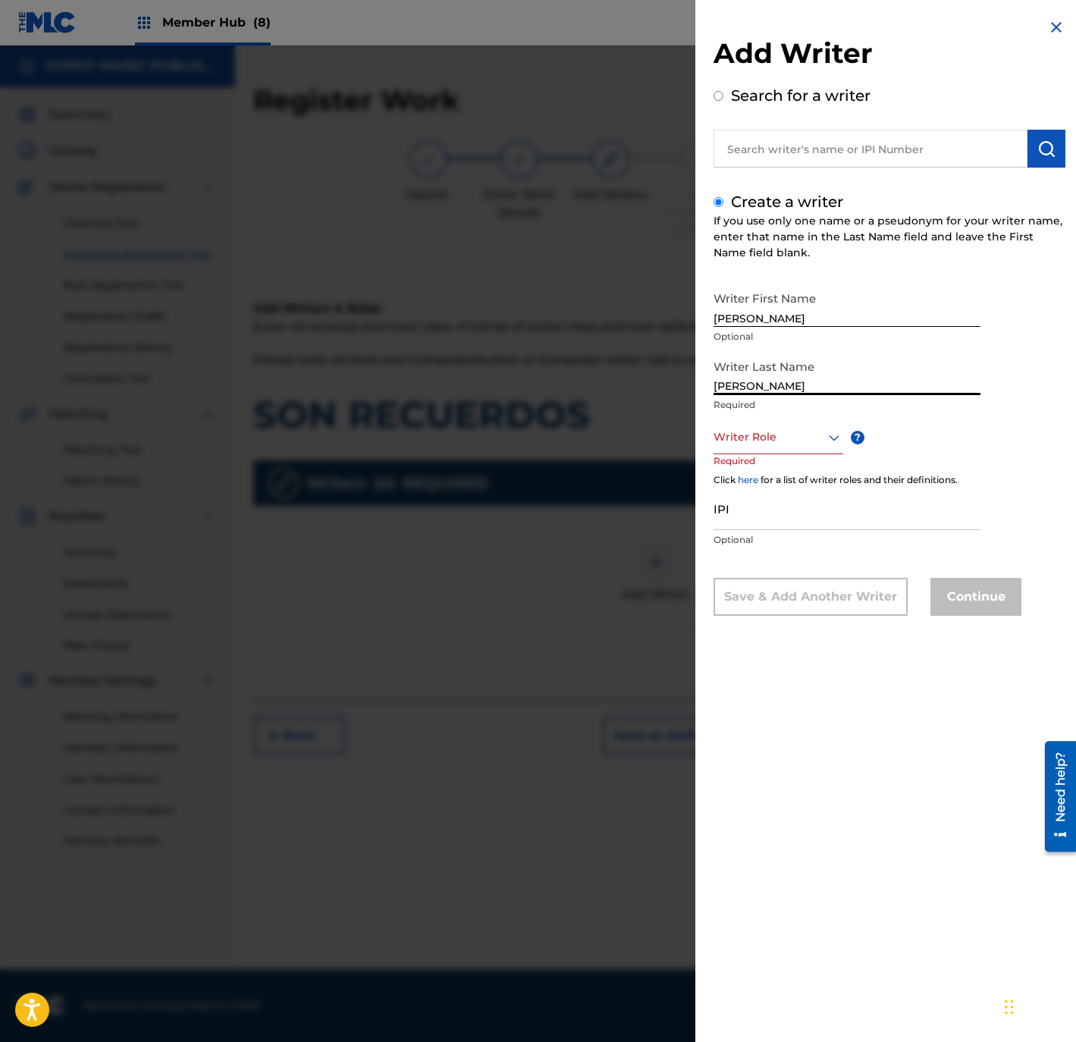
drag, startPoint x: 755, startPoint y: 384, endPoint x: 625, endPoint y: 400, distance: 130.6
click at [613, 385] on div "Add Writer Search for a writer Create a writer If you use only one name or a ps…" at bounding box center [538, 543] width 1076 height 996
drag, startPoint x: 807, startPoint y: 443, endPoint x: 804, endPoint y: 462, distance: 18.6
click at [807, 446] on div at bounding box center [778, 437] width 130 height 19
click at [805, 464] on div "Composer/Author" at bounding box center [778, 471] width 128 height 34
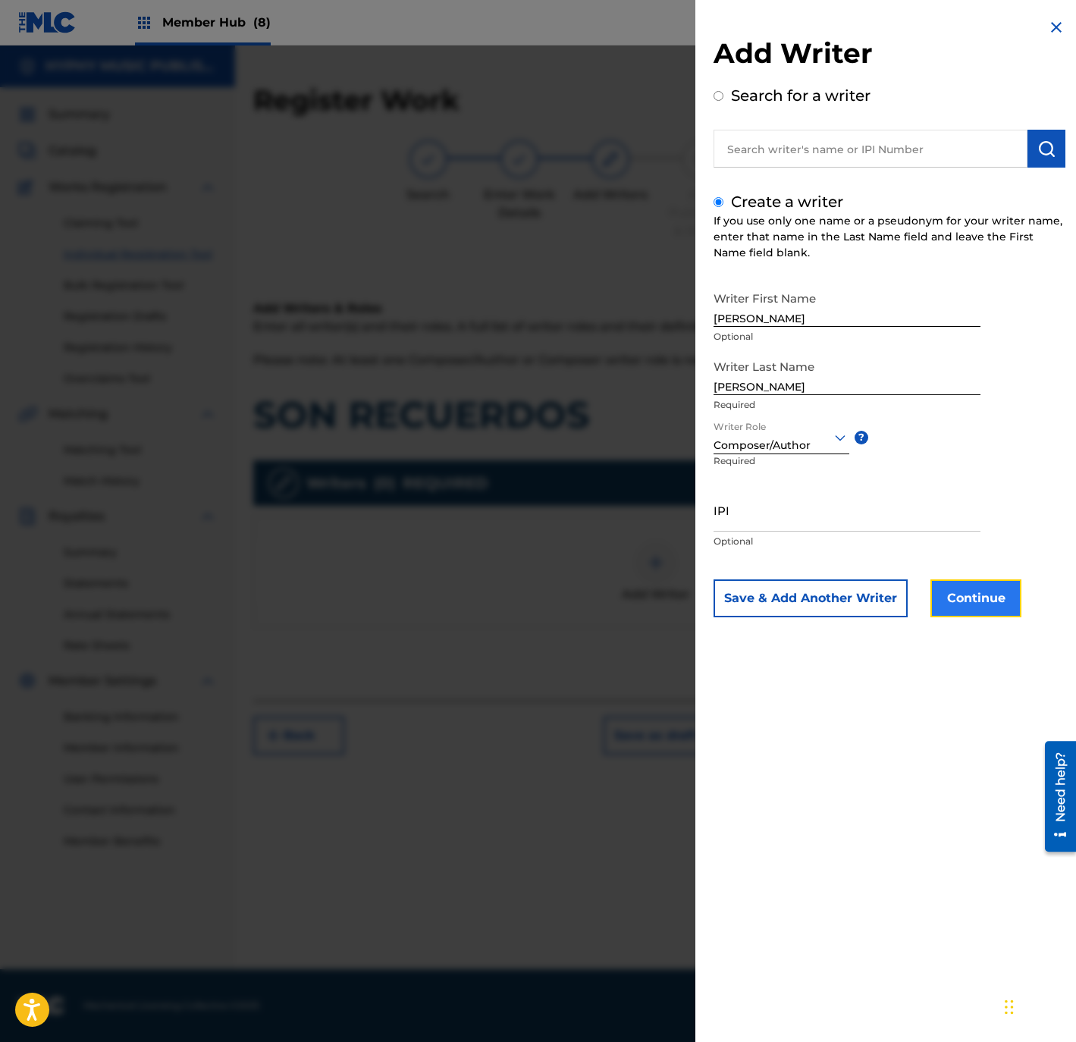
click at [951, 606] on button "Continue" at bounding box center [975, 598] width 91 height 38
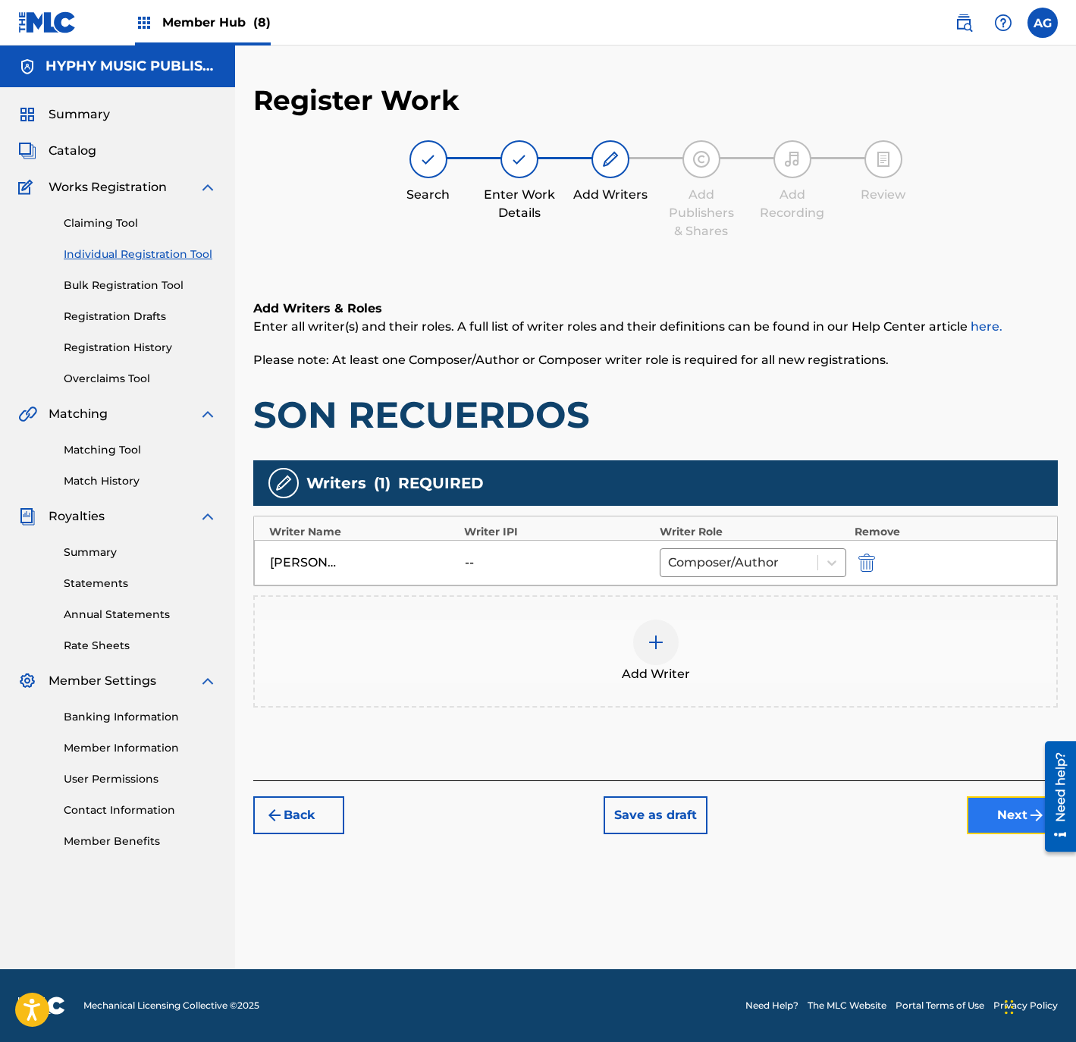
click at [1017, 808] on button "Next" at bounding box center [1012, 815] width 91 height 38
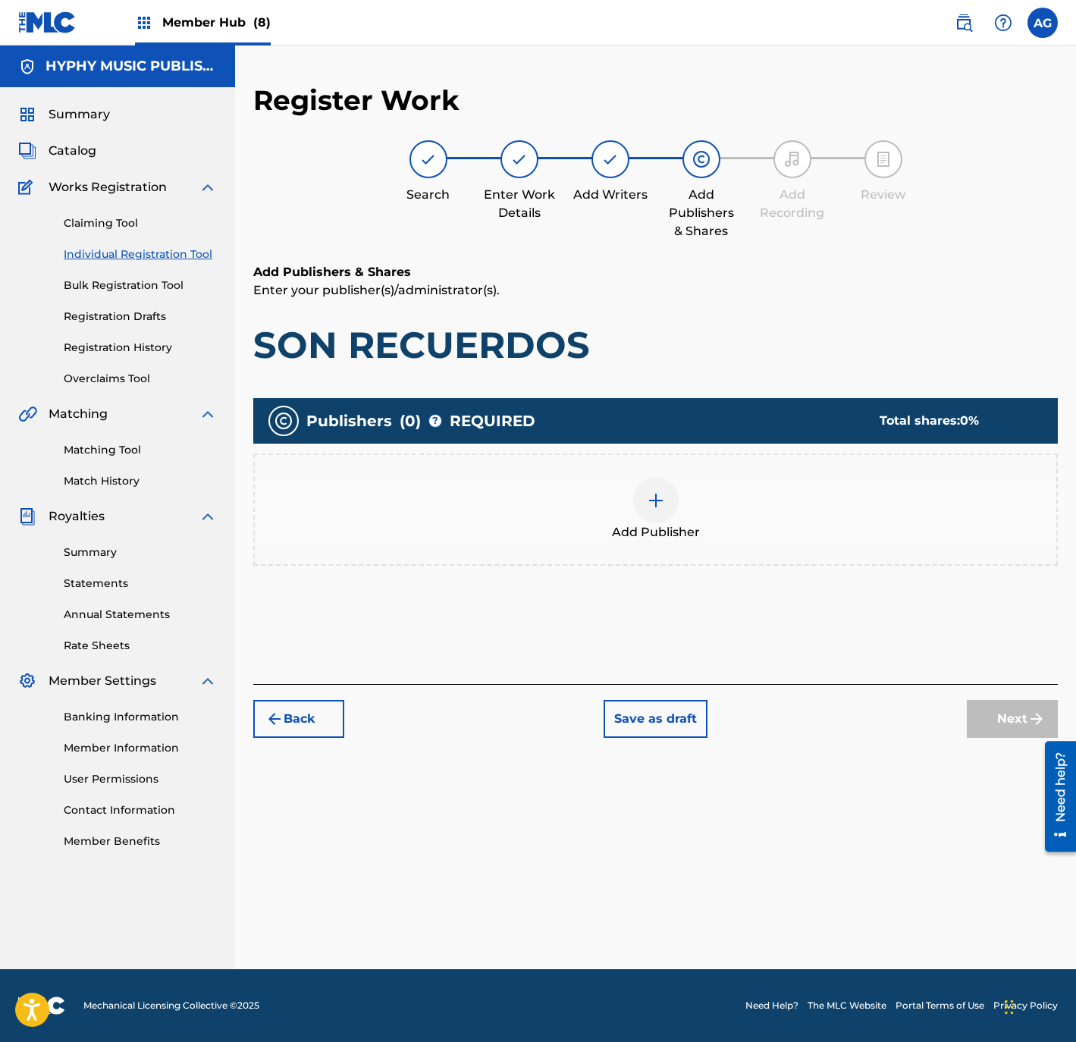
click at [689, 530] on span "Add Publisher" at bounding box center [656, 532] width 88 height 18
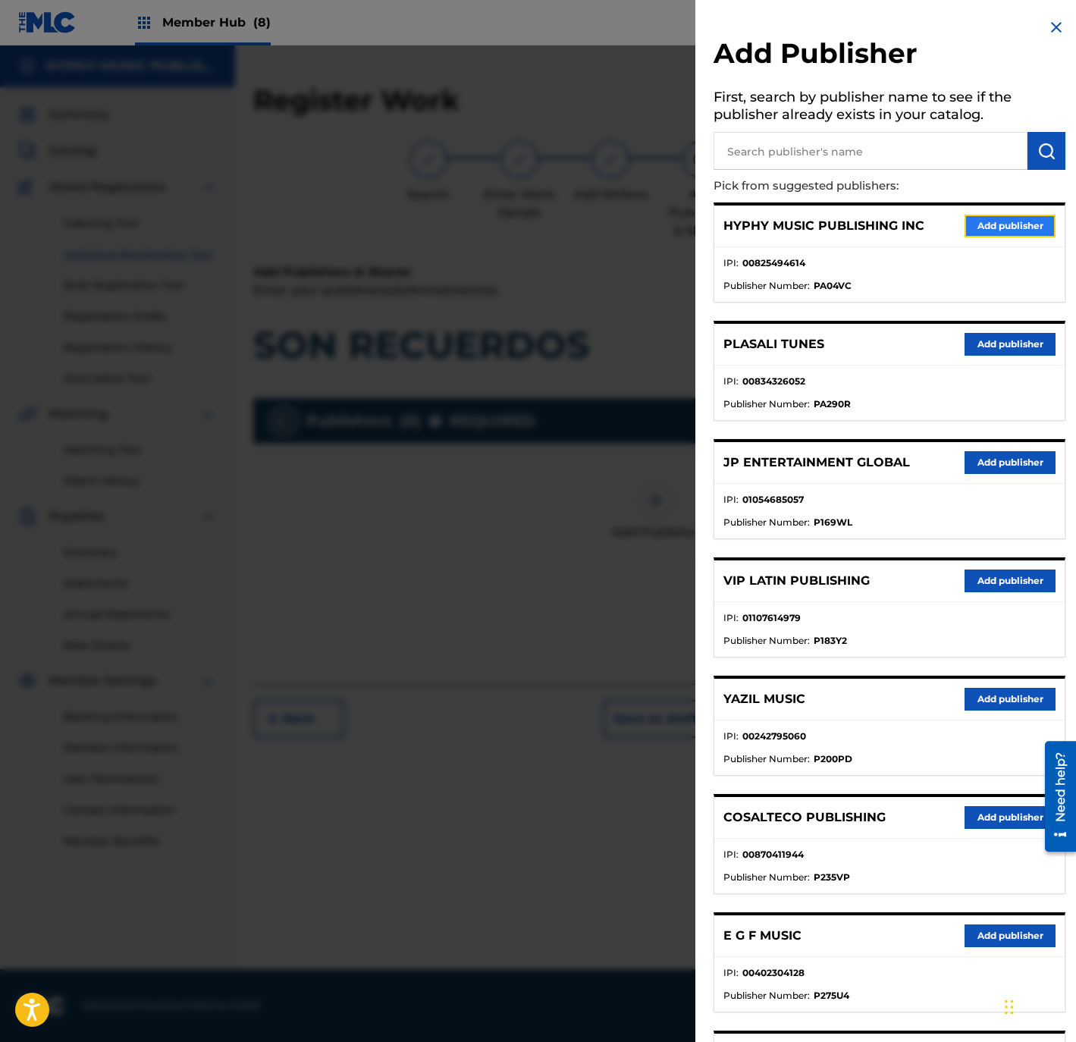
click at [986, 219] on button "Add publisher" at bounding box center [1009, 226] width 91 height 23
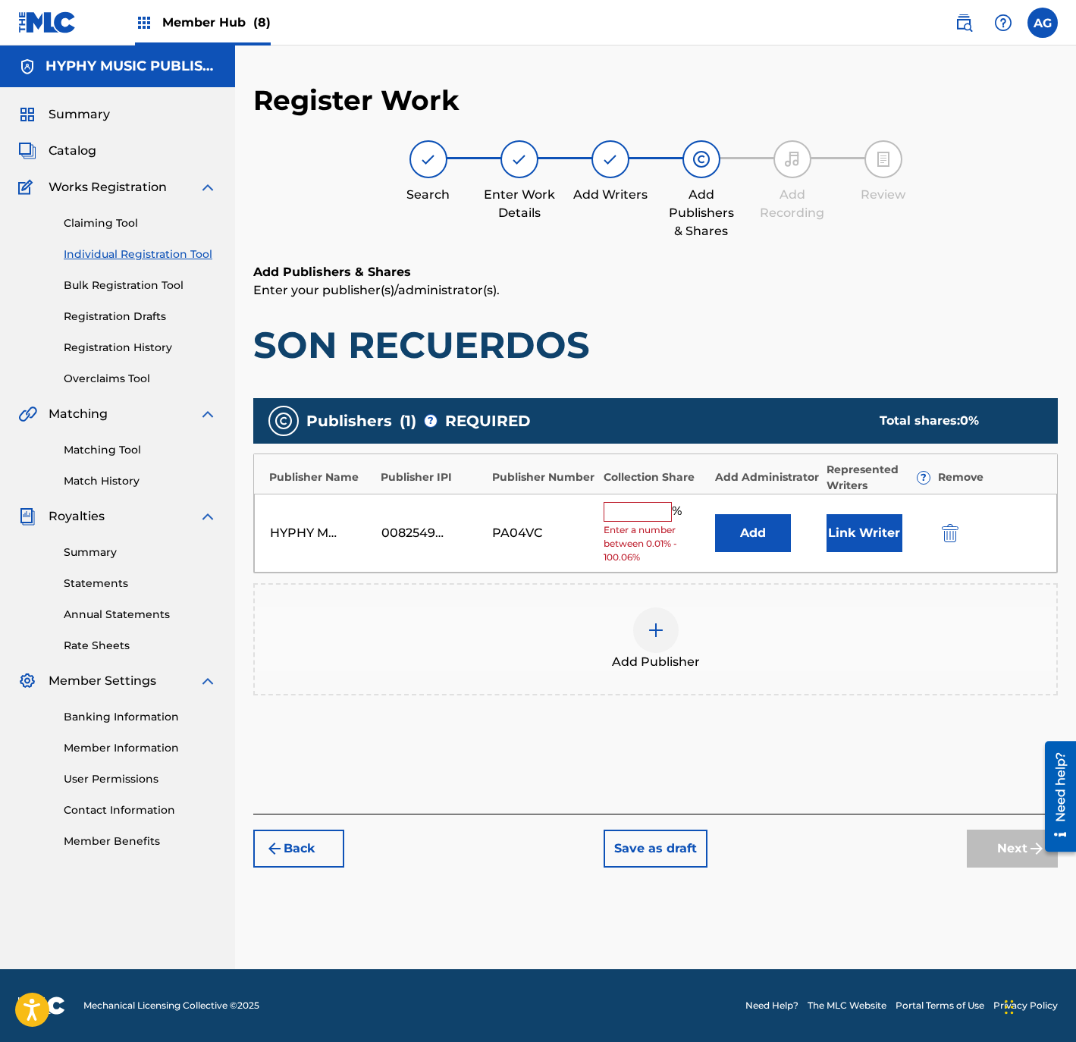
click at [653, 503] on input "text" at bounding box center [637, 512] width 68 height 20
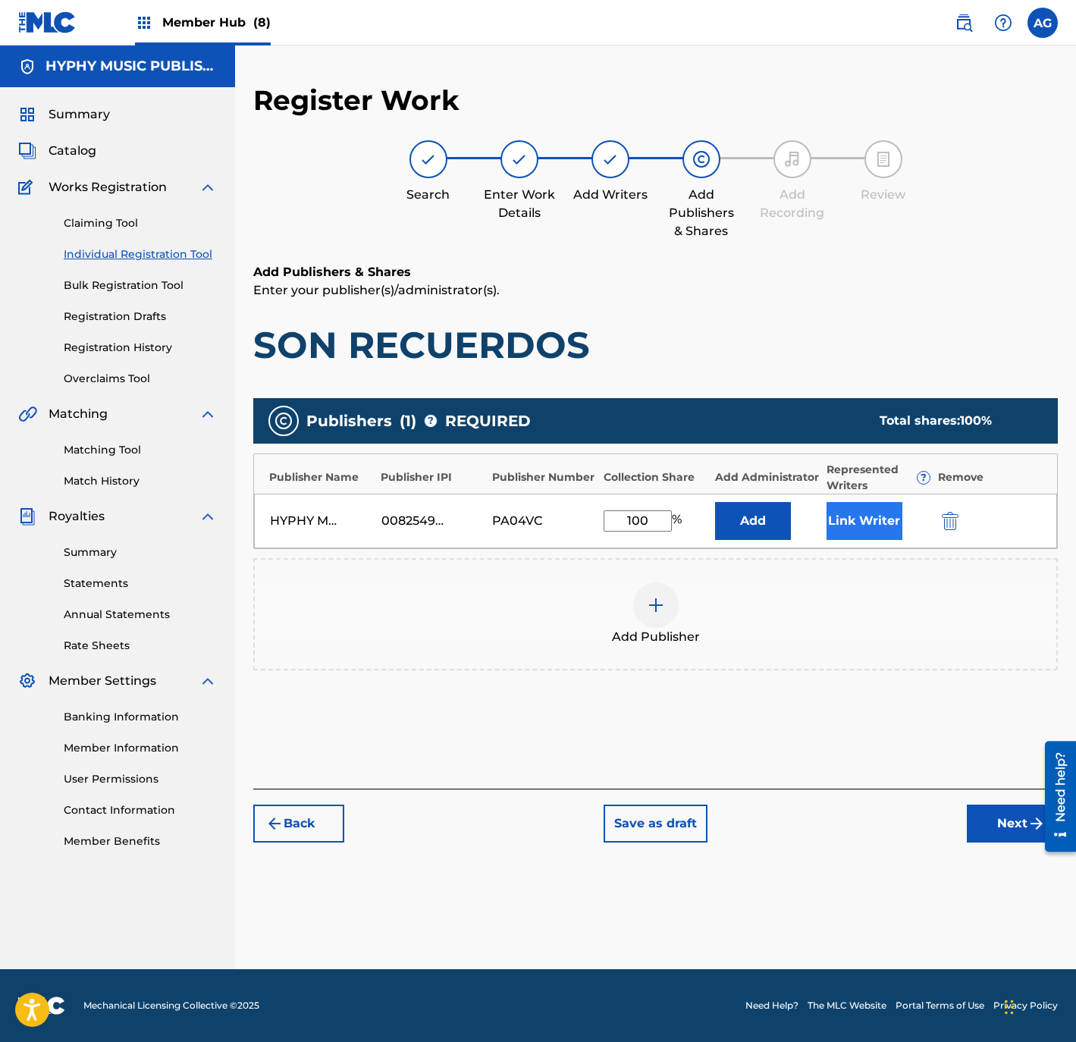
click at [845, 501] on div "HYPHY MUSIC PUBLISHING INC 00825494614 PA04VC 100 % Add Link Writer" at bounding box center [655, 521] width 803 height 55
click at [846, 512] on button "Link Writer" at bounding box center [864, 521] width 76 height 38
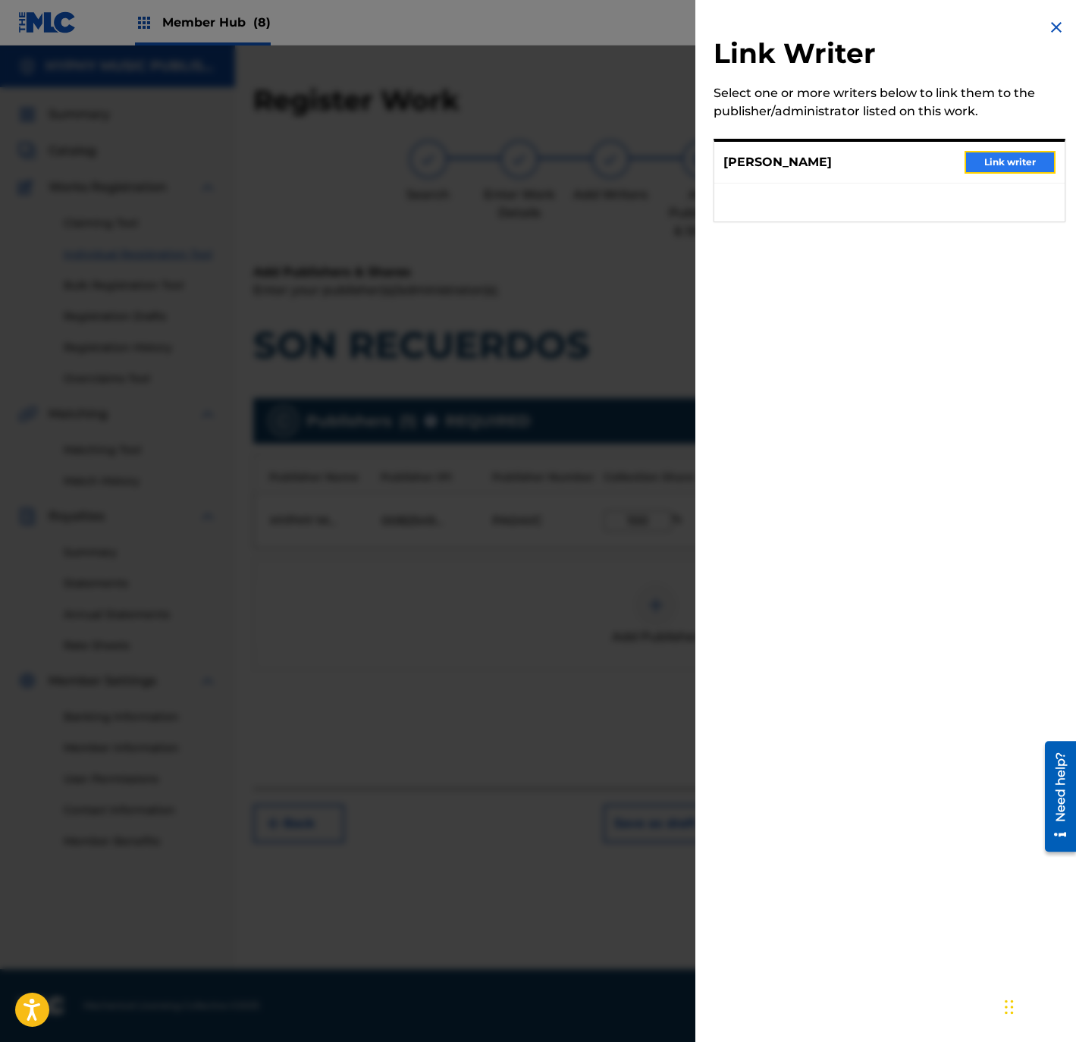
click at [979, 165] on button "Link writer" at bounding box center [1009, 162] width 91 height 23
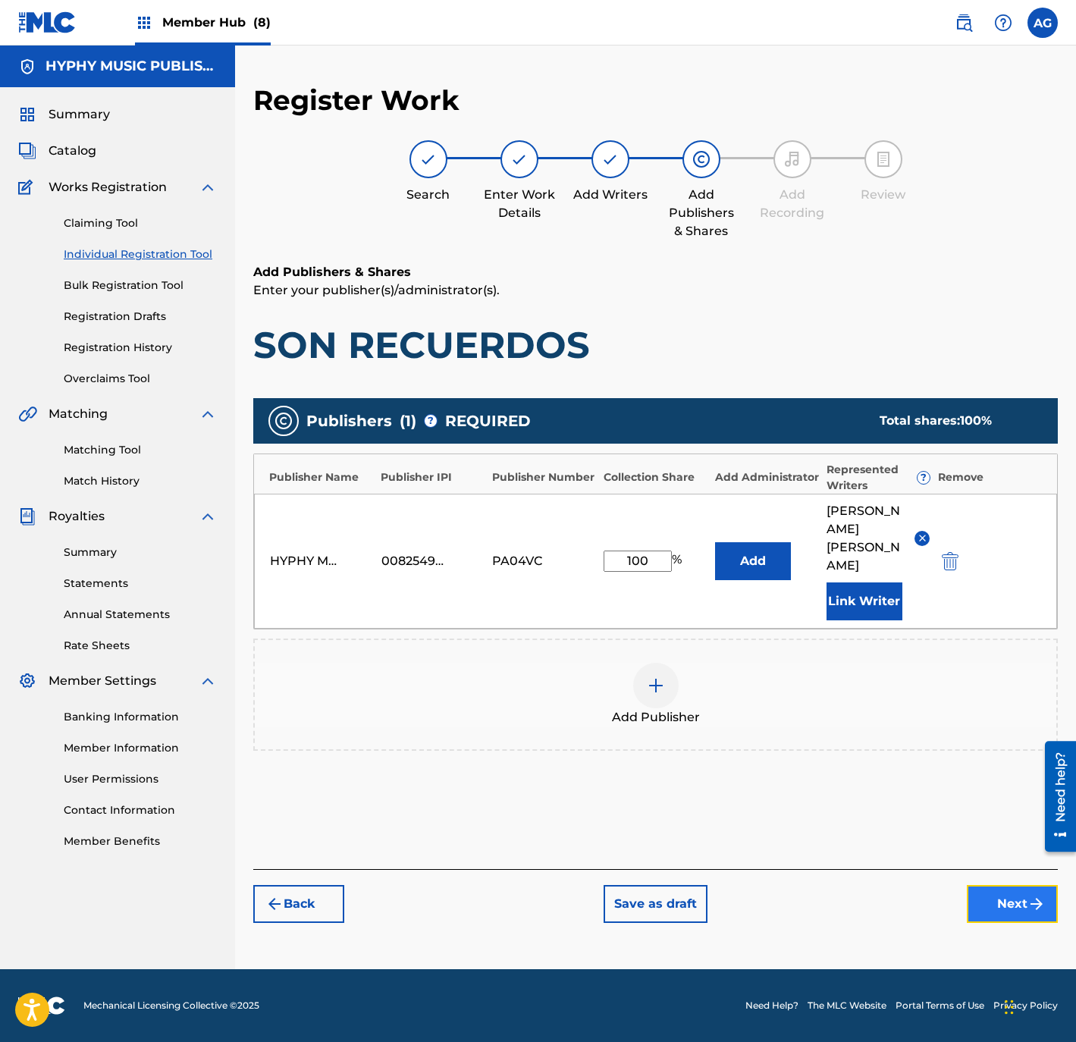
click at [990, 885] on button "Next" at bounding box center [1012, 904] width 91 height 38
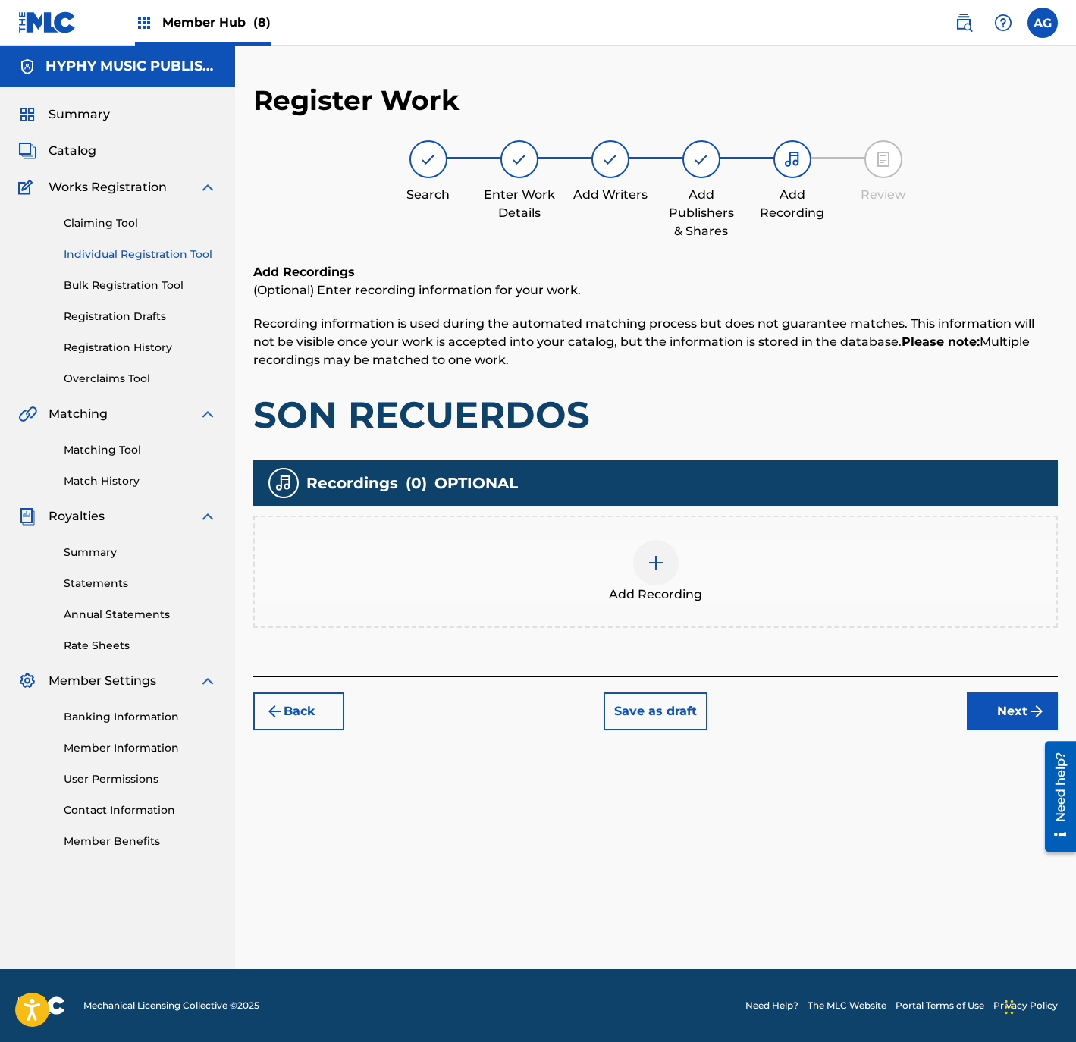
click at [719, 565] on div "Add Recording" at bounding box center [655, 572] width 801 height 64
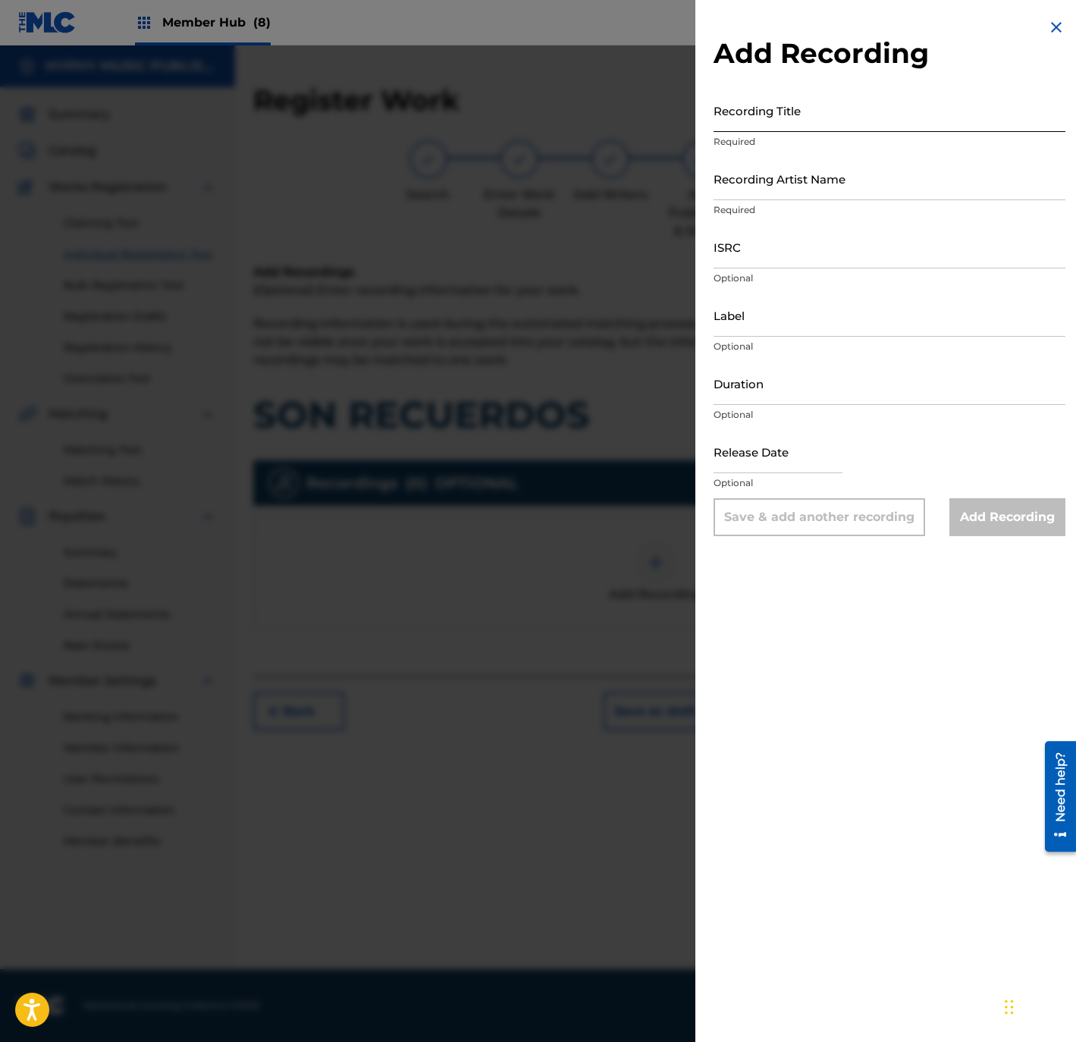
click at [841, 114] on input "Recording Title" at bounding box center [889, 110] width 352 height 43
click at [757, 191] on input "Recording Artist Name" at bounding box center [889, 178] width 352 height 43
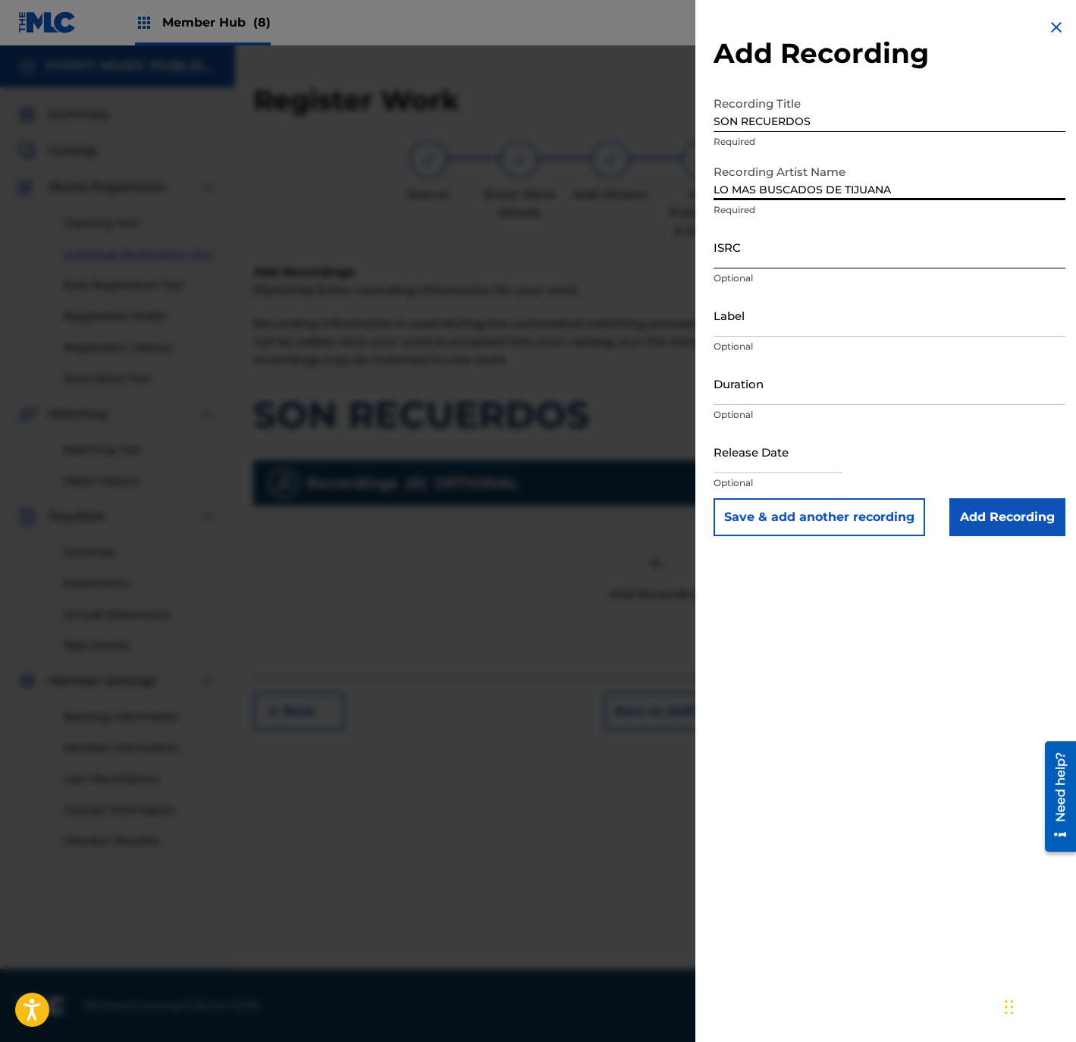
drag, startPoint x: 842, startPoint y: 214, endPoint x: 830, endPoint y: 235, distance: 24.4
click at [842, 214] on p "Required" at bounding box center [889, 210] width 352 height 14
click at [830, 235] on input "ISRC" at bounding box center [889, 246] width 352 height 43
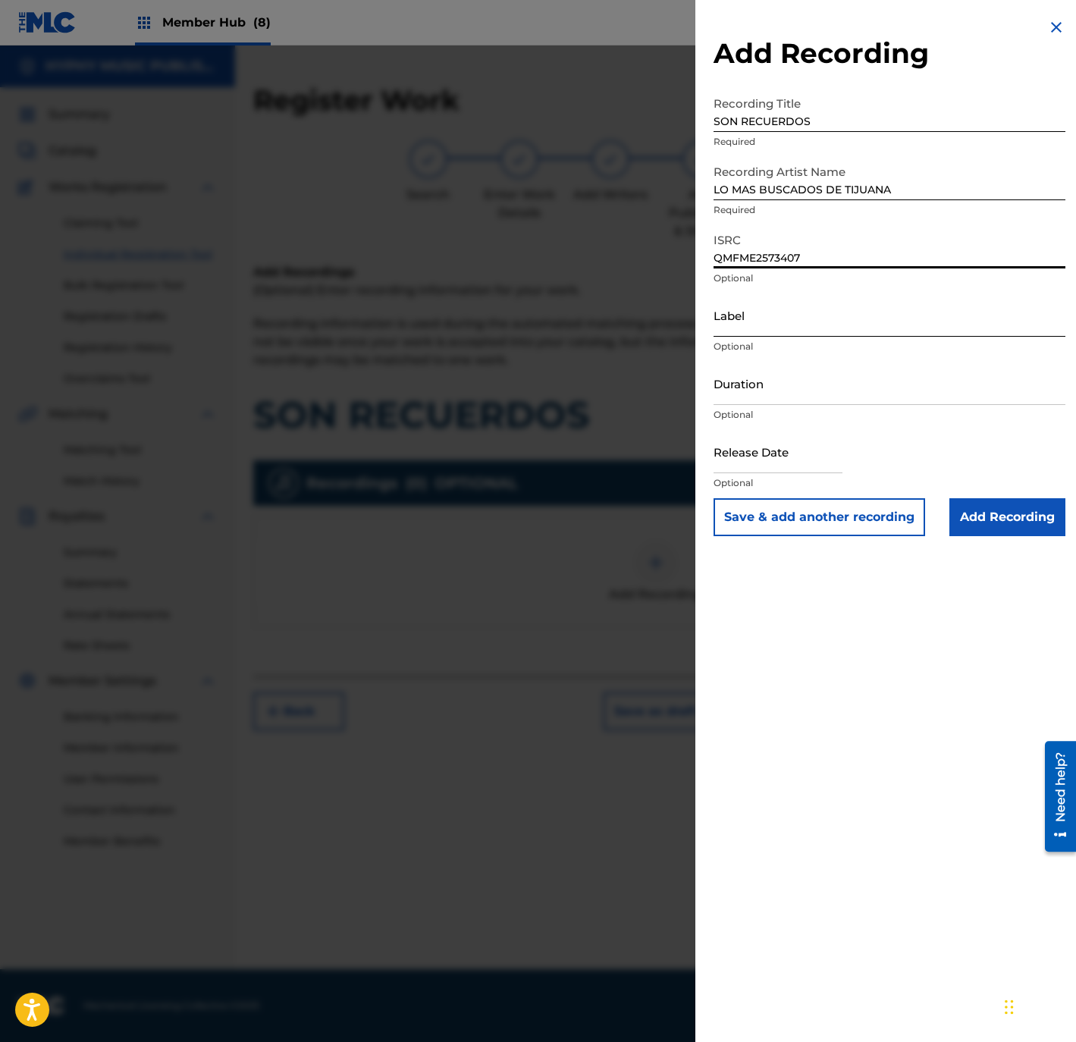
click at [807, 312] on input "Label" at bounding box center [889, 314] width 352 height 43
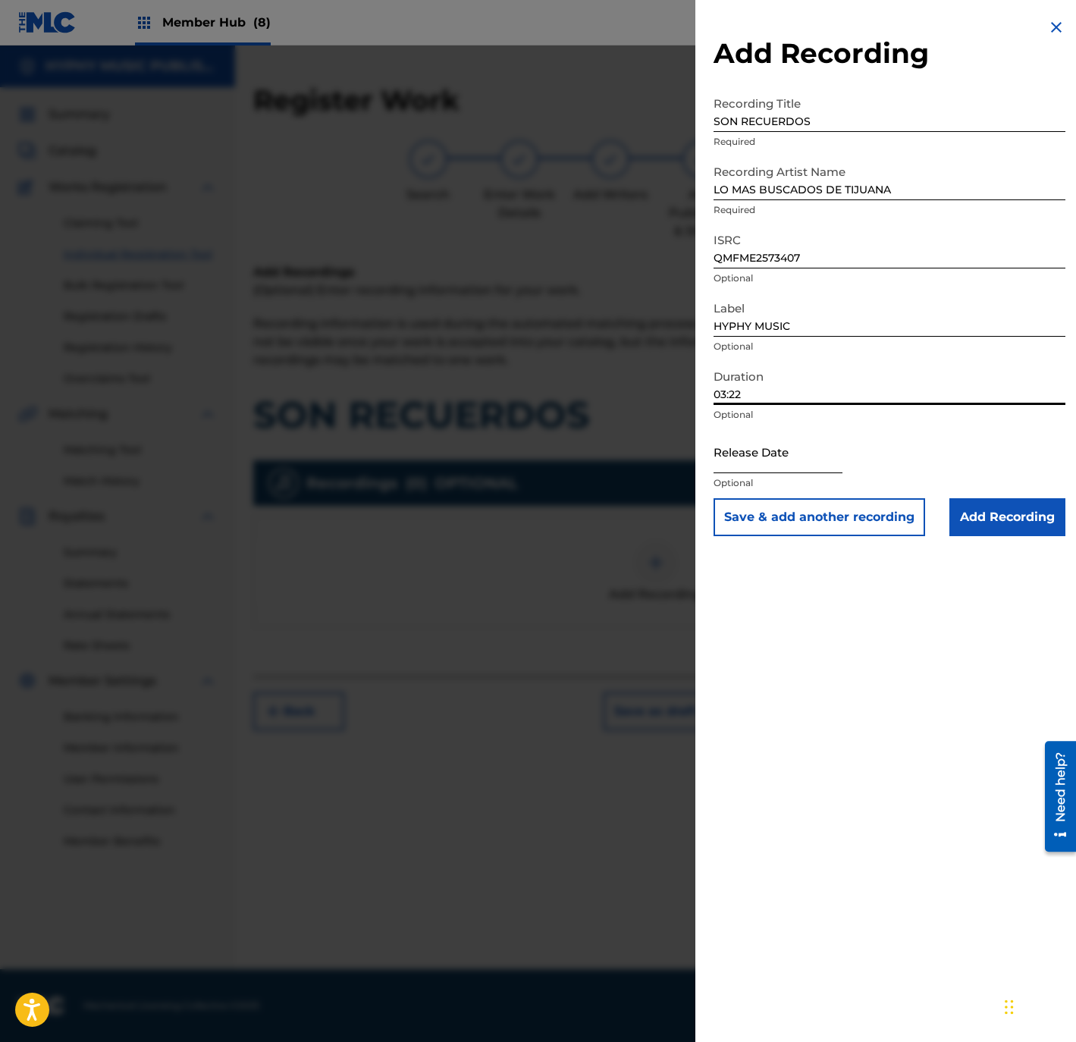
click at [782, 450] on input "text" at bounding box center [777, 451] width 129 height 43
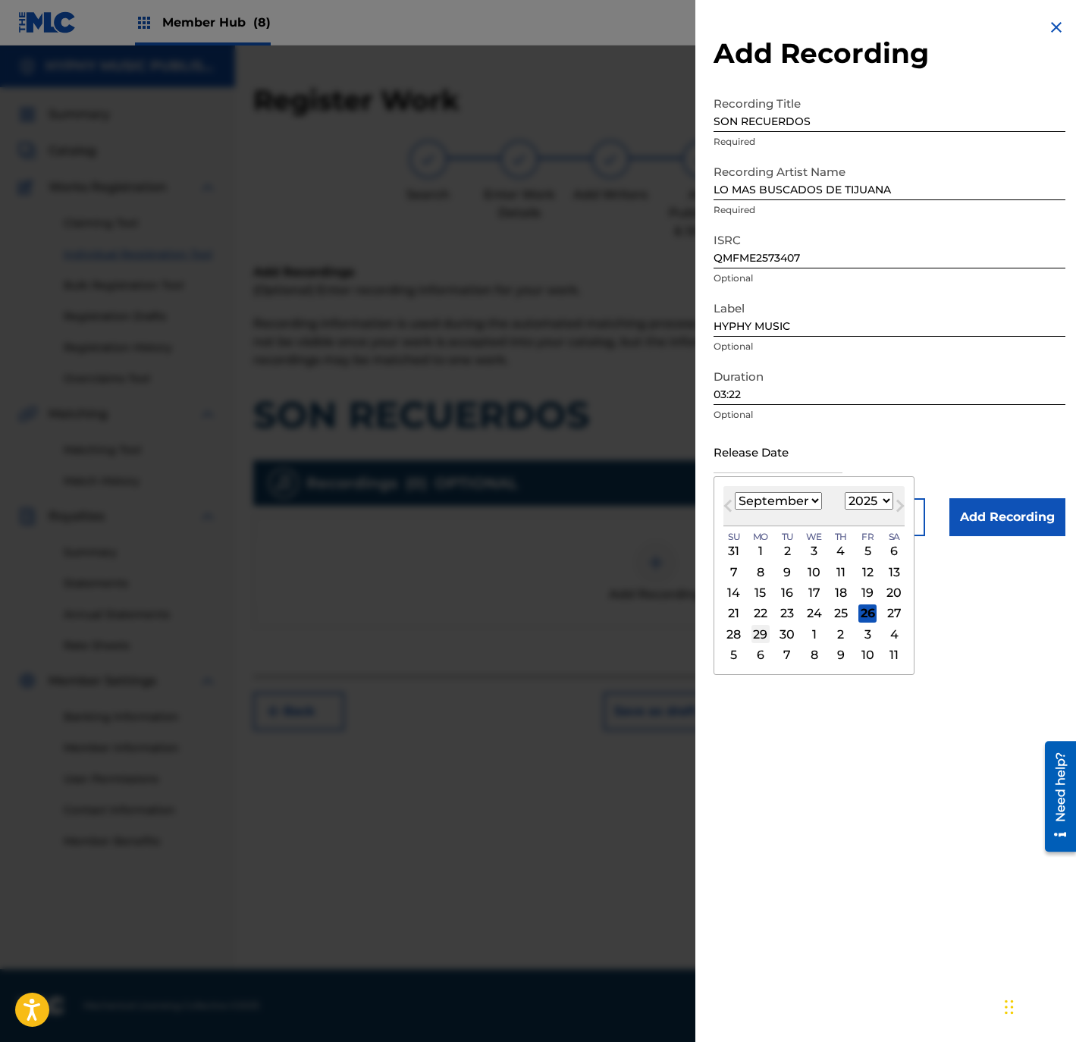
click at [762, 630] on div "29" at bounding box center [760, 634] width 18 height 18
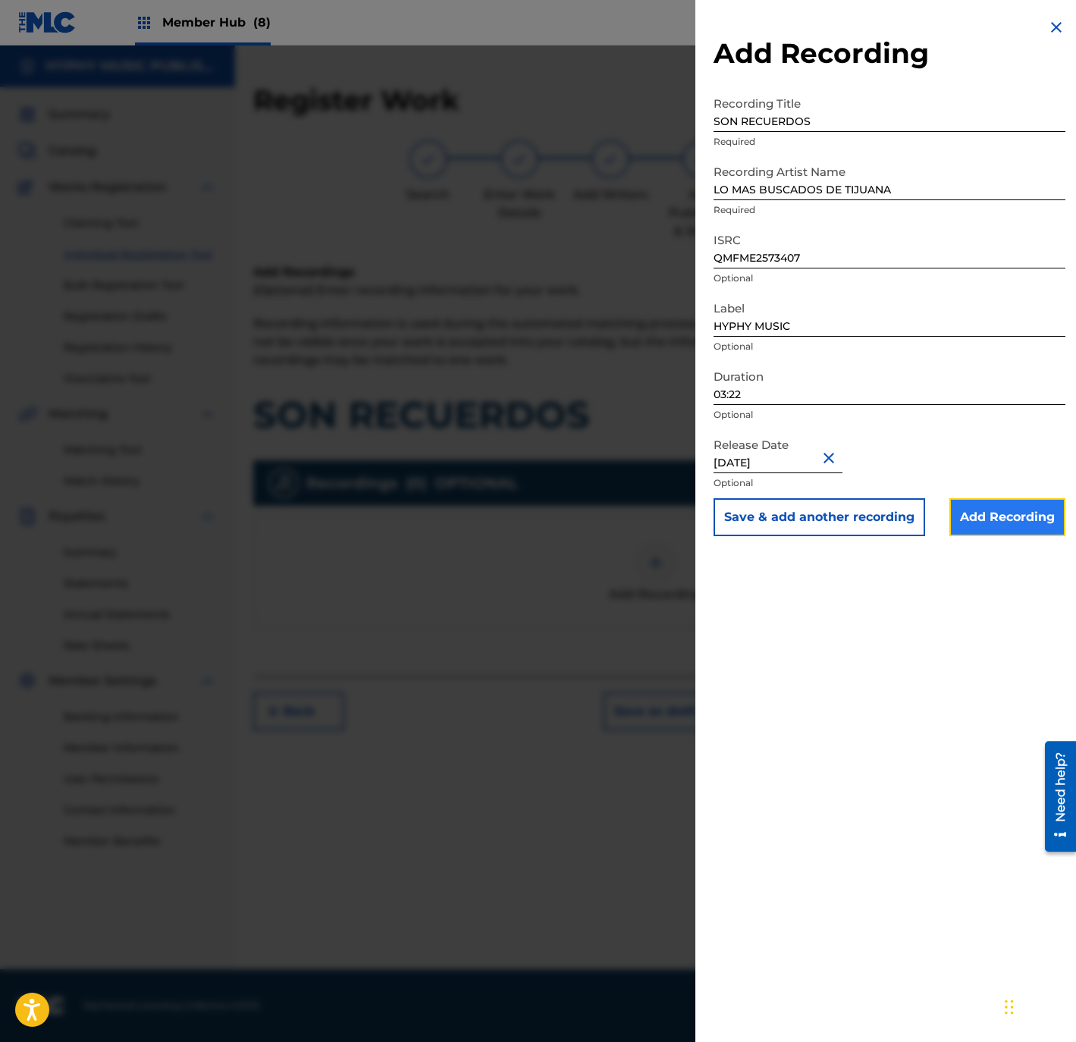
click at [1020, 535] on input "Add Recording" at bounding box center [1007, 517] width 116 height 38
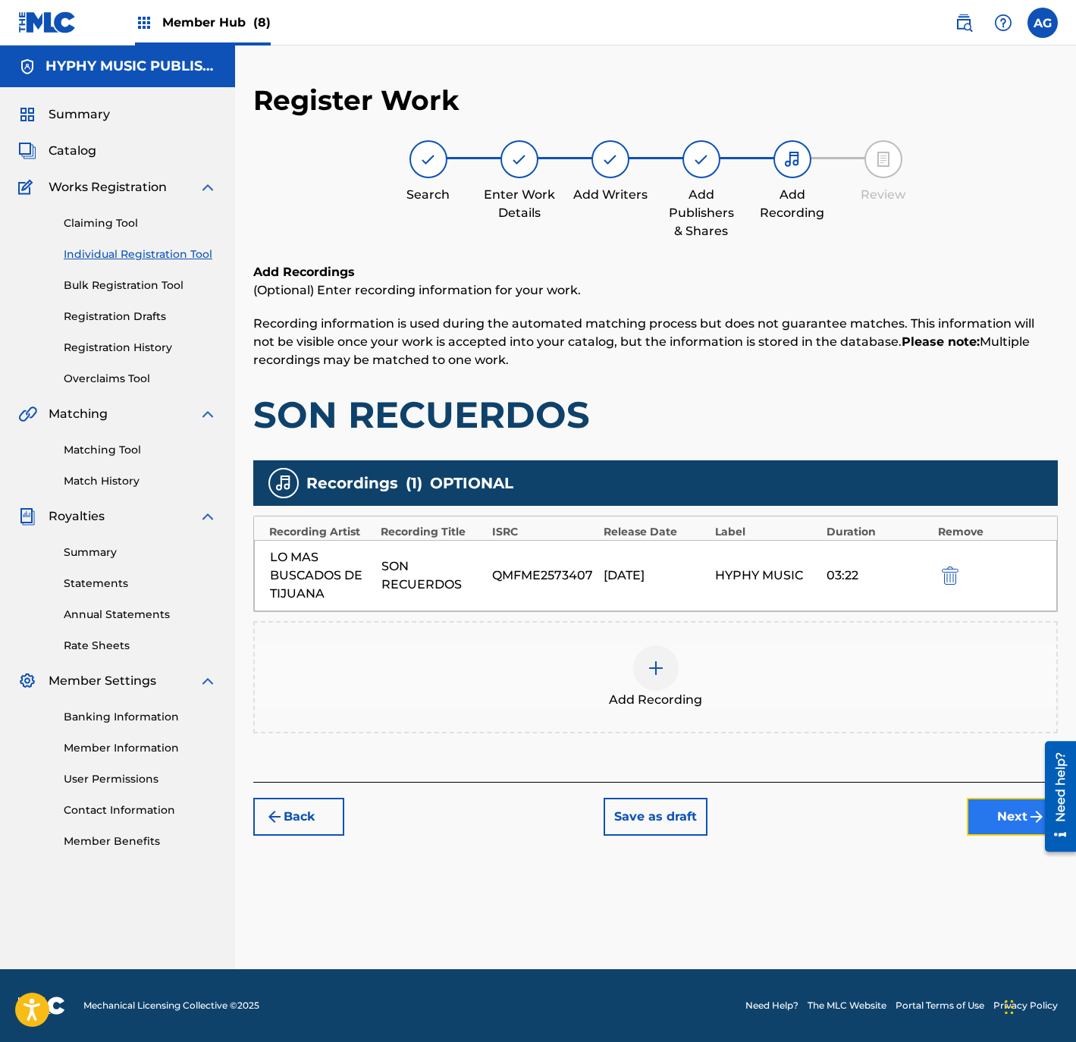
click at [1012, 812] on button "Next" at bounding box center [1012, 817] width 91 height 38
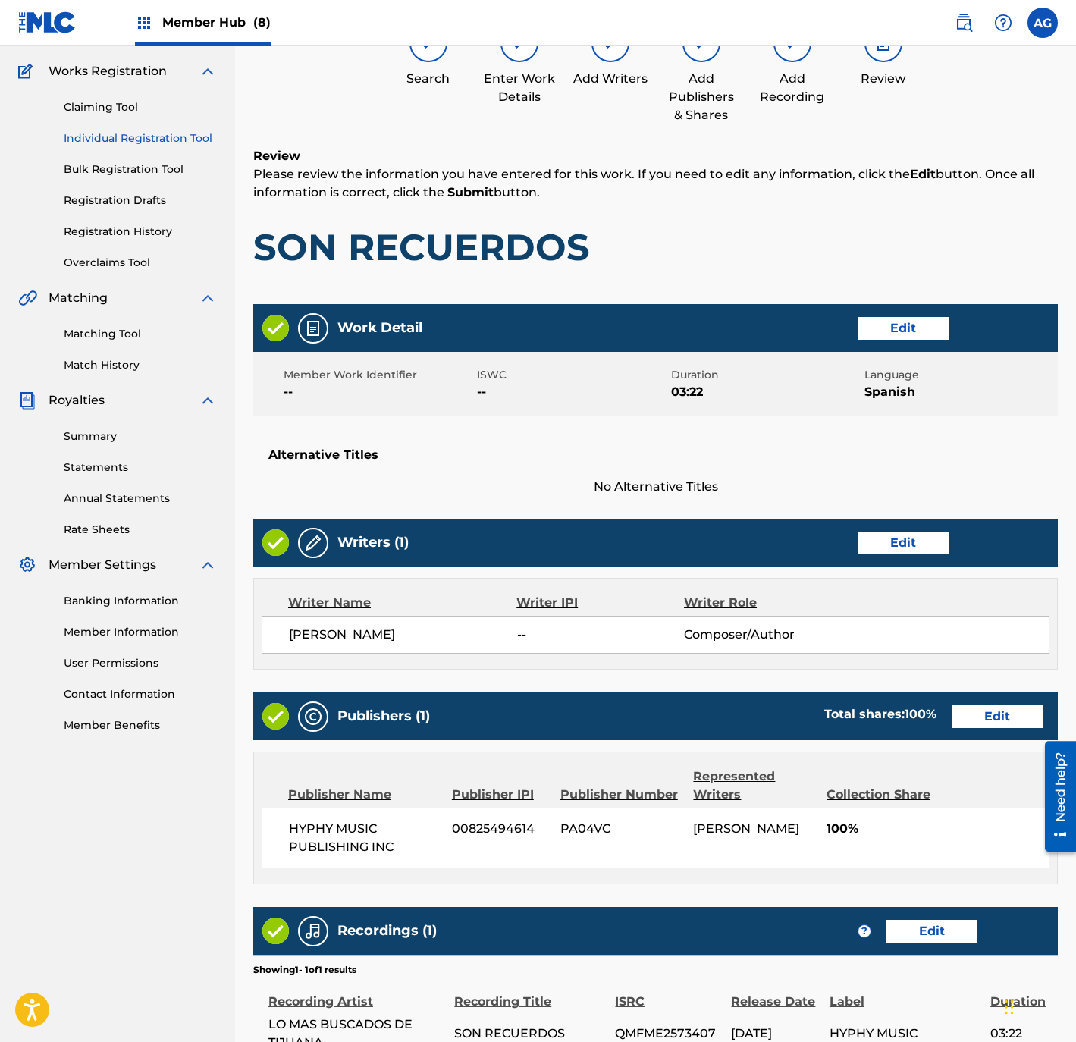
scroll to position [280, 0]
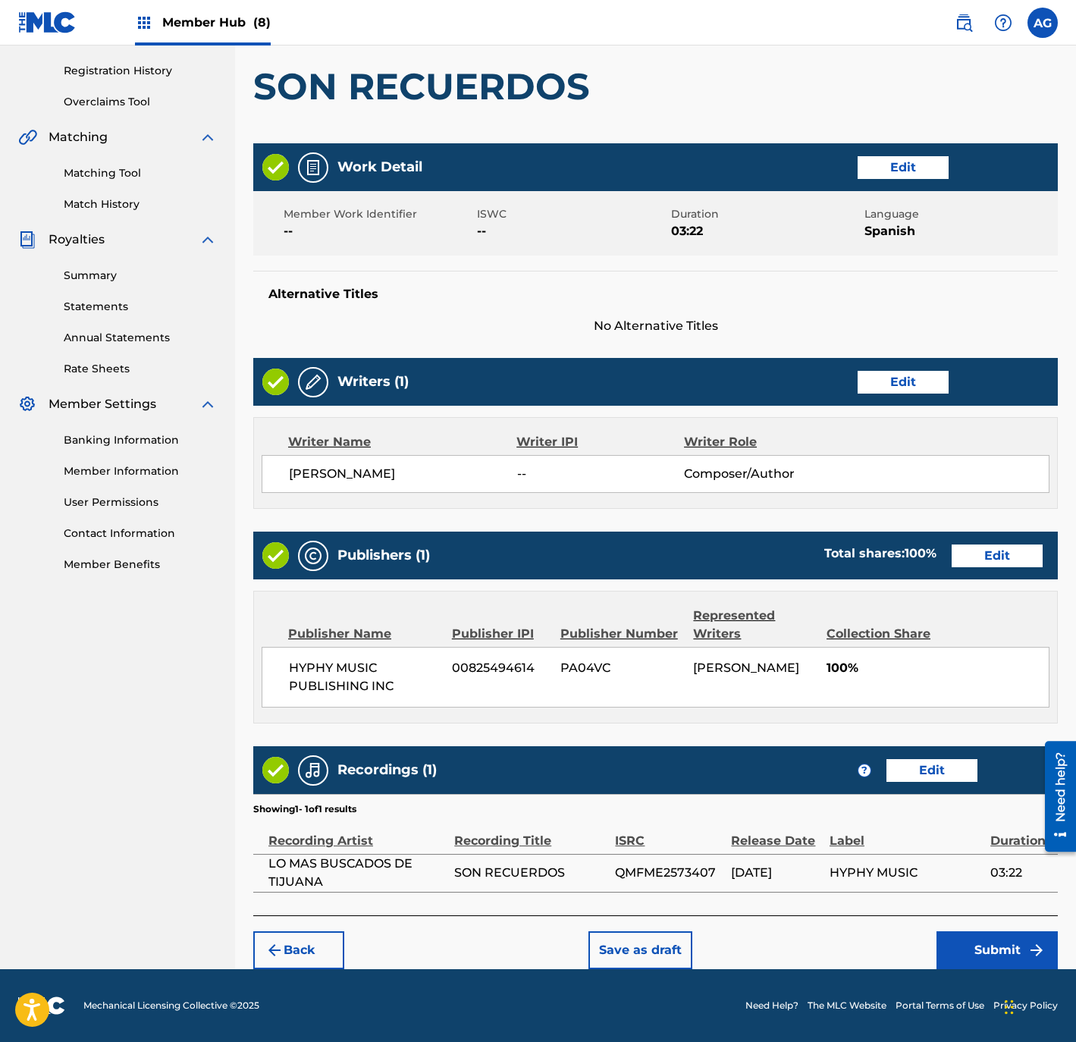
drag, startPoint x: 721, startPoint y: 319, endPoint x: 760, endPoint y: 756, distance: 438.4
click at [969, 948] on button "Submit" at bounding box center [996, 950] width 121 height 38
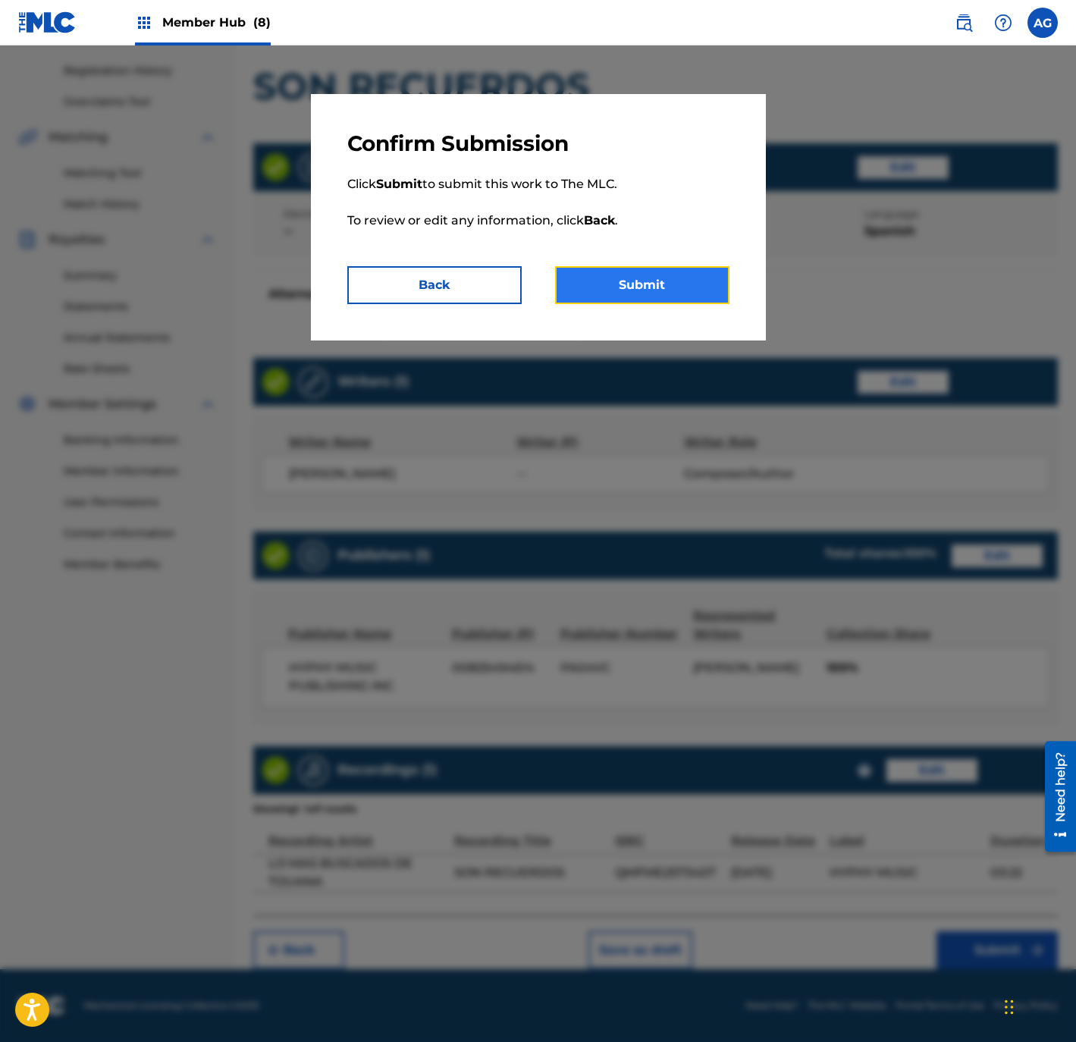
click at [653, 267] on button "Submit" at bounding box center [642, 285] width 174 height 38
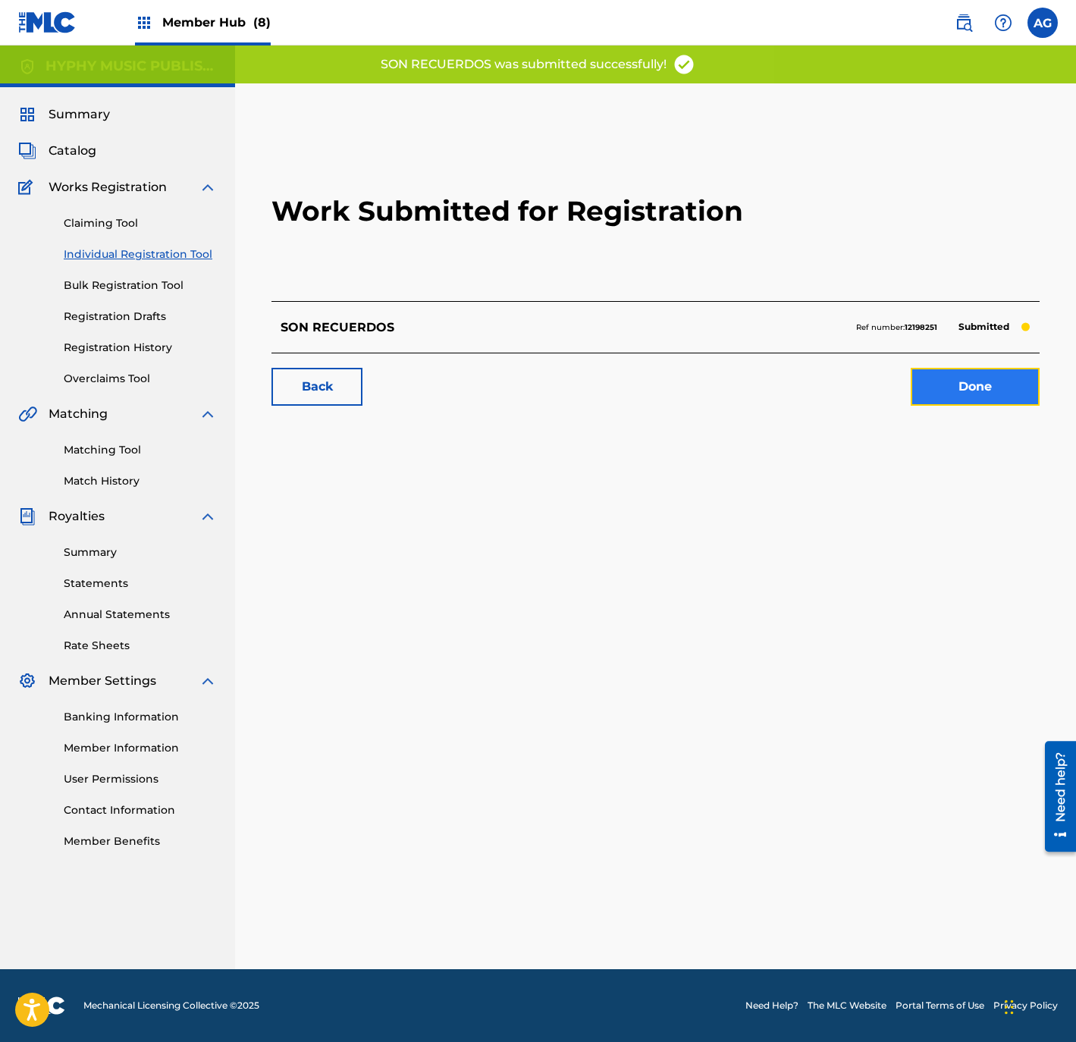
click at [976, 391] on link "Done" at bounding box center [974, 387] width 129 height 38
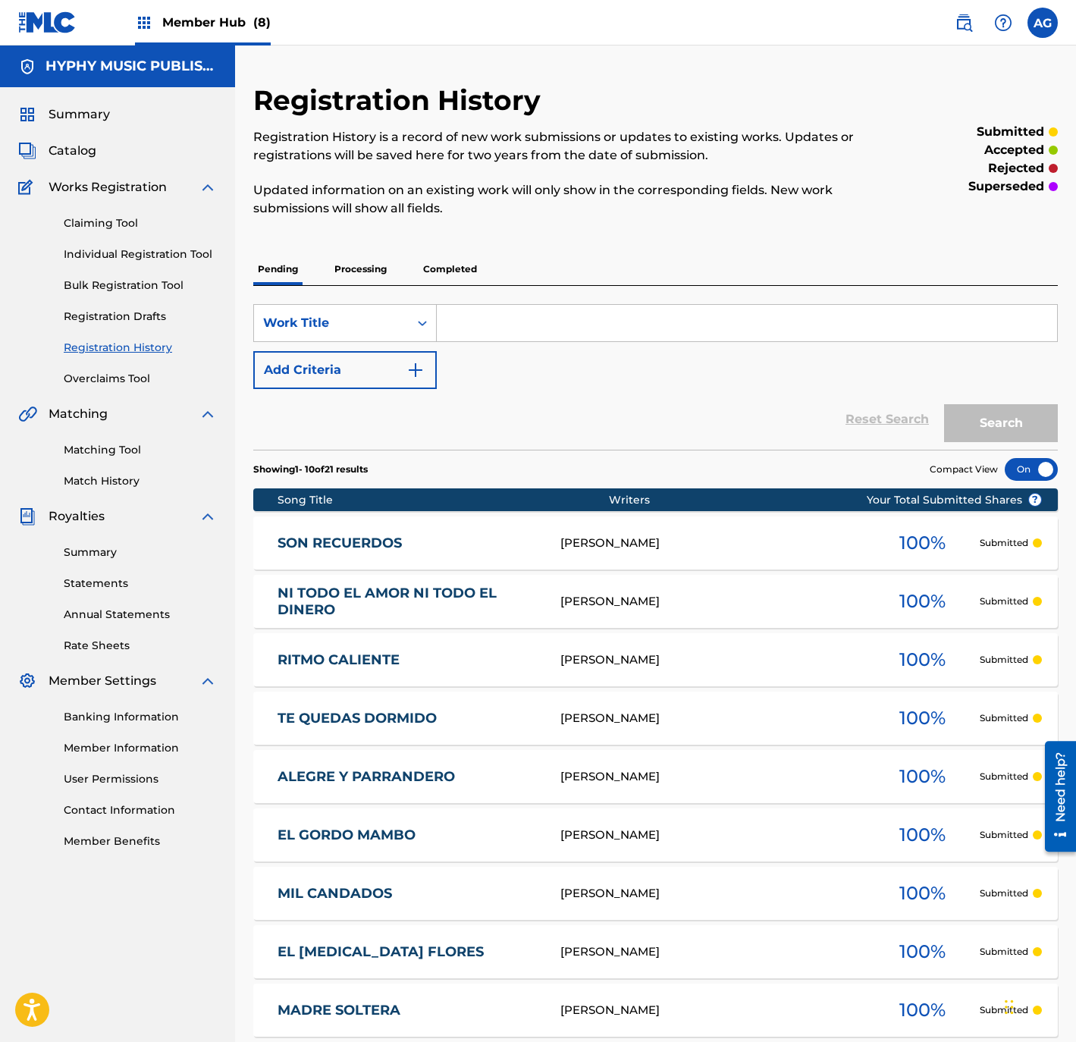
click at [175, 37] on div "Member Hub (8)" at bounding box center [203, 22] width 136 height 45
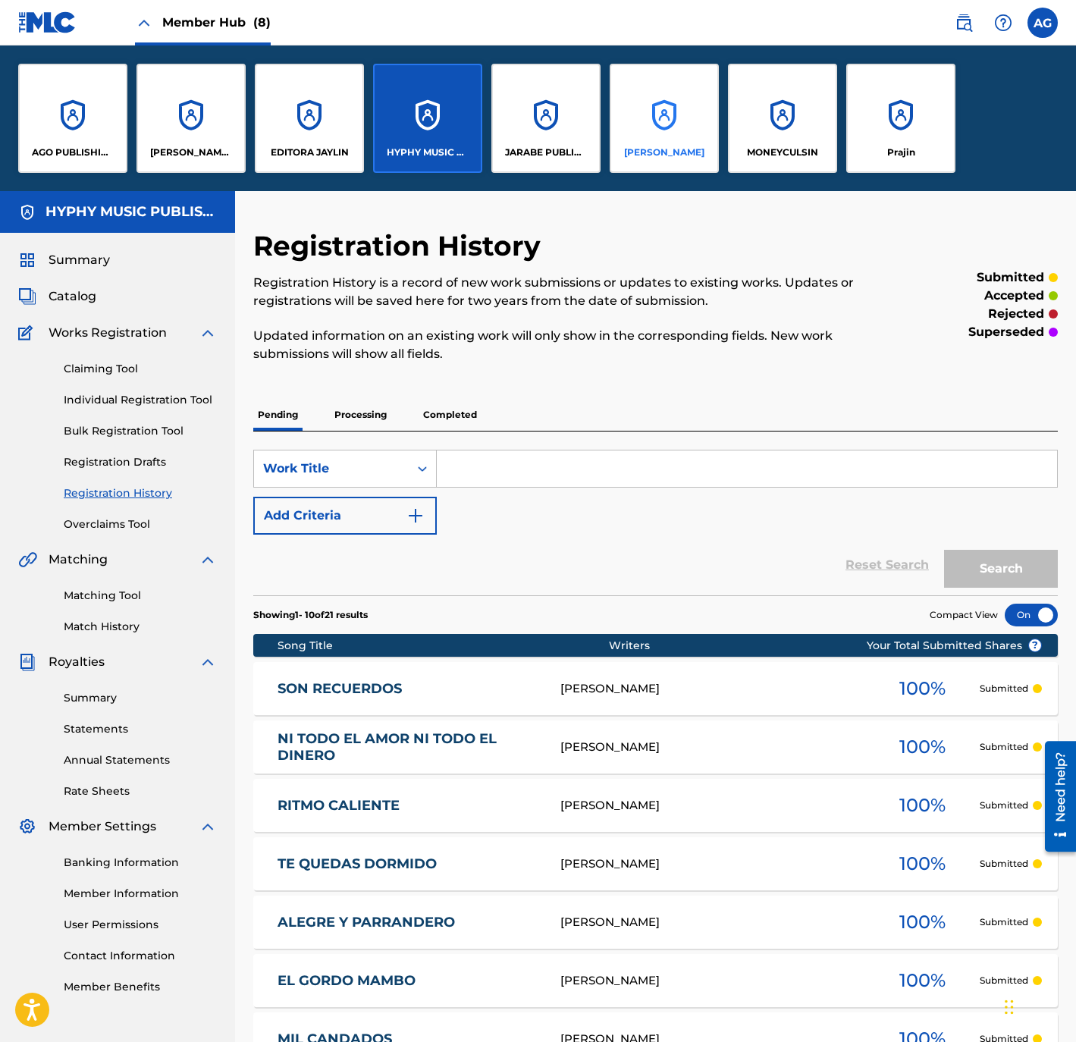
click at [666, 137] on div "JOSE ONTIVEROS MEZA" at bounding box center [664, 118] width 109 height 109
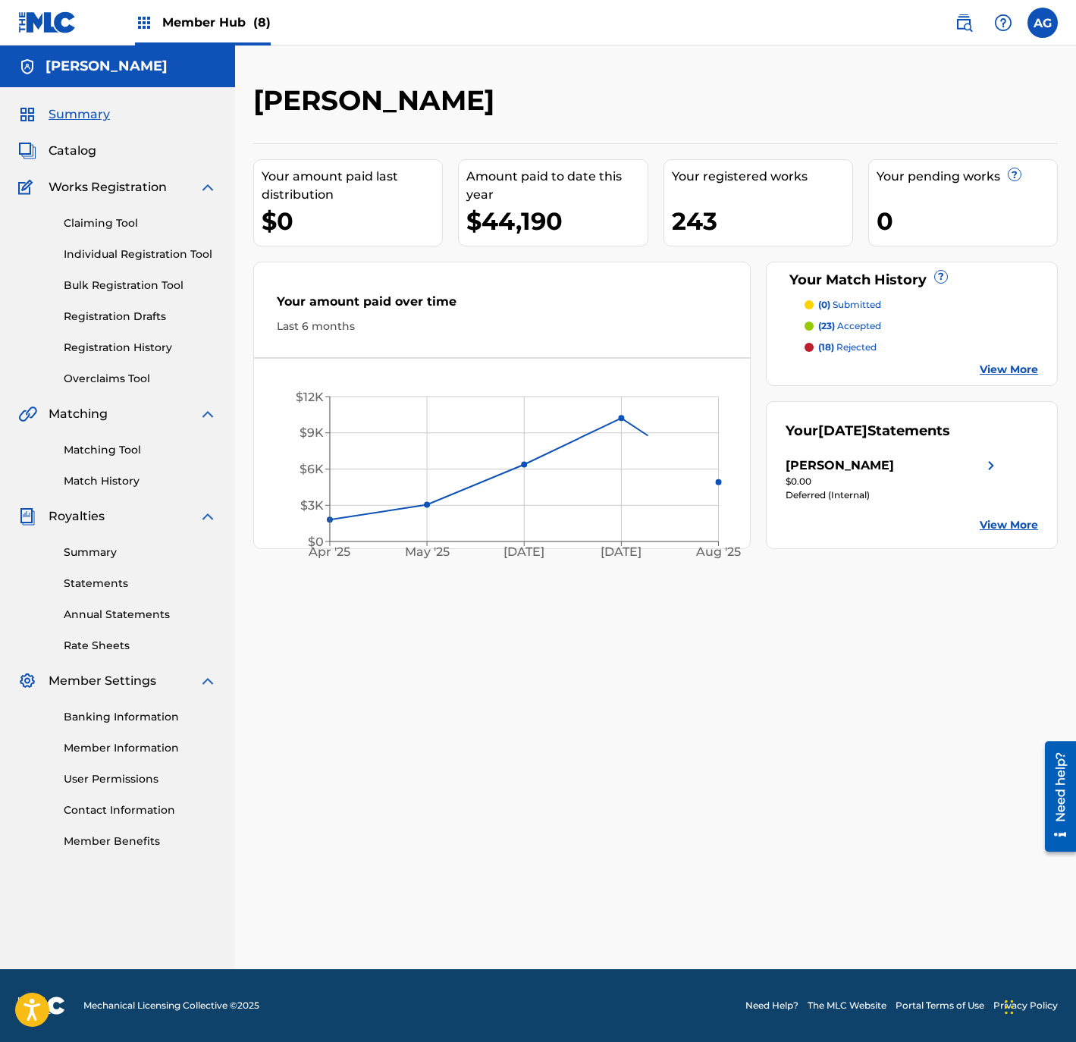
click at [75, 161] on div "Summary Catalog Works Registration Claiming Tool Individual Registration Tool B…" at bounding box center [117, 477] width 235 height 780
click at [74, 157] on span "Catalog" at bounding box center [73, 151] width 48 height 18
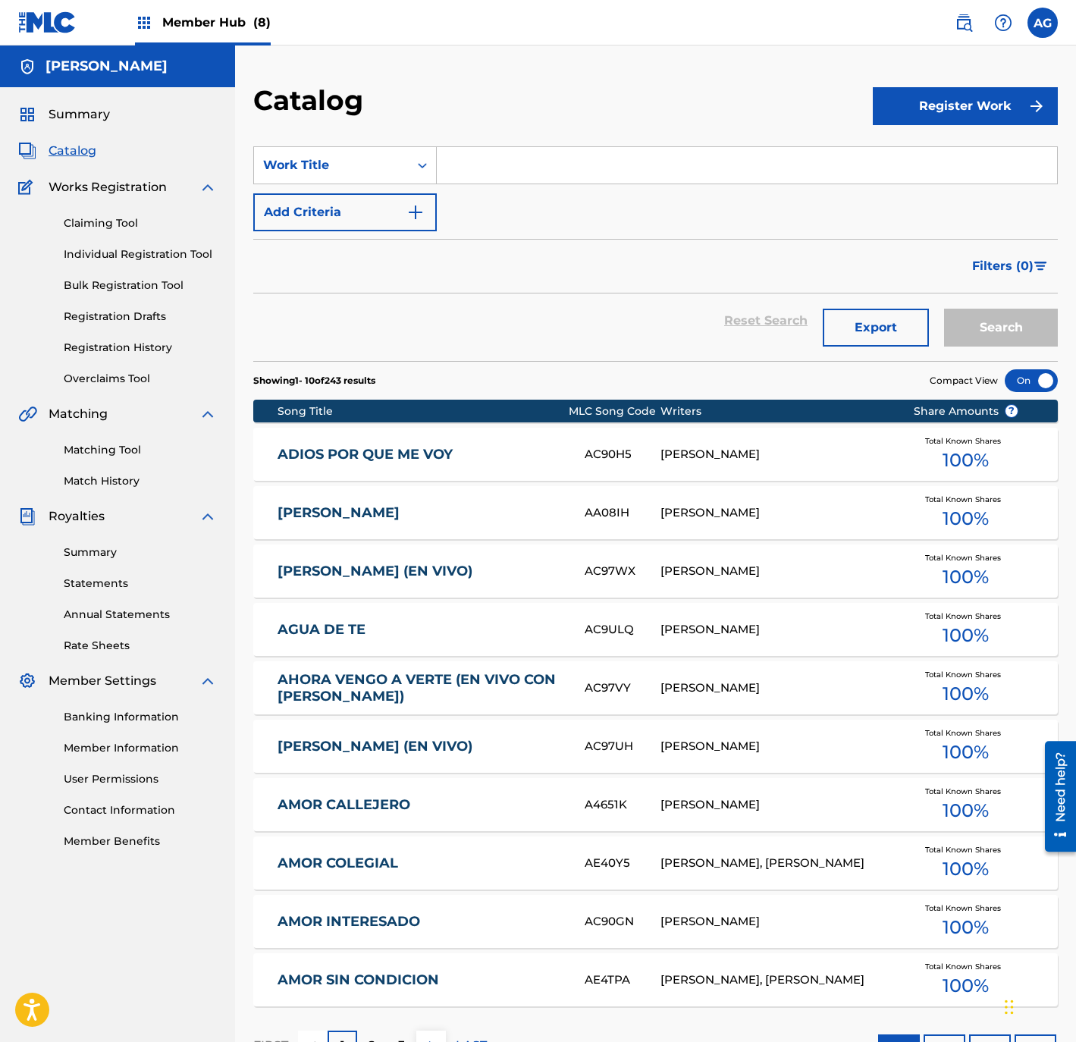
click at [524, 175] on input "Search Form" at bounding box center [747, 165] width 620 height 36
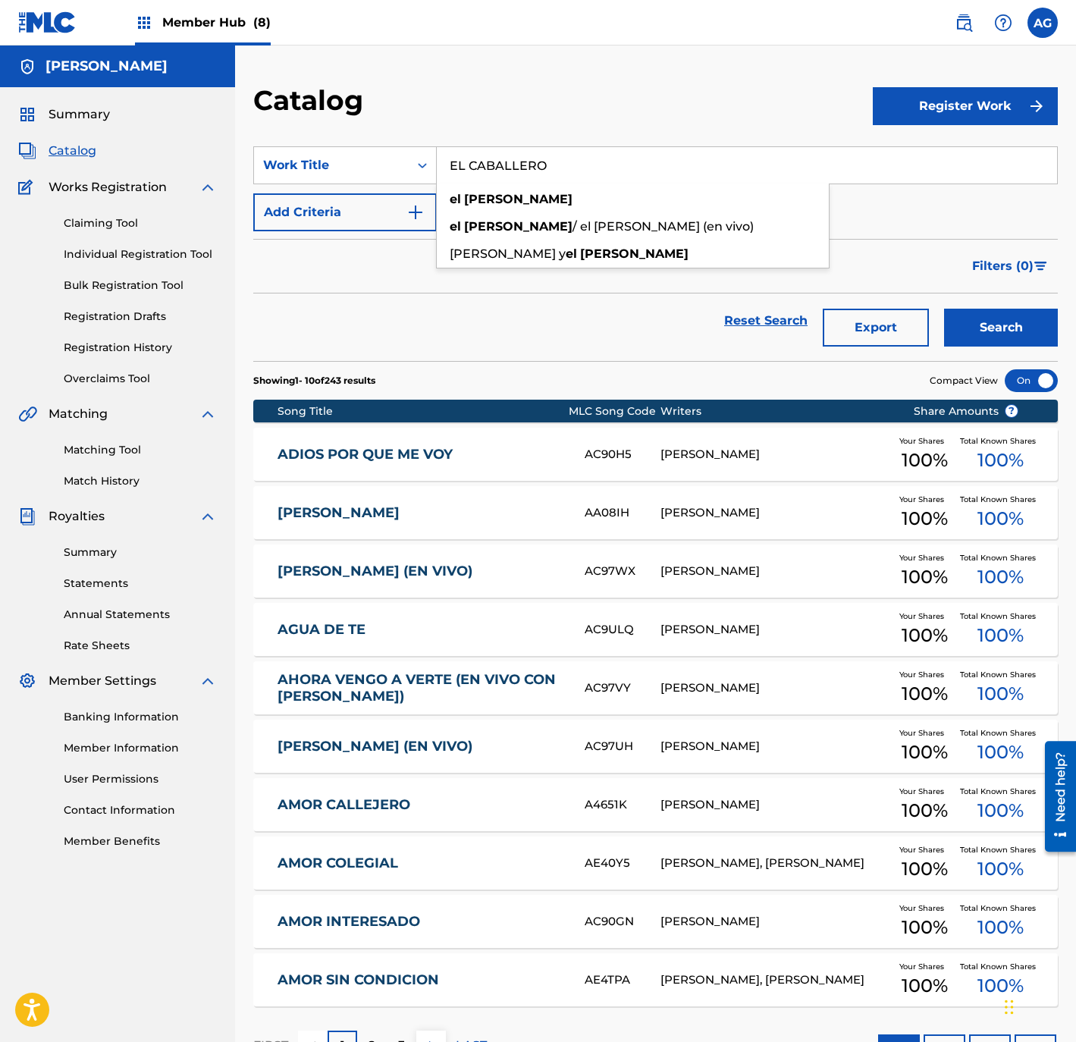
click at [944, 309] on button "Search" at bounding box center [1001, 328] width 114 height 38
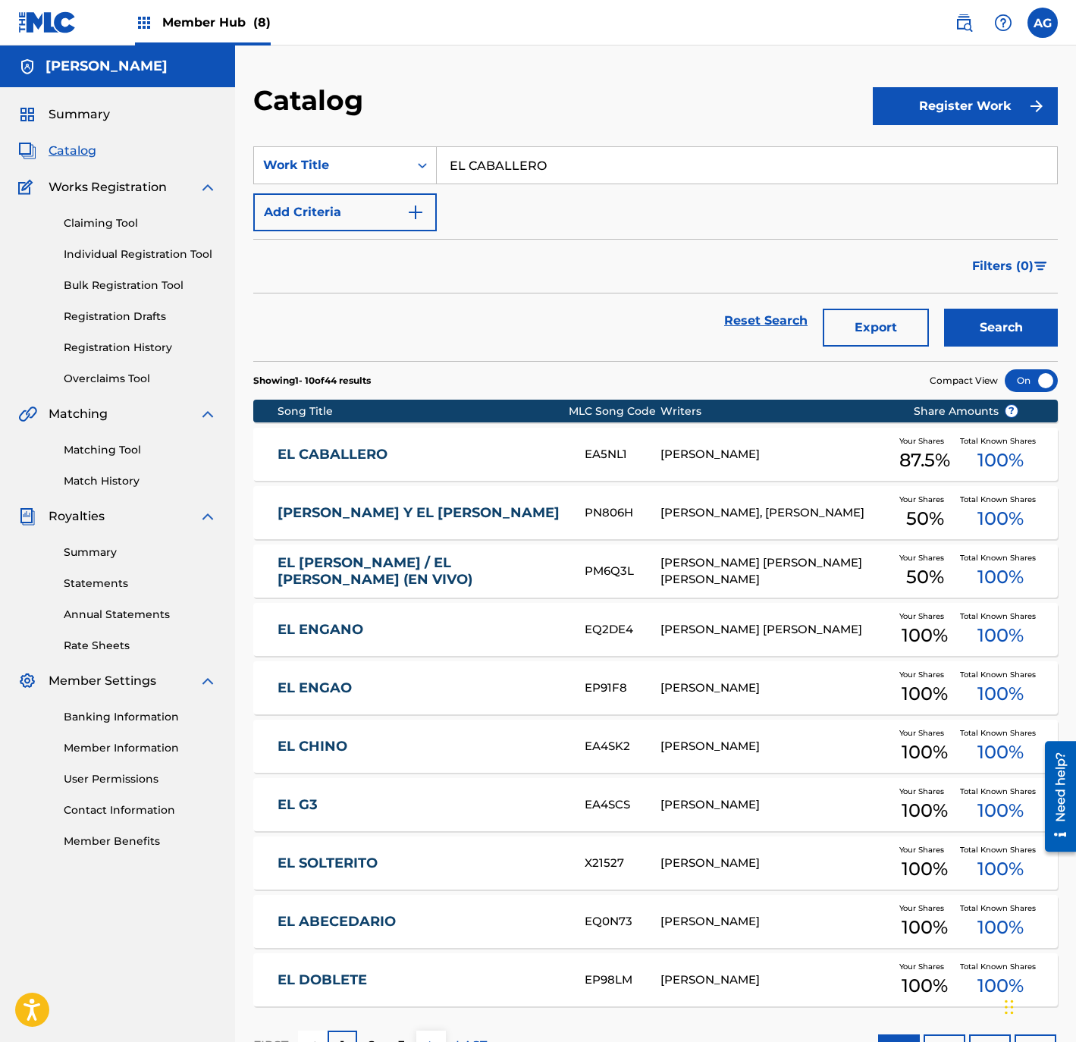
click at [501, 465] on div "EL CABALLERO EA5NL1 JOSE ONTIVEROS MEZA Your Shares 87.5 % Total Known Shares 1…" at bounding box center [655, 454] width 804 height 53
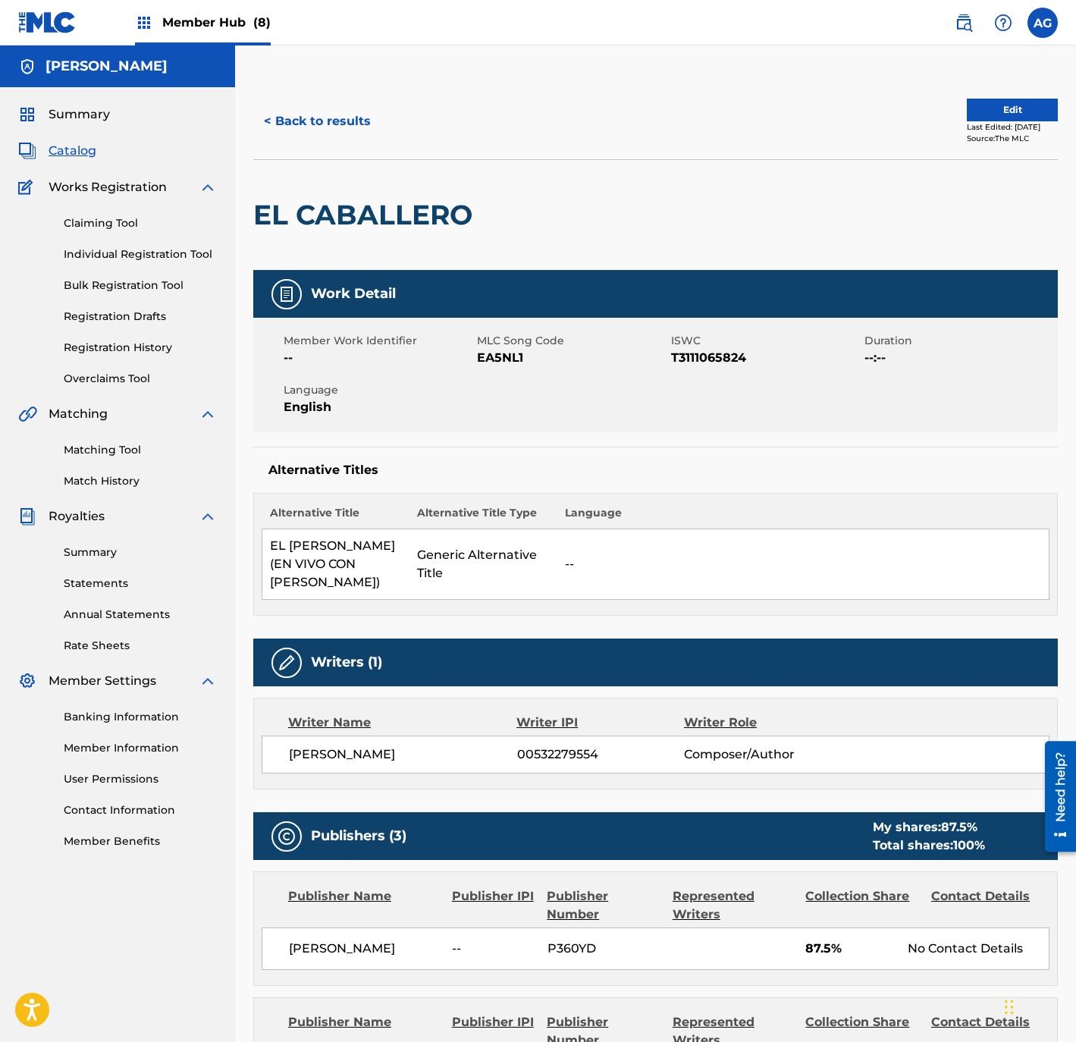
click at [983, 123] on div "Last Edited: May 23, 2025" at bounding box center [1012, 126] width 91 height 11
click at [978, 114] on button "Edit" at bounding box center [1012, 110] width 91 height 23
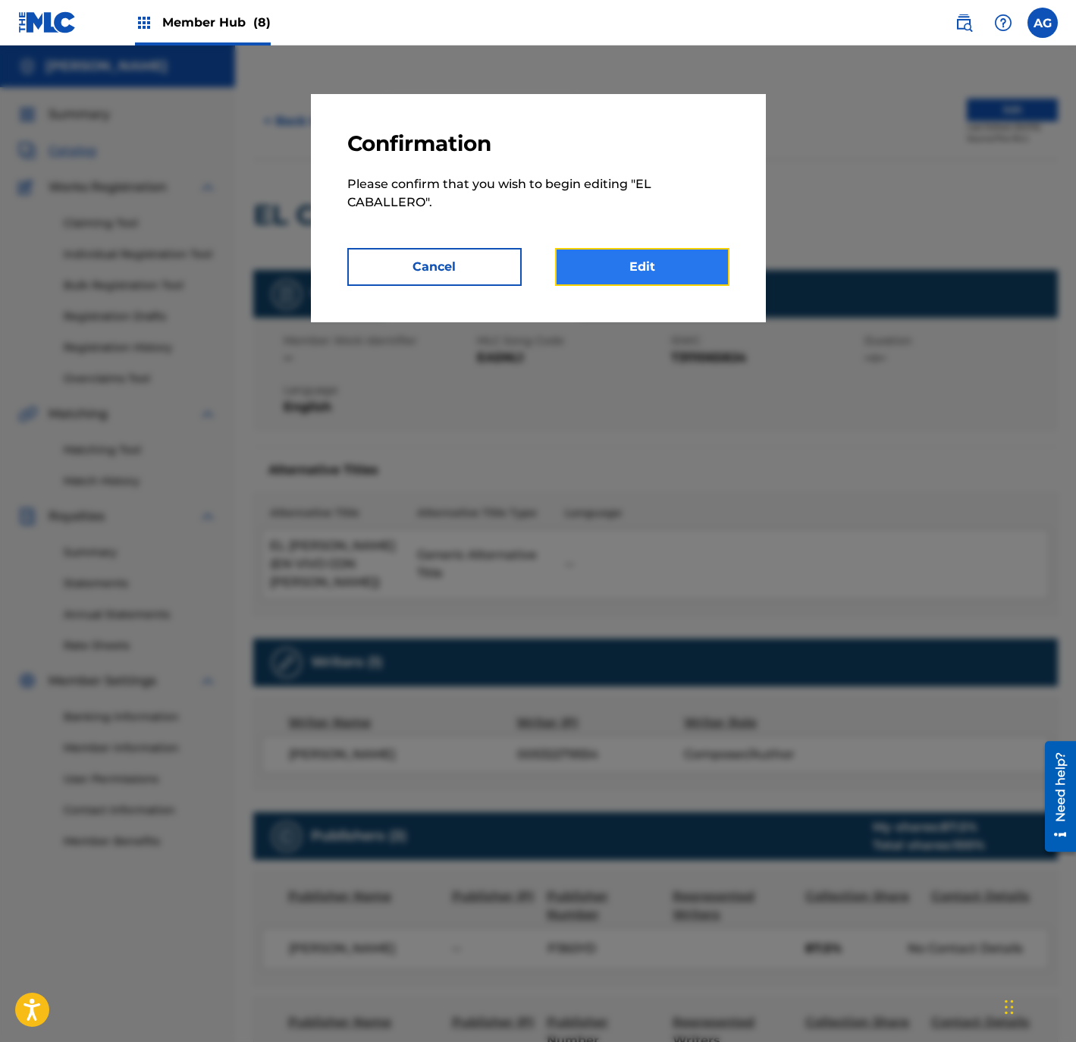
click at [585, 283] on link "Edit" at bounding box center [642, 267] width 174 height 38
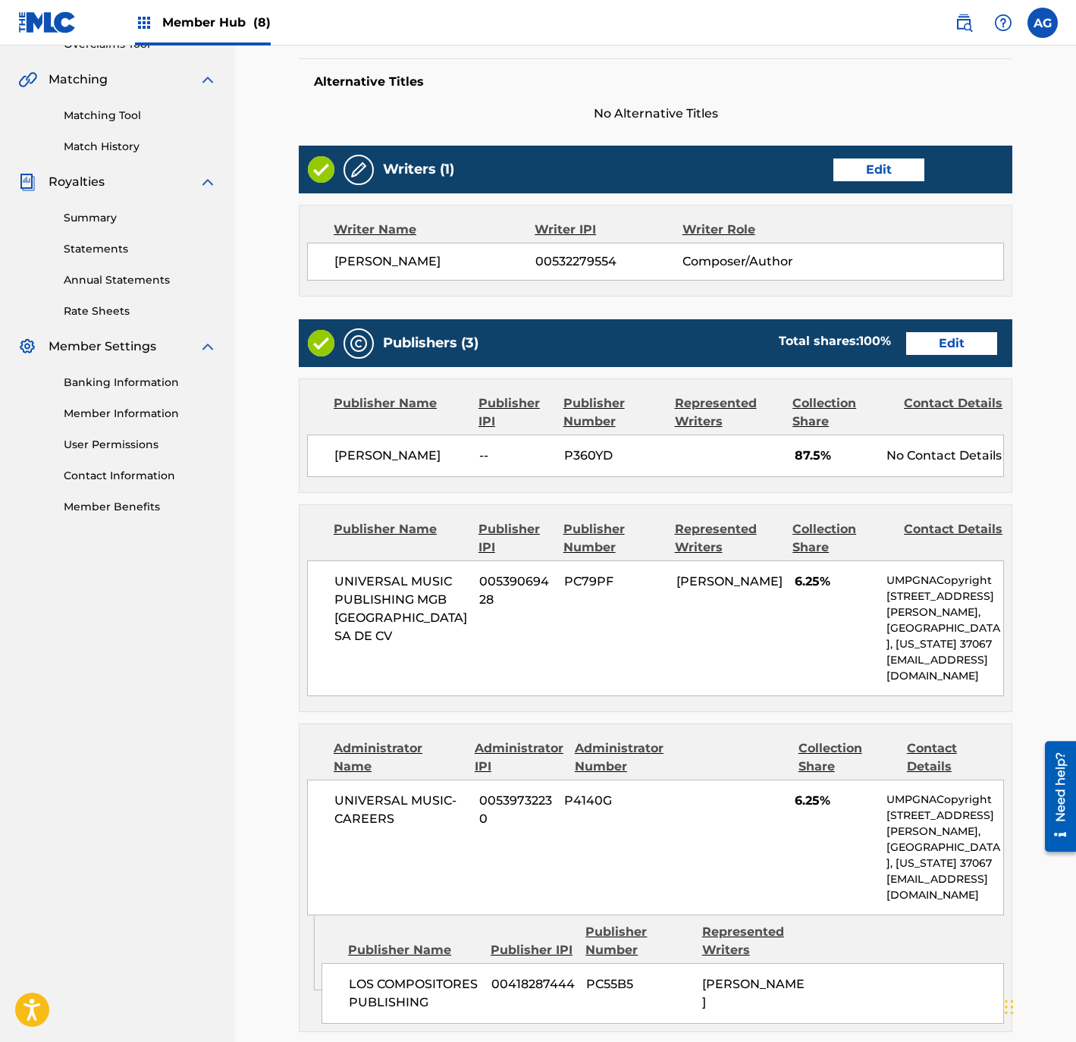
scroll to position [657, 0]
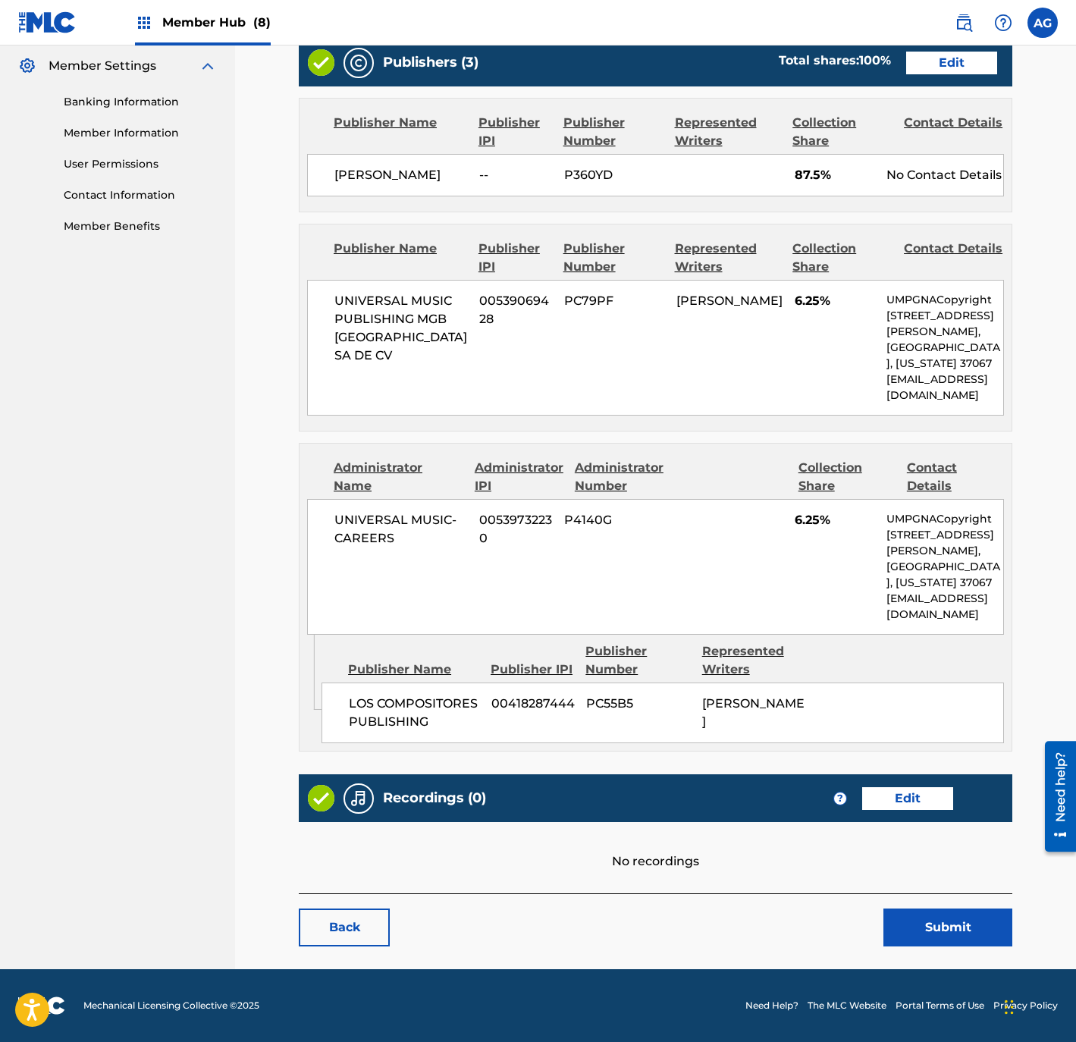
drag, startPoint x: 450, startPoint y: 514, endPoint x: 446, endPoint y: 704, distance: 189.6
click at [887, 801] on link "Edit" at bounding box center [907, 798] width 91 height 23
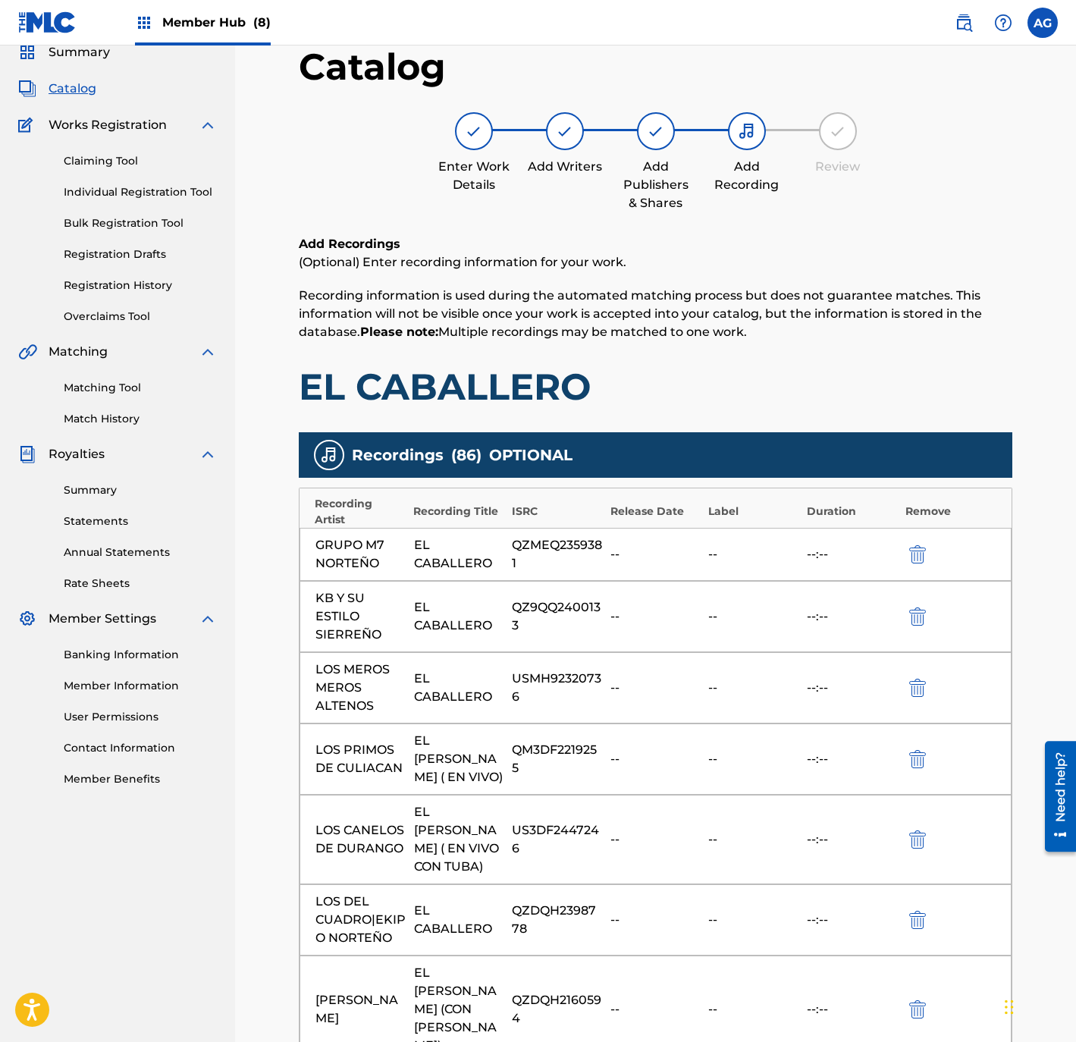
scroll to position [114, 0]
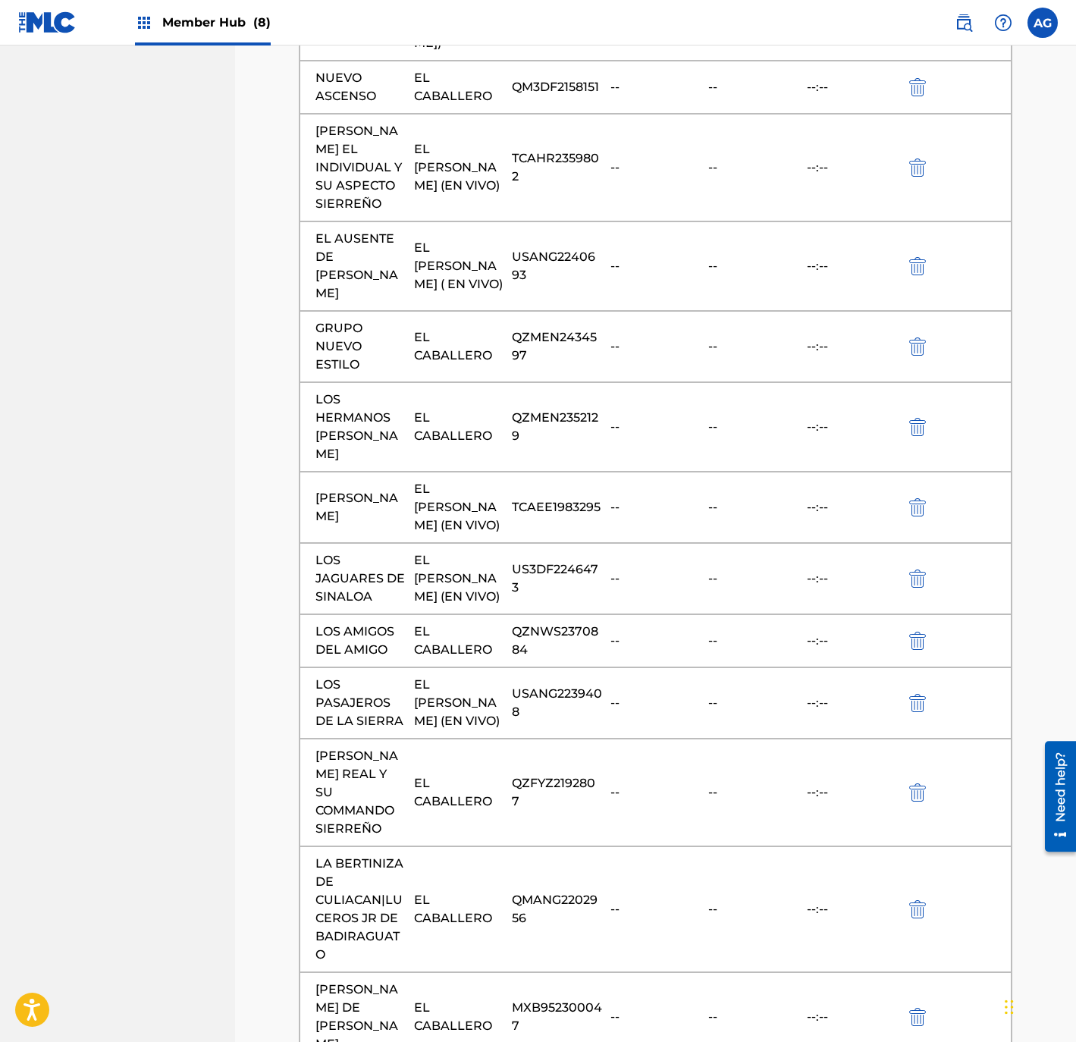
drag, startPoint x: 557, startPoint y: 291, endPoint x: 546, endPoint y: 644, distance: 352.7
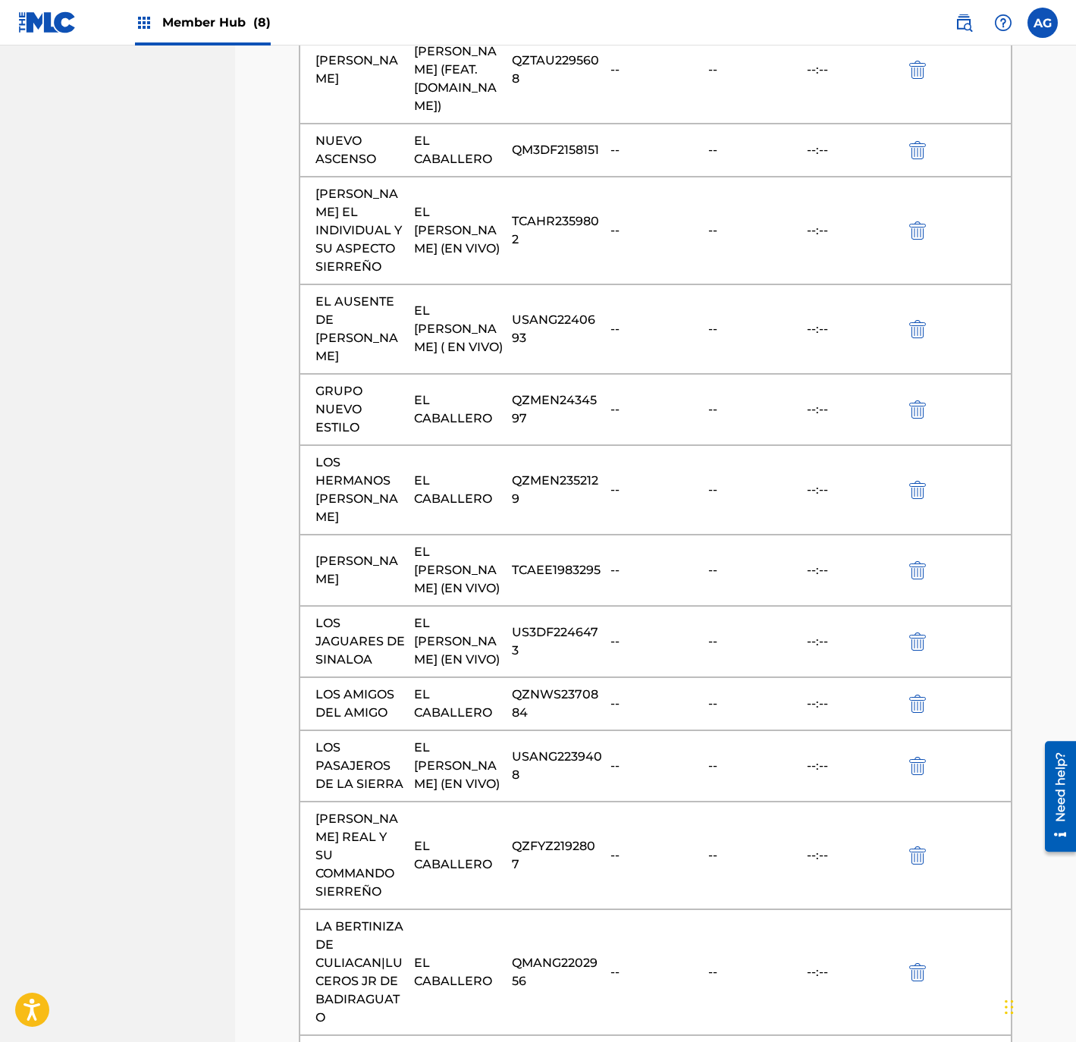
scroll to position [5799, 0]
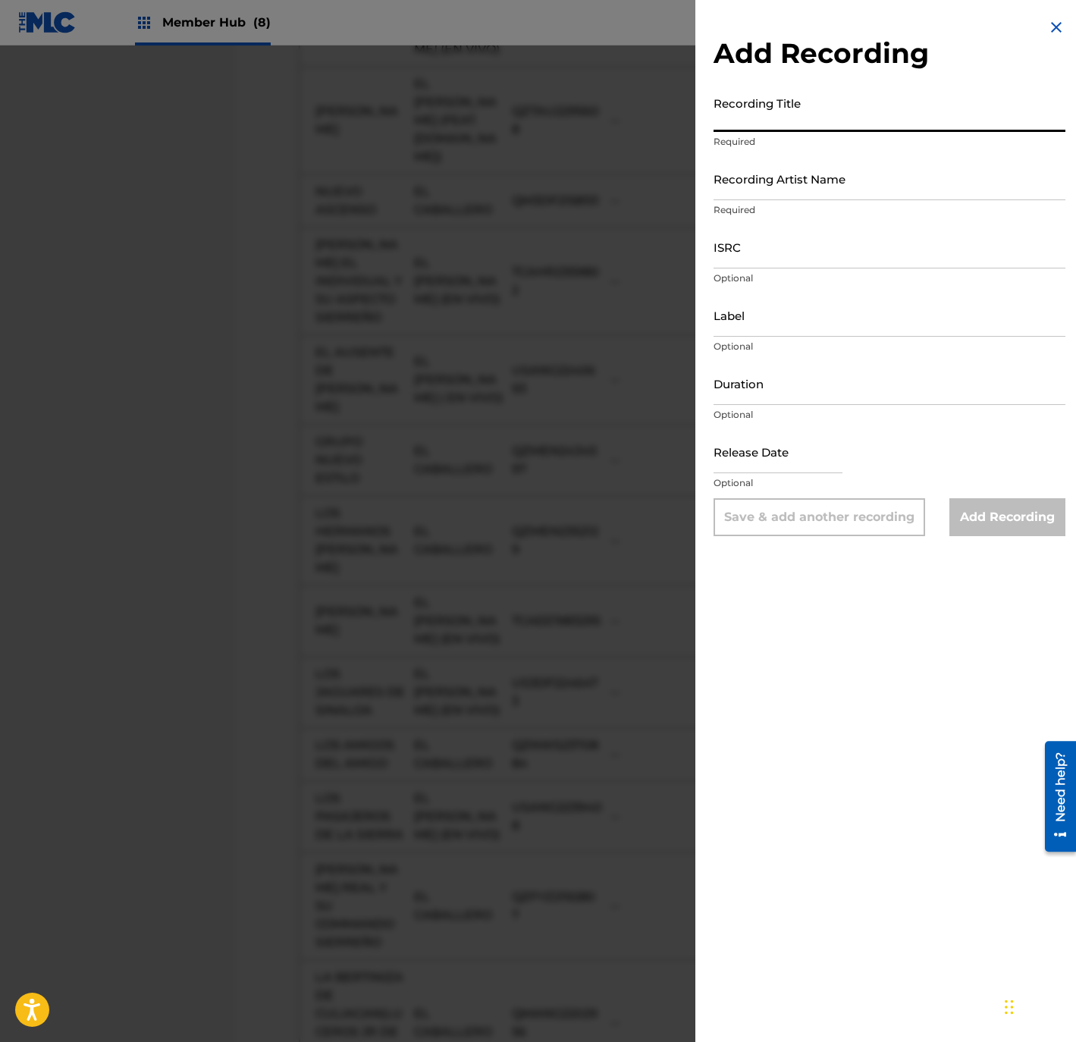
click at [801, 118] on input "Recording Title" at bounding box center [889, 110] width 352 height 43
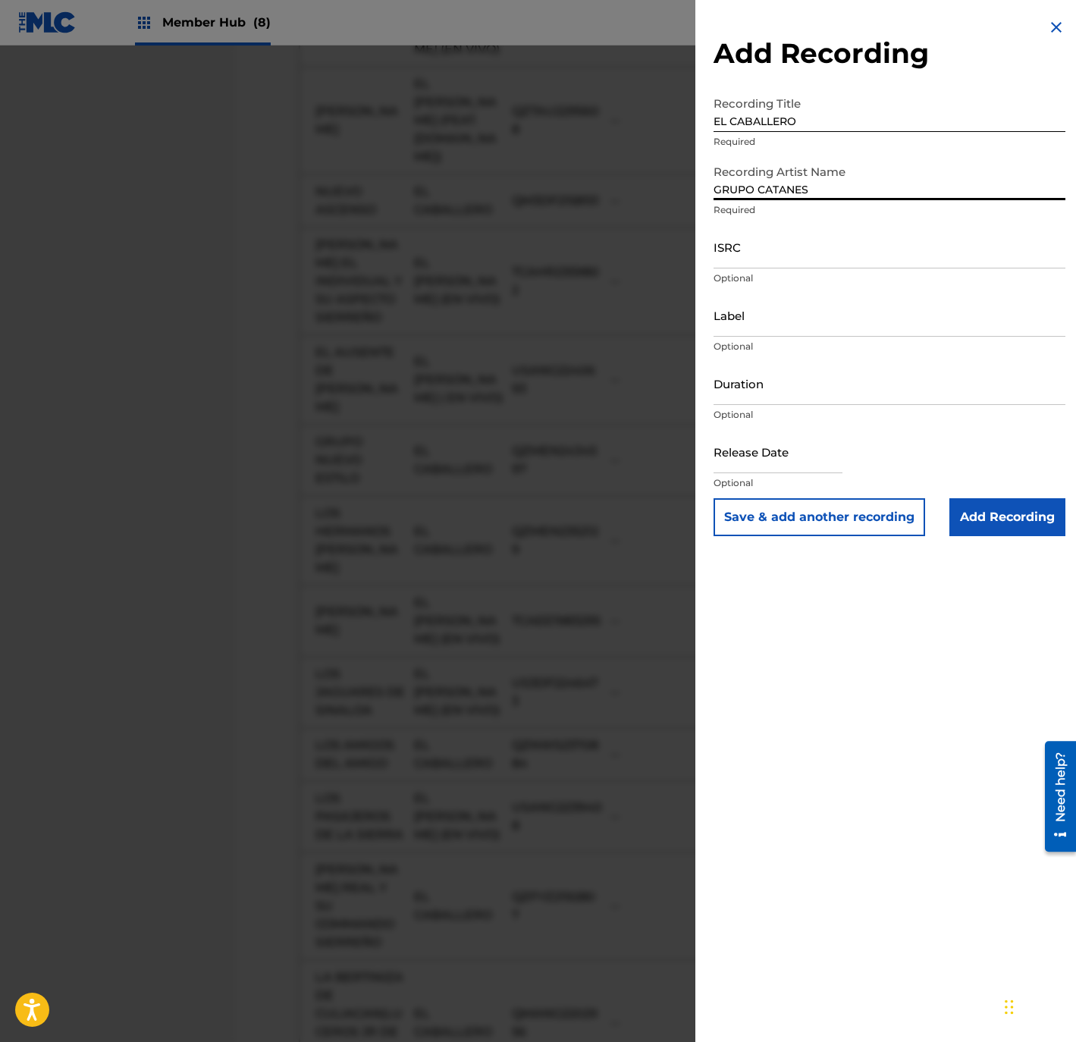
click at [857, 410] on p "Optional" at bounding box center [889, 415] width 352 height 14
click at [796, 260] on input "ISRC" at bounding box center [889, 246] width 352 height 43
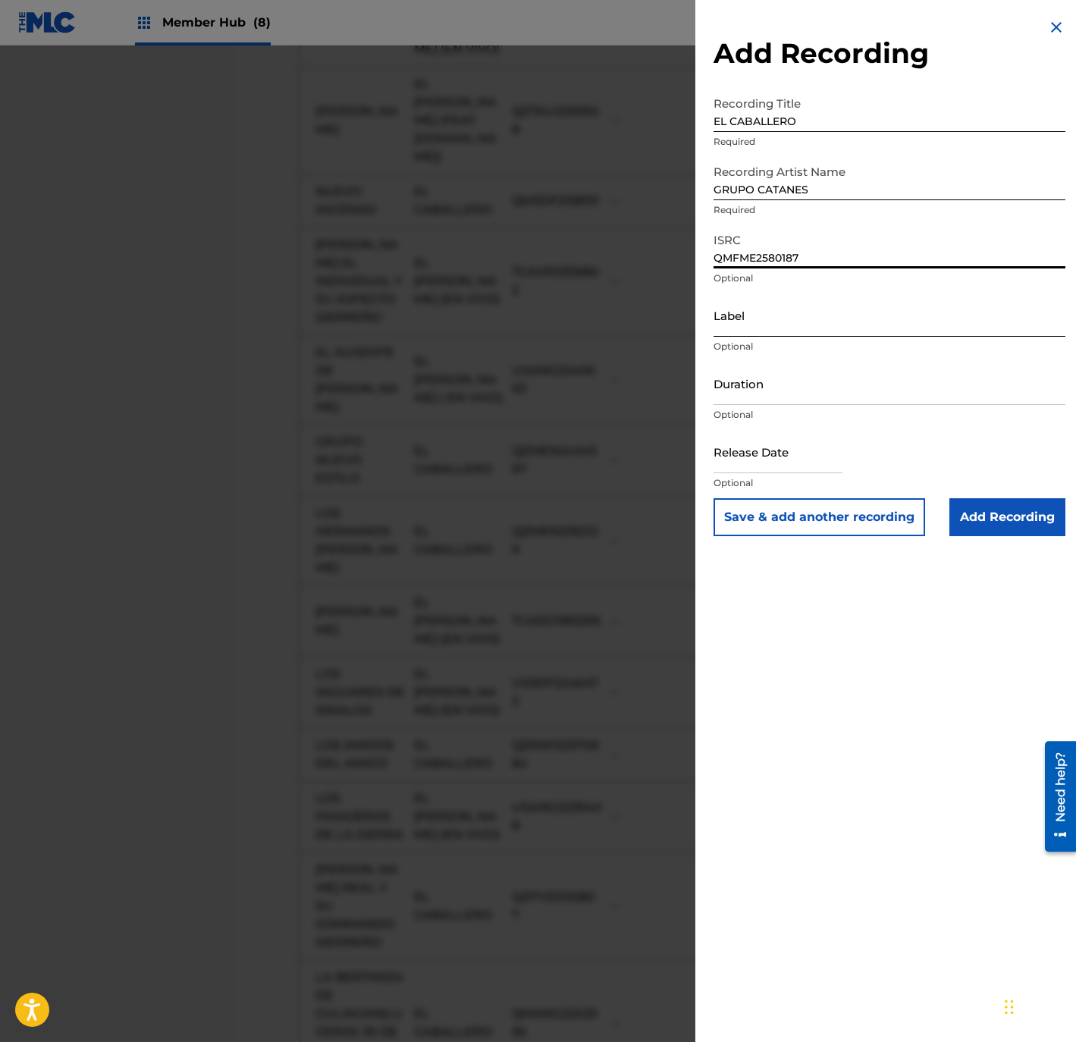
click at [832, 334] on input "Label" at bounding box center [889, 314] width 352 height 43
click at [970, 522] on input "Add Recording" at bounding box center [1007, 517] width 116 height 38
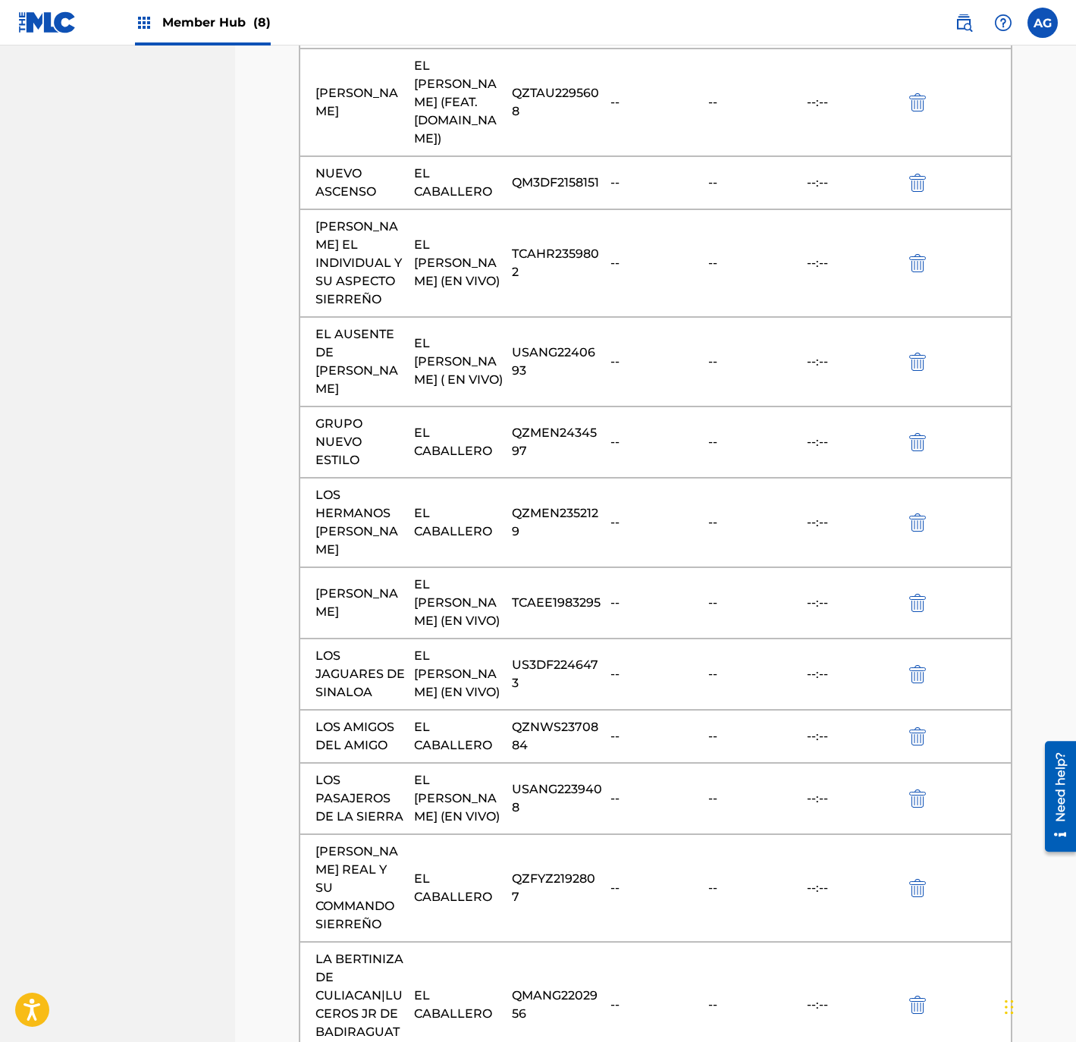
scroll to position [5966, 0]
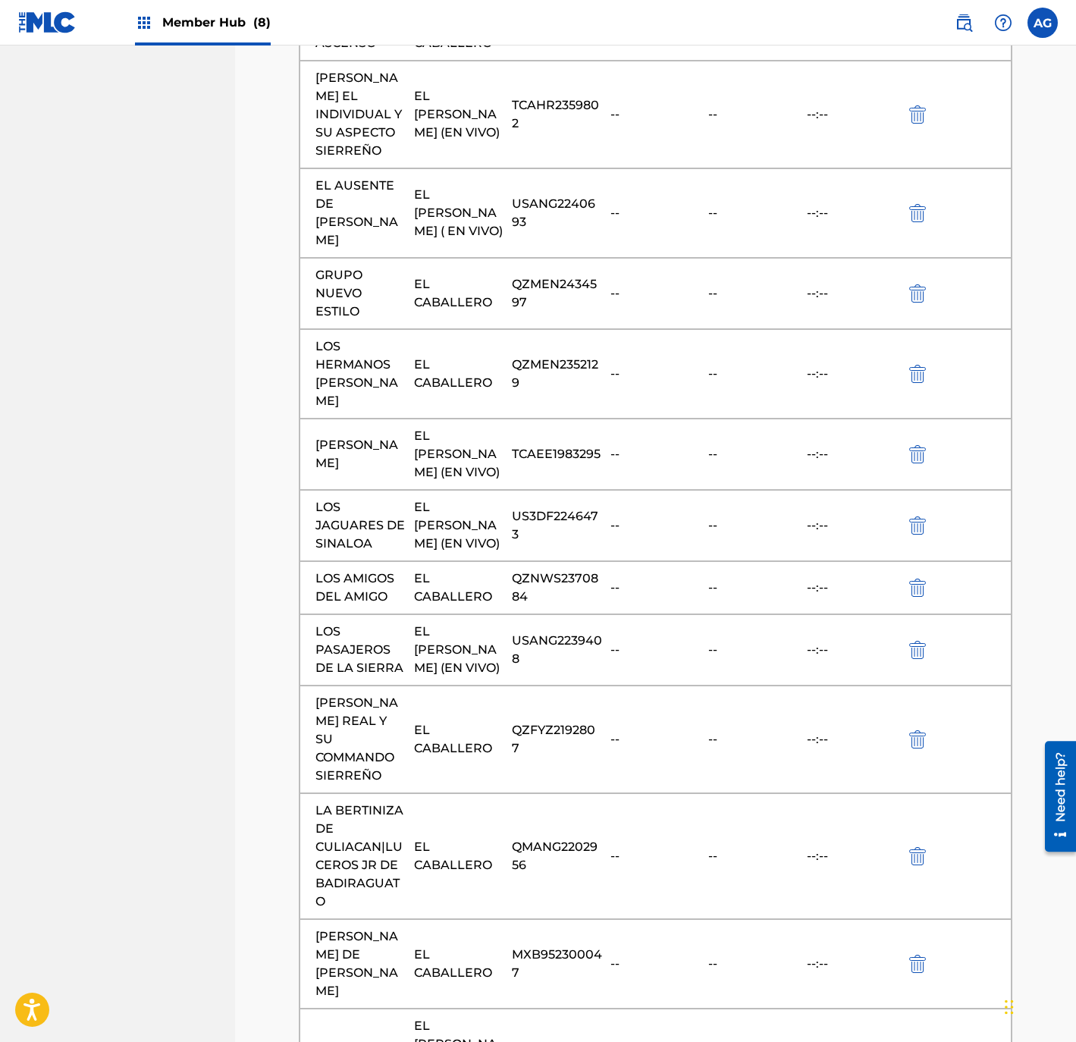
drag, startPoint x: 880, startPoint y: 989, endPoint x: 903, endPoint y: 1030, distance: 46.8
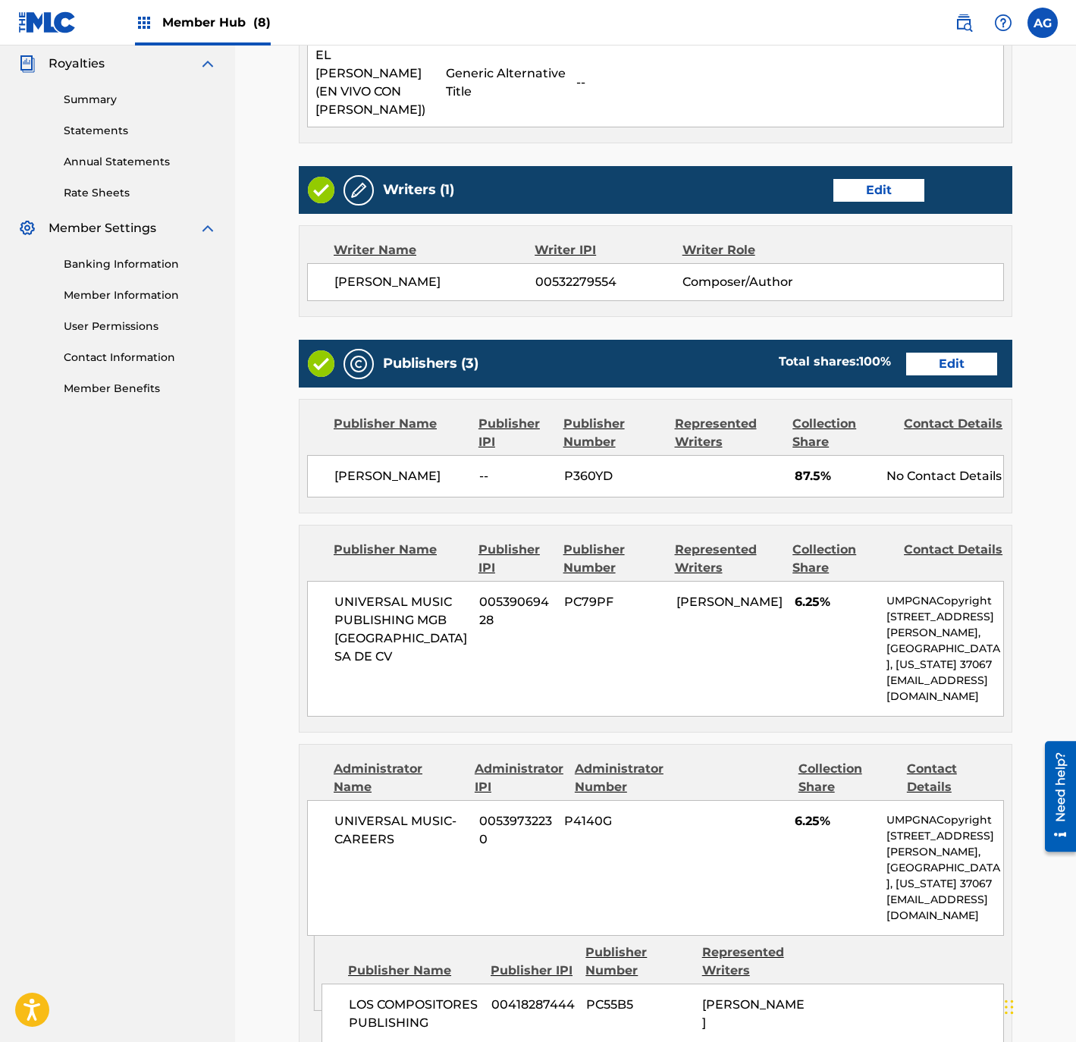
drag, startPoint x: 771, startPoint y: 500, endPoint x: 769, endPoint y: 603, distance: 102.4
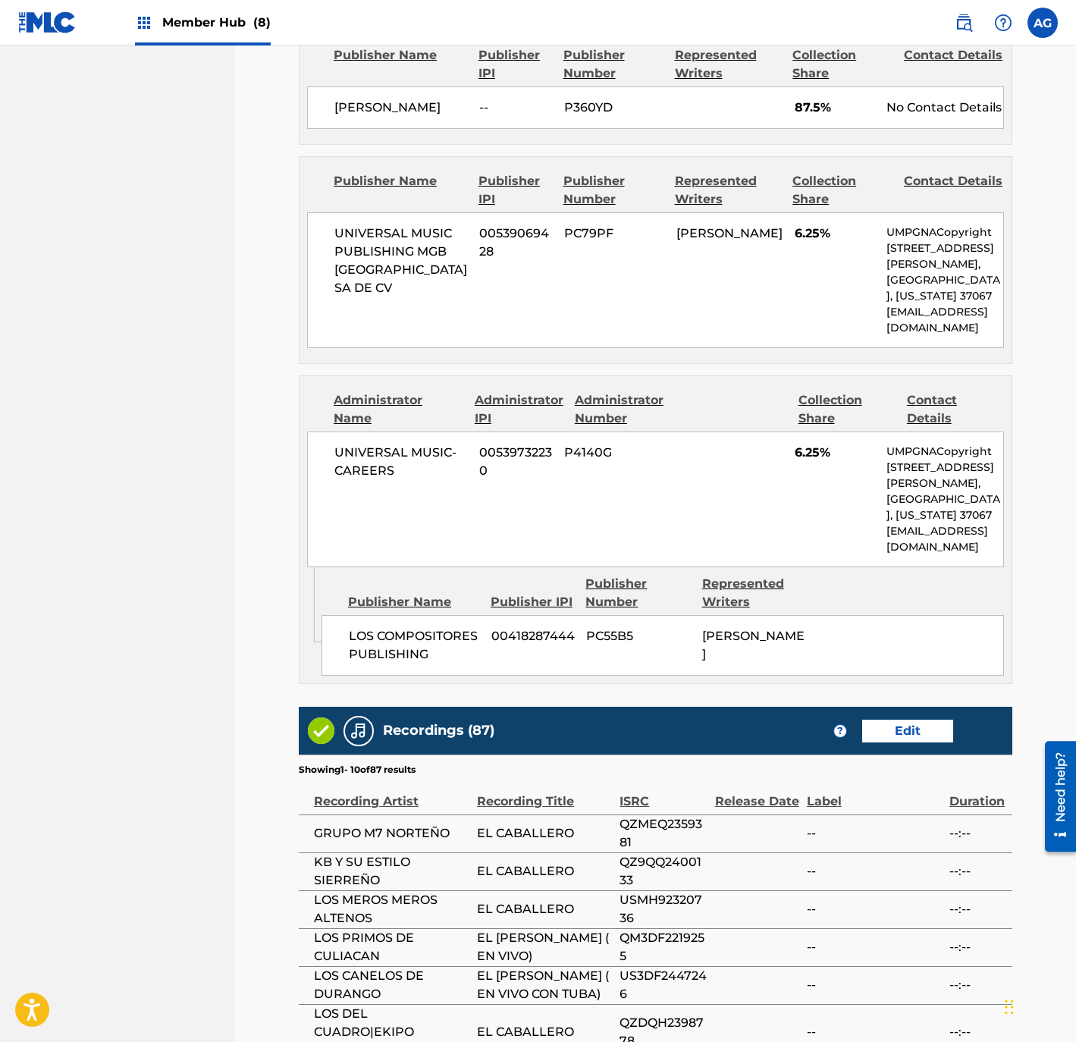
scroll to position [1244, 0]
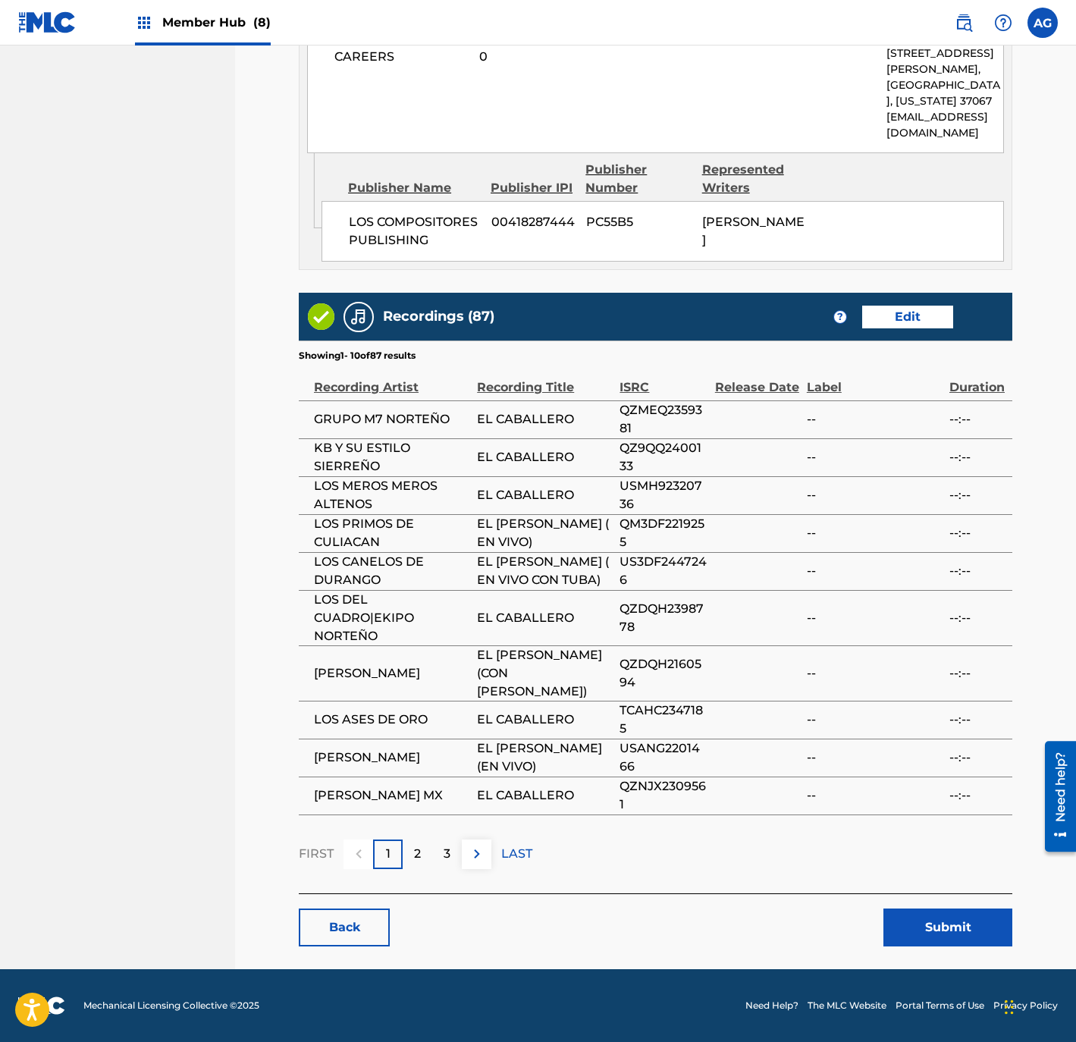
drag, startPoint x: 253, startPoint y: 515, endPoint x: 276, endPoint y: 733, distance: 219.5
click at [951, 926] on button "Submit" at bounding box center [947, 927] width 129 height 38
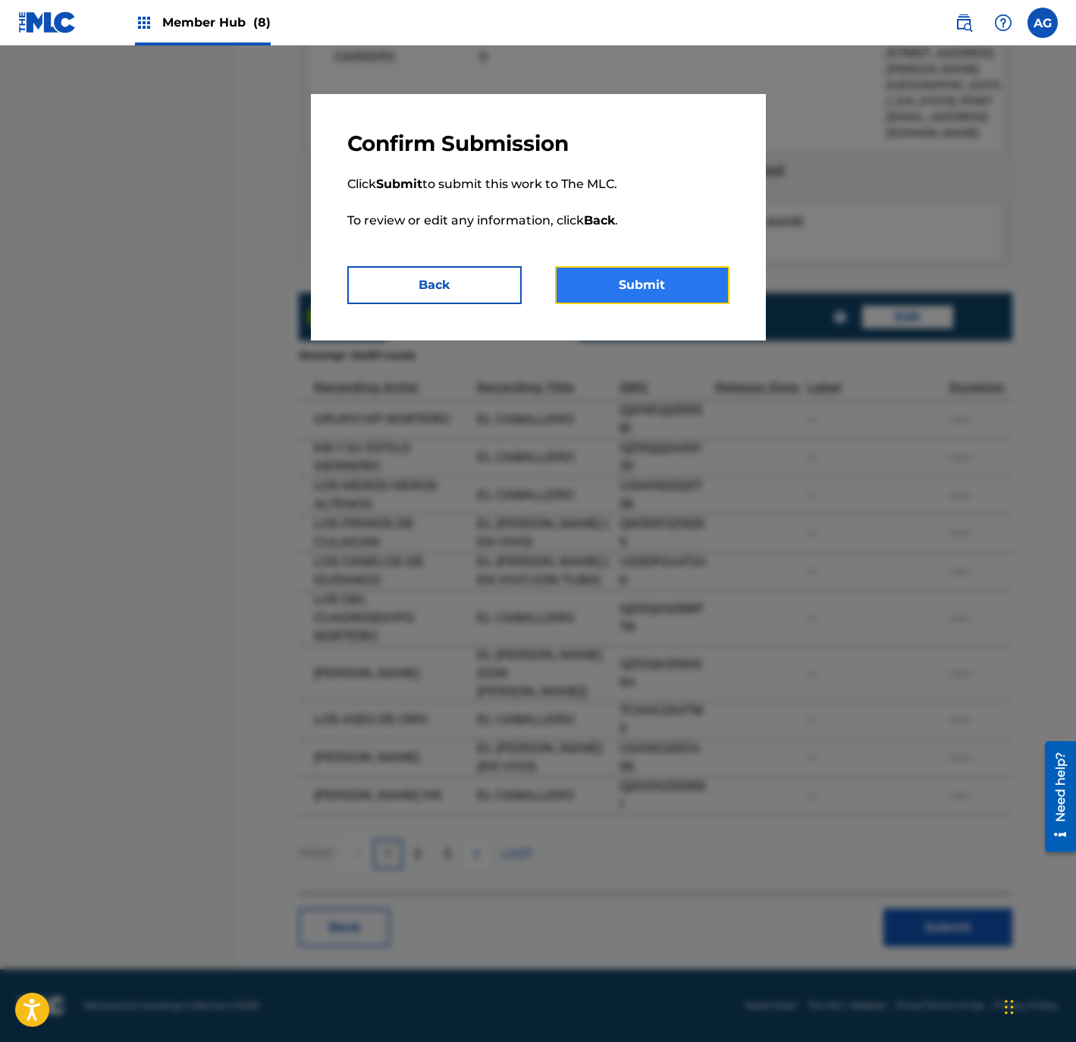
click at [660, 280] on button "Submit" at bounding box center [642, 285] width 174 height 38
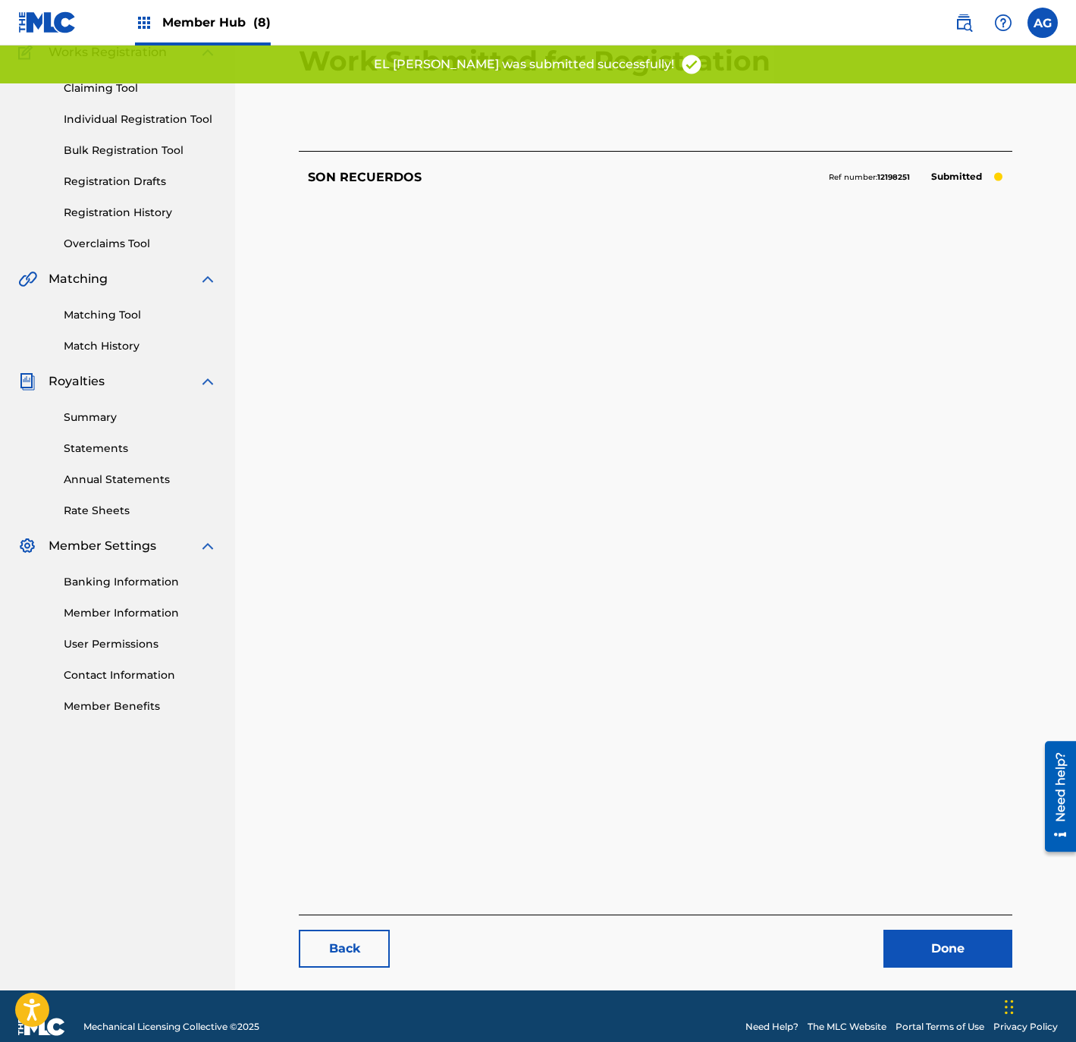
scroll to position [155, 0]
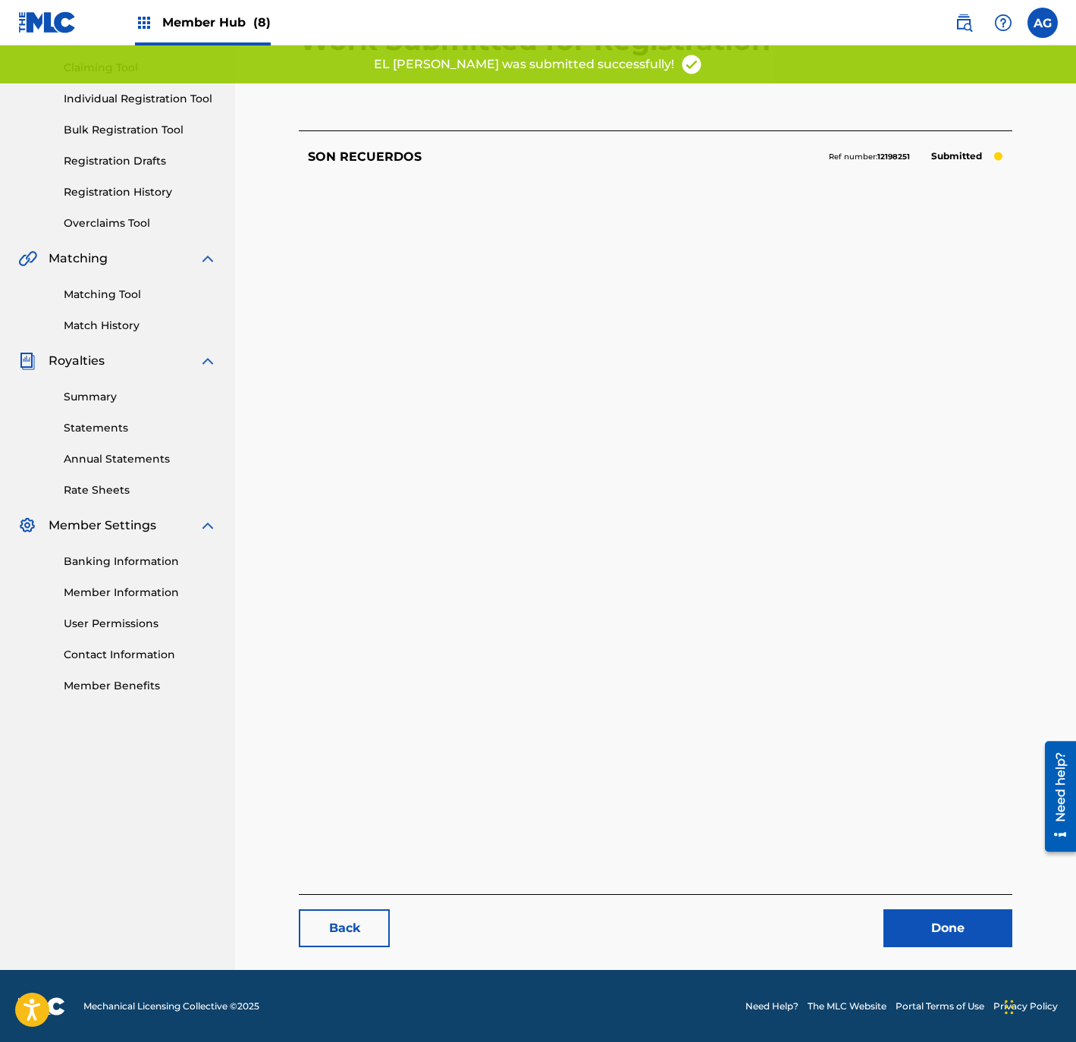
drag, startPoint x: 742, startPoint y: 417, endPoint x: 740, endPoint y: 725, distance: 308.6
click at [939, 924] on link "Done" at bounding box center [947, 928] width 129 height 38
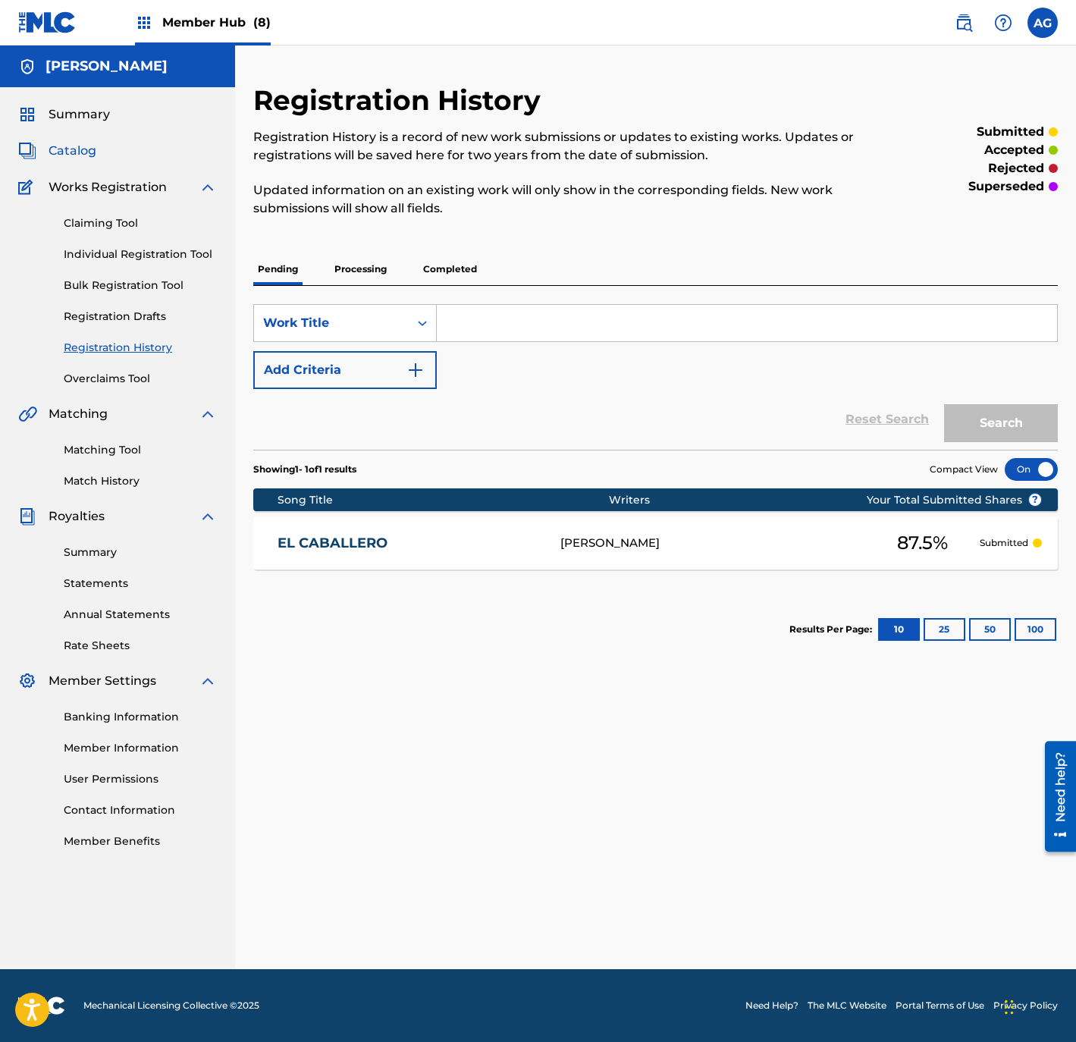
click at [66, 153] on span "Catalog" at bounding box center [73, 151] width 48 height 18
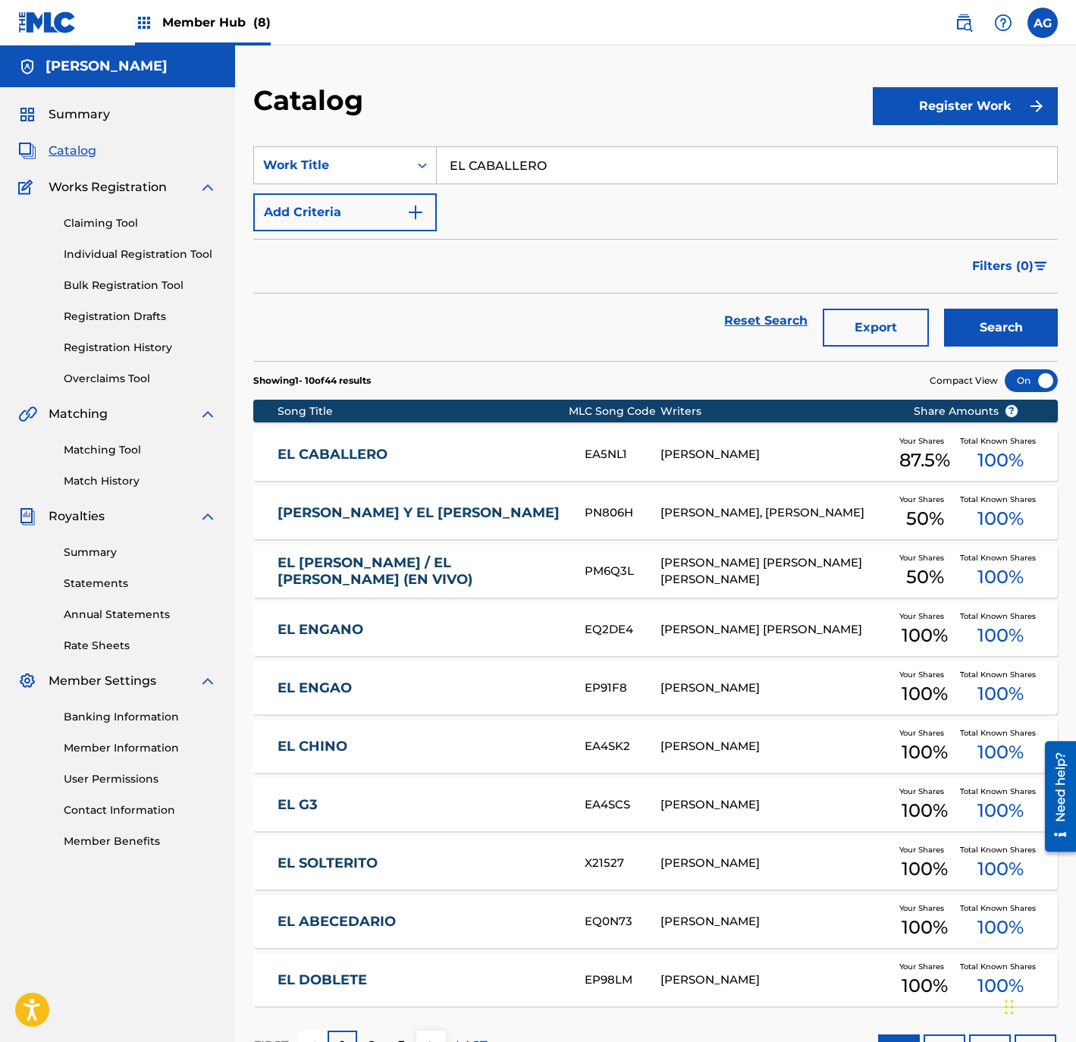
drag, startPoint x: 589, startPoint y: 171, endPoint x: 171, endPoint y: 177, distance: 418.5
click at [171, 180] on main "JOSE ONTIVEROS MEZA Summary Catalog Works Registration Claiming Tool Individual…" at bounding box center [538, 564] width 1076 height 1039
click at [944, 309] on button "Search" at bounding box center [1001, 328] width 114 height 38
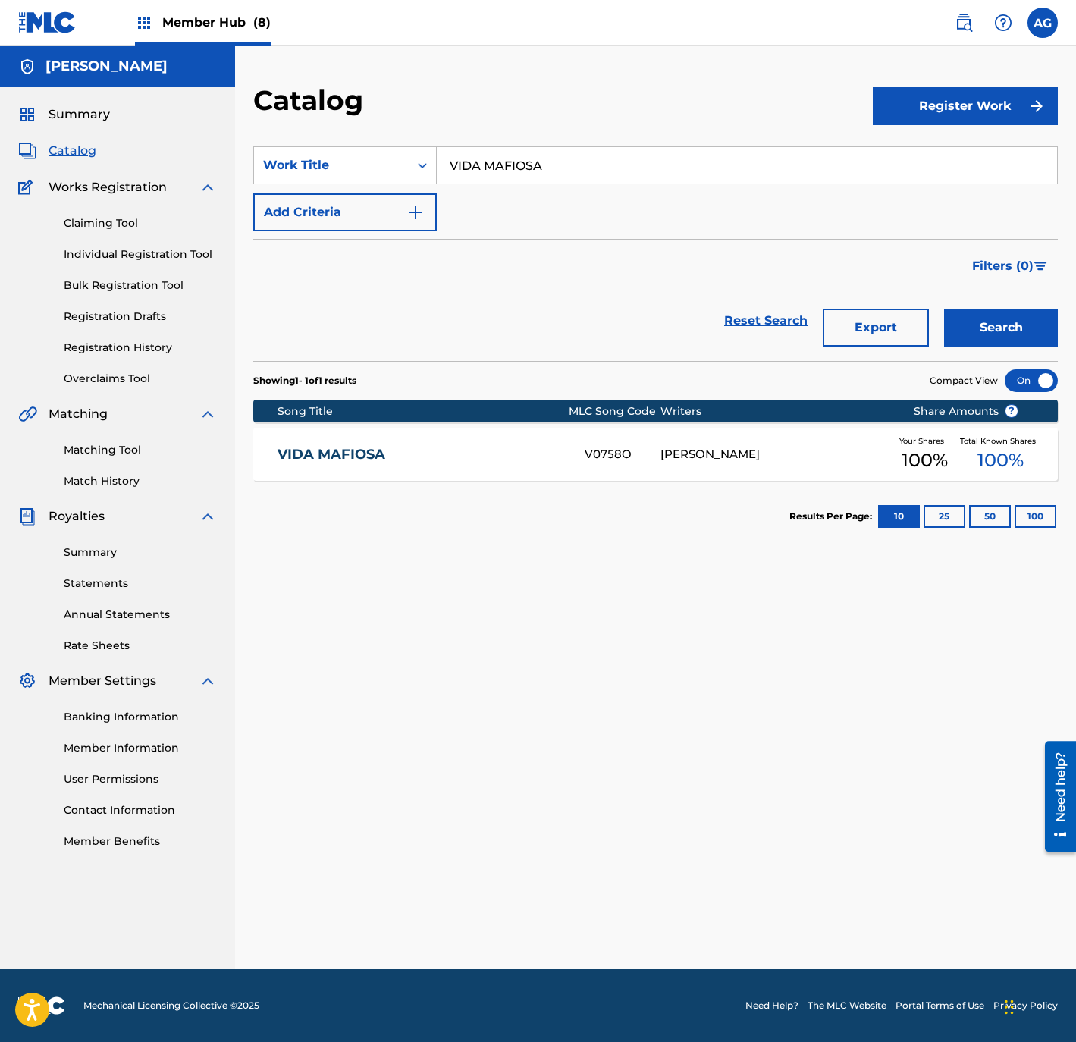
click at [605, 474] on div "VIDA MAFIOSA V0758O JOSE ONTIVEROS MEZA Your Shares 100 % Total Known Shares 10…" at bounding box center [655, 454] width 804 height 53
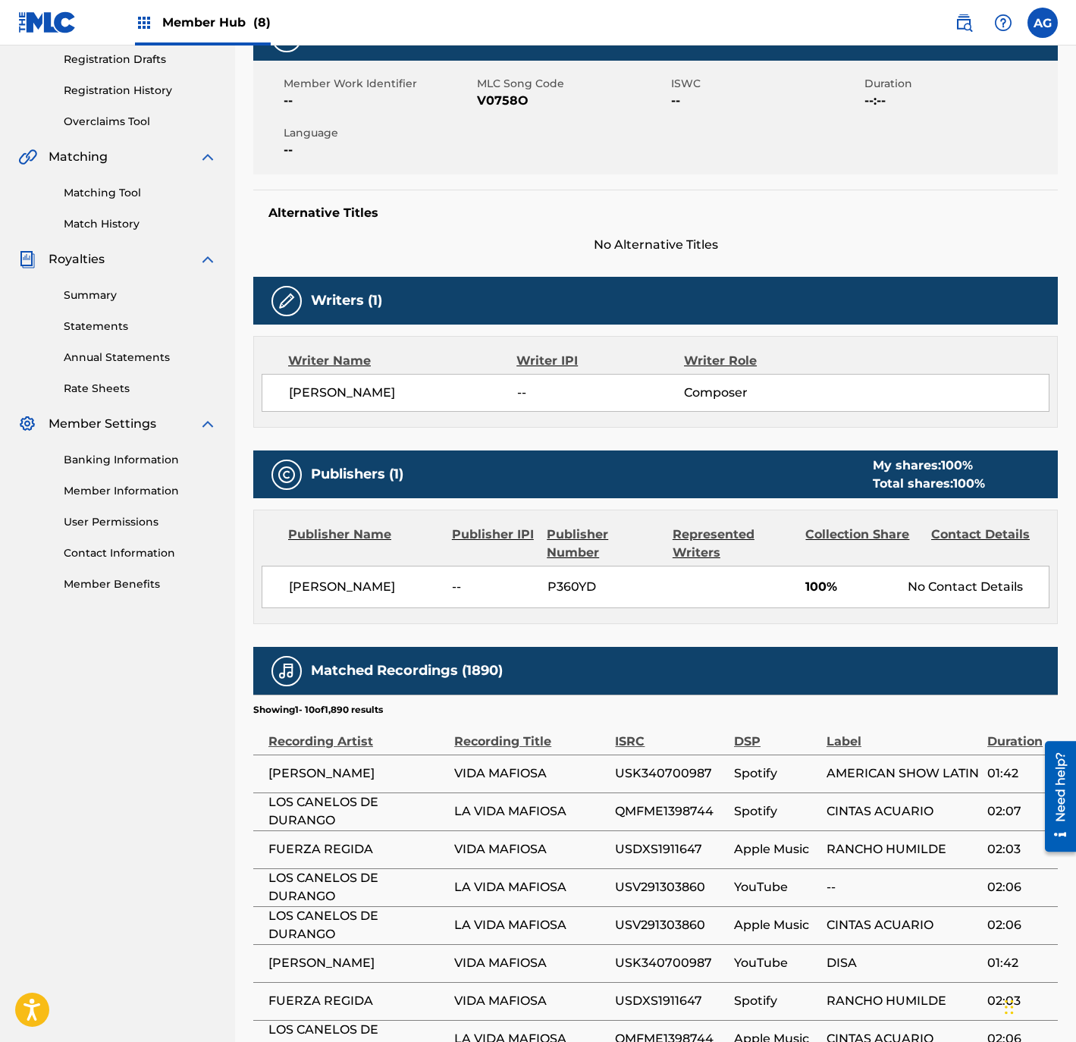
scroll to position [541, 0]
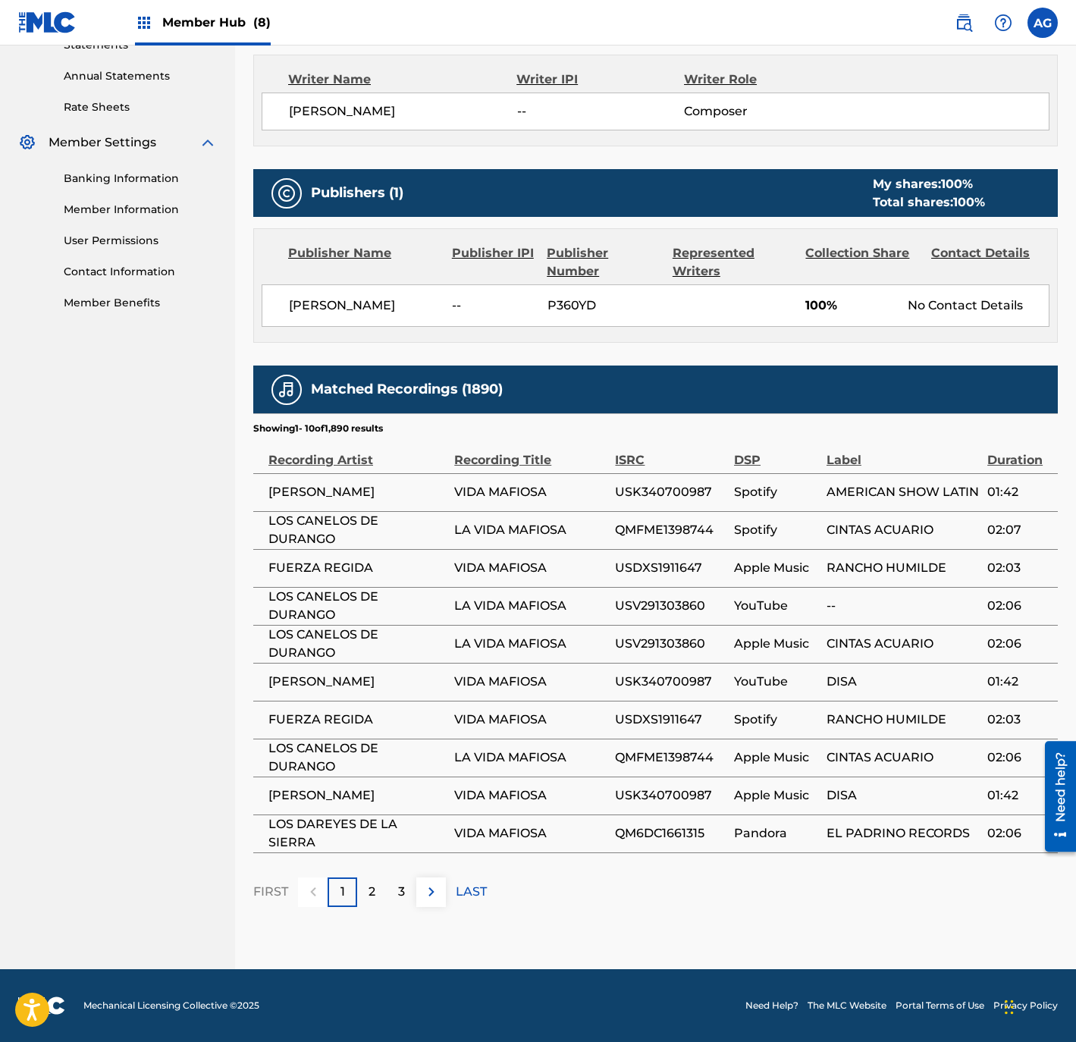
drag, startPoint x: 646, startPoint y: 667, endPoint x: 650, endPoint y: 796, distance: 129.0
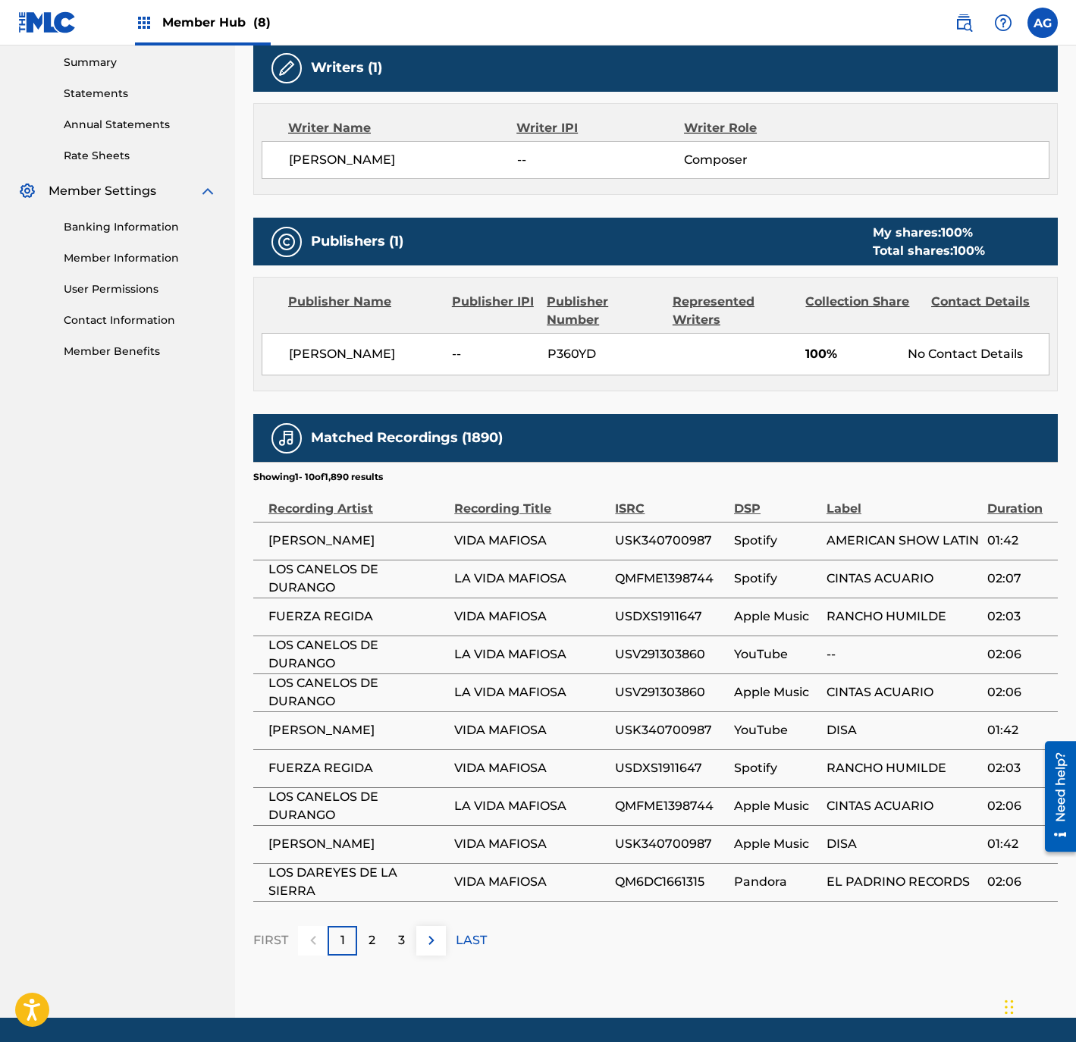
scroll to position [0, 0]
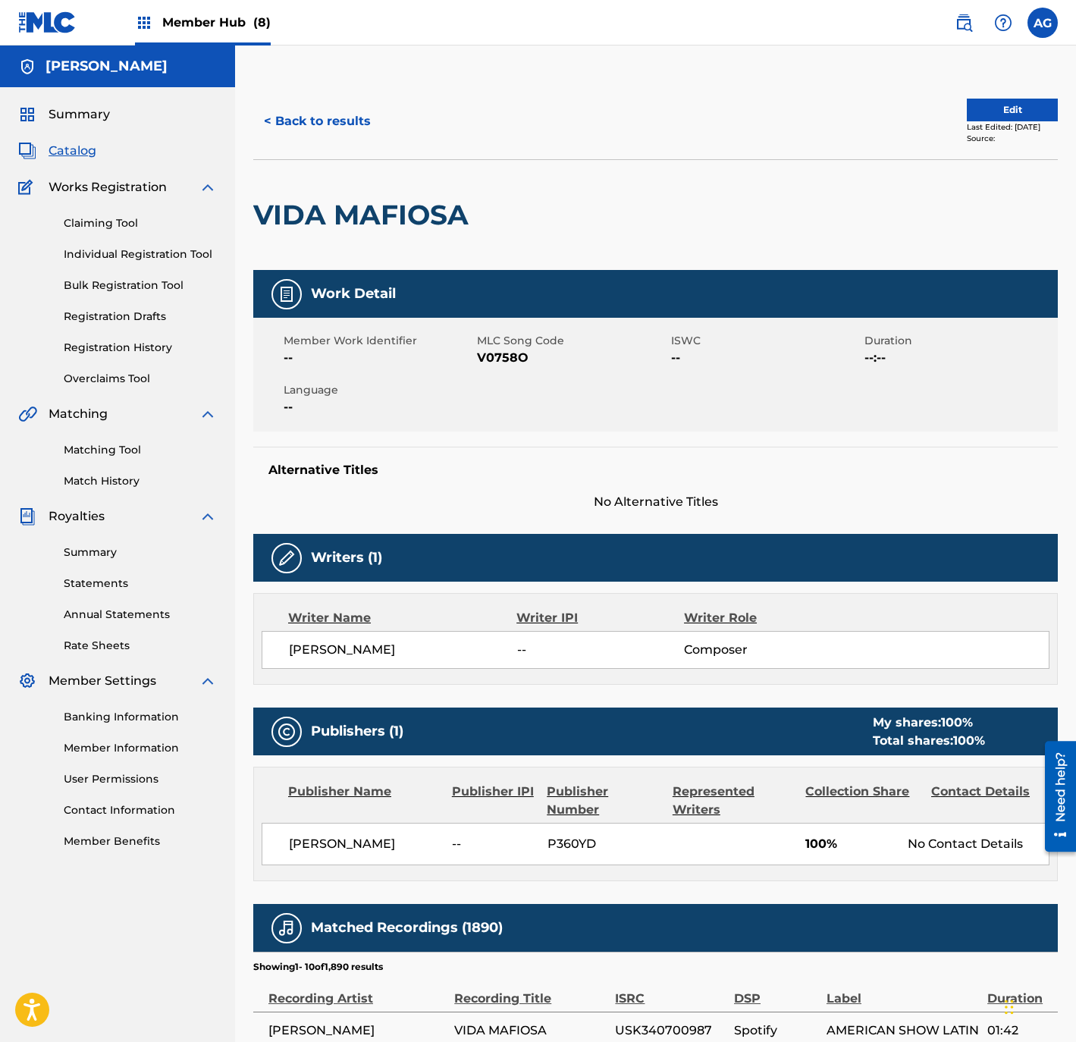
drag, startPoint x: 649, startPoint y: 789, endPoint x: 730, endPoint y: 487, distance: 313.2
click at [1022, 121] on div "Last Edited: March 04, 2025" at bounding box center [1012, 126] width 91 height 11
click at [1019, 109] on button "Edit" at bounding box center [1012, 110] width 91 height 23
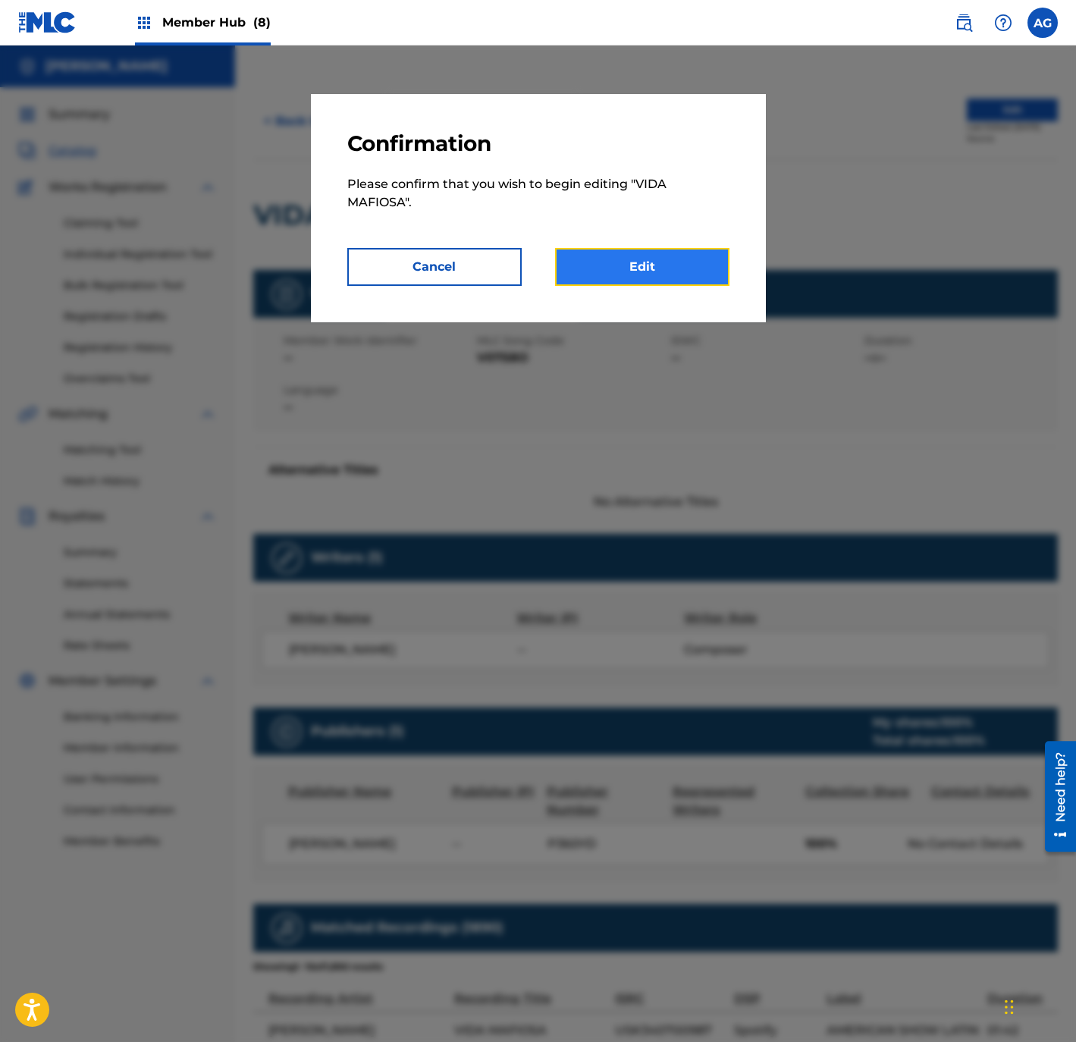
click at [714, 253] on link "Edit" at bounding box center [642, 267] width 174 height 38
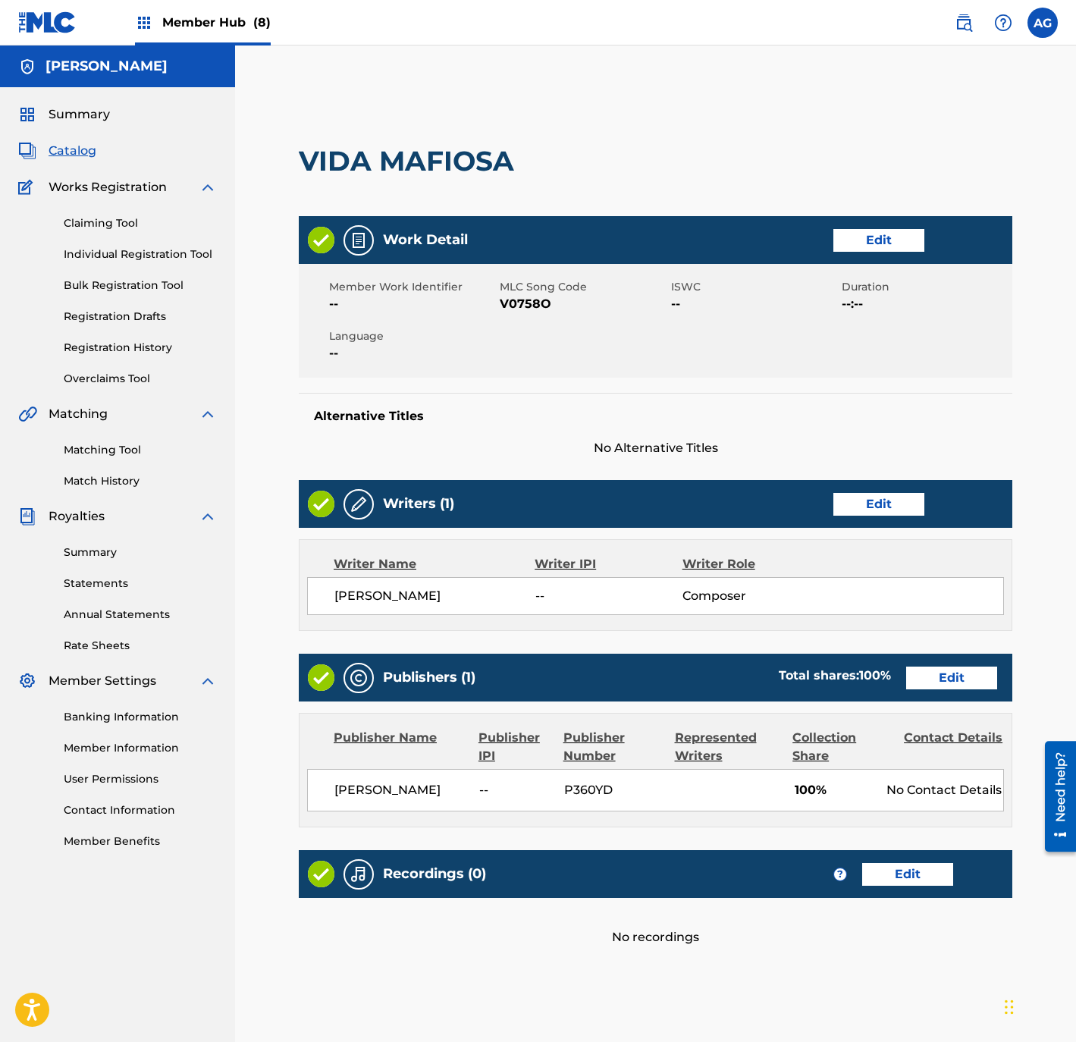
scroll to position [155, 0]
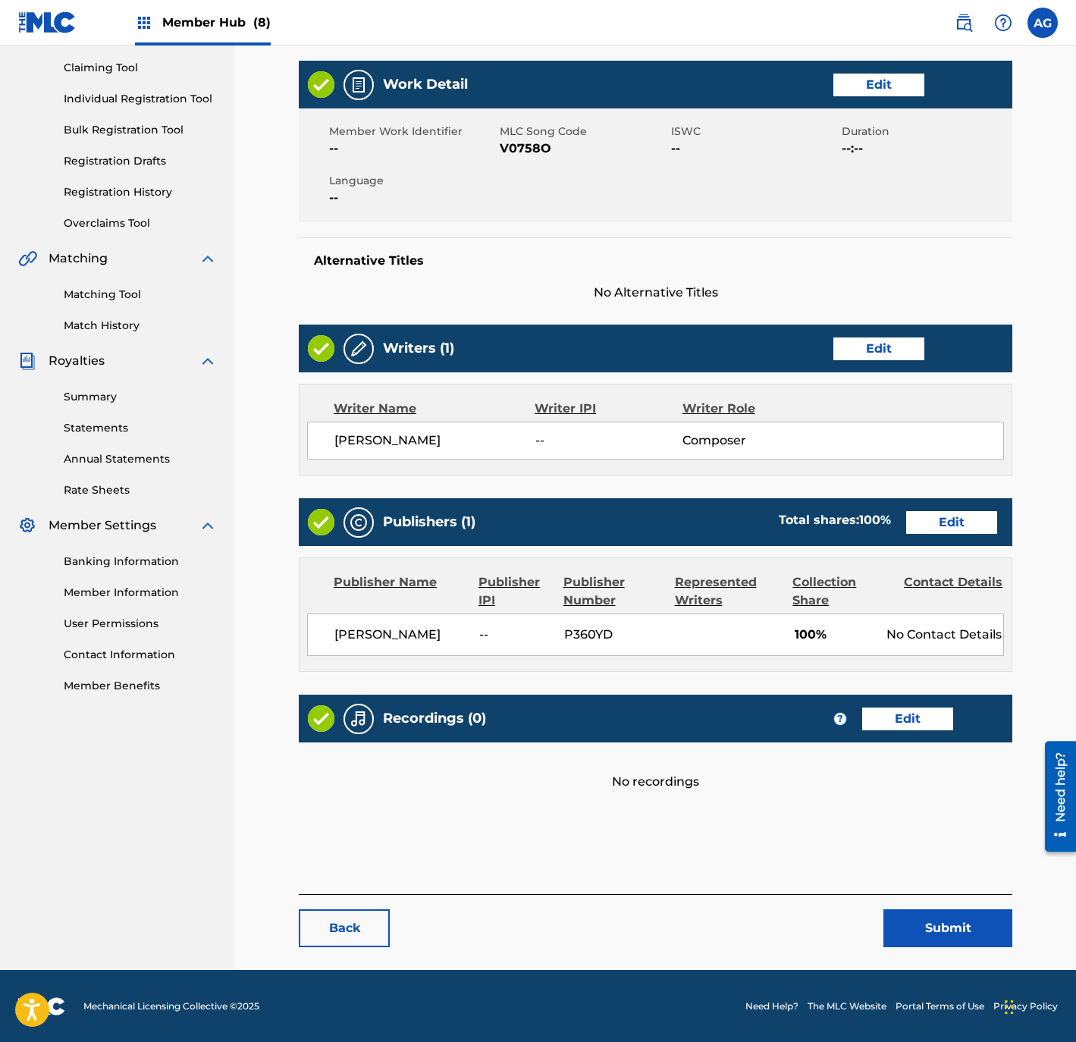
drag, startPoint x: 601, startPoint y: 525, endPoint x: 607, endPoint y: 719, distance: 193.4
click at [920, 730] on link "Edit" at bounding box center [907, 718] width 91 height 23
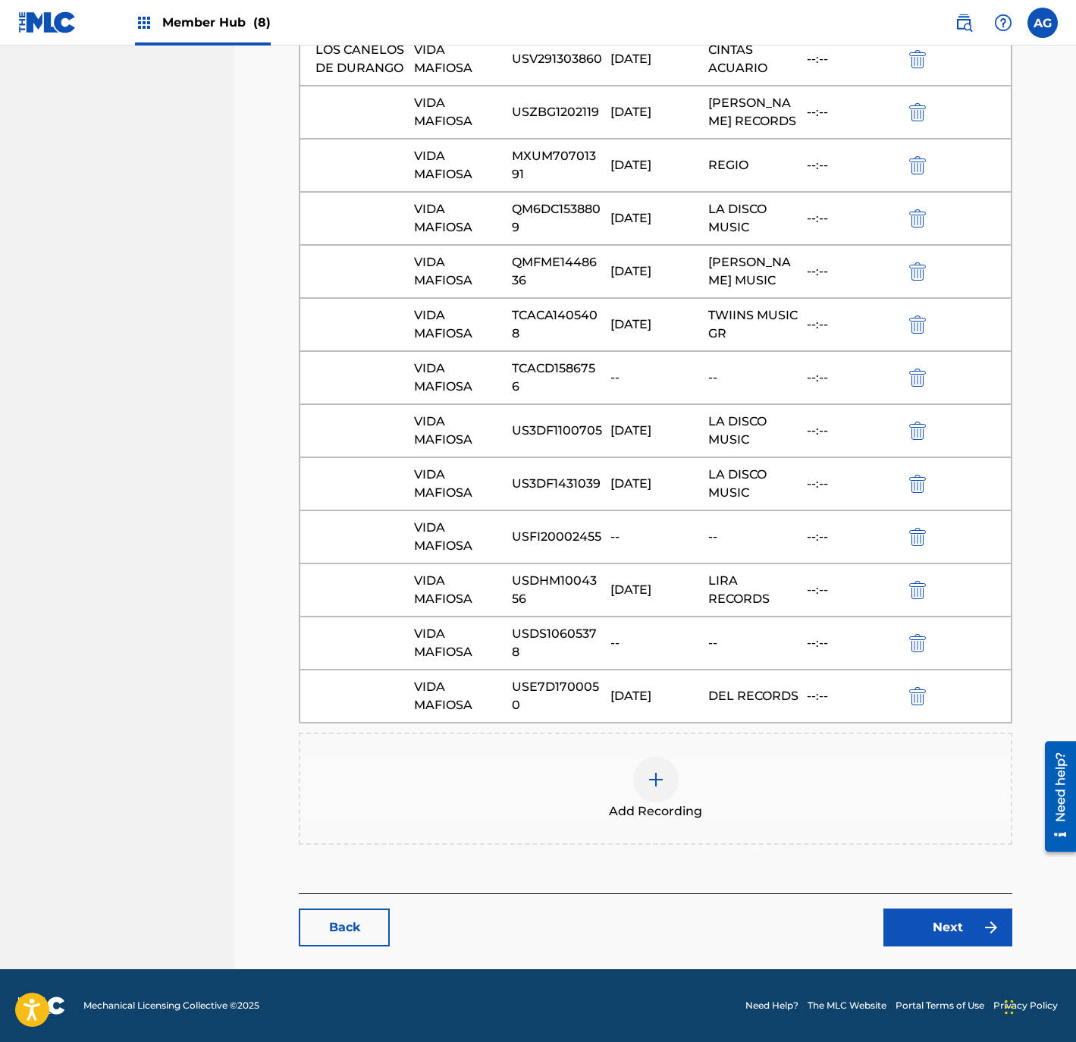
drag, startPoint x: 497, startPoint y: 451, endPoint x: 510, endPoint y: 660, distance: 208.9
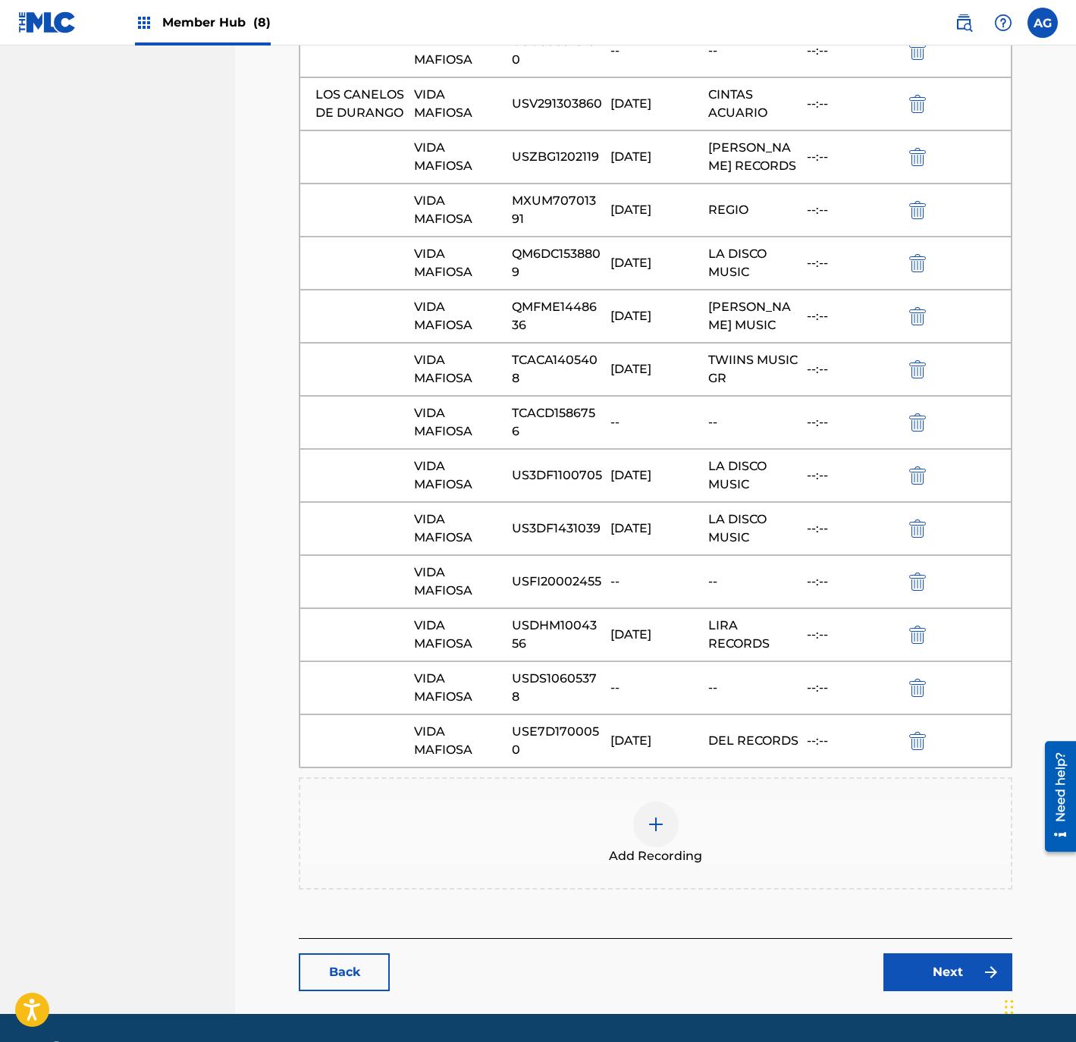
scroll to position [1906, 0]
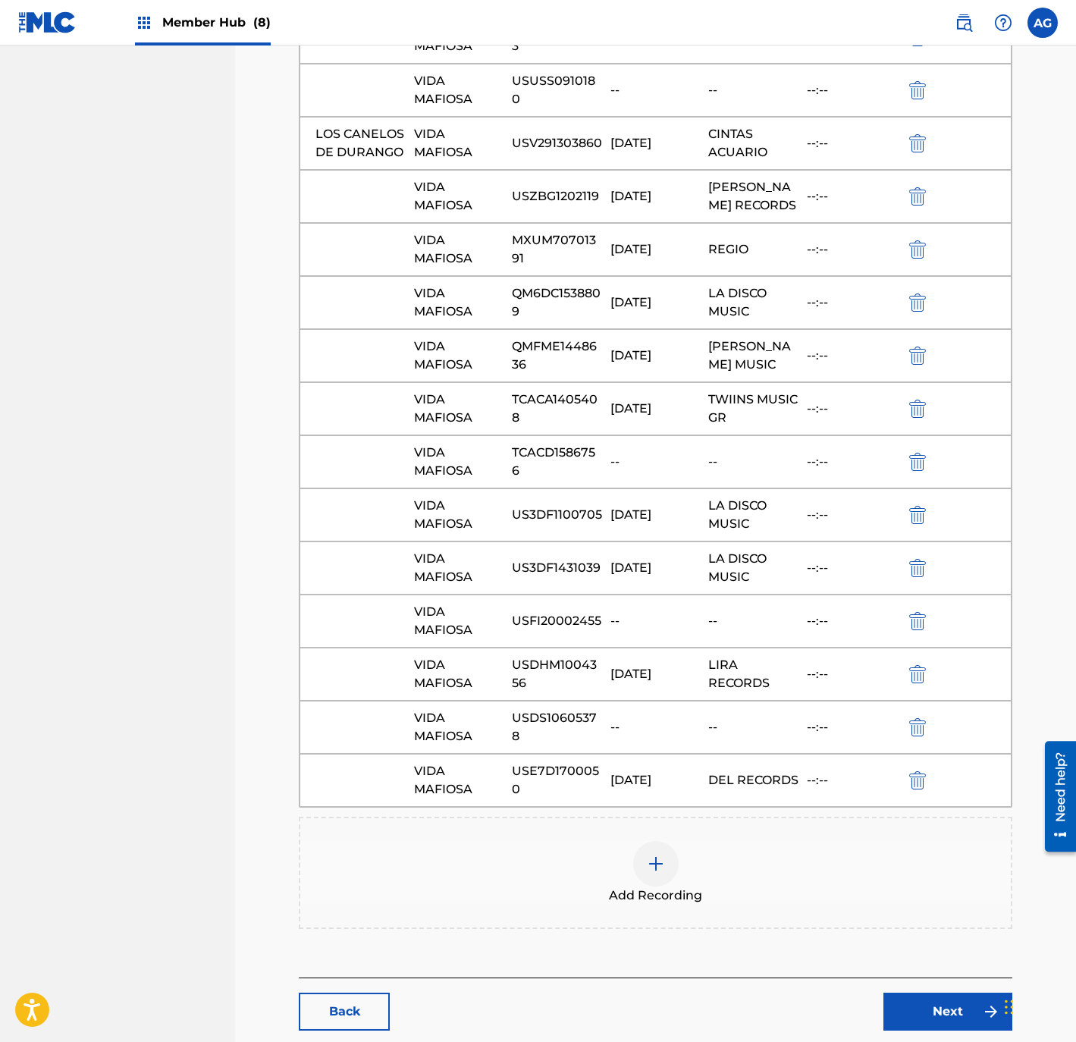
click at [669, 904] on span "Add Recording" at bounding box center [655, 895] width 93 height 18
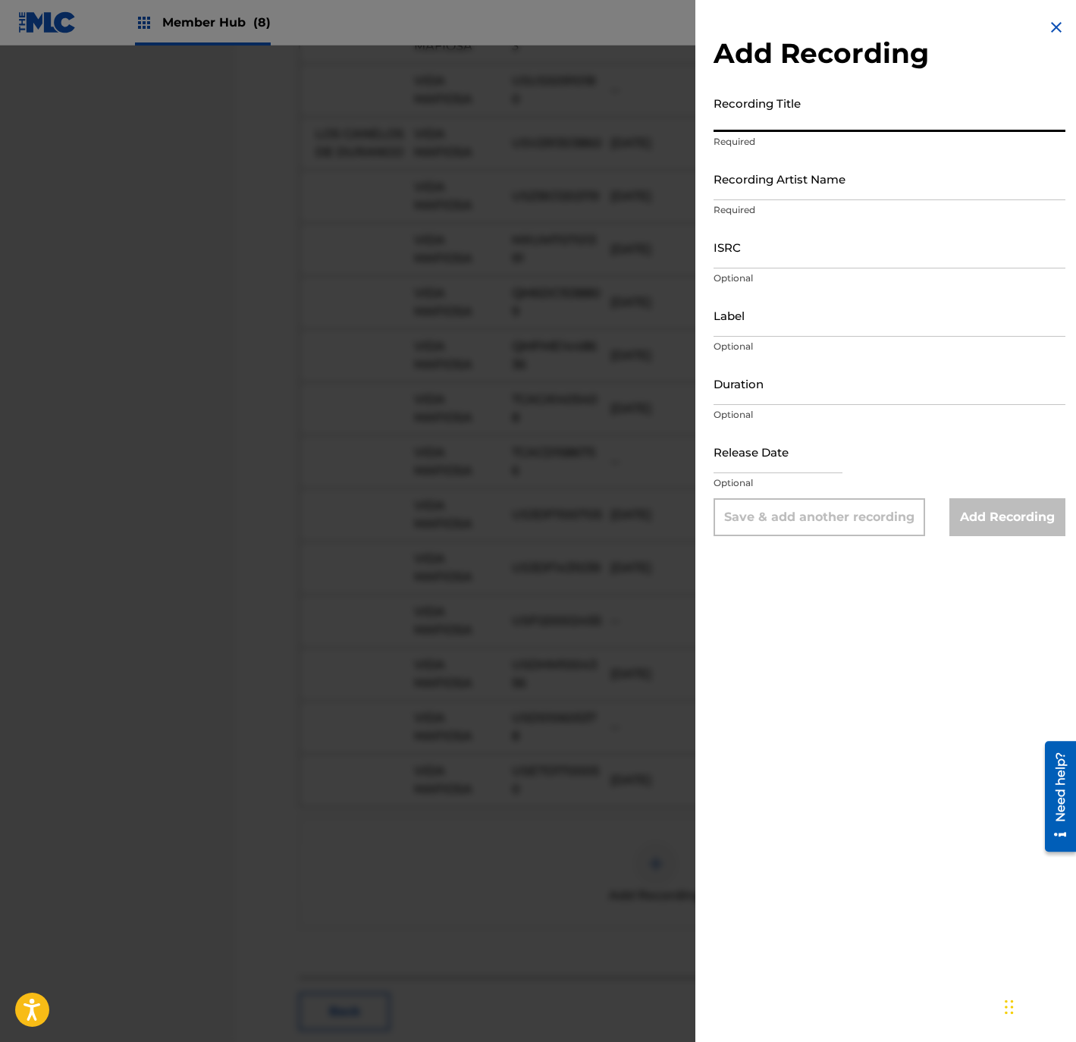
click at [787, 114] on input "Recording Title" at bounding box center [889, 110] width 352 height 43
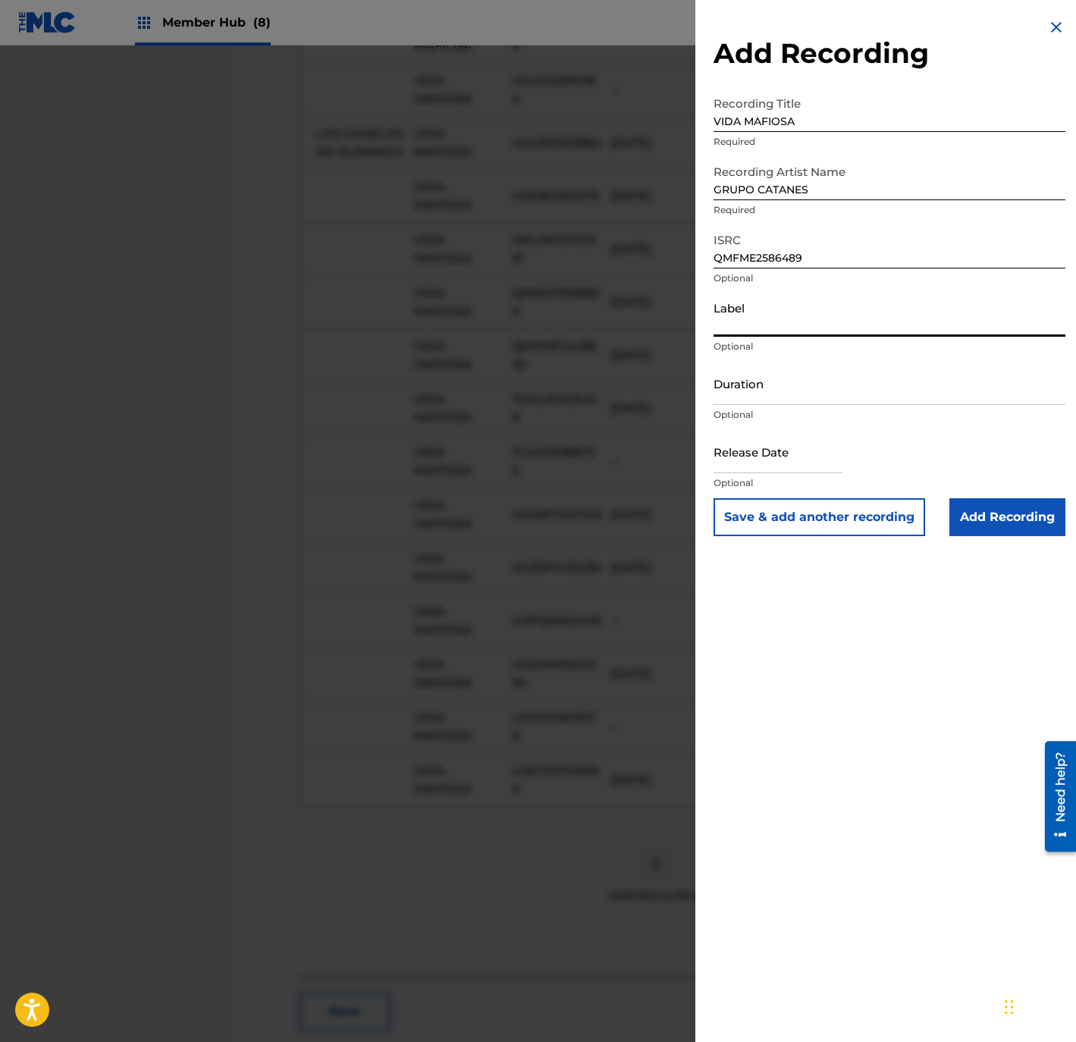
click at [823, 319] on input "Label" at bounding box center [889, 314] width 352 height 43
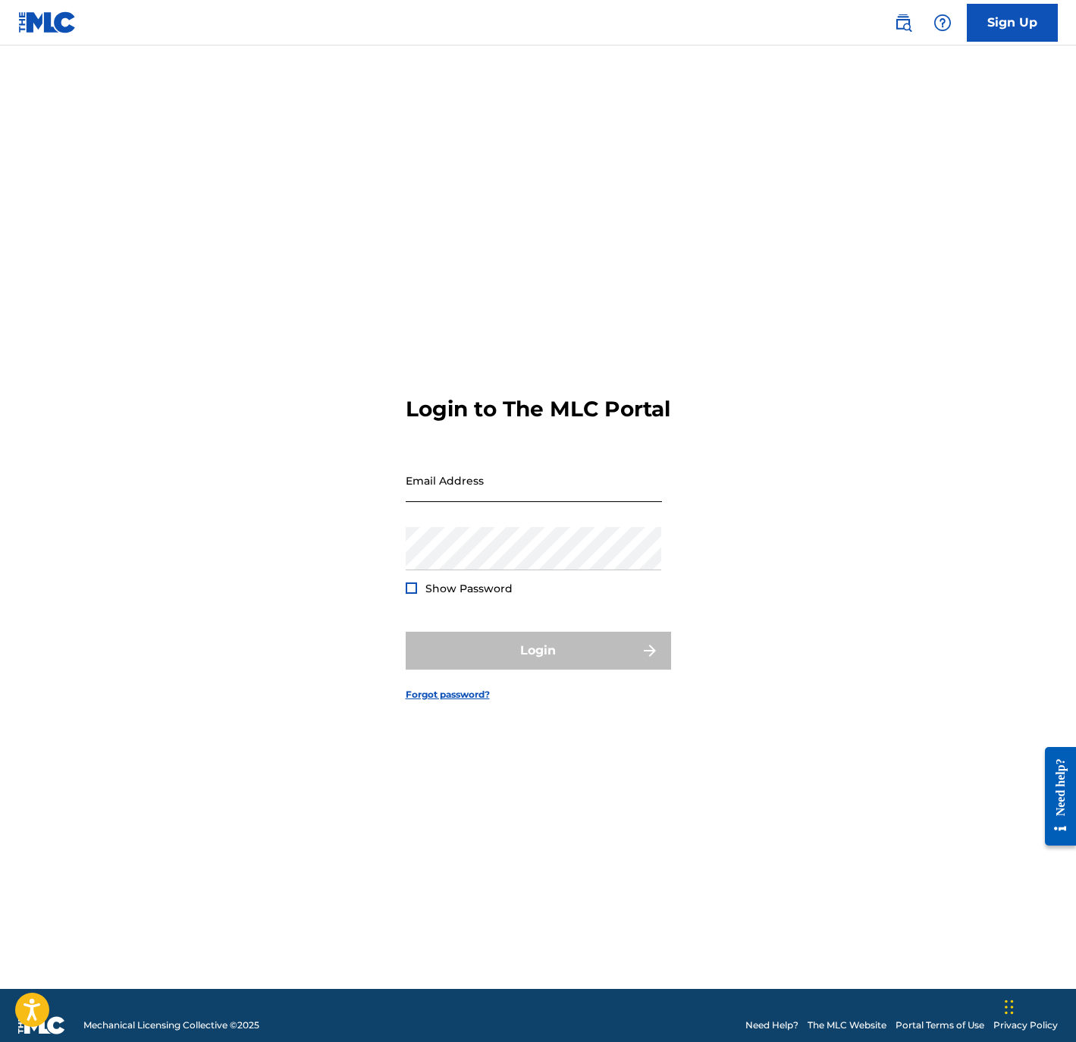
click at [453, 487] on input "Email Address" at bounding box center [534, 480] width 256 height 43
type input "[PERSON_NAME][EMAIL_ADDRESS][DOMAIN_NAME]"
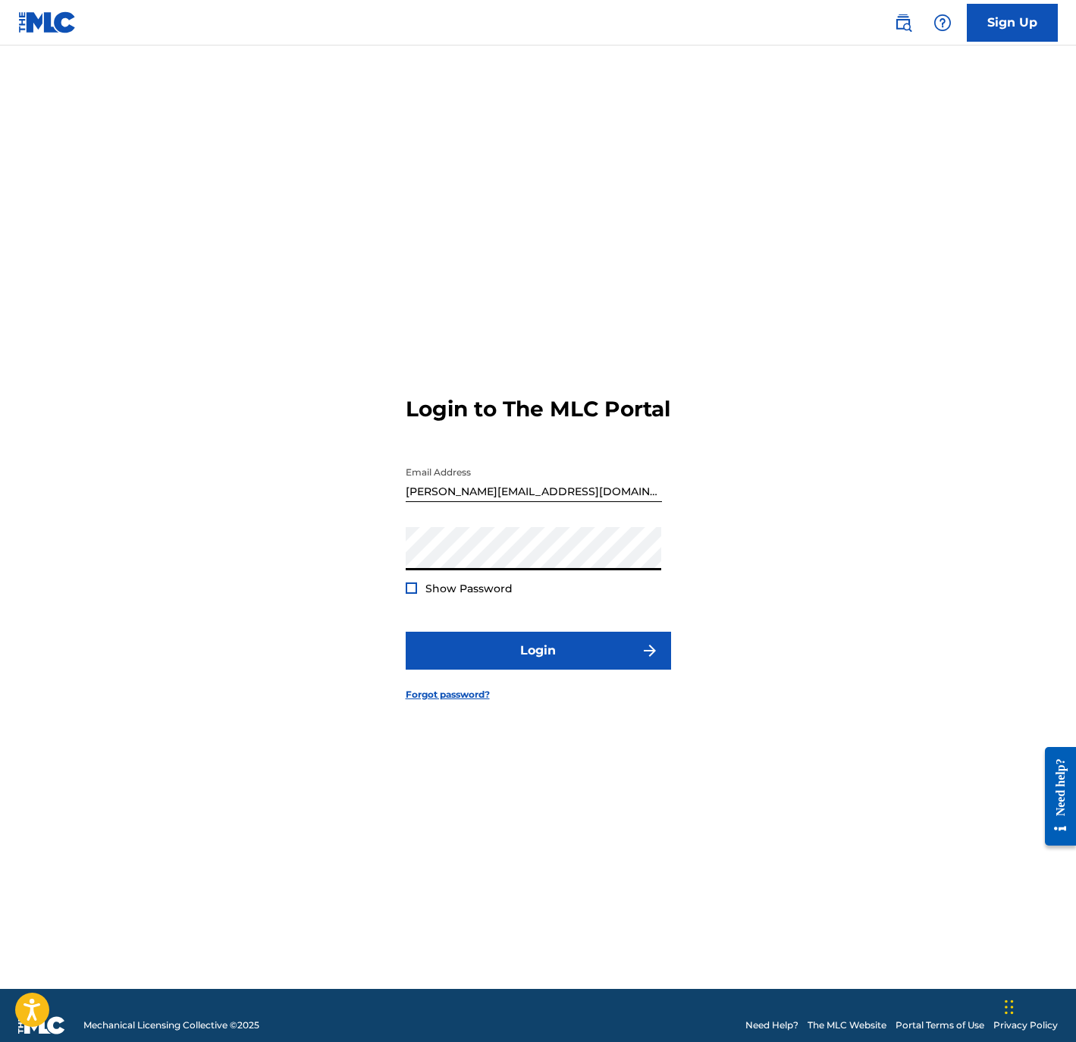
click at [542, 640] on form "Login to The MLC Portal Email Address ALEJANDRO@HYPHYMUSICINC.COM Password Show…" at bounding box center [538, 535] width 265 height 905
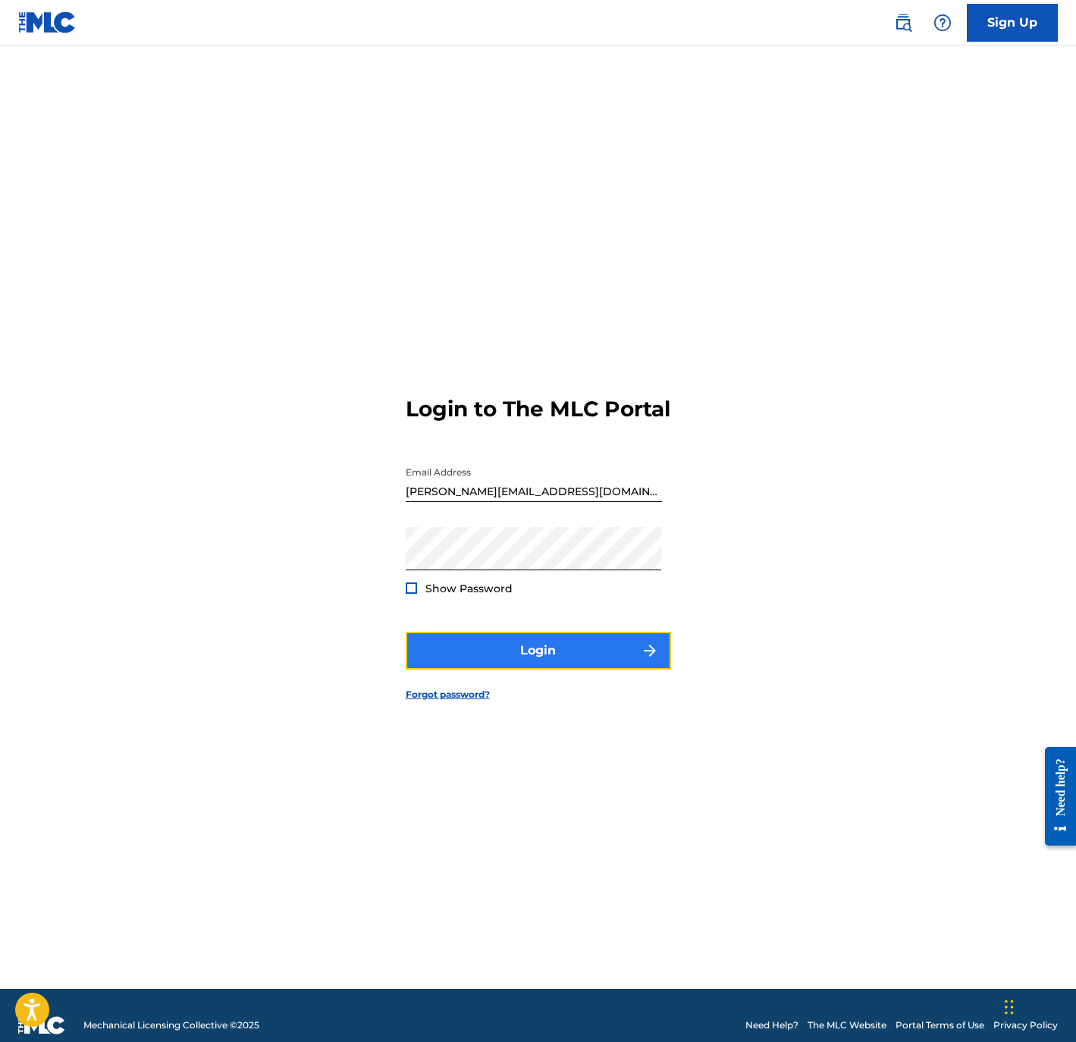
click at [540, 651] on button "Login" at bounding box center [538, 650] width 265 height 38
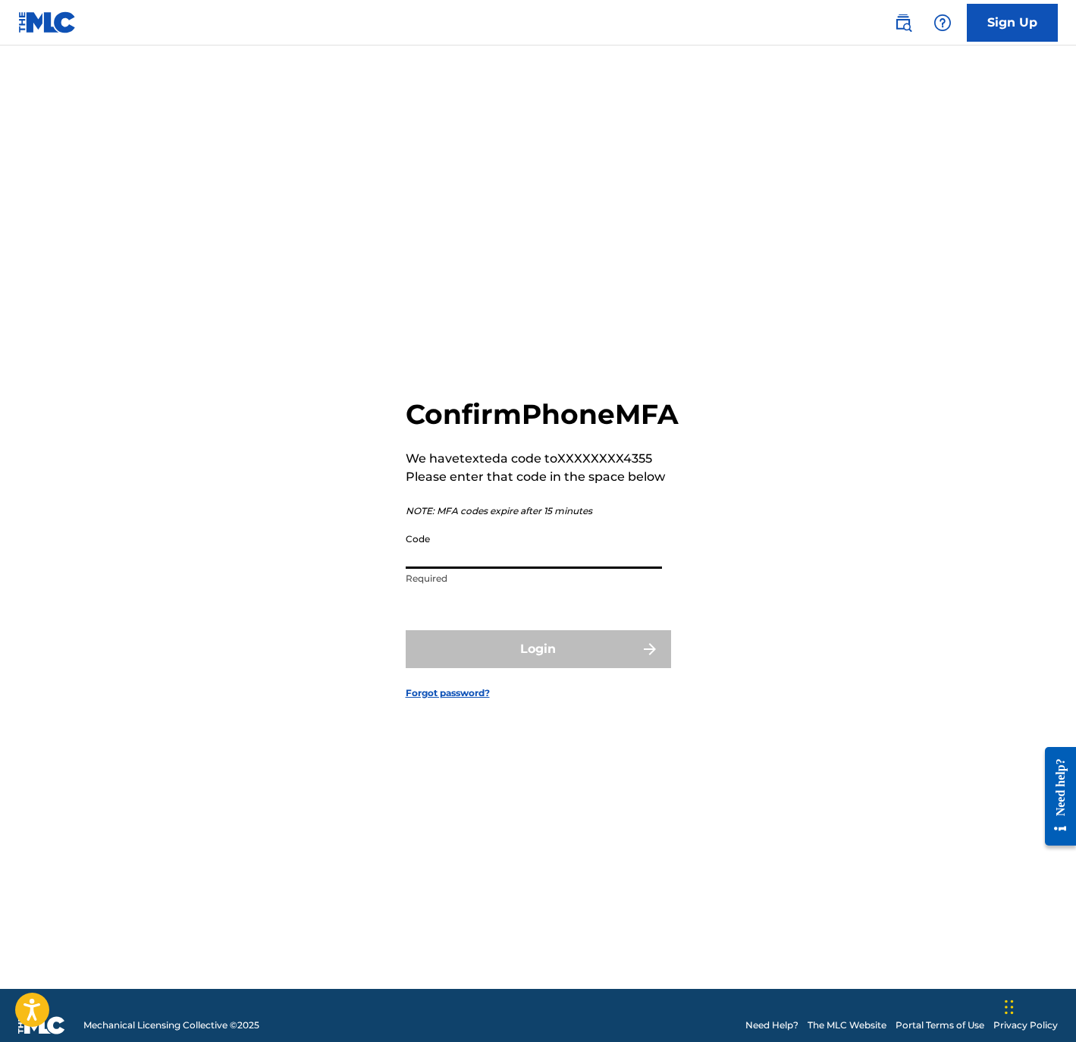
click at [471, 563] on input "Code" at bounding box center [534, 546] width 256 height 43
click at [509, 558] on input "Code" at bounding box center [534, 546] width 256 height 43
type input "415612"
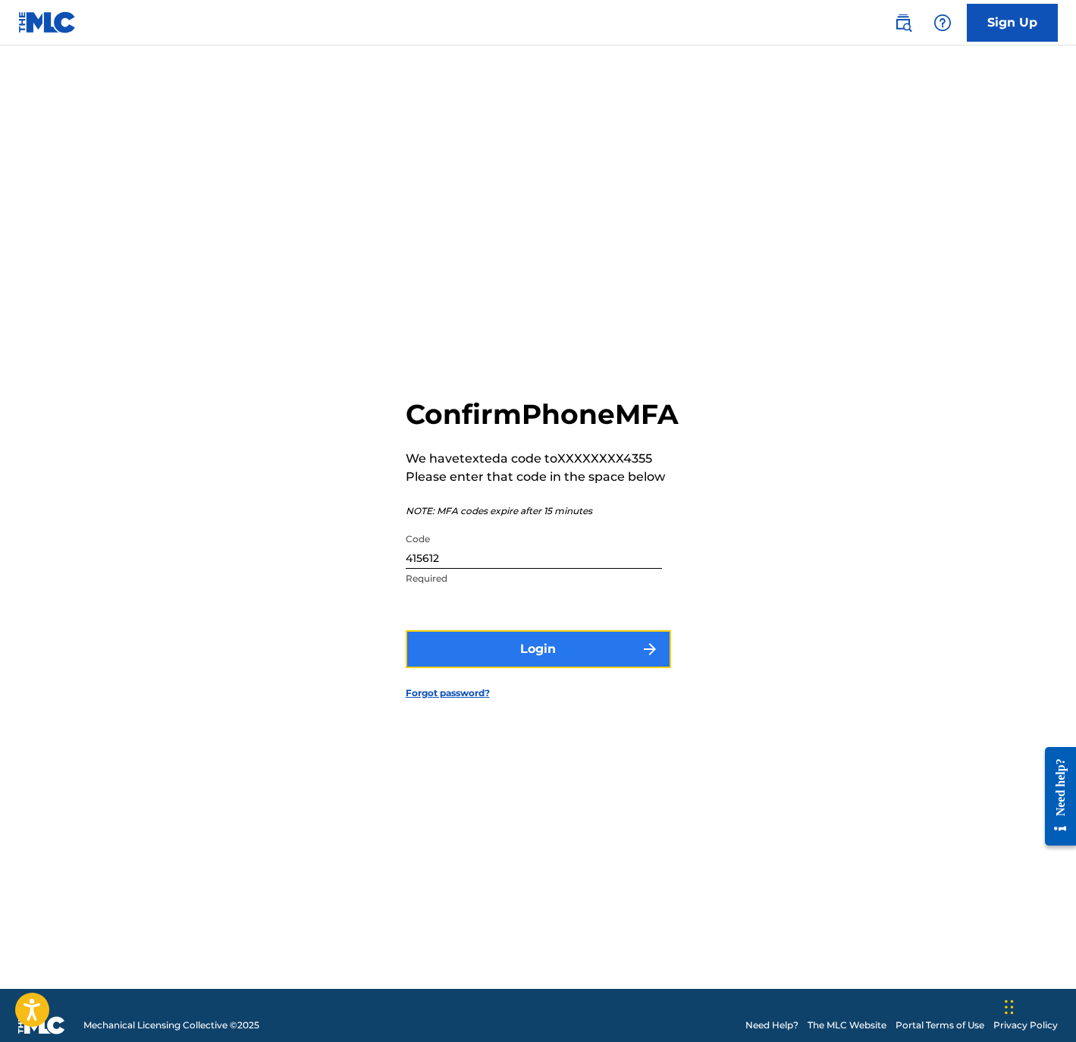
click at [583, 653] on button "Login" at bounding box center [538, 649] width 265 height 38
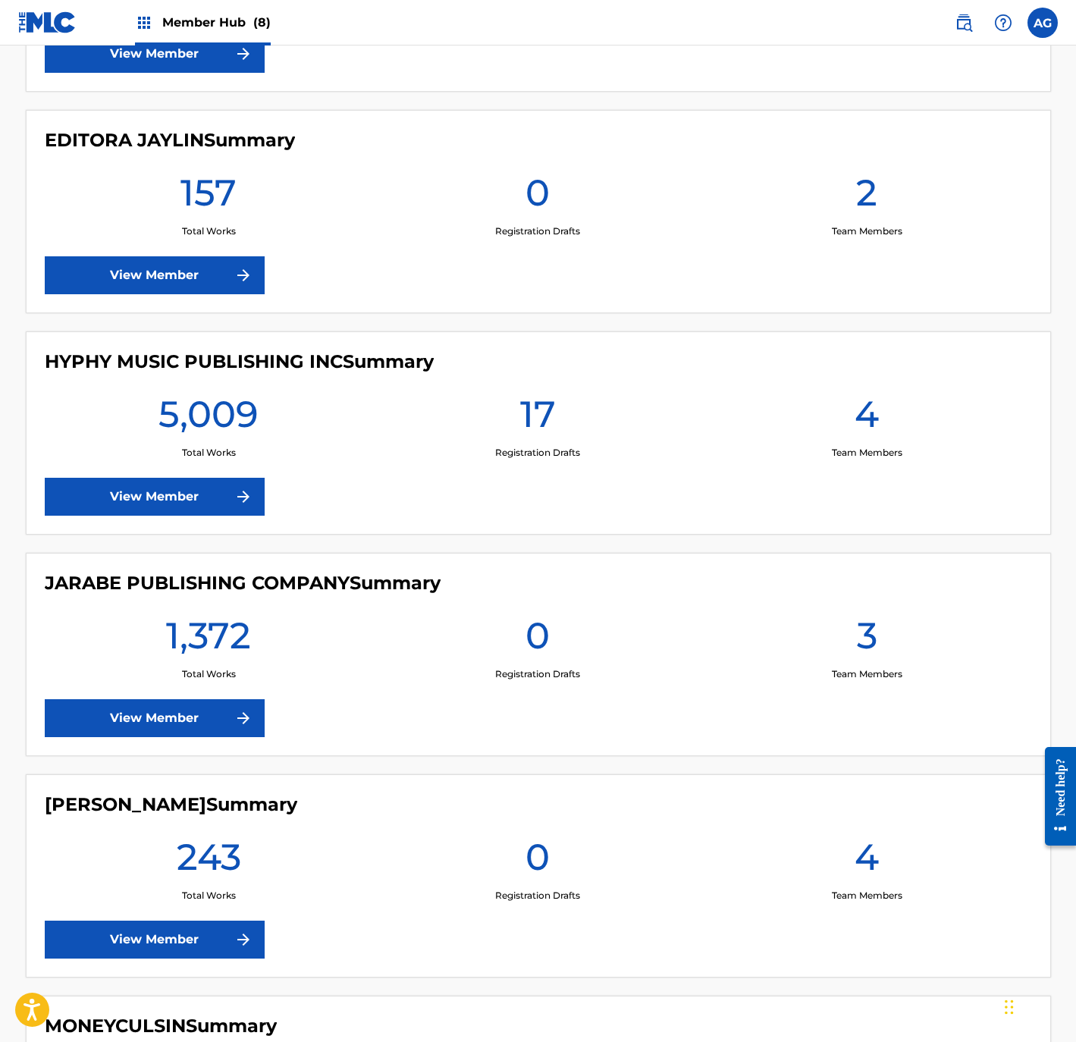
scroll to position [1263, 0]
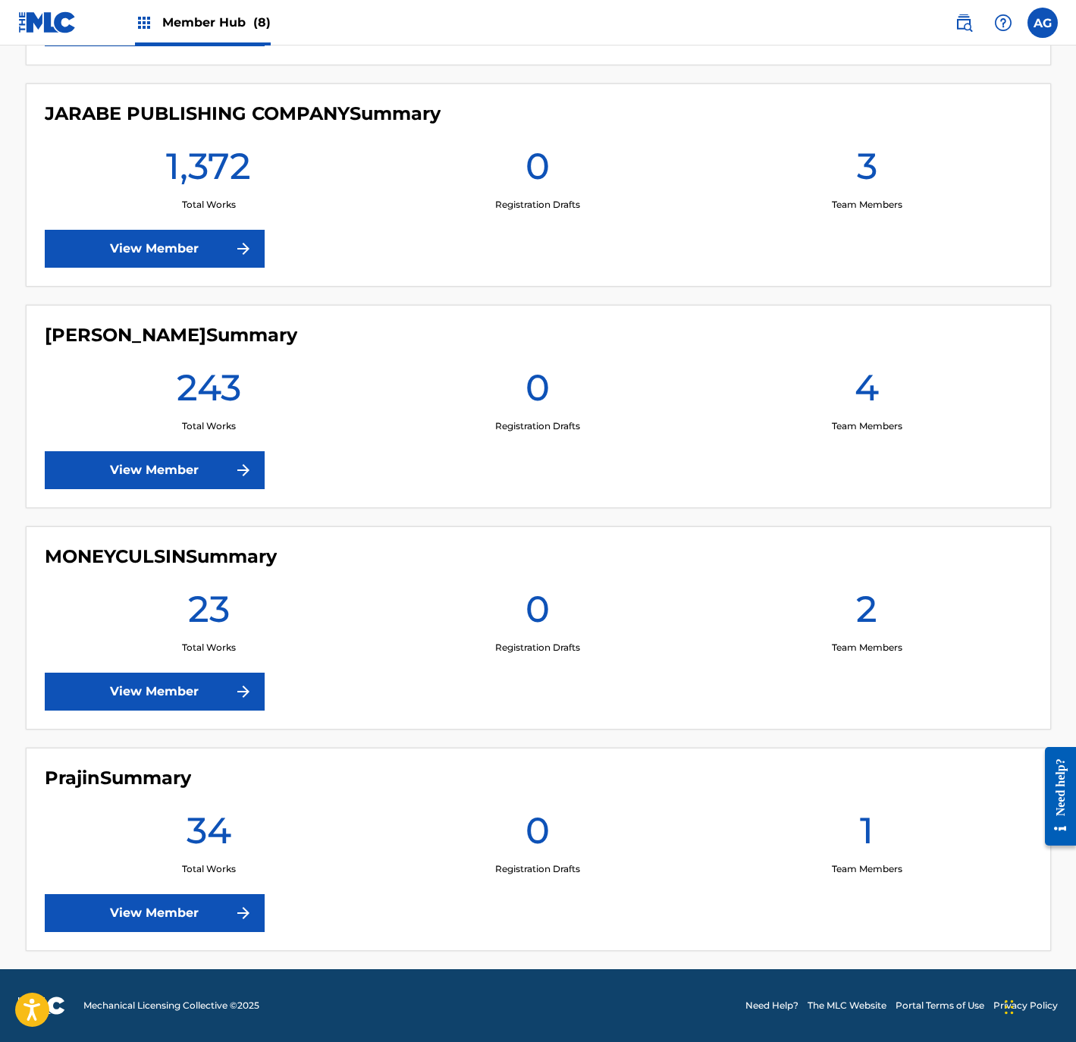
drag, startPoint x: 349, startPoint y: 607, endPoint x: 346, endPoint y: 749, distance: 141.8
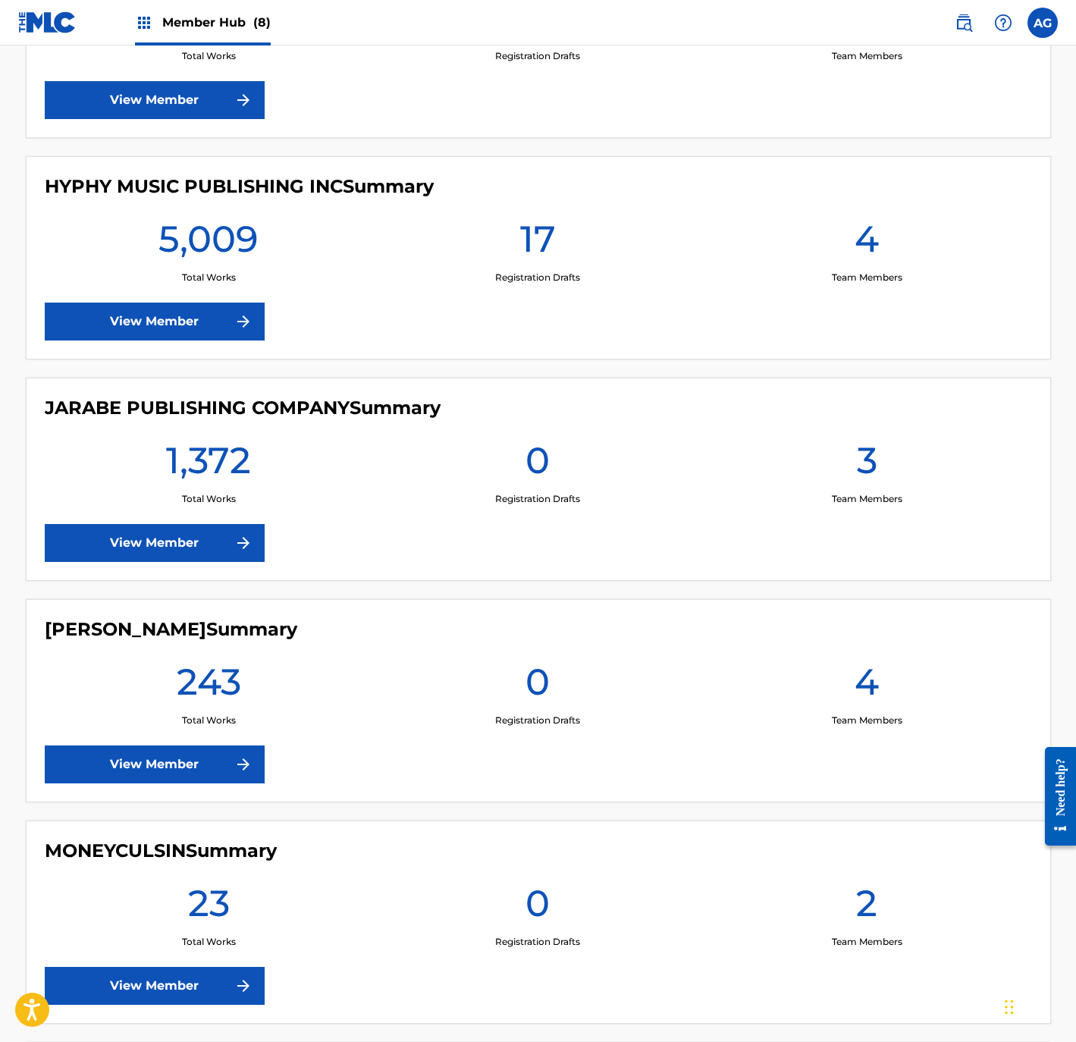
drag, startPoint x: 435, startPoint y: 332, endPoint x: 455, endPoint y: 246, distance: 88.6
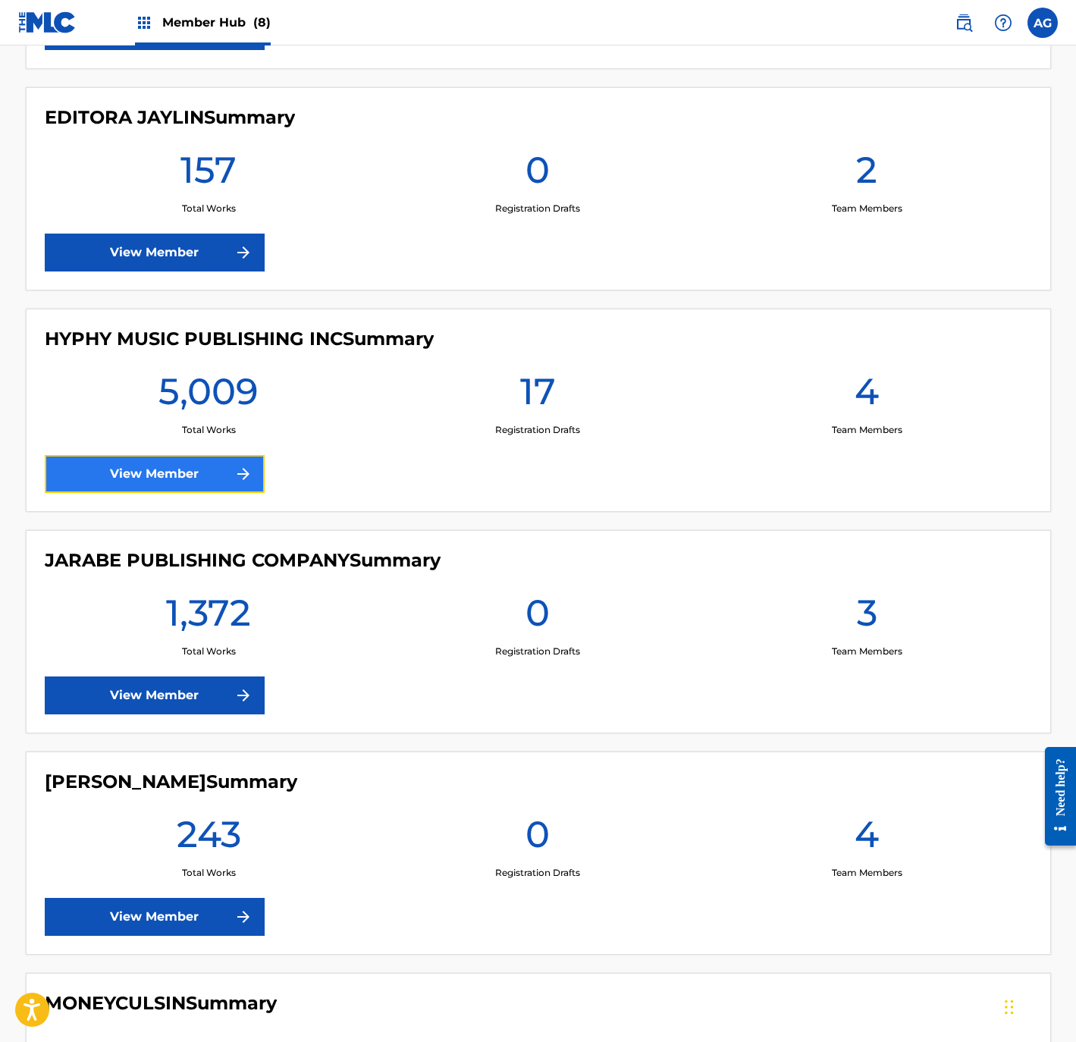
click at [212, 465] on link "View Member" at bounding box center [155, 474] width 220 height 38
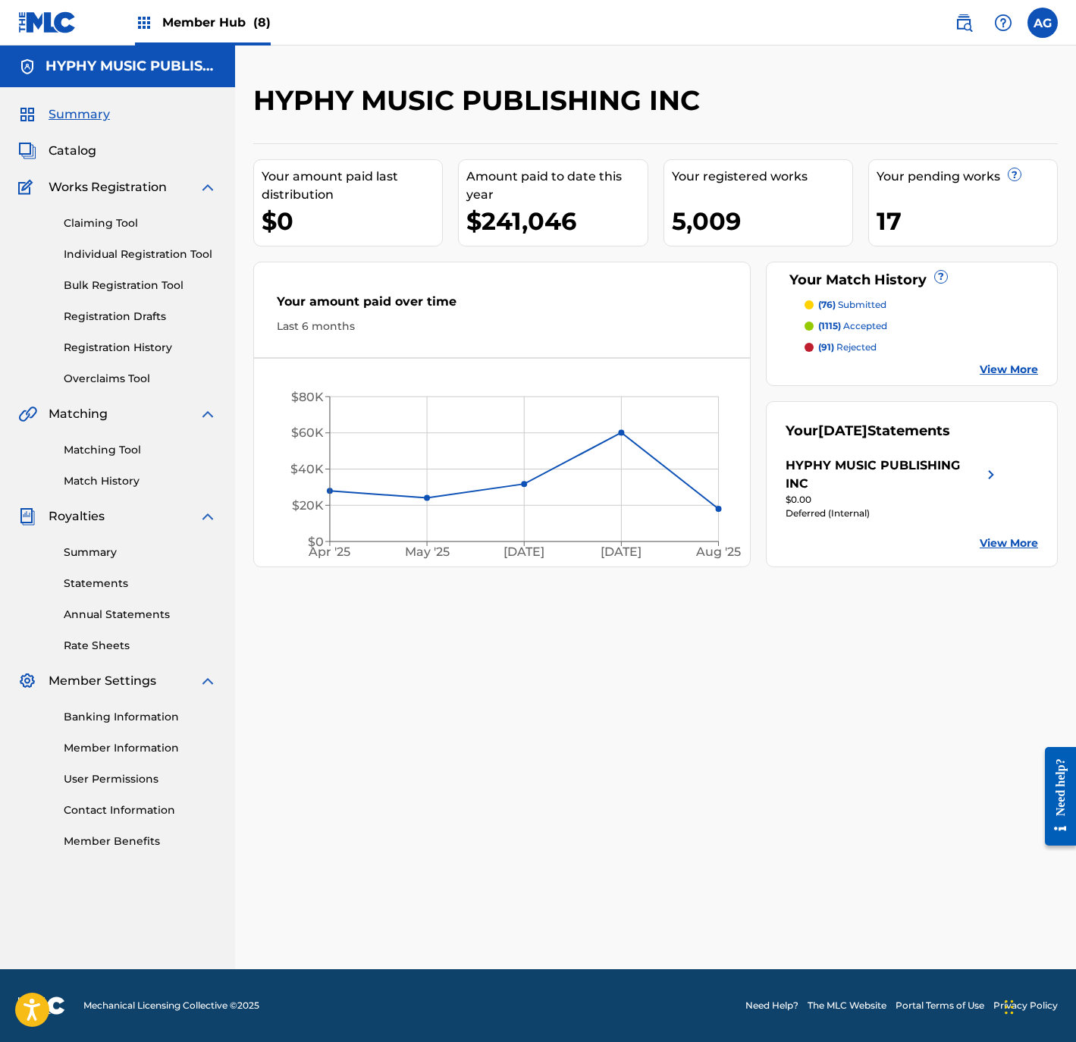
click at [96, 439] on div "Matching Tool Match History" at bounding box center [117, 456] width 199 height 66
click at [96, 446] on link "Matching Tool" at bounding box center [140, 450] width 153 height 16
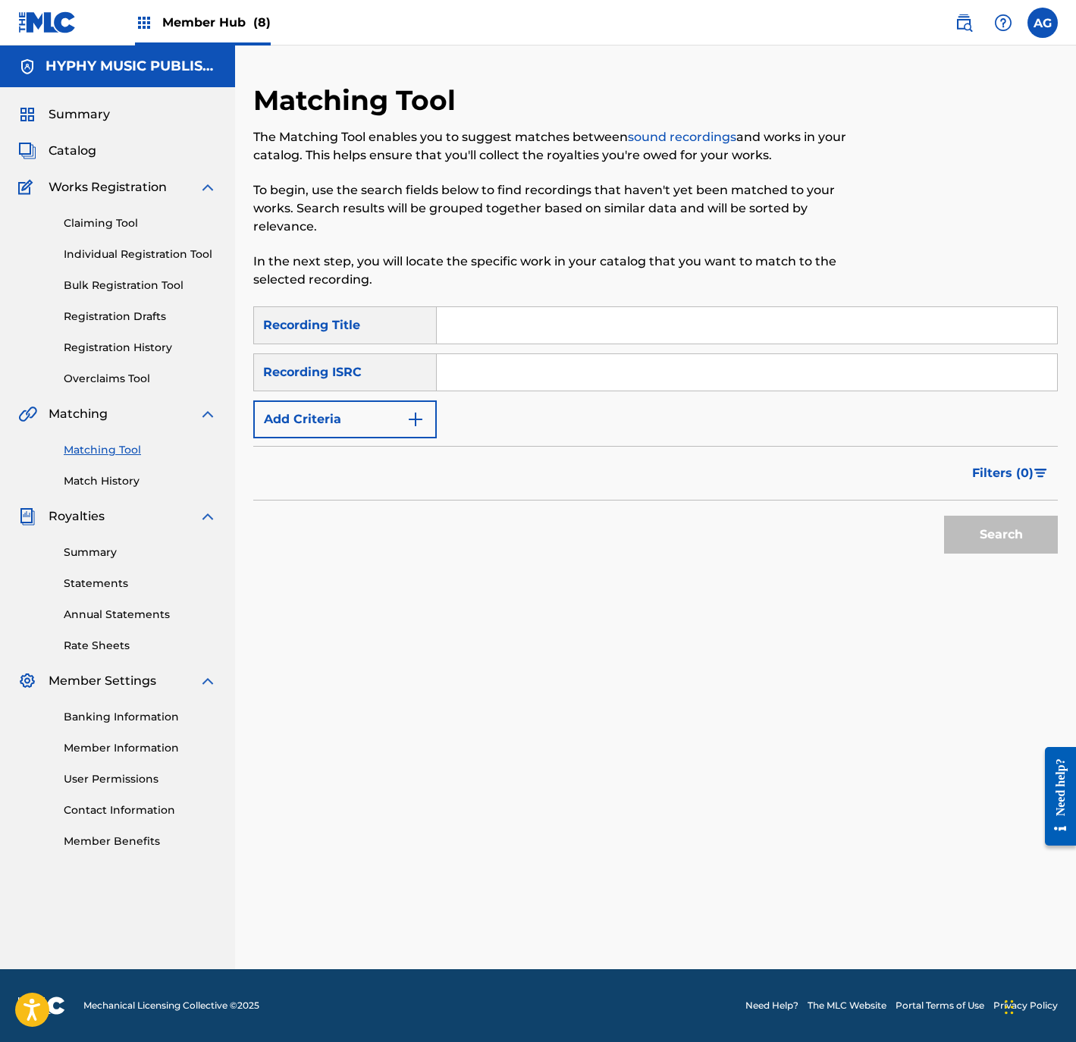
drag, startPoint x: 551, startPoint y: 284, endPoint x: 546, endPoint y: 294, distance: 11.2
click at [550, 284] on div "Matching Tool The Matching Tool enables you to suggest matches between sound re…" at bounding box center [562, 194] width 619 height 223
click at [544, 307] on input "Search Form" at bounding box center [747, 325] width 620 height 36
paste input "MOISES GARCIA"
drag, startPoint x: 637, startPoint y: 309, endPoint x: 346, endPoint y: 314, distance: 291.1
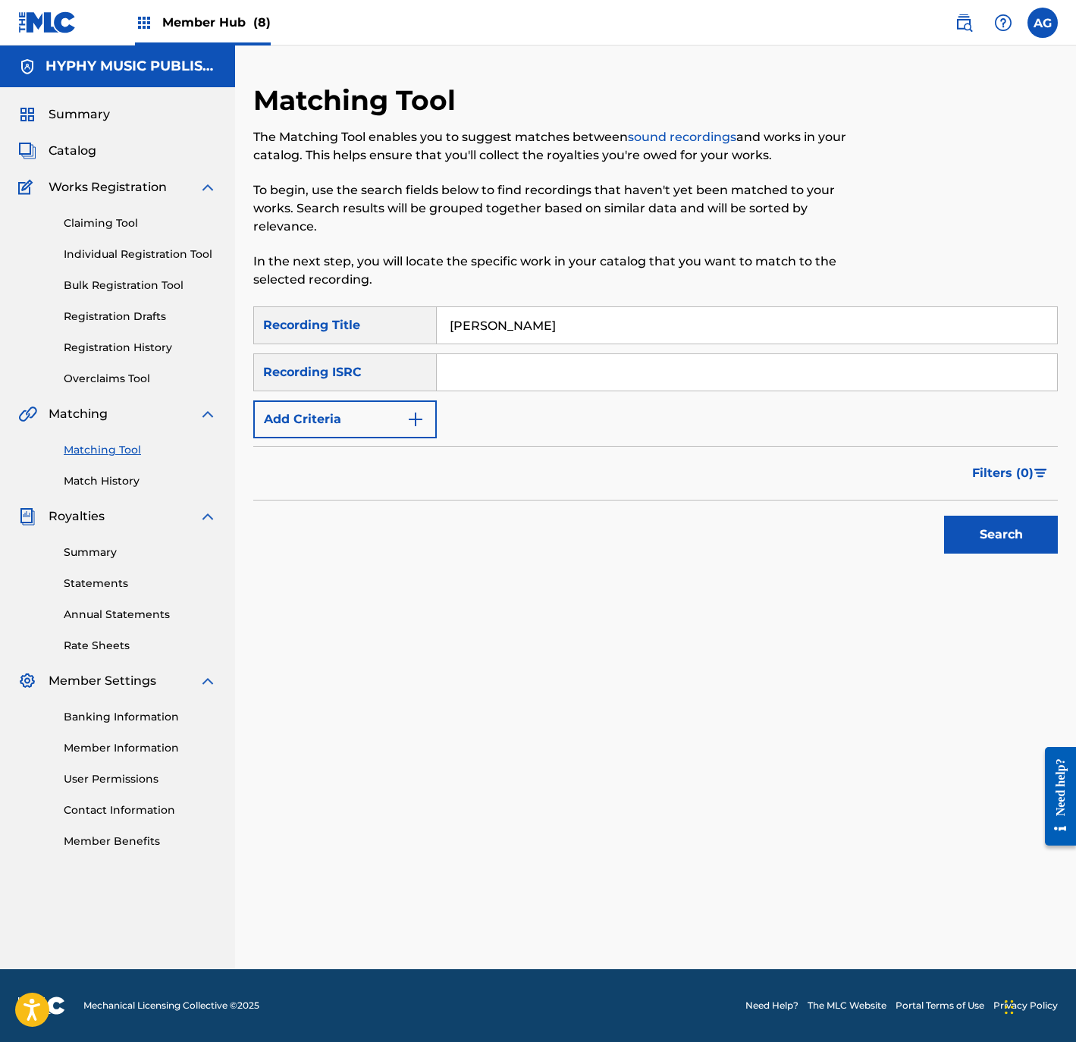
click at [344, 314] on div "SearchWithCriteriaa3d71ae7-26eb-474c-a9a5-f12ea5212a4b Recording Title MOISES G…" at bounding box center [655, 325] width 804 height 38
paste input "VEINTE MEDIAS"
type input "VEINTE MEDIAS"
click at [995, 542] on div "Search" at bounding box center [996, 530] width 121 height 61
click at [1003, 515] on button "Search" at bounding box center [1001, 534] width 114 height 38
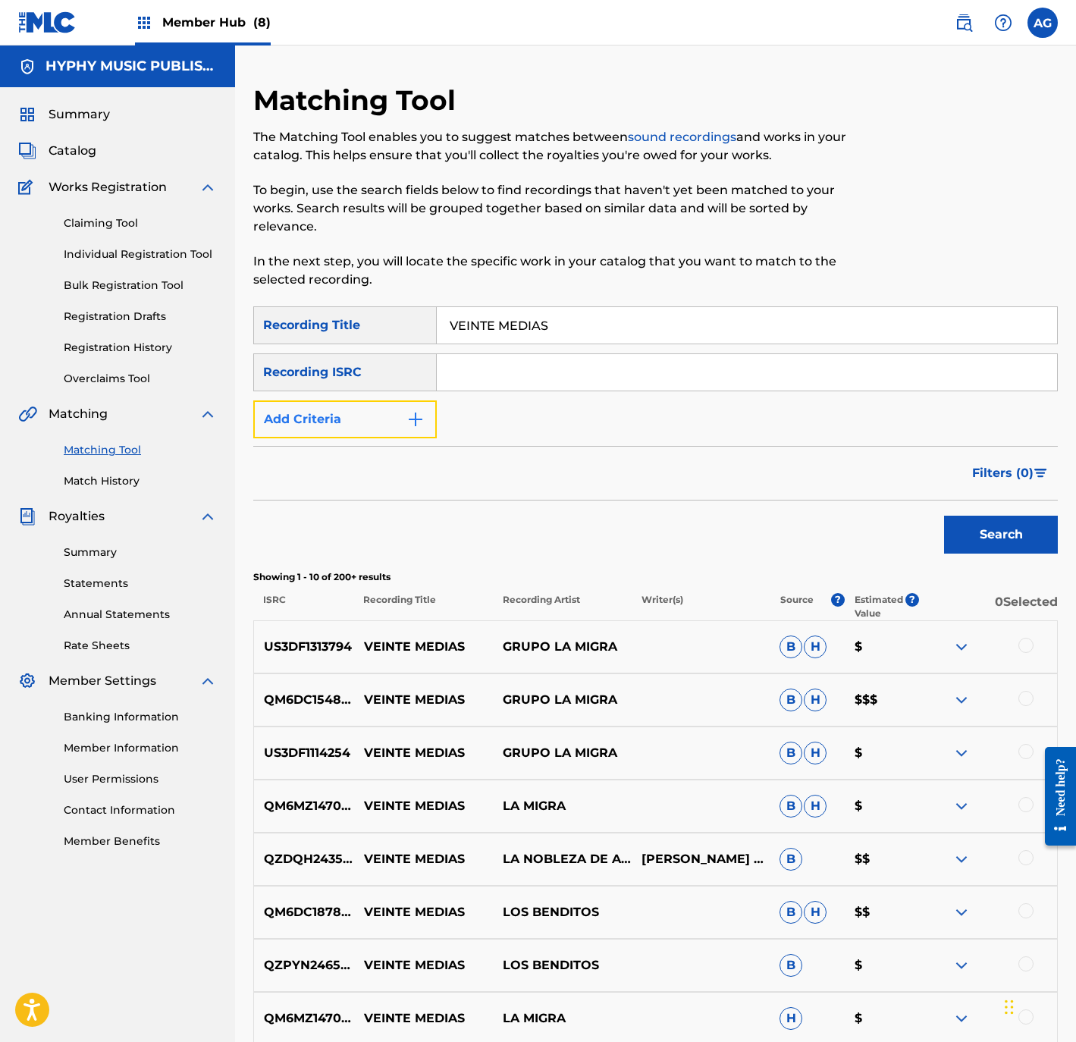
click at [340, 400] on button "Add Criteria" at bounding box center [344, 419] width 183 height 38
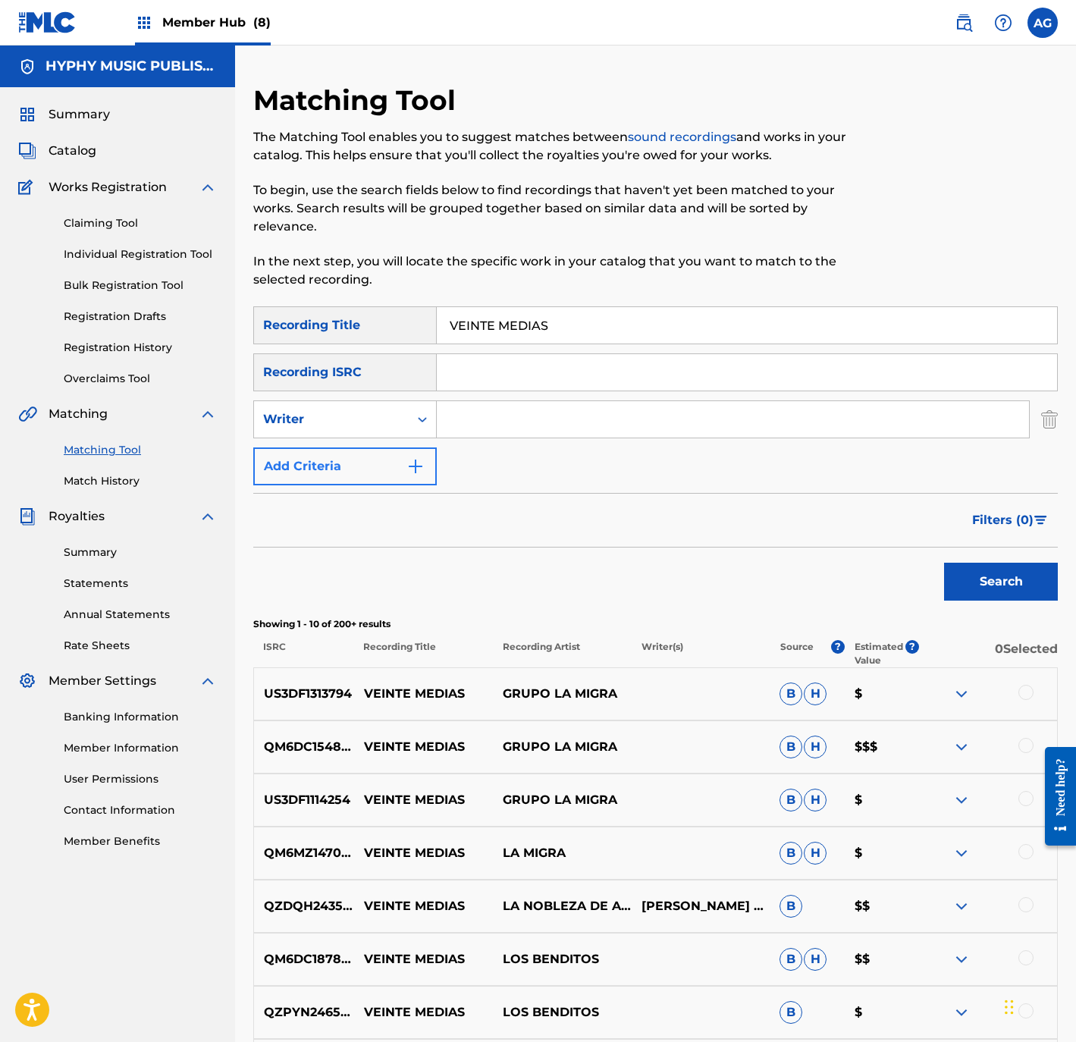
click at [340, 410] on div "Writer" at bounding box center [331, 419] width 136 height 18
click at [482, 406] on input "Search Form" at bounding box center [733, 419] width 592 height 36
paste input "La Nobleza De Aguililla"
type input "La Nobleza De Aguililla"
click at [990, 563] on button "Search" at bounding box center [1001, 582] width 114 height 38
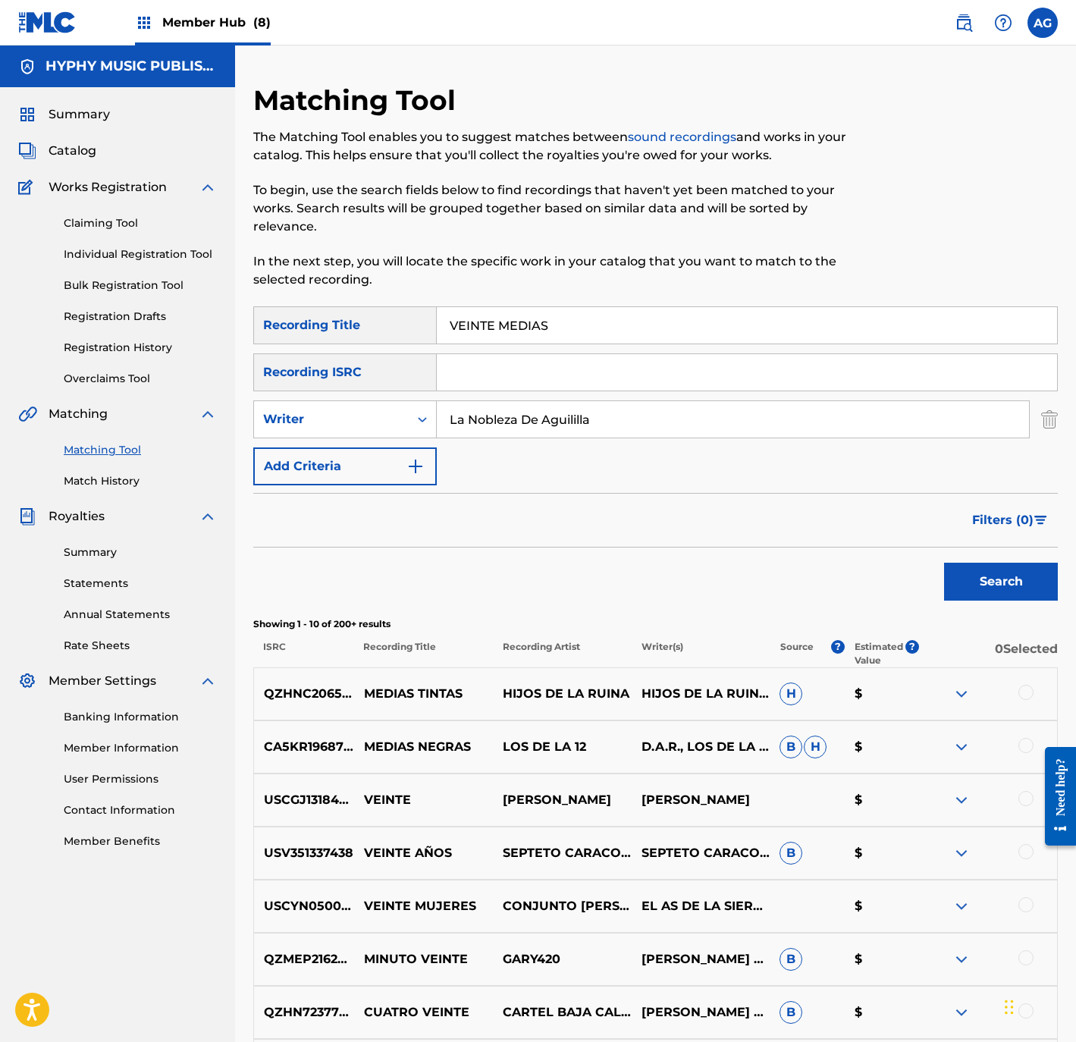
drag, startPoint x: 585, startPoint y: 301, endPoint x: 282, endPoint y: 307, distance: 303.3
click at [282, 307] on div "SearchWithCriteriaa3d71ae7-26eb-474c-a9a5-f12ea5212a4b Recording Title VEINTE M…" at bounding box center [655, 325] width 804 height 38
paste input "BONITA"
type input "BONITA"
click at [559, 493] on div "Filters ( 0 )" at bounding box center [655, 520] width 804 height 55
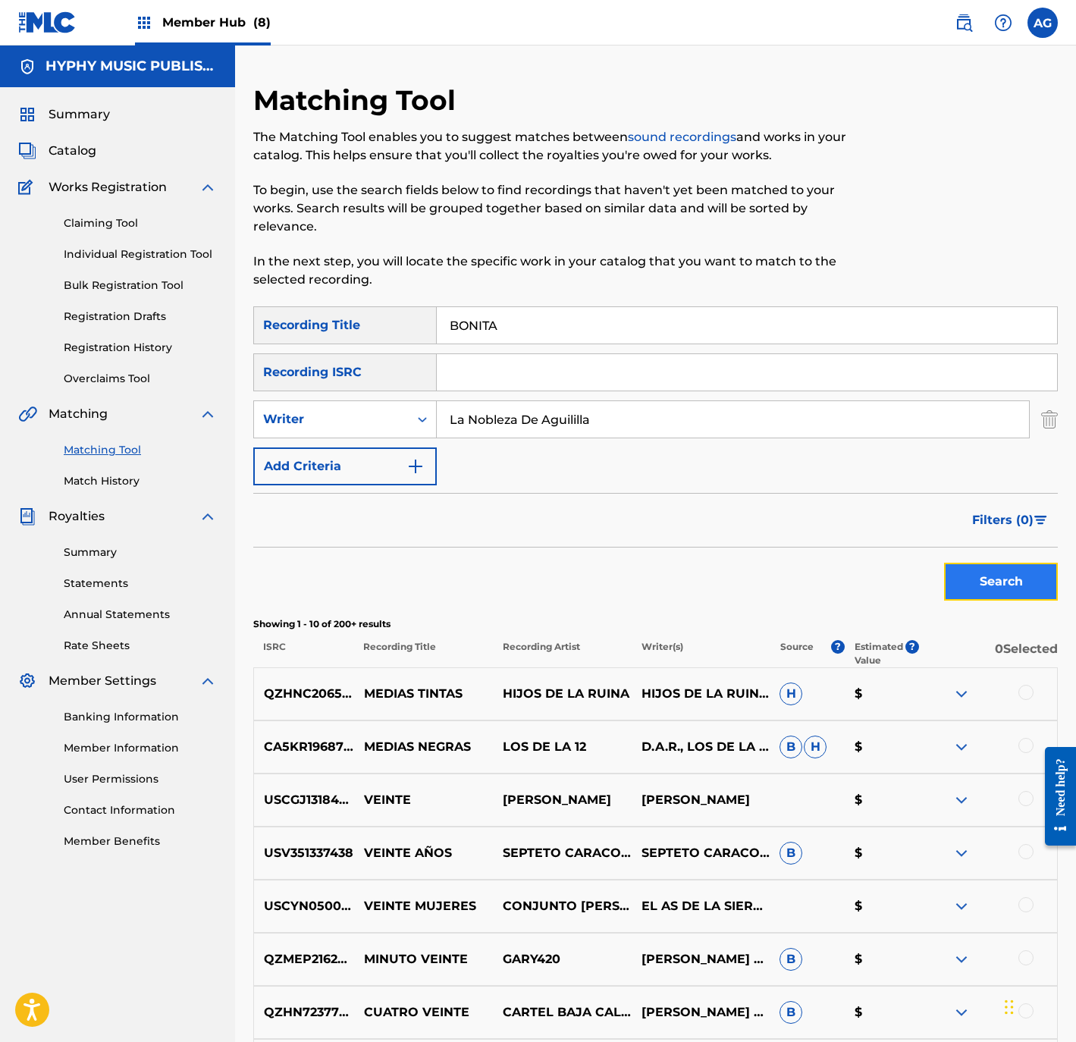
click at [985, 566] on button "Search" at bounding box center [1001, 582] width 114 height 38
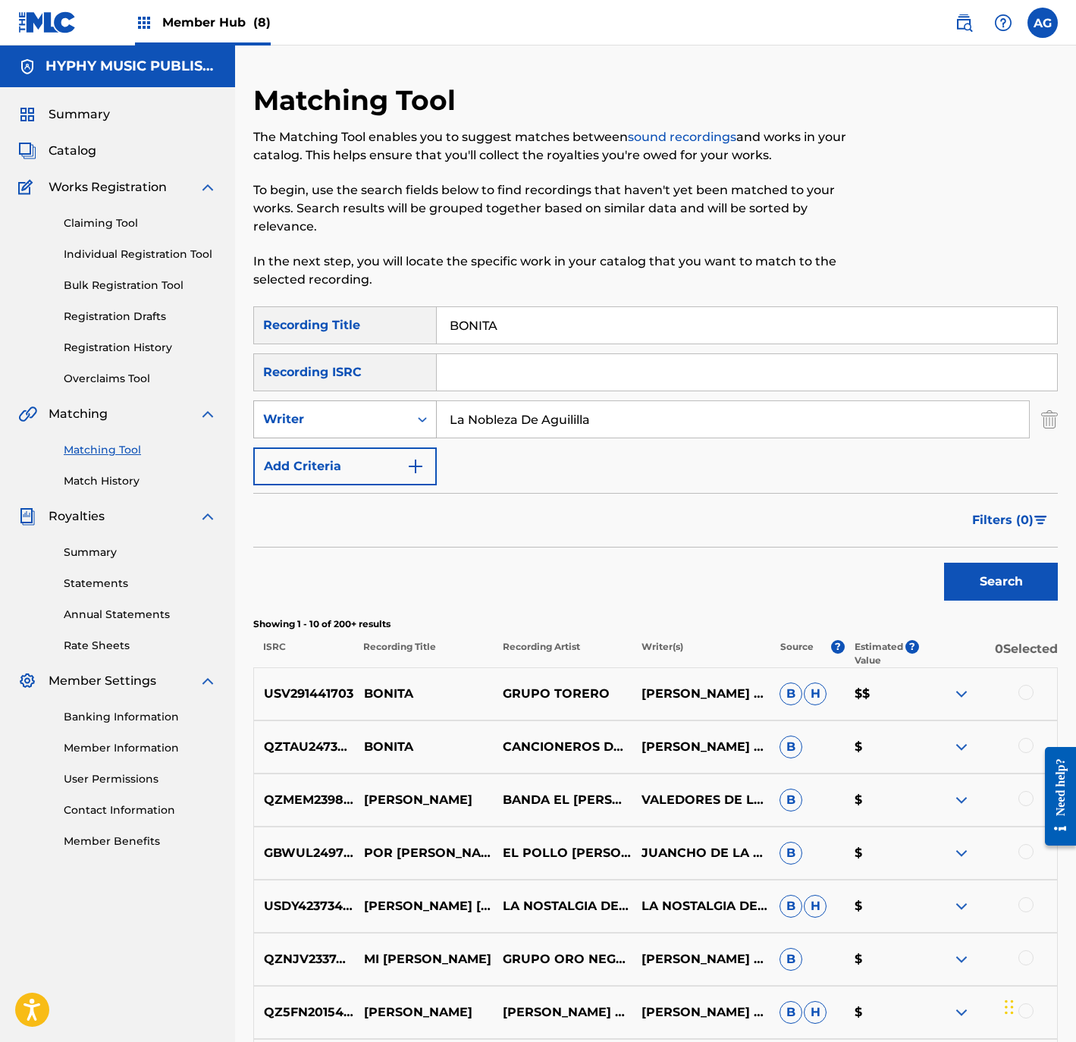
click at [391, 410] on div "Writer" at bounding box center [331, 419] width 155 height 29
click at [383, 438] on div "Recording Artist" at bounding box center [345, 457] width 182 height 38
click at [951, 563] on button "Search" at bounding box center [1001, 582] width 114 height 38
